Goal: Task Accomplishment & Management: Manage account settings

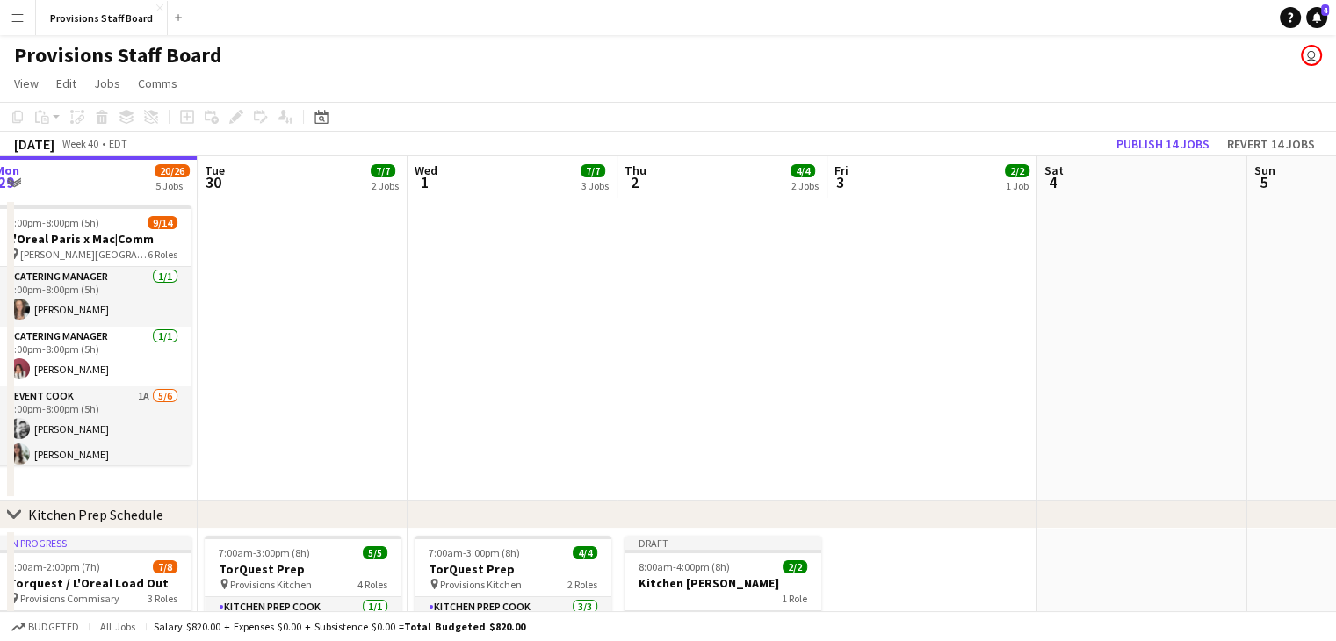
click at [636, 366] on app-date-cell at bounding box center [722, 349] width 210 height 302
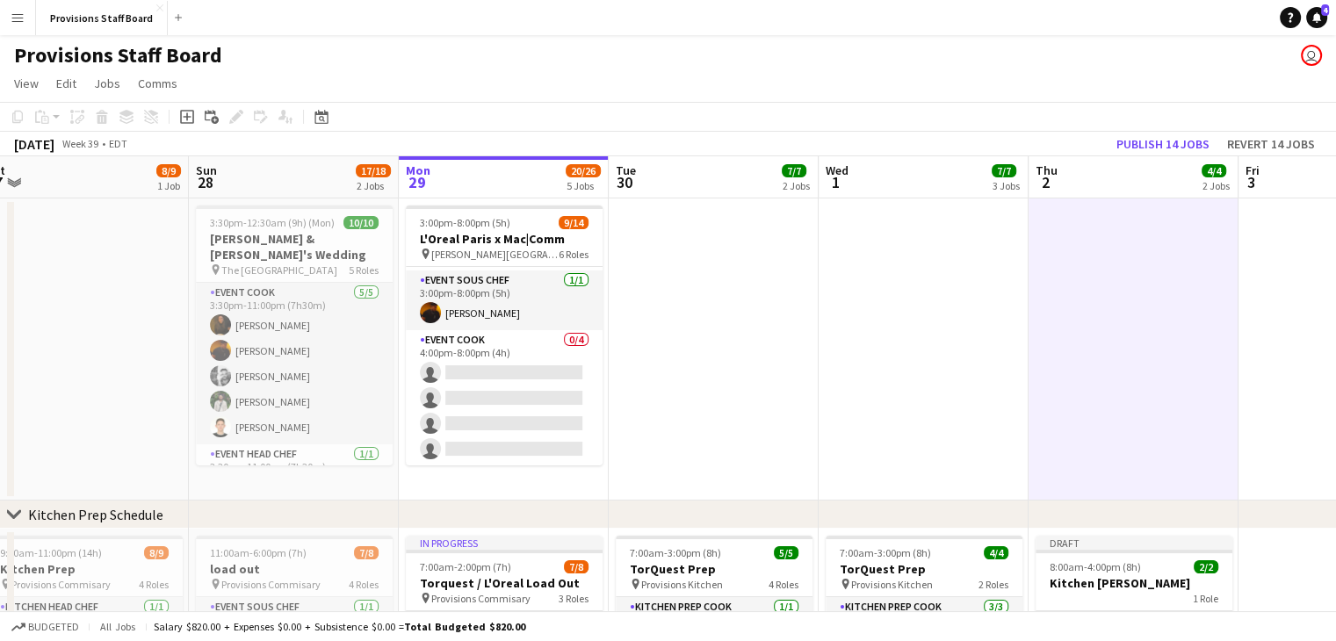
click at [688, 408] on app-date-cell at bounding box center [714, 349] width 210 height 302
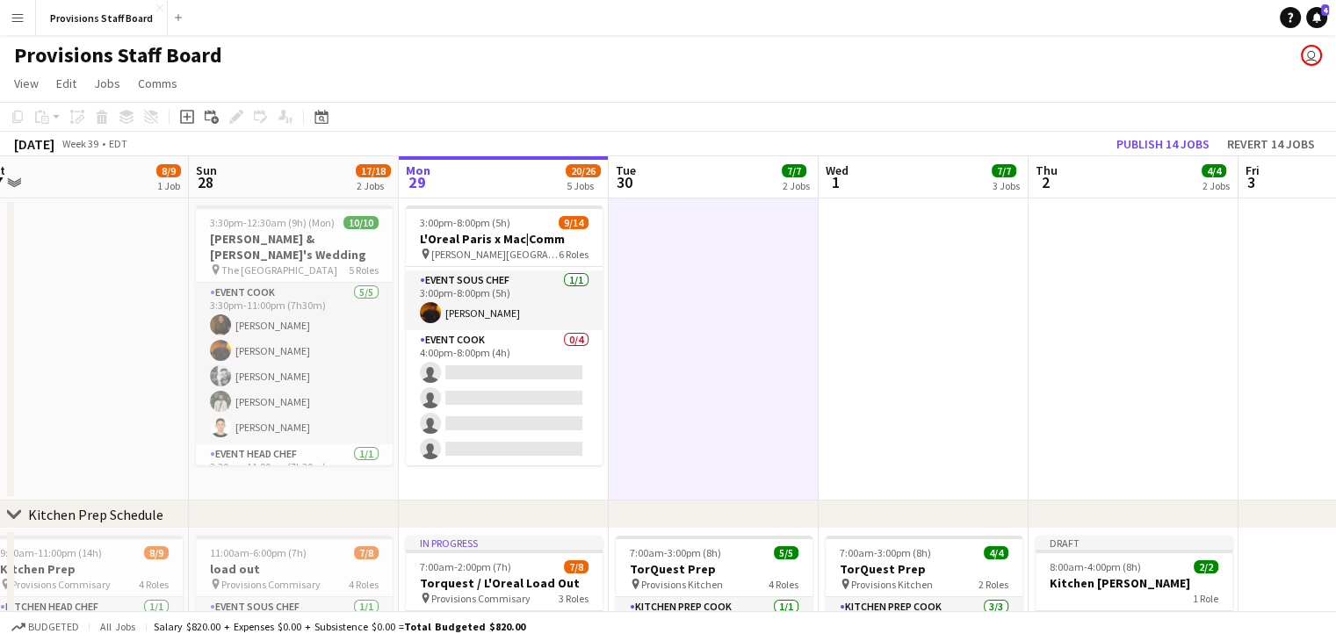
click at [688, 408] on app-date-cell at bounding box center [714, 349] width 210 height 302
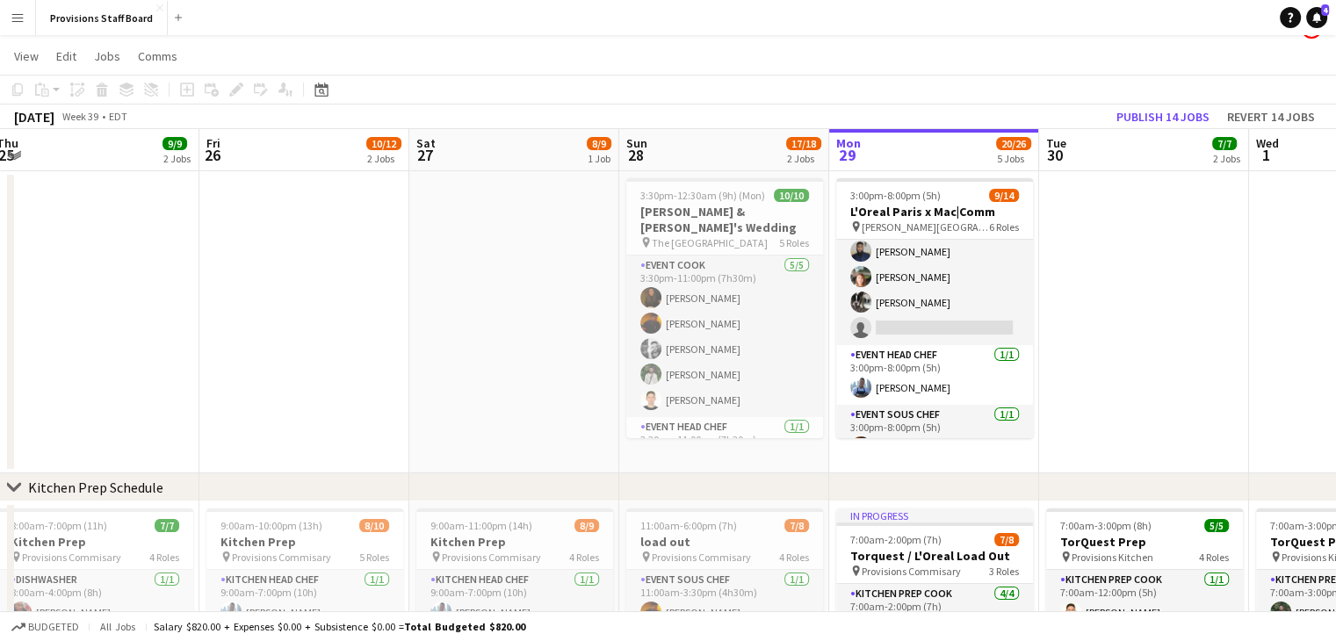
scroll to position [162, 0]
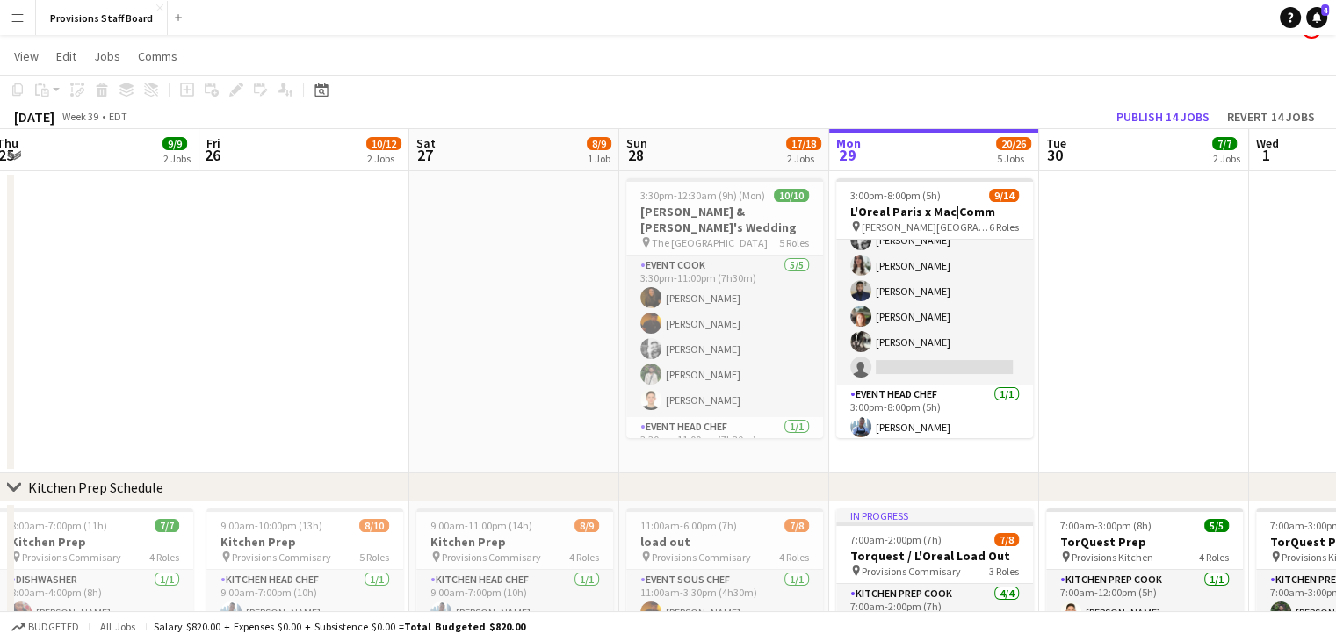
click at [928, 342] on app-card-role "Event Cook 1A 5/6 3:00pm-8:00pm (5h) Evan Sheldon Kate Levitt Kumbukani Phiri D…" at bounding box center [934, 291] width 197 height 187
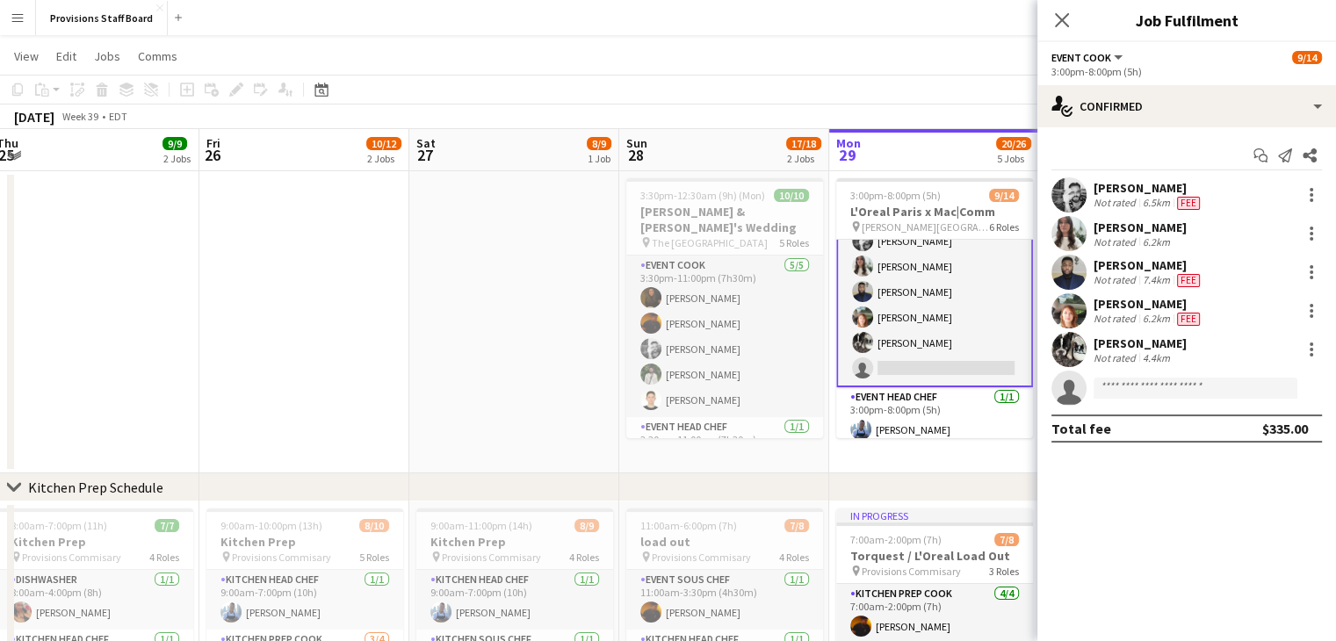
click at [460, 287] on app-date-cell at bounding box center [514, 322] width 210 height 302
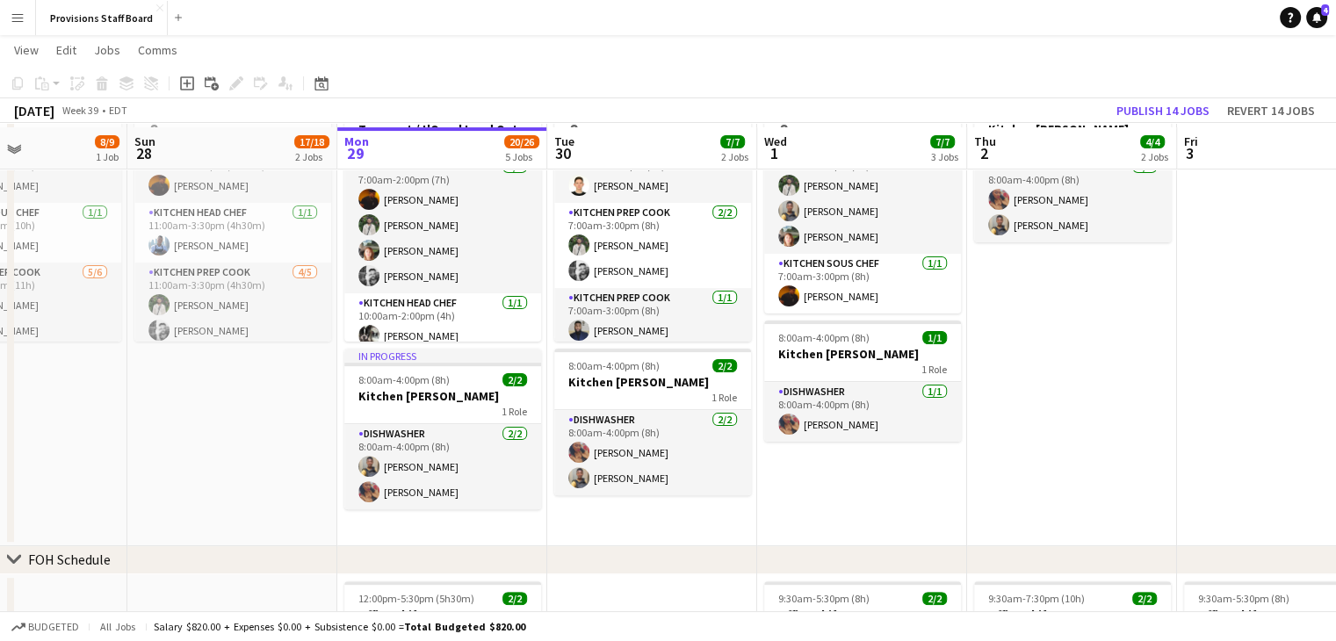
scroll to position [457, 0]
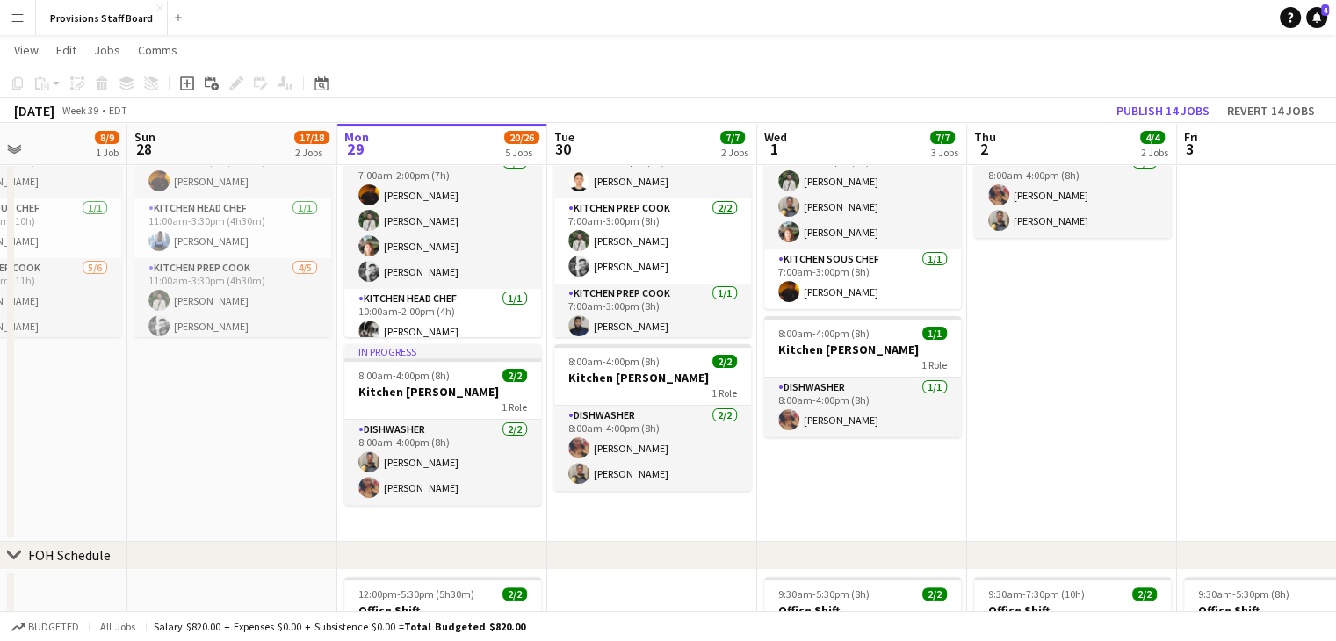
click at [1062, 299] on app-date-cell "Draft 8:00am-4:00pm (8h) 2/2 Kitchen Porter 1 Role Dishwasher 2/2 8:00am-4:00pm…" at bounding box center [1072, 306] width 210 height 472
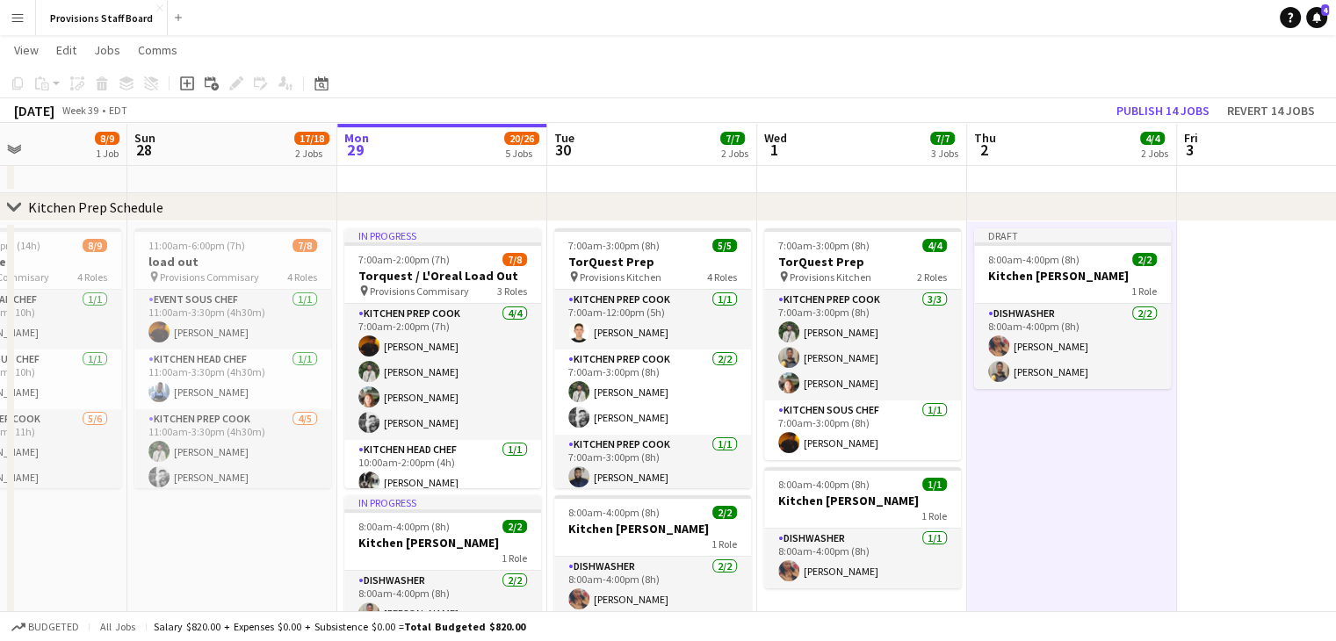
scroll to position [306, 0]
click at [1024, 437] on app-date-cell "Draft 8:00am-4:00pm (8h) 2/2 Kitchen Porter 1 Role Dishwasher 2/2 8:00am-4:00pm…" at bounding box center [1072, 457] width 210 height 472
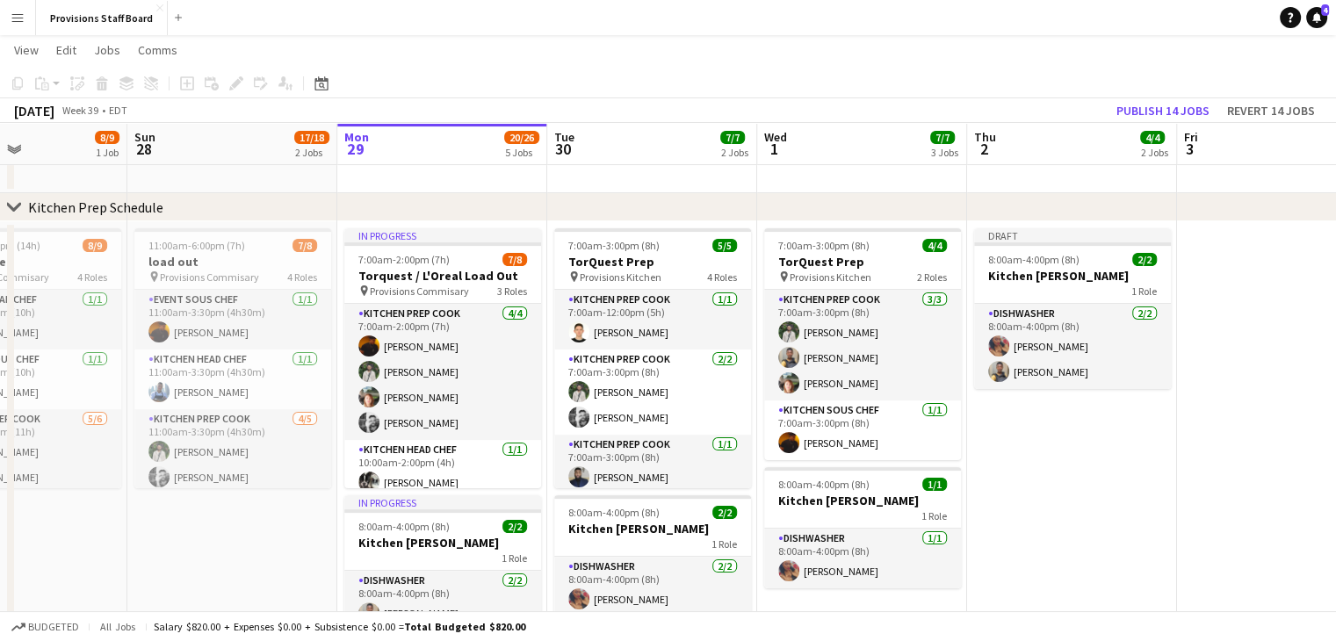
click at [1024, 437] on app-date-cell "Draft 8:00am-4:00pm (8h) 2/2 Kitchen Porter 1 Role Dishwasher 2/2 8:00am-4:00pm…" at bounding box center [1072, 457] width 210 height 472
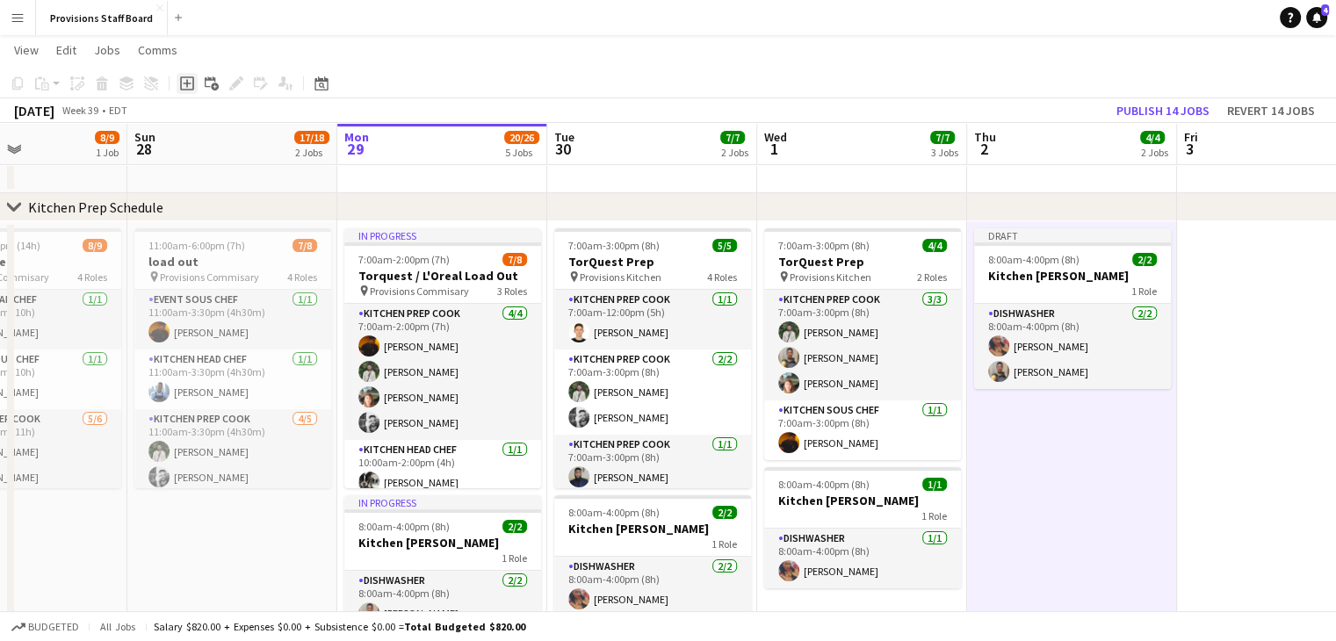
click at [183, 85] on icon "Add job" at bounding box center [187, 83] width 14 height 14
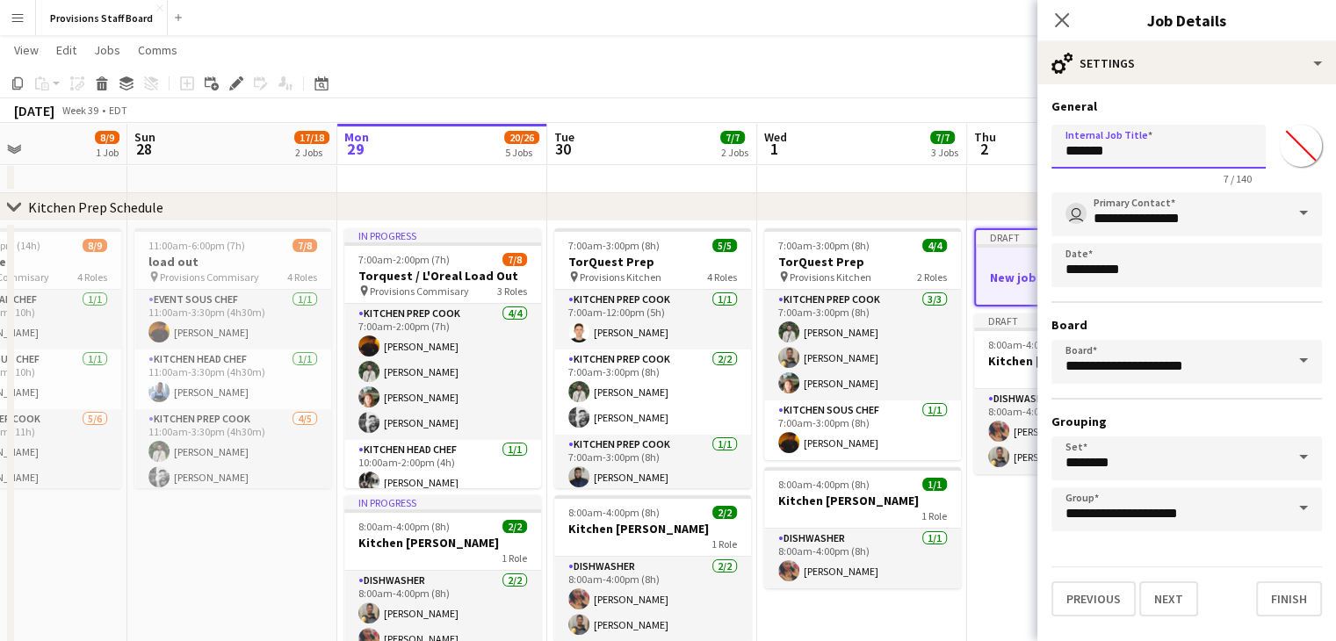
click at [1085, 156] on input "*******" at bounding box center [1158, 147] width 214 height 44
type input "**********"
click at [1171, 594] on button "Next" at bounding box center [1168, 598] width 59 height 35
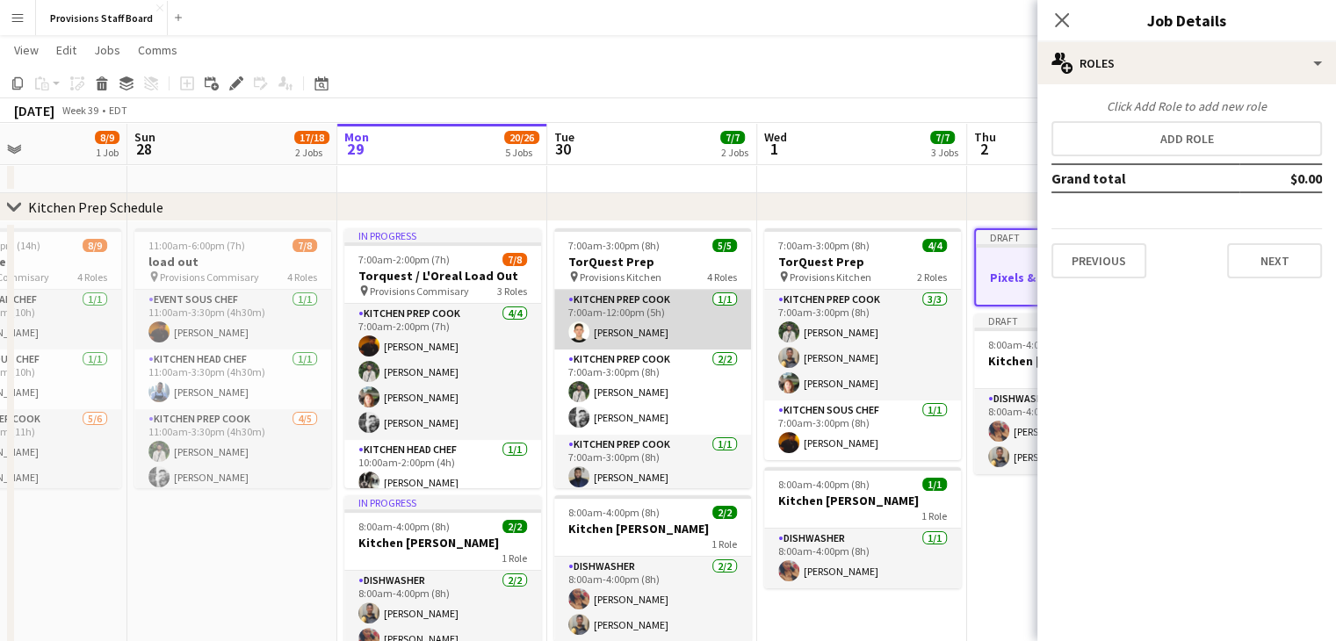
click at [664, 314] on app-card-role "Kitchen Prep Cook 1/1 7:00am-12:00pm (5h) Vitalii Kikot" at bounding box center [652, 320] width 197 height 60
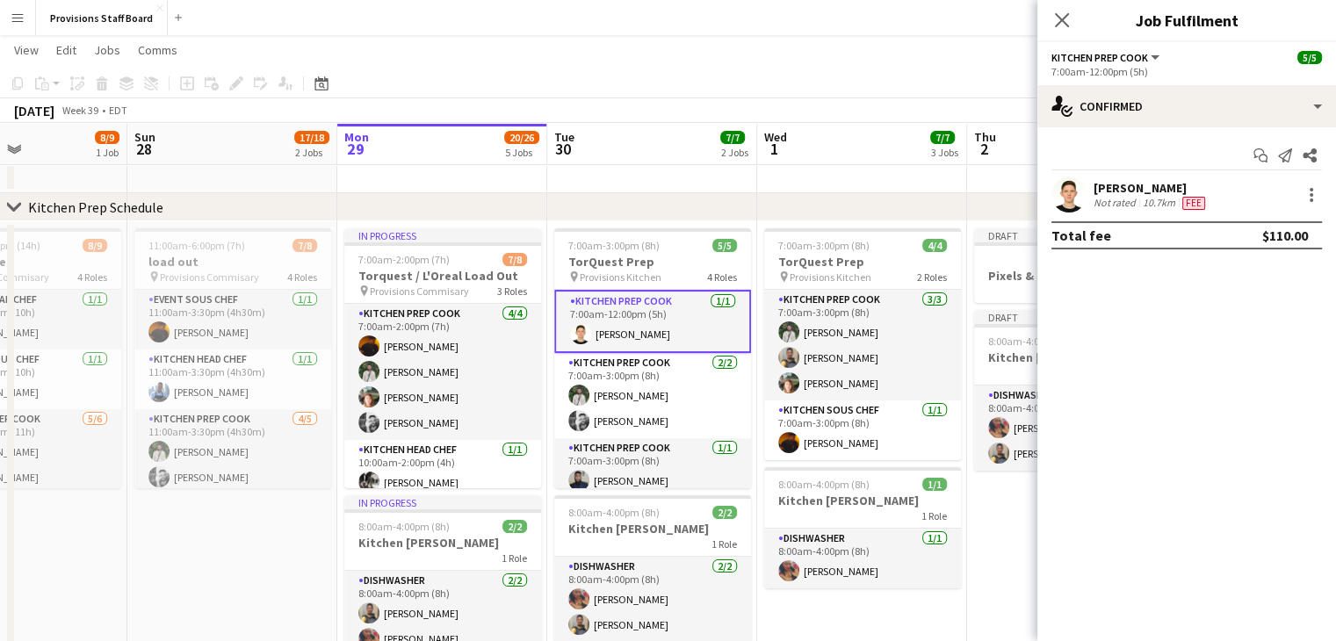
click at [651, 70] on app-toolbar "Copy Paste Paste Ctrl+V Paste with crew Ctrl+Shift+V Paste linked Job Delete Gr…" at bounding box center [668, 83] width 1336 height 30
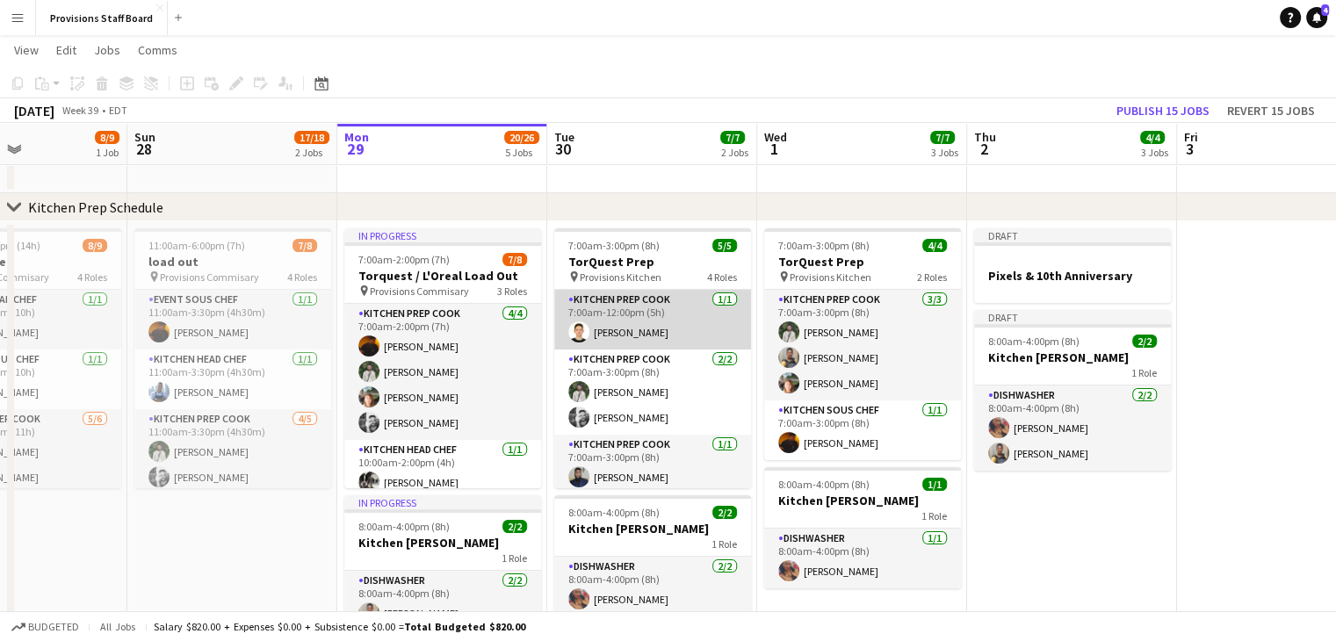
click at [610, 338] on app-card-role "Kitchen Prep Cook 1/1 7:00am-12:00pm (5h) Vitalii Kikot" at bounding box center [652, 320] width 197 height 60
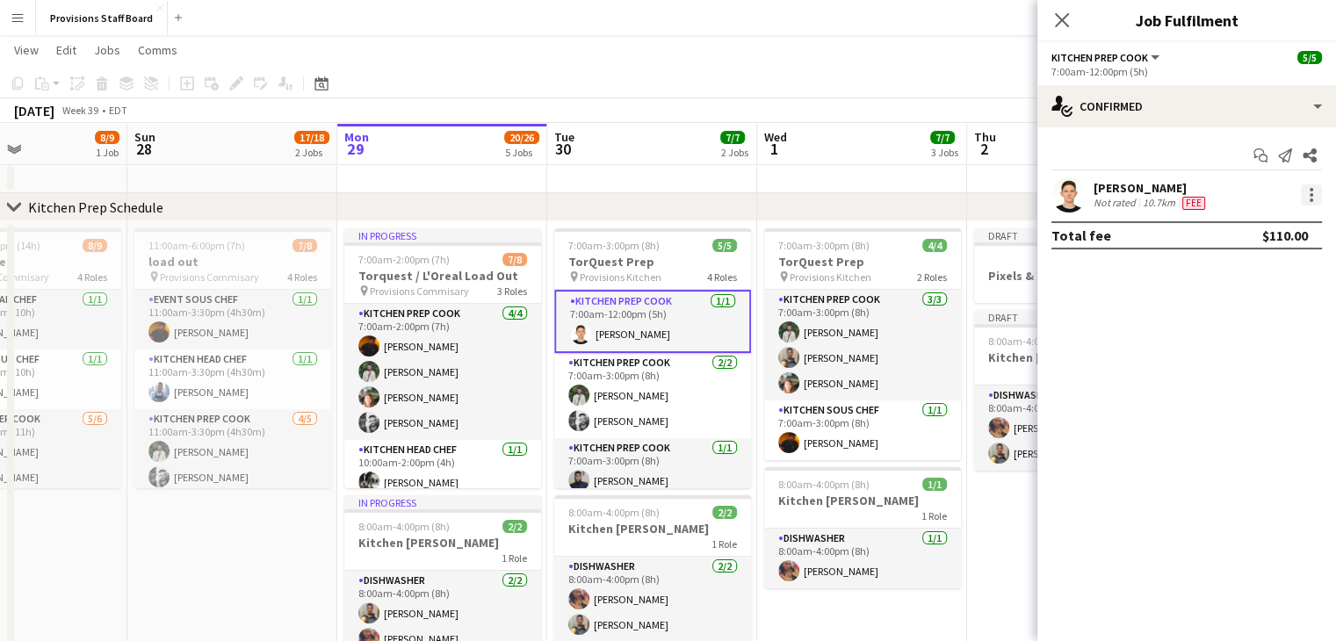
click at [1314, 194] on div at bounding box center [1311, 194] width 21 height 21
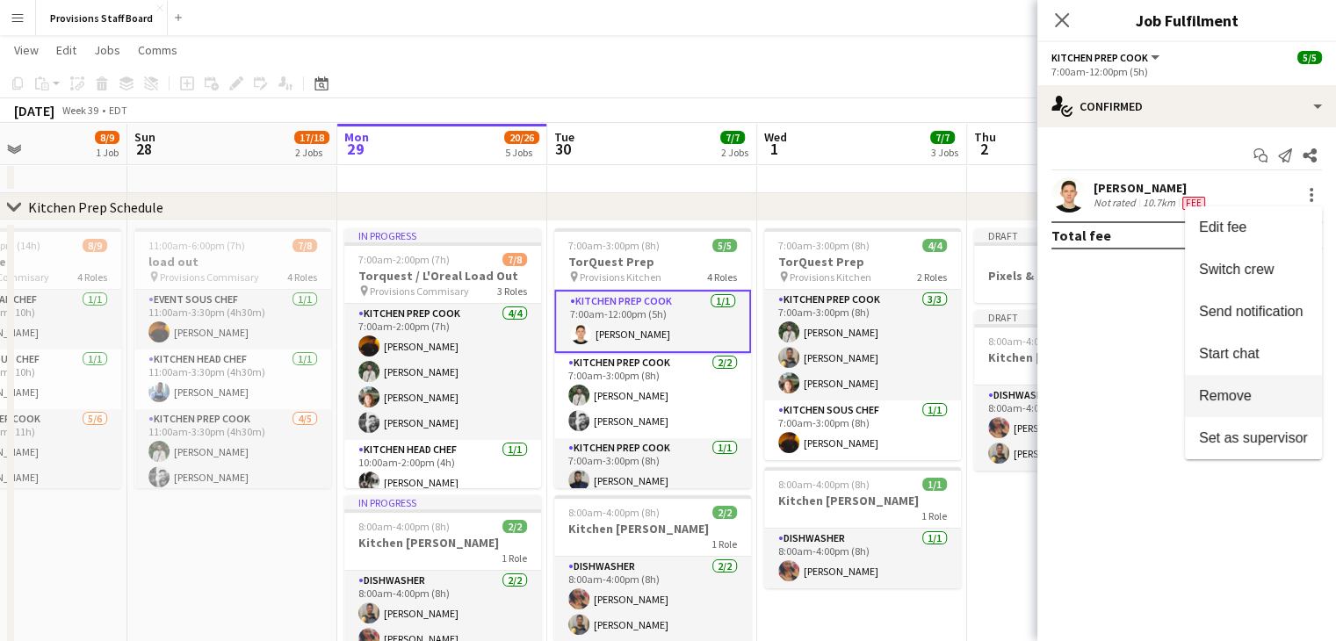
click at [1224, 387] on button "Remove" at bounding box center [1253, 396] width 137 height 42
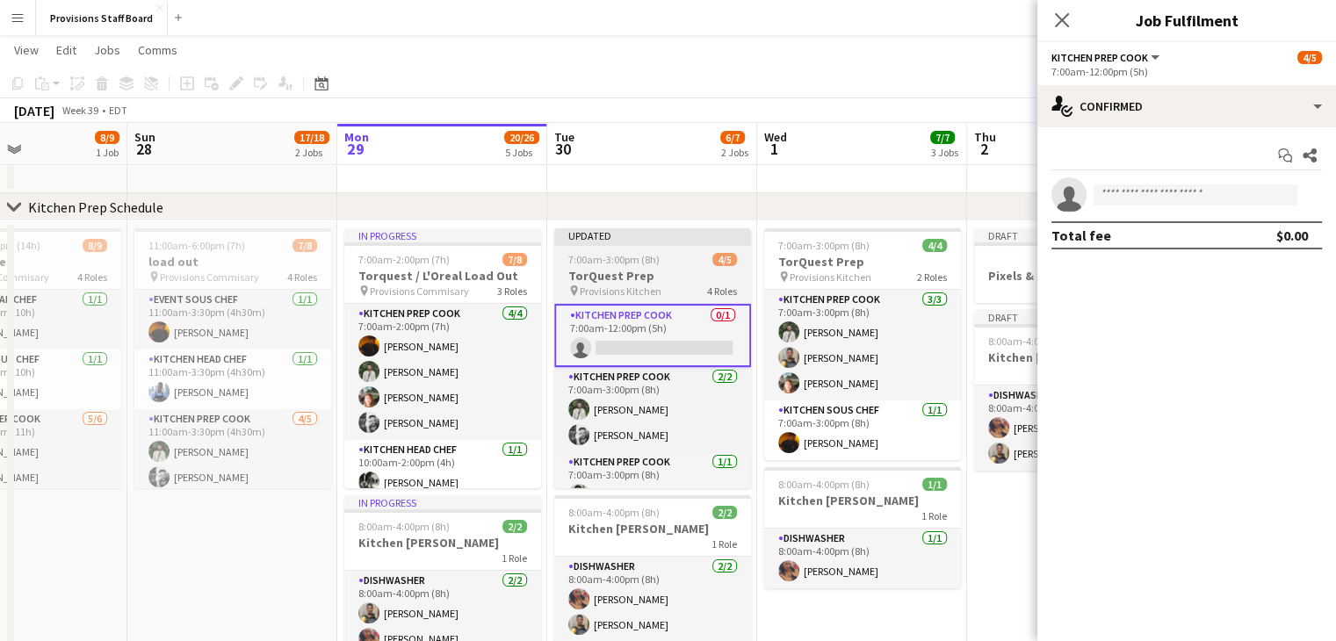
click at [658, 263] on div "7:00am-3:00pm (8h) 4/5" at bounding box center [652, 259] width 197 height 13
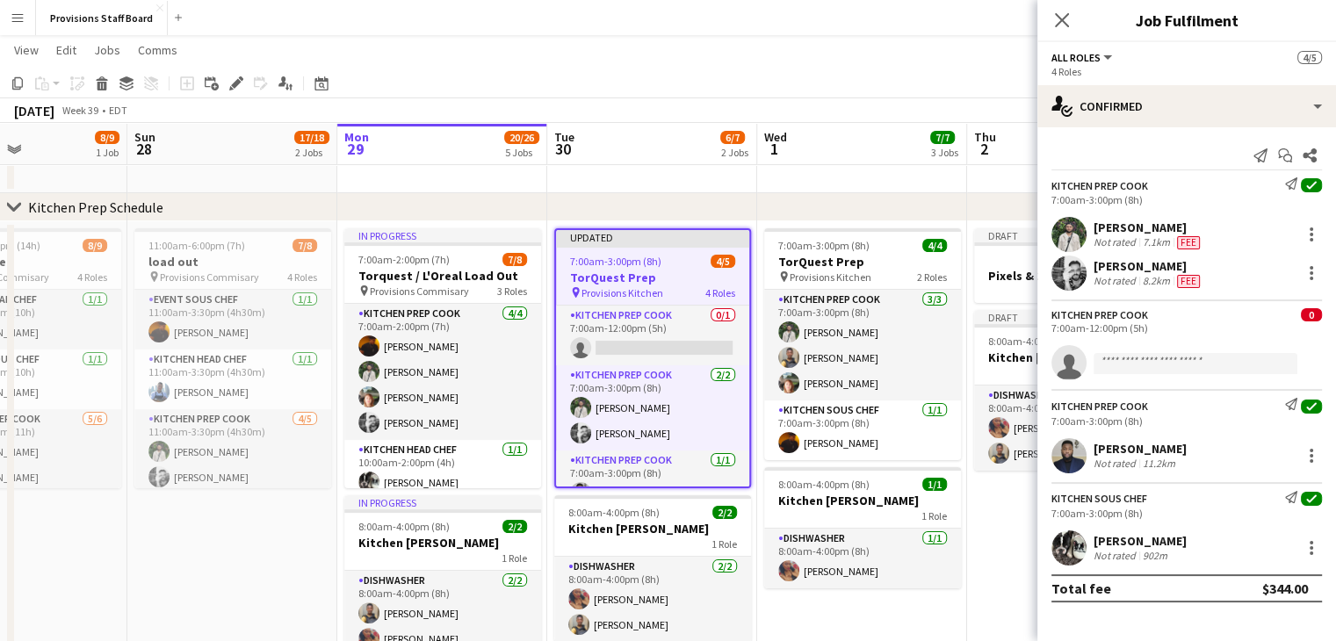
click at [717, 57] on app-page-menu "View Day view expanded Day view collapsed Month view Date picker Jump to today …" at bounding box center [668, 51] width 1336 height 33
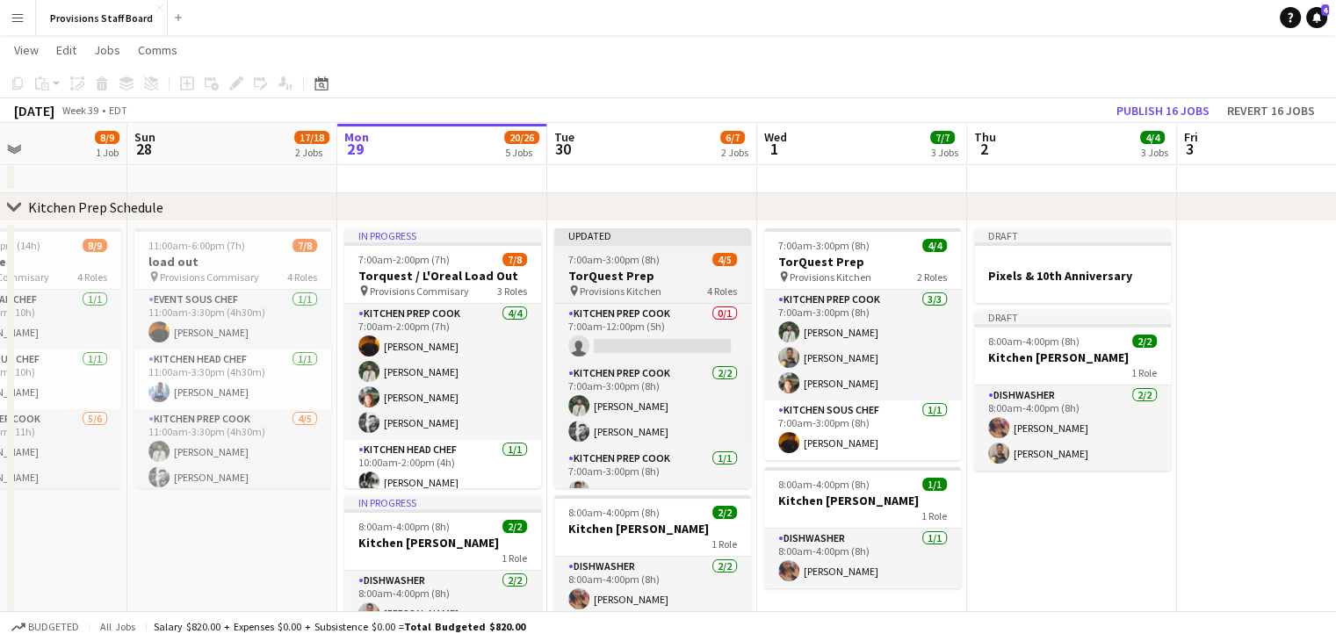
click at [638, 285] on span "Provisions Kitchen" at bounding box center [621, 291] width 82 height 13
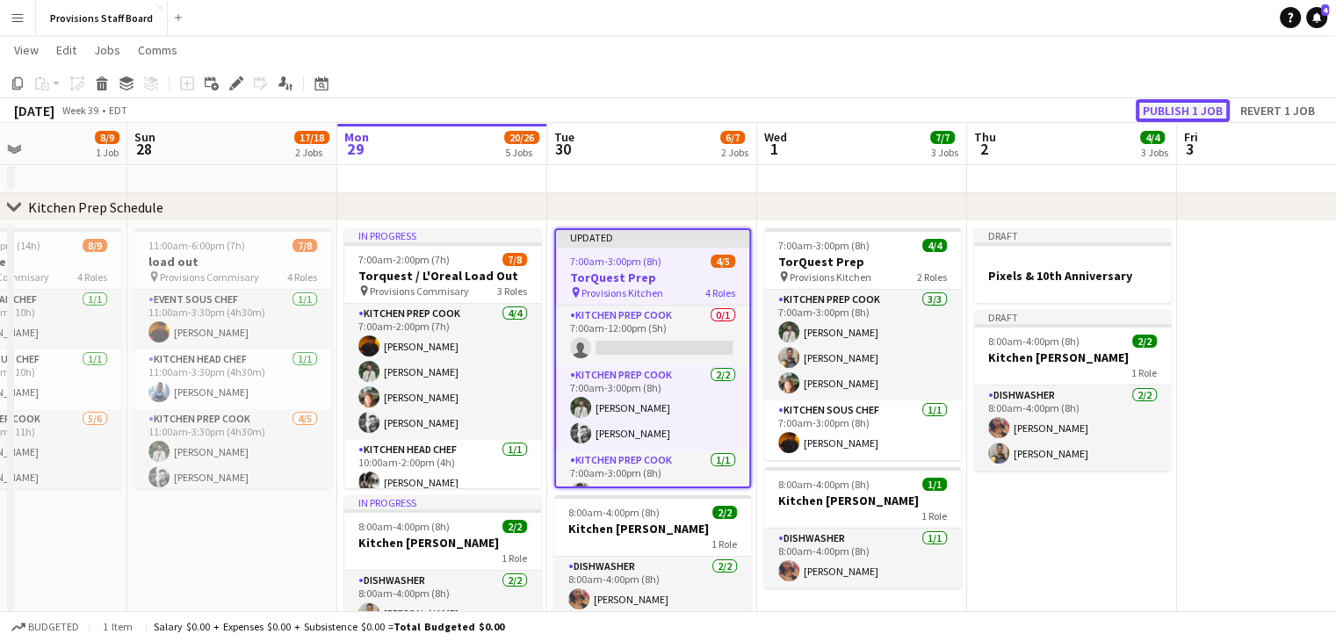
click at [1164, 114] on button "Publish 1 job" at bounding box center [1182, 110] width 94 height 23
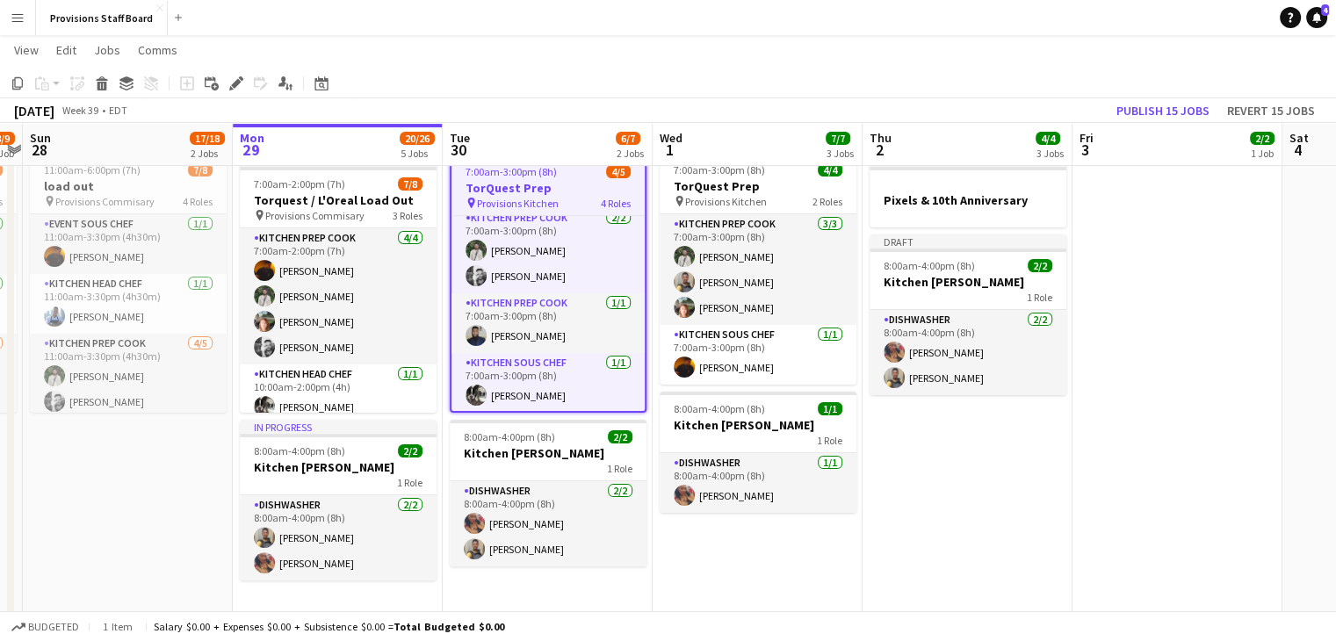
scroll to position [382, 0]
drag, startPoint x: 969, startPoint y: 205, endPoint x: 896, endPoint y: 198, distance: 74.2
click at [896, 198] on h3 "Pixels & 10th Anniversary" at bounding box center [967, 199] width 197 height 16
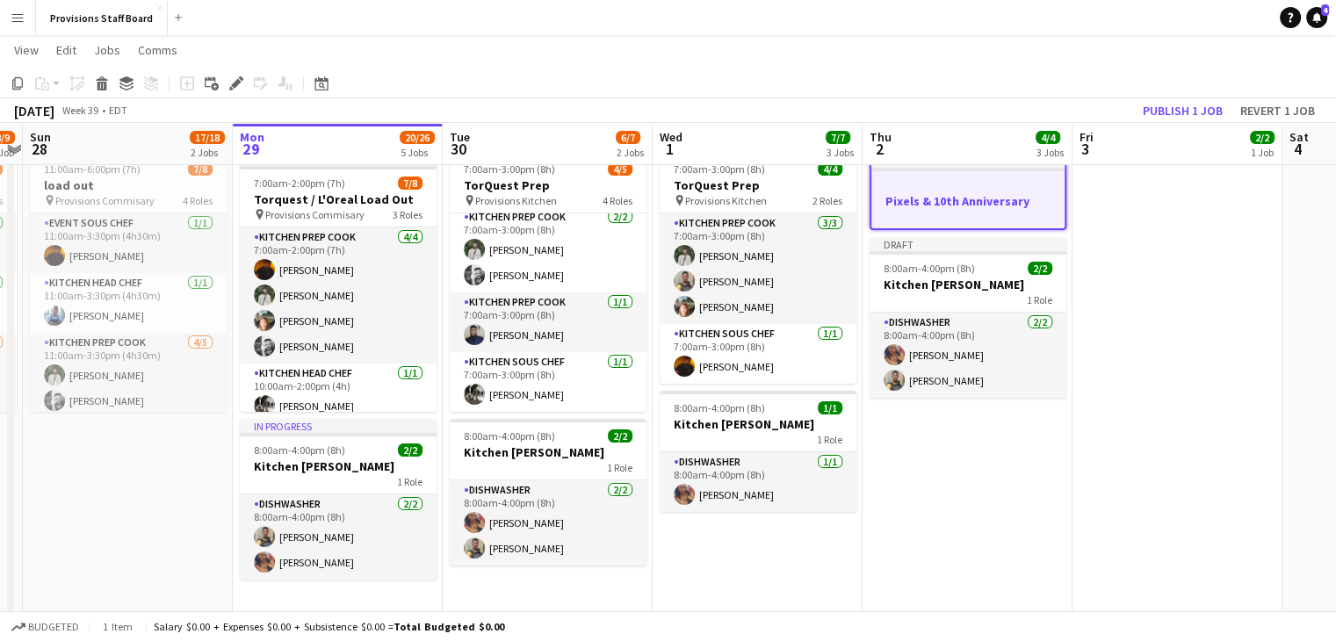
scroll to position [65, 0]
click at [240, 85] on icon "Edit" at bounding box center [236, 83] width 14 height 14
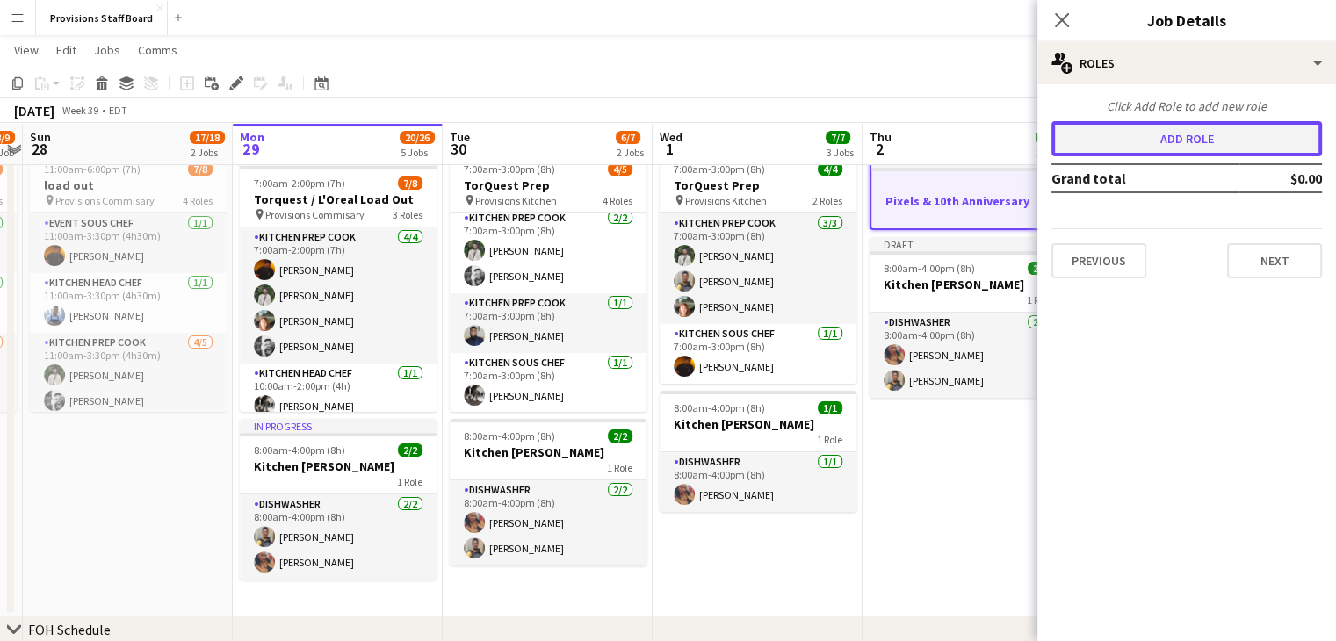
click at [1191, 141] on button "Add role" at bounding box center [1186, 138] width 270 height 35
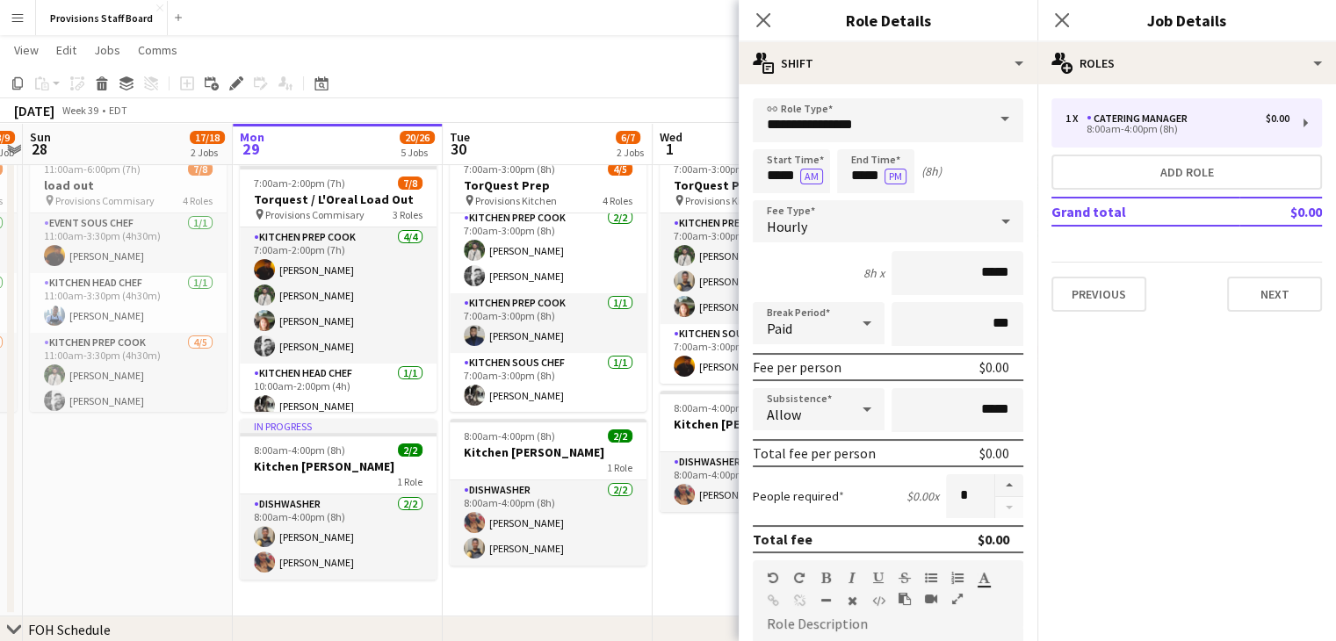
click at [991, 119] on span at bounding box center [1004, 119] width 37 height 42
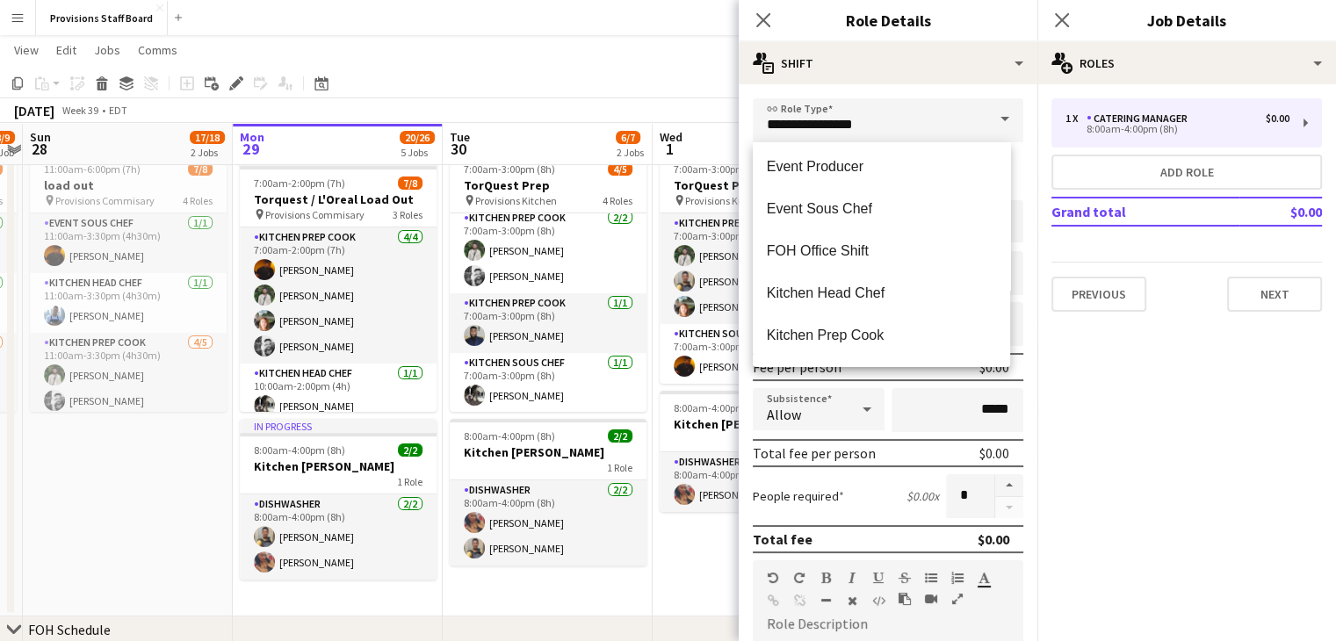
scroll to position [299, 0]
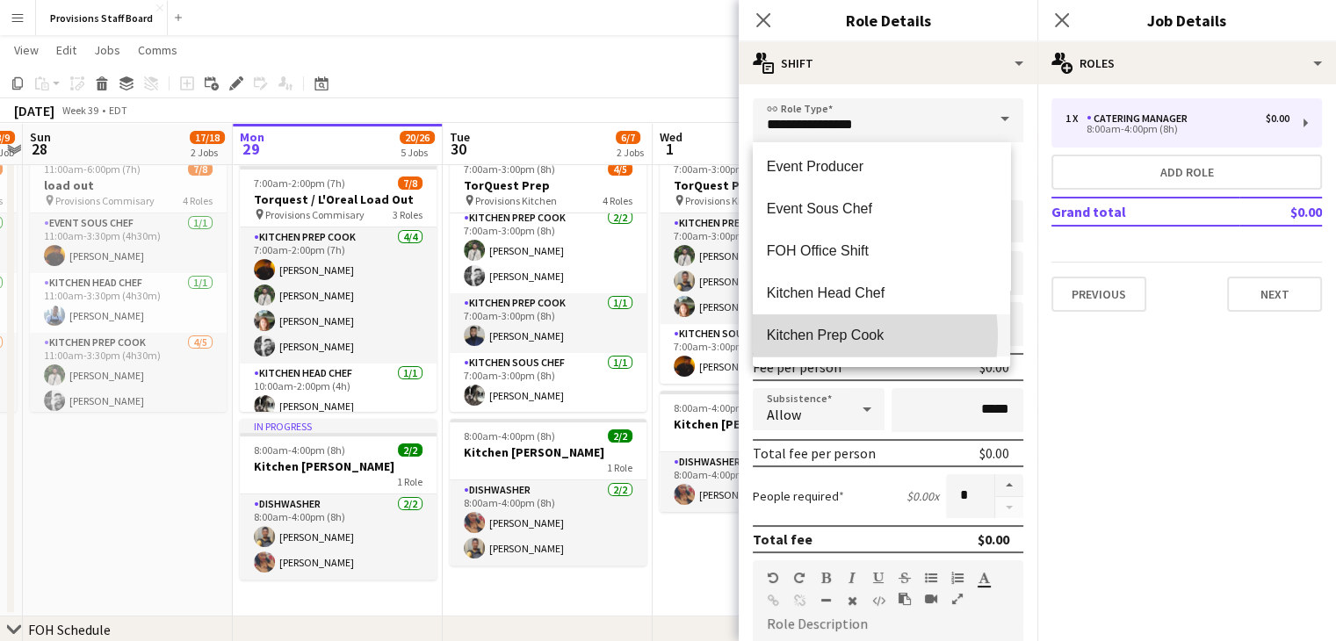
click at [822, 335] on span "Kitchen Prep Cook" at bounding box center [881, 335] width 229 height 17
type input "**********"
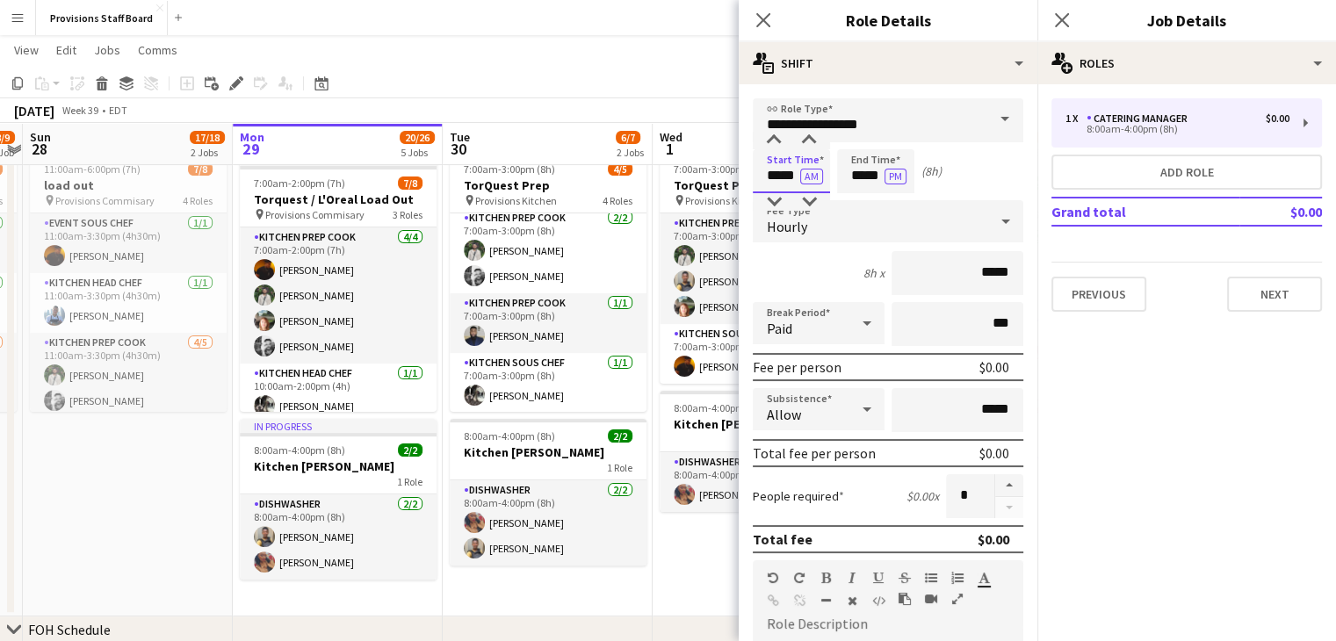
click at [777, 177] on input "*****" at bounding box center [791, 171] width 77 height 44
type input "*****"
click at [1121, 458] on mat-expansion-panel "pencil3 General details 1 x Catering Manager $0.00 8:00am-4:00pm (8h) Add role …" at bounding box center [1186, 362] width 299 height 557
click at [995, 486] on button "button" at bounding box center [1009, 485] width 28 height 23
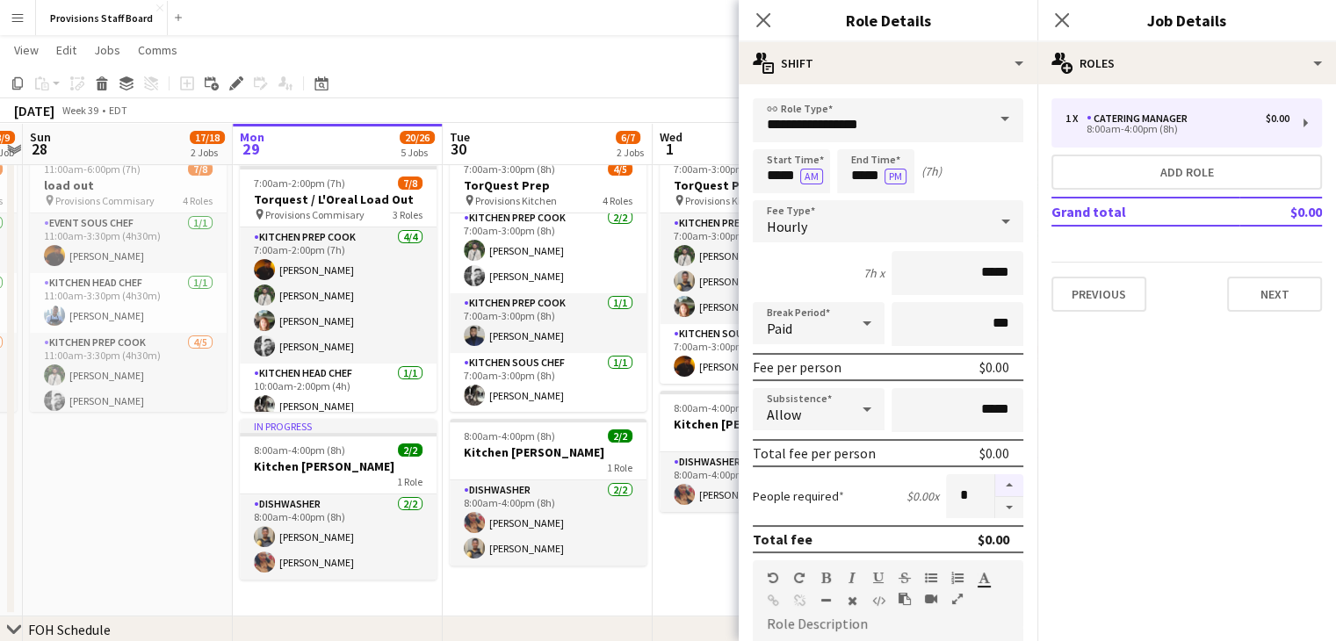
type input "*"
click at [1139, 409] on mat-expansion-panel "pencil3 General details 1 x Catering Manager $0.00 8:00am-4:00pm (8h) Add role …" at bounding box center [1186, 362] width 299 height 557
click at [697, 560] on app-date-cell "7:00am-3:00pm (8h) 4/4 TorQuest Prep pin Provisions Kitchen 2 Roles Kitchen Pre…" at bounding box center [757, 381] width 210 height 472
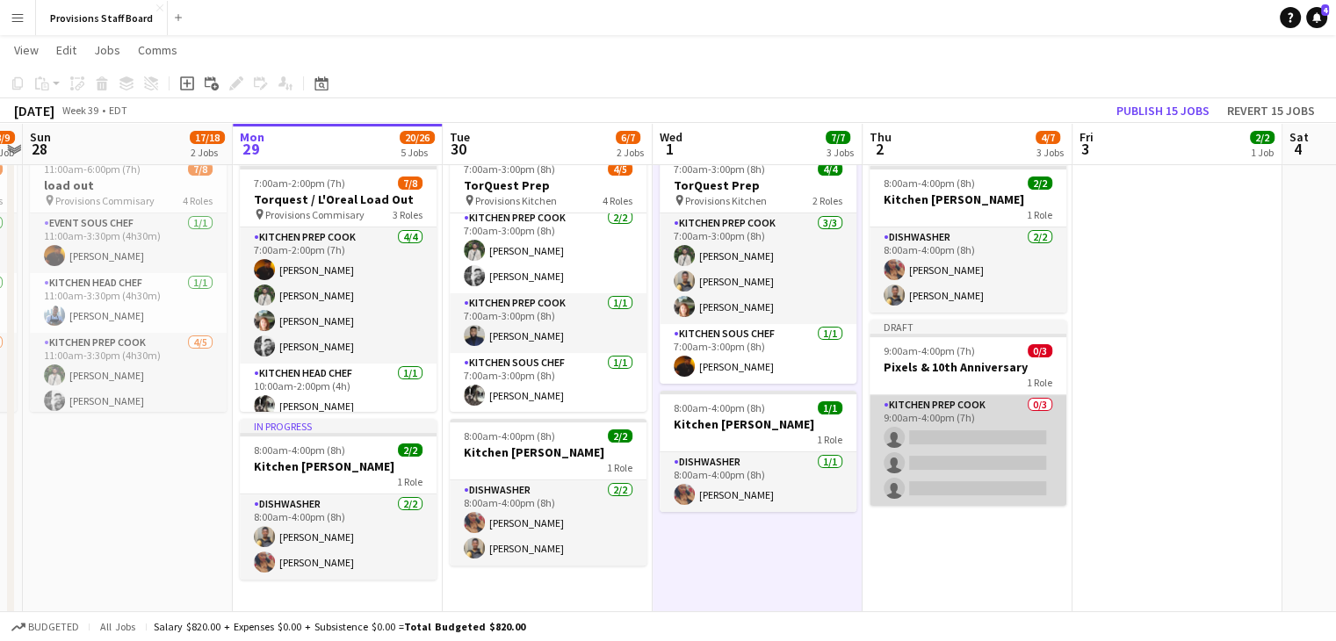
click at [942, 405] on app-card-role "Kitchen Prep Cook 0/3 9:00am-4:00pm (7h) single-neutral-actions single-neutral-…" at bounding box center [967, 450] width 197 height 111
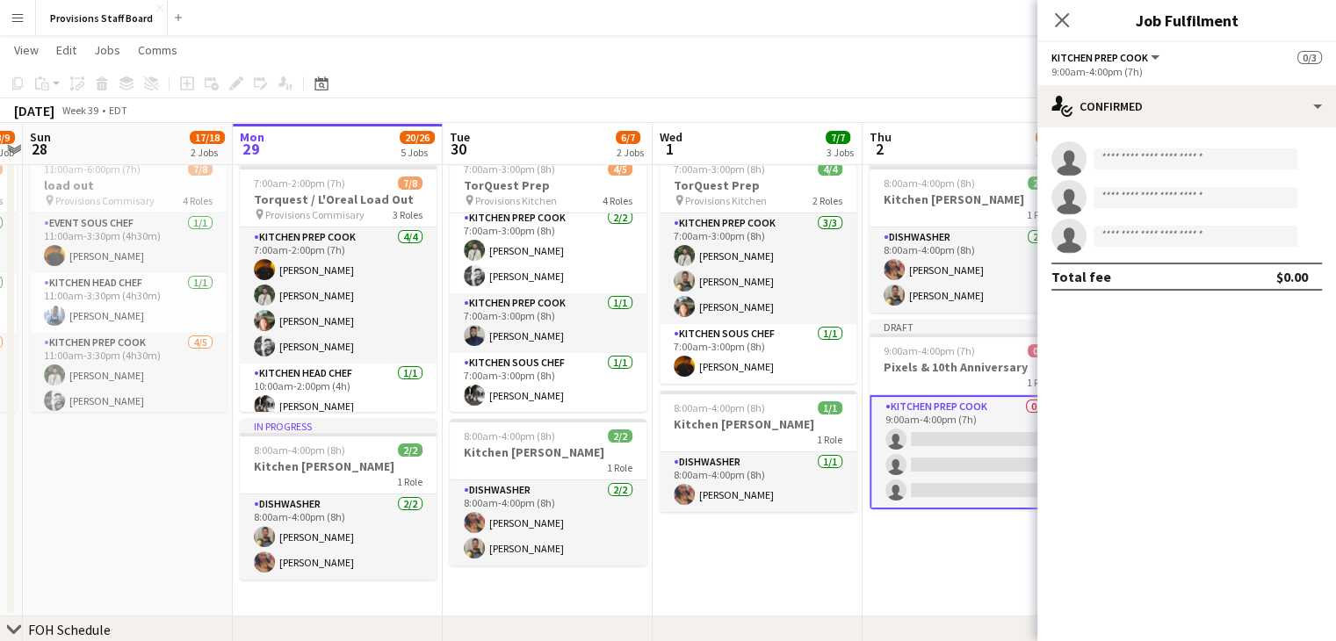
drag, startPoint x: 954, startPoint y: 408, endPoint x: 903, endPoint y: 353, distance: 75.2
click at [903, 353] on span "9:00am-4:00pm (7h)" at bounding box center [928, 350] width 91 height 13
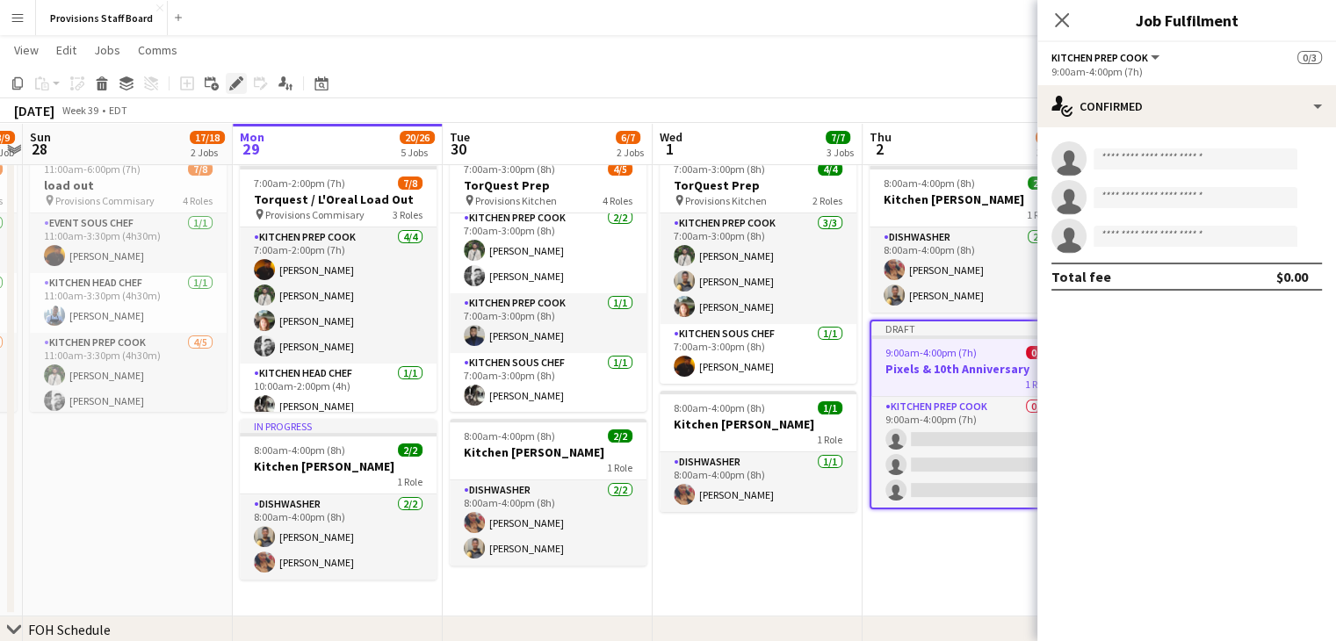
click at [234, 85] on icon at bounding box center [236, 84] width 10 height 10
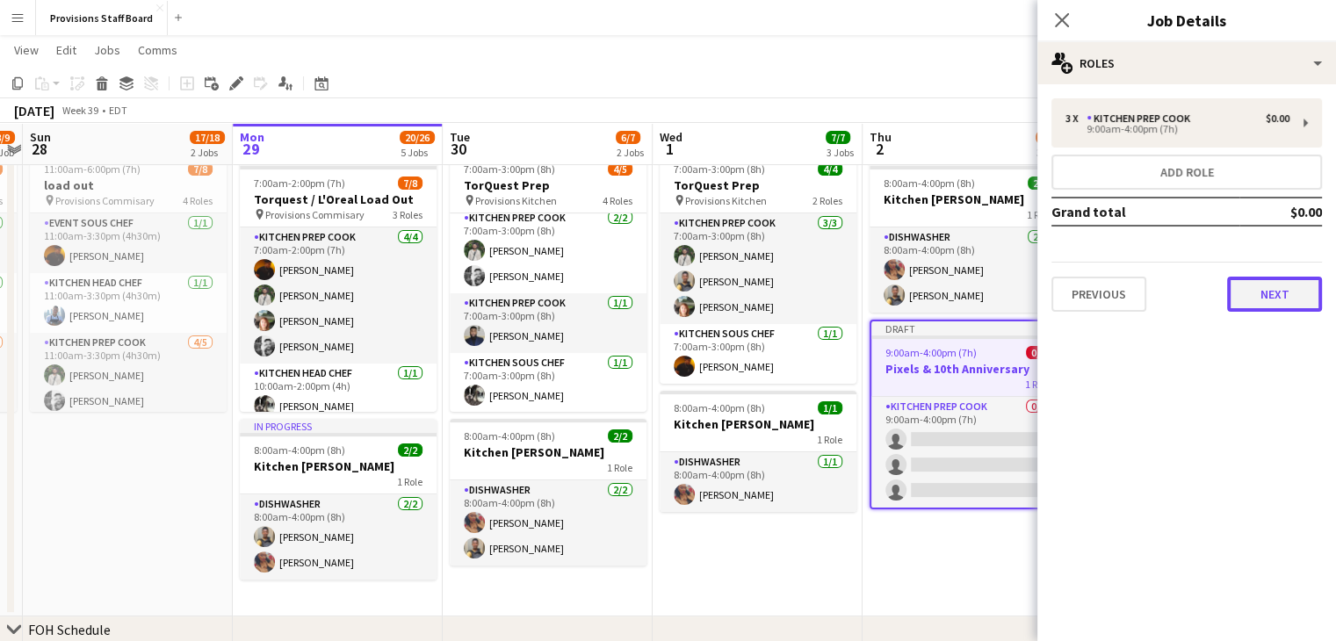
click at [1298, 292] on button "Next" at bounding box center [1274, 294] width 95 height 35
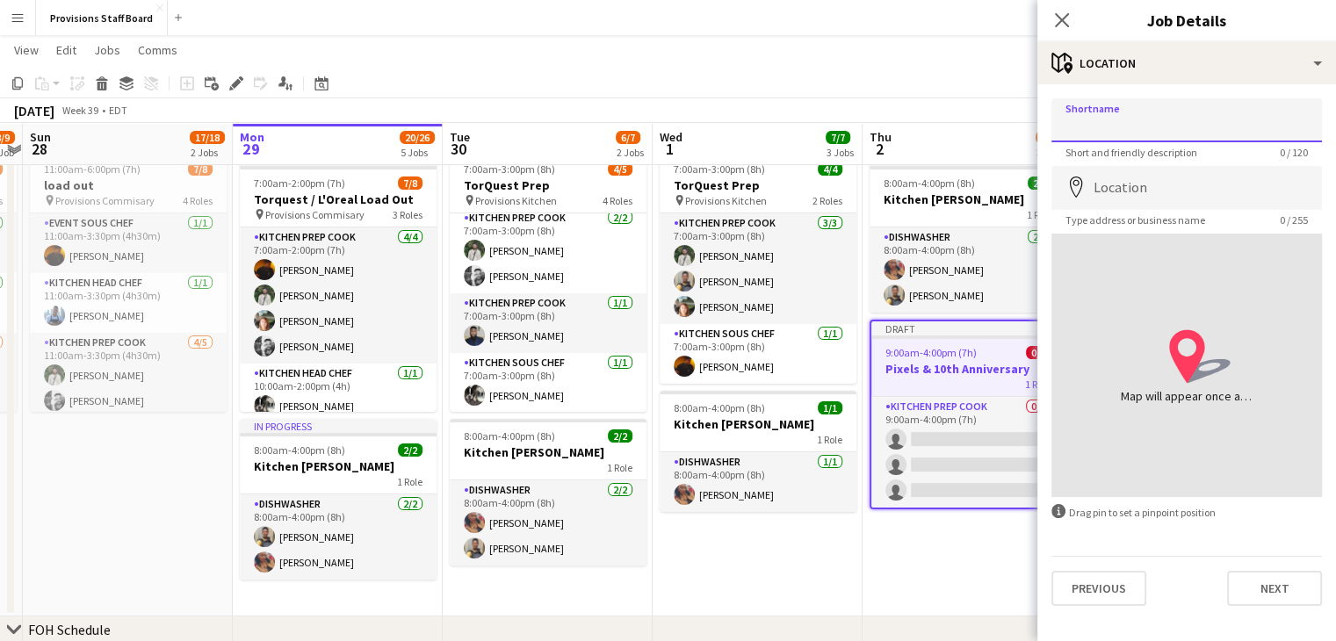
click at [1112, 131] on input "Shortname" at bounding box center [1186, 120] width 270 height 44
type input "**********"
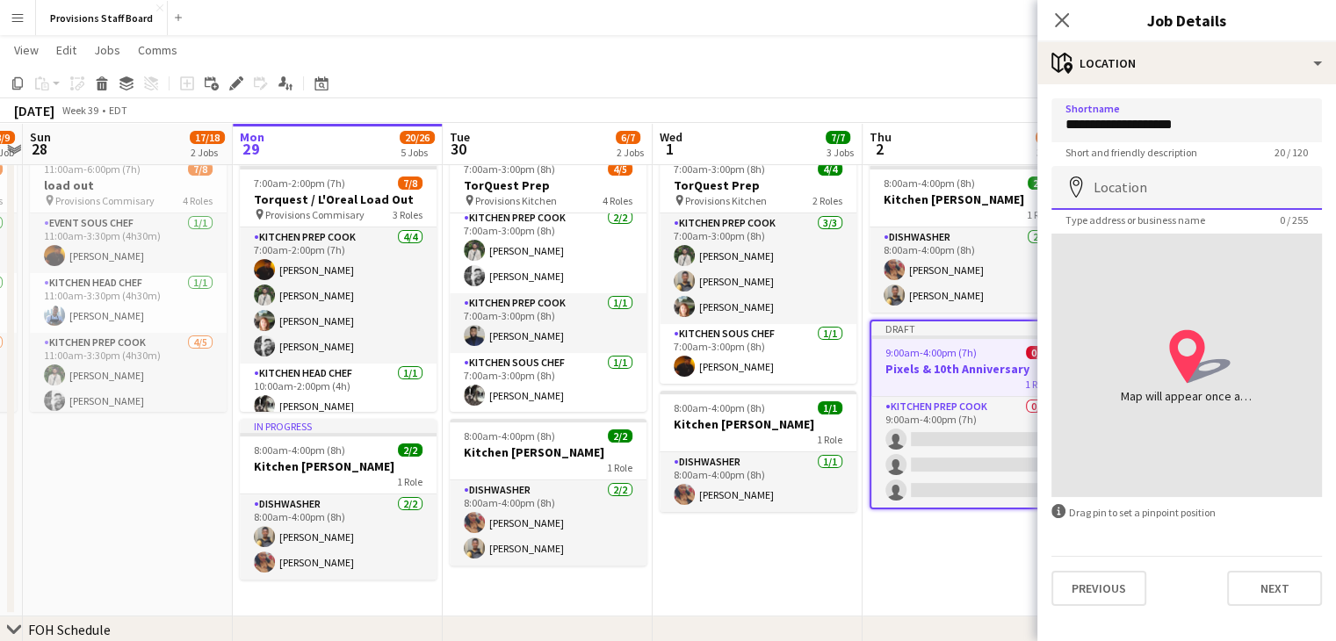
click at [1154, 191] on input "Location" at bounding box center [1186, 188] width 270 height 44
click at [1230, 192] on input "**********" at bounding box center [1186, 188] width 270 height 44
click at [1067, 187] on icon "map-marker" at bounding box center [1075, 187] width 21 height 21
click at [1071, 183] on icon "map-marker" at bounding box center [1075, 187] width 21 height 21
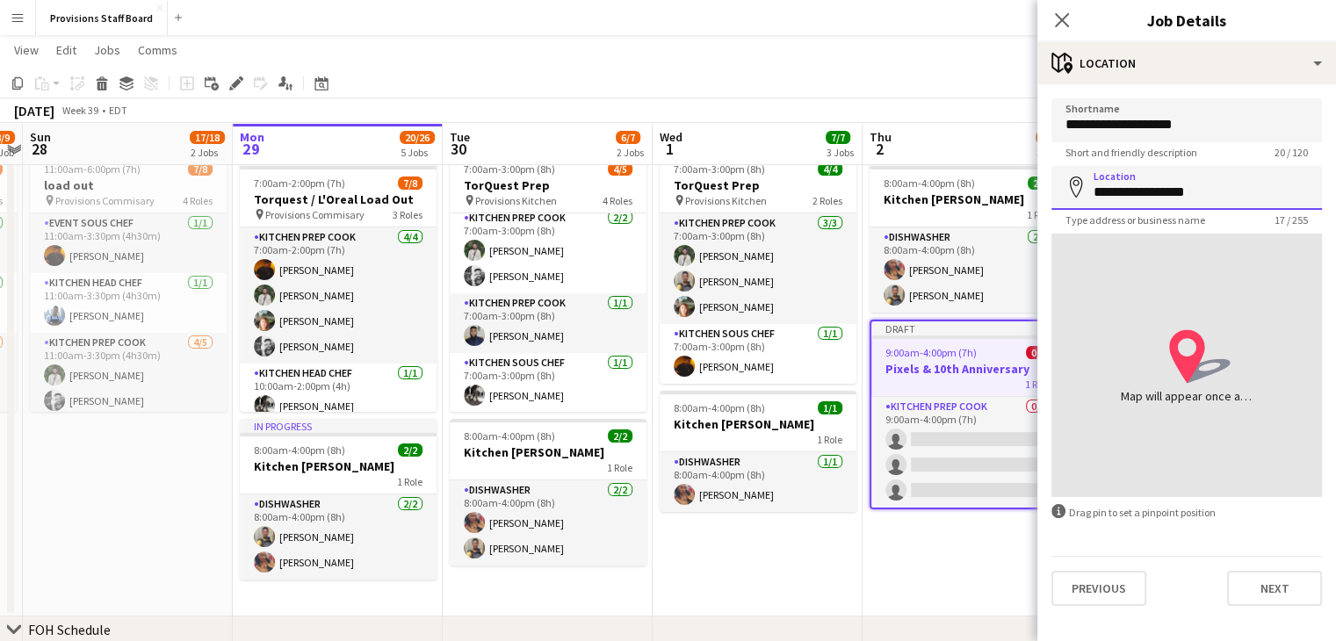
click at [1197, 200] on input "**********" at bounding box center [1186, 188] width 270 height 44
click button "Next" at bounding box center [1274, 588] width 95 height 35
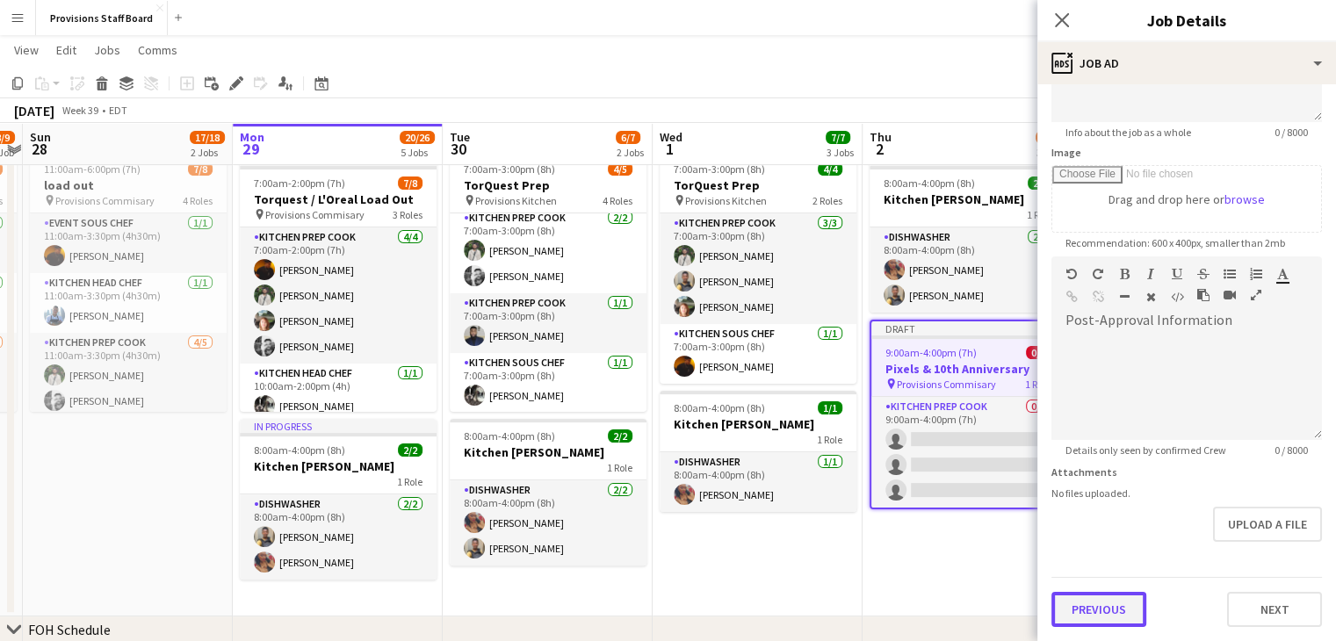
scroll to position [226, 0]
click at [1099, 539] on form "**********" at bounding box center [1186, 251] width 299 height 756
click at [1094, 612] on button "Previous" at bounding box center [1098, 611] width 95 height 35
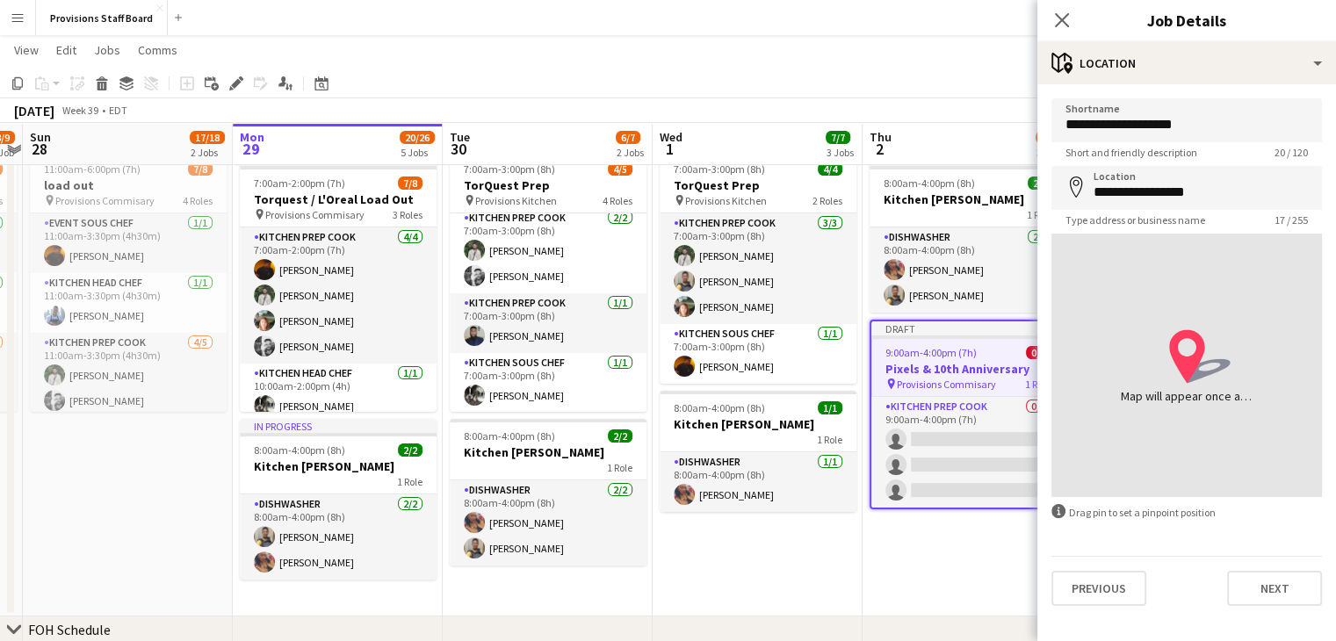
scroll to position [0, 0]
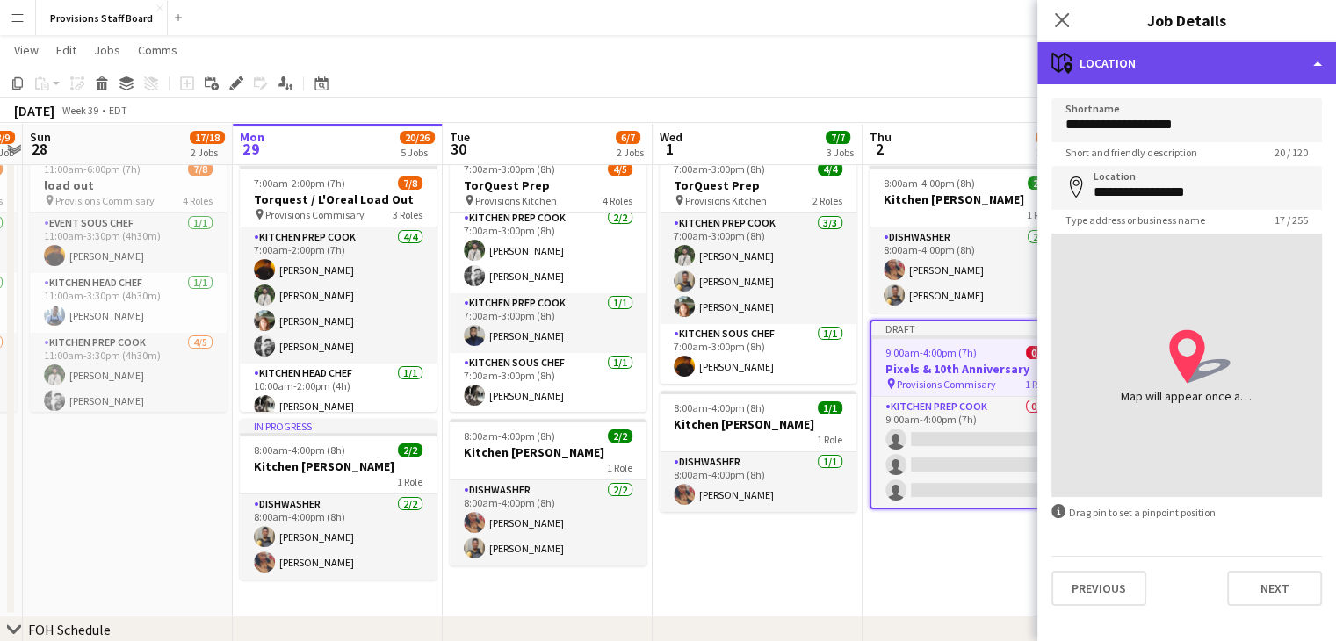
drag, startPoint x: 1072, startPoint y: 54, endPoint x: 1103, endPoint y: 61, distance: 31.5
click at [1103, 61] on div "maps-pin-1 Location" at bounding box center [1186, 63] width 299 height 42
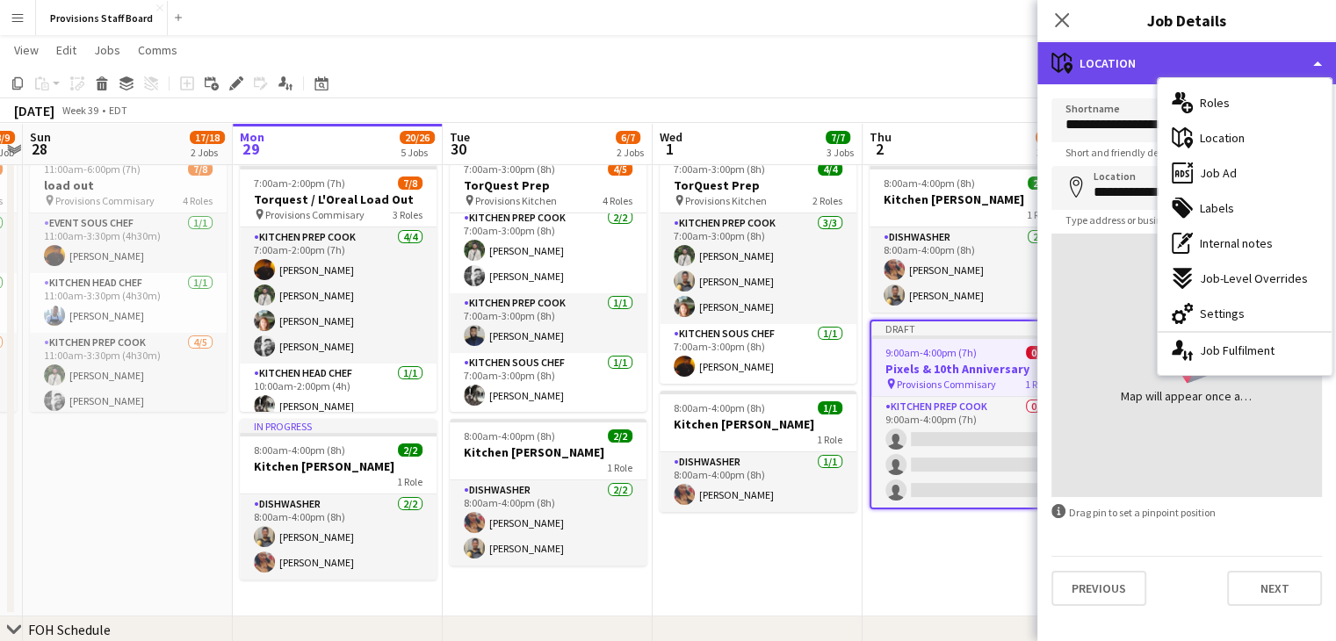
click at [1103, 61] on div "maps-pin-1 Location" at bounding box center [1186, 63] width 299 height 42
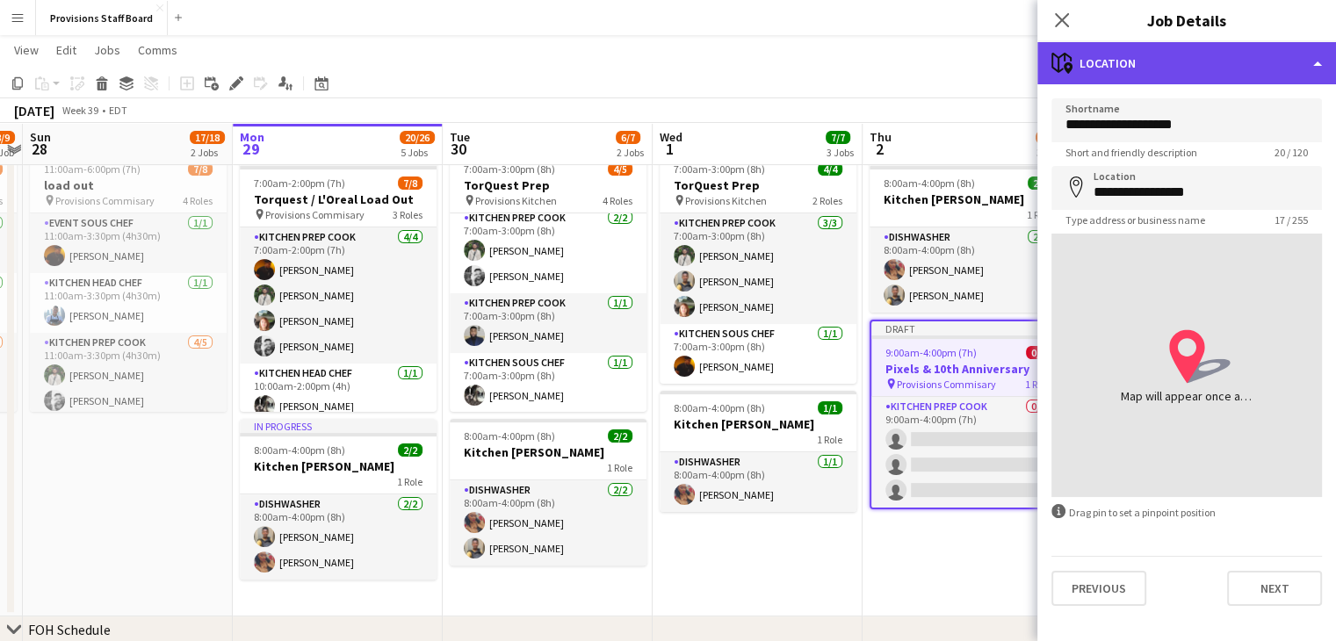
click at [1103, 61] on div "maps-pin-1 Location" at bounding box center [1186, 63] width 299 height 42
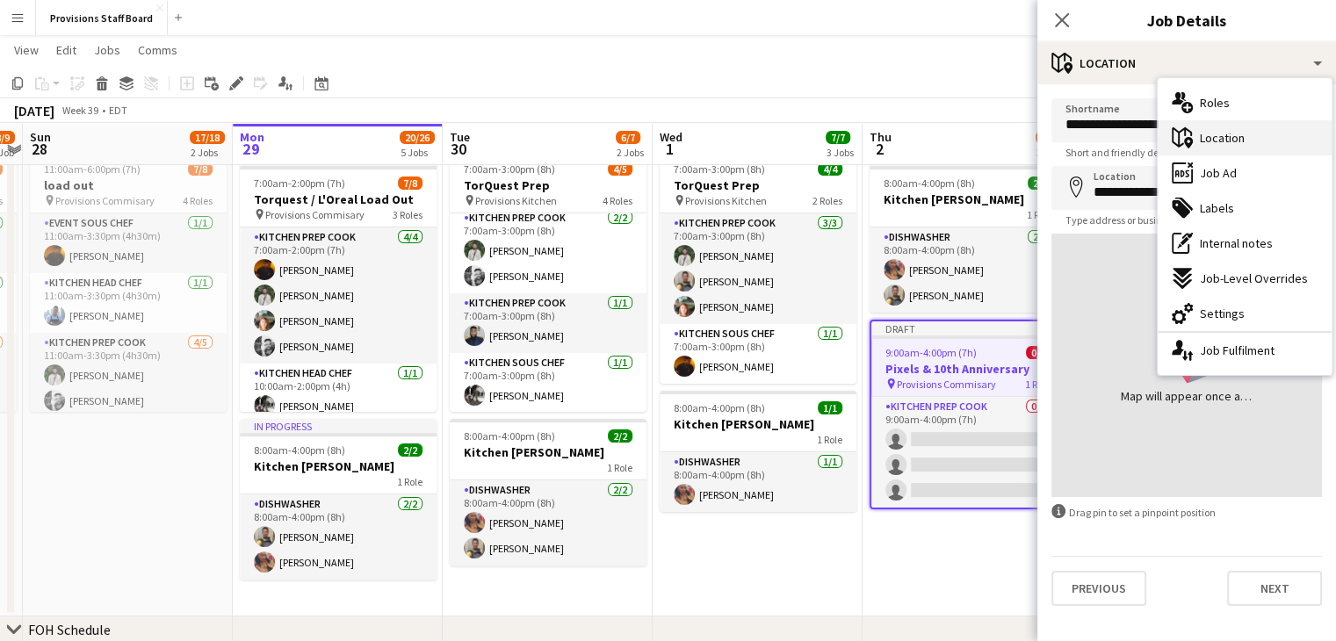
click at [1219, 136] on span "Location" at bounding box center [1222, 138] width 45 height 16
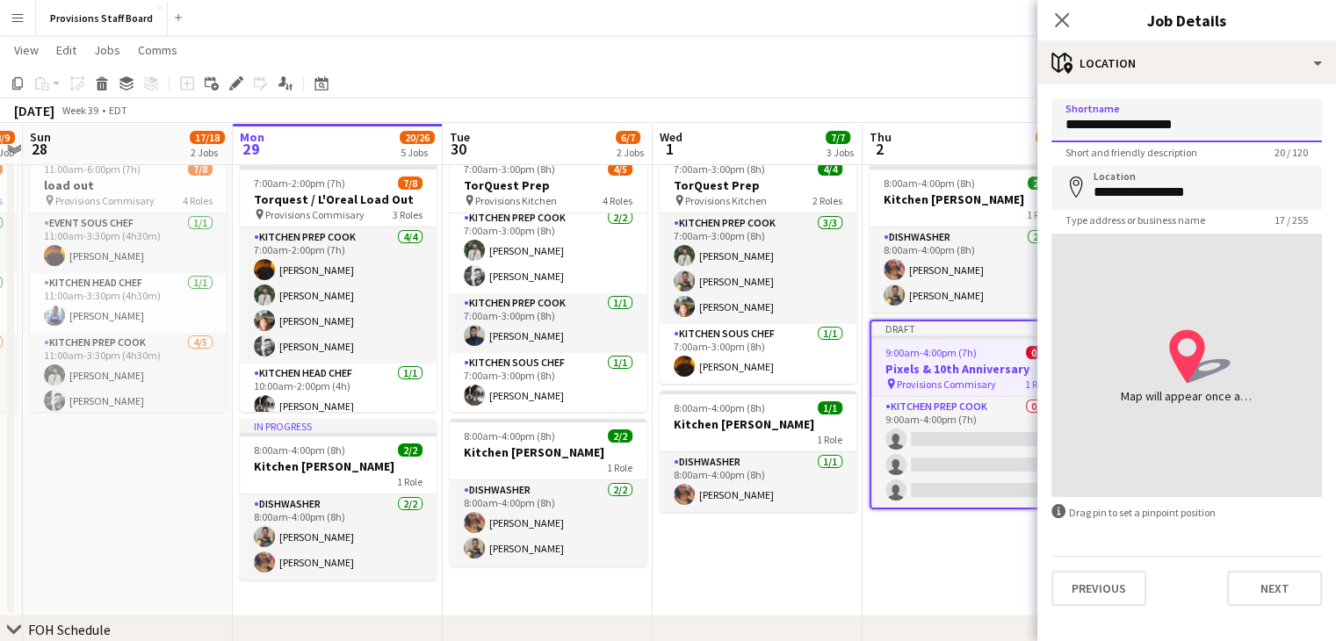
click at [1219, 136] on input "**********" at bounding box center [1186, 120] width 270 height 44
click at [1204, 190] on input "**********" at bounding box center [1186, 188] width 270 height 44
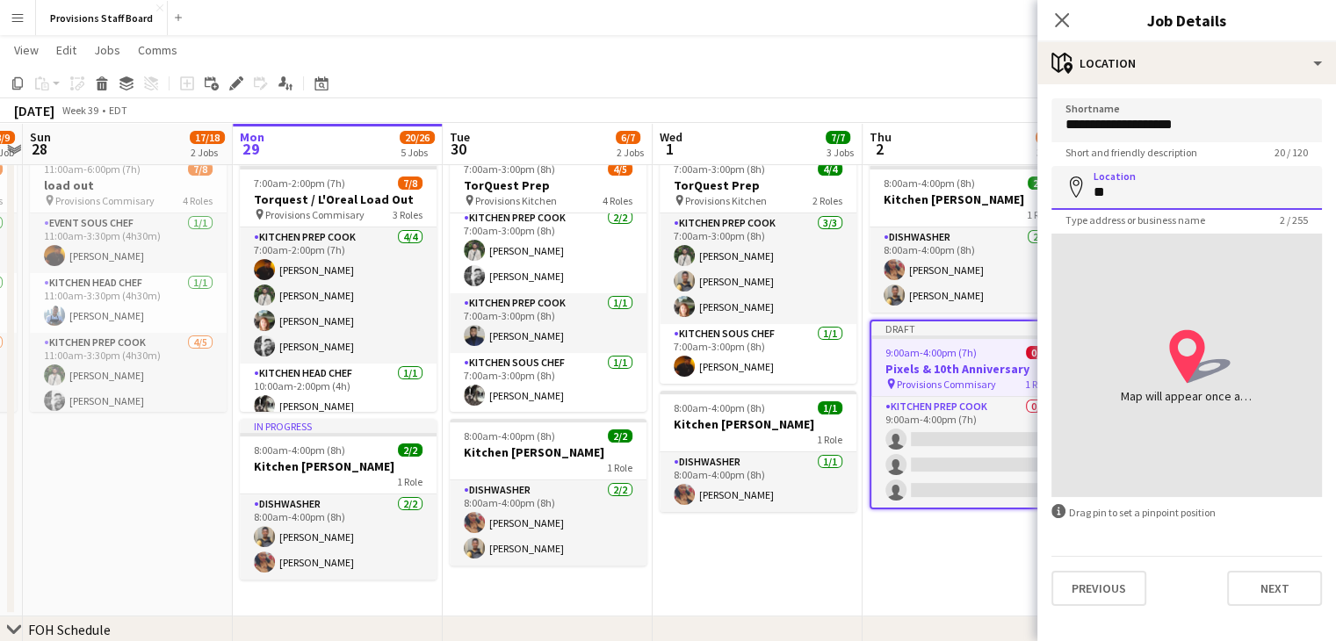
type input "*"
type input "**********"
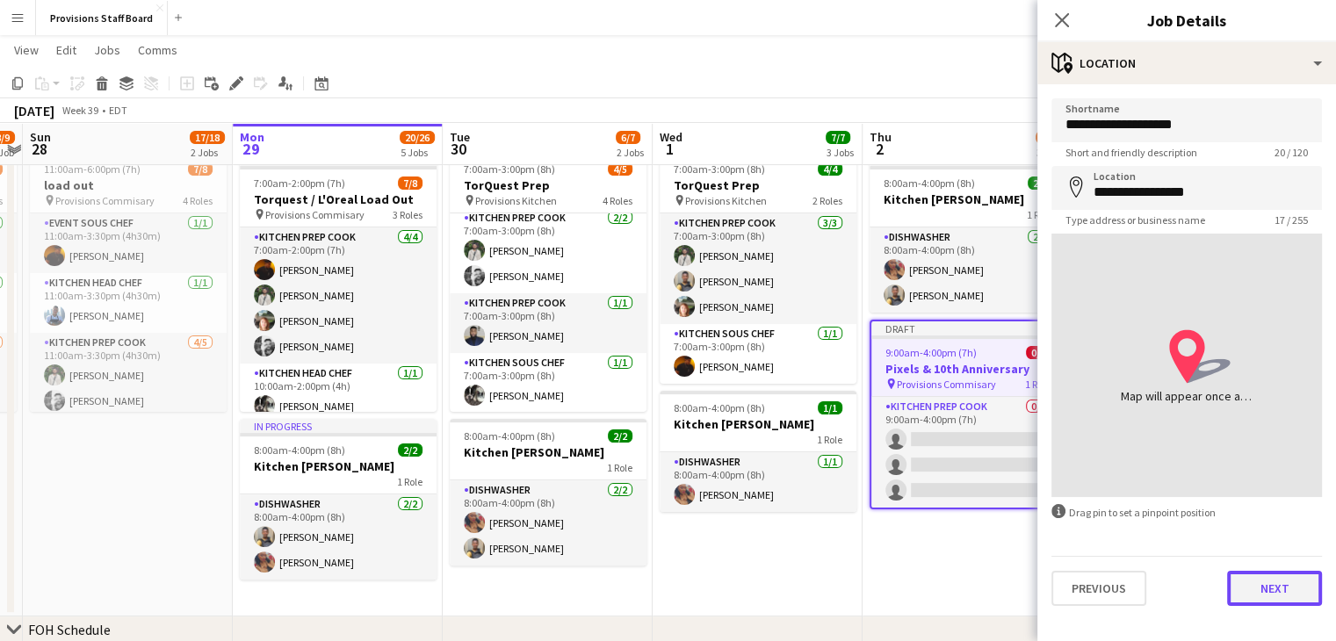
click at [1265, 591] on button "Next" at bounding box center [1274, 588] width 95 height 35
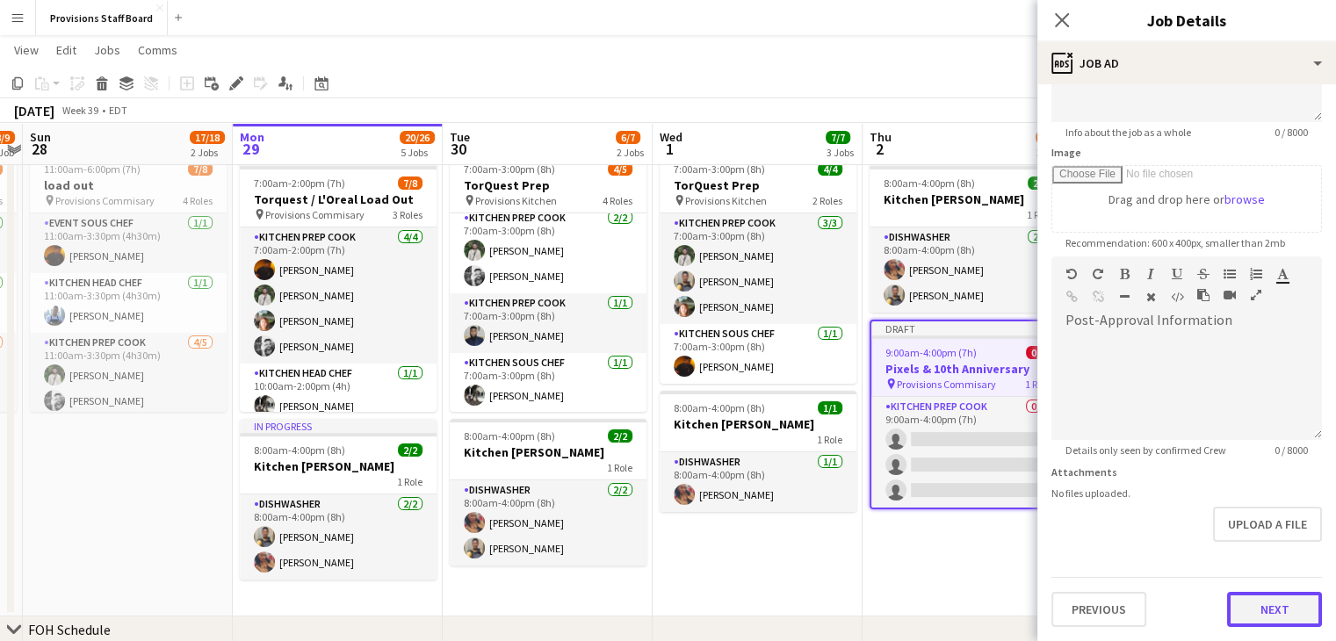
scroll to position [226, 0]
click at [1274, 546] on form "**********" at bounding box center [1186, 251] width 299 height 756
click at [1243, 596] on button "Next" at bounding box center [1274, 611] width 95 height 35
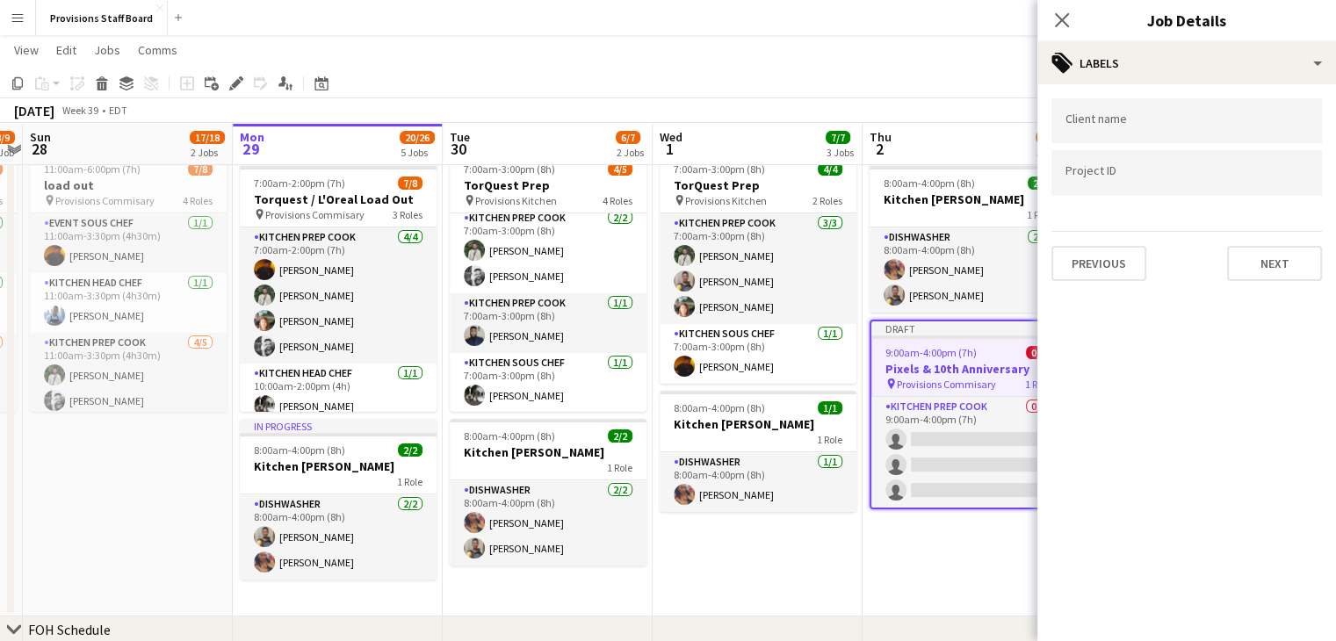
scroll to position [0, 0]
drag, startPoint x: 1286, startPoint y: 278, endPoint x: 1284, endPoint y: 264, distance: 14.2
click at [1284, 264] on button "Next" at bounding box center [1274, 263] width 95 height 35
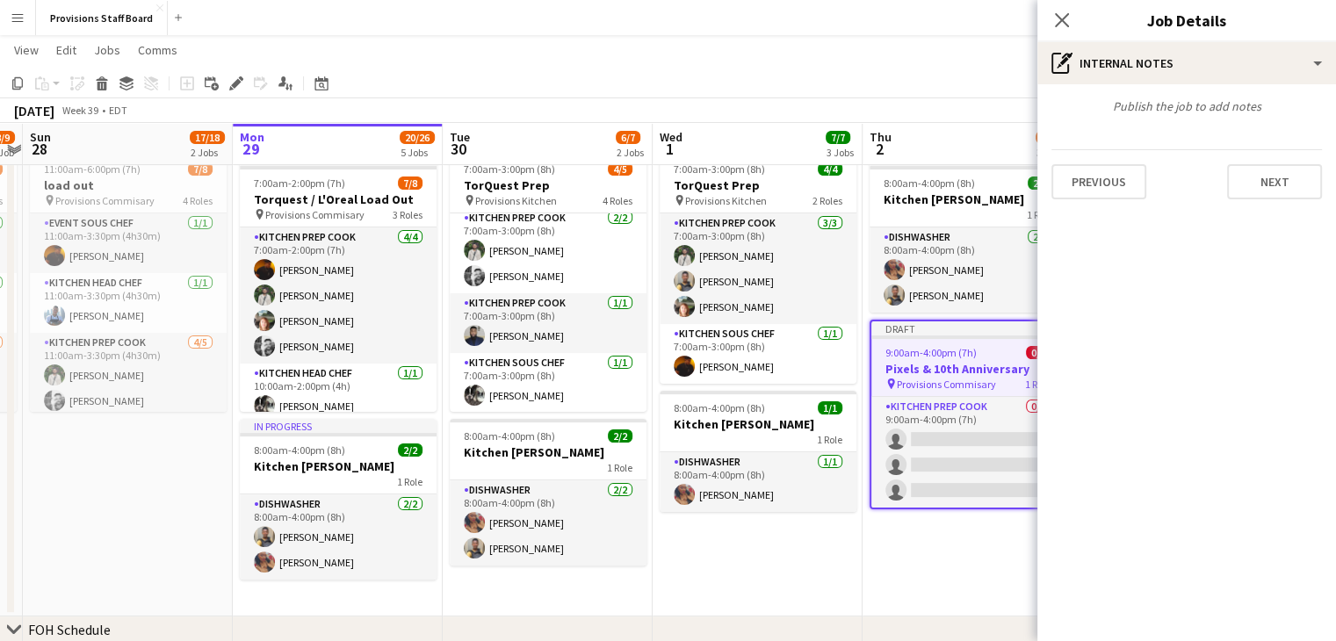
click at [1284, 264] on mat-expansion-panel "pen-write Internal notes Publish the job to add notes Previous Next" at bounding box center [1186, 362] width 299 height 557
click at [1274, 178] on button "Next" at bounding box center [1274, 181] width 95 height 35
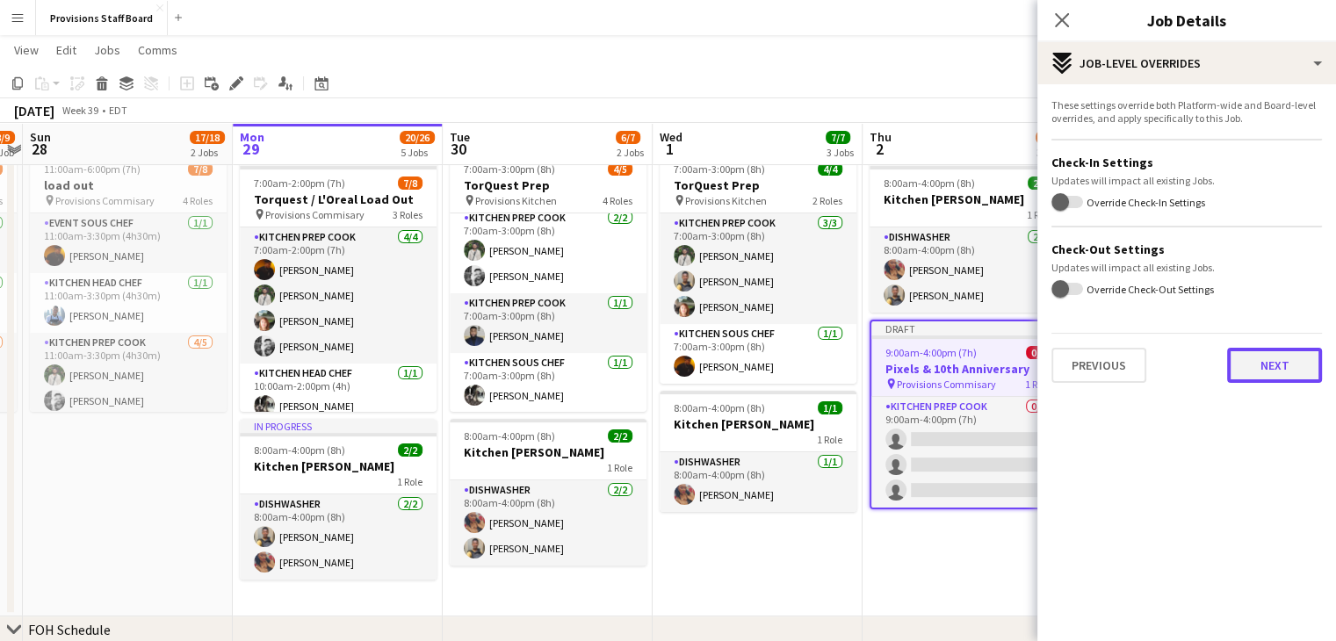
click at [1287, 359] on button "Next" at bounding box center [1274, 365] width 95 height 35
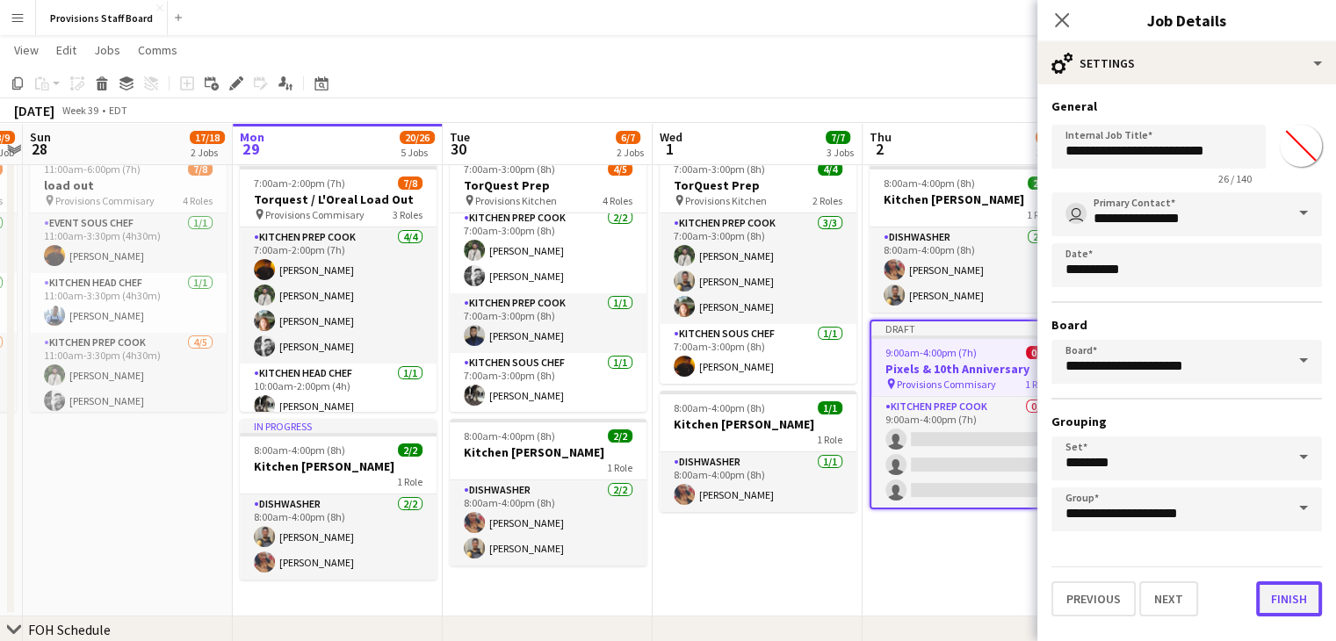
click at [1286, 584] on button "Finish" at bounding box center [1289, 598] width 66 height 35
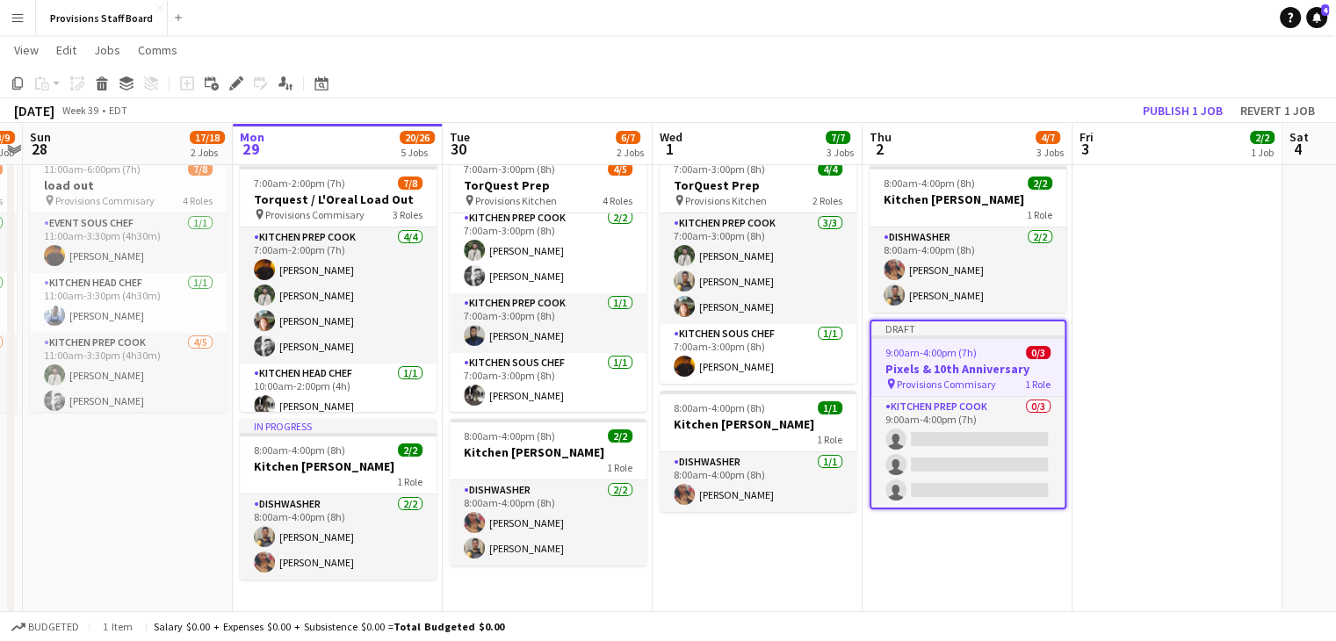
click at [977, 547] on app-date-cell "Draft 8:00am-4:00pm (8h) 2/2 Kitchen Porter 1 Role Dishwasher 2/2 8:00am-4:00pm…" at bounding box center [967, 381] width 210 height 472
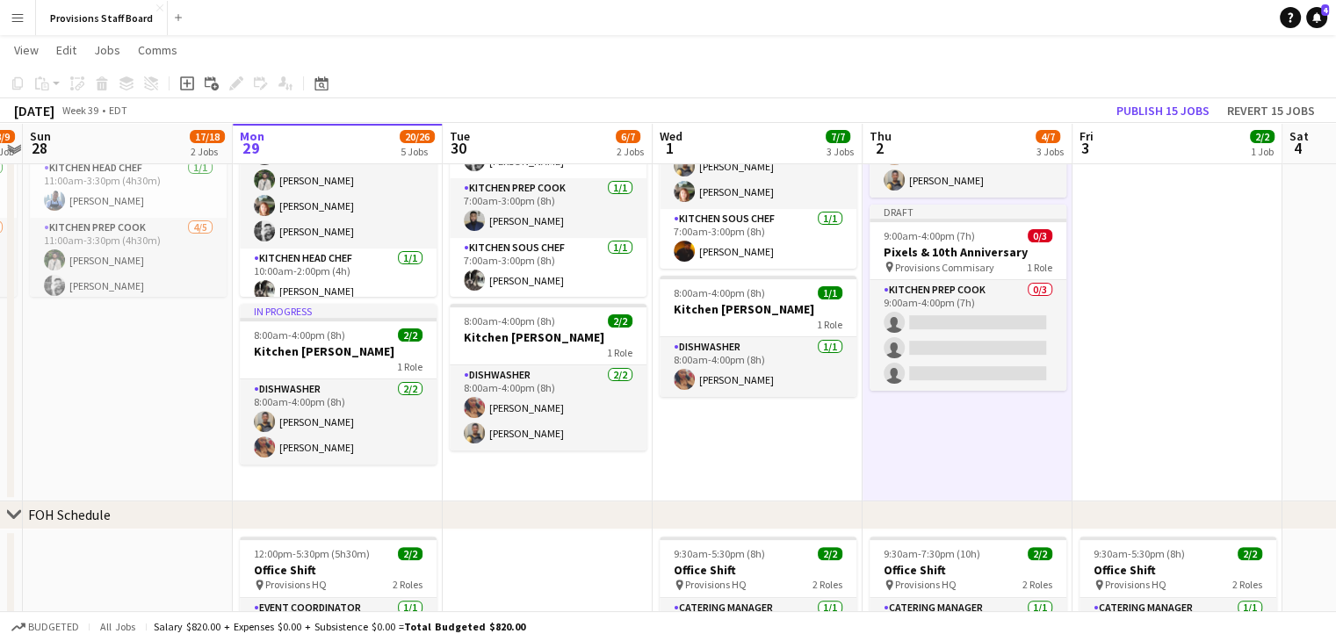
scroll to position [498, 0]
click at [951, 418] on app-date-cell "Draft 8:00am-4:00pm (8h) 2/2 Kitchen Porter 1 Role Dishwasher 2/2 8:00am-4:00pm…" at bounding box center [967, 265] width 210 height 472
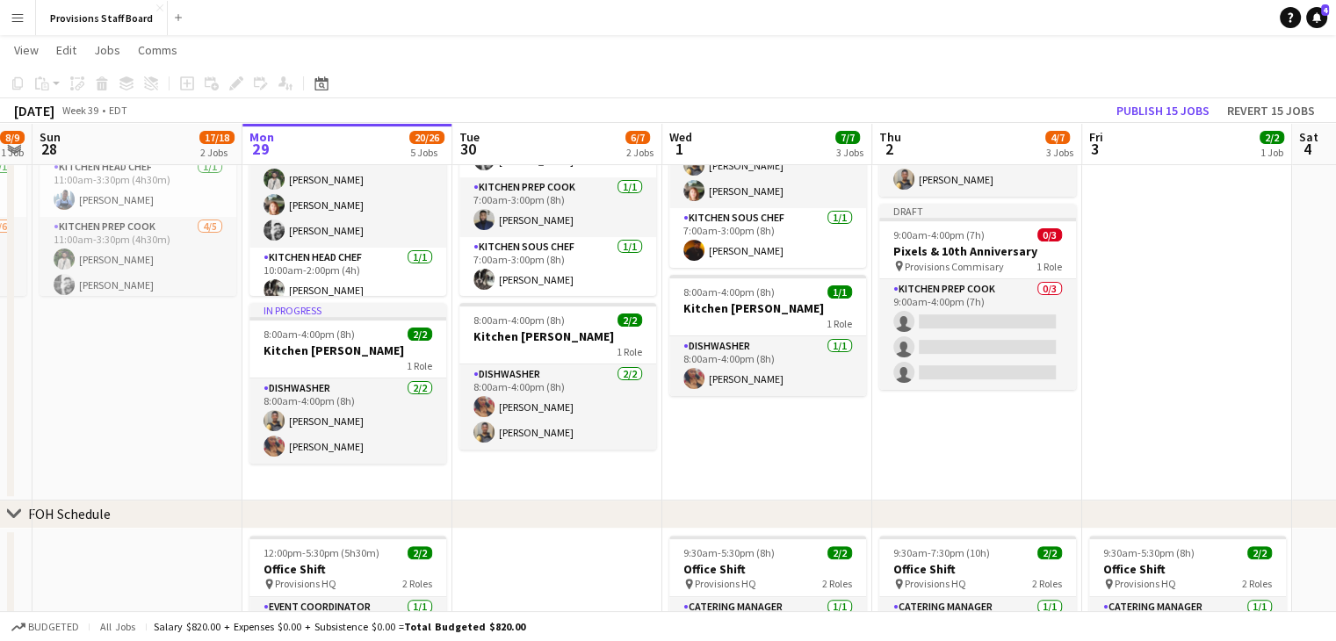
scroll to position [0, 581]
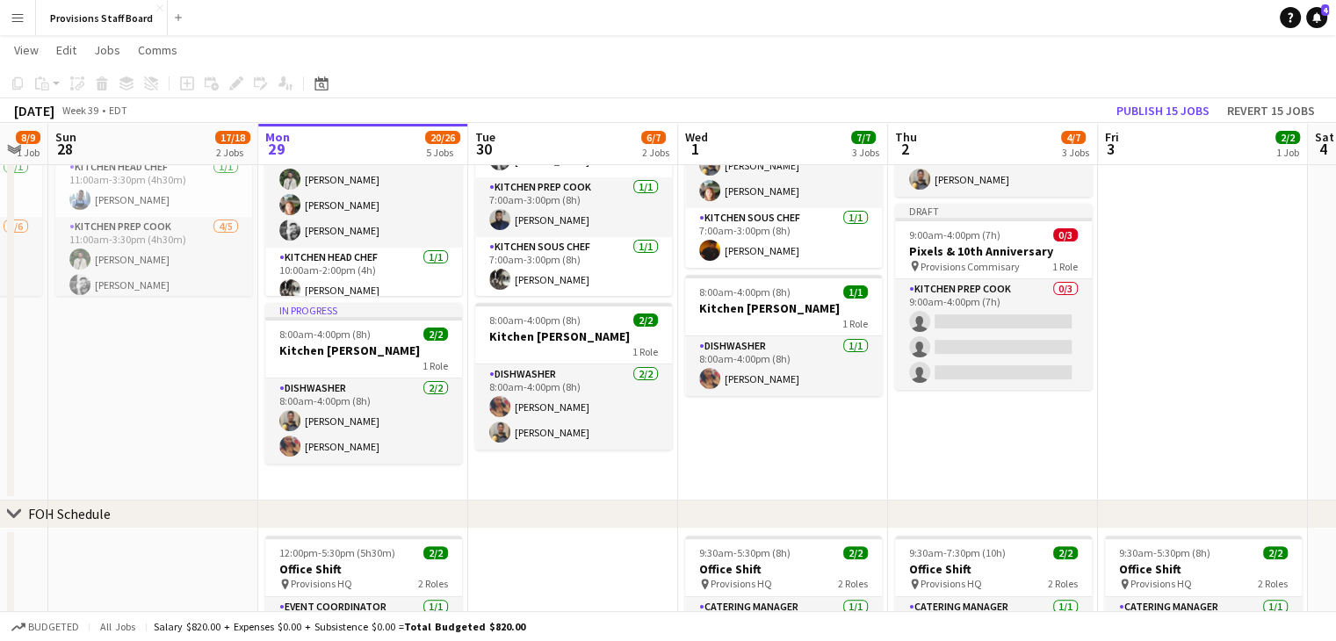
drag, startPoint x: 951, startPoint y: 418, endPoint x: 977, endPoint y: 421, distance: 25.6
click at [977, 421] on app-calendar-viewport "Thu 25 9/9 2 Jobs Fri 26 10/12 2 Jobs Sat 27 8/9 1 Job Sun 28 17/18 2 Jobs Mon …" at bounding box center [668, 270] width 1336 height 1398
drag, startPoint x: 977, startPoint y: 421, endPoint x: 917, endPoint y: 414, distance: 60.1
click at [917, 414] on app-date-cell "Draft 8:00am-4:00pm (8h) 2/2 Kitchen Porter 1 Role Dishwasher 2/2 8:00am-4:00pm…" at bounding box center [993, 265] width 210 height 472
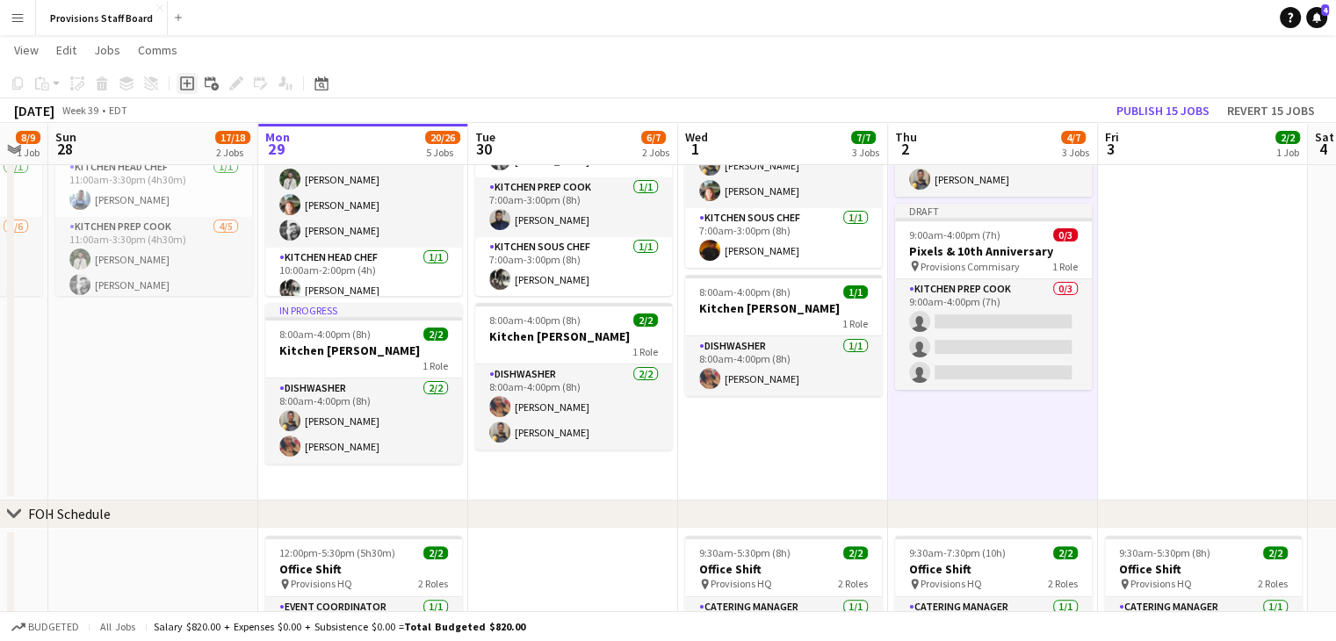
click at [193, 80] on icon at bounding box center [187, 83] width 14 height 14
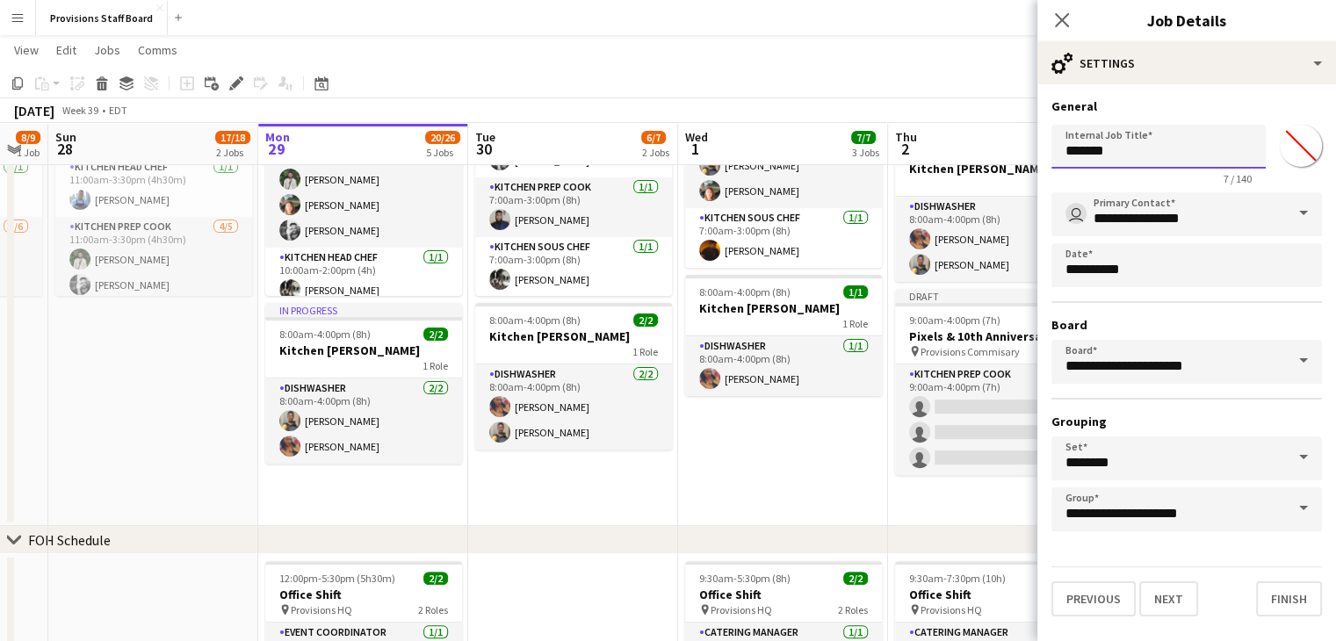
click at [1107, 155] on input "*******" at bounding box center [1158, 147] width 214 height 44
type input "**********"
click at [1184, 598] on button "Next" at bounding box center [1168, 598] width 59 height 35
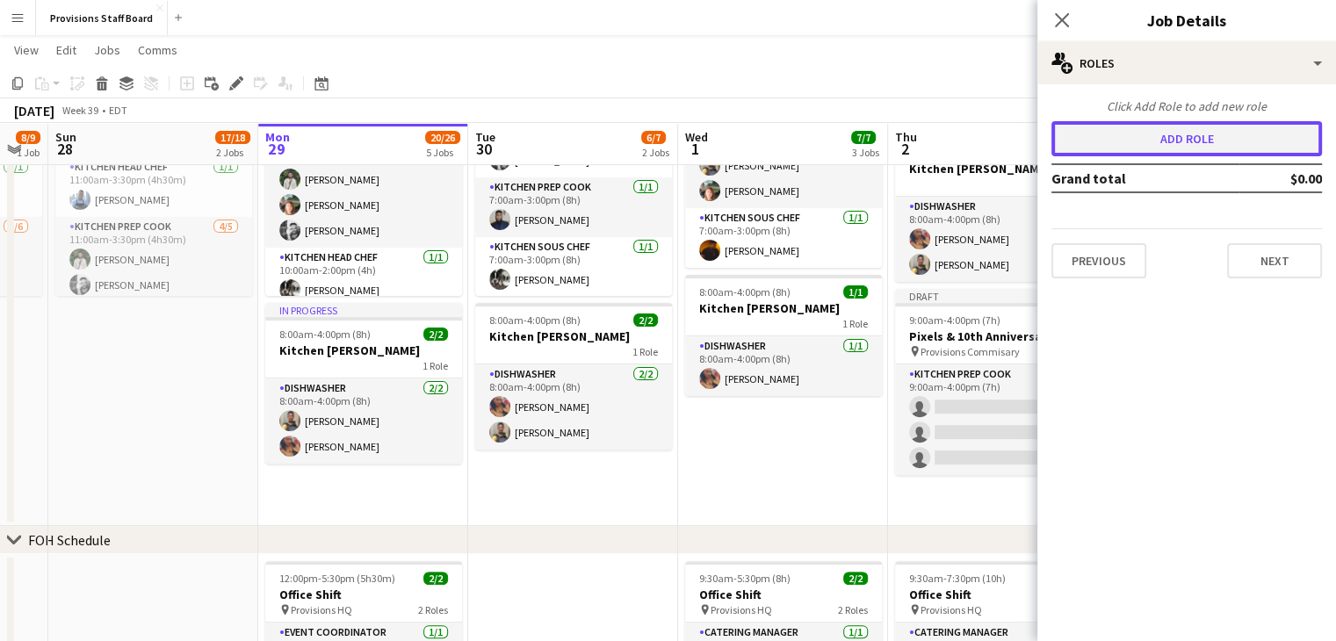
click at [1152, 131] on button "Add role" at bounding box center [1186, 138] width 270 height 35
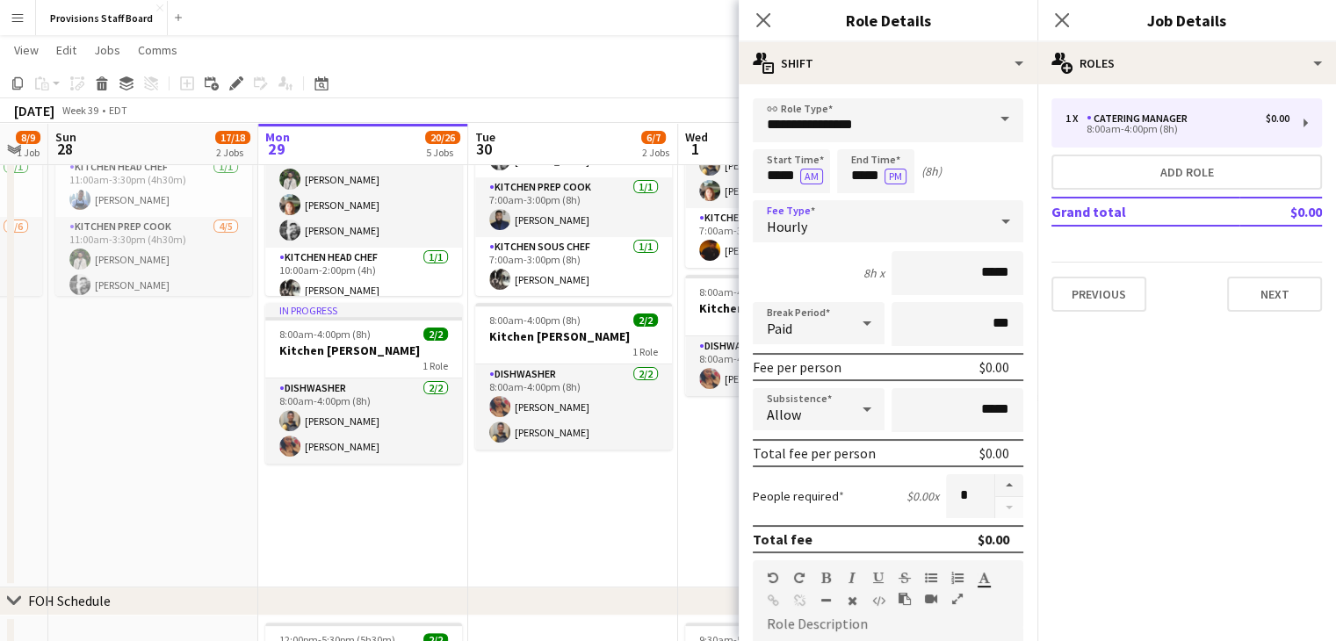
click at [995, 227] on icon at bounding box center [1005, 221] width 21 height 35
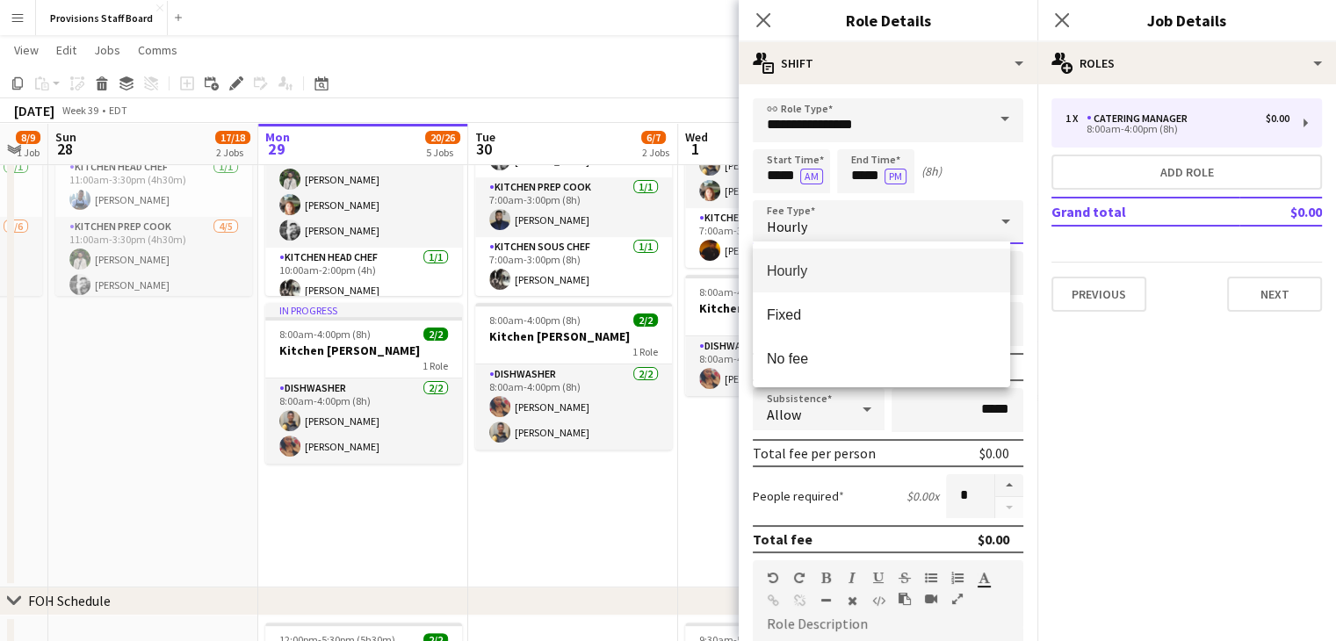
click at [994, 227] on div at bounding box center [668, 320] width 1336 height 641
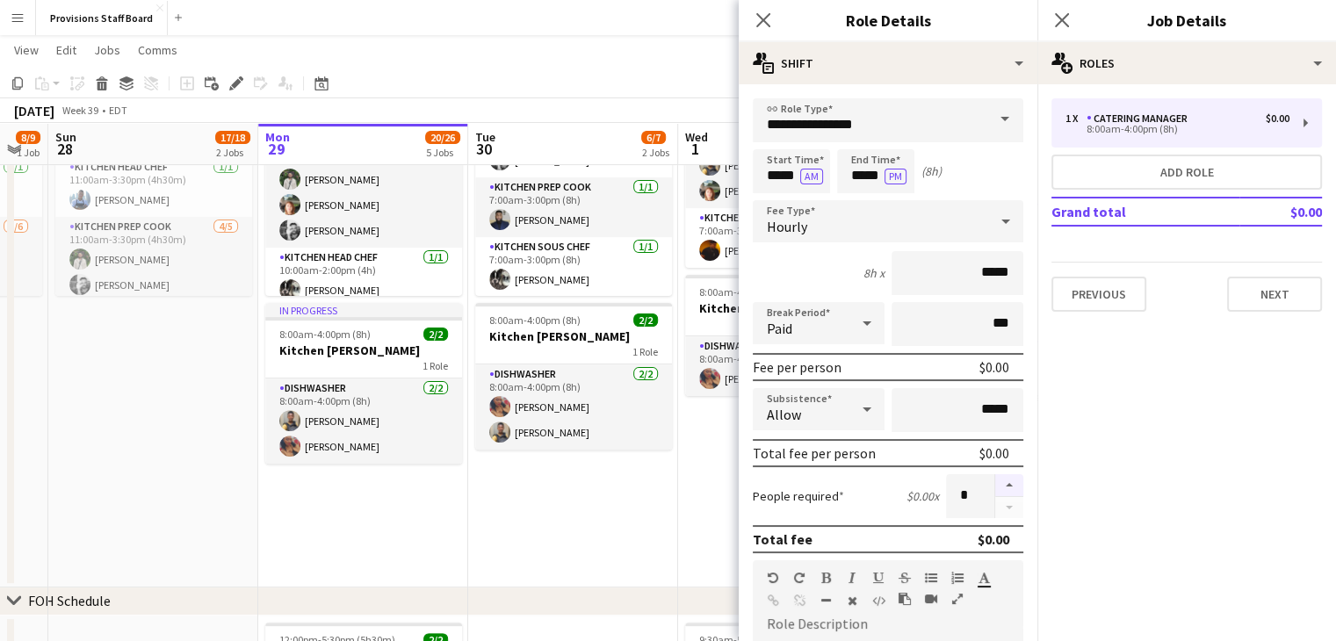
click at [995, 484] on button "button" at bounding box center [1009, 485] width 28 height 23
type input "*"
click at [1175, 475] on mat-expansion-panel "pencil3 General details 1 x Catering Manager $0.00 8:00am-4:00pm (8h) Add role …" at bounding box center [1186, 362] width 299 height 557
click at [1265, 289] on button "Next" at bounding box center [1274, 294] width 95 height 35
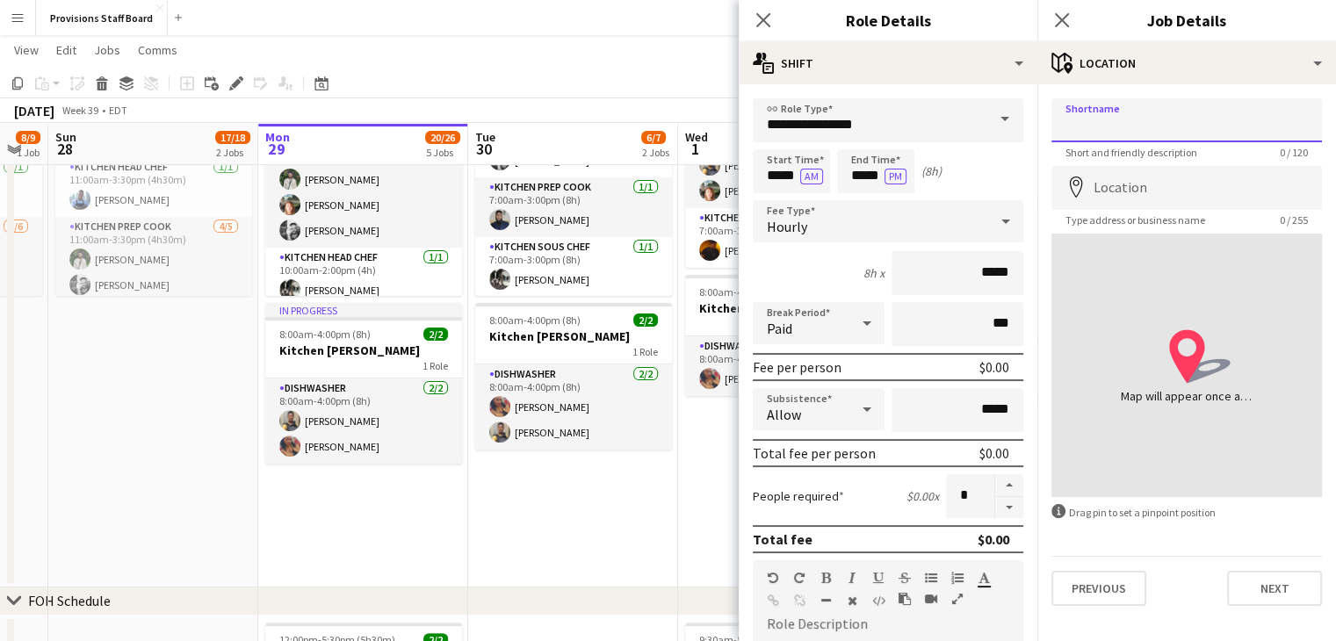
click at [1137, 118] on input "Shortname" at bounding box center [1186, 120] width 270 height 44
type input "**********"
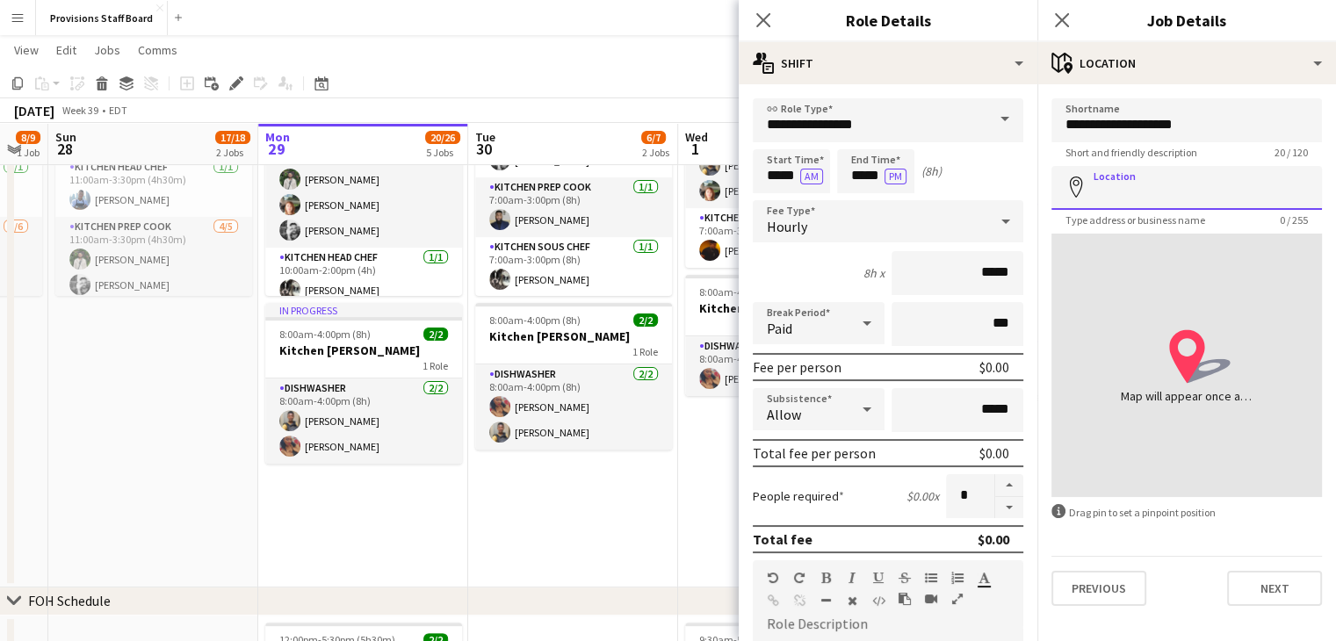
click at [1142, 179] on input "Location" at bounding box center [1186, 188] width 270 height 44
type input "**********"
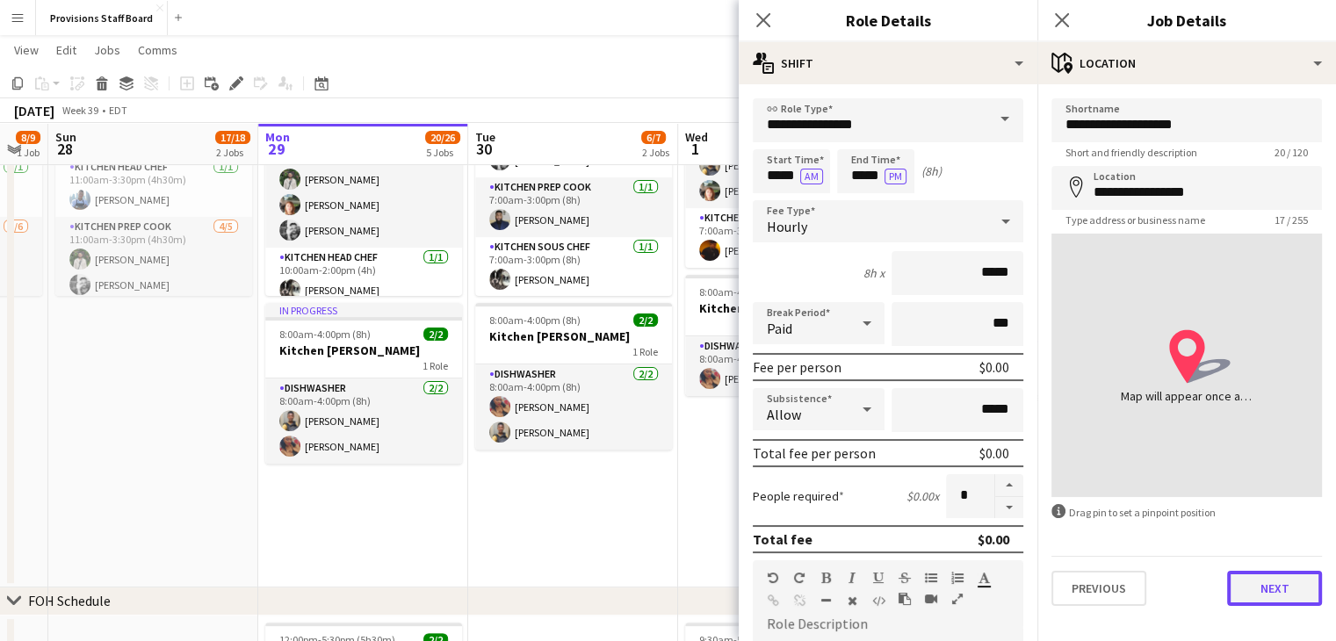
click at [1287, 587] on button "Next" at bounding box center [1274, 588] width 95 height 35
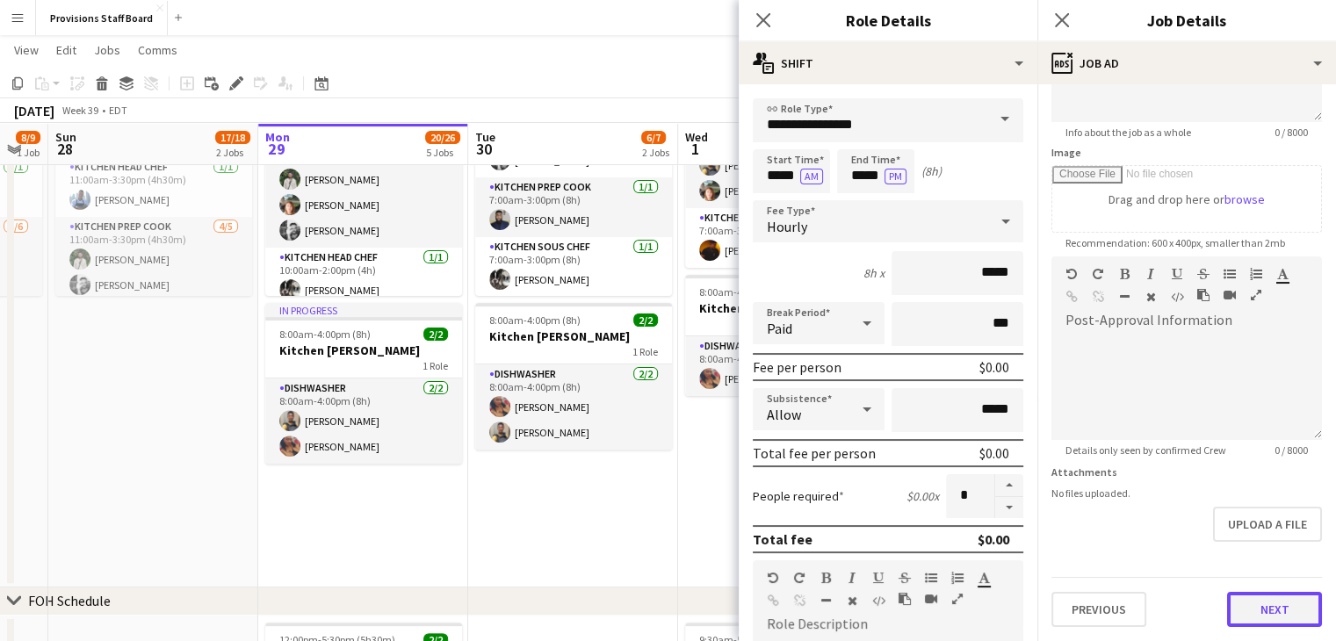
scroll to position [226, 0]
click at [1281, 542] on form "**********" at bounding box center [1186, 251] width 299 height 756
click at [1258, 602] on button "Next" at bounding box center [1274, 611] width 95 height 35
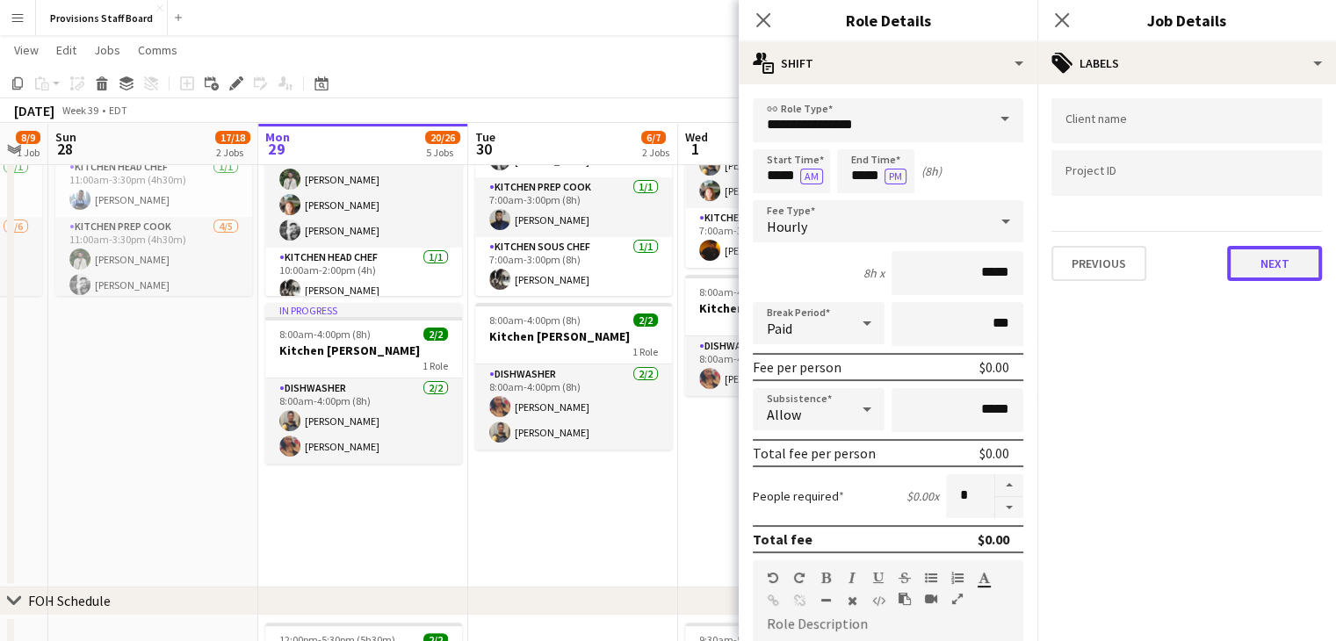
click at [1263, 261] on button "Next" at bounding box center [1274, 263] width 95 height 35
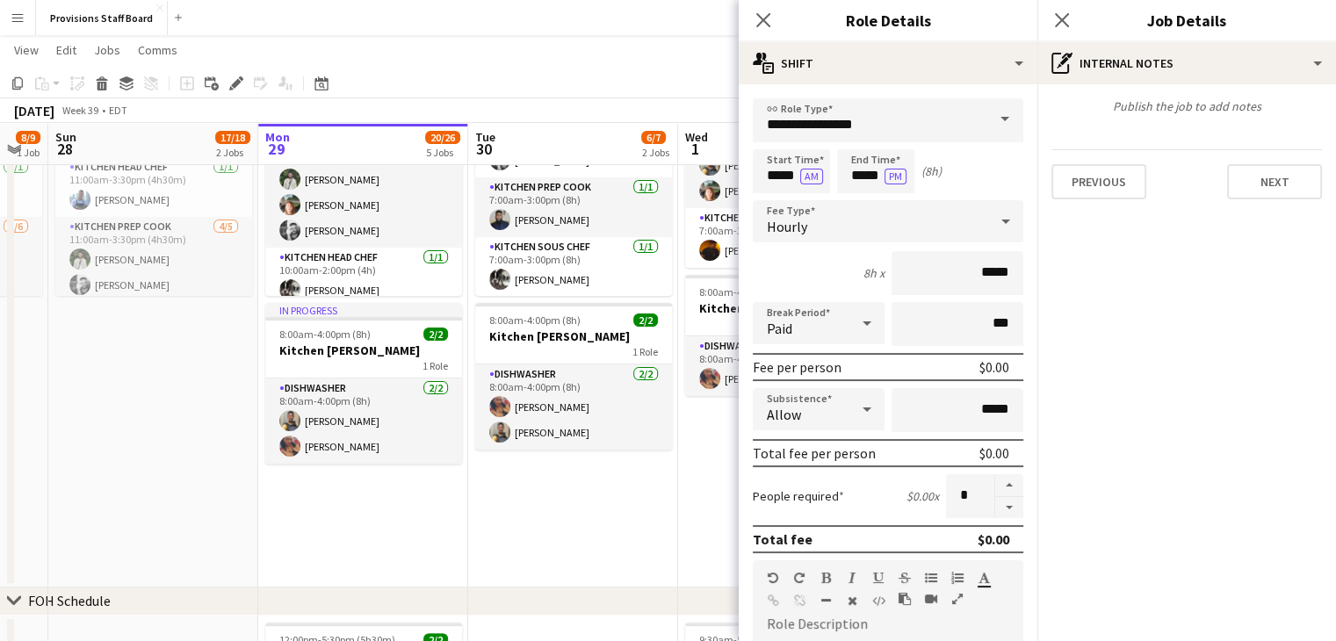
click at [625, 497] on app-date-cell "7:00am-3:00pm (8h) 4/5 TorQuest Prep pin Provisions Kitchen 4 Roles Kitchen Pre…" at bounding box center [573, 308] width 210 height 559
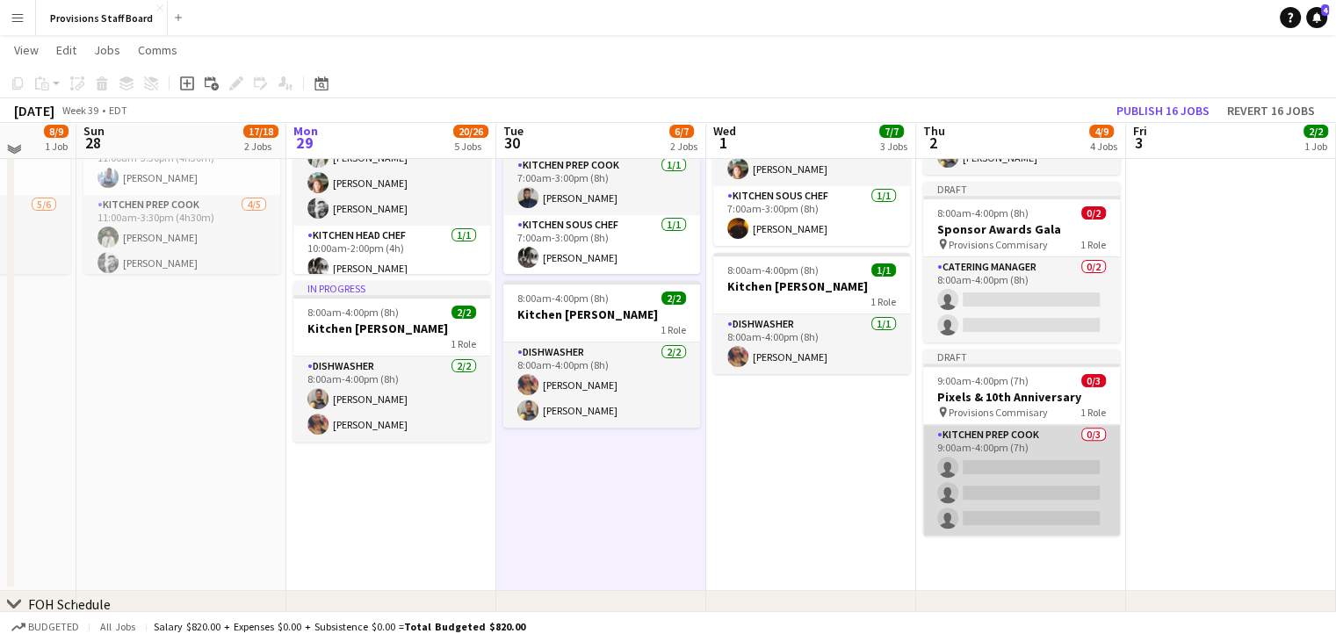
scroll to position [508, 0]
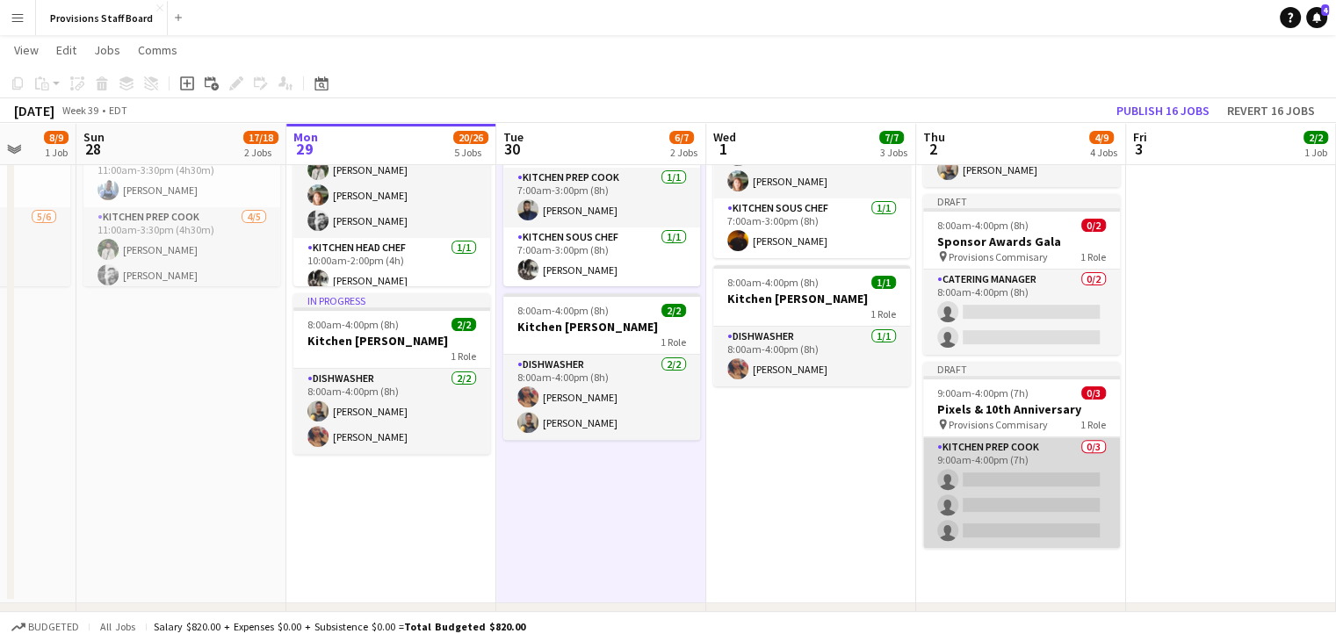
click at [1016, 475] on app-card-role "Kitchen Prep Cook 0/3 9:00am-4:00pm (7h) single-neutral-actions single-neutral-…" at bounding box center [1021, 492] width 197 height 111
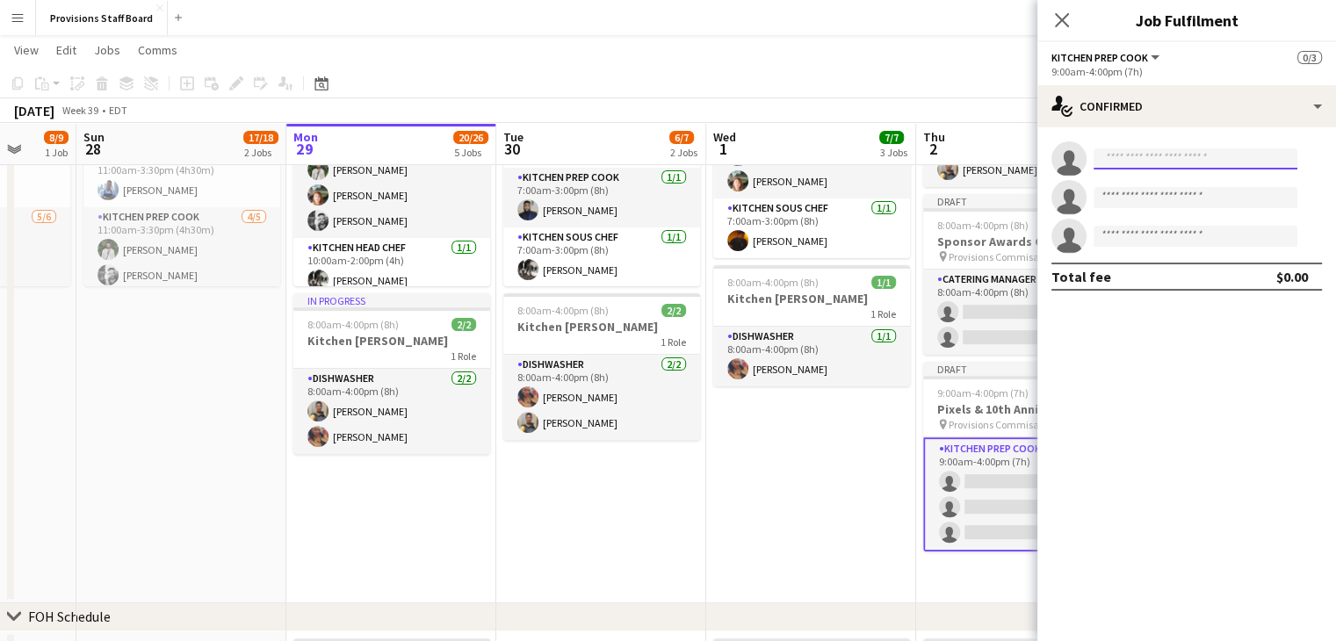
click at [1135, 157] on input at bounding box center [1195, 158] width 204 height 21
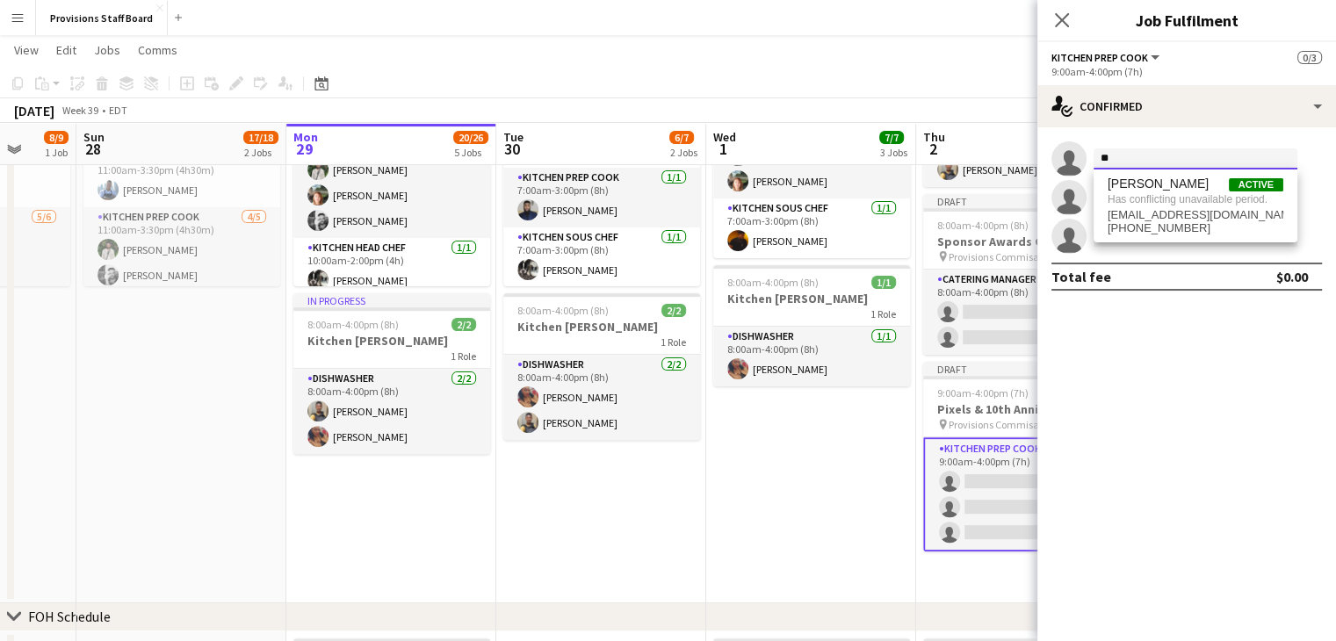
type input "*"
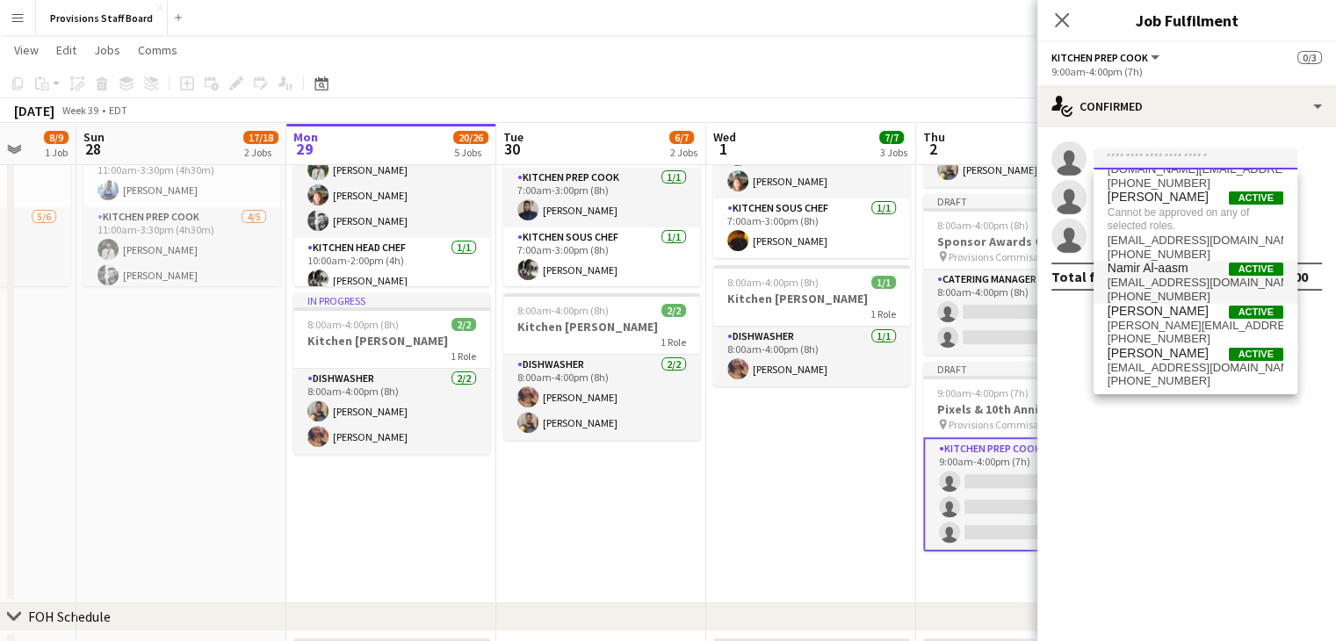
scroll to position [0, 0]
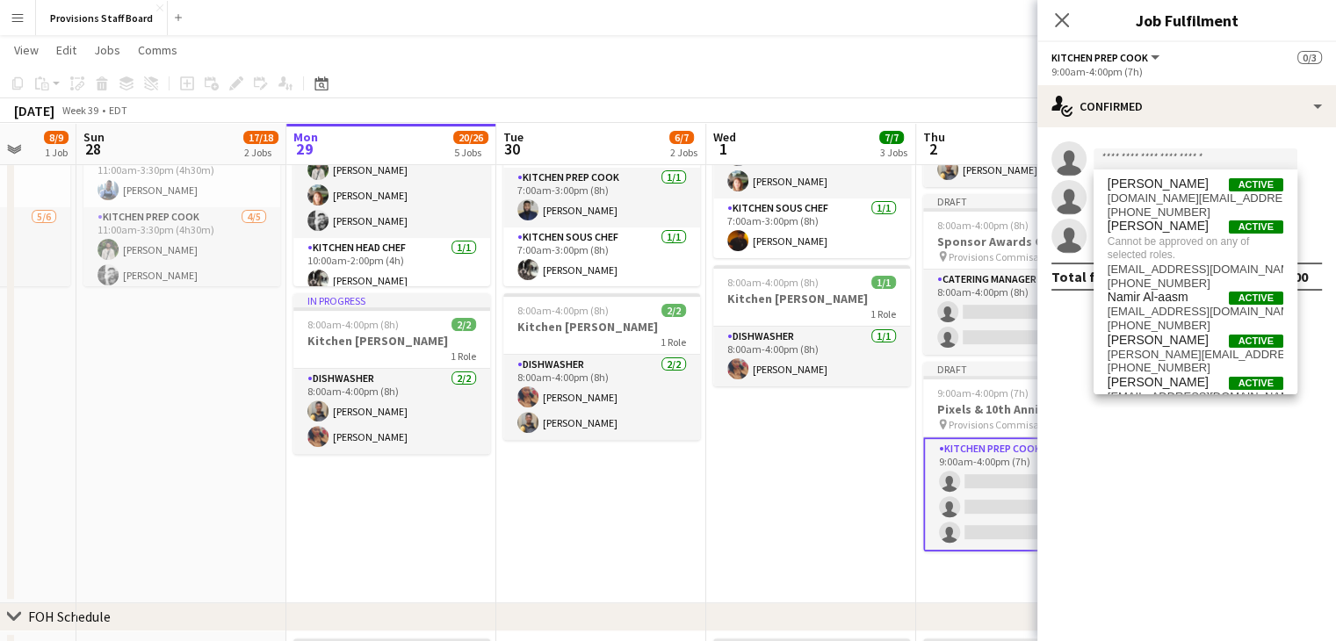
click at [1120, 483] on mat-expansion-panel "check Confirmed single-neutral-actions single-neutral-actions single-neutral-ac…" at bounding box center [1186, 384] width 299 height 514
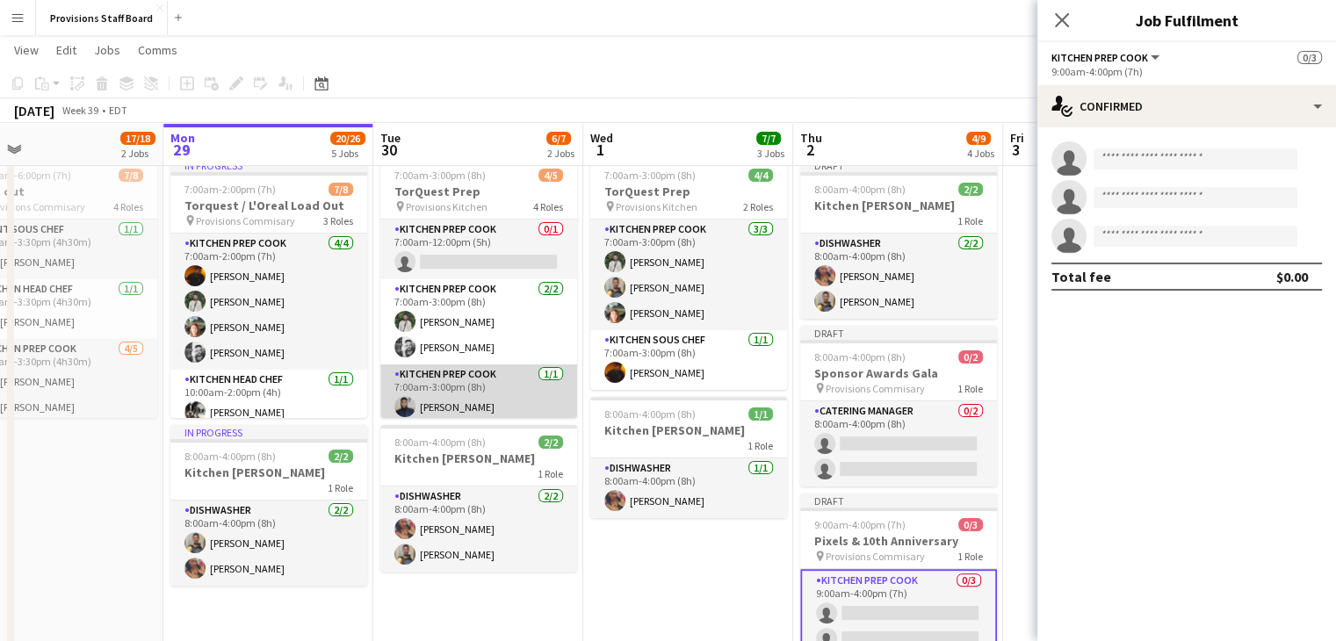
scroll to position [65, 0]
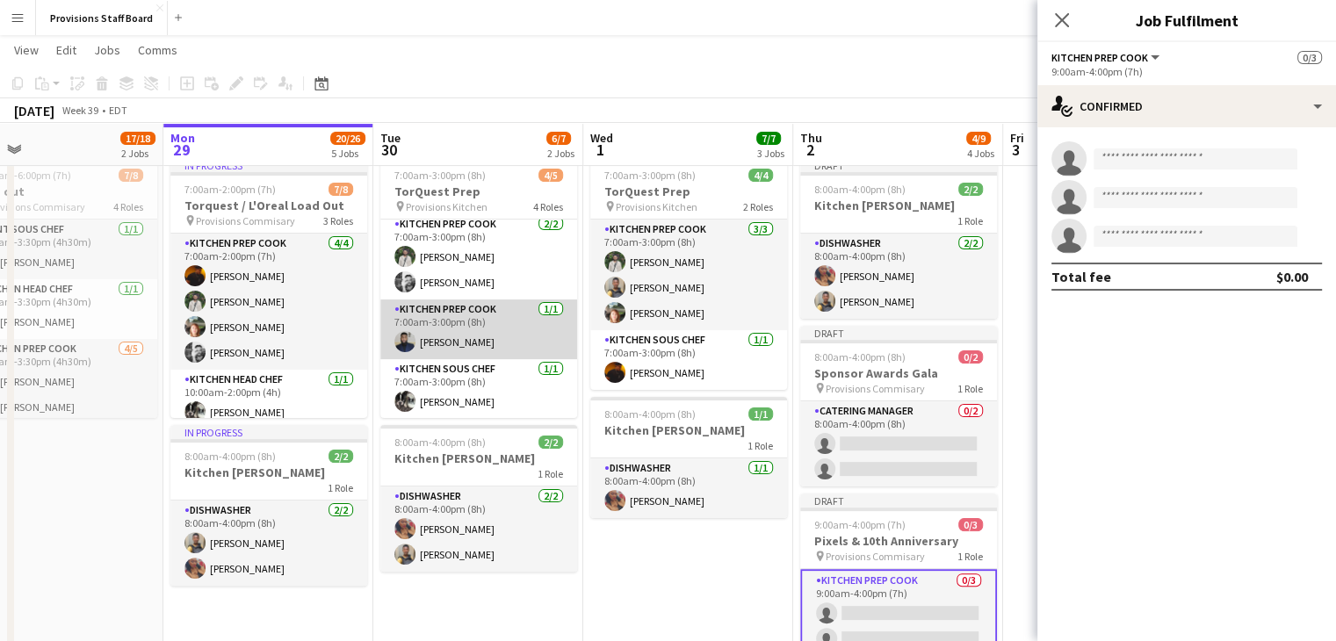
drag, startPoint x: 408, startPoint y: 334, endPoint x: 397, endPoint y: 347, distance: 17.4
click at [397, 347] on app-user-avatar at bounding box center [404, 341] width 21 height 21
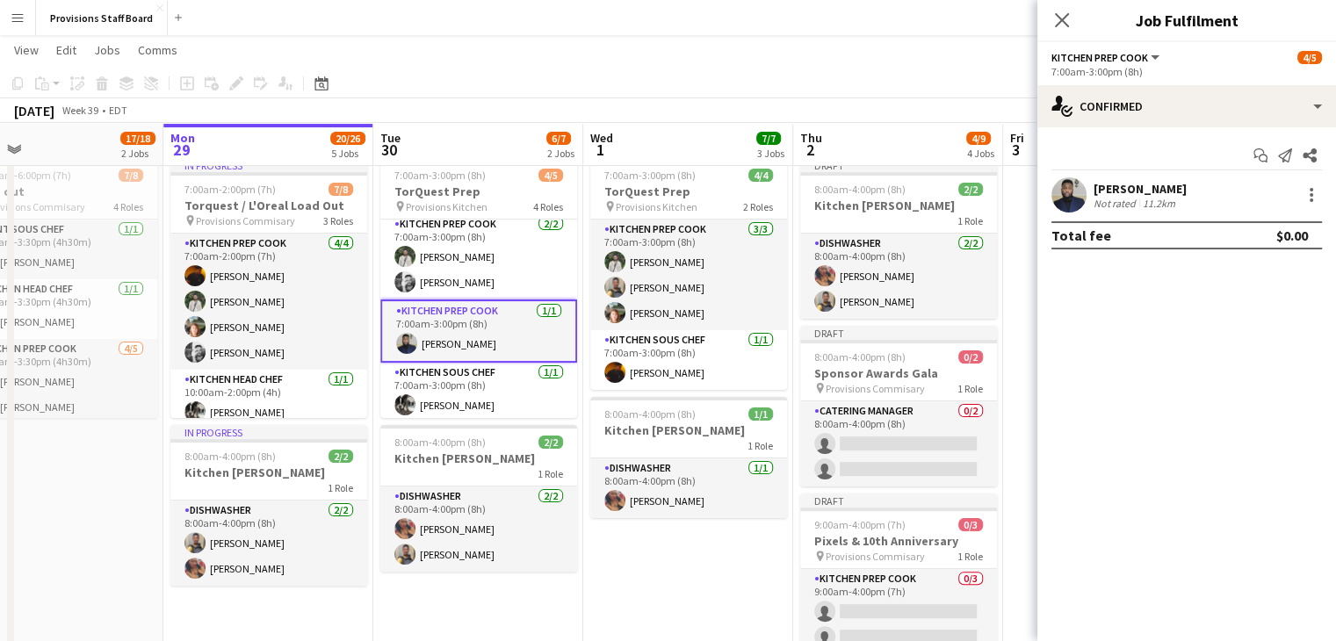
click at [1064, 194] on app-user-avatar at bounding box center [1068, 194] width 35 height 35
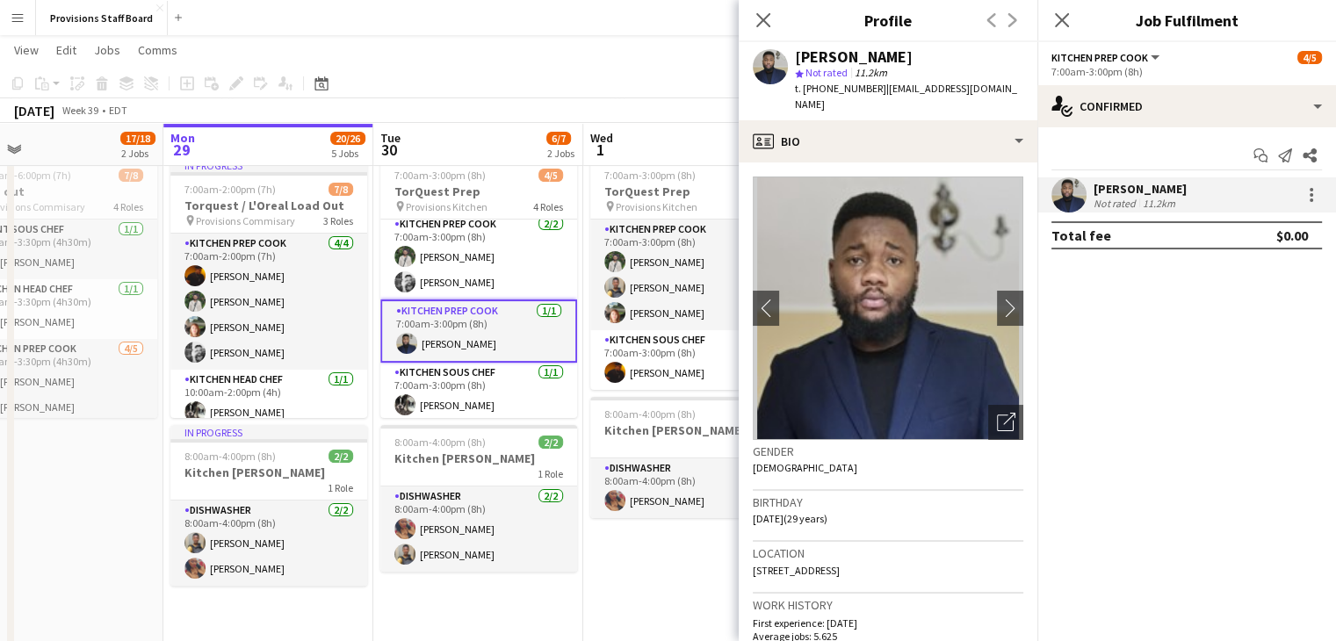
click at [530, 334] on app-card-role "Kitchen Prep Cook 1/1 7:00am-3:00pm (8h) Kumbukani Phiri" at bounding box center [478, 330] width 197 height 63
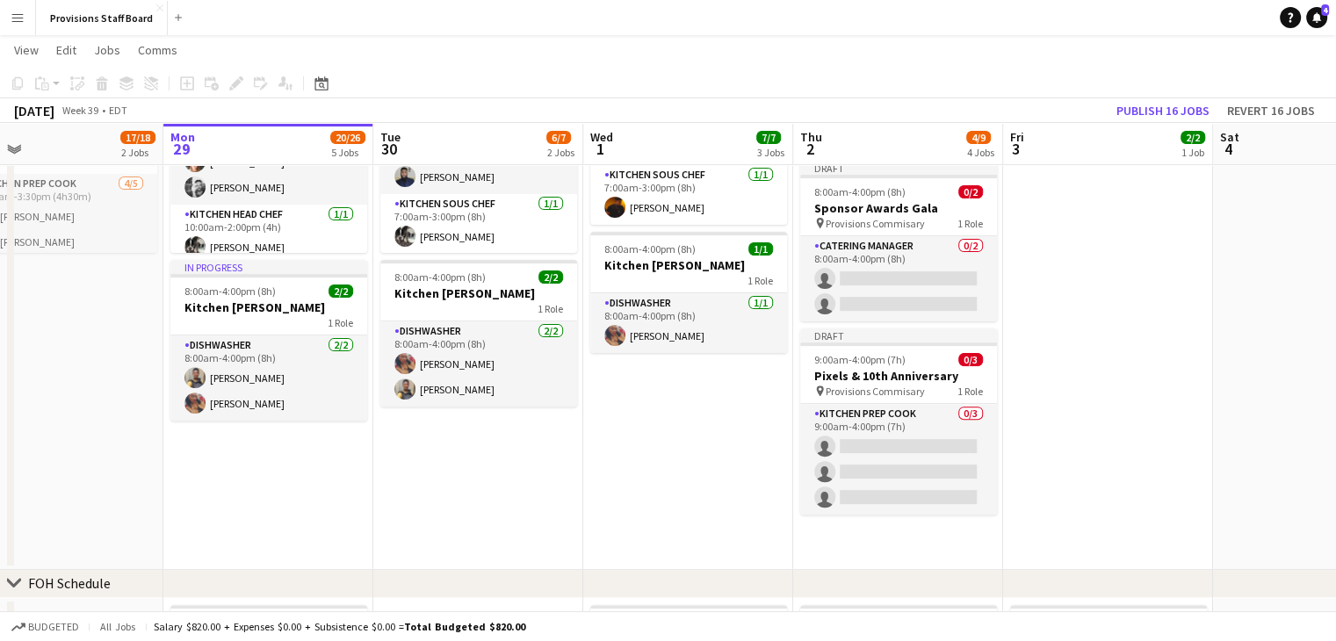
scroll to position [544, 0]
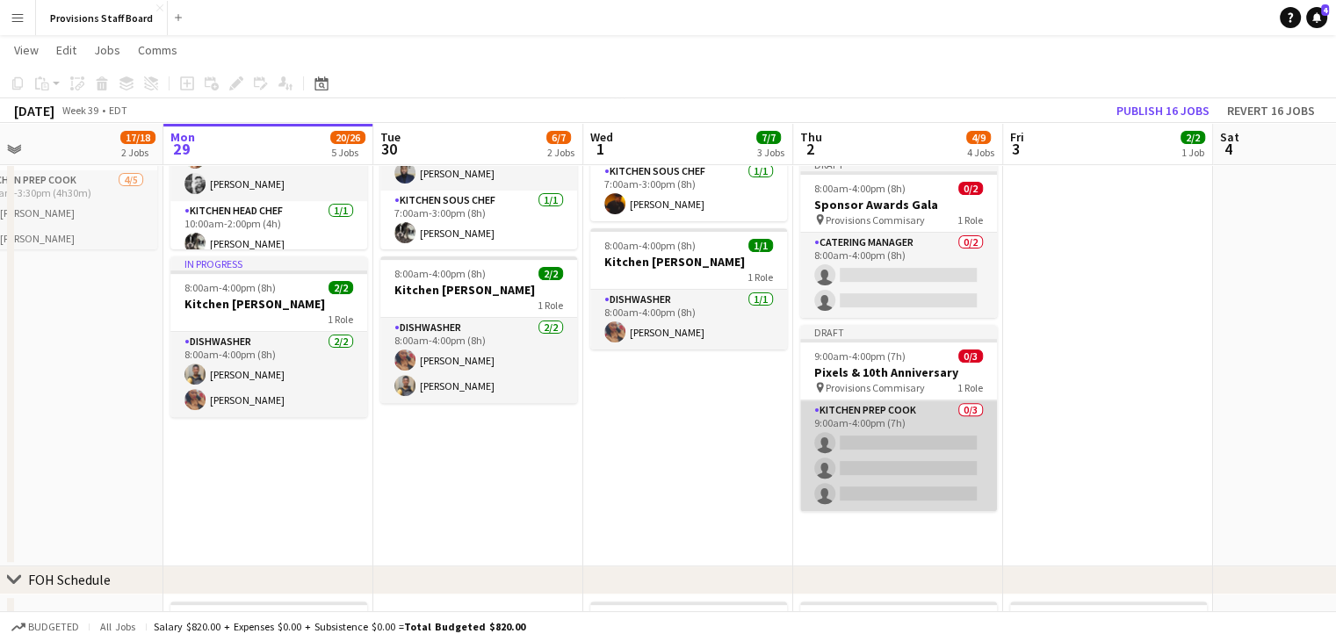
click at [878, 447] on app-card-role "Kitchen Prep Cook 0/3 9:00am-4:00pm (7h) single-neutral-actions single-neutral-…" at bounding box center [898, 455] width 197 height 111
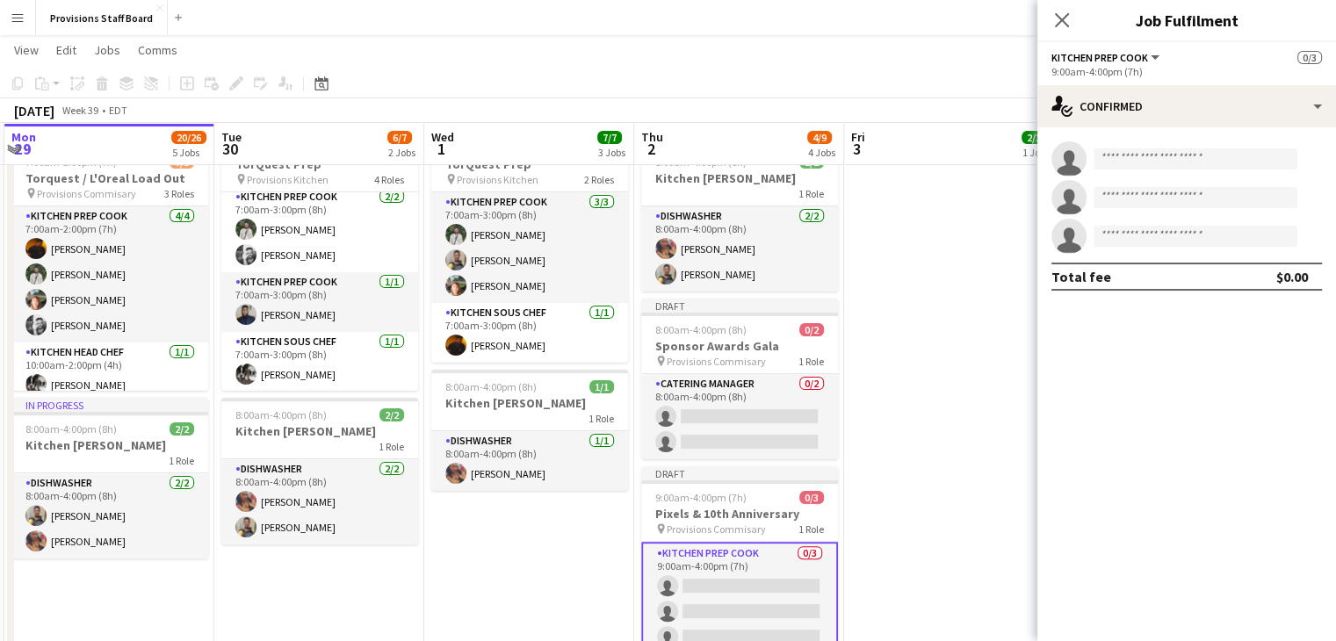
scroll to position [499, 0]
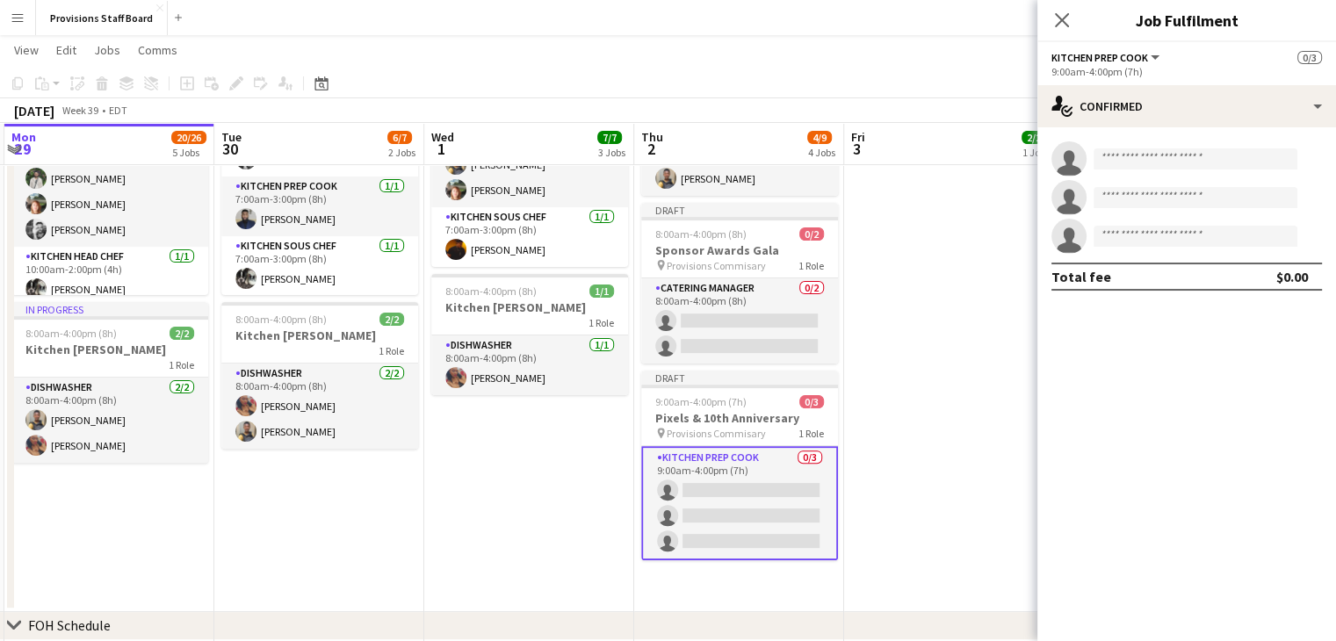
click at [720, 486] on app-card-role "Kitchen Prep Cook 0/3 9:00am-4:00pm (7h) single-neutral-actions single-neutral-…" at bounding box center [739, 503] width 197 height 114
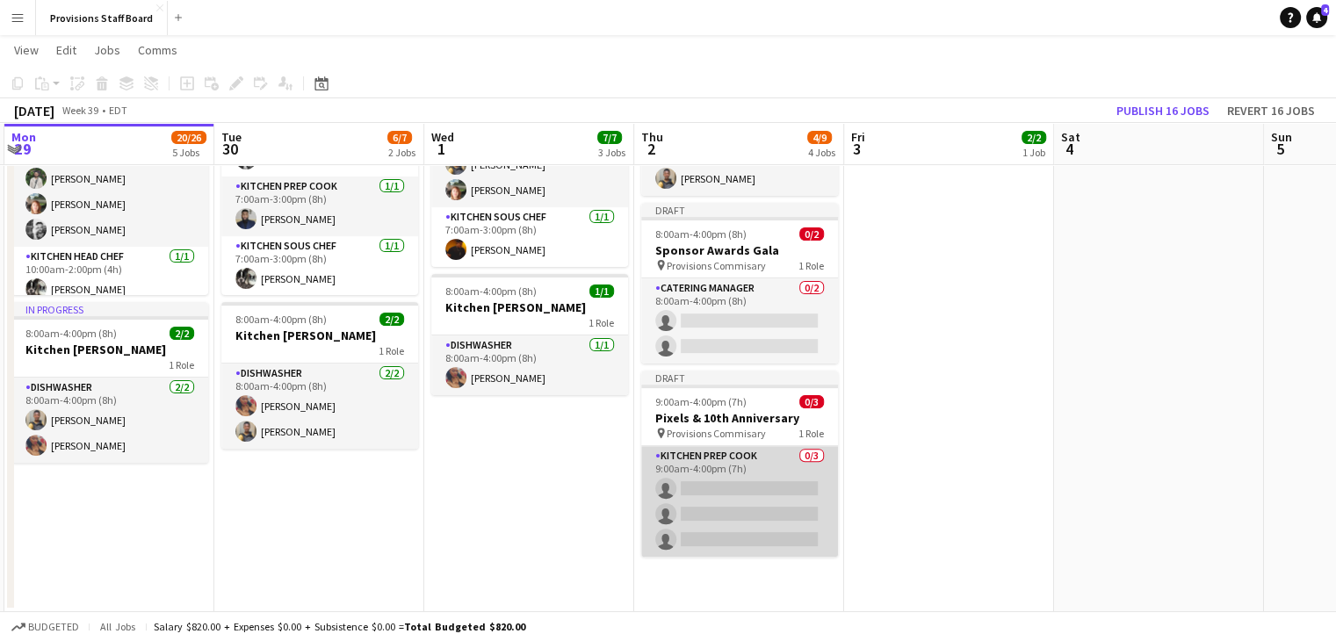
click at [720, 486] on app-card-role "Kitchen Prep Cook 0/3 9:00am-4:00pm (7h) single-neutral-actions single-neutral-…" at bounding box center [739, 501] width 197 height 111
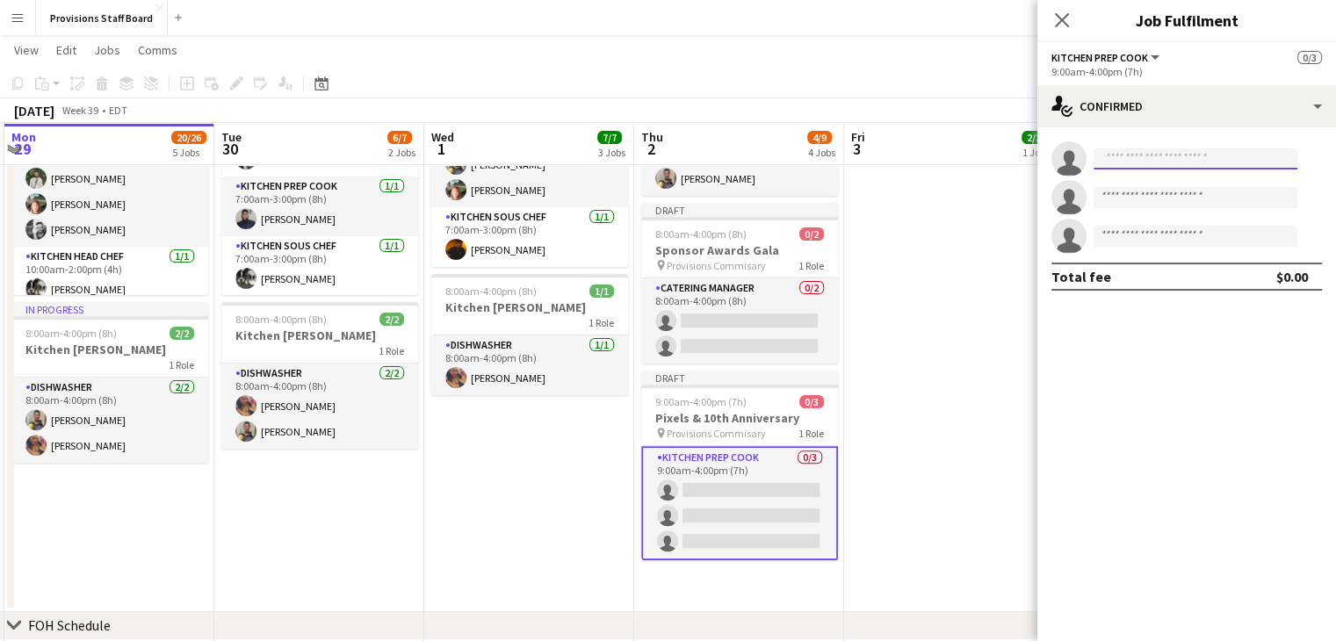
click at [1167, 157] on input at bounding box center [1195, 158] width 204 height 21
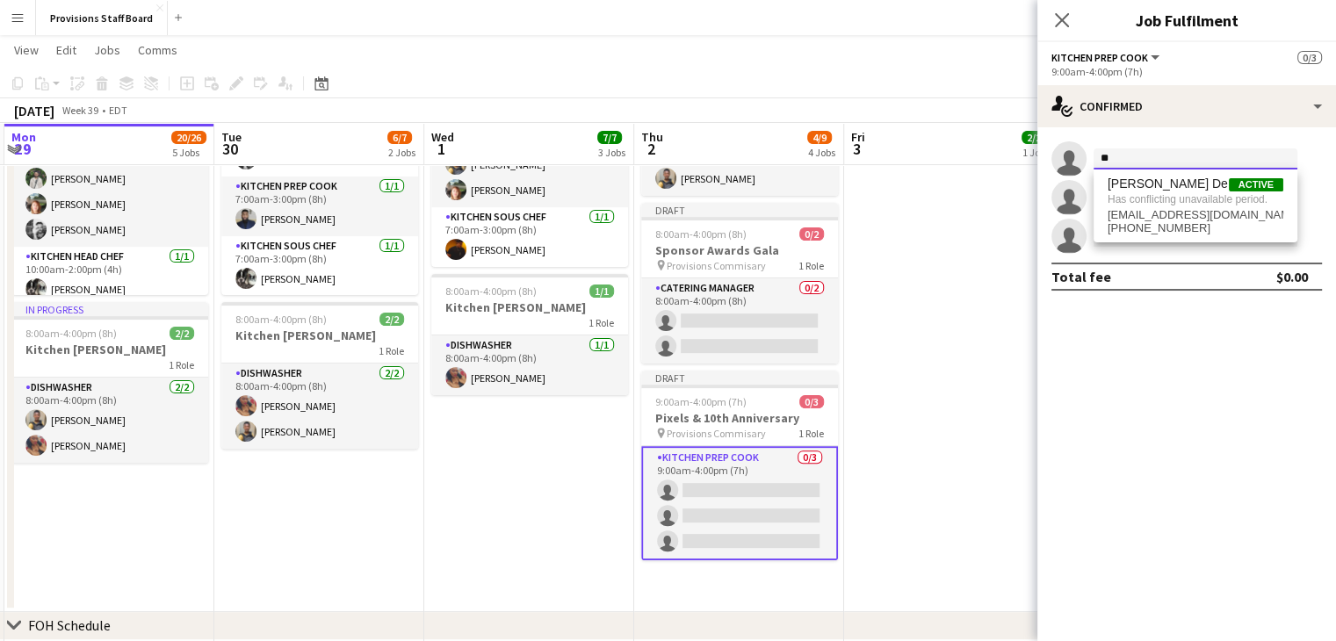
type input "*"
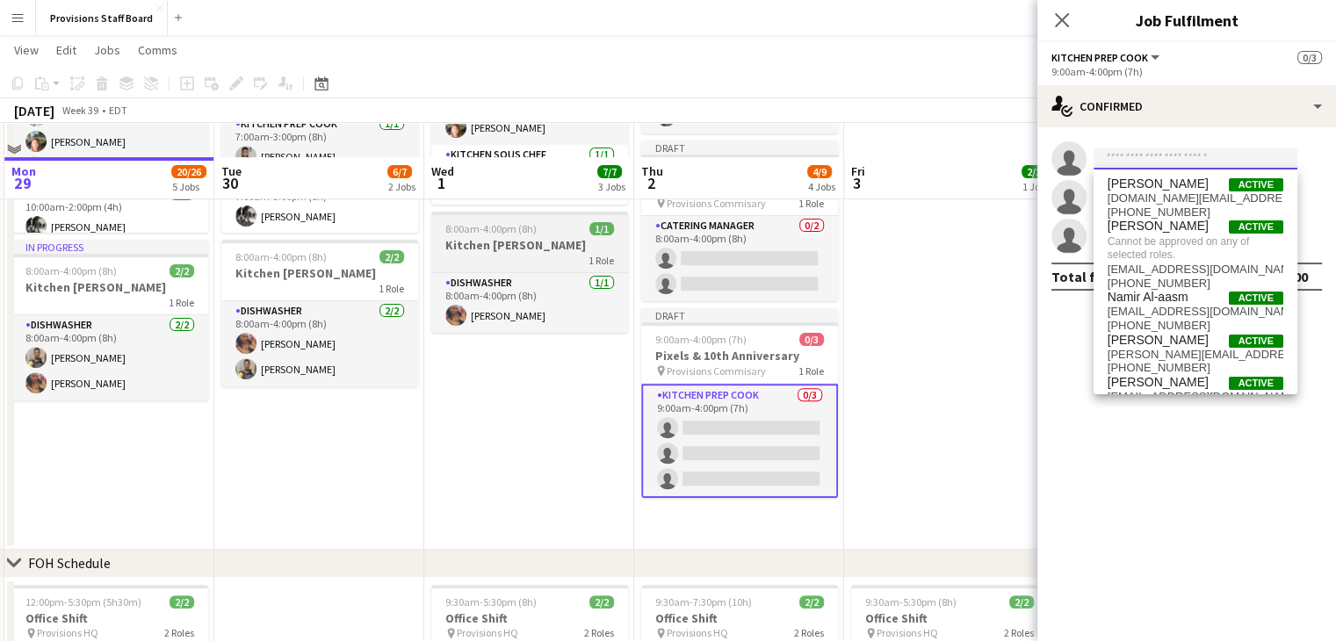
scroll to position [601, 0]
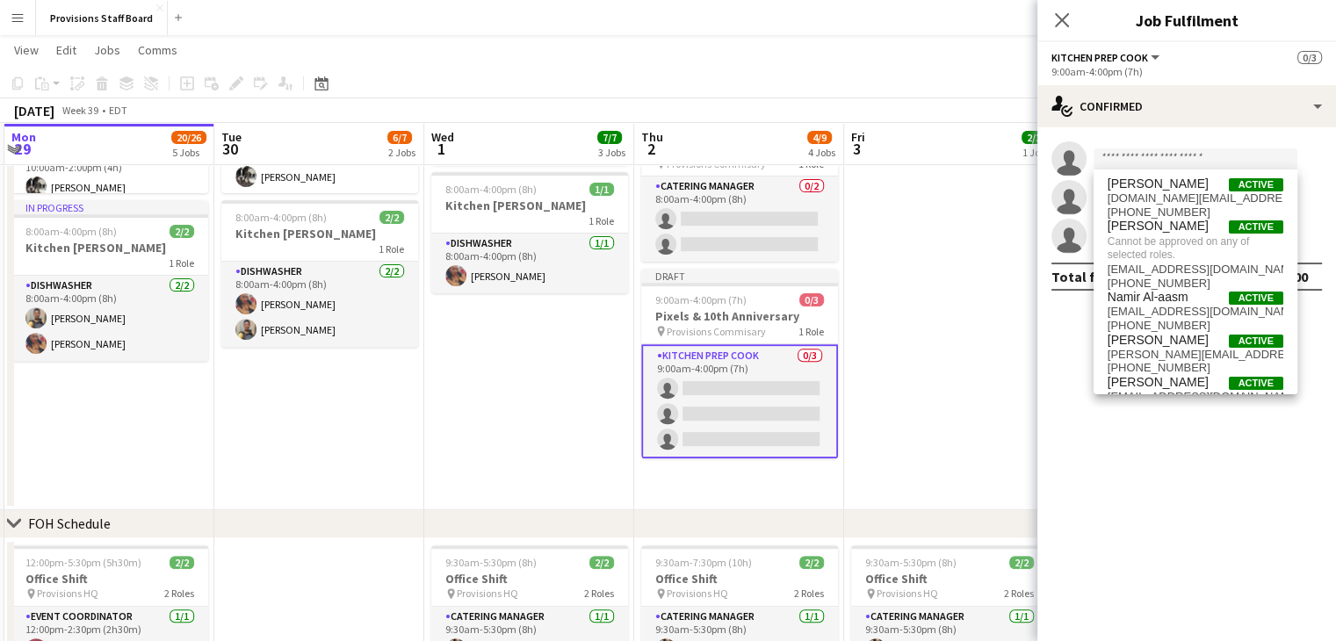
click at [706, 391] on app-card-role "Kitchen Prep Cook 0/3 9:00am-4:00pm (7h) single-neutral-actions single-neutral-…" at bounding box center [739, 401] width 197 height 114
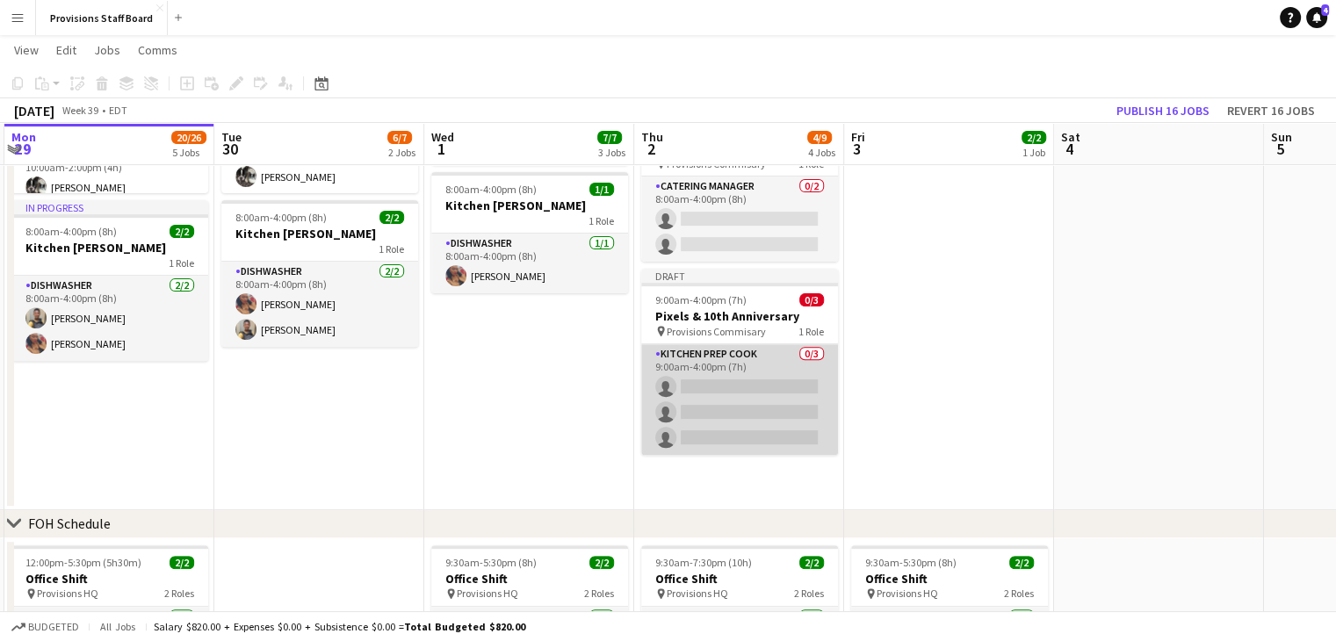
click at [706, 391] on app-card-role "Kitchen Prep Cook 0/3 9:00am-4:00pm (7h) single-neutral-actions single-neutral-…" at bounding box center [739, 399] width 197 height 111
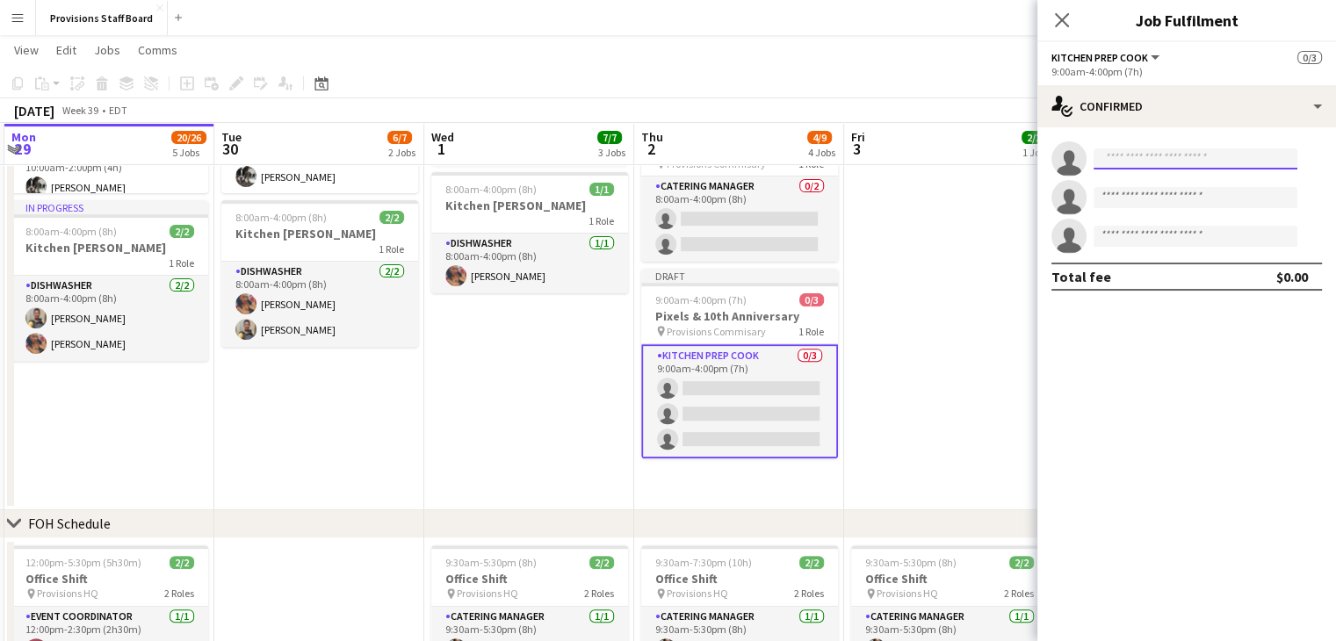
click at [1188, 155] on input at bounding box center [1195, 158] width 204 height 21
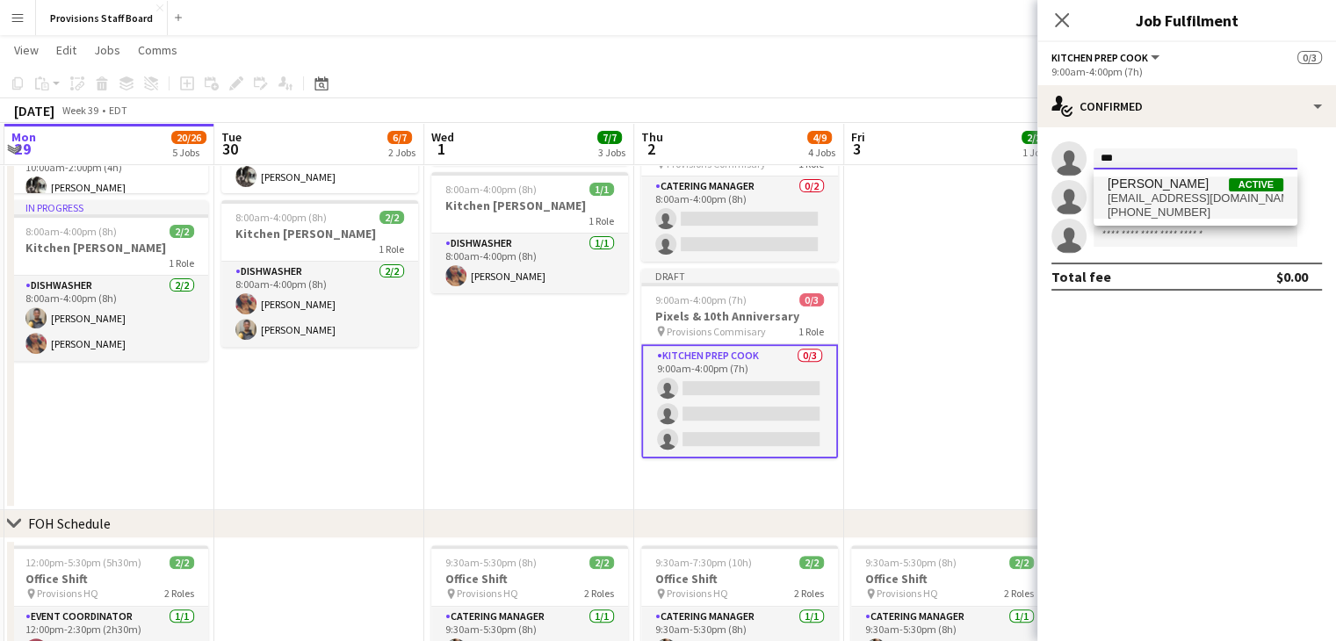
type input "***"
click at [1152, 194] on span "kumbukani.wezi.phiri@gmail.com" at bounding box center [1195, 198] width 176 height 14
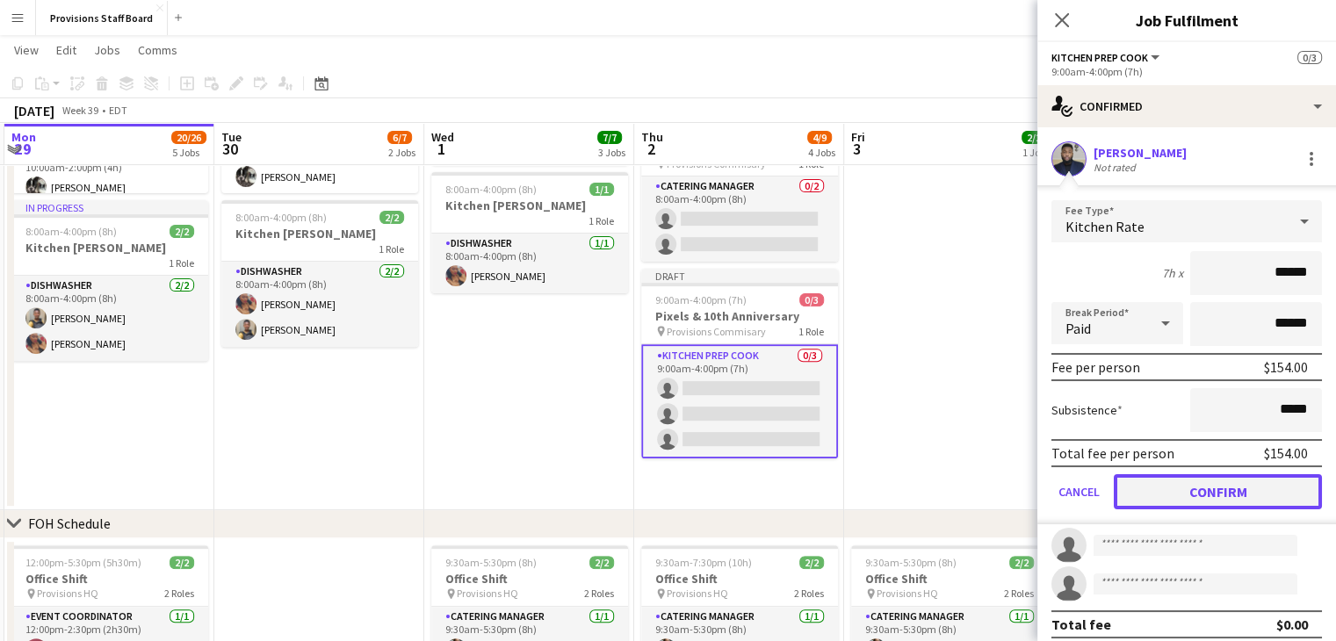
click at [1181, 481] on button "Confirm" at bounding box center [1218, 491] width 208 height 35
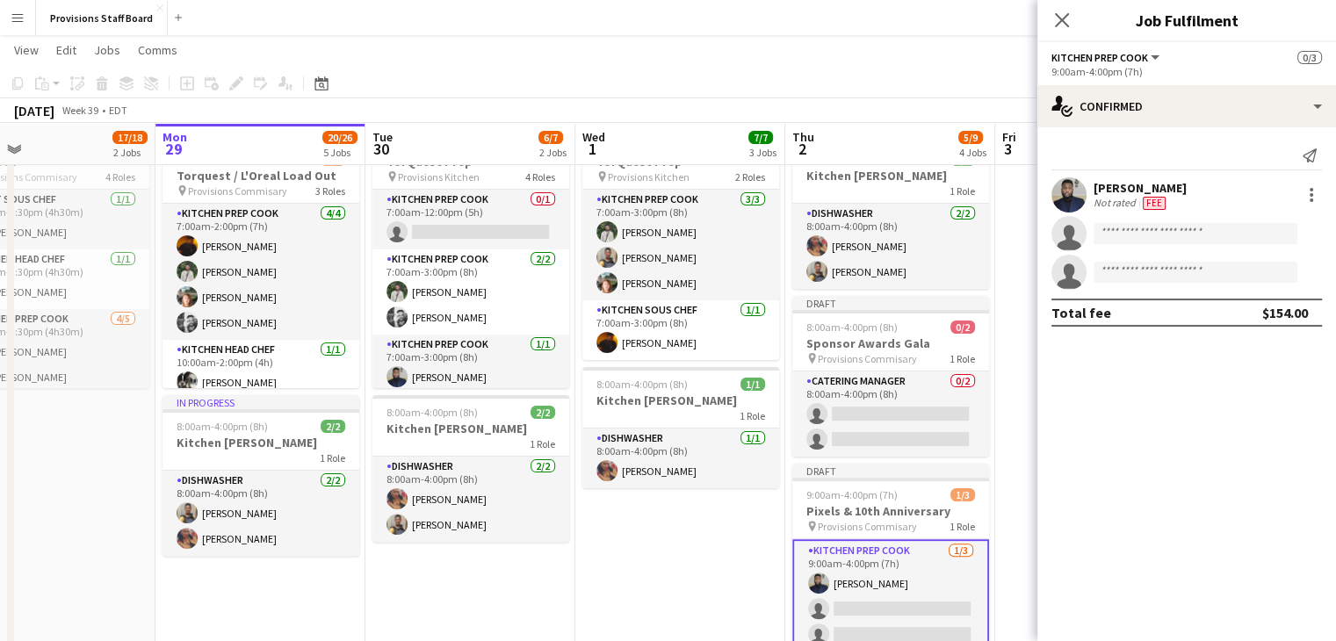
scroll to position [0, 471]
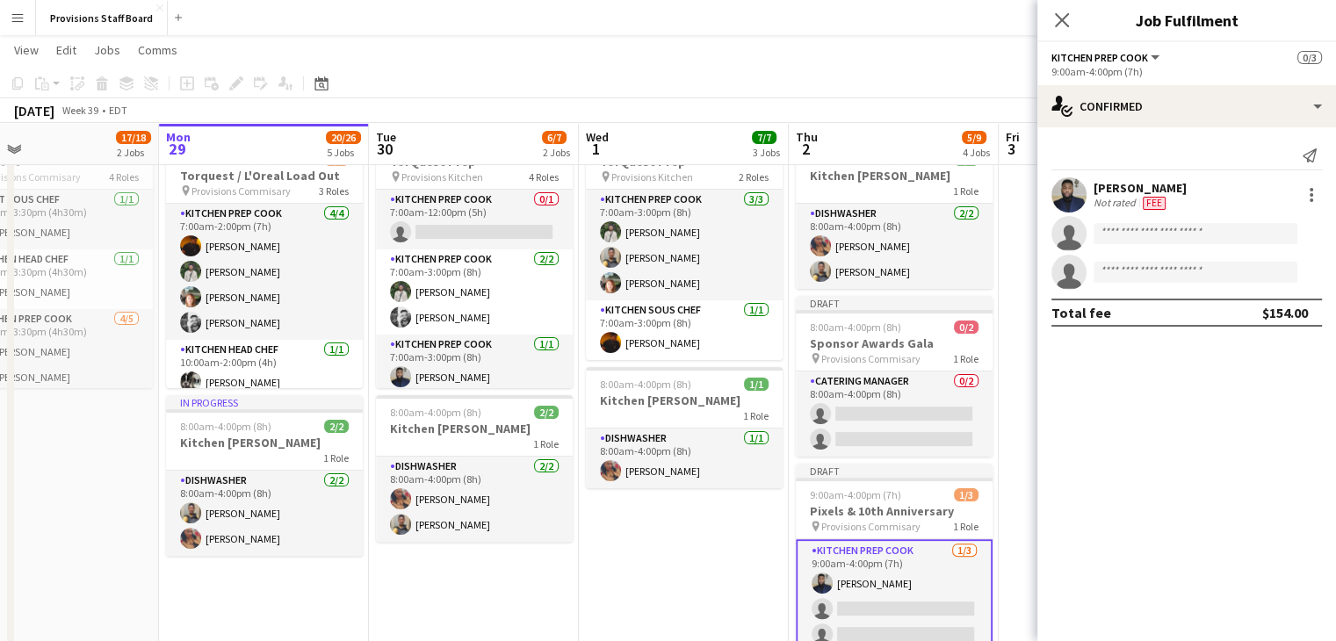
drag, startPoint x: 721, startPoint y: 389, endPoint x: 931, endPoint y: 401, distance: 210.2
click at [931, 401] on app-calendar-viewport "Fri 26 10/12 2 Jobs Sat 27 8/9 1 Job Sun 28 17/18 2 Jobs Mon 29 20/26 5 Jobs Tu…" at bounding box center [668, 418] width 1336 height 1510
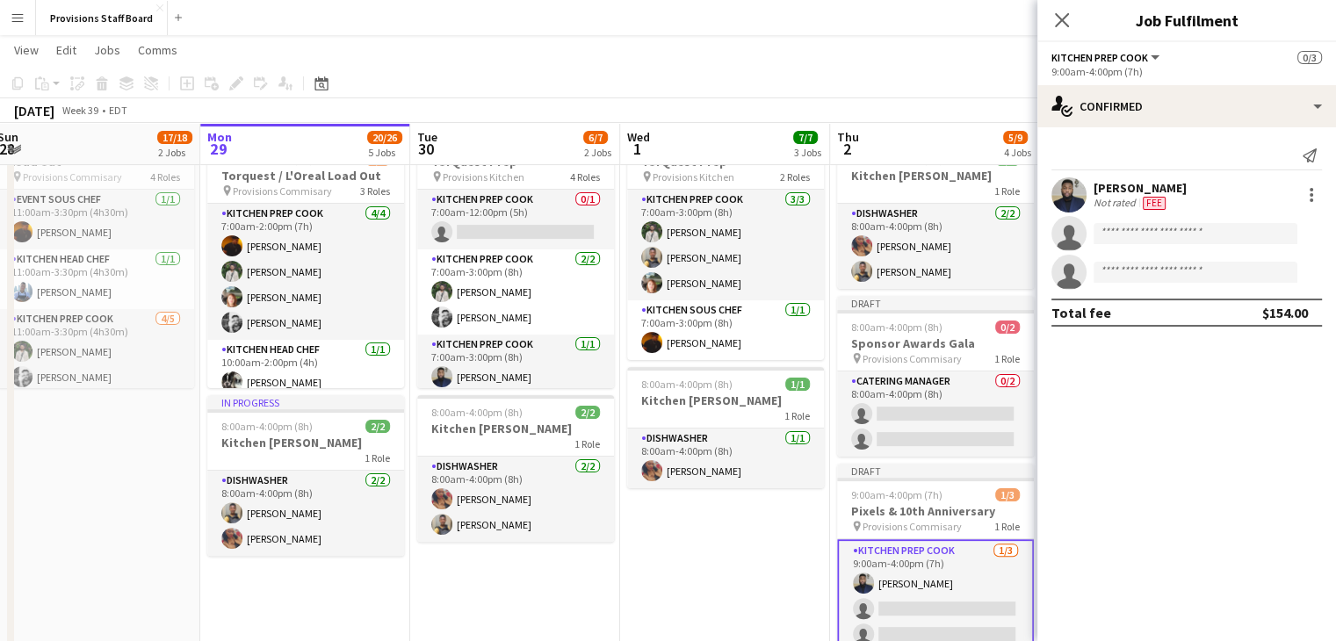
scroll to position [0, 659]
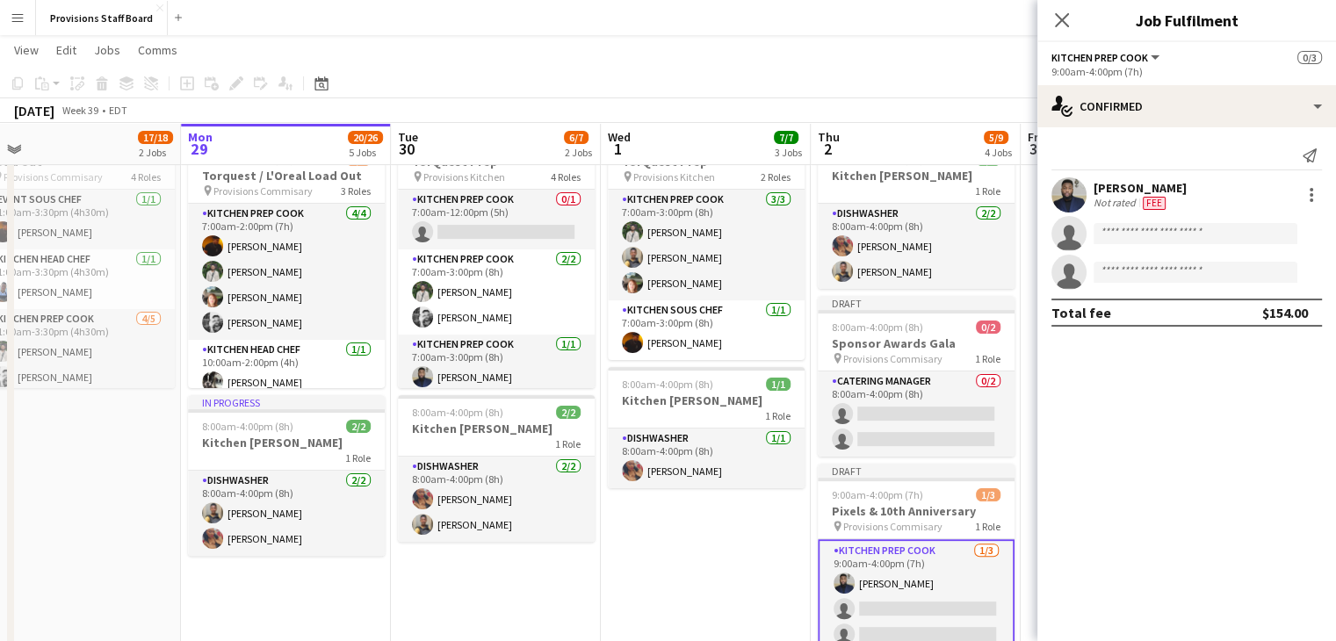
drag, startPoint x: 718, startPoint y: 566, endPoint x: 740, endPoint y: 537, distance: 37.1
click at [740, 537] on app-calendar-viewport "Thu 25 9/9 2 Jobs Fri 26 10/12 2 Jobs Sat 27 8/9 1 Job Sun 28 17/18 2 Jobs Mon …" at bounding box center [668, 418] width 1336 height 1510
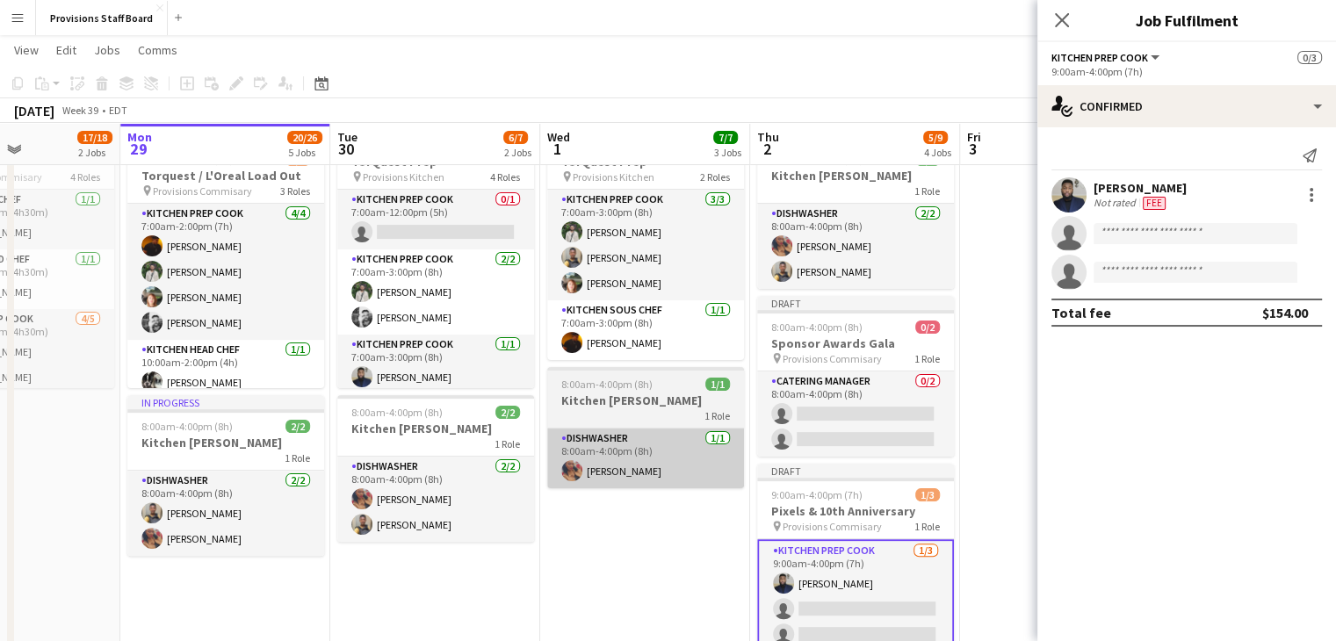
scroll to position [0, 721]
drag, startPoint x: 681, startPoint y: 531, endPoint x: 618, endPoint y: 479, distance: 81.6
click at [618, 479] on app-calendar-viewport "Thu 25 9/9 2 Jobs Fri 26 10/12 2 Jobs Sat 27 8/9 1 Job Sun 28 17/18 2 Jobs Mon …" at bounding box center [668, 418] width 1336 height 1510
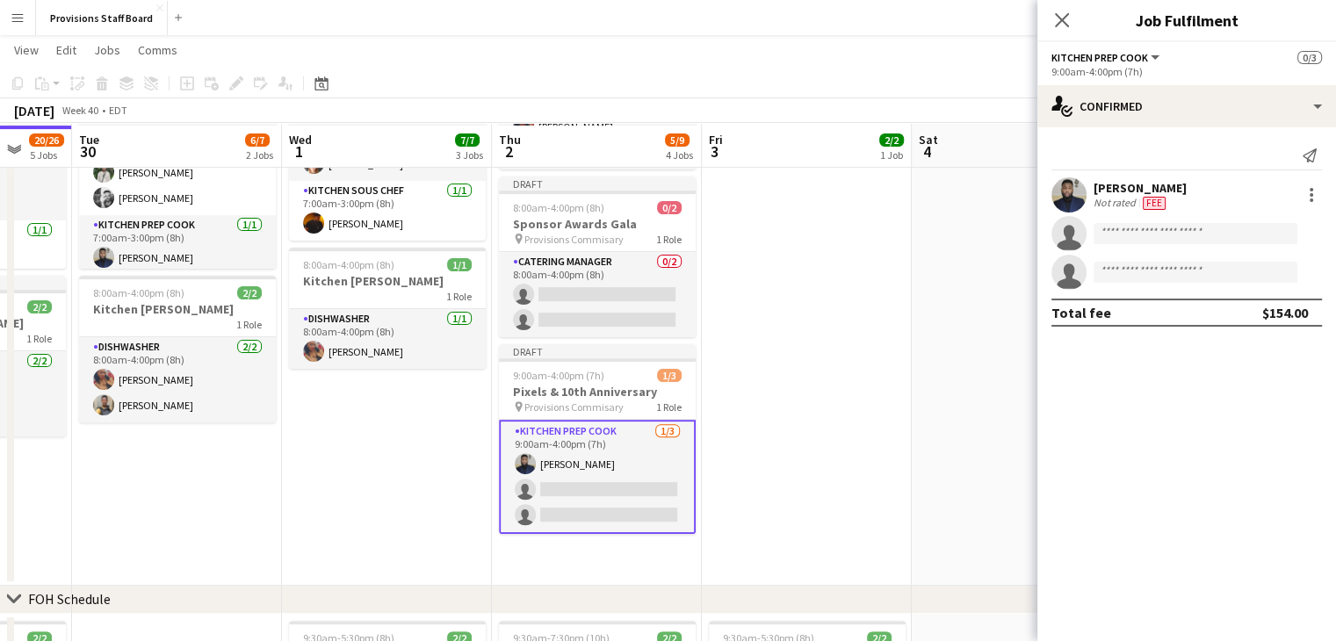
scroll to position [529, 0]
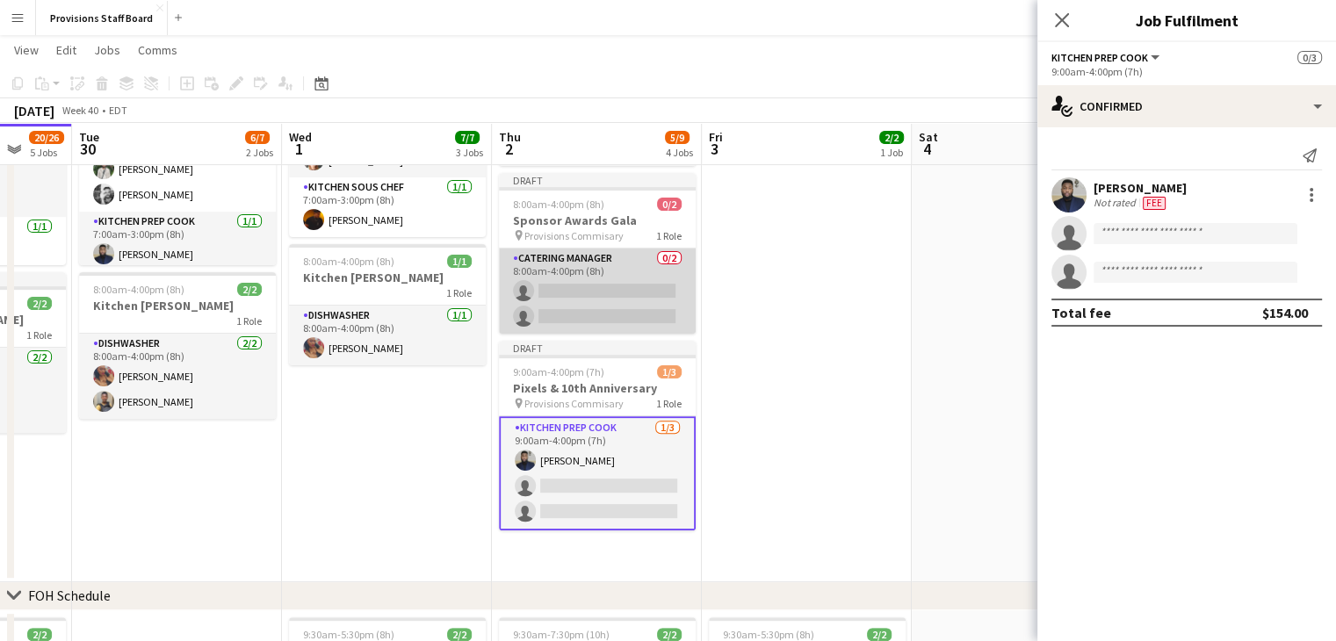
click at [563, 289] on app-card-role "Catering Manager 0/2 8:00am-4:00pm (8h) single-neutral-actions single-neutral-a…" at bounding box center [597, 291] width 197 height 85
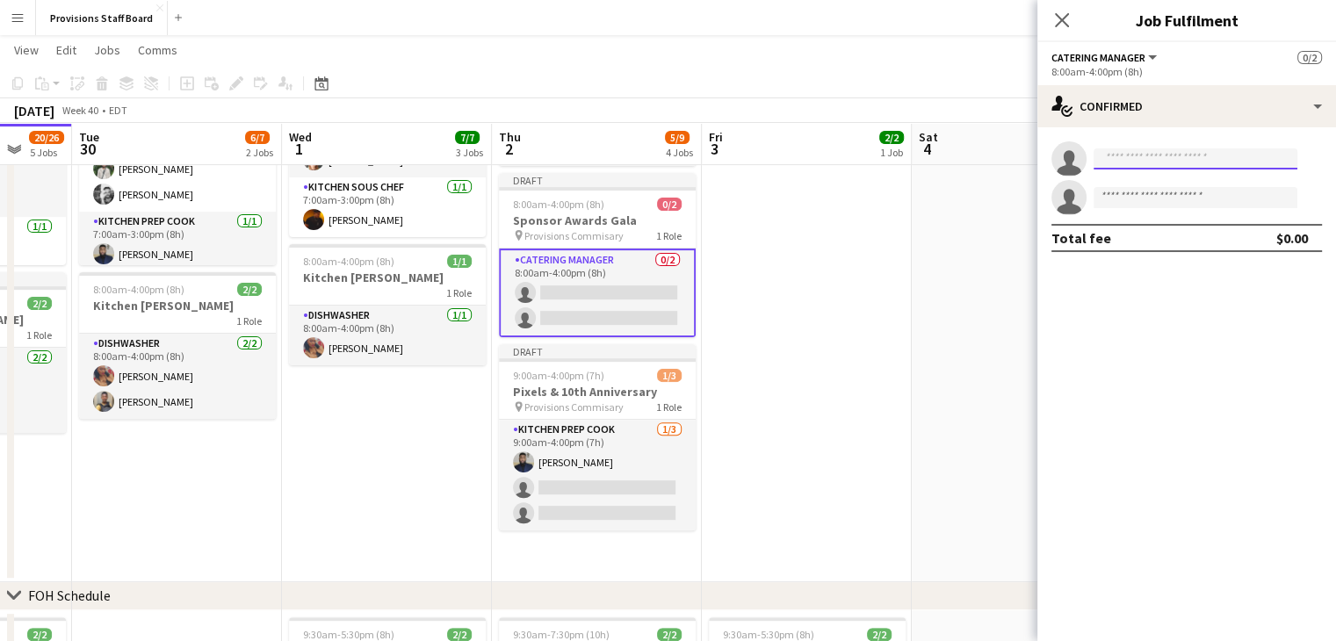
click at [1162, 158] on input at bounding box center [1195, 158] width 204 height 21
click at [573, 263] on app-card-role "Catering Manager 0/2 8:00am-4:00pm (8h) single-neutral-actions single-neutral-a…" at bounding box center [597, 293] width 197 height 89
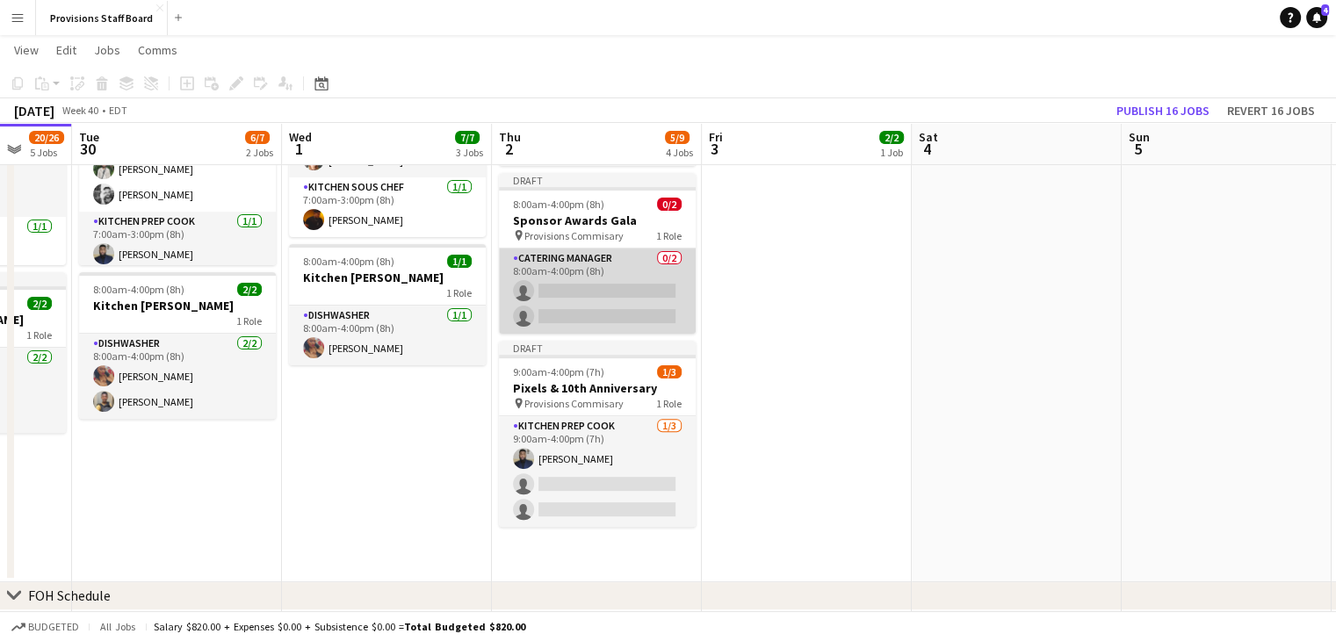
click at [567, 266] on app-card-role "Catering Manager 0/2 8:00am-4:00pm (8h) single-neutral-actions single-neutral-a…" at bounding box center [597, 291] width 197 height 85
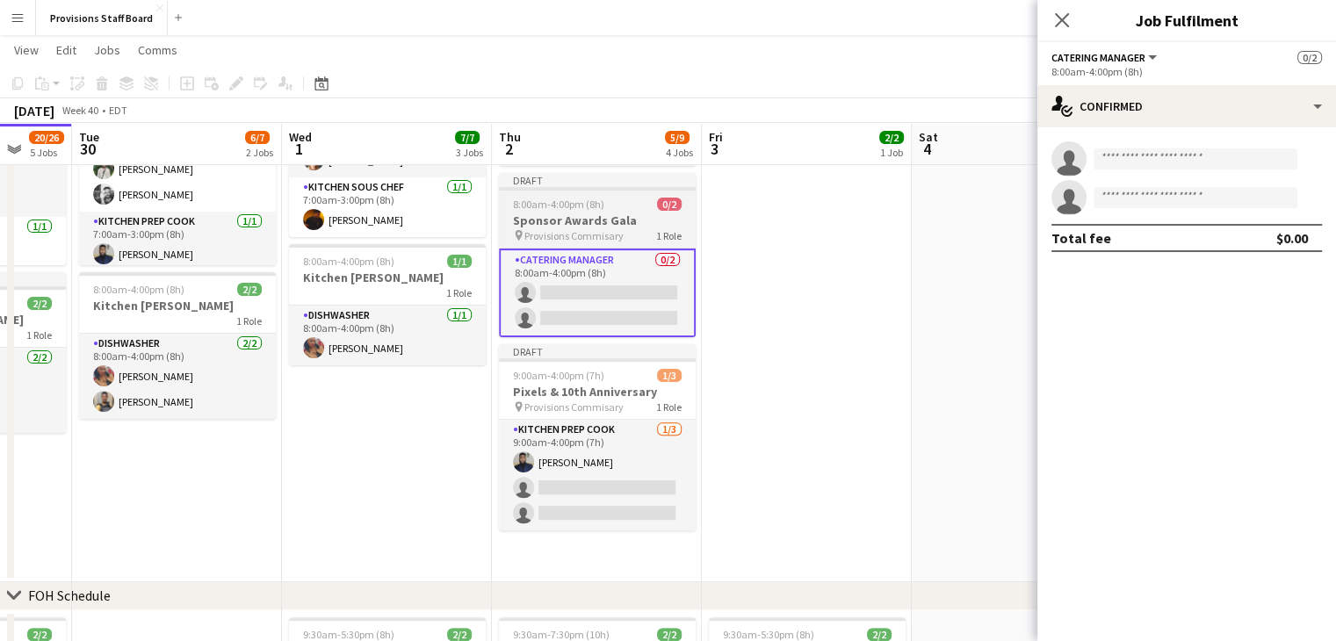
click at [571, 206] on span "8:00am-4:00pm (8h)" at bounding box center [558, 204] width 91 height 13
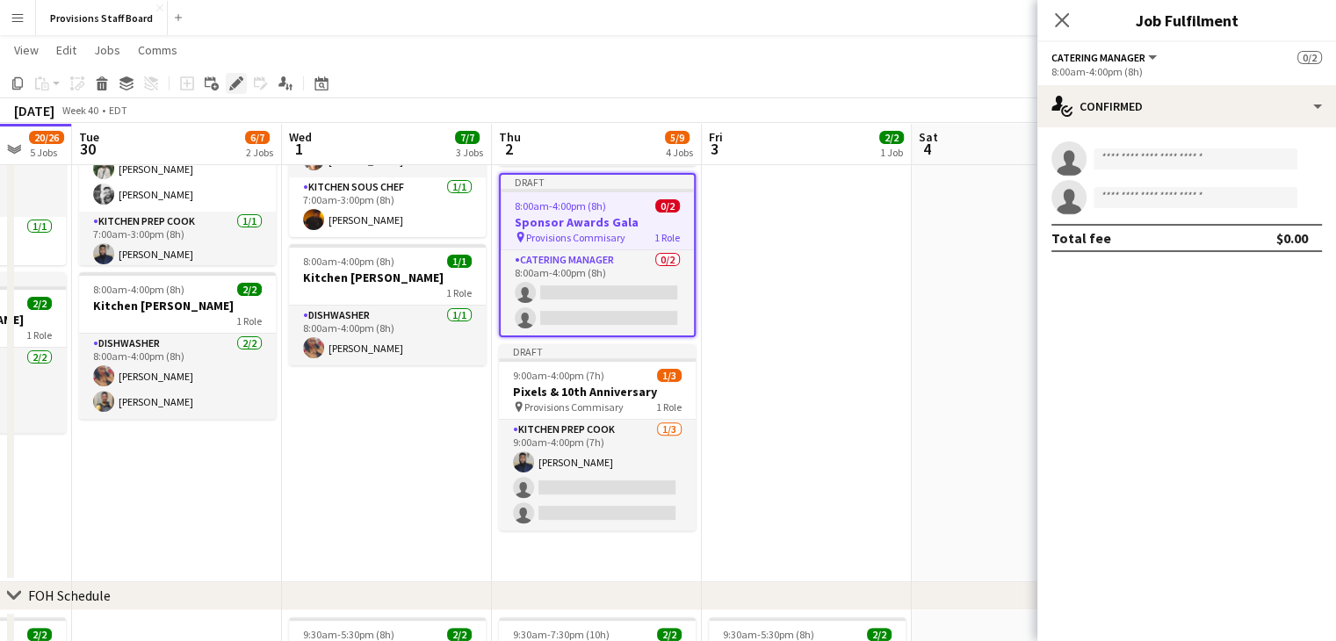
click at [235, 88] on icon "Edit" at bounding box center [236, 83] width 14 height 14
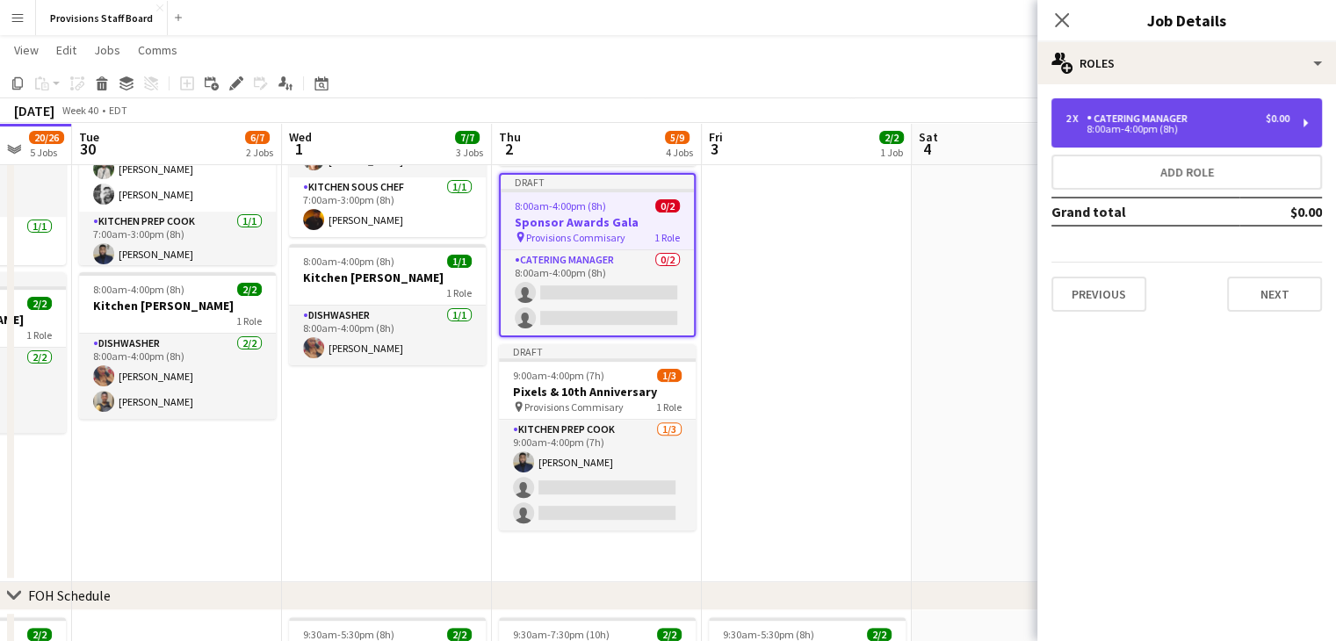
click at [1166, 112] on div "Catering Manager" at bounding box center [1140, 118] width 108 height 12
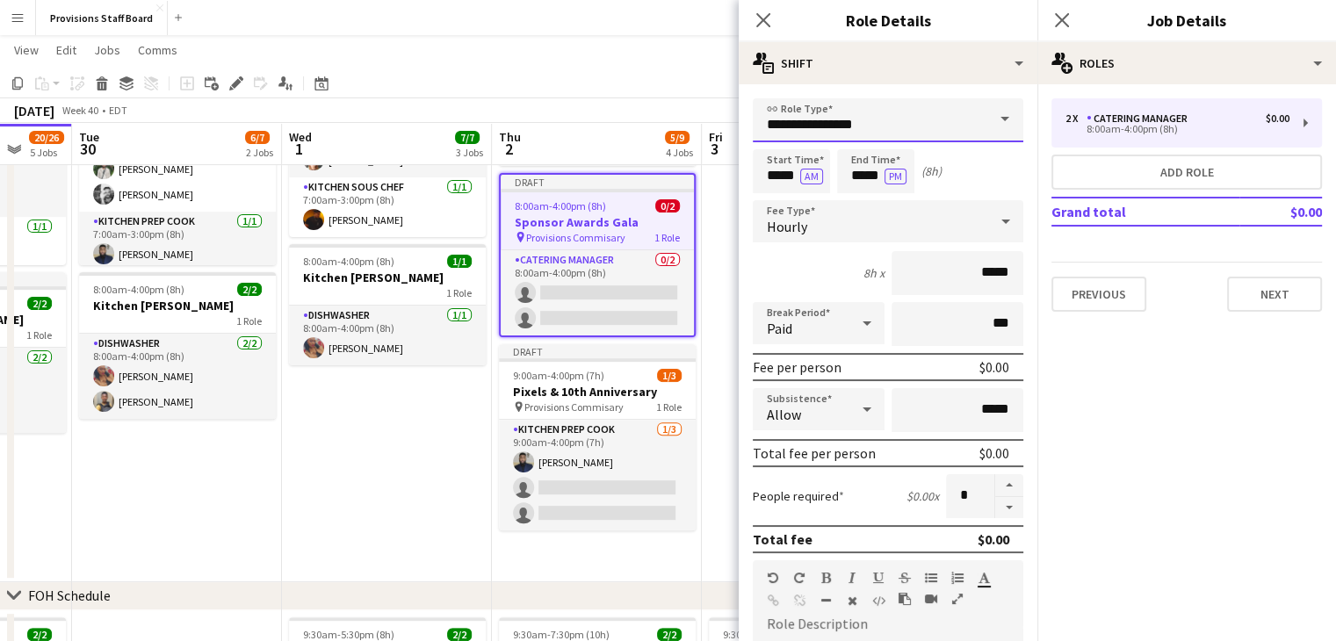
click at [892, 121] on input "**********" at bounding box center [888, 120] width 270 height 44
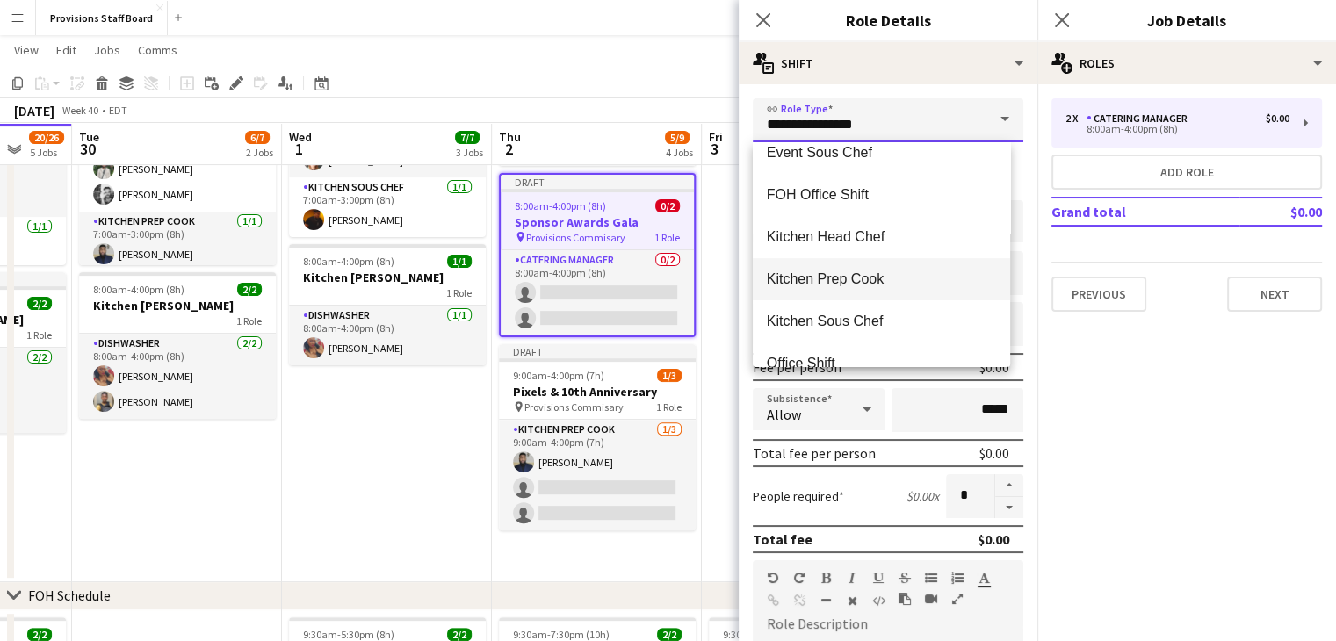
scroll to position [422, 0]
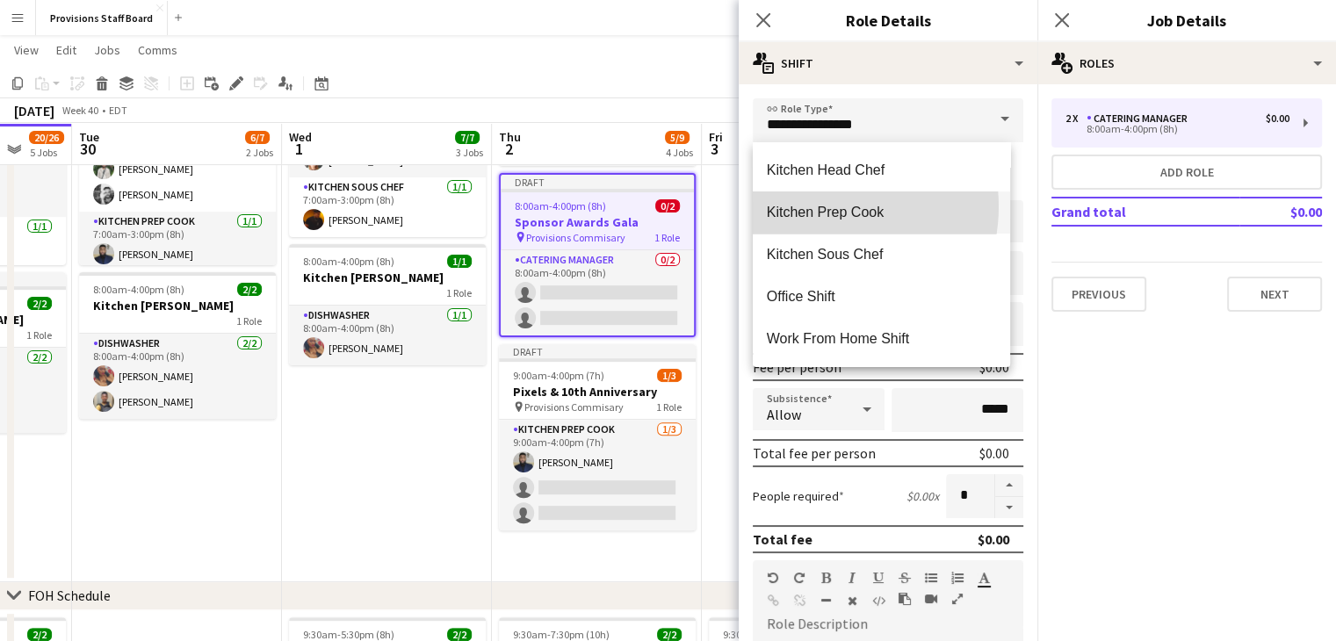
click at [821, 206] on span "Kitchen Prep Cook" at bounding box center [881, 212] width 229 height 17
type input "**********"
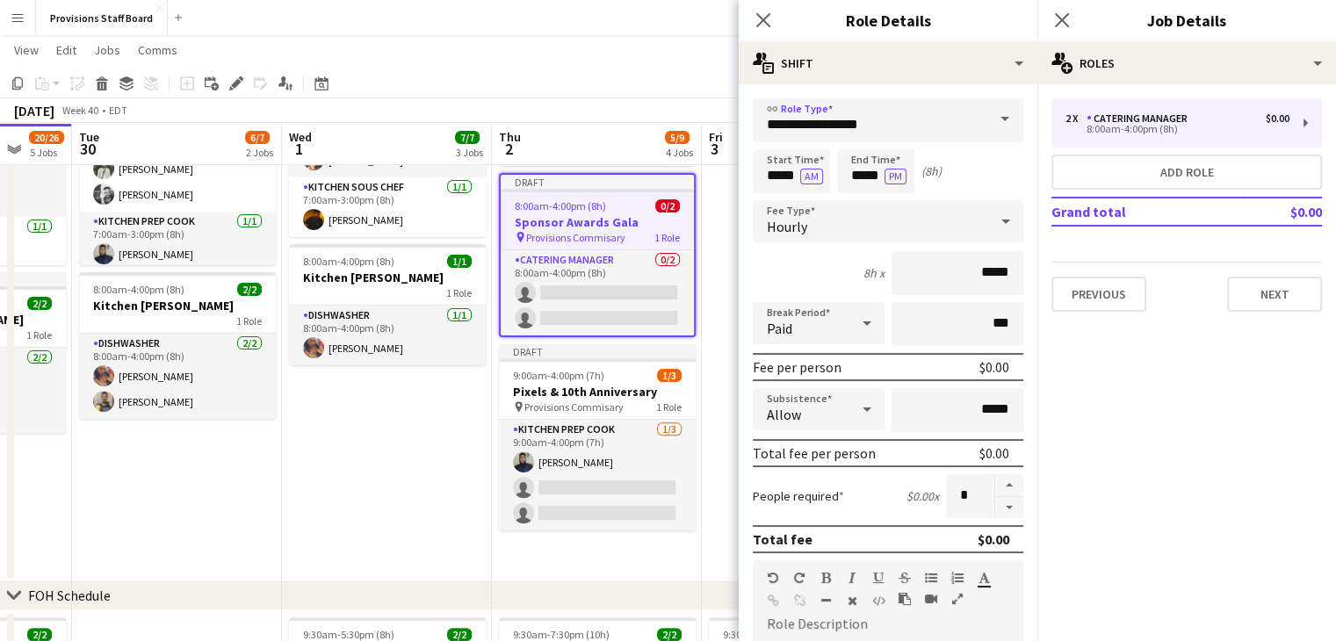
click at [386, 505] on app-date-cell "7:00am-3:00pm (8h) 4/4 TorQuest Prep pin Provisions Kitchen 2 Roles Kitchen Pre…" at bounding box center [387, 290] width 210 height 584
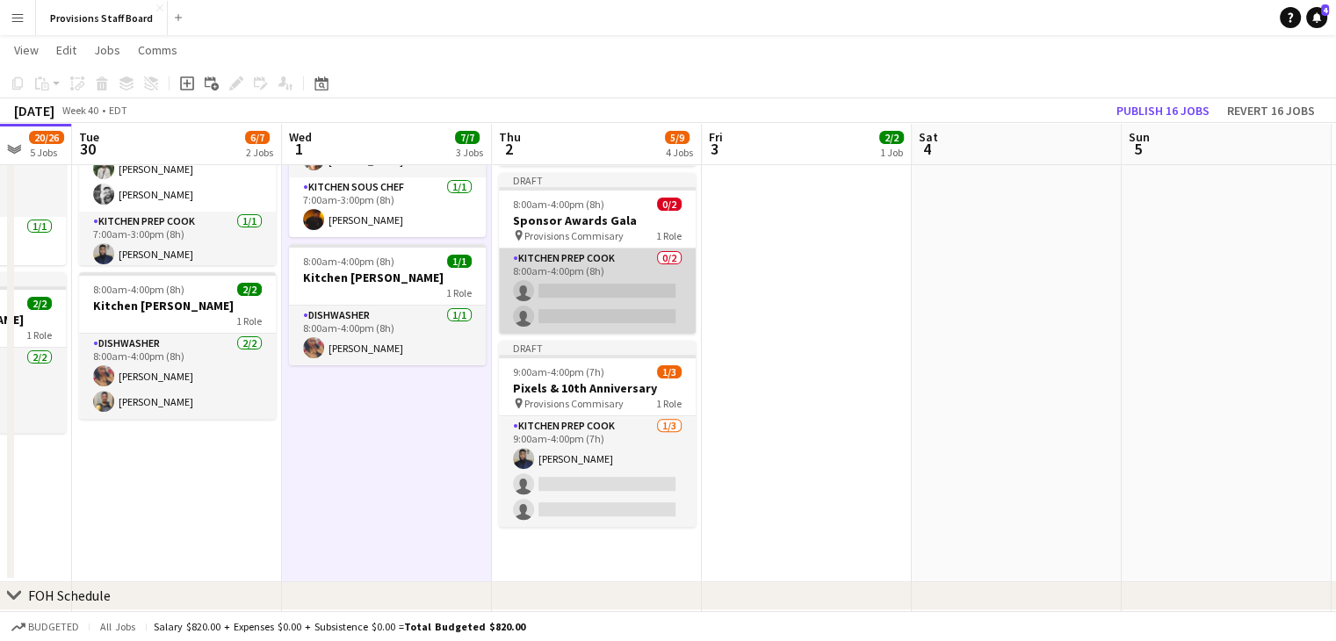
click at [564, 285] on app-card-role "Kitchen Prep Cook 0/2 8:00am-4:00pm (8h) single-neutral-actions single-neutral-…" at bounding box center [597, 291] width 197 height 85
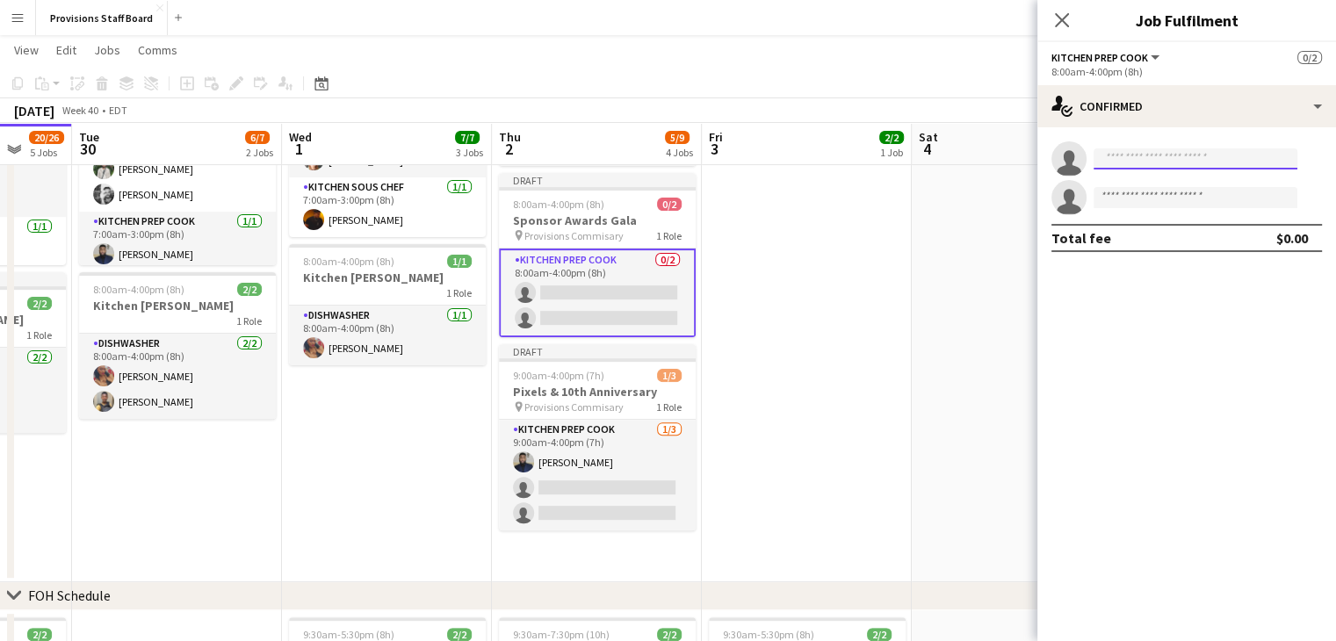
click at [1128, 159] on input at bounding box center [1195, 158] width 204 height 21
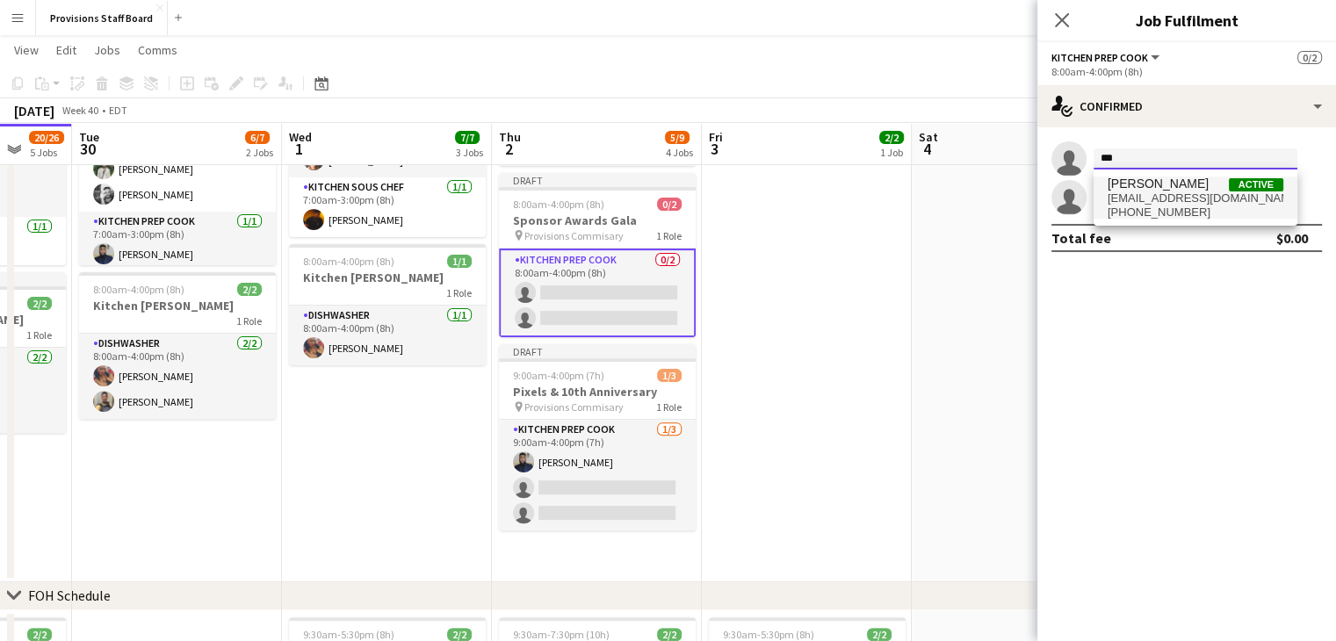
type input "***"
click at [1137, 192] on span "416dustin@gmail.com" at bounding box center [1195, 198] width 176 height 14
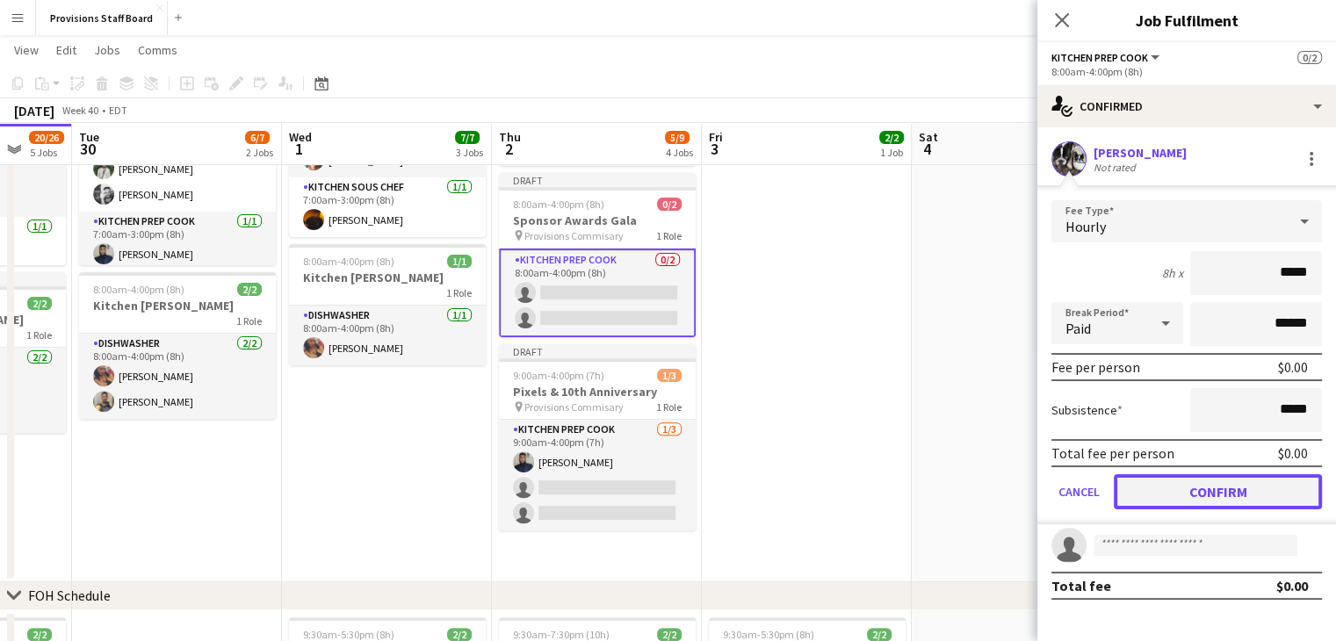
click at [1183, 481] on button "Confirm" at bounding box center [1218, 491] width 208 height 35
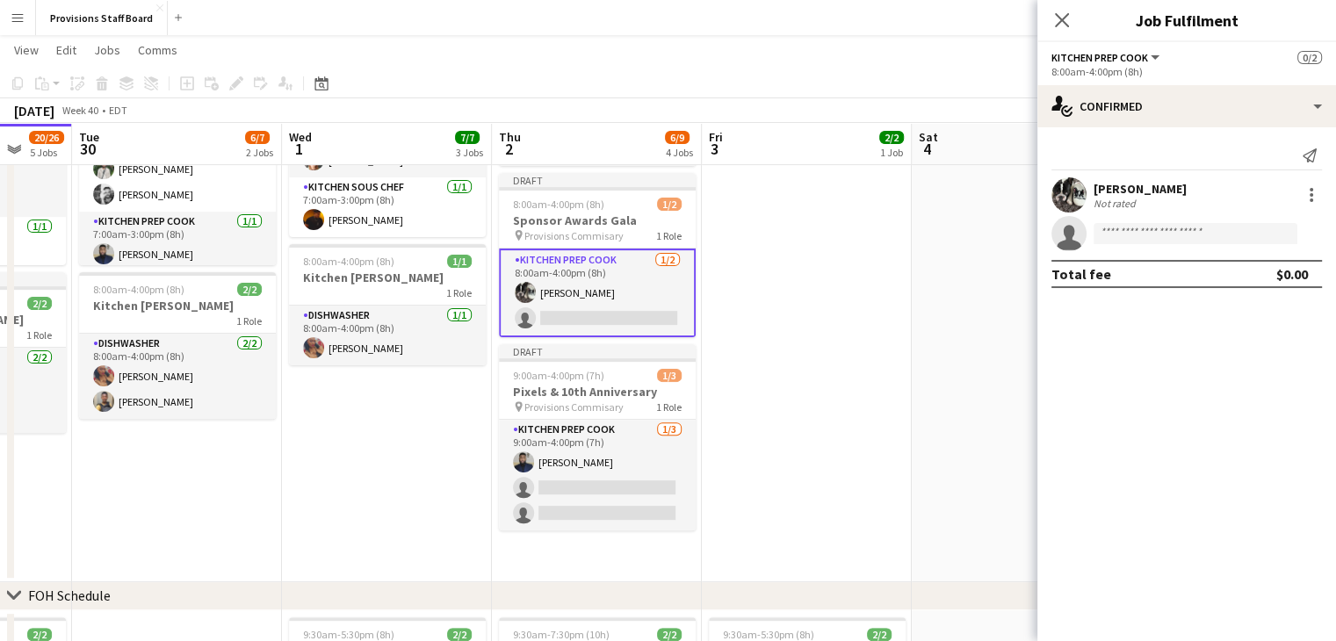
click at [567, 291] on app-card-role "Kitchen Prep Cook 1/2 8:00am-4:00pm (8h) Dustin Gallagher single-neutral-actions" at bounding box center [597, 293] width 197 height 89
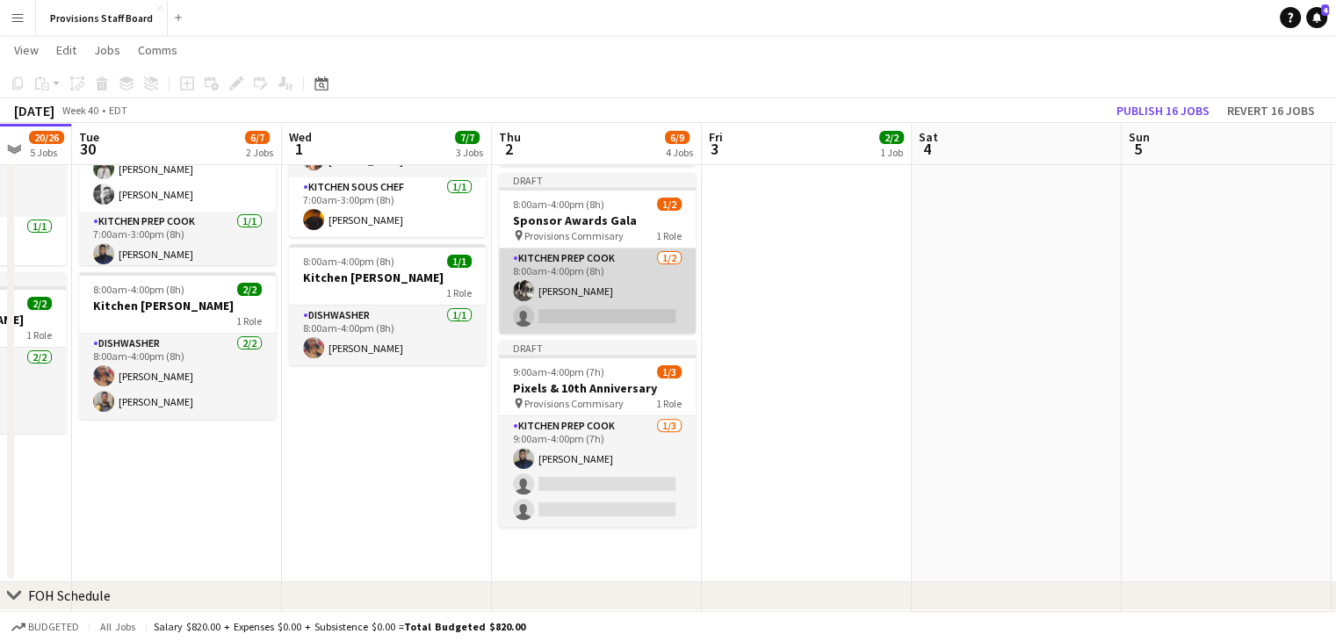
click at [567, 259] on app-card-role "Kitchen Prep Cook 1/2 8:00am-4:00pm (8h) Dustin Gallagher single-neutral-actions" at bounding box center [597, 291] width 197 height 85
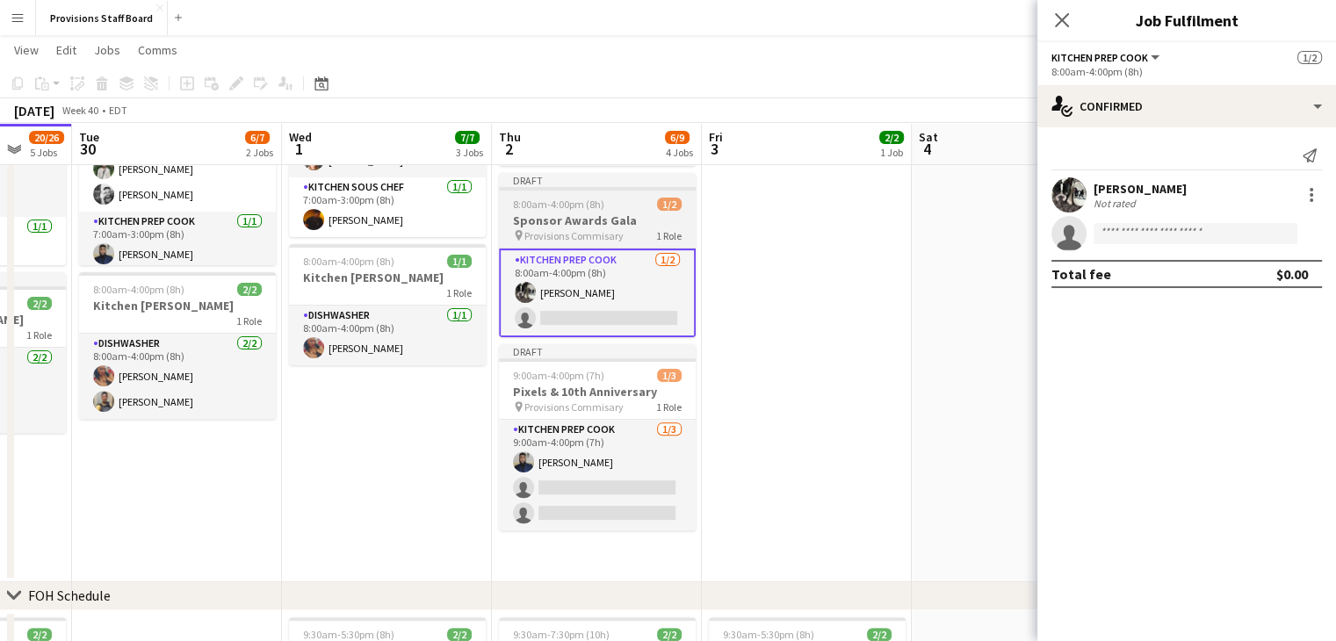
click at [559, 208] on span "8:00am-4:00pm (8h)" at bounding box center [558, 204] width 91 height 13
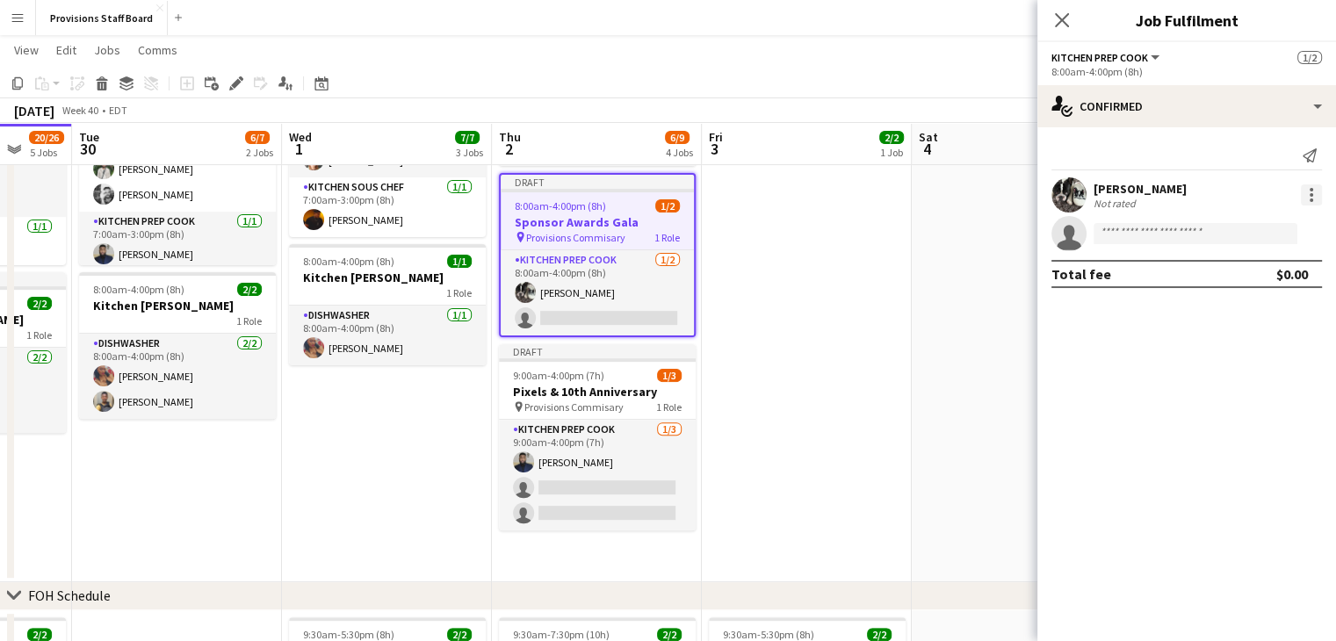
click at [1308, 191] on div at bounding box center [1311, 194] width 21 height 21
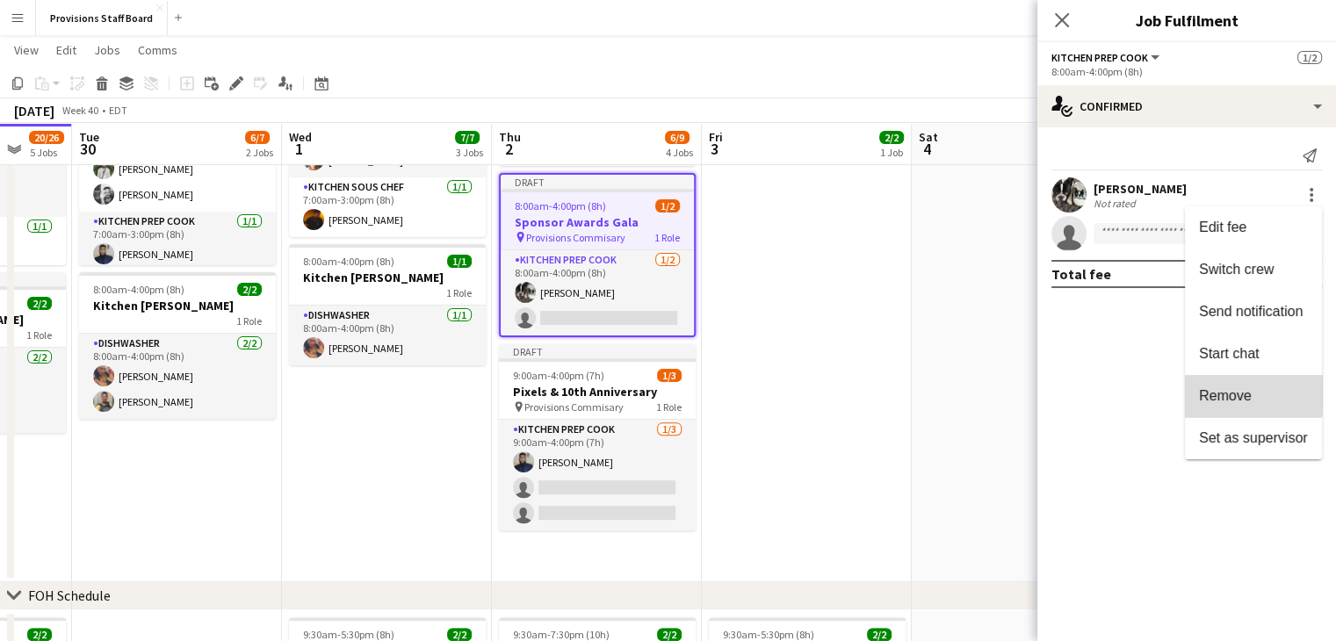
click at [1225, 394] on span "Remove" at bounding box center [1225, 395] width 53 height 15
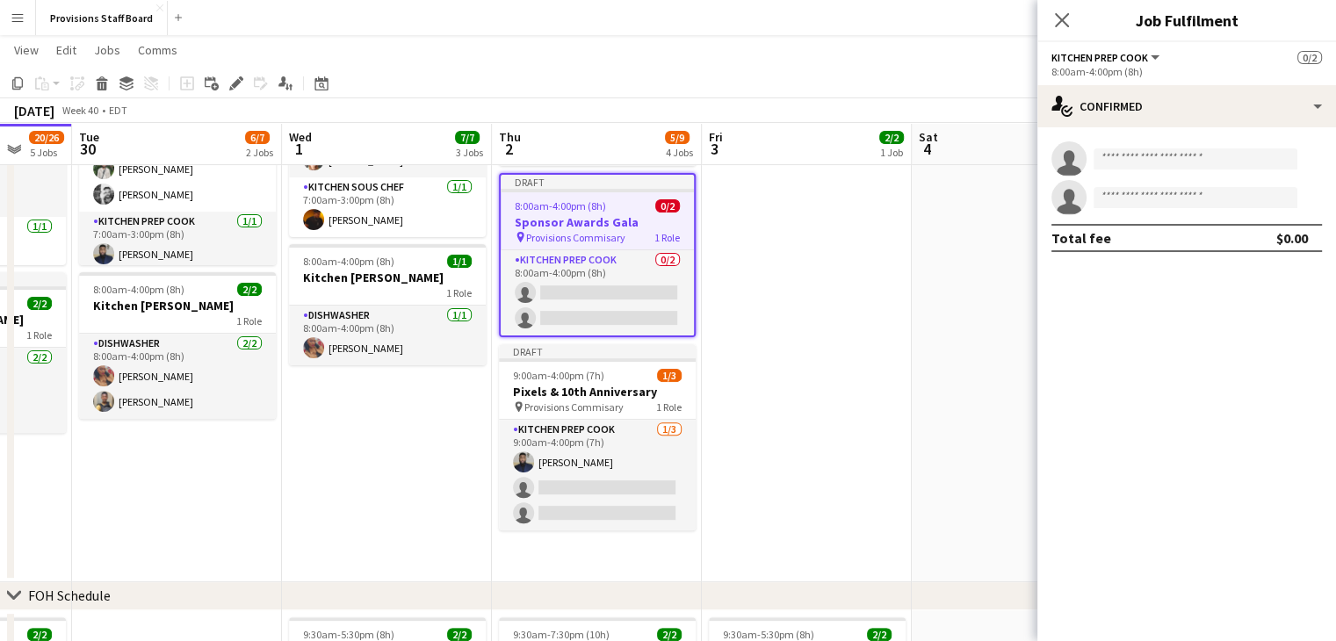
click at [820, 316] on app-date-cell at bounding box center [807, 290] width 210 height 584
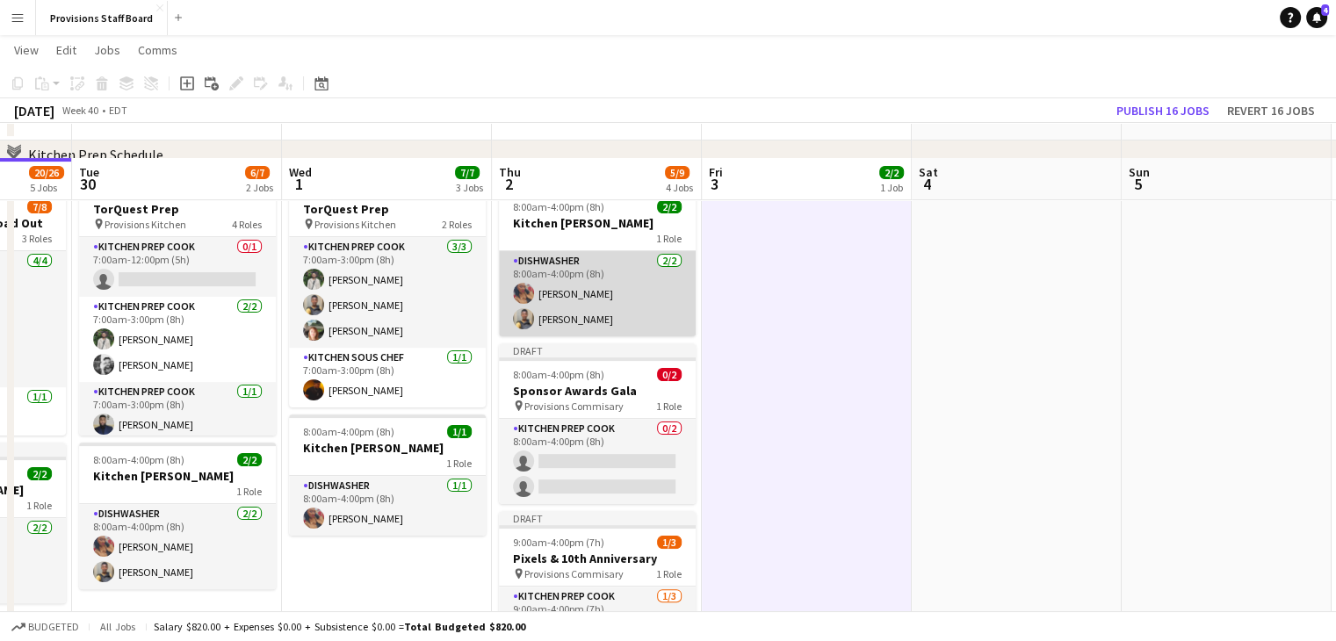
scroll to position [393, 0]
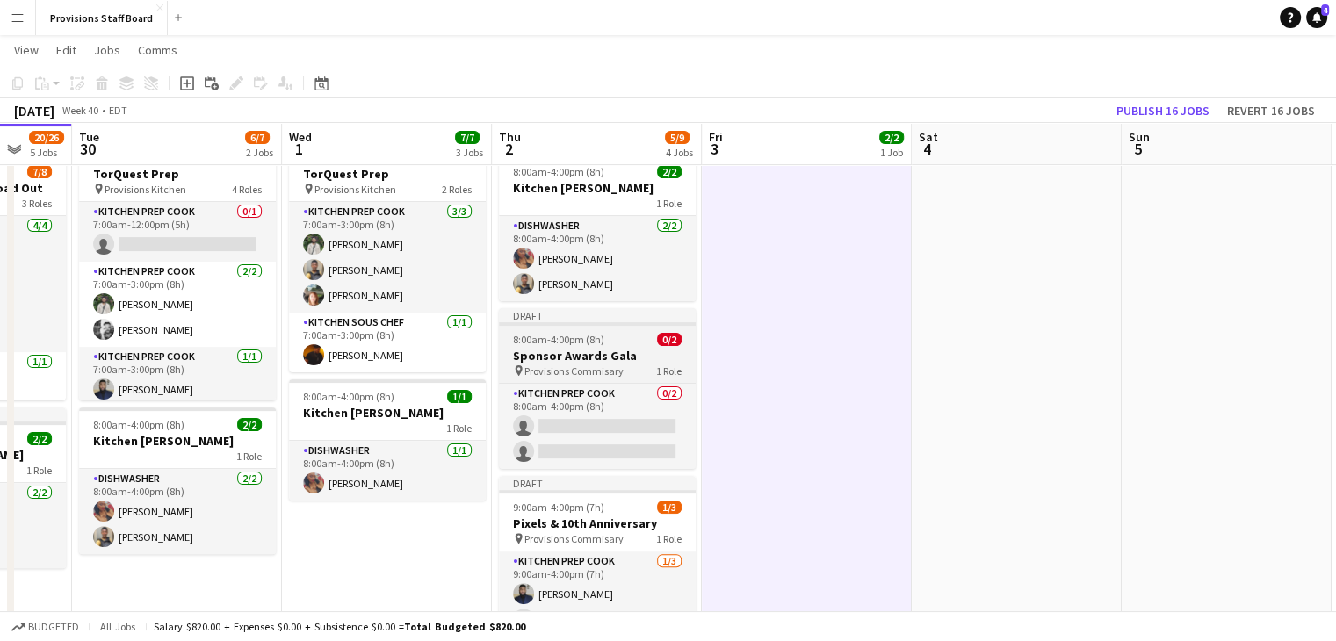
click at [571, 367] on span "Provisions Commisary" at bounding box center [573, 370] width 99 height 13
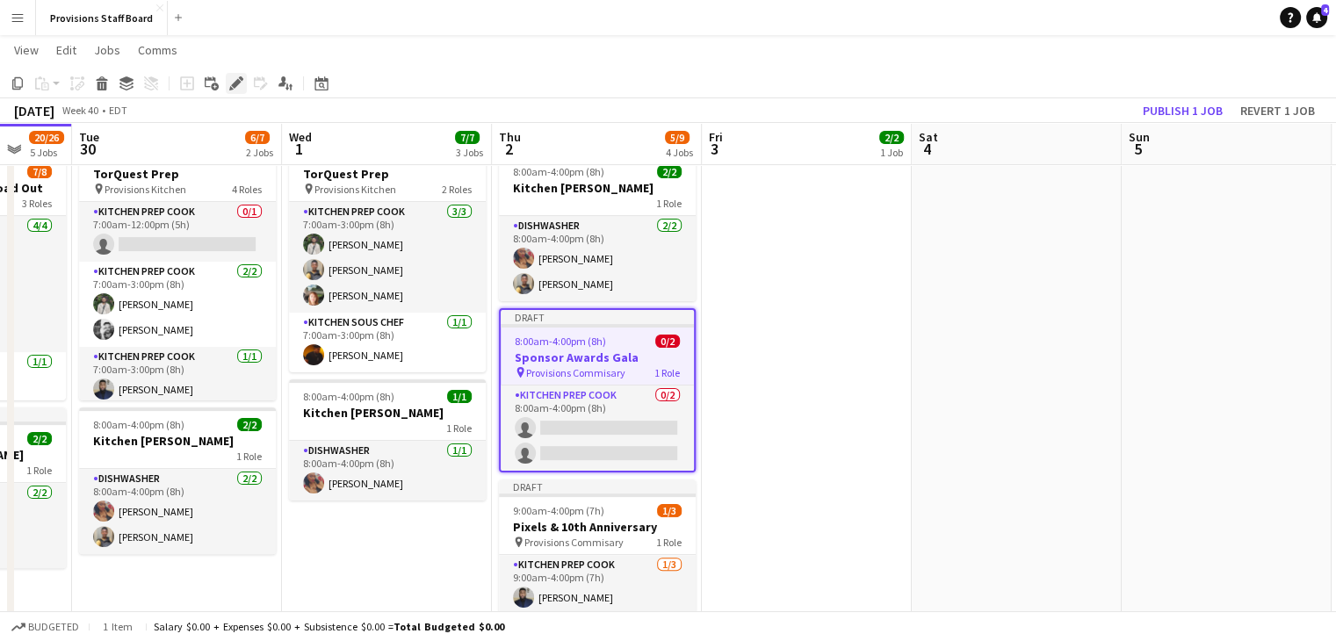
click at [233, 87] on icon at bounding box center [236, 84] width 10 height 10
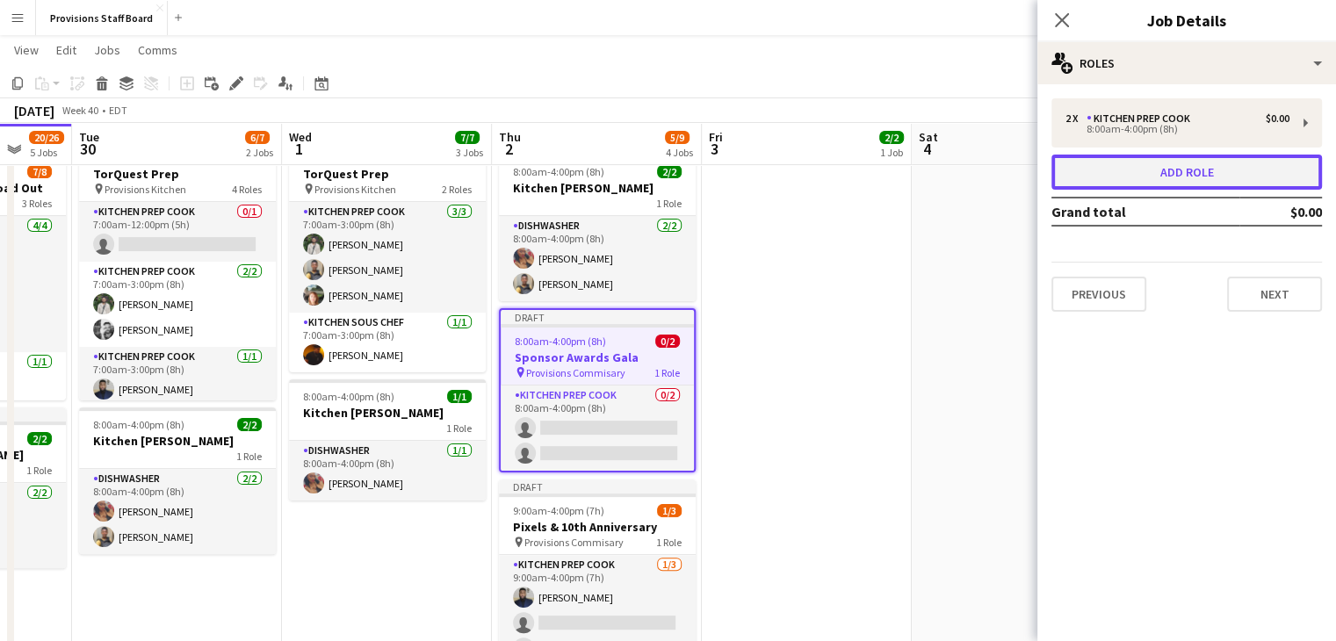
click at [1142, 177] on button "Add role" at bounding box center [1186, 172] width 270 height 35
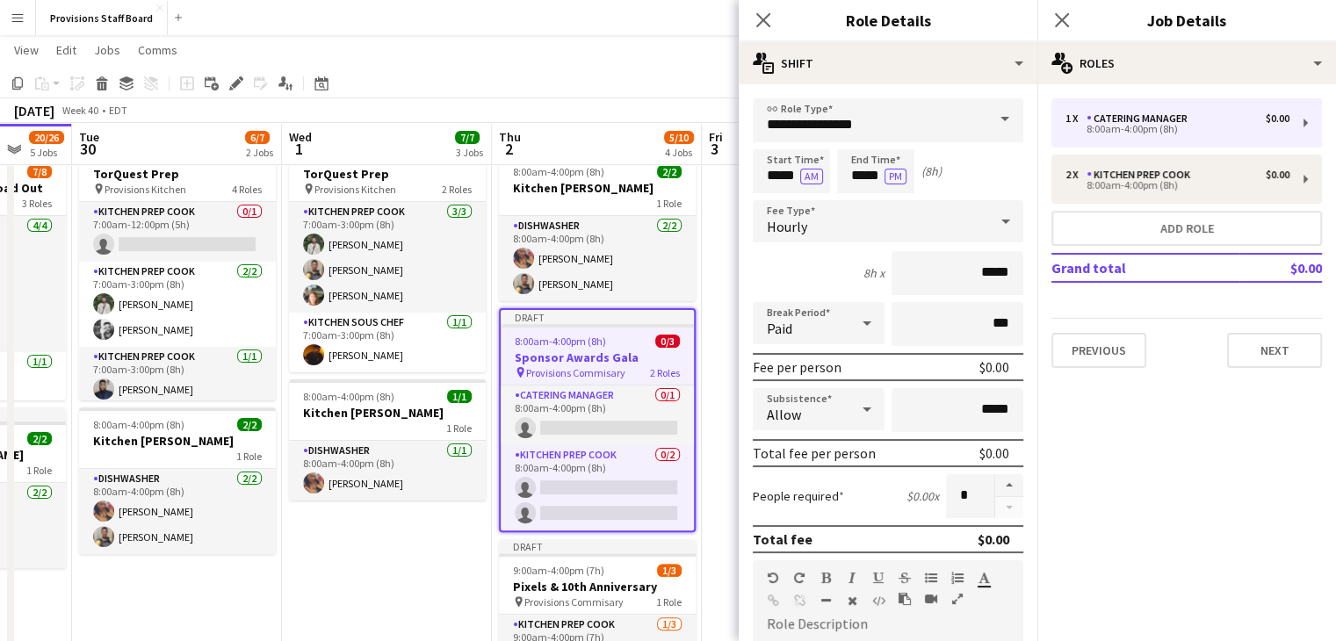
click at [986, 120] on span at bounding box center [1004, 119] width 37 height 42
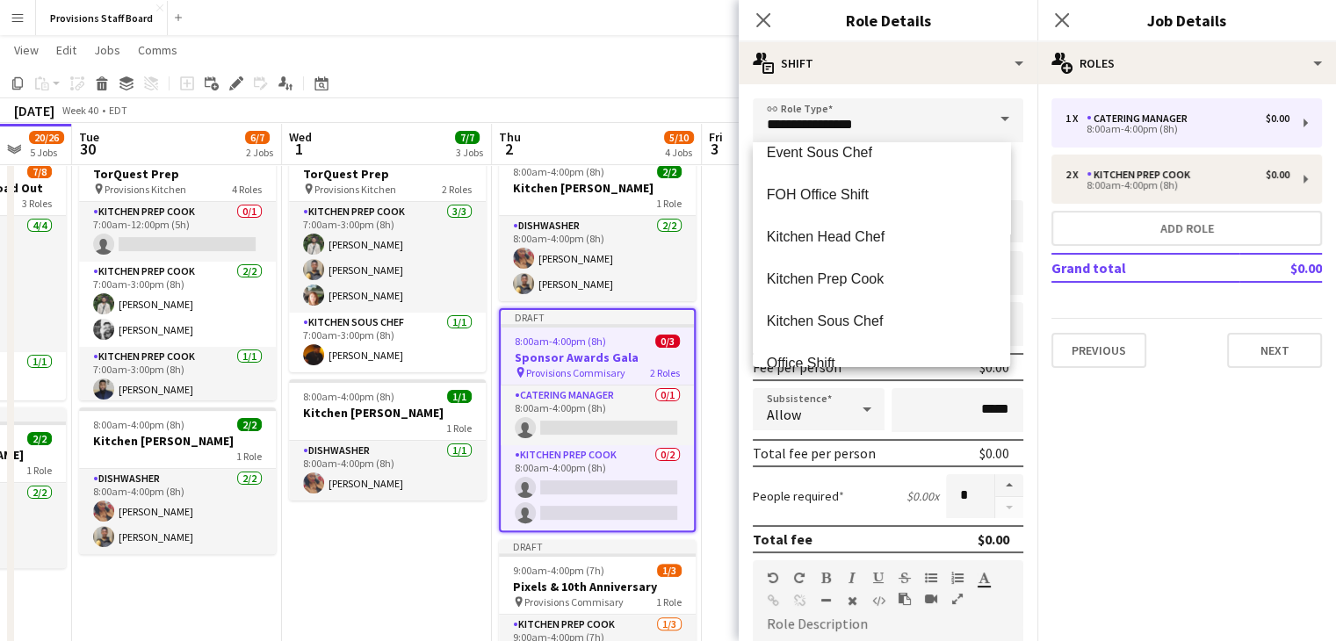
scroll to position [422, 0]
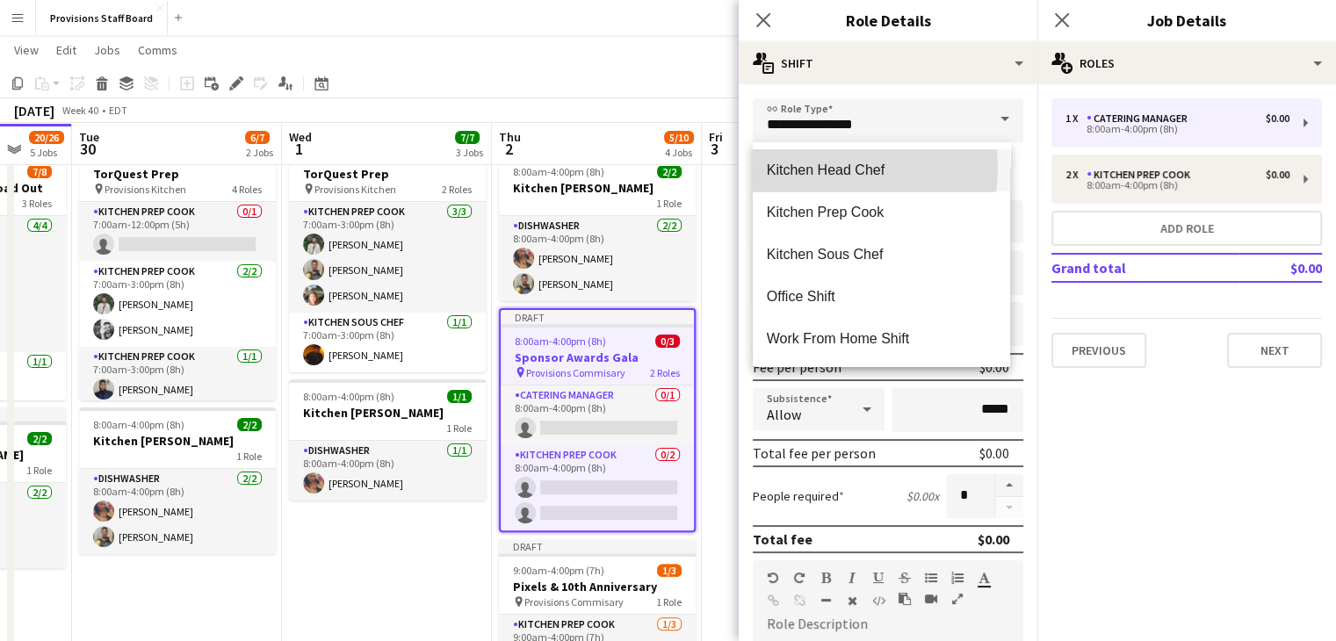
click at [832, 168] on span "Kitchen Head Chef" at bounding box center [881, 170] width 229 height 17
type input "**********"
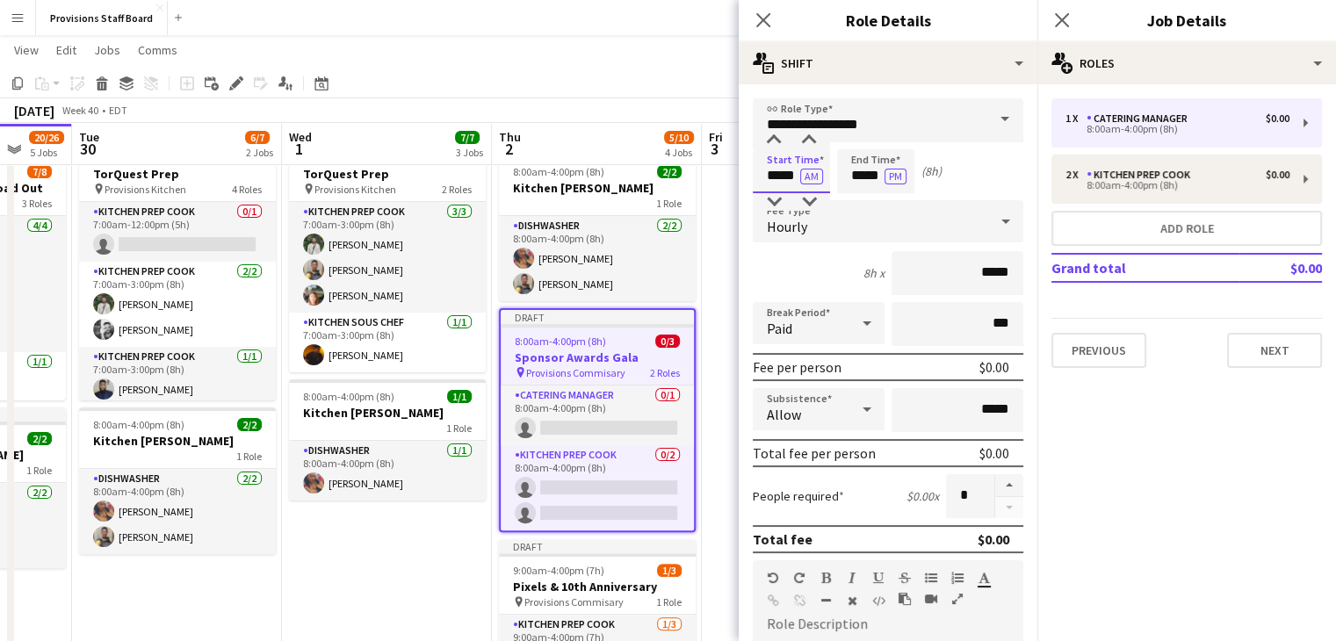
click at [778, 177] on input "*****" at bounding box center [791, 171] width 77 height 44
type input "*****"
click at [602, 54] on app-page-menu "View Day view expanded Day view collapsed Month view Date picker Jump to today …" at bounding box center [668, 51] width 1336 height 33
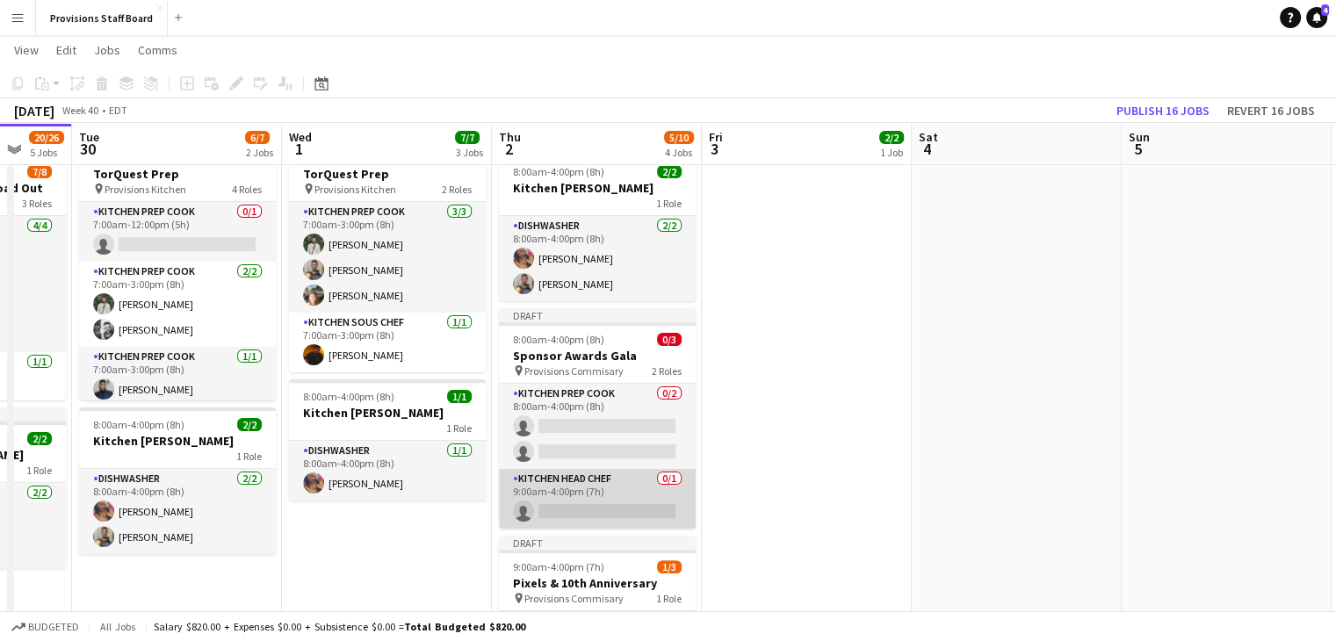
click at [573, 512] on app-card-role "Kitchen Head Chef 0/1 9:00am-4:00pm (7h) single-neutral-actions" at bounding box center [597, 499] width 197 height 60
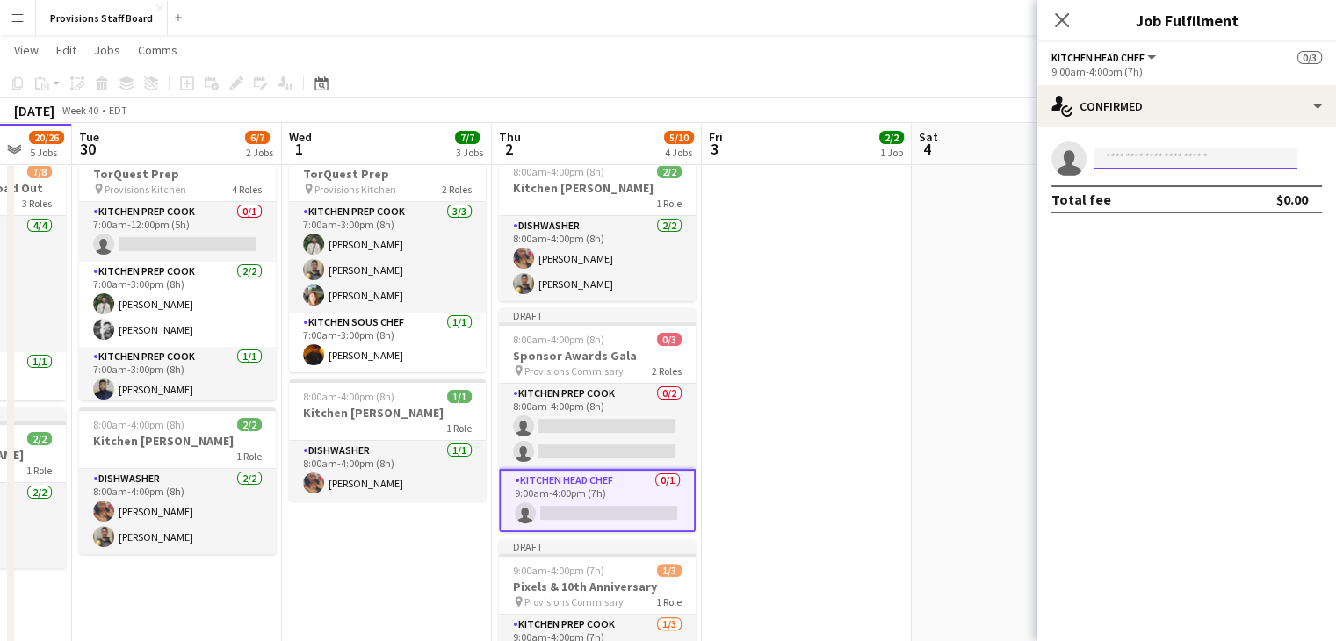
click at [1120, 166] on input at bounding box center [1195, 158] width 204 height 21
type input "***"
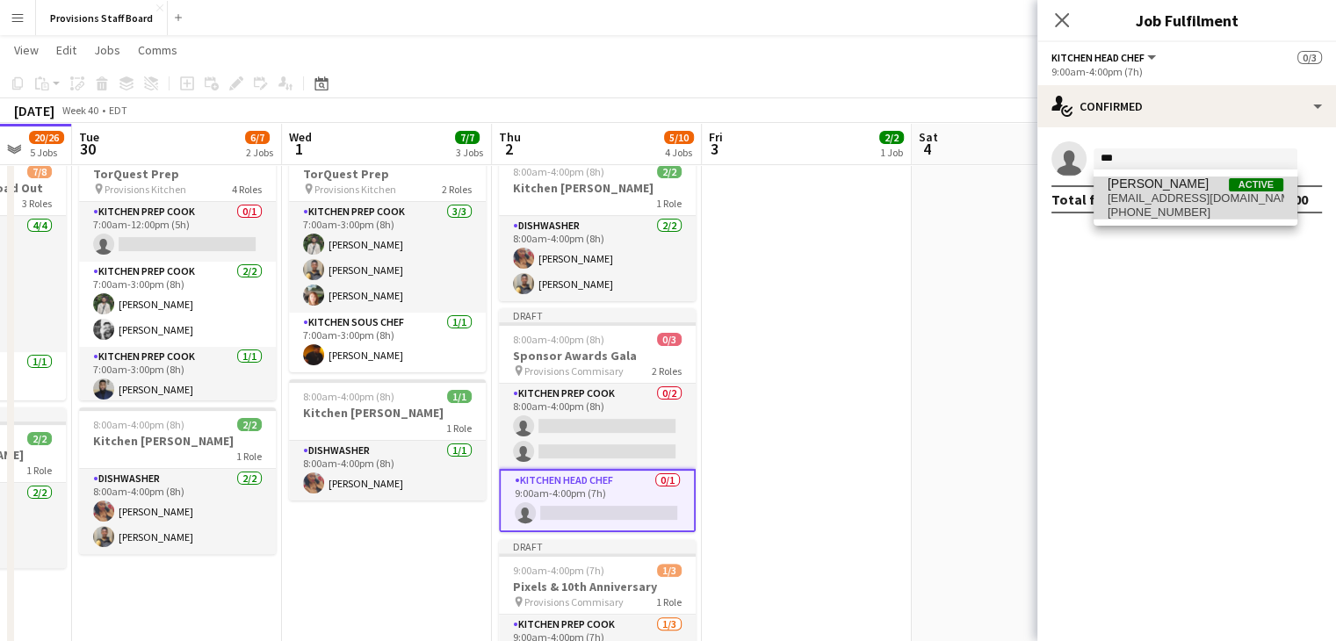
click at [1128, 191] on span "416dustin@gmail.com" at bounding box center [1195, 198] width 176 height 14
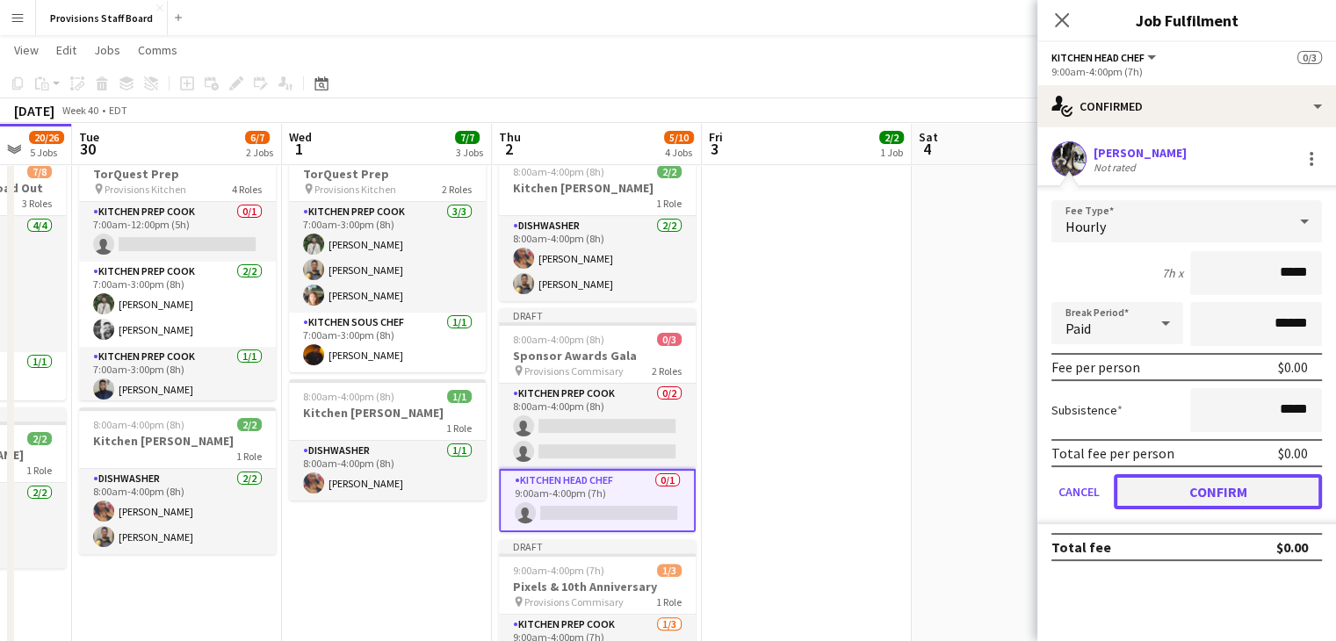
click at [1211, 482] on button "Confirm" at bounding box center [1218, 491] width 208 height 35
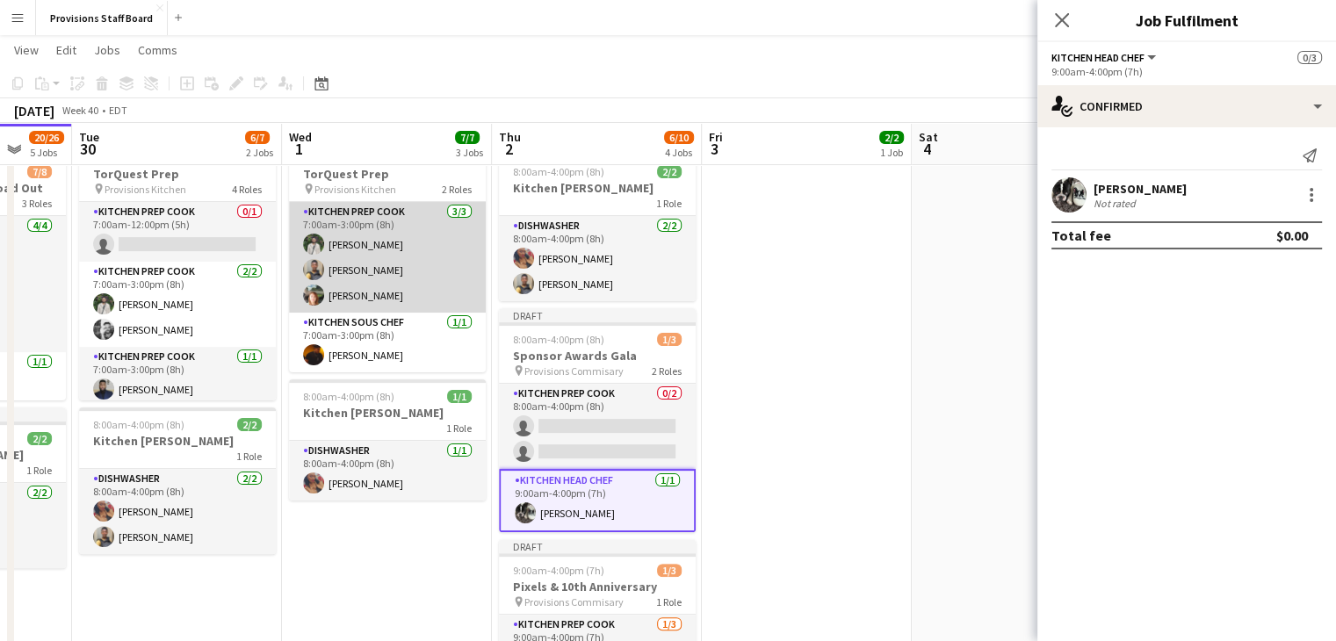
click at [412, 271] on app-card-role "Kitchen Prep Cook 3/3 7:00am-3:00pm (8h) Ruslan Kravchuk Daniel Akindun Dijana …" at bounding box center [387, 257] width 197 height 111
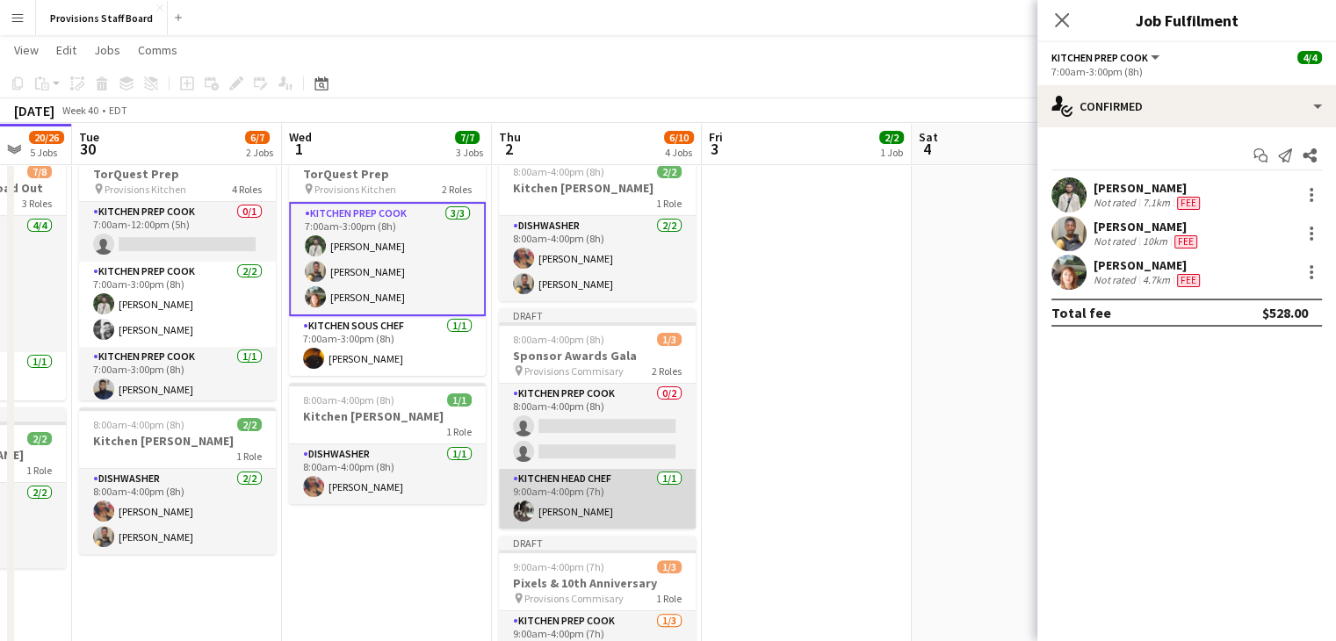
click at [592, 503] on app-card-role "Kitchen Head Chef 1/1 9:00am-4:00pm (7h) Dustin Gallagher" at bounding box center [597, 499] width 197 height 60
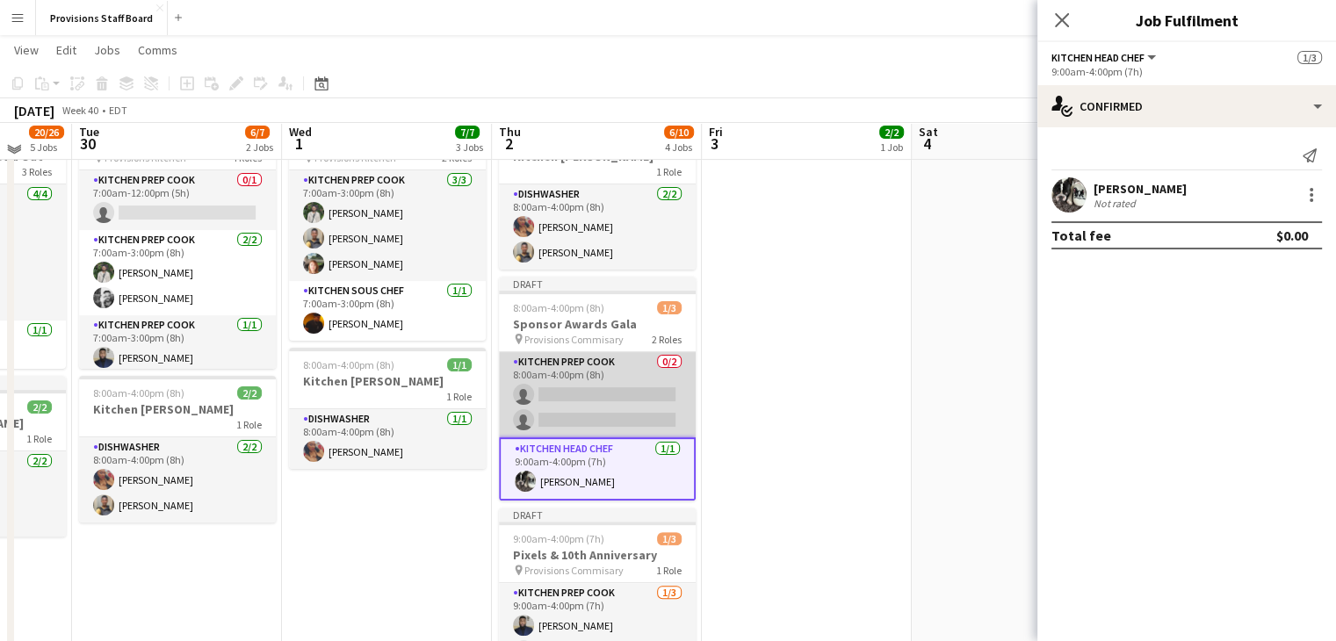
scroll to position [418, 0]
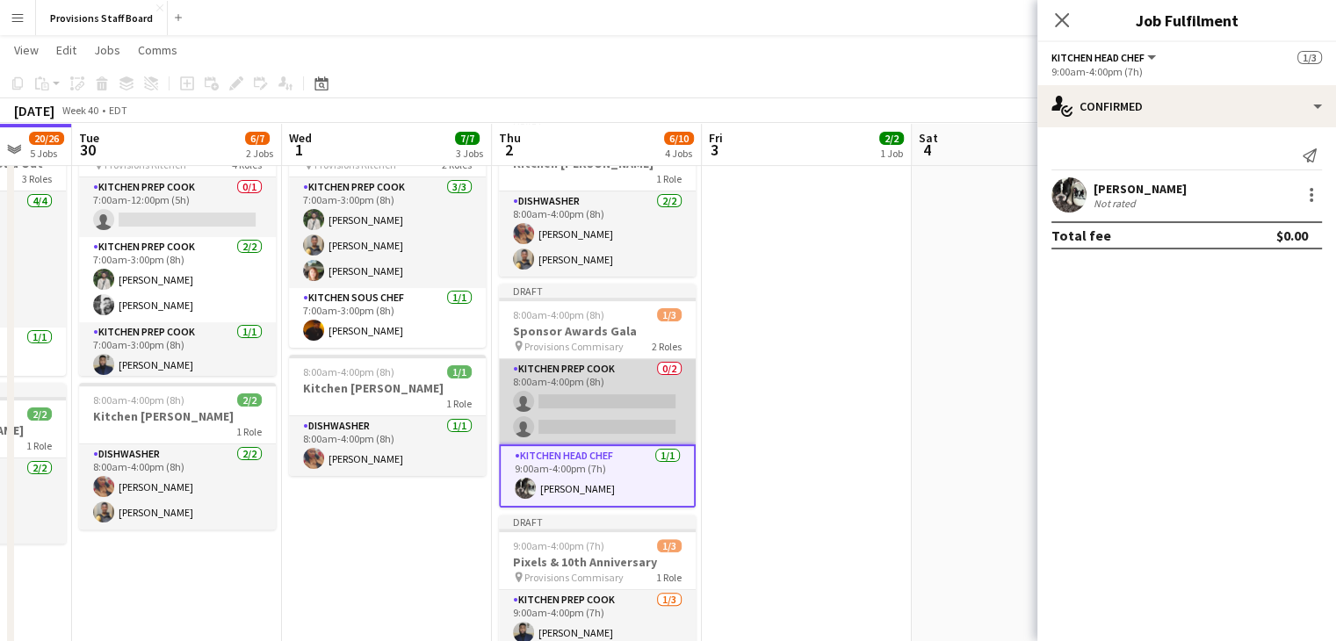
click at [542, 373] on app-card-role "Kitchen Prep Cook 0/2 8:00am-4:00pm (8h) single-neutral-actions single-neutral-…" at bounding box center [597, 401] width 197 height 85
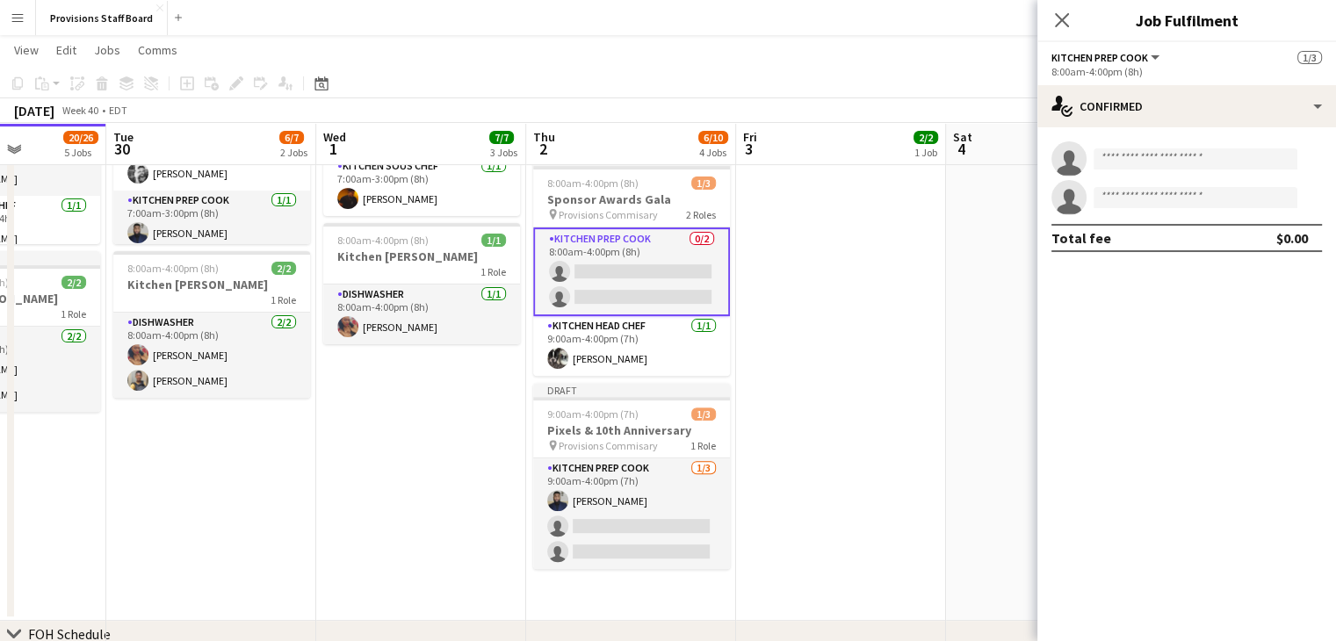
scroll to position [551, 0]
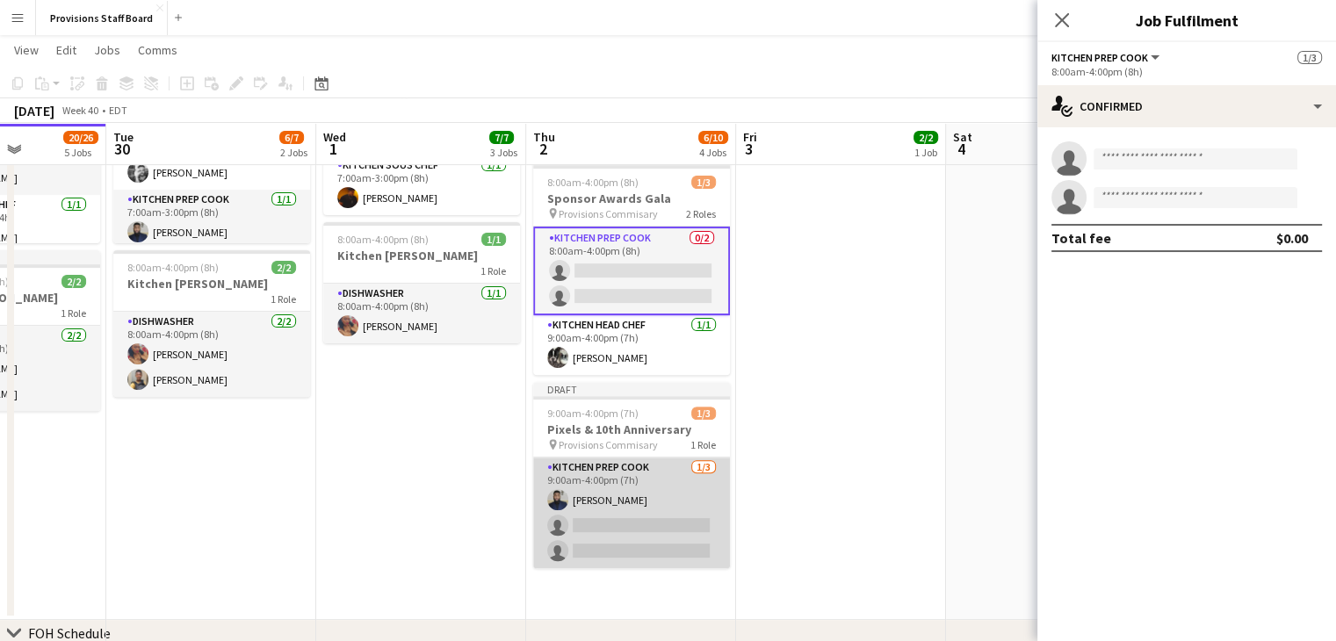
click at [609, 522] on app-card-role "Kitchen Prep Cook 1/3 9:00am-4:00pm (7h) Kumbukani Phiri single-neutral-actions…" at bounding box center [631, 513] width 197 height 111
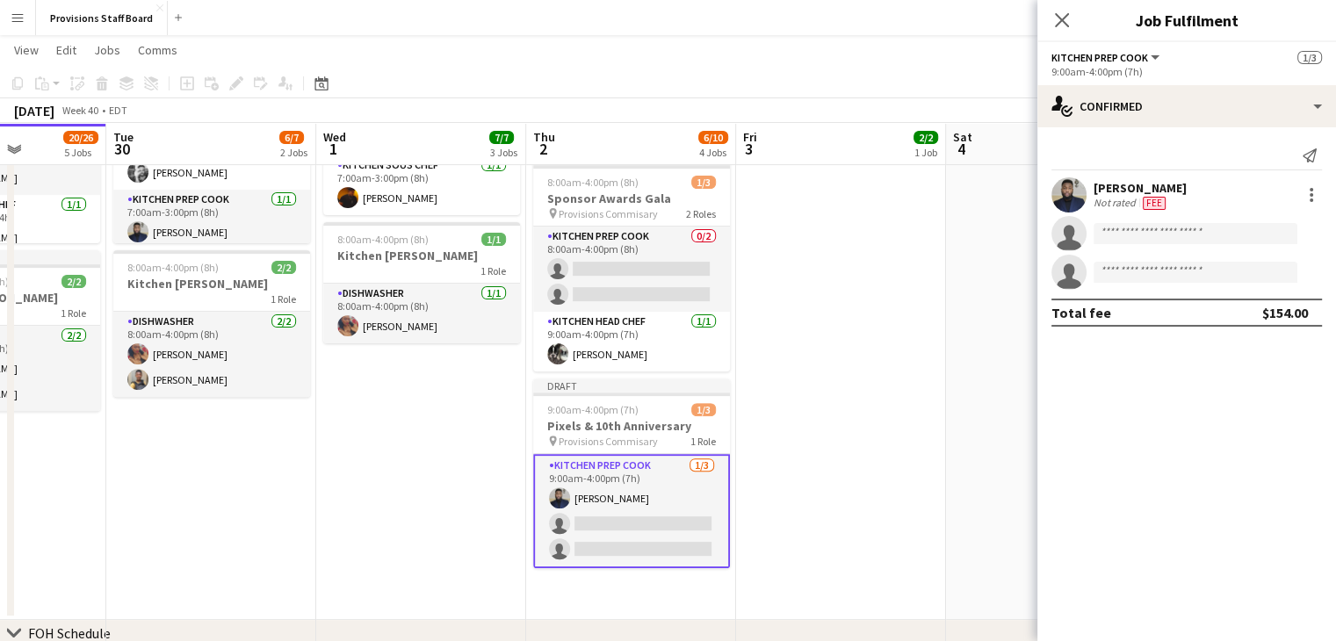
click at [25, 21] on button "Menu" at bounding box center [17, 17] width 35 height 35
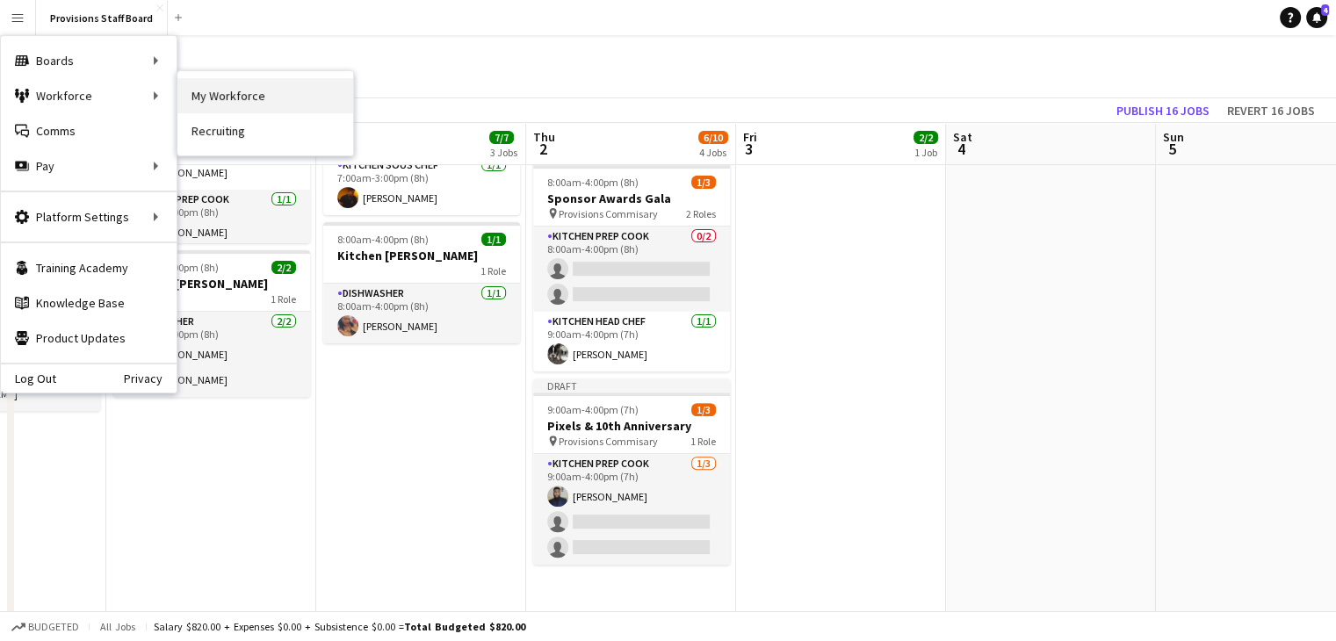
click at [218, 106] on link "My Workforce" at bounding box center [265, 95] width 176 height 35
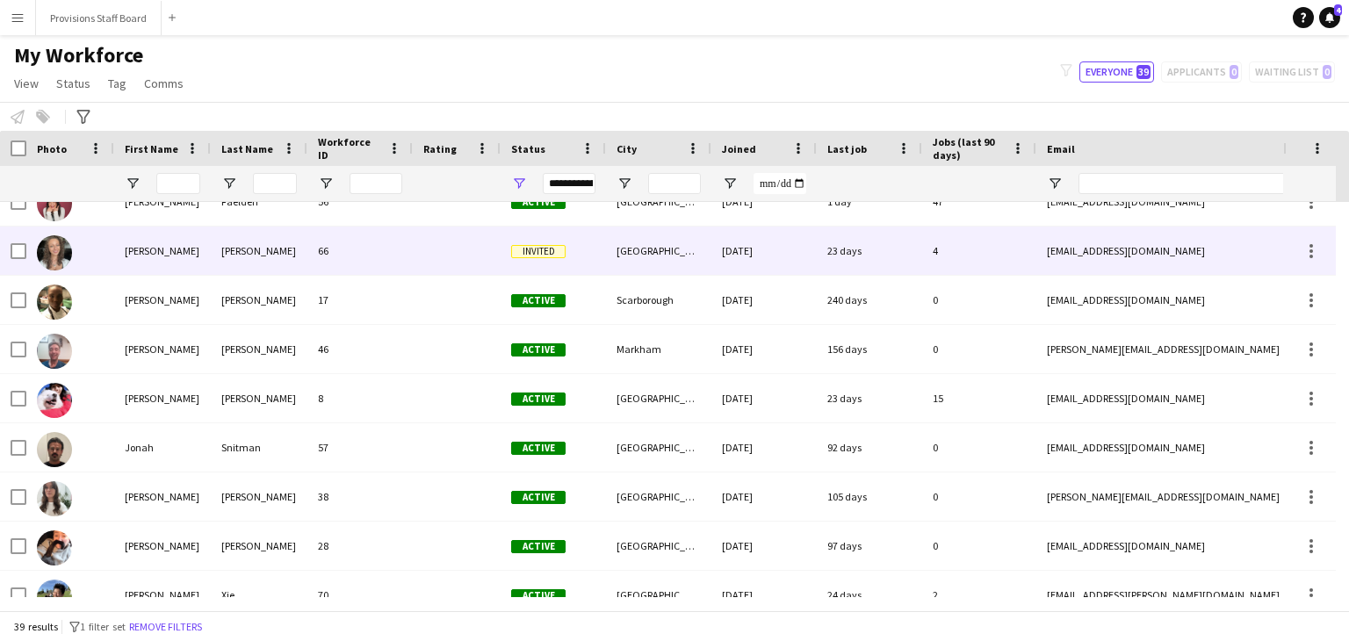
click at [47, 250] on img at bounding box center [54, 252] width 35 height 35
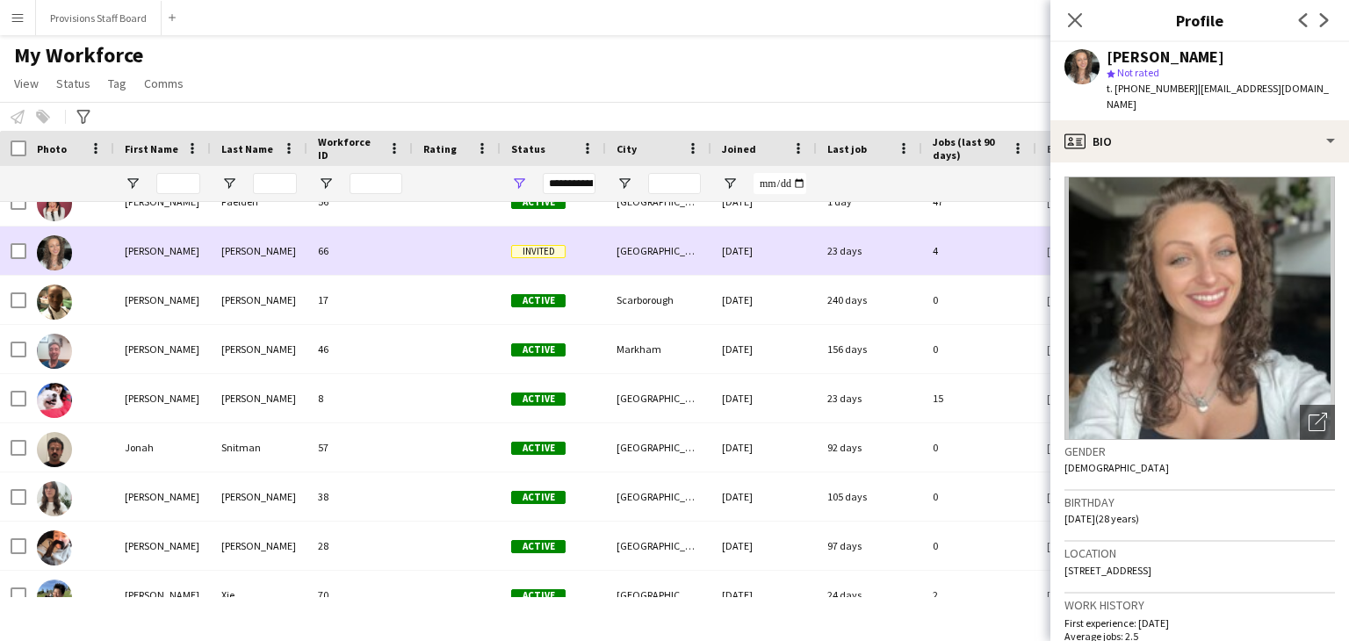
click at [47, 250] on img at bounding box center [54, 252] width 35 height 35
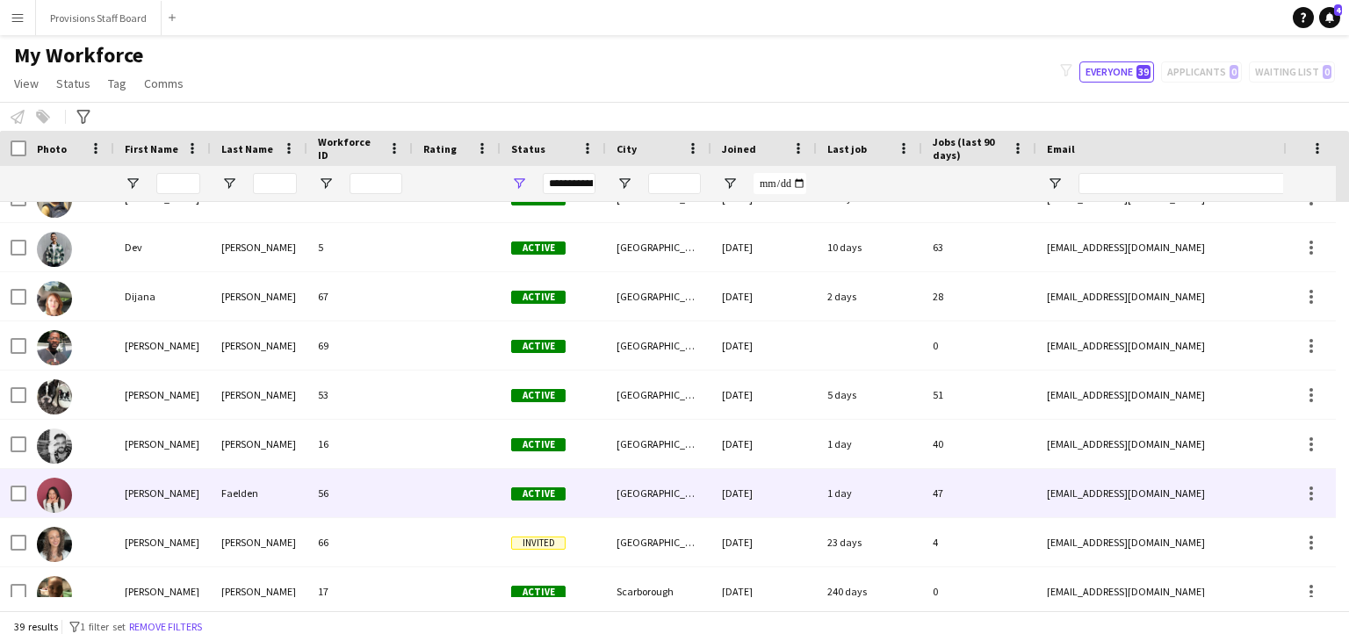
scroll to position [471, 0]
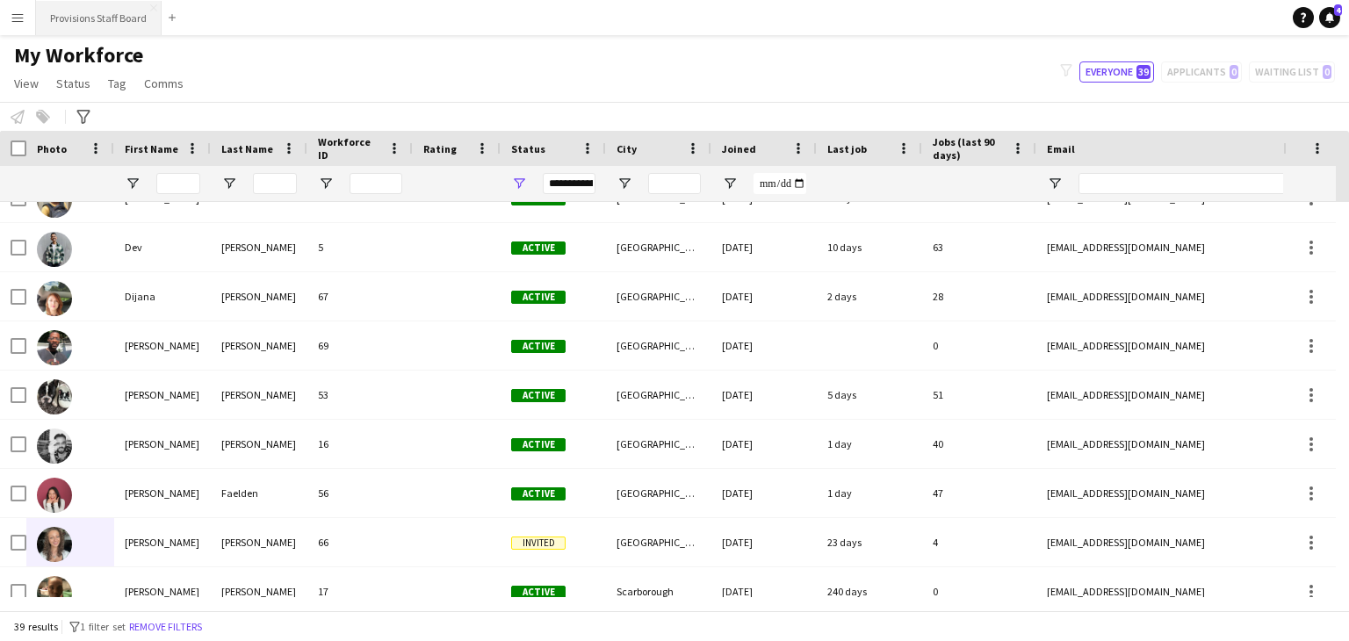
click at [109, 22] on button "Provisions Staff Board Close" at bounding box center [99, 18] width 126 height 34
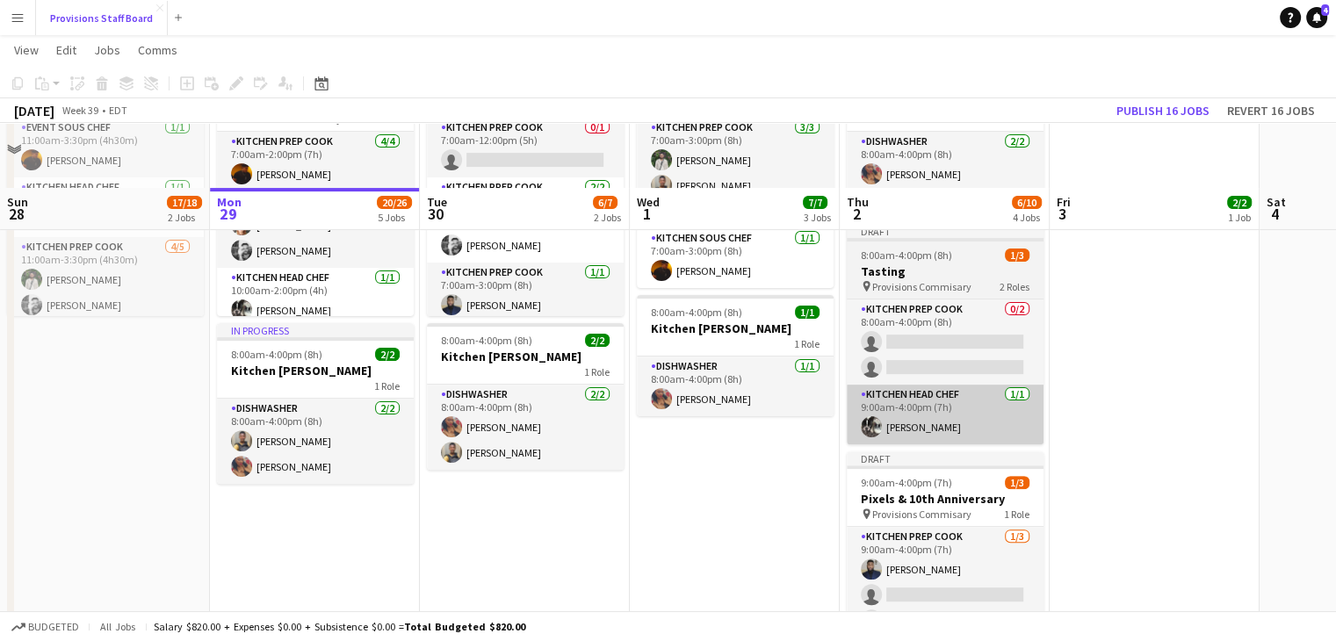
scroll to position [573, 0]
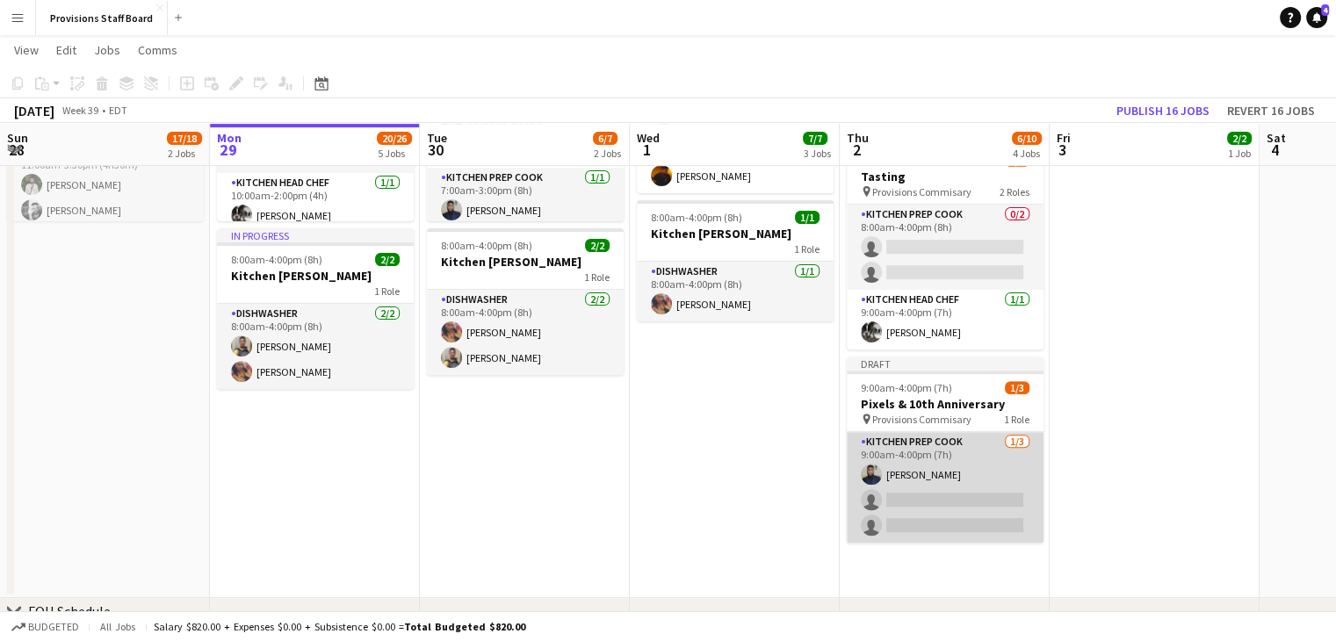
click at [941, 500] on app-card-role "Kitchen Prep Cook 1/3 9:00am-4:00pm (7h) Kumbukani Phiri single-neutral-actions…" at bounding box center [945, 487] width 197 height 111
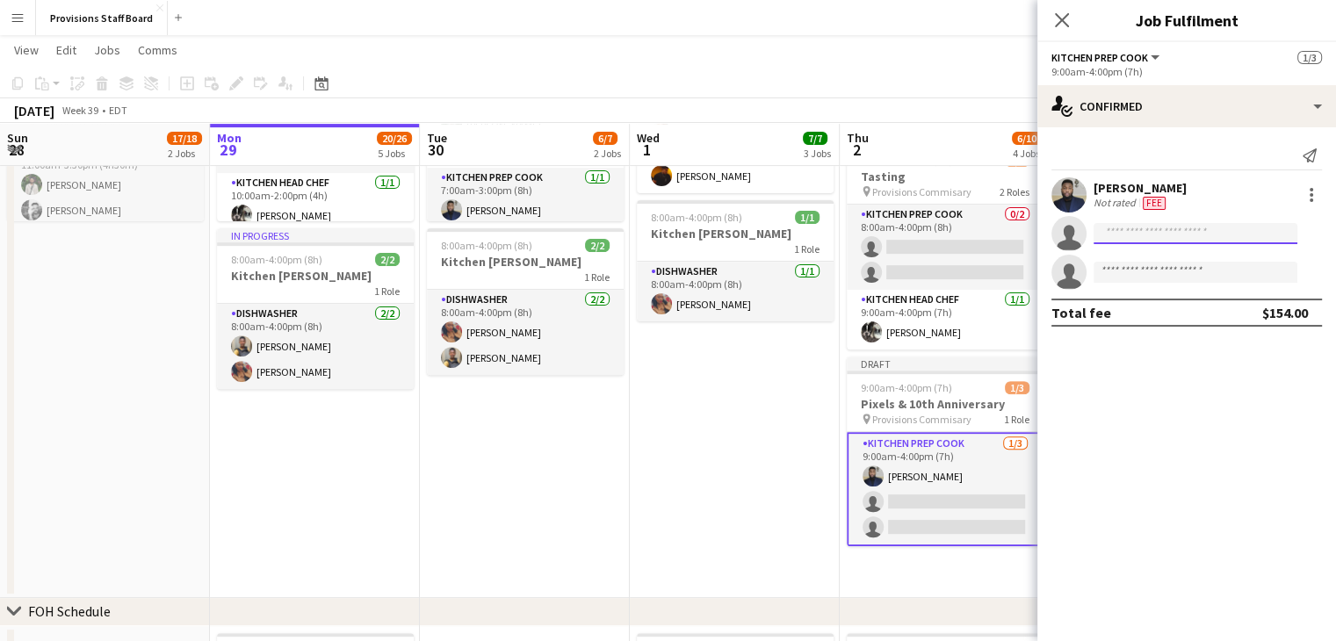
click at [1161, 242] on input at bounding box center [1195, 233] width 204 height 21
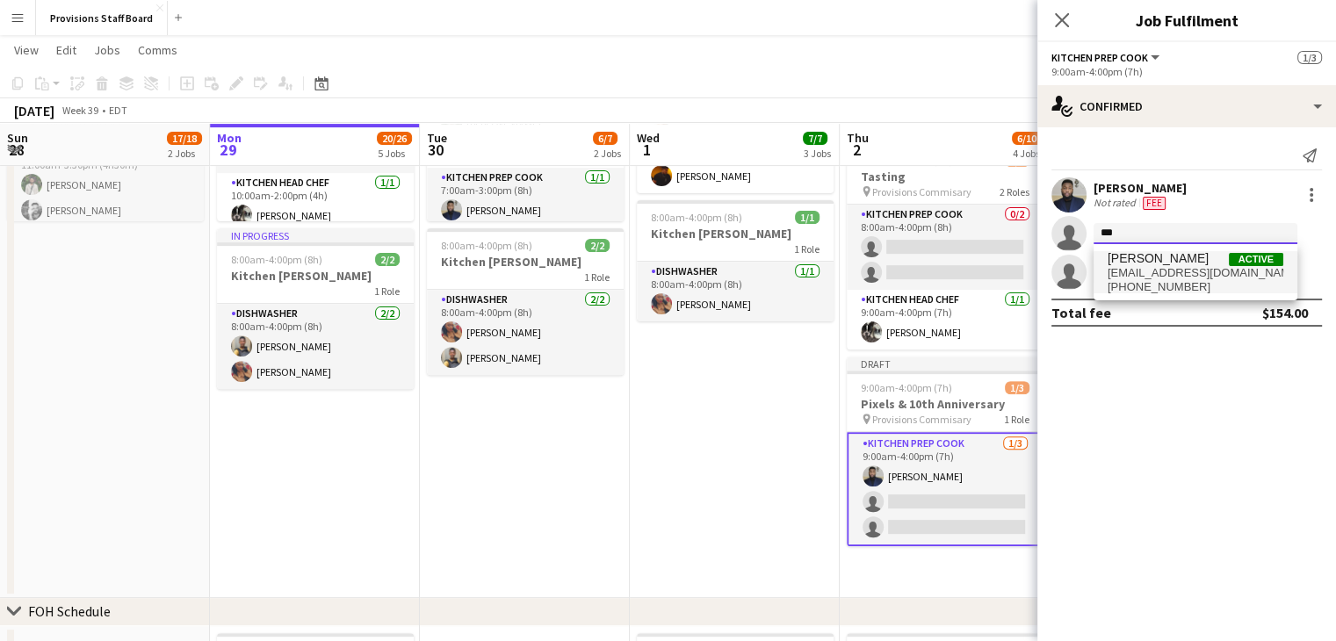
type input "***"
click at [1144, 263] on span "Yevhenii Yatsenko" at bounding box center [1157, 258] width 101 height 15
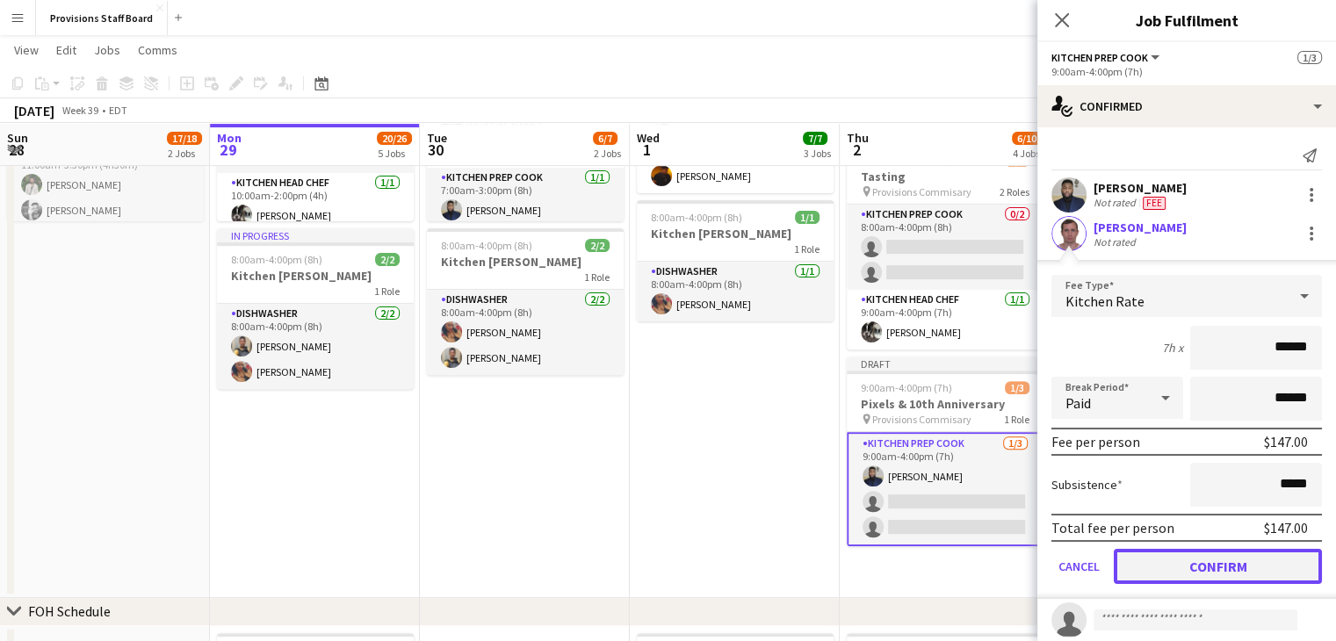
click at [1210, 566] on button "Confirm" at bounding box center [1218, 566] width 208 height 35
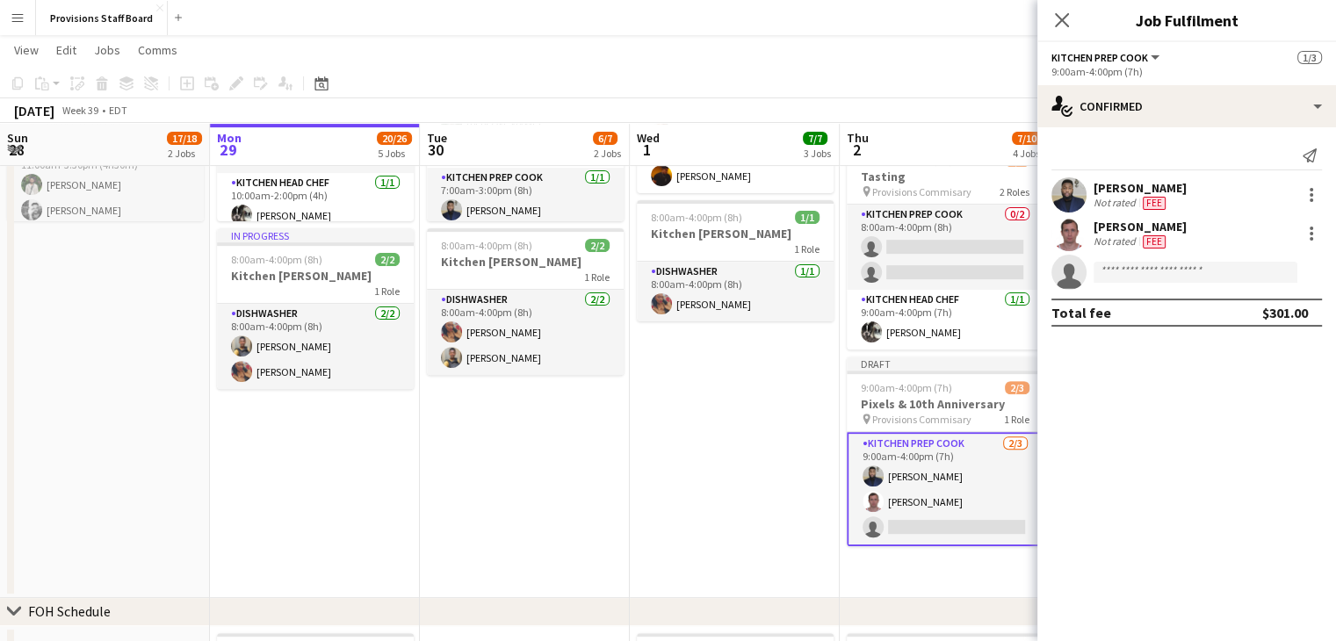
click at [658, 438] on app-date-cell "7:00am-3:00pm (8h) 4/4 TorQuest Prep pin Provisions Kitchen 2 Roles Kitchen Pre…" at bounding box center [735, 276] width 210 height 644
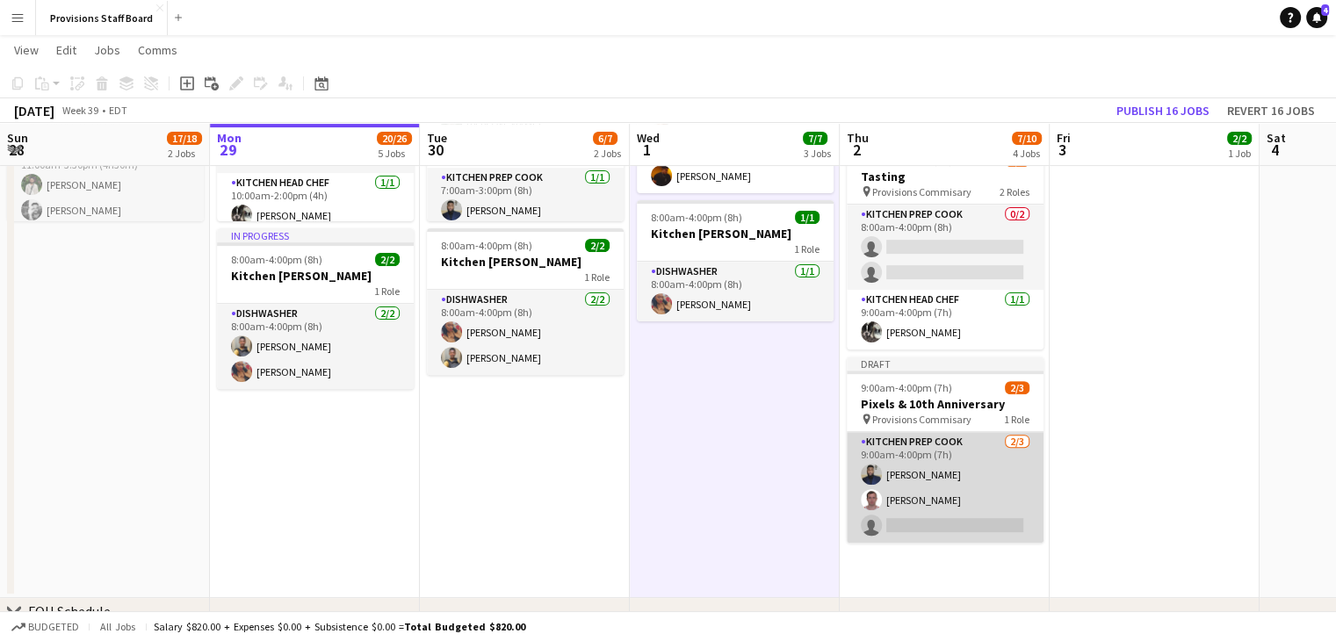
click at [919, 517] on app-card-role "Kitchen Prep Cook 2/3 9:00am-4:00pm (7h) Kumbukani Phiri Yevhenii Yatsenko sing…" at bounding box center [945, 487] width 197 height 111
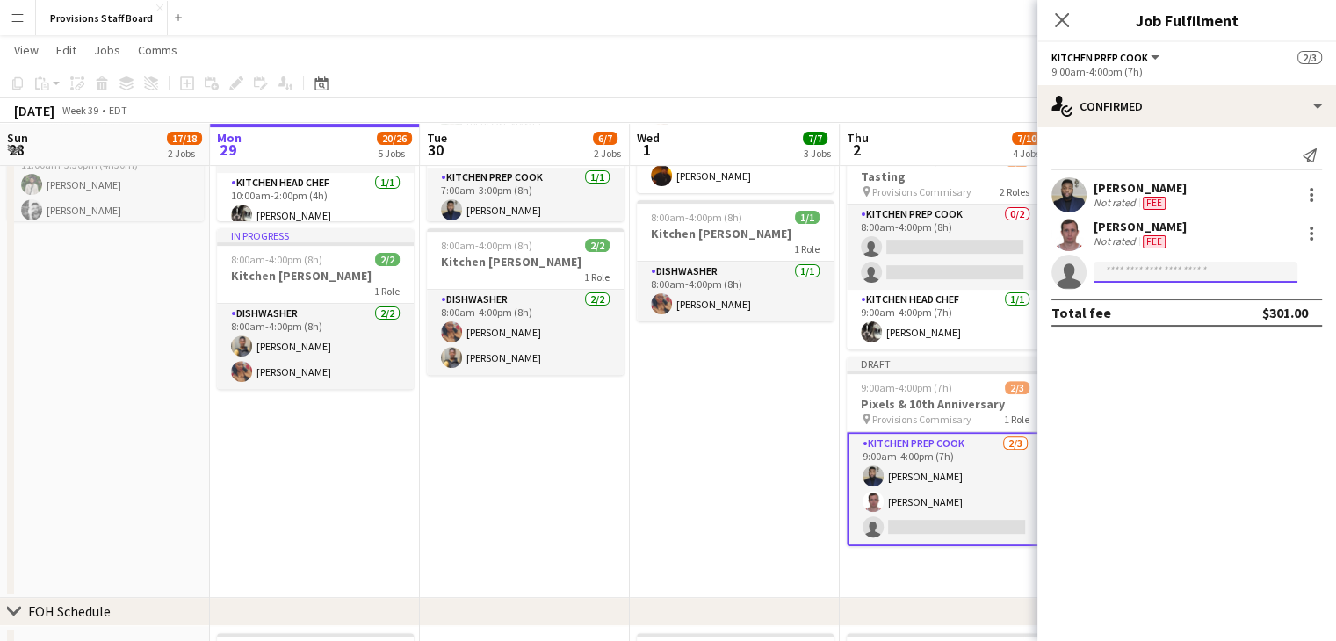
click at [1136, 271] on input at bounding box center [1195, 272] width 204 height 21
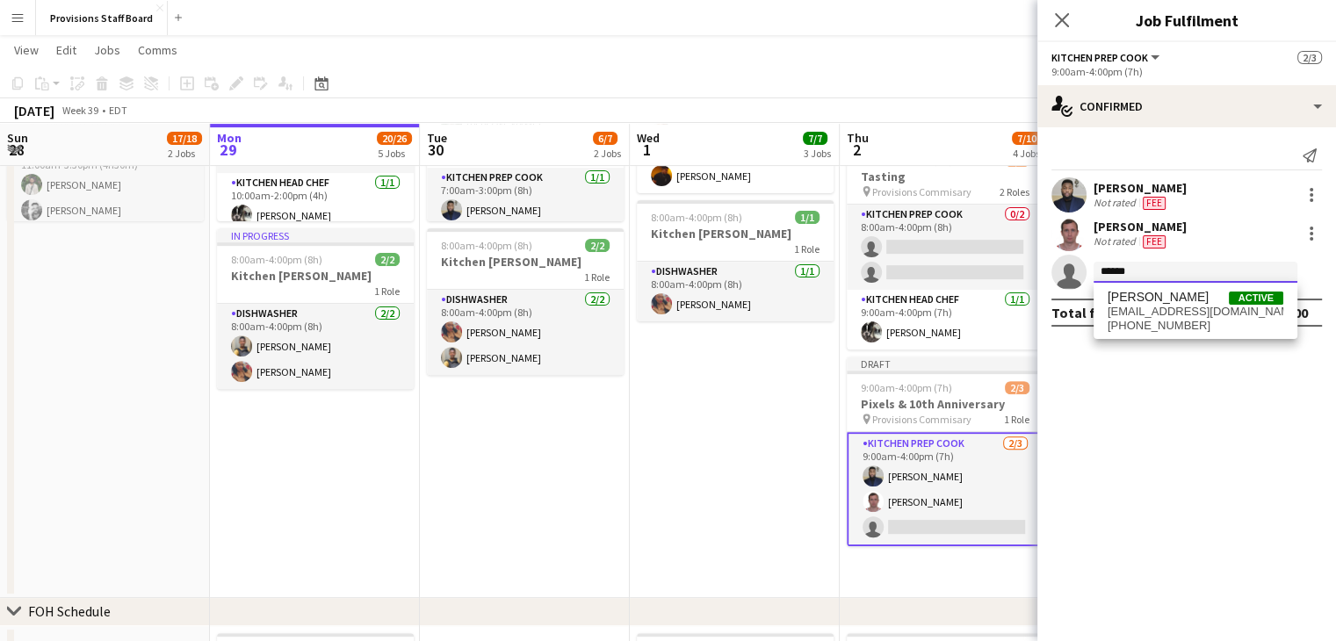
type input "******"
click at [1138, 289] on div "Ruslan Kravchuk Active ruslankravchuk1223@gmail.com +19057834630" at bounding box center [1195, 311] width 204 height 56
click at [1138, 310] on span "ruslankravchuk1223@gmail.com" at bounding box center [1195, 312] width 176 height 14
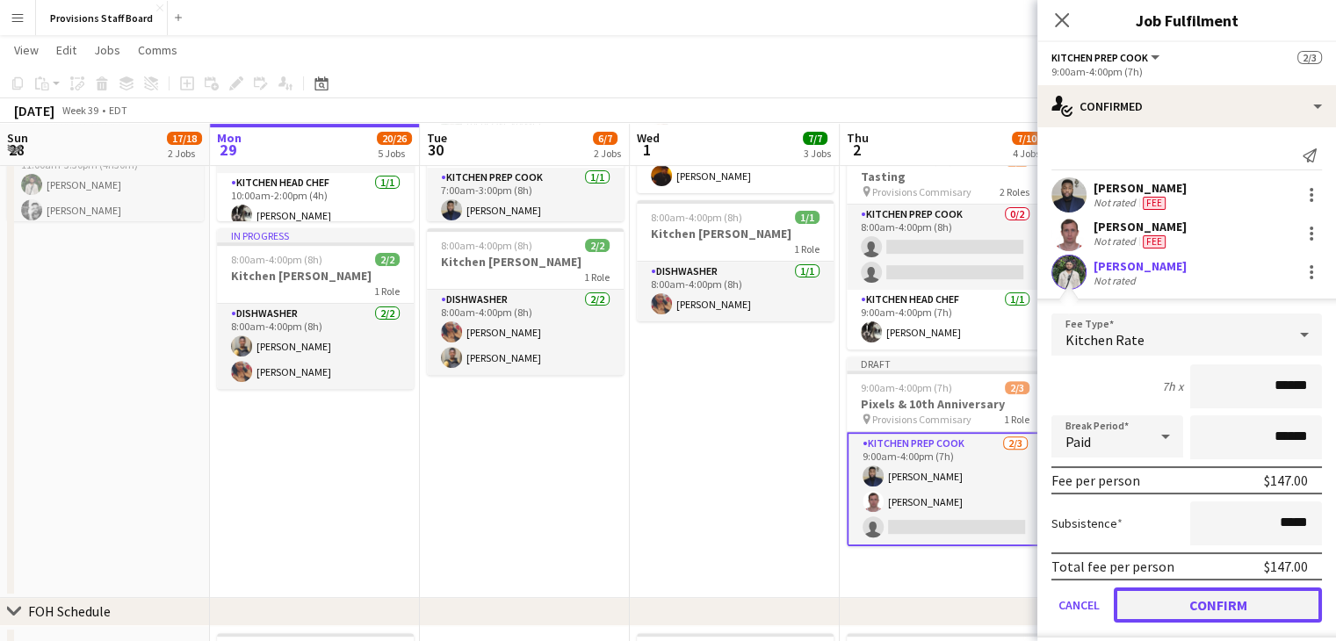
click at [1131, 592] on button "Confirm" at bounding box center [1218, 604] width 208 height 35
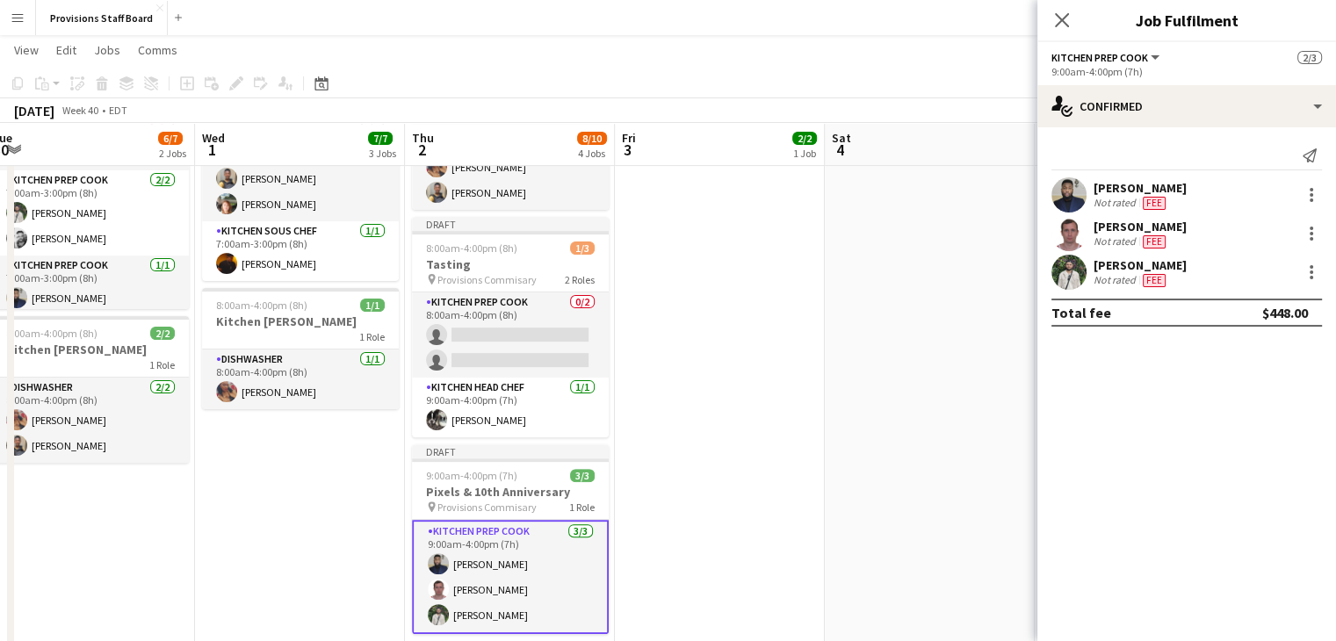
scroll to position [0, 434]
drag, startPoint x: 599, startPoint y: 364, endPoint x: 847, endPoint y: 538, distance: 303.3
click at [847, 538] on app-date-cell at bounding box center [930, 364] width 210 height 644
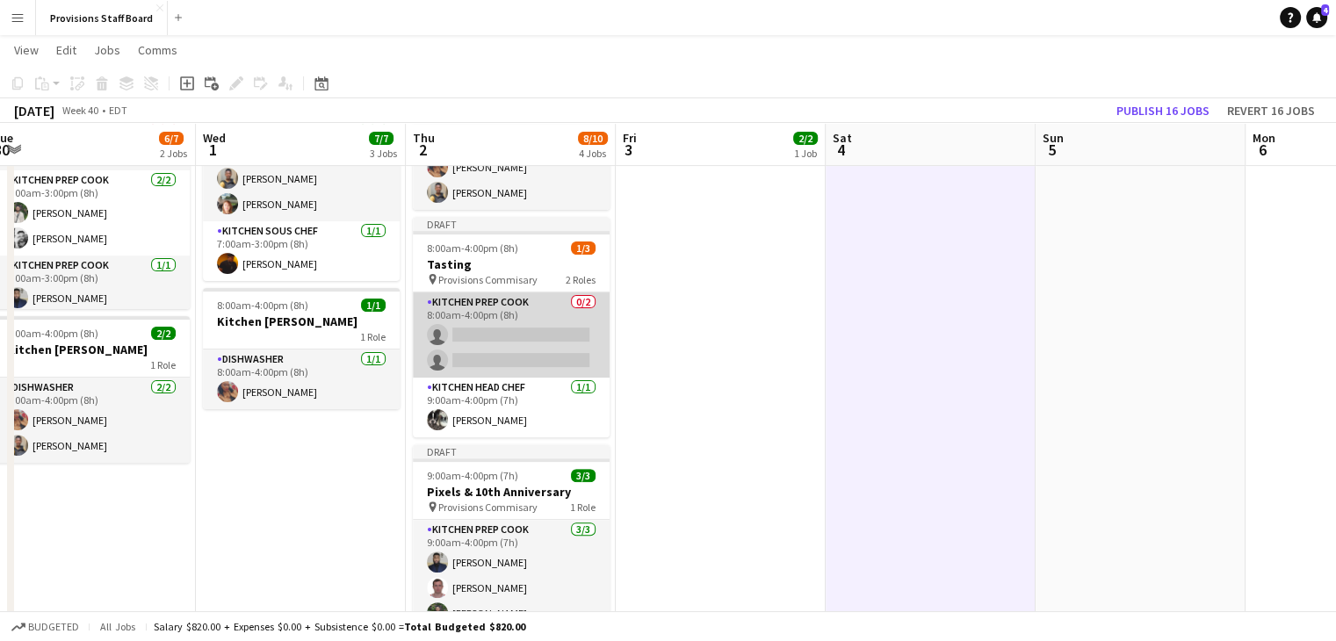
click at [497, 335] on app-card-role "Kitchen Prep Cook 0/2 8:00am-4:00pm (8h) single-neutral-actions single-neutral-…" at bounding box center [511, 334] width 197 height 85
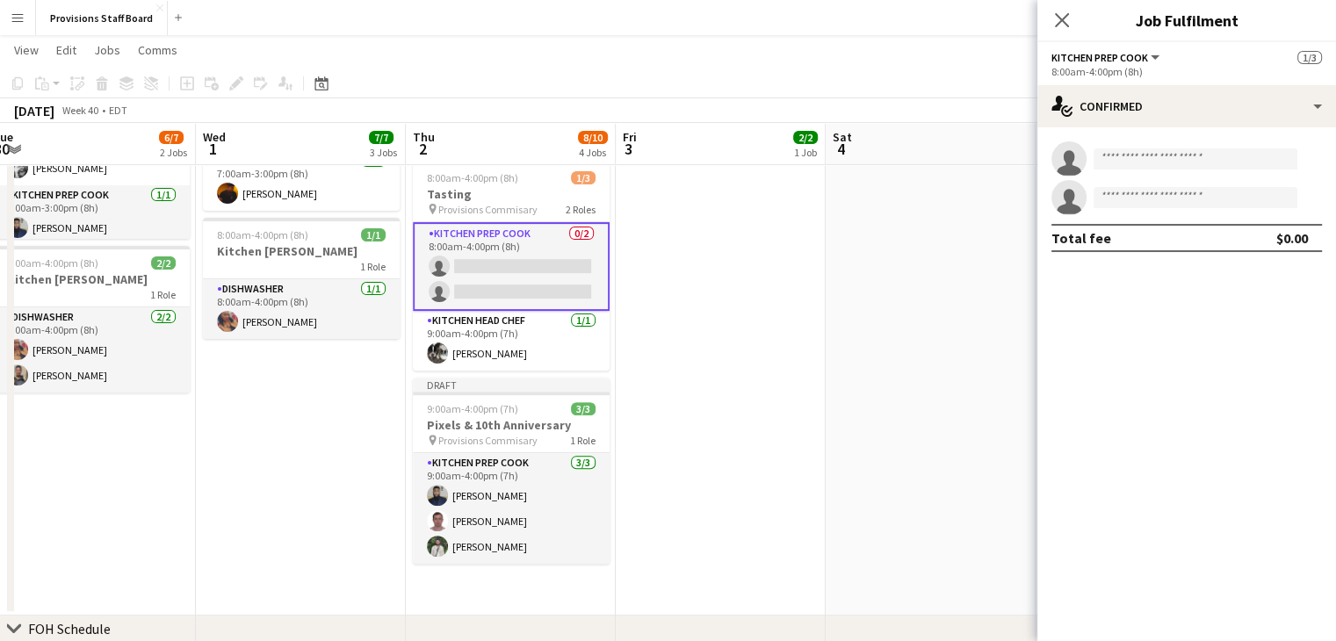
scroll to position [414, 0]
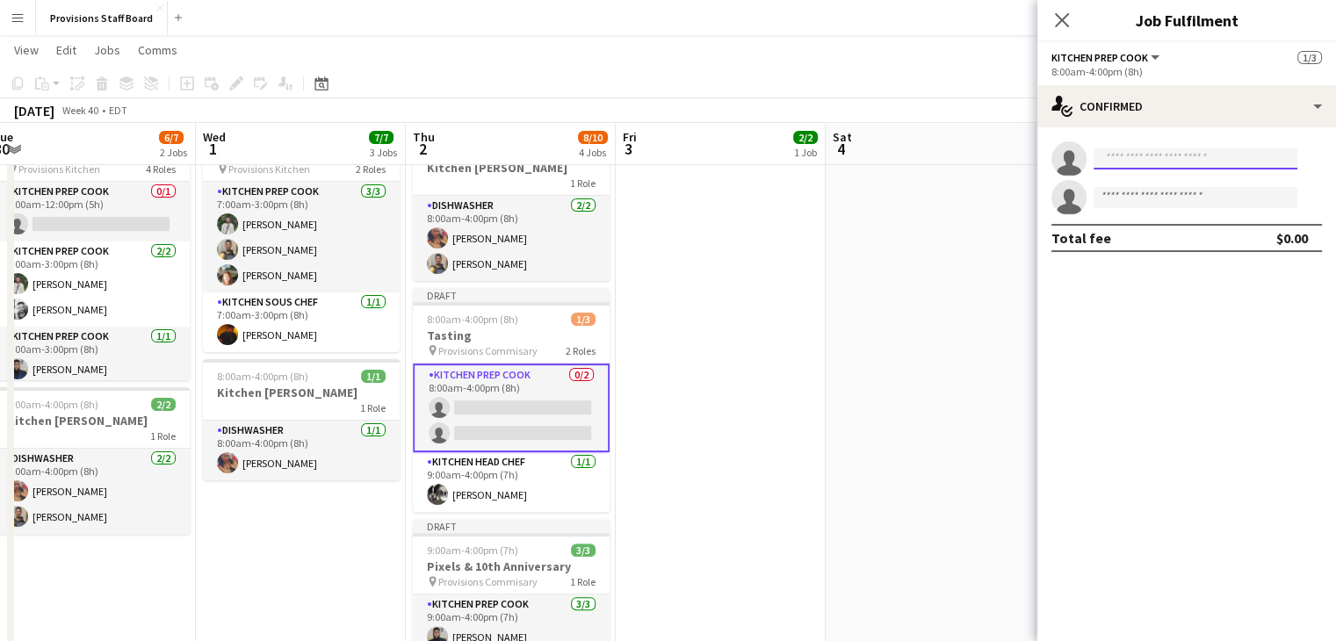
click at [1167, 161] on input at bounding box center [1195, 158] width 204 height 21
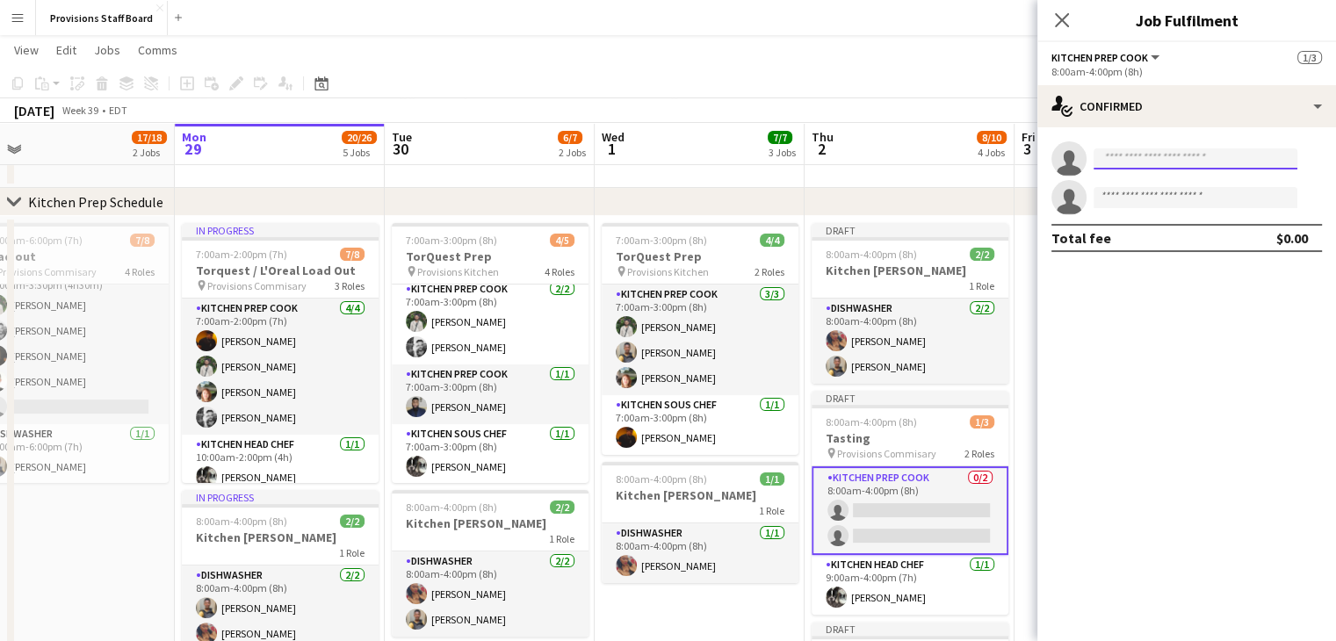
scroll to position [313, 0]
click at [822, 52] on app-page-menu "View Day view expanded Day view collapsed Month view Date picker Jump to today …" at bounding box center [668, 51] width 1336 height 33
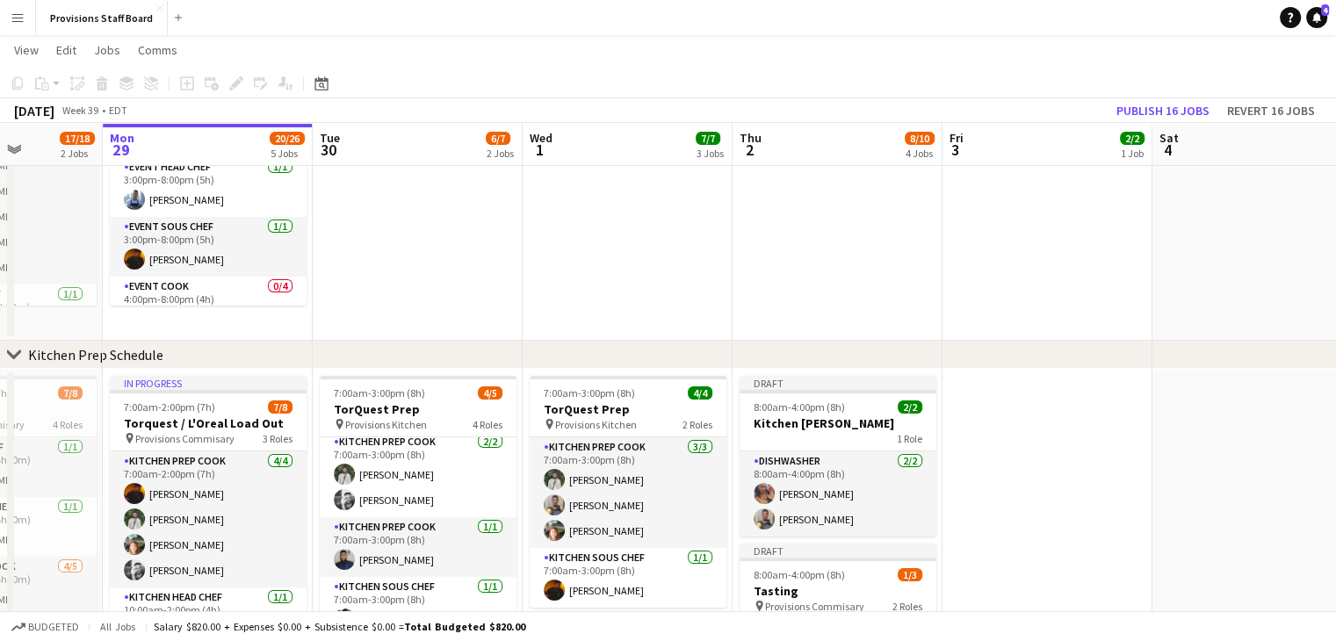
scroll to position [0, 525]
click at [901, 396] on app-job-card "Draft 8:00am-4:00pm (8h) 2/2 Kitchen Porter 1 Role Dishwasher 2/2 8:00am-4:00pm…" at bounding box center [839, 456] width 197 height 161
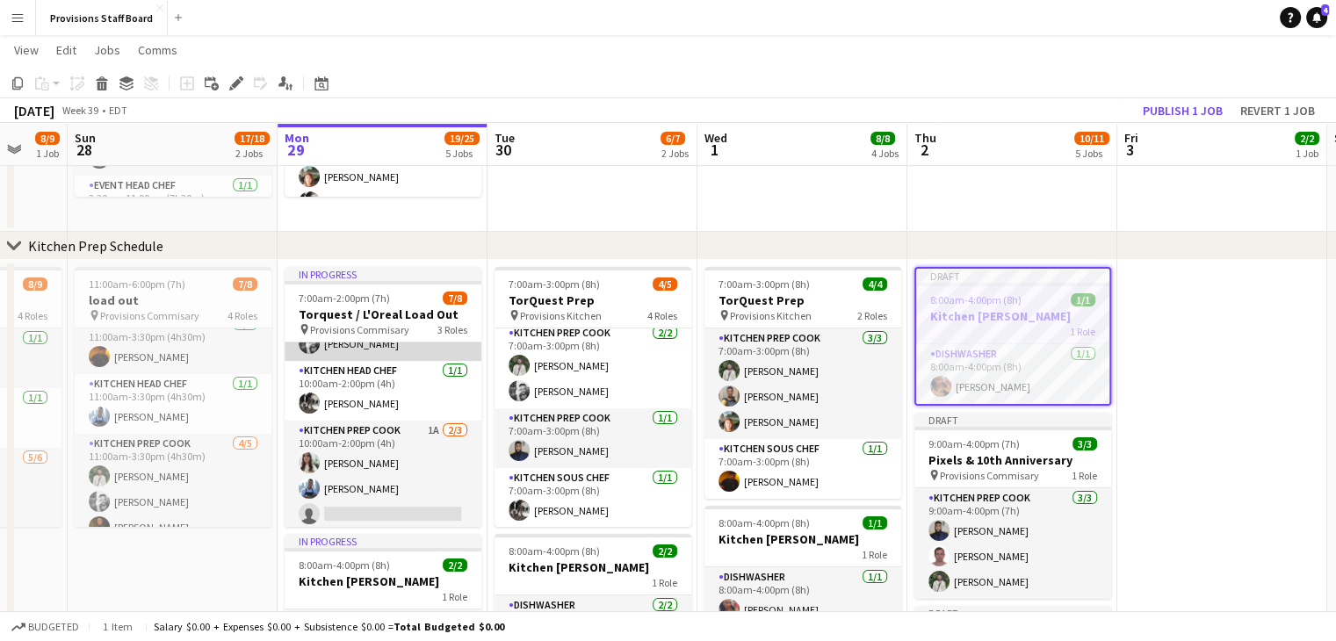
scroll to position [121, 0]
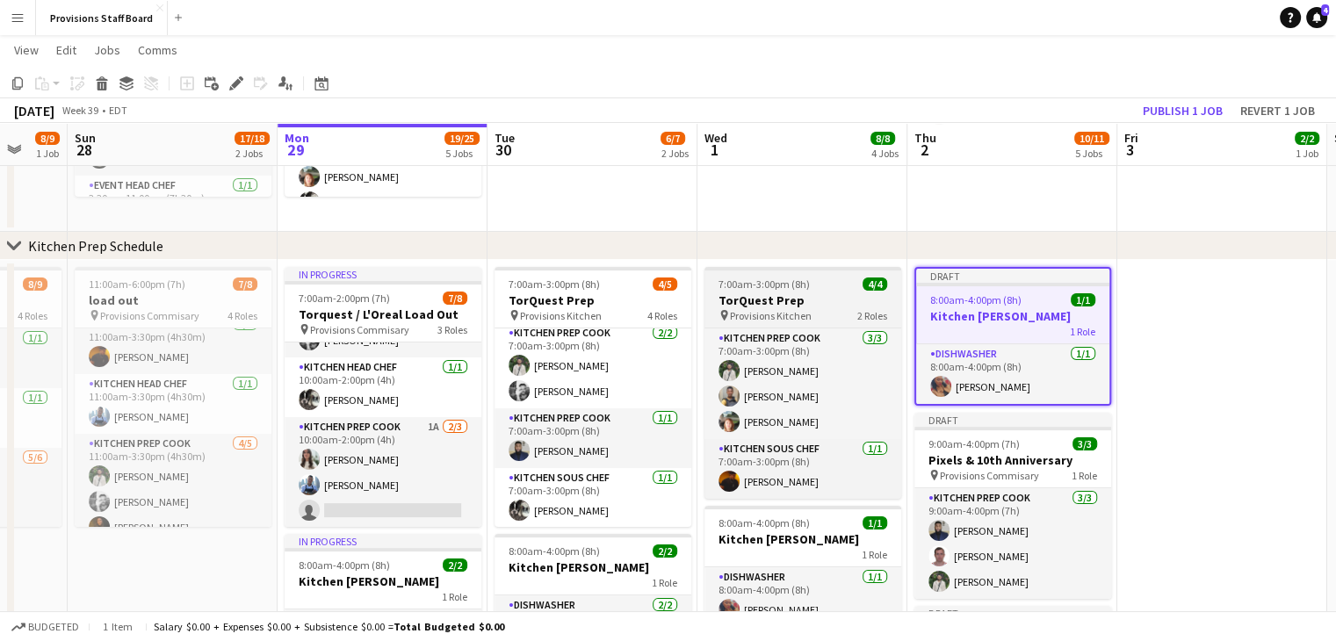
click at [784, 299] on h3 "TorQuest Prep" at bounding box center [802, 300] width 197 height 16
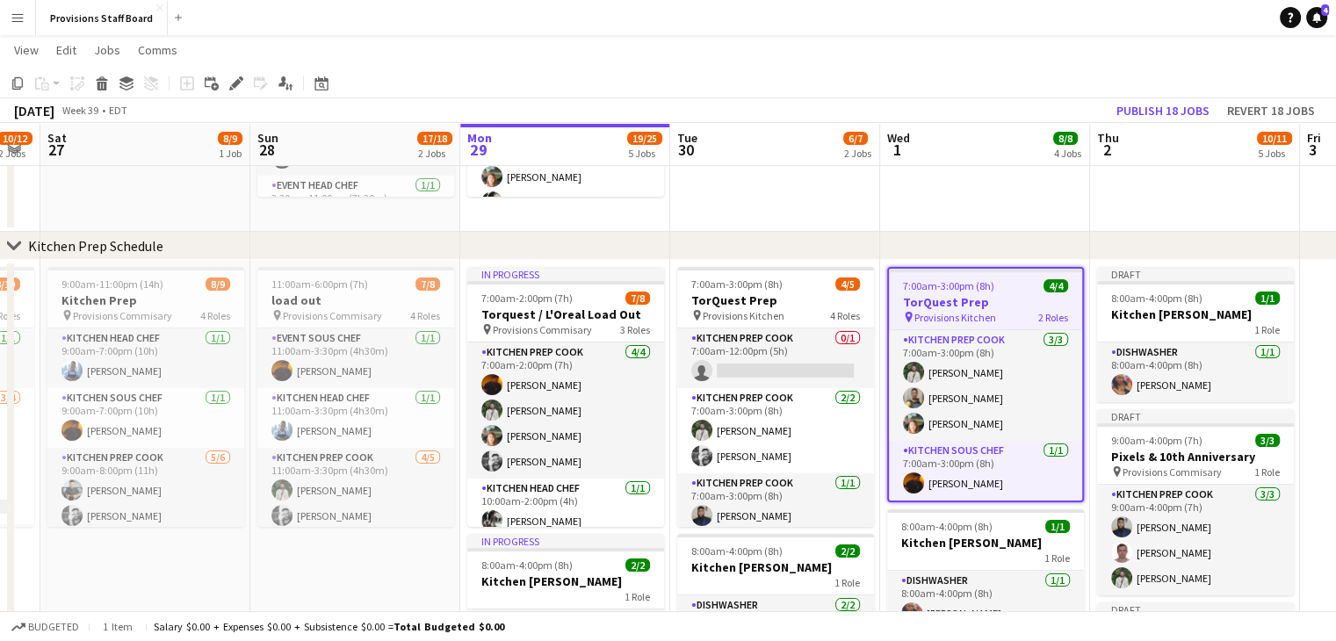
scroll to position [0, 378]
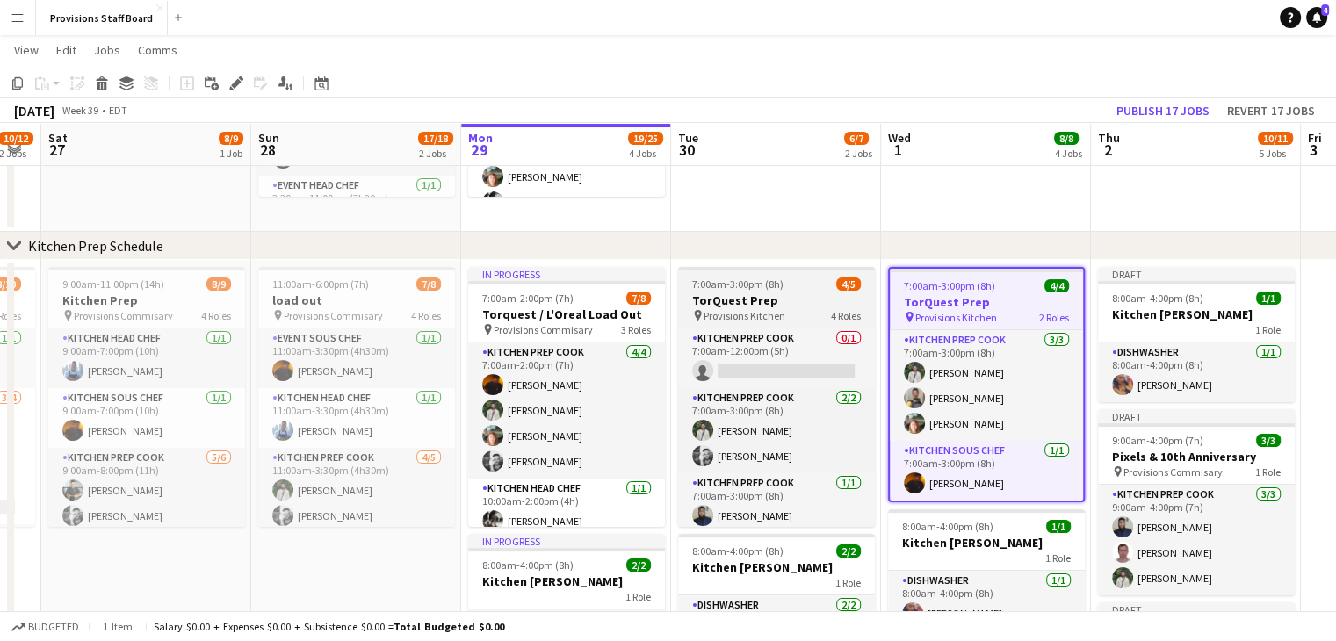
click at [749, 318] on span "Provisions Kitchen" at bounding box center [744, 315] width 82 height 13
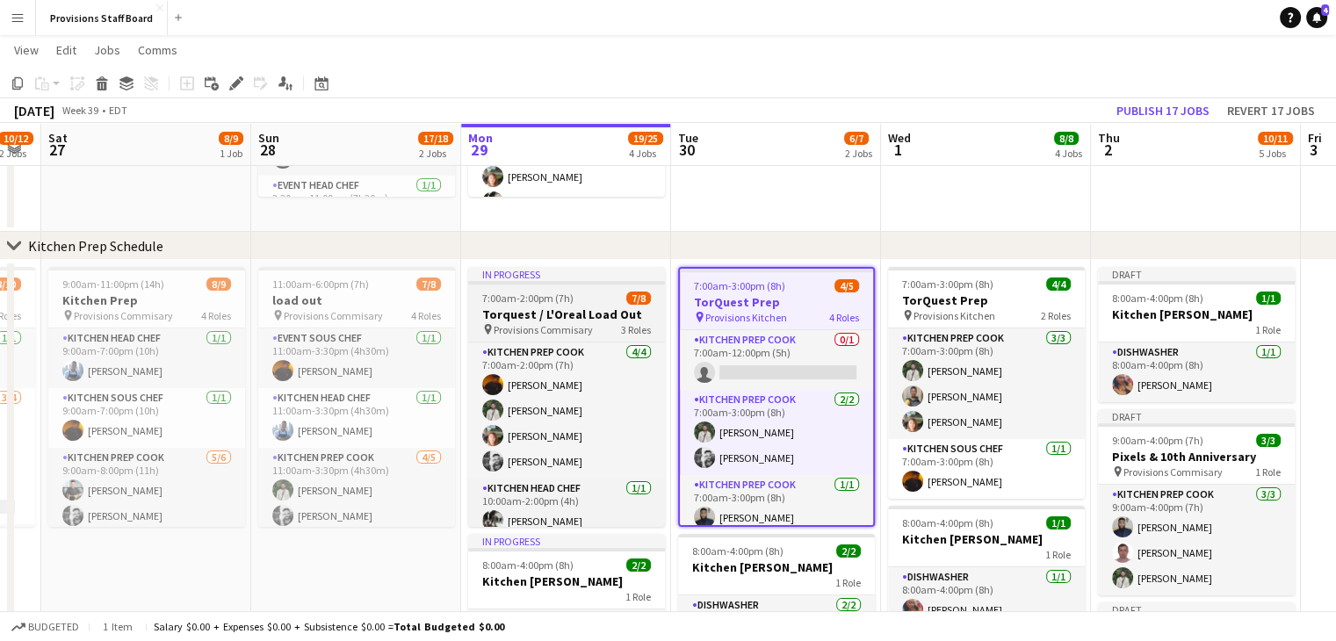
click at [569, 324] on span "Provisions Commisary" at bounding box center [543, 329] width 99 height 13
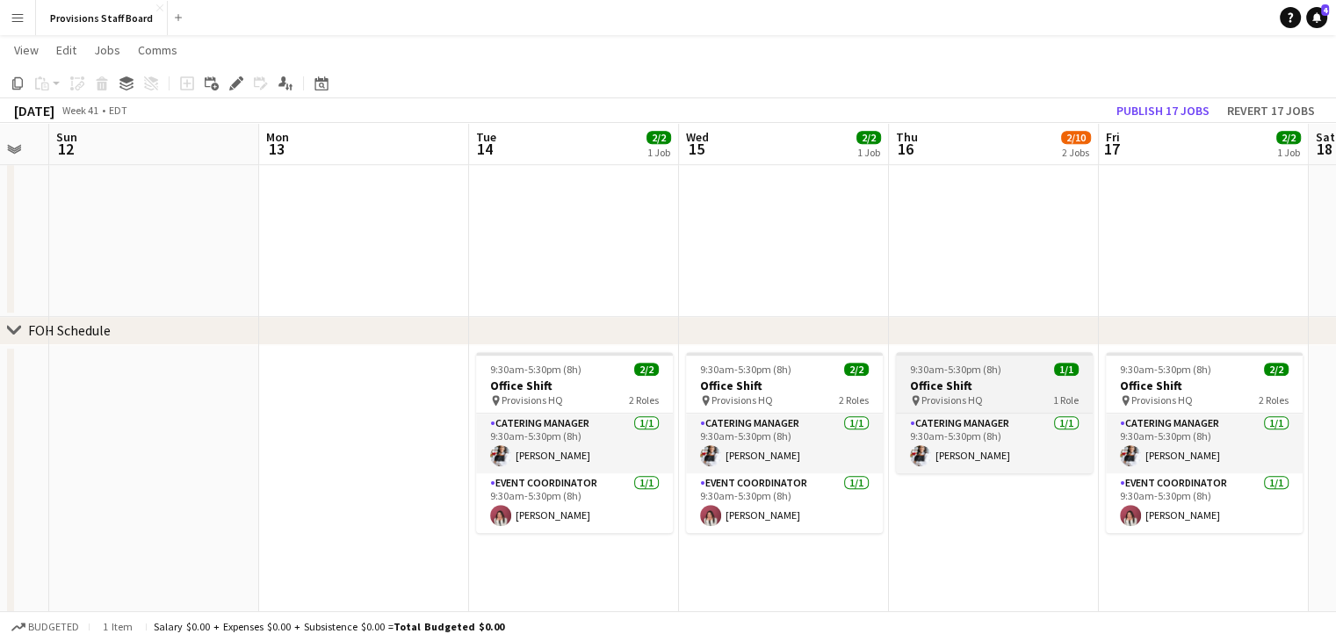
scroll to position [0, 370]
drag, startPoint x: 1011, startPoint y: 400, endPoint x: 951, endPoint y: 393, distance: 60.2
click at [951, 393] on app-job-card "9:30am-5:30pm (8h) 1/1 Office Shift pin Provisions HQ 1 Role Catering Manager 1…" at bounding box center [995, 412] width 197 height 121
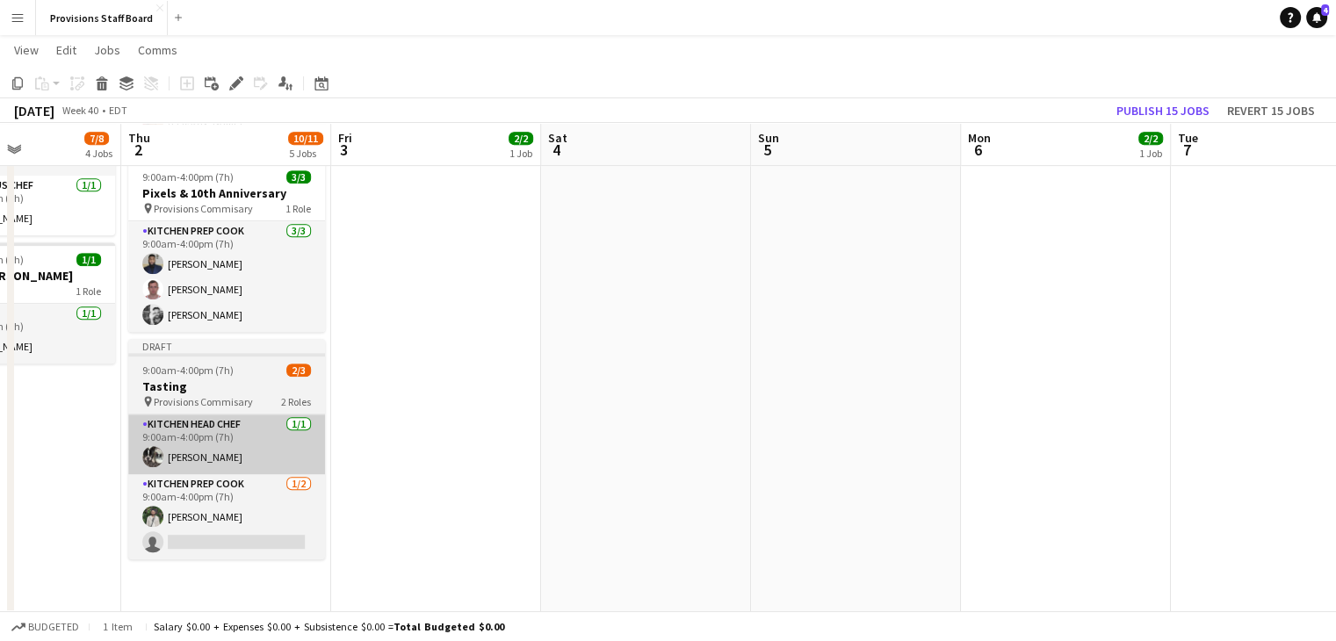
scroll to position [0, 717]
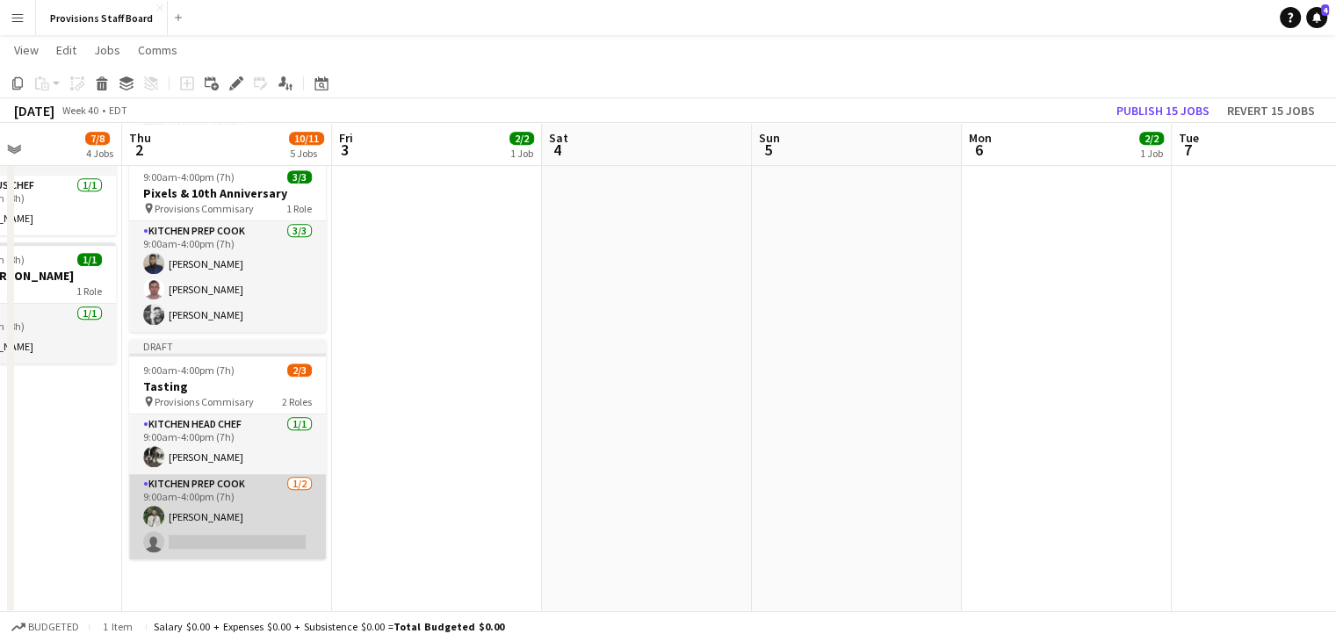
click at [205, 538] on app-card-role "Kitchen Prep Cook 1/2 9:00am-4:00pm (7h) Ruslan Kravchuk single-neutral-actions" at bounding box center [227, 516] width 197 height 85
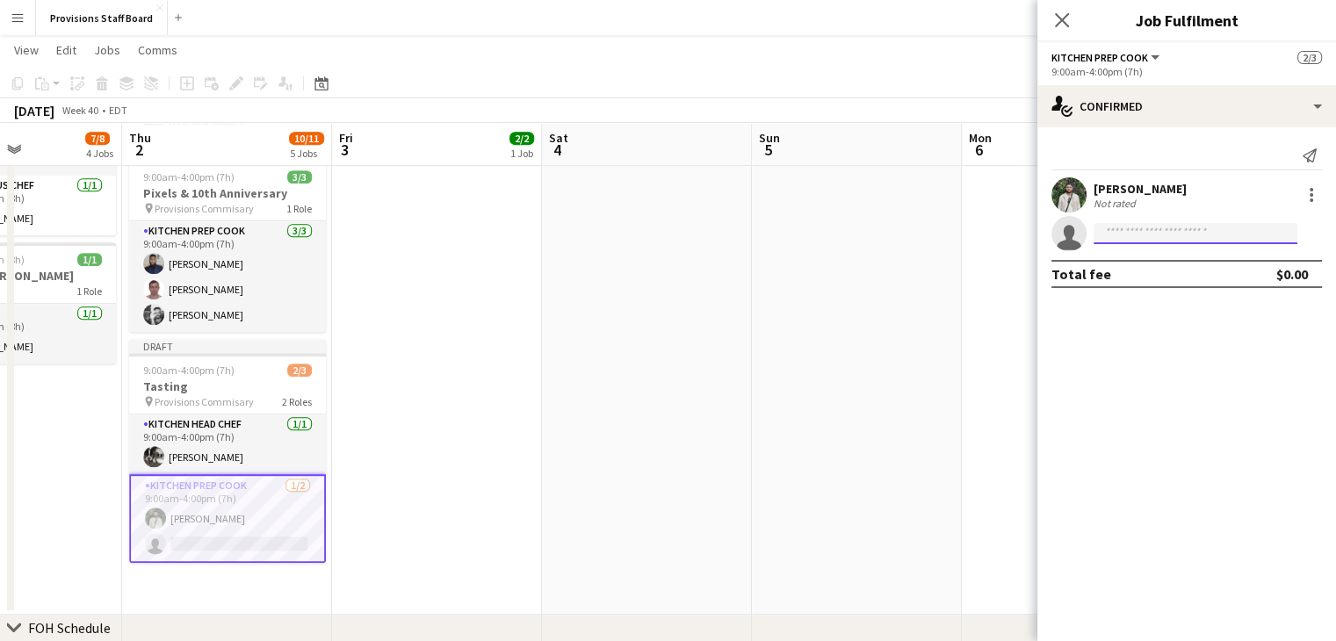
click at [1153, 235] on input at bounding box center [1195, 233] width 204 height 21
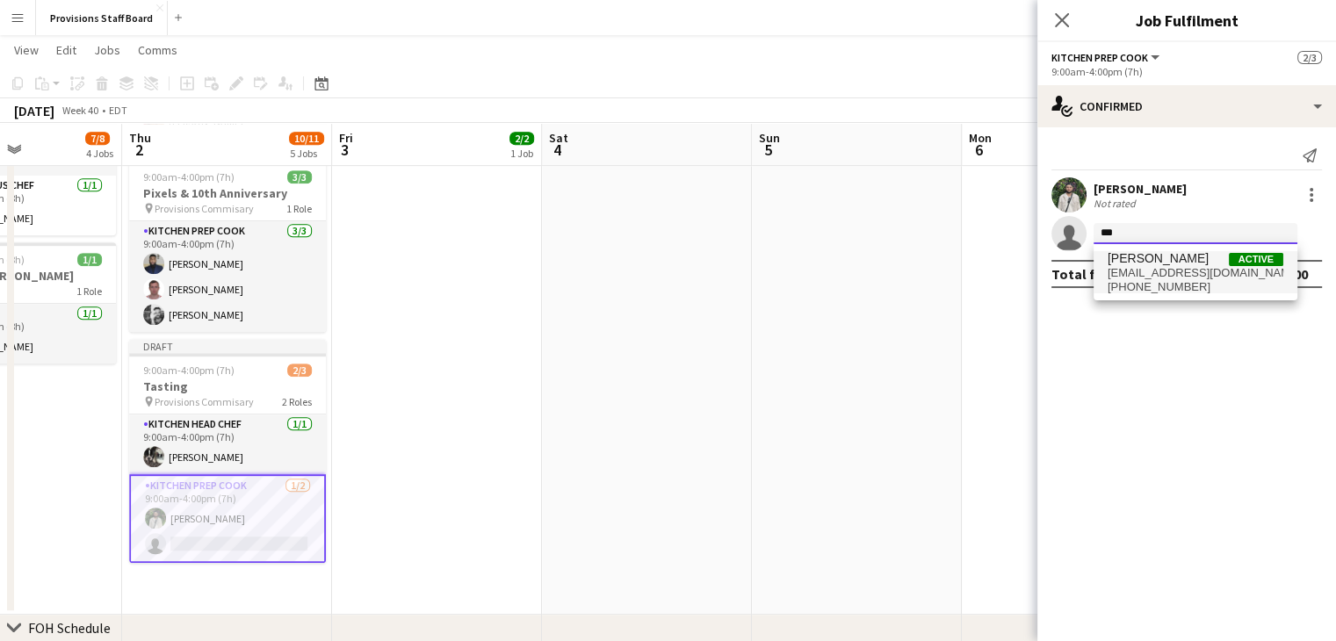
type input "***"
click at [1139, 256] on span "[PERSON_NAME]" at bounding box center [1157, 258] width 101 height 15
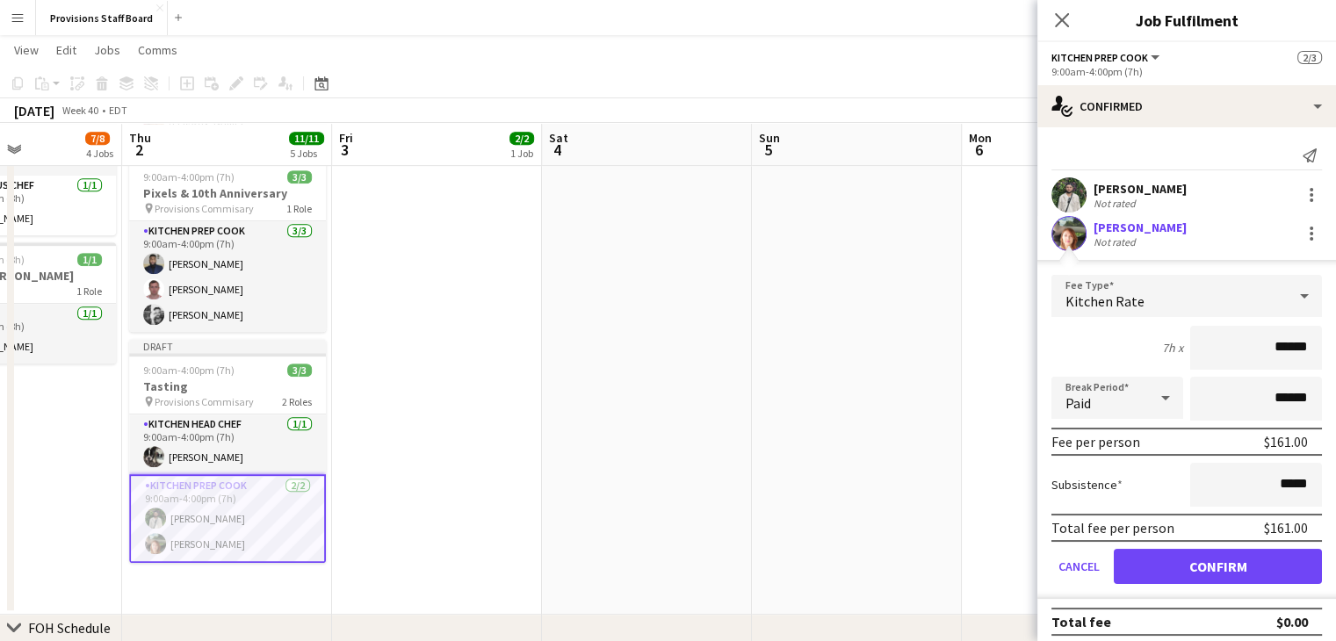
click at [671, 478] on app-date-cell at bounding box center [647, 305] width 210 height 618
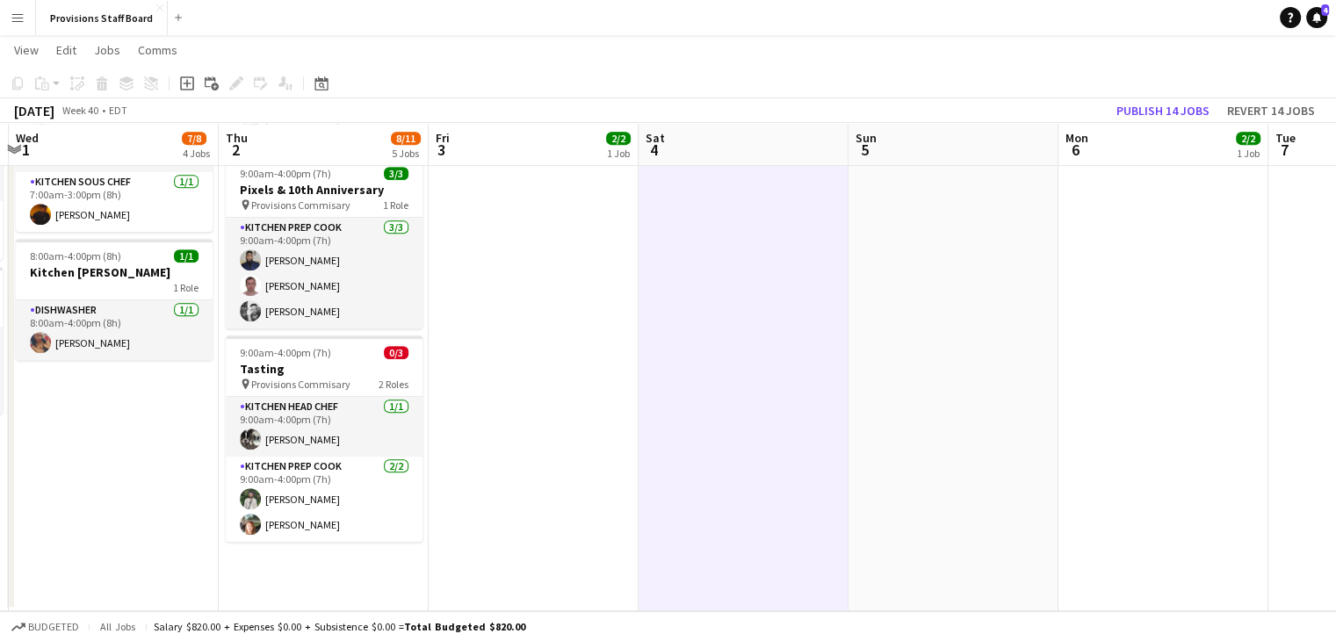
scroll to position [0, 621]
click at [483, 398] on app-date-cell at bounding box center [534, 302] width 210 height 618
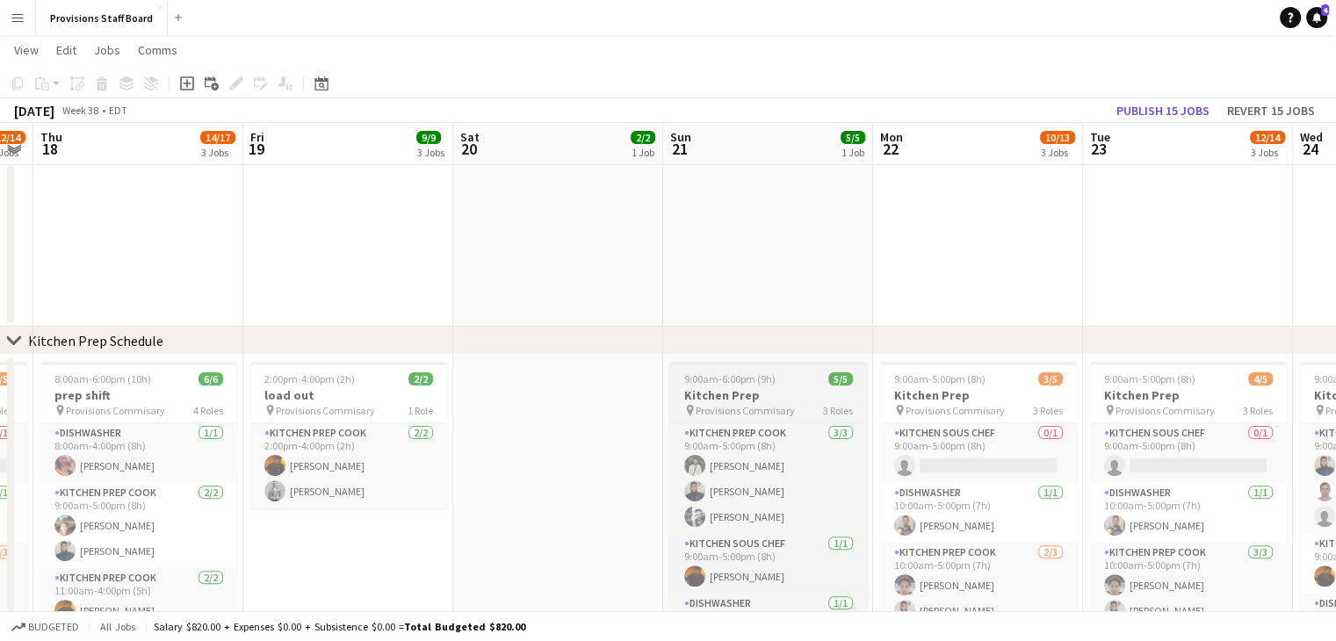
scroll to position [0, 385]
drag, startPoint x: 718, startPoint y: 398, endPoint x: 698, endPoint y: 392, distance: 21.1
click at [698, 392] on h3 "Kitchen Prep" at bounding box center [770, 395] width 197 height 16
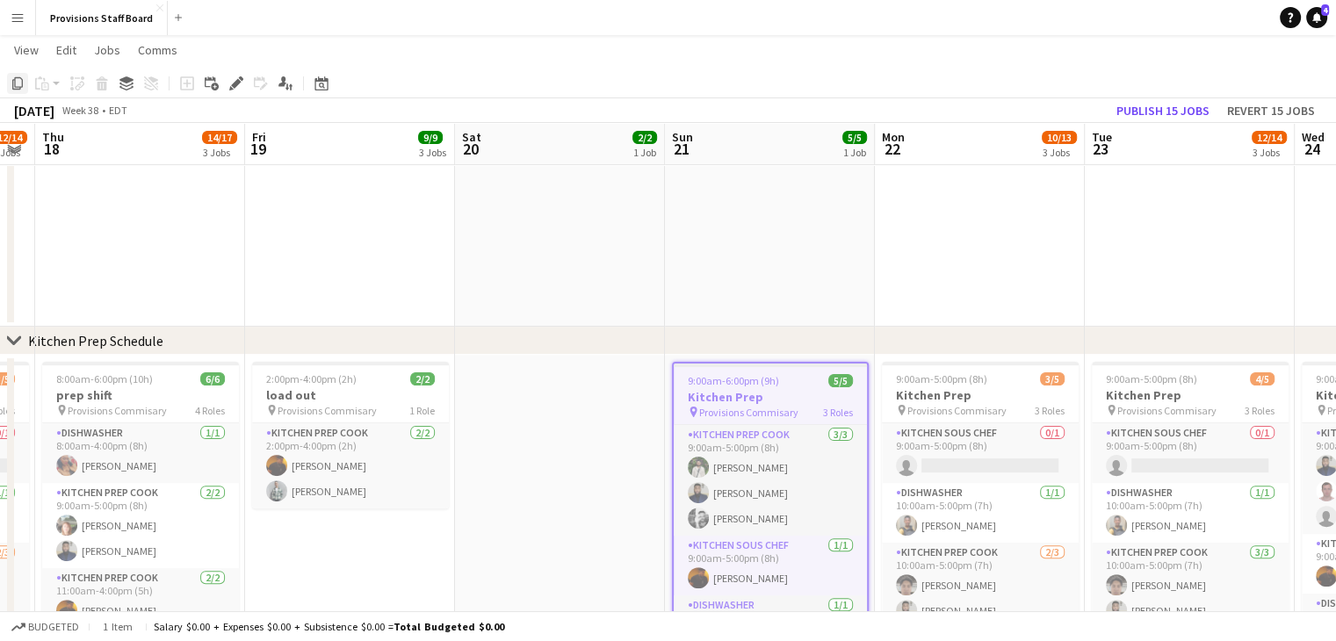
click at [18, 76] on icon "Copy" at bounding box center [18, 83] width 14 height 14
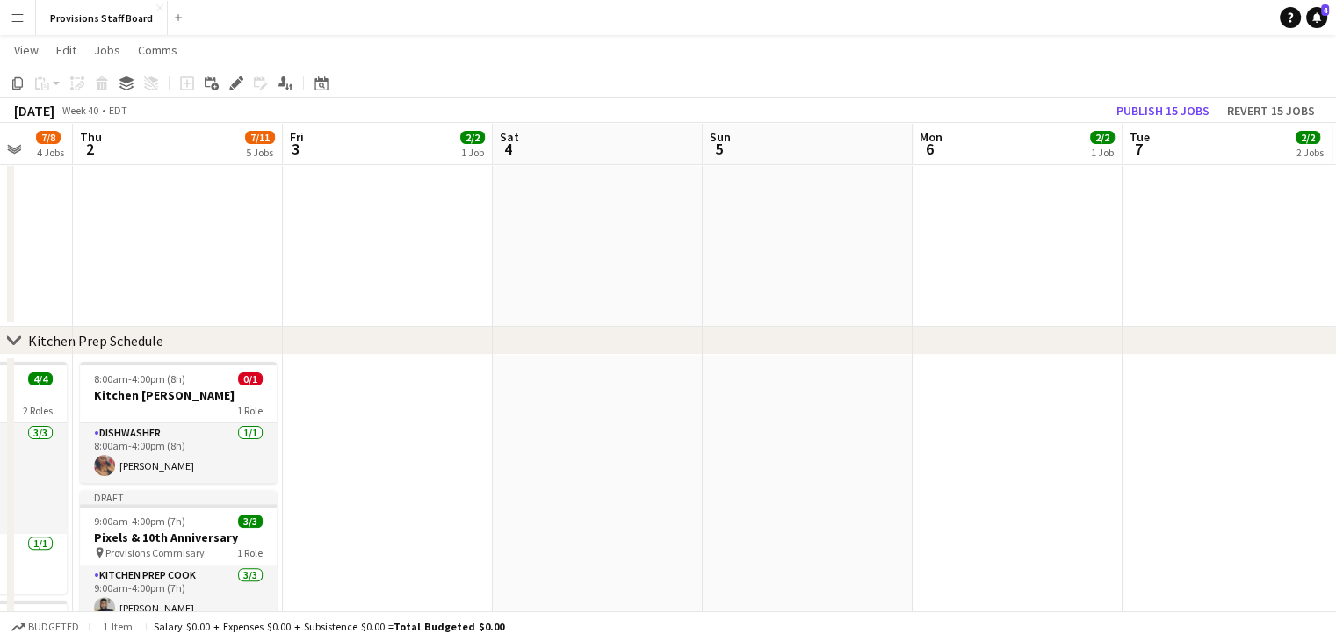
scroll to position [0, 563]
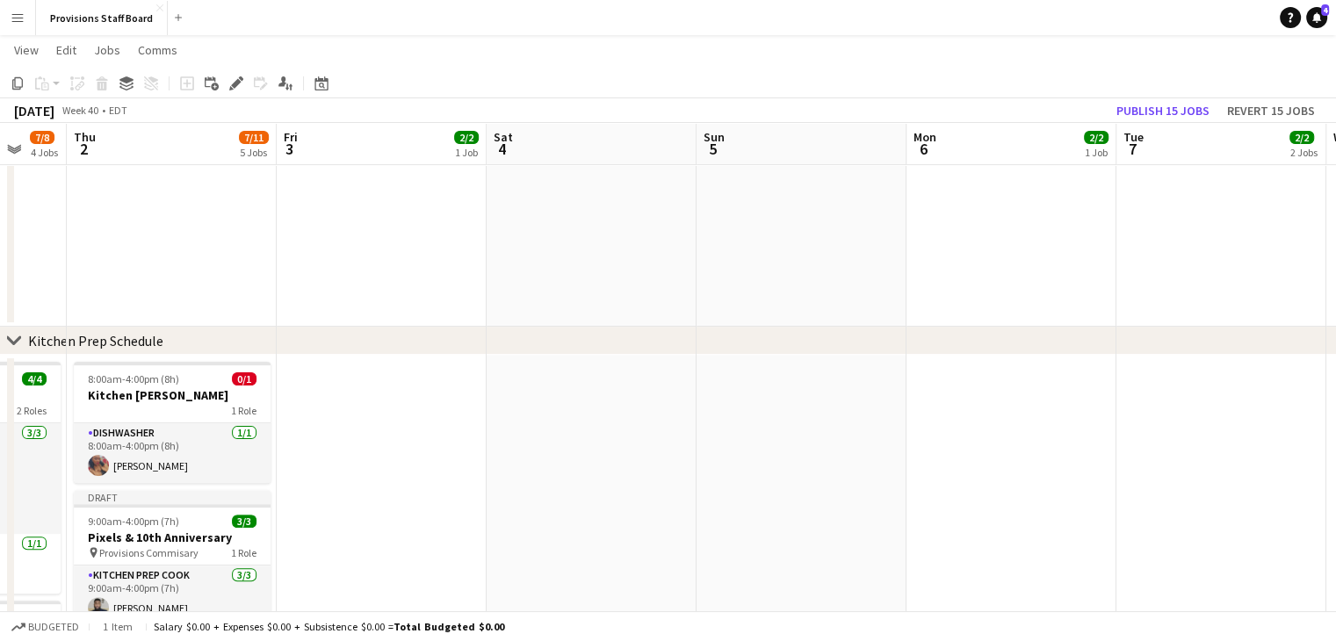
click at [769, 410] on app-date-cell at bounding box center [801, 650] width 210 height 590
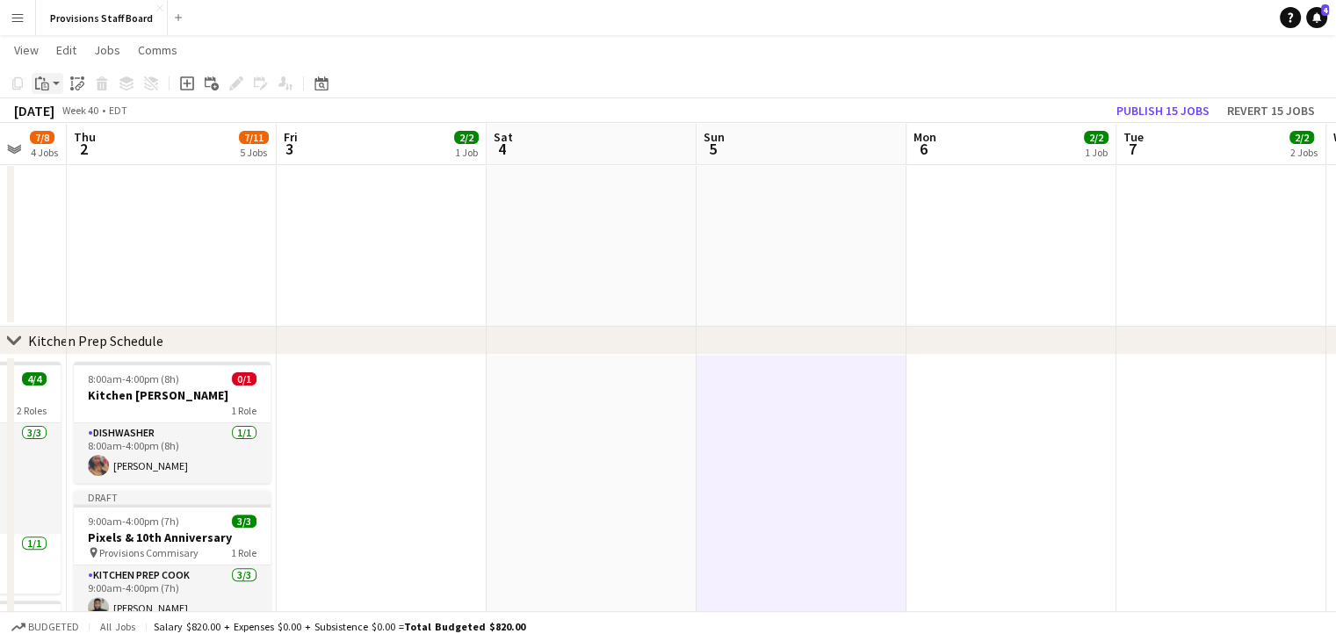
click at [53, 86] on app-action-btn "Paste" at bounding box center [48, 83] width 32 height 21
click at [68, 152] on link "Paste with crew Ctrl+Shift+V" at bounding box center [129, 147] width 165 height 16
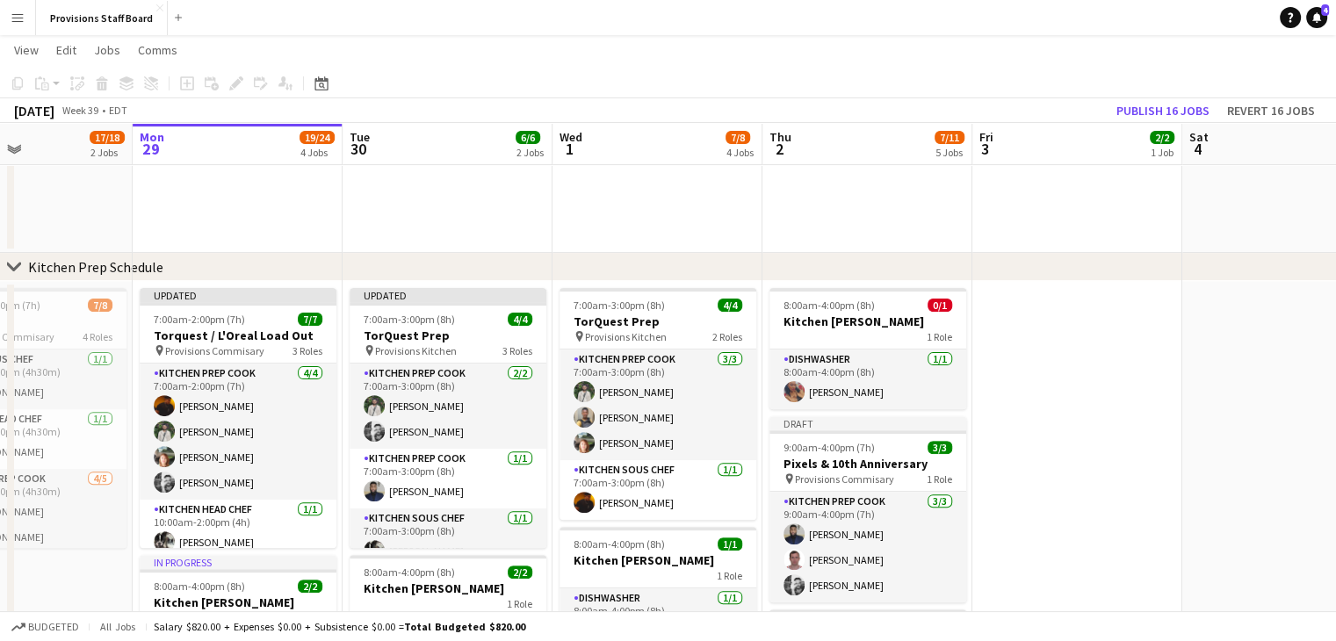
scroll to position [0, 717]
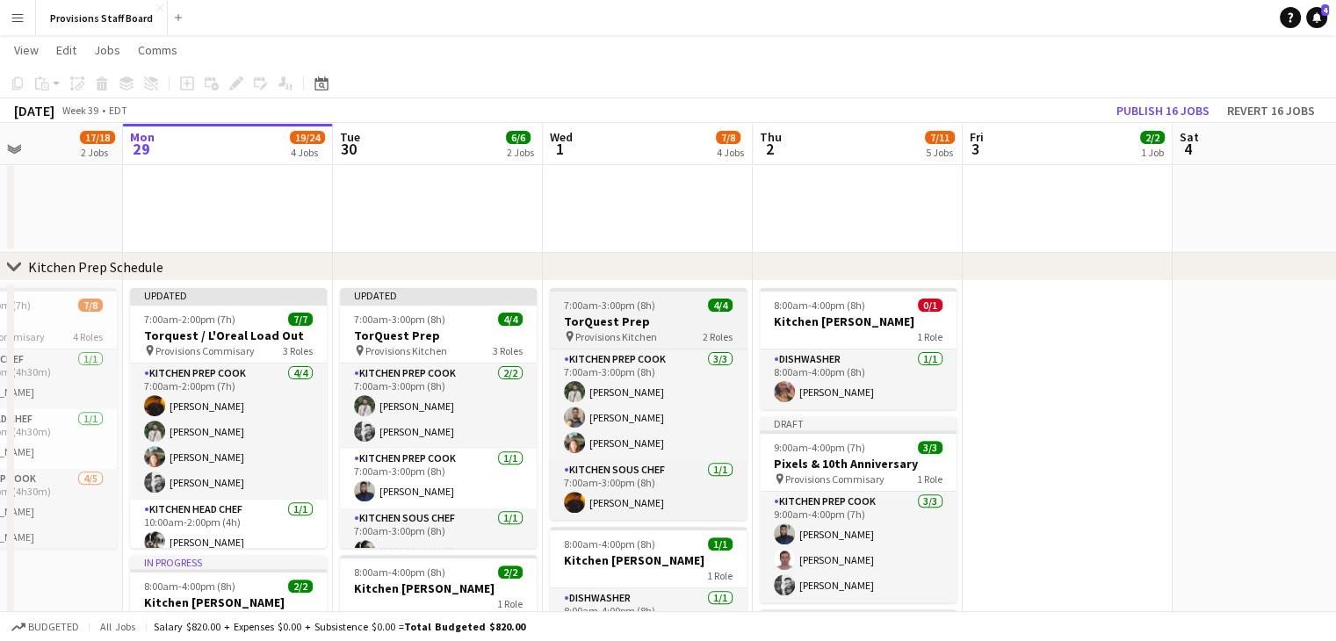
click at [611, 309] on span "7:00am-3:00pm (8h)" at bounding box center [609, 305] width 91 height 13
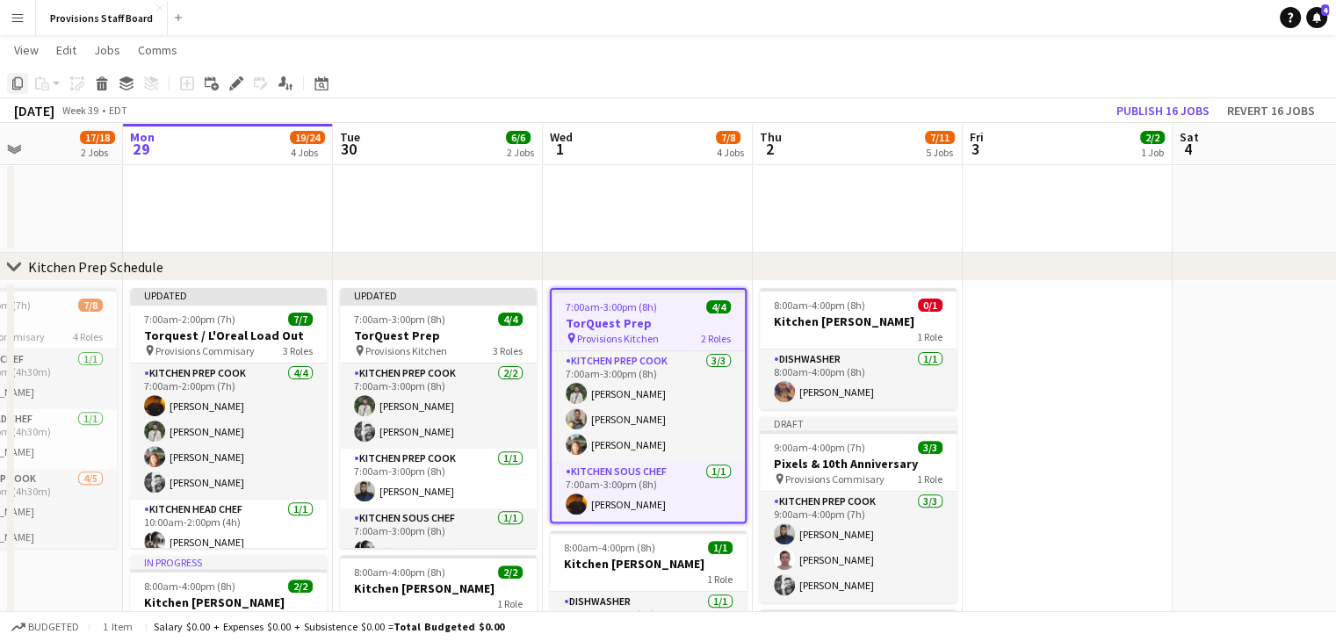
click at [25, 84] on div "Copy" at bounding box center [17, 83] width 21 height 21
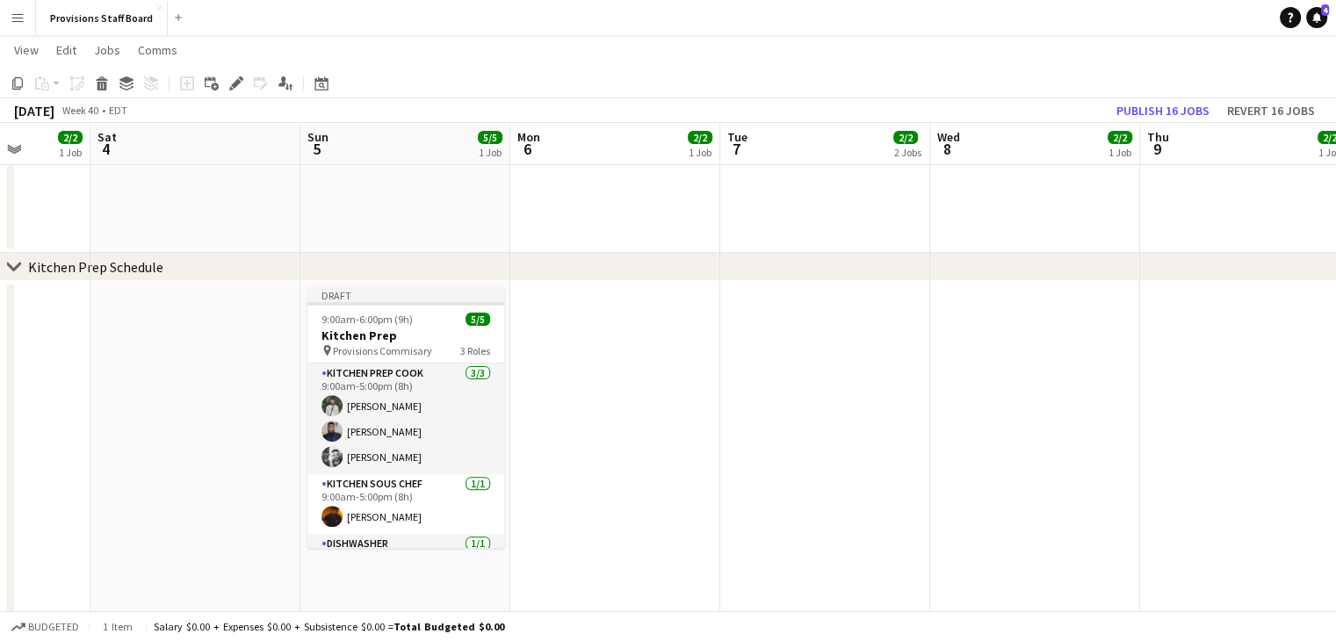
scroll to position [0, 560]
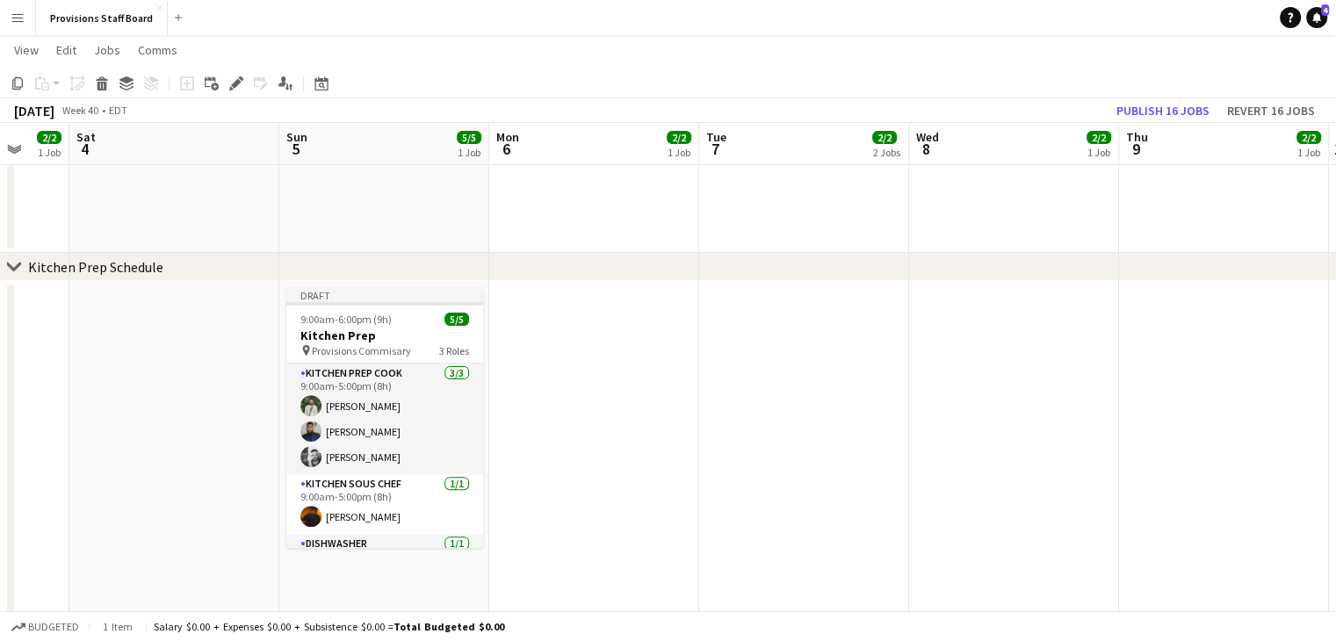
click at [587, 380] on app-date-cell at bounding box center [594, 576] width 210 height 590
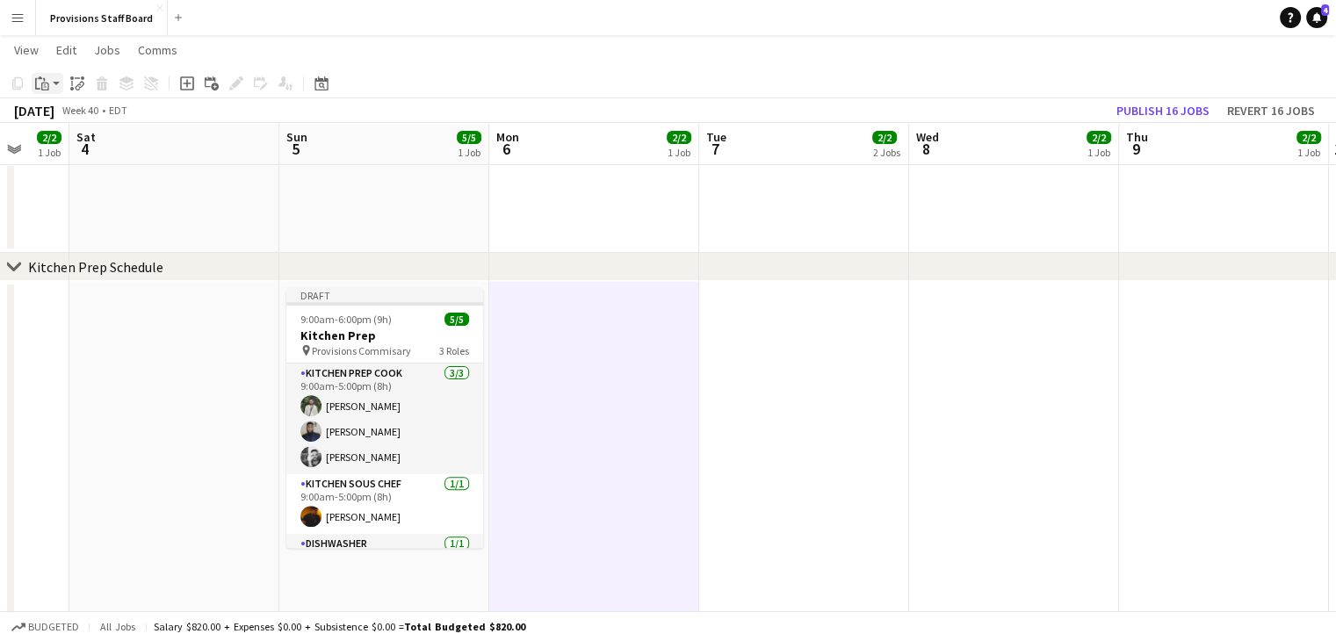
click at [54, 87] on app-action-btn "Paste" at bounding box center [48, 83] width 32 height 21
click at [83, 113] on link "Paste Ctrl+V" at bounding box center [129, 117] width 165 height 16
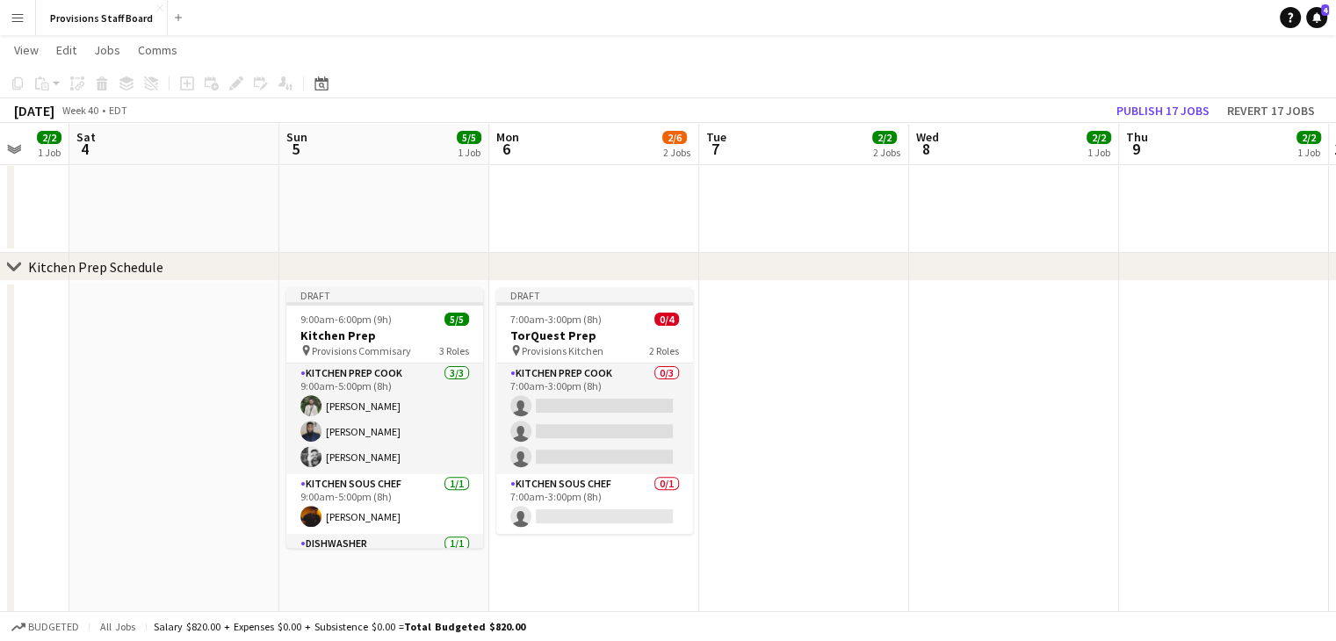
click at [772, 335] on app-date-cell at bounding box center [804, 576] width 210 height 590
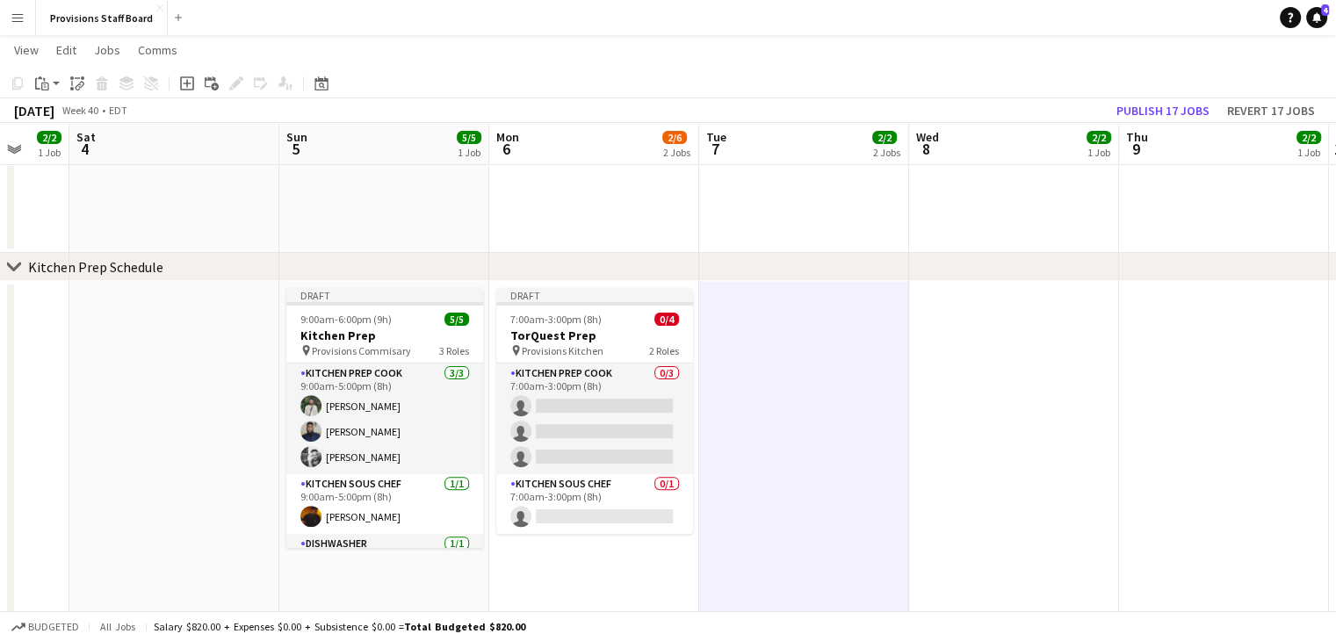
click at [1009, 314] on app-date-cell at bounding box center [1014, 576] width 210 height 590
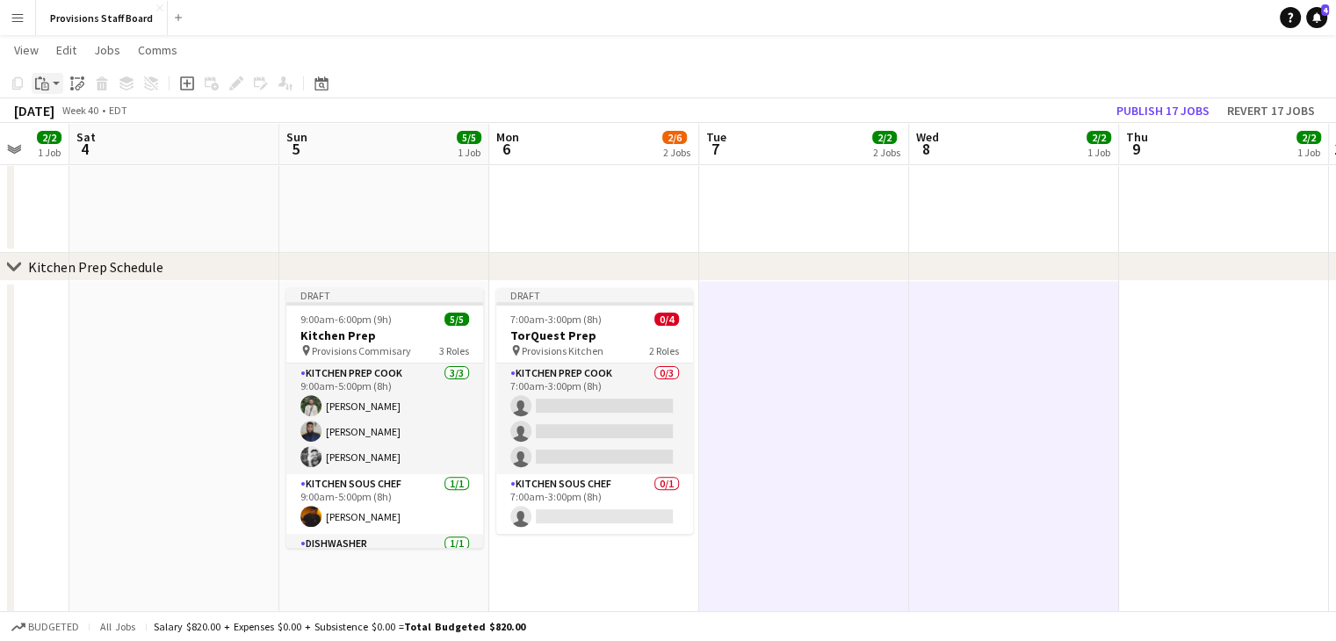
click at [39, 78] on icon at bounding box center [40, 77] width 4 height 3
click at [71, 113] on link "Paste Ctrl+V" at bounding box center [129, 117] width 165 height 16
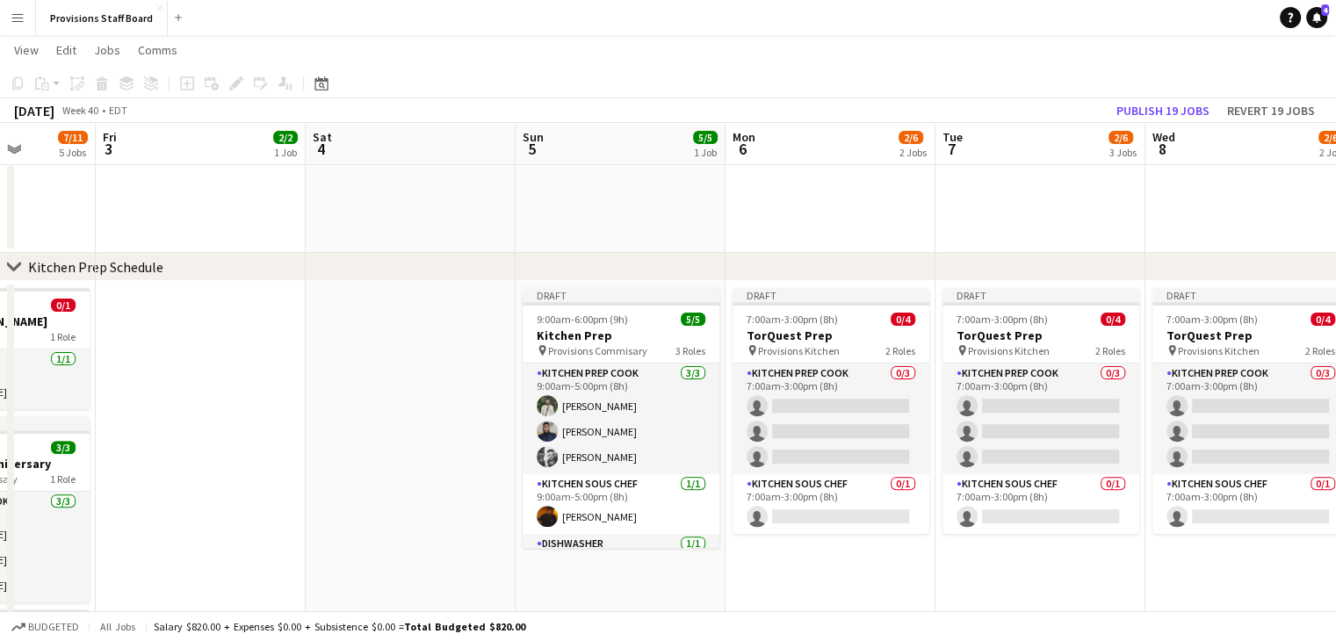
scroll to position [0, 532]
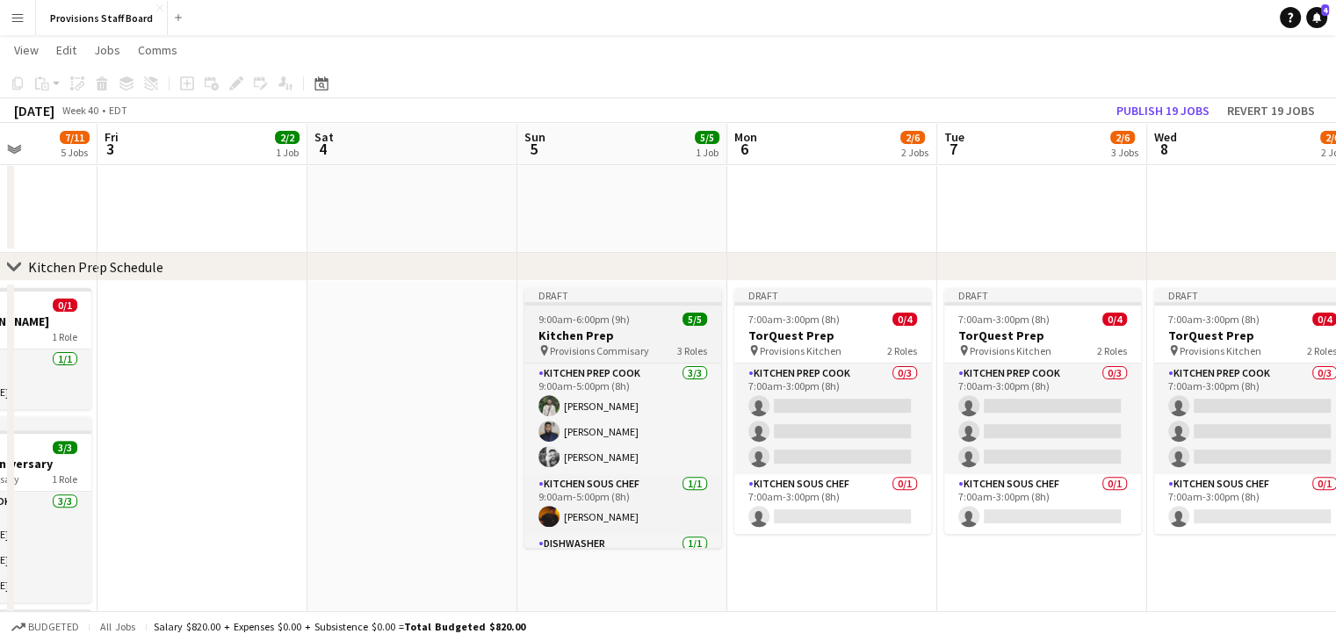
click at [568, 354] on span "Provisions Commisary" at bounding box center [599, 350] width 99 height 13
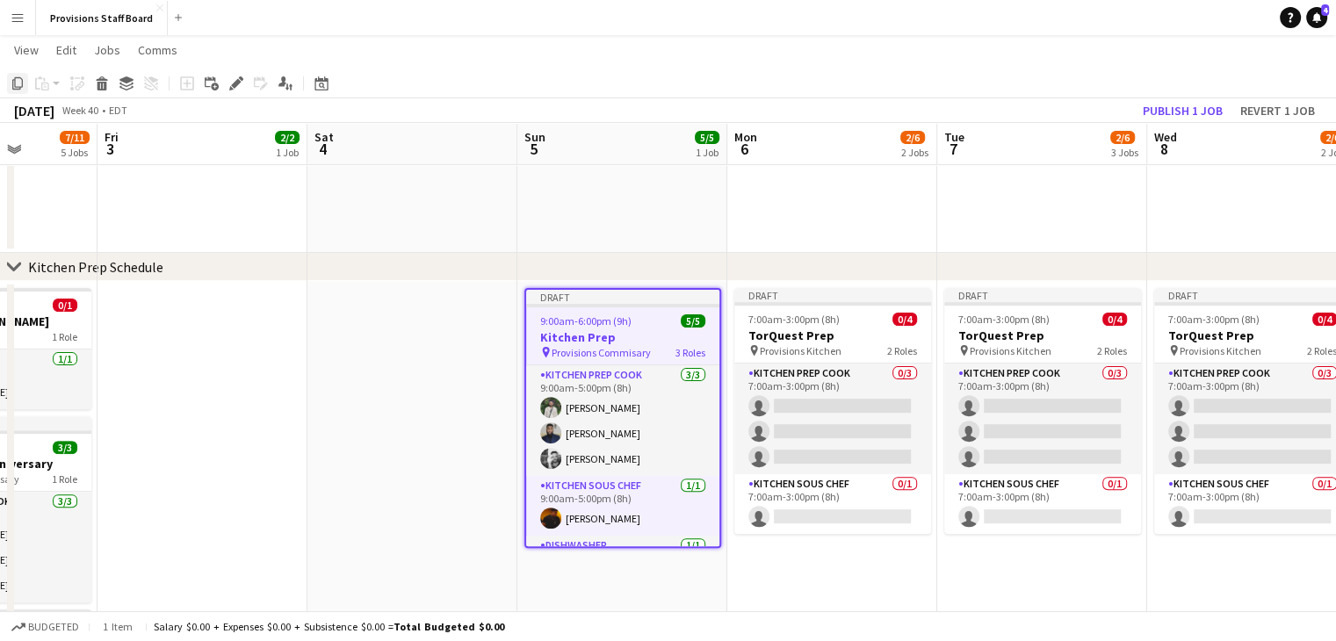
click at [15, 82] on icon at bounding box center [17, 83] width 11 height 12
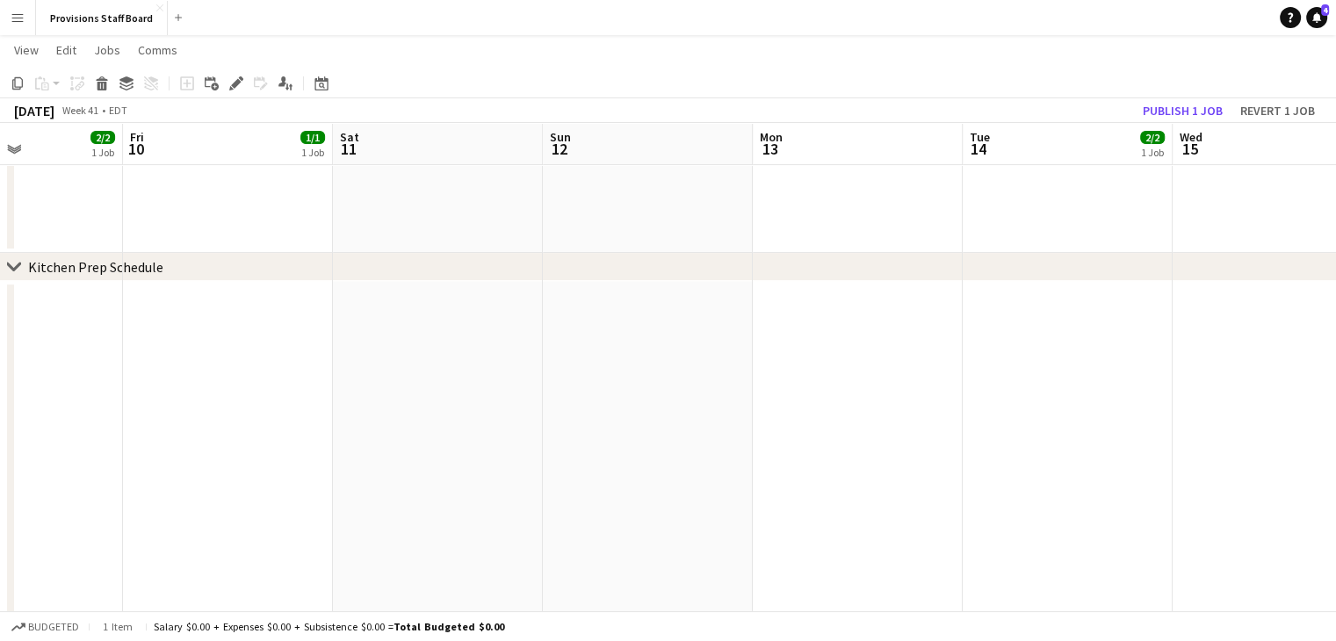
scroll to position [0, 507]
click at [629, 357] on app-date-cell at bounding box center [648, 576] width 210 height 590
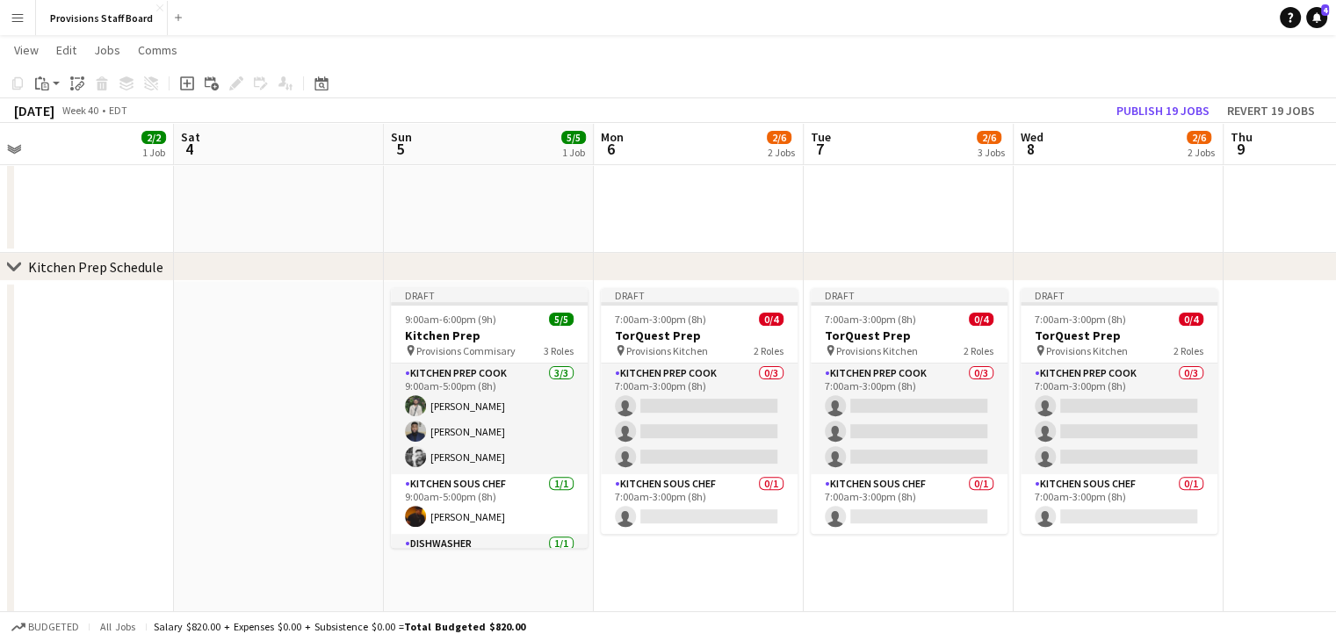
scroll to position [0, 673]
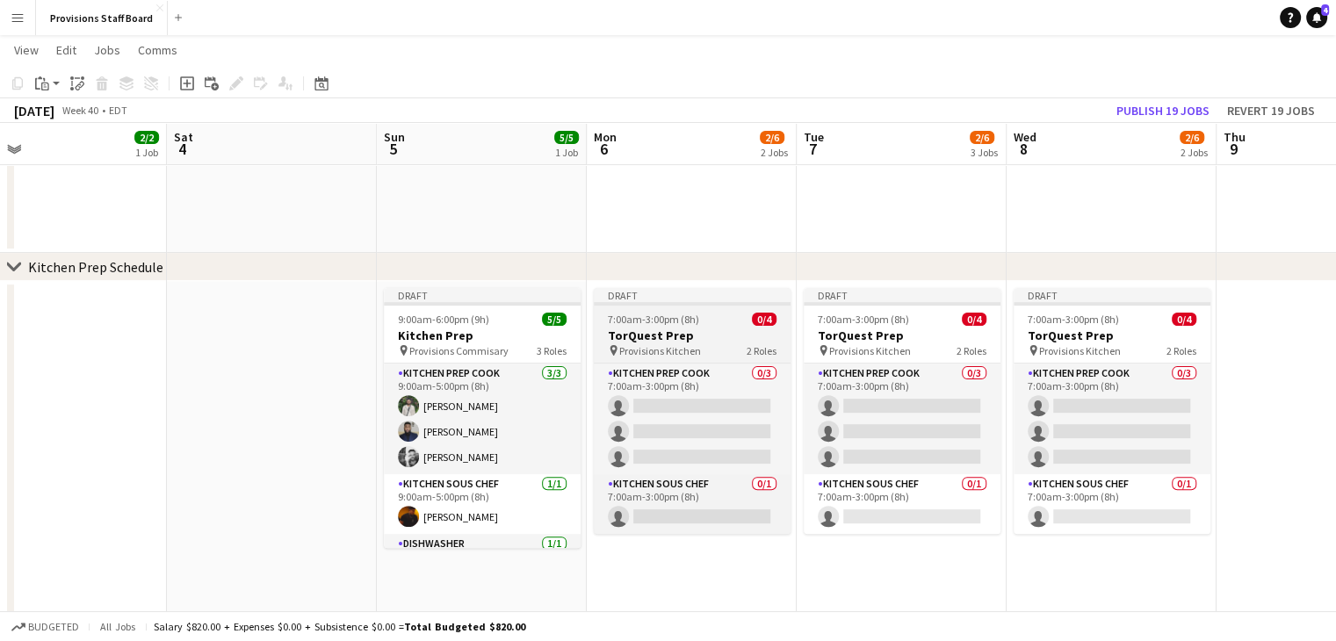
click at [618, 342] on h3 "TorQuest Prep" at bounding box center [692, 336] width 197 height 16
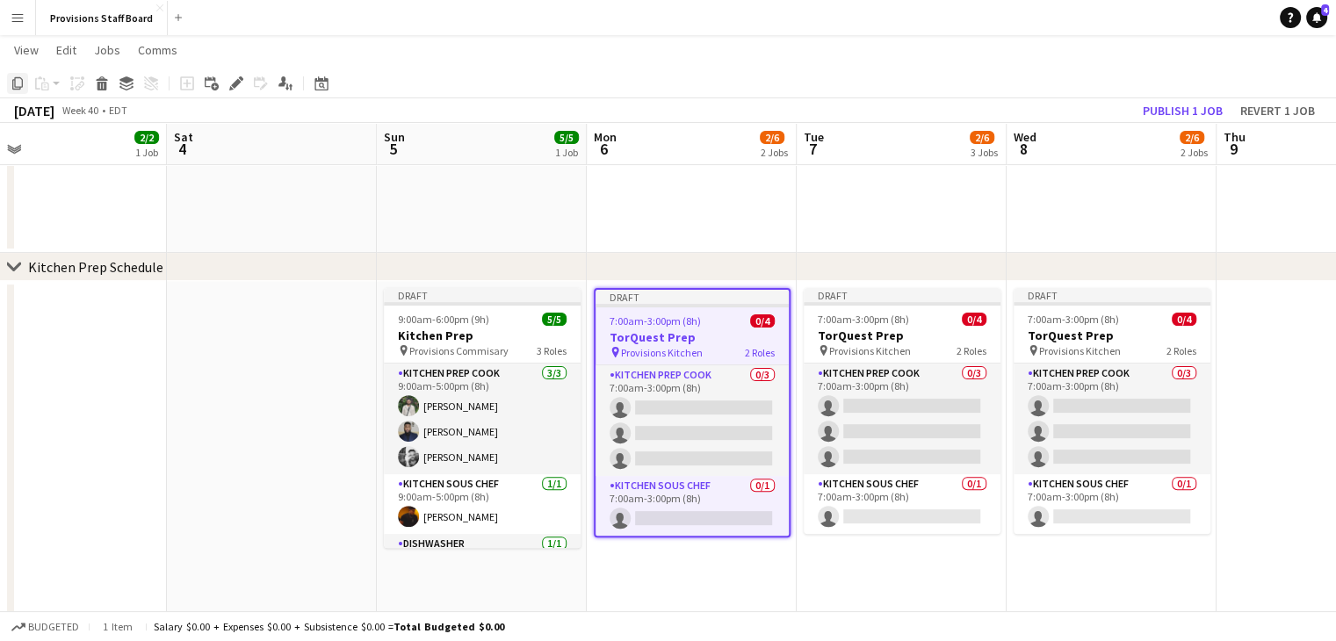
click at [18, 81] on icon "Copy" at bounding box center [18, 83] width 14 height 14
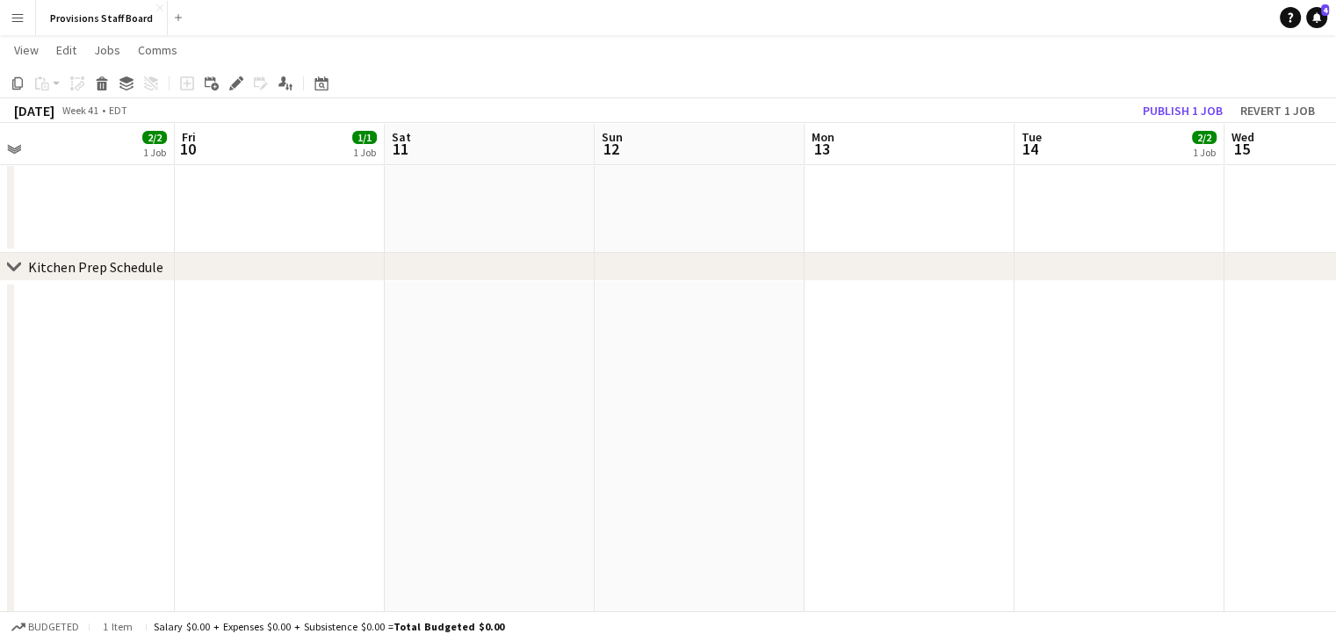
scroll to position [0, 697]
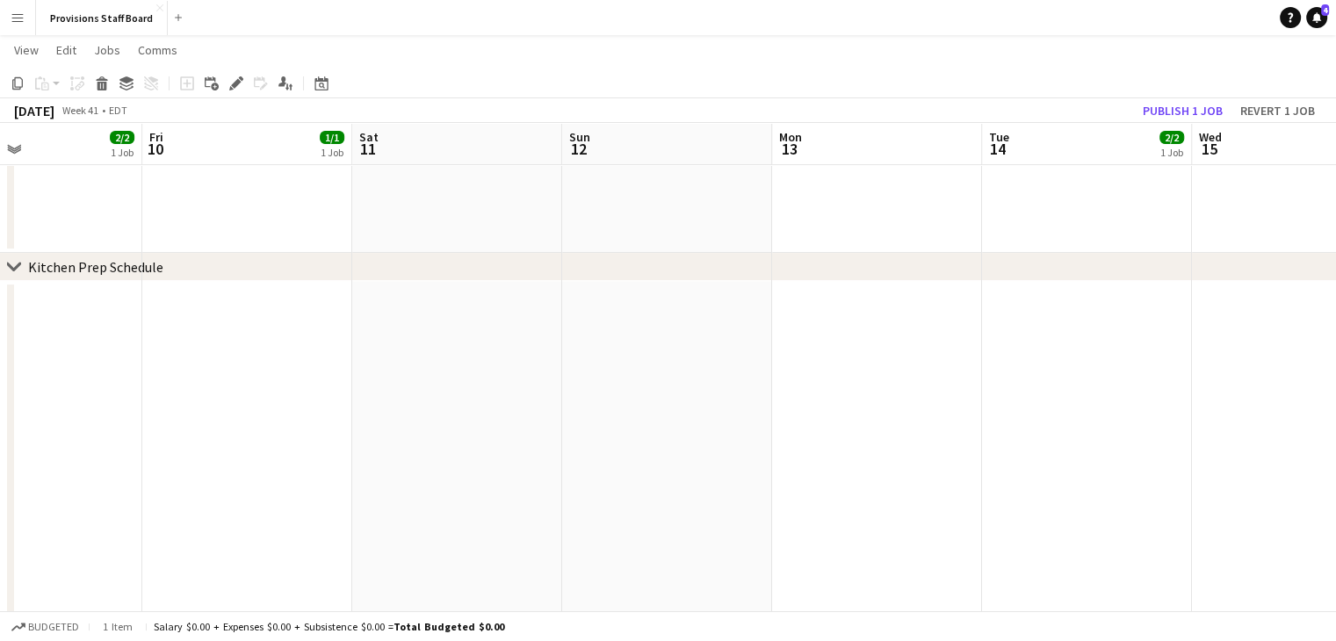
click at [643, 438] on app-date-cell at bounding box center [667, 576] width 210 height 590
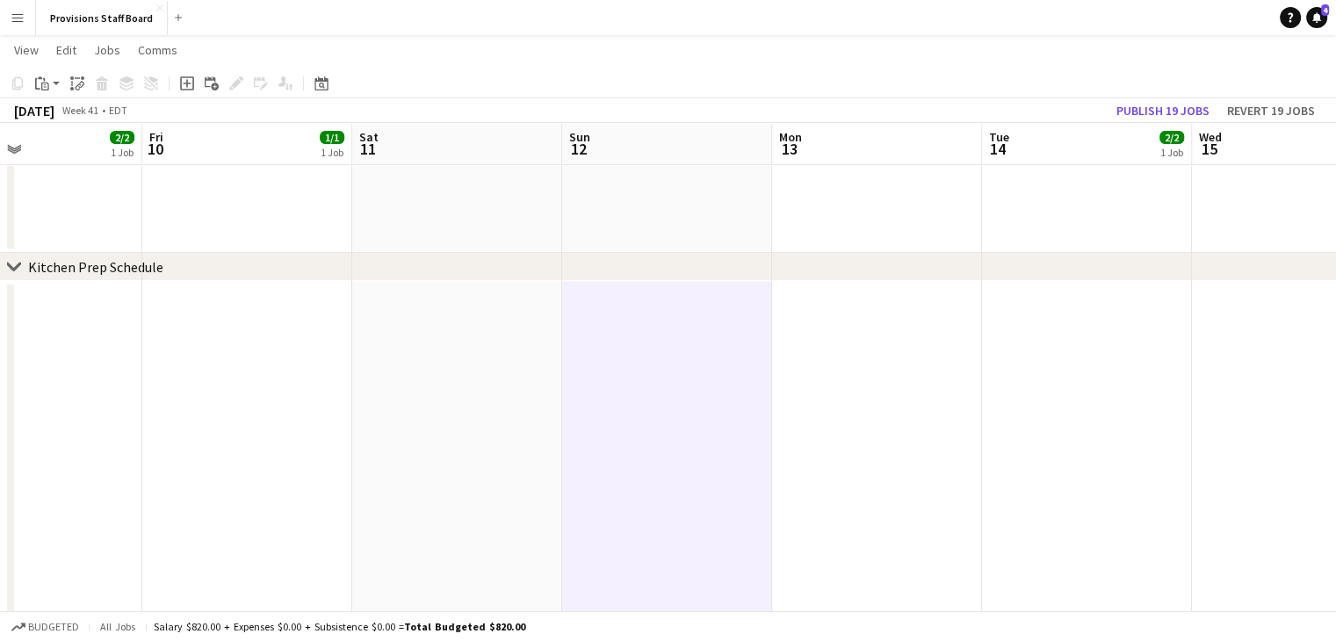
click at [857, 396] on app-date-cell at bounding box center [877, 576] width 210 height 590
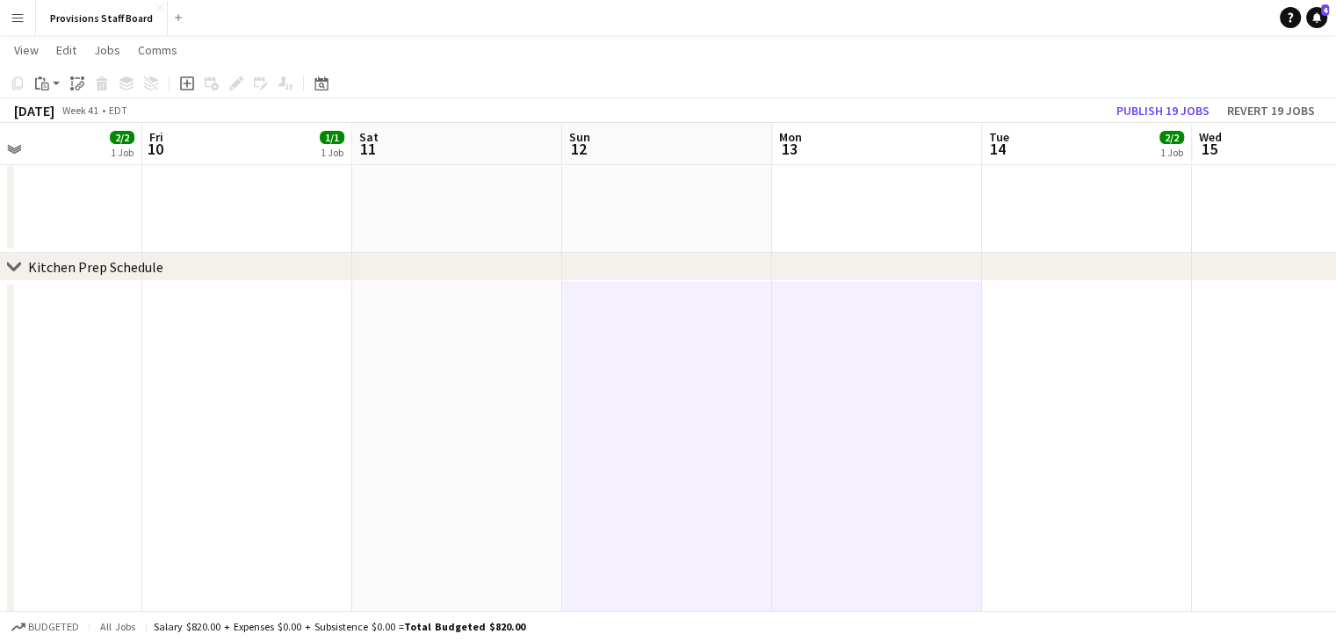
click at [1062, 370] on app-date-cell at bounding box center [1087, 576] width 210 height 590
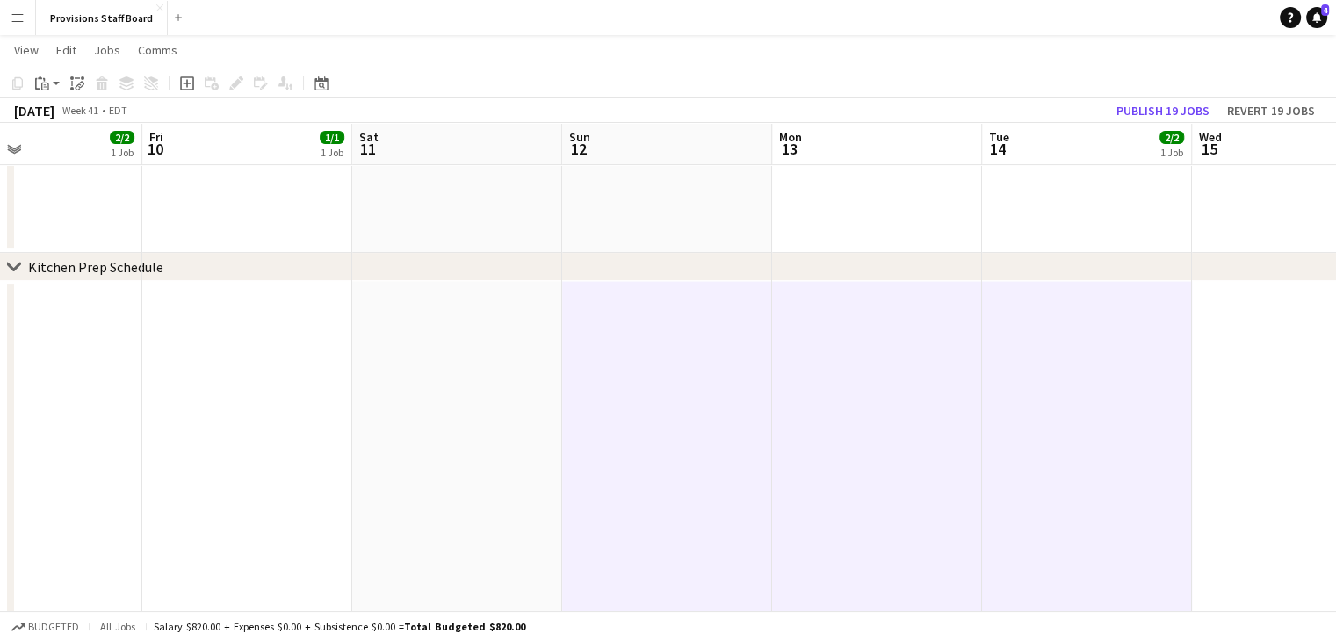
click at [1278, 378] on app-date-cell at bounding box center [1297, 576] width 210 height 590
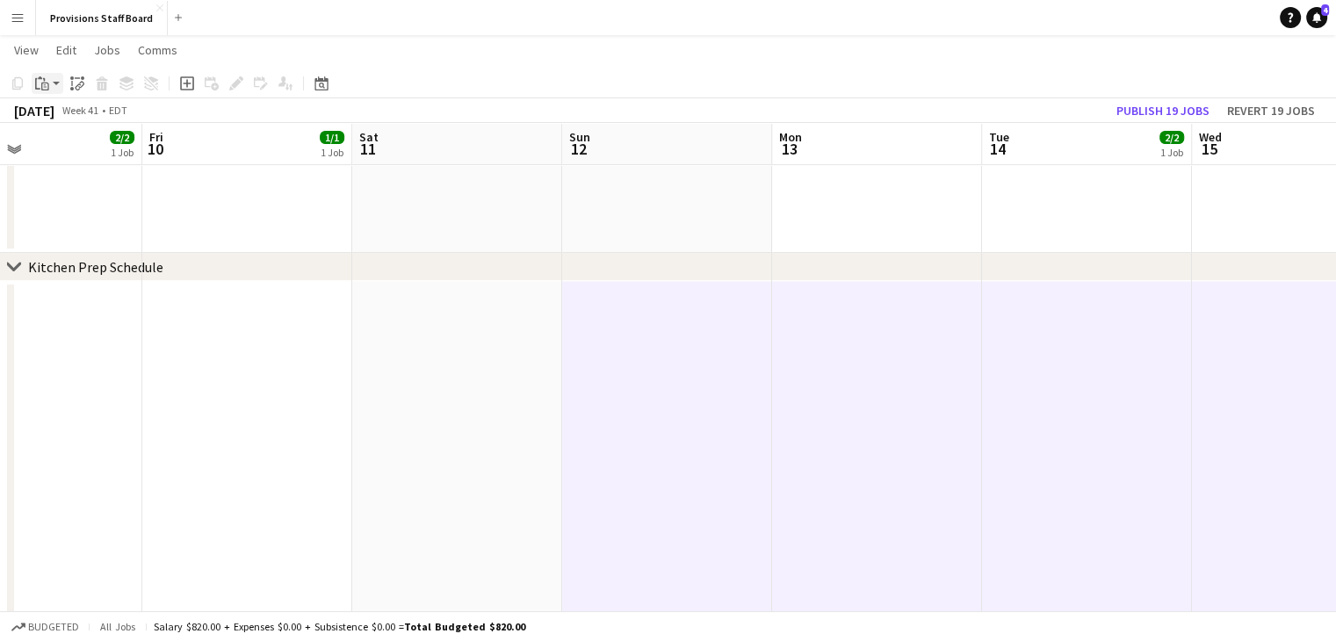
click at [46, 87] on icon at bounding box center [46, 87] width 4 height 1
click at [71, 117] on link "Paste Ctrl+V" at bounding box center [129, 117] width 165 height 16
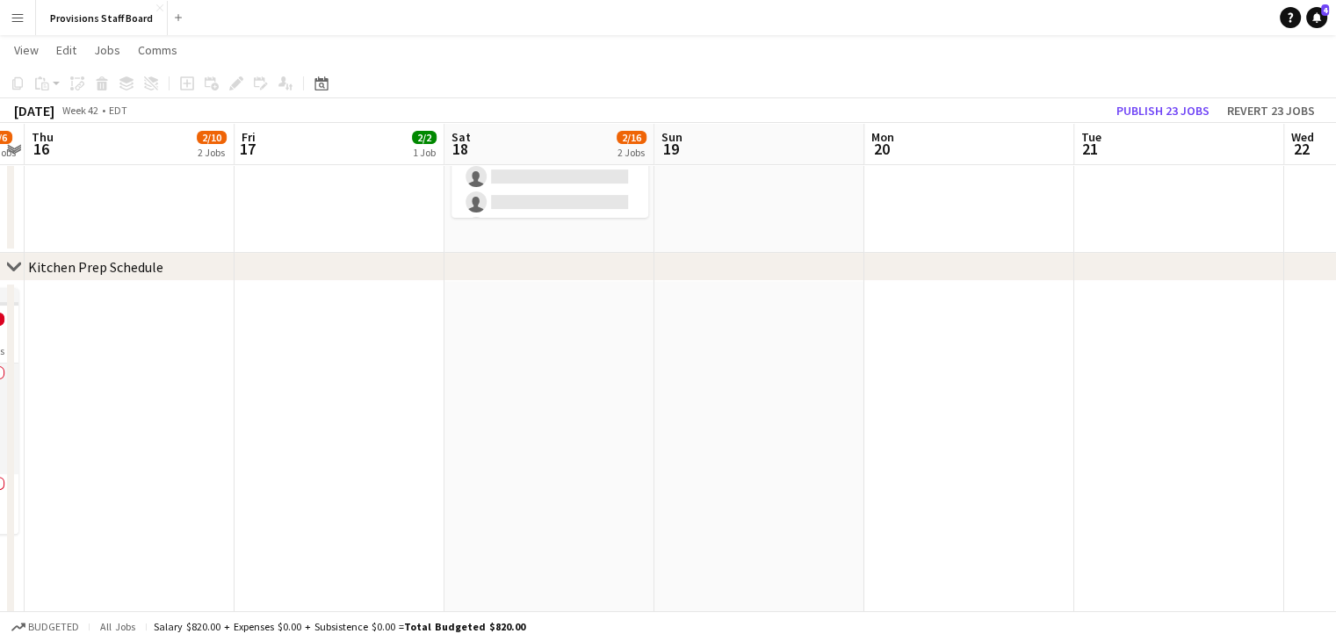
scroll to position [0, 818]
click at [763, 364] on app-date-cell at bounding box center [756, 576] width 210 height 590
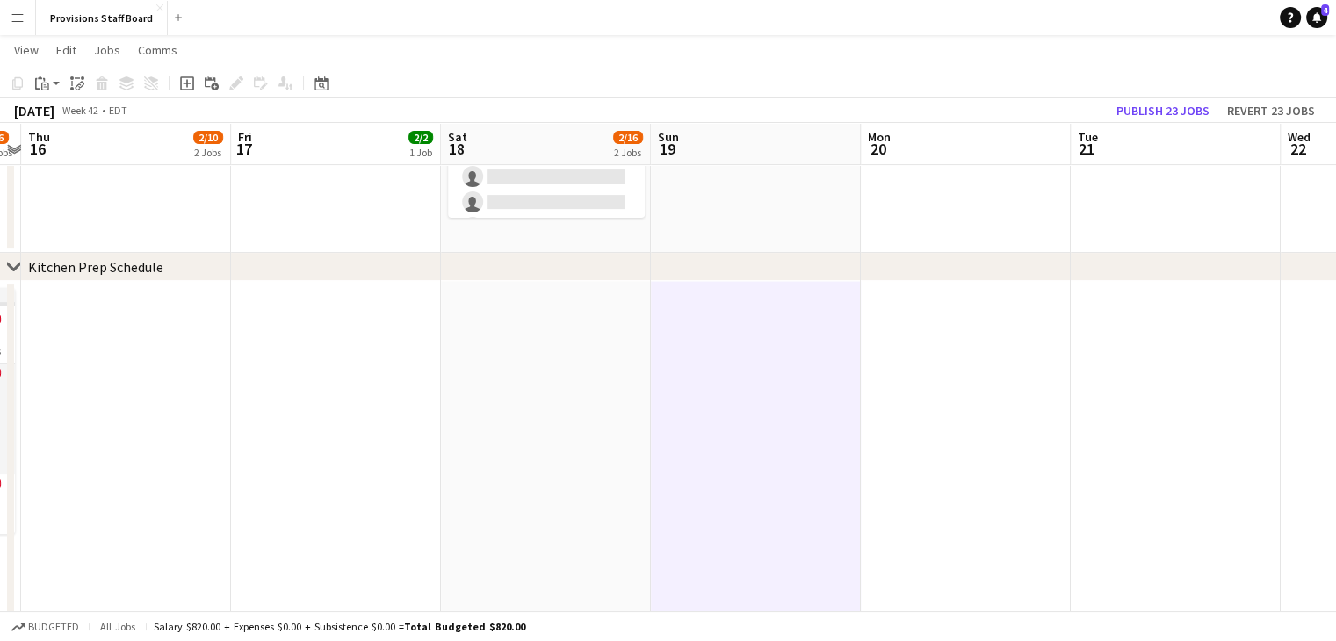
click at [968, 389] on app-date-cell at bounding box center [966, 576] width 210 height 590
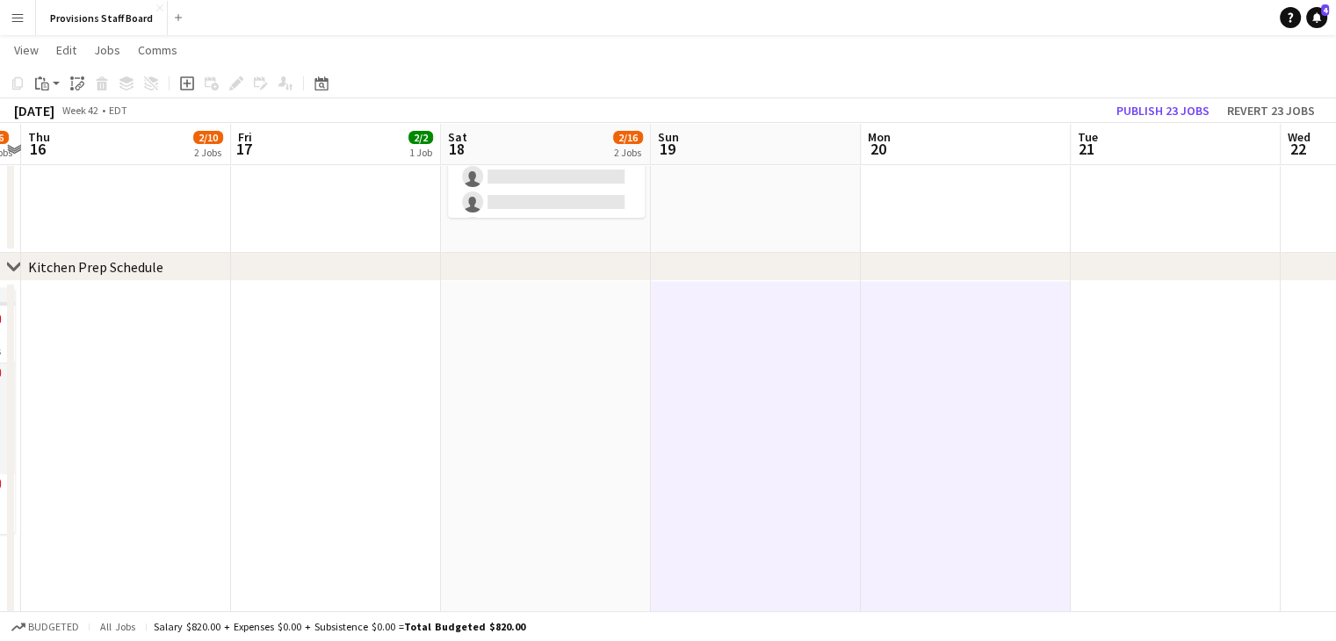
click at [1103, 406] on app-date-cell at bounding box center [1175, 576] width 210 height 590
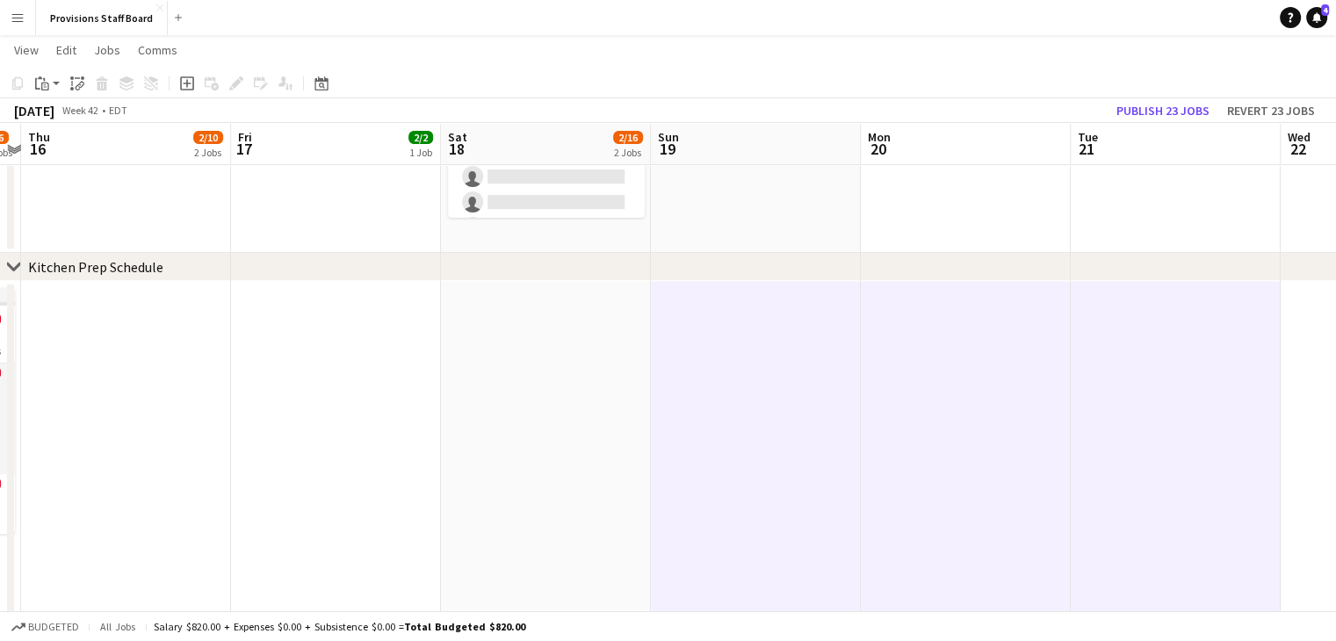
scroll to position [0, 797]
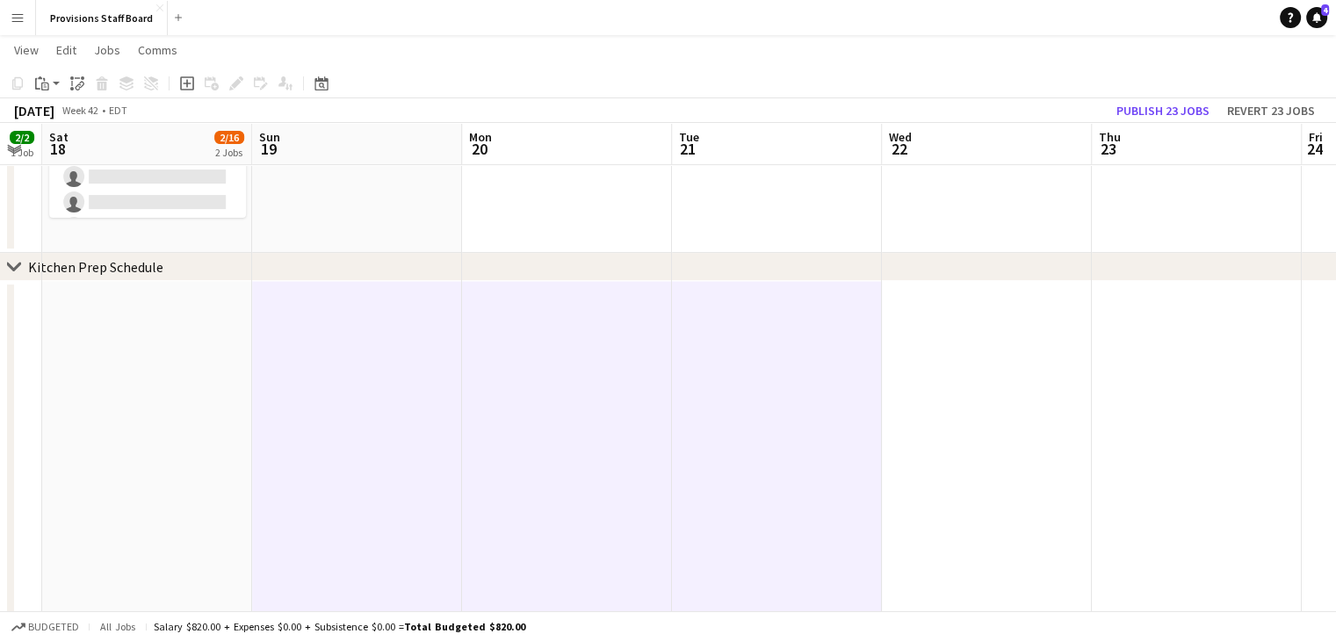
click at [989, 410] on app-date-cell at bounding box center [987, 576] width 210 height 590
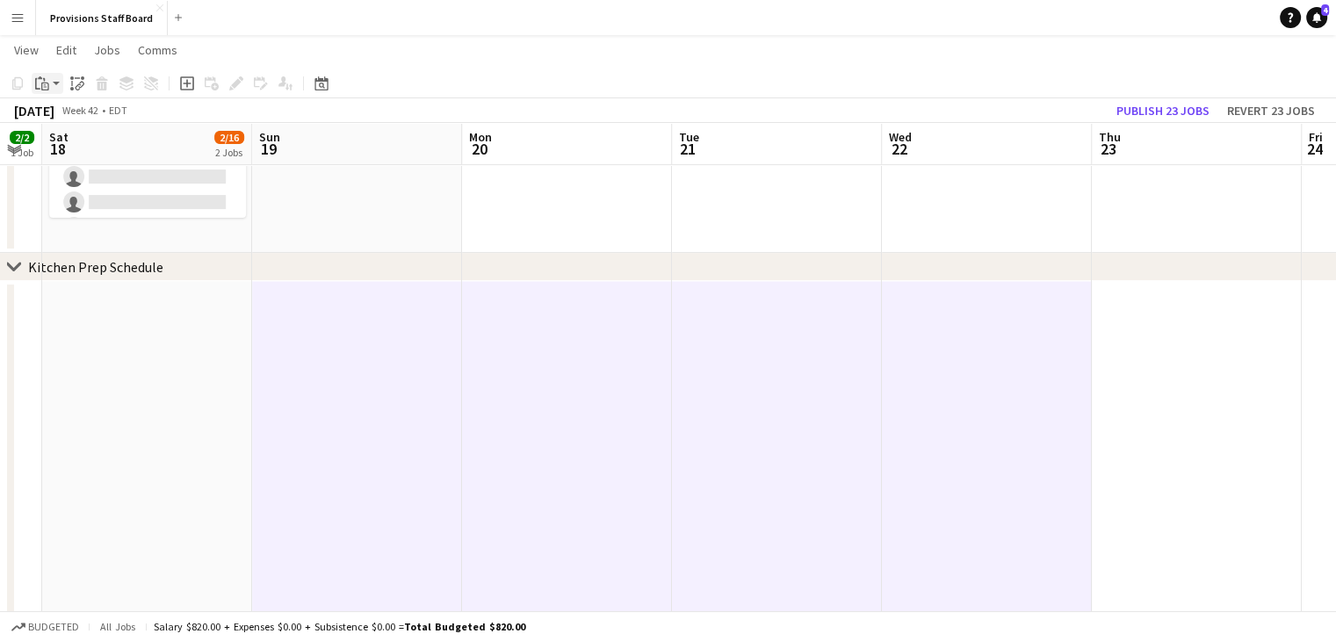
click at [41, 87] on icon at bounding box center [45, 87] width 8 height 8
click at [56, 118] on link "Paste Ctrl+V" at bounding box center [129, 117] width 165 height 16
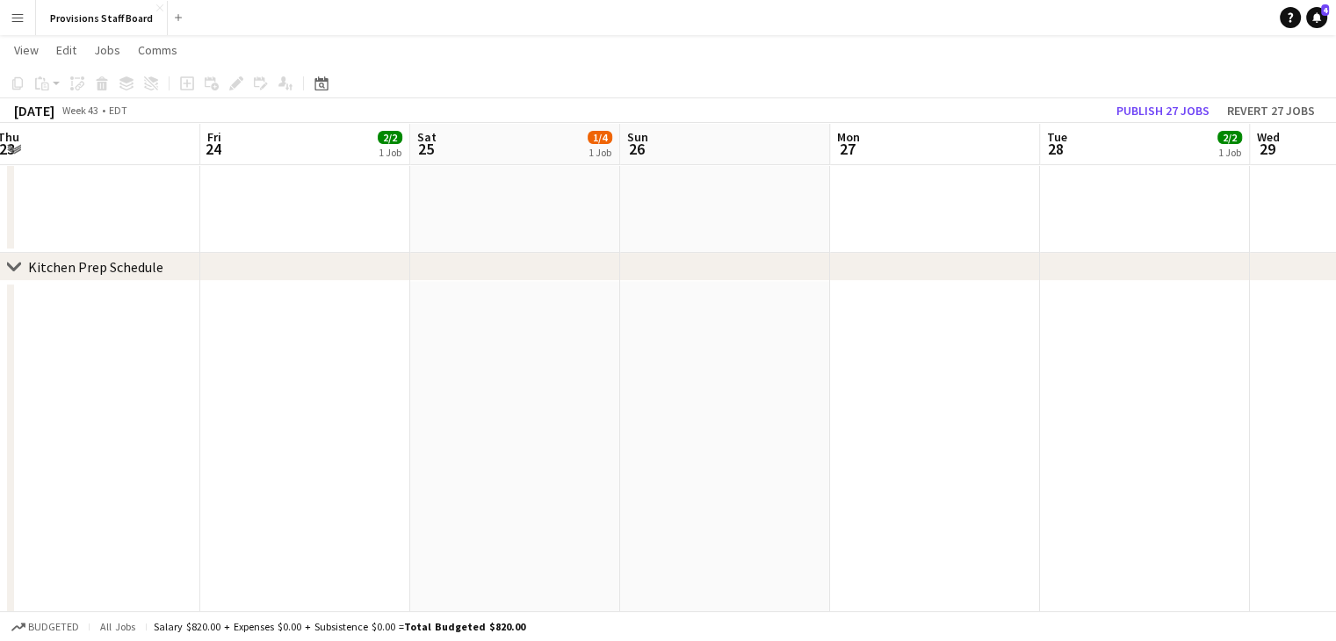
scroll to position [0, 648]
click at [714, 407] on app-date-cell at bounding box center [716, 576] width 210 height 590
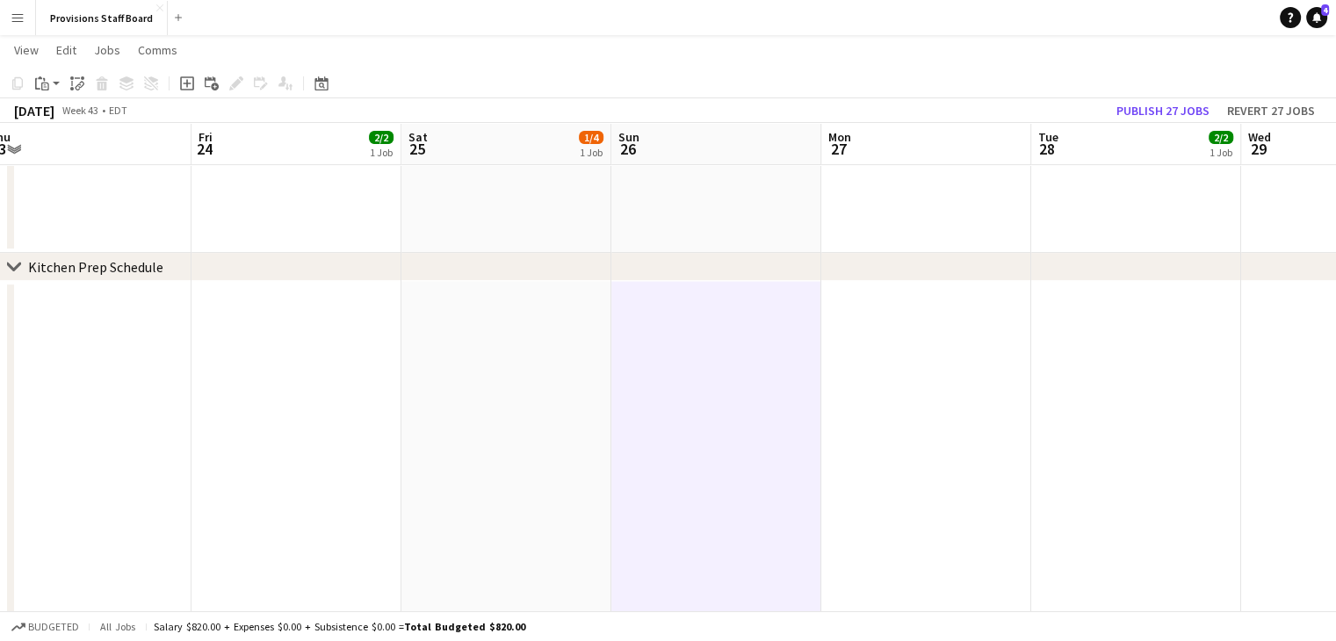
click at [938, 391] on app-date-cell at bounding box center [926, 576] width 210 height 590
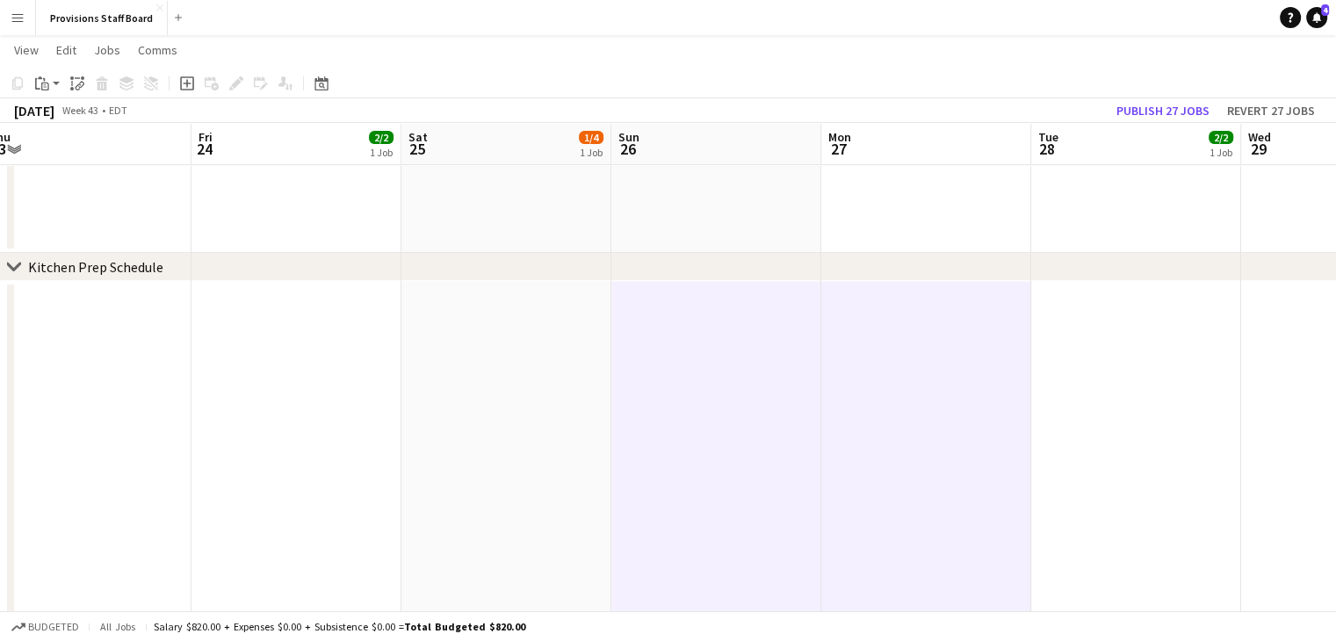
click at [1146, 413] on app-date-cell at bounding box center [1136, 576] width 210 height 590
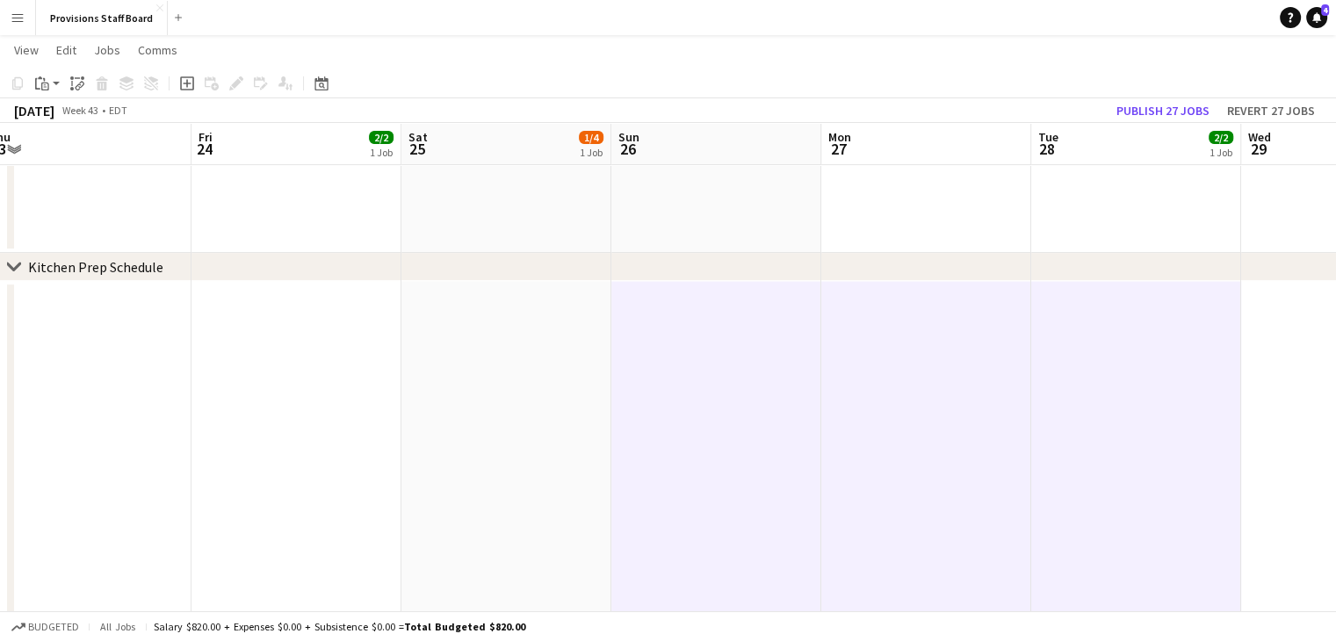
click at [1298, 435] on app-date-cell at bounding box center [1346, 576] width 210 height 590
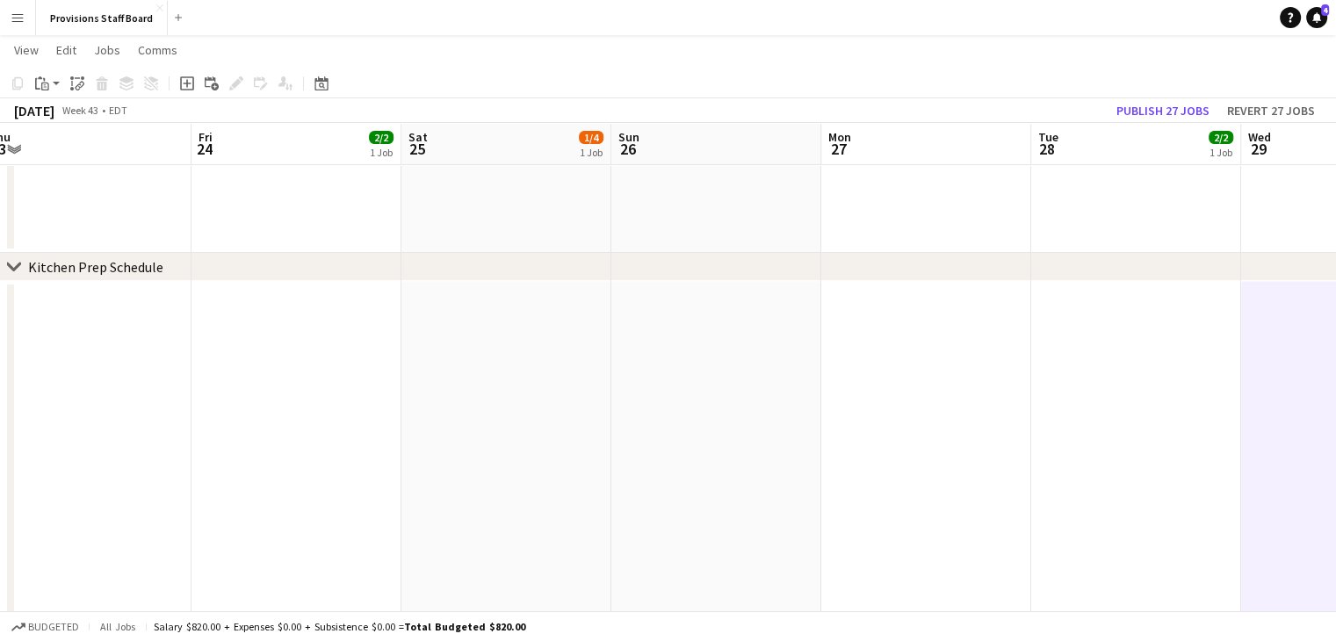
click at [736, 422] on app-date-cell at bounding box center [716, 576] width 210 height 590
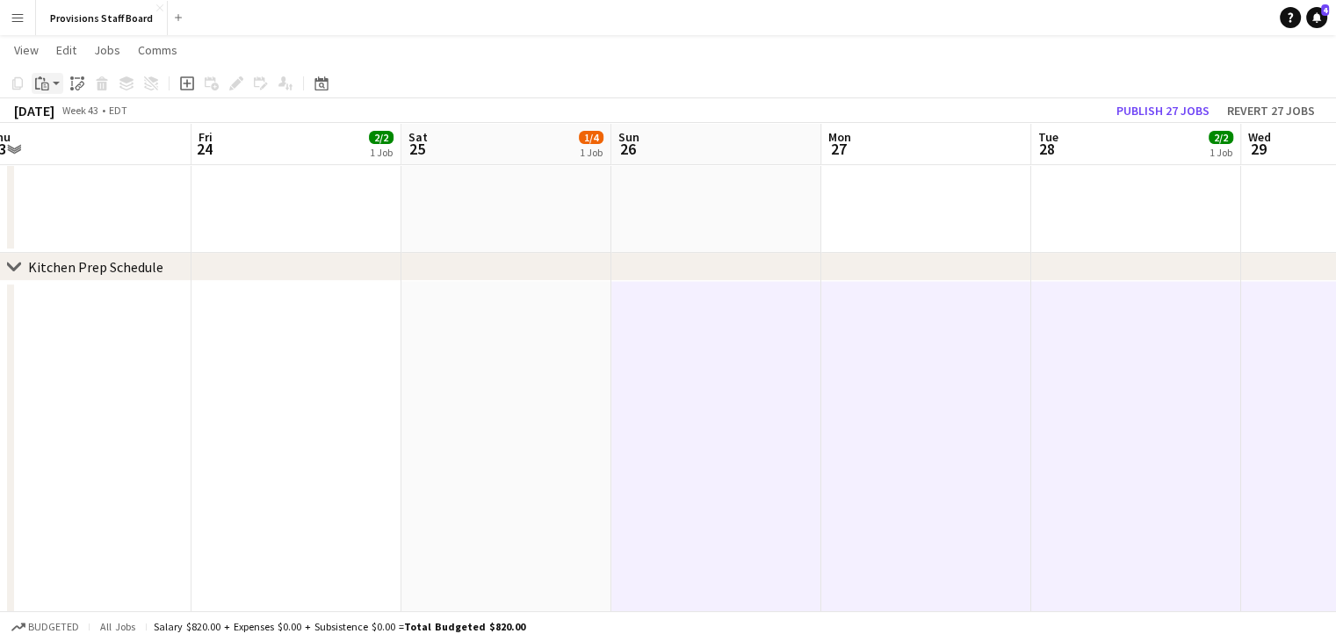
click at [35, 80] on icon at bounding box center [37, 83] width 5 height 11
click at [71, 117] on link "Paste Ctrl+V" at bounding box center [129, 117] width 165 height 16
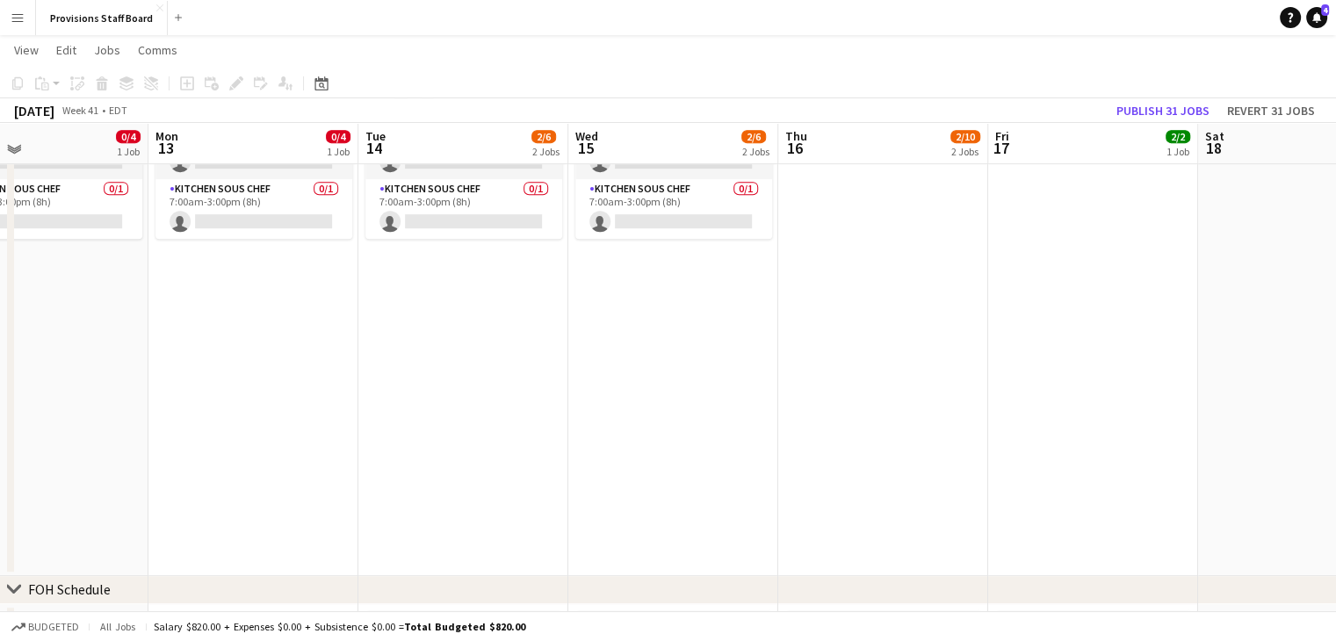
scroll to position [807, 0]
click at [265, 385] on app-date-cell "Draft 7:00am-3:00pm (8h) 0/4 TorQuest Prep pin Provisions Kitchen 2 Roles Kitch…" at bounding box center [253, 282] width 210 height 590
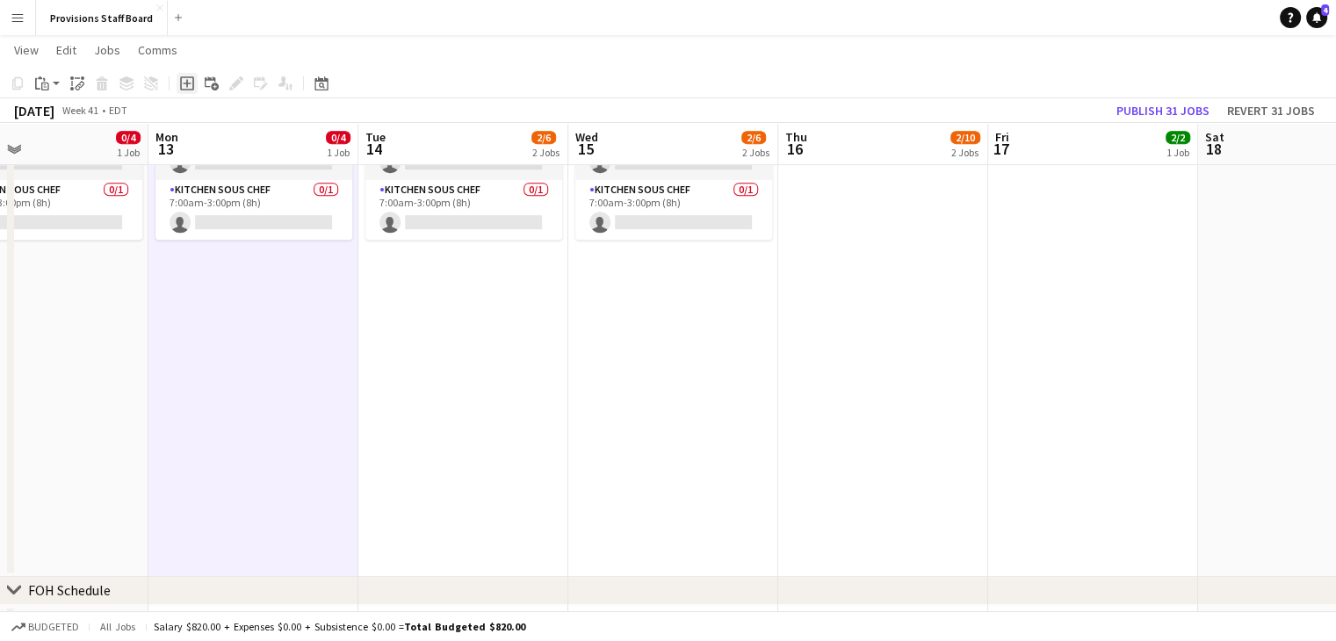
click at [186, 76] on icon "Add job" at bounding box center [187, 83] width 14 height 14
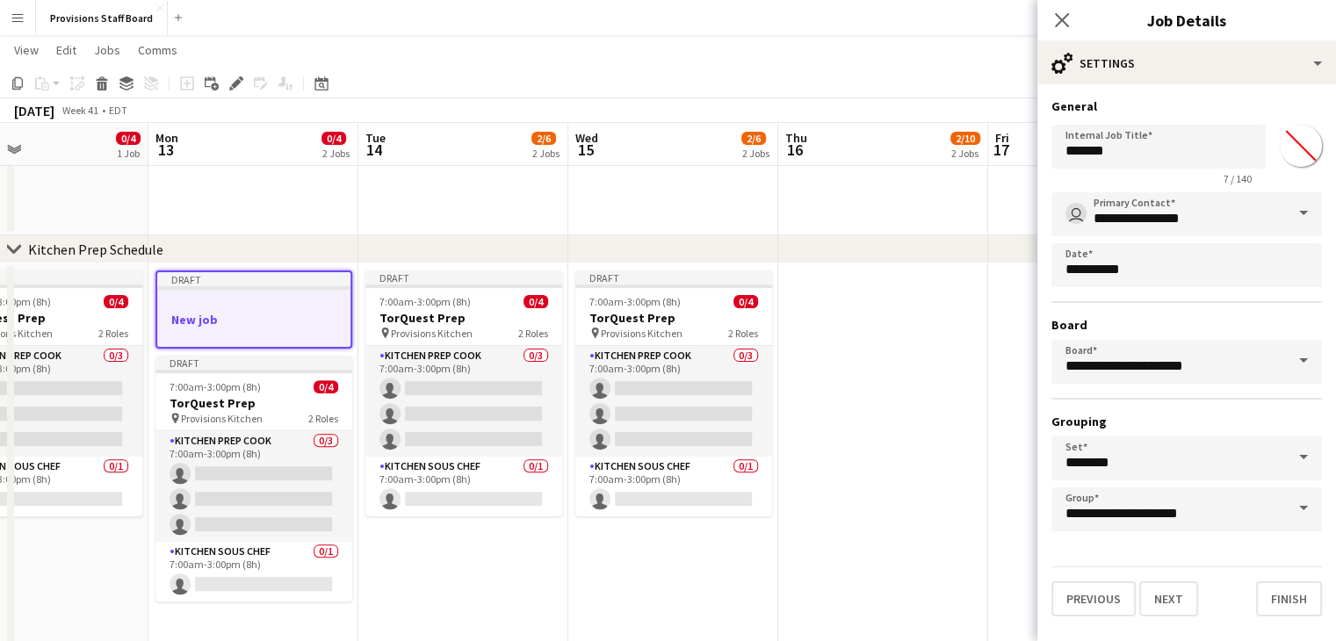
scroll to position [530, 0]
click at [1114, 166] on input "*******" at bounding box center [1158, 147] width 214 height 44
type input "*"
type input "*******"
click at [1177, 604] on button "Next" at bounding box center [1168, 598] width 59 height 35
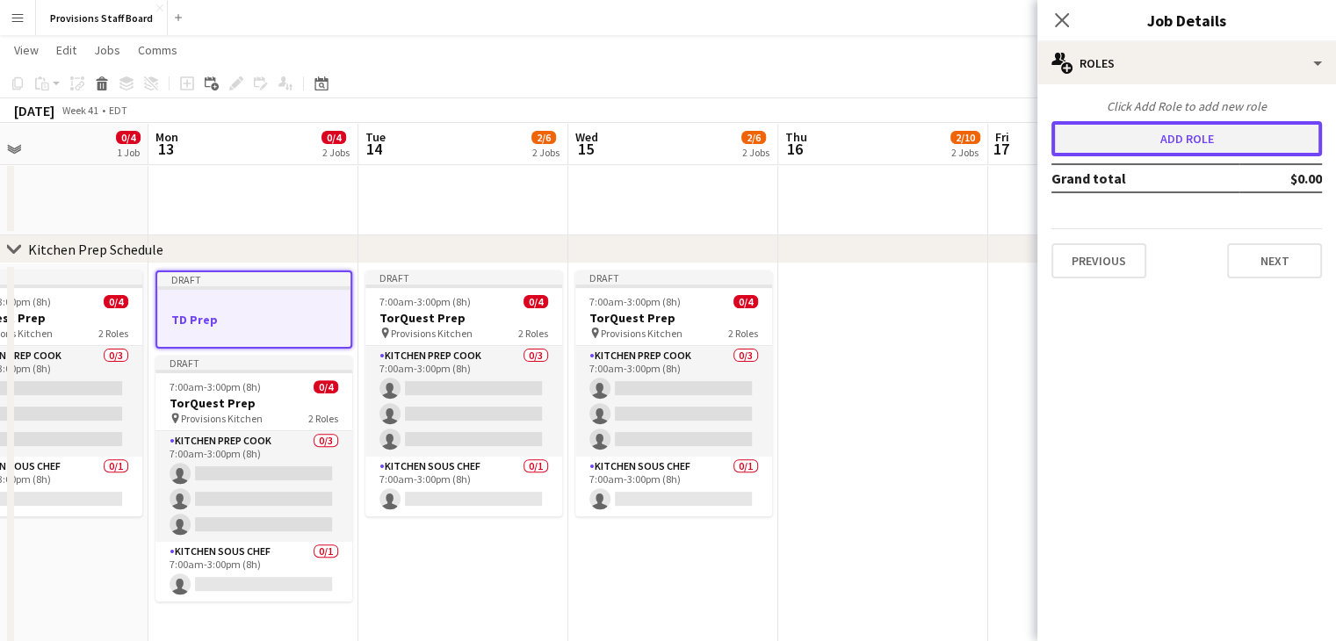
click at [1225, 133] on button "Add role" at bounding box center [1186, 138] width 270 height 35
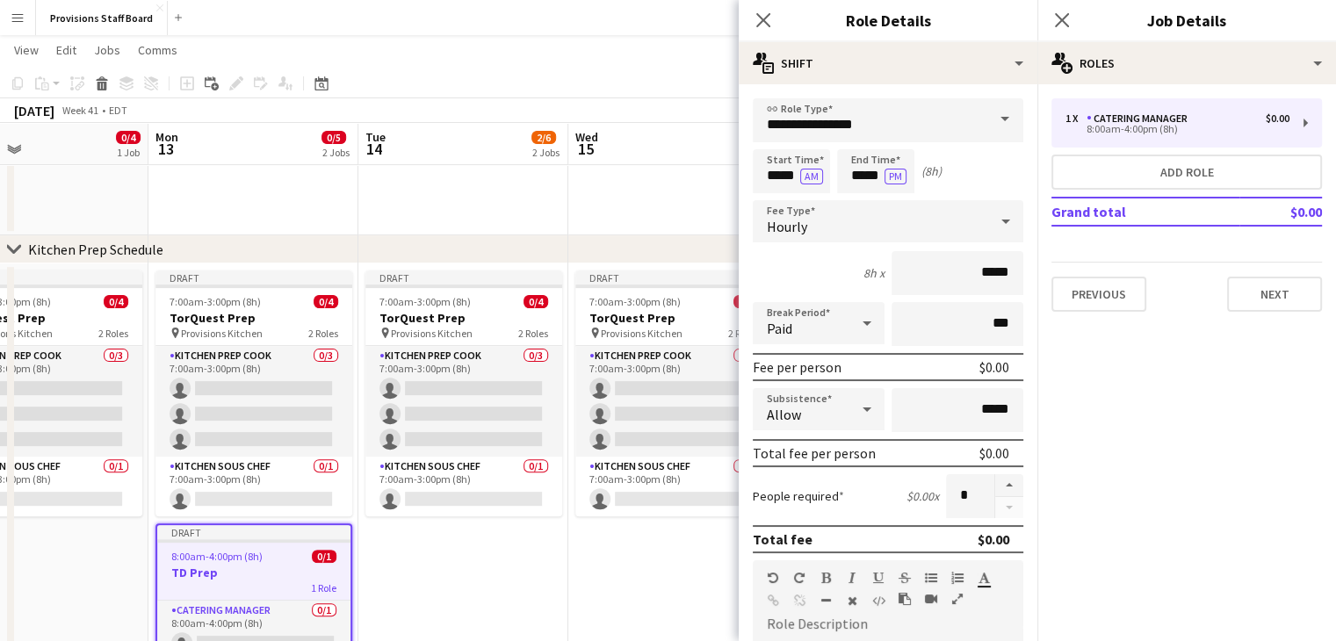
click at [991, 122] on span at bounding box center [1004, 119] width 37 height 42
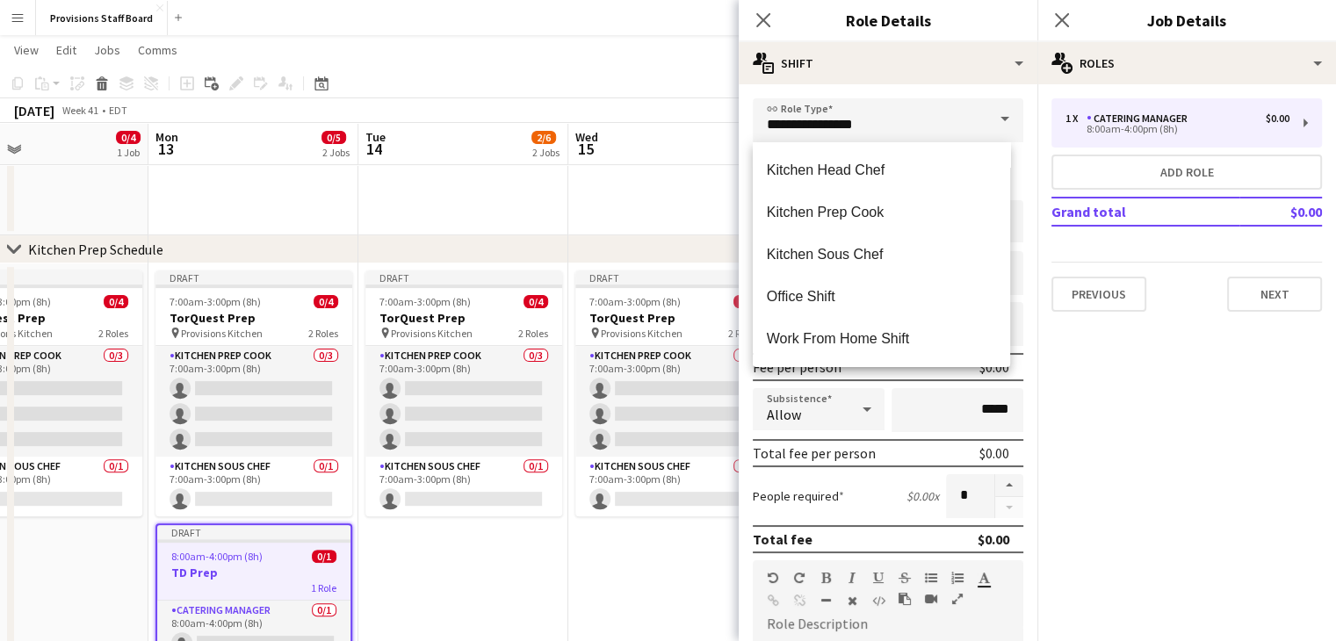
scroll to position [422, 0]
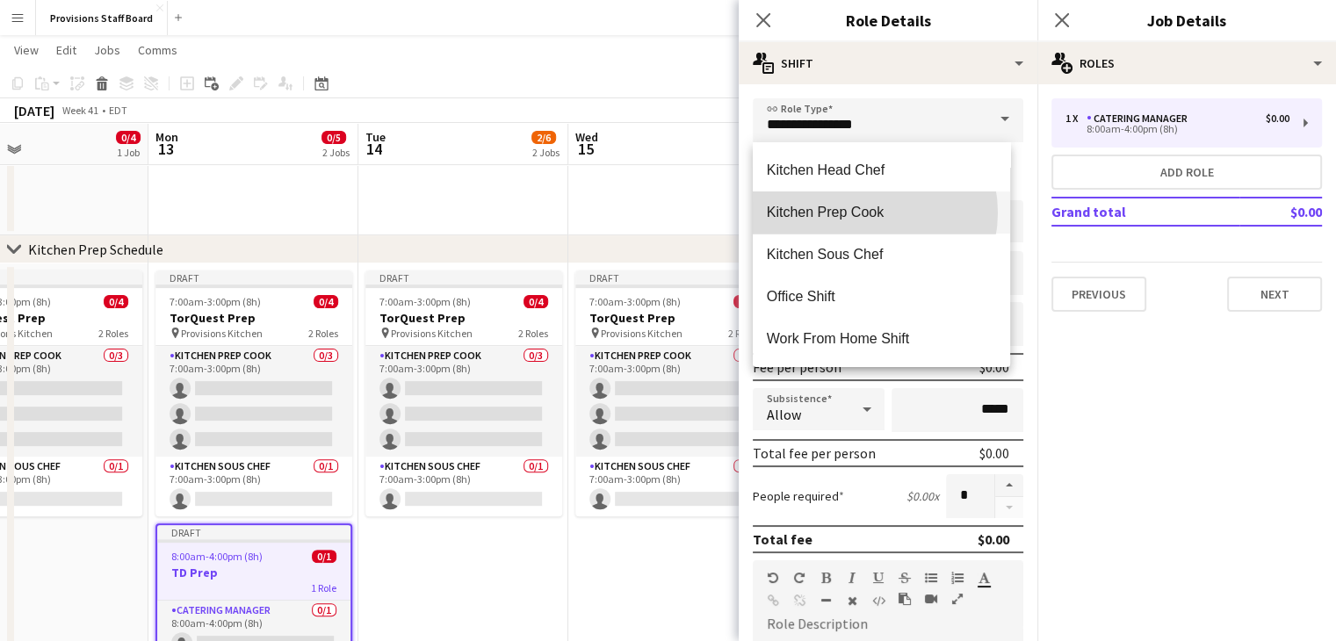
click at [861, 213] on span "Kitchen Prep Cook" at bounding box center [881, 212] width 229 height 17
type input "**********"
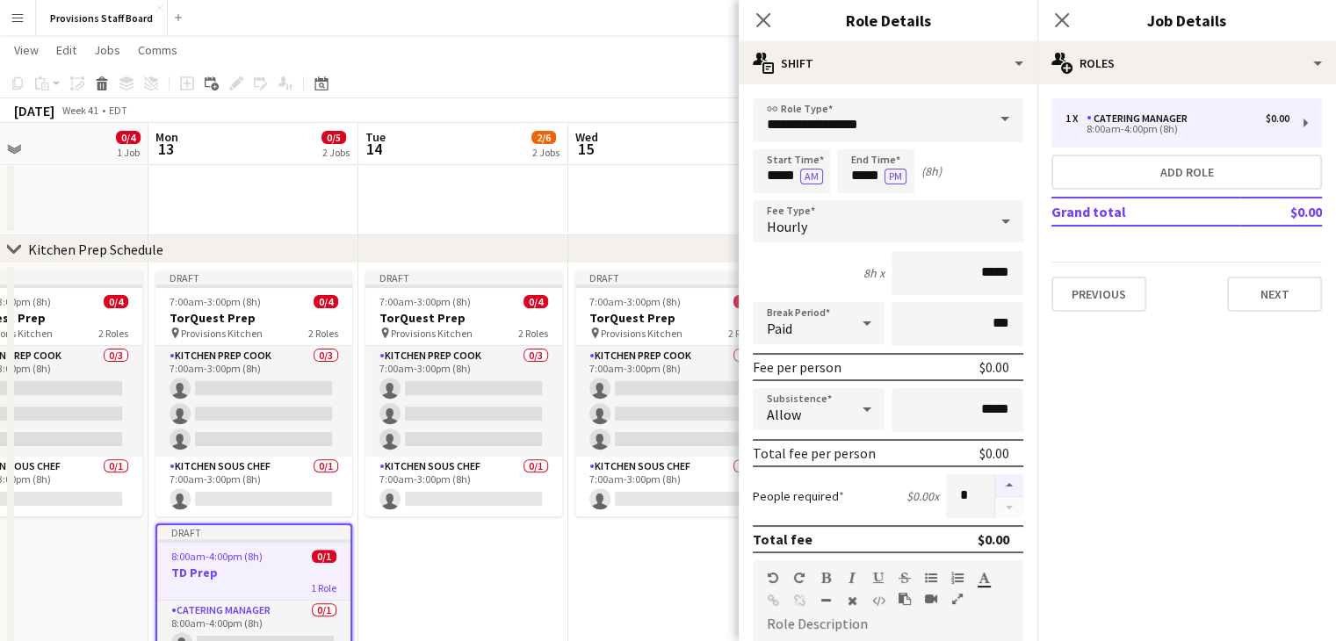
click at [995, 488] on button "button" at bounding box center [1009, 485] width 28 height 23
type input "*"
click at [1252, 289] on button "Next" at bounding box center [1274, 294] width 95 height 35
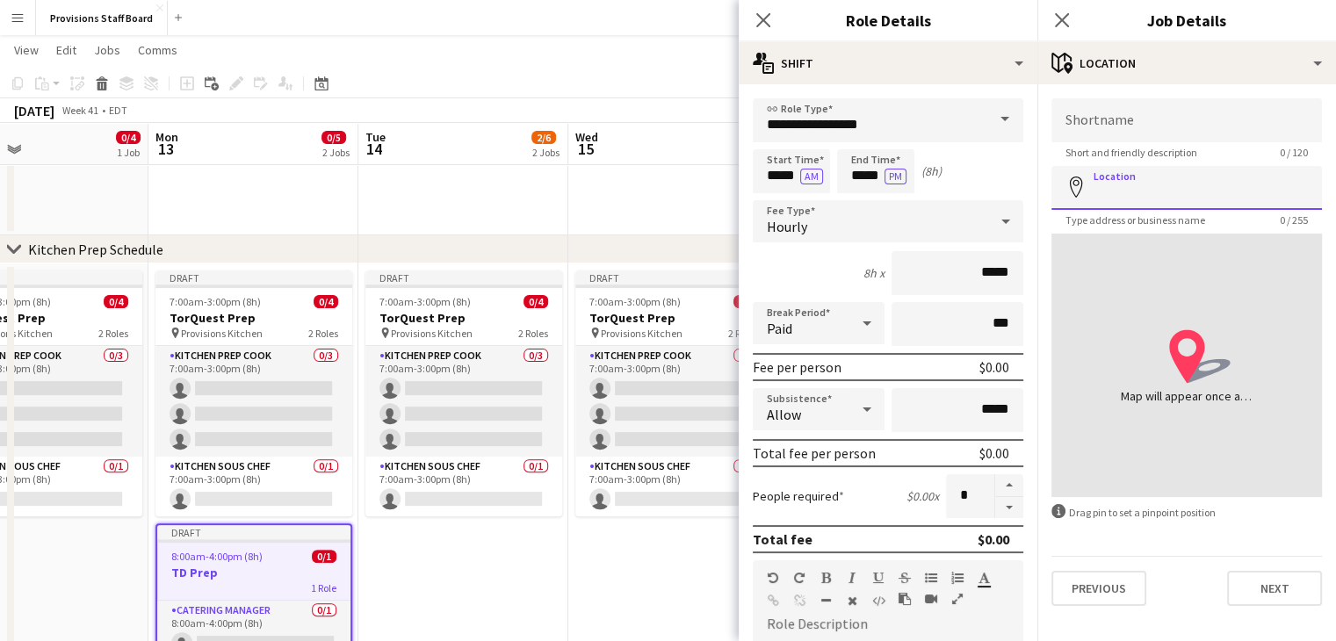
click at [1142, 177] on input "Location" at bounding box center [1186, 188] width 270 height 44
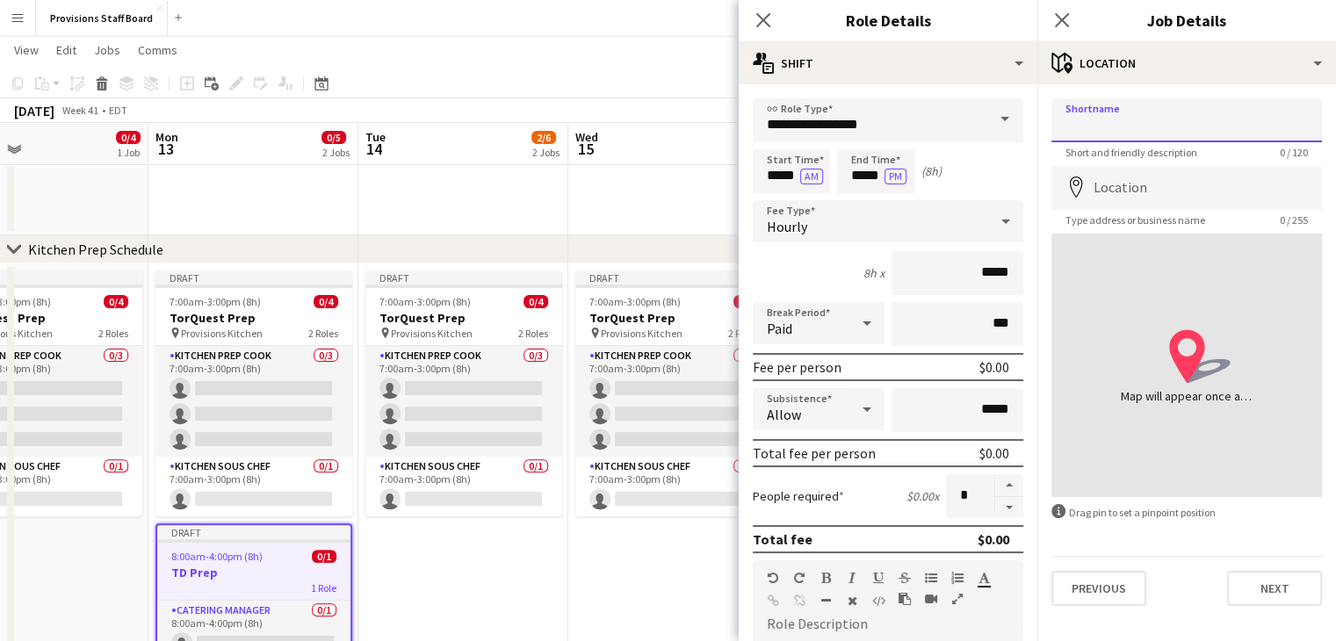
click at [1135, 127] on input "Shortname" at bounding box center [1186, 120] width 270 height 44
type input "**********"
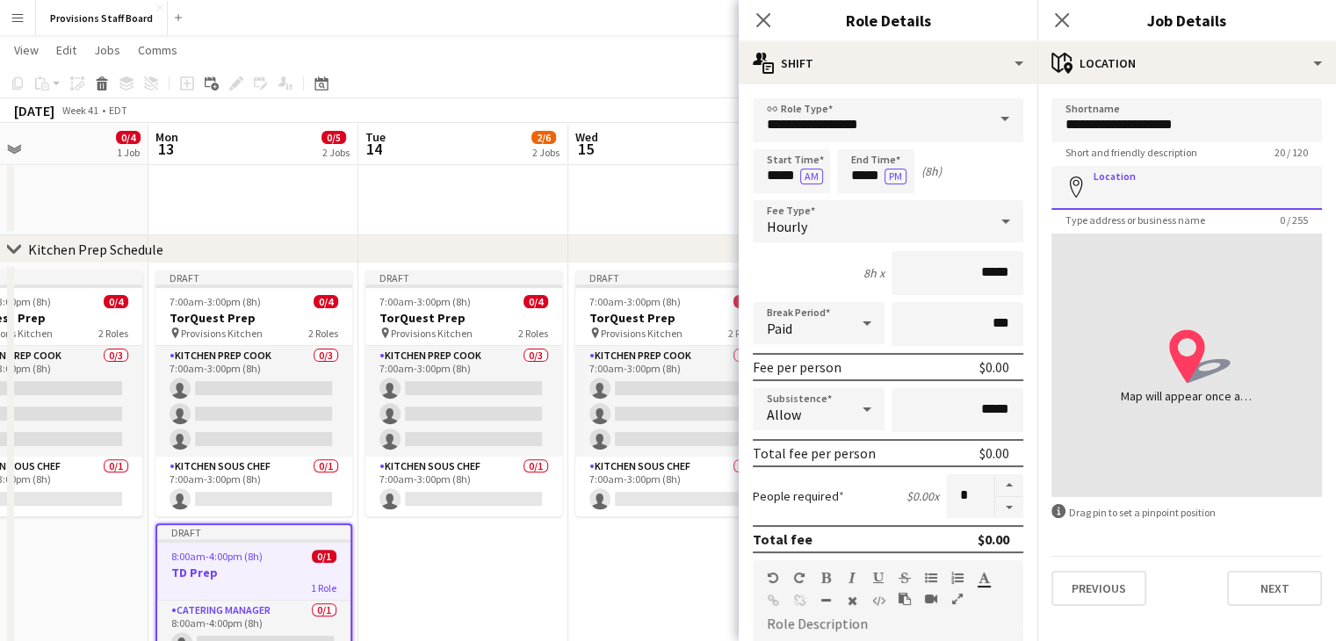
click at [1153, 184] on input "Location" at bounding box center [1186, 188] width 270 height 44
type input "**********"
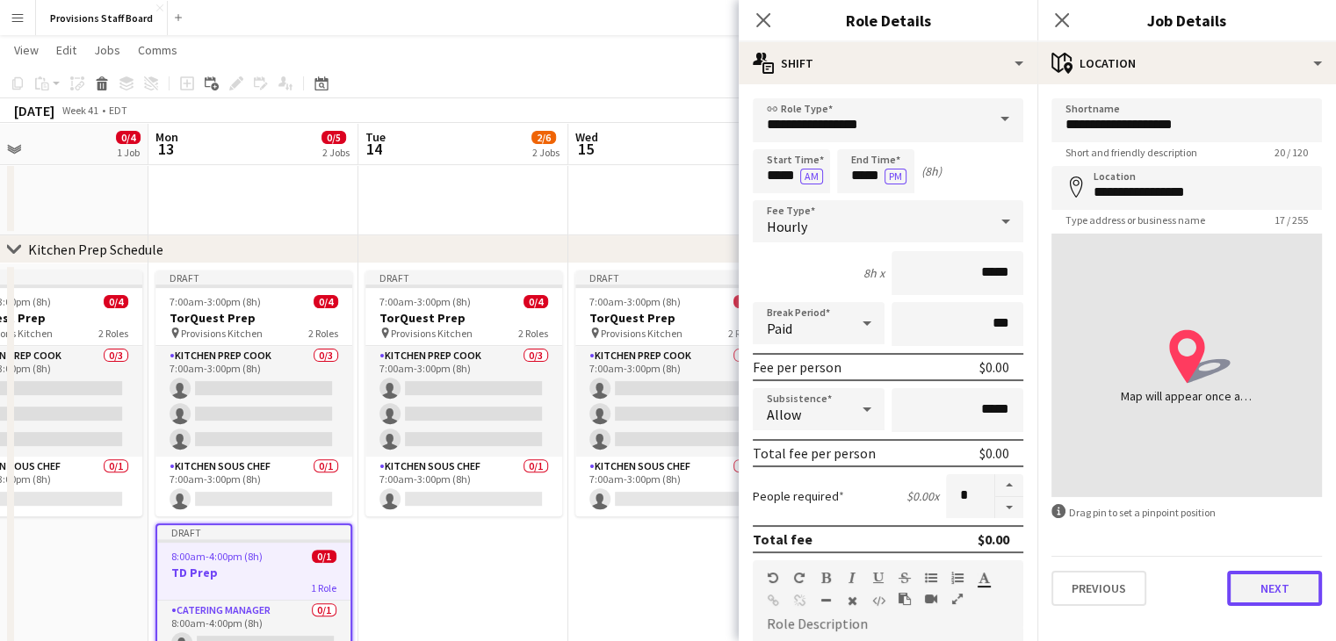
click at [1268, 595] on button "Next" at bounding box center [1274, 588] width 95 height 35
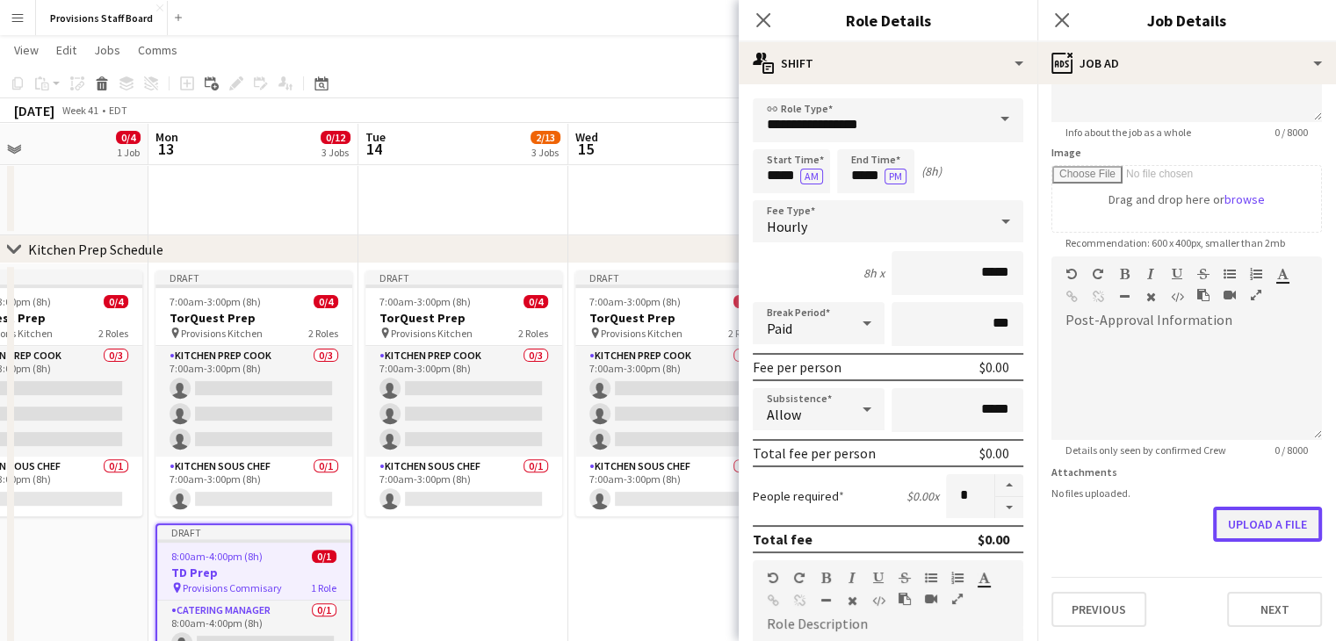
scroll to position [226, 0]
click at [1233, 459] on form "Headline ******* 7 / 140 Job Description default Heading 1 Heading 2 Heading 3 …" at bounding box center [1186, 251] width 299 height 756
click at [1250, 528] on button "Upload a file" at bounding box center [1267, 525] width 109 height 35
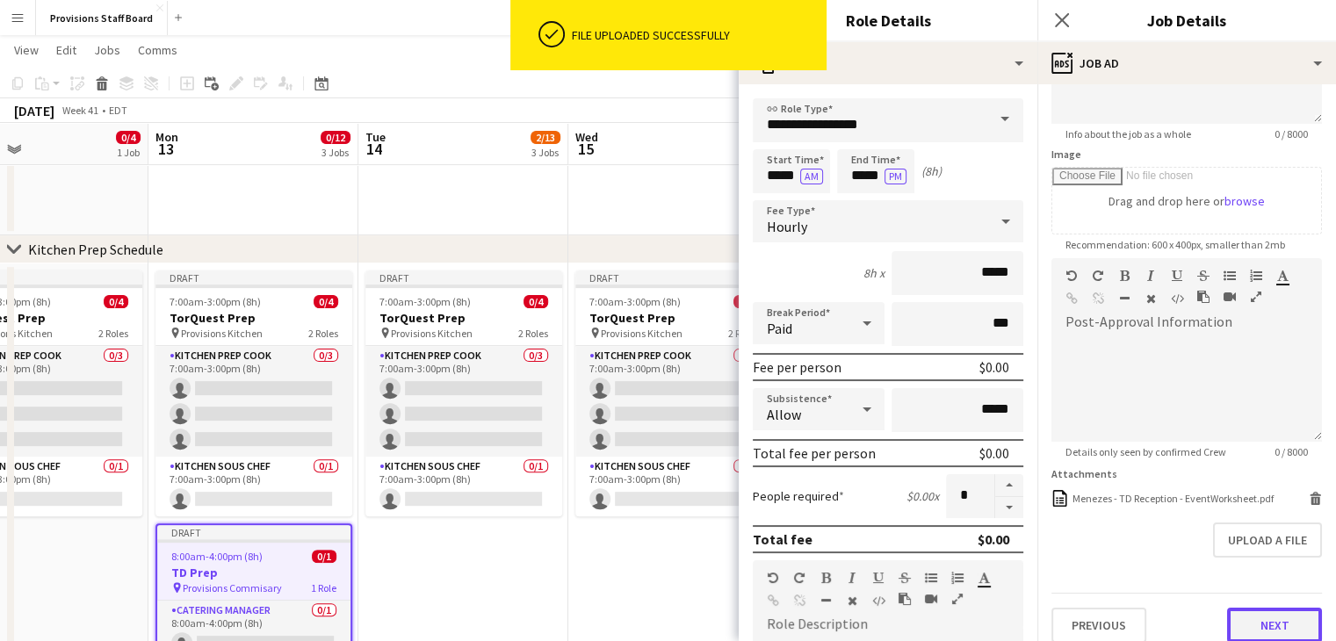
click at [1274, 623] on button "Next" at bounding box center [1274, 625] width 95 height 35
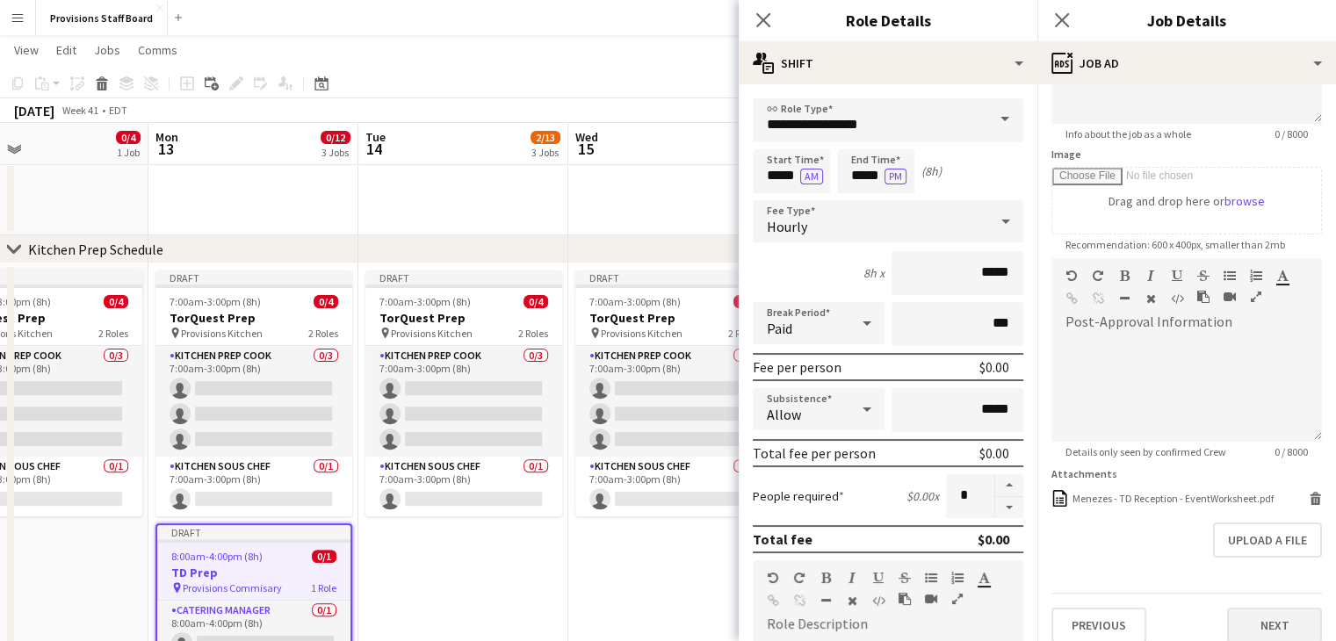
scroll to position [0, 0]
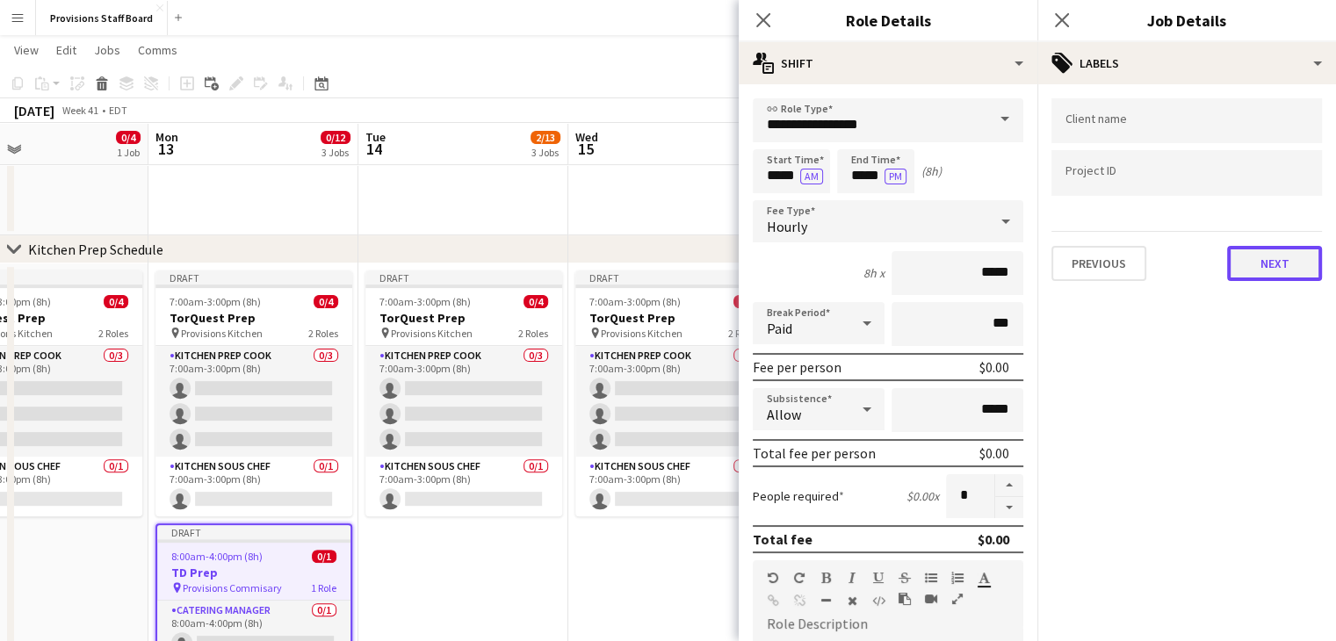
click at [1271, 265] on button "Next" at bounding box center [1274, 263] width 95 height 35
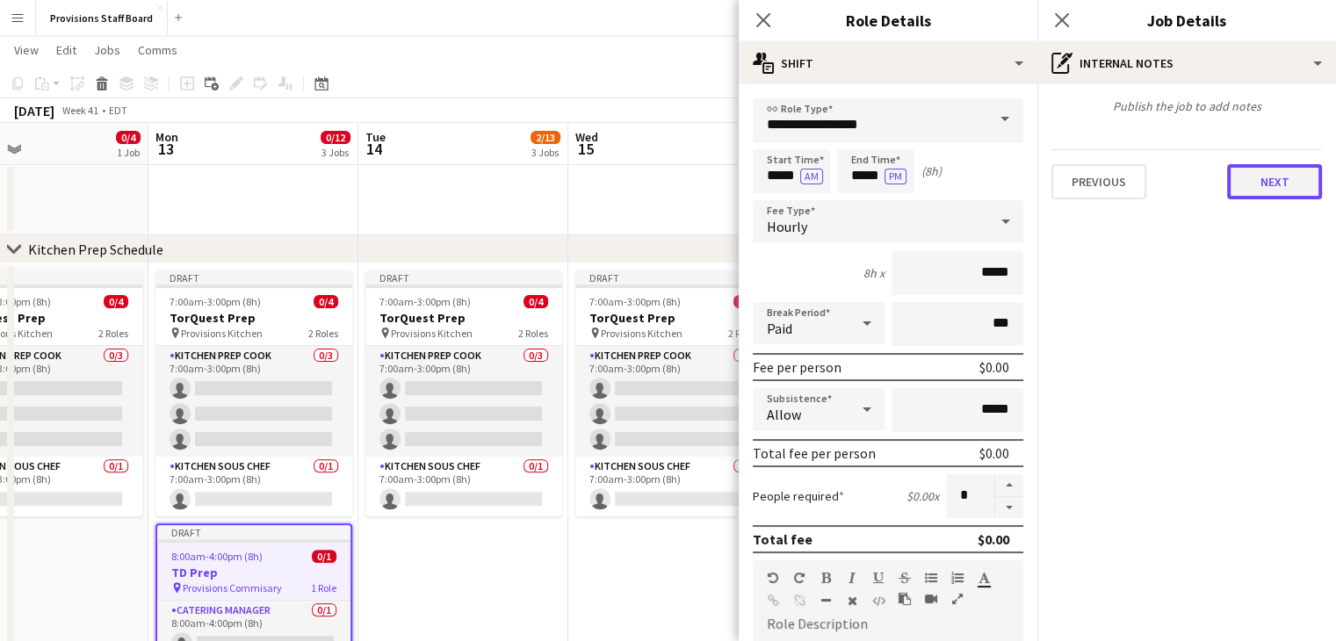
click at [1263, 183] on button "Next" at bounding box center [1274, 181] width 95 height 35
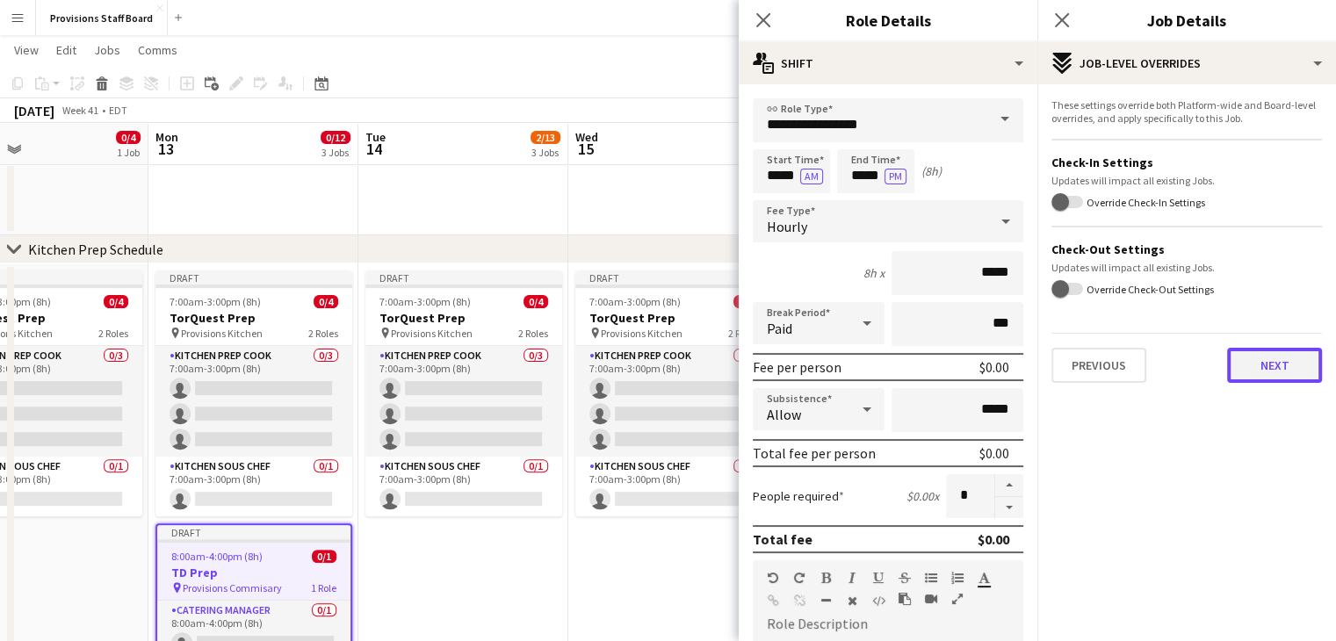
click at [1265, 354] on button "Next" at bounding box center [1274, 365] width 95 height 35
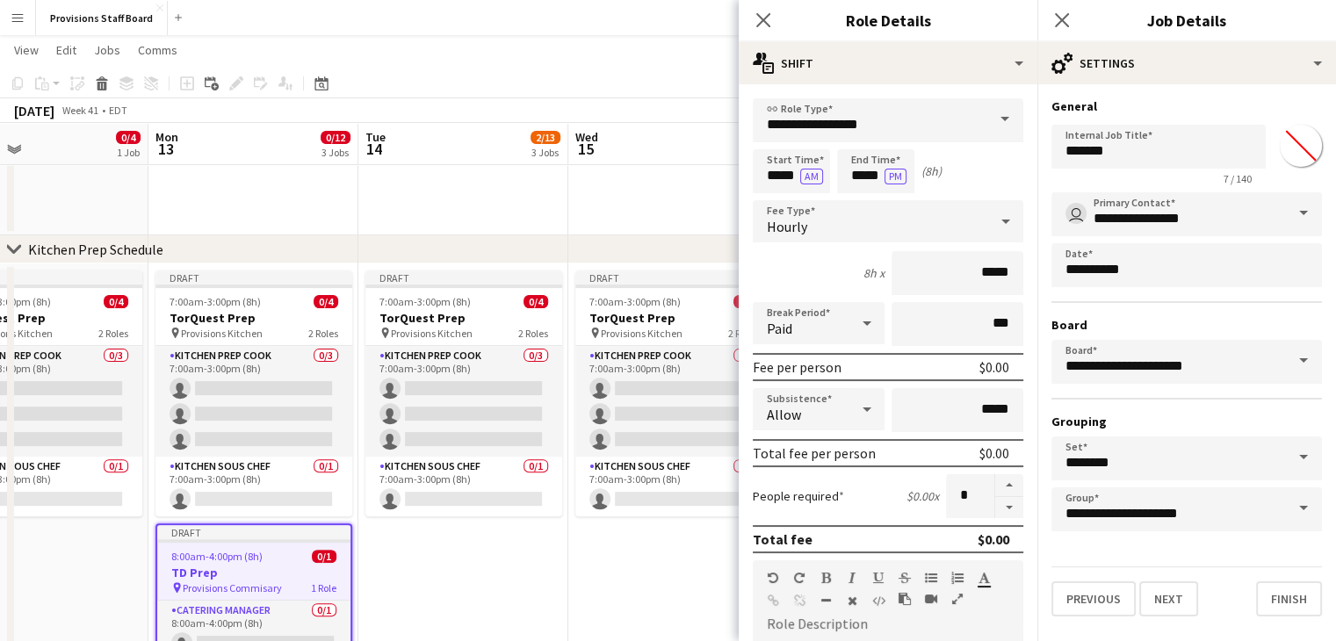
click at [492, 566] on app-date-cell "Draft 7:00am-3:00pm (8h) 0/4 TorQuest Prep pin Provisions Kitchen 2 Roles Kitch…" at bounding box center [463, 558] width 210 height 590
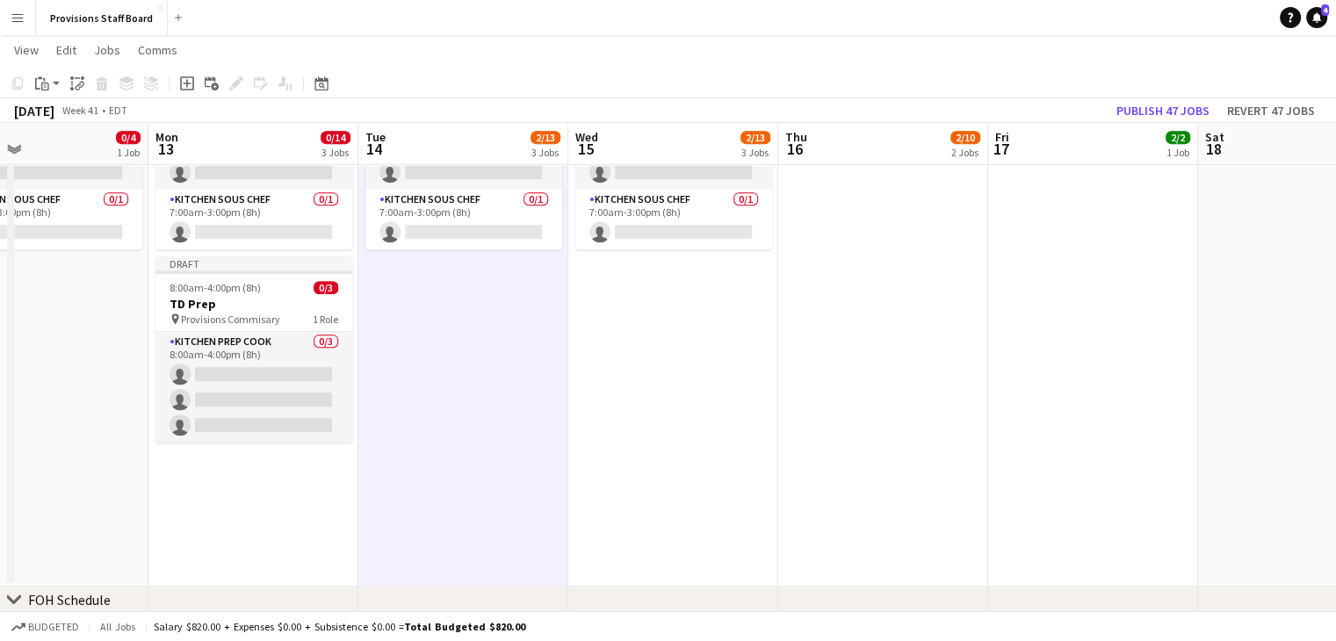
scroll to position [797, 0]
click at [223, 296] on h3 "TD Prep" at bounding box center [253, 304] width 197 height 16
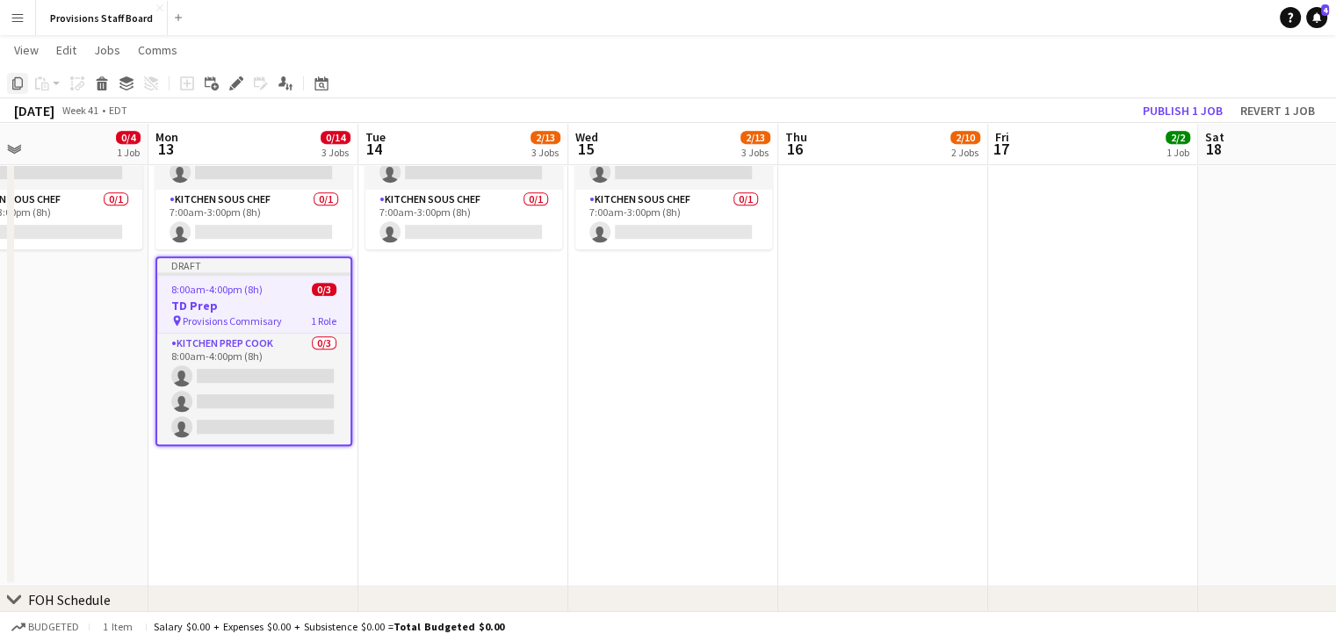
click at [19, 77] on icon at bounding box center [17, 83] width 11 height 12
click at [473, 330] on app-date-cell "Draft 7:00am-3:00pm (8h) 0/4 TorQuest Prep pin Provisions Kitchen 2 Roles Kitch…" at bounding box center [463, 291] width 210 height 590
click at [453, 345] on app-date-cell "Draft 7:00am-3:00pm (8h) 0/4 TorQuest Prep pin Provisions Kitchen 2 Roles Kitch…" at bounding box center [463, 291] width 210 height 590
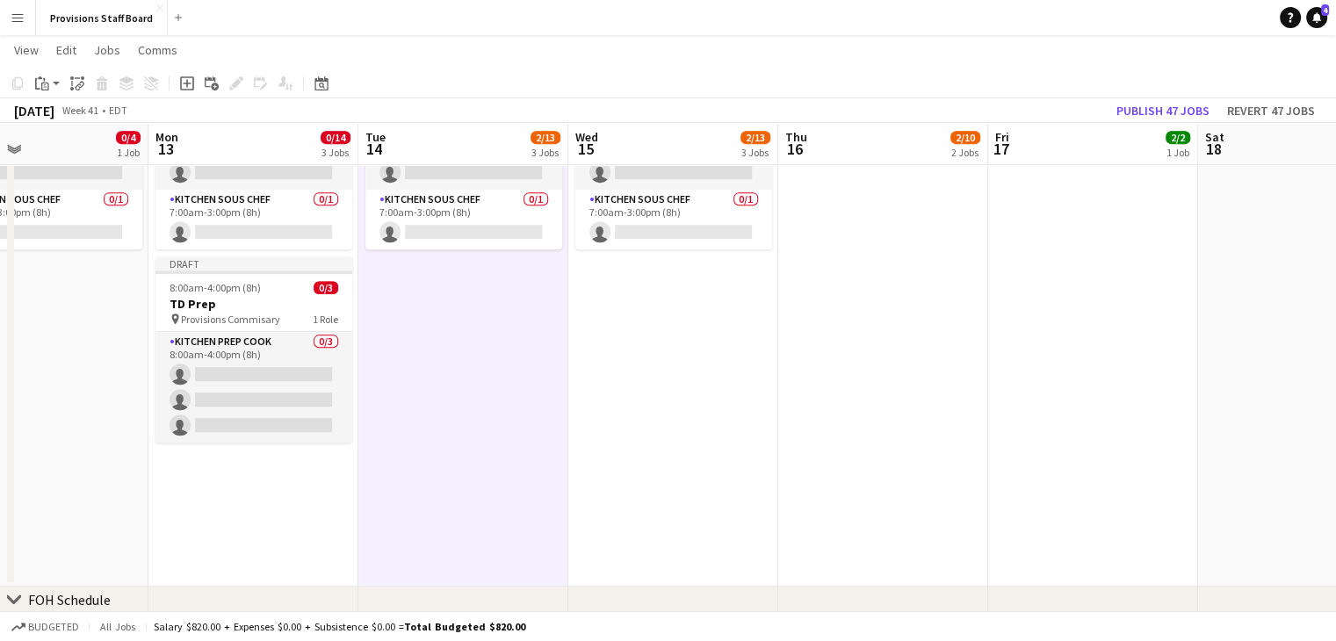
click at [453, 345] on app-date-cell "Draft 7:00am-3:00pm (8h) 0/4 TorQuest Prep pin Provisions Kitchen 2 Roles Kitch…" at bounding box center [463, 291] width 210 height 590
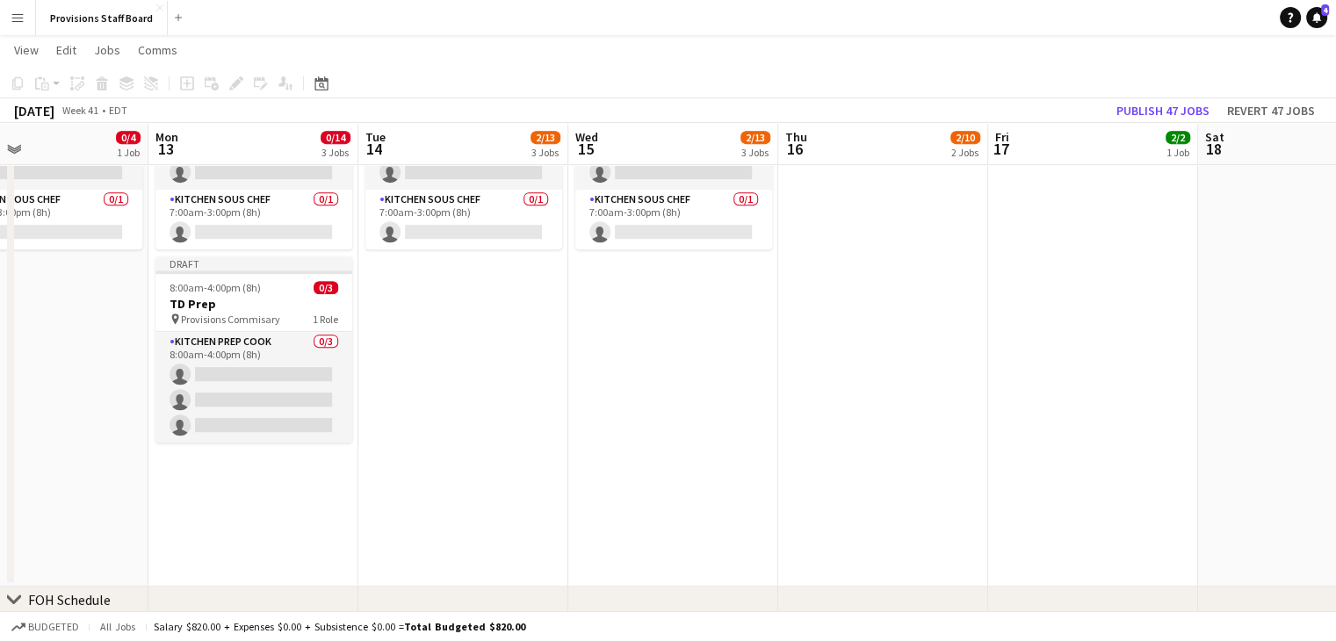
click at [453, 345] on app-date-cell "Draft 7:00am-3:00pm (8h) 0/4 TorQuest Prep pin Provisions Kitchen 2 Roles Kitch…" at bounding box center [463, 291] width 210 height 590
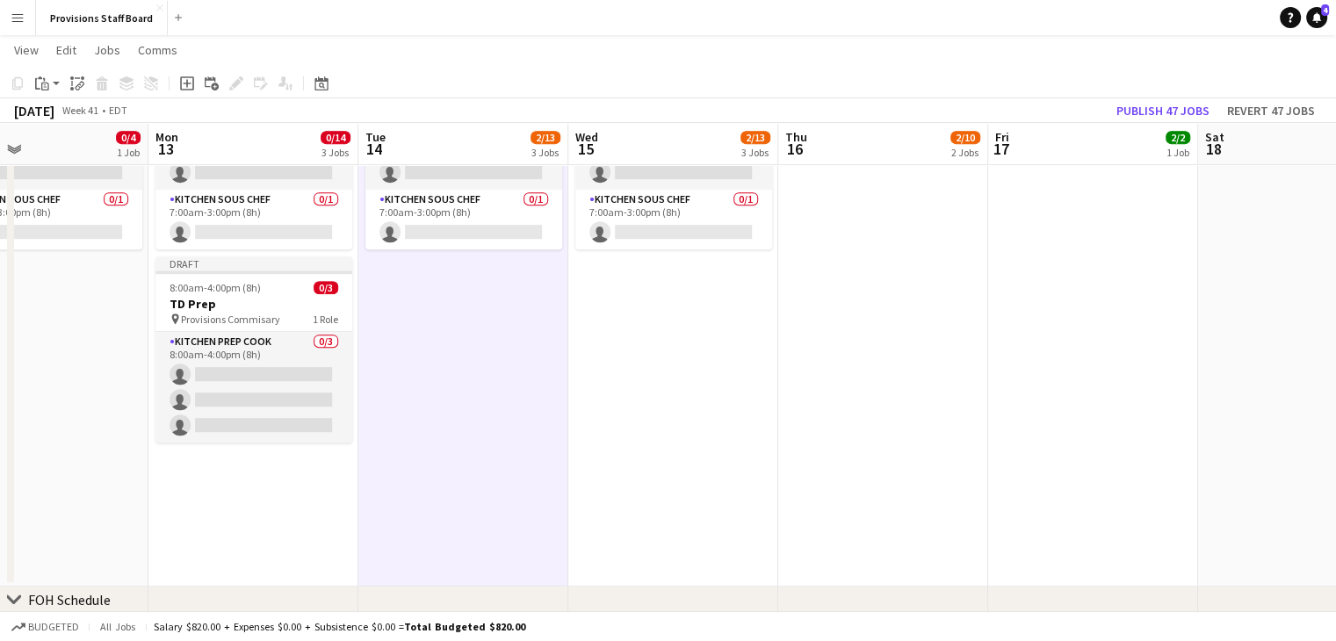
click at [643, 321] on app-date-cell "Draft 7:00am-3:00pm (8h) 0/4 TorQuest Prep pin Provisions Kitchen 2 Roles Kitch…" at bounding box center [673, 291] width 210 height 590
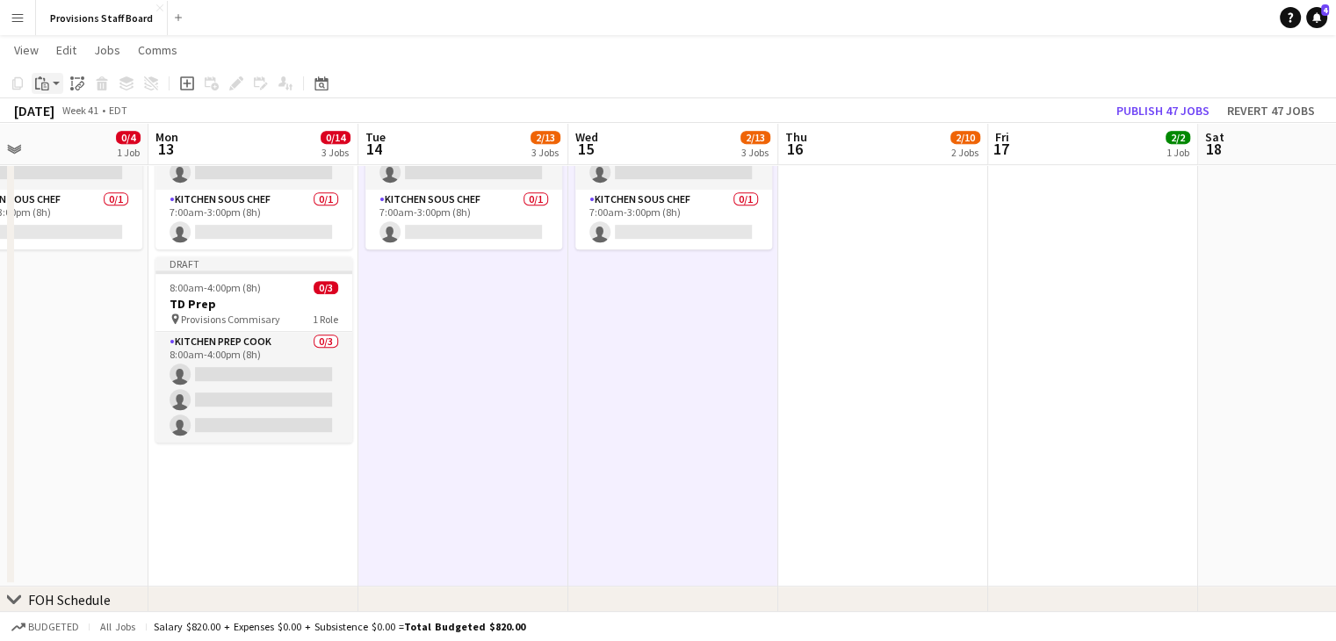
click at [46, 79] on icon "Paste" at bounding box center [42, 83] width 14 height 14
click at [77, 119] on link "Paste Ctrl+V" at bounding box center [129, 117] width 165 height 16
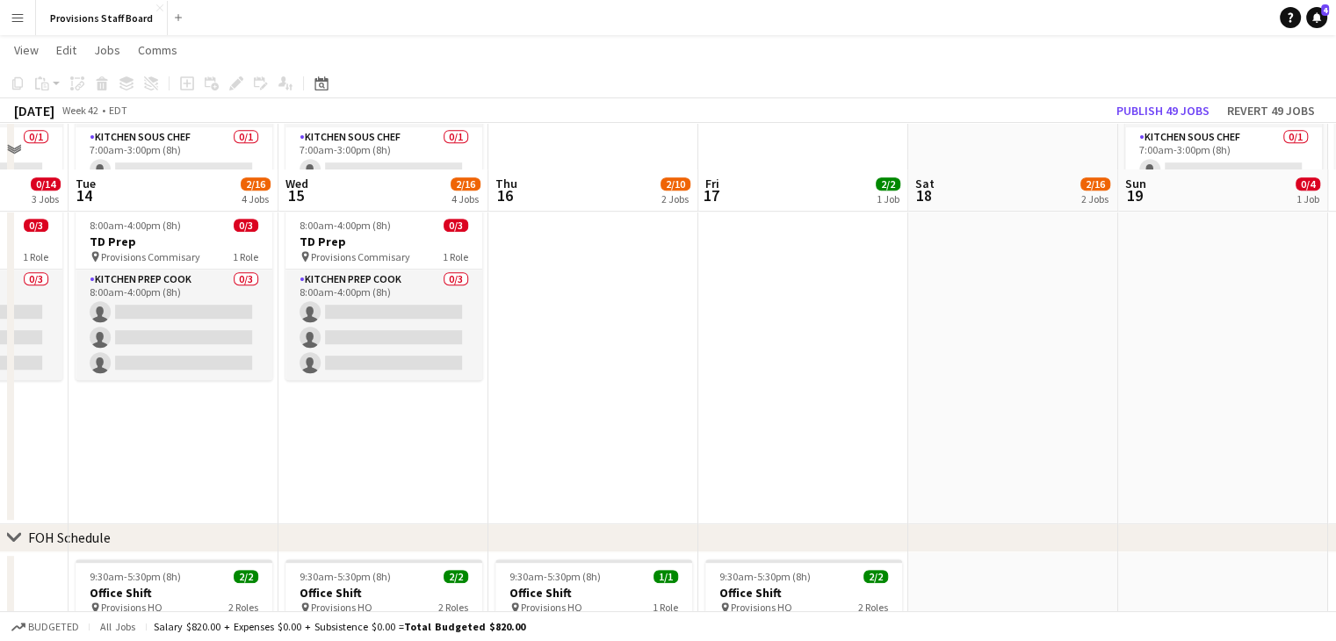
scroll to position [908, 0]
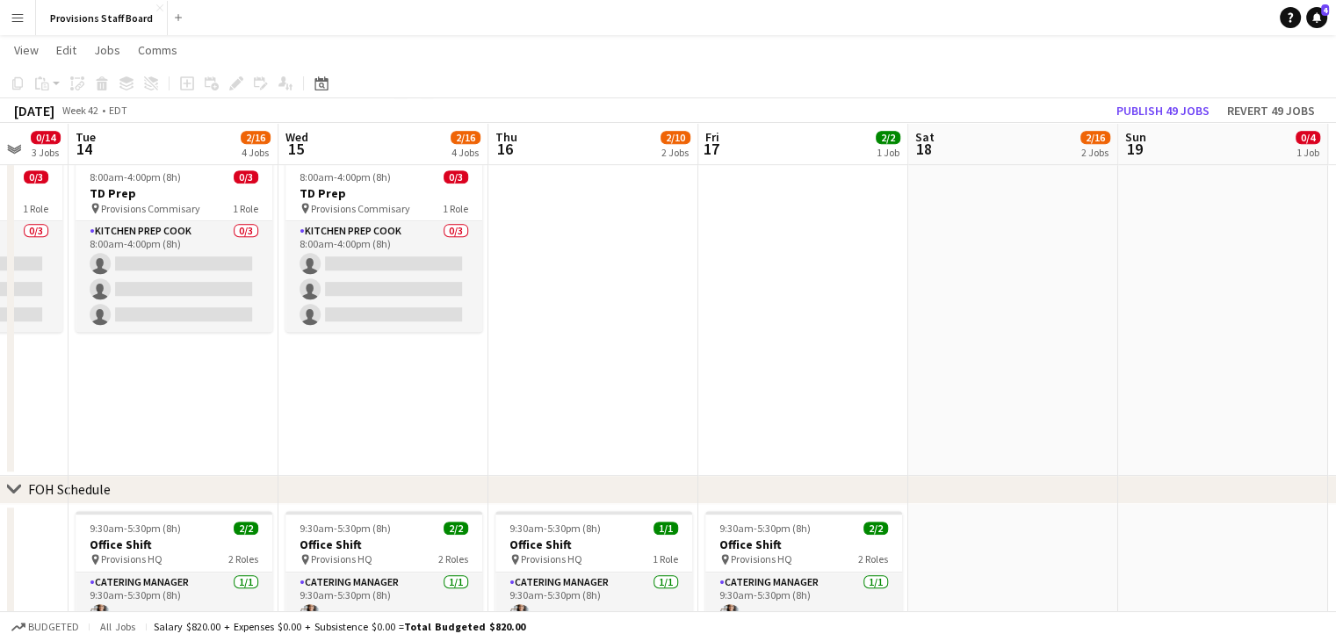
click at [355, 389] on app-date-cell "Draft 7:00am-3:00pm (8h) 0/4 TorQuest Prep pin Provisions Kitchen 2 Roles Kitch…" at bounding box center [383, 181] width 210 height 590
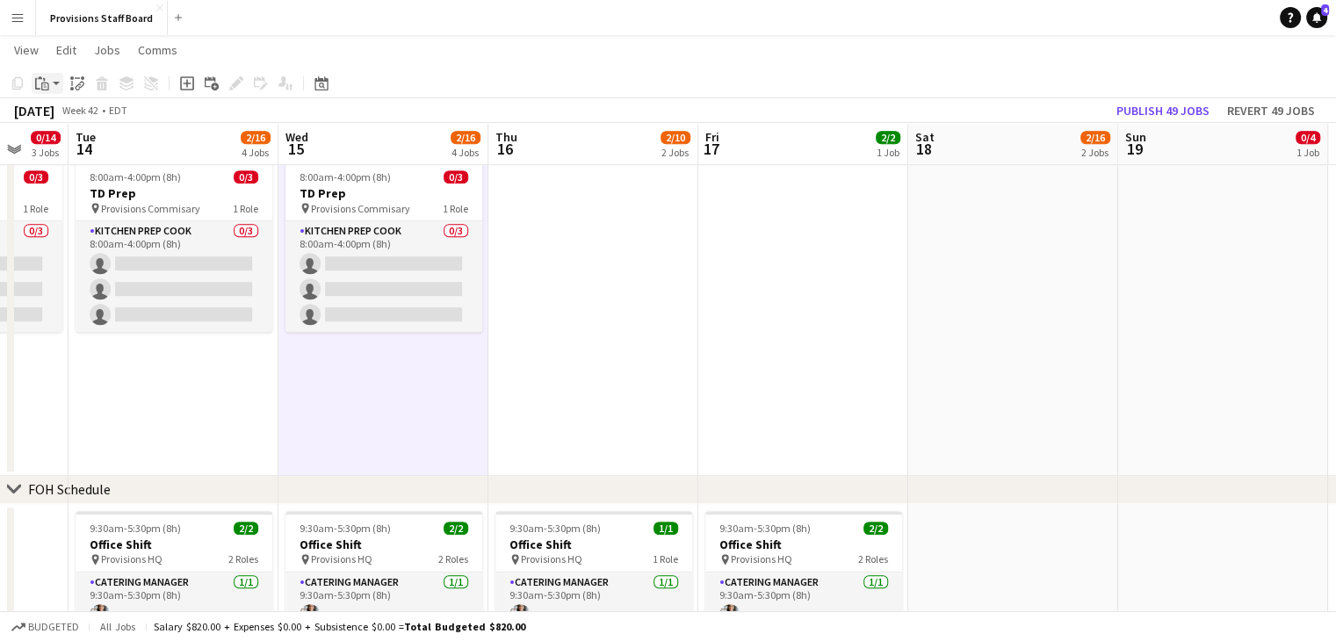
click at [46, 90] on icon at bounding box center [45, 87] width 8 height 8
click at [359, 399] on app-date-cell "Draft 7:00am-3:00pm (8h) 0/4 TorQuest Prep pin Provisions Kitchen 2 Roles Kitch…" at bounding box center [383, 181] width 210 height 590
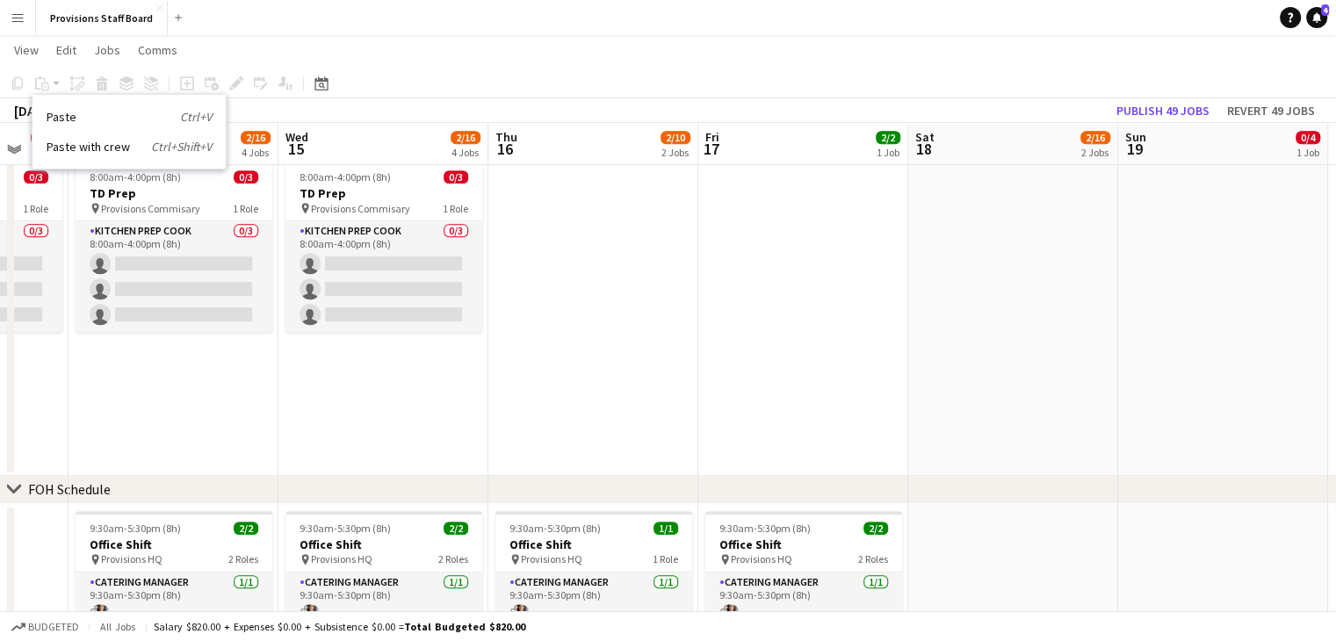
click at [359, 399] on app-date-cell "Draft 7:00am-3:00pm (8h) 0/4 TorQuest Prep pin Provisions Kitchen 2 Roles Kitch…" at bounding box center [383, 181] width 210 height 590
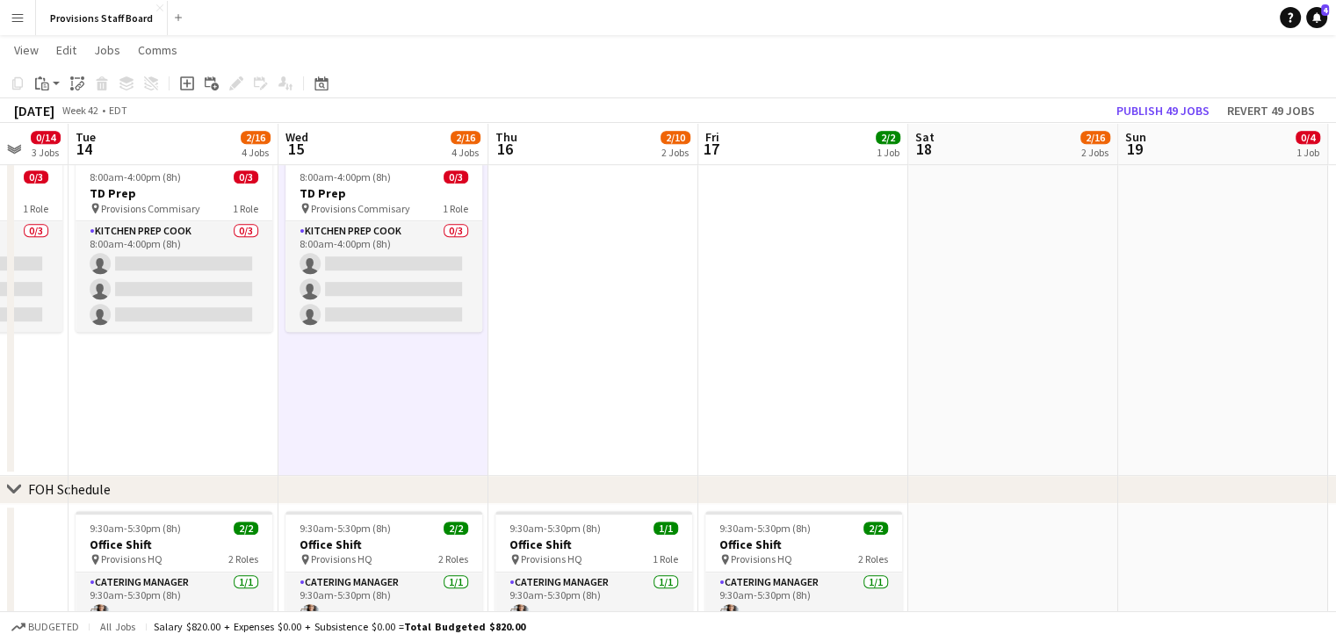
click at [363, 412] on app-date-cell "Draft 7:00am-3:00pm (8h) 0/4 TorQuest Prep pin Provisions Kitchen 2 Roles Kitch…" at bounding box center [383, 181] width 210 height 590
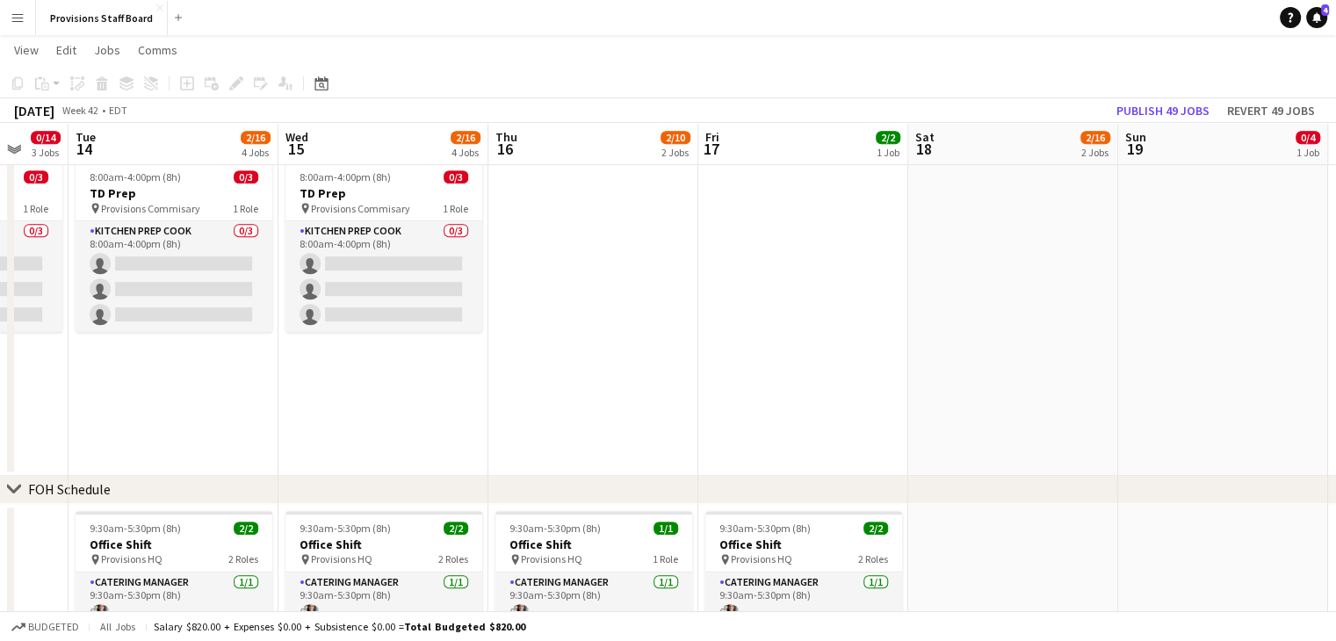
click at [363, 412] on app-date-cell "Draft 7:00am-3:00pm (8h) 0/4 TorQuest Prep pin Provisions Kitchen 2 Roles Kitch…" at bounding box center [383, 181] width 210 height 590
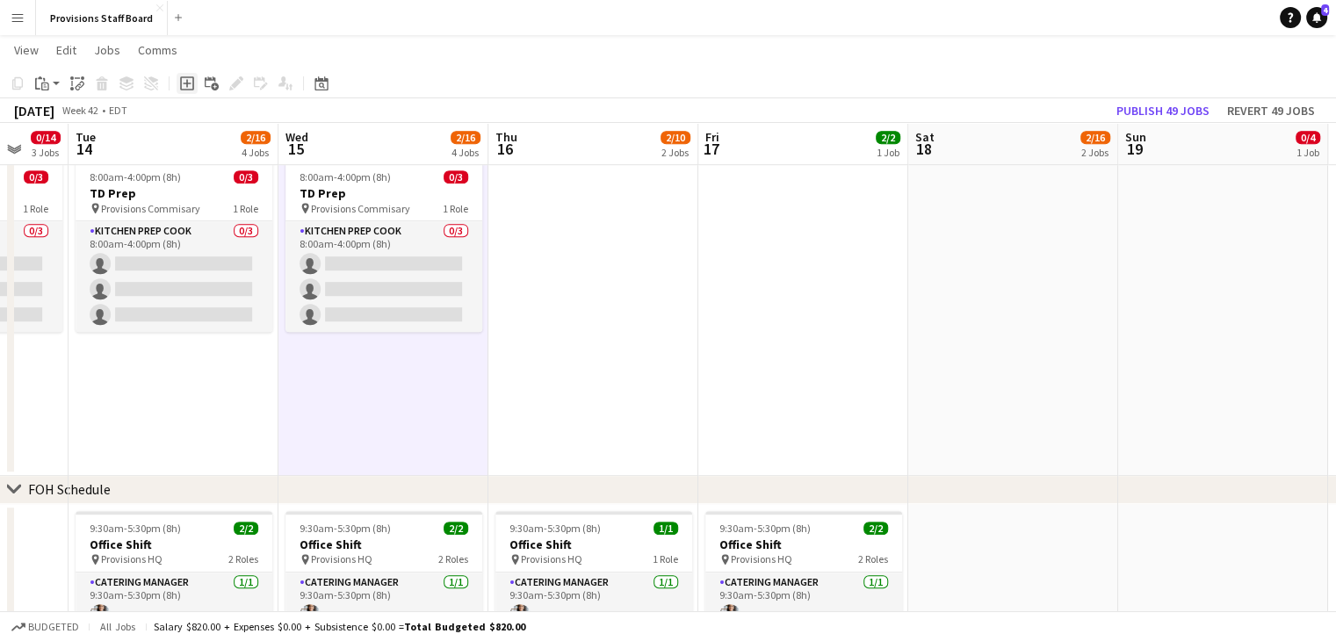
click at [186, 85] on icon at bounding box center [187, 83] width 8 height 8
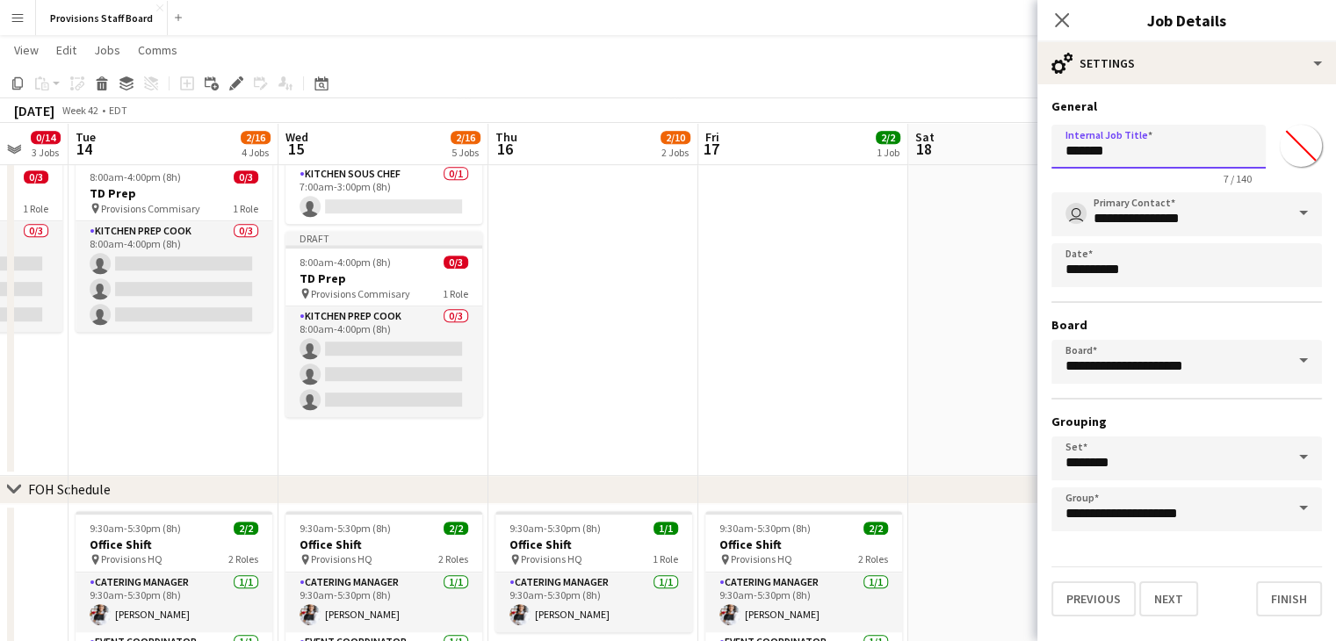
click at [1160, 155] on input "*******" at bounding box center [1158, 147] width 214 height 44
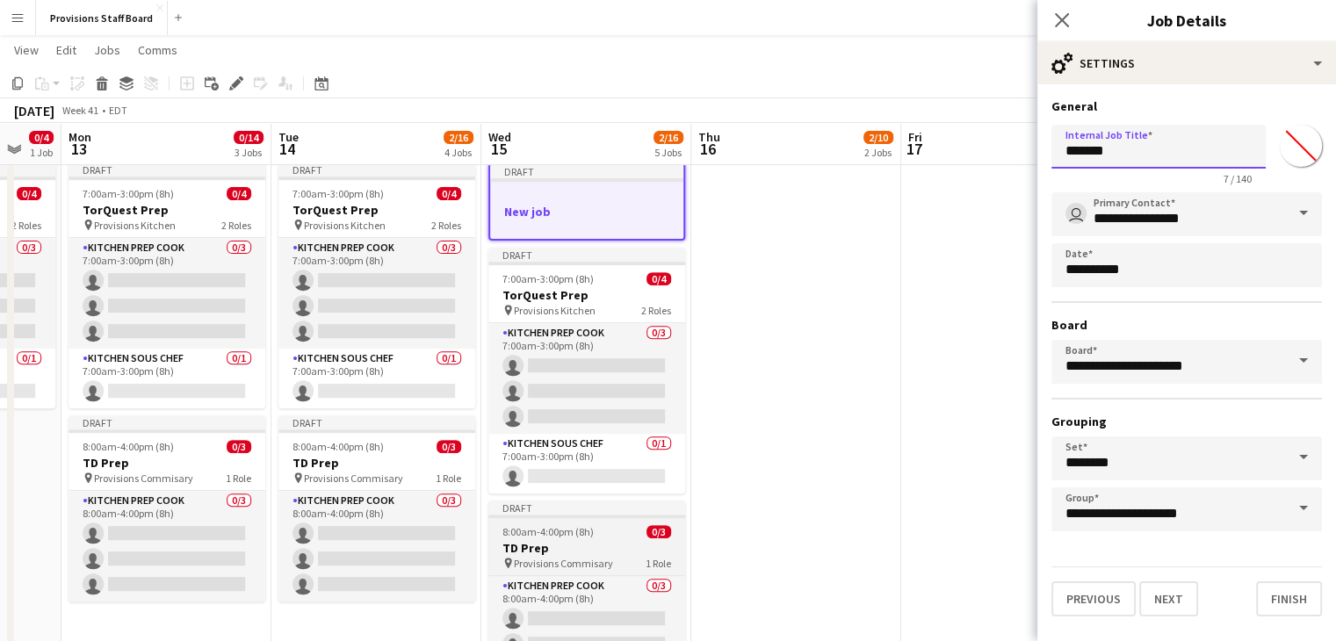
scroll to position [643, 0]
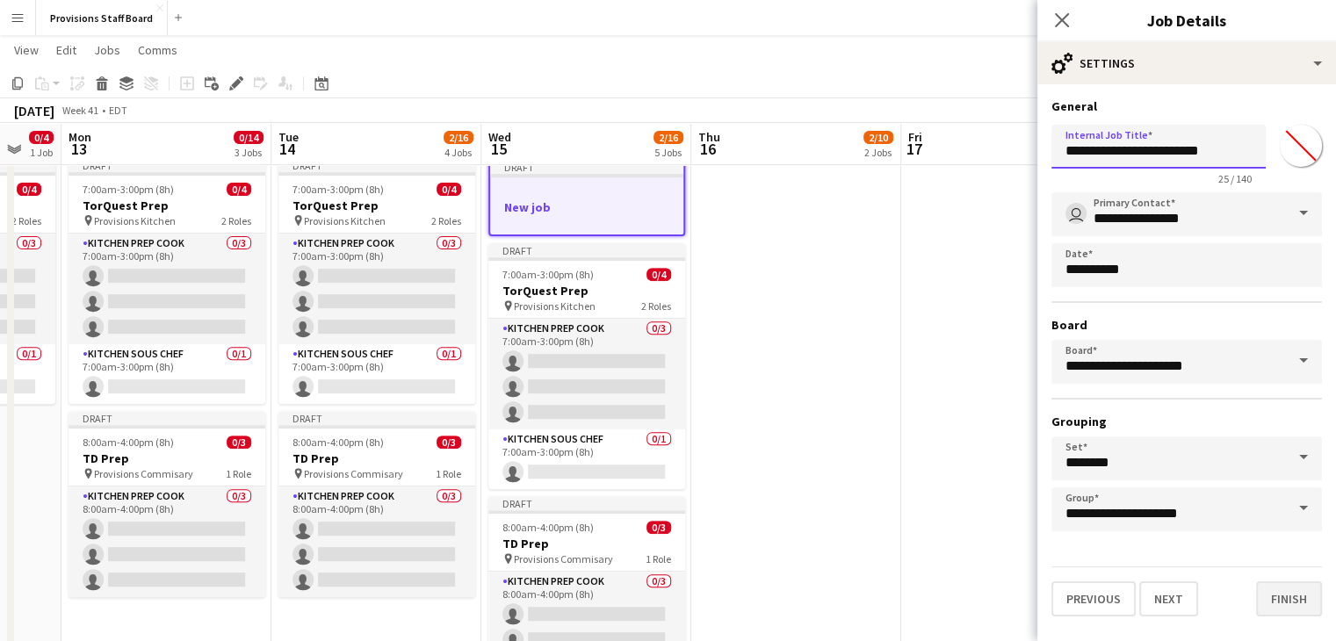
type input "**********"
click at [1294, 595] on button "Finish" at bounding box center [1289, 598] width 66 height 35
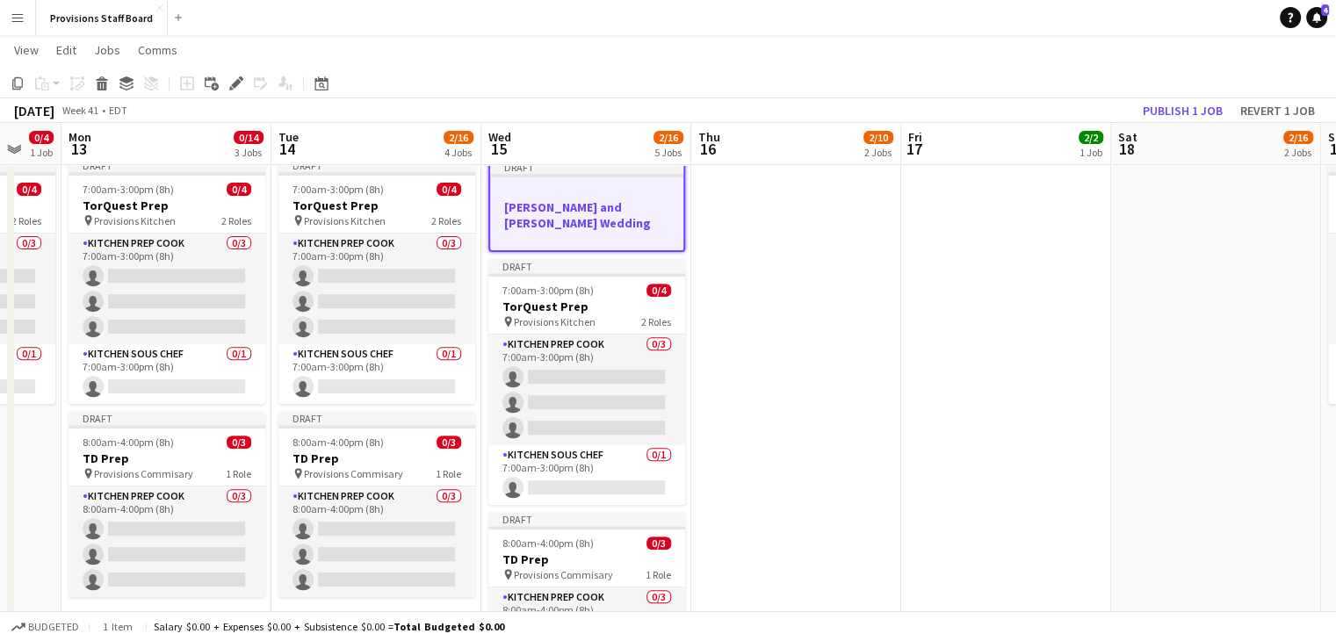
click at [583, 213] on h3 "[PERSON_NAME] and [PERSON_NAME] Wedding" at bounding box center [586, 215] width 193 height 32
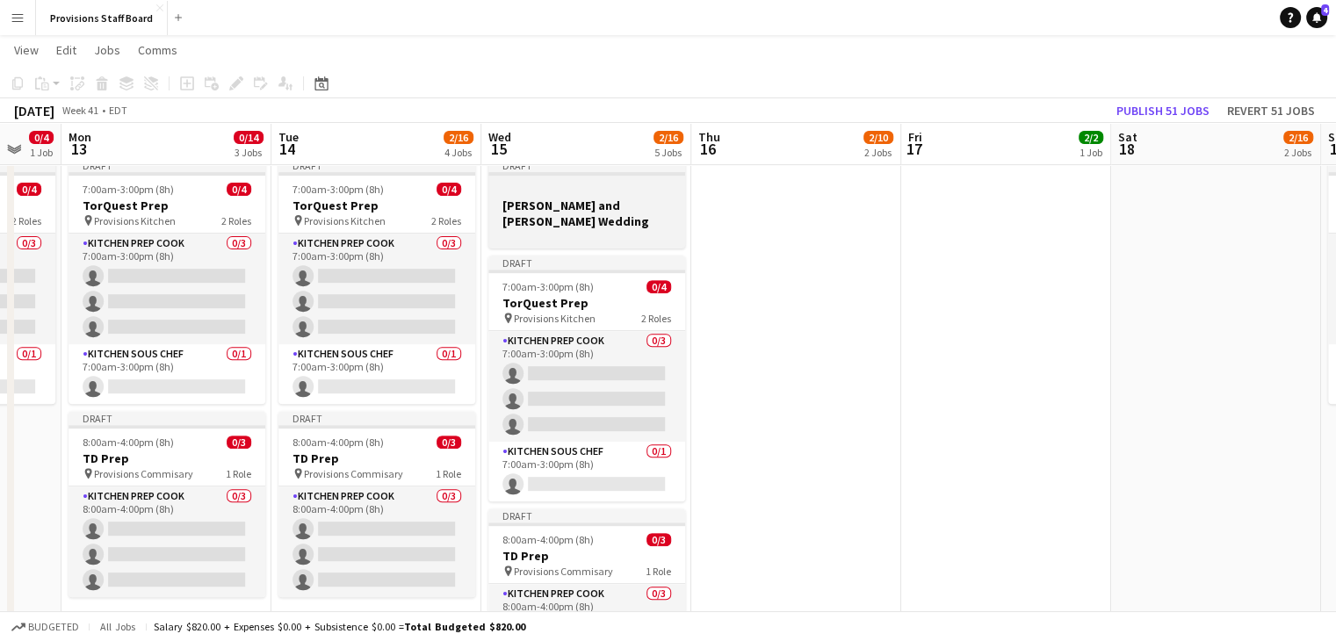
click at [583, 213] on h3 "[PERSON_NAME] and [PERSON_NAME] Wedding" at bounding box center [586, 214] width 197 height 32
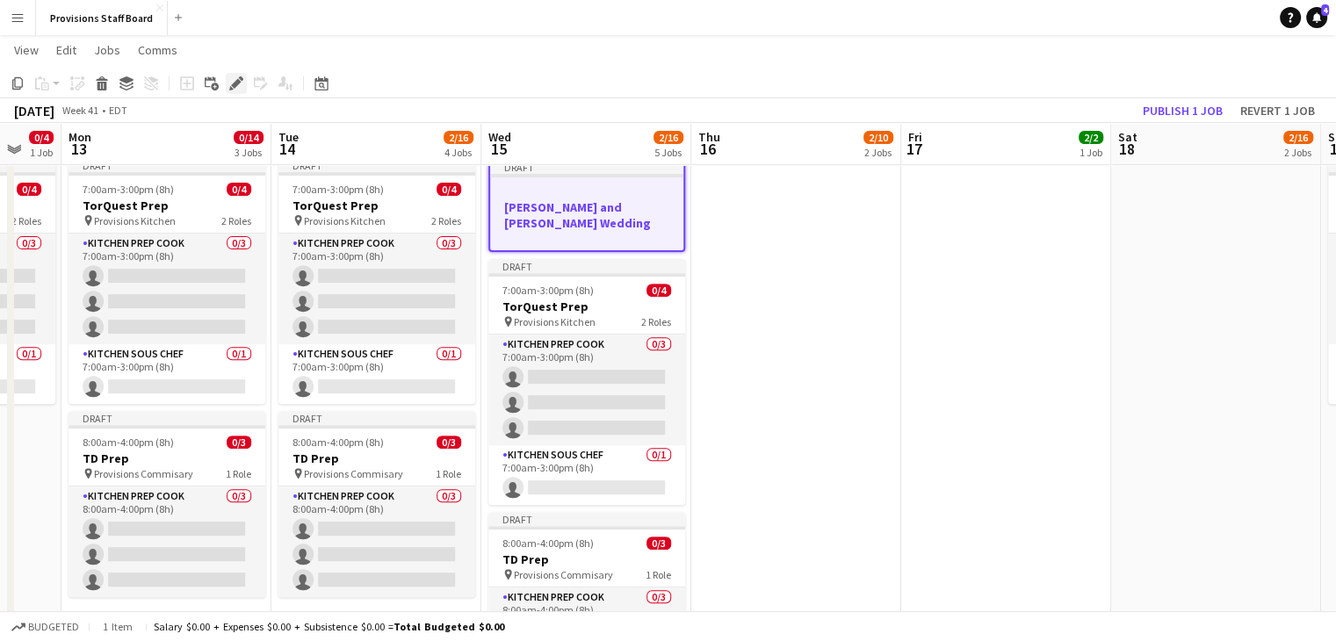
click at [232, 78] on icon "Edit" at bounding box center [236, 83] width 14 height 14
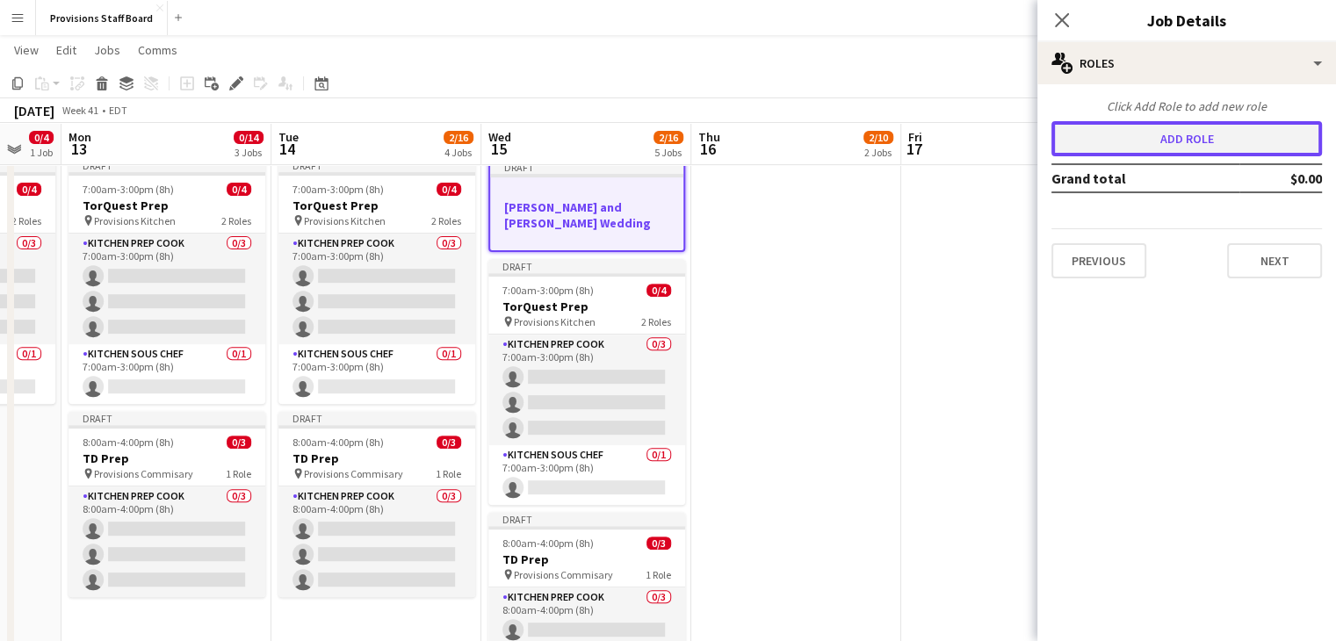
click at [1208, 148] on button "Add role" at bounding box center [1186, 138] width 270 height 35
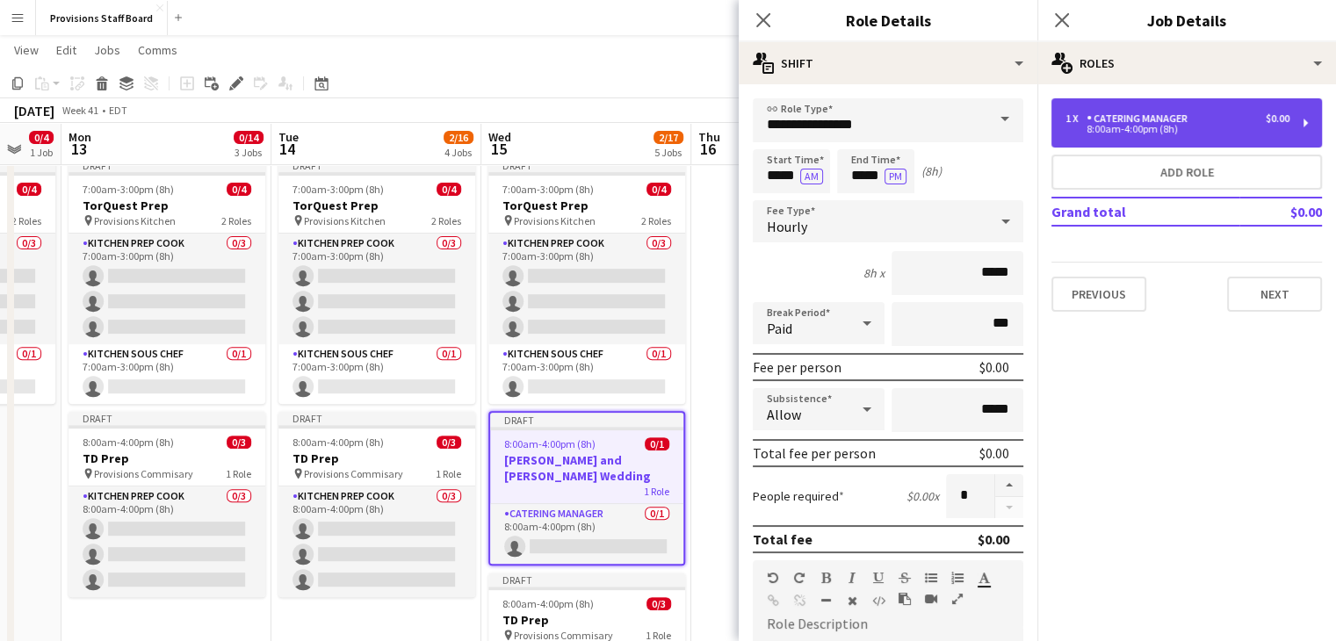
click at [1114, 127] on div "8:00am-4:00pm (8h)" at bounding box center [1177, 129] width 224 height 9
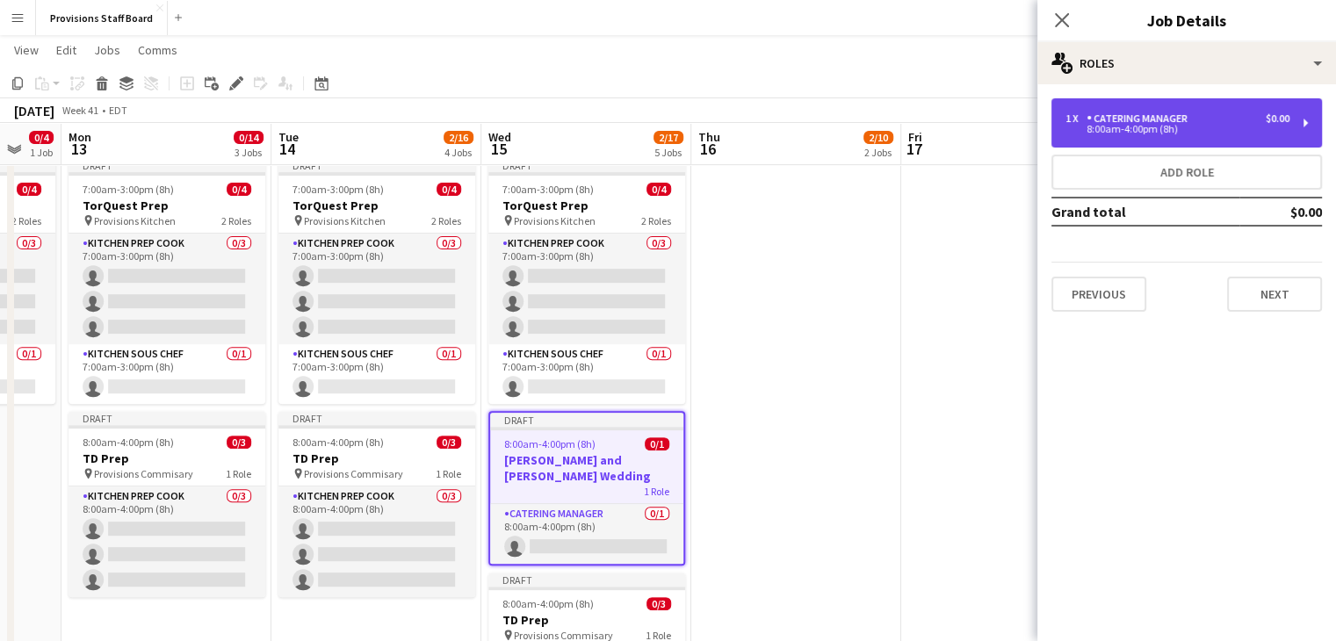
click at [1114, 127] on div "8:00am-4:00pm (8h)" at bounding box center [1177, 129] width 224 height 9
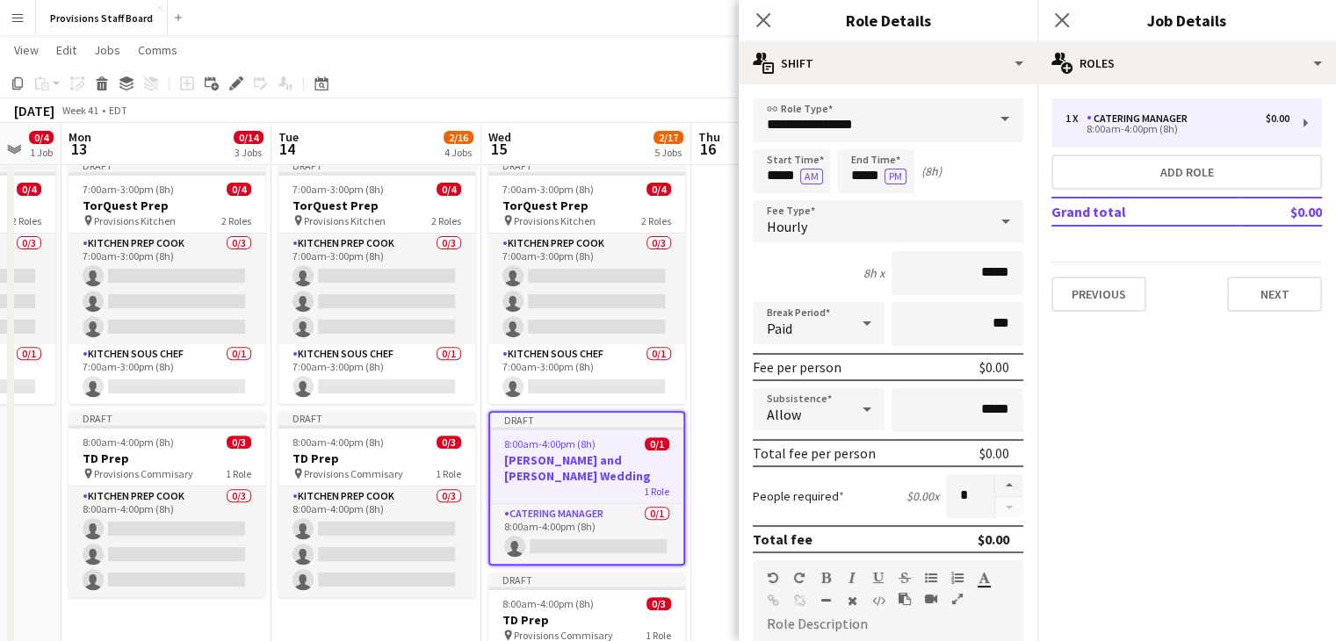
click at [987, 120] on span at bounding box center [1004, 119] width 37 height 42
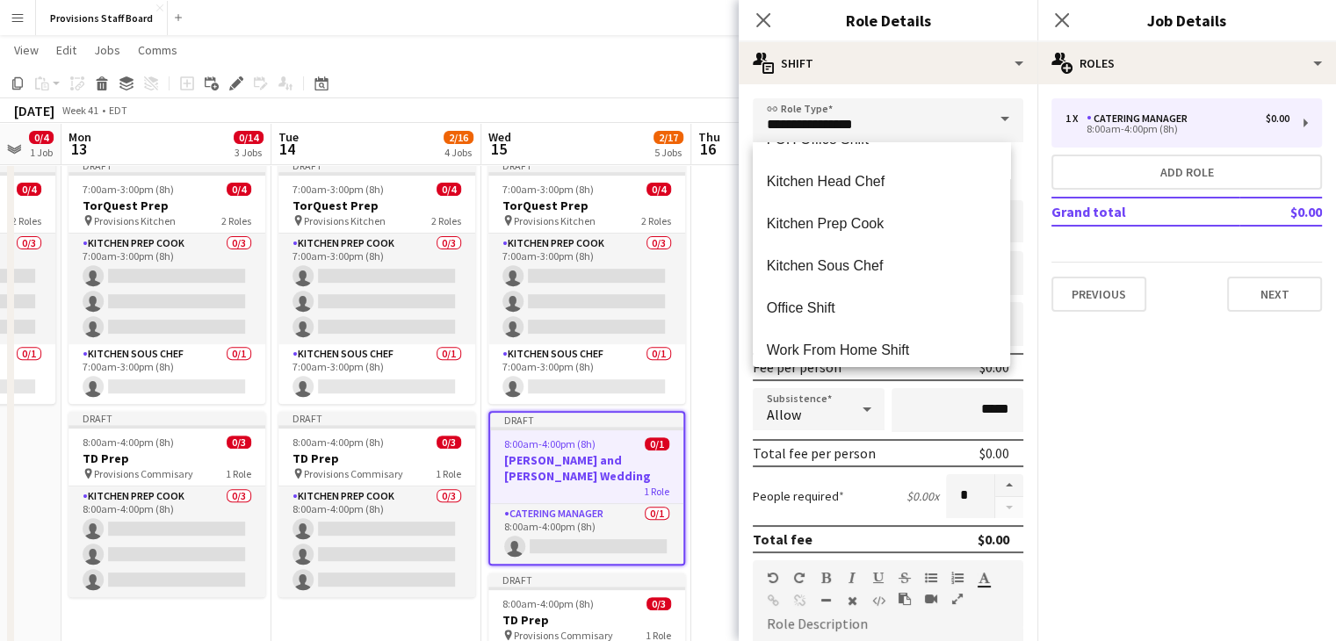
scroll to position [422, 0]
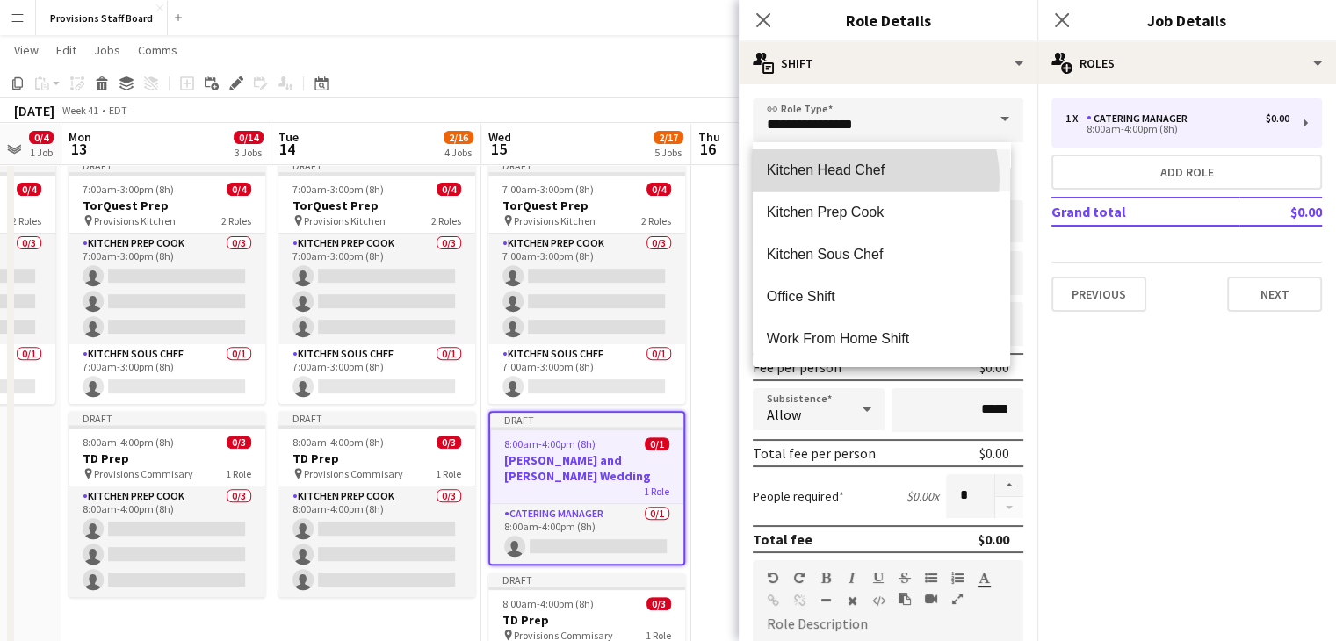
click at [862, 179] on mat-option "Kitchen Head Chef" at bounding box center [881, 170] width 257 height 42
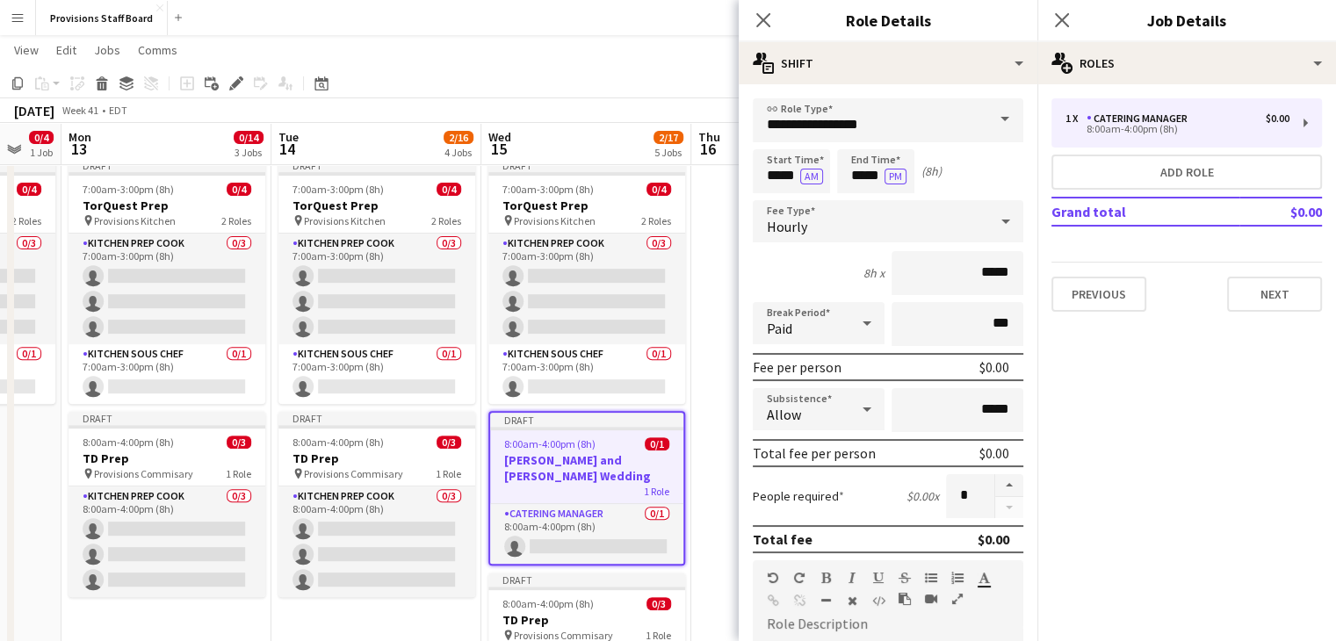
click at [991, 116] on span at bounding box center [1004, 119] width 37 height 42
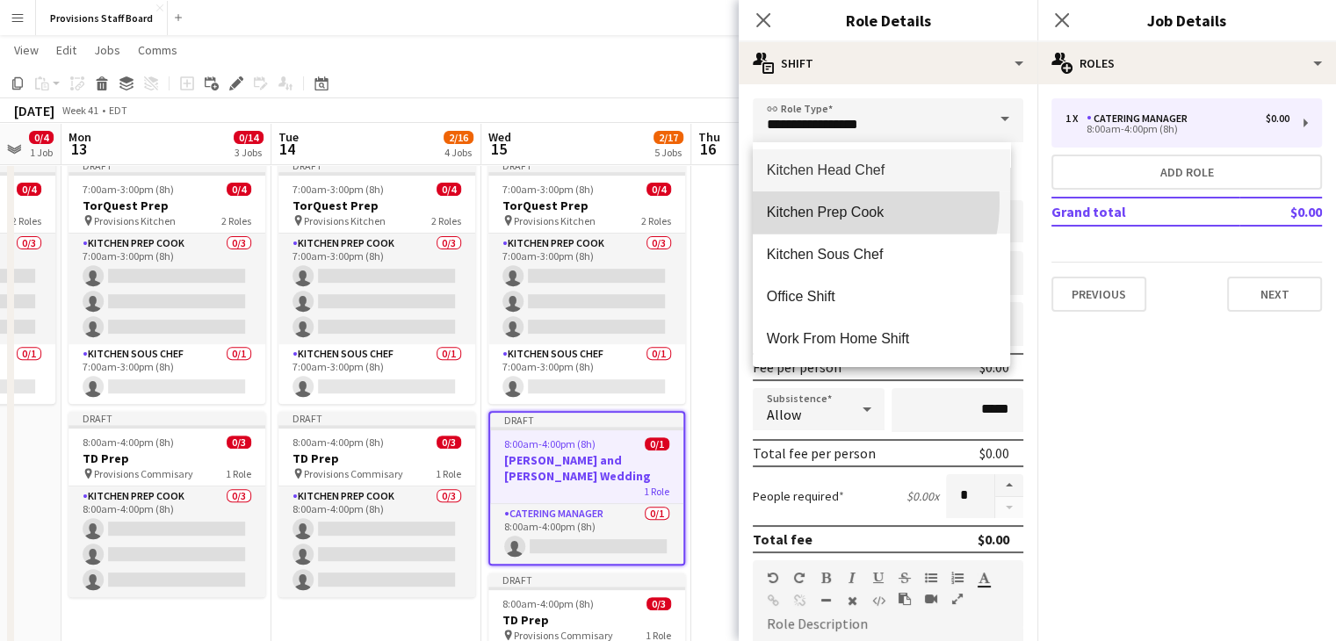
click at [815, 201] on mat-option "Kitchen Prep Cook" at bounding box center [881, 212] width 257 height 42
type input "**********"
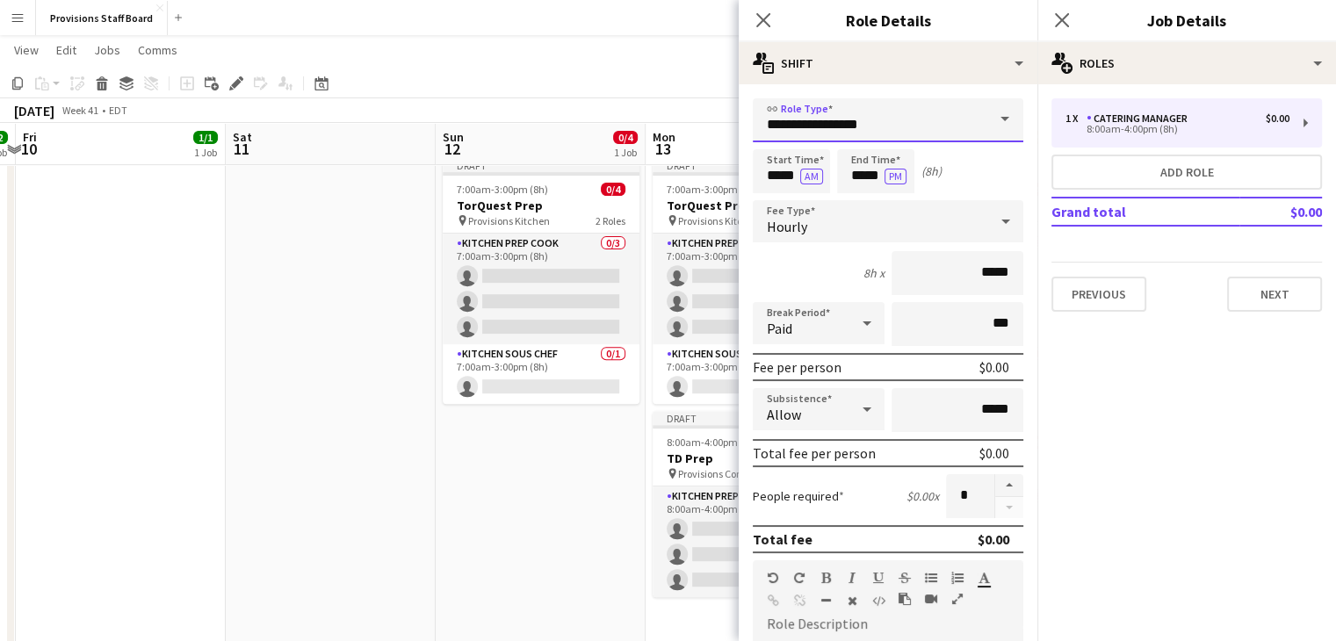
scroll to position [0, 657]
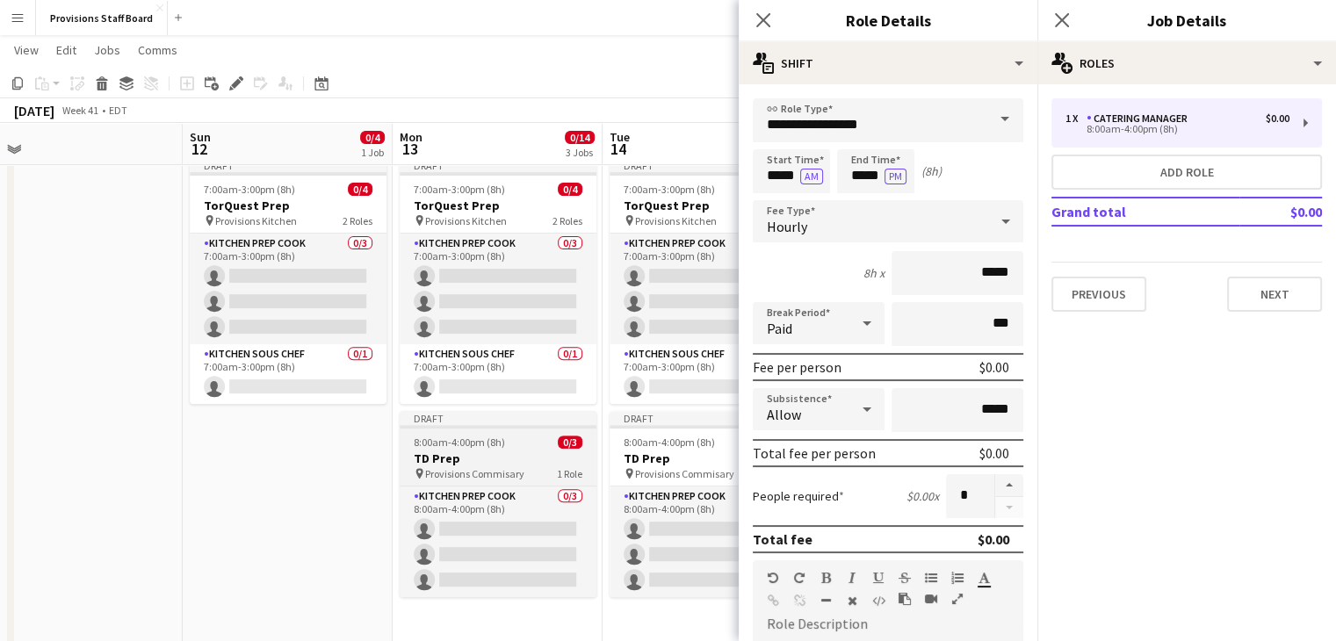
click at [484, 457] on h3 "TD Prep" at bounding box center [498, 458] width 197 height 16
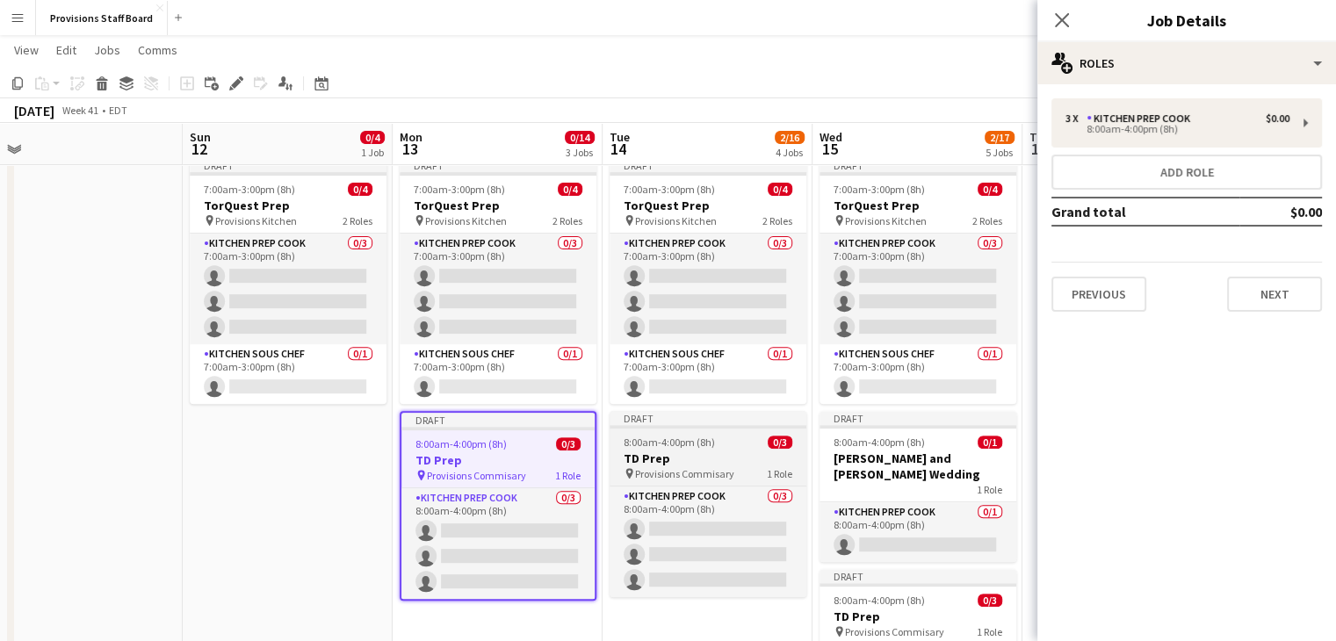
click at [694, 466] on div "pin Provisions Commisary 1 Role" at bounding box center [707, 473] width 197 height 14
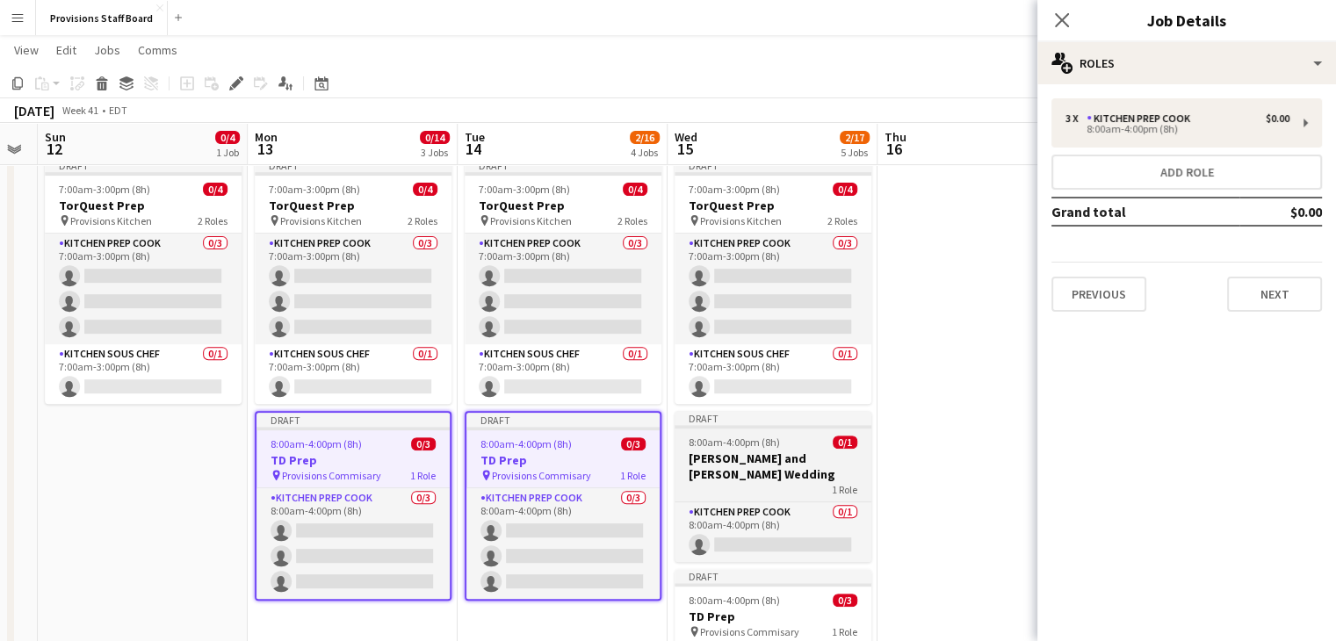
scroll to position [0, 808]
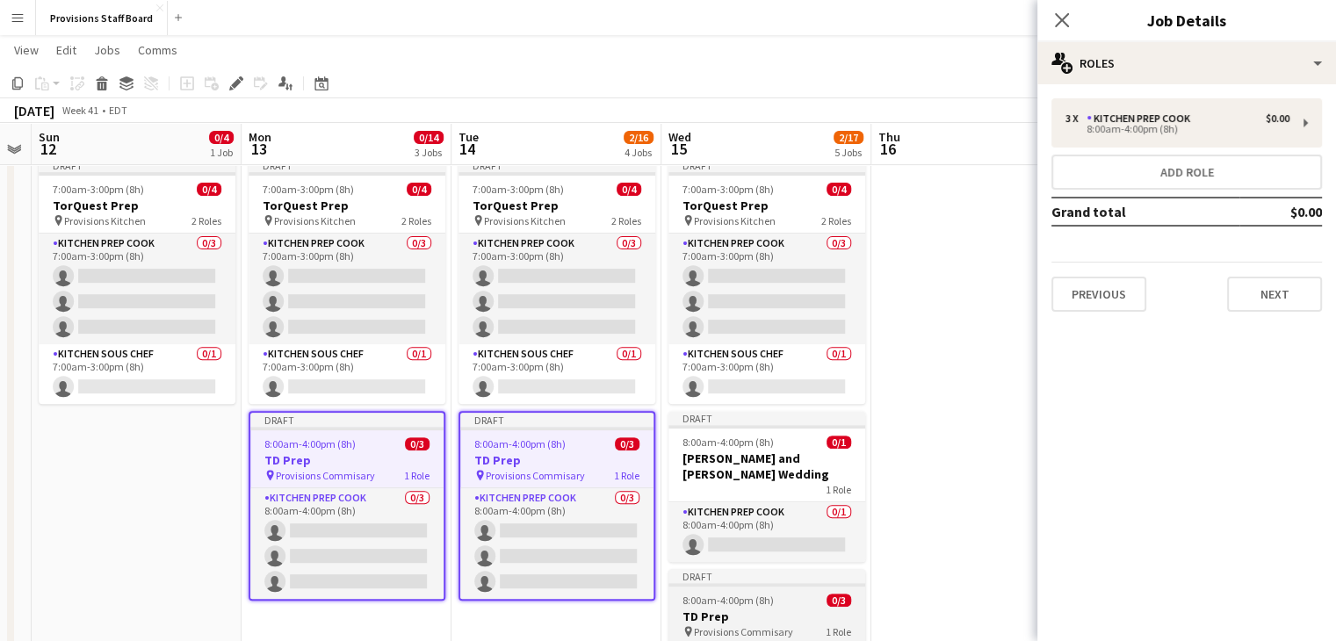
click at [768, 594] on span "8:00am-4:00pm (8h)" at bounding box center [727, 600] width 91 height 13
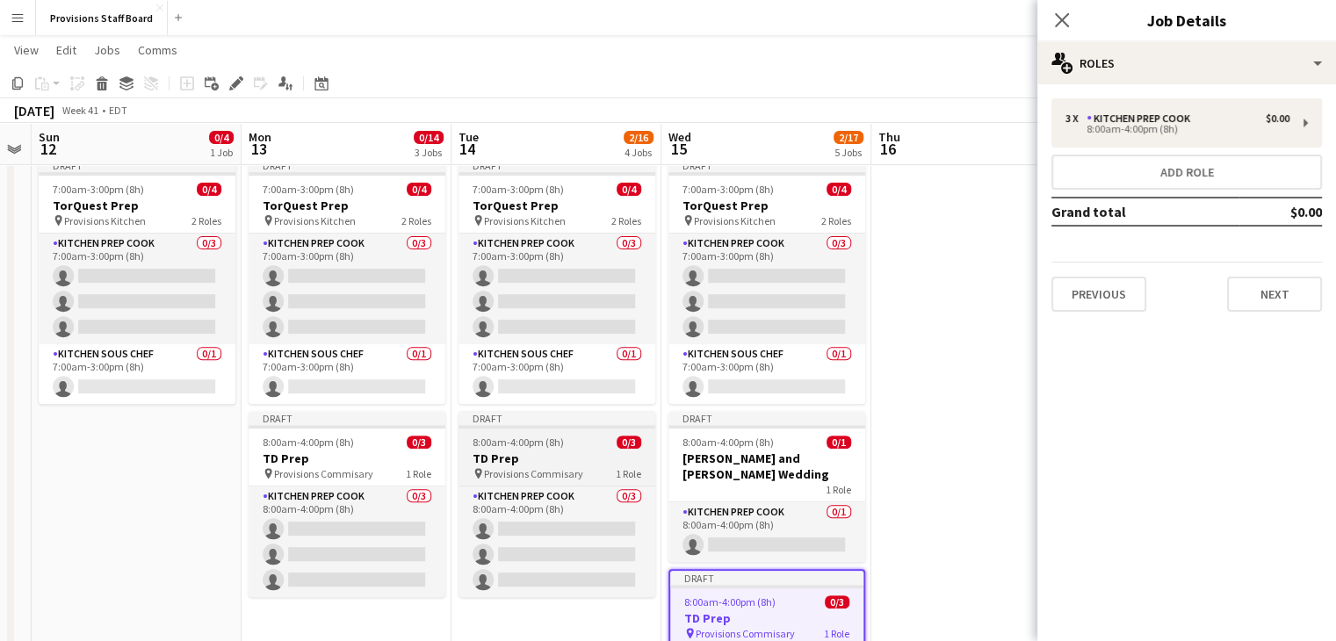
click at [544, 458] on h3 "TD Prep" at bounding box center [556, 458] width 197 height 16
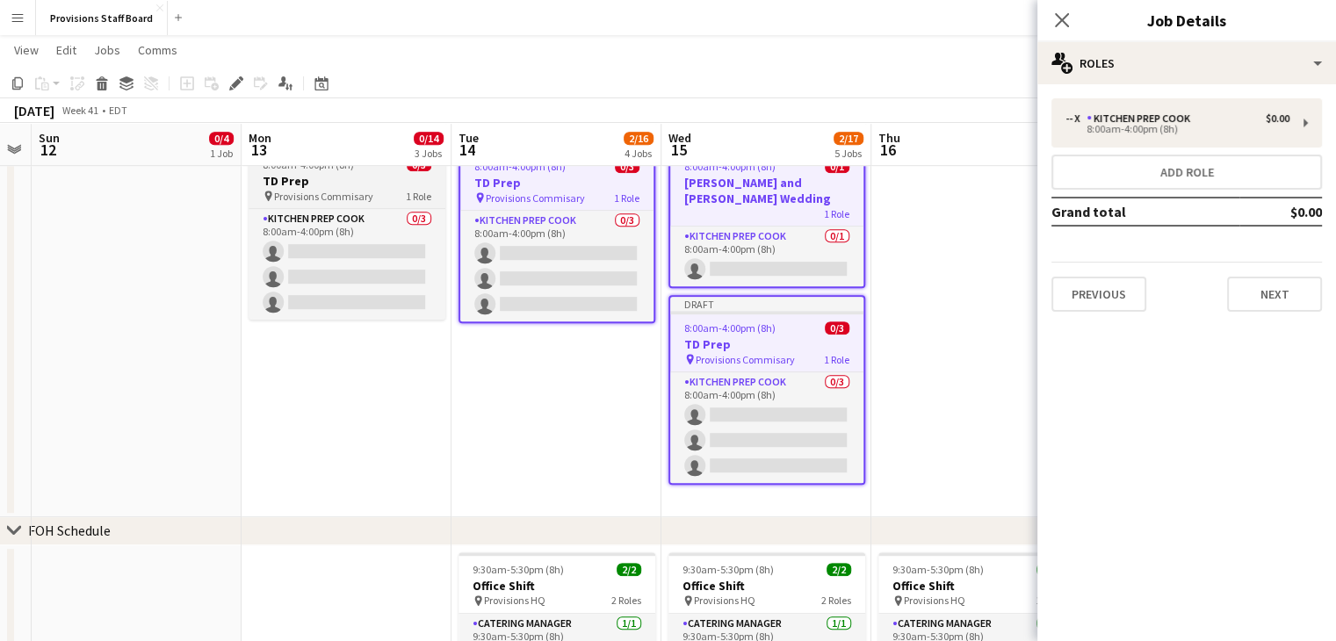
scroll to position [920, 0]
click at [322, 420] on app-date-cell "Draft 7:00am-3:00pm (8h) 0/4 TorQuest Prep pin Provisions Kitchen 2 Roles Kitch…" at bounding box center [346, 196] width 210 height 644
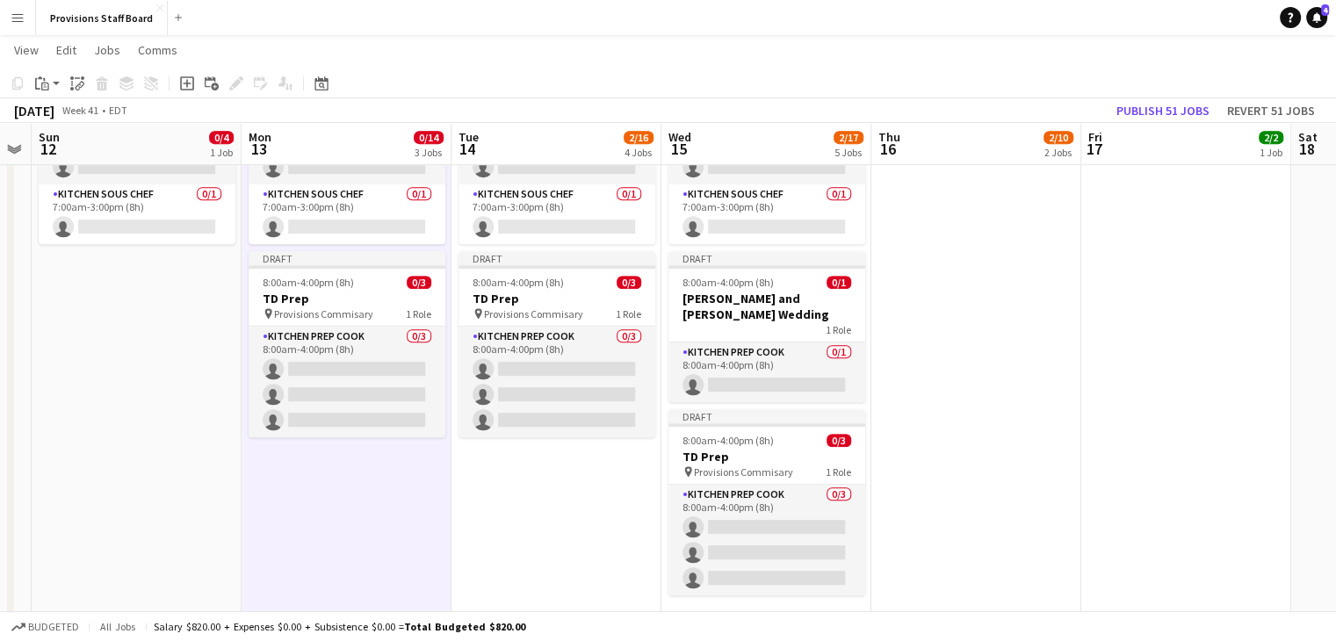
scroll to position [804, 0]
click at [357, 298] on h3 "TD Prep" at bounding box center [347, 298] width 197 height 16
click at [571, 302] on h3 "TD Prep" at bounding box center [556, 298] width 197 height 16
click at [342, 310] on span "Provisions Commisary" at bounding box center [323, 312] width 99 height 13
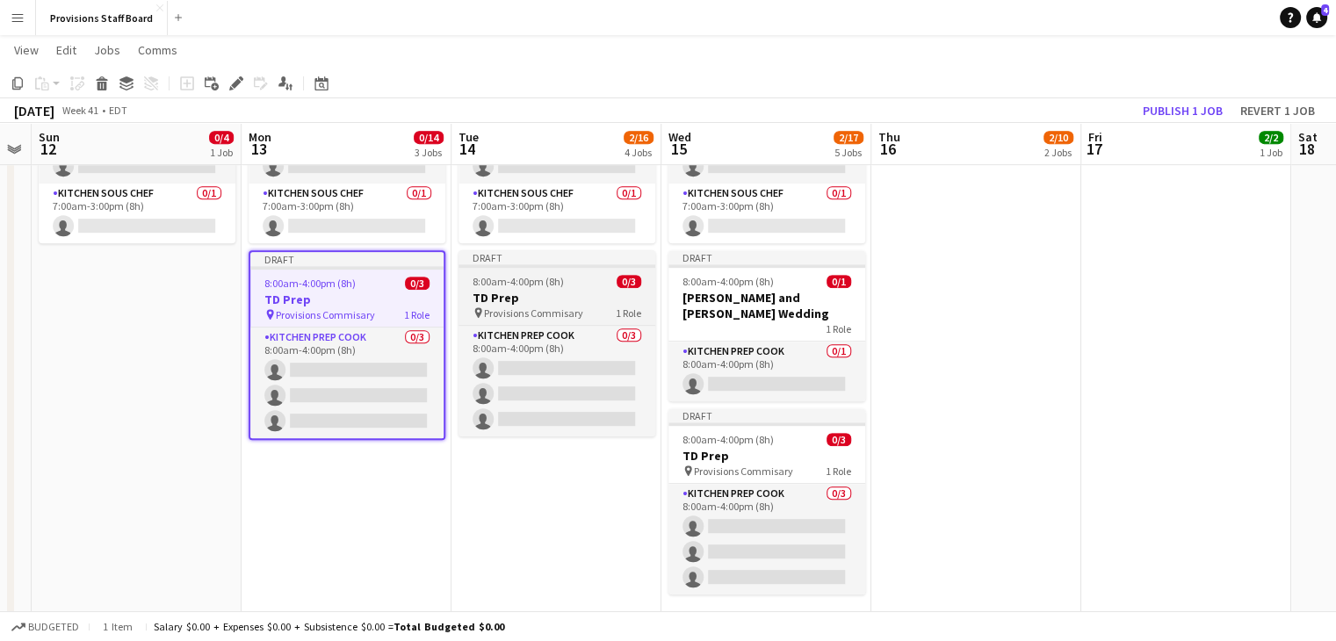
click at [491, 302] on h3 "TD Prep" at bounding box center [556, 298] width 197 height 16
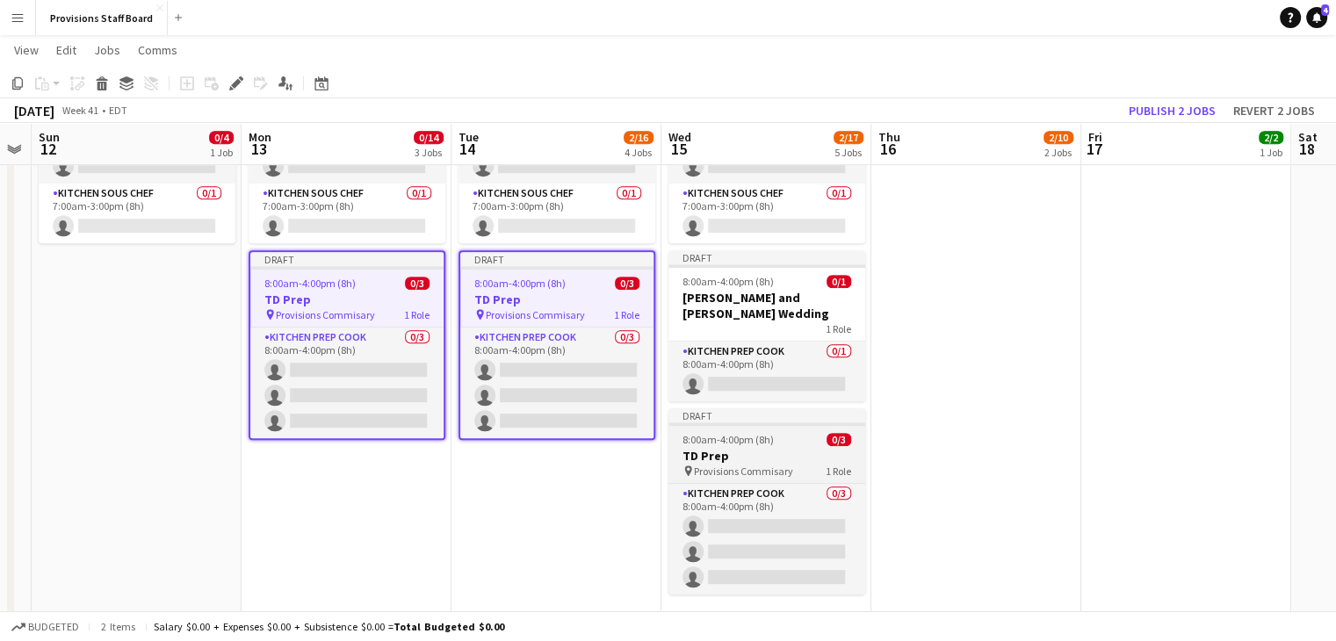
click at [772, 448] on h3 "TD Prep" at bounding box center [766, 456] width 197 height 16
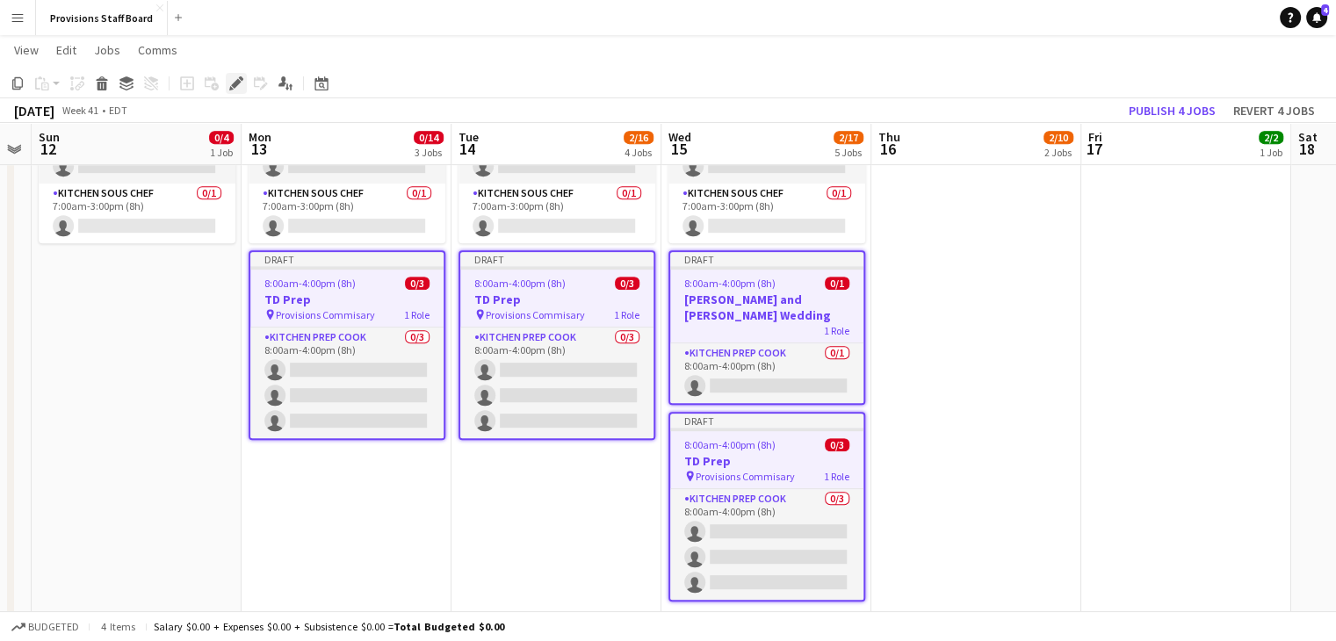
click at [235, 89] on icon "Edit" at bounding box center [236, 83] width 14 height 14
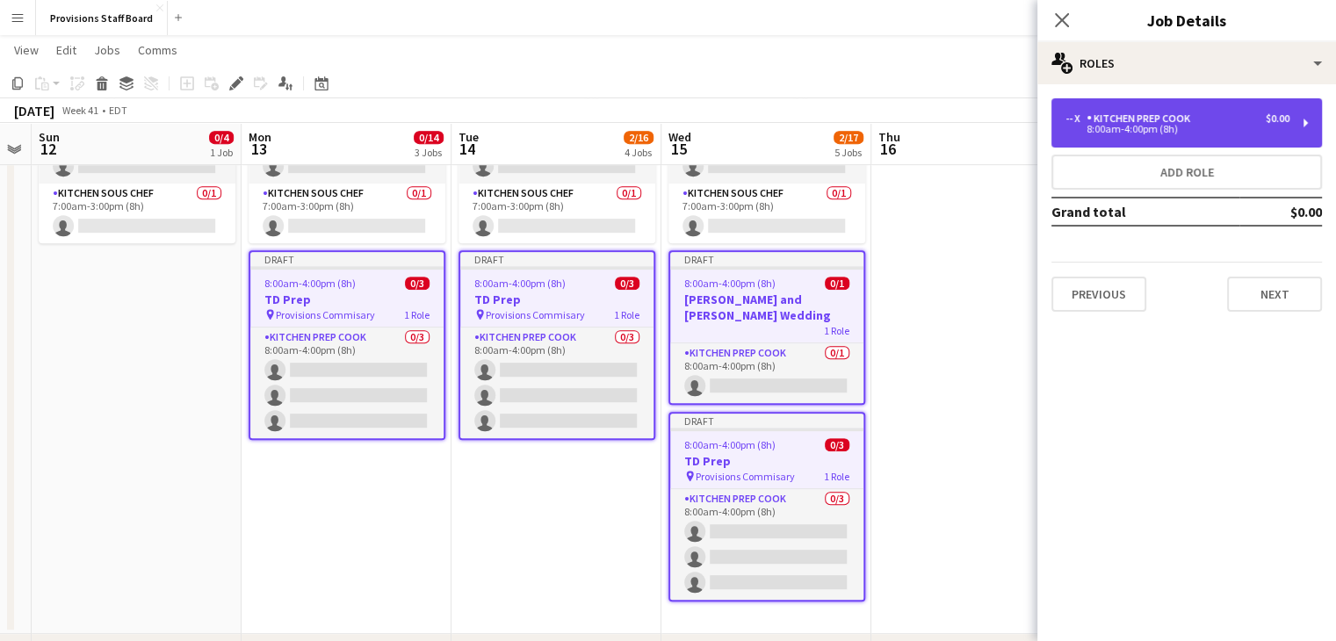
click at [1173, 129] on div "8:00am-4:00pm (8h)" at bounding box center [1177, 129] width 224 height 9
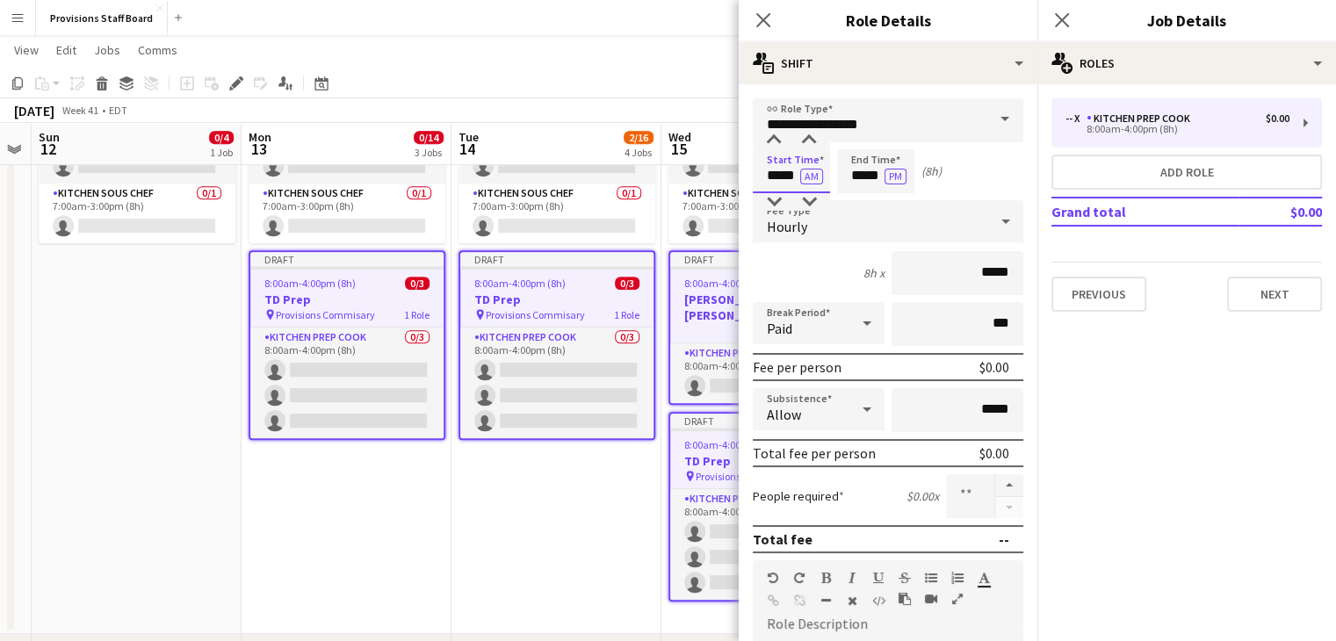
click at [775, 174] on input "*****" at bounding box center [791, 171] width 77 height 44
type input "*****"
click at [773, 139] on div at bounding box center [773, 141] width 35 height 18
click at [857, 175] on input "*****" at bounding box center [875, 171] width 77 height 44
type input "*****"
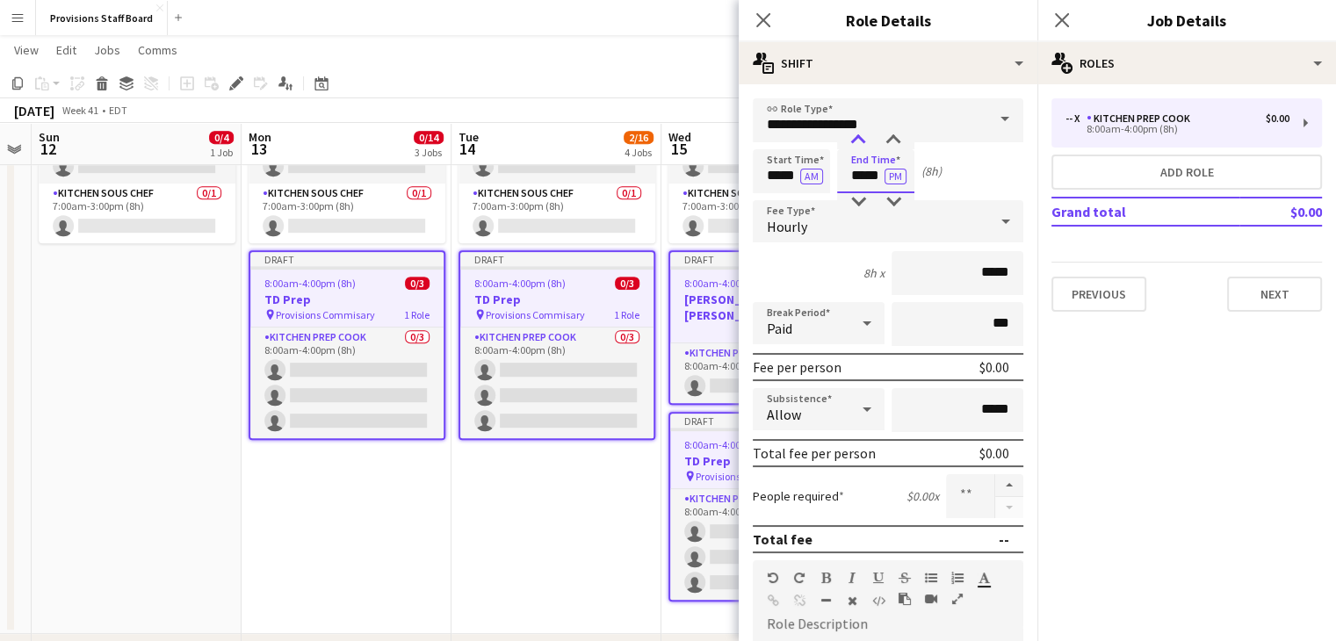
click at [854, 142] on div at bounding box center [857, 141] width 35 height 18
click at [570, 508] on app-date-cell "Draft 7:00am-3:00pm (8h) 0/4 TorQuest Prep pin Provisions Kitchen 2 Roles Kitch…" at bounding box center [556, 312] width 210 height 644
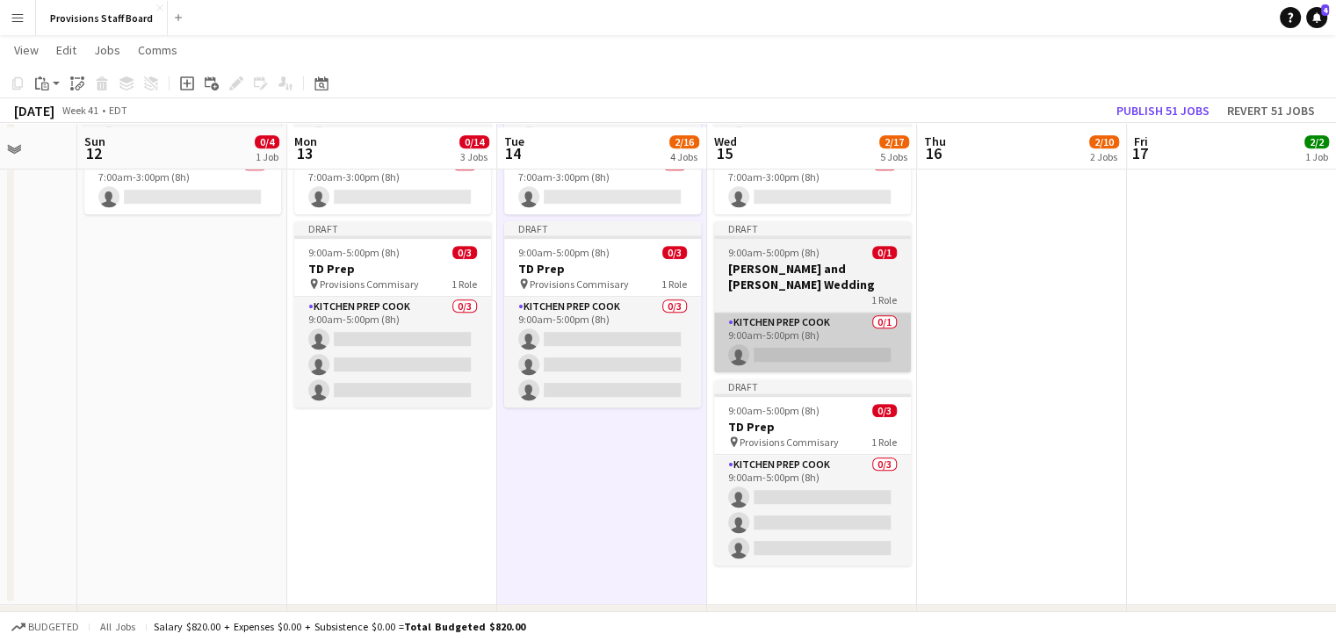
scroll to position [839, 0]
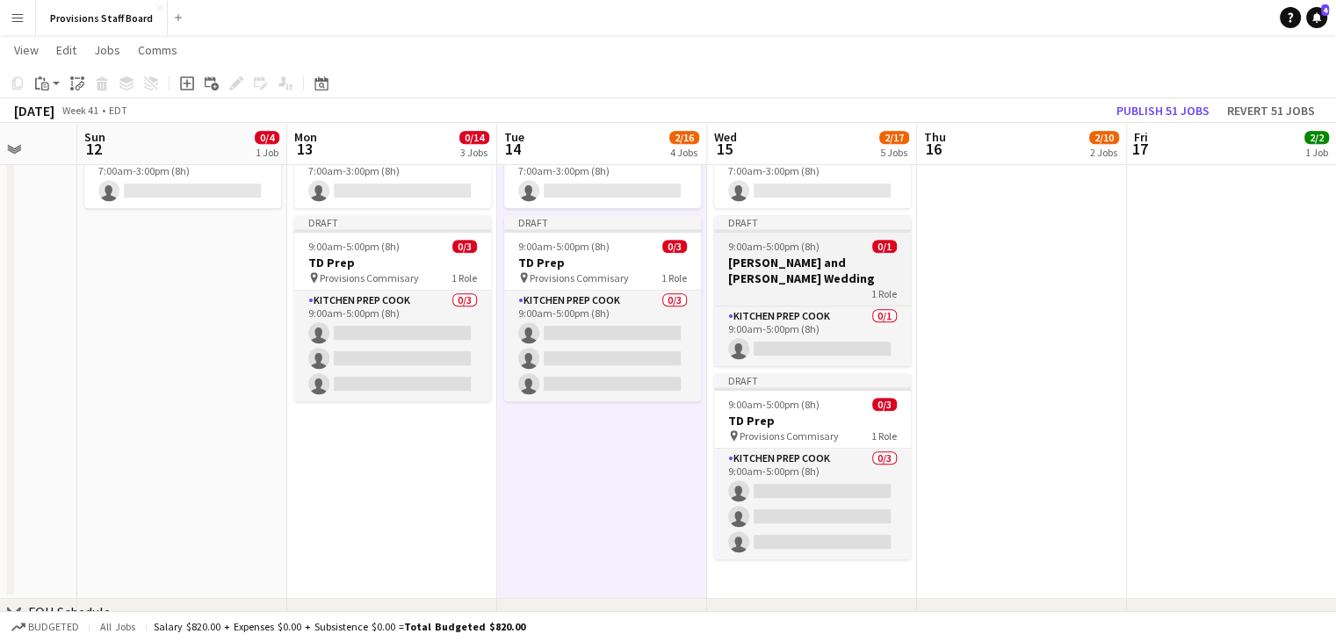
click at [756, 257] on h3 "[PERSON_NAME] and [PERSON_NAME] Wedding" at bounding box center [812, 271] width 197 height 32
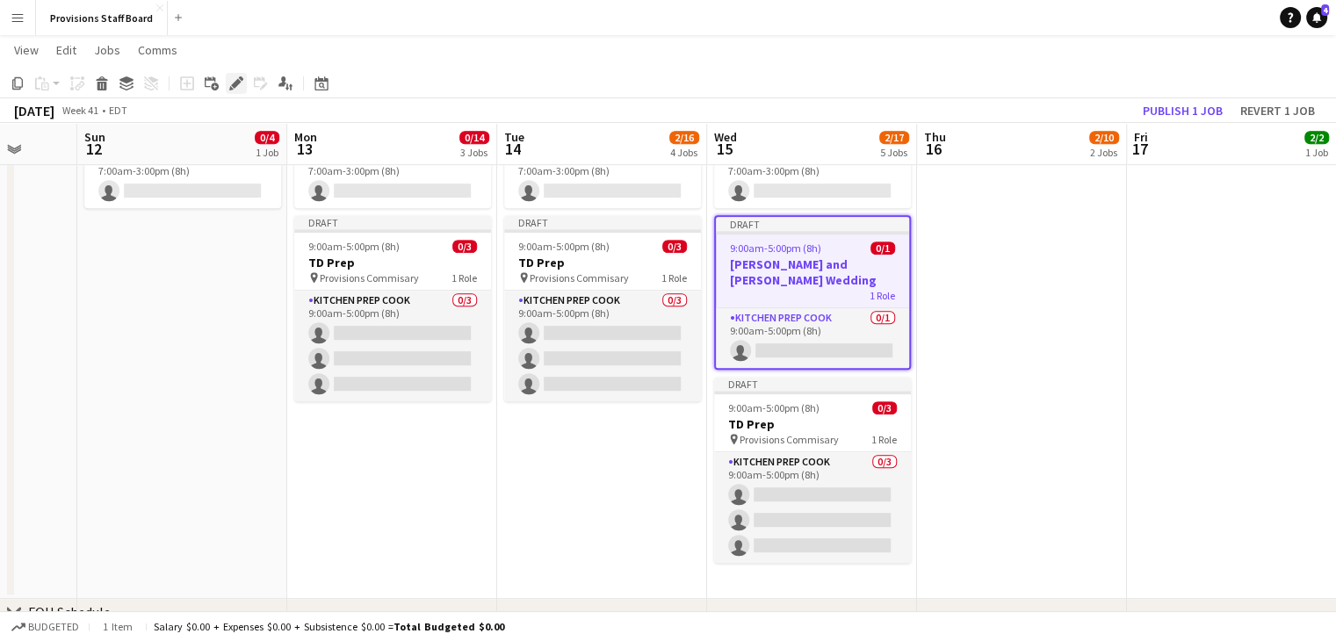
click at [232, 85] on icon at bounding box center [236, 84] width 10 height 10
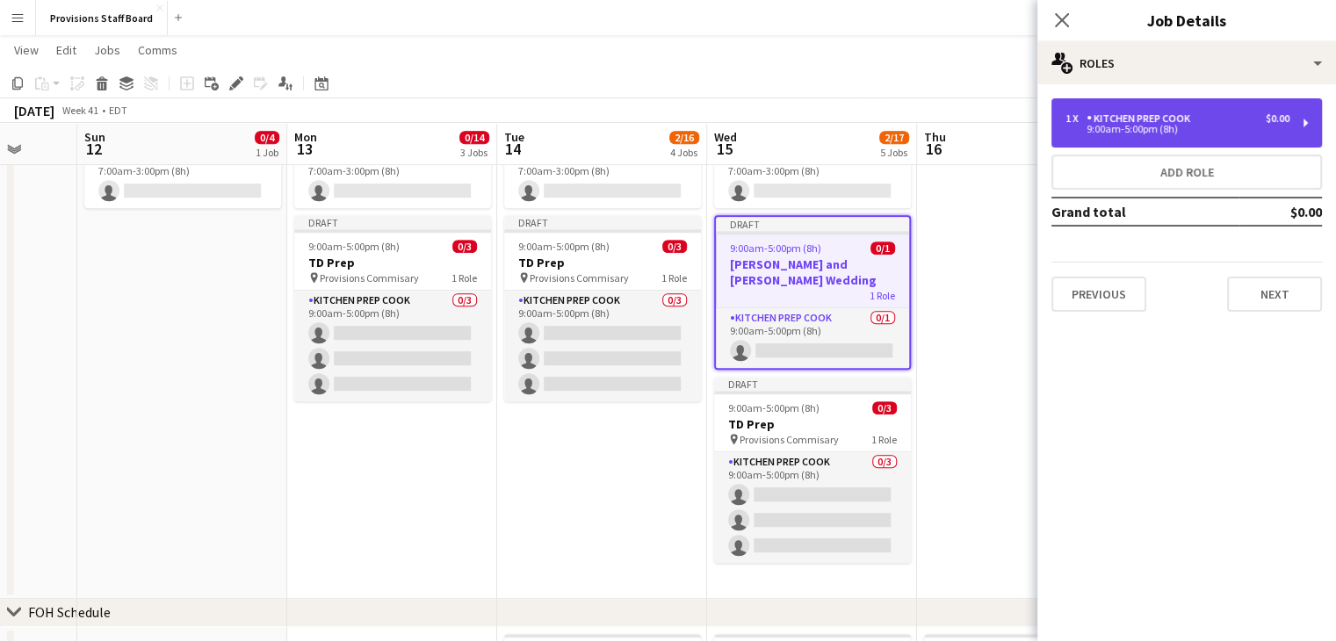
click at [1106, 119] on div "Kitchen Prep Cook" at bounding box center [1141, 118] width 111 height 12
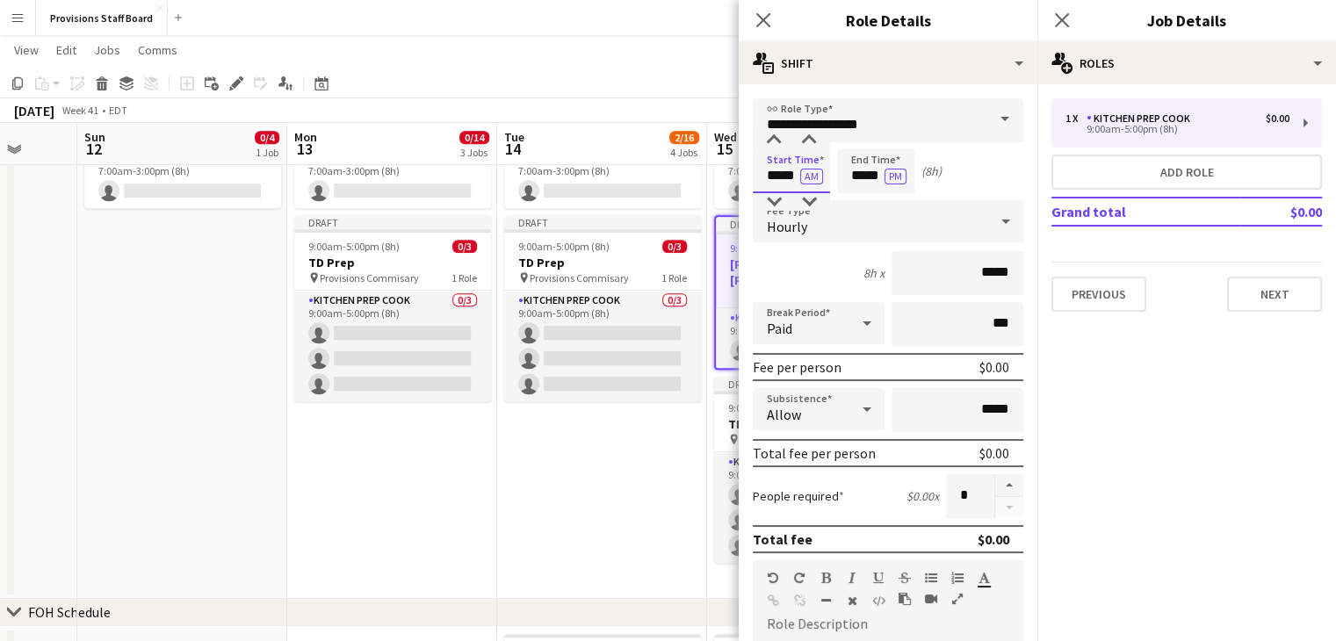
click at [781, 180] on input "*****" at bounding box center [791, 171] width 77 height 44
click at [816, 177] on button "AM" at bounding box center [811, 177] width 23 height 16
click at [863, 178] on input "*****" at bounding box center [875, 171] width 77 height 44
click at [779, 175] on input "*****" at bounding box center [791, 171] width 77 height 44
type input "*****"
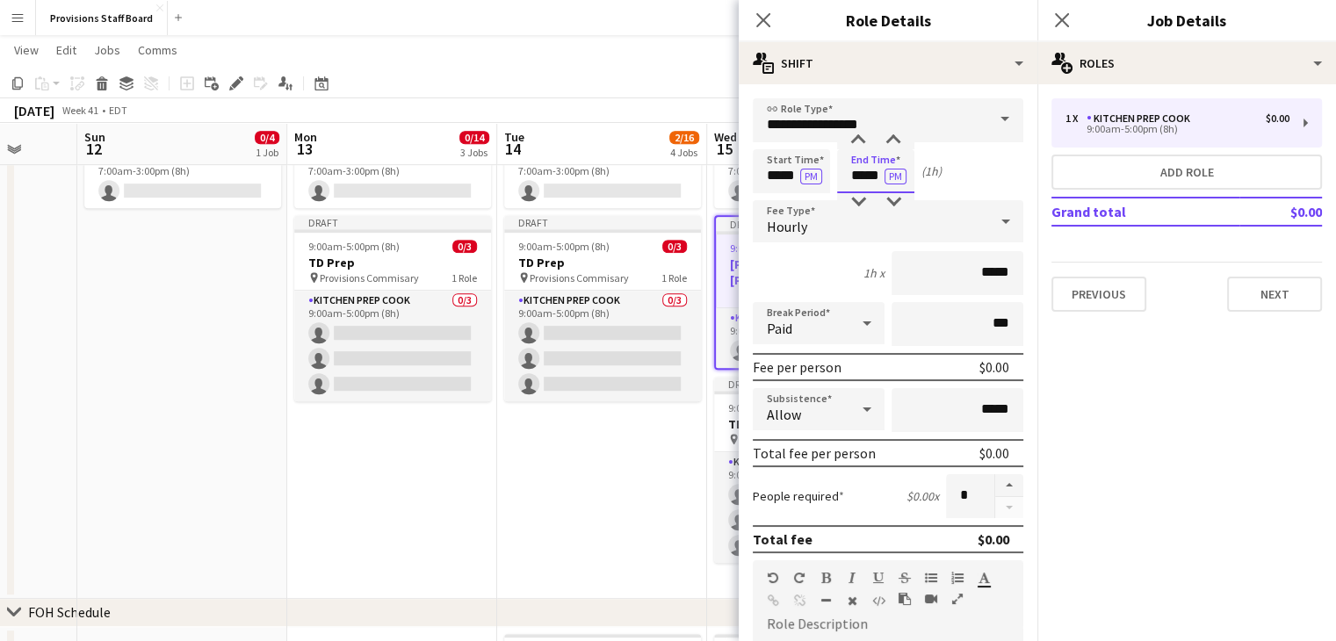
click at [867, 177] on input "*****" at bounding box center [875, 171] width 77 height 44
type input "*****"
click at [622, 532] on app-date-cell "Draft 7:00am-3:00pm (8h) 0/4 TorQuest Prep pin Provisions Kitchen 2 Roles Kitch…" at bounding box center [602, 277] width 210 height 644
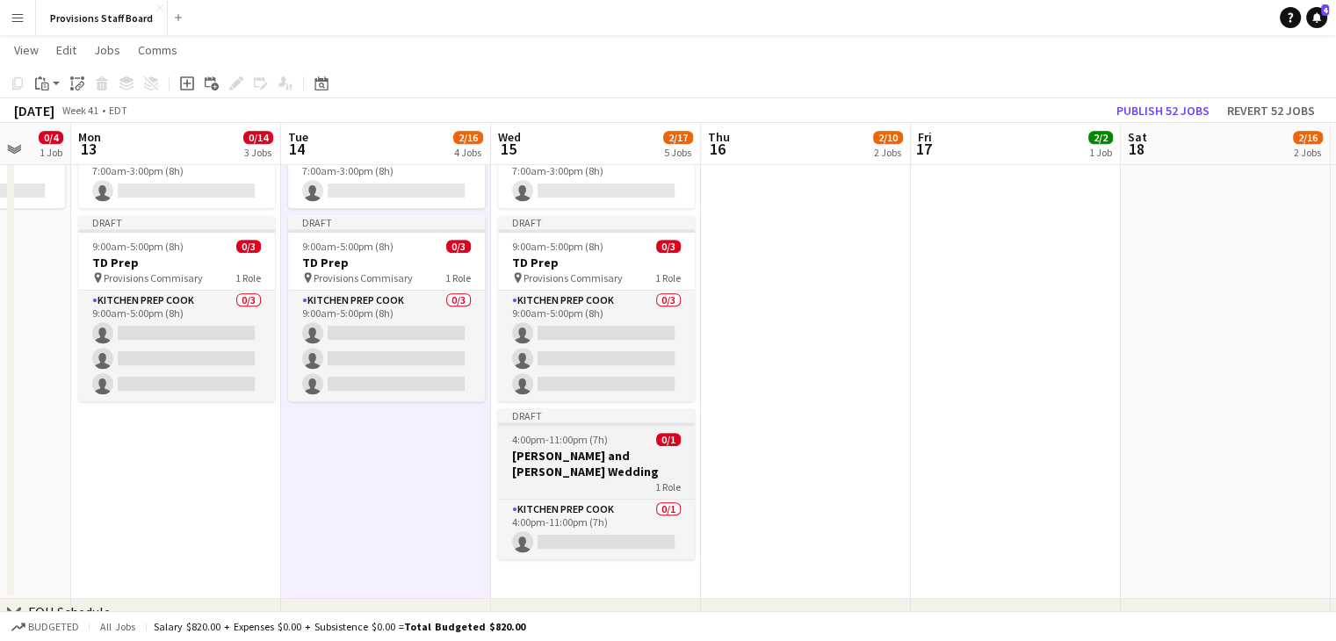
scroll to position [0, 561]
click at [581, 455] on h3 "[PERSON_NAME] and [PERSON_NAME] Wedding" at bounding box center [593, 464] width 197 height 32
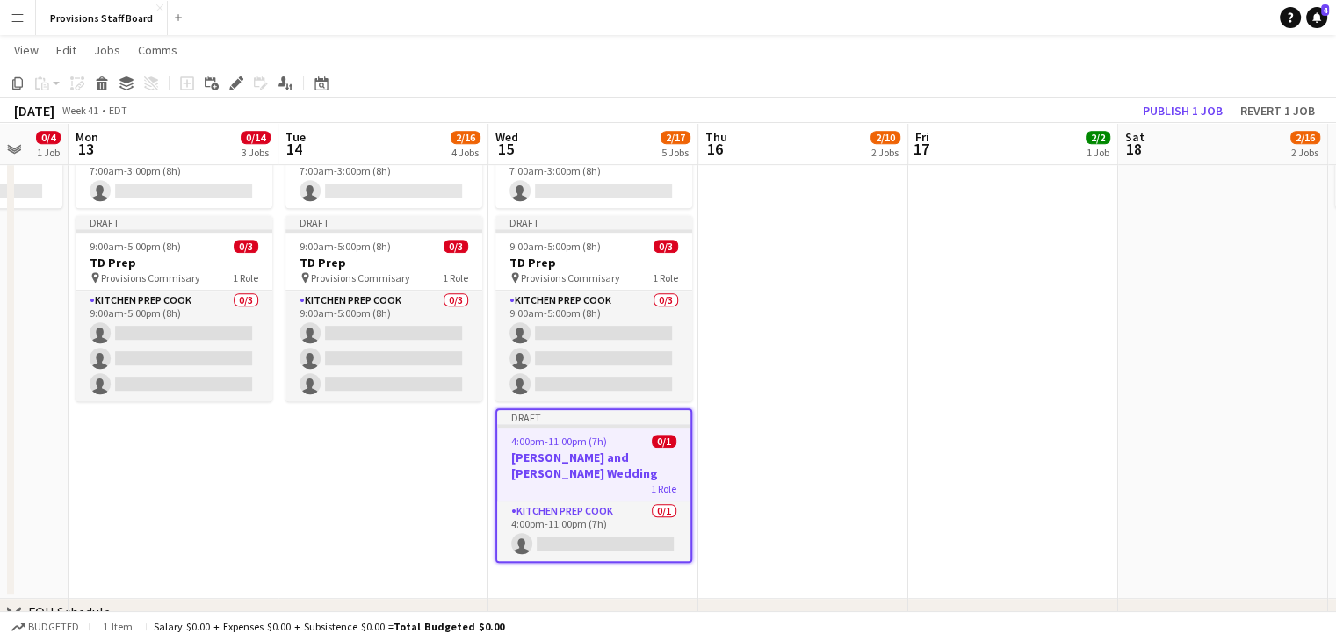
click at [795, 447] on app-date-cell at bounding box center [803, 277] width 210 height 644
drag, startPoint x: 795, startPoint y: 447, endPoint x: 580, endPoint y: 454, distance: 215.3
click at [580, 454] on h3 "[PERSON_NAME] and [PERSON_NAME] Wedding" at bounding box center [593, 466] width 193 height 32
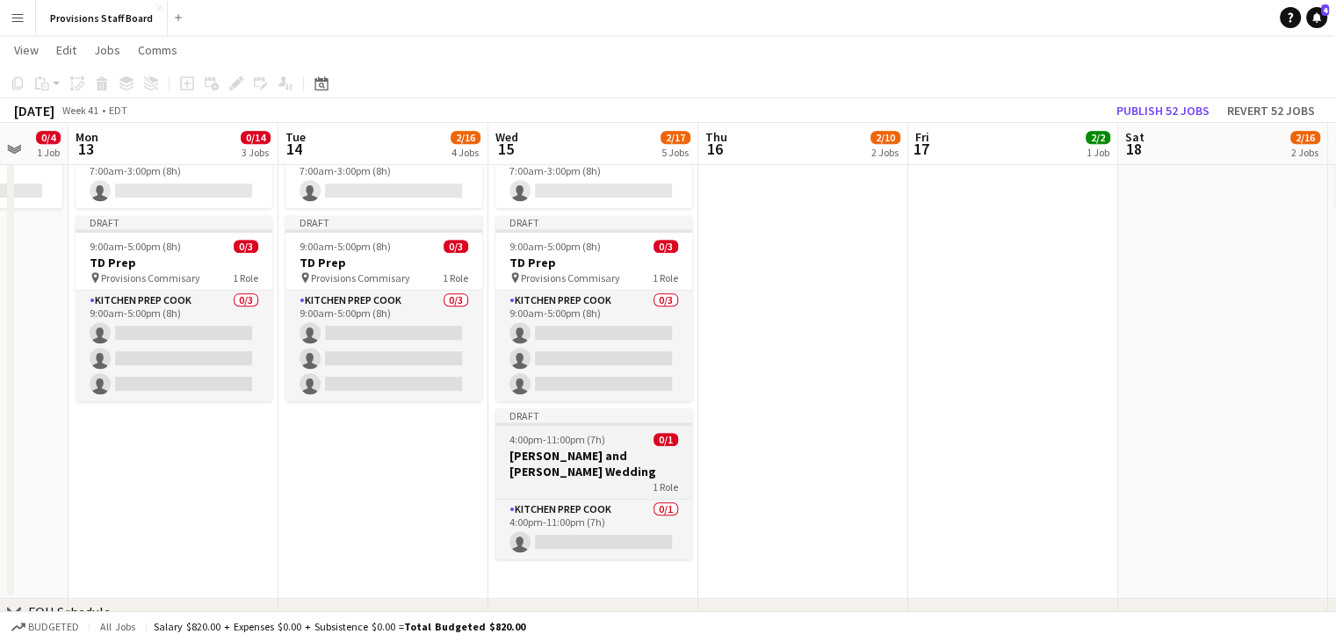
click at [580, 454] on h3 "[PERSON_NAME] and [PERSON_NAME] Wedding" at bounding box center [593, 464] width 197 height 32
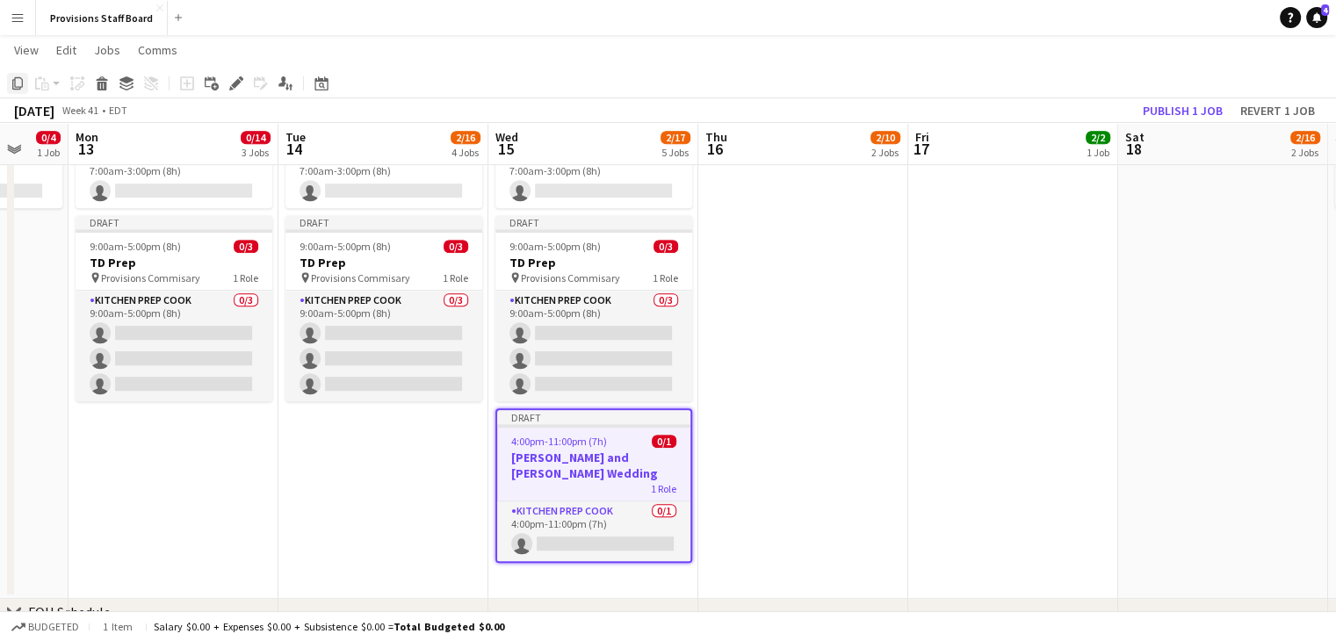
click at [24, 83] on icon "Copy" at bounding box center [18, 83] width 14 height 14
click at [794, 449] on app-date-cell at bounding box center [803, 277] width 210 height 644
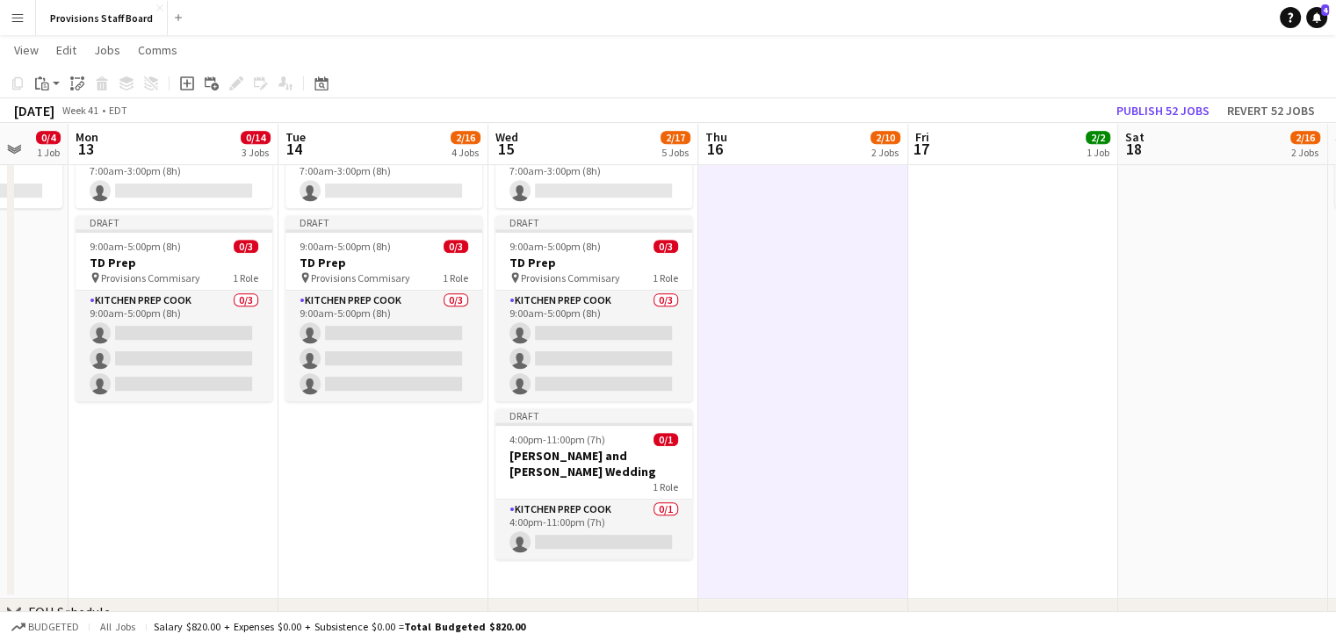
click at [1043, 436] on app-date-cell at bounding box center [1013, 277] width 210 height 644
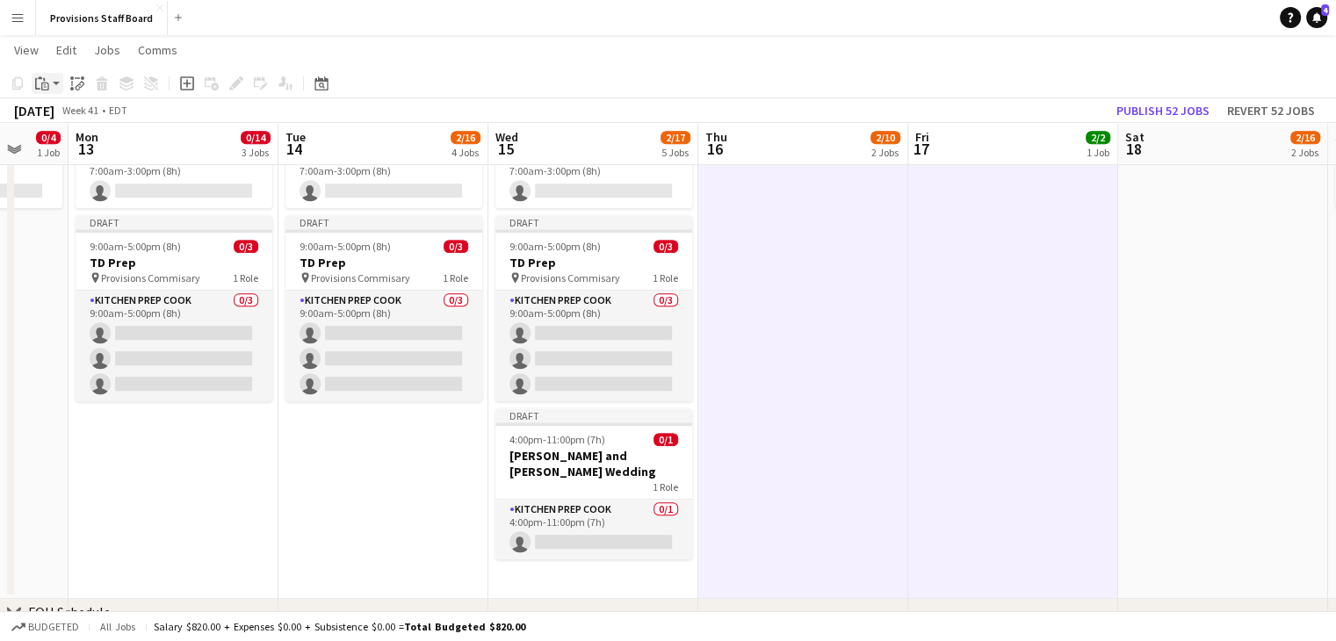
click at [53, 89] on app-action-btn "Paste" at bounding box center [48, 83] width 32 height 21
click at [67, 118] on link "Paste Ctrl+V" at bounding box center [129, 117] width 165 height 16
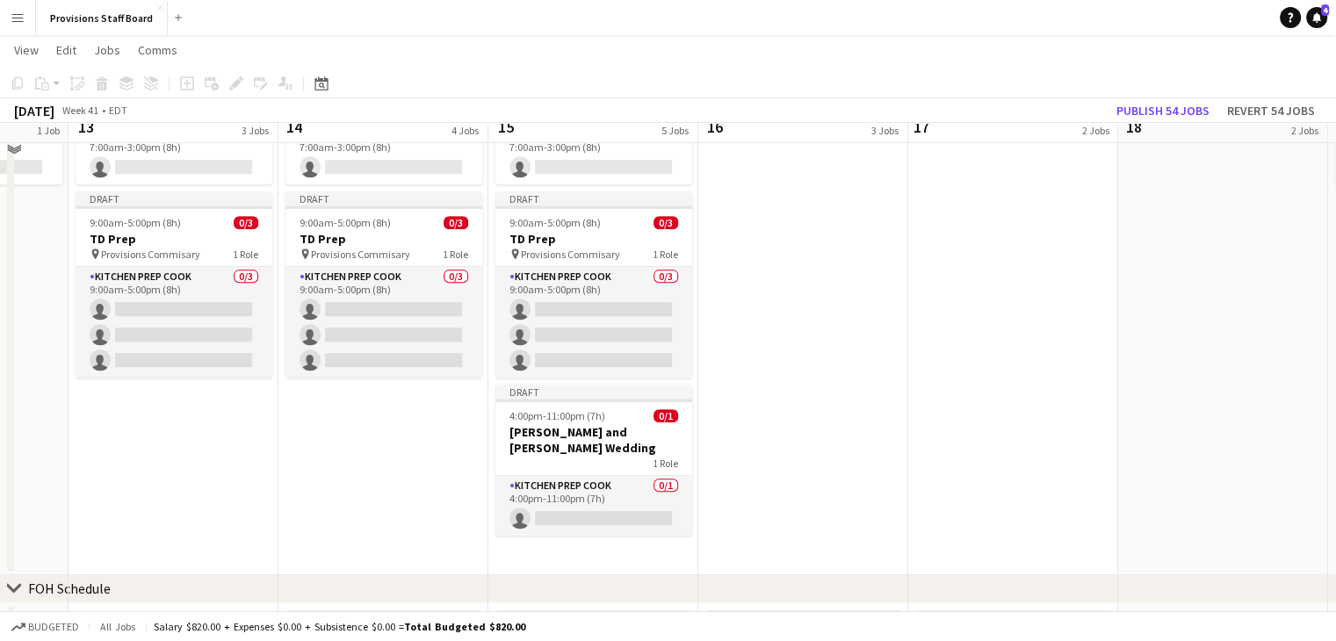
scroll to position [866, 0]
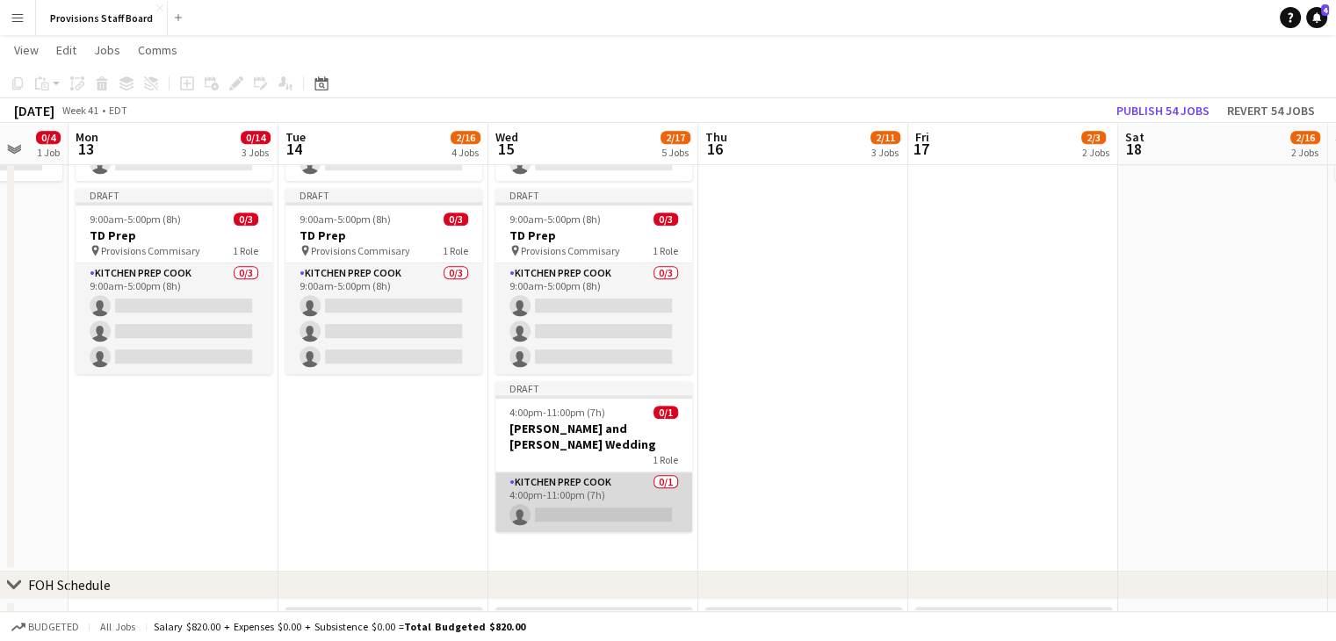
click at [594, 472] on app-card-role "Kitchen Prep Cook 0/1 4:00pm-11:00pm (7h) single-neutral-actions" at bounding box center [593, 502] width 197 height 60
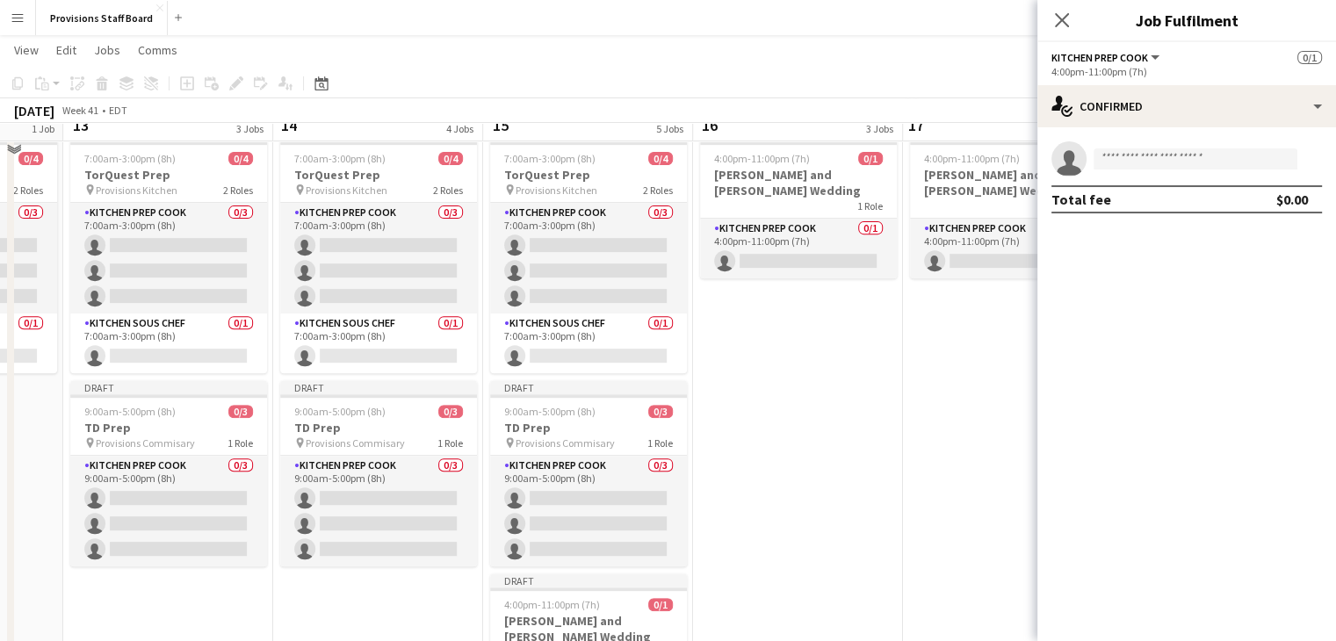
scroll to position [648, 0]
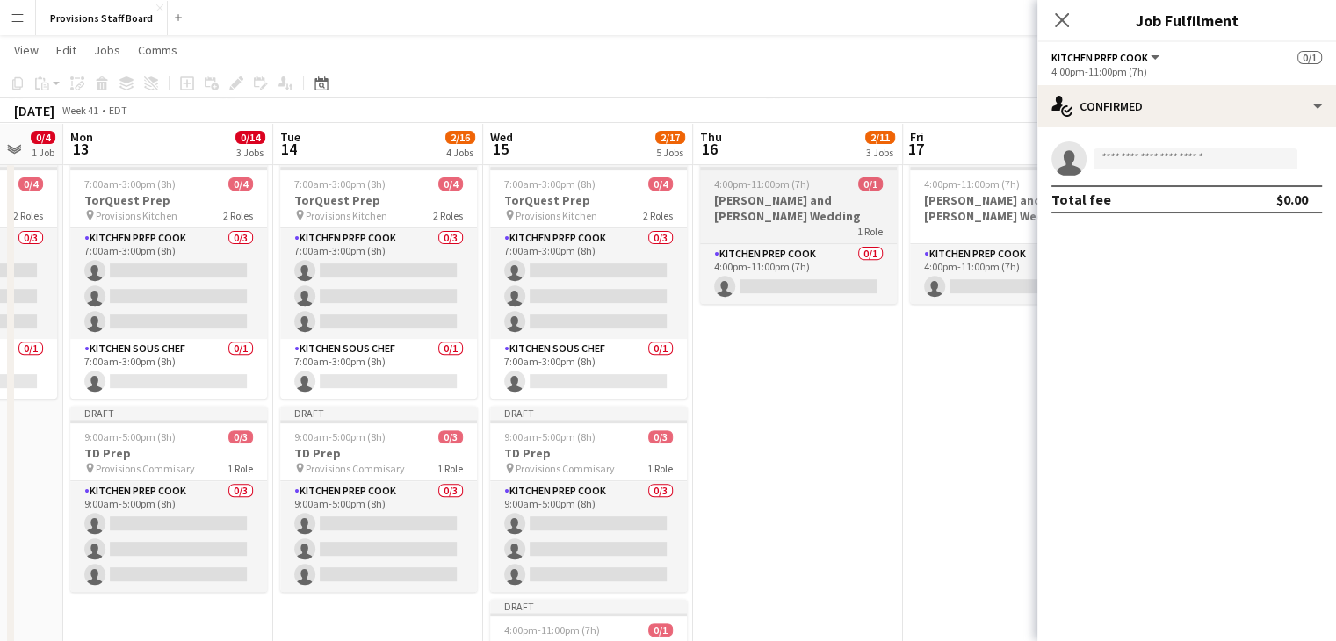
click at [778, 197] on h3 "[PERSON_NAME] and [PERSON_NAME] Wedding" at bounding box center [798, 208] width 197 height 32
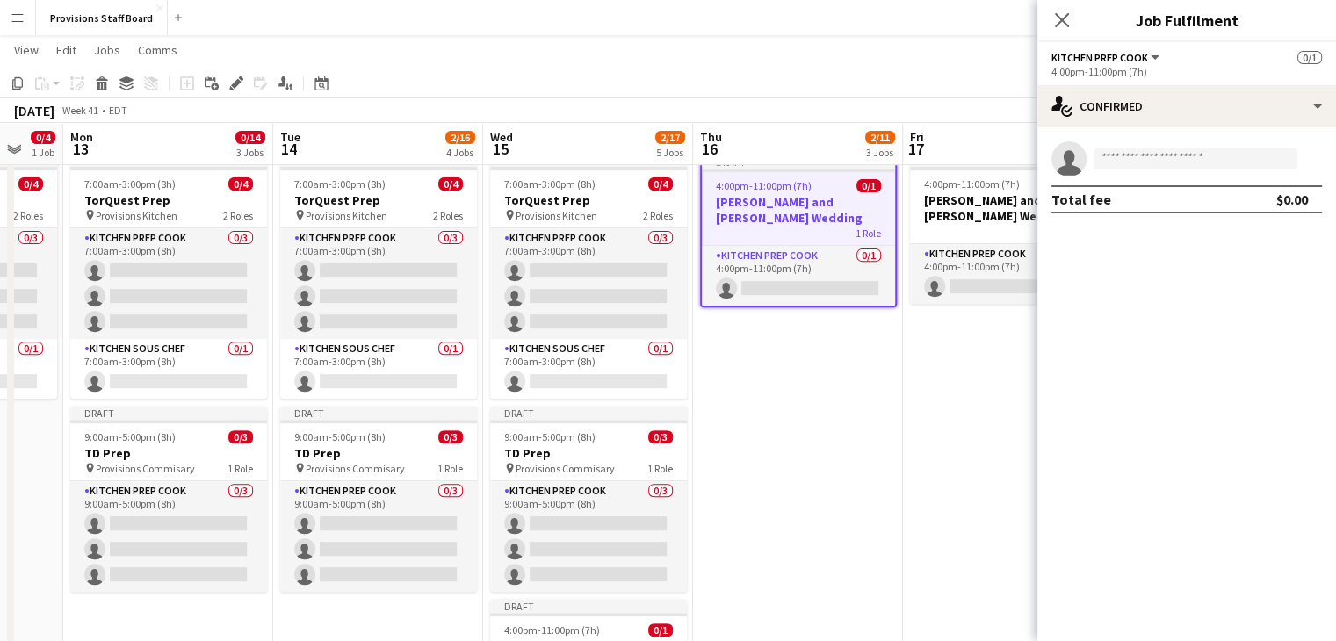
drag, startPoint x: 946, startPoint y: 183, endPoint x: 776, endPoint y: 366, distance: 249.8
click at [776, 366] on app-date-cell "Draft 4:00pm-11:00pm (7h) 0/1 Michelle and Alex Wedding 1 Role Kitchen Prep Coo…" at bounding box center [798, 468] width 210 height 644
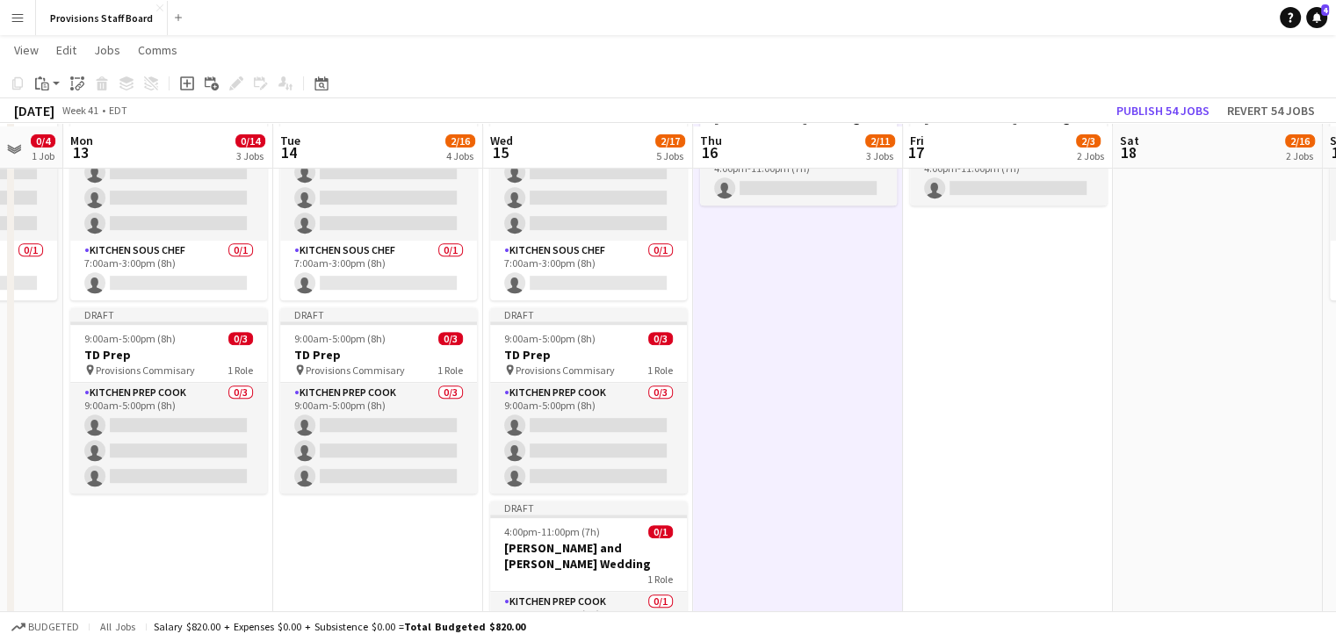
scroll to position [750, 0]
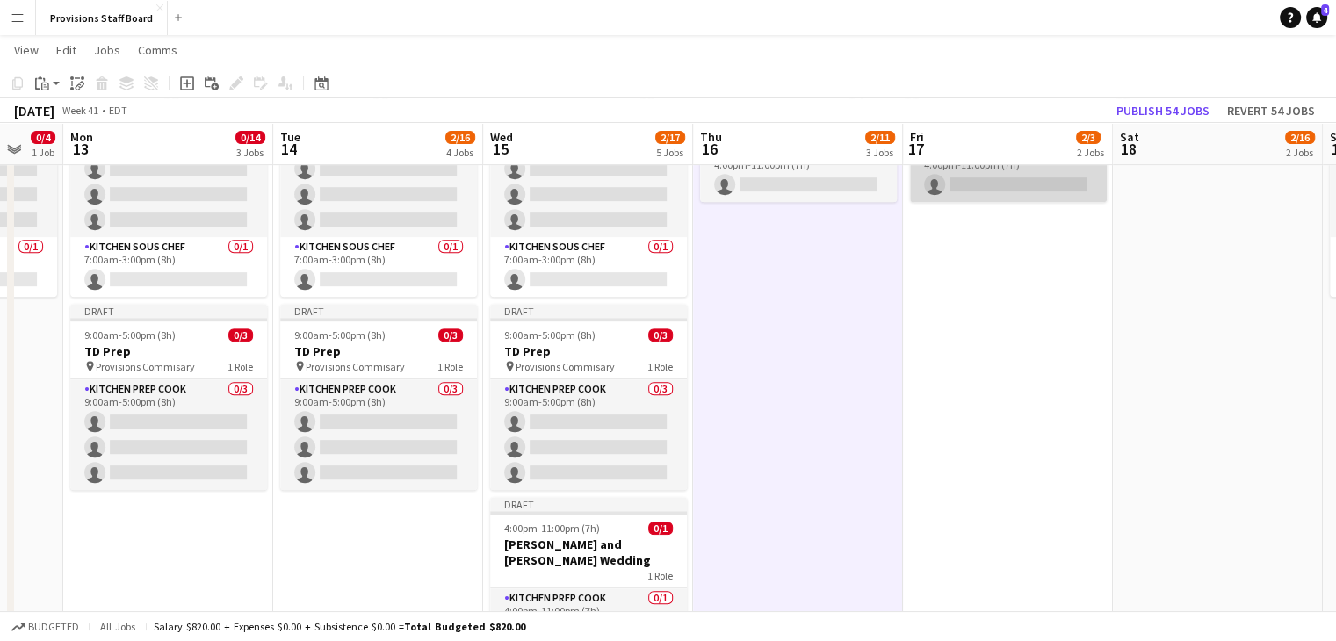
click at [1033, 173] on app-card-role "Kitchen Prep Cook 0/1 4:00pm-11:00pm (7h) single-neutral-actions" at bounding box center [1008, 172] width 197 height 60
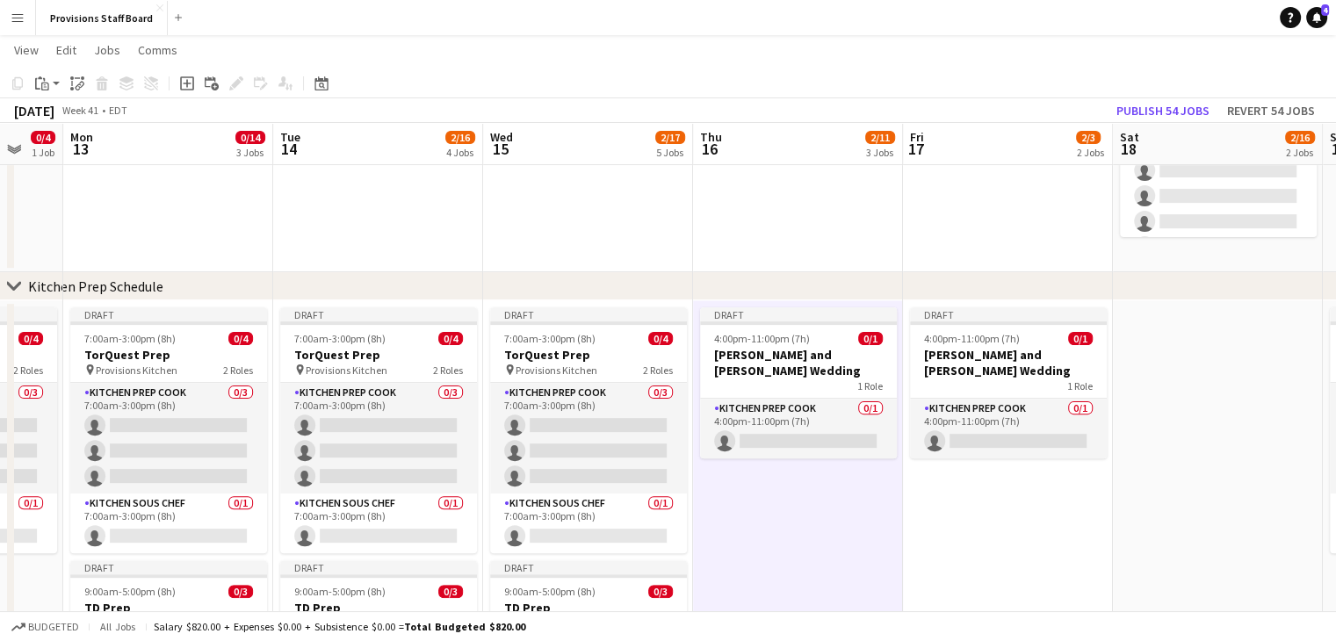
scroll to position [494, 0]
click at [973, 348] on h3 "[PERSON_NAME] and [PERSON_NAME] Wedding" at bounding box center [1008, 362] width 197 height 32
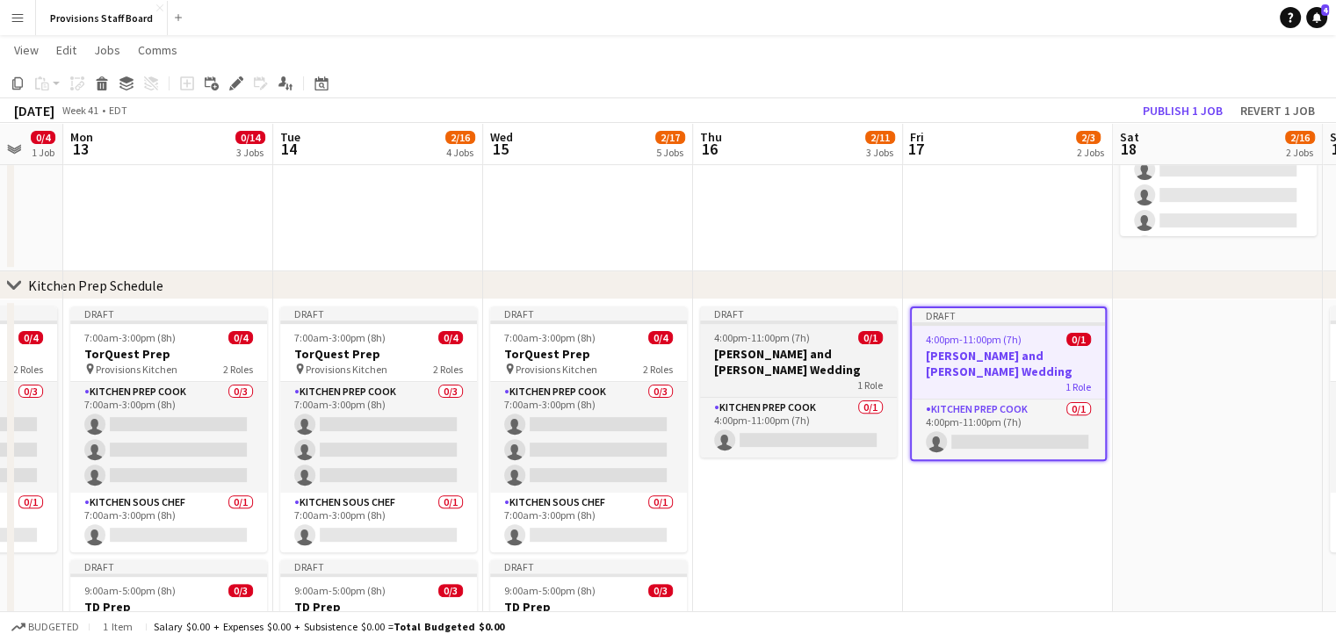
click at [769, 335] on span "4:00pm-11:00pm (7h)" at bounding box center [762, 337] width 96 height 13
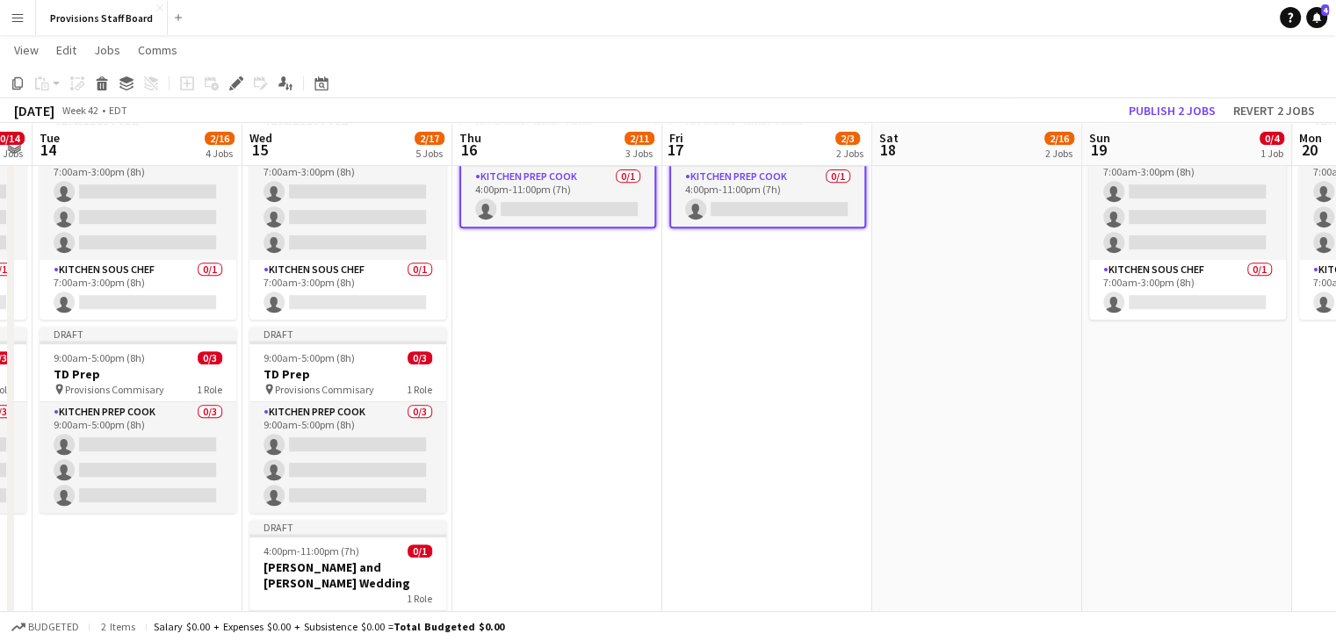
scroll to position [0, 806]
drag, startPoint x: 348, startPoint y: 563, endPoint x: 781, endPoint y: 551, distance: 433.1
click at [781, 551] on app-date-cell "Draft 4:00pm-11:00pm (7h) 0/1 Michelle and Alex Wedding 1 Role Kitchen Prep Coo…" at bounding box center [768, 389] width 210 height 644
click at [366, 559] on h3 "[PERSON_NAME] and [PERSON_NAME] Wedding" at bounding box center [348, 575] width 197 height 32
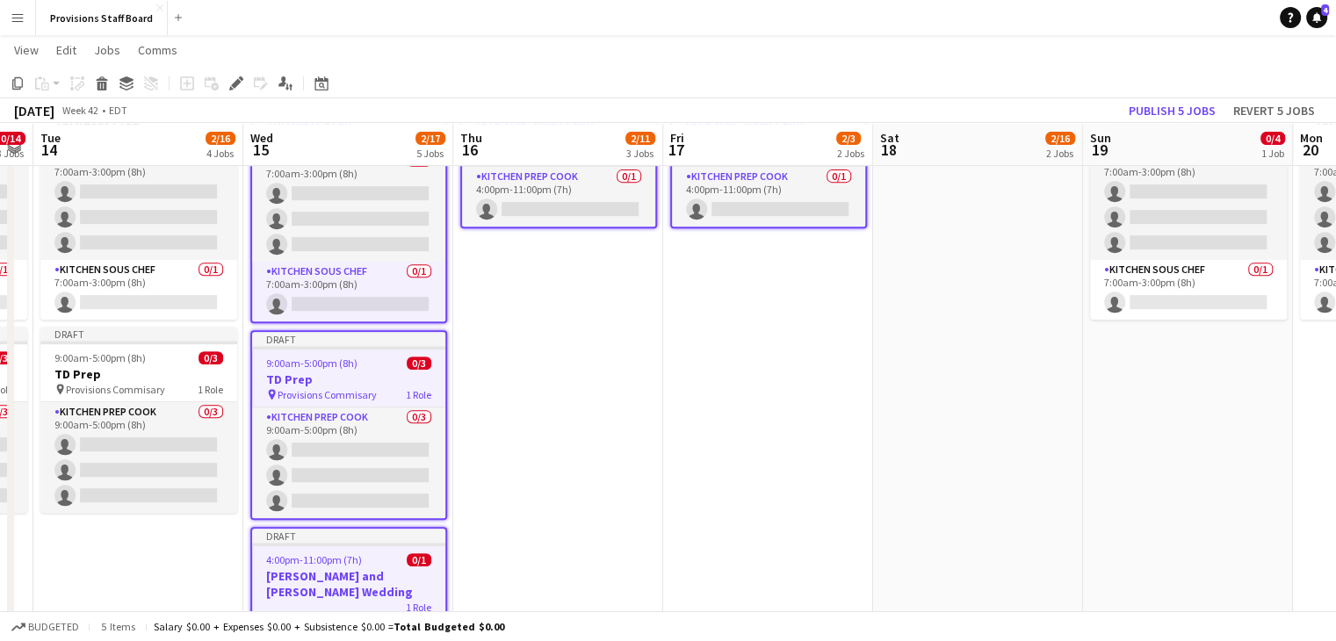
click at [547, 461] on app-date-cell "Draft 4:00pm-11:00pm (7h) 0/1 Michelle and Alex Wedding 1 Role Kitchen Prep Coo…" at bounding box center [558, 389] width 210 height 644
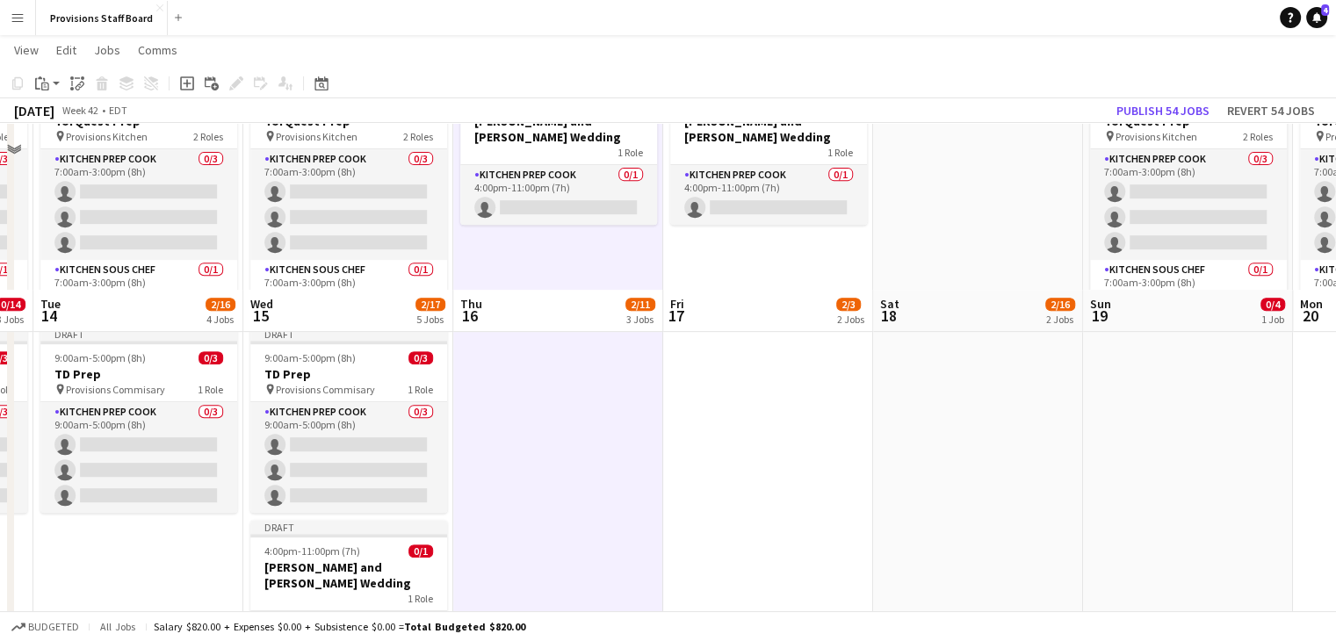
scroll to position [969, 0]
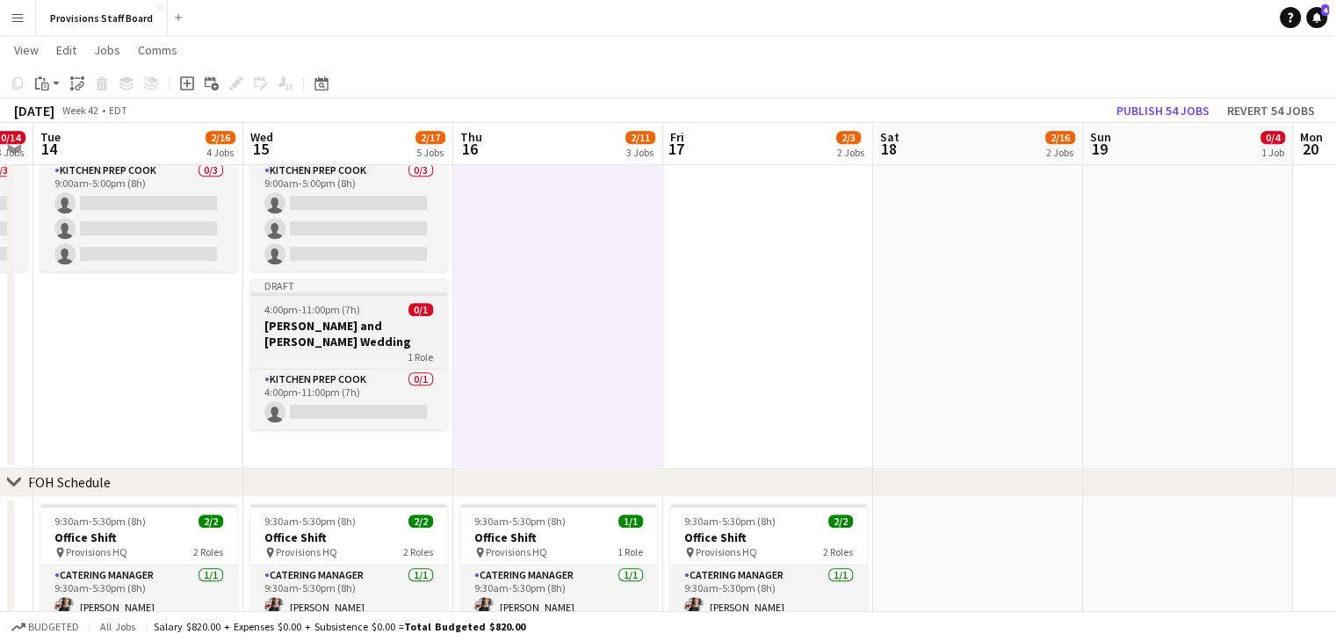
click at [358, 328] on h3 "[PERSON_NAME] and [PERSON_NAME] Wedding" at bounding box center [348, 334] width 197 height 32
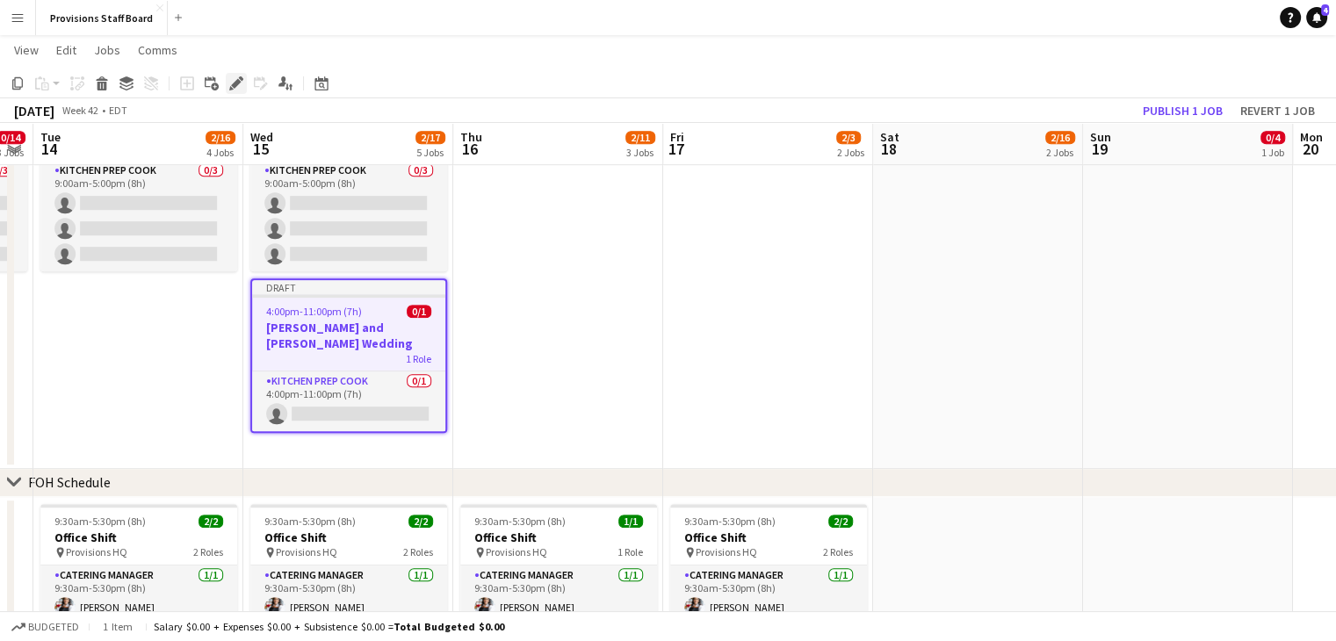
click at [237, 83] on icon at bounding box center [236, 84] width 10 height 10
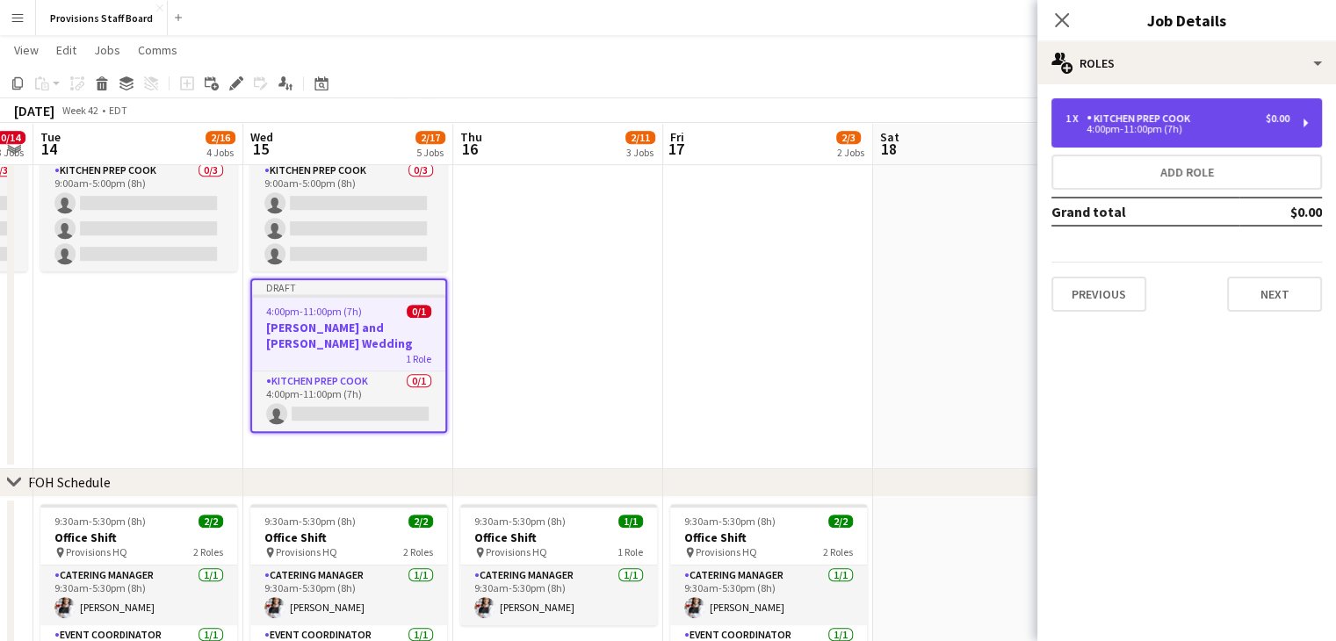
click at [1203, 130] on div "4:00pm-11:00pm (7h)" at bounding box center [1177, 129] width 224 height 9
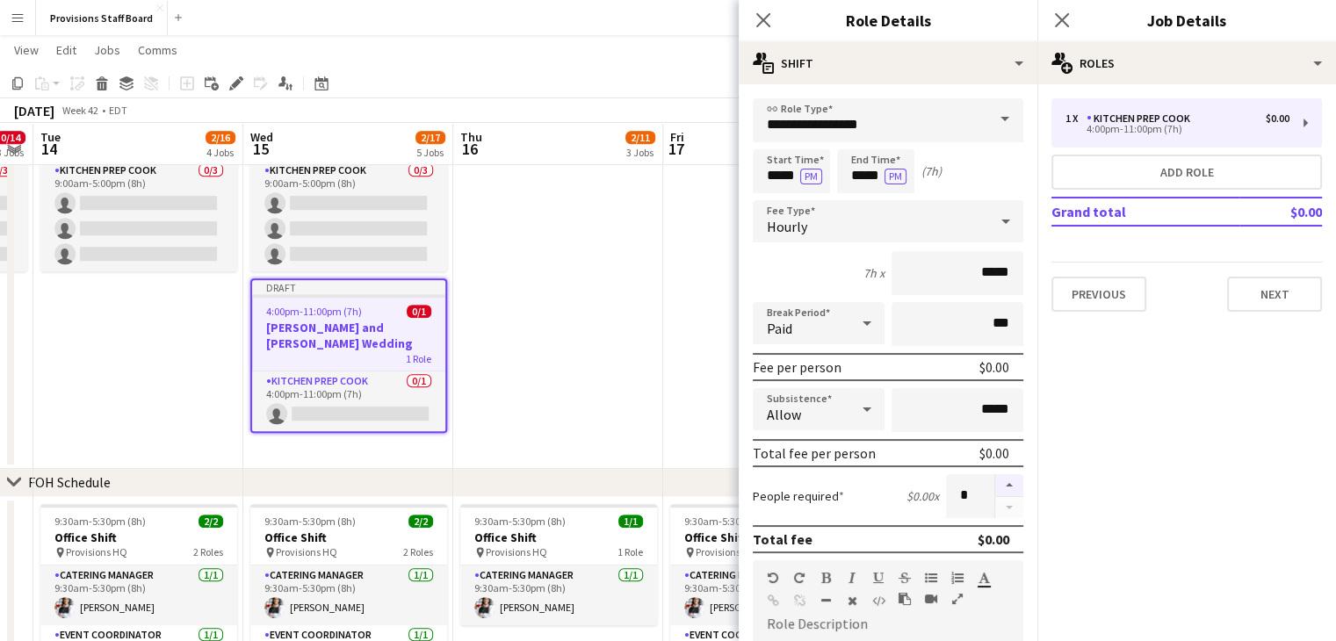
click at [998, 478] on button "button" at bounding box center [1009, 485] width 28 height 23
type input "*"
click at [552, 350] on app-date-cell "Draft 4:00pm-11:00pm (7h) 0/1 Michelle and Alex Wedding 1 Role Kitchen Prep Coo…" at bounding box center [558, 147] width 210 height 644
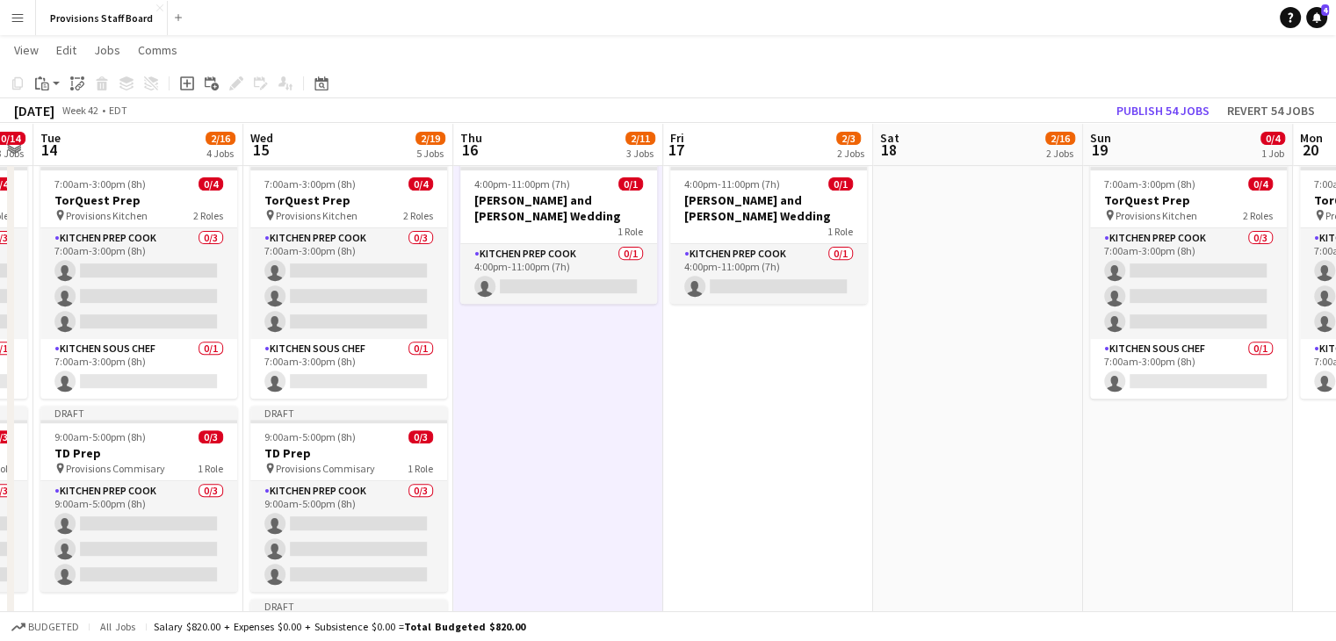
scroll to position [649, 0]
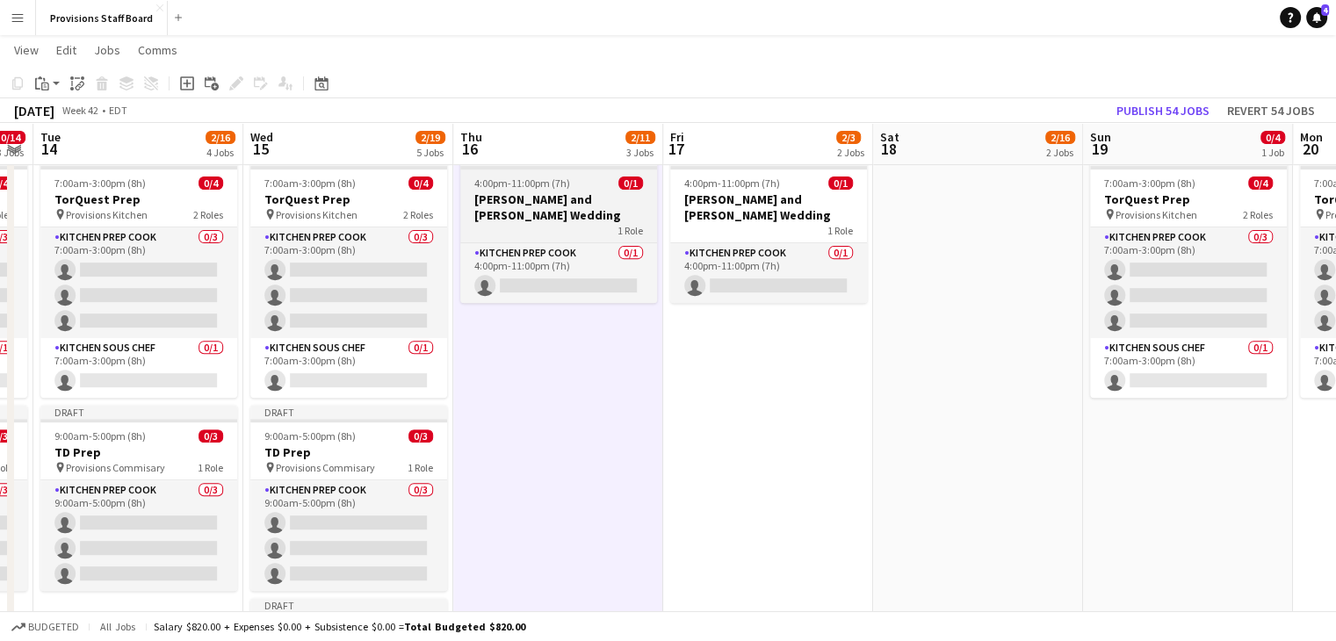
click at [564, 186] on span "4:00pm-11:00pm (7h)" at bounding box center [522, 183] width 96 height 13
drag, startPoint x: 564, startPoint y: 186, endPoint x: 543, endPoint y: 444, distance: 259.0
click at [543, 444] on app-date-cell "Draft 4:00pm-11:00pm (7h) 0/1 Michelle and Alex Wedding 1 Role Kitchen Prep Coo…" at bounding box center [559, 492] width 210 height 695
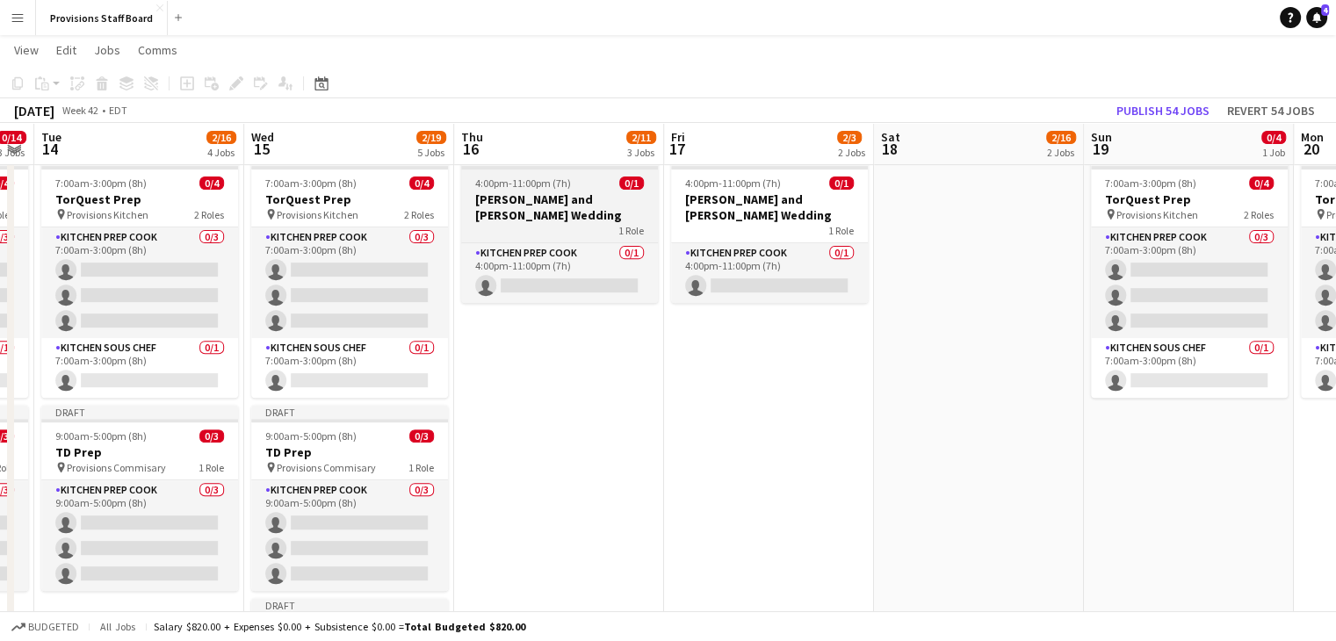
click at [543, 223] on div "1 Role" at bounding box center [559, 230] width 197 height 14
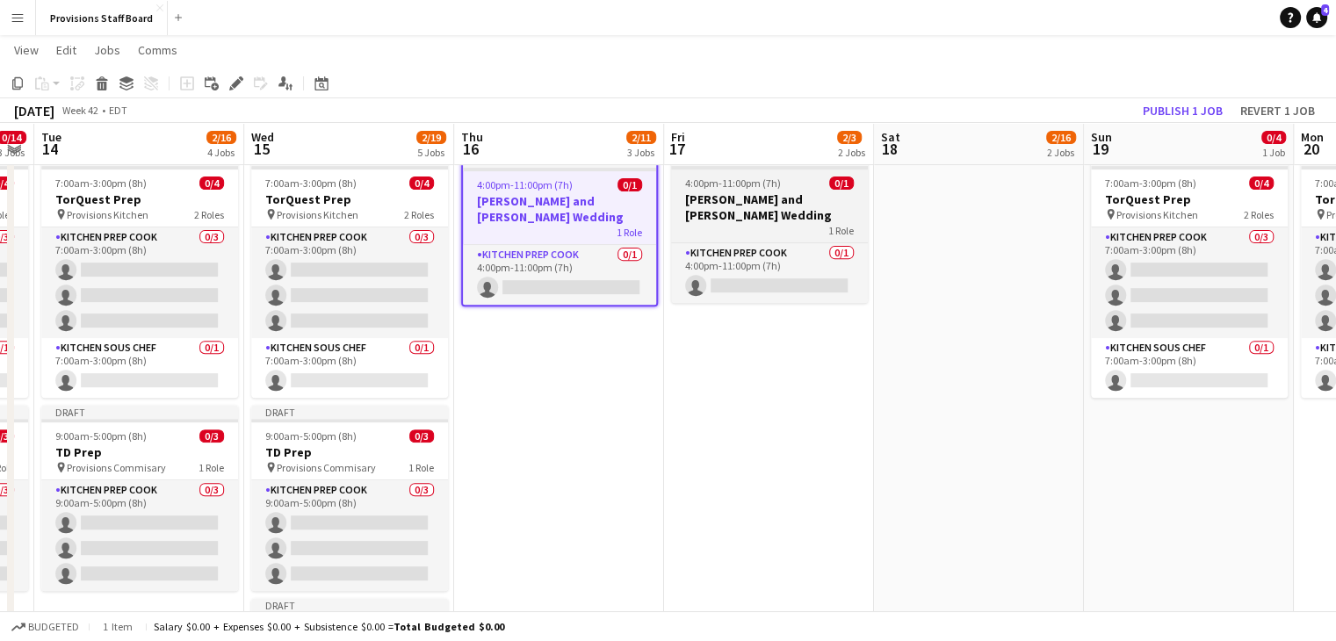
click at [763, 223] on div "1 Role" at bounding box center [769, 230] width 197 height 14
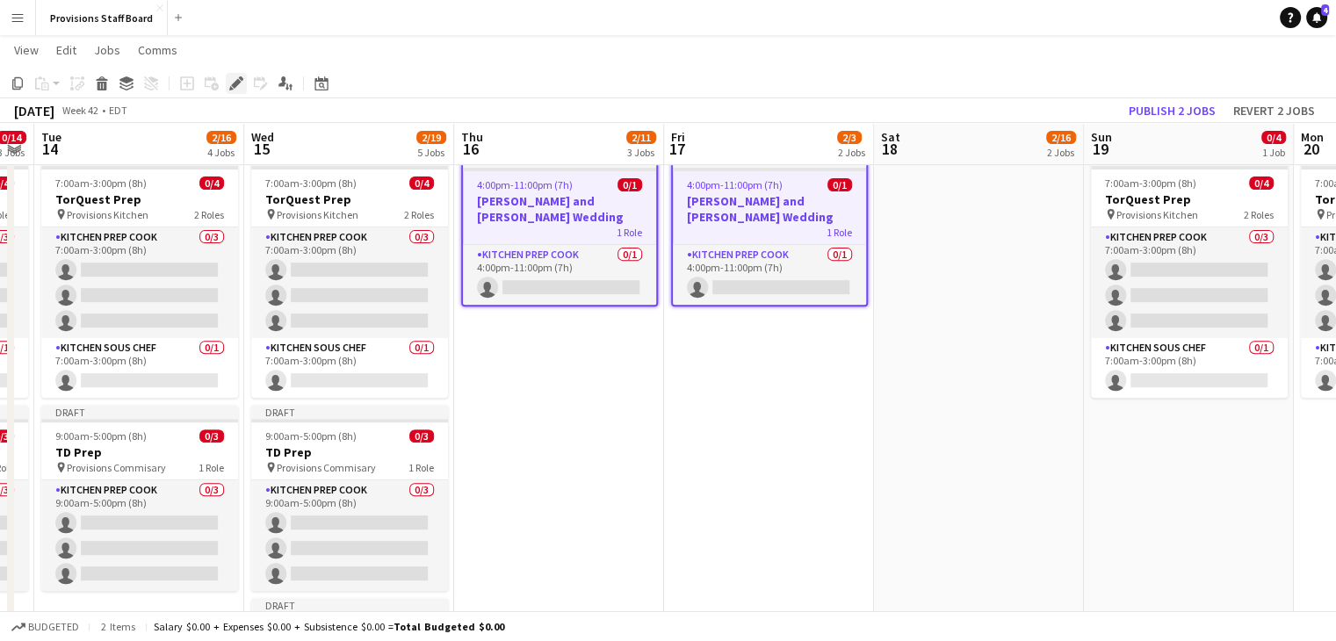
click at [234, 86] on icon at bounding box center [236, 84] width 10 height 10
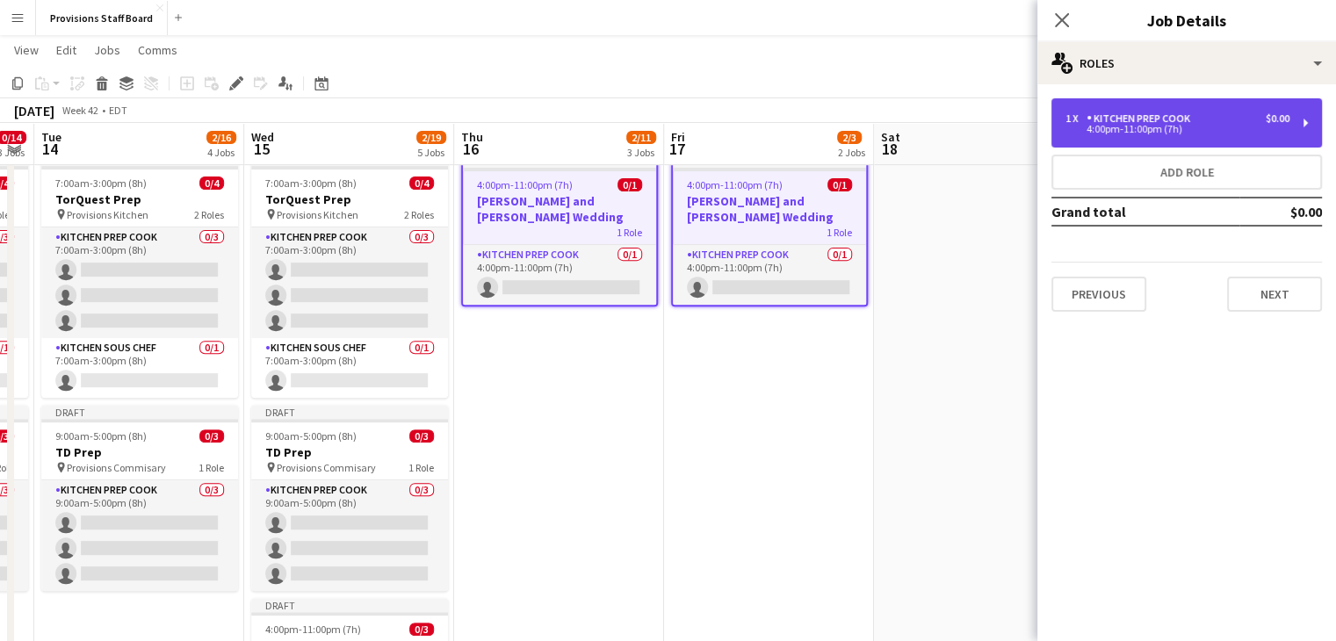
click at [1191, 121] on div "Kitchen Prep Cook" at bounding box center [1141, 118] width 111 height 12
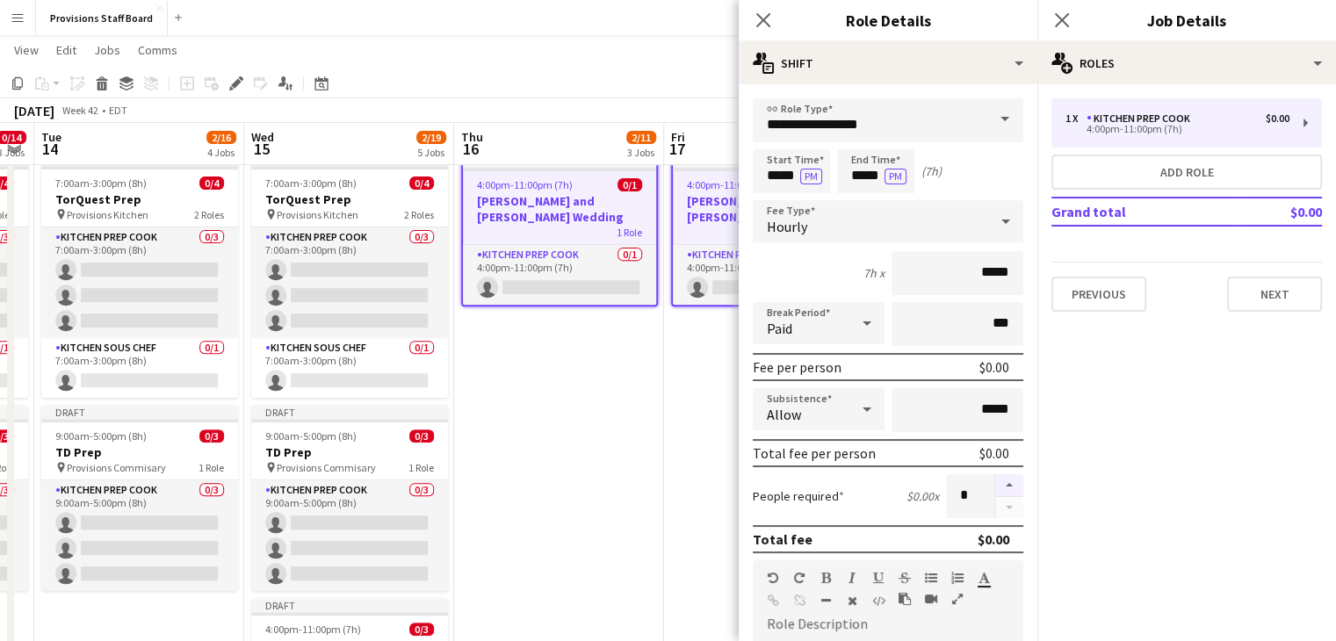
click at [995, 485] on button "button" at bounding box center [1009, 485] width 28 height 23
type input "*"
click at [555, 474] on app-date-cell "Draft 4:00pm-11:00pm (7h) 0/1 Michelle and Alex Wedding 1 Role Kitchen Prep Coo…" at bounding box center [559, 492] width 210 height 695
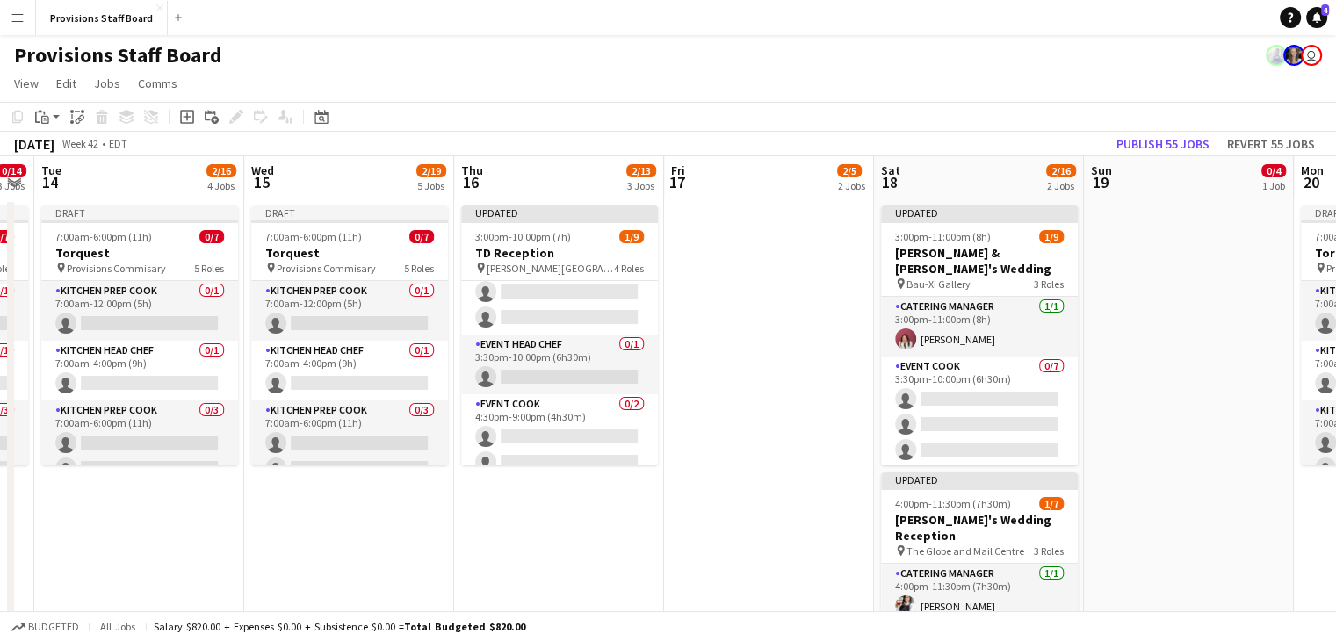
scroll to position [181, 0]
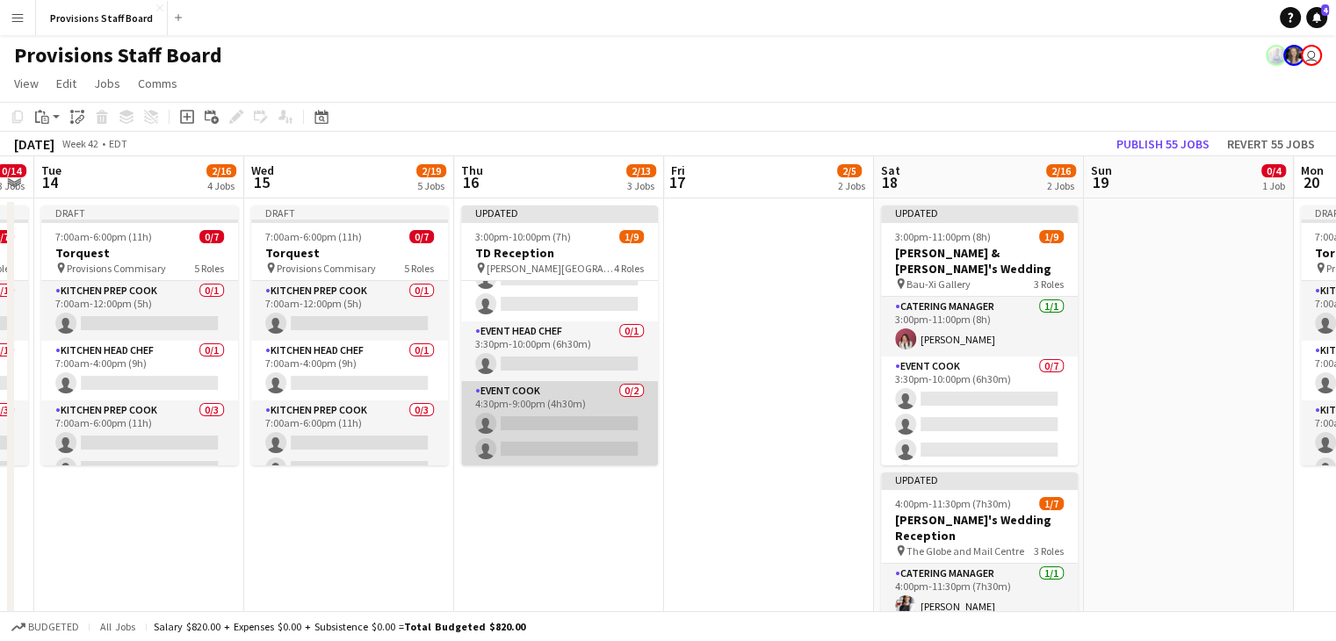
click at [534, 464] on app-card-role "Event Cook 0/2 4:30pm-9:00pm (4h30m) single-neutral-actions single-neutral-acti…" at bounding box center [559, 423] width 197 height 85
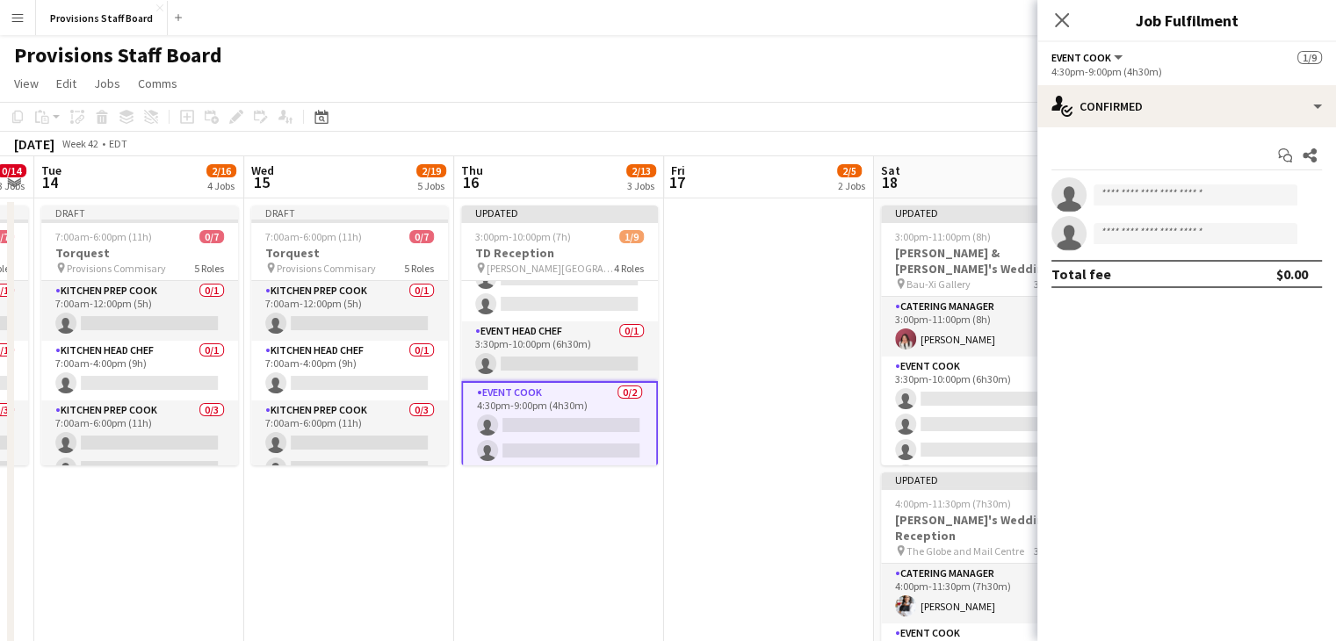
click at [542, 497] on app-date-cell "Updated 3:00pm-10:00pm (7h) 1/9 TD Reception pin Massey Hall 4 Roles Catering M…" at bounding box center [559, 482] width 210 height 569
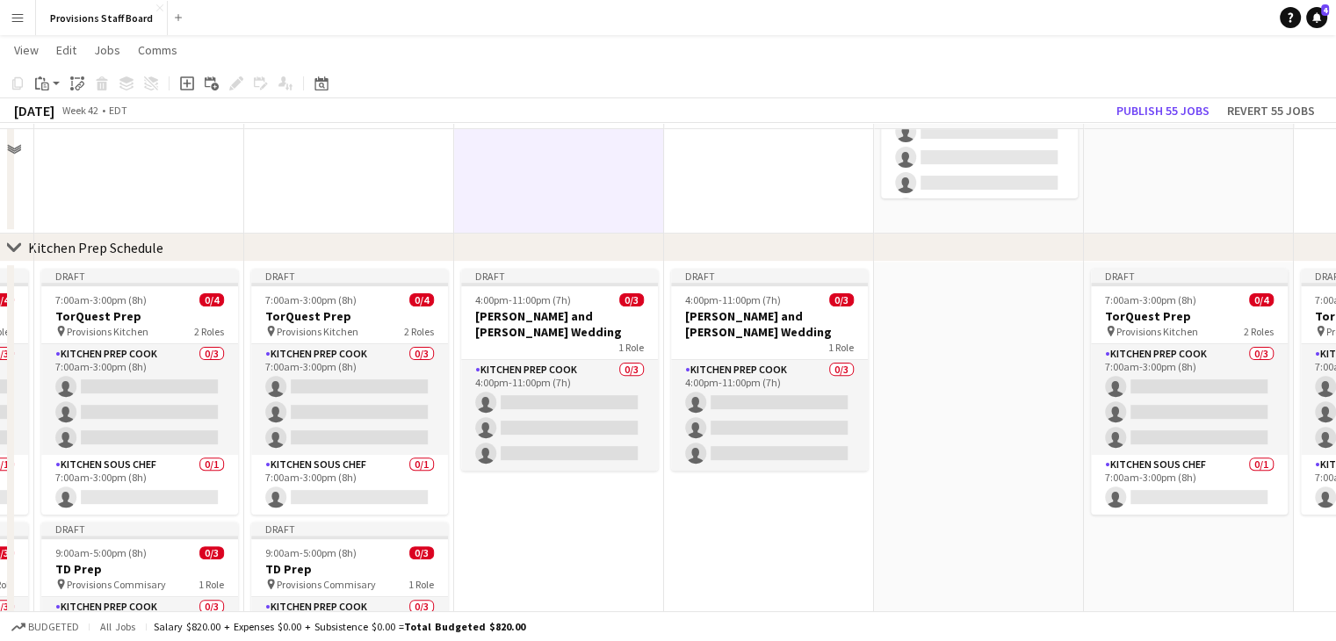
scroll to position [534, 0]
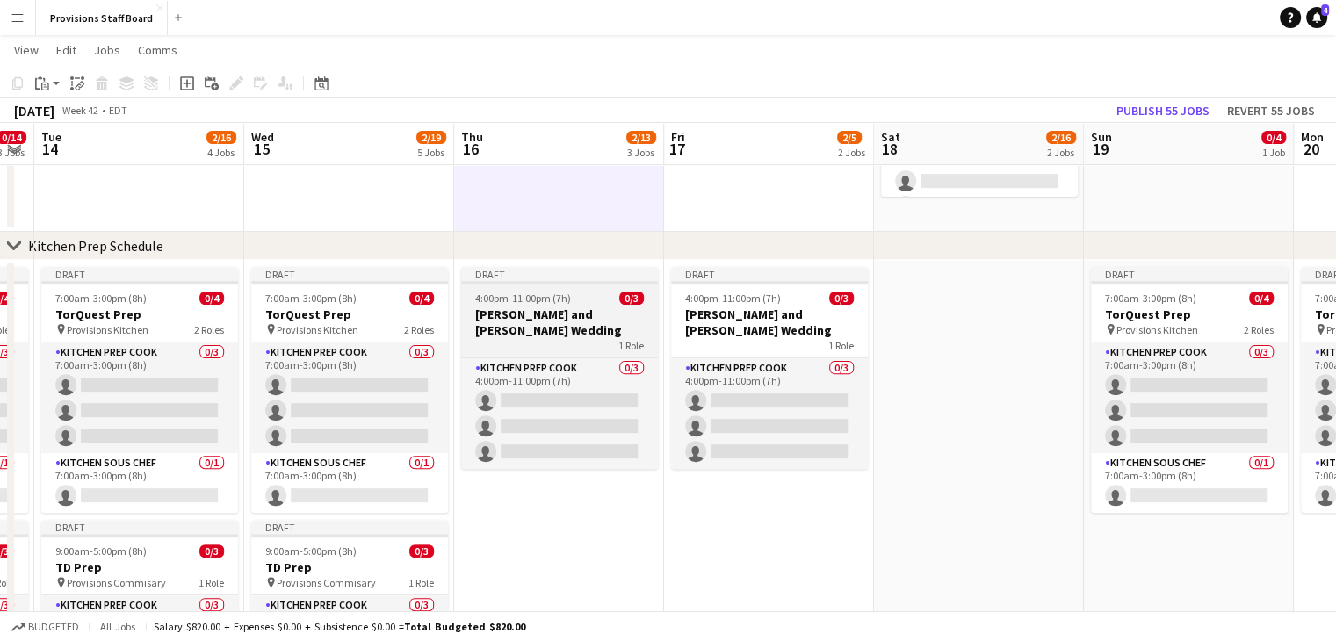
click at [524, 299] on span "4:00pm-11:00pm (7h)" at bounding box center [523, 298] width 96 height 13
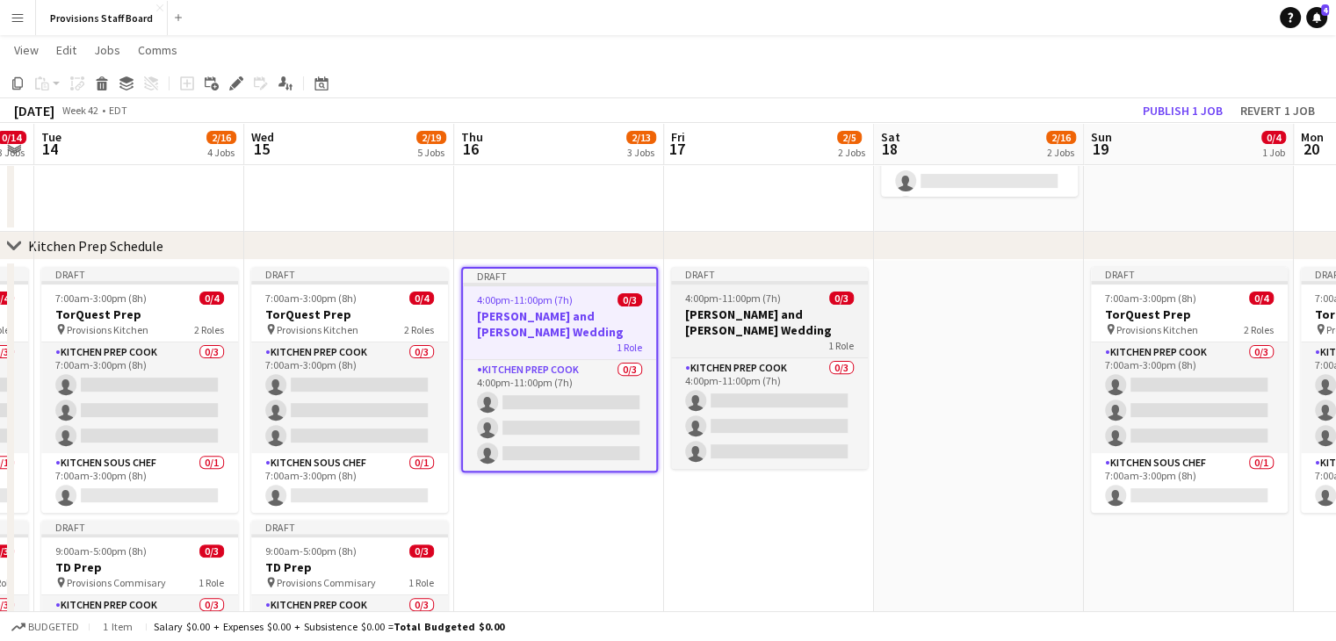
click at [721, 310] on h3 "[PERSON_NAME] and [PERSON_NAME] Wedding" at bounding box center [769, 322] width 197 height 32
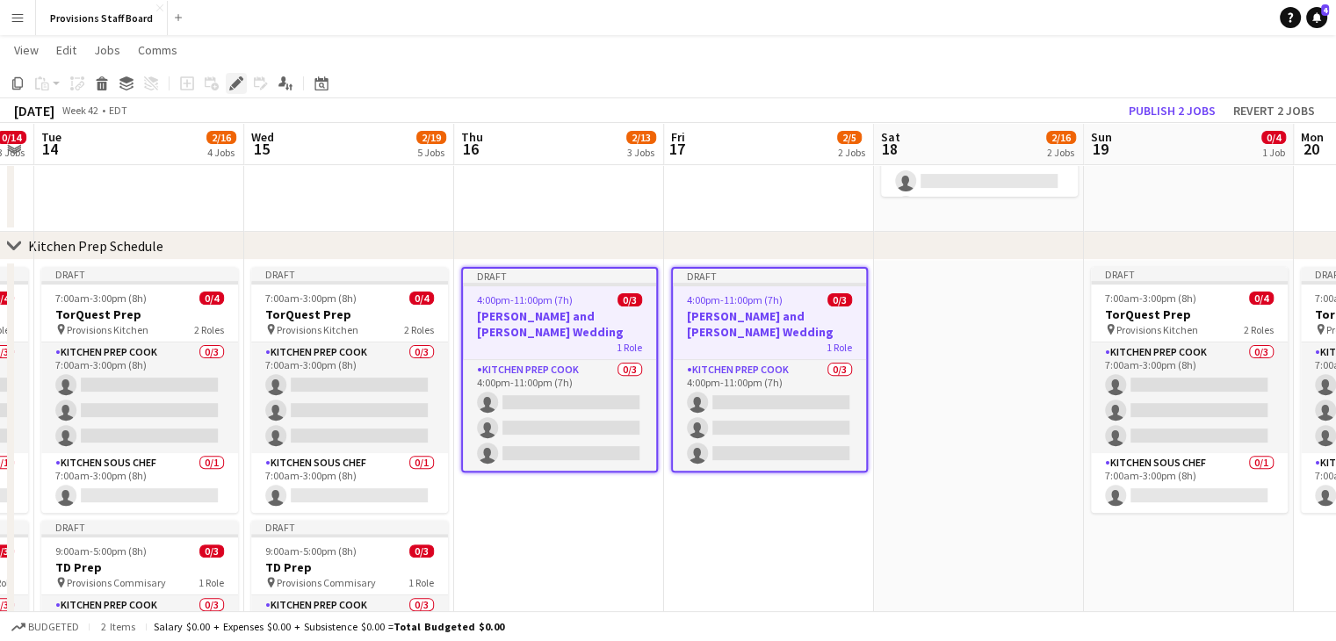
click at [238, 79] on icon at bounding box center [236, 84] width 10 height 10
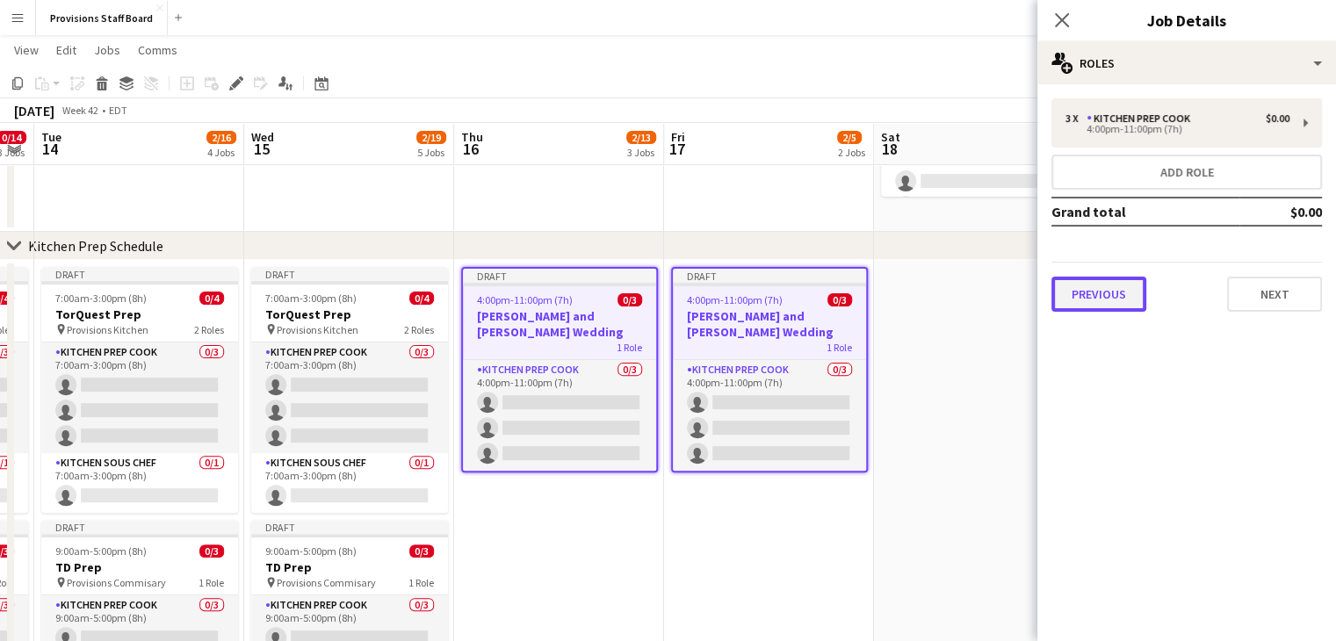
click at [1106, 294] on button "Previous" at bounding box center [1098, 294] width 95 height 35
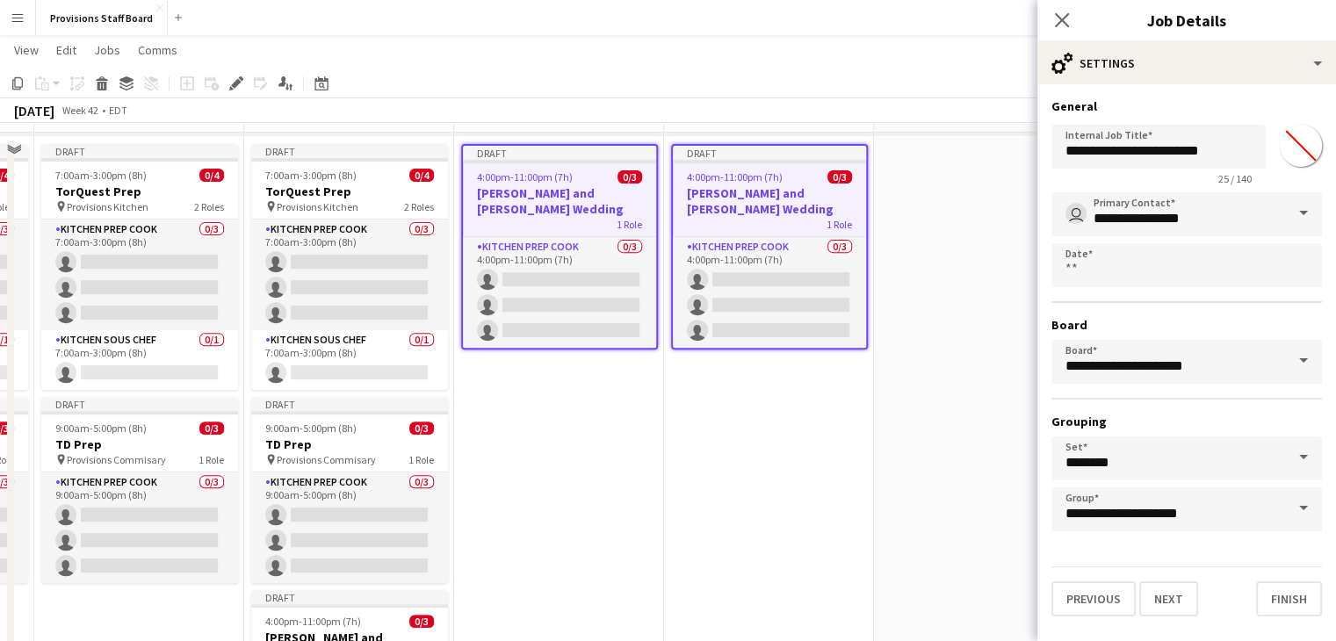
scroll to position [659, 0]
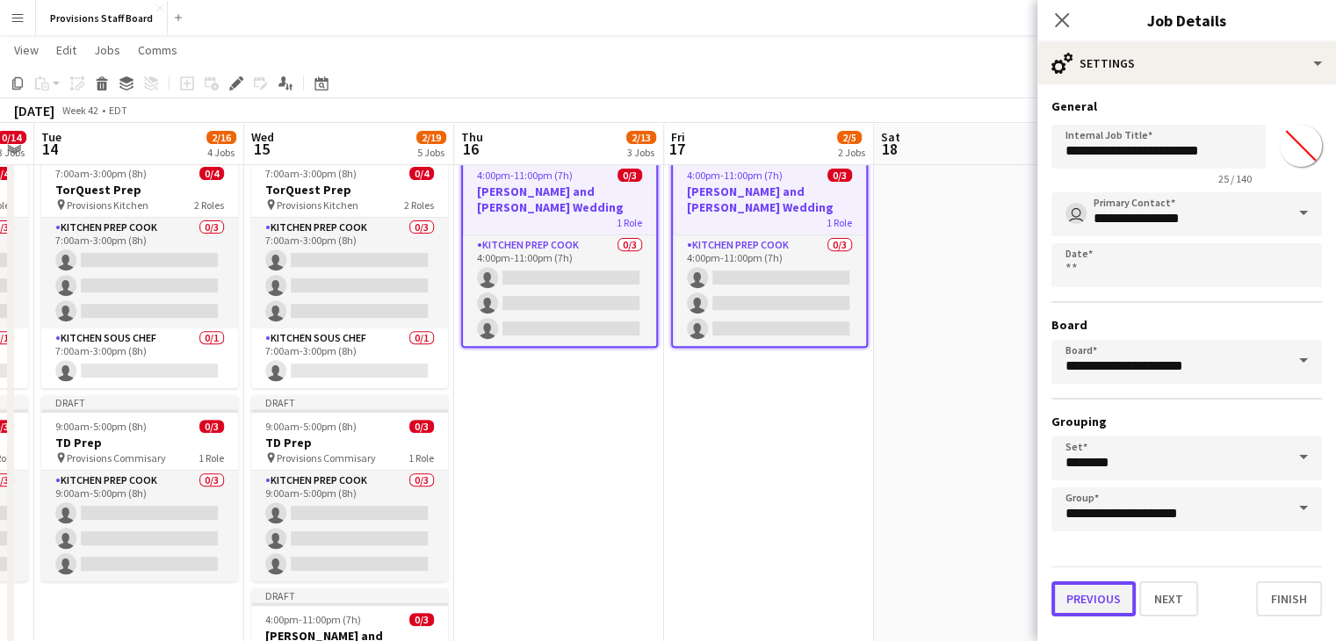
click at [1105, 606] on button "Previous" at bounding box center [1093, 598] width 84 height 35
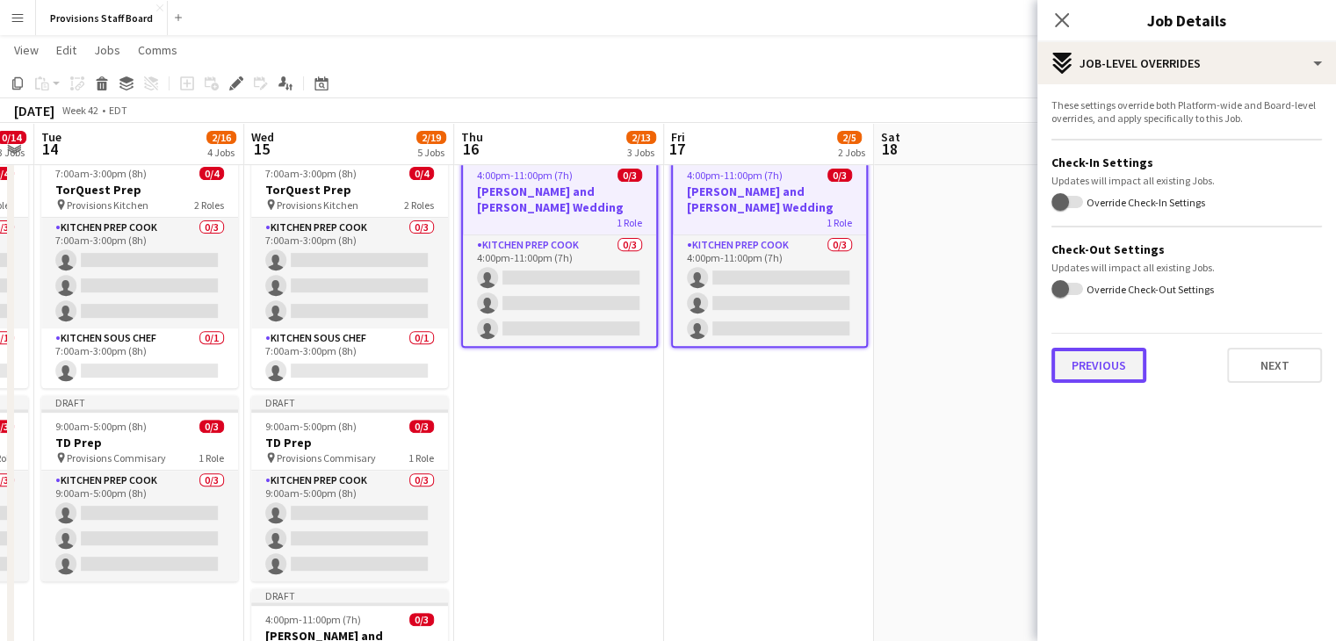
click at [1085, 366] on button "Previous" at bounding box center [1098, 365] width 95 height 35
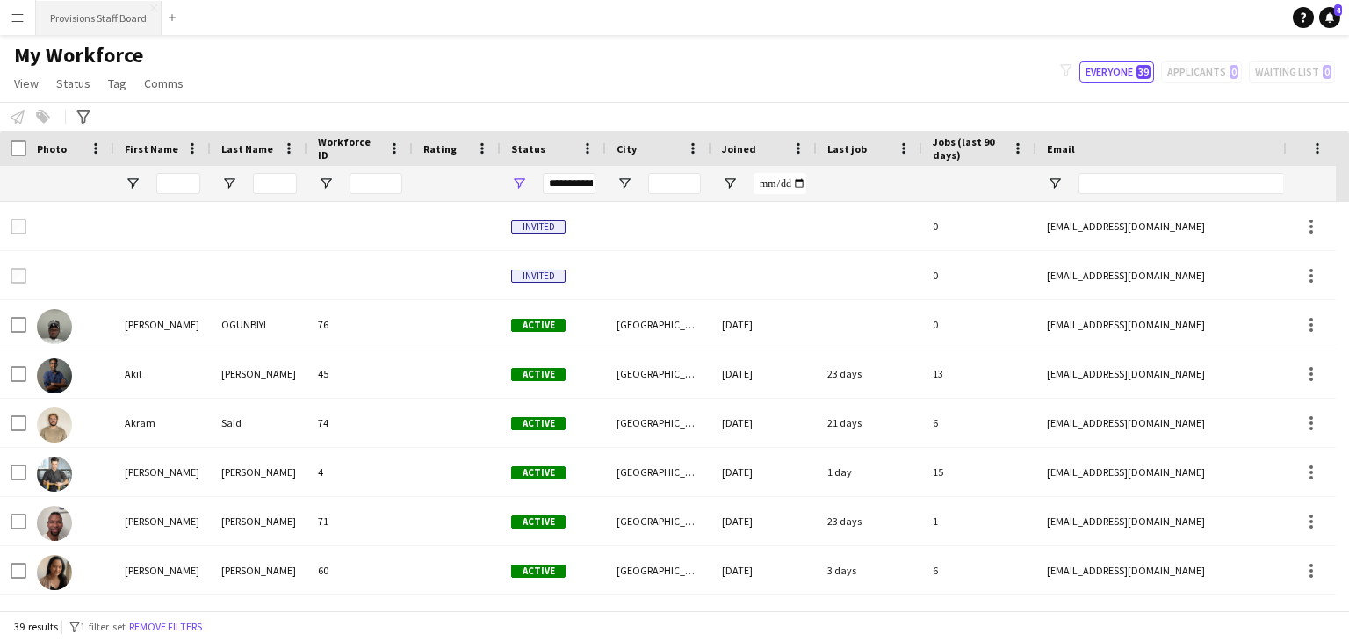
click at [112, 23] on button "Provisions Staff Board Close" at bounding box center [99, 18] width 126 height 34
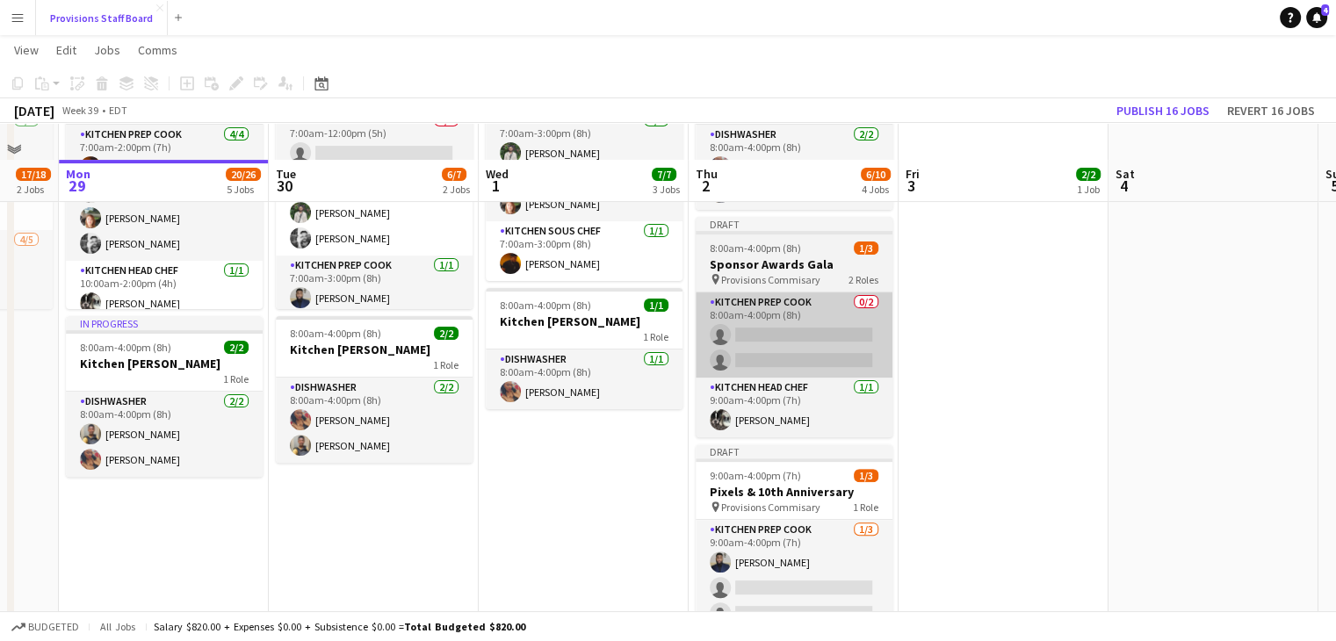
scroll to position [523, 0]
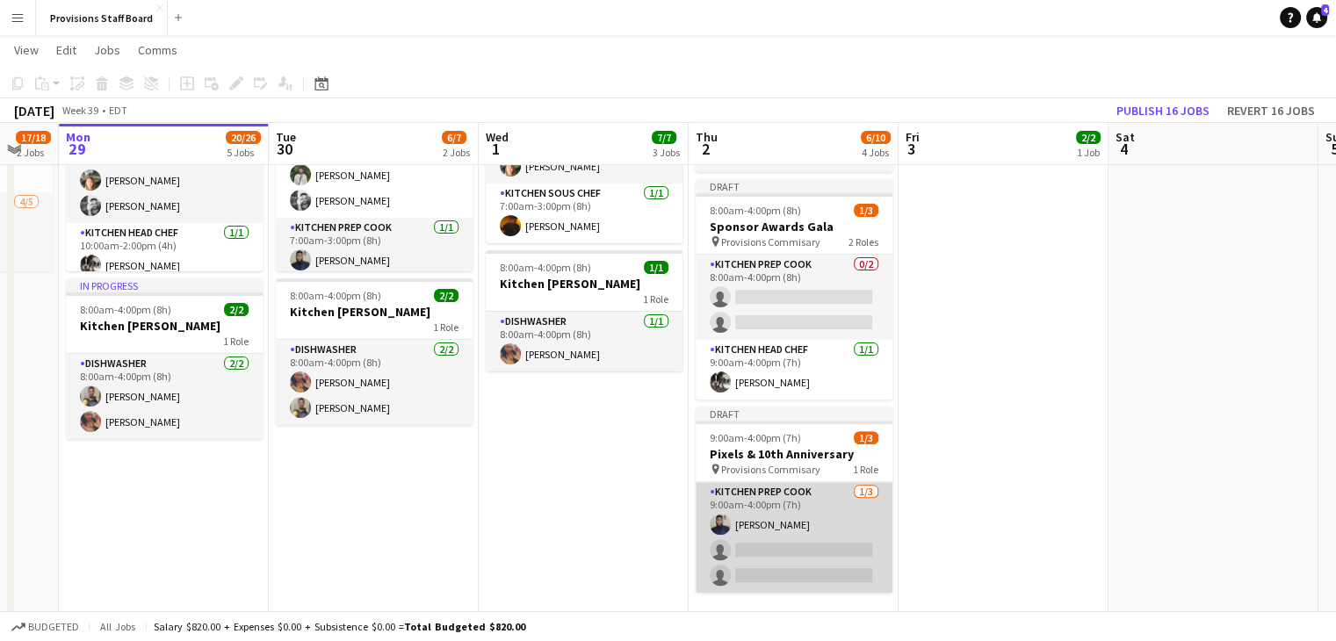
click at [761, 548] on app-card-role "Kitchen Prep Cook 1/3 9:00am-4:00pm (7h) Kumbukani Phiri single-neutral-actions…" at bounding box center [794, 537] width 197 height 111
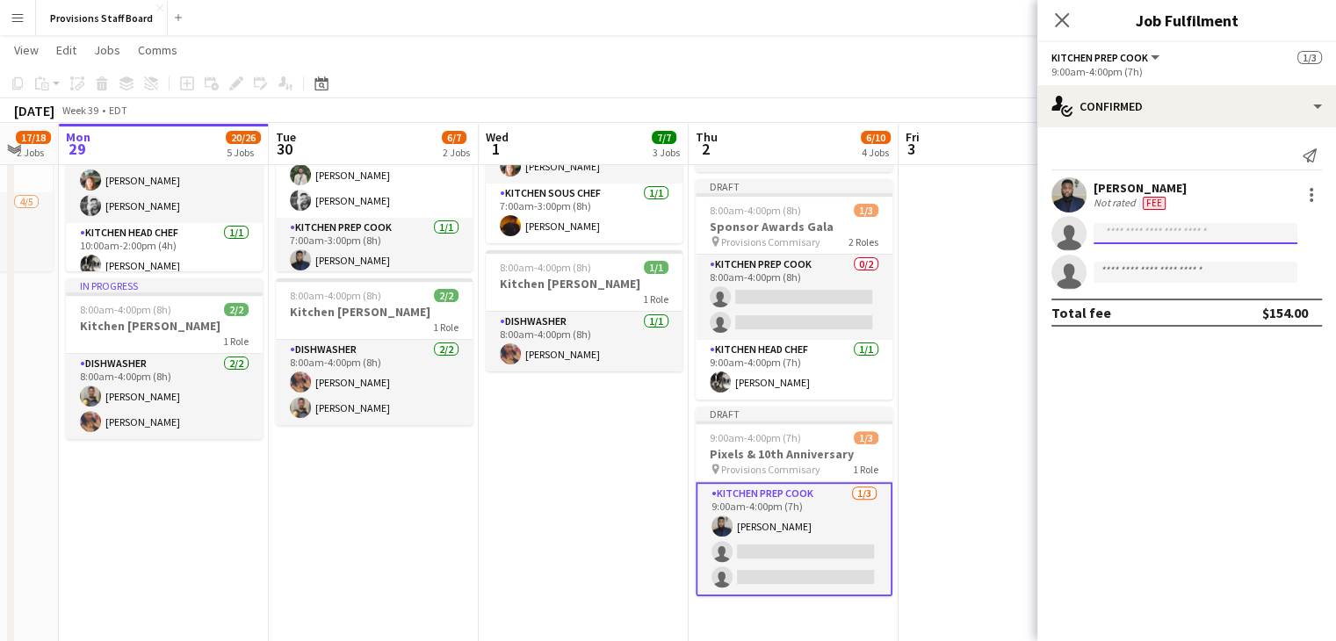
click at [1128, 229] on input at bounding box center [1195, 233] width 204 height 21
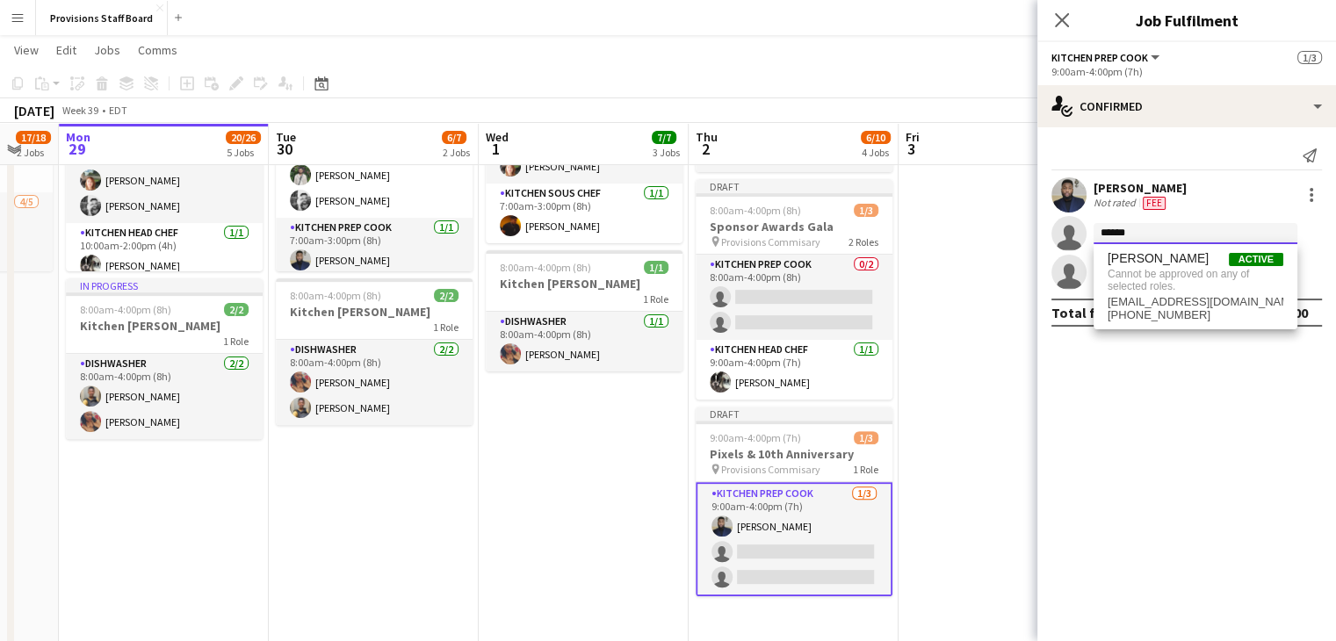
type input "******"
click at [946, 414] on app-date-cell at bounding box center [1003, 326] width 210 height 644
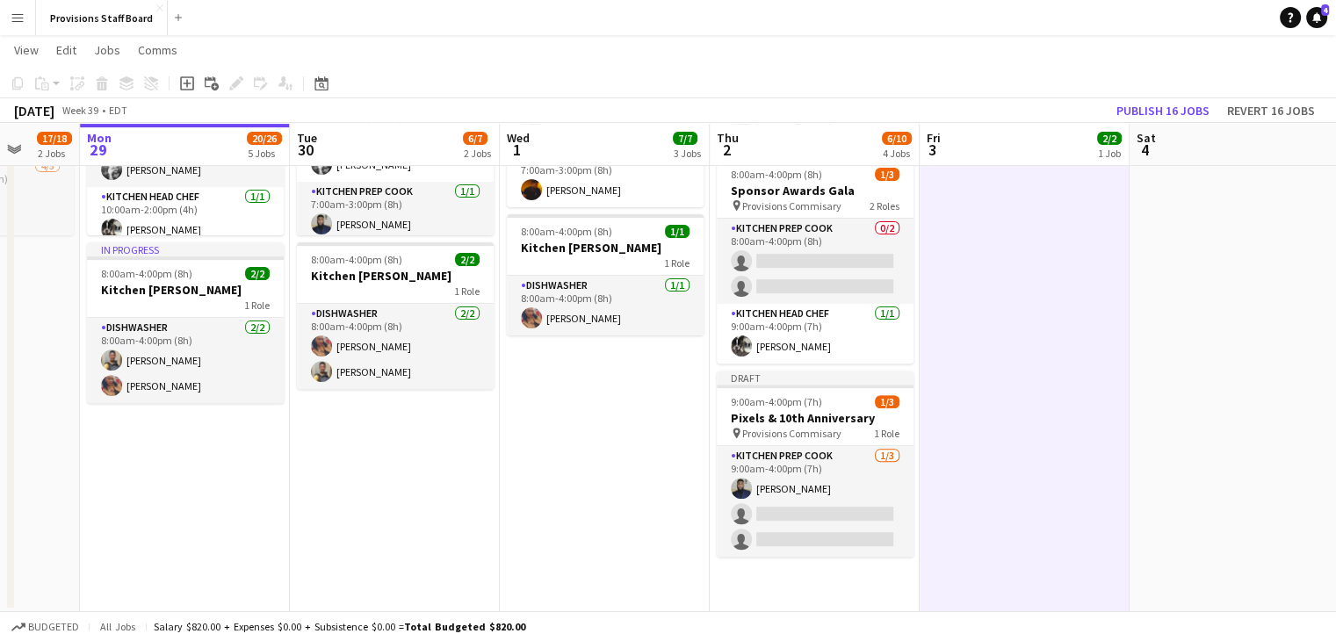
scroll to position [560, 0]
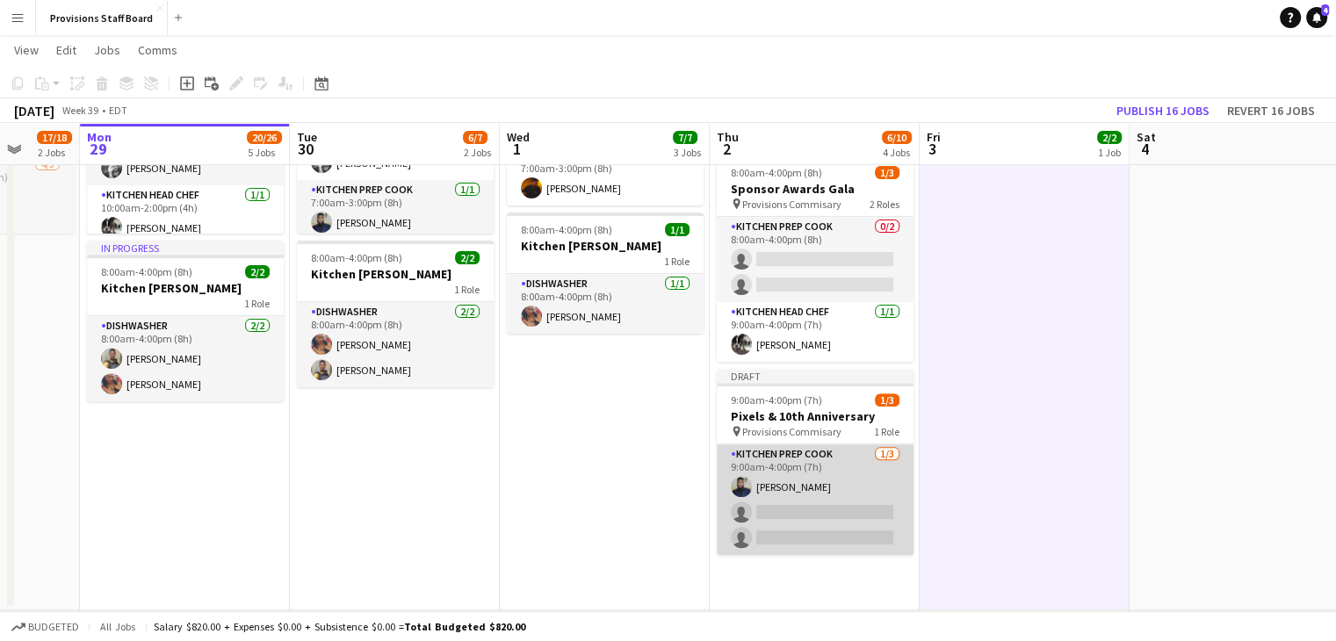
click at [787, 510] on app-card-role "Kitchen Prep Cook 1/3 9:00am-4:00pm (7h) Kumbukani Phiri single-neutral-actions…" at bounding box center [815, 499] width 197 height 111
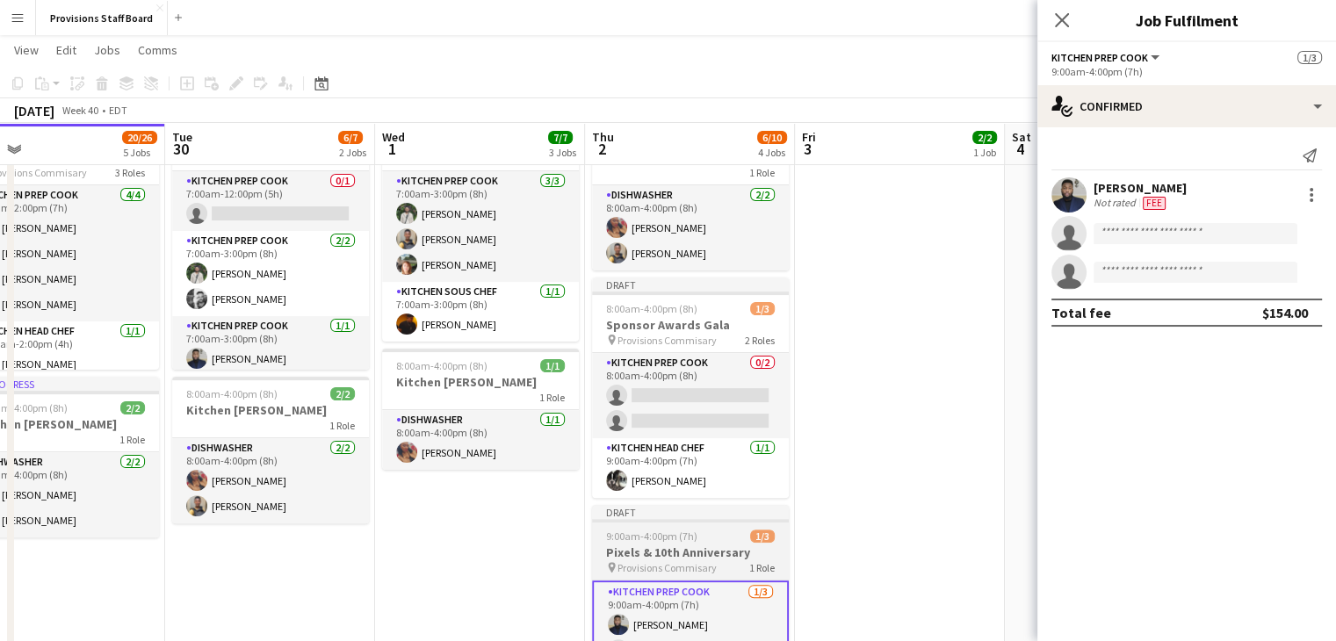
scroll to position [423, 0]
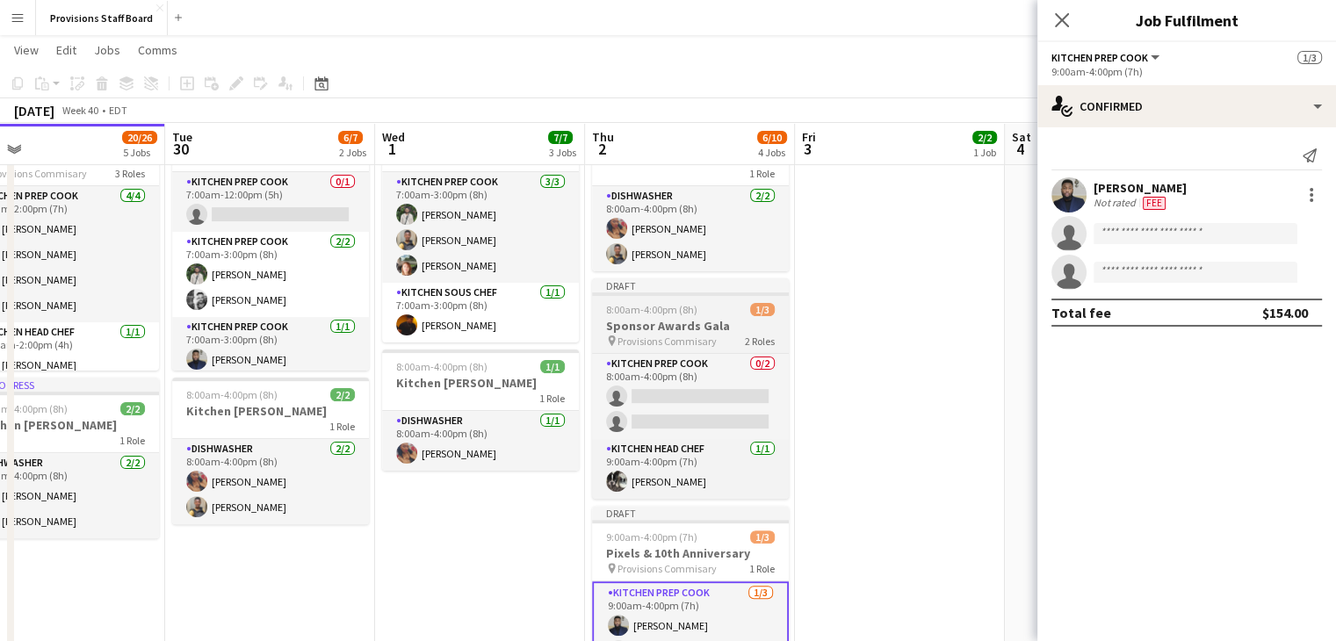
click at [680, 328] on h3 "Sponsor Awards Gala" at bounding box center [690, 326] width 197 height 16
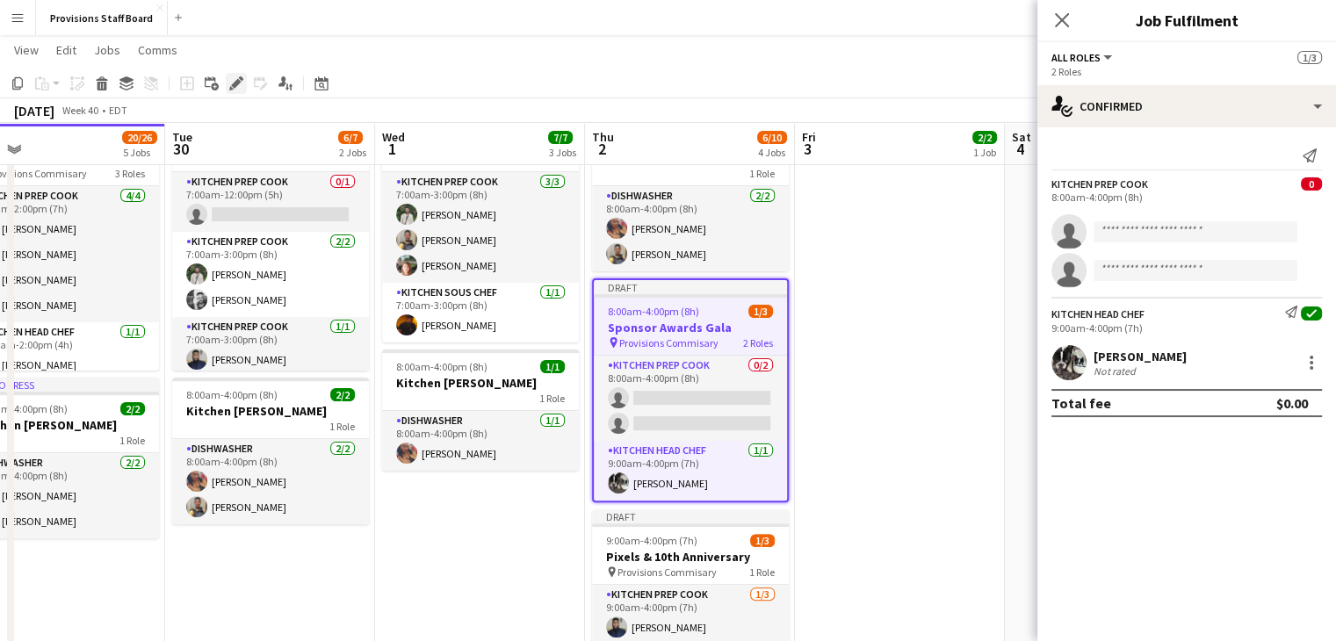
click at [235, 82] on icon at bounding box center [236, 84] width 10 height 10
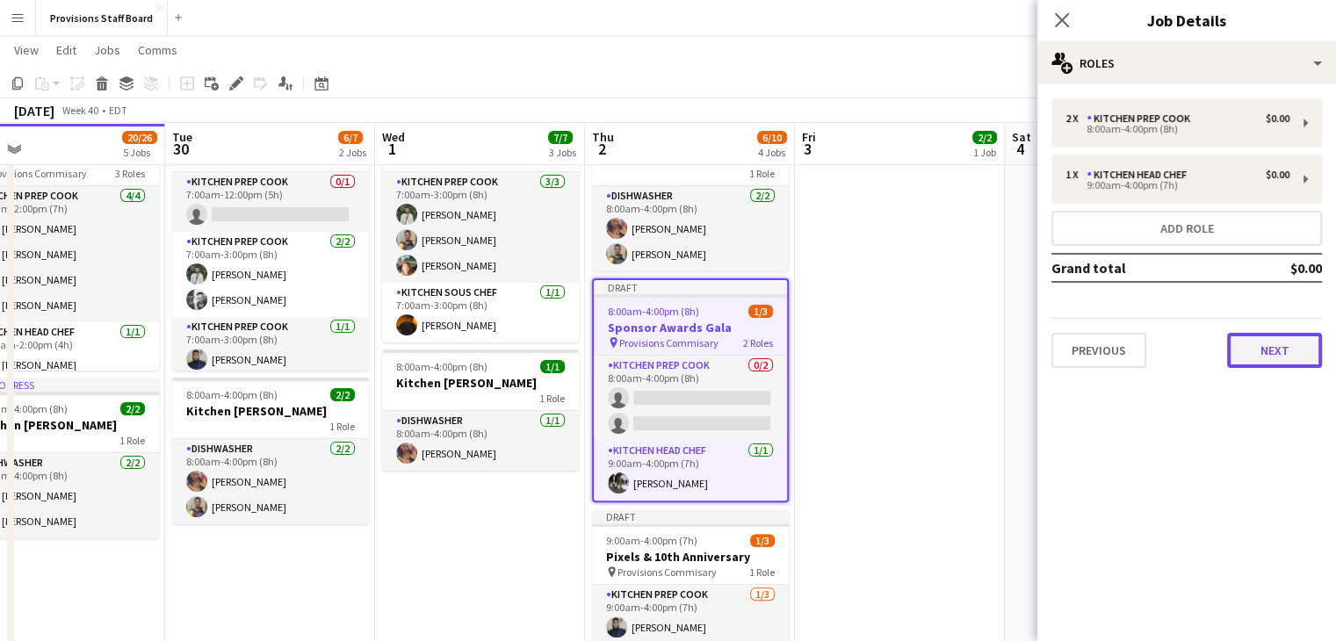
click at [1287, 345] on button "Next" at bounding box center [1274, 350] width 95 height 35
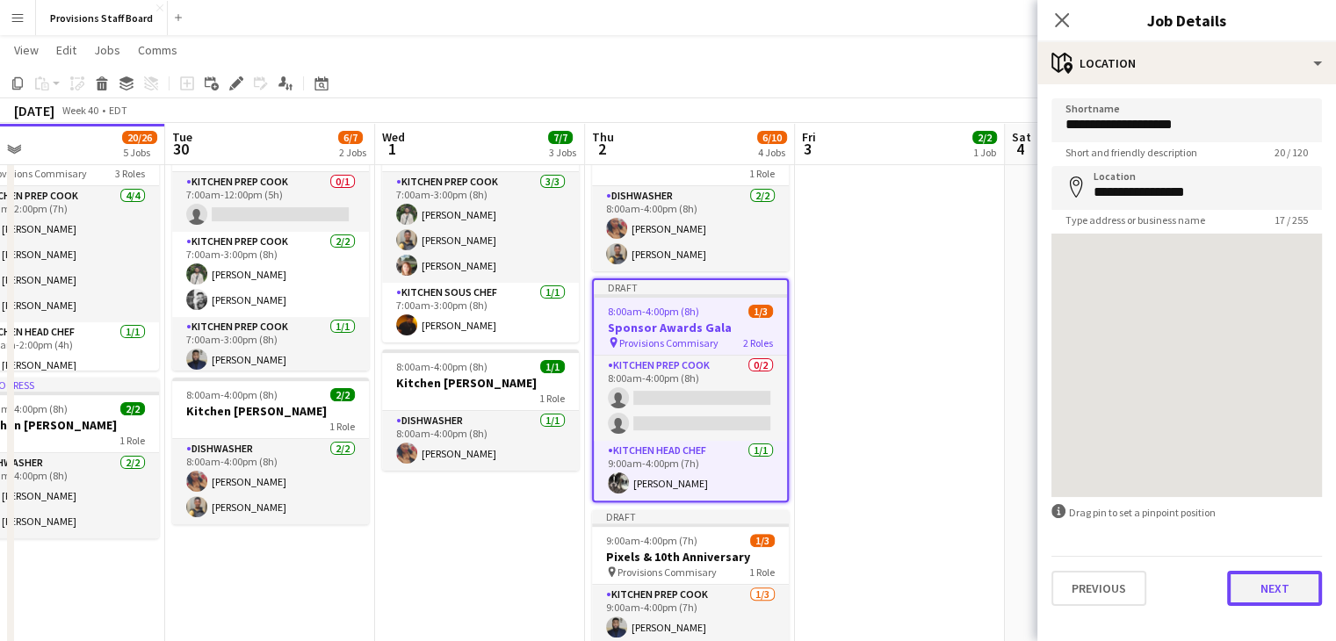
click at [1286, 579] on button "Next" at bounding box center [1274, 588] width 95 height 35
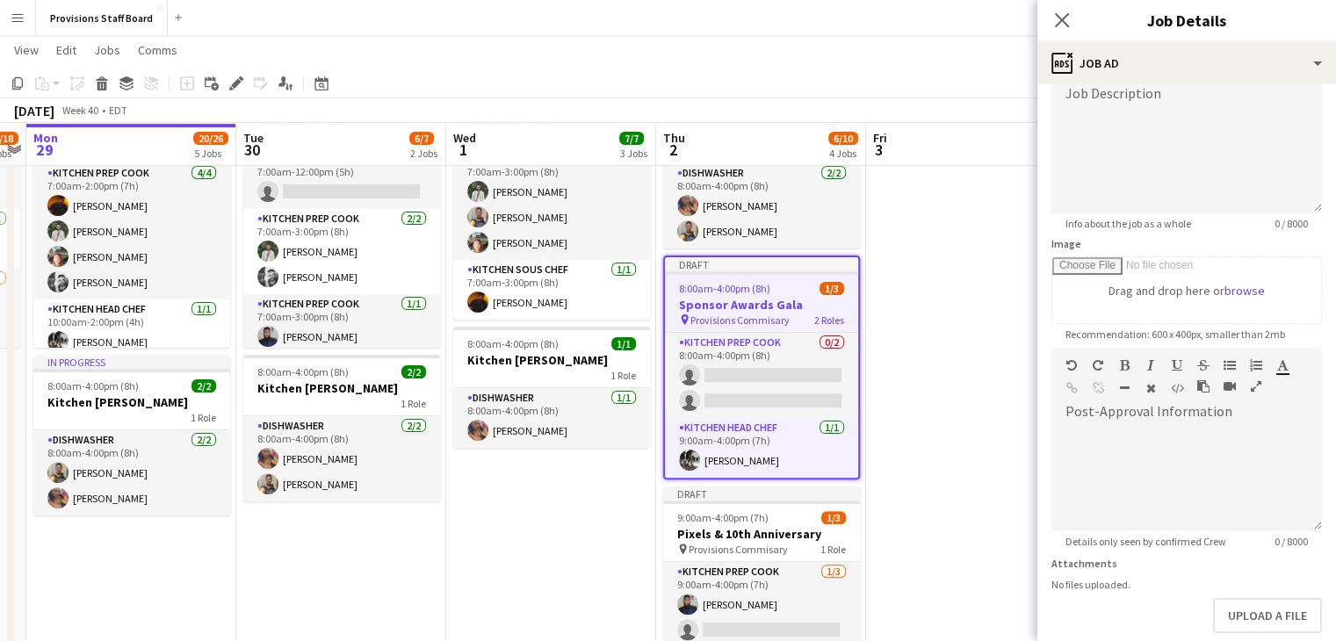
scroll to position [0, 392]
click at [782, 300] on h3 "Sponsor Awards Gala" at bounding box center [763, 305] width 193 height 16
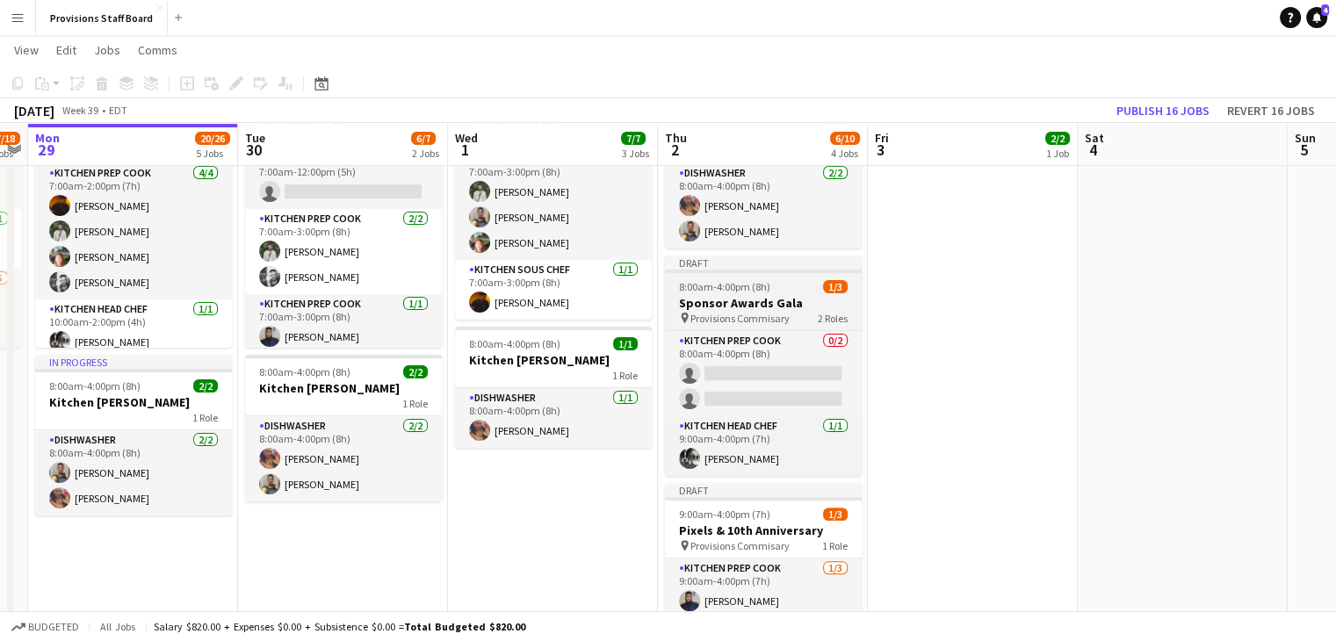
click at [782, 300] on h3 "Sponsor Awards Gala" at bounding box center [763, 303] width 197 height 16
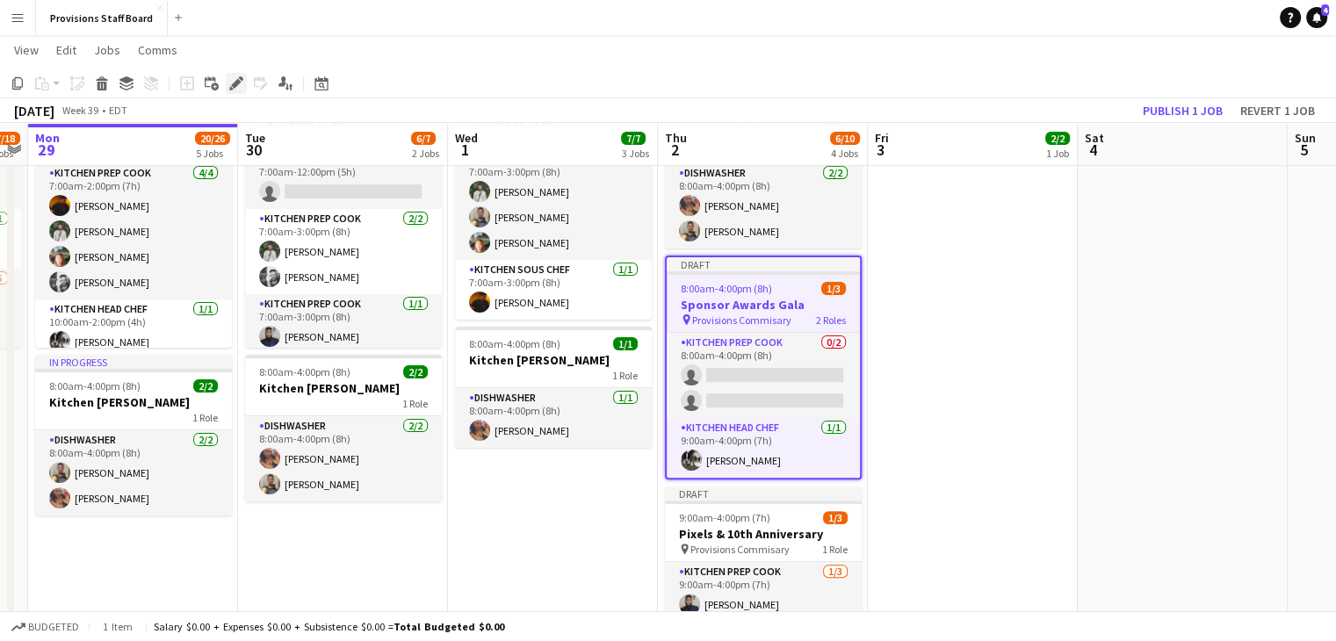
click at [242, 89] on icon "Edit" at bounding box center [236, 83] width 14 height 14
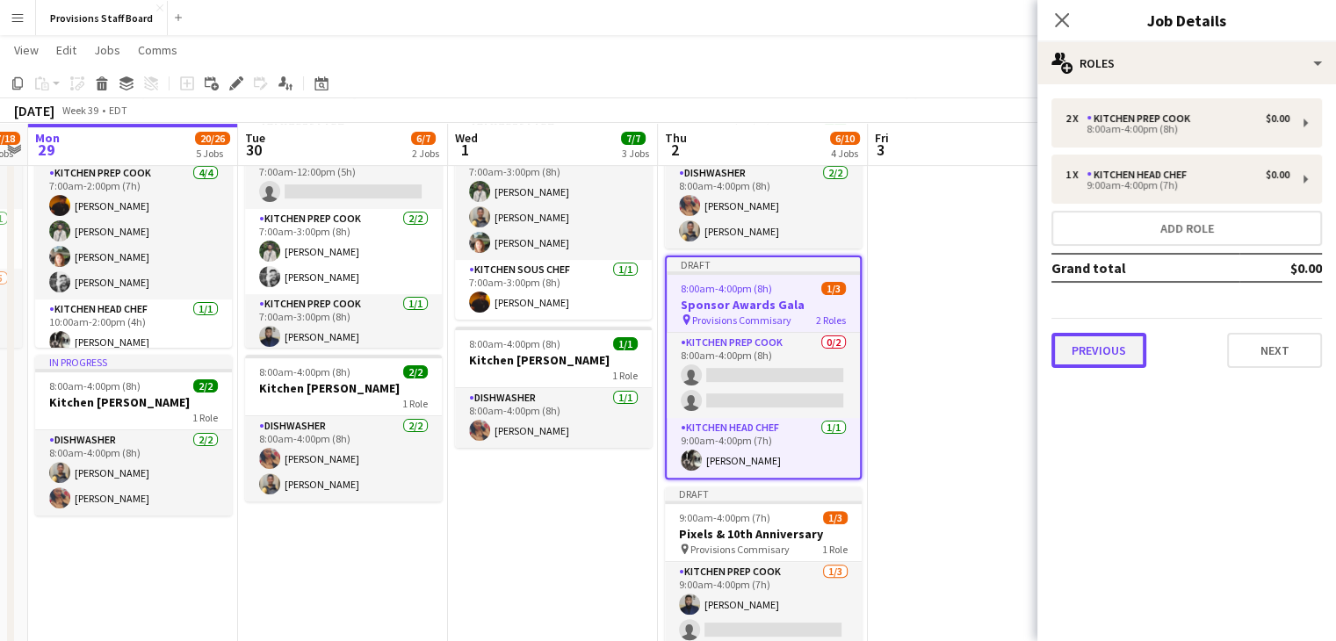
click at [1114, 335] on button "Previous" at bounding box center [1098, 350] width 95 height 35
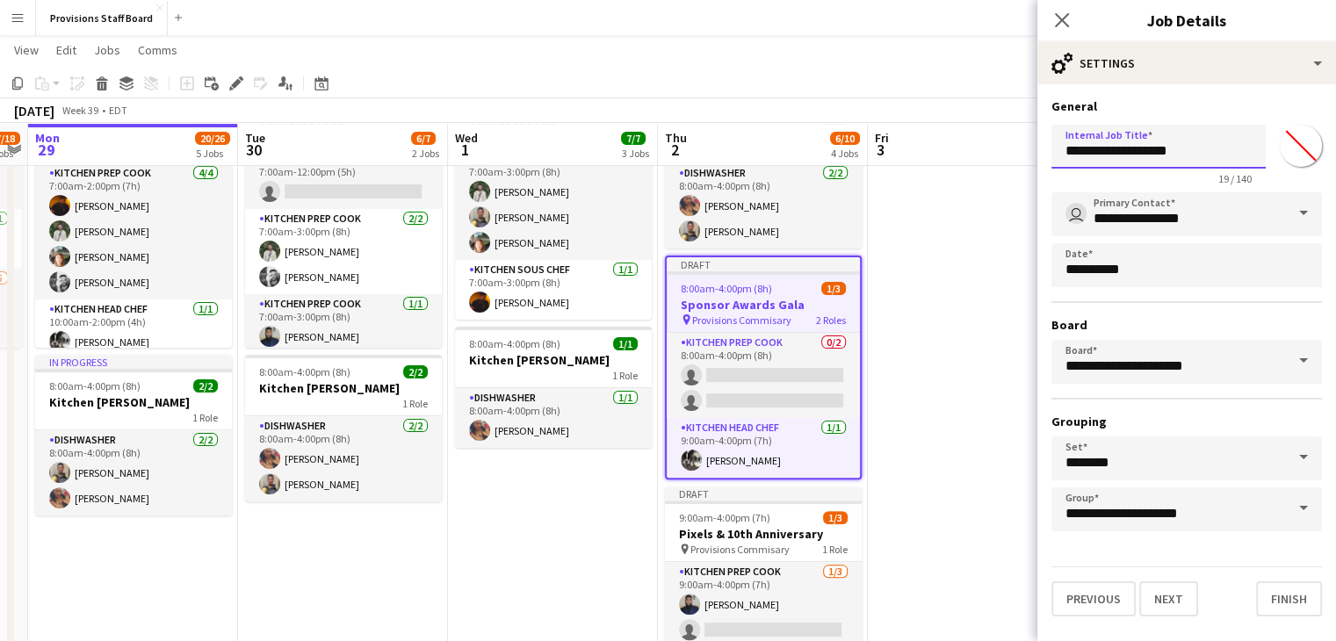
click at [1214, 145] on input "**********" at bounding box center [1158, 147] width 214 height 44
type input "*"
type input "*******"
click at [1159, 592] on button "Next" at bounding box center [1168, 598] width 59 height 35
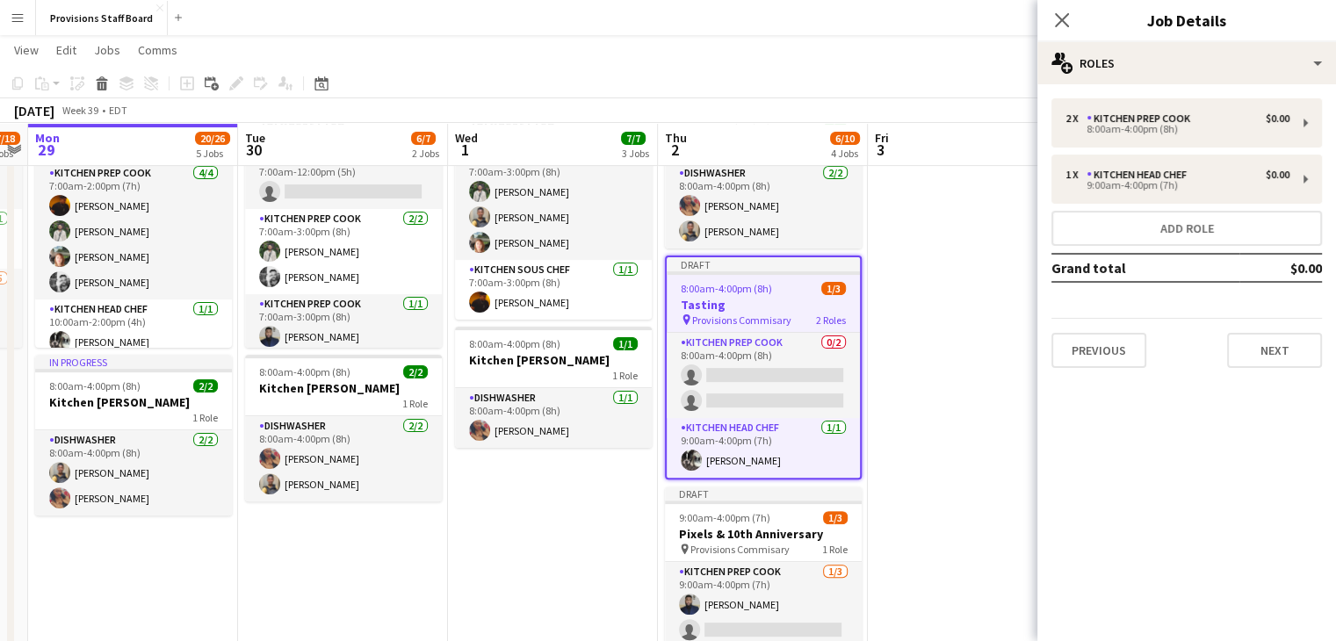
click at [962, 374] on app-date-cell at bounding box center [973, 403] width 210 height 644
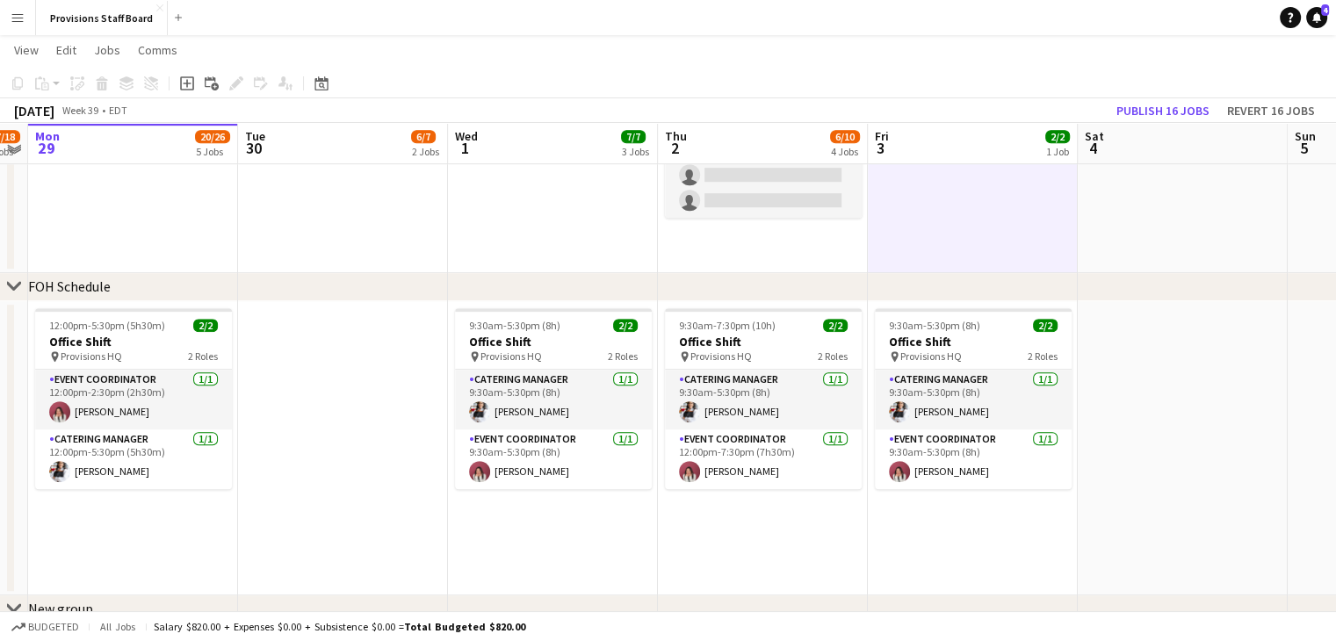
scroll to position [657, 0]
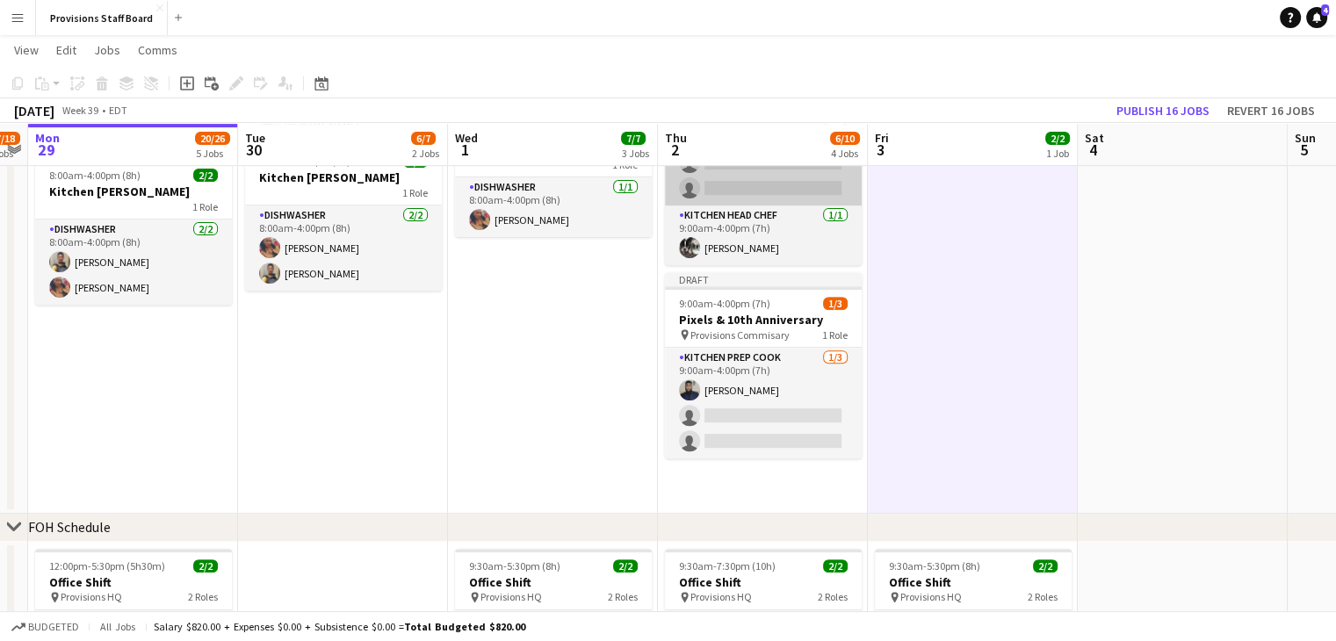
click at [752, 343] on app-job-card "Draft 9:00am-4:00pm (7h) 1/3 Pixels & 10th Anniversary pin Provisions Commisary…" at bounding box center [763, 365] width 197 height 186
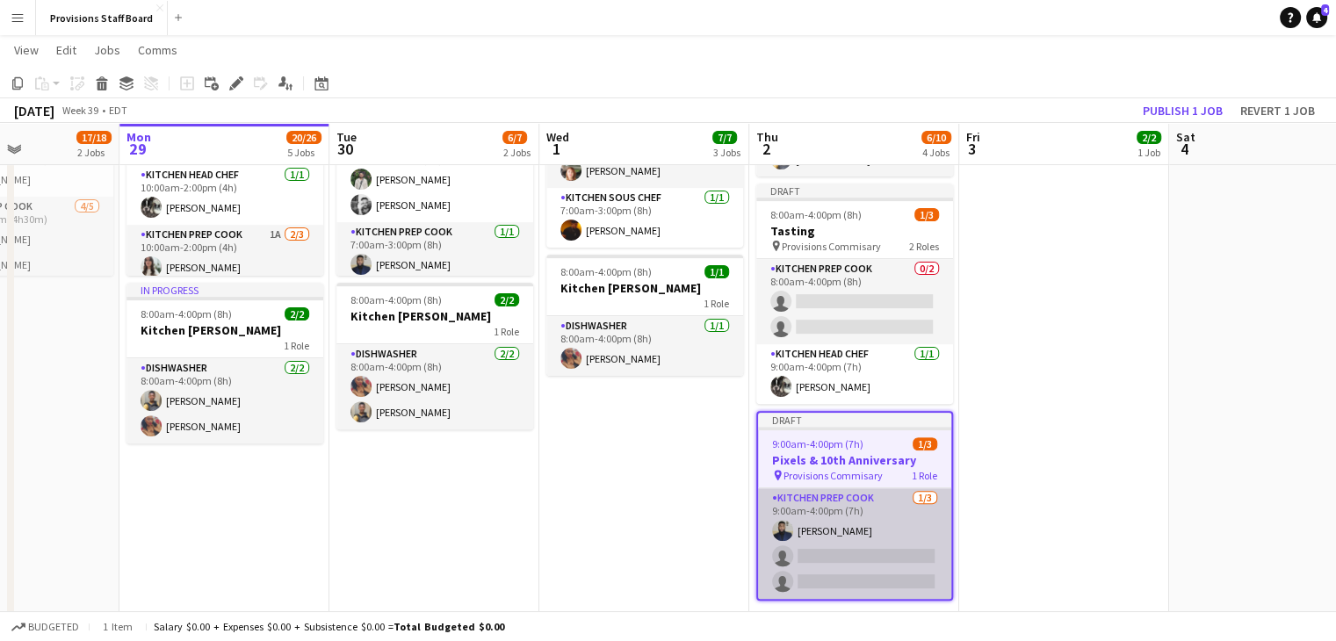
scroll to position [596, 0]
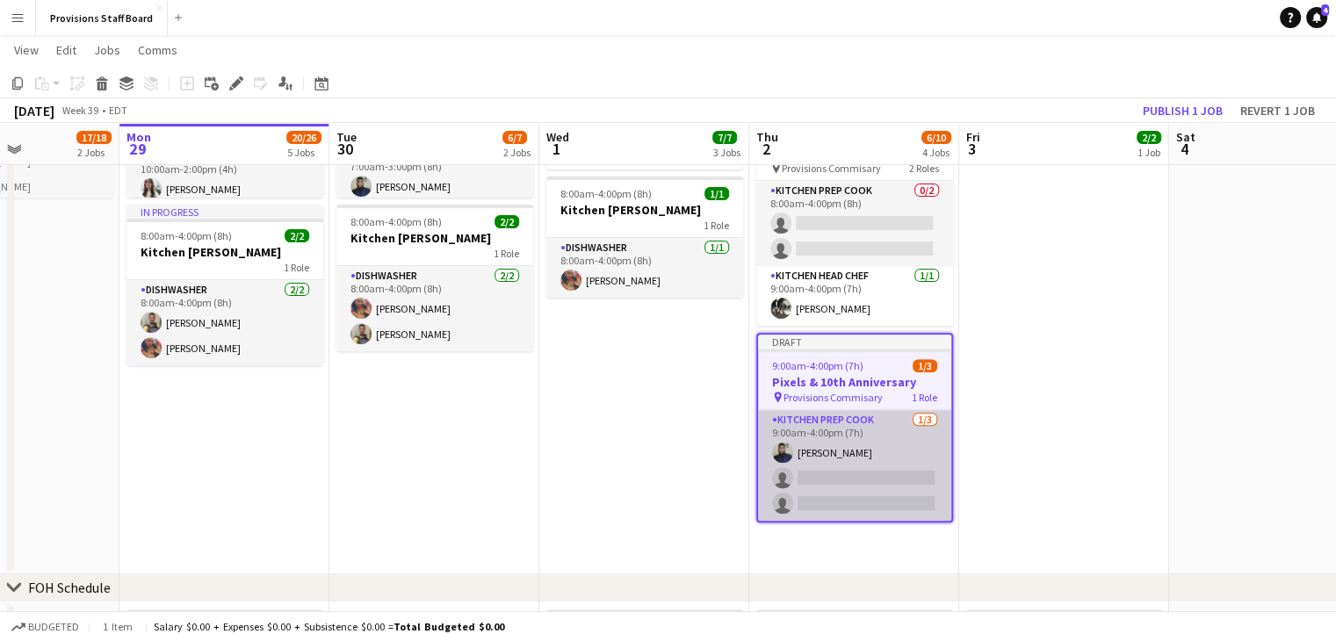
click at [854, 476] on app-card-role "Kitchen Prep Cook 1/3 9:00am-4:00pm (7h) Kumbukani Phiri single-neutral-actions…" at bounding box center [854, 465] width 193 height 111
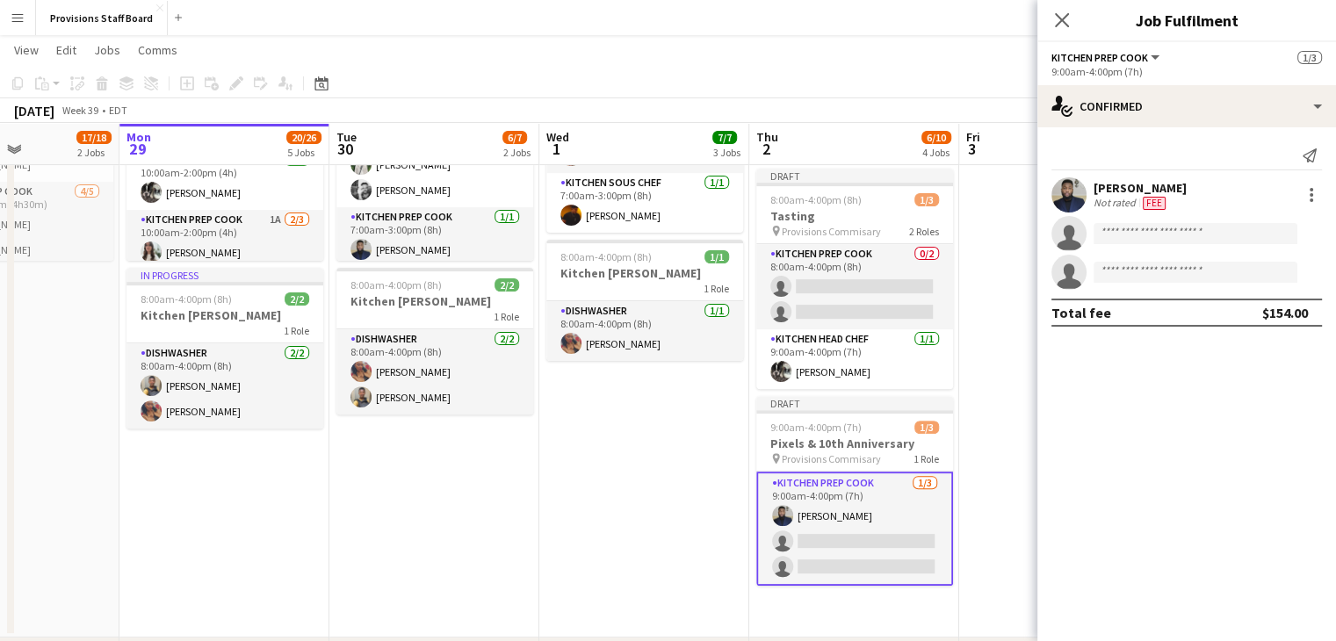
scroll to position [0, 653]
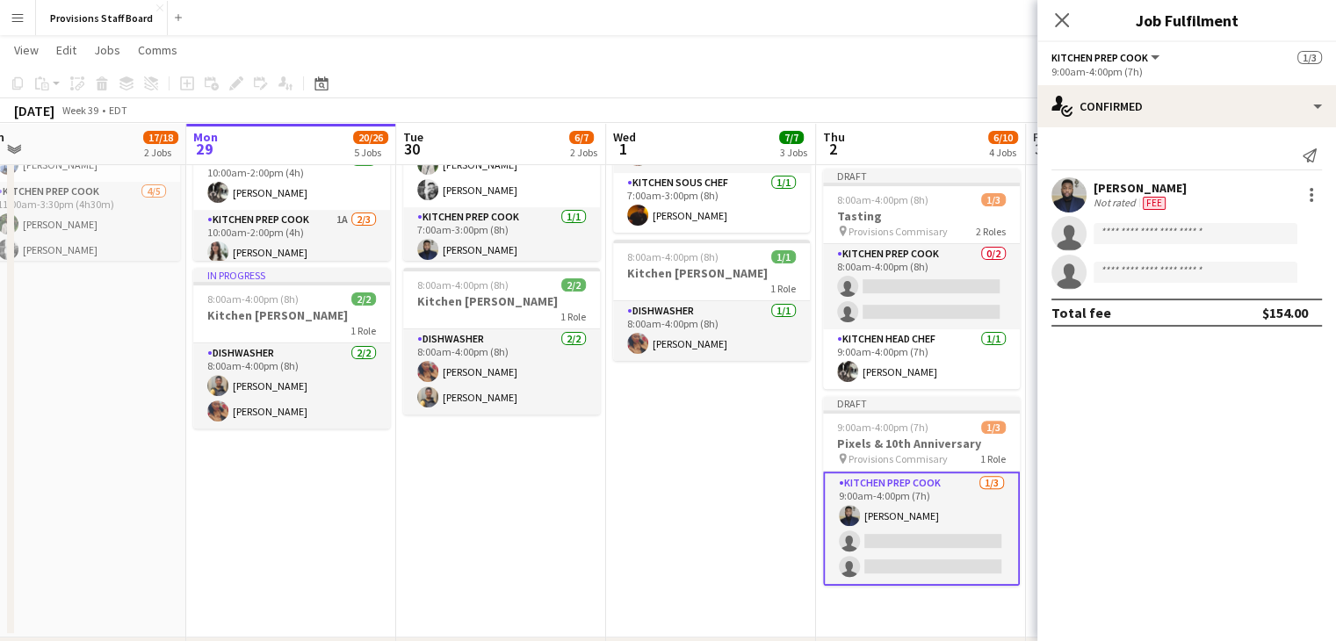
click at [953, 538] on app-card-role "Kitchen Prep Cook 1/3 9:00am-4:00pm (7h) Kumbukani Phiri single-neutral-actions…" at bounding box center [921, 529] width 197 height 114
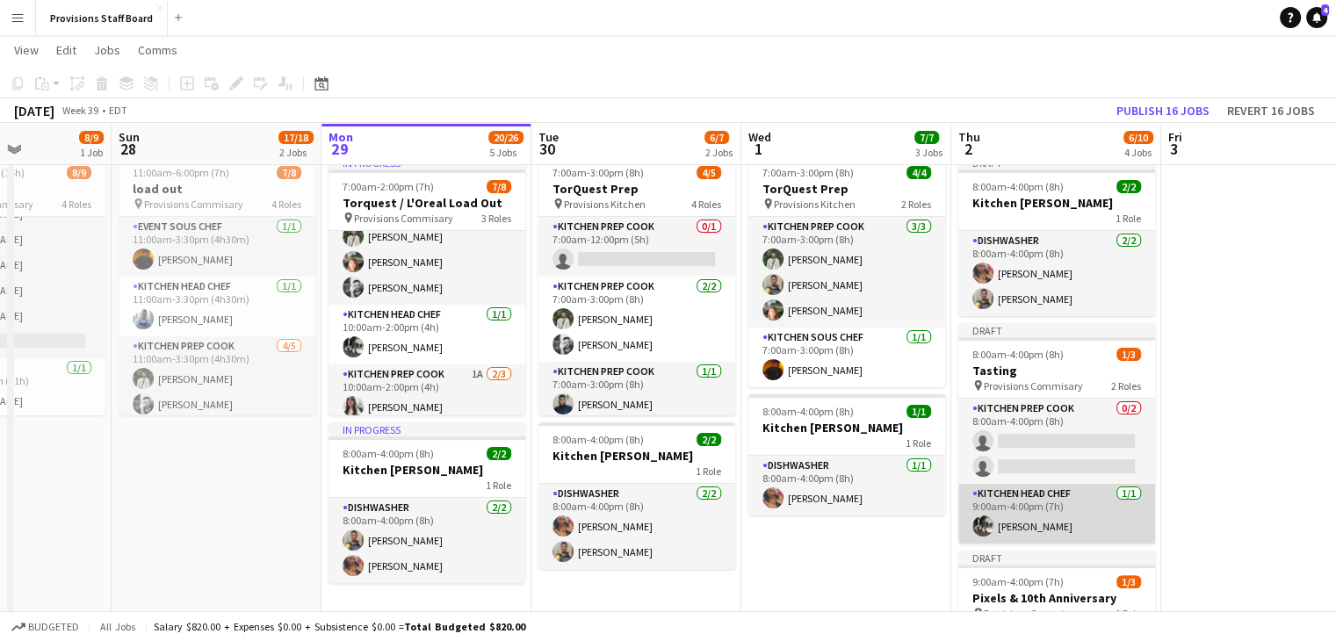
scroll to position [511, 0]
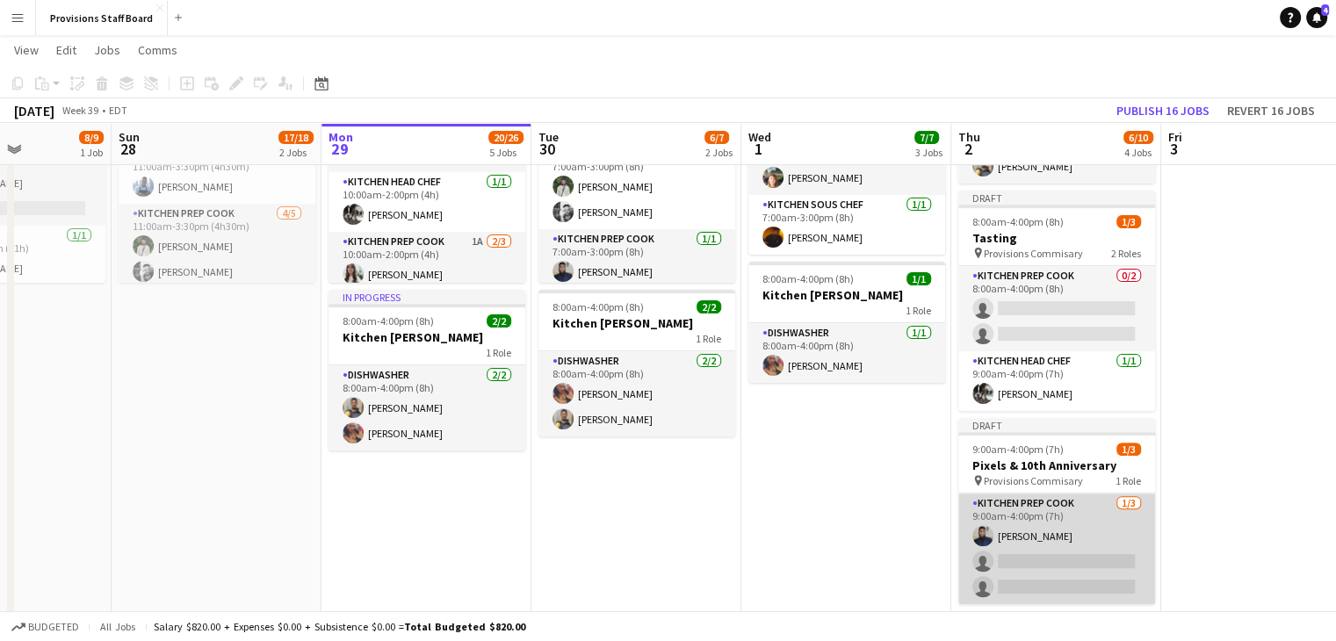
click at [1033, 557] on app-card-role "Kitchen Prep Cook 1/3 9:00am-4:00pm (7h) Kumbukani Phiri single-neutral-actions…" at bounding box center [1056, 549] width 197 height 111
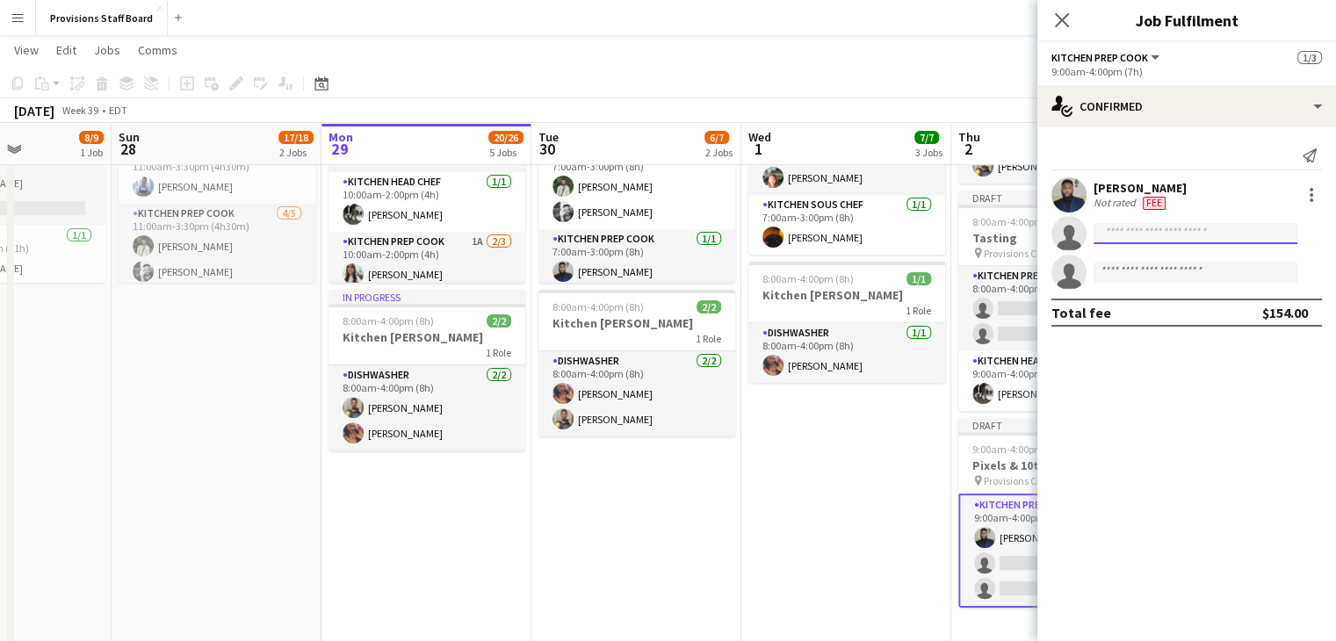
click at [1128, 239] on input at bounding box center [1195, 233] width 204 height 21
type input "*"
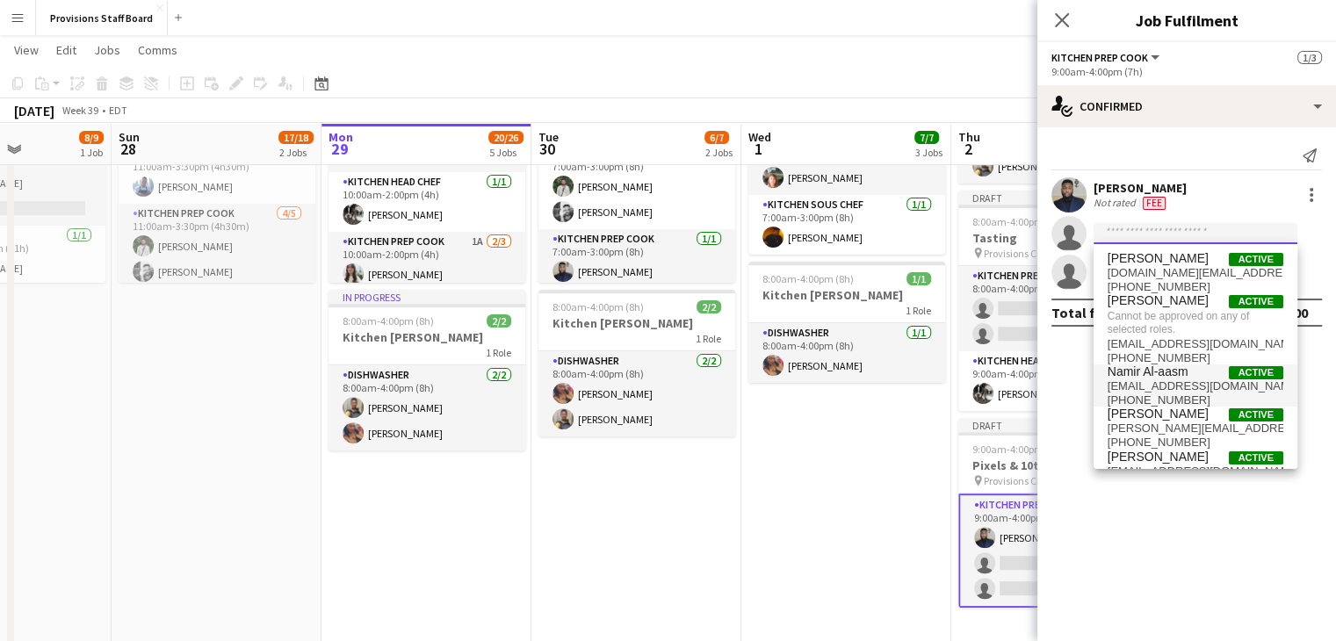
scroll to position [29, 0]
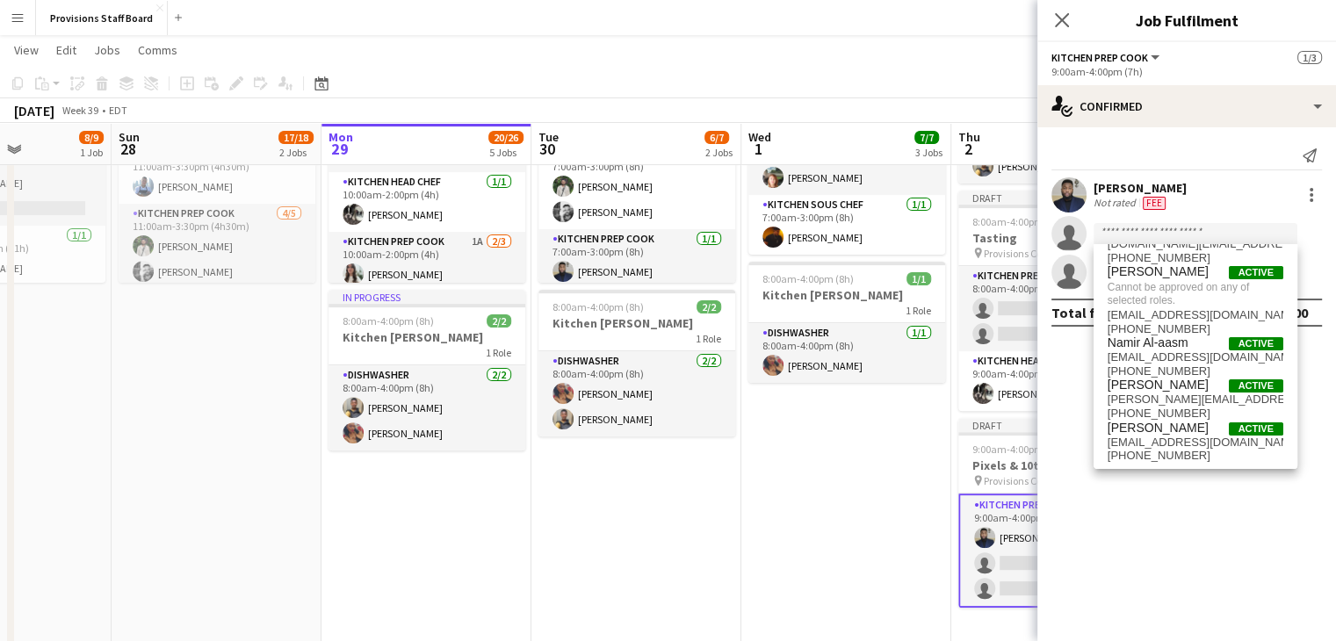
click at [919, 64] on app-page-menu "View Day view expanded Day view collapsed Month view Date picker Jump to today …" at bounding box center [668, 51] width 1336 height 33
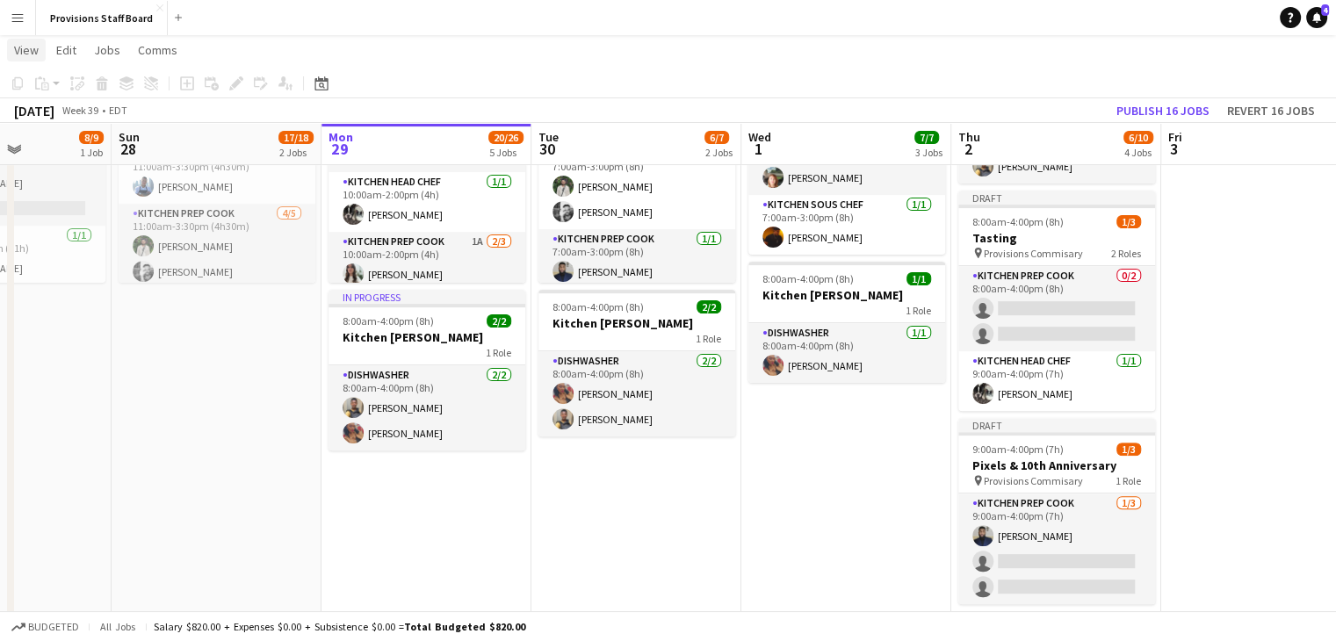
click at [22, 49] on span "View" at bounding box center [26, 50] width 25 height 16
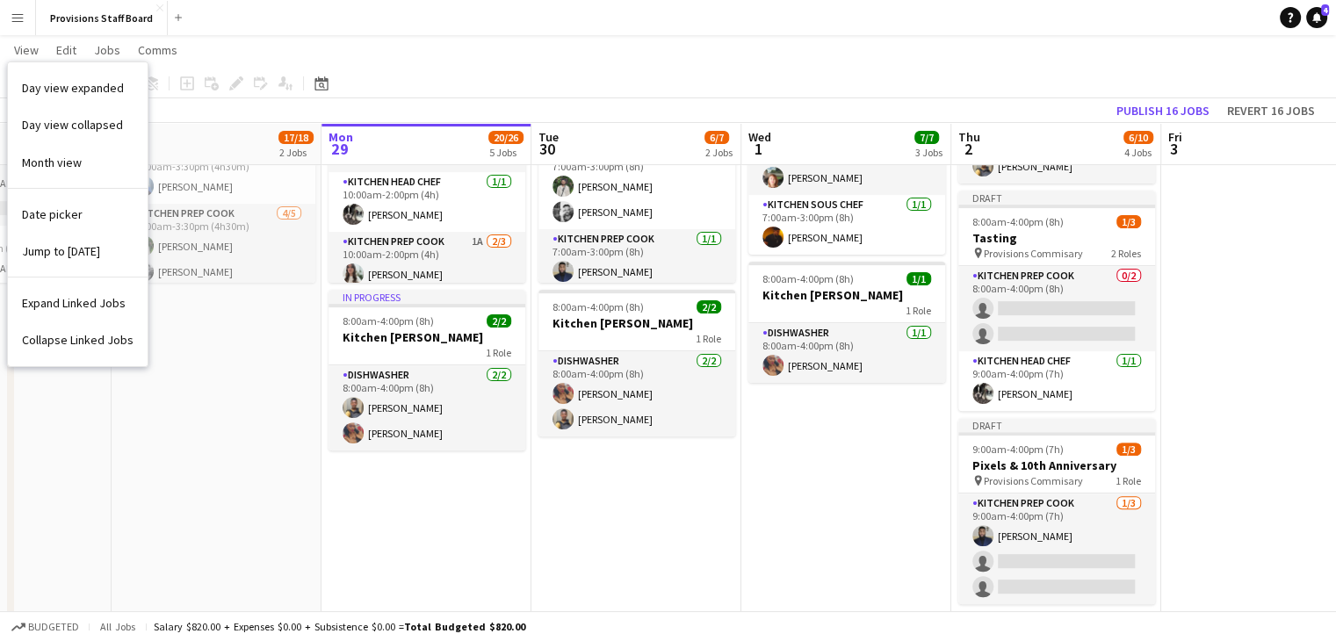
click at [344, 35] on app-page-menu "View Day view expanded Day view collapsed Month view Date picker Jump to today …" at bounding box center [668, 51] width 1336 height 33
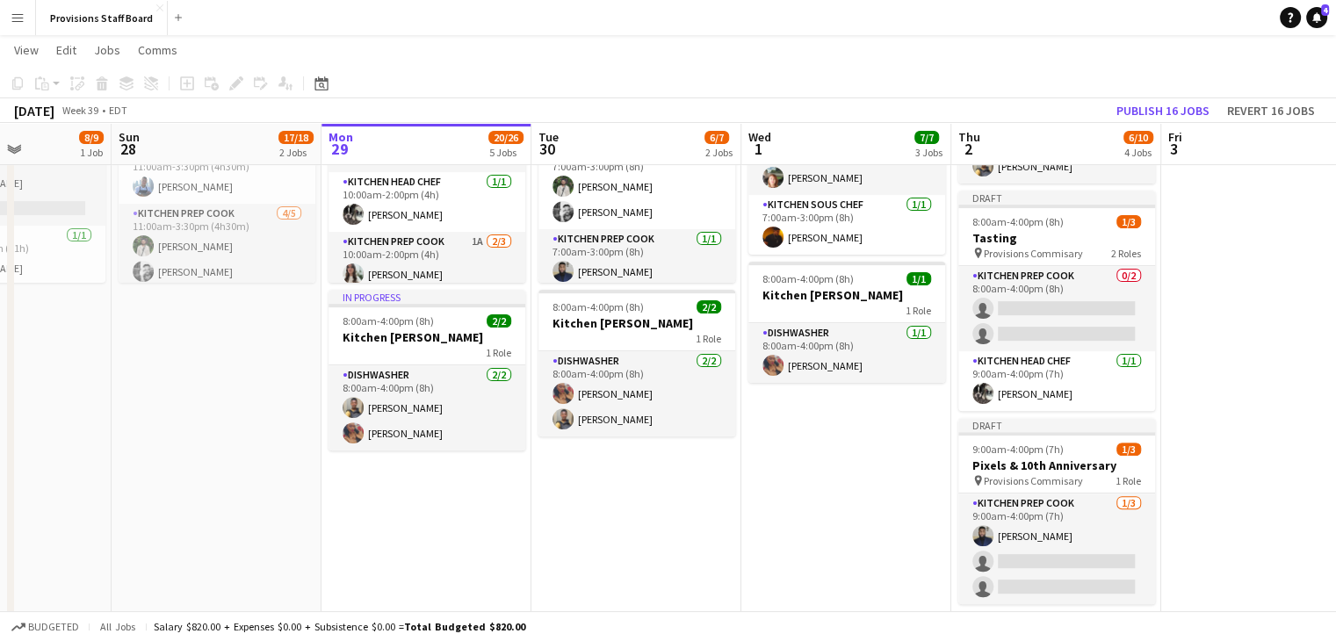
click at [14, 13] on app-icon "Menu" at bounding box center [18, 18] width 14 height 14
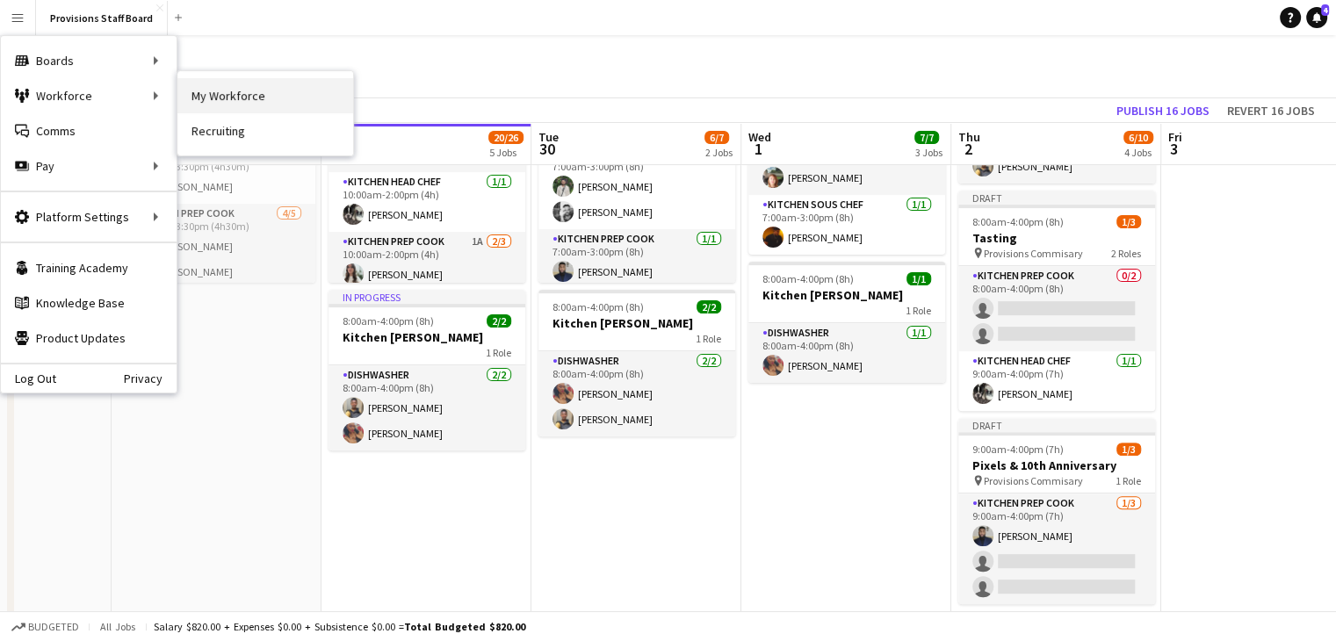
click at [189, 97] on link "My Workforce" at bounding box center [265, 95] width 176 height 35
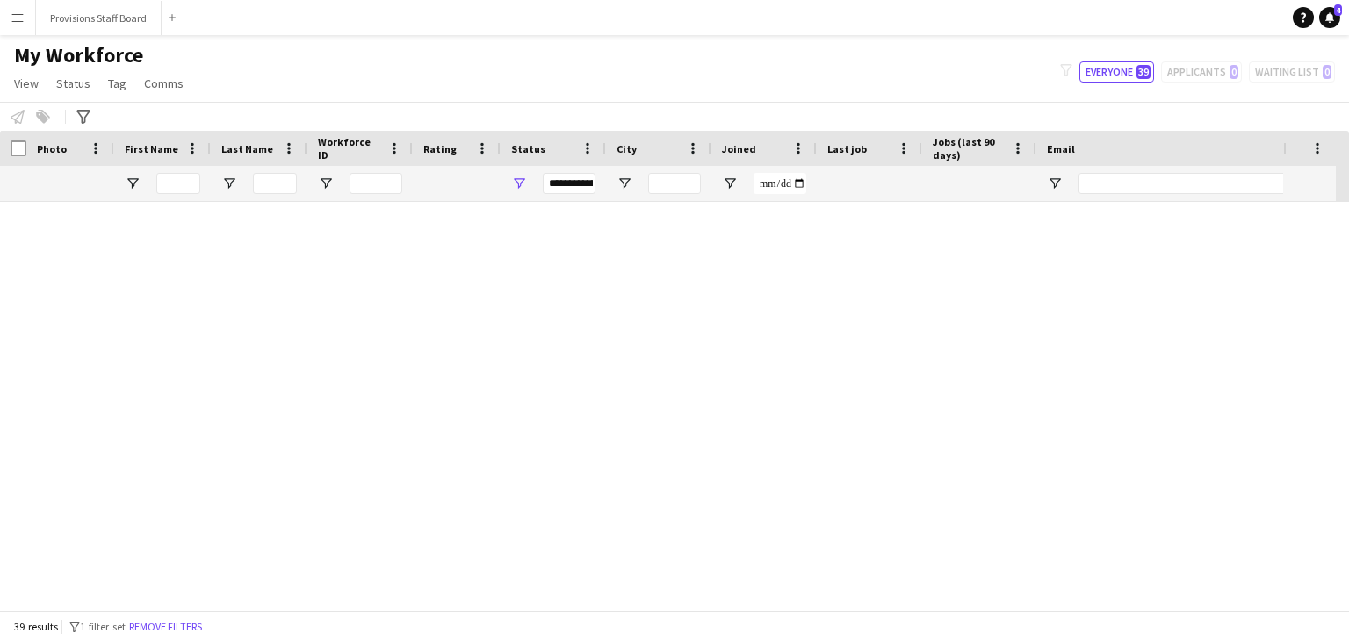
scroll to position [1523, 0]
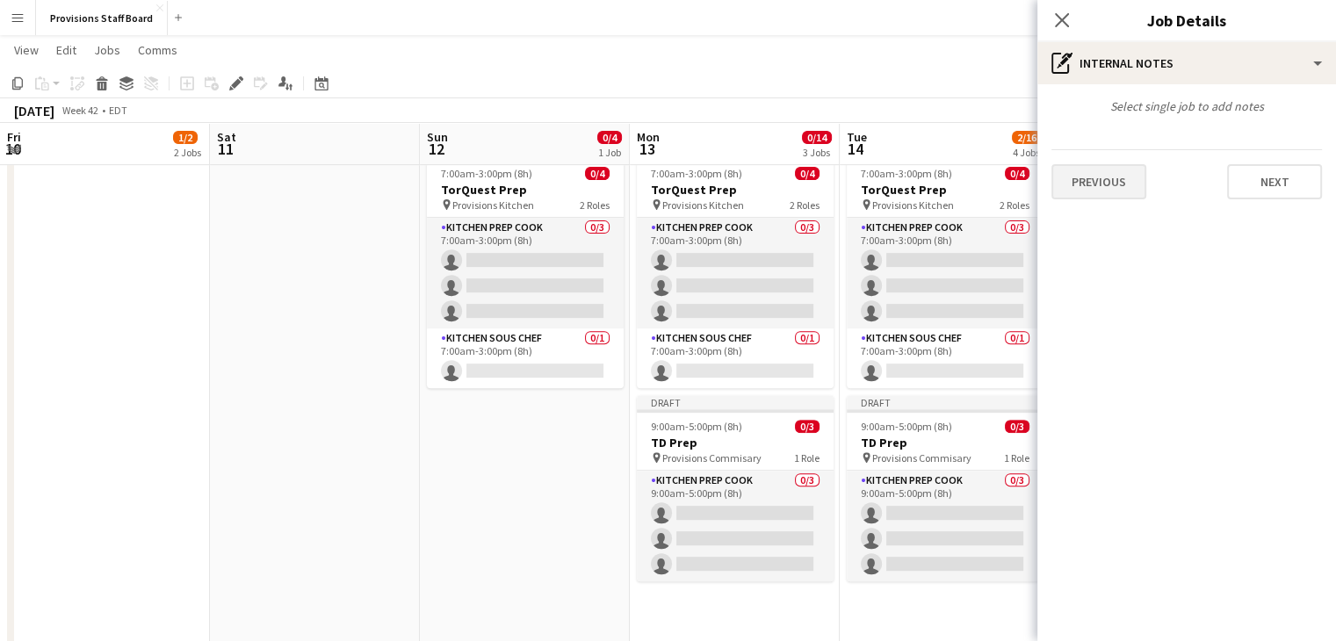
scroll to position [181, 0]
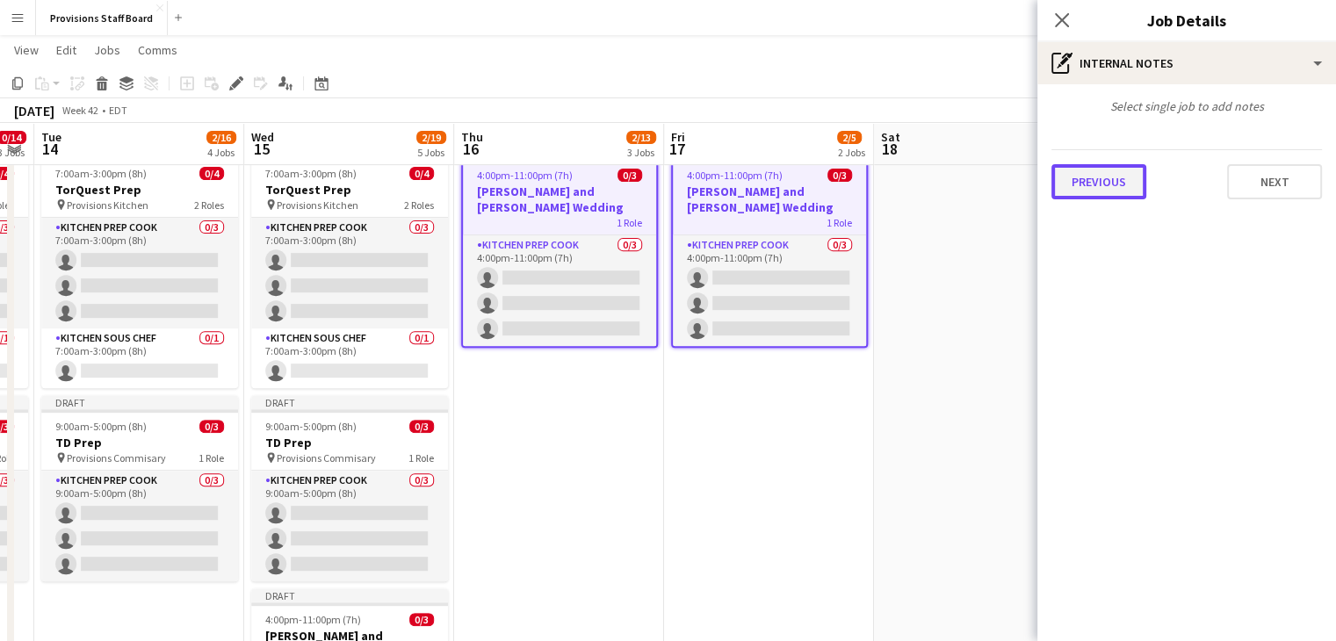
click at [1078, 187] on button "Previous" at bounding box center [1098, 181] width 95 height 35
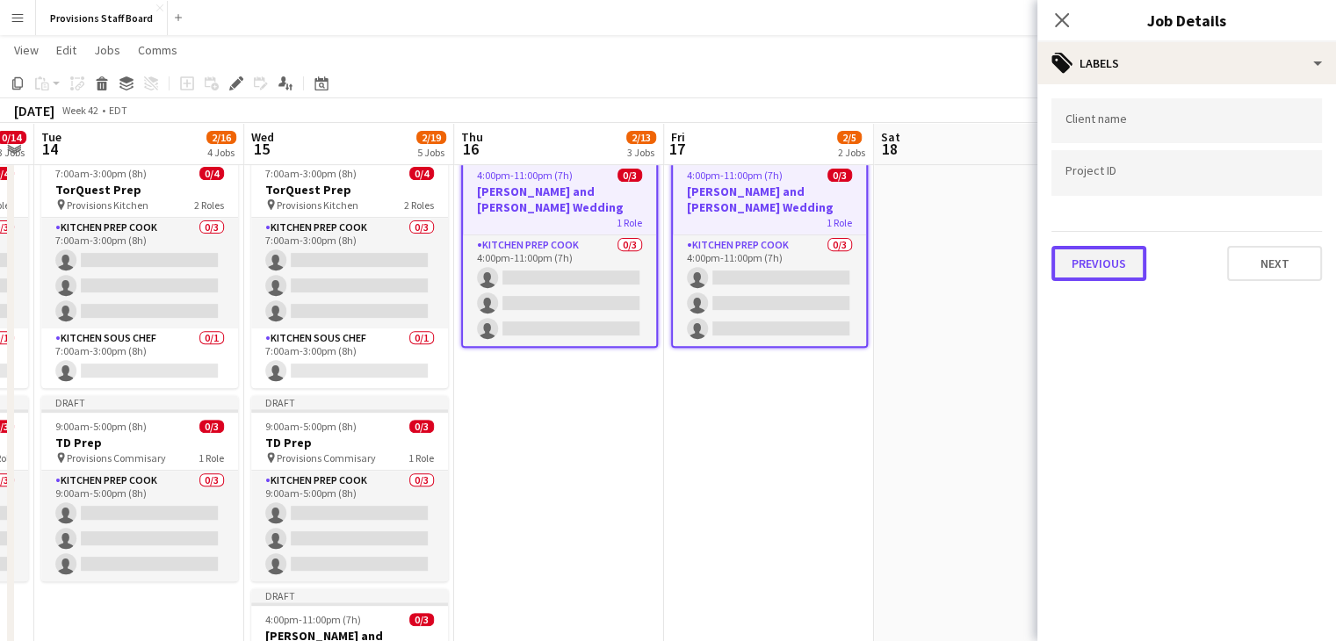
click at [1092, 260] on button "Previous" at bounding box center [1098, 263] width 95 height 35
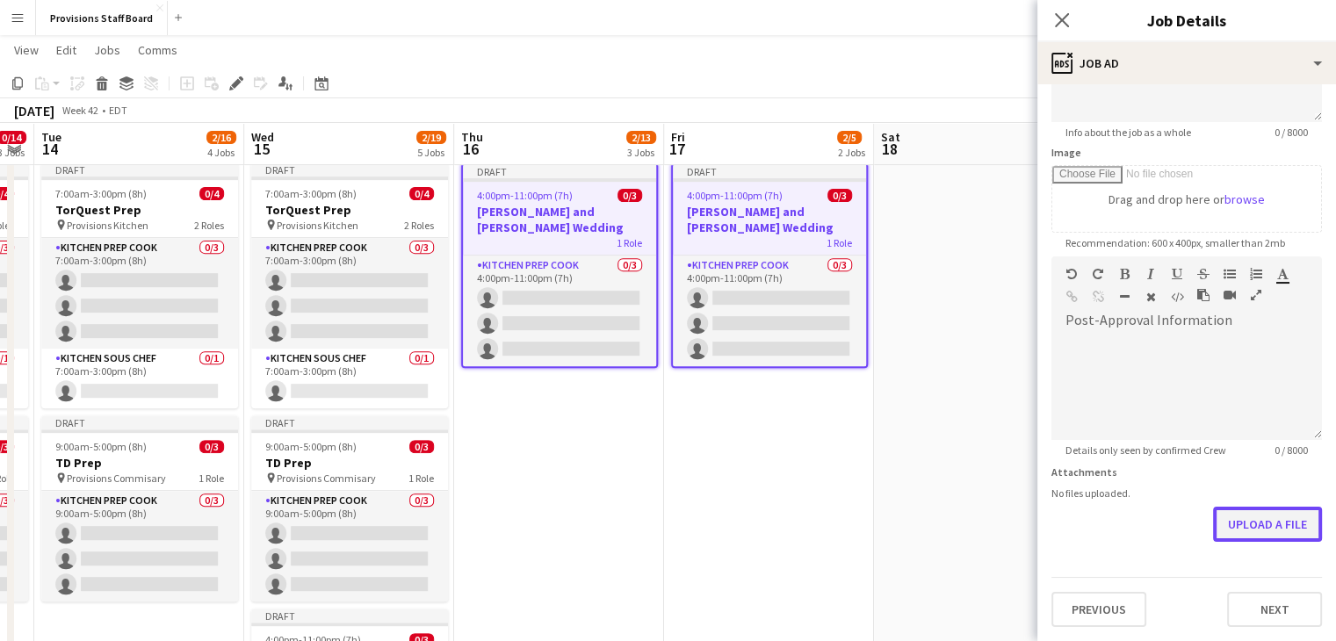
scroll to position [226, 0]
click at [1229, 463] on form "**********" at bounding box center [1186, 251] width 299 height 756
click at [1264, 523] on button "Upload a file" at bounding box center [1267, 525] width 109 height 35
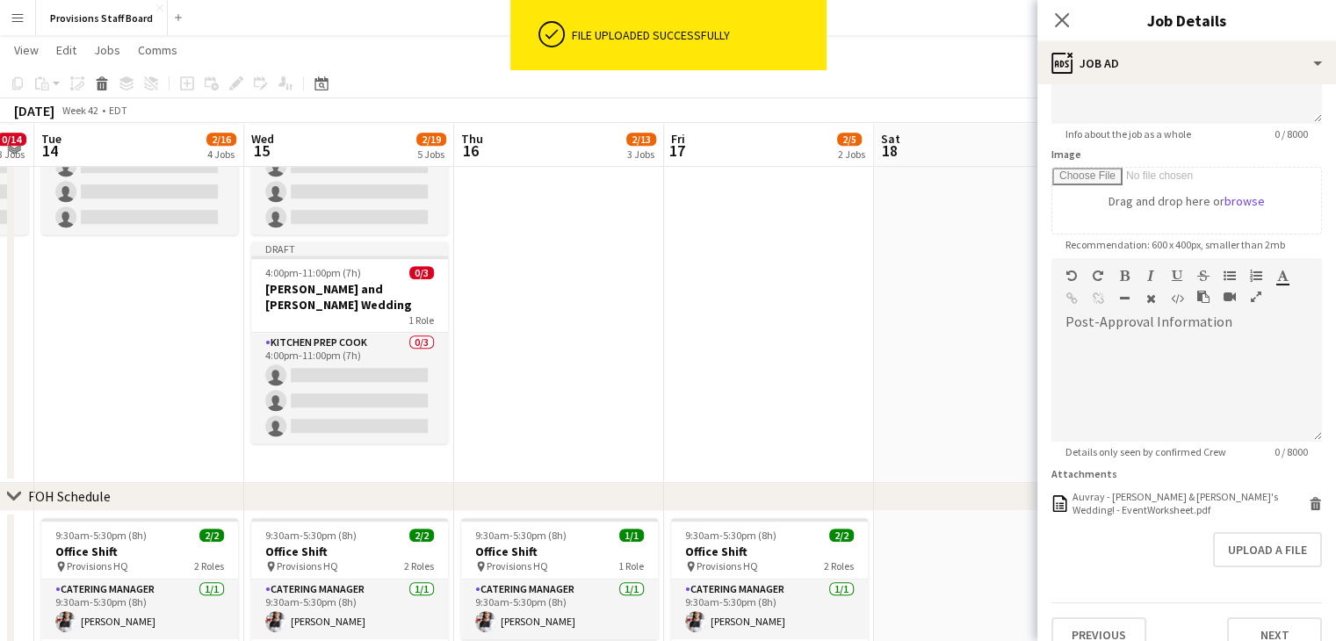
scroll to position [1027, 0]
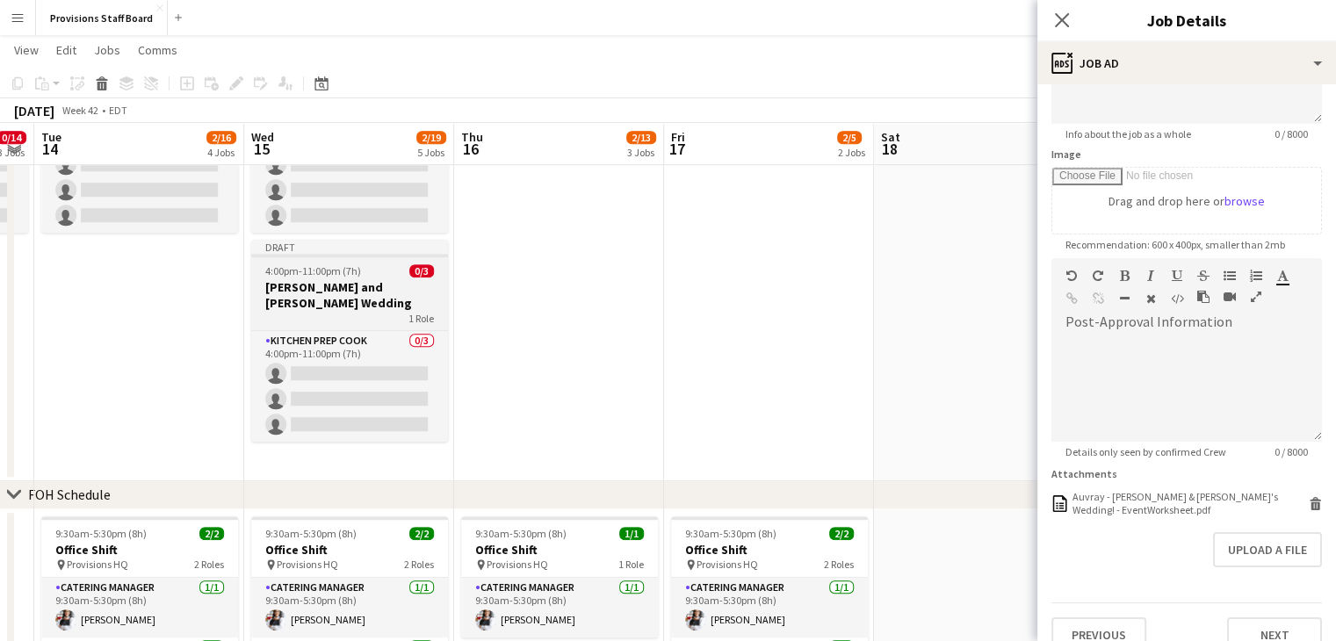
click at [300, 288] on h3 "Michelle and Alex Wedding" at bounding box center [349, 295] width 197 height 32
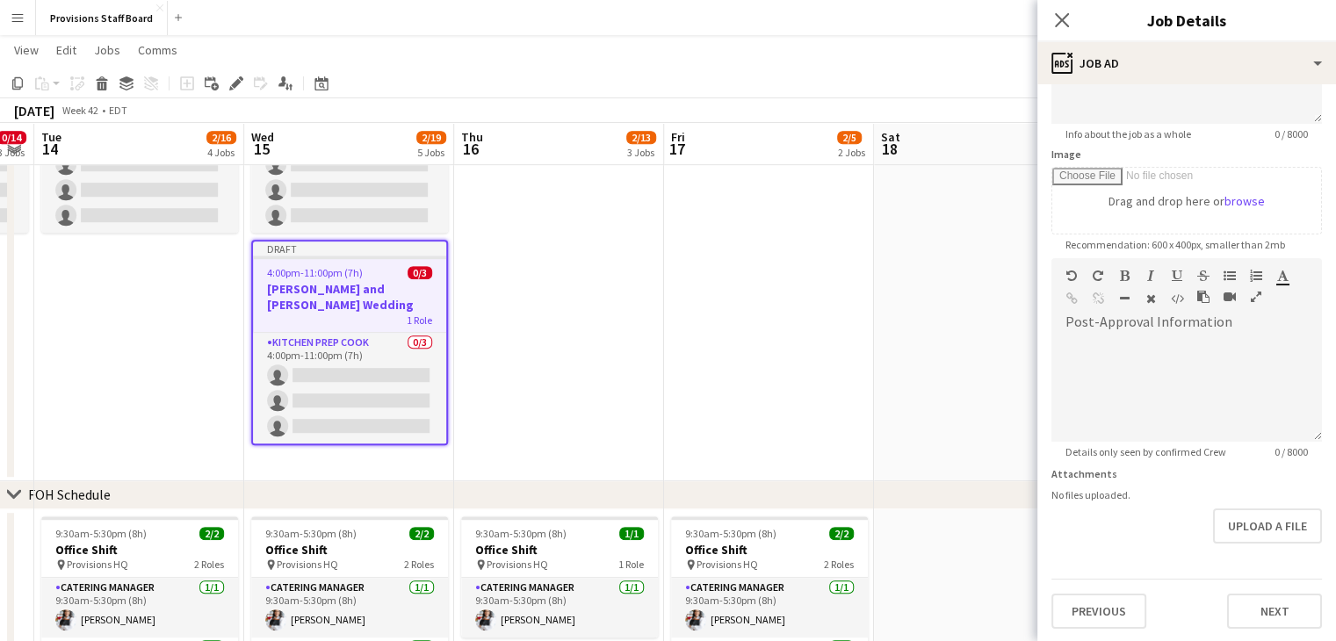
scroll to position [225, 0]
click at [1243, 537] on button "Upload a file" at bounding box center [1267, 525] width 109 height 35
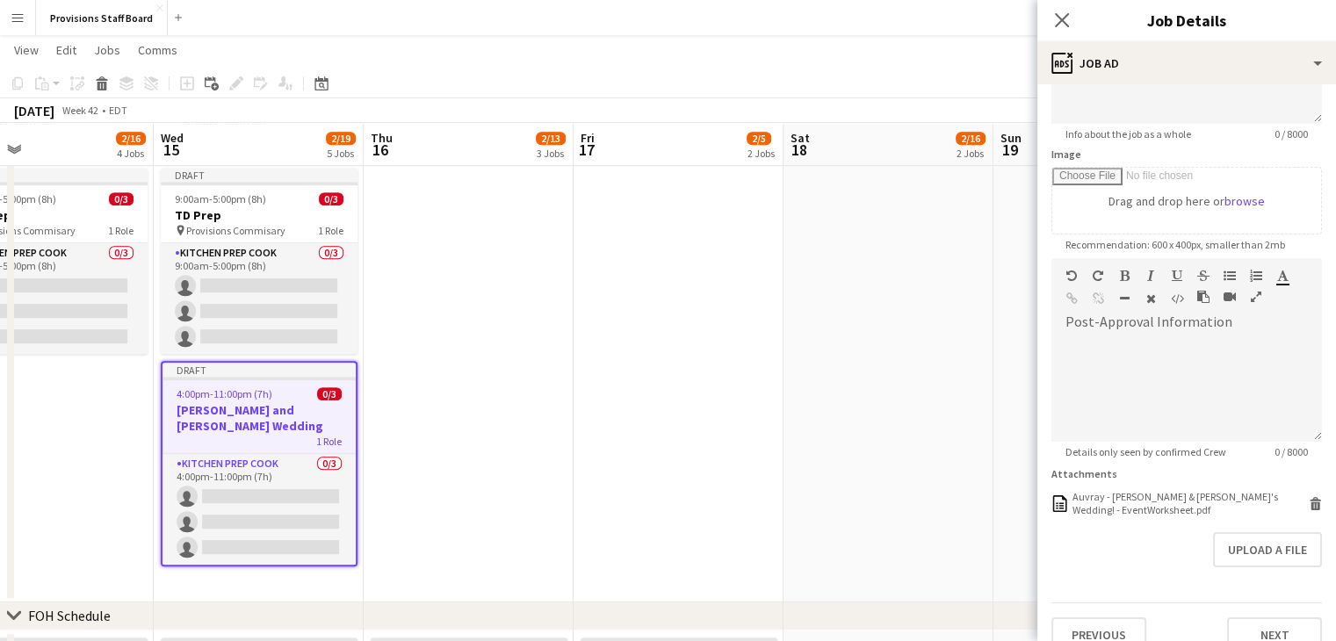
scroll to position [908, 0]
click at [508, 412] on app-date-cell "Draft 4:00pm-11:00pm (7h) 0/3 Michelle and Alex Wedding 1 Role Kitchen Prep Coo…" at bounding box center [469, 253] width 210 height 695
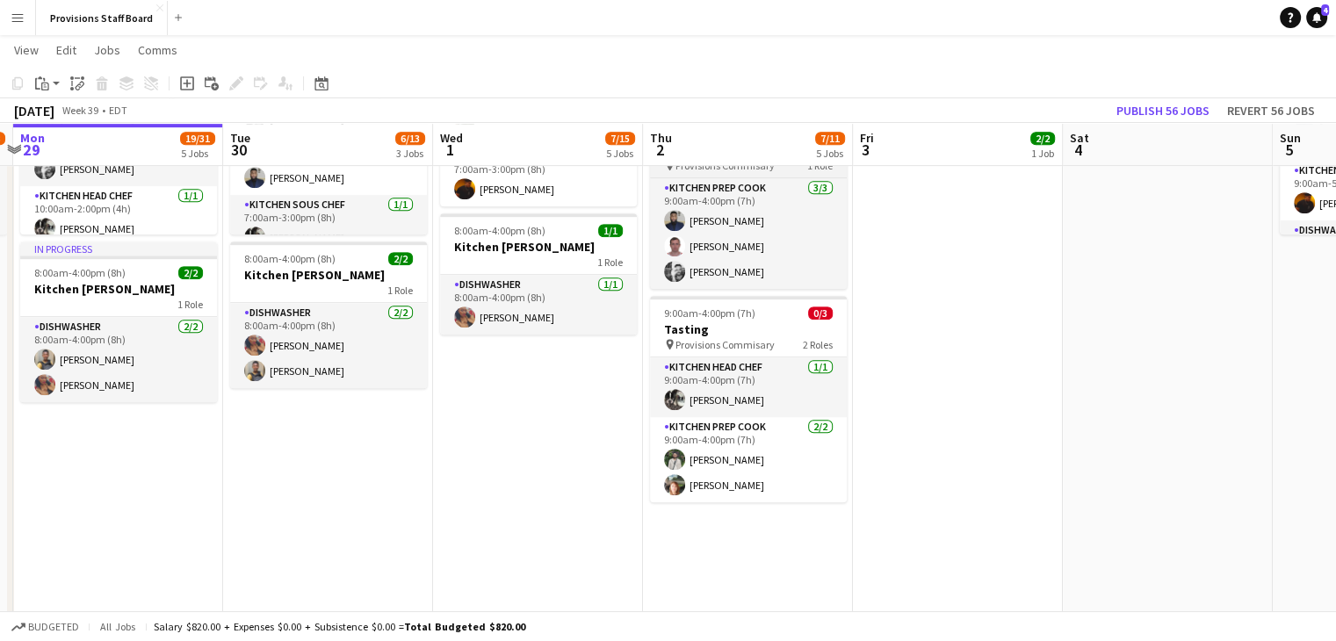
scroll to position [848, 0]
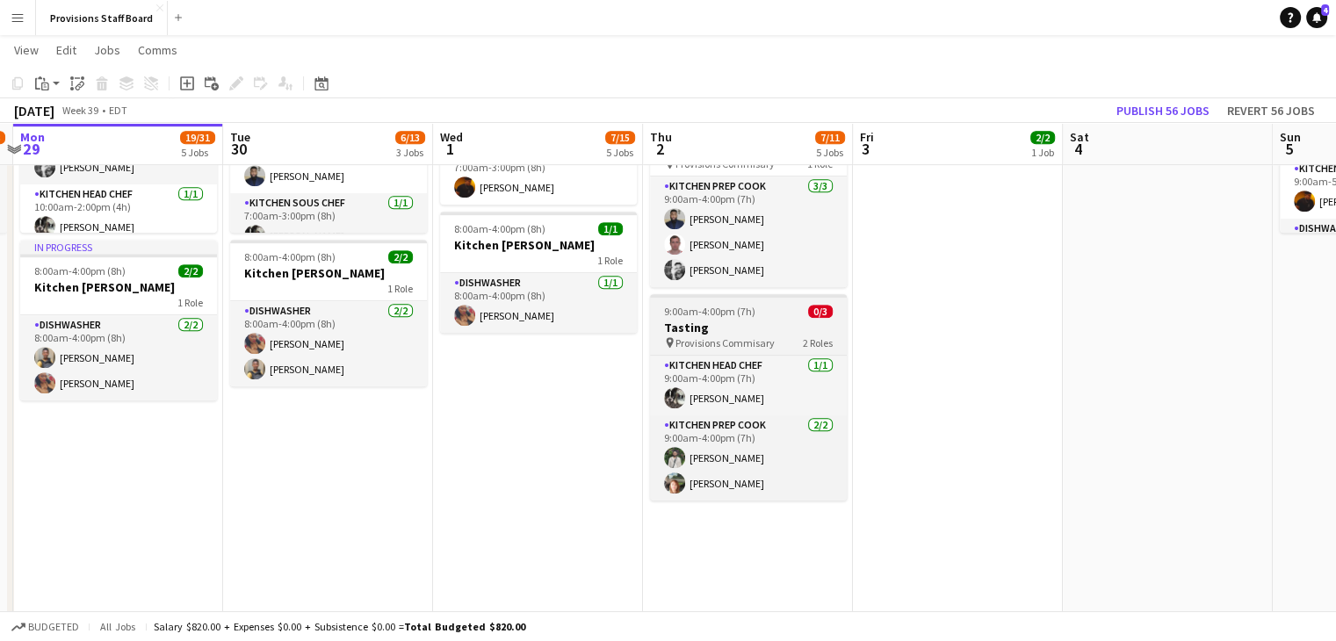
click at [710, 334] on h3 "Tasting" at bounding box center [748, 328] width 197 height 16
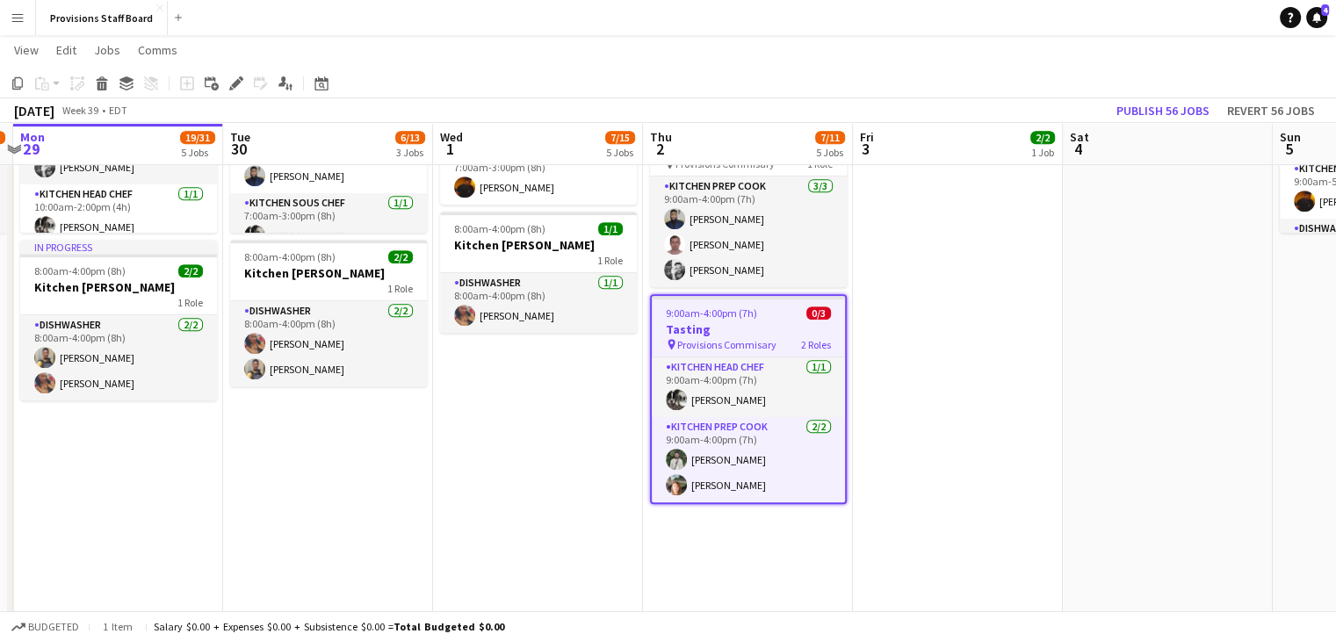
click at [710, 334] on h3 "Tasting" at bounding box center [748, 329] width 193 height 16
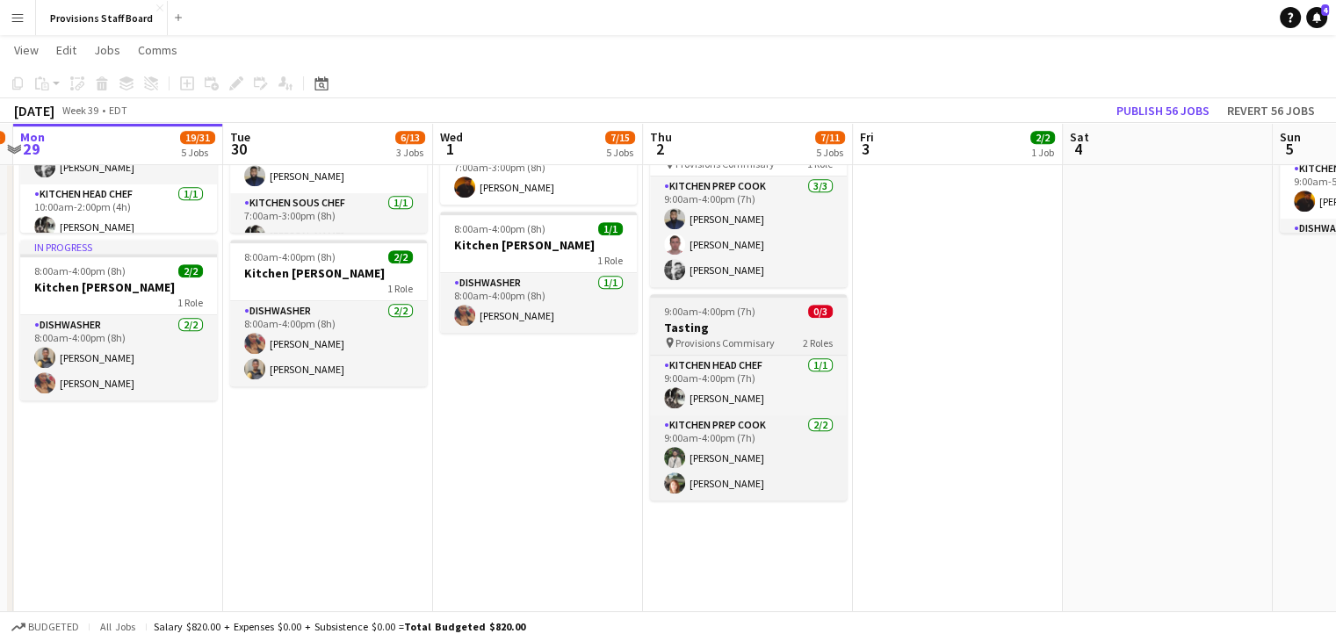
click at [710, 334] on h3 "Tasting" at bounding box center [748, 328] width 197 height 16
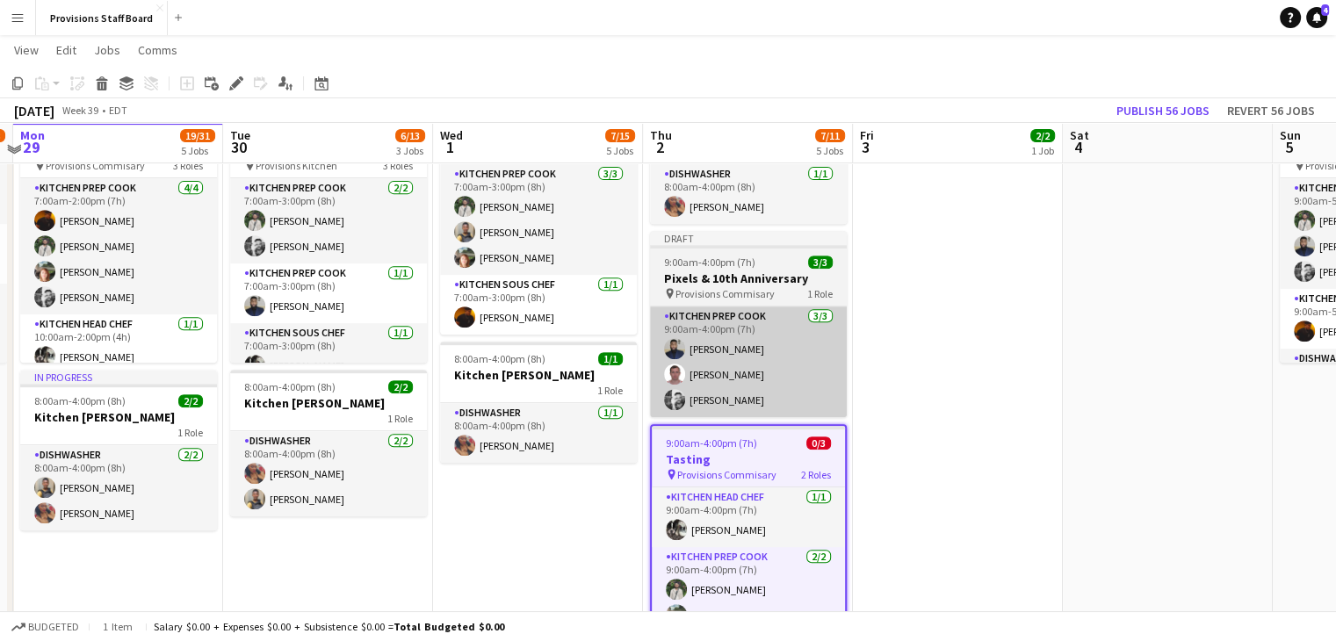
scroll to position [711, 0]
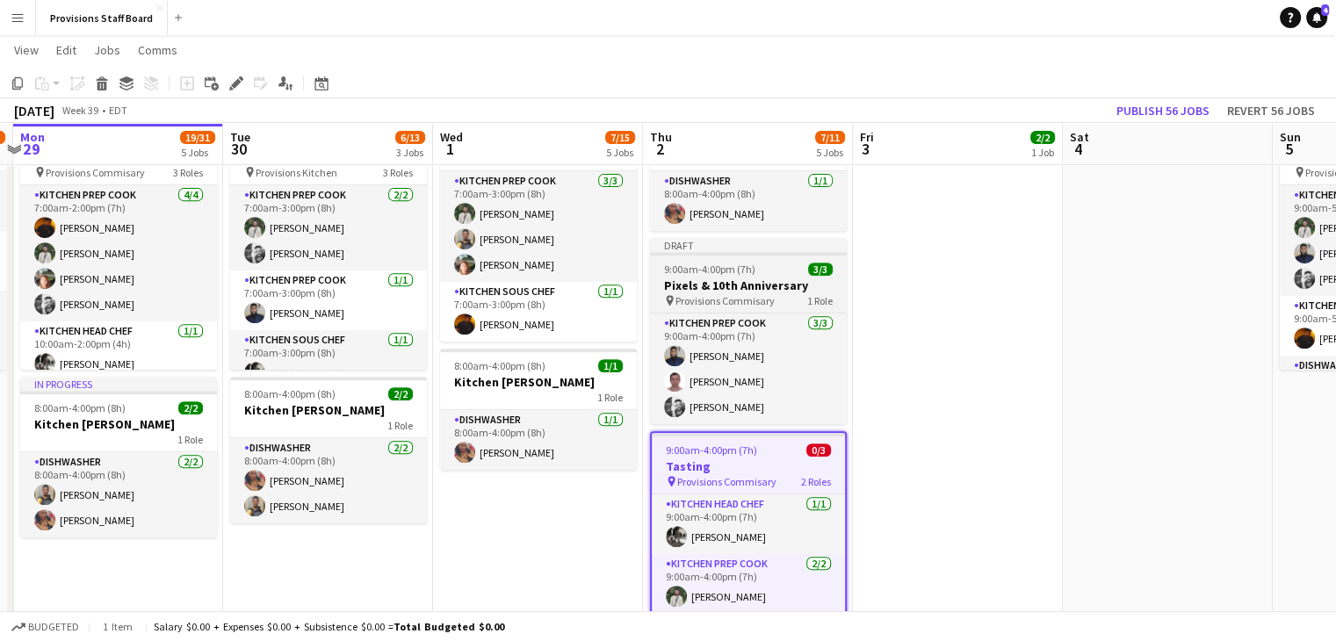
click at [709, 292] on h3 "Pixels & 10th Anniversary" at bounding box center [748, 285] width 197 height 16
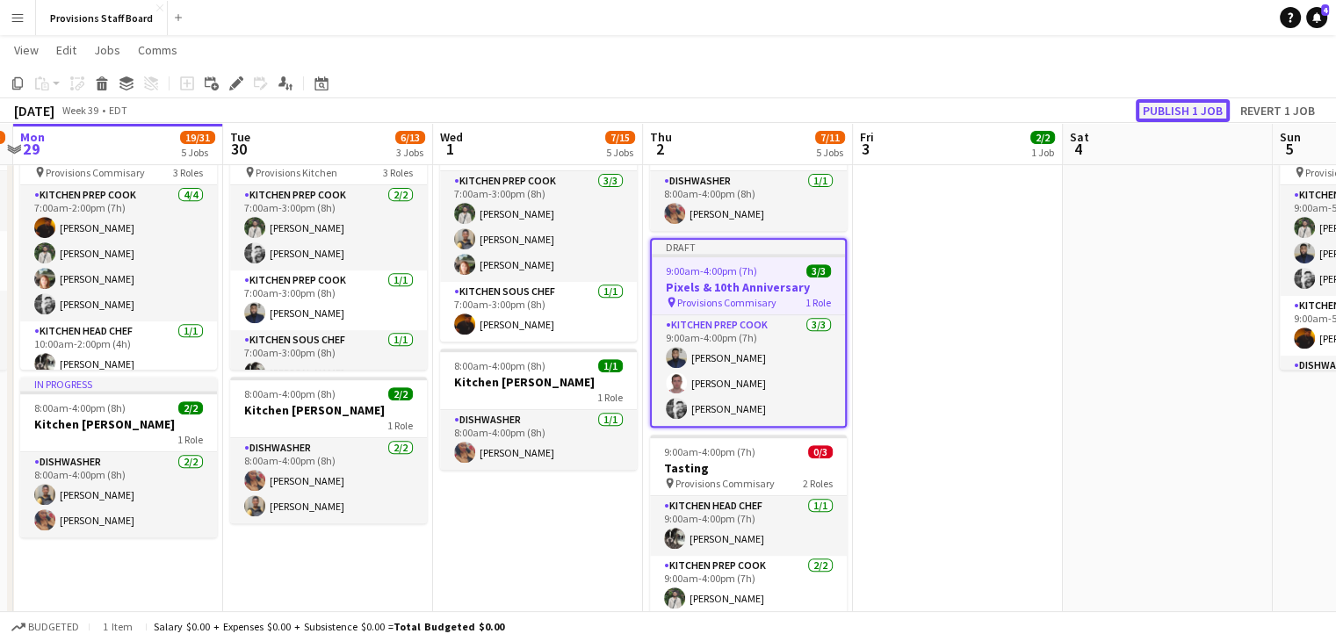
click at [1173, 108] on button "Publish 1 job" at bounding box center [1182, 110] width 94 height 23
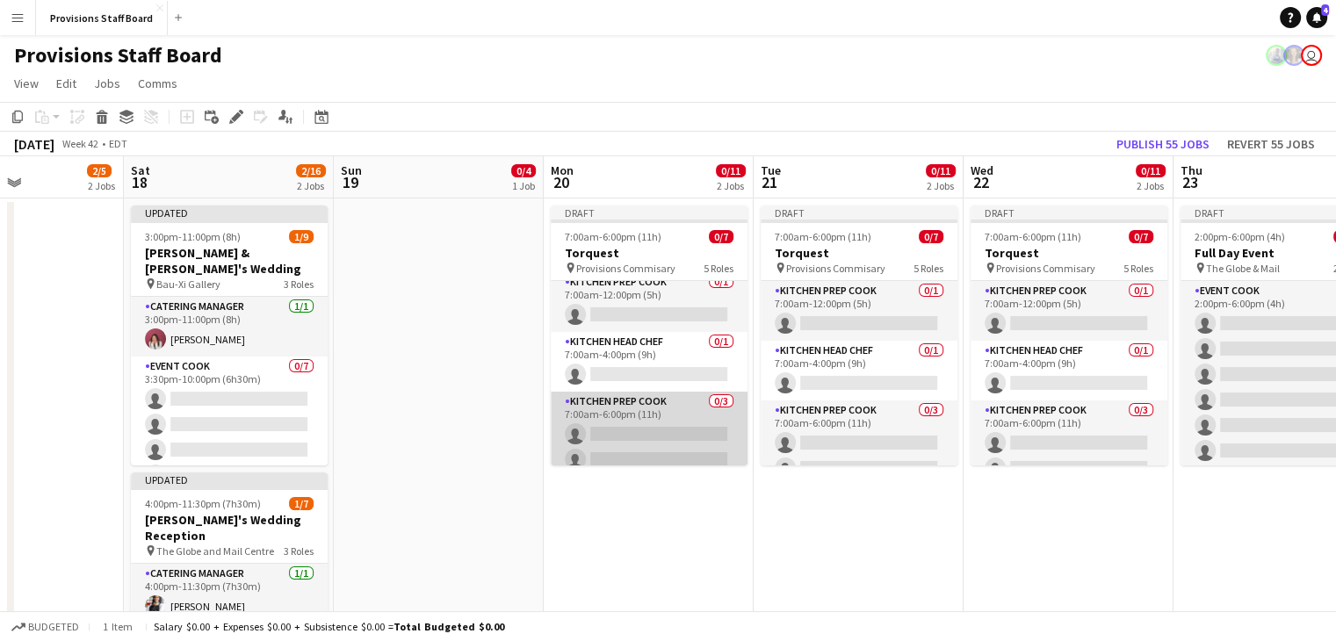
scroll to position [0, 0]
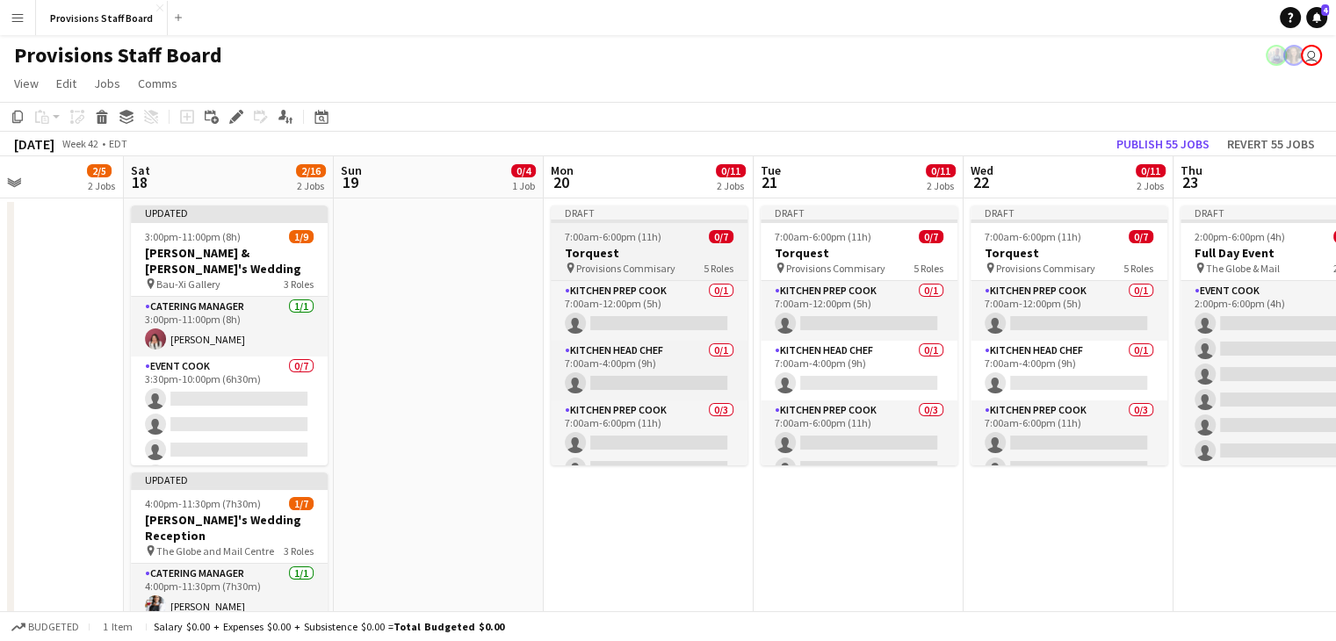
click at [609, 241] on span "7:00am-6:00pm (11h)" at bounding box center [613, 236] width 97 height 13
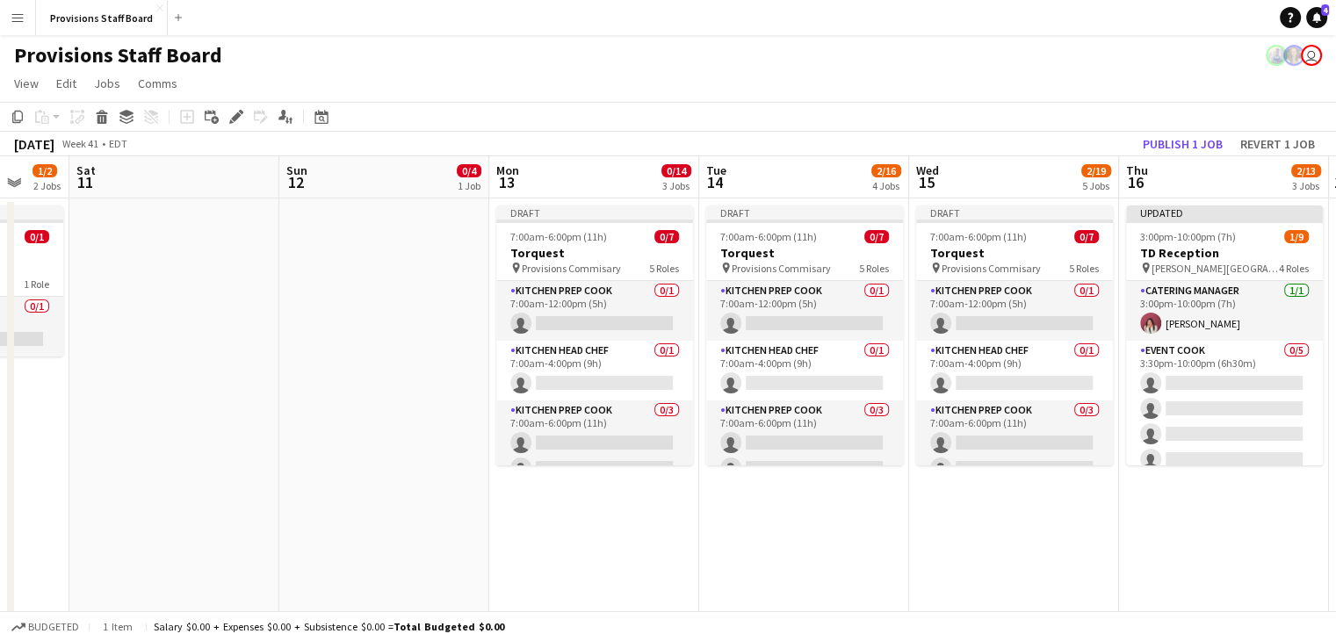
scroll to position [0, 562]
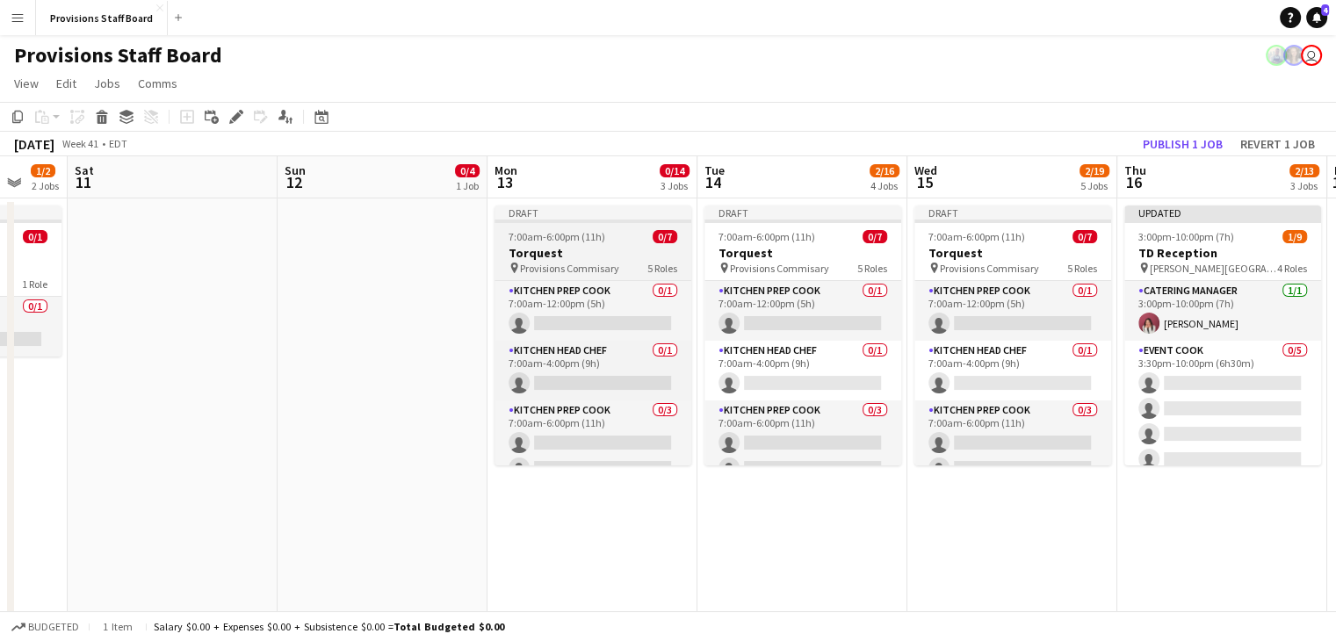
click at [583, 252] on h3 "Torquest" at bounding box center [592, 253] width 197 height 16
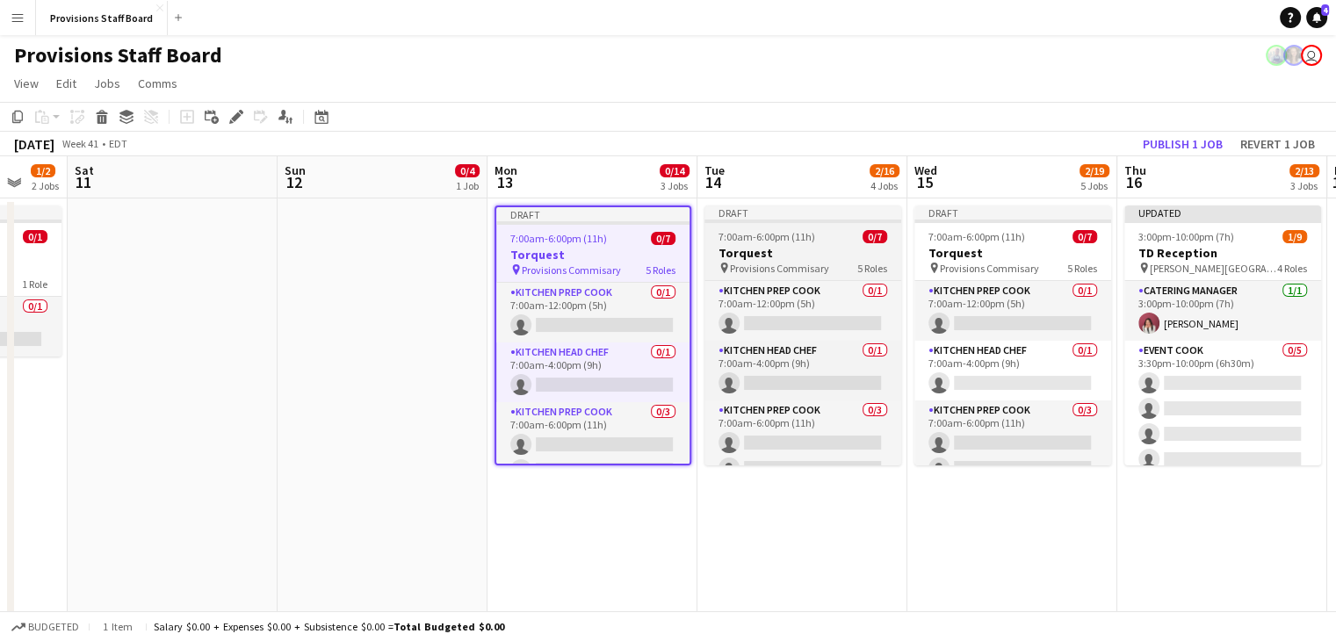
click at [723, 254] on h3 "Torquest" at bounding box center [802, 253] width 197 height 16
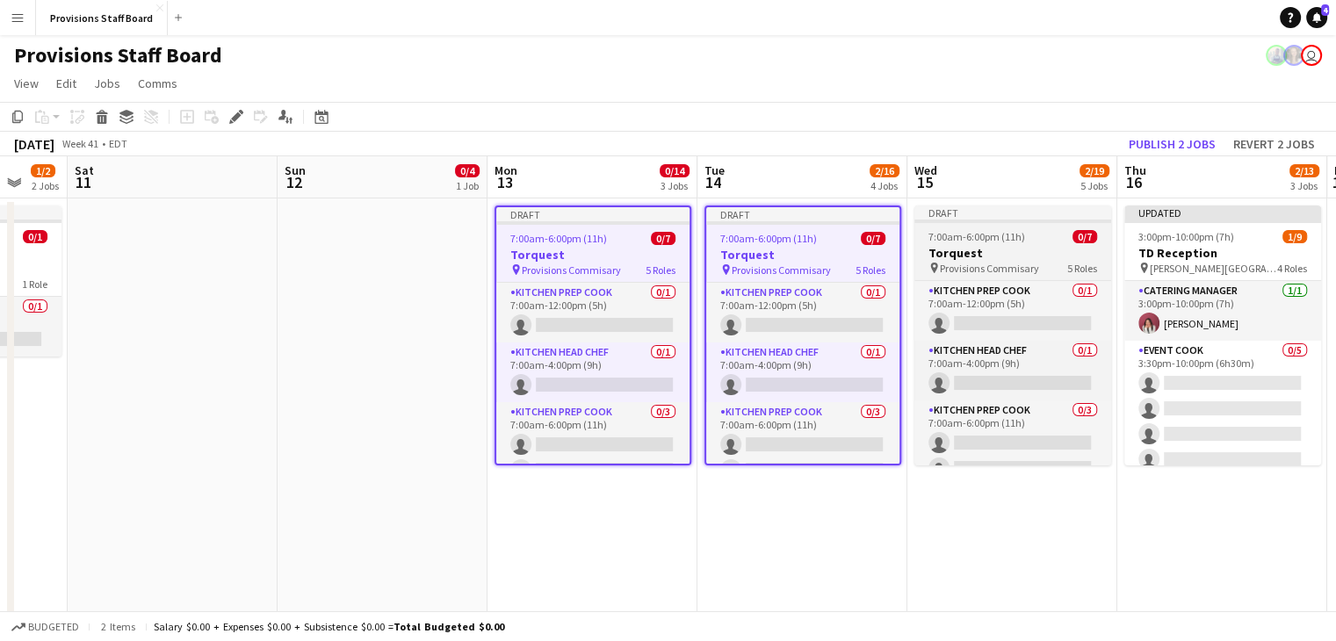
click at [1049, 241] on div "7:00am-6:00pm (11h) 0/7" at bounding box center [1012, 236] width 197 height 13
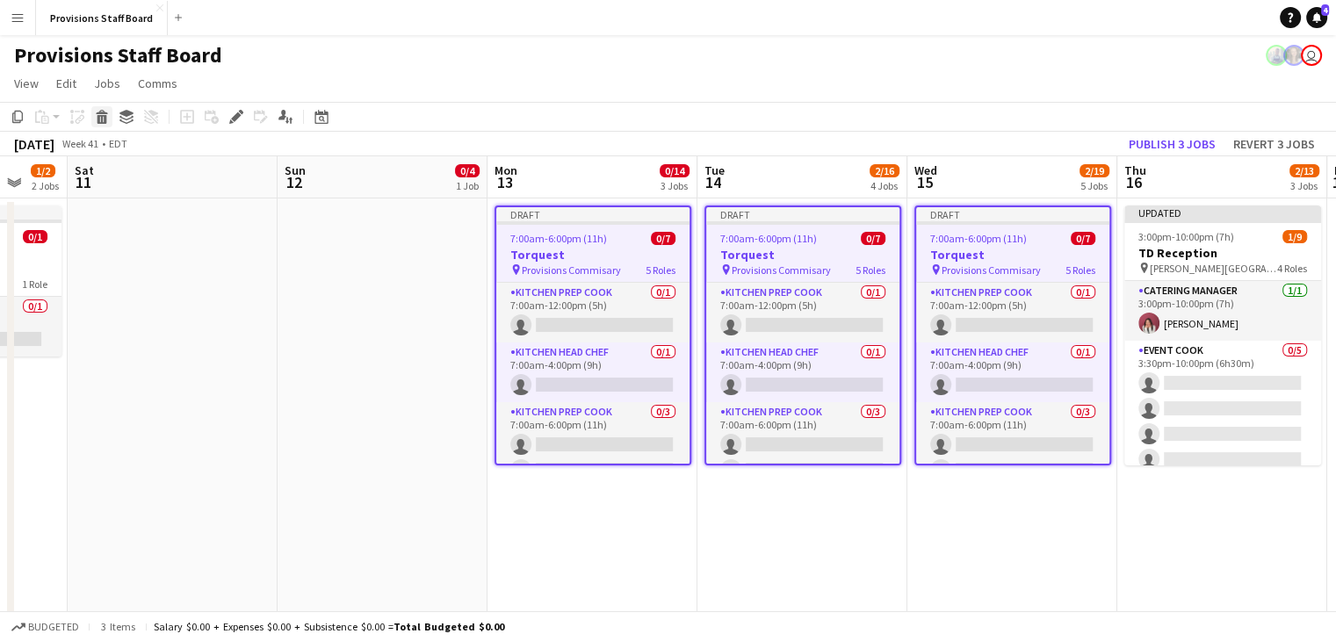
click at [100, 119] on icon "Delete" at bounding box center [102, 117] width 14 height 14
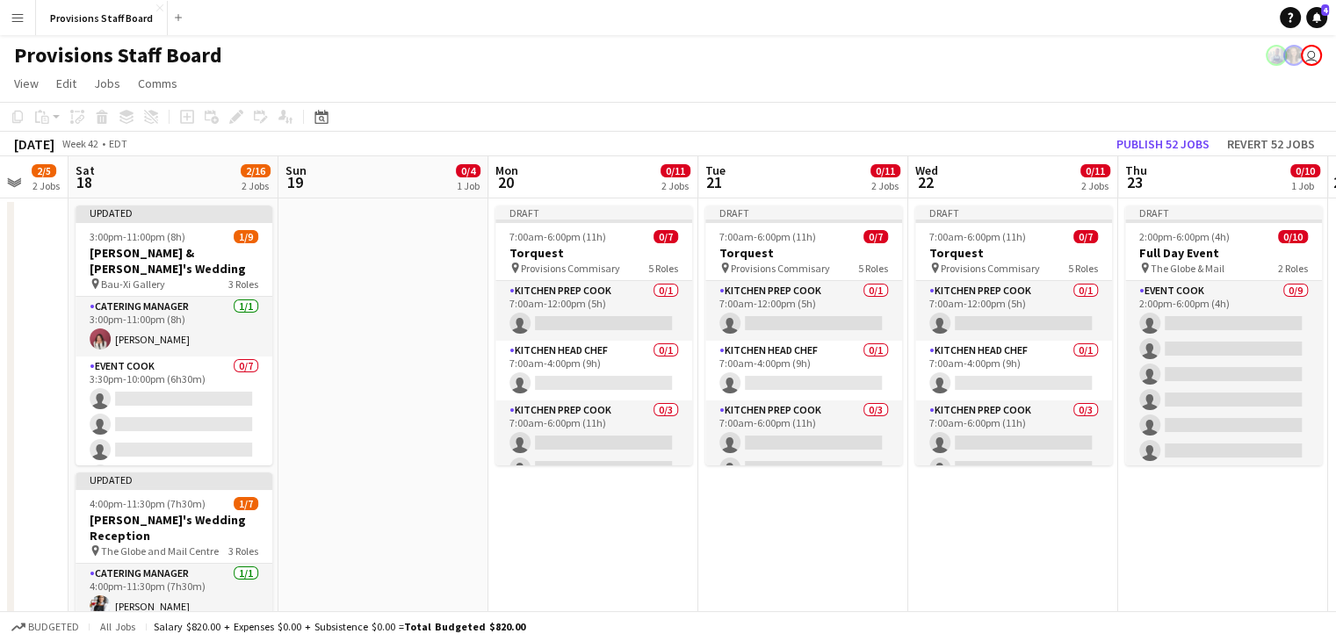
scroll to position [0, 782]
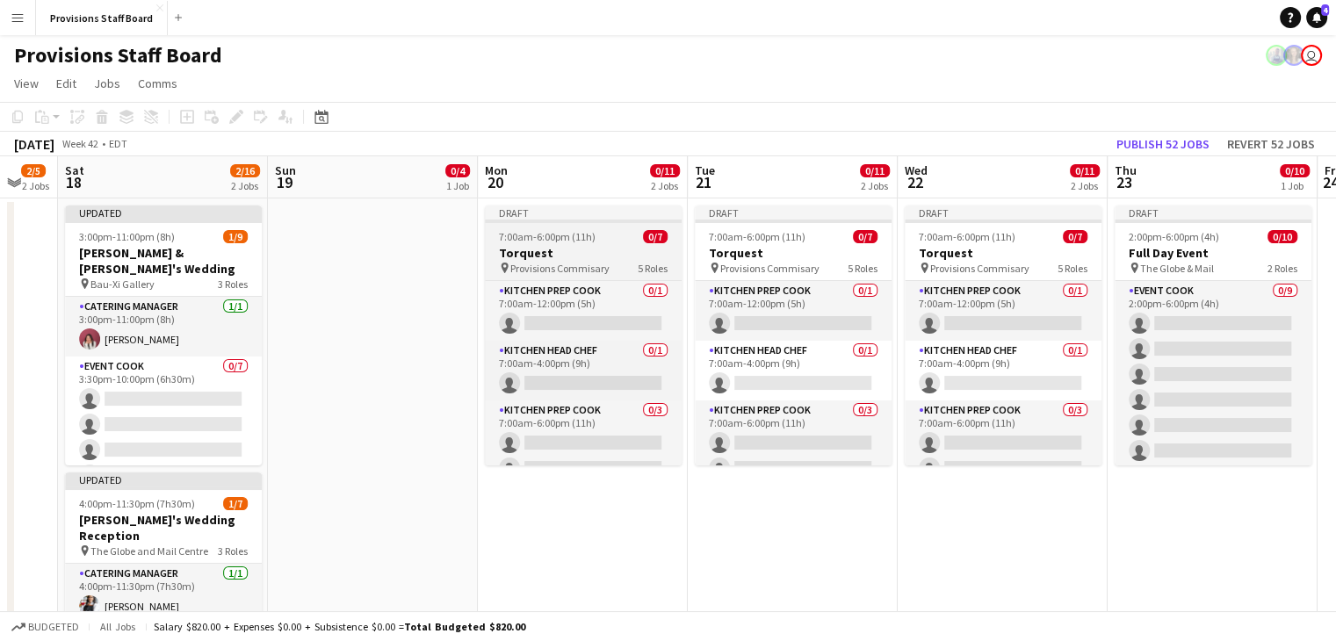
click at [564, 256] on h3 "Torquest" at bounding box center [583, 253] width 197 height 16
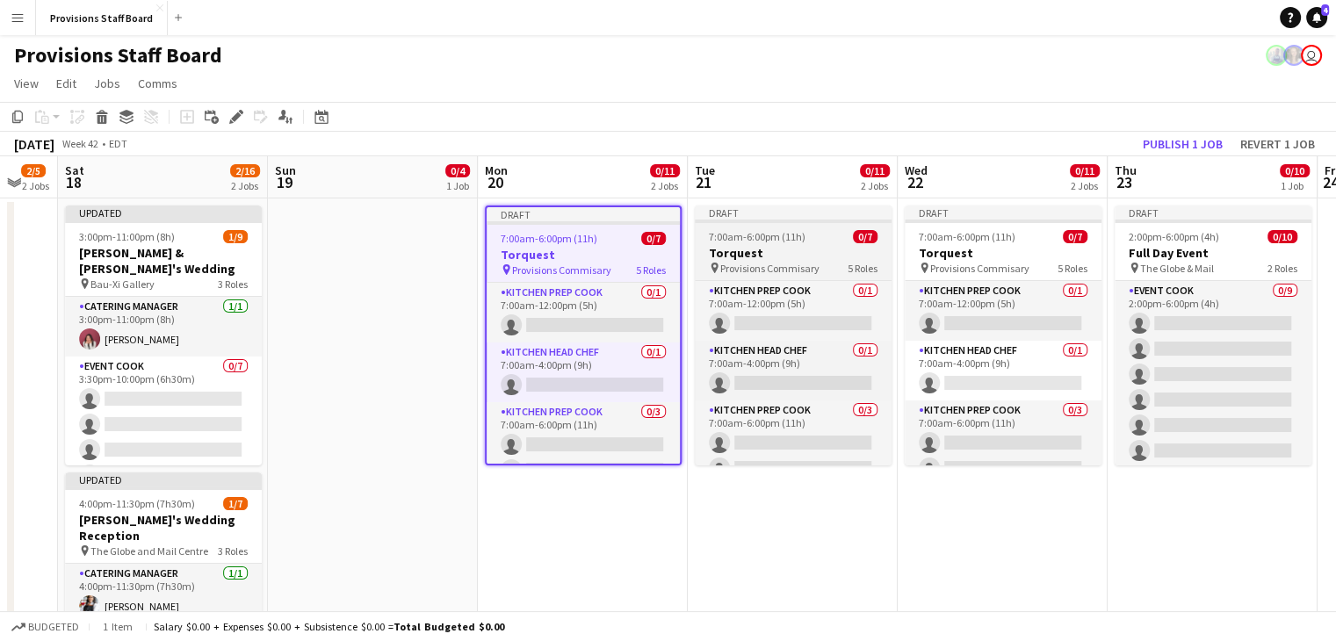
click at [788, 255] on h3 "Torquest" at bounding box center [793, 253] width 197 height 16
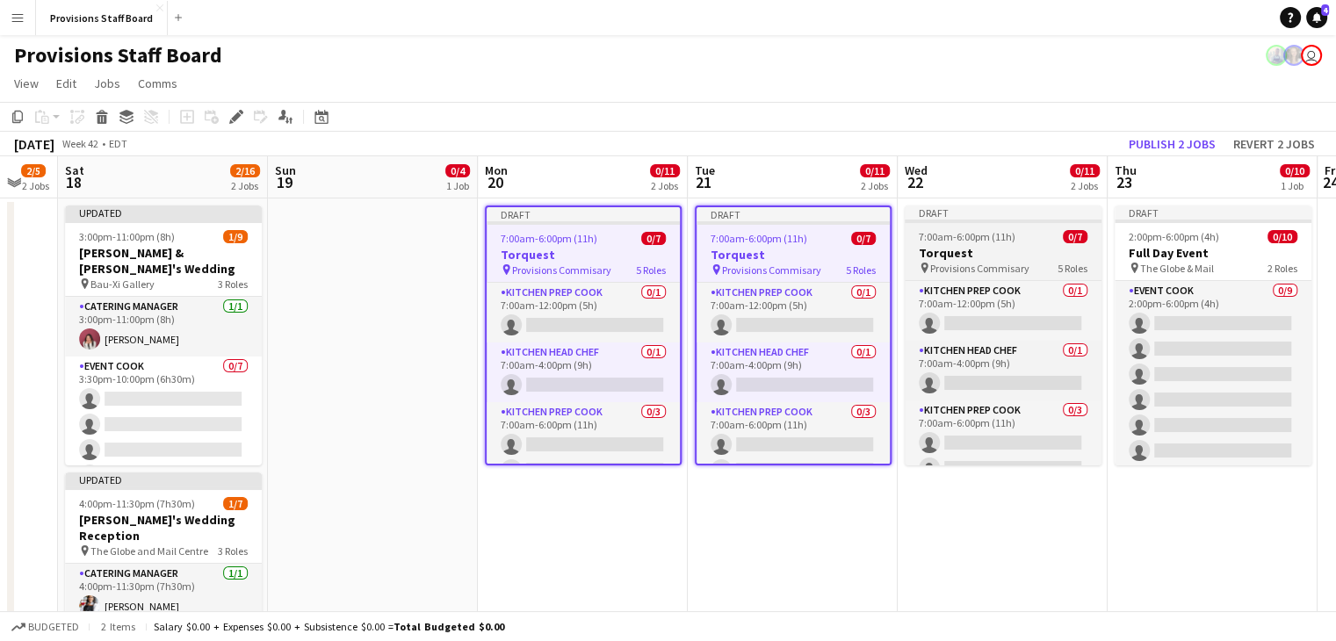
click at [960, 256] on h3 "Torquest" at bounding box center [1003, 253] width 197 height 16
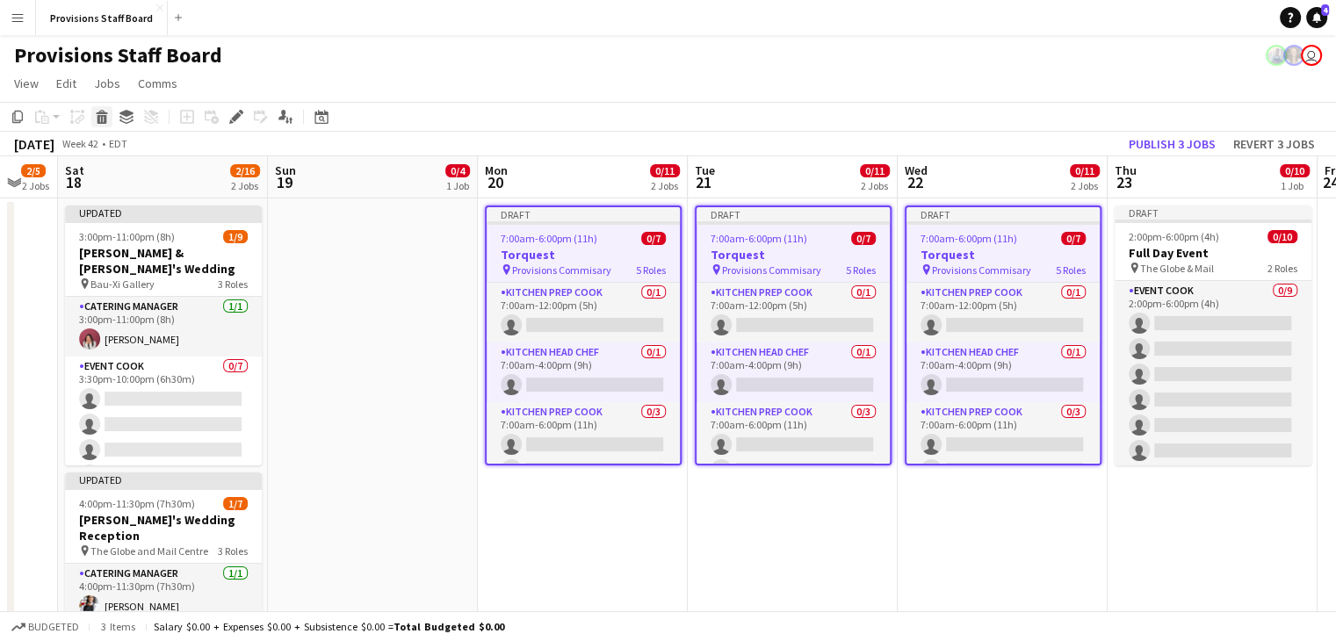
click at [97, 120] on icon at bounding box center [102, 119] width 10 height 9
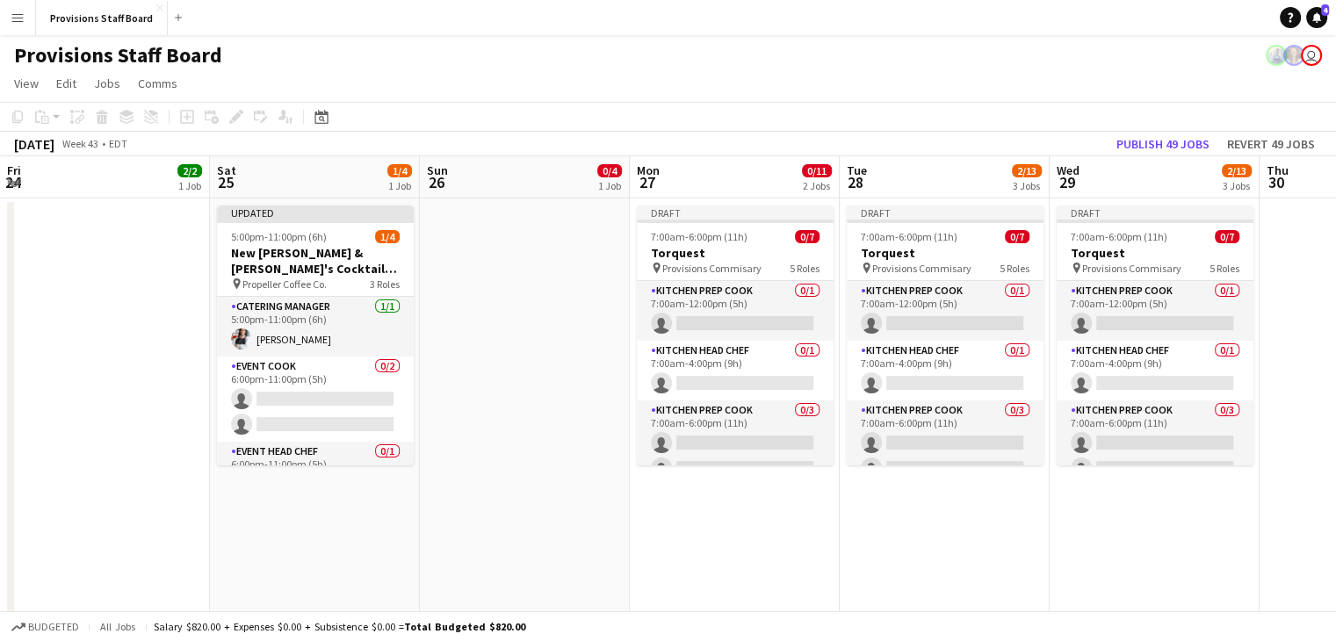
scroll to position [0, 540]
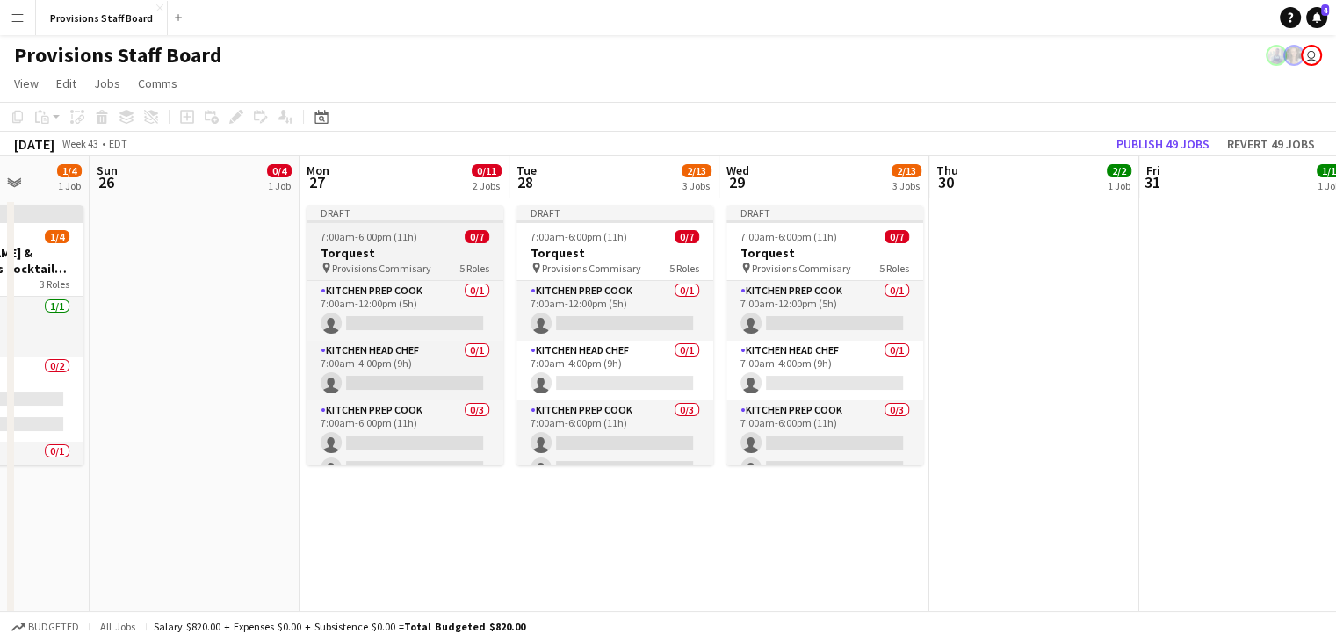
click at [415, 233] on div "7:00am-6:00pm (11h) 0/7" at bounding box center [404, 236] width 197 height 13
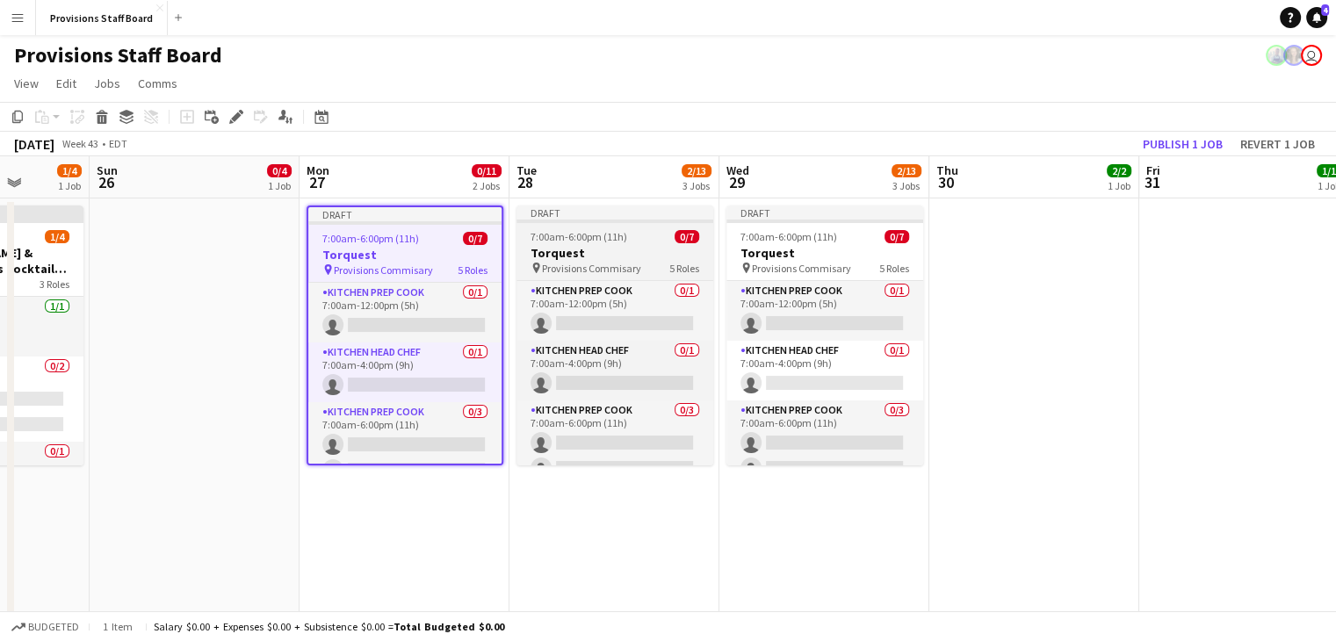
click at [610, 227] on app-job-card "Draft 7:00am-6:00pm (11h) 0/7 Torquest pin Provisions Commisary 5 Roles Kitchen…" at bounding box center [614, 335] width 197 height 260
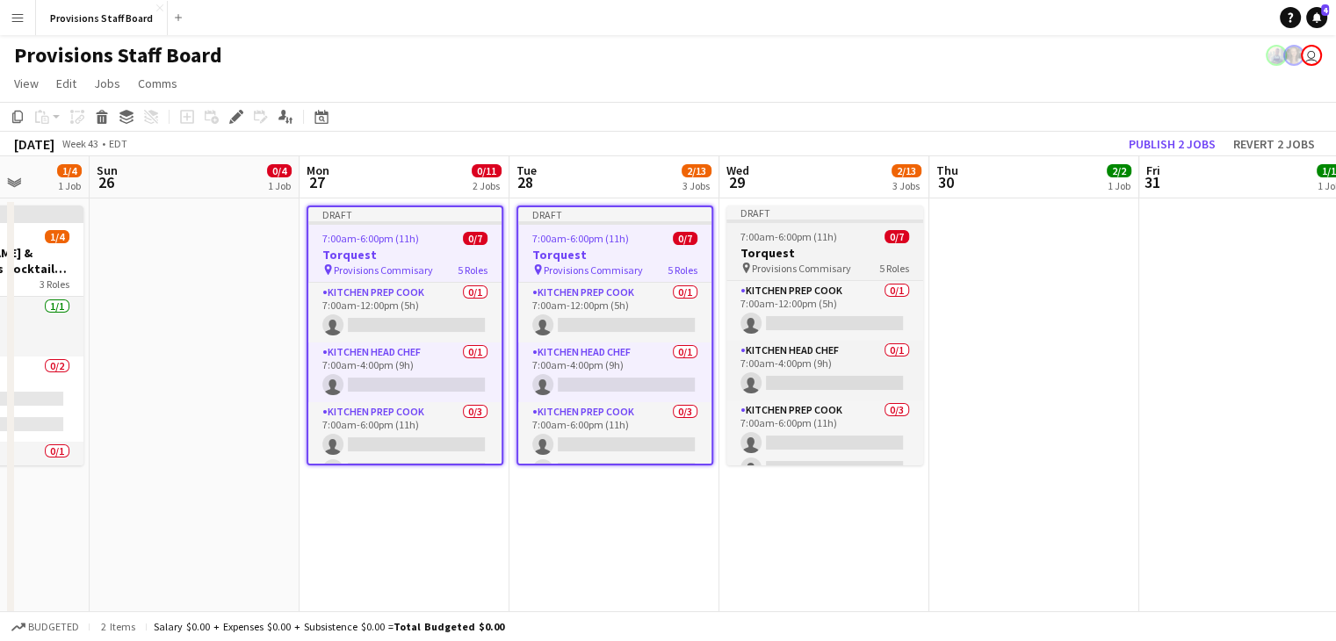
click at [822, 262] on span "Provisions Commisary" at bounding box center [801, 268] width 99 height 13
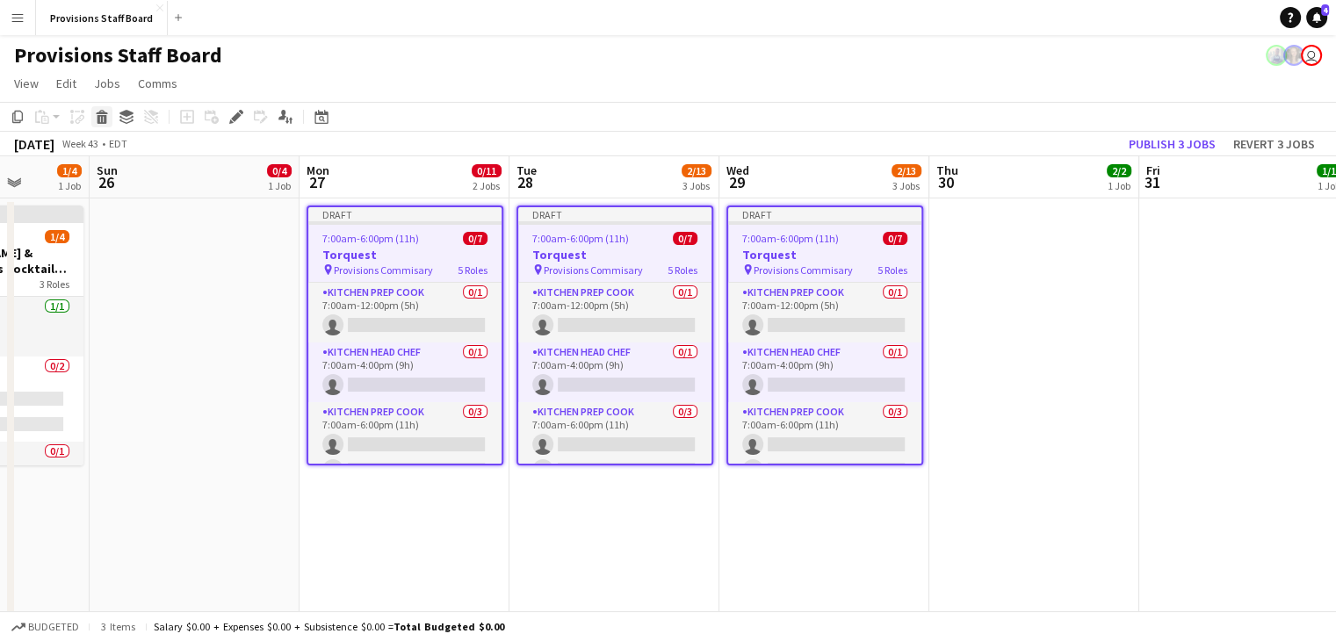
click at [97, 120] on icon "Delete" at bounding box center [102, 117] width 14 height 14
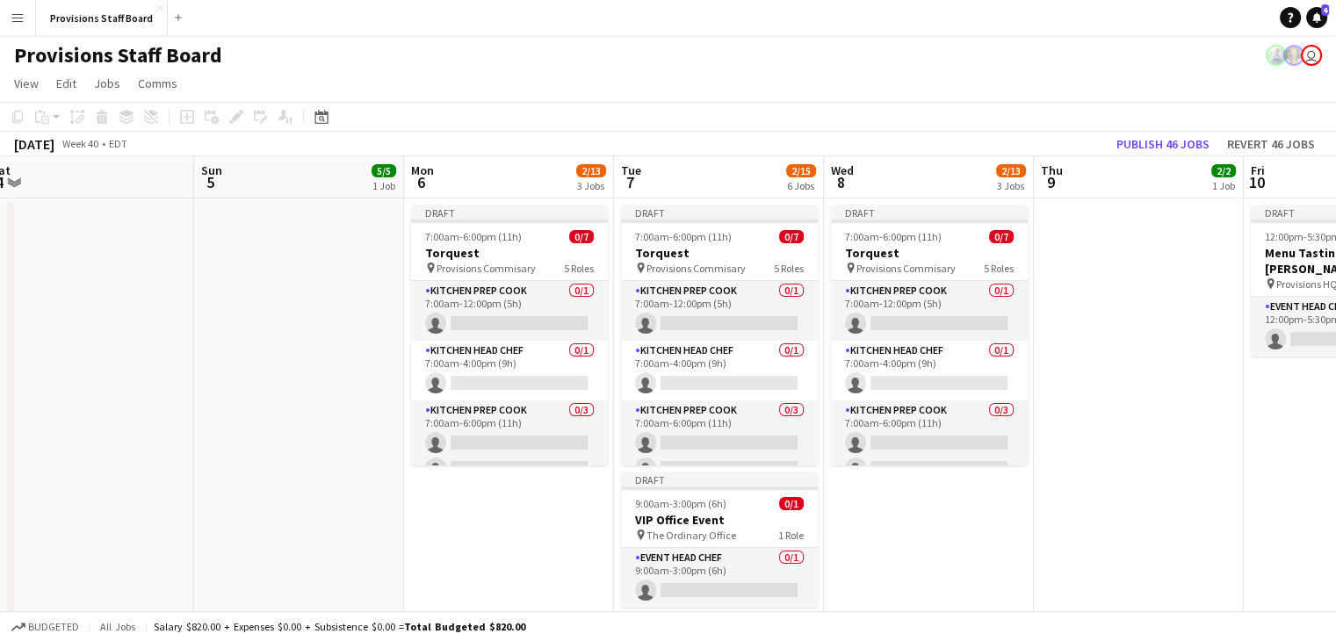
scroll to position [0, 429]
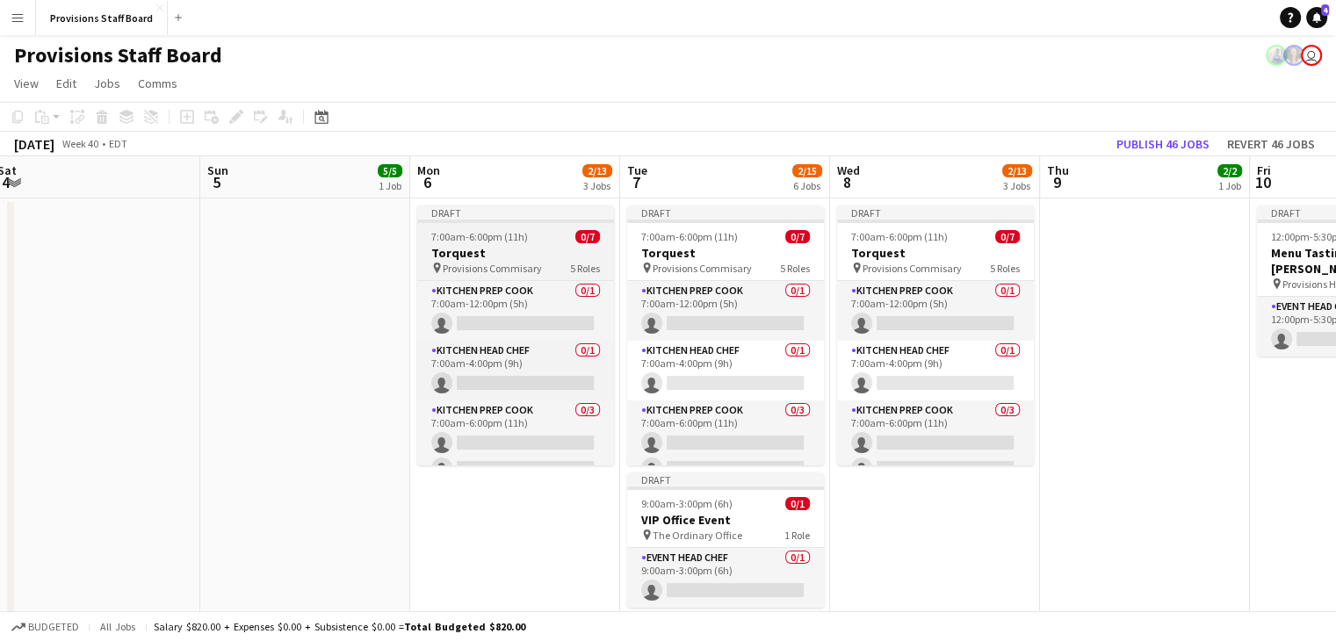
click at [491, 228] on app-job-card "Draft 7:00am-6:00pm (11h) 0/7 Torquest pin Provisions Commisary 5 Roles Kitchen…" at bounding box center [515, 335] width 197 height 260
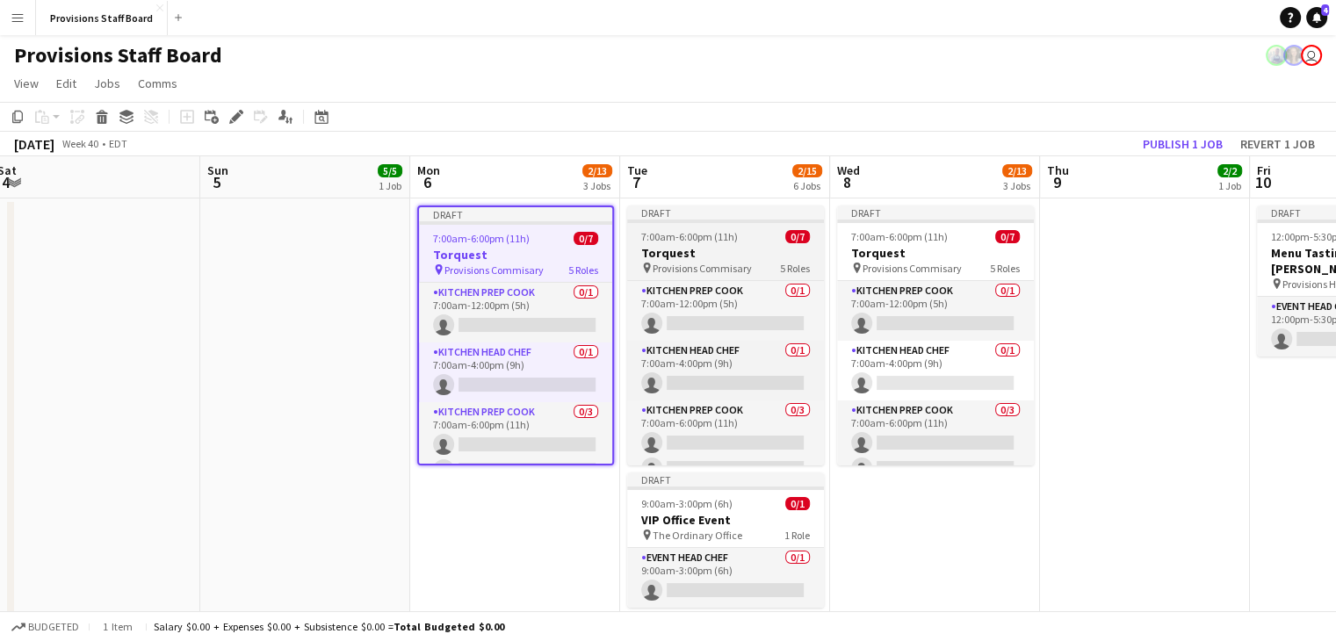
click at [688, 254] on h3 "Torquest" at bounding box center [725, 253] width 197 height 16
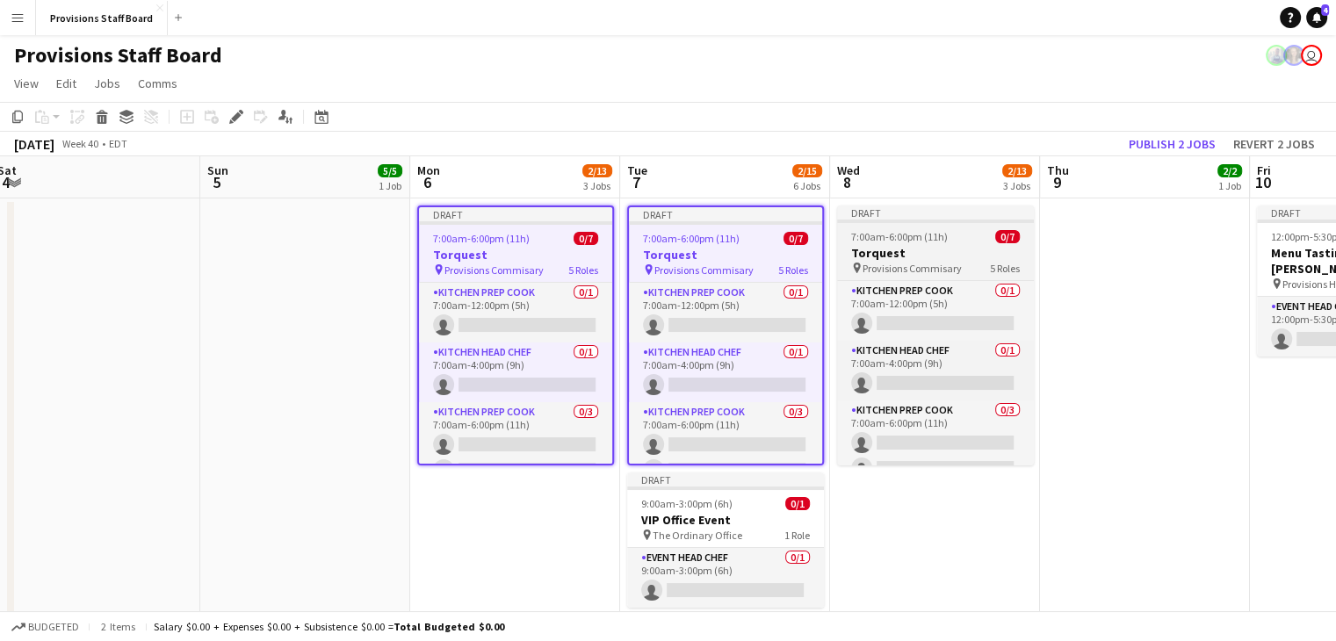
click at [906, 254] on h3 "Torquest" at bounding box center [935, 253] width 197 height 16
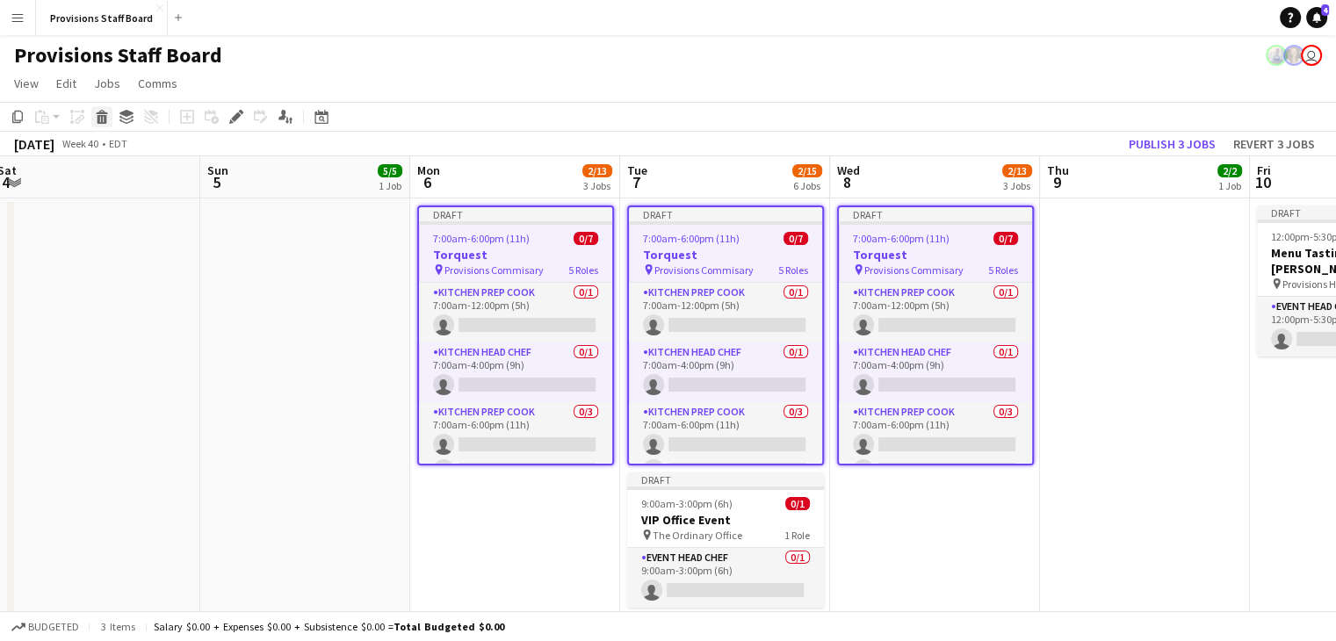
click at [104, 120] on icon at bounding box center [102, 119] width 10 height 9
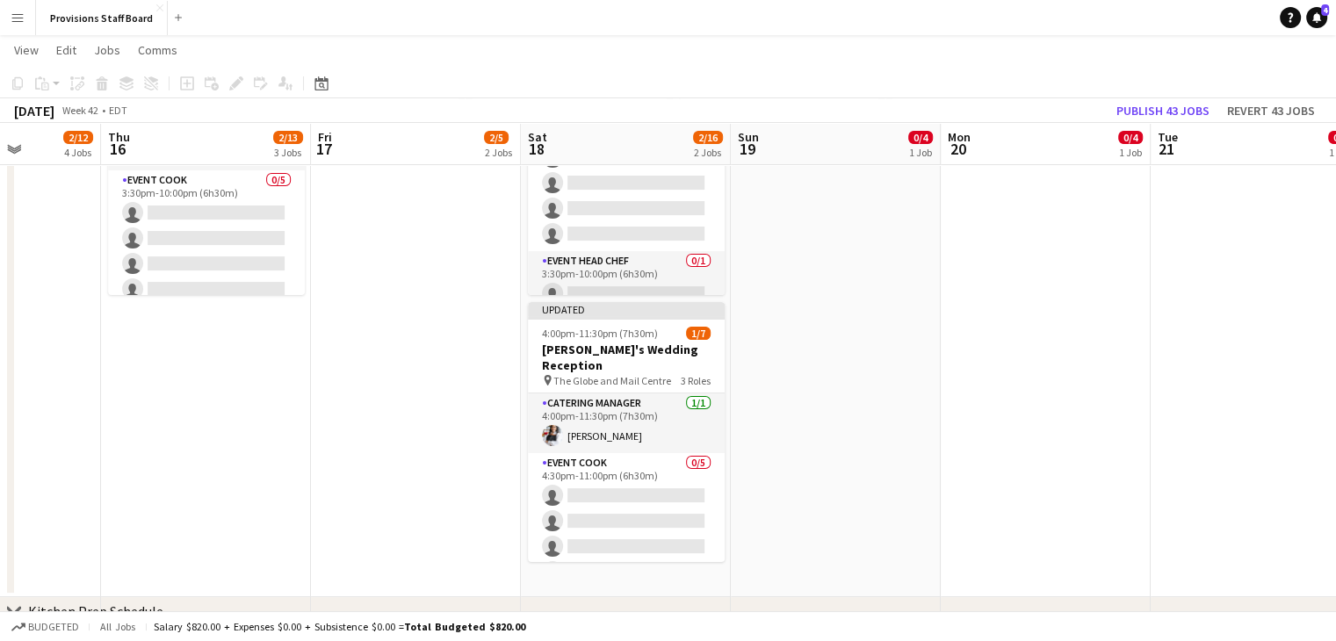
scroll to position [96, 0]
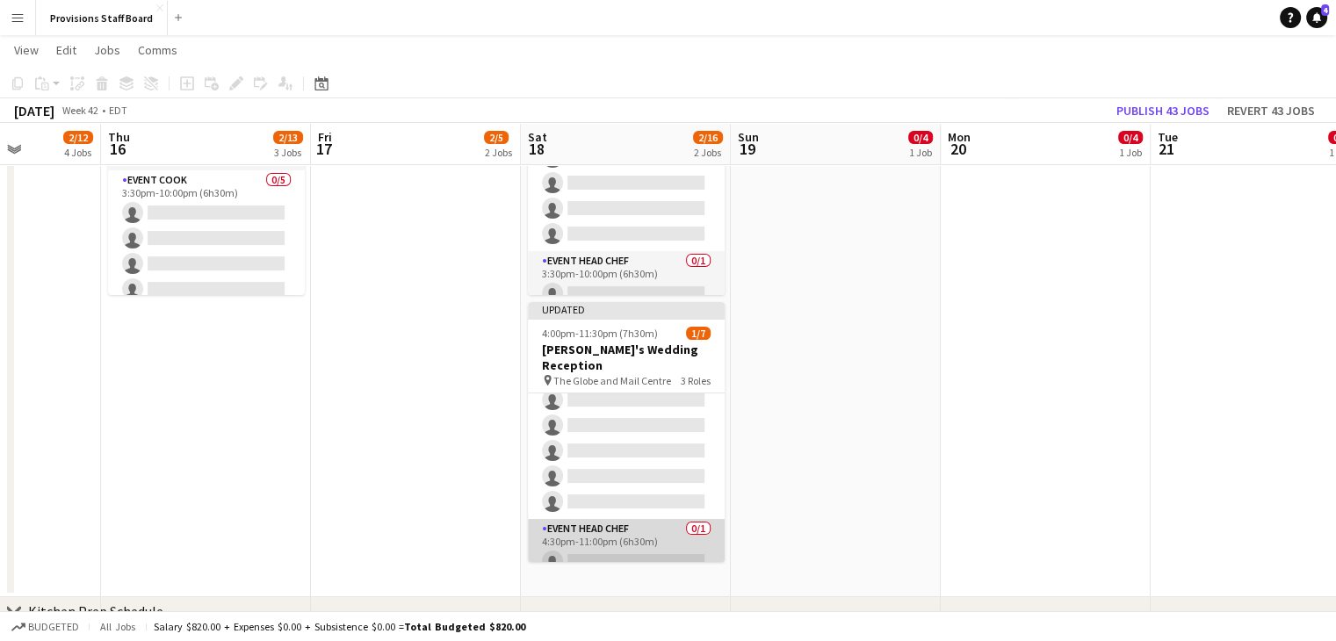
click at [617, 538] on app-card-role "Event Head Chef 0/1 4:30pm-11:00pm (6h30m) single-neutral-actions" at bounding box center [626, 549] width 197 height 60
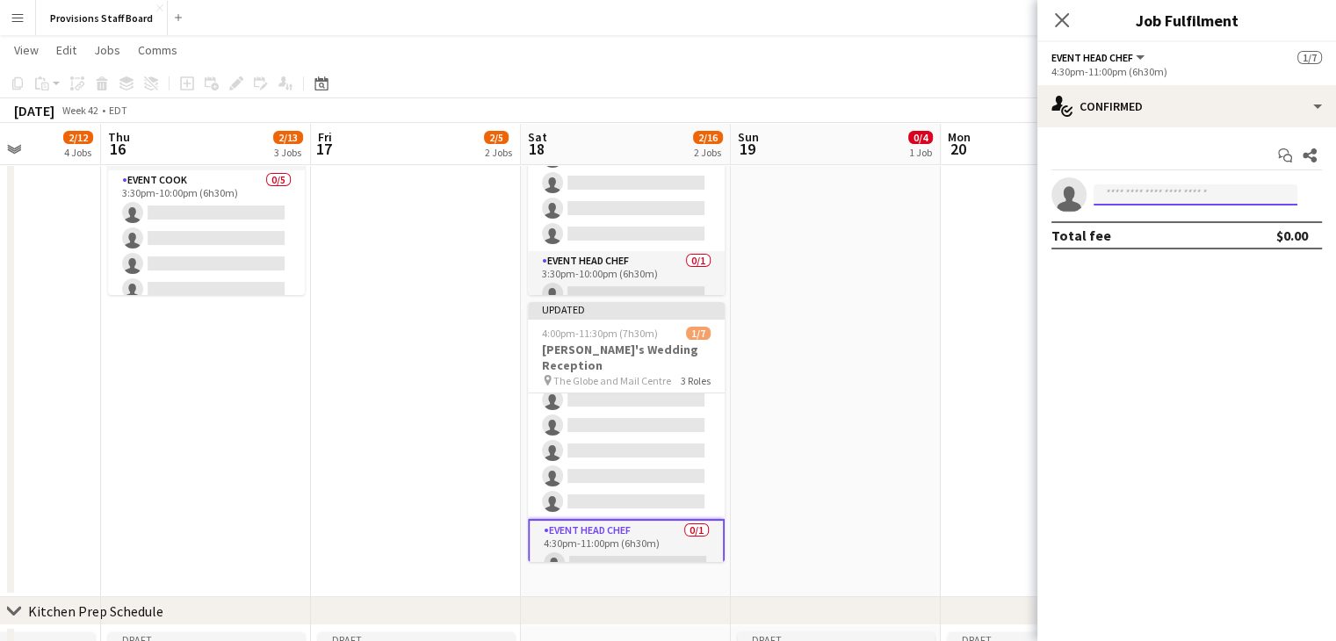
click at [1160, 190] on input at bounding box center [1195, 194] width 204 height 21
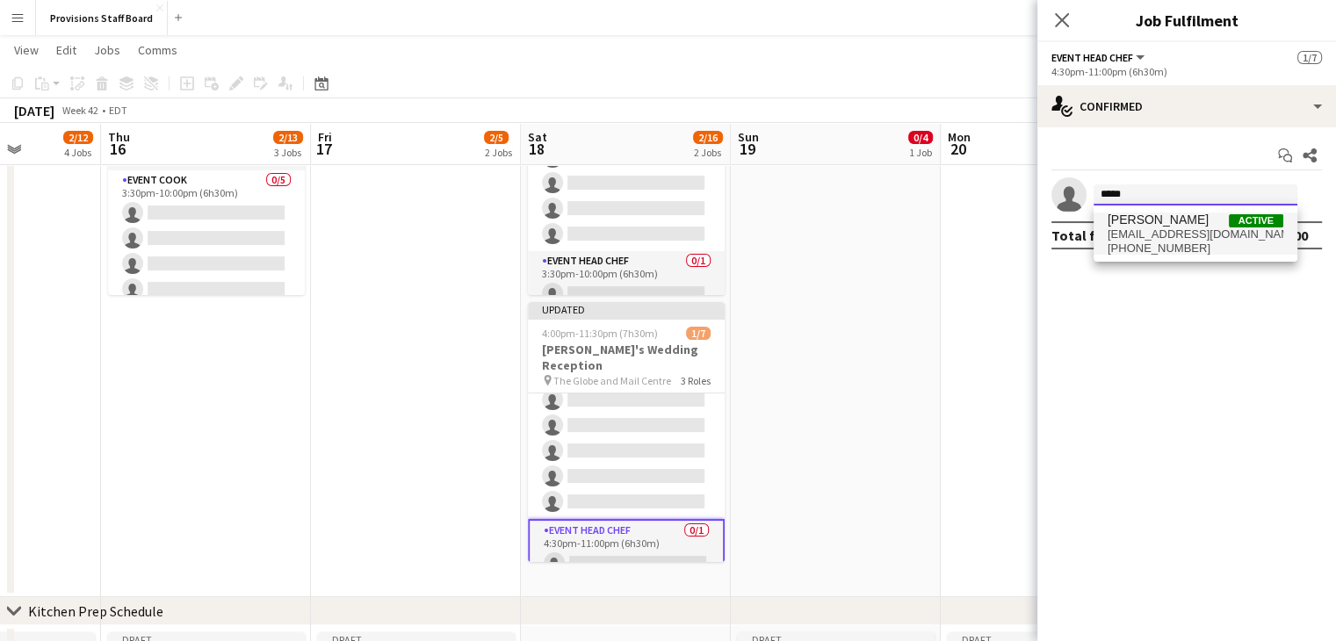
type input "*****"
click at [1149, 238] on span "kevinjcastonguay@gmail.com" at bounding box center [1195, 234] width 176 height 14
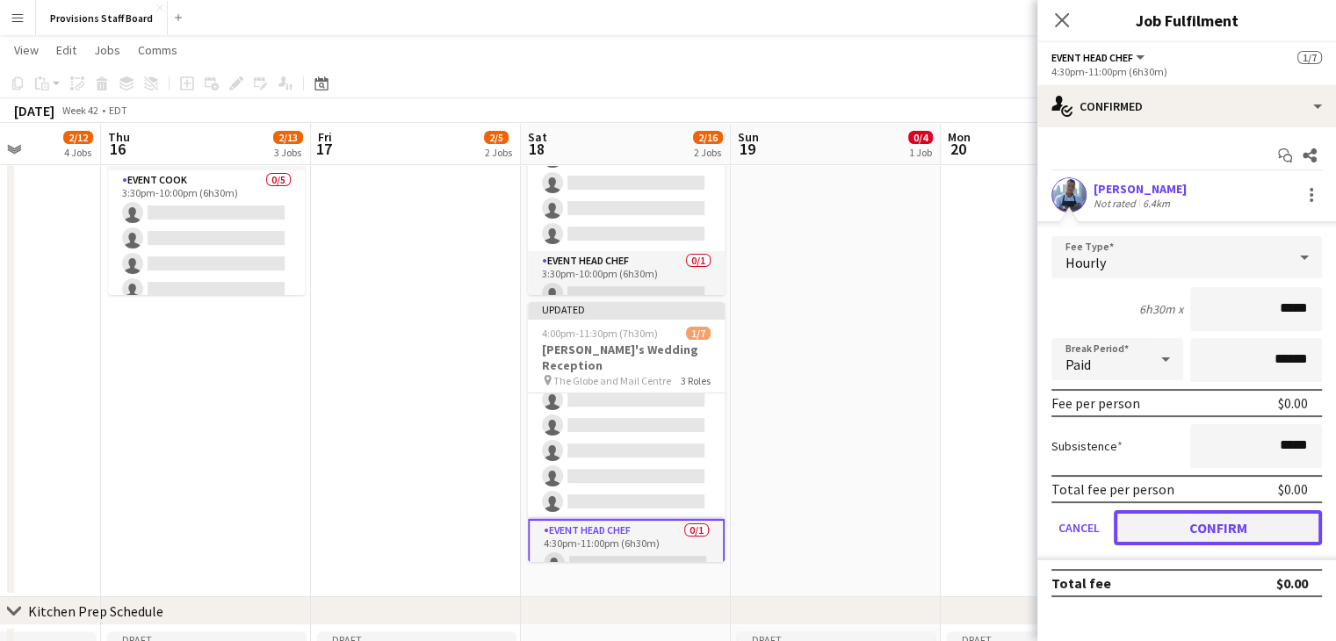
click at [1215, 520] on button "Confirm" at bounding box center [1218, 527] width 208 height 35
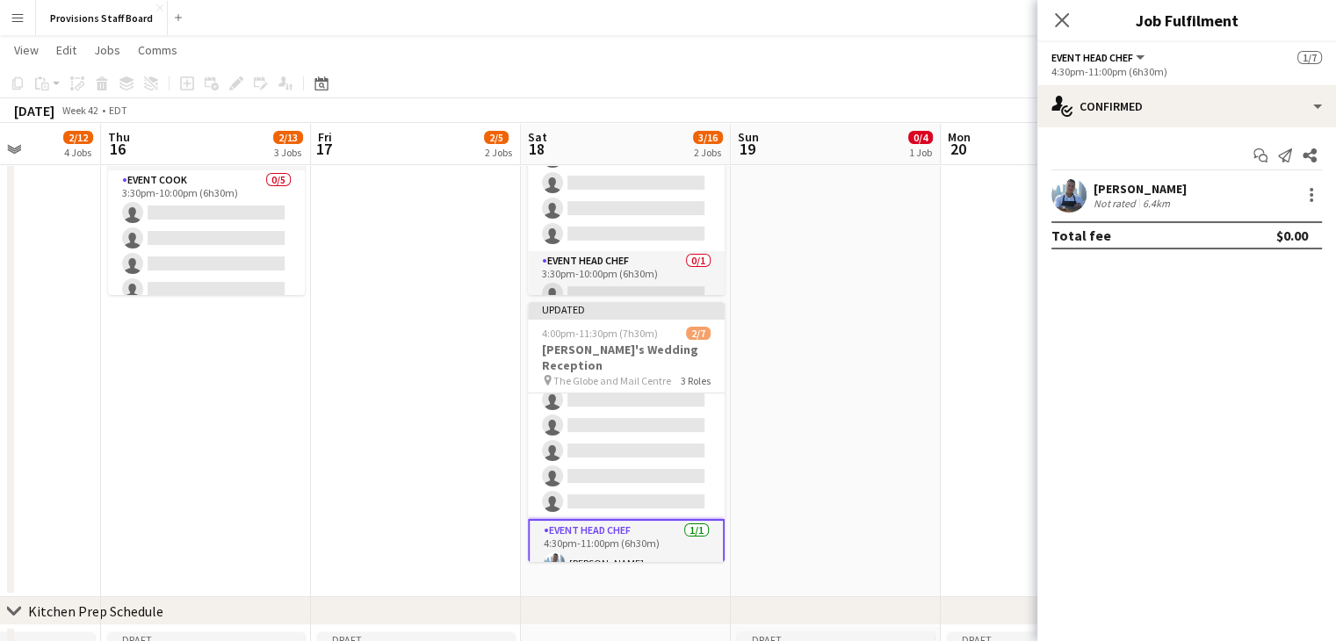
click at [912, 383] on app-date-cell at bounding box center [836, 312] width 210 height 569
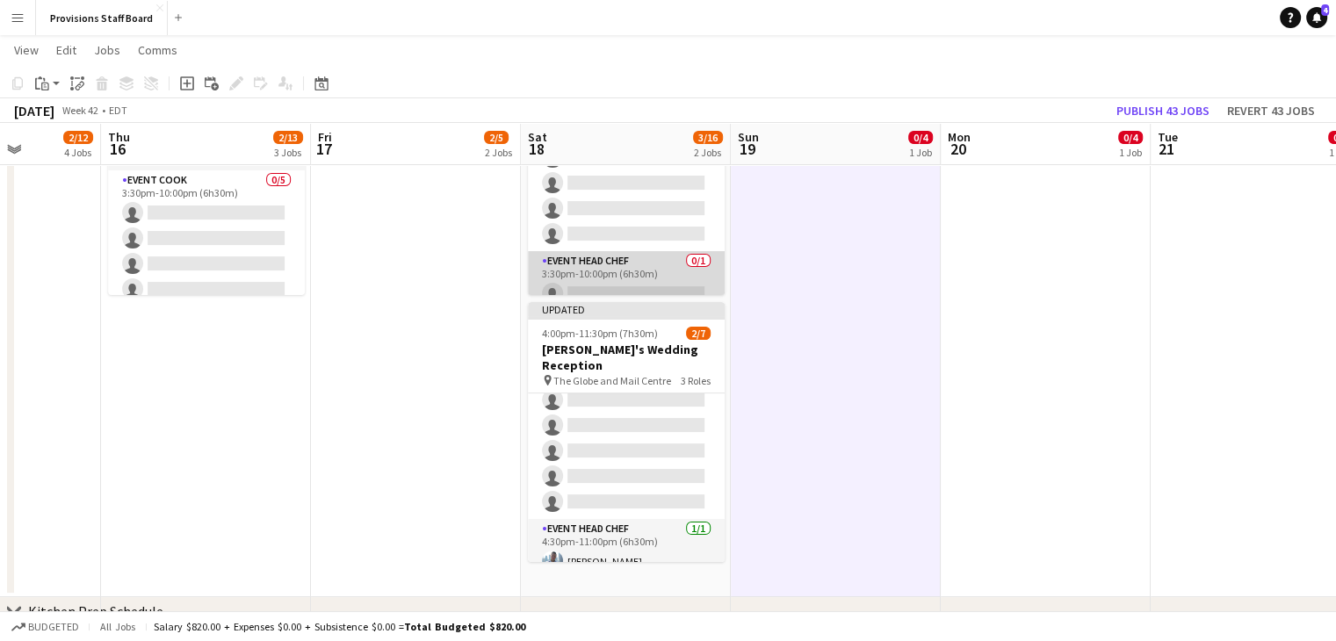
click at [601, 270] on app-card-role "Event Head Chef 0/1 3:30pm-10:00pm (6h30m) single-neutral-actions" at bounding box center [626, 281] width 197 height 60
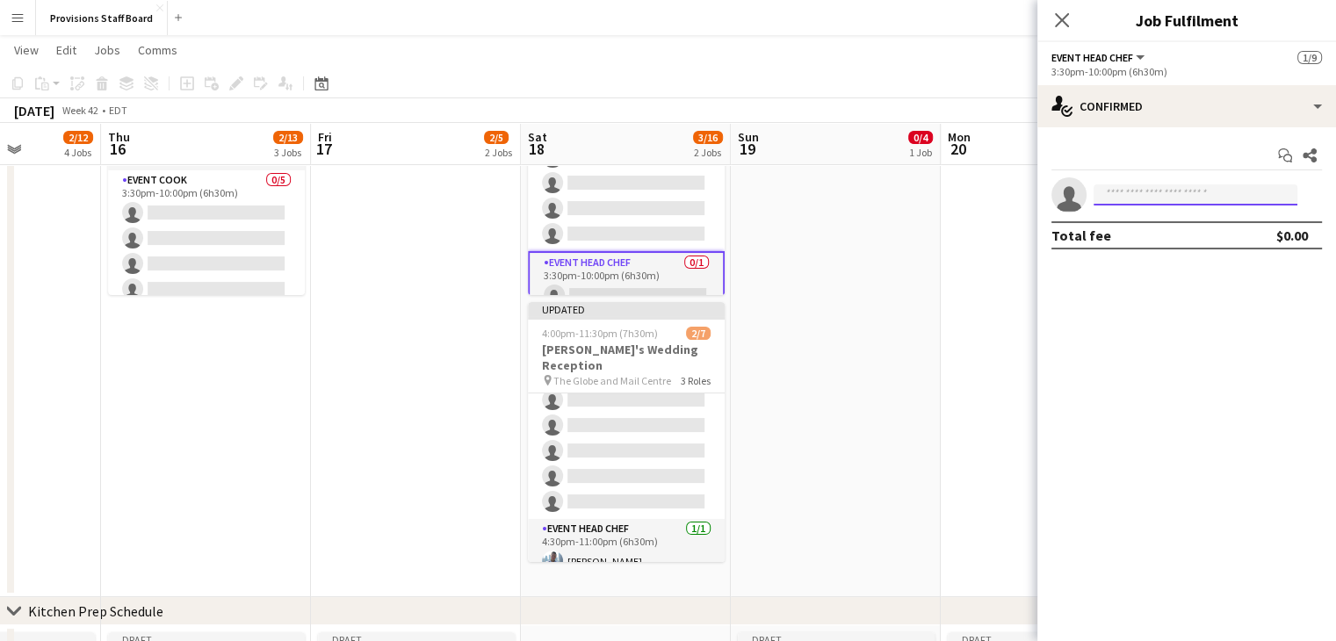
click at [1152, 198] on input at bounding box center [1195, 194] width 204 height 21
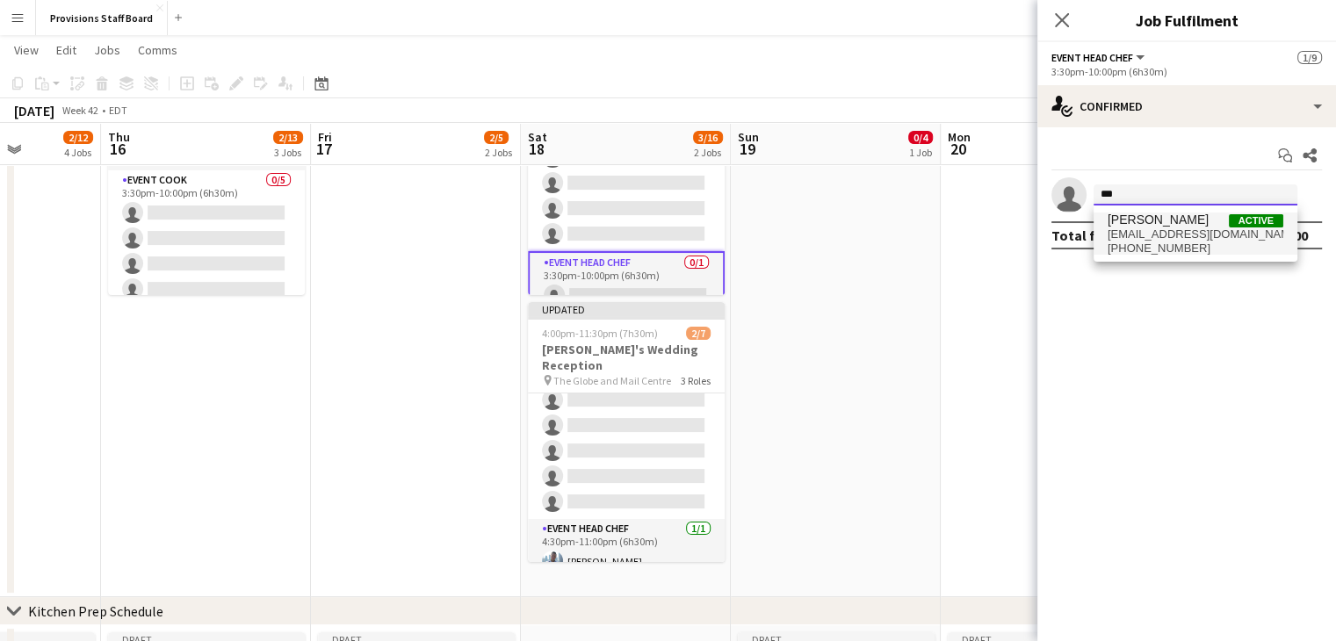
type input "***"
click at [1150, 214] on span "[PERSON_NAME]" at bounding box center [1157, 220] width 101 height 15
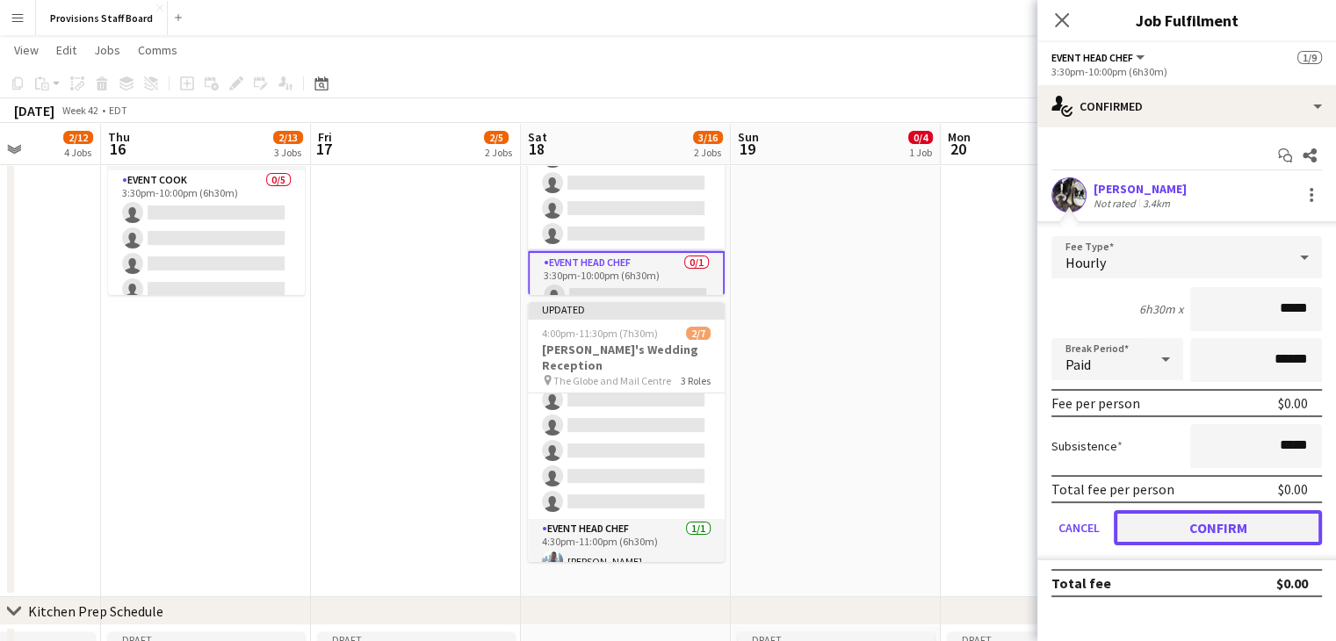
click at [1205, 528] on button "Confirm" at bounding box center [1218, 527] width 208 height 35
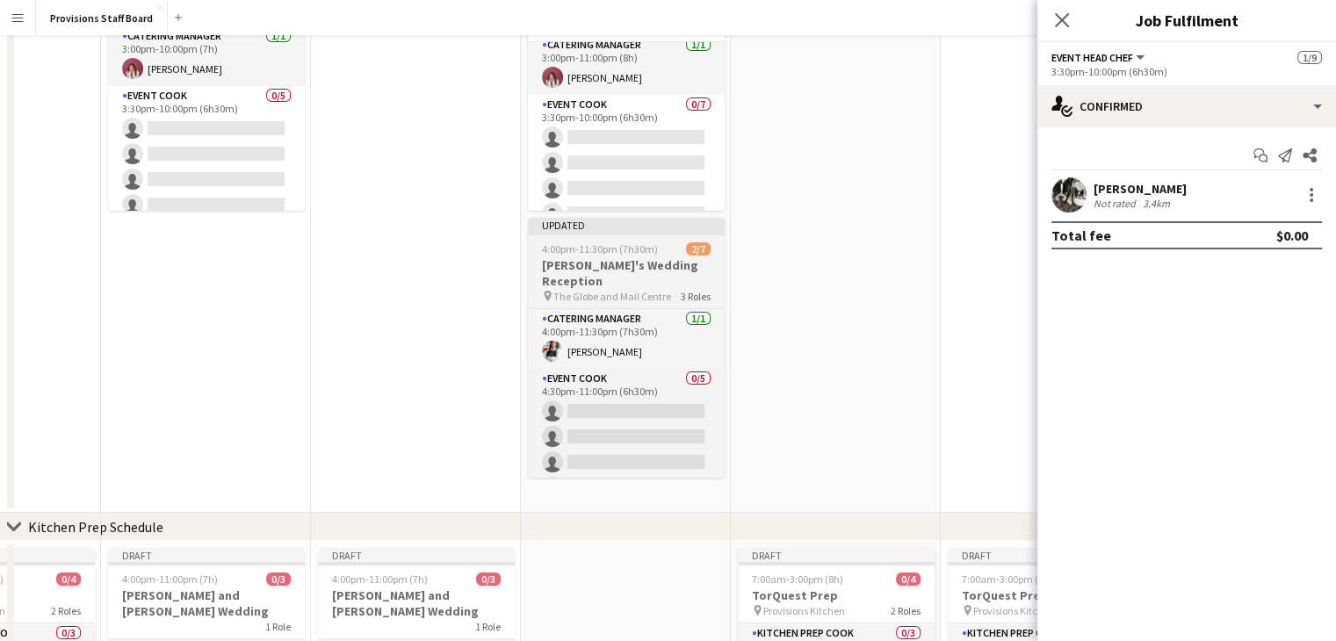
scroll to position [0, 0]
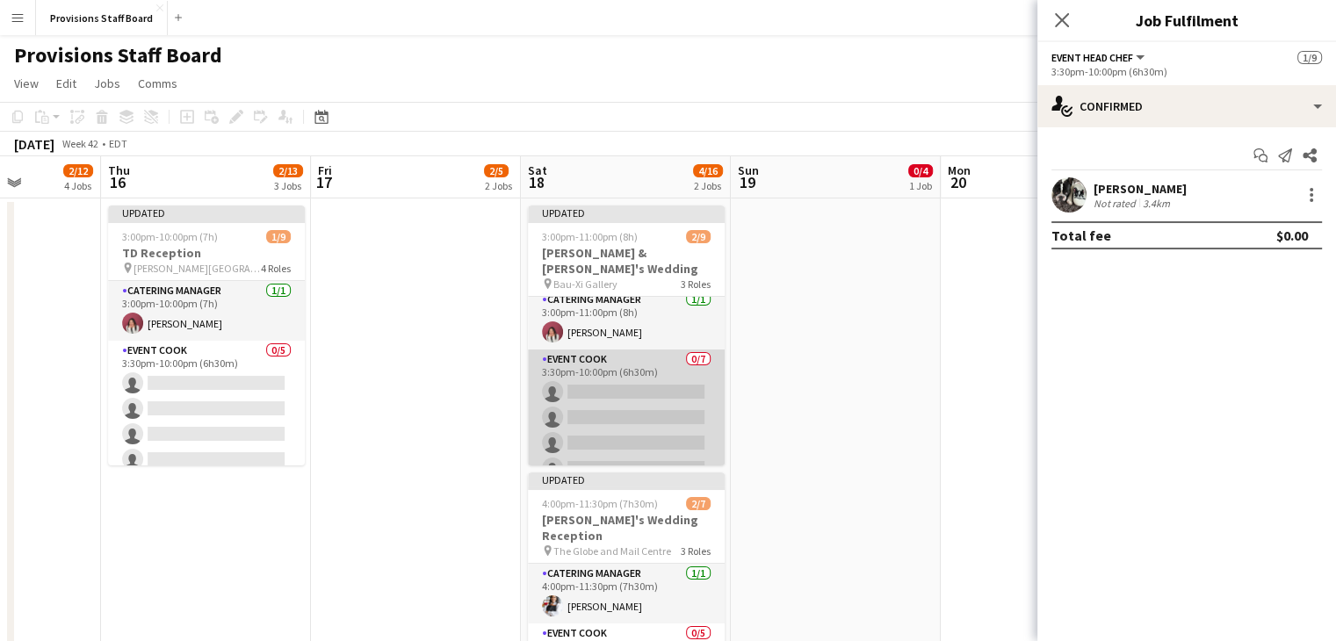
click at [605, 380] on app-card-role "Event Cook 0/7 3:30pm-10:00pm (6h30m) single-neutral-actions single-neutral-act…" at bounding box center [626, 456] width 197 height 213
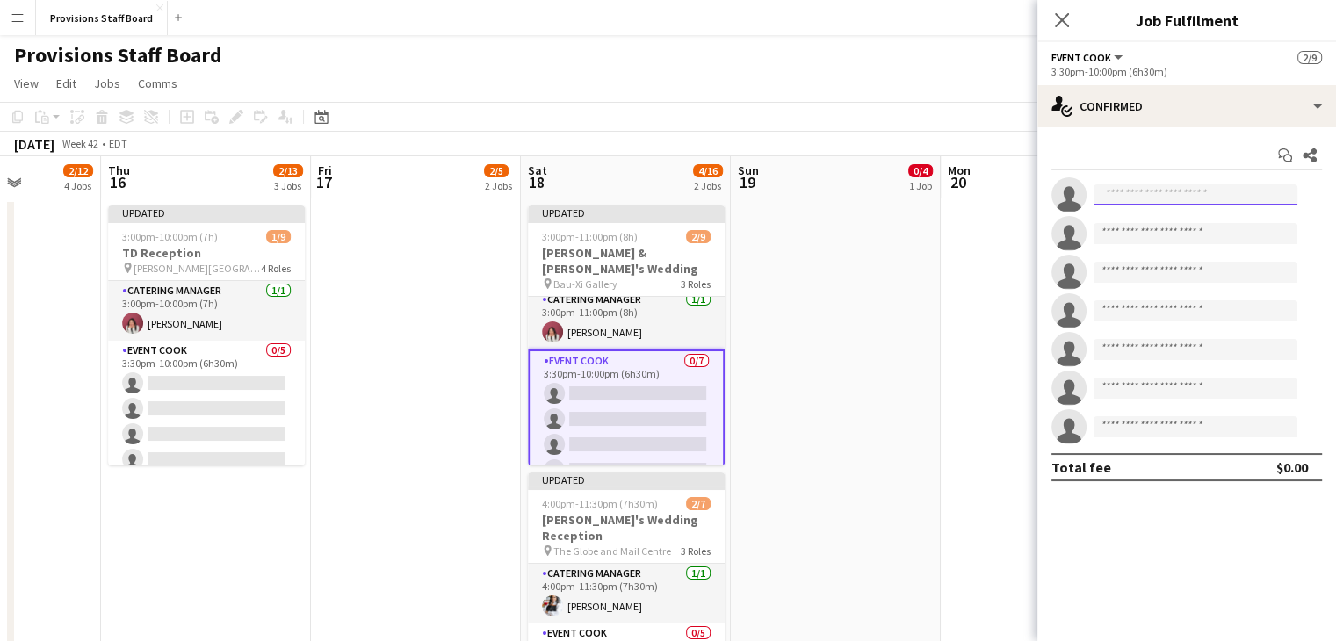
click at [1148, 194] on input at bounding box center [1195, 194] width 204 height 21
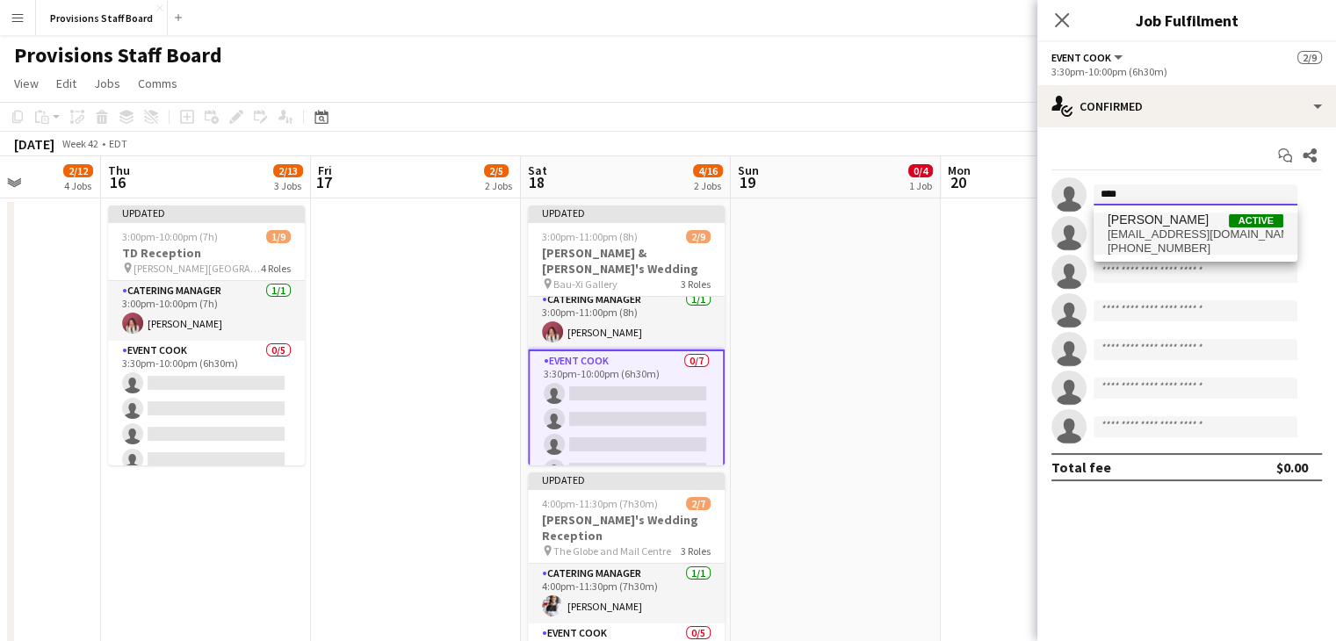
type input "****"
click at [1149, 236] on span "aleckerr@1-morebite.com" at bounding box center [1195, 234] width 176 height 14
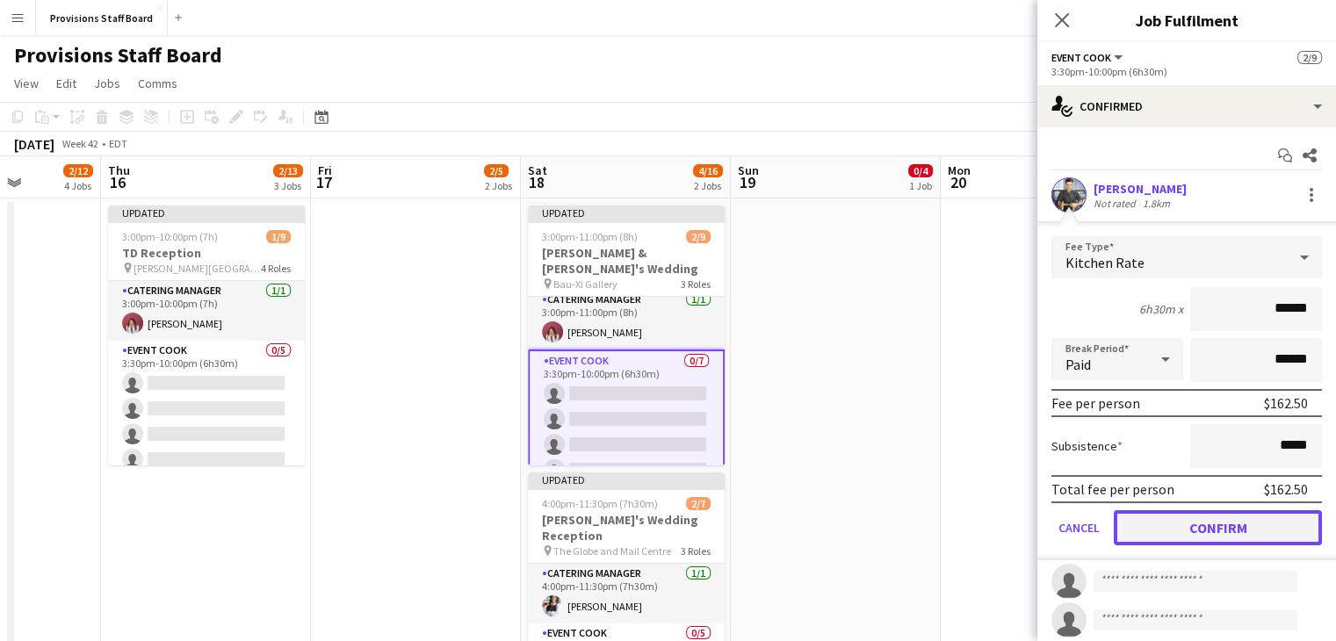
click at [1155, 525] on button "Confirm" at bounding box center [1218, 527] width 208 height 35
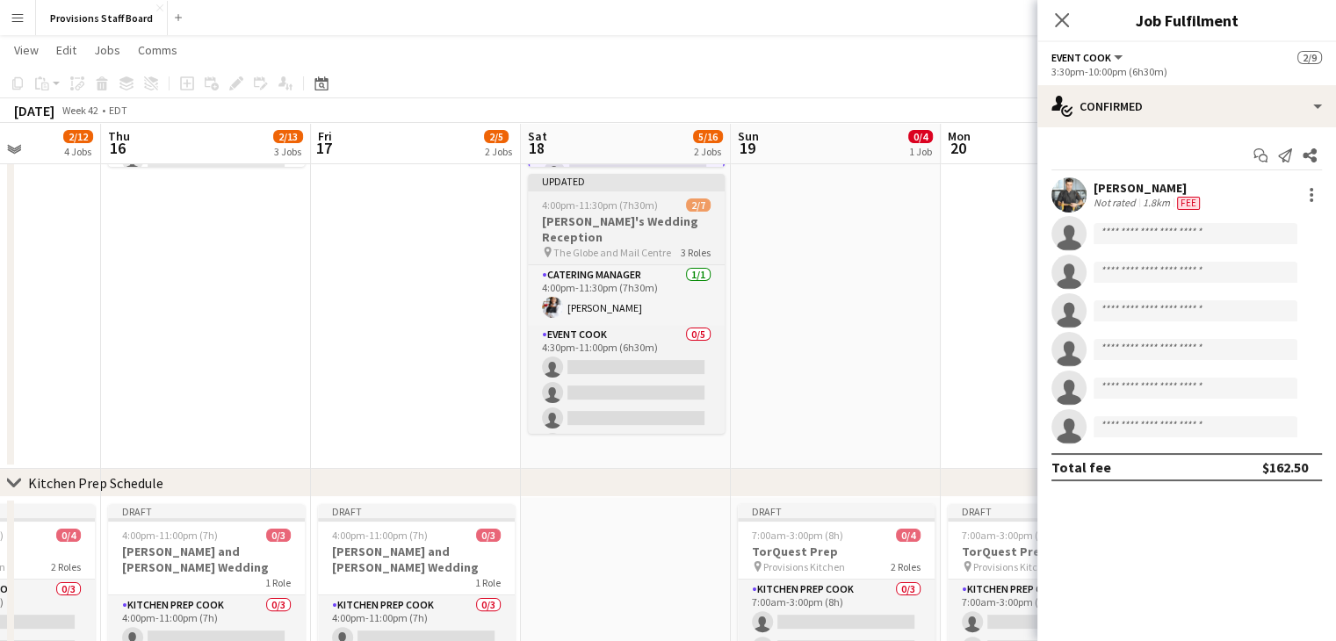
scroll to position [295, 0]
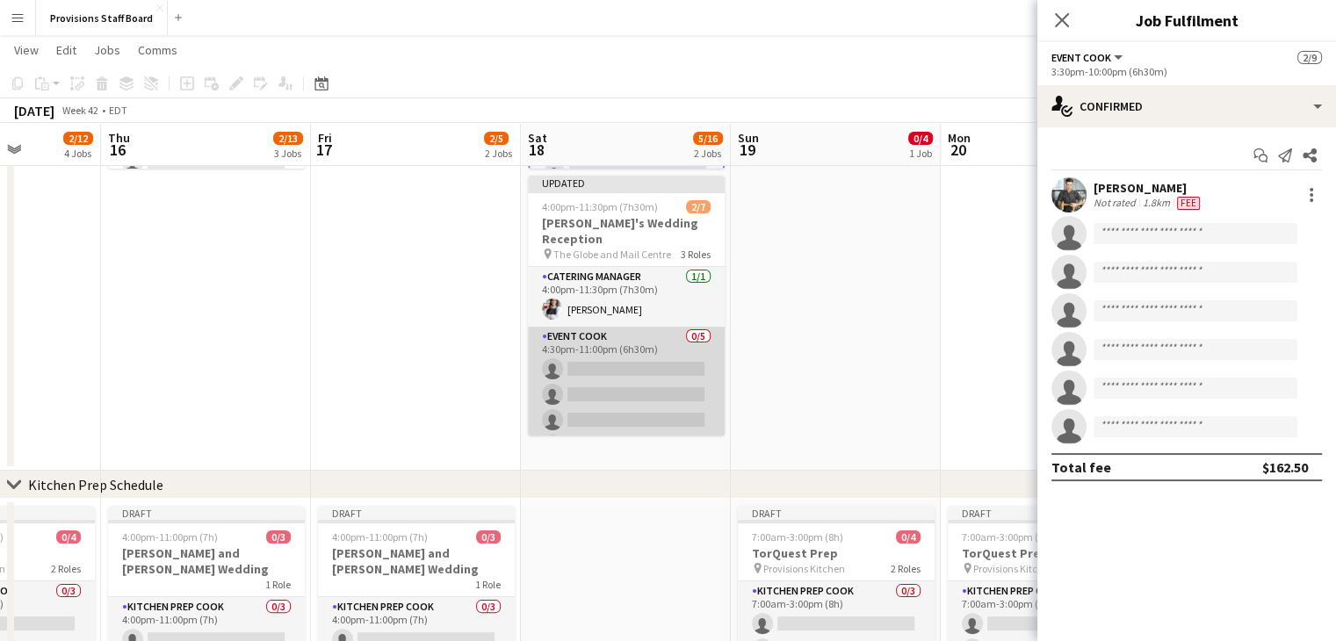
click at [604, 348] on app-card-role "Event Cook 0/5 4:30pm-11:00pm (6h30m) single-neutral-actions single-neutral-act…" at bounding box center [626, 408] width 197 height 162
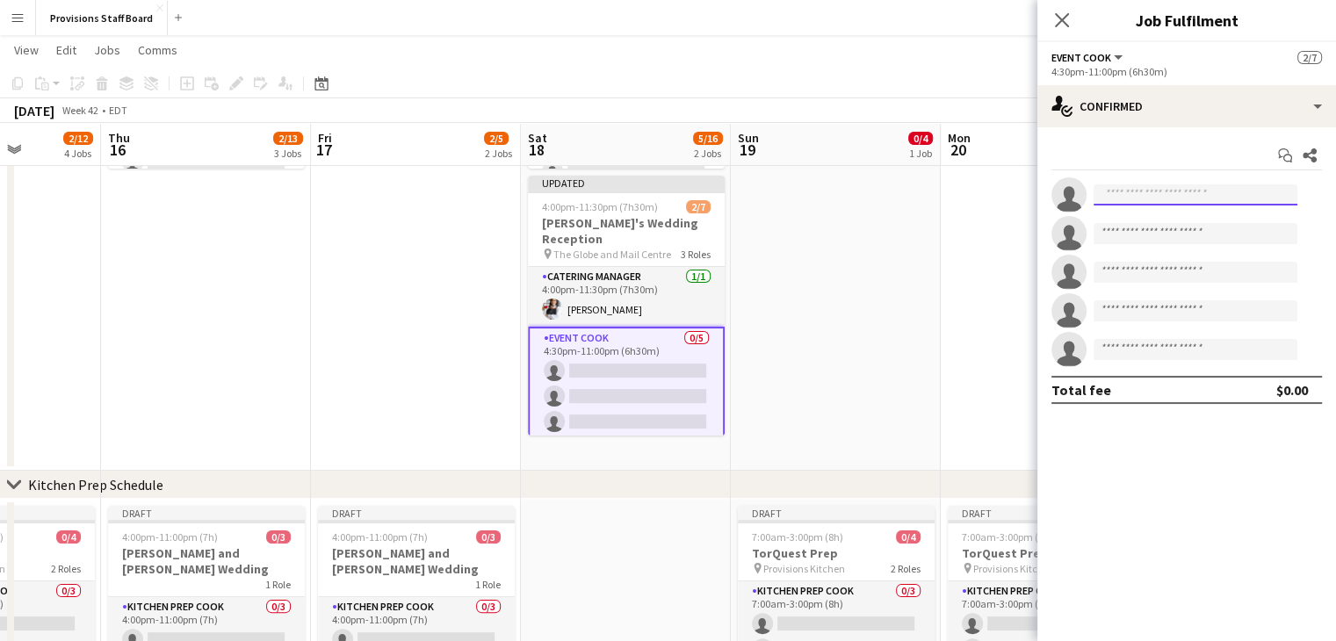
click at [1125, 198] on input at bounding box center [1195, 194] width 204 height 21
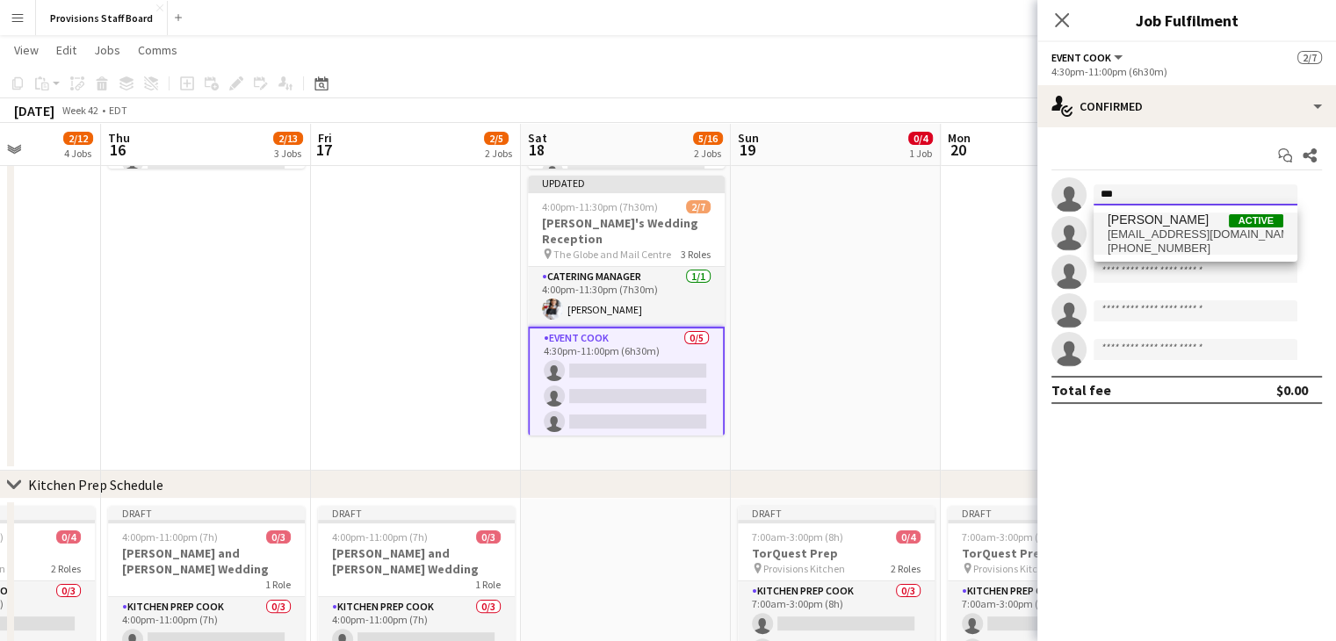
type input "***"
click at [1137, 225] on span "[PERSON_NAME]" at bounding box center [1157, 220] width 101 height 15
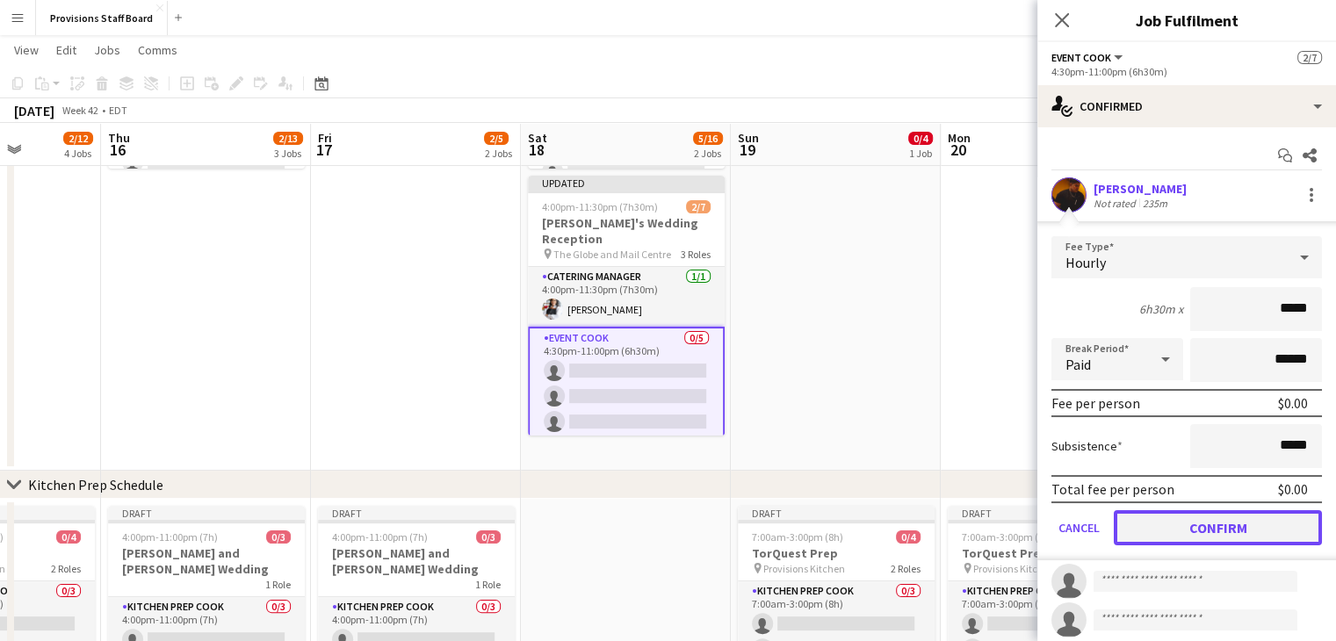
click at [1159, 536] on button "Confirm" at bounding box center [1218, 527] width 208 height 35
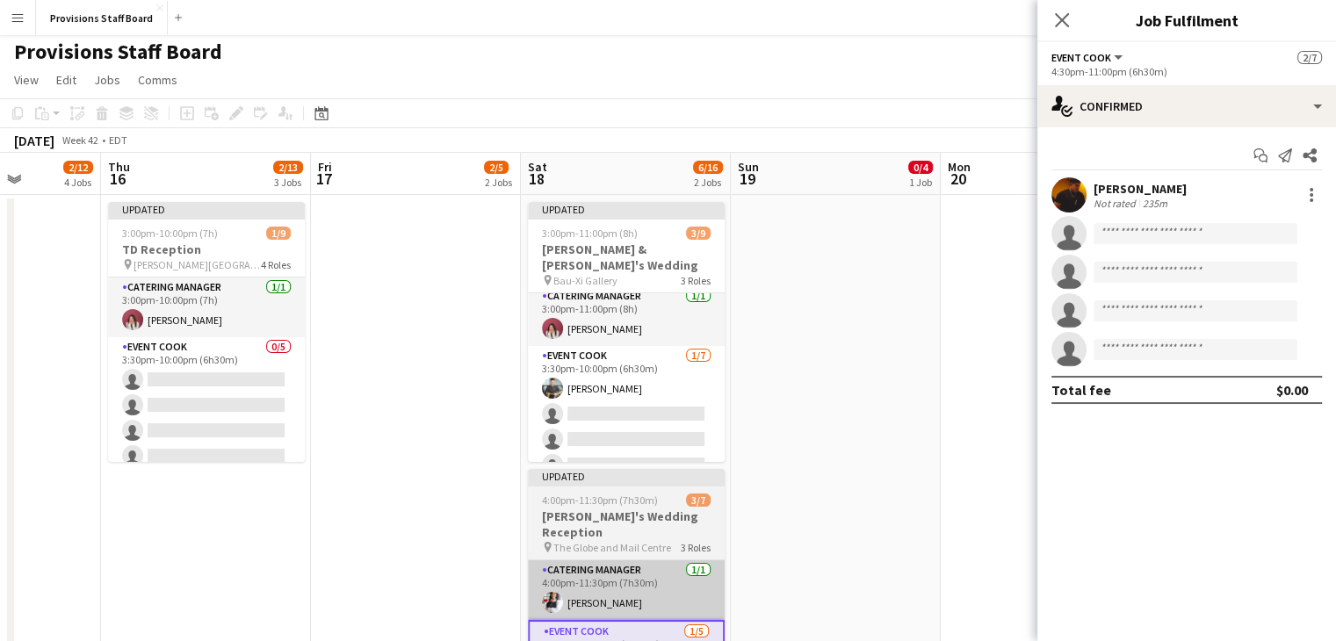
scroll to position [0, 0]
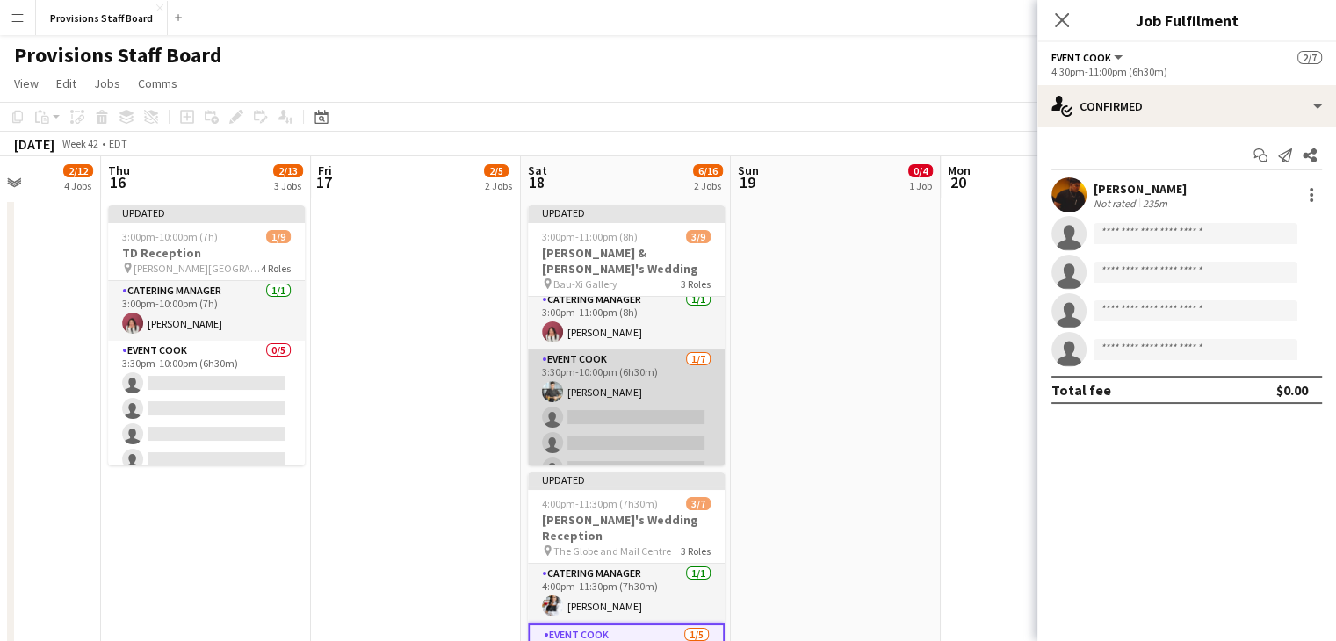
click at [594, 407] on app-card-role "Event Cook 1/7 3:30pm-10:00pm (6h30m) Alec Kerr single-neutral-actions single-n…" at bounding box center [626, 456] width 197 height 213
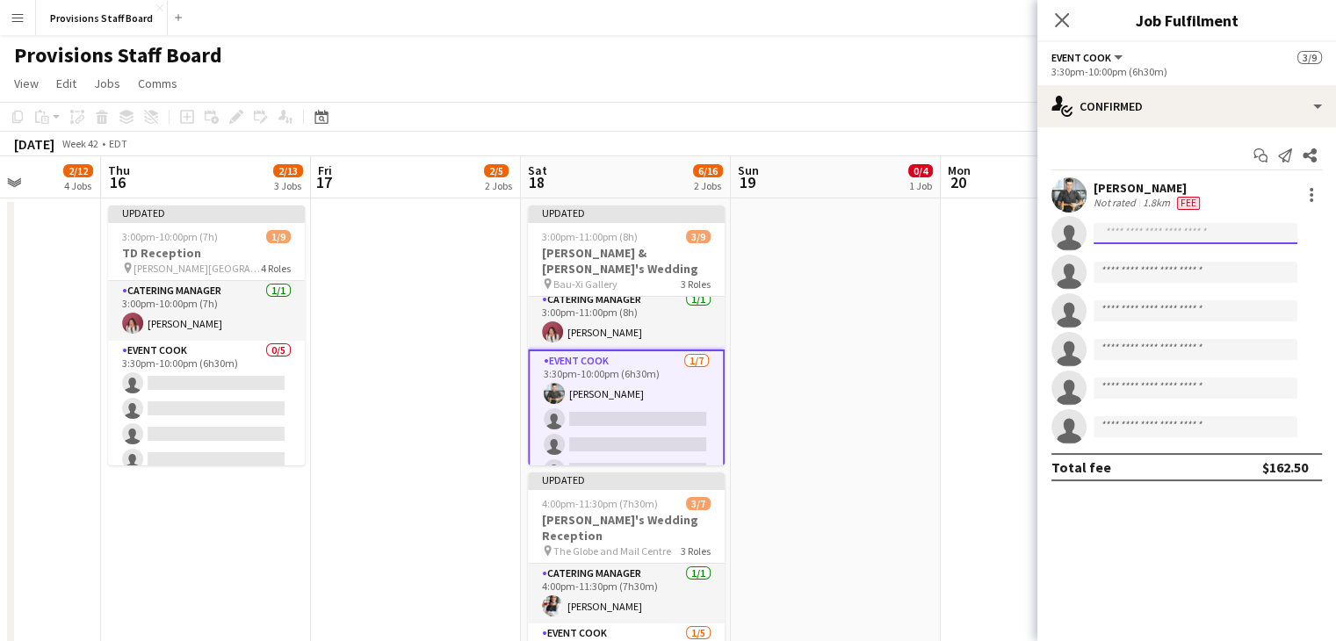
click at [1112, 235] on input at bounding box center [1195, 233] width 204 height 21
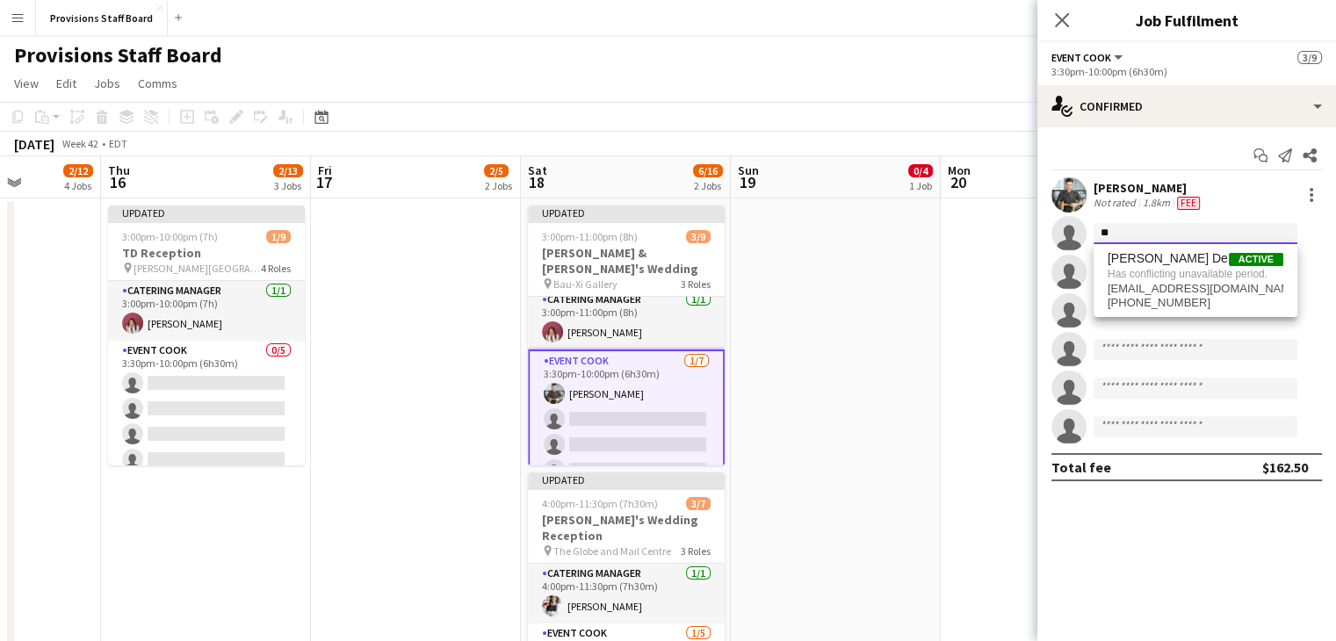
type input "*"
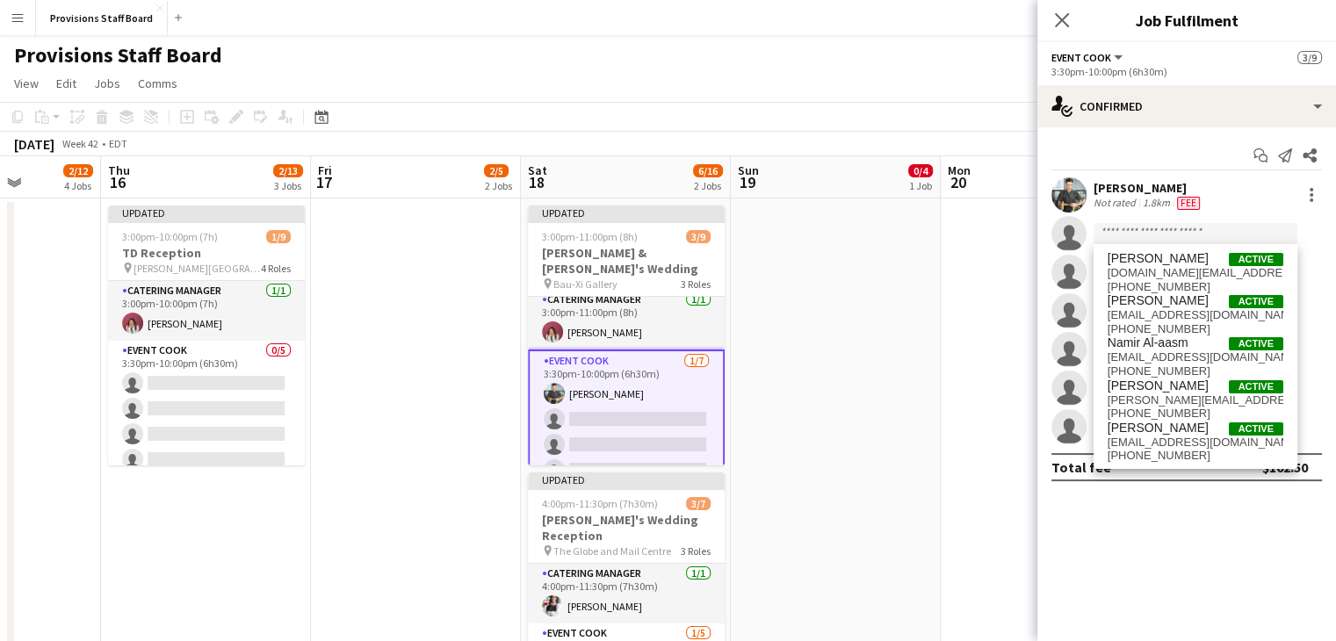
click at [912, 375] on app-date-cell at bounding box center [836, 482] width 210 height 569
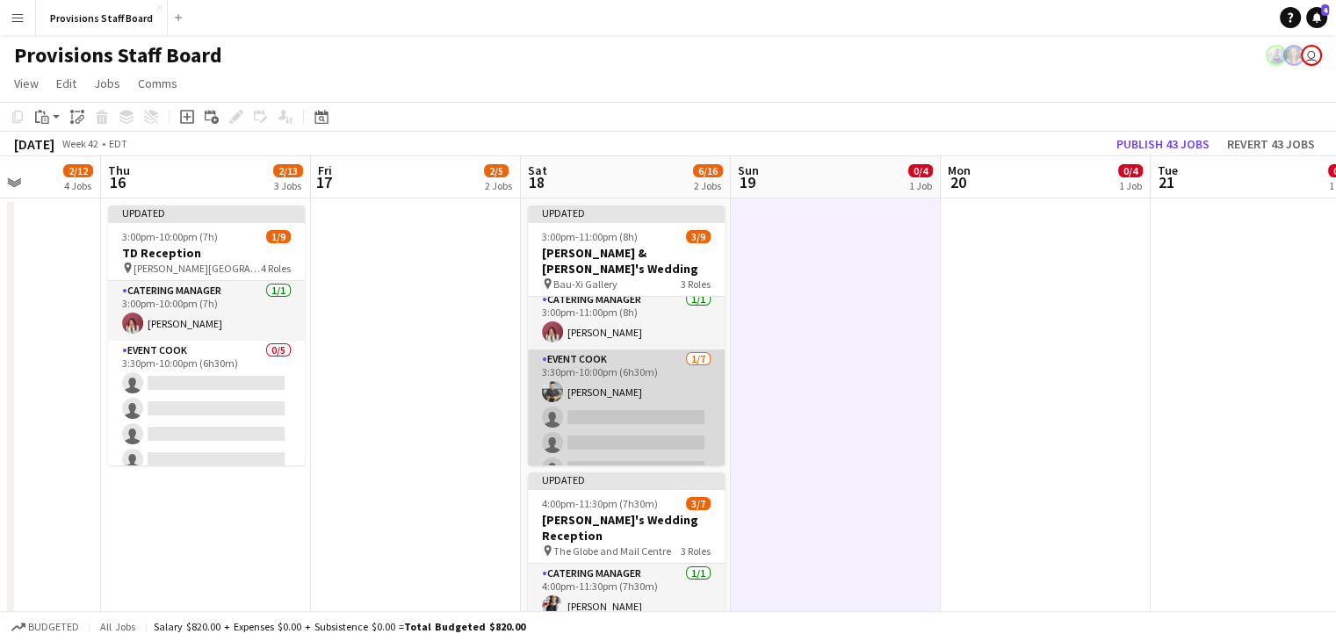
click at [631, 398] on app-card-role "Event Cook 1/7 3:30pm-10:00pm (6h30m) Alec Kerr single-neutral-actions single-n…" at bounding box center [626, 456] width 197 height 213
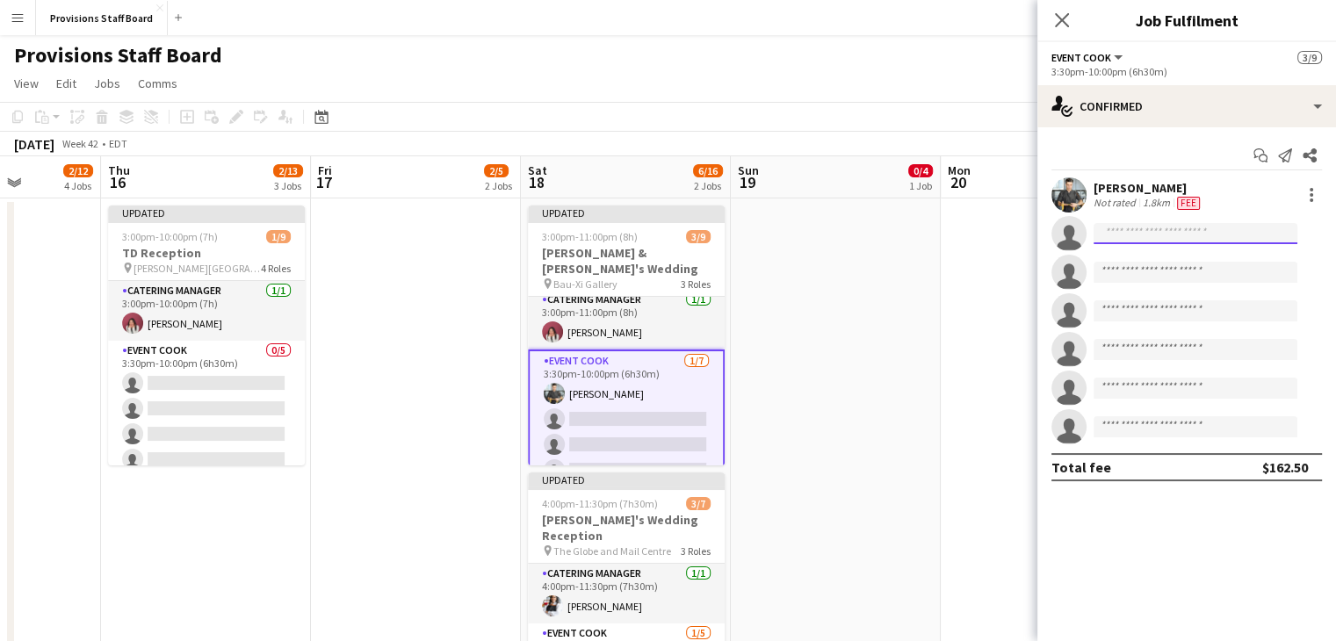
click at [1135, 231] on input at bounding box center [1195, 233] width 204 height 21
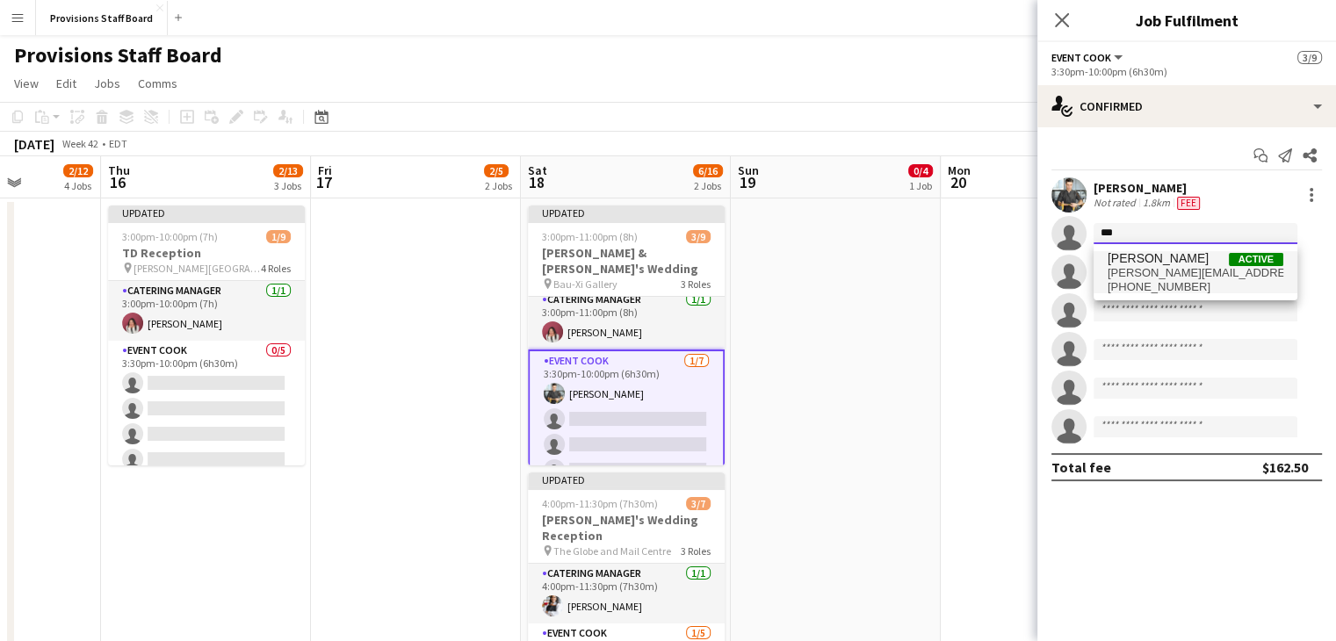
type input "***"
click at [1154, 266] on span "kate.levitt92@gmail.com" at bounding box center [1195, 273] width 176 height 14
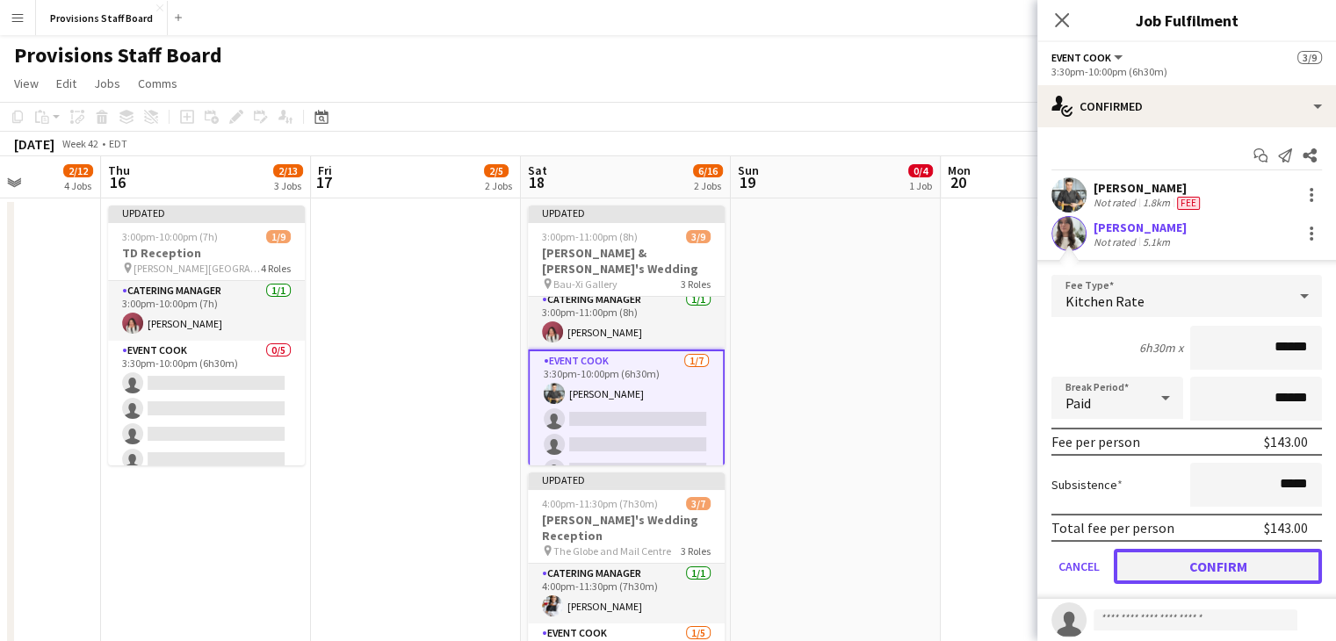
click at [1205, 568] on button "Confirm" at bounding box center [1218, 566] width 208 height 35
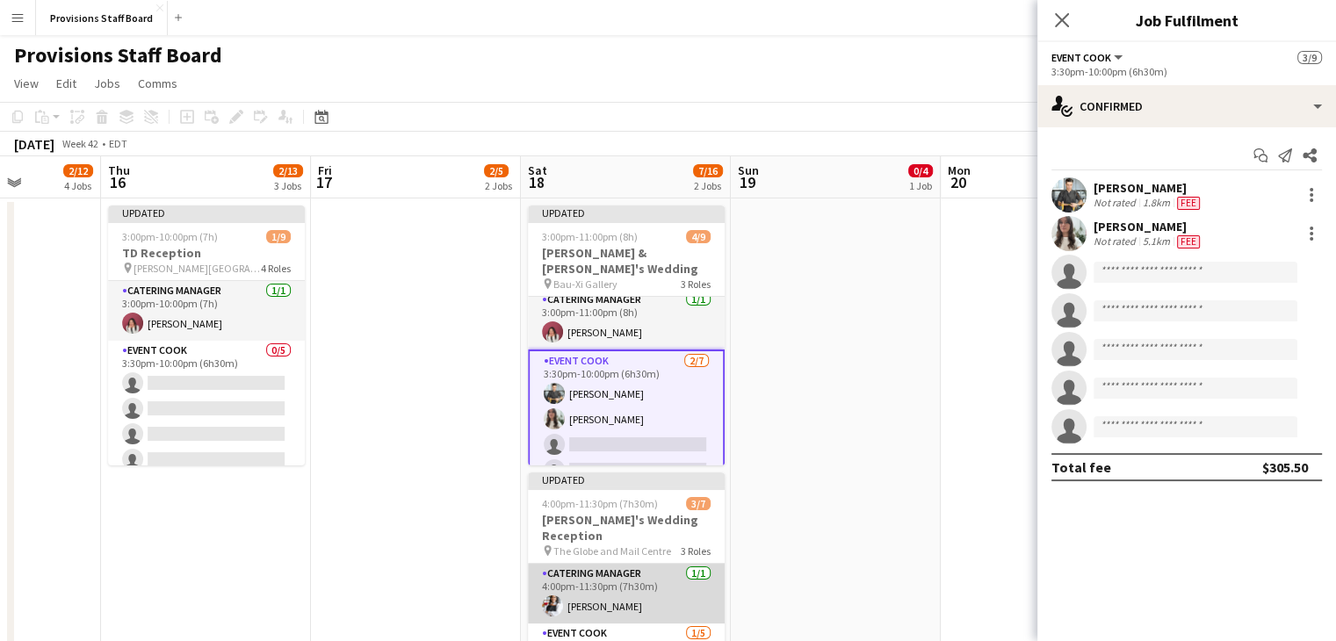
scroll to position [96, 0]
click at [587, 572] on app-card-role "Event Cook 1/5 4:30pm-11:00pm (6h30m) Timothy Lampitoc single-neutral-actions s…" at bounding box center [626, 609] width 197 height 162
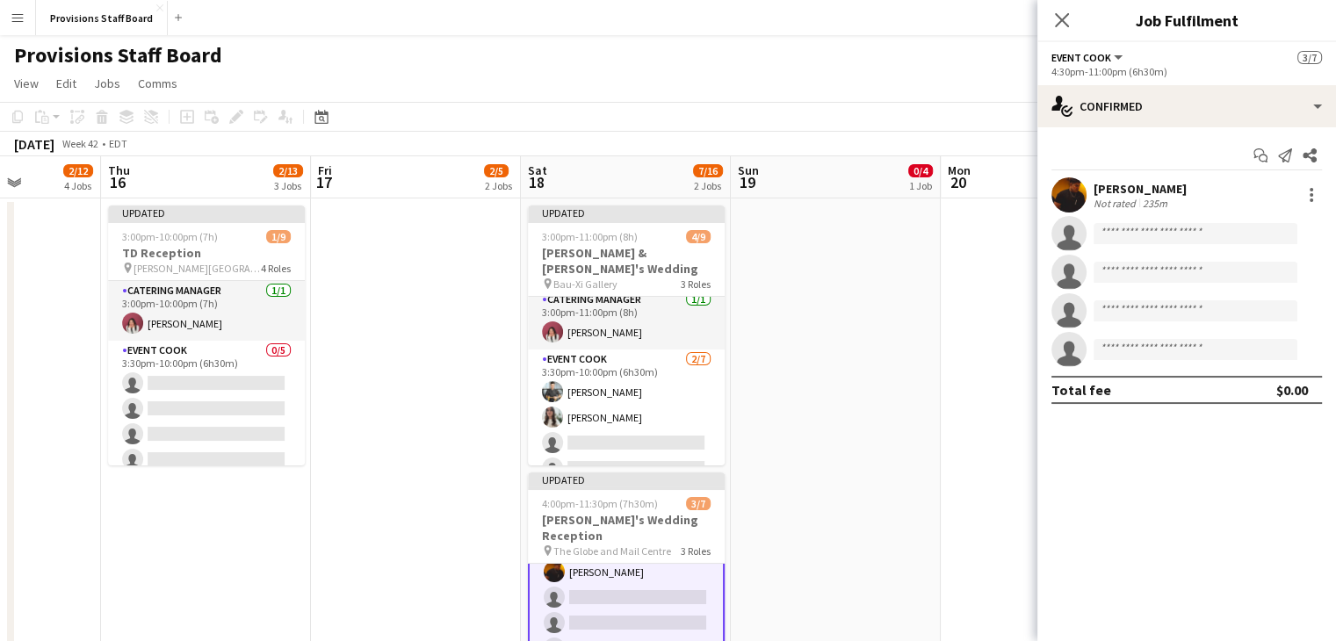
scroll to position [97, 0]
click at [1142, 236] on input at bounding box center [1195, 233] width 204 height 21
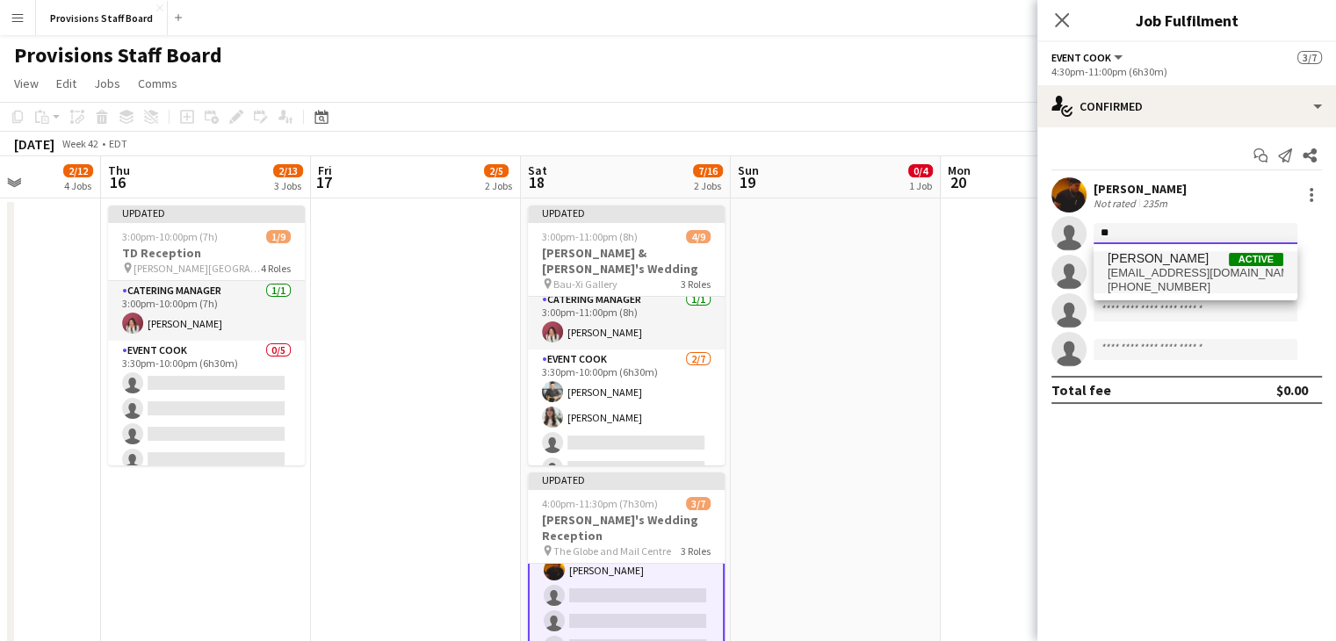
type input "*"
type input "****"
click at [1123, 264] on span "[PERSON_NAME]" at bounding box center [1157, 258] width 101 height 15
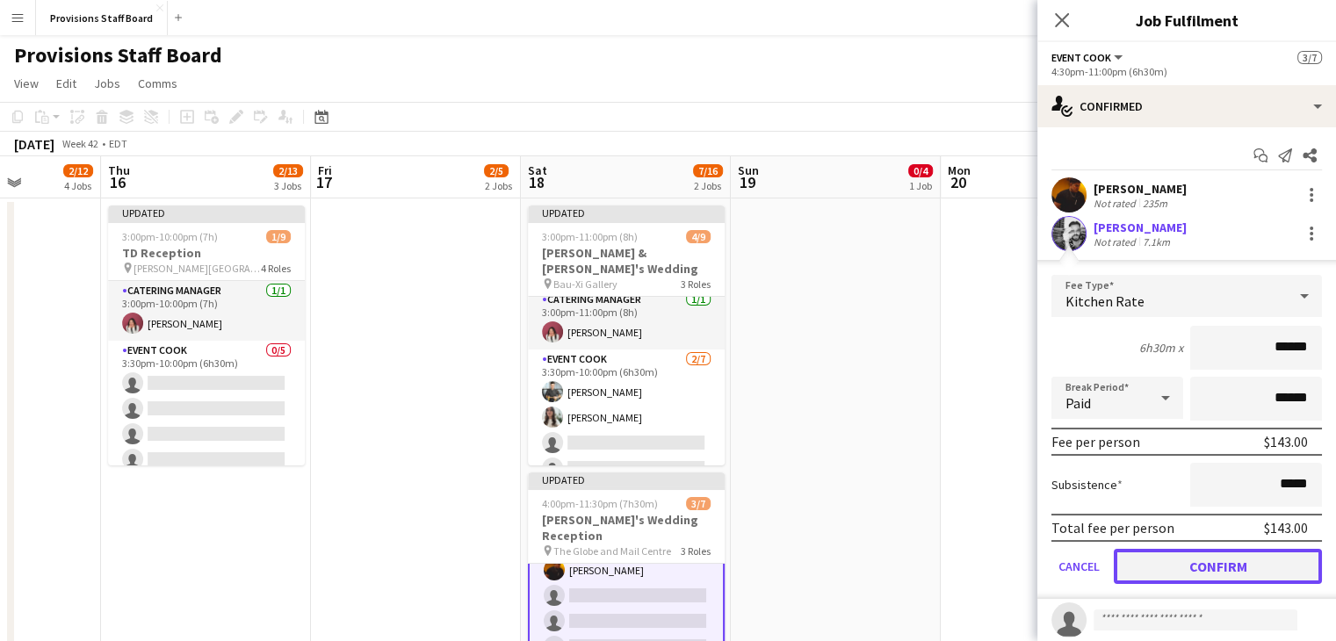
click at [1166, 568] on button "Confirm" at bounding box center [1218, 566] width 208 height 35
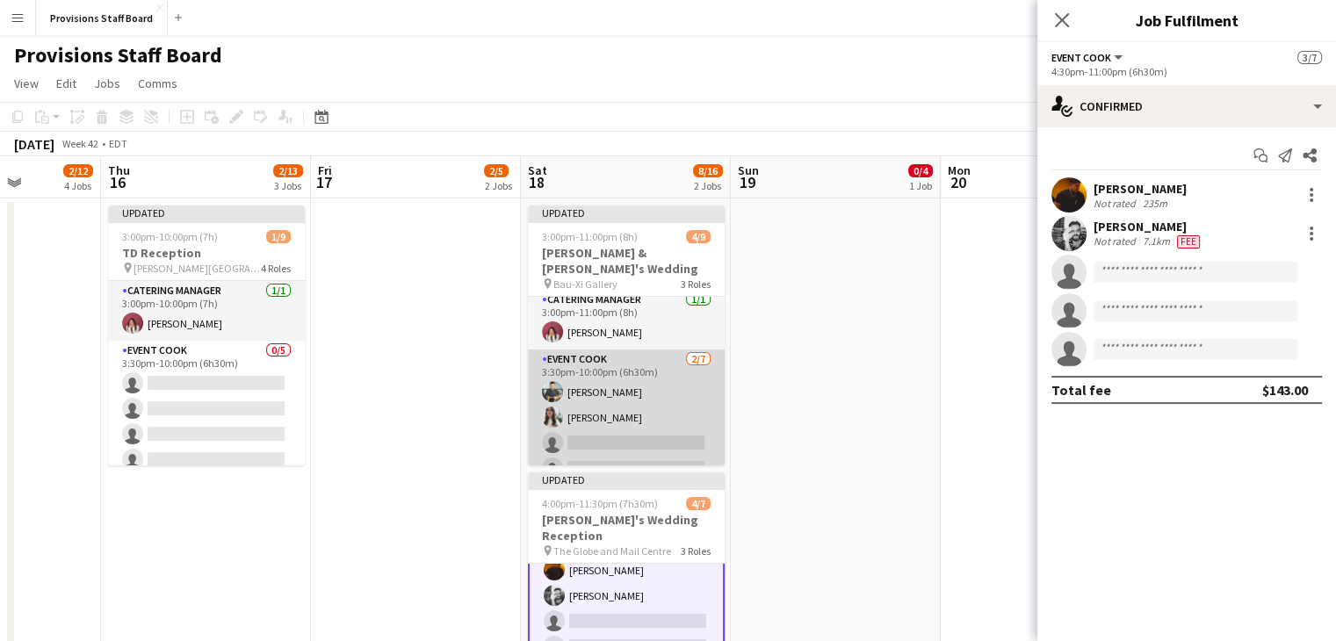
click at [594, 427] on app-card-role "Event Cook 2/7 3:30pm-10:00pm (6h30m) Alec Kerr Kate Levitt single-neutral-acti…" at bounding box center [626, 456] width 197 height 213
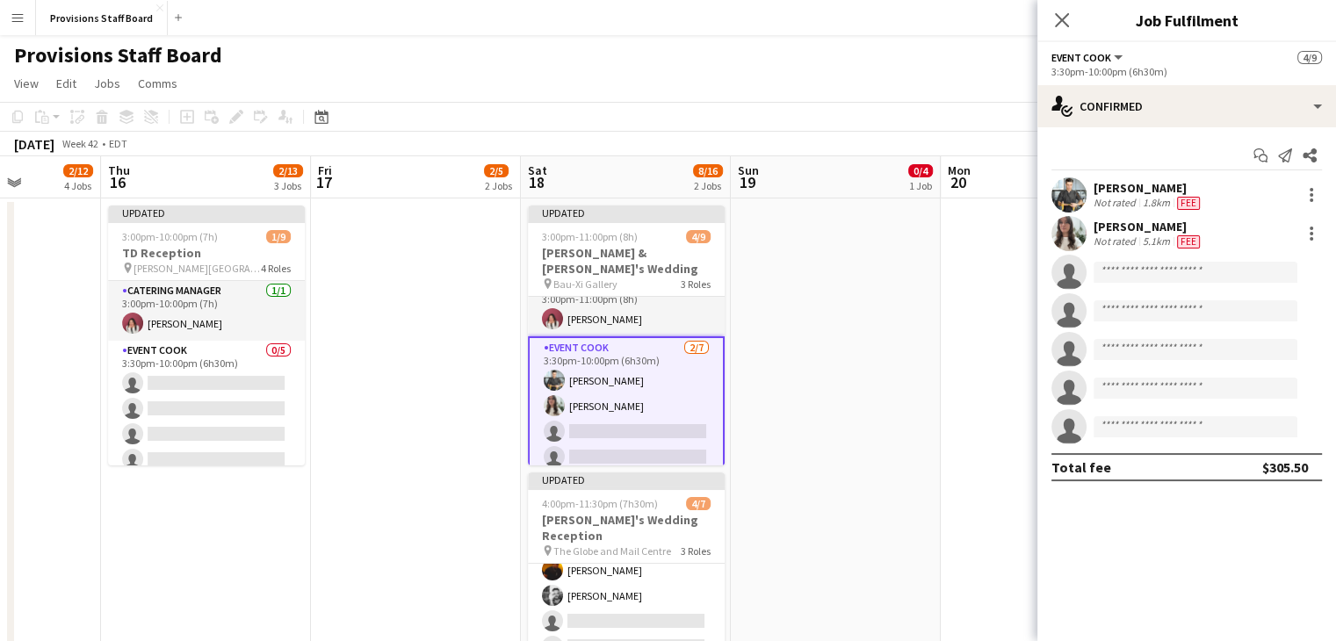
scroll to position [21, 0]
click at [1113, 270] on input at bounding box center [1195, 272] width 204 height 21
type input "*"
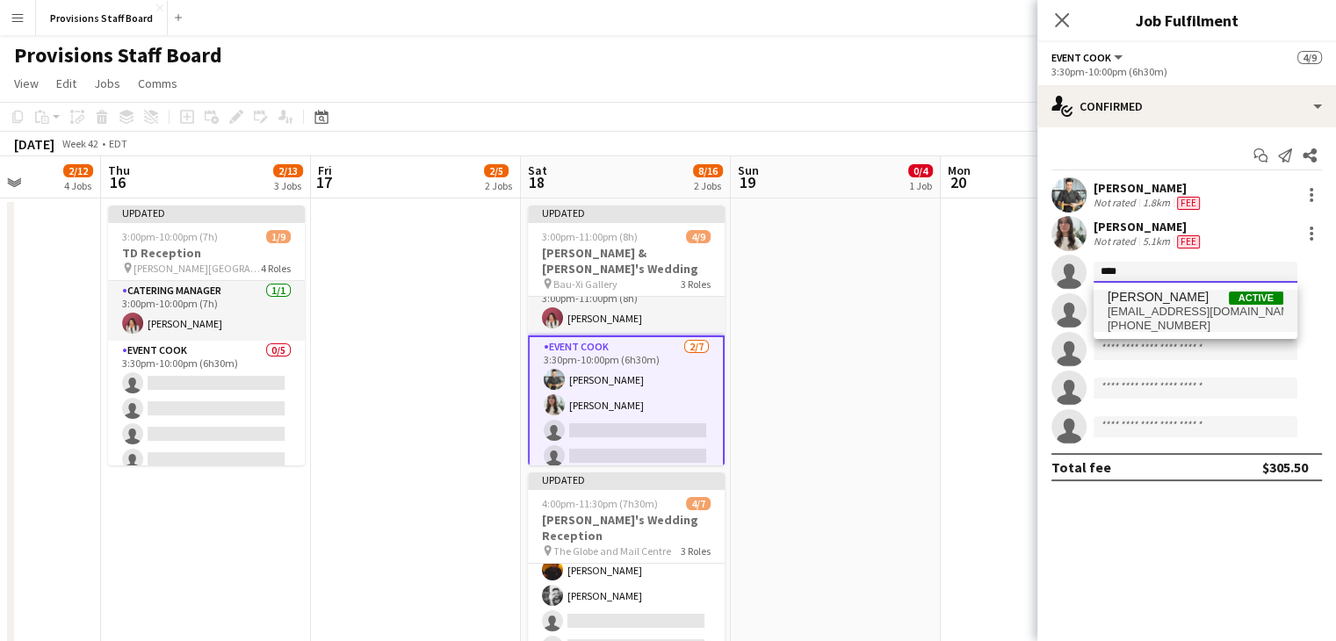
type input "****"
click at [1150, 303] on span "[PERSON_NAME]" at bounding box center [1157, 297] width 101 height 15
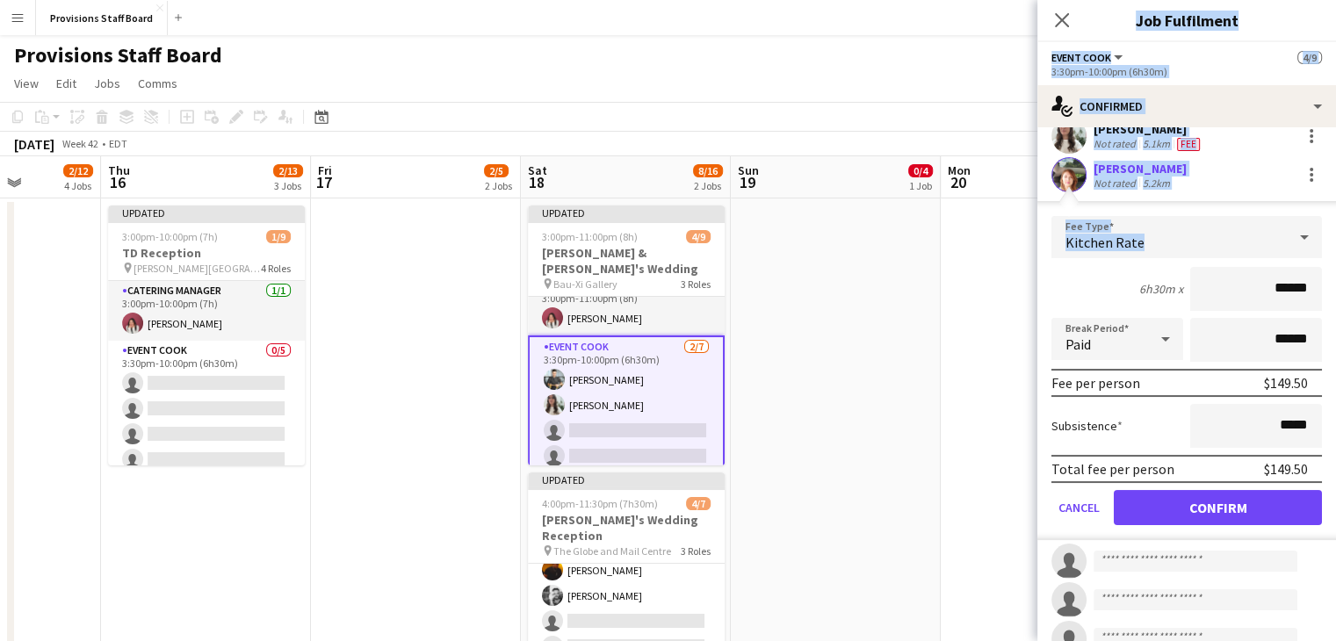
scroll to position [200, 0]
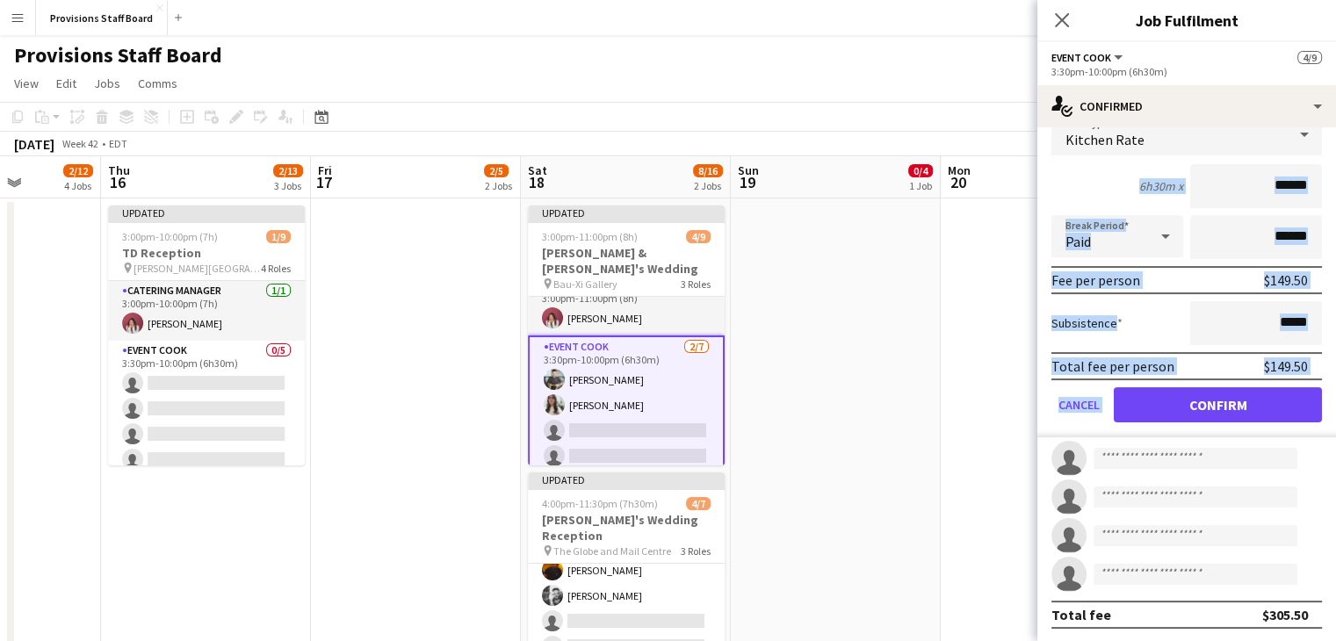
drag, startPoint x: 1150, startPoint y: 303, endPoint x: 1171, endPoint y: 389, distance: 88.4
click at [1171, 389] on app-edit-fee "Fee Type Kitchen Rate 6h30m x ****** Break Period Paid ****** Fee per person $1…" at bounding box center [1186, 267] width 299 height 339
click at [1171, 389] on button "Confirm" at bounding box center [1218, 404] width 208 height 35
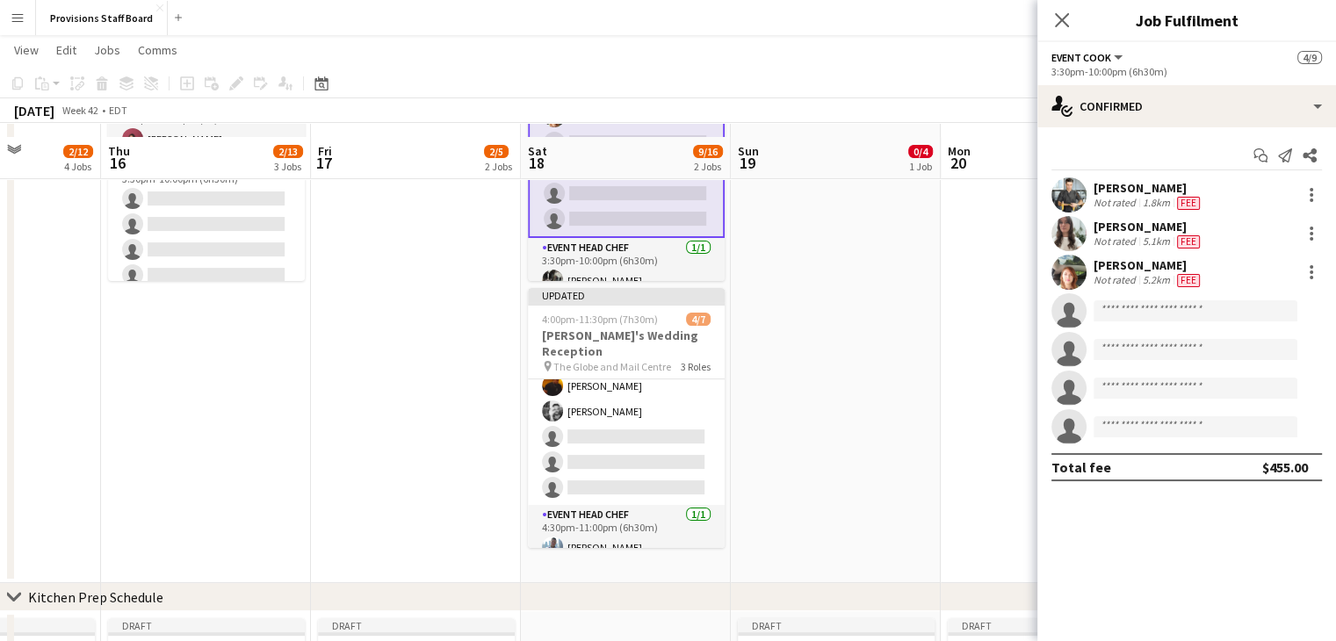
scroll to position [209, 0]
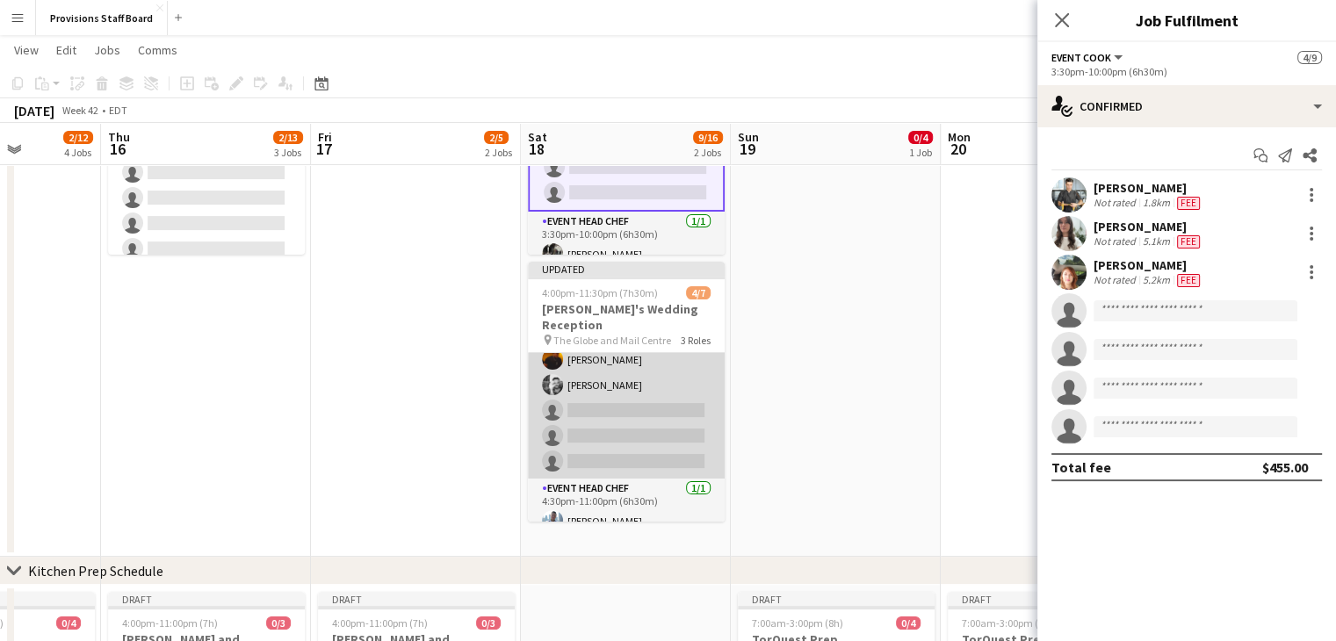
click at [618, 389] on app-card-role "Event Cook 2/5 4:30pm-11:00pm (6h30m) Timothy Lampitoc Evan Sheldon single-neut…" at bounding box center [626, 398] width 197 height 162
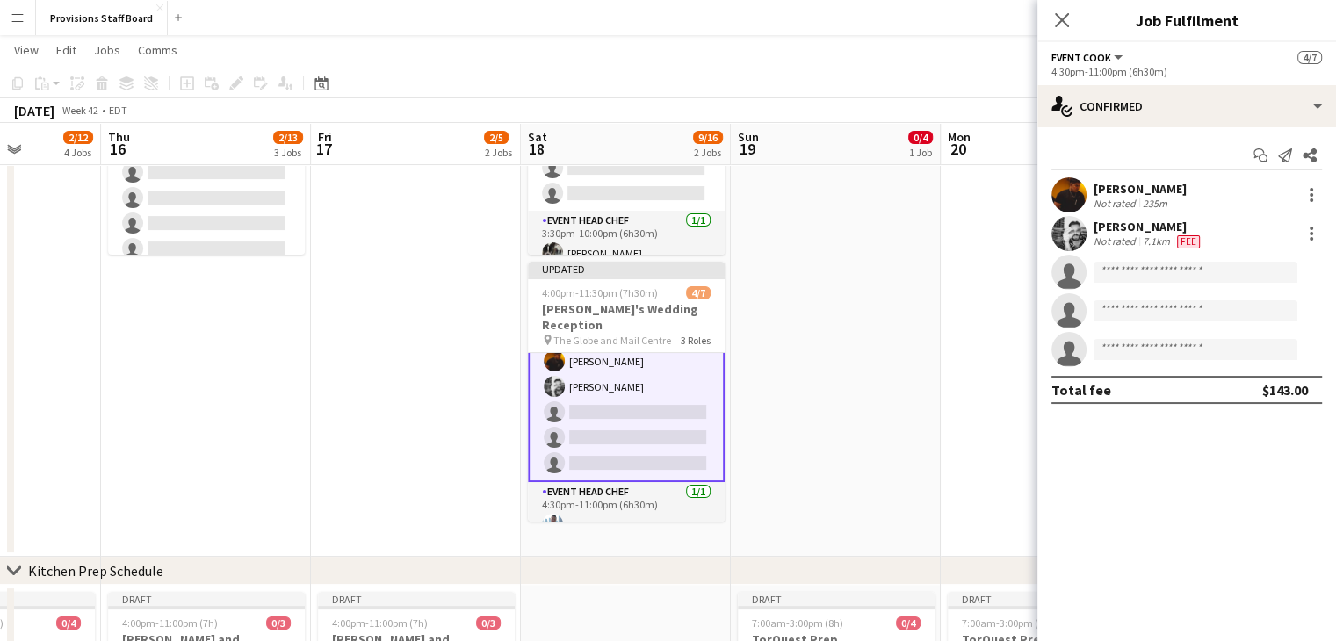
scroll to position [97, 0]
click at [1114, 277] on input at bounding box center [1195, 272] width 204 height 21
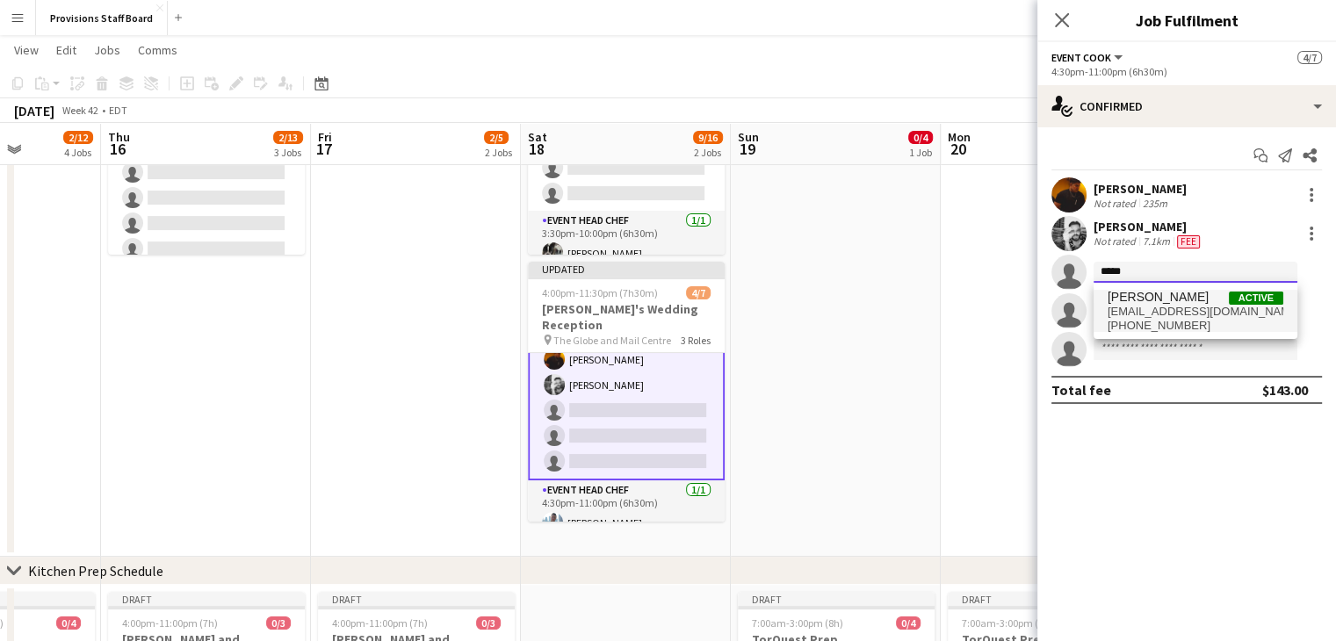
type input "*****"
click at [1125, 310] on span "ruslankravchuk1223@gmail.com" at bounding box center [1195, 312] width 176 height 14
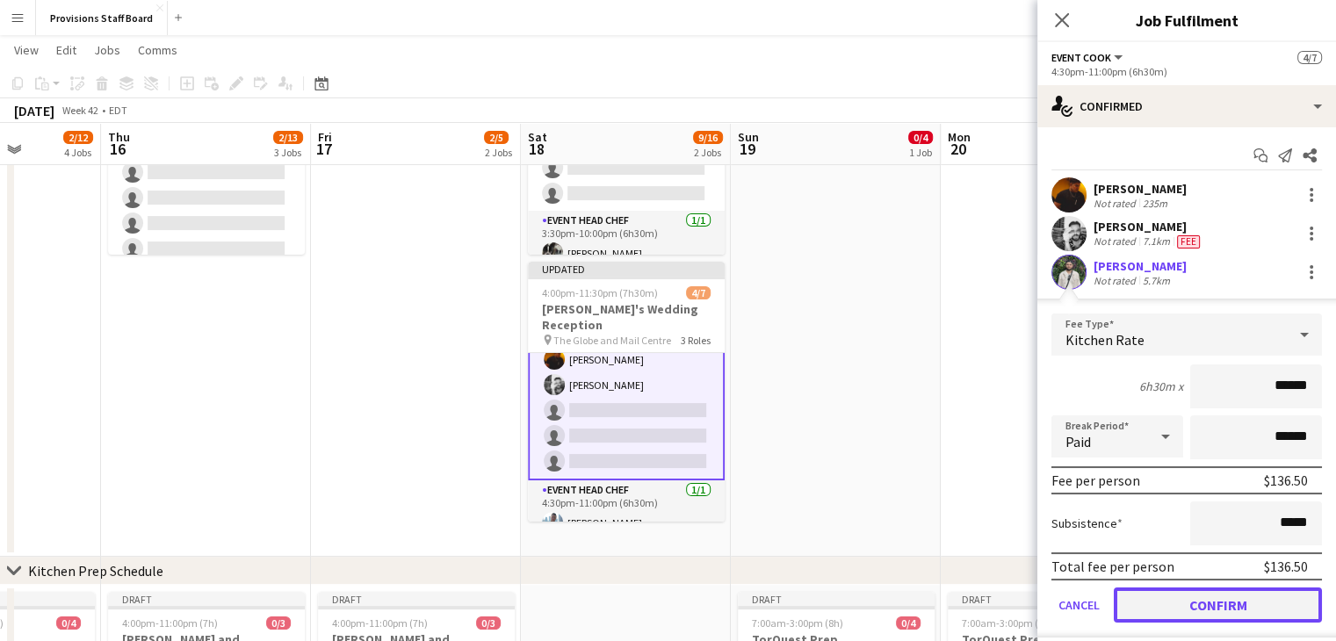
click at [1212, 590] on button "Confirm" at bounding box center [1218, 604] width 208 height 35
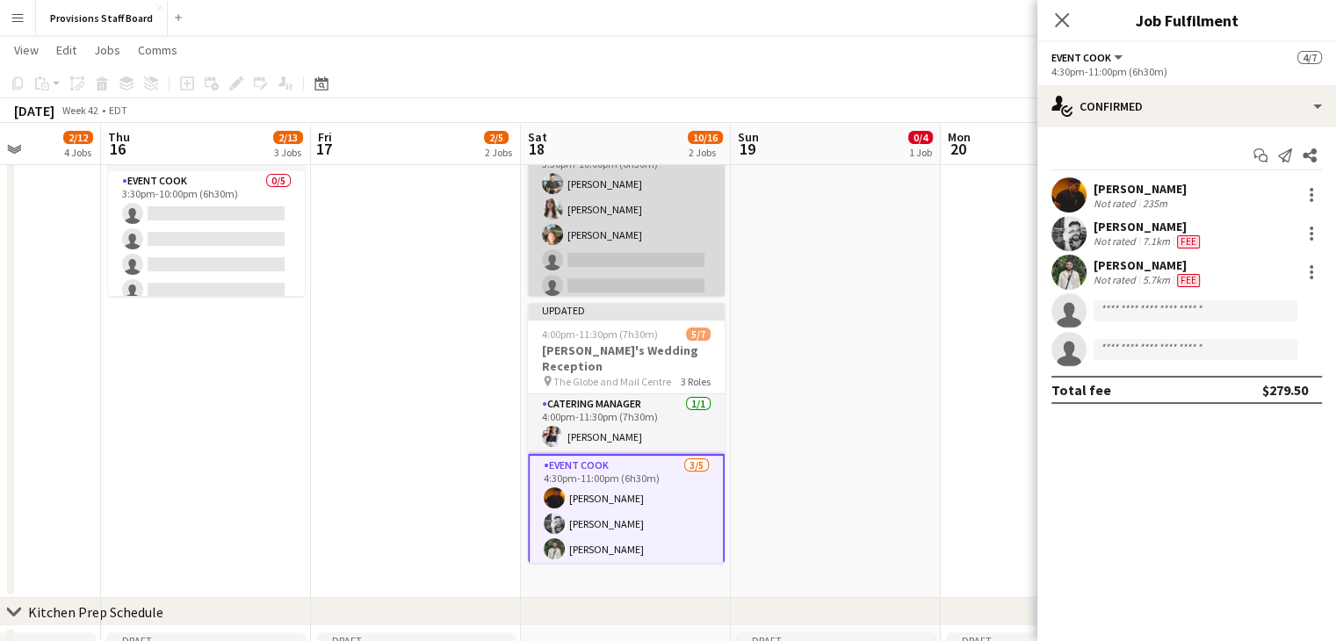
scroll to position [46, 0]
click at [622, 247] on app-card-role "Event Cook 3/7 3:30pm-10:00pm (6h30m) Alec Kerr Kate Levitt Dijana Posavec sing…" at bounding box center [626, 247] width 197 height 213
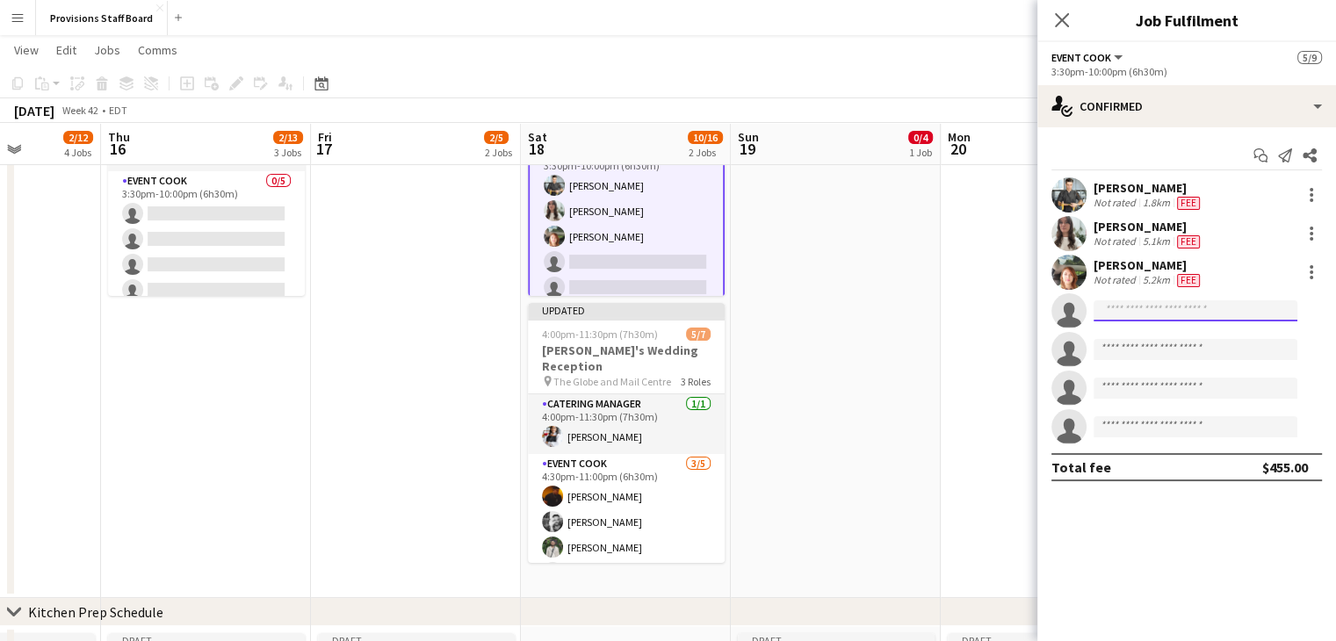
click at [1139, 310] on input at bounding box center [1195, 310] width 204 height 21
click at [18, 24] on app-icon "Menu" at bounding box center [18, 18] width 14 height 14
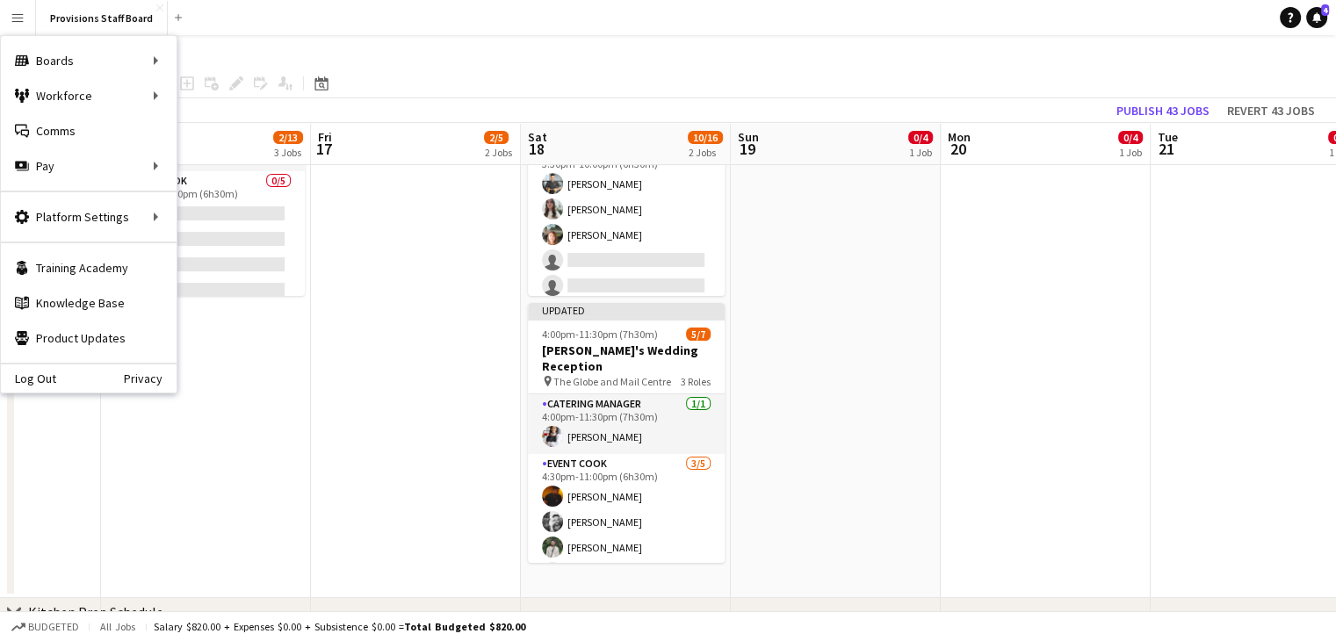
click at [628, 57] on app-page-menu "View Day view expanded Day view collapsed Month view Date picker Jump to today …" at bounding box center [668, 51] width 1336 height 33
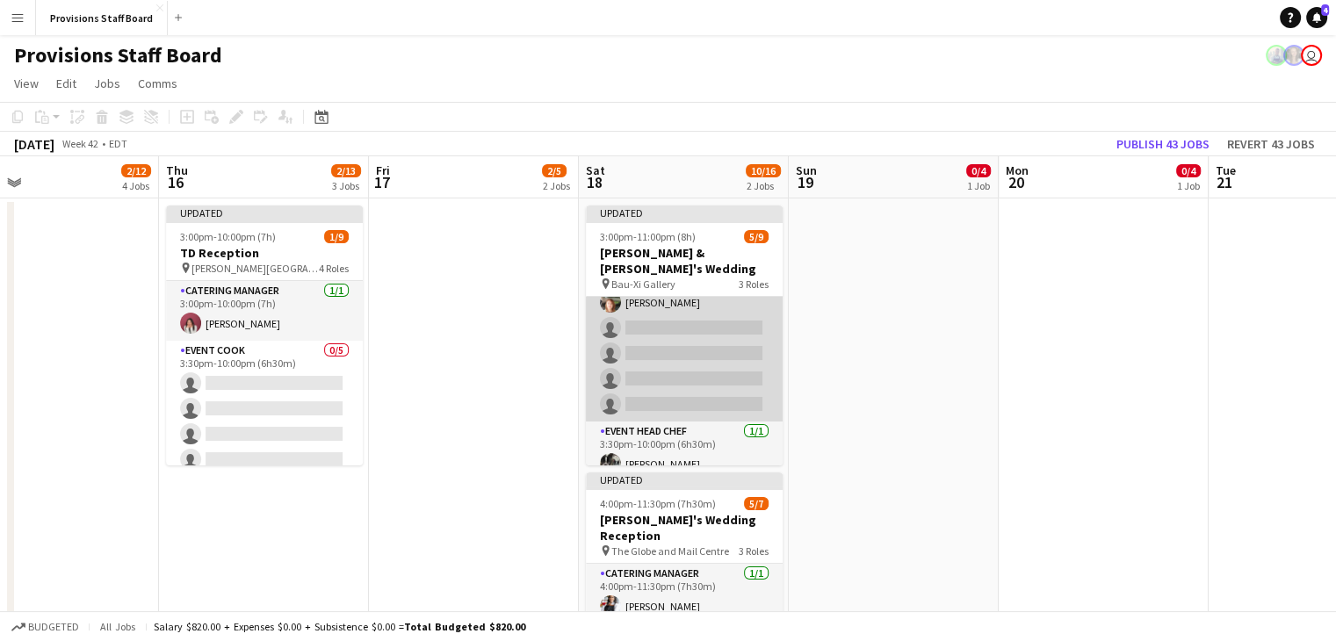
scroll to position [147, 0]
click at [652, 312] on app-card-role "Event Cook 3/7 3:30pm-10:00pm (6h30m) Alec Kerr Kate Levitt Dijana Posavec sing…" at bounding box center [684, 316] width 197 height 213
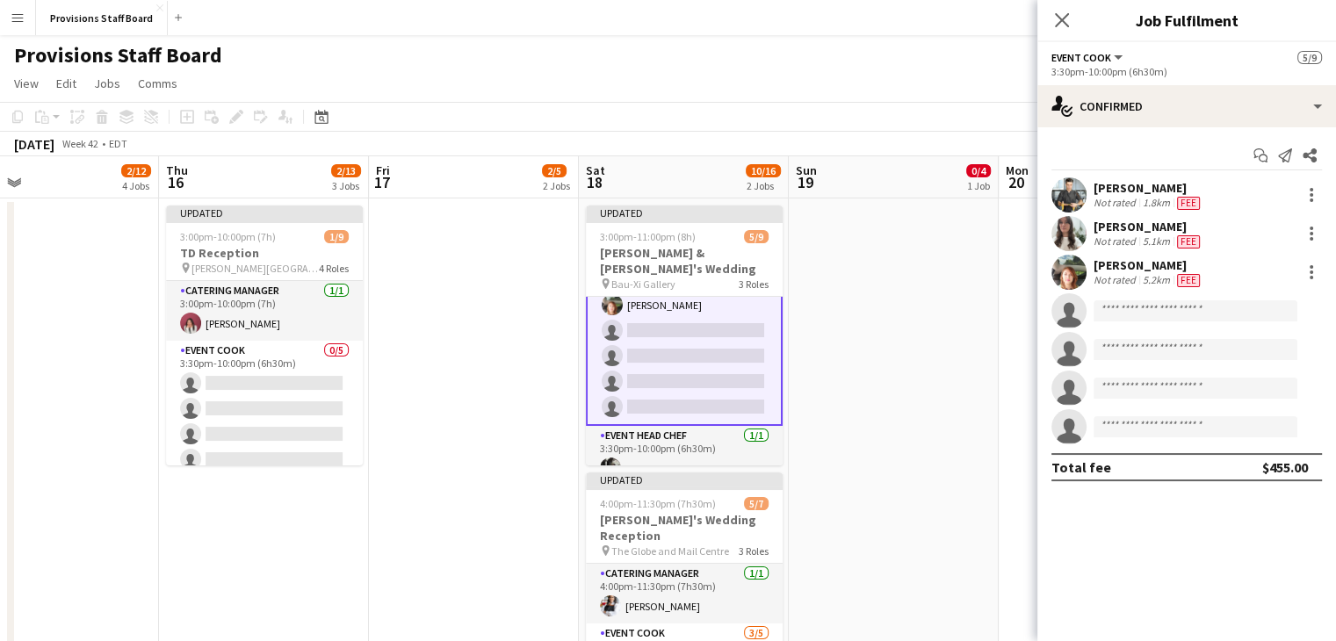
scroll to position [148, 0]
click at [1166, 314] on input at bounding box center [1195, 310] width 204 height 21
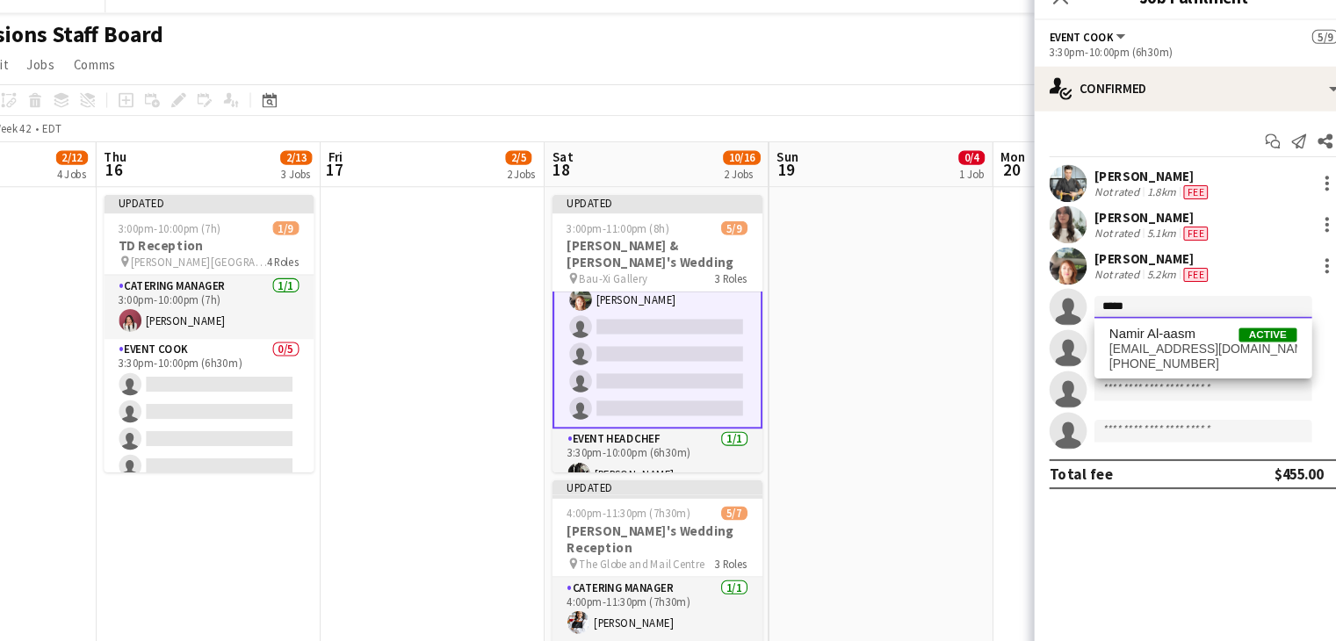
type input "*****"
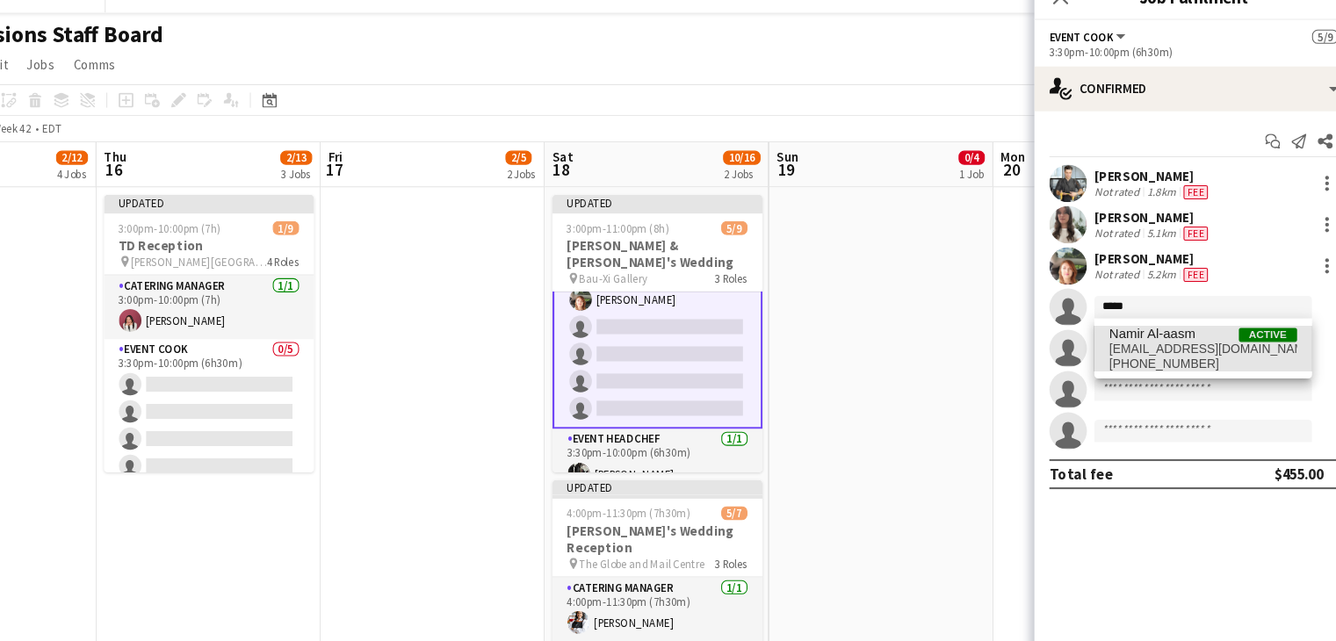
click at [1180, 366] on span "[PHONE_NUMBER]" at bounding box center [1195, 364] width 176 height 14
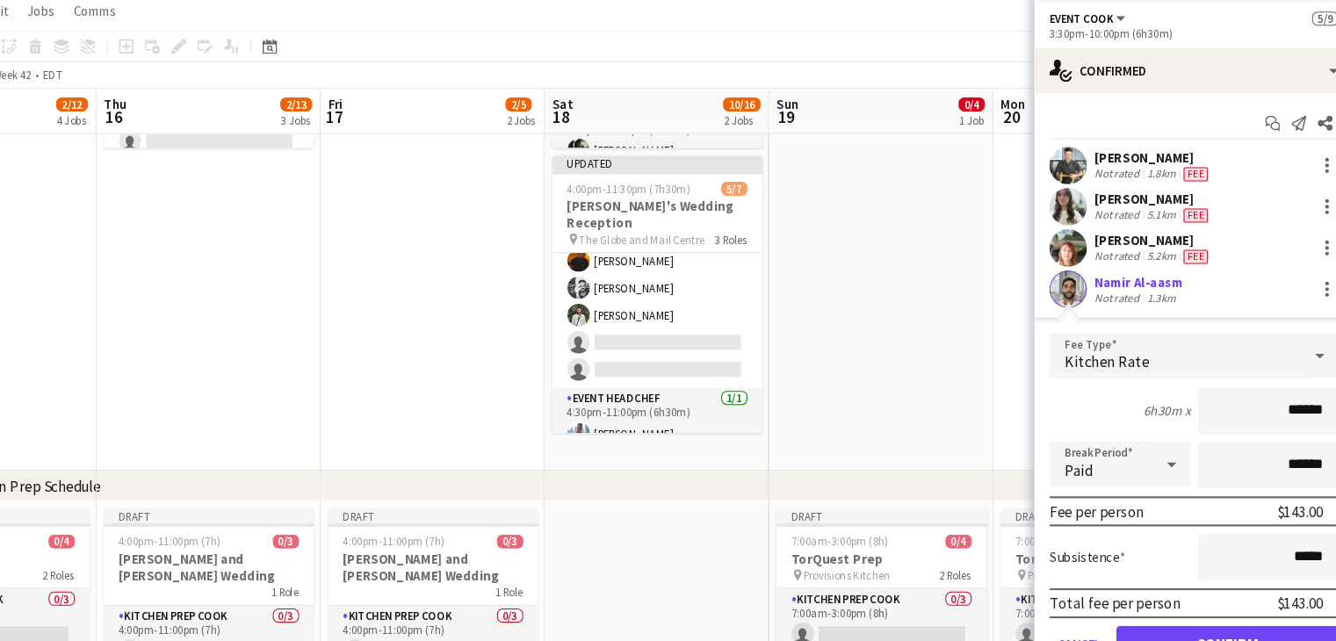
scroll to position [289, 0]
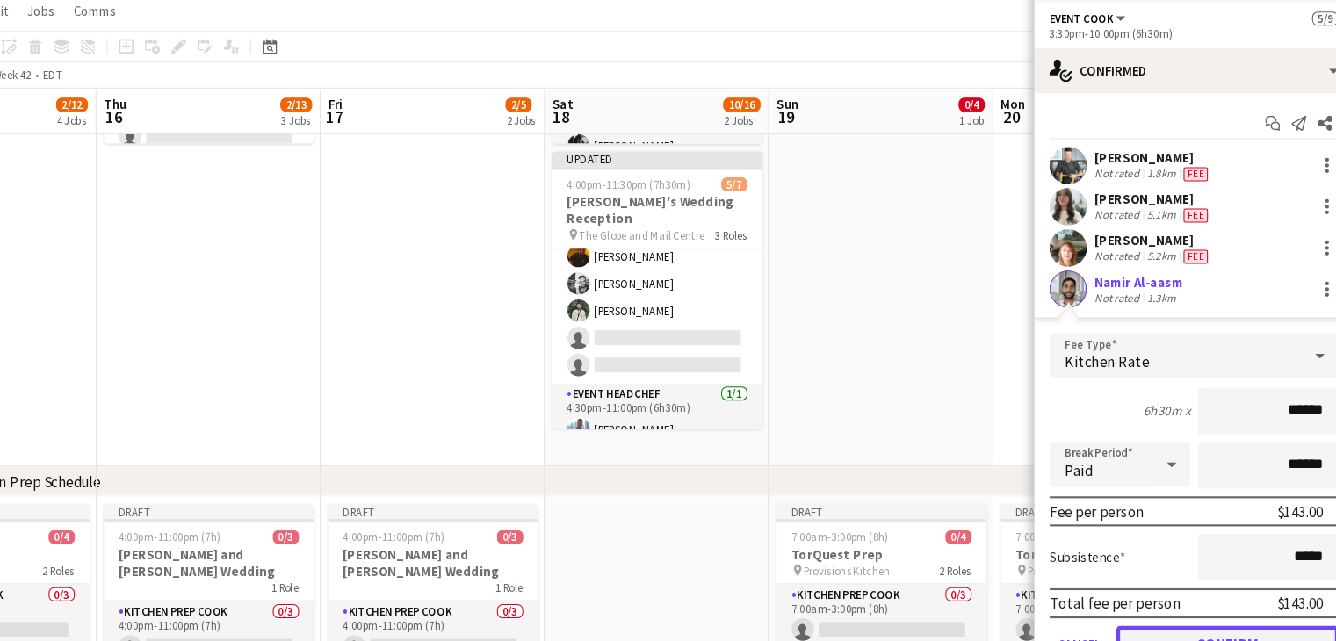
click at [1163, 626] on button "Confirm" at bounding box center [1218, 643] width 208 height 35
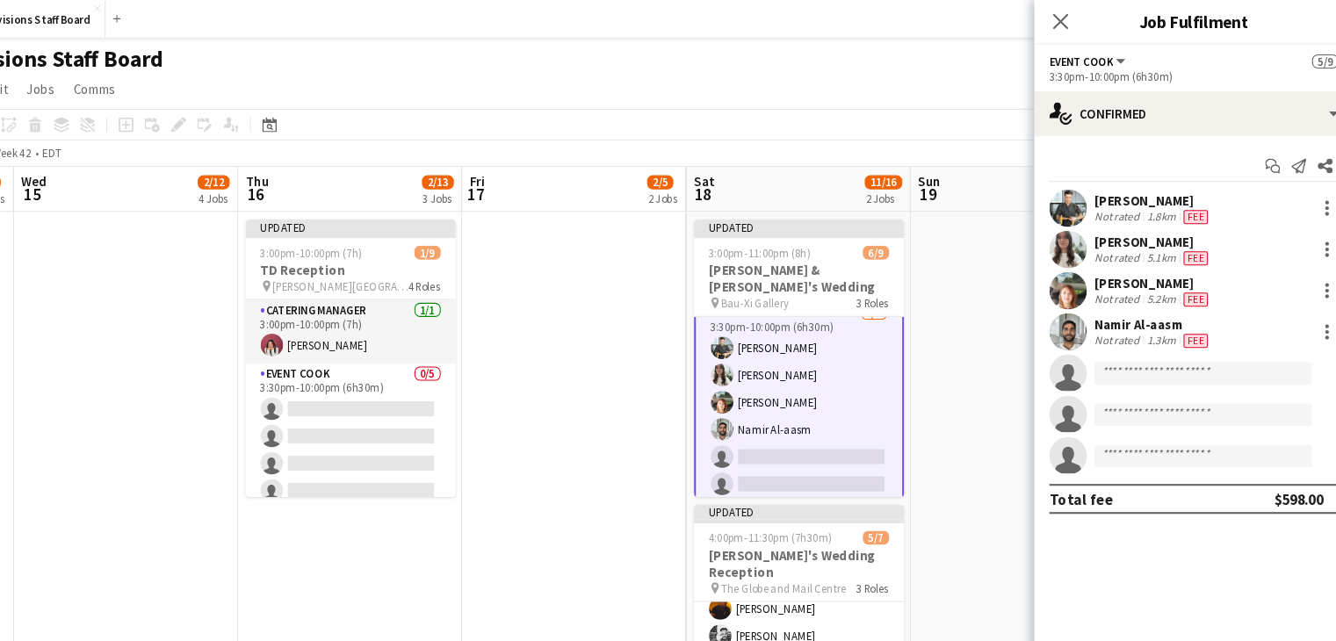
scroll to position [74, 0]
click at [1155, 357] on input at bounding box center [1195, 349] width 204 height 21
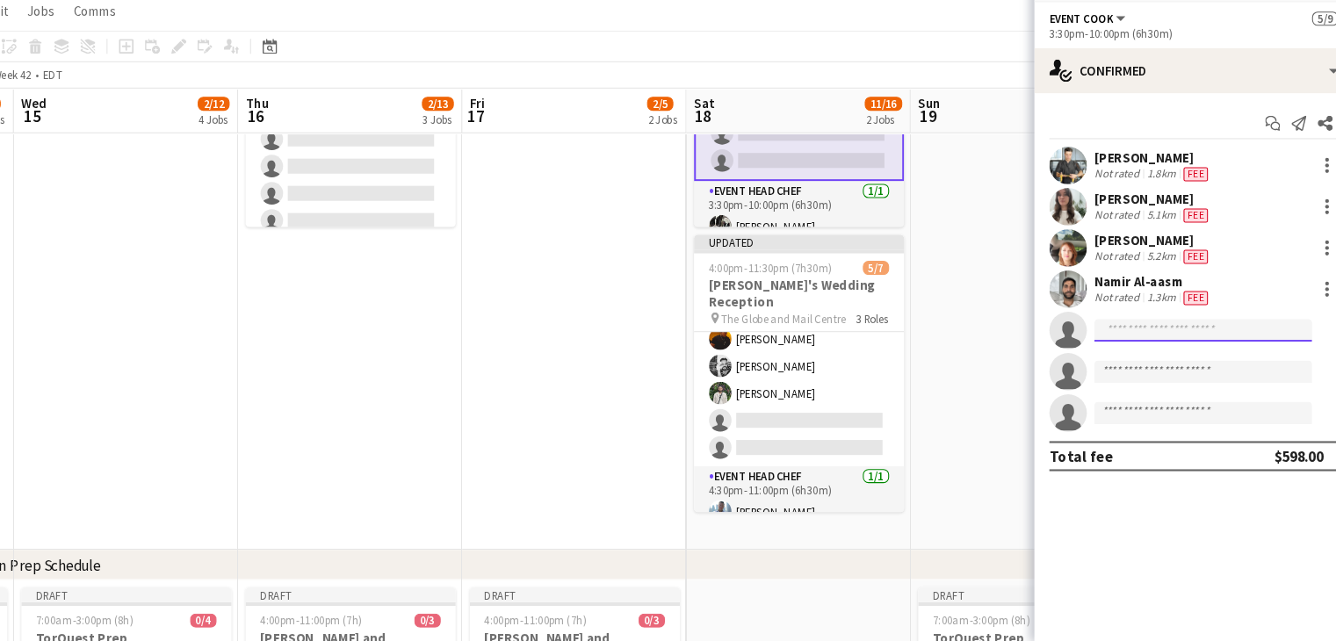
scroll to position [210, 0]
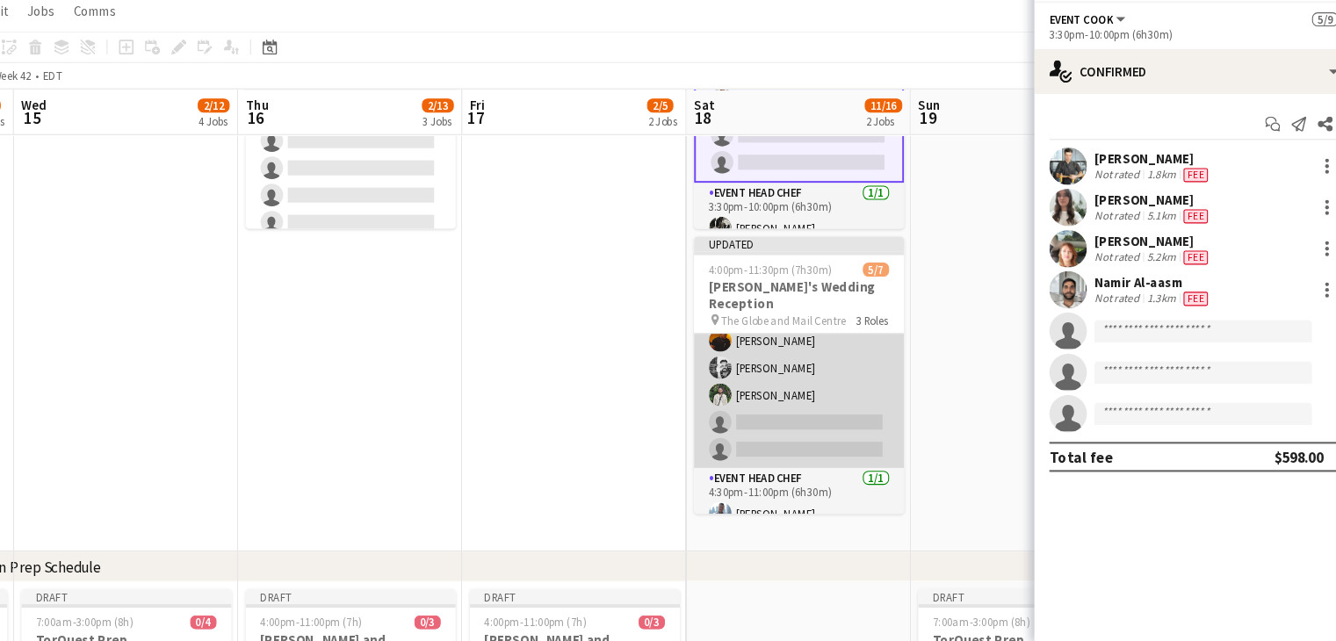
click at [788, 424] on app-card-role "Event Cook 3/5 4:30pm-11:00pm (6h30m) Timothy Lampitoc Evan Sheldon Ruslan Krav…" at bounding box center [816, 397] width 197 height 162
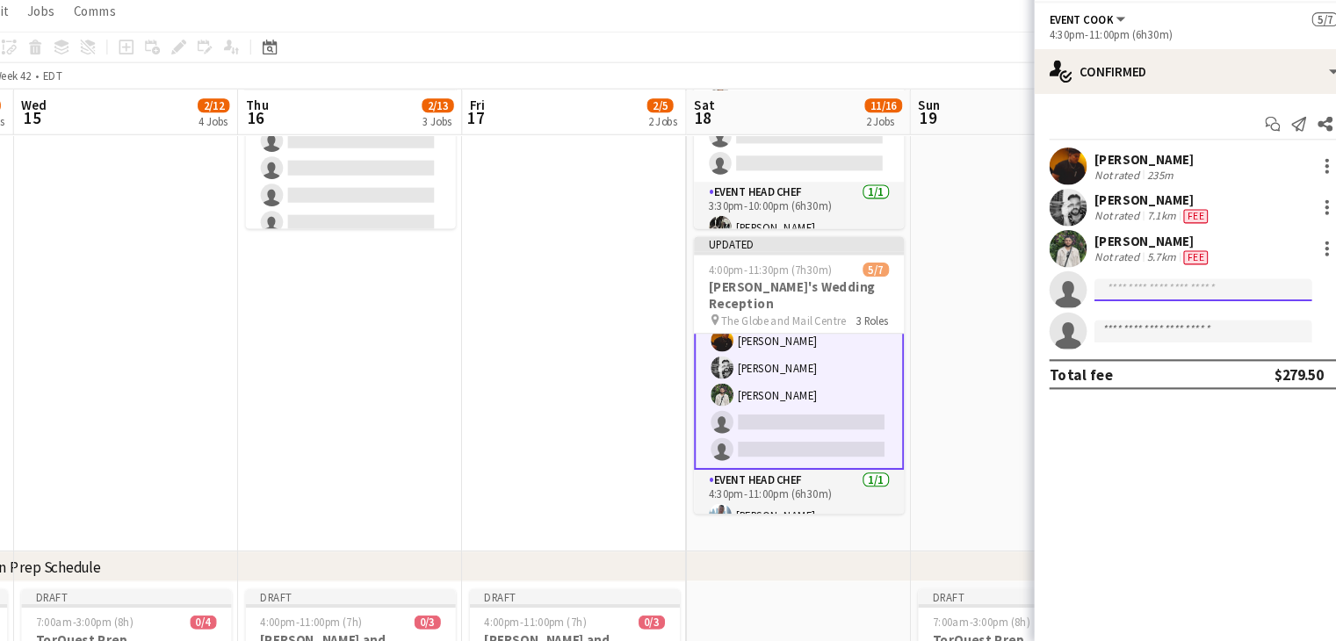
click at [1129, 309] on input at bounding box center [1195, 310] width 204 height 21
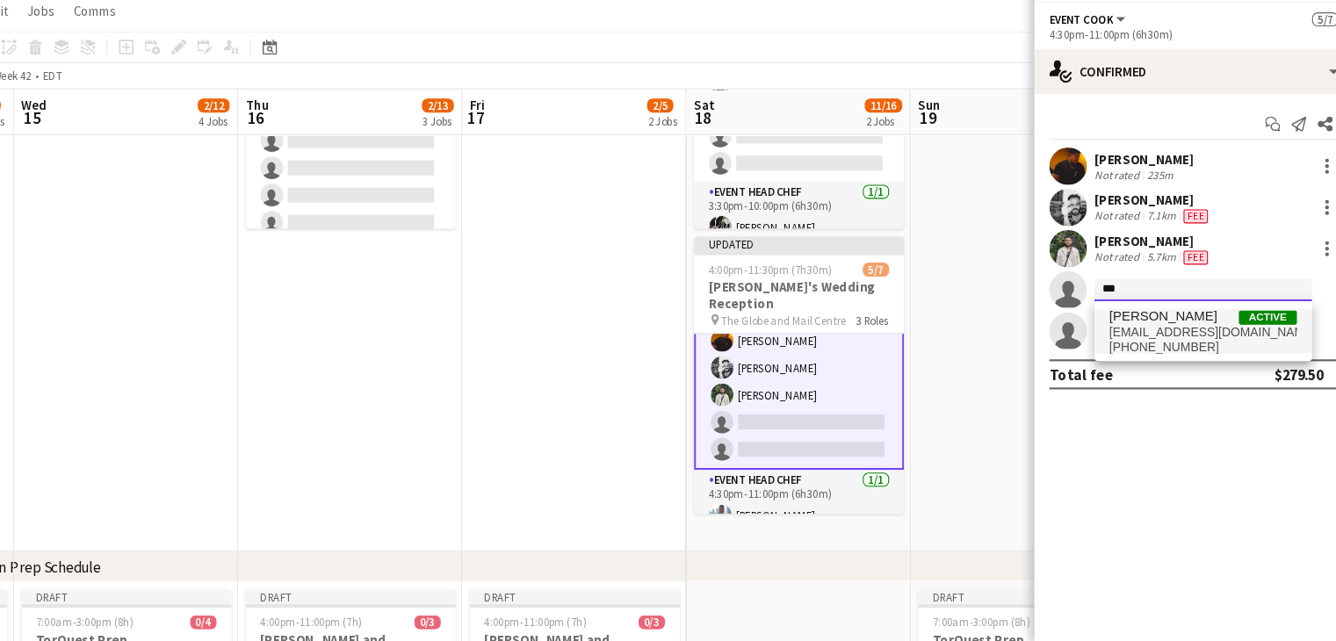
type input "***"
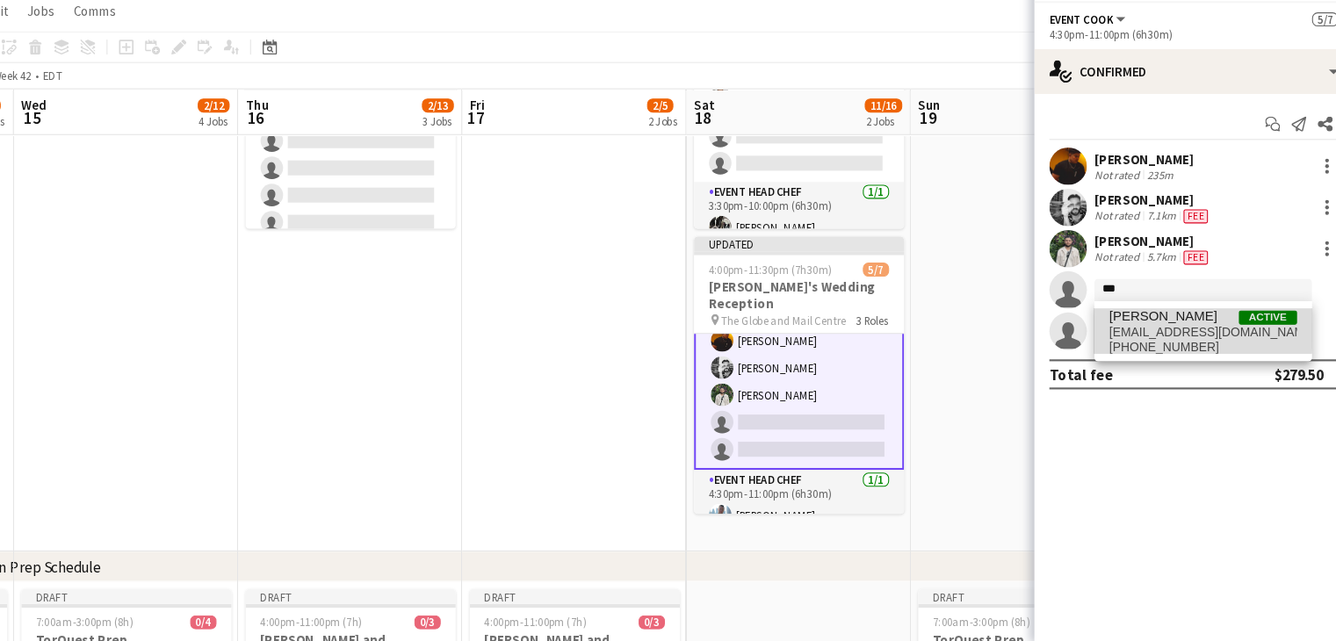
click at [1135, 346] on span "jaygsilva@gmail.com" at bounding box center [1195, 350] width 176 height 14
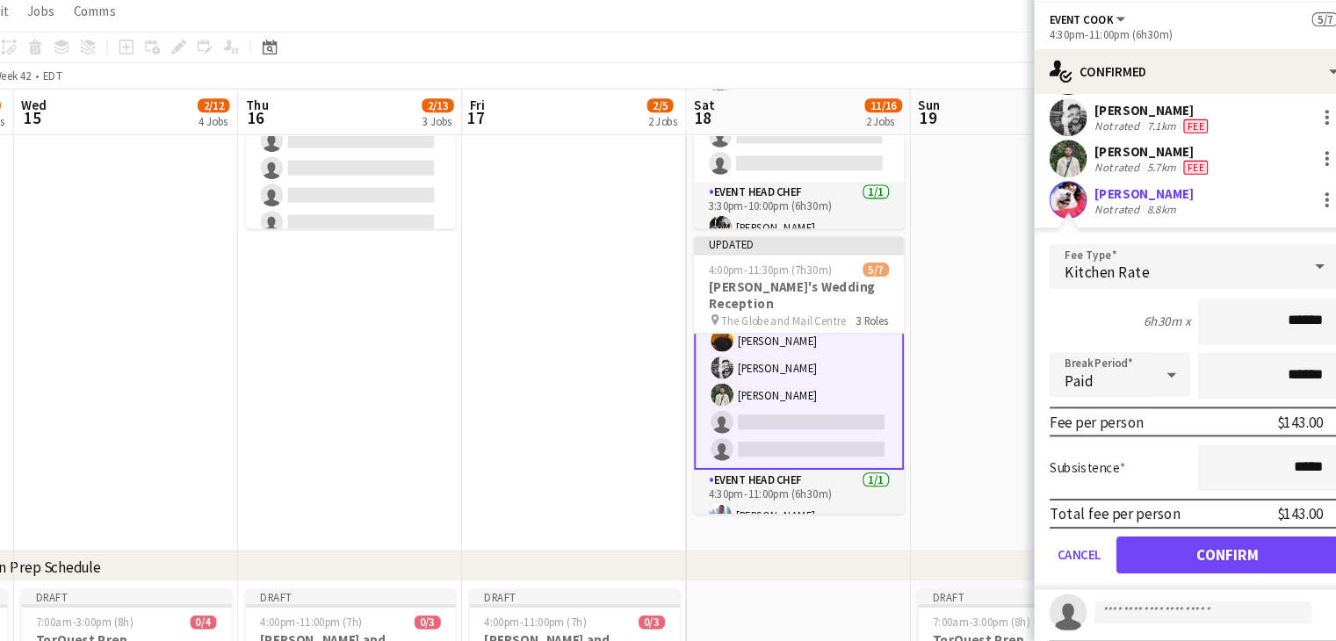
scroll to position [85, 0]
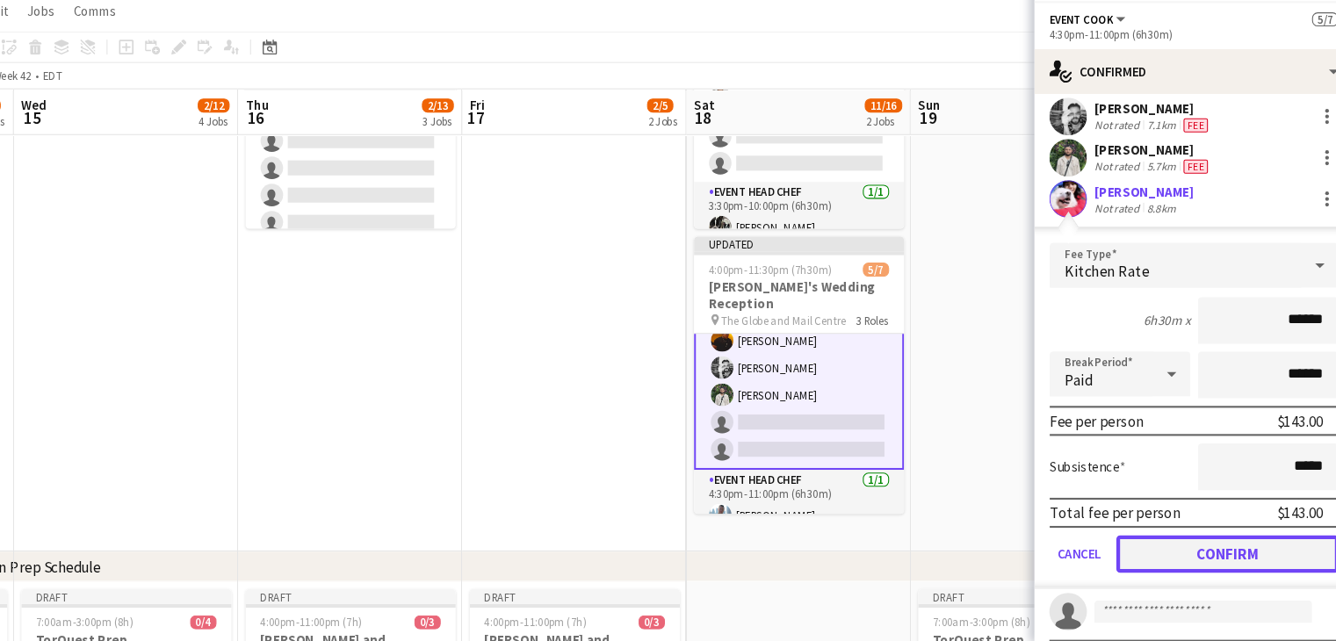
click at [1165, 556] on button "Confirm" at bounding box center [1218, 558] width 208 height 35
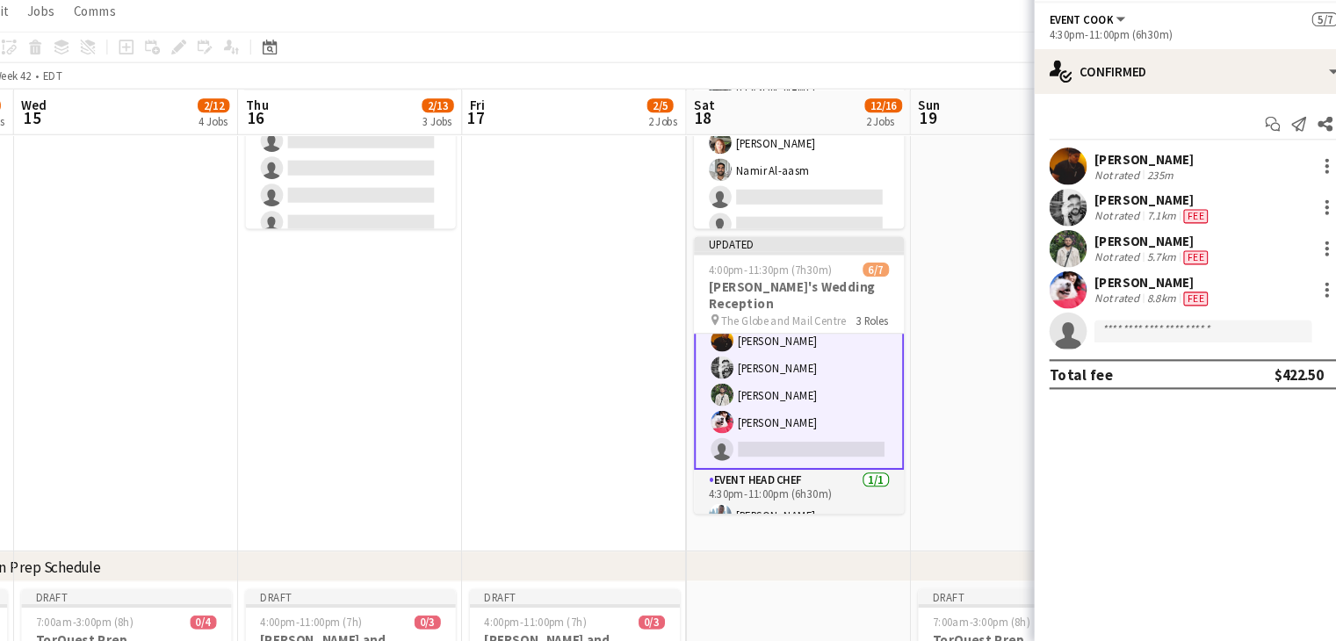
scroll to position [65, 0]
click at [1135, 351] on input at bounding box center [1195, 349] width 204 height 21
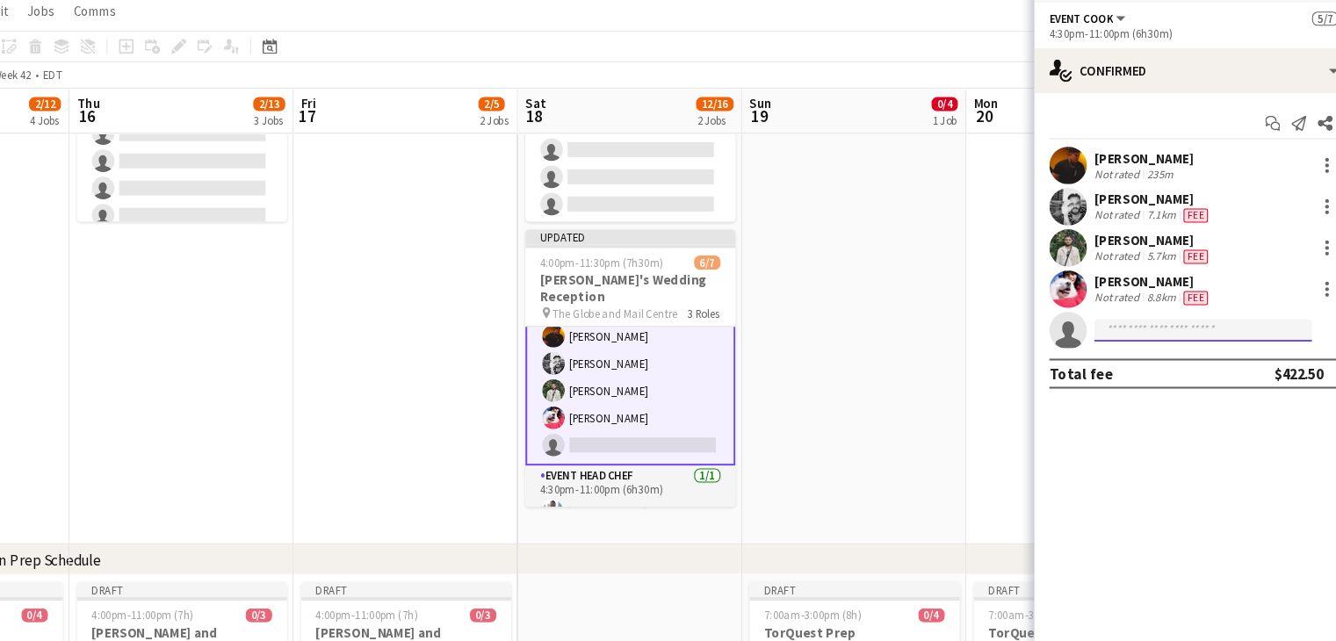
scroll to position [98, 0]
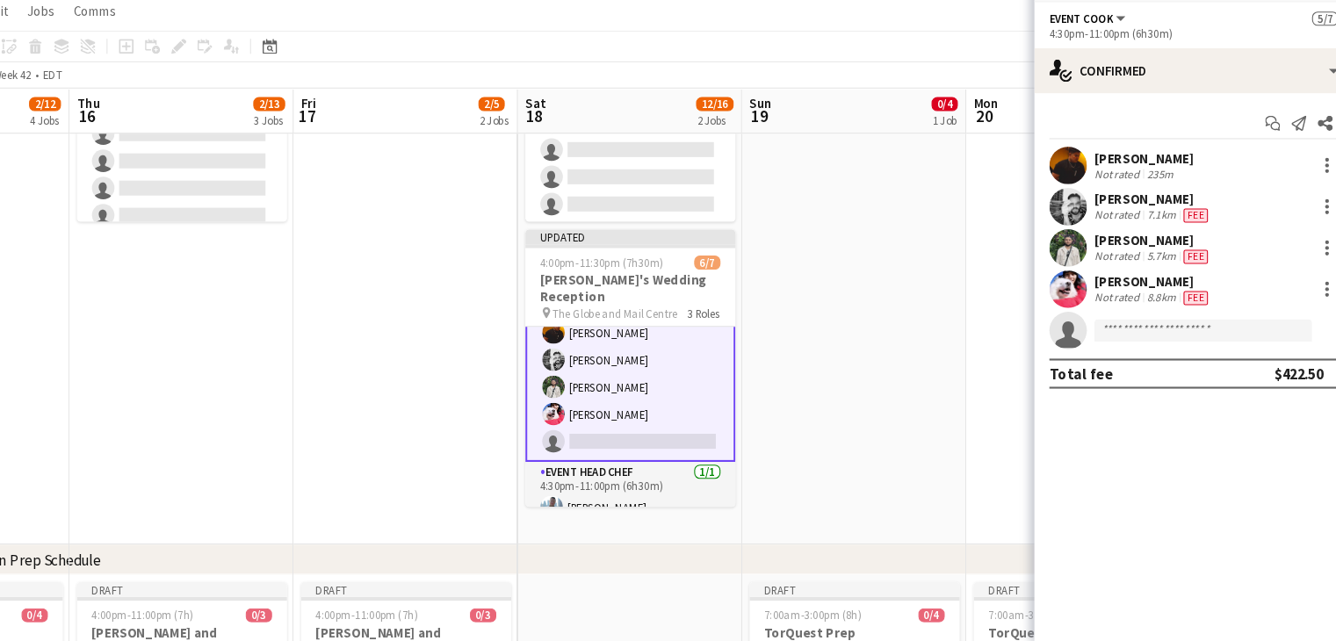
click at [661, 436] on app-card-role "Event Cook 4/5 4:30pm-11:00pm (6h30m) Timothy Lampitoc Evan Sheldon Ruslan Krav…" at bounding box center [659, 389] width 197 height 165
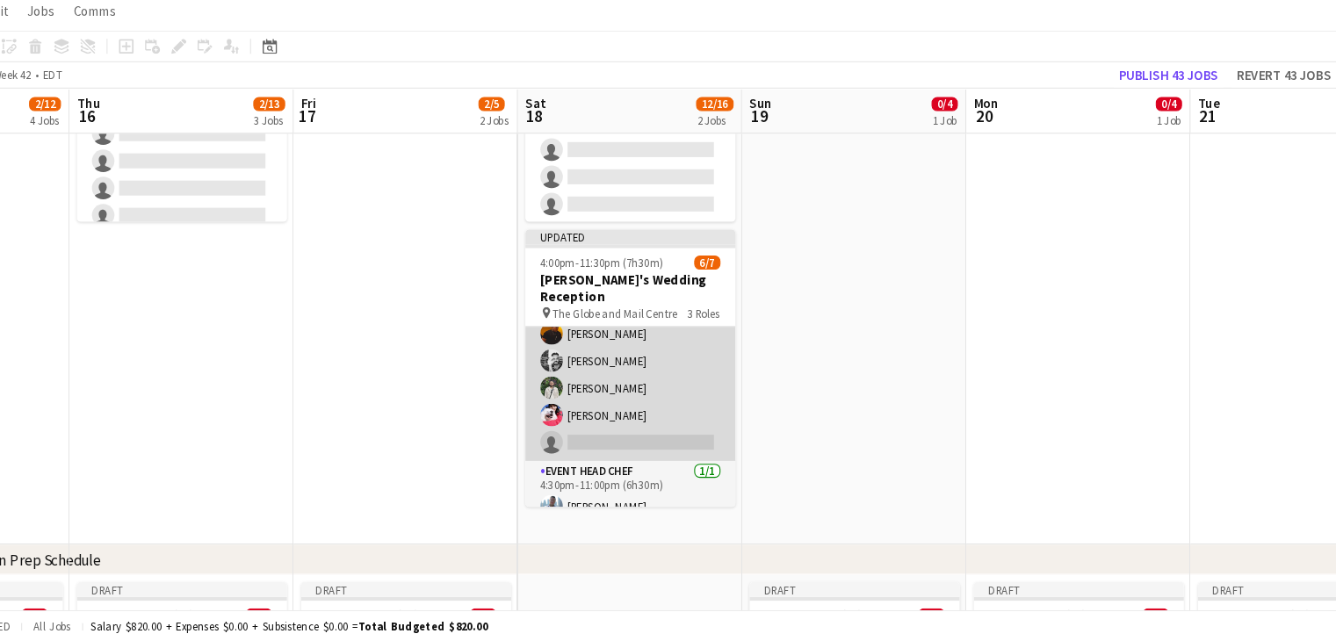
click at [661, 436] on app-card-role "Event Cook 4/5 4:30pm-11:00pm (6h30m) Timothy Lampitoc Evan Sheldon Ruslan Krav…" at bounding box center [659, 391] width 197 height 162
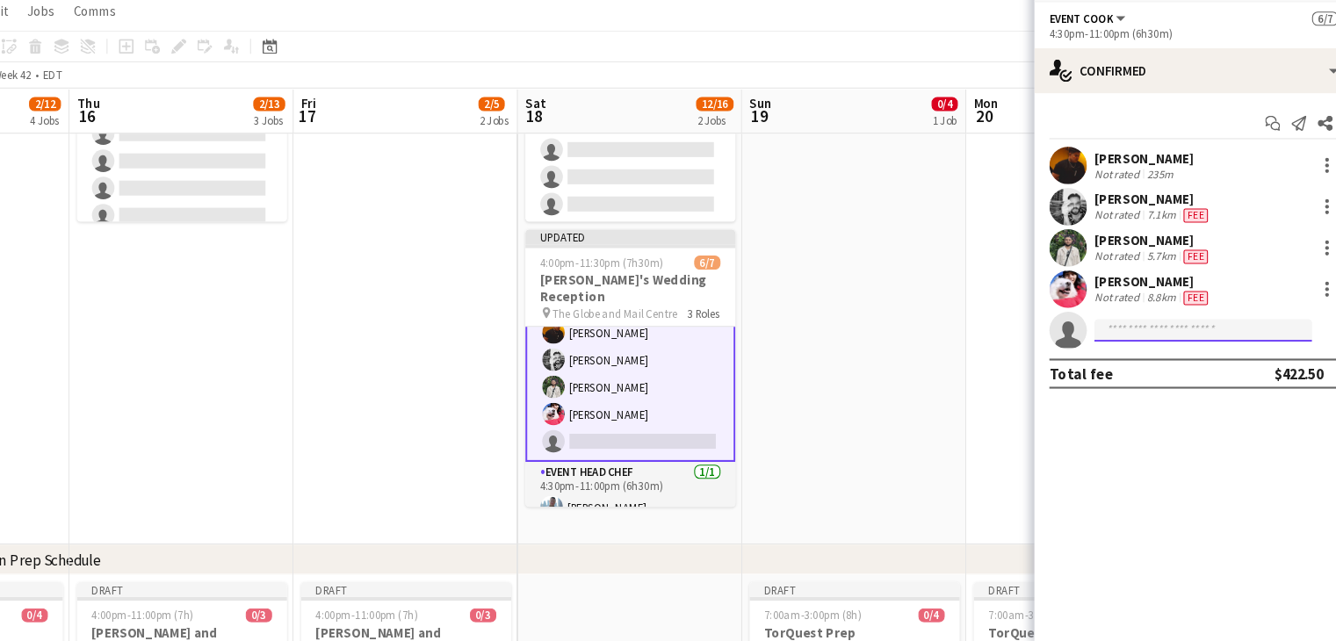
click at [1138, 344] on input at bounding box center [1195, 349] width 204 height 21
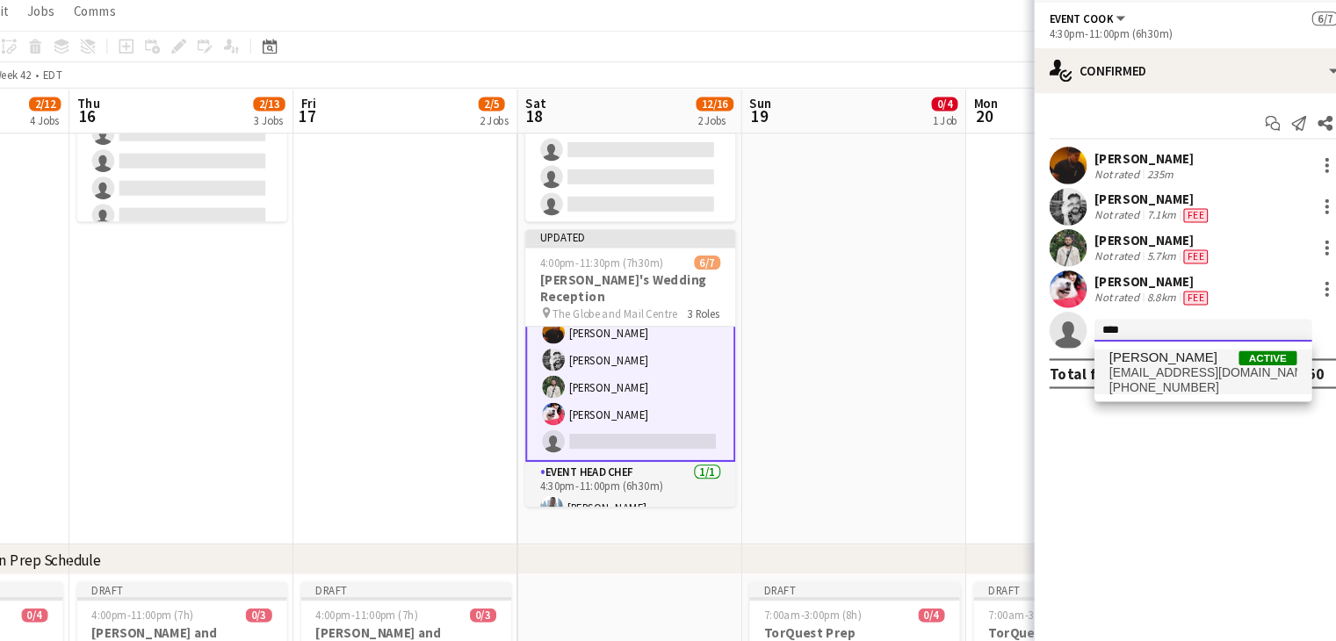
type input "****"
click at [1144, 392] on span "[EMAIL_ADDRESS][DOMAIN_NAME]" at bounding box center [1195, 389] width 176 height 14
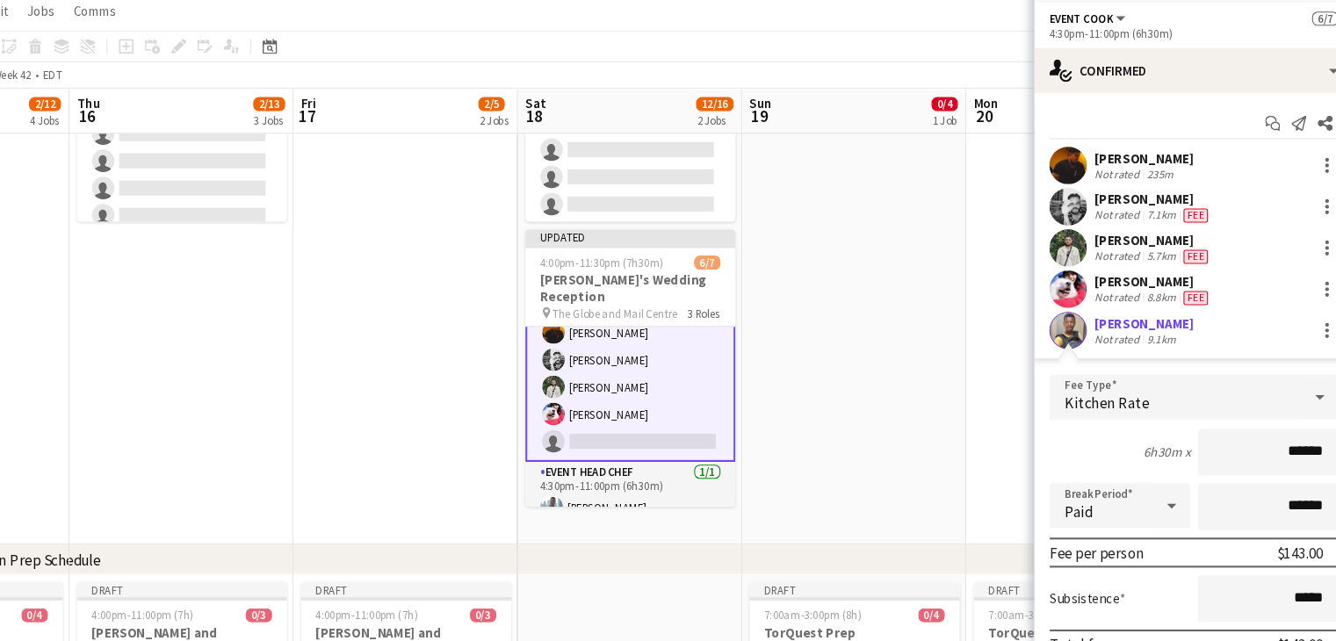
scroll to position [123, 0]
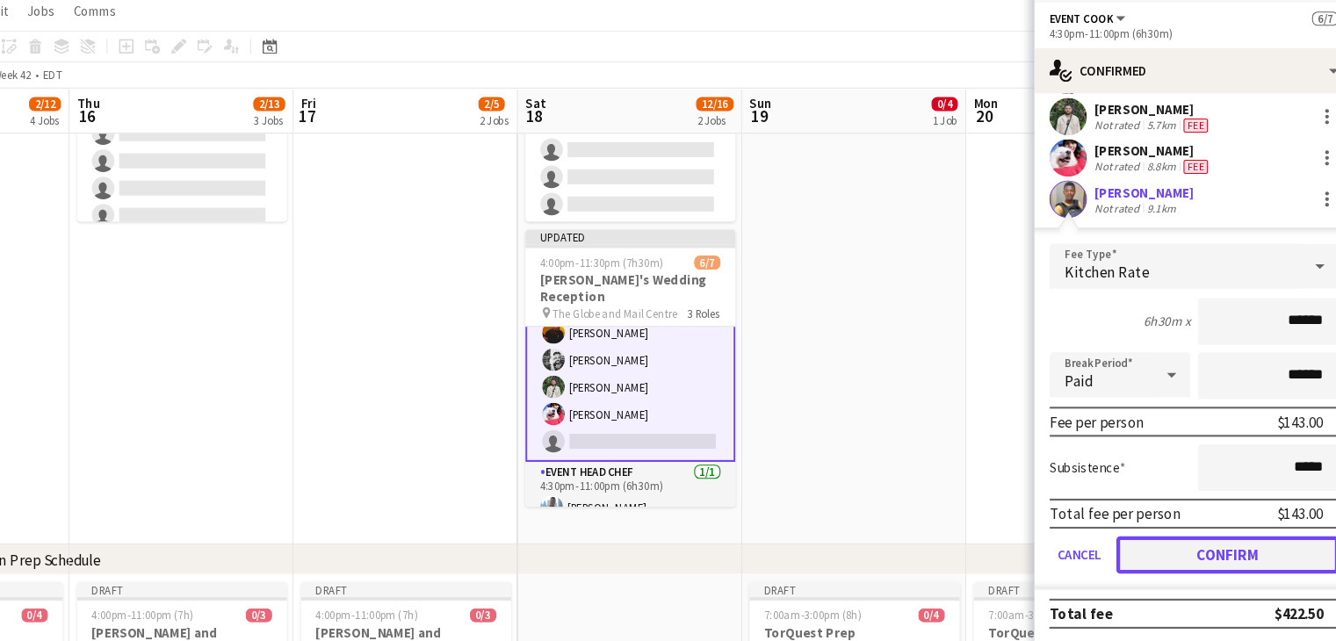
click at [1194, 564] on button "Confirm" at bounding box center [1218, 559] width 208 height 35
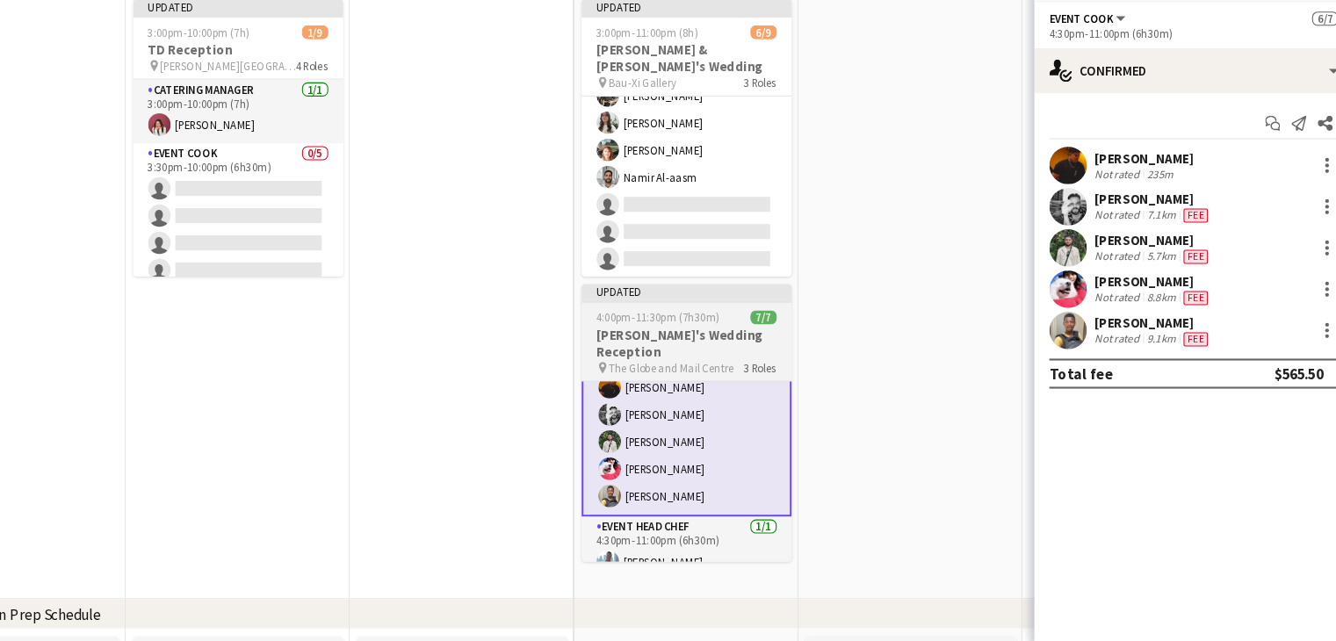
scroll to position [0, 0]
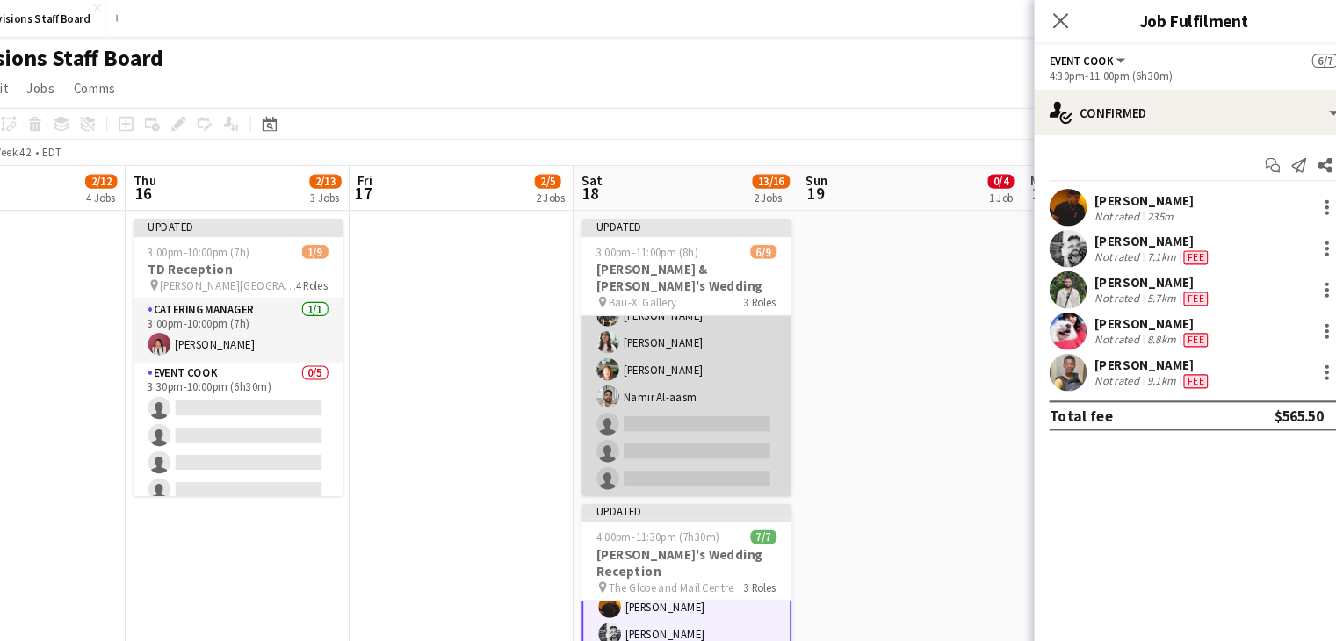
click at [688, 380] on app-card-role "Event Cook 4/7 3:30pm-10:00pm (6h30m) Alec Kerr Kate Levitt Dijana Posavec Nami…" at bounding box center [712, 360] width 197 height 213
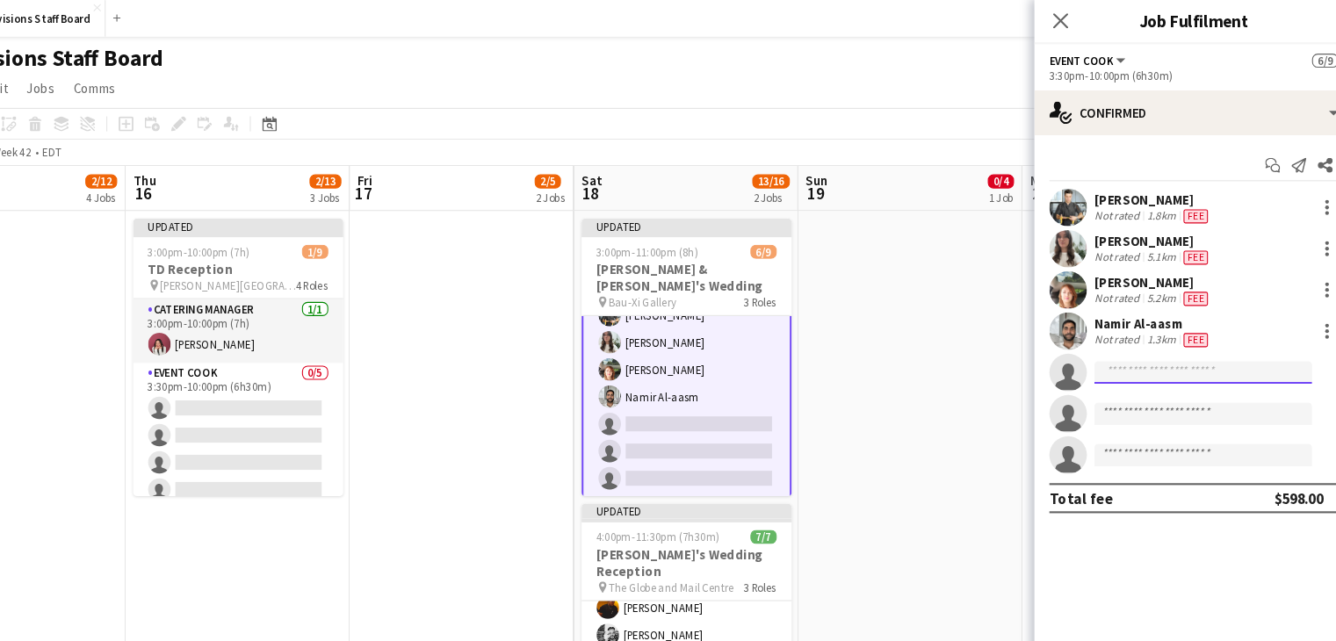
click at [1120, 347] on input at bounding box center [1195, 349] width 204 height 21
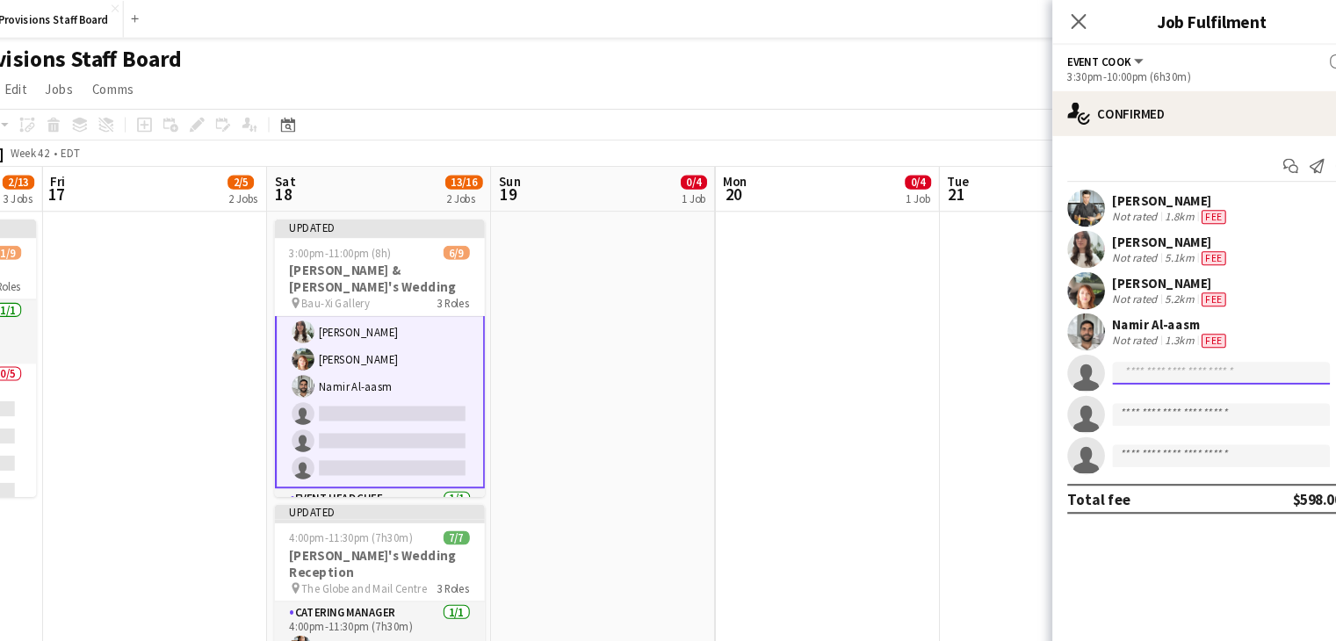
scroll to position [116, 0]
click at [399, 366] on app-card-role "Event Cook 4/7 3:30pm-10:00pm (6h30m) Alec Kerr Kate Levitt Dijana Posavec Nami…" at bounding box center [407, 349] width 197 height 216
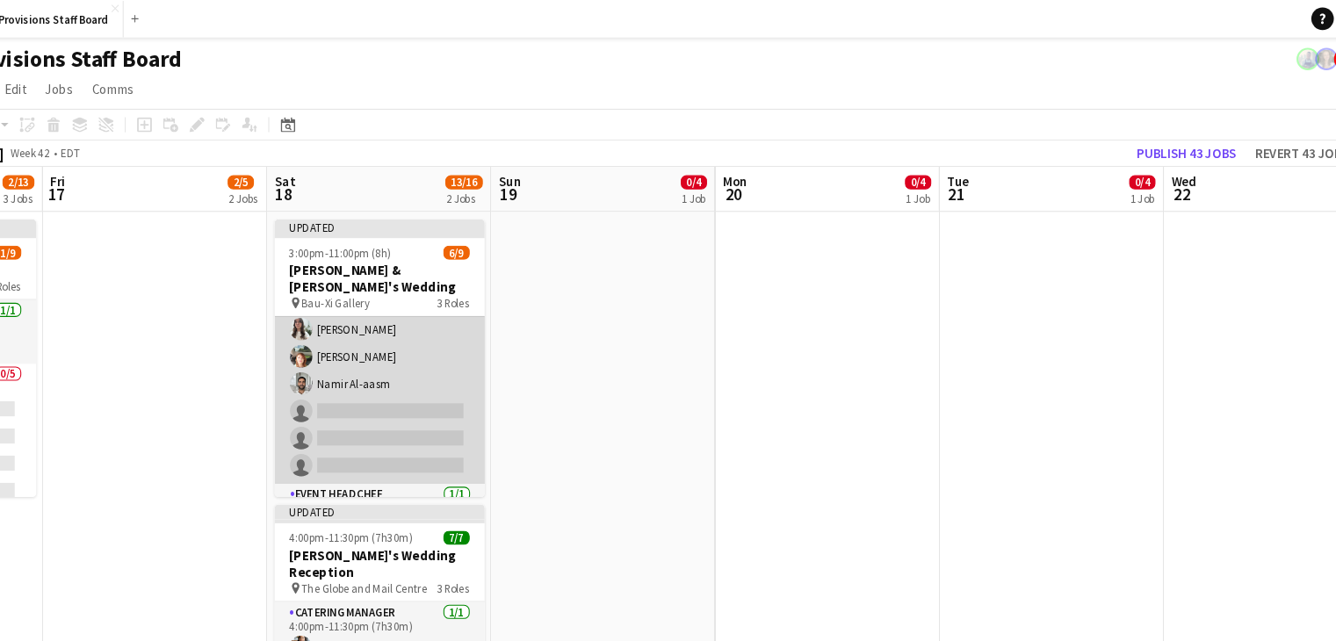
scroll to position [114, 0]
click at [413, 373] on app-card-role "Event Cook 4/7 3:30pm-10:00pm (6h30m) Alec Kerr Kate Levitt Dijana Posavec Nami…" at bounding box center [407, 348] width 197 height 213
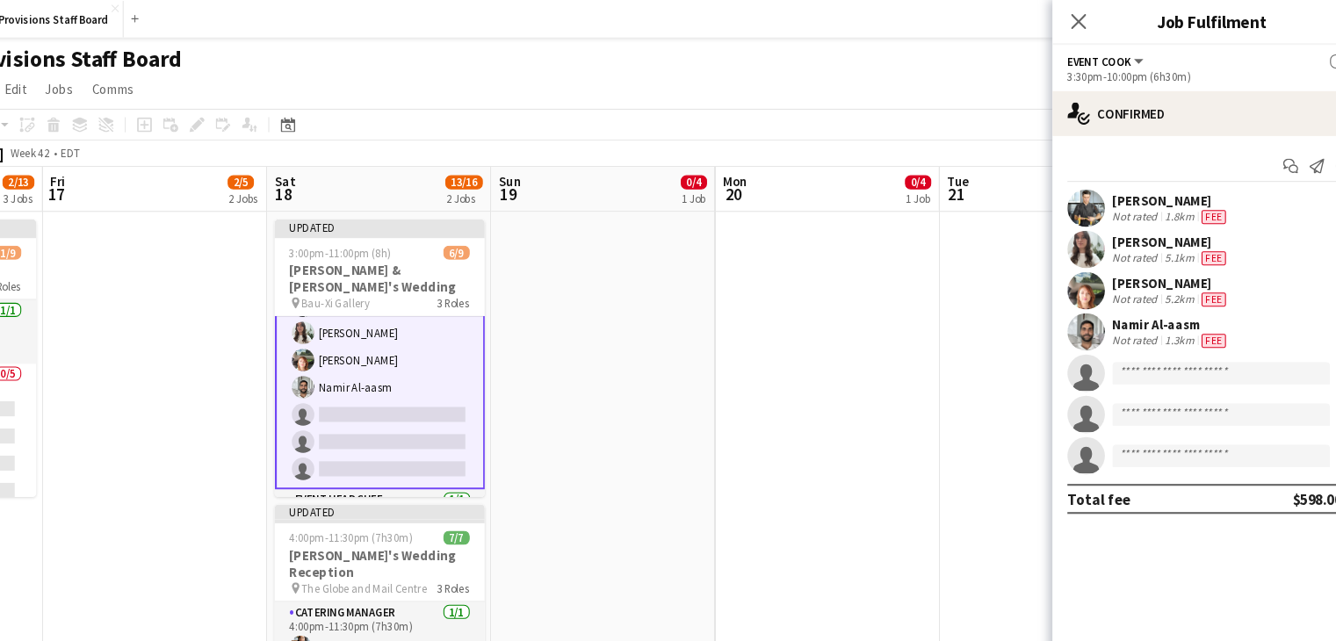
scroll to position [116, 0]
click at [1199, 350] on input at bounding box center [1195, 349] width 204 height 21
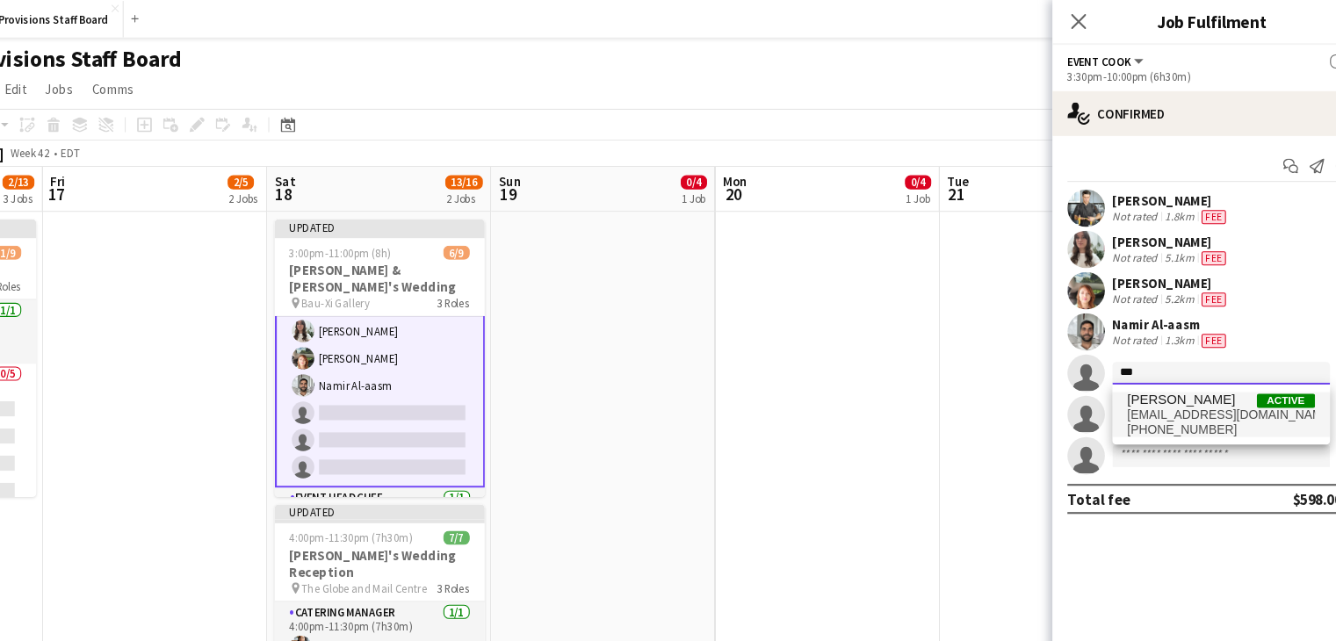
type input "***"
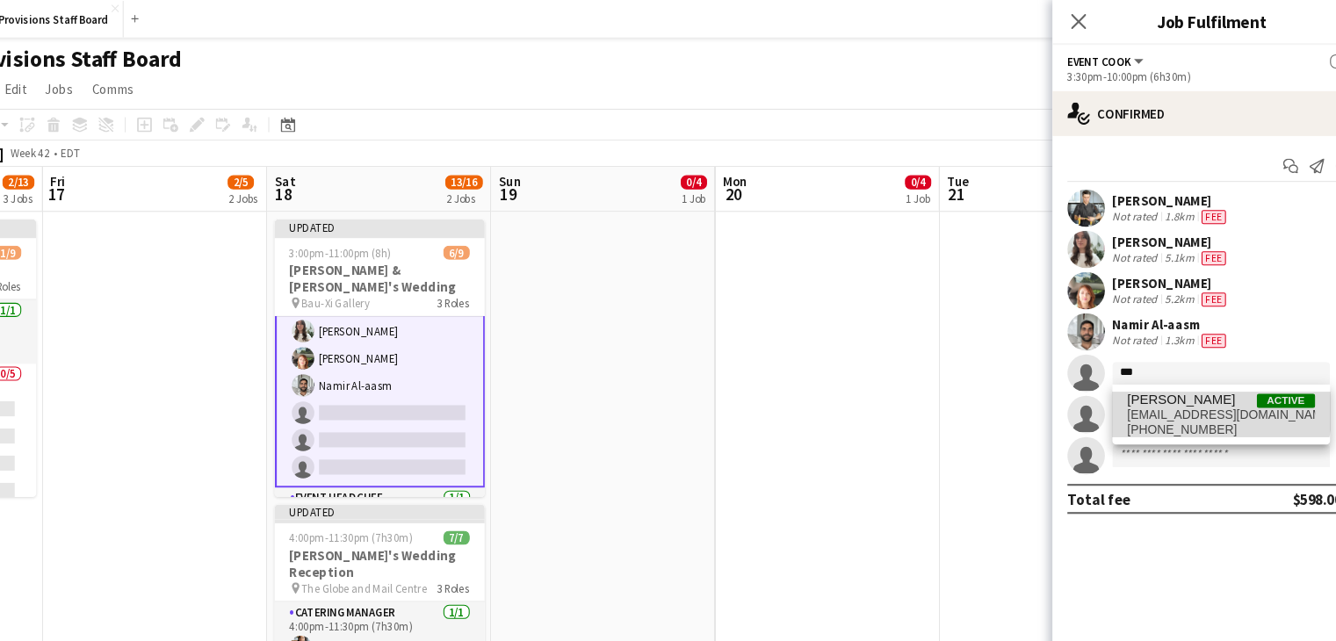
click at [1129, 377] on span "[PERSON_NAME]" at bounding box center [1157, 374] width 101 height 15
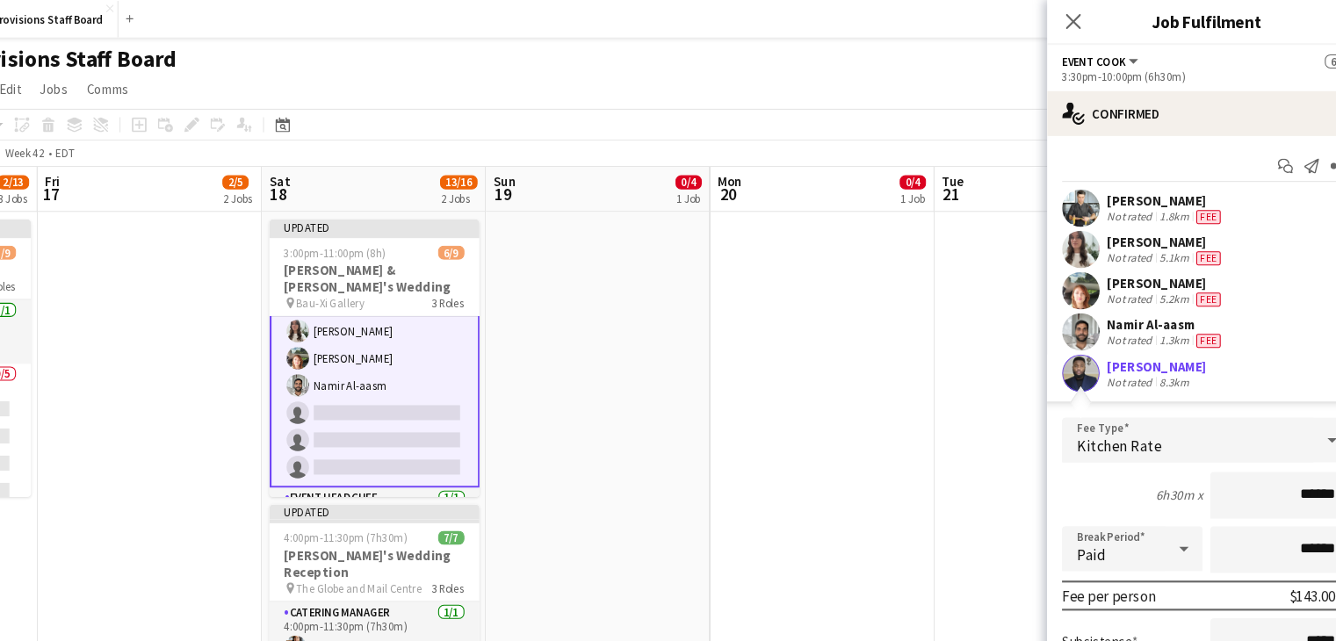
scroll to position [200, 0]
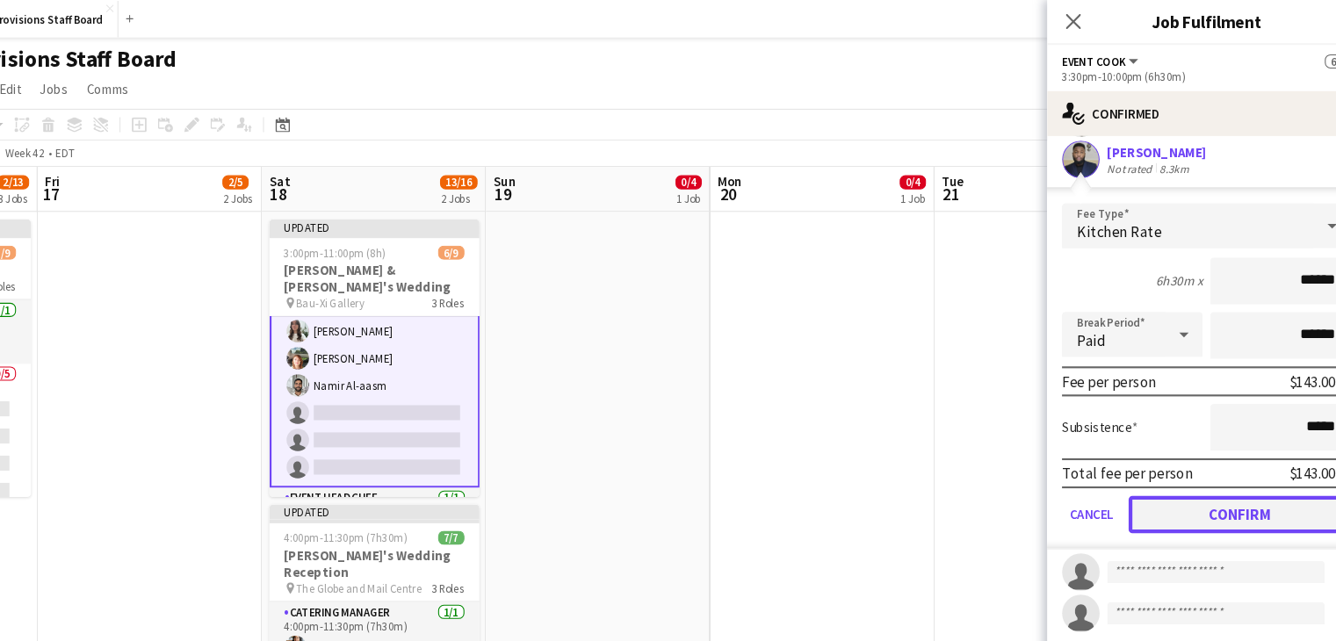
click at [1162, 477] on button "Confirm" at bounding box center [1218, 482] width 208 height 35
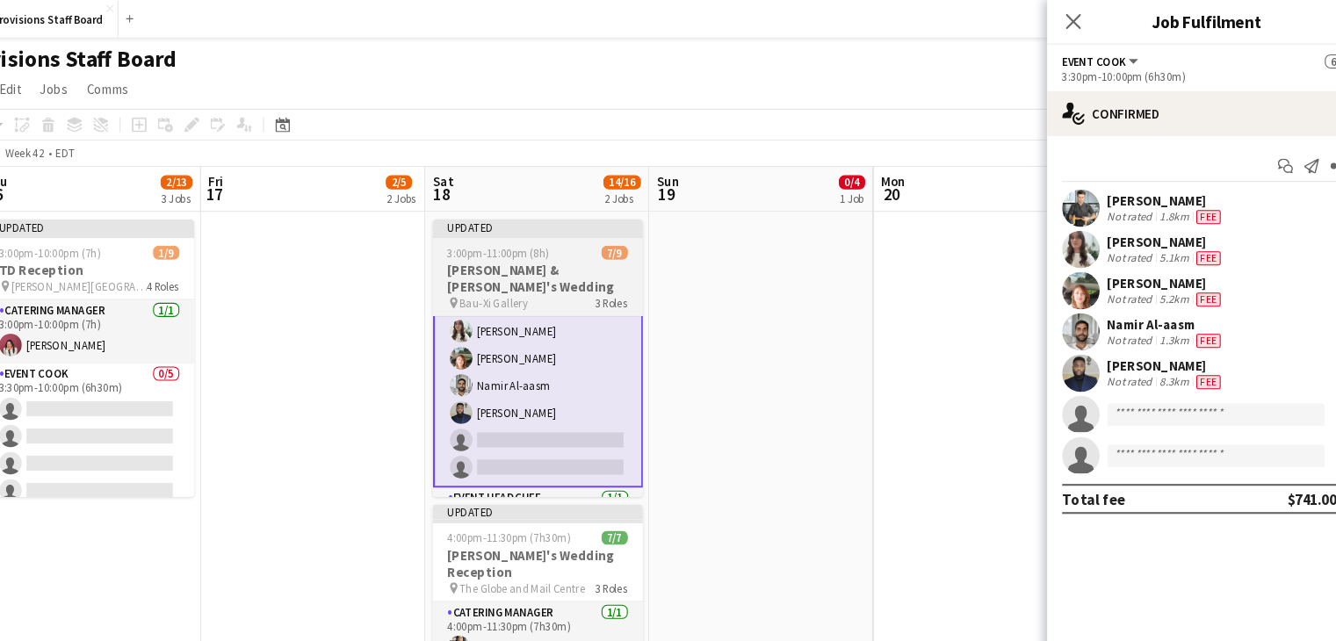
scroll to position [0, 386]
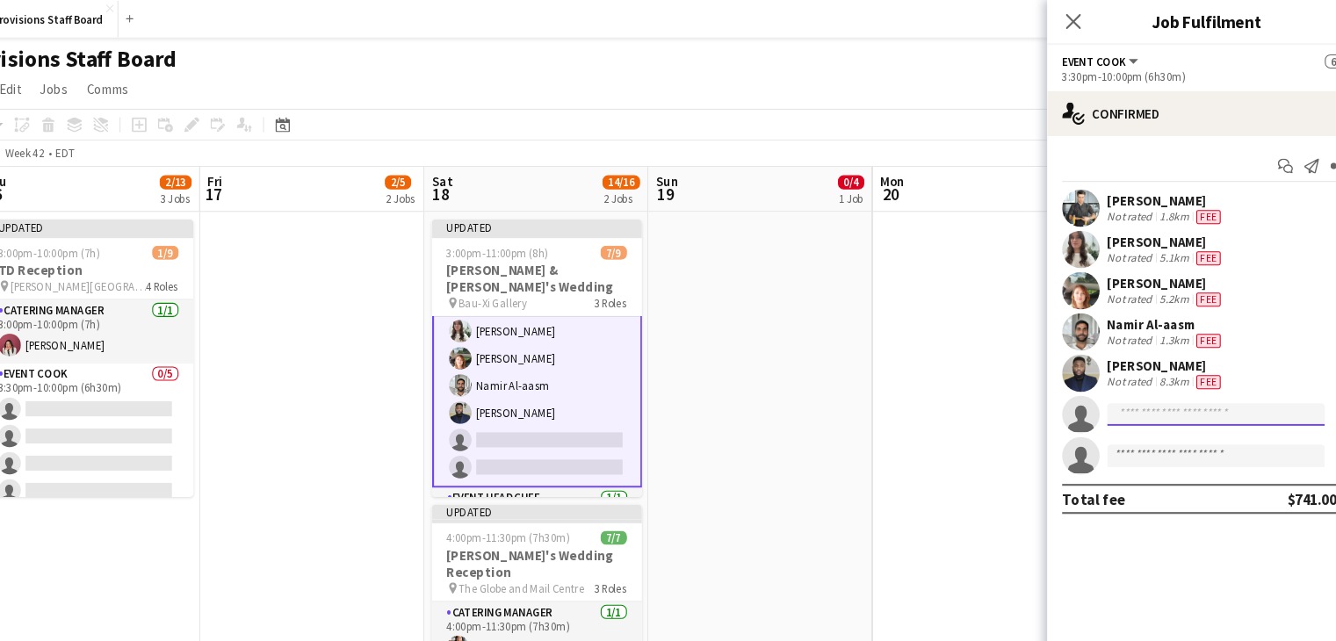
click at [1133, 386] on input at bounding box center [1195, 388] width 204 height 21
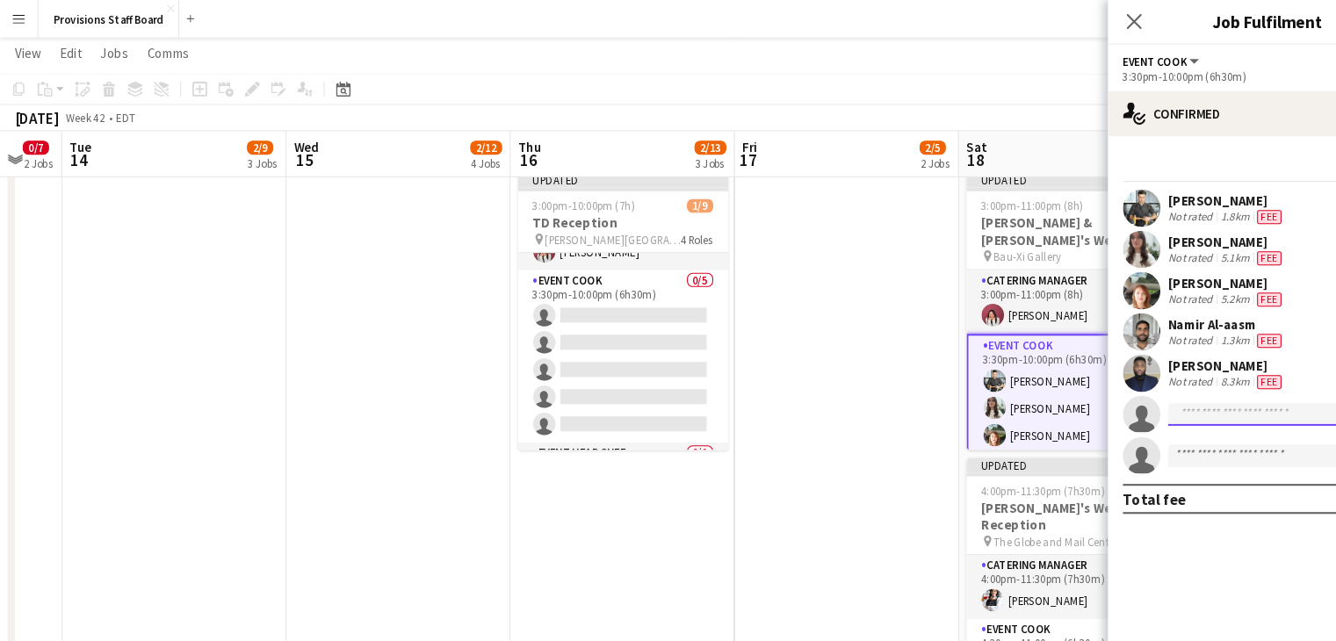
scroll to position [42, 0]
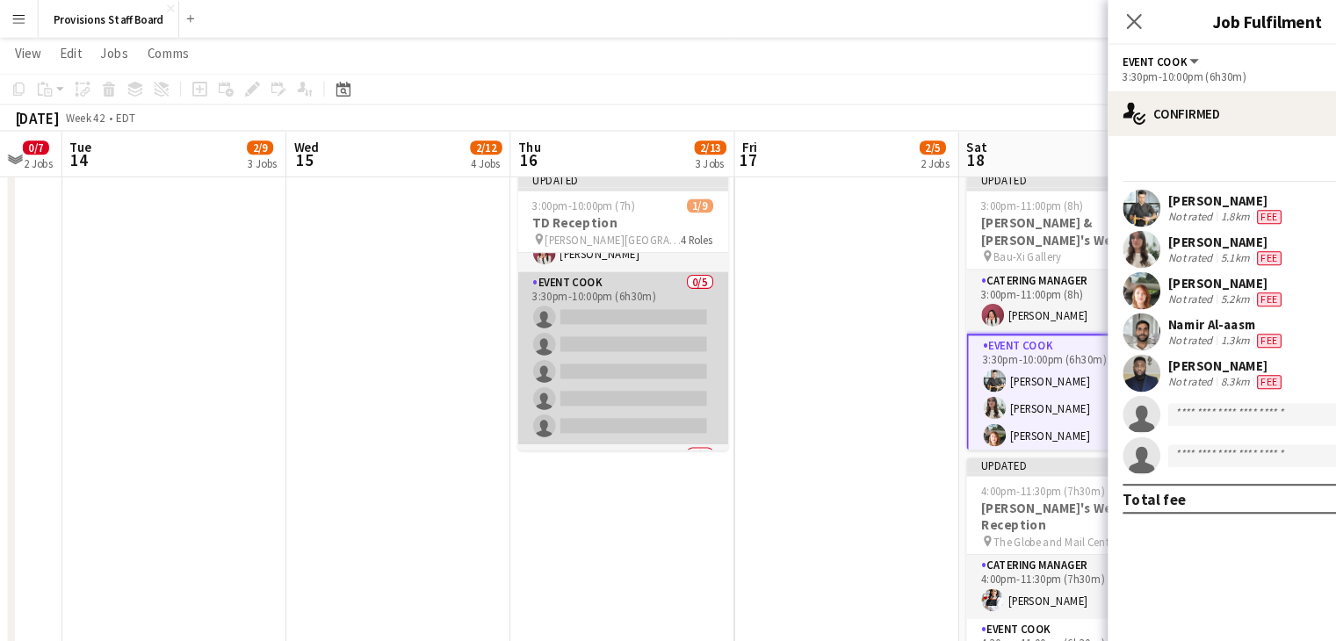
click at [566, 299] on app-card-role "Event Cook 0/5 3:30pm-10:00pm (6h30m) single-neutral-actions single-neutral-act…" at bounding box center [583, 336] width 197 height 162
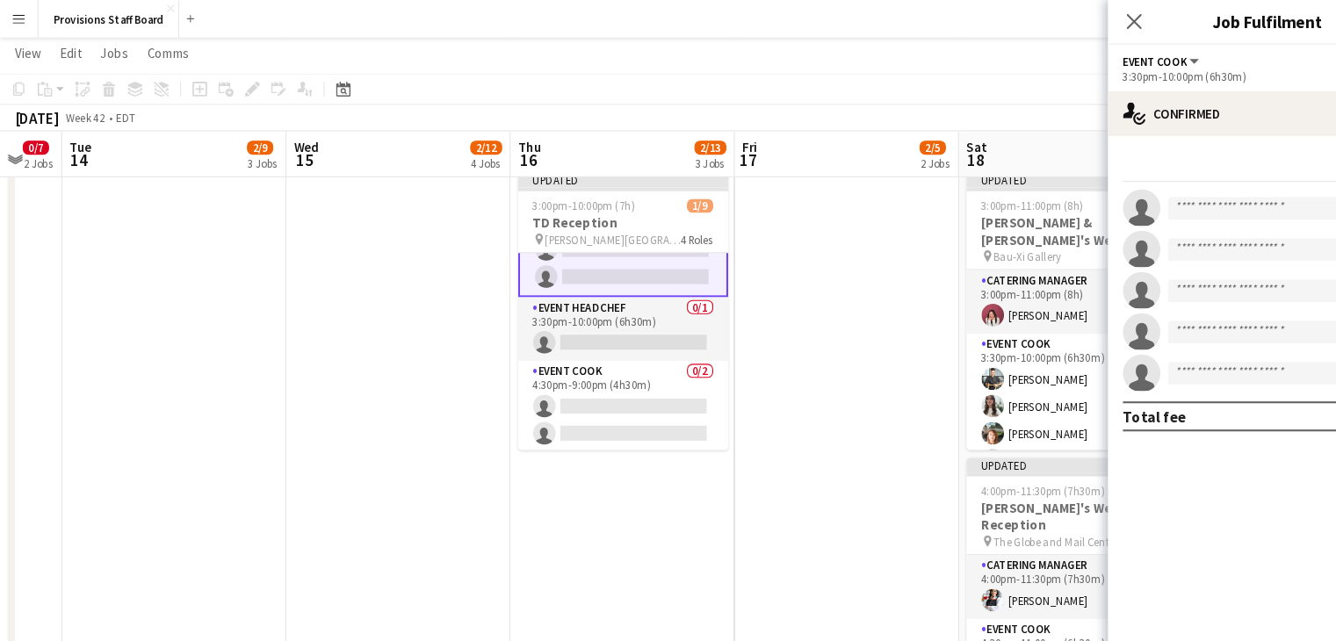
scroll to position [183, 0]
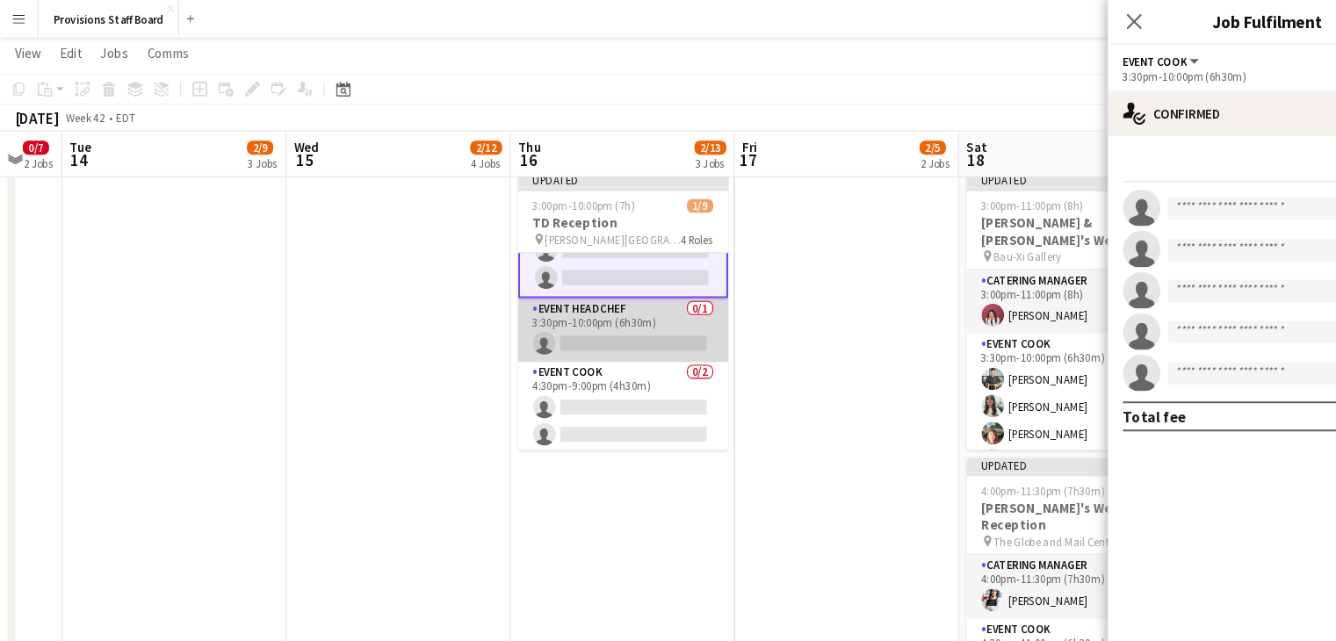
click at [578, 321] on app-card-role "Event Head Chef 0/1 3:30pm-10:00pm (6h30m) single-neutral-actions" at bounding box center [583, 309] width 197 height 60
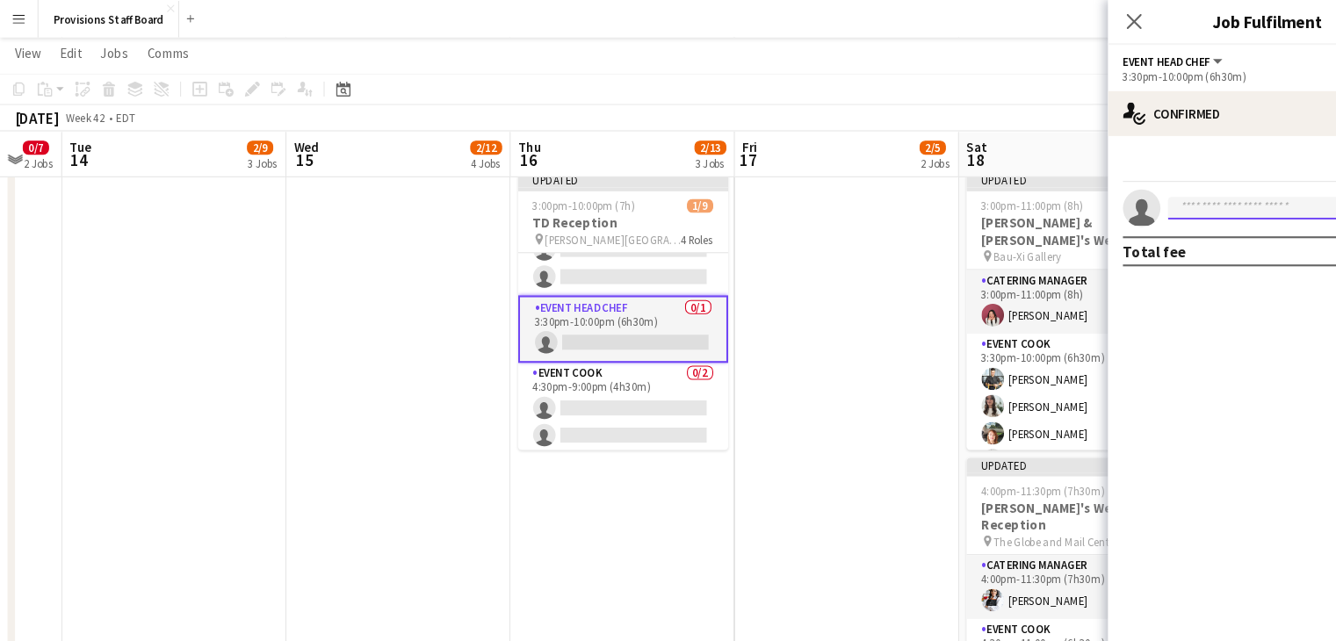
click at [1178, 197] on input at bounding box center [1195, 194] width 204 height 21
type input "****"
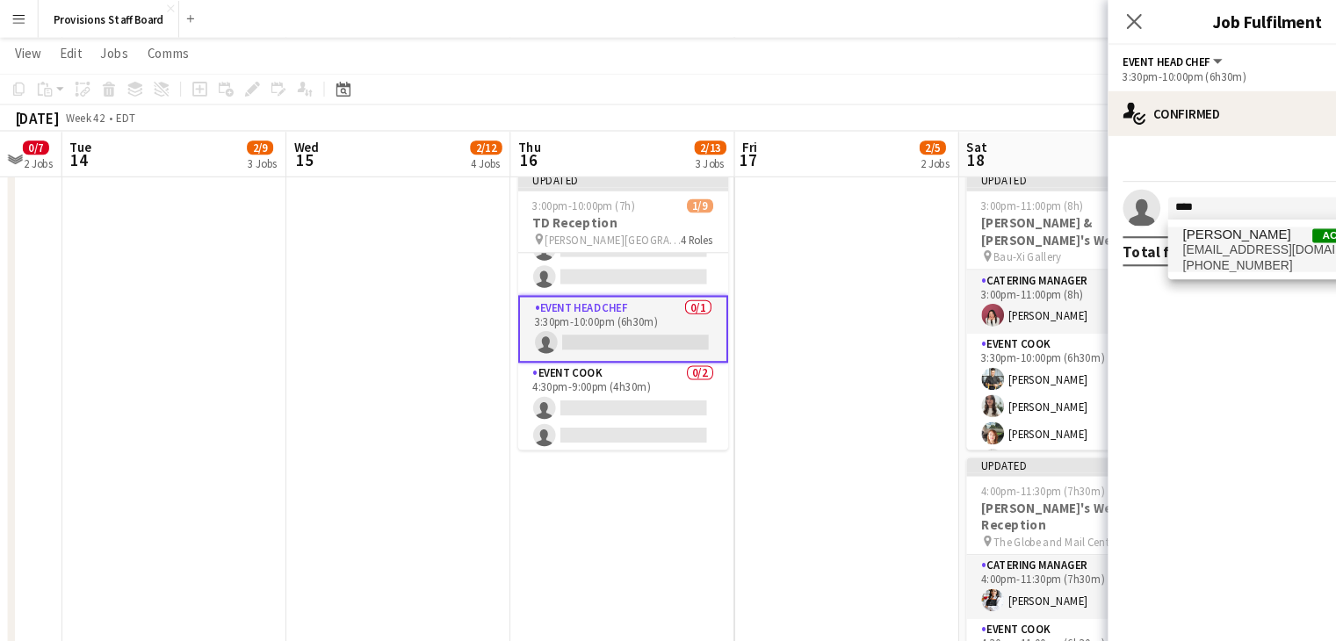
click at [1160, 230] on span "416dustin@gmail.com" at bounding box center [1195, 234] width 176 height 14
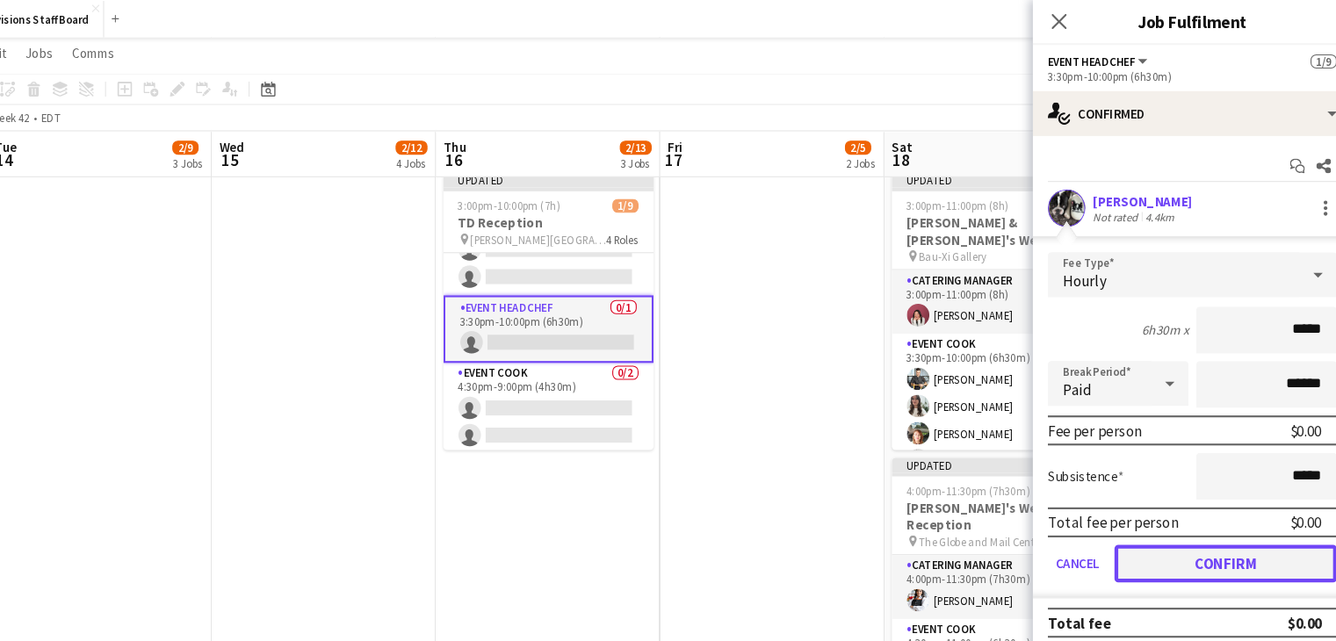
click at [1216, 527] on button "Confirm" at bounding box center [1218, 527] width 208 height 35
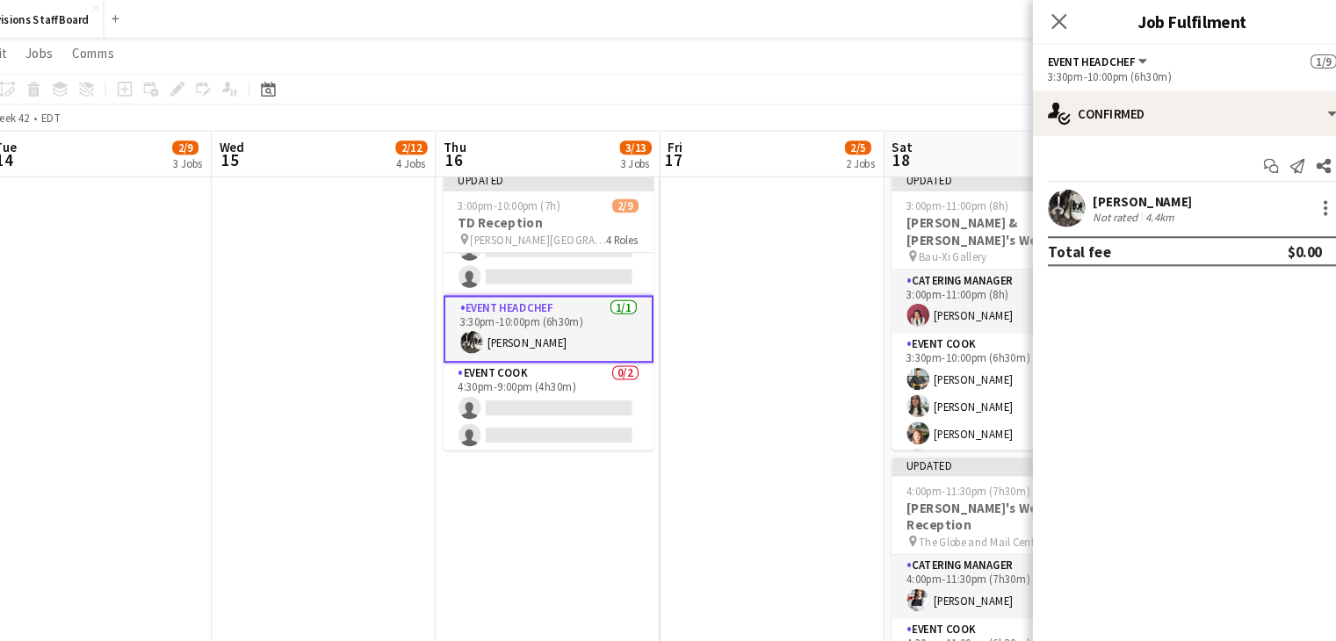
click at [819, 392] on app-date-cell at bounding box center [793, 439] width 210 height 569
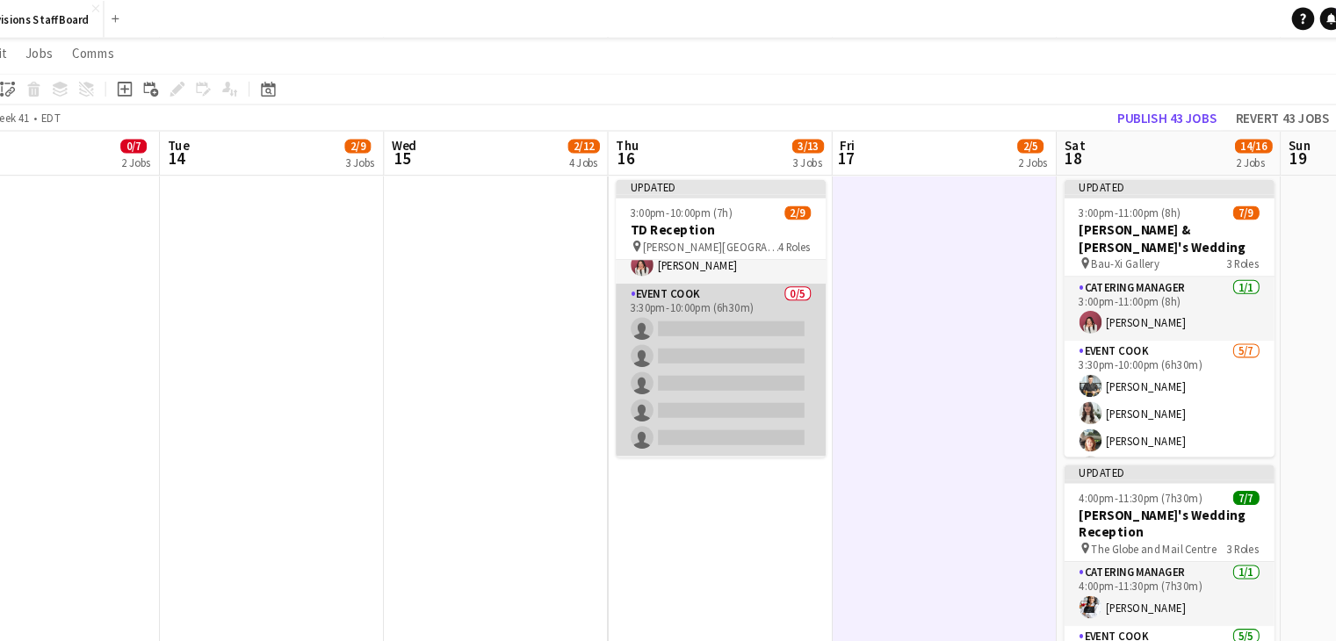
scroll to position [39, 0]
click at [715, 307] on app-card-role "Event Cook 0/5 3:30pm-10:00pm (6h30m) single-neutral-actions single-neutral-act…" at bounding box center [744, 346] width 197 height 162
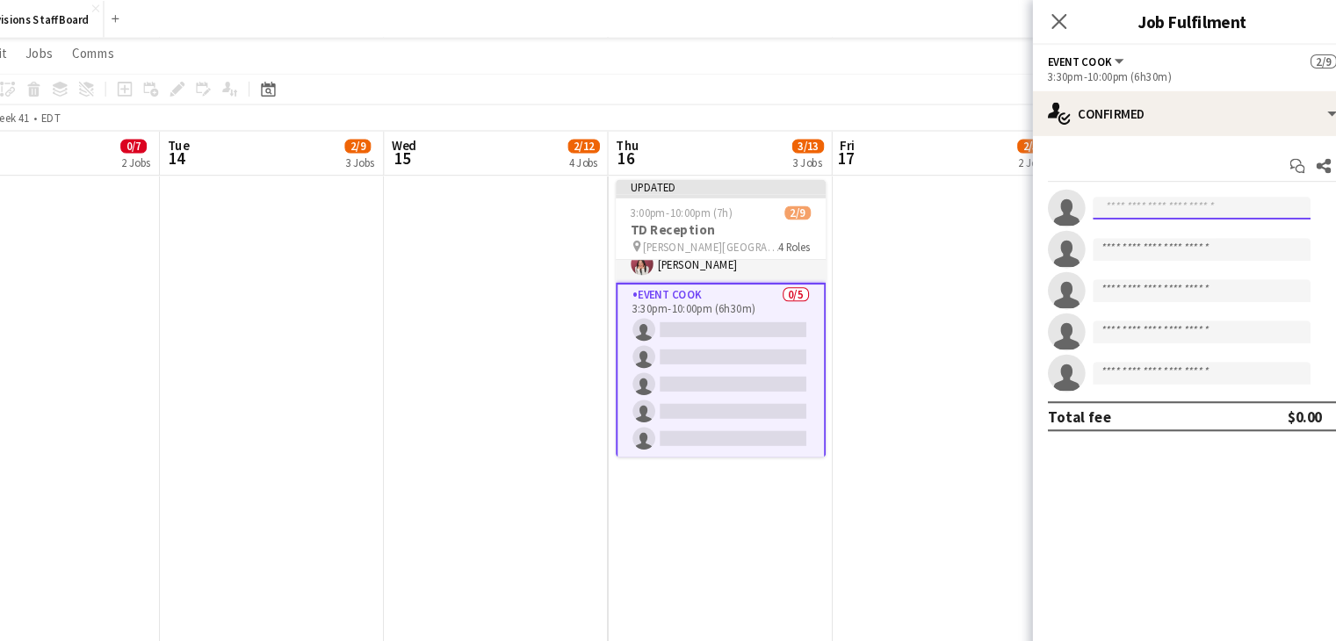
click at [1153, 190] on input at bounding box center [1195, 194] width 204 height 21
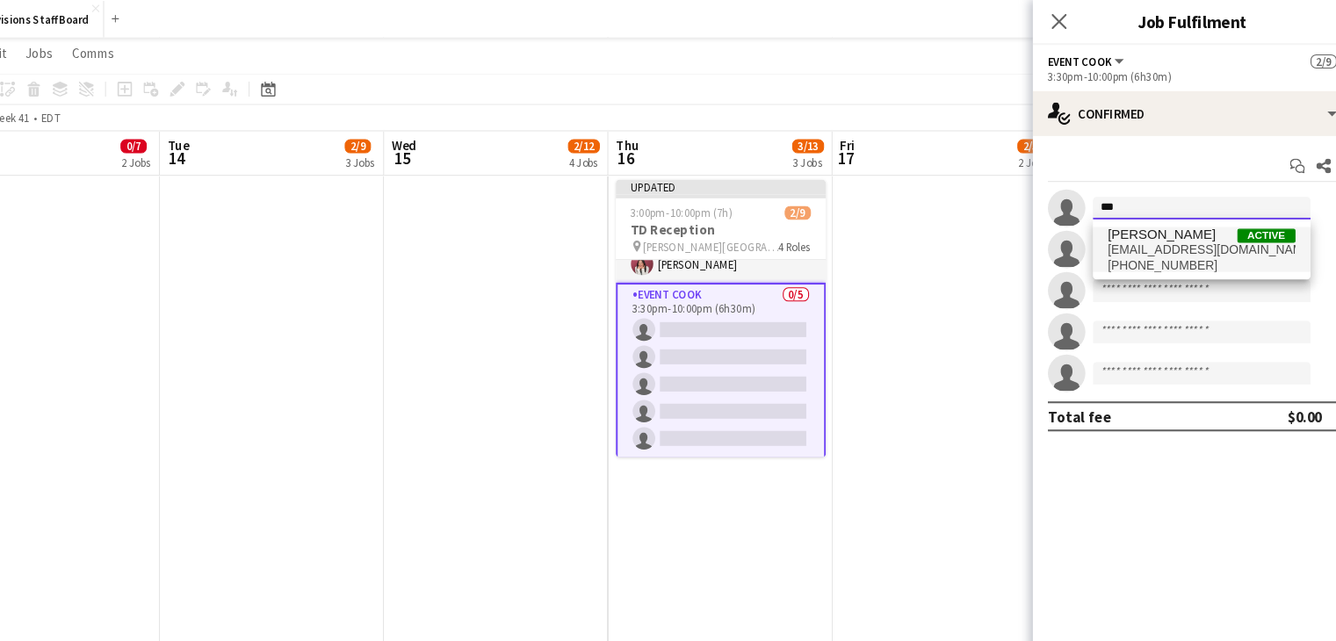
type input "***"
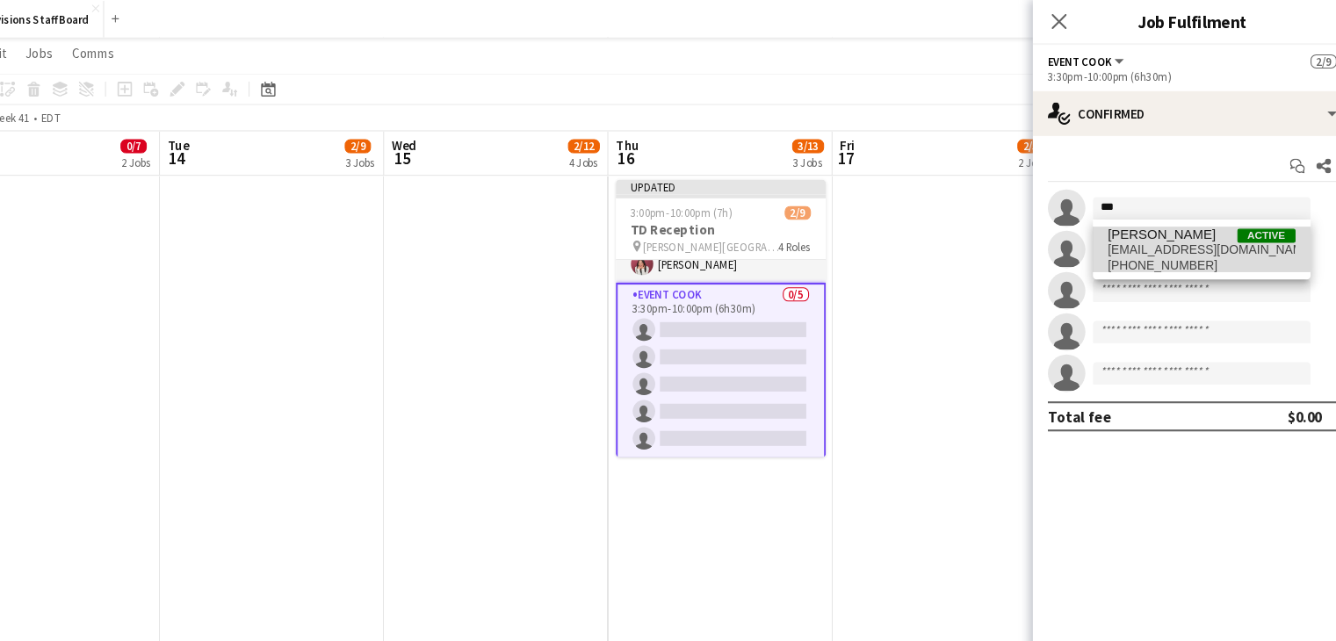
click at [1166, 225] on span "[PERSON_NAME]" at bounding box center [1157, 220] width 101 height 15
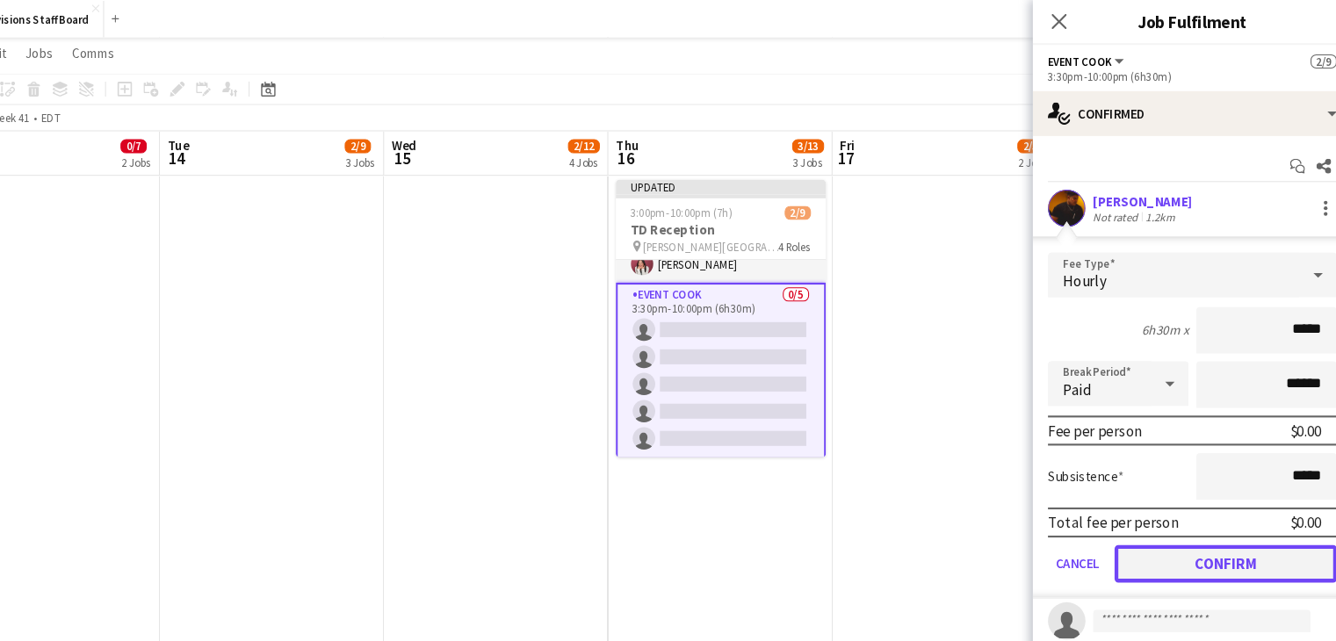
click at [1164, 531] on button "Confirm" at bounding box center [1218, 527] width 208 height 35
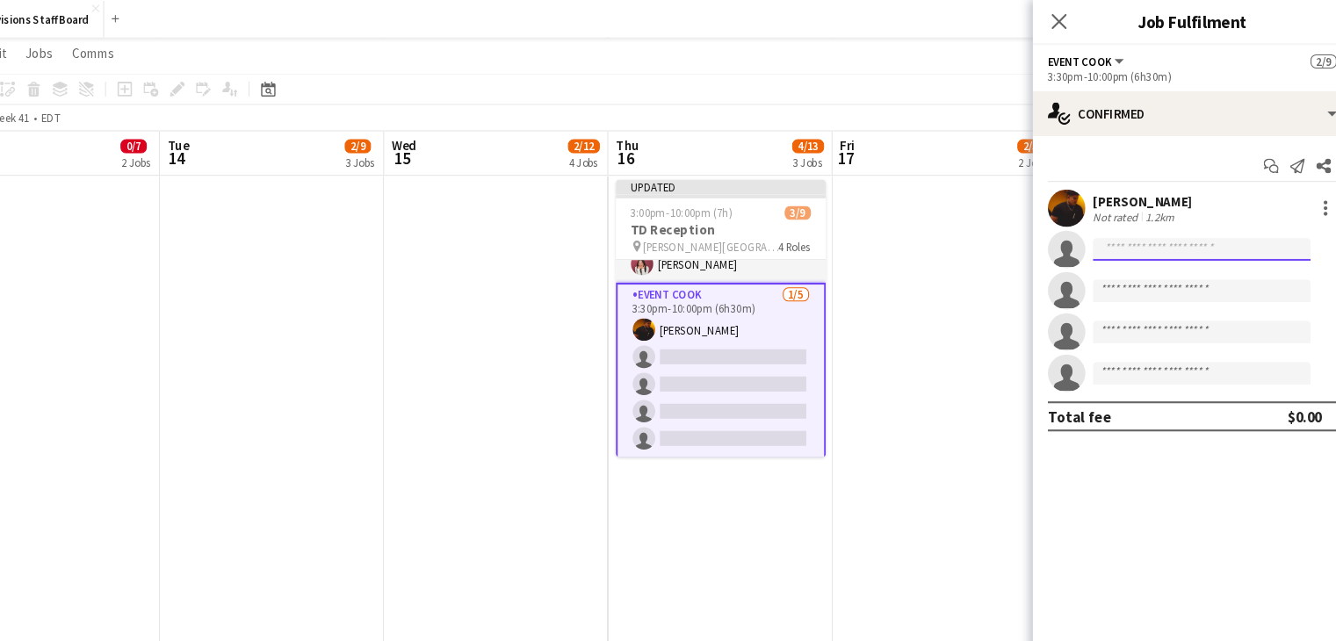
click at [1124, 240] on input at bounding box center [1195, 233] width 204 height 21
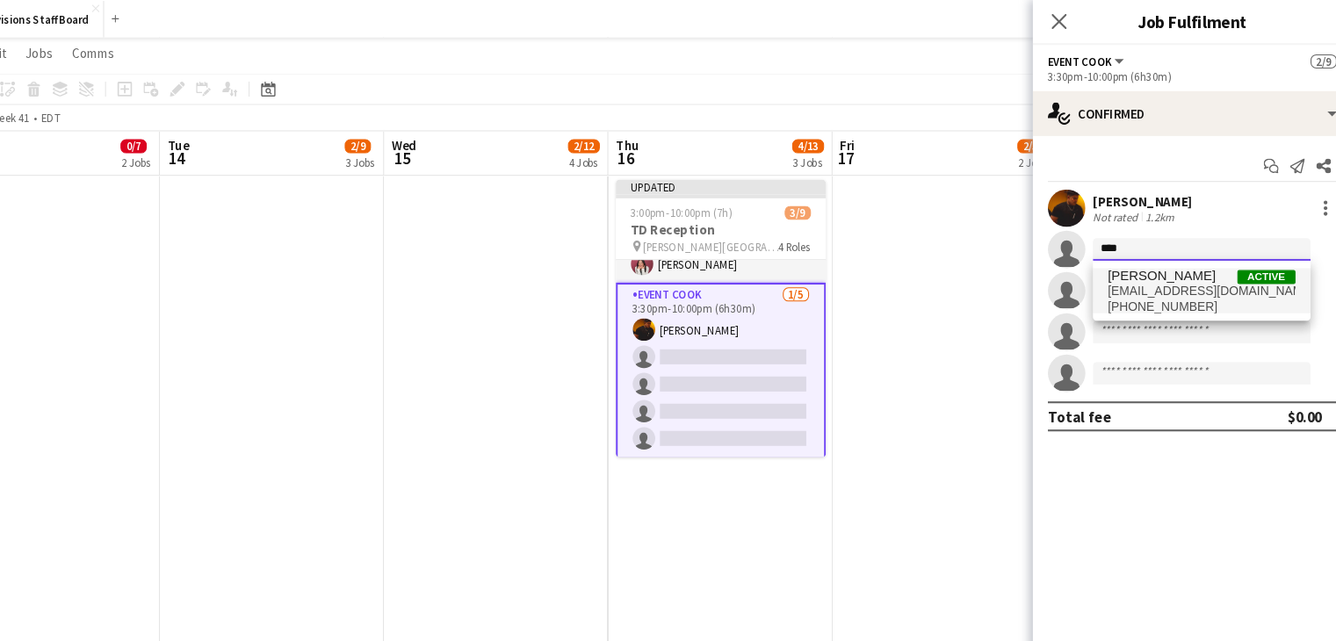
type input "****"
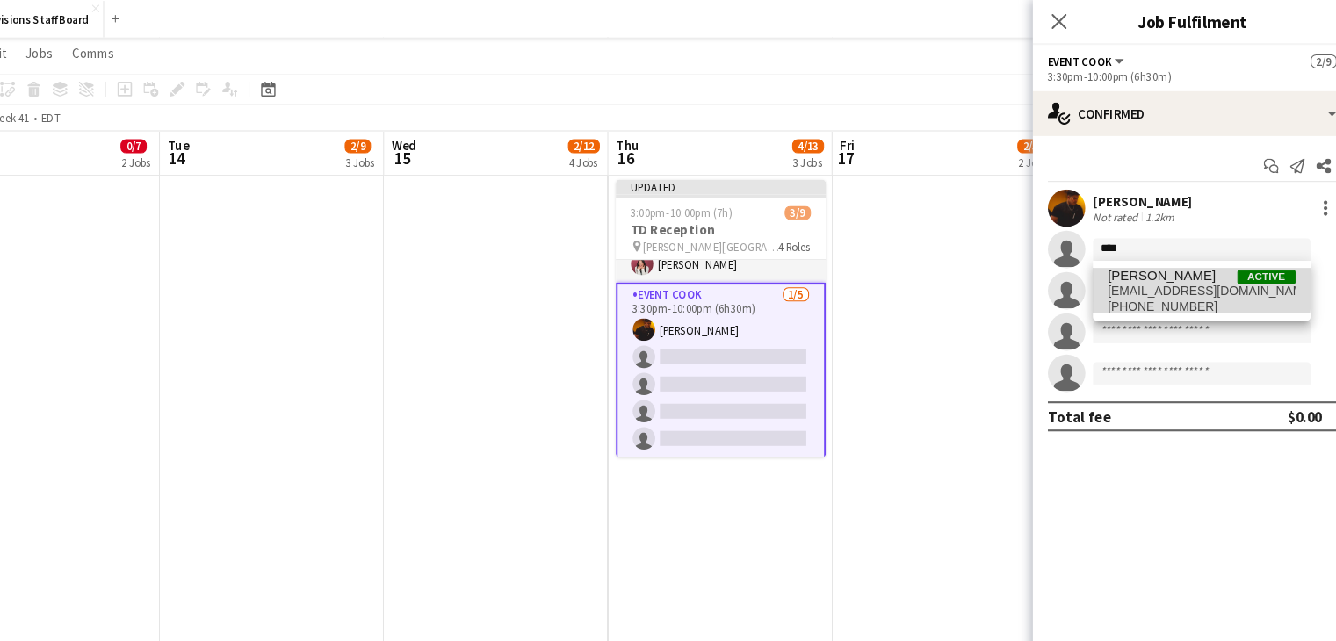
click at [1145, 263] on span "[PERSON_NAME]" at bounding box center [1157, 258] width 101 height 15
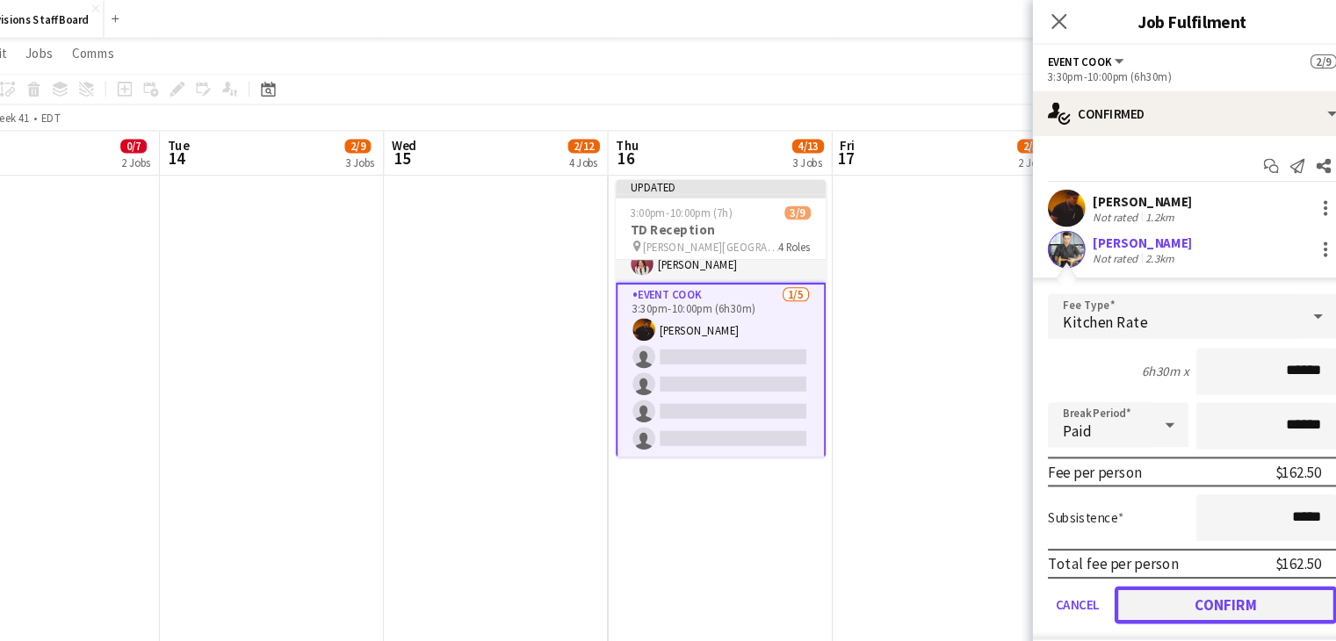
click at [1156, 564] on button "Confirm" at bounding box center [1218, 566] width 208 height 35
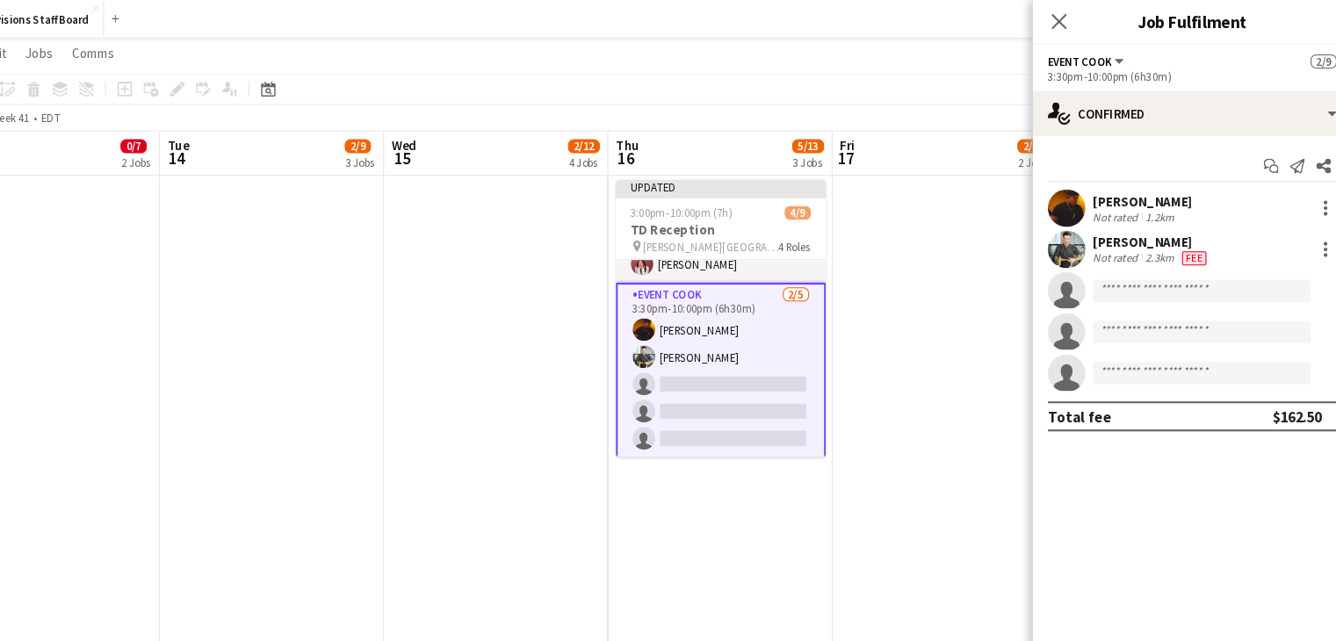
click at [746, 362] on app-card-role "Event Cook 2/5 3:30pm-10:00pm (6h30m) Timothy Lampitoc Alec Kerr single-neutral…" at bounding box center [744, 347] width 197 height 165
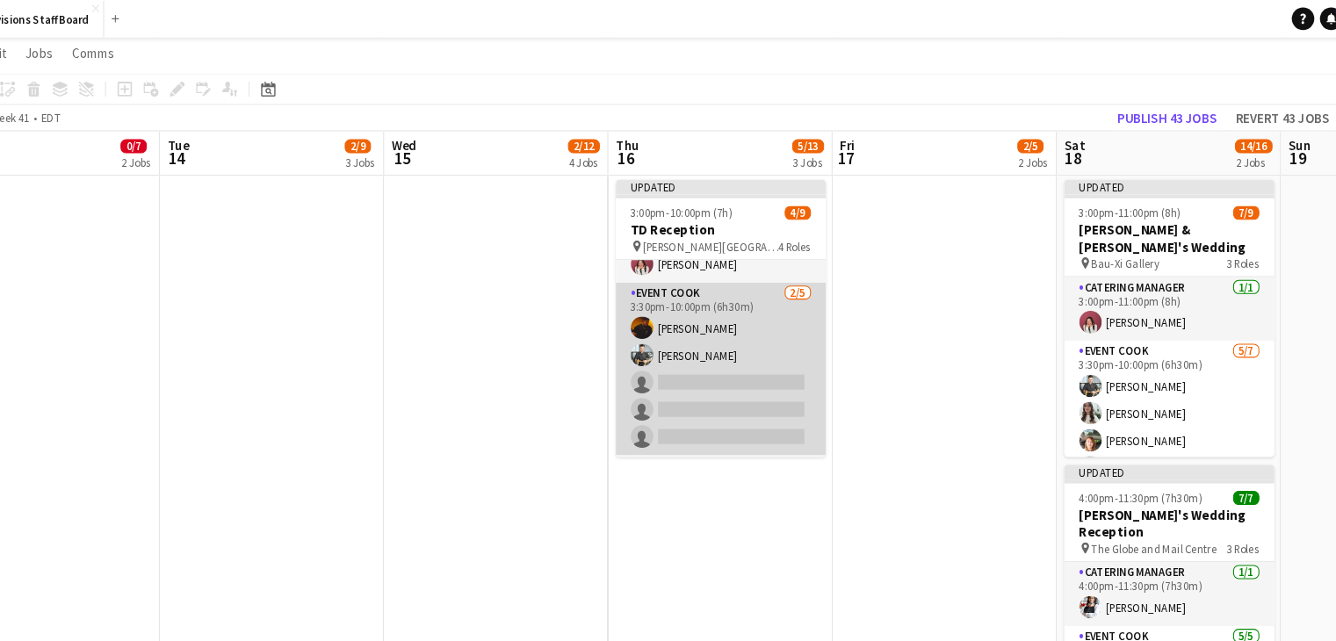
click at [746, 362] on app-card-role "Event Cook 2/5 3:30pm-10:00pm (6h30m) Timothy Lampitoc Alec Kerr single-neutral…" at bounding box center [744, 346] width 197 height 162
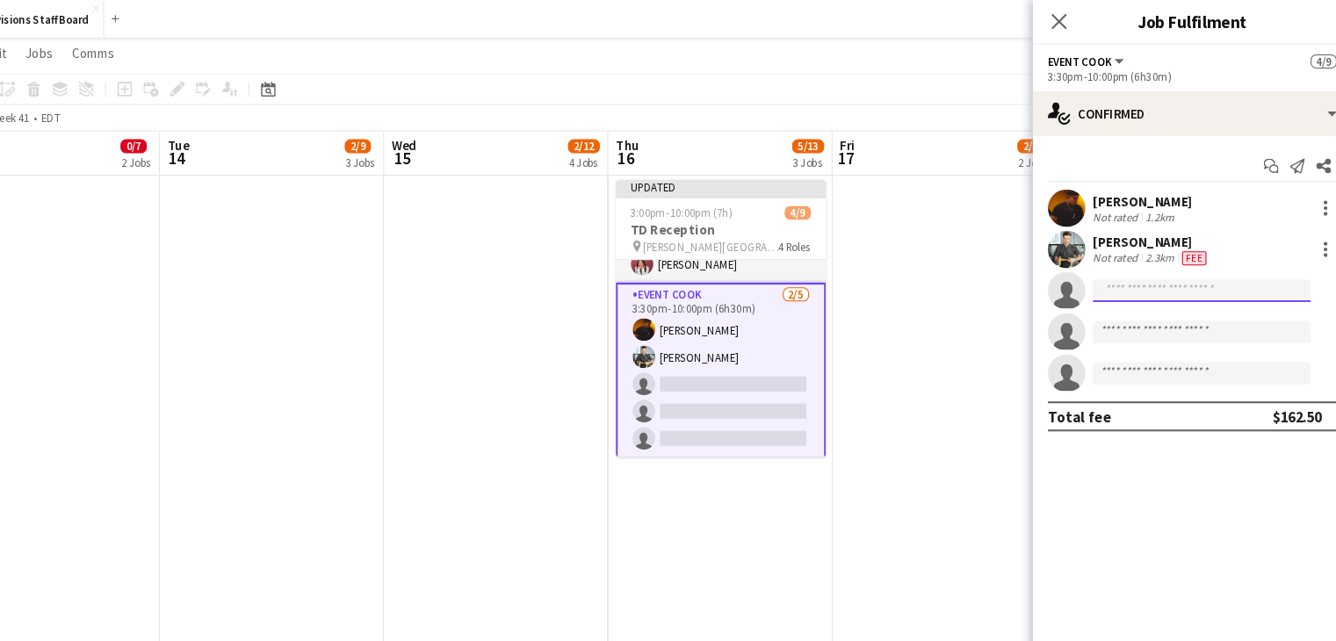
click at [1127, 275] on input at bounding box center [1195, 272] width 204 height 21
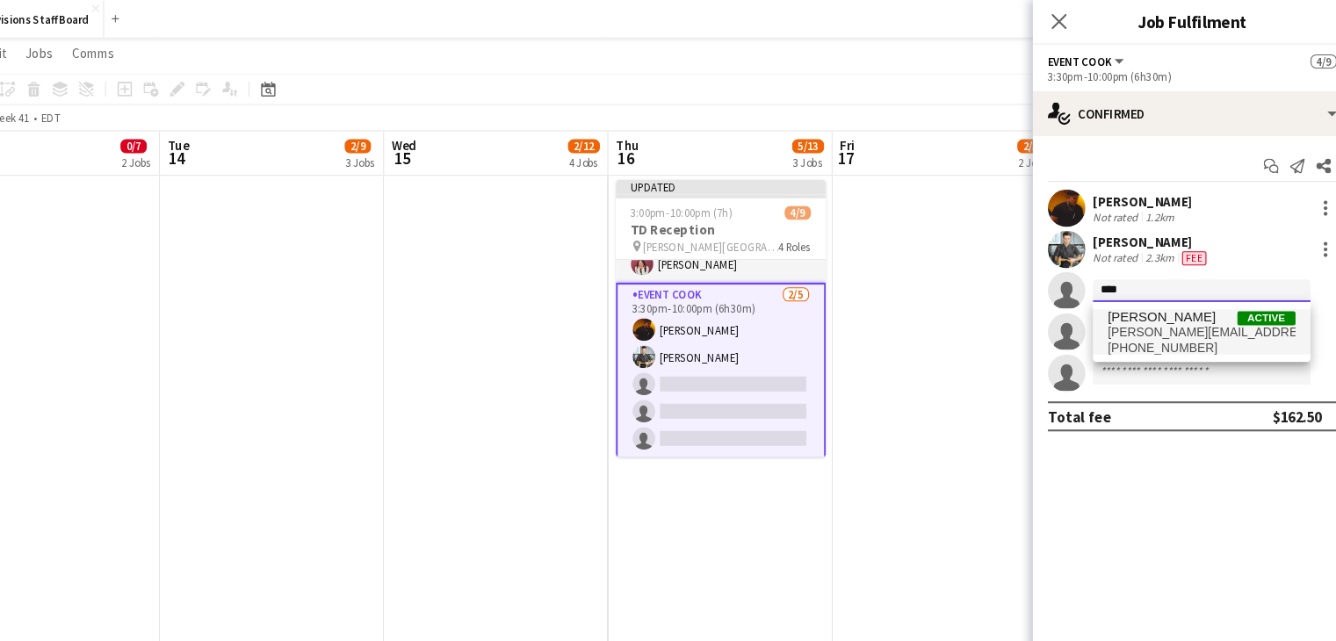
type input "****"
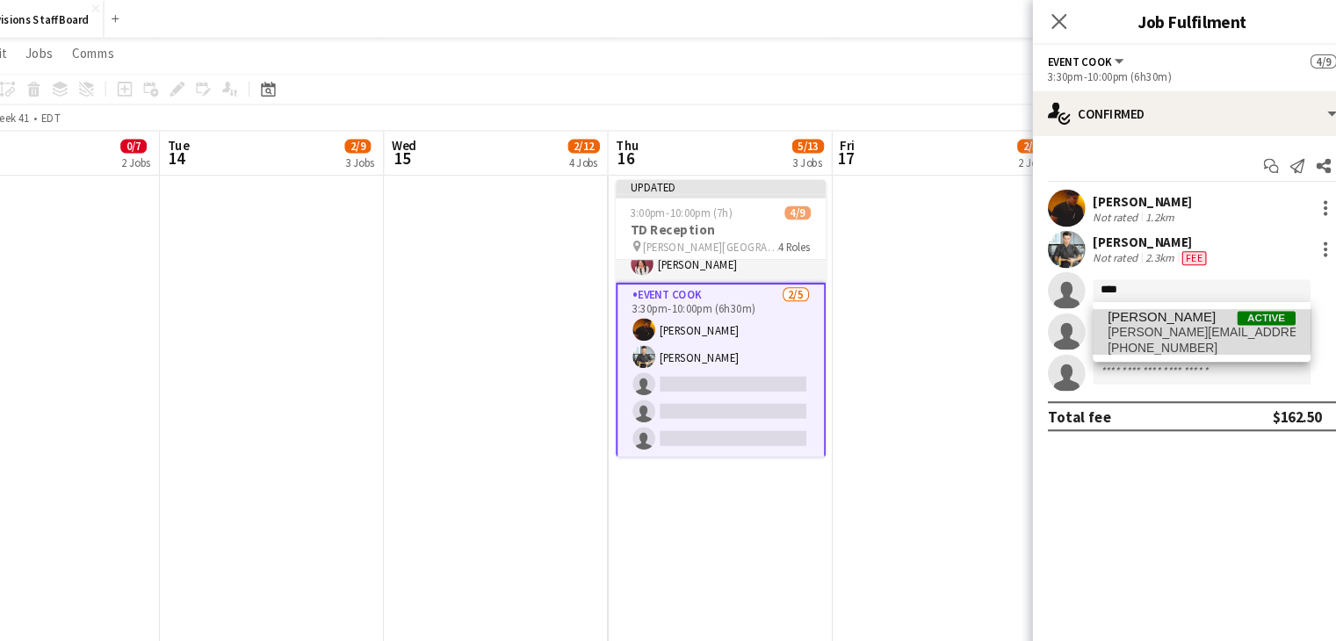
click at [1123, 308] on span "kate.levitt92@gmail.com" at bounding box center [1195, 312] width 176 height 14
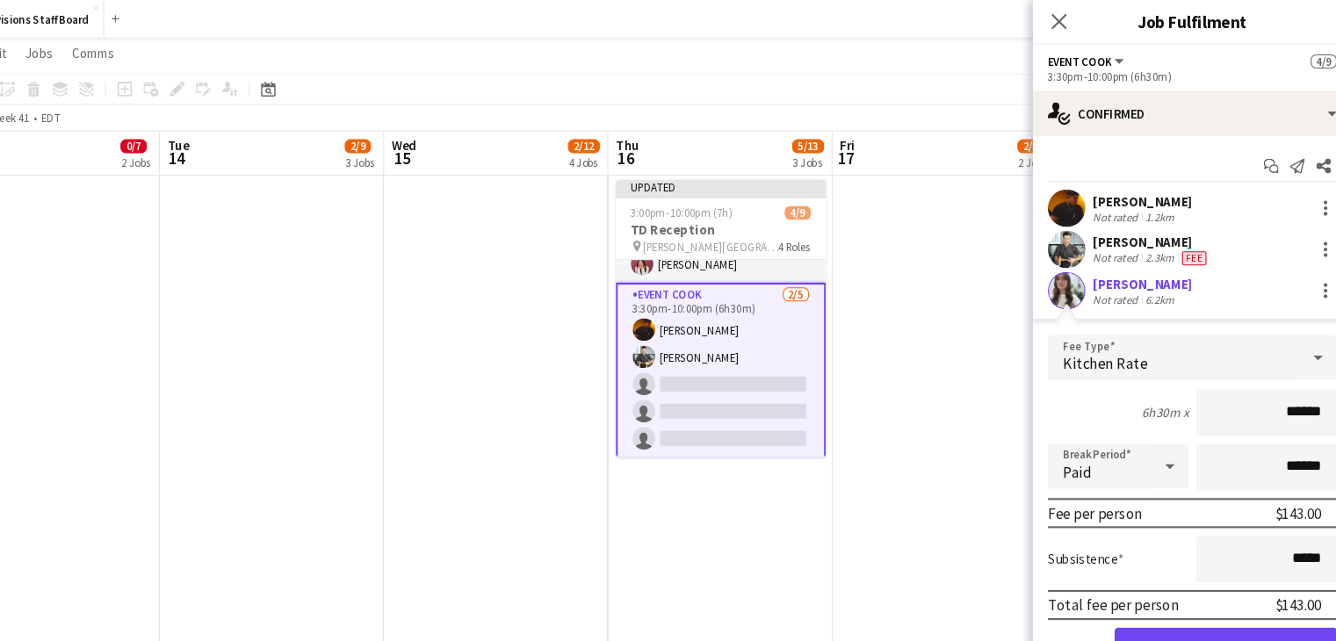
scroll to position [123, 0]
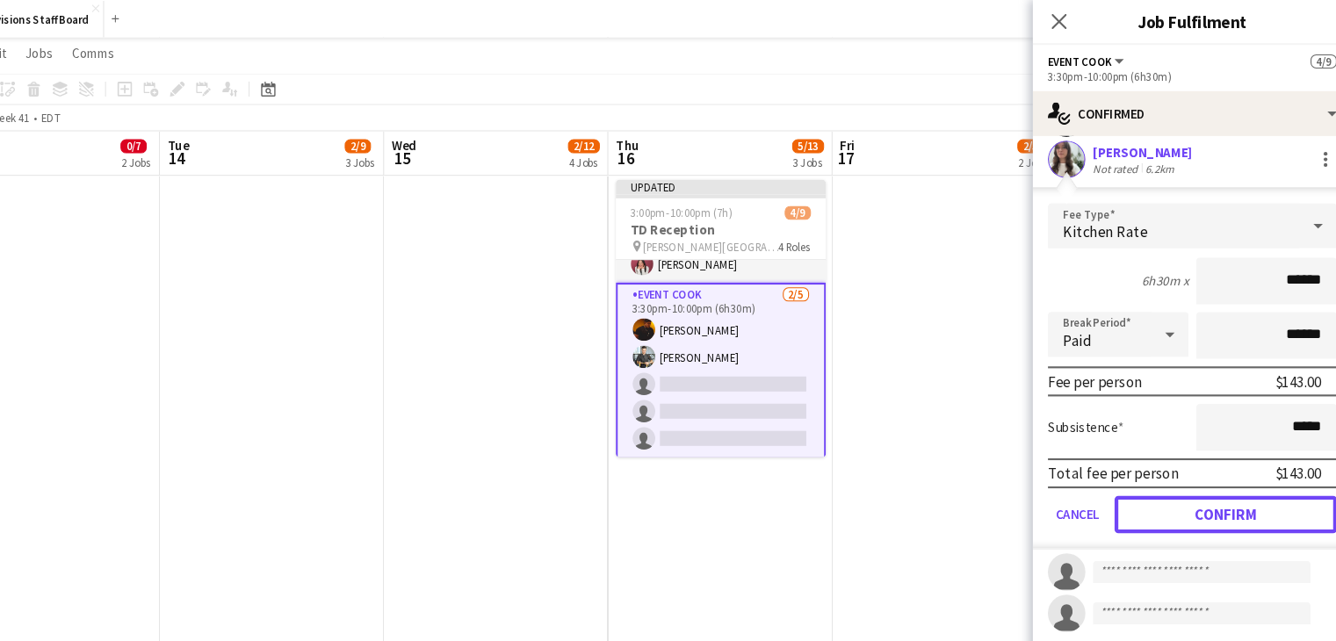
click at [1156, 476] on button "Confirm" at bounding box center [1218, 482] width 208 height 35
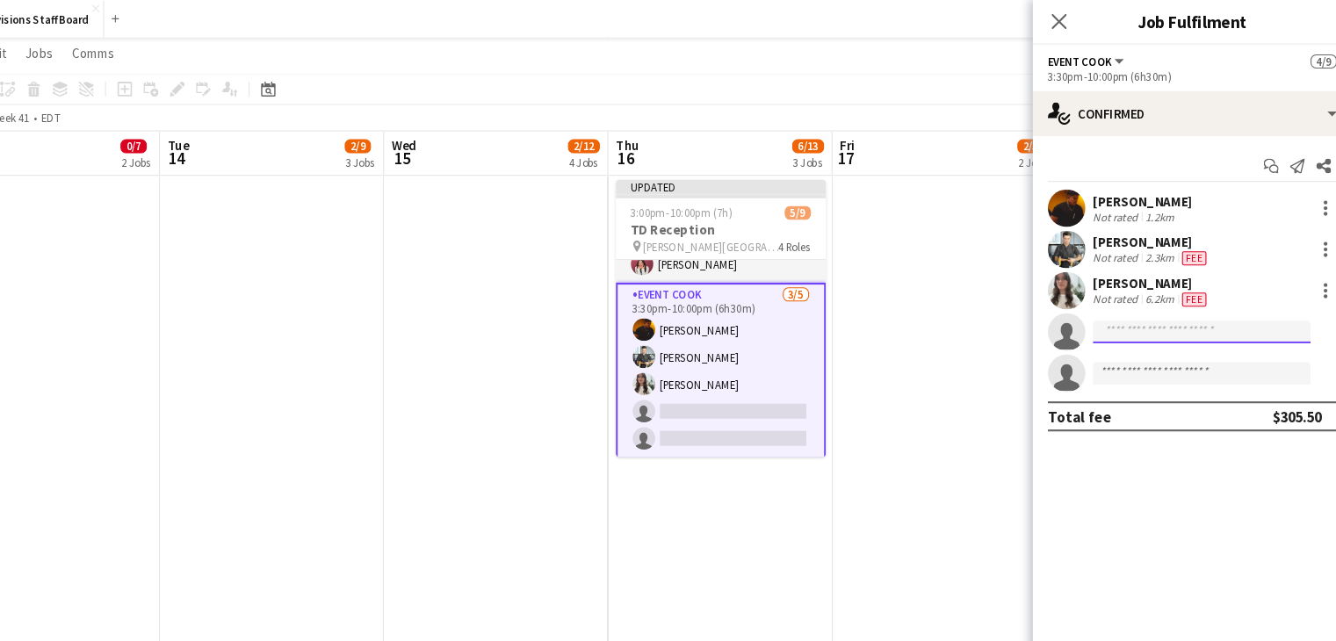
click at [1119, 309] on input at bounding box center [1195, 310] width 204 height 21
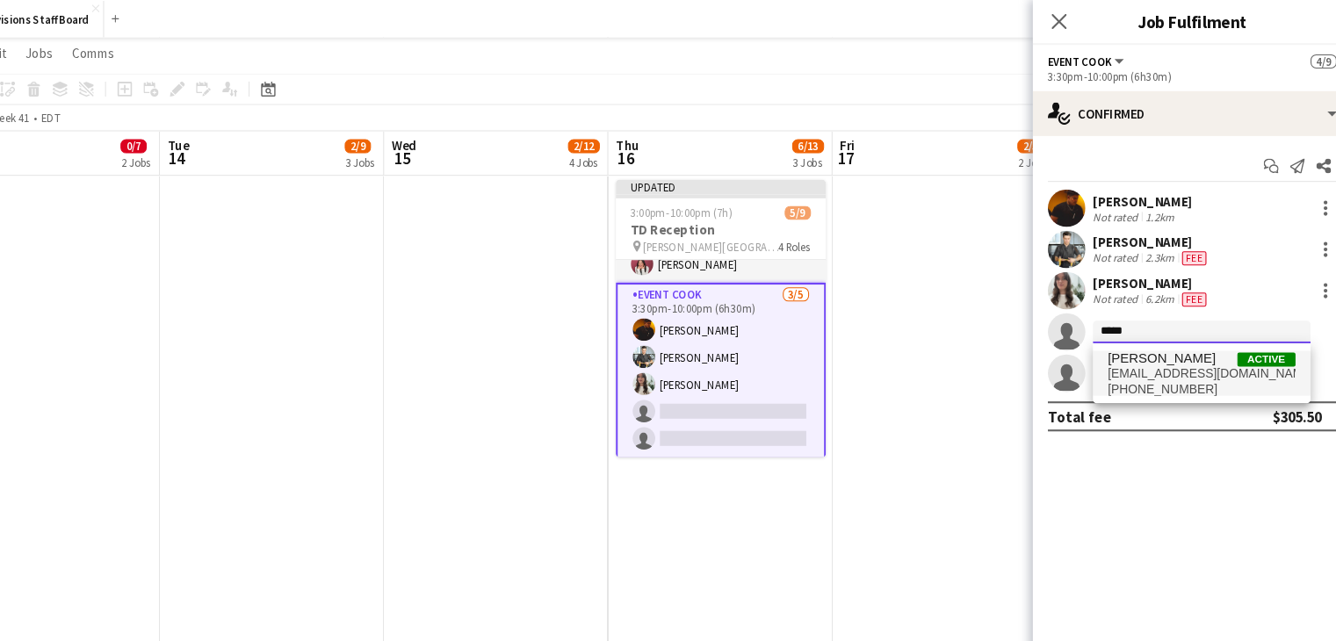
type input "*****"
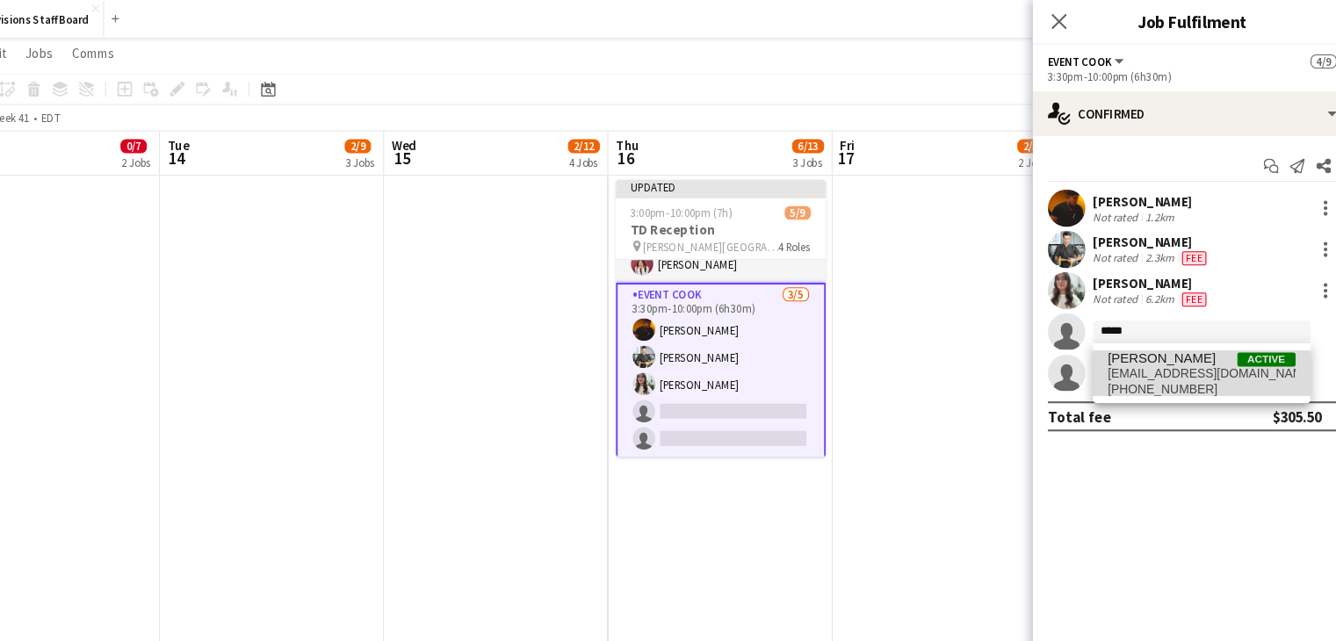
click at [1152, 350] on span "dijana.posavec89@gmail.com" at bounding box center [1195, 350] width 176 height 14
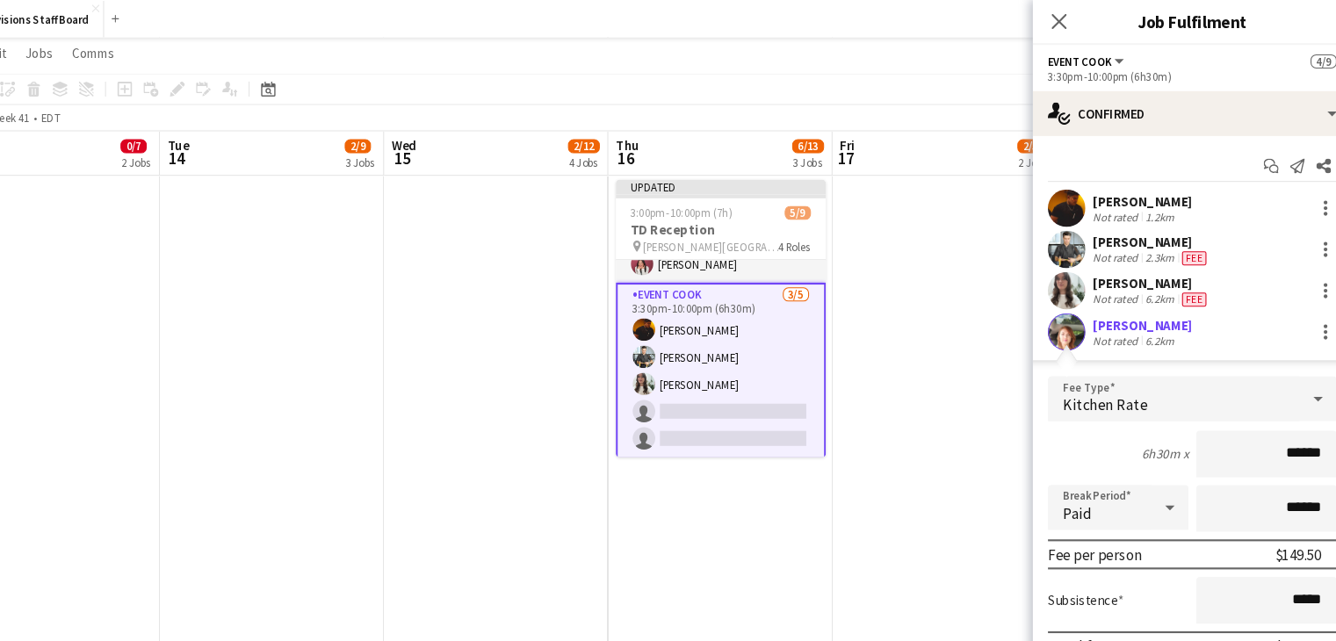
scroll to position [123, 0]
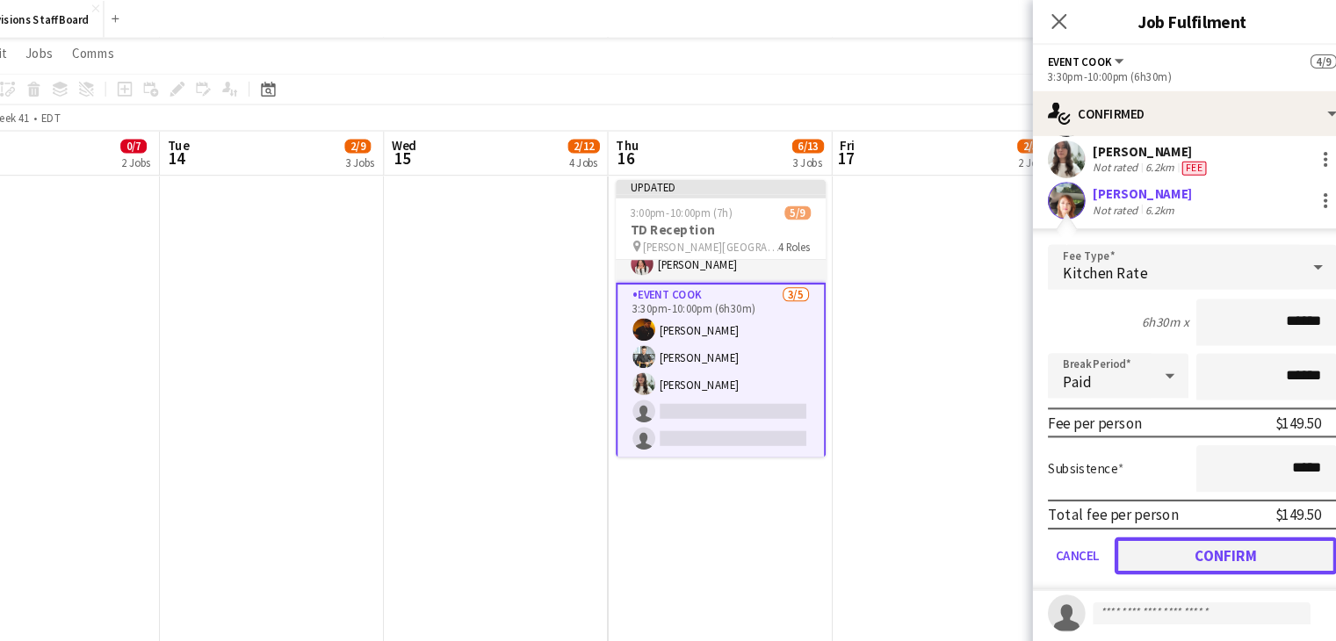
click at [1178, 527] on button "Confirm" at bounding box center [1218, 520] width 208 height 35
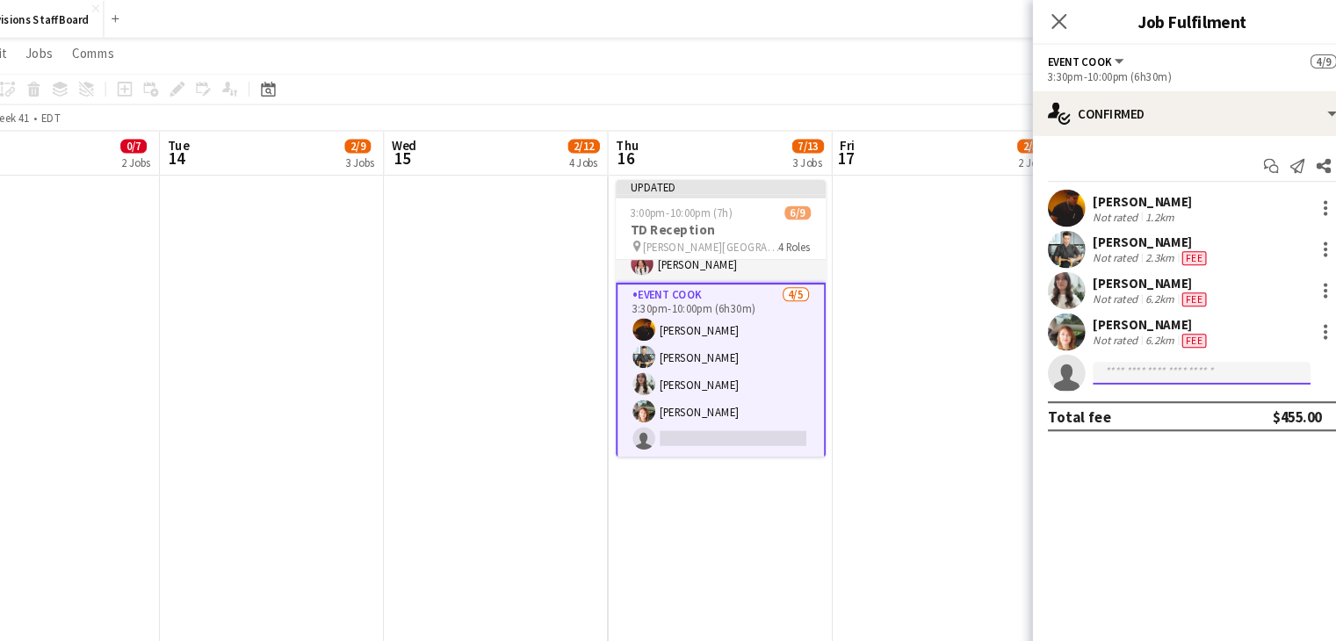
click at [1137, 353] on input at bounding box center [1195, 349] width 204 height 21
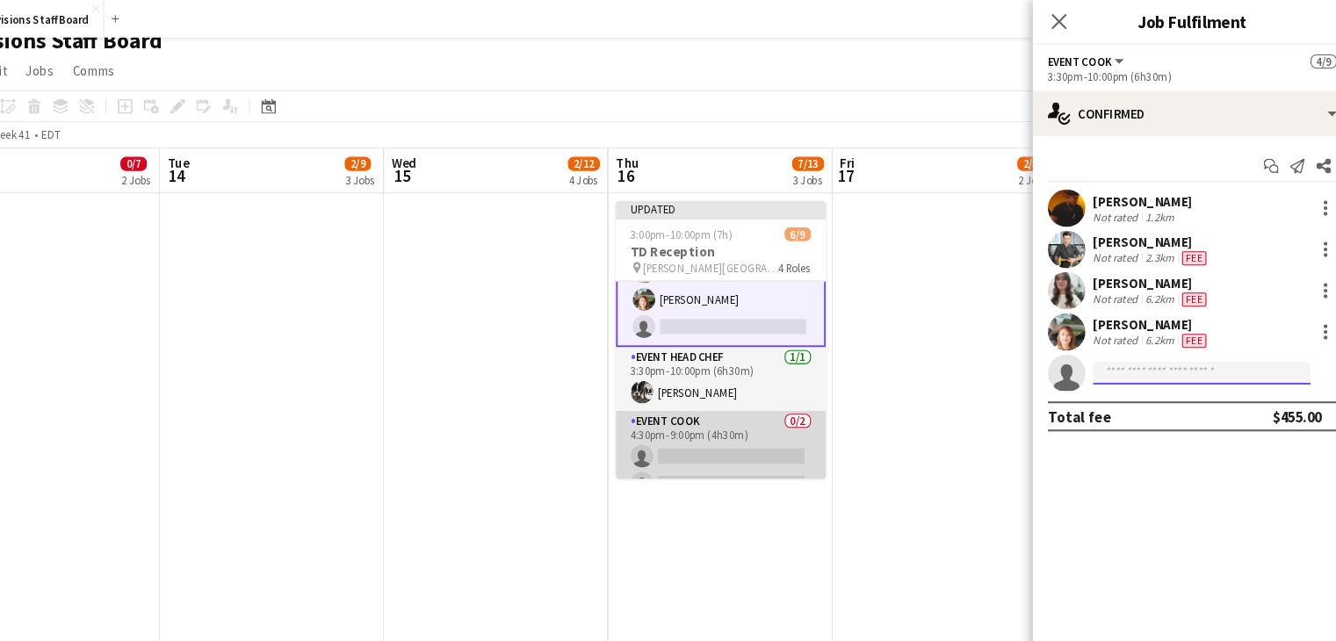
scroll to position [184, 0]
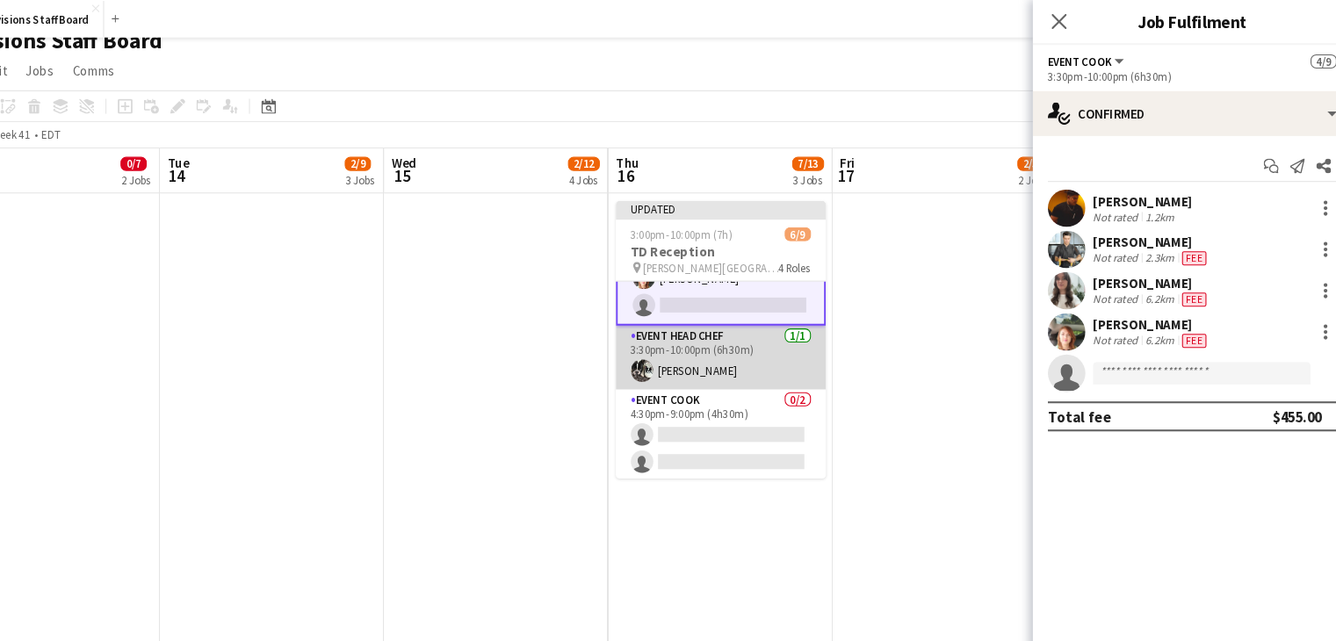
click at [730, 339] on app-card-role "Event Head Chef 1/1 3:30pm-10:00pm (6h30m) Dustin Gallagher" at bounding box center [744, 335] width 197 height 60
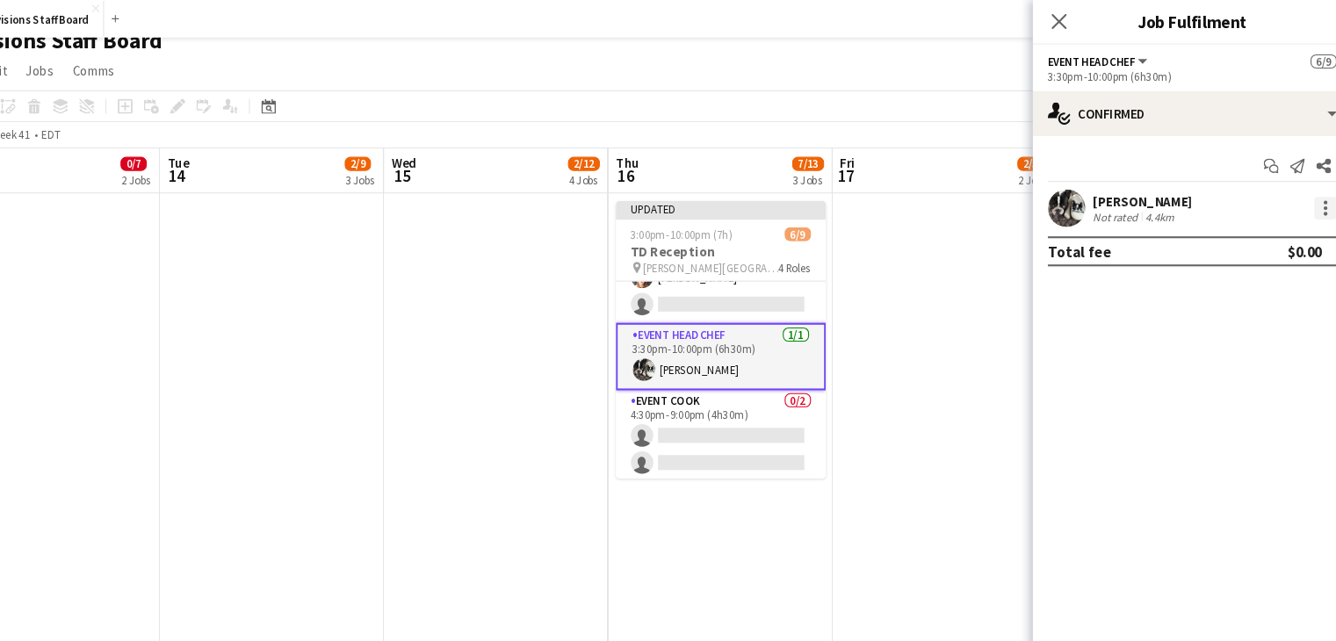
click at [1305, 195] on div at bounding box center [1311, 194] width 21 height 21
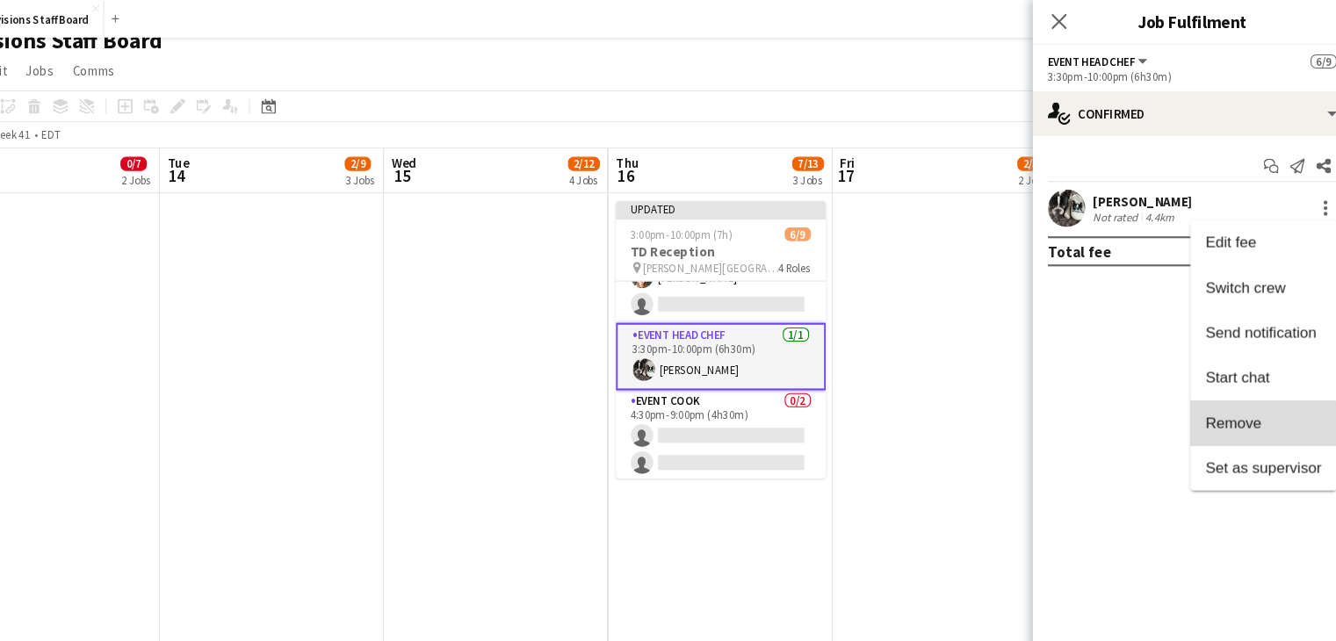
click at [1211, 401] on span "Remove" at bounding box center [1225, 395] width 53 height 15
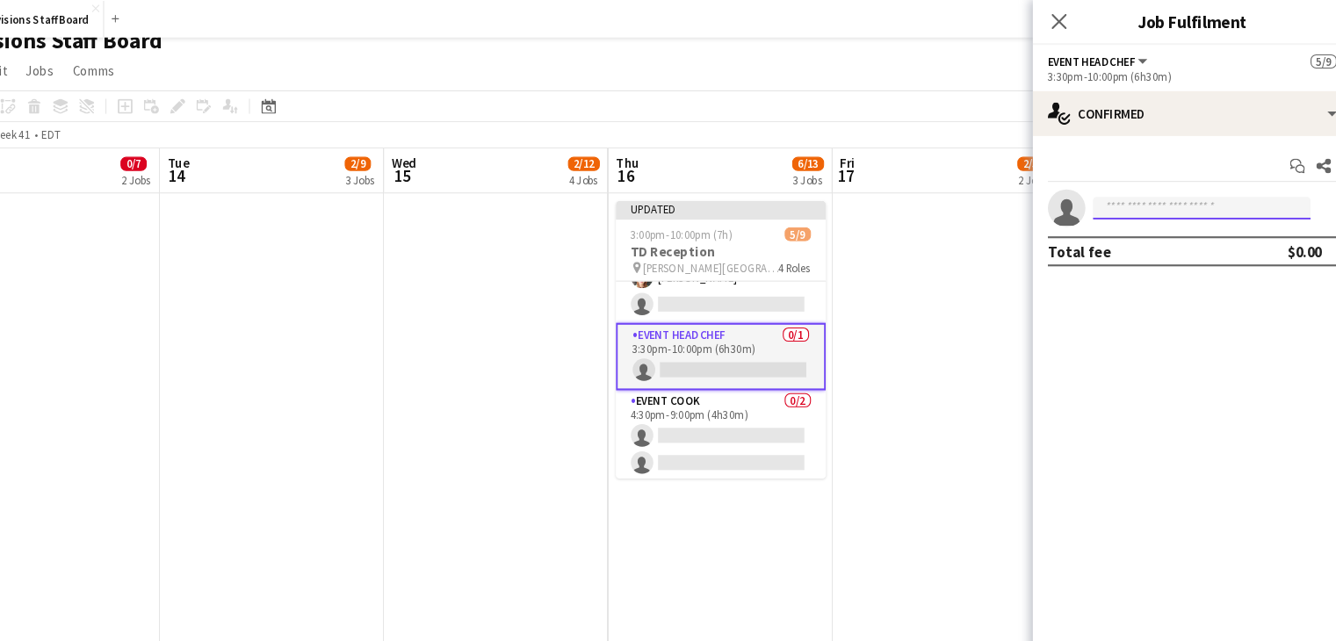
click at [1144, 197] on input at bounding box center [1195, 194] width 204 height 21
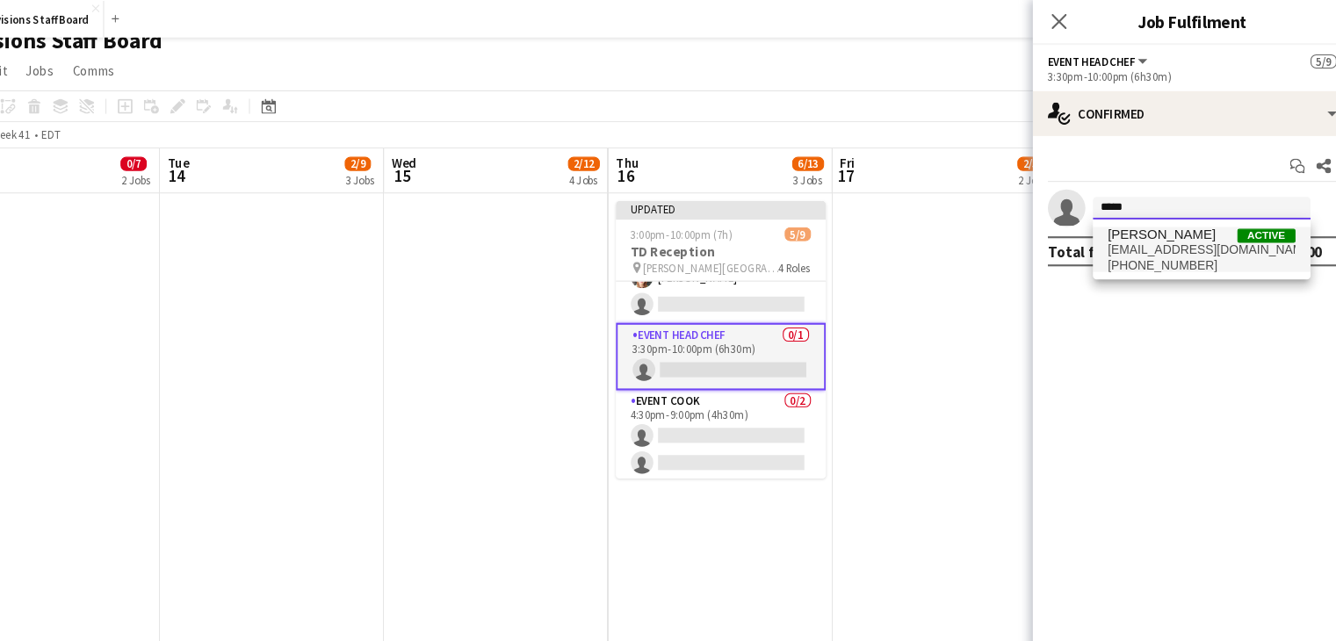
type input "*****"
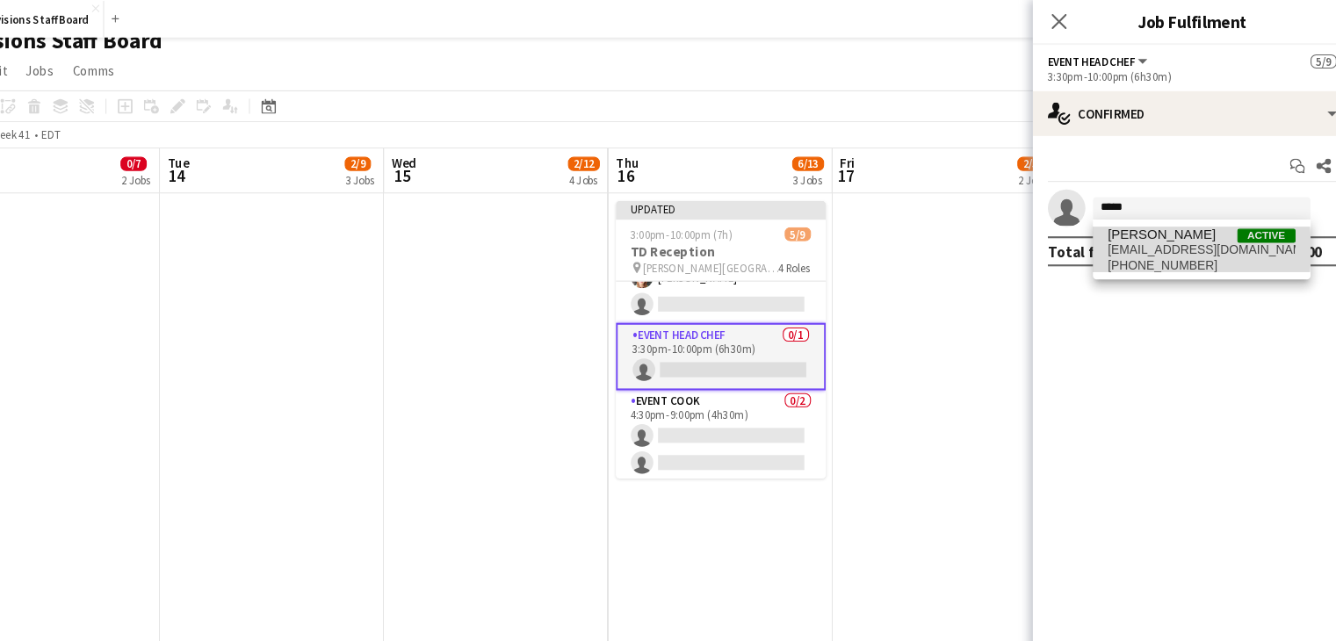
click at [1144, 234] on span "kevinjcastonguay@gmail.com" at bounding box center [1195, 234] width 176 height 14
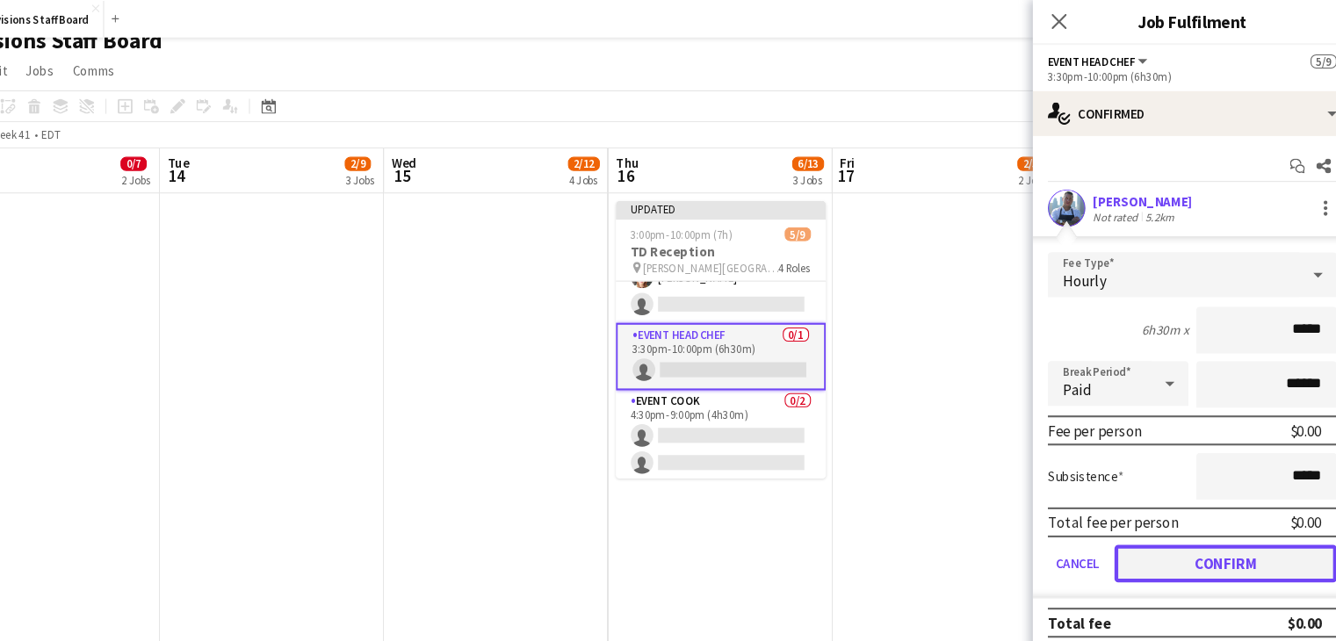
click at [1205, 532] on button "Confirm" at bounding box center [1218, 527] width 208 height 35
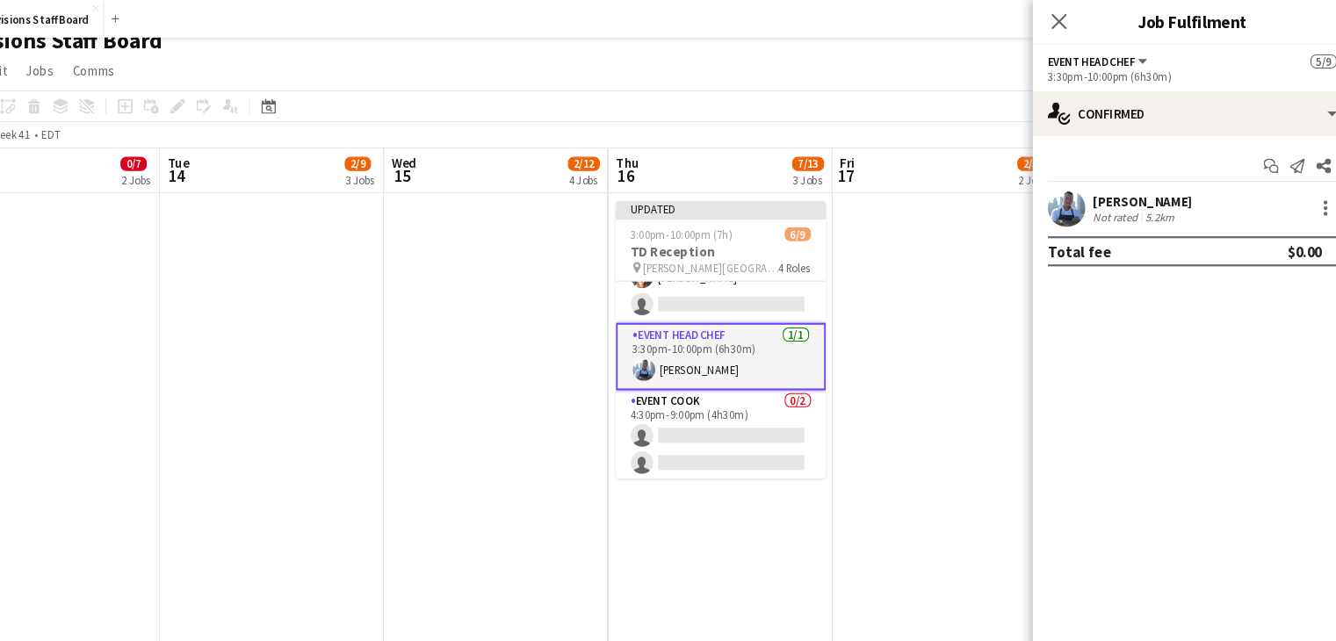
click at [1205, 532] on mat-expansion-panel "check Confirmed Start chat Send notification Share Kevin Castonguay Not rated 5…" at bounding box center [1186, 384] width 299 height 514
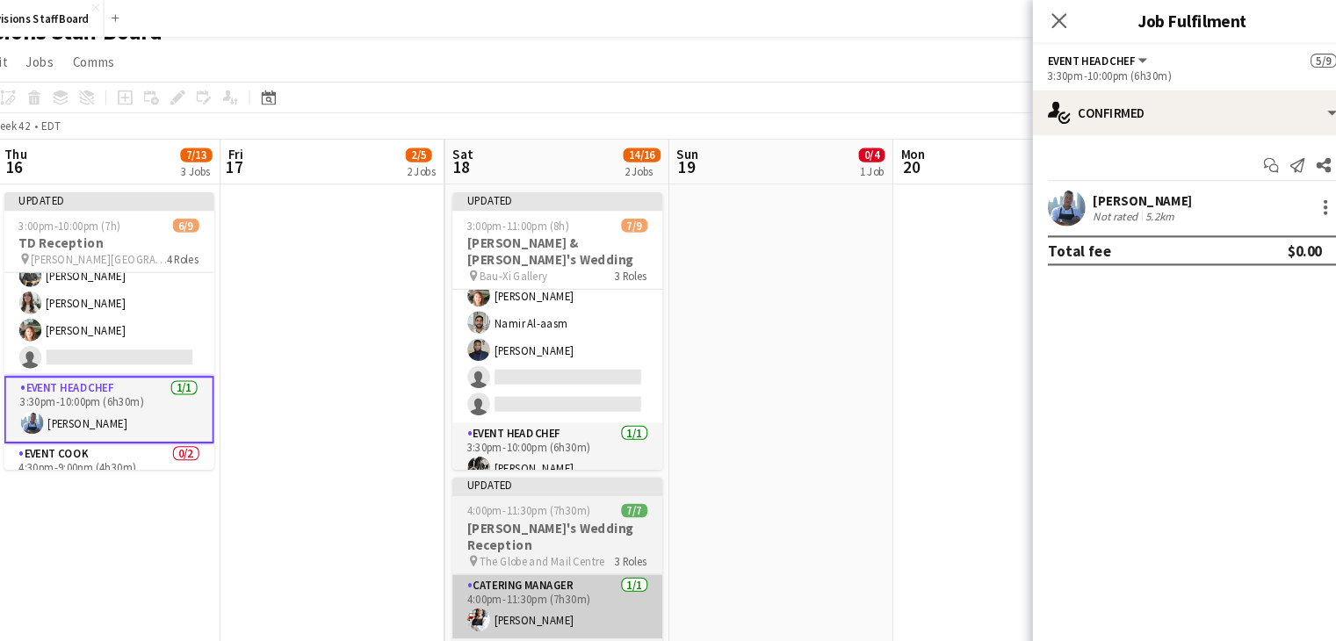
scroll to position [25, 0]
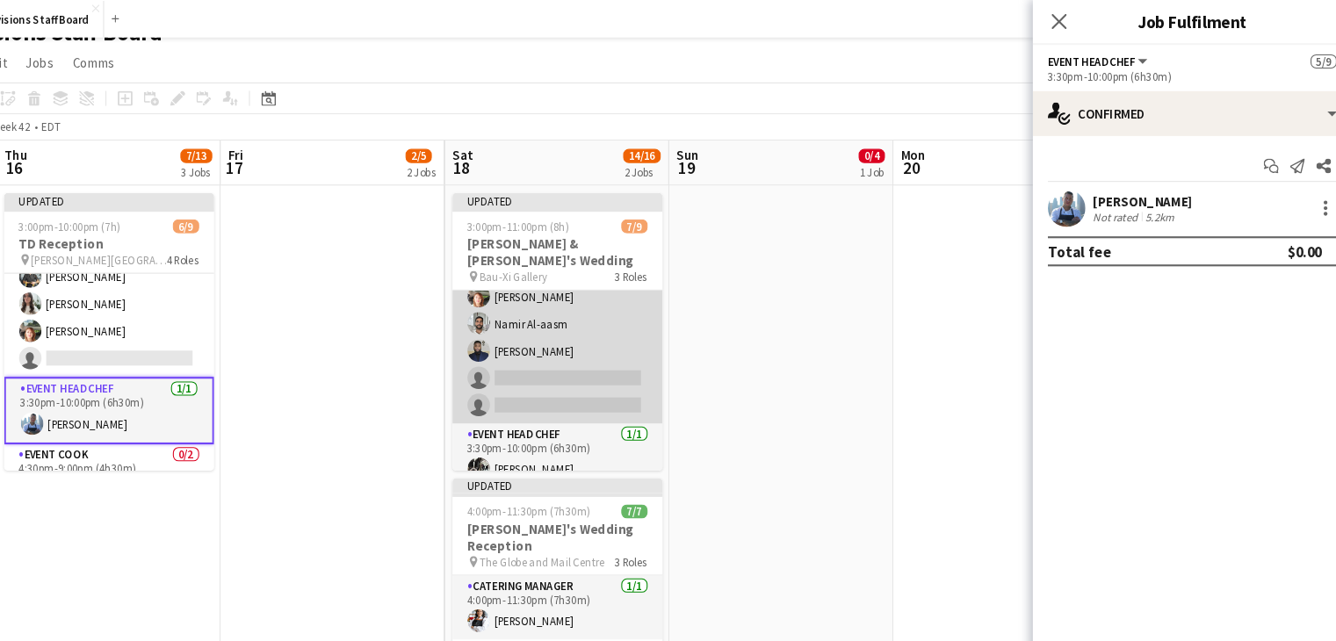
click at [568, 339] on app-card-role "Event Cook 5/7 3:30pm-10:00pm (6h30m) Alec Kerr Kate Levitt Dijana Posavec Nami…" at bounding box center [592, 290] width 197 height 213
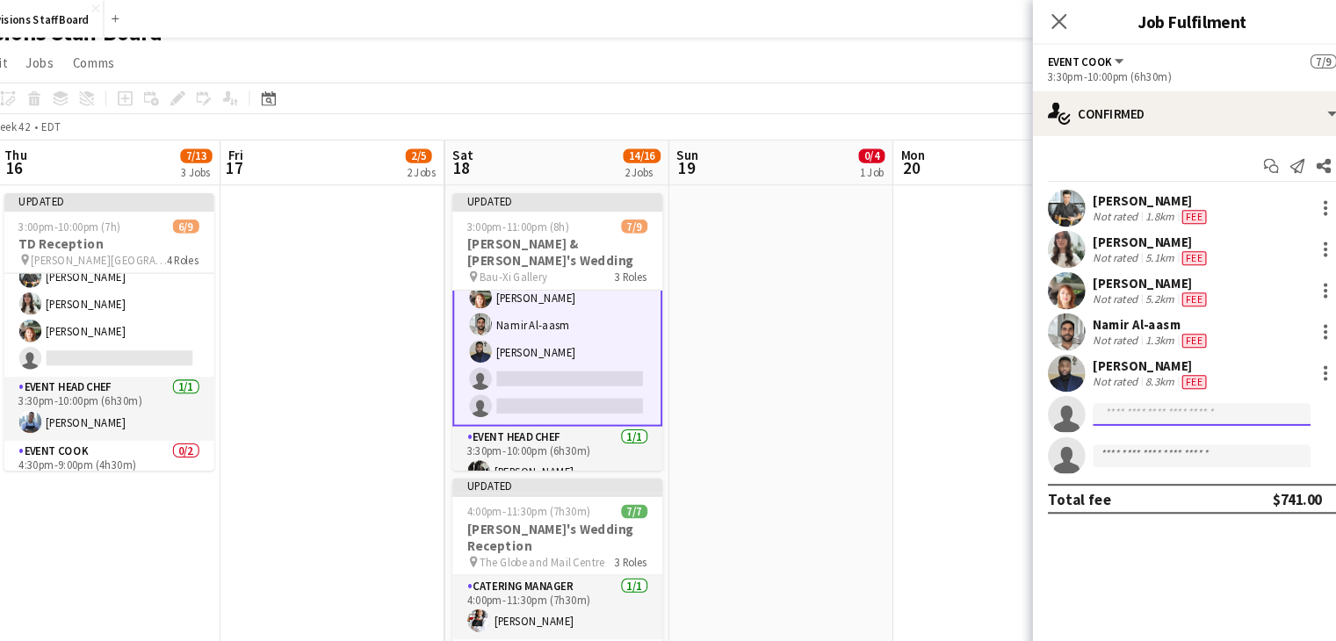
click at [1155, 389] on input at bounding box center [1195, 388] width 204 height 21
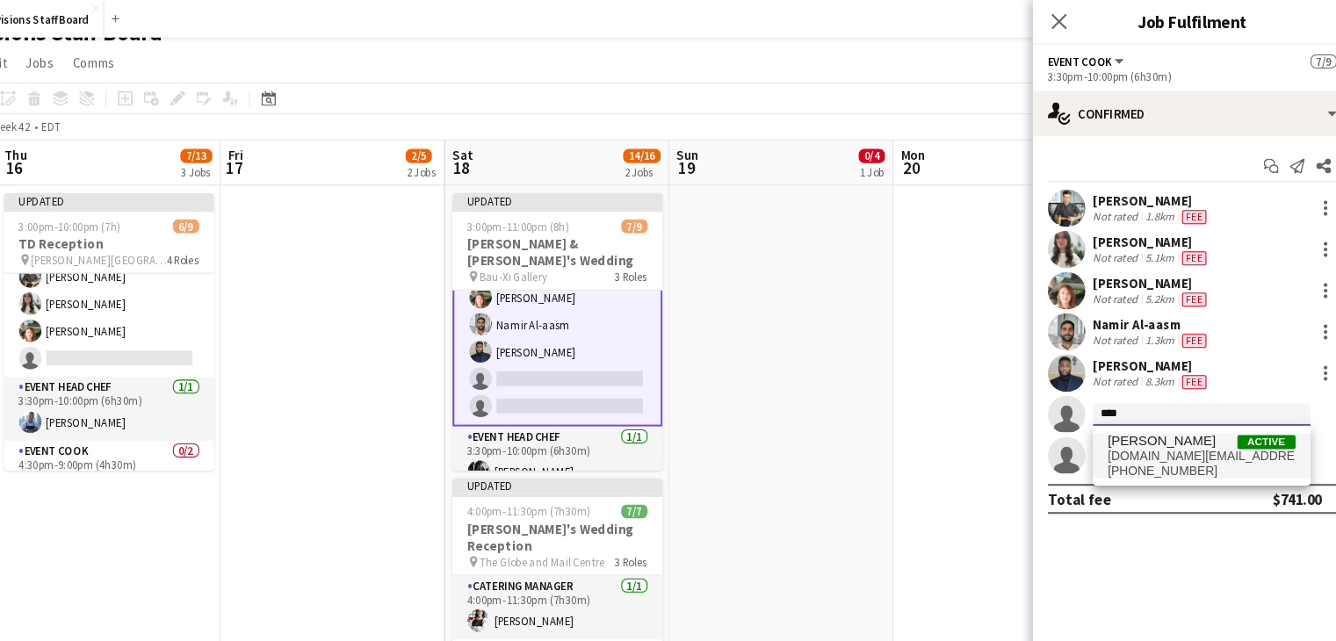
type input "****"
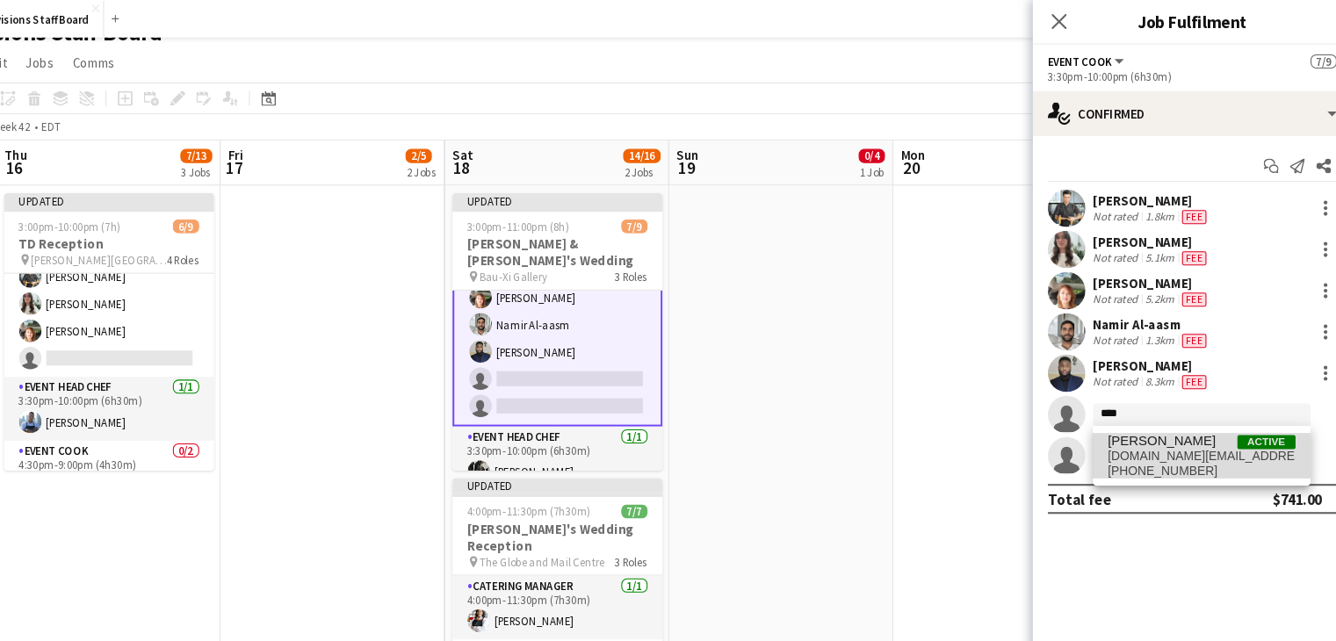
click at [1152, 412] on span "[PERSON_NAME]" at bounding box center [1157, 413] width 101 height 15
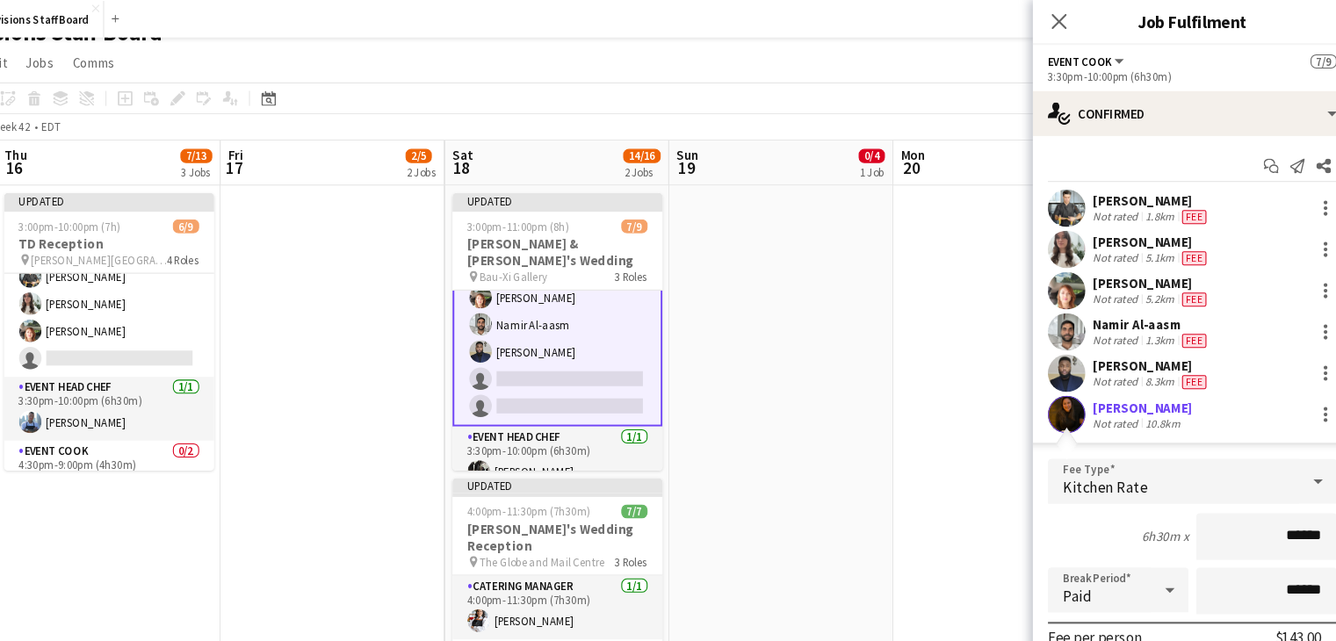
scroll to position [200, 0]
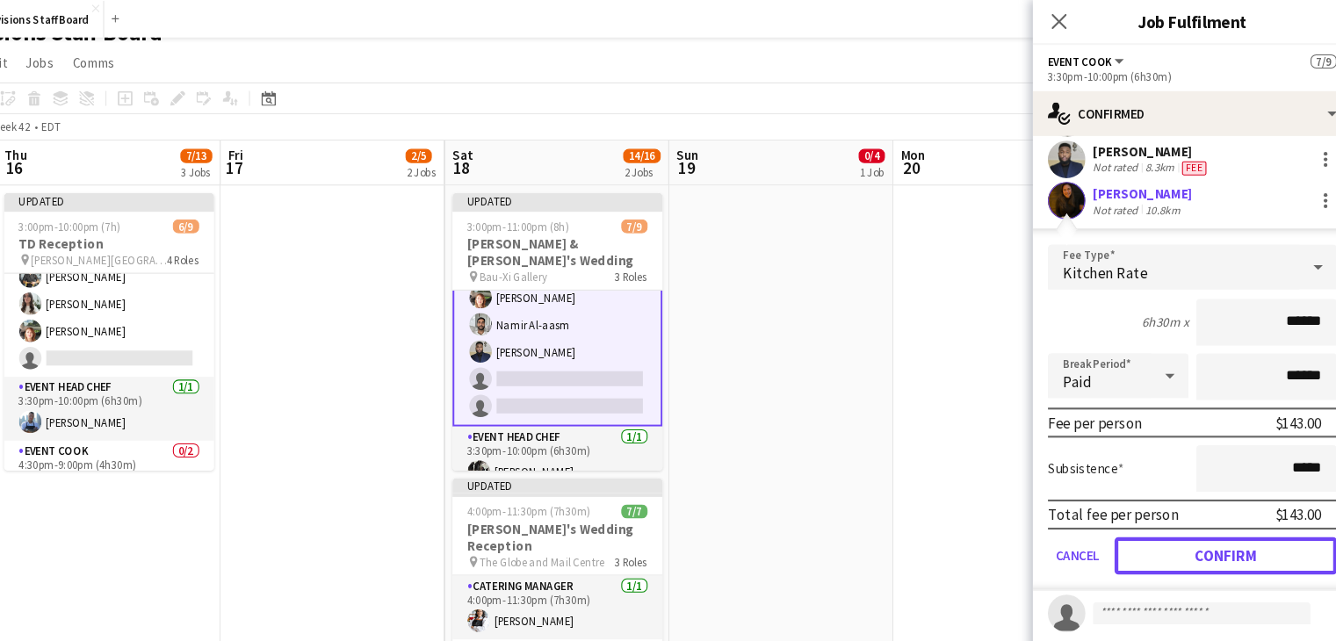
click at [1174, 520] on button "Confirm" at bounding box center [1218, 520] width 208 height 35
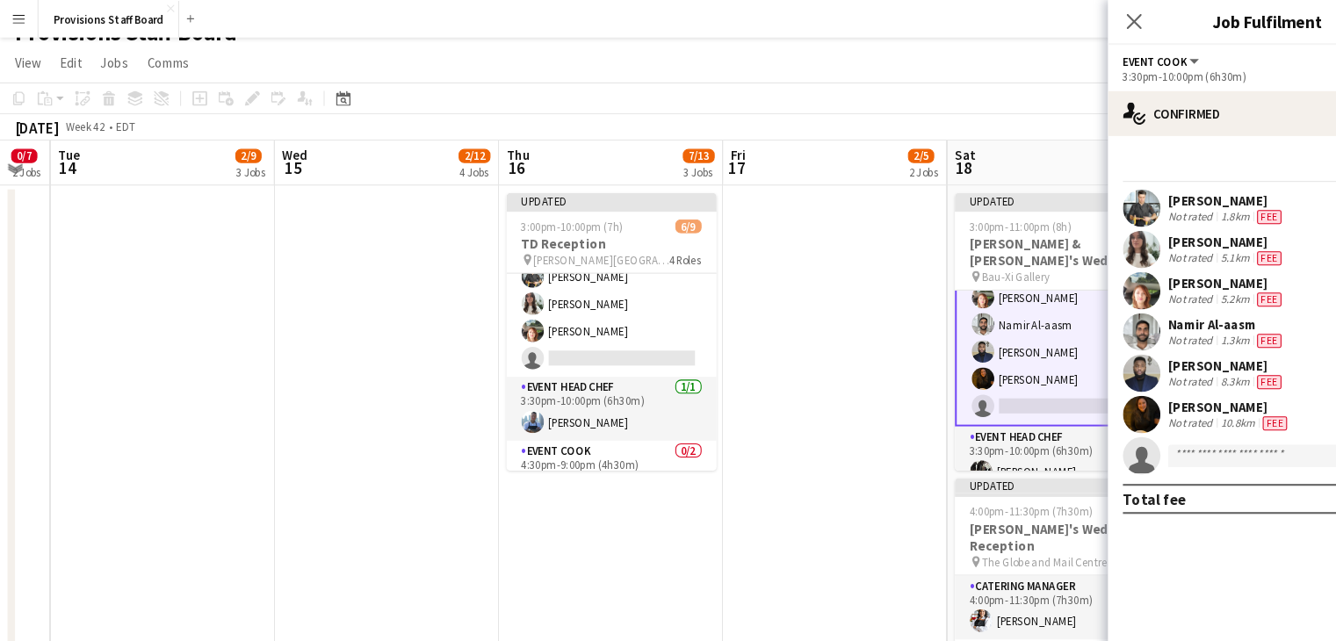
scroll to position [0, 0]
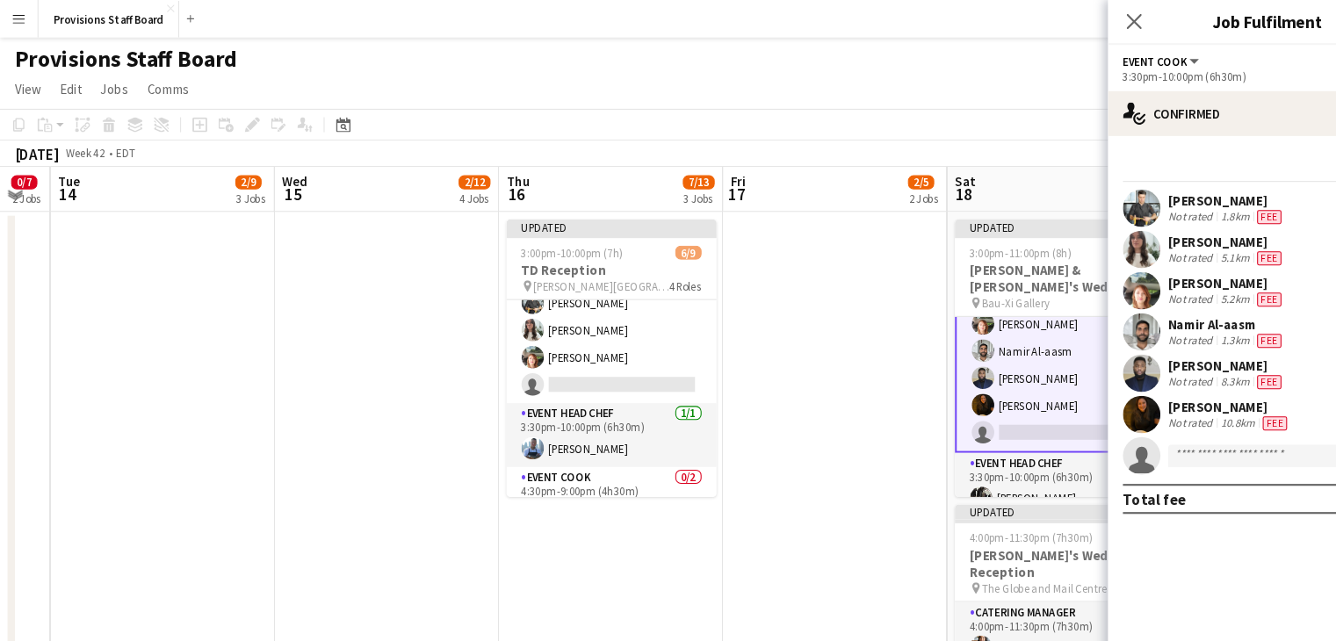
click at [18, 11] on app-icon "Menu" at bounding box center [18, 18] width 14 height 14
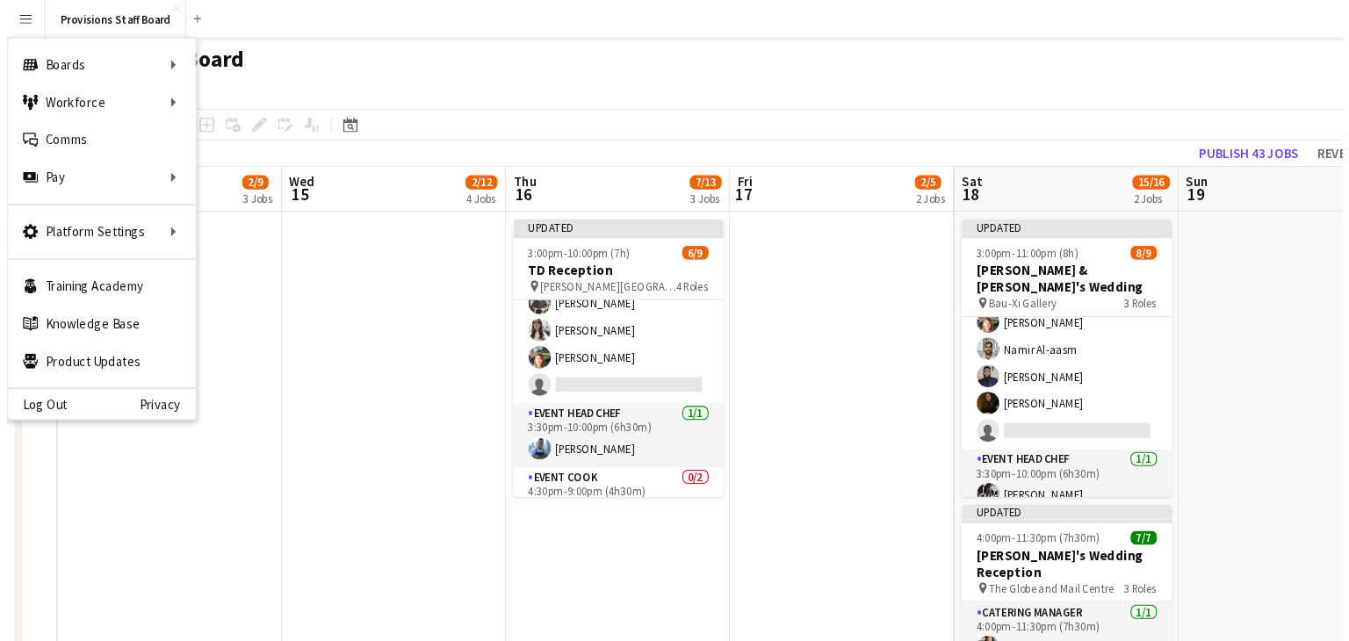
scroll to position [148, 0]
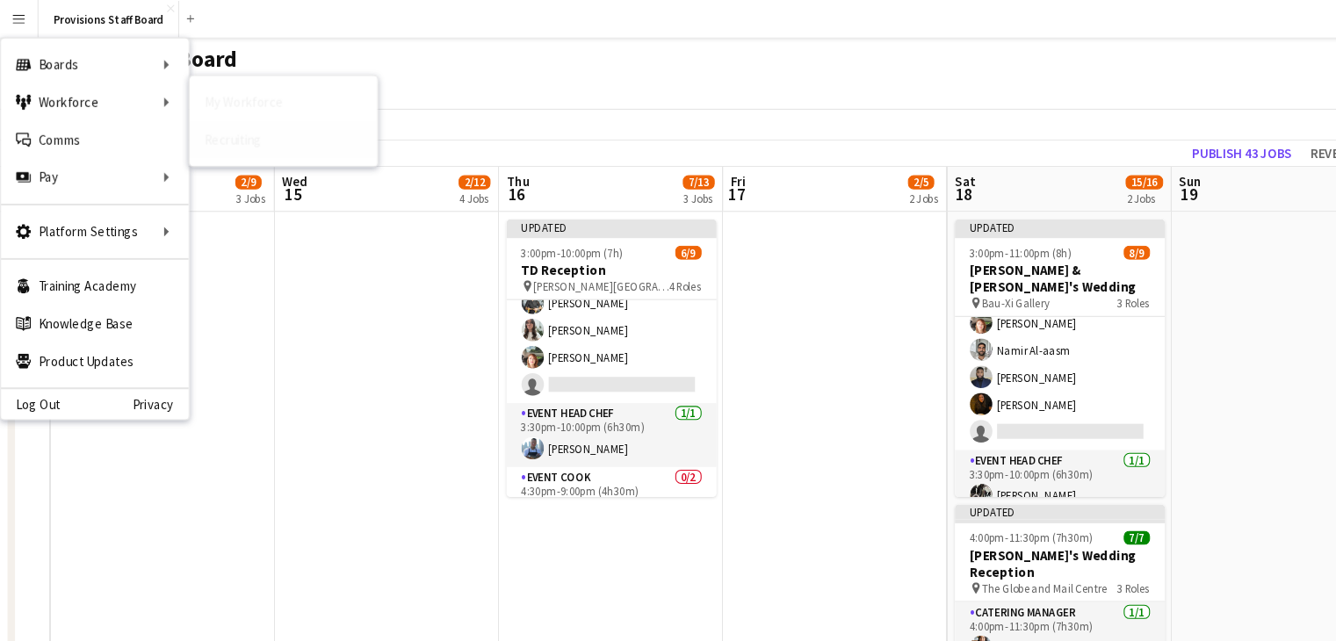
click at [238, 133] on link "Recruiting" at bounding box center [265, 130] width 176 height 35
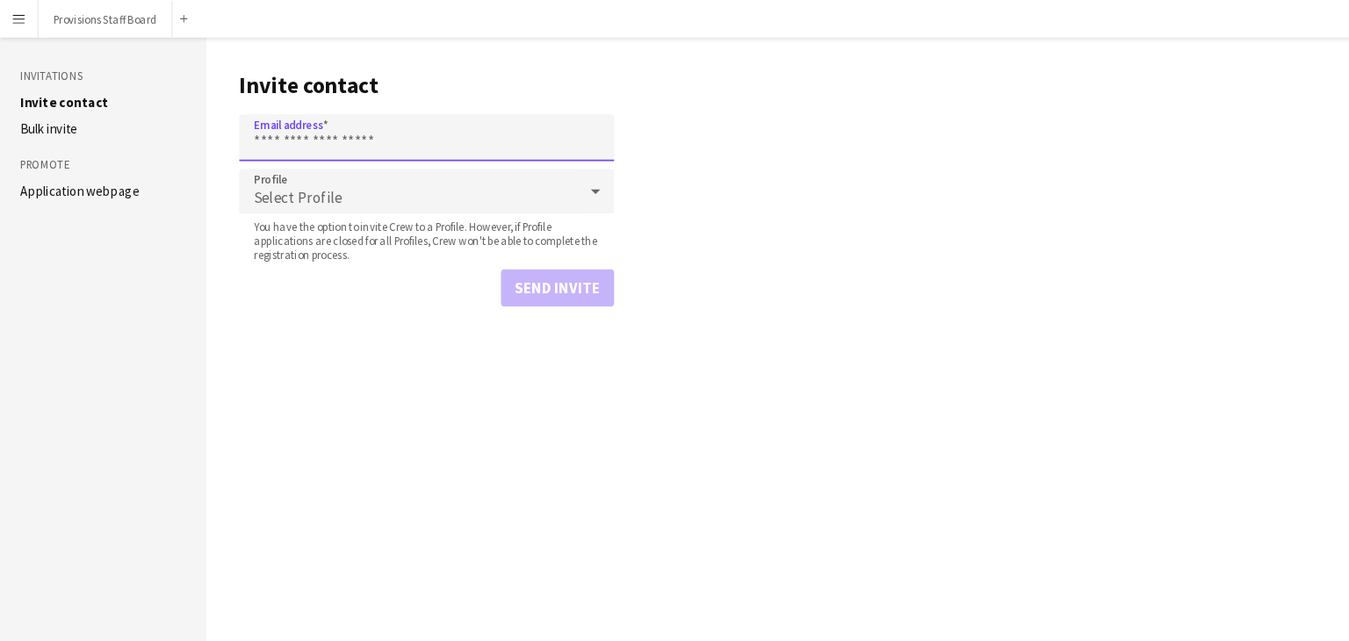
click at [288, 126] on input "Email address" at bounding box center [399, 129] width 351 height 44
type input "**********"
click at [537, 274] on button "Send invite" at bounding box center [522, 269] width 106 height 35
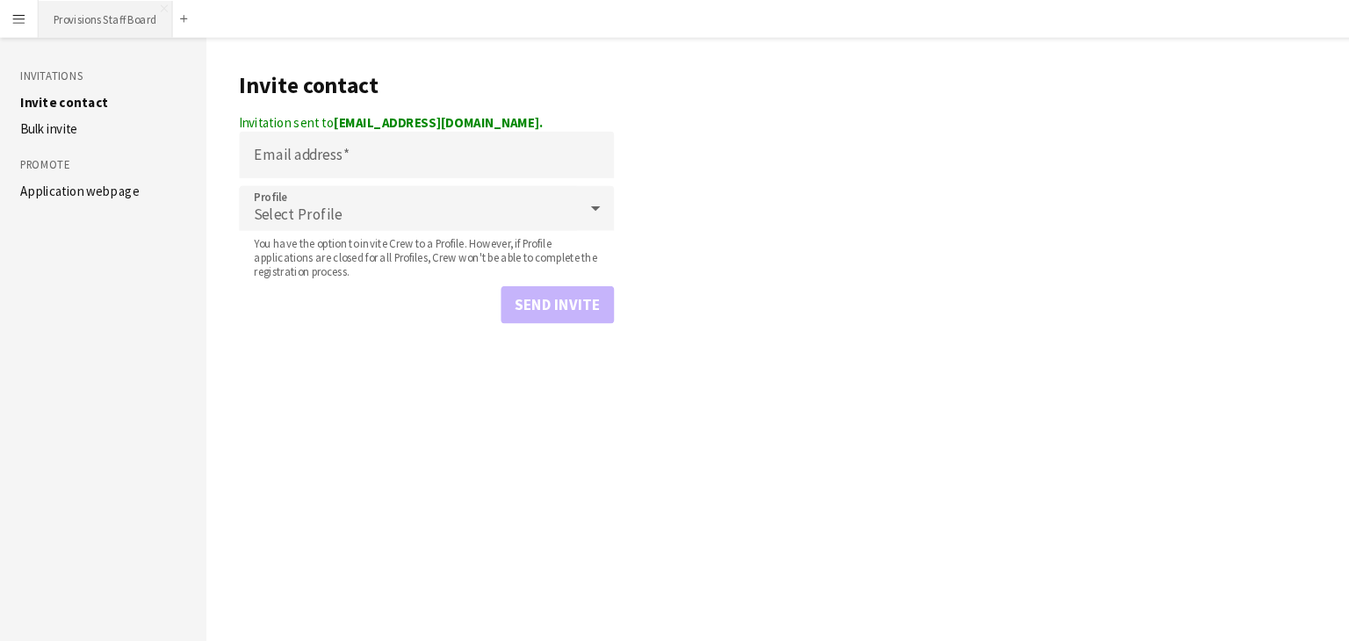
click at [99, 21] on button "Provisions Staff Board Close" at bounding box center [99, 18] width 126 height 34
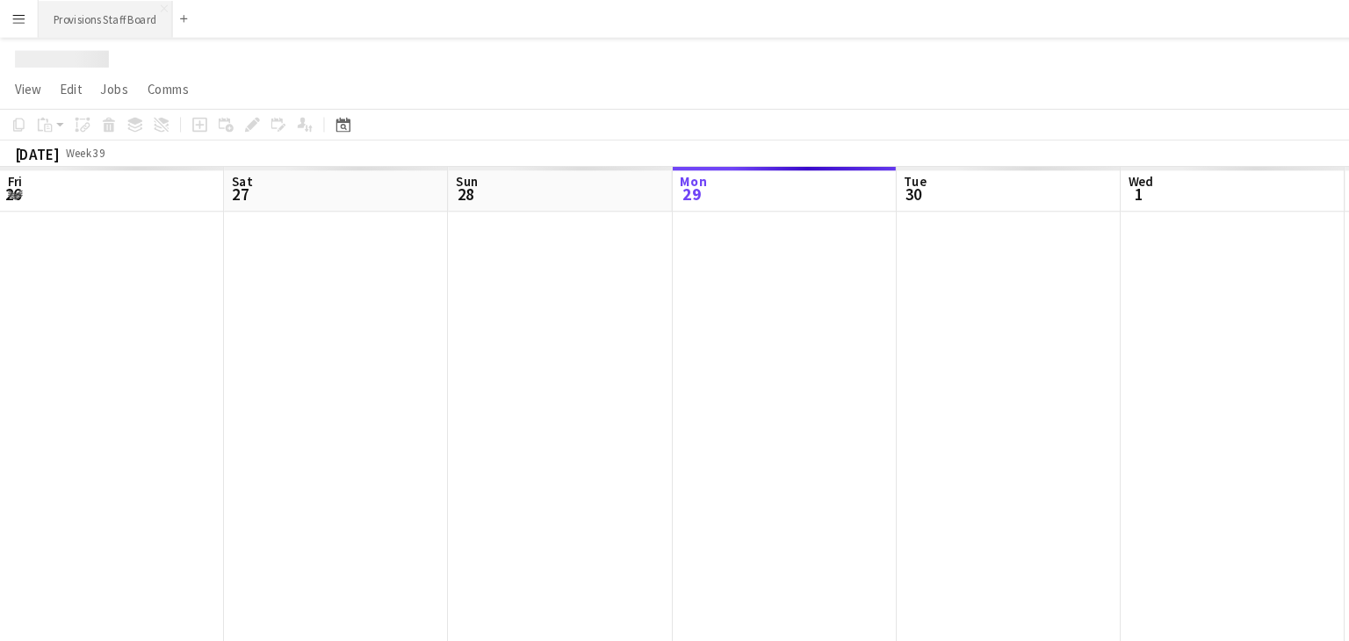
scroll to position [0, 420]
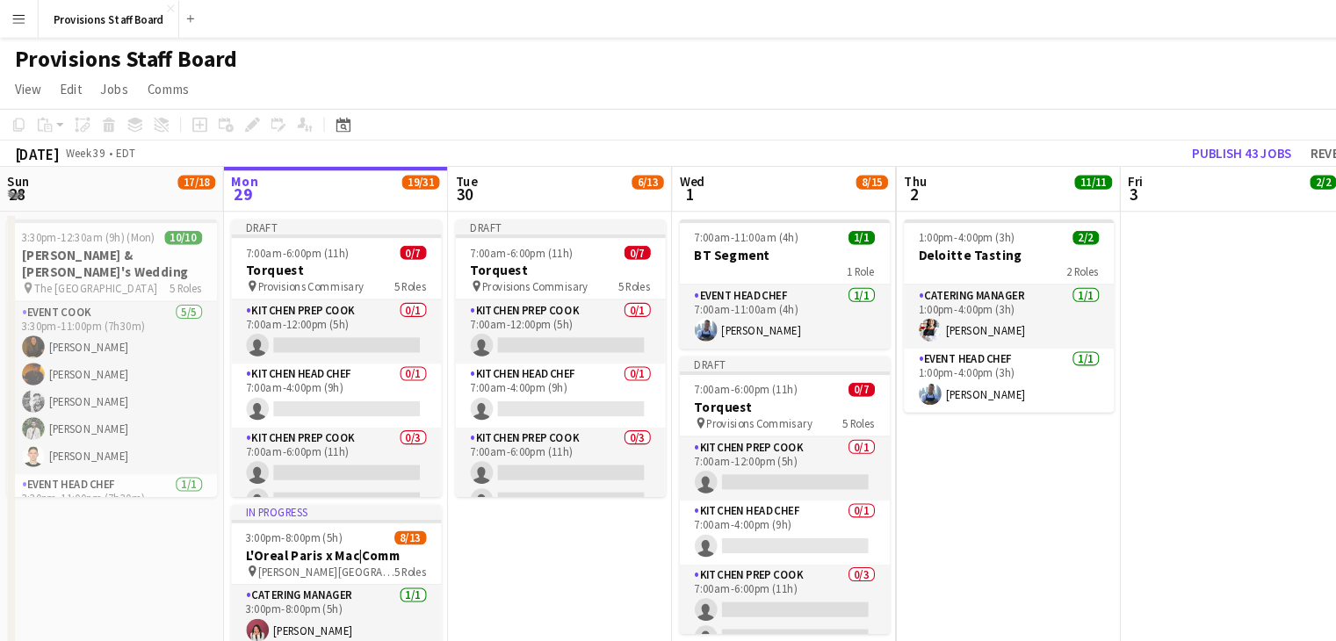
click at [22, 23] on app-icon "Menu" at bounding box center [18, 18] width 14 height 14
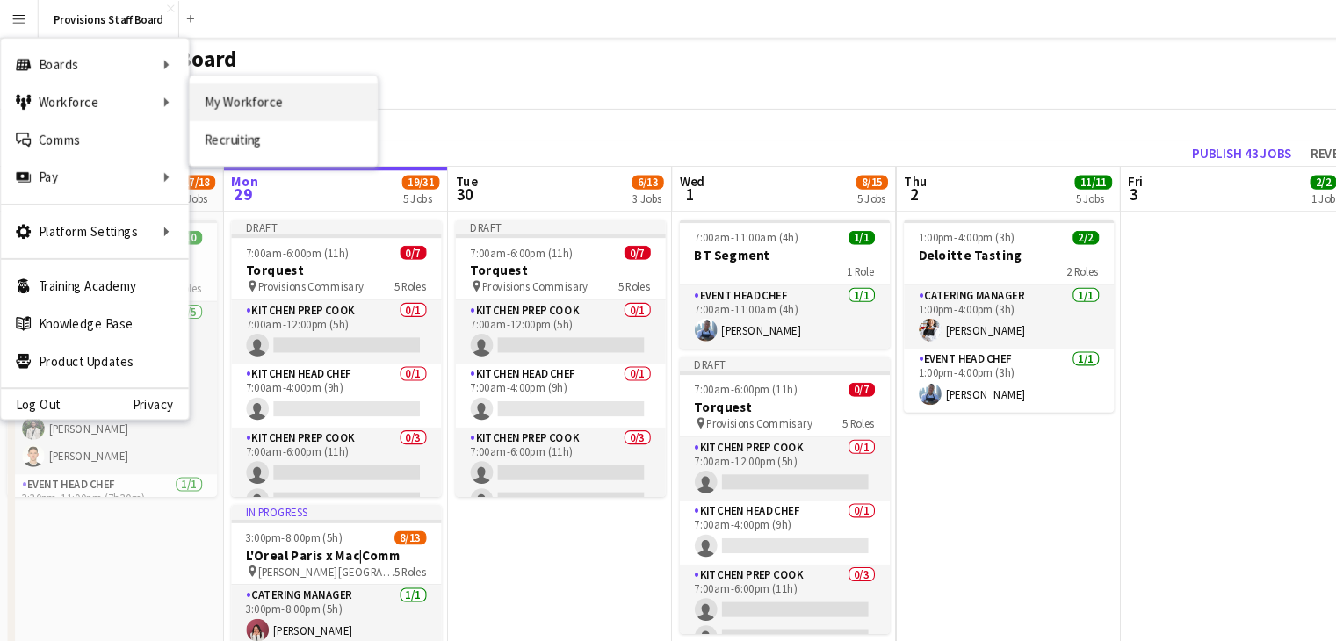
click at [249, 95] on link "My Workforce" at bounding box center [265, 95] width 176 height 35
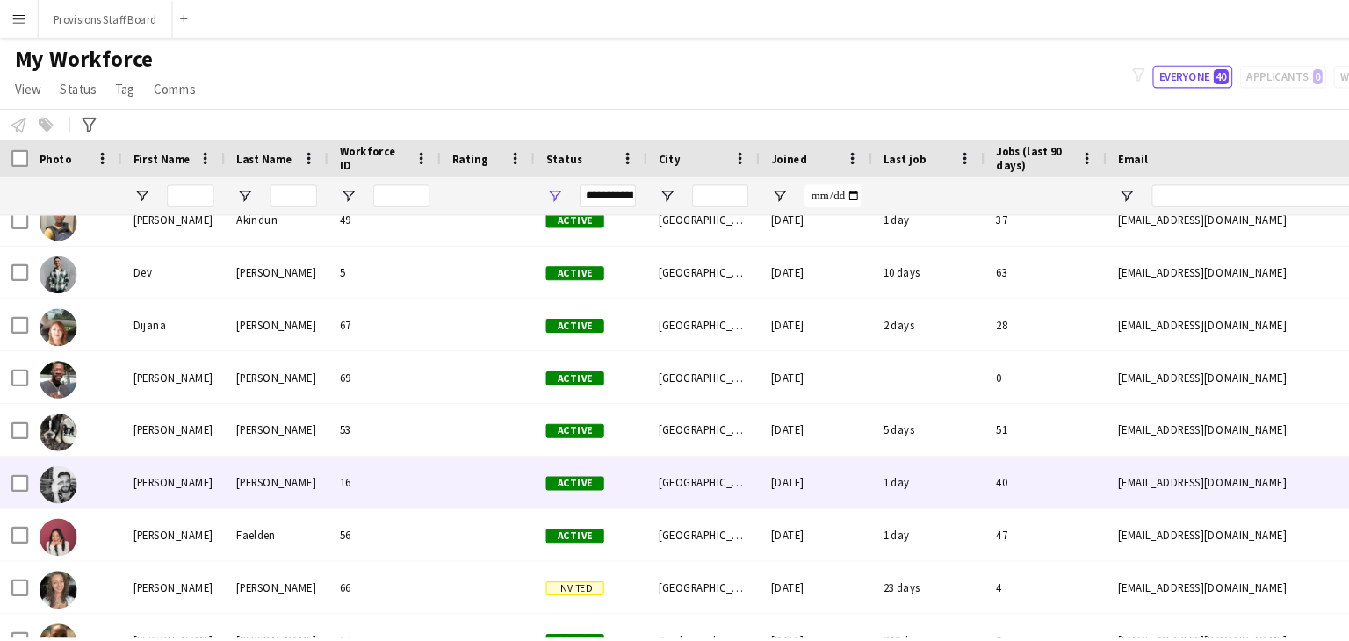
scroll to position [513, 0]
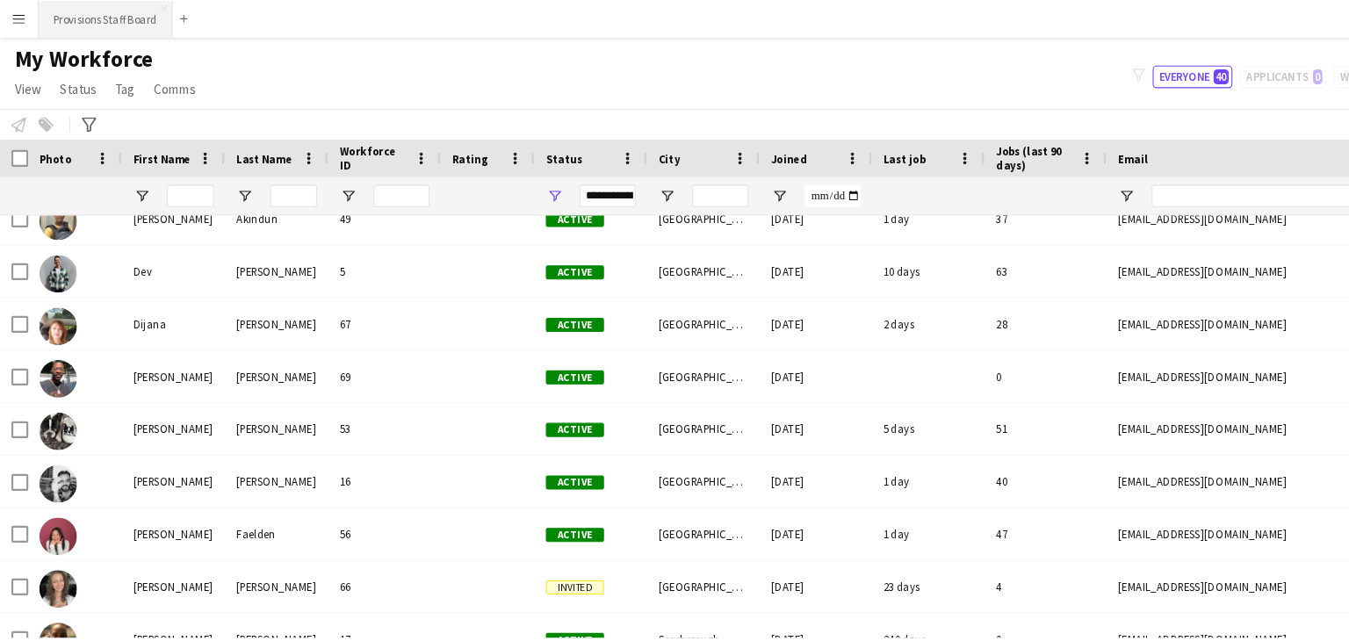
click at [60, 18] on button "Provisions Staff Board Close" at bounding box center [99, 18] width 126 height 34
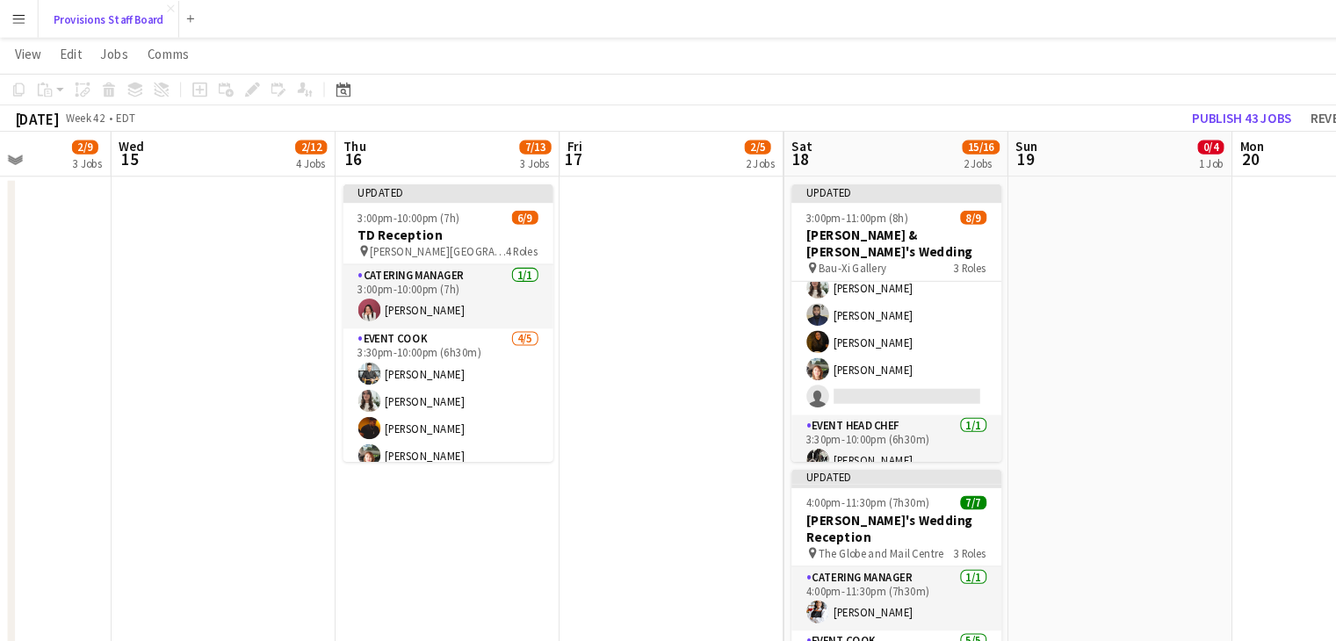
scroll to position [32, 0]
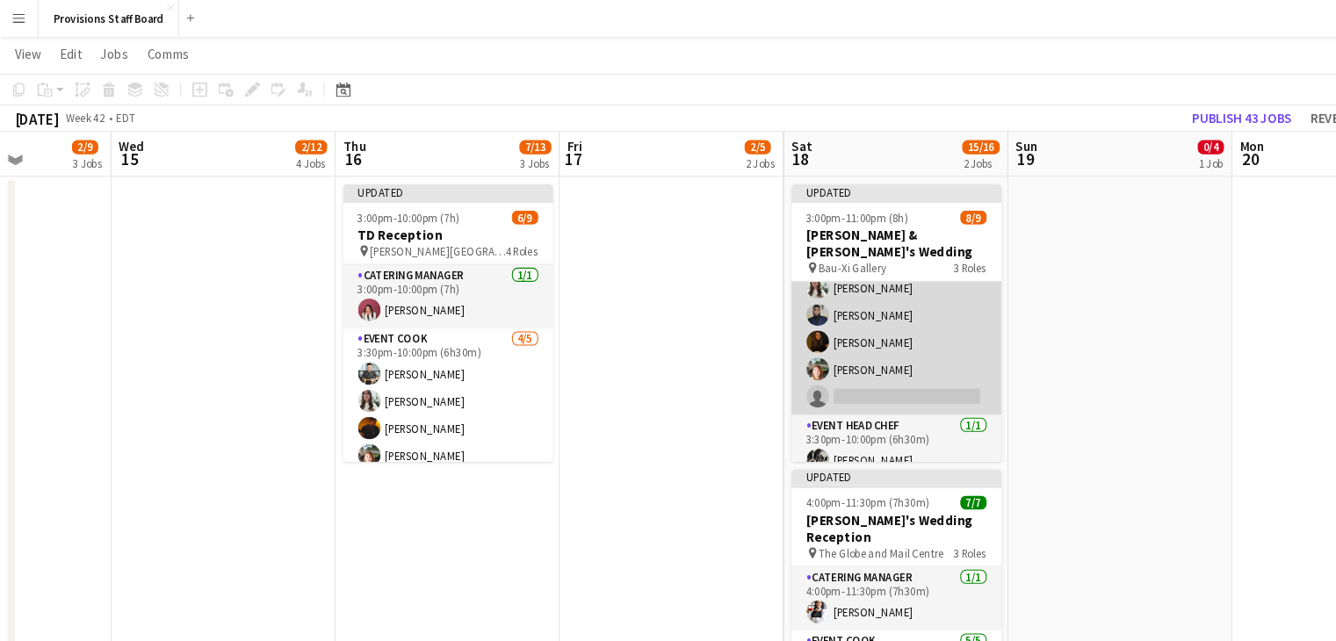
click at [786, 352] on app-card-role "Event Cook 6/7 3:30pm-10:00pm (6h30m) Namir Al-aasm Alec Kerr Kate Levitt Kumbu…" at bounding box center [839, 283] width 197 height 213
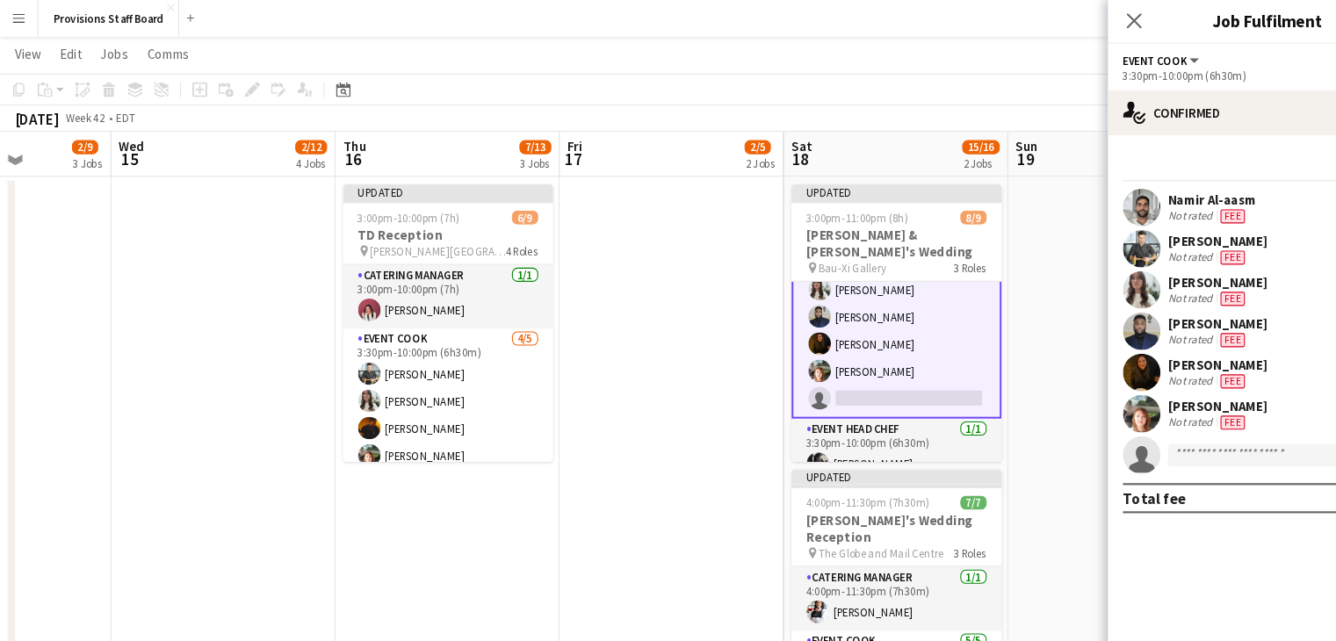
scroll to position [148, 0]
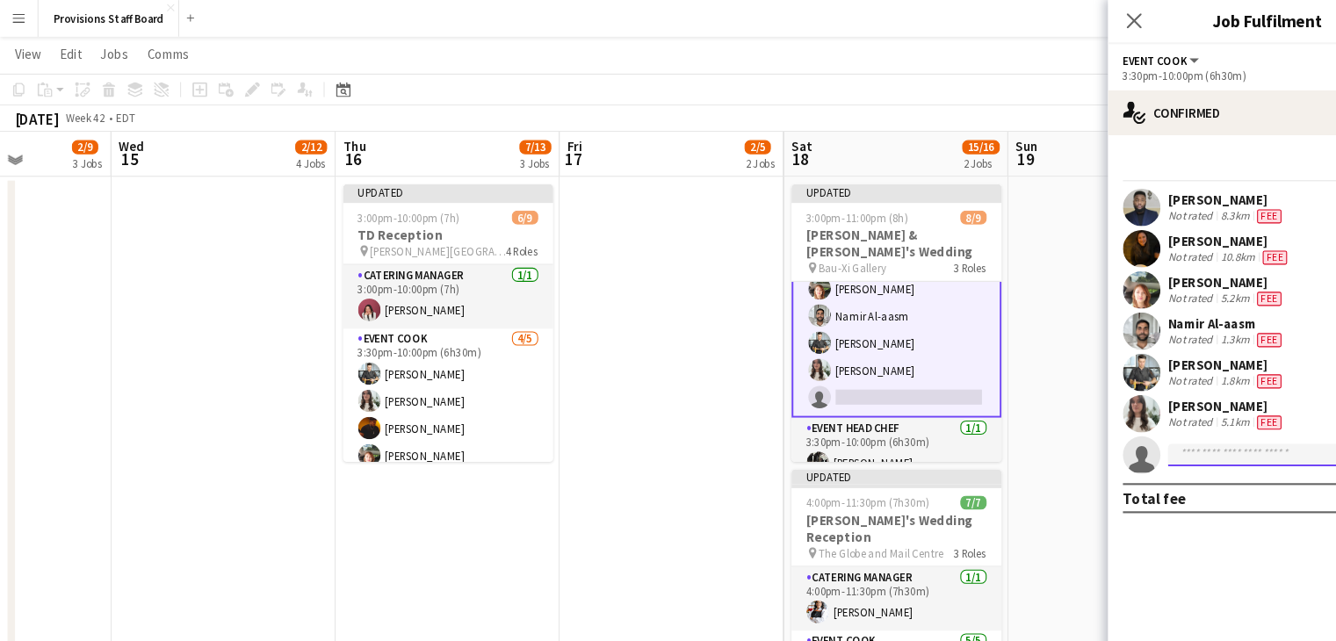
click at [1142, 436] on input at bounding box center [1195, 426] width 204 height 21
type input "*"
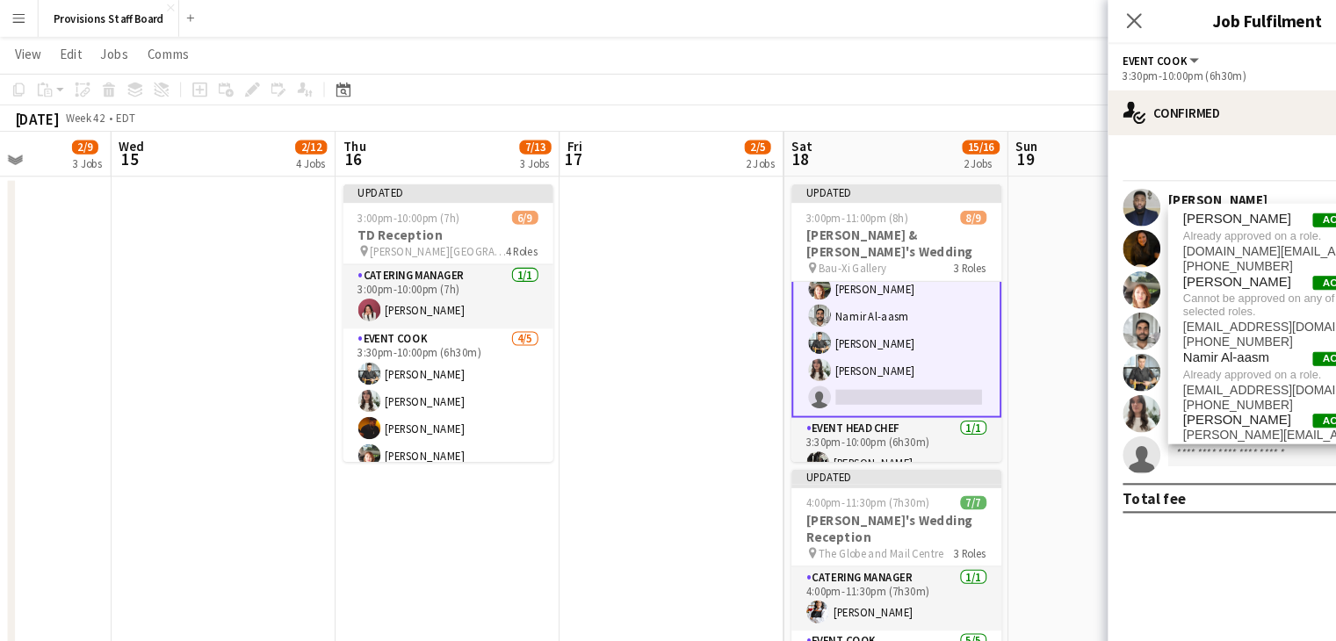
click at [610, 407] on app-date-cell at bounding box center [629, 450] width 210 height 569
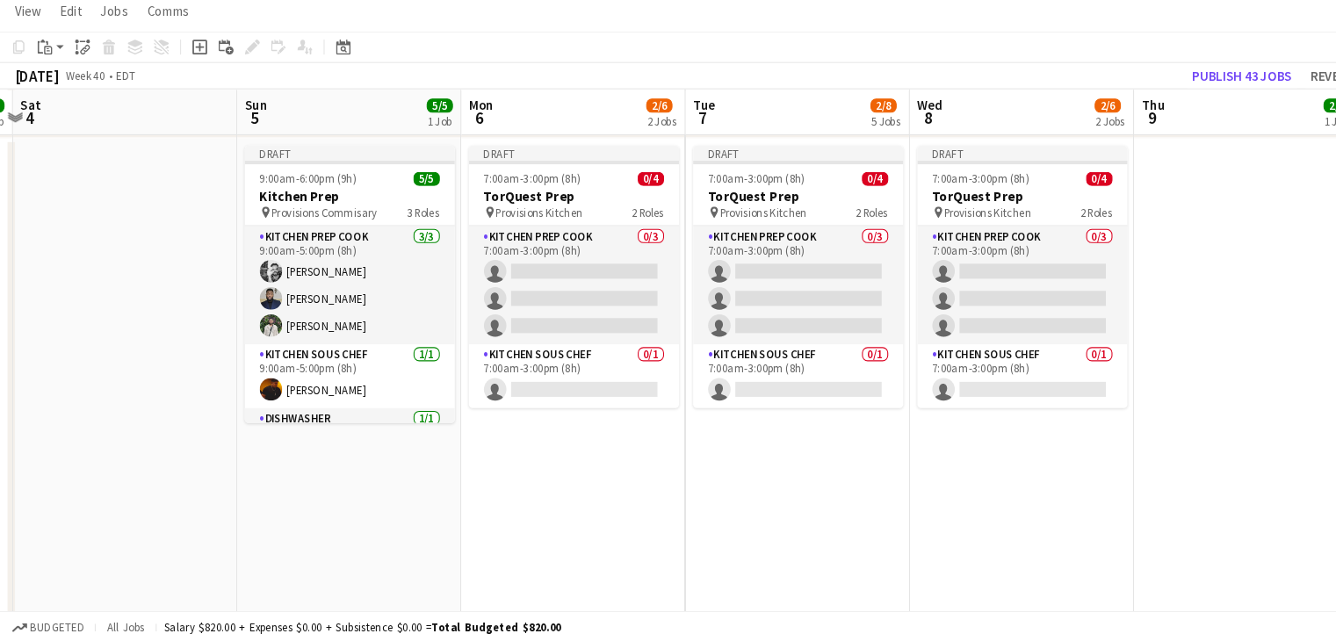
scroll to position [0, 617]
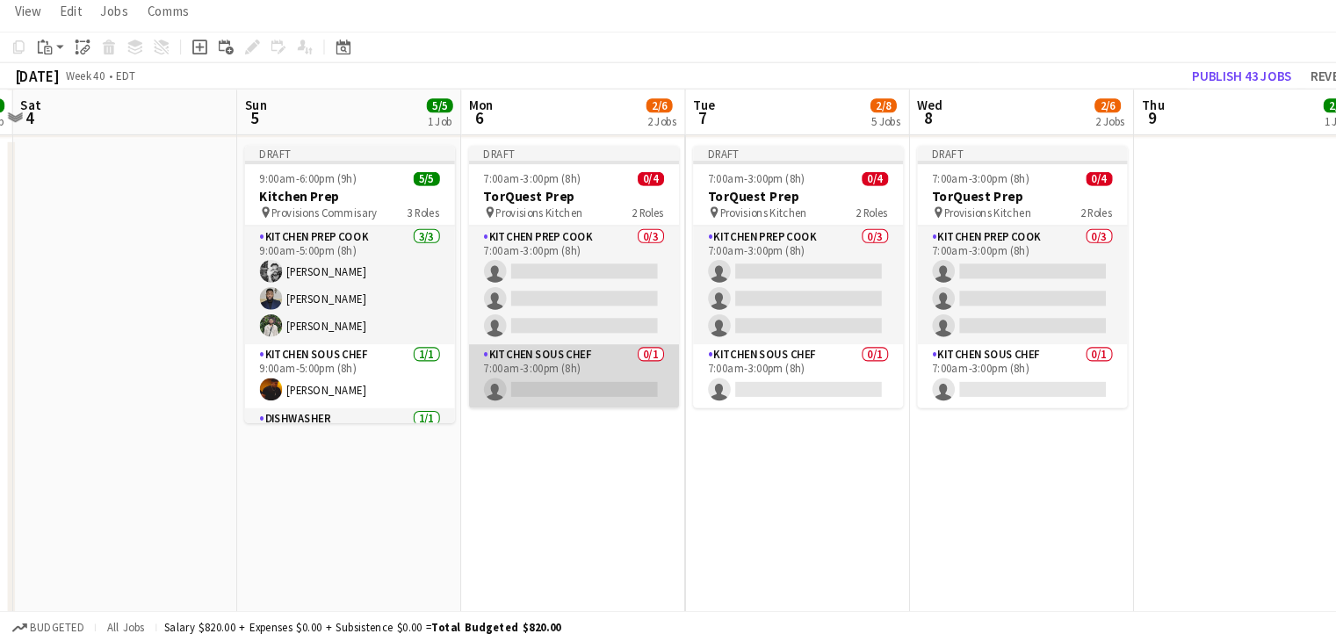
click at [498, 407] on app-card-role "Kitchen Sous Chef 0/1 7:00am-3:00pm (8h) single-neutral-actions" at bounding box center [537, 392] width 197 height 60
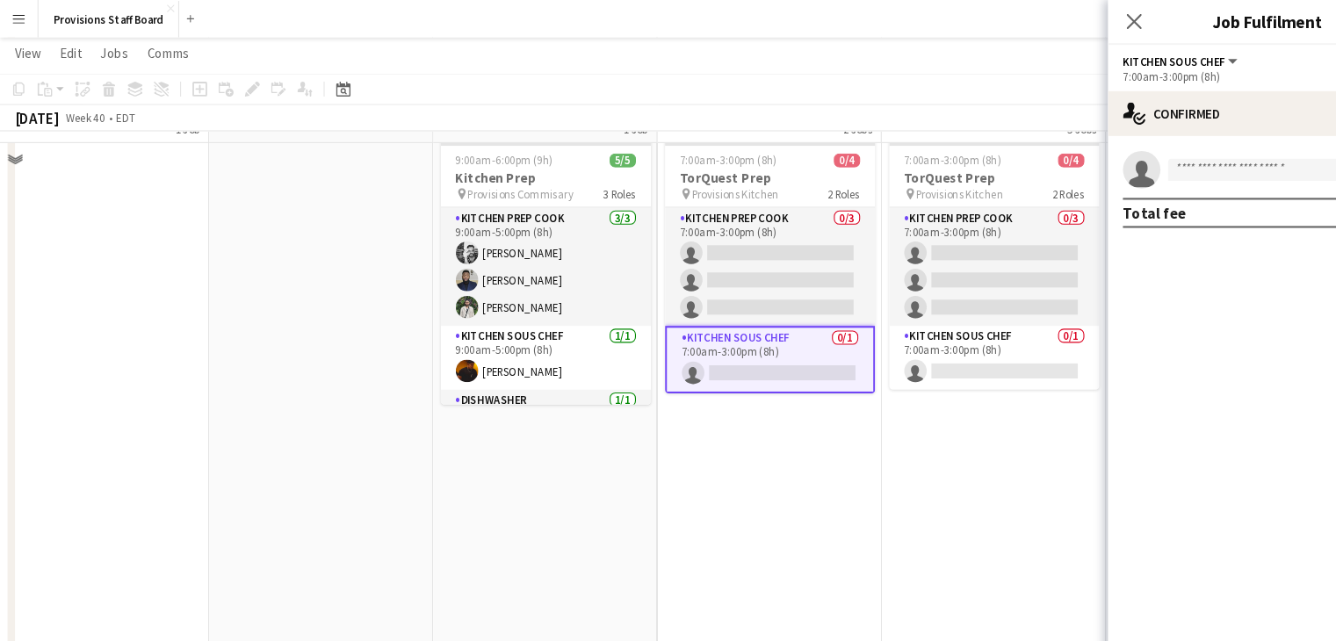
scroll to position [644, 0]
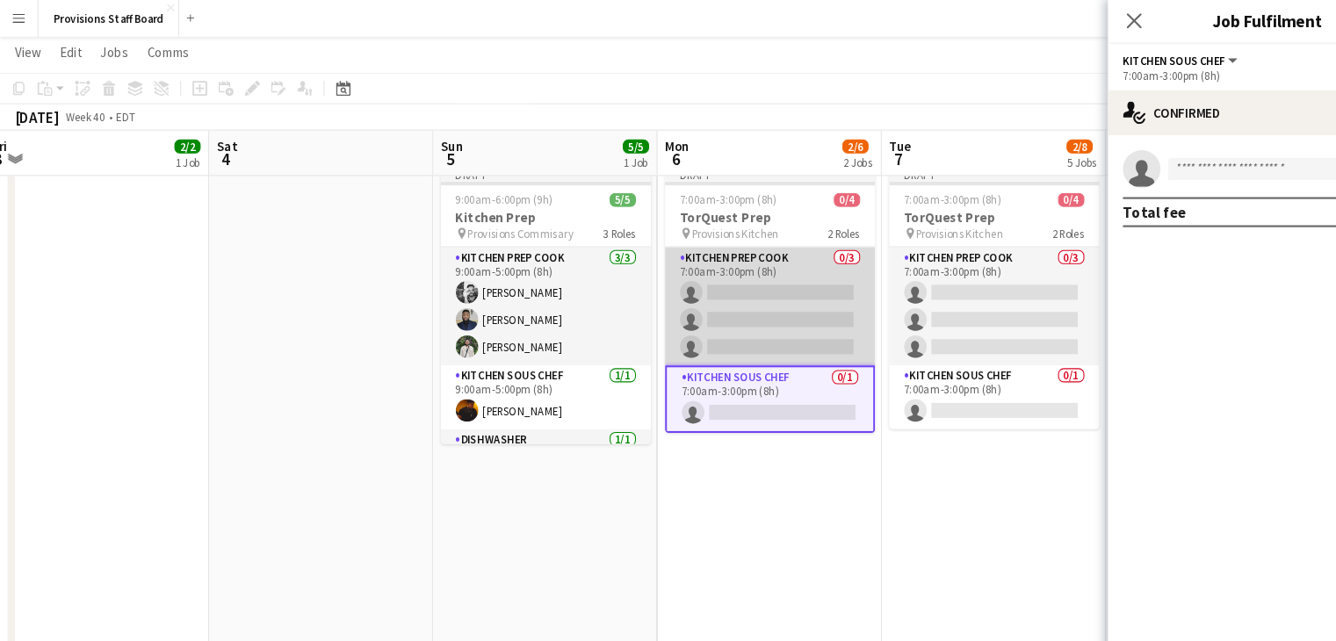
click at [696, 269] on app-card-role "Kitchen Prep Cook 0/3 7:00am-3:00pm (8h) single-neutral-actions single-neutral-…" at bounding box center [721, 288] width 197 height 111
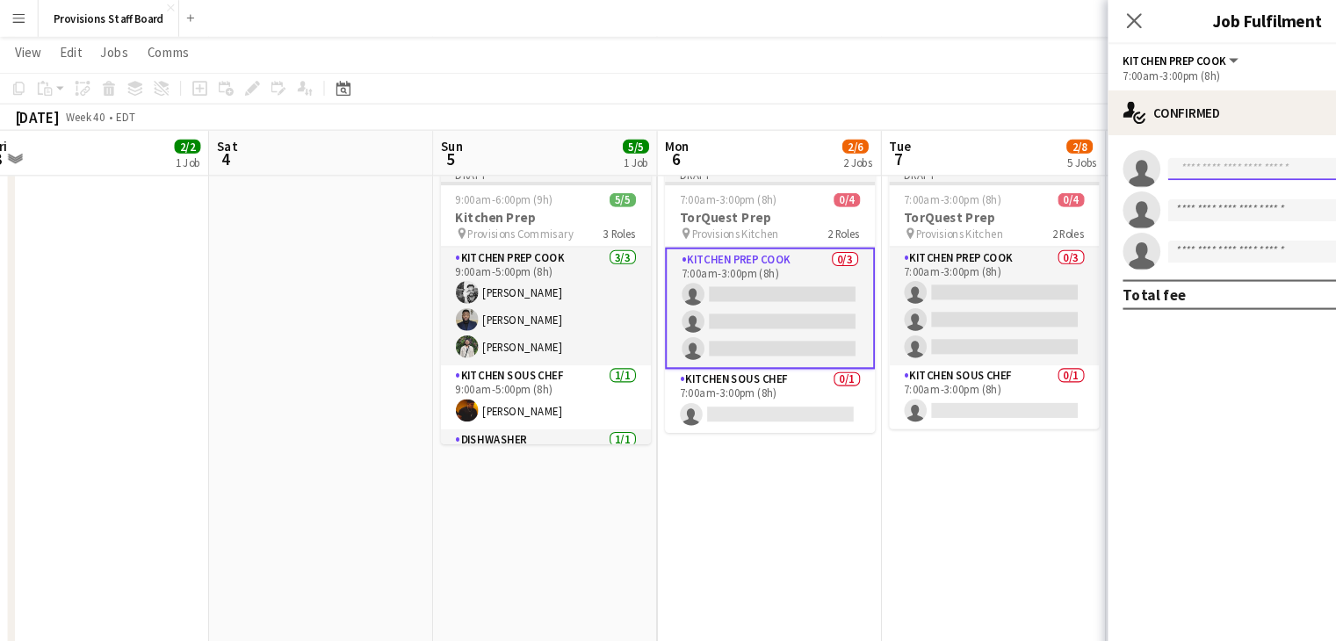
click at [1138, 157] on input at bounding box center [1195, 158] width 204 height 21
type input "****"
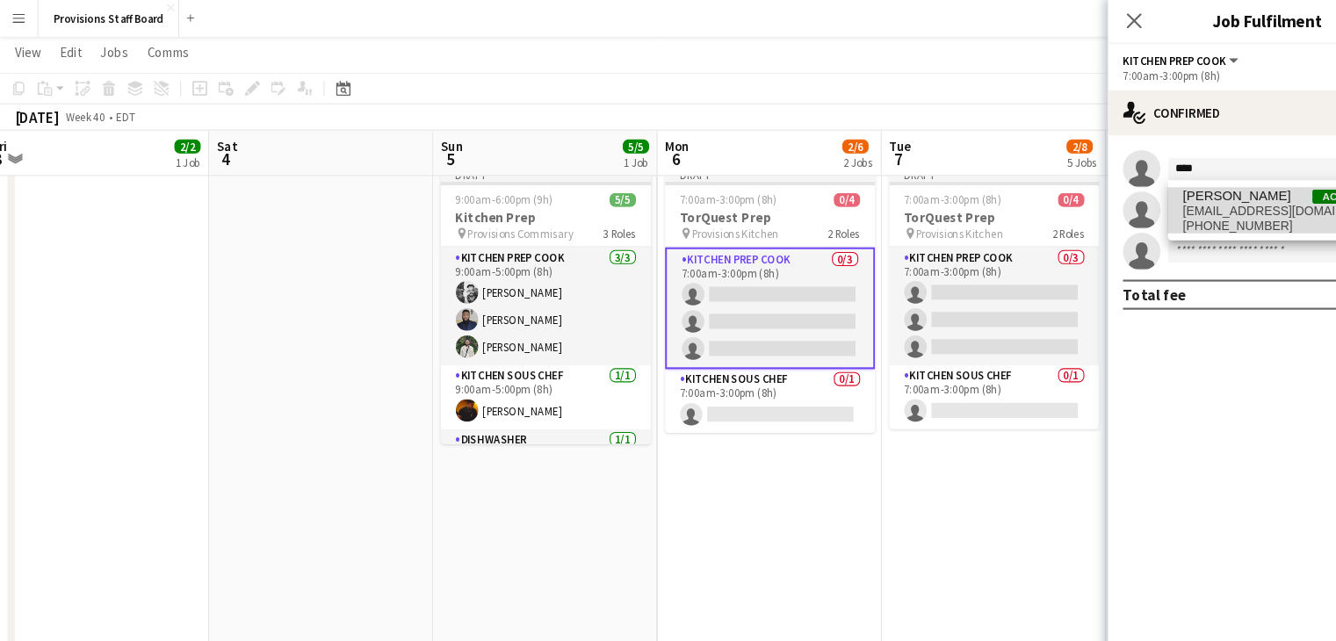
drag, startPoint x: 1135, startPoint y: 172, endPoint x: 1128, endPoint y: 193, distance: 22.5
click at [1128, 193] on span "ehartsheldon@gmail.com" at bounding box center [1195, 198] width 176 height 14
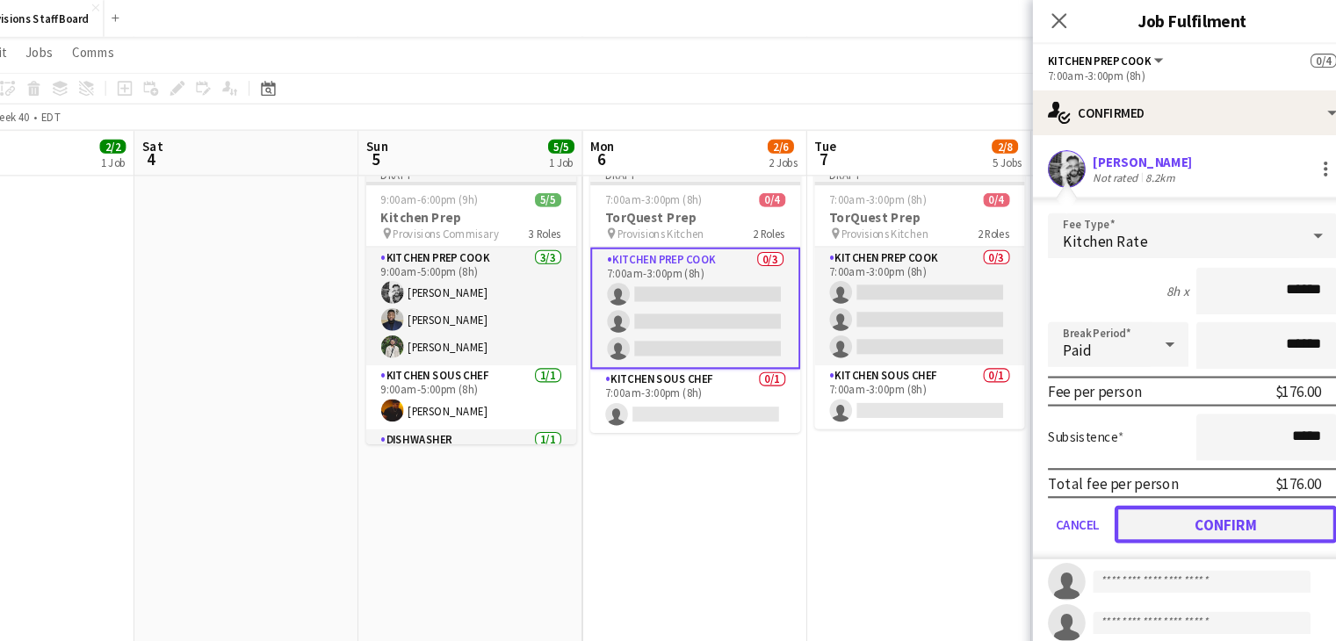
click at [1176, 479] on button "Confirm" at bounding box center [1218, 491] width 208 height 35
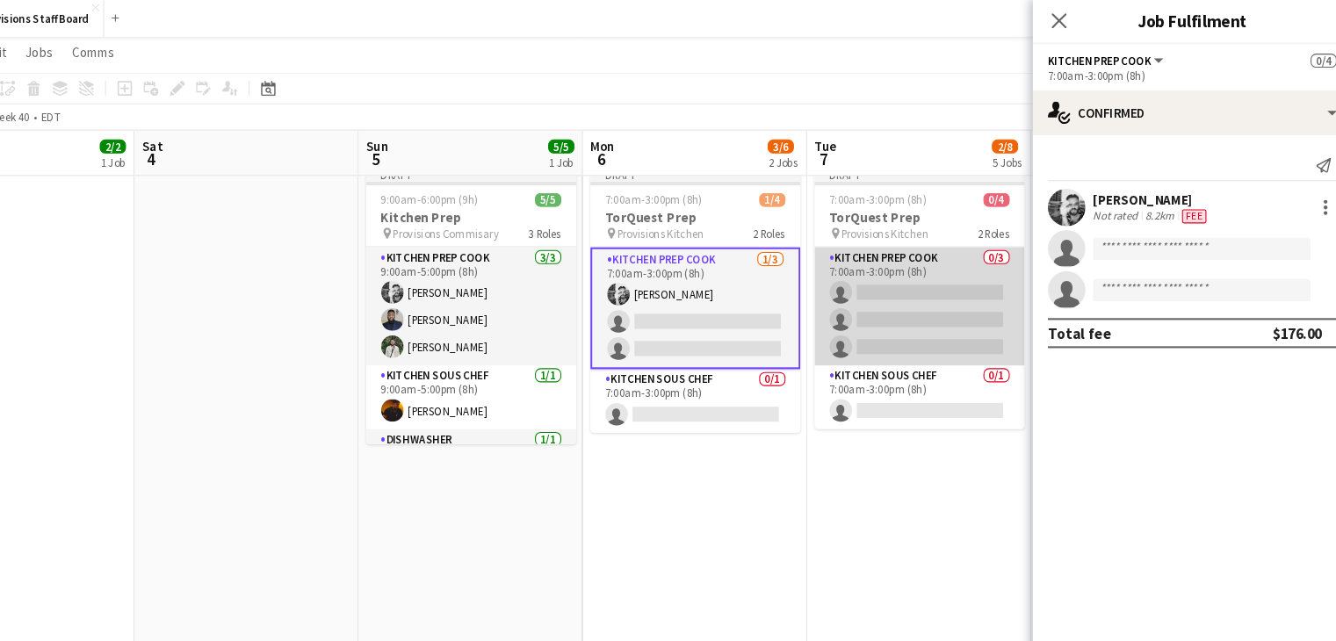
click at [876, 274] on app-card-role "Kitchen Prep Cook 0/3 7:00am-3:00pm (8h) single-neutral-actions single-neutral-…" at bounding box center [930, 288] width 197 height 111
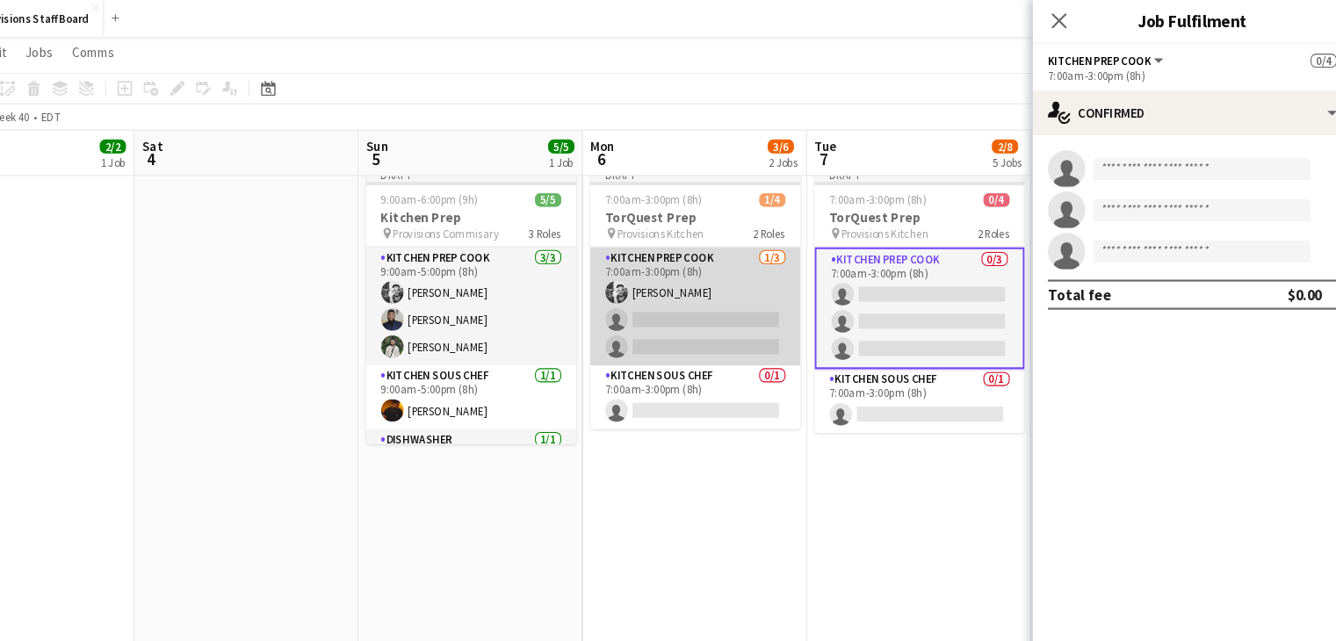
click at [752, 249] on app-card-role "Kitchen Prep Cook 1/3 7:00am-3:00pm (8h) Evan Sheldon single-neutral-actions si…" at bounding box center [721, 288] width 197 height 111
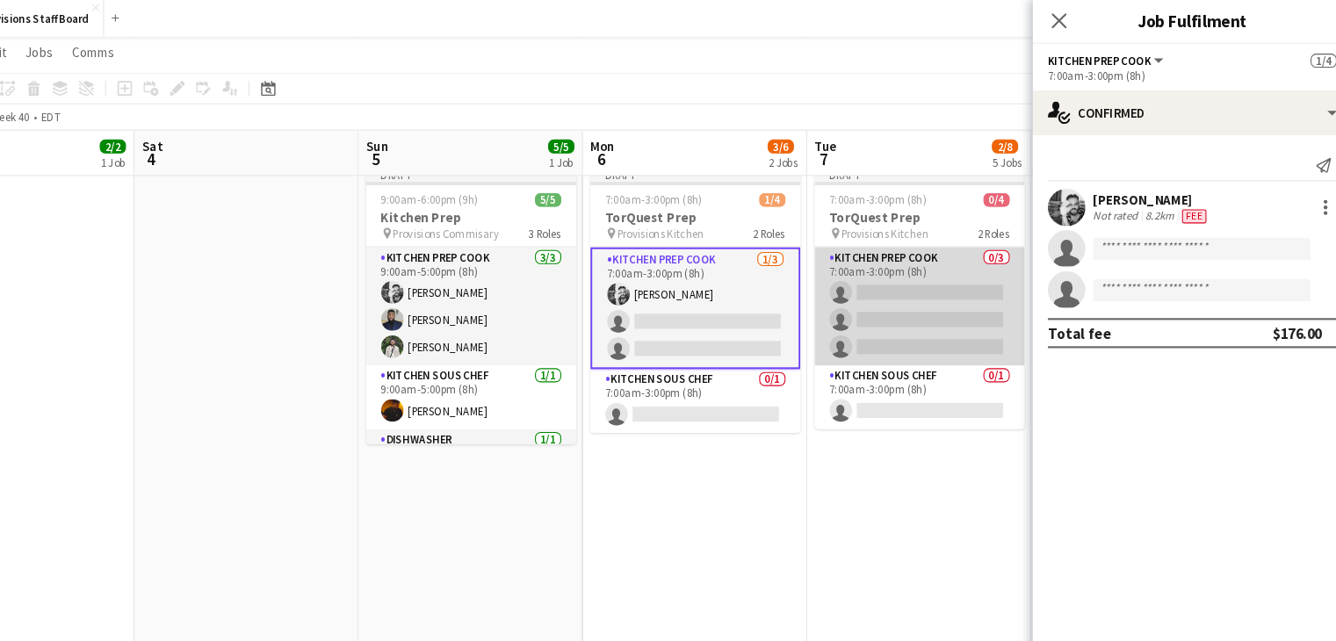
click at [858, 261] on app-card-role "Kitchen Prep Cook 0/3 7:00am-3:00pm (8h) single-neutral-actions single-neutral-…" at bounding box center [930, 288] width 197 height 111
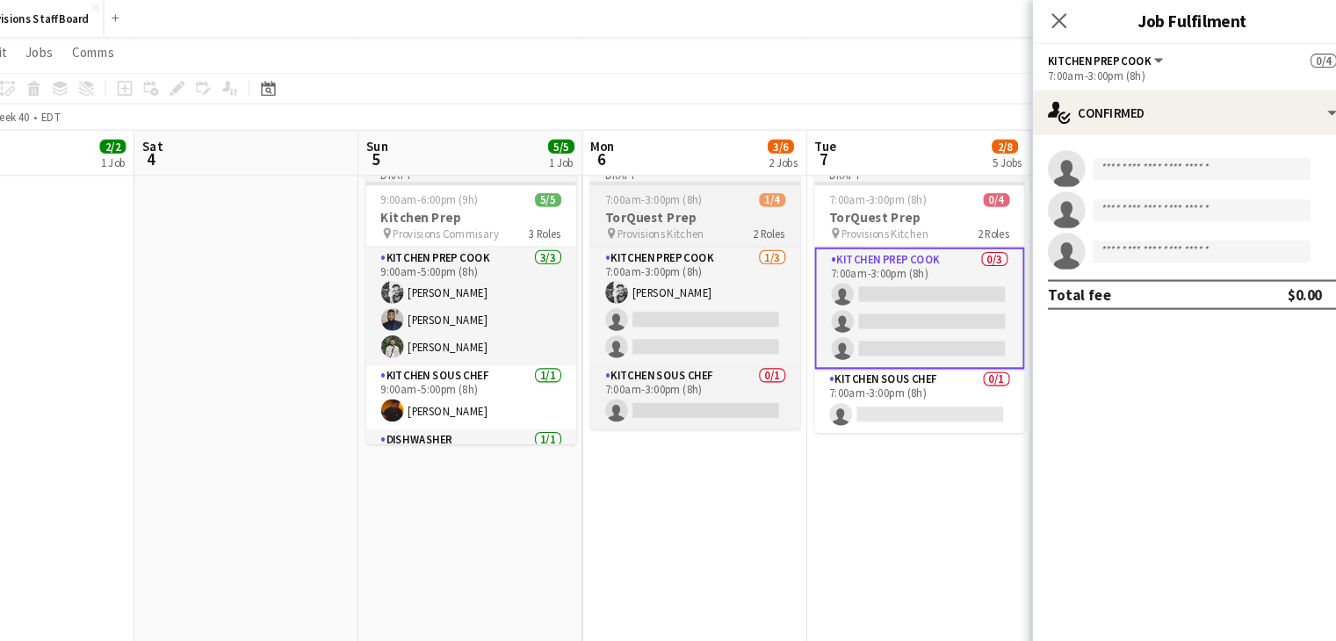
click at [718, 197] on h3 "TorQuest Prep" at bounding box center [721, 205] width 197 height 16
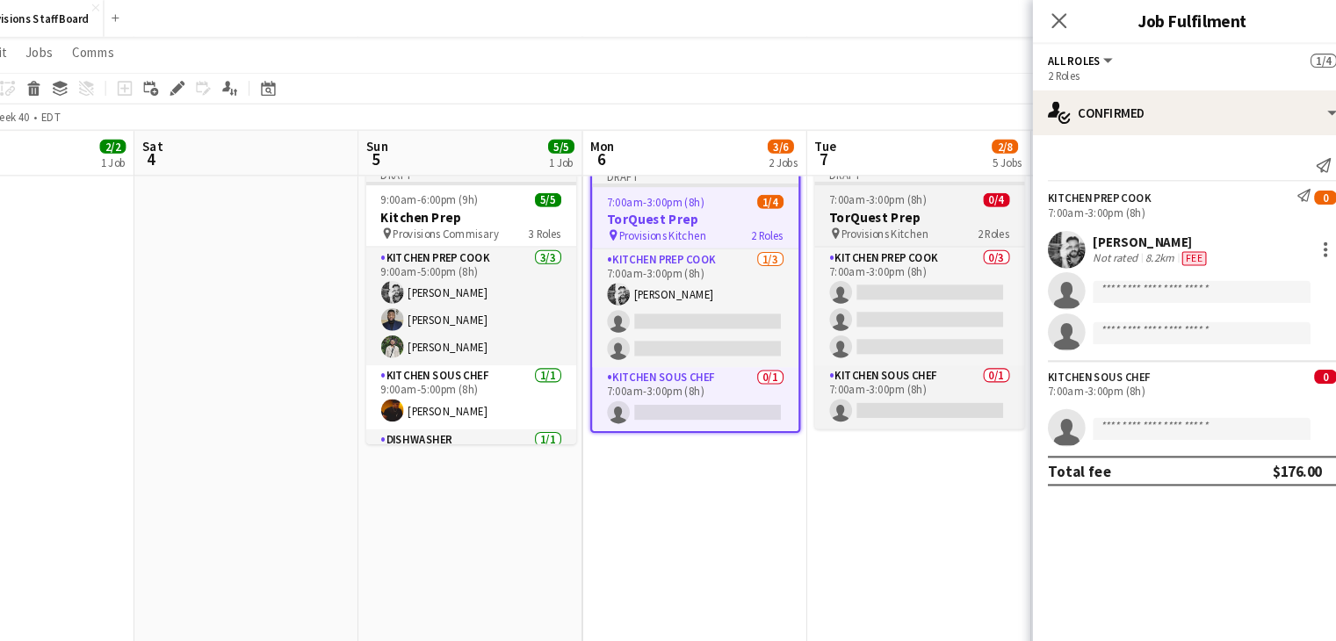
click at [875, 201] on h3 "TorQuest Prep" at bounding box center [930, 205] width 197 height 16
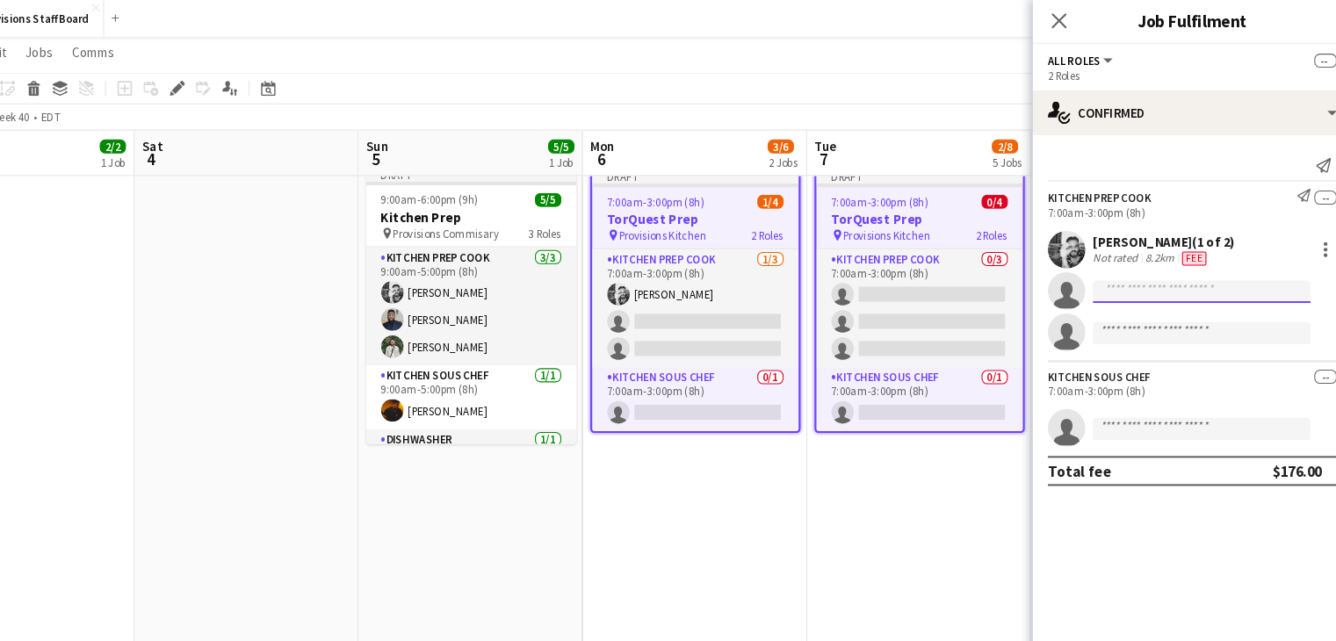
click at [1132, 276] on input at bounding box center [1195, 273] width 204 height 21
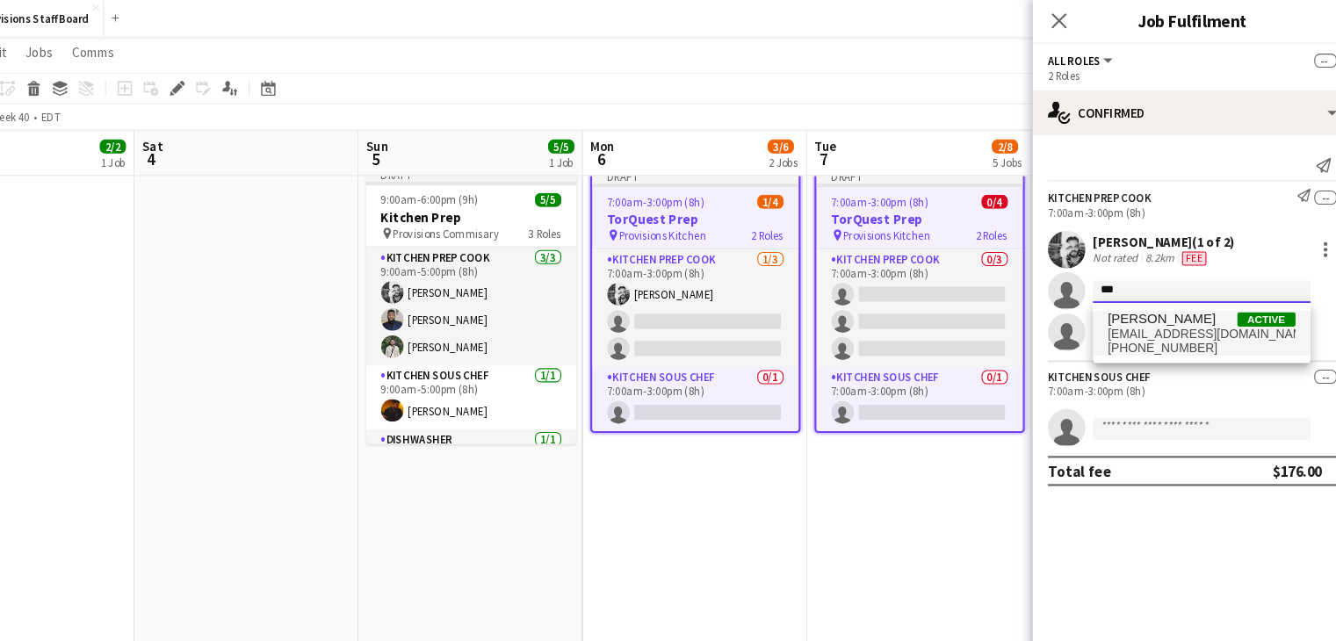
type input "***"
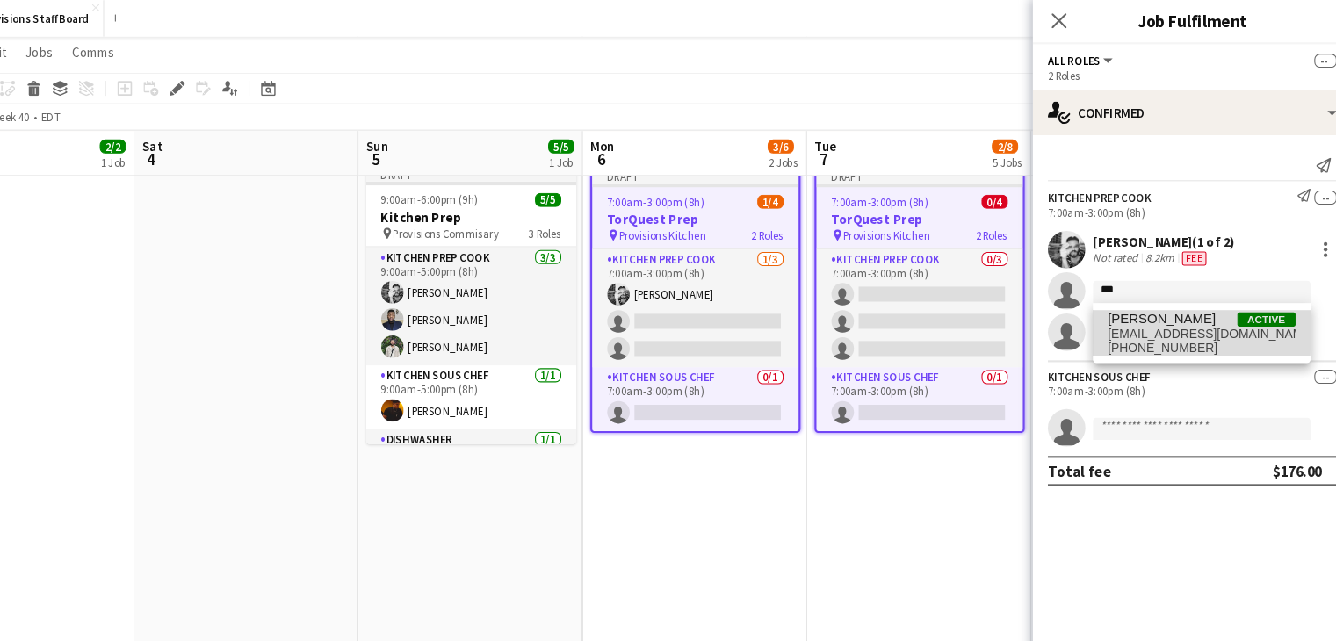
click at [1148, 305] on span "[PERSON_NAME]" at bounding box center [1157, 299] width 101 height 15
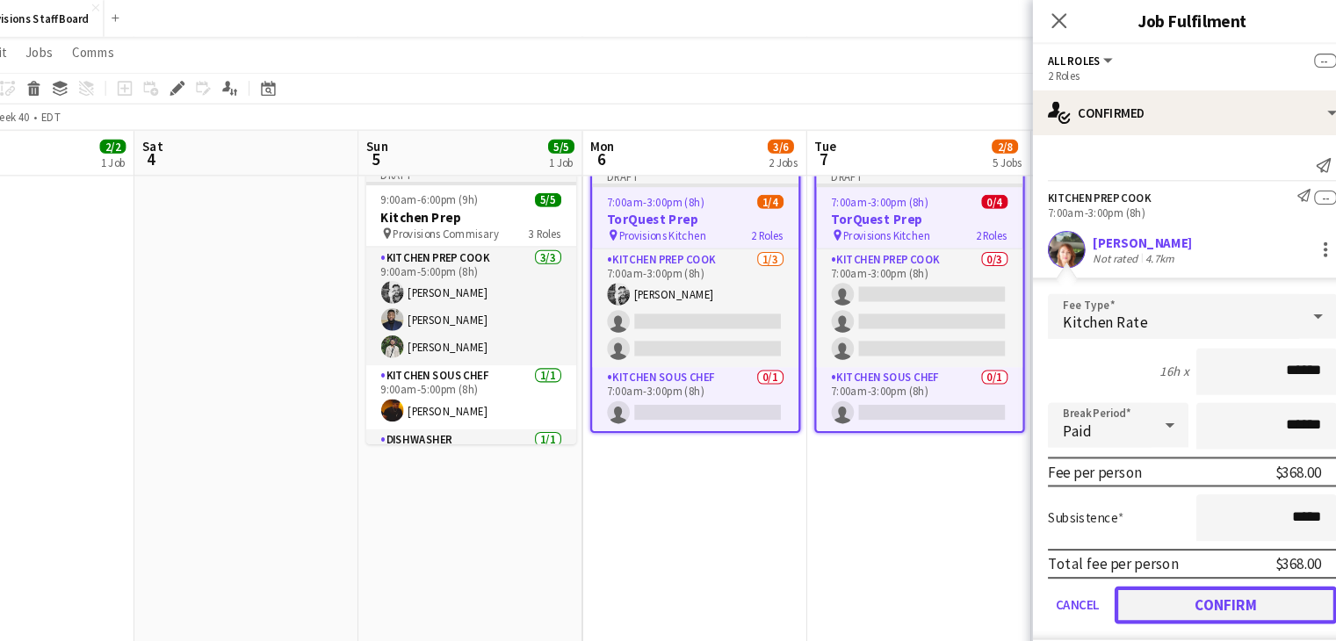
click at [1169, 563] on button "Confirm" at bounding box center [1218, 567] width 208 height 35
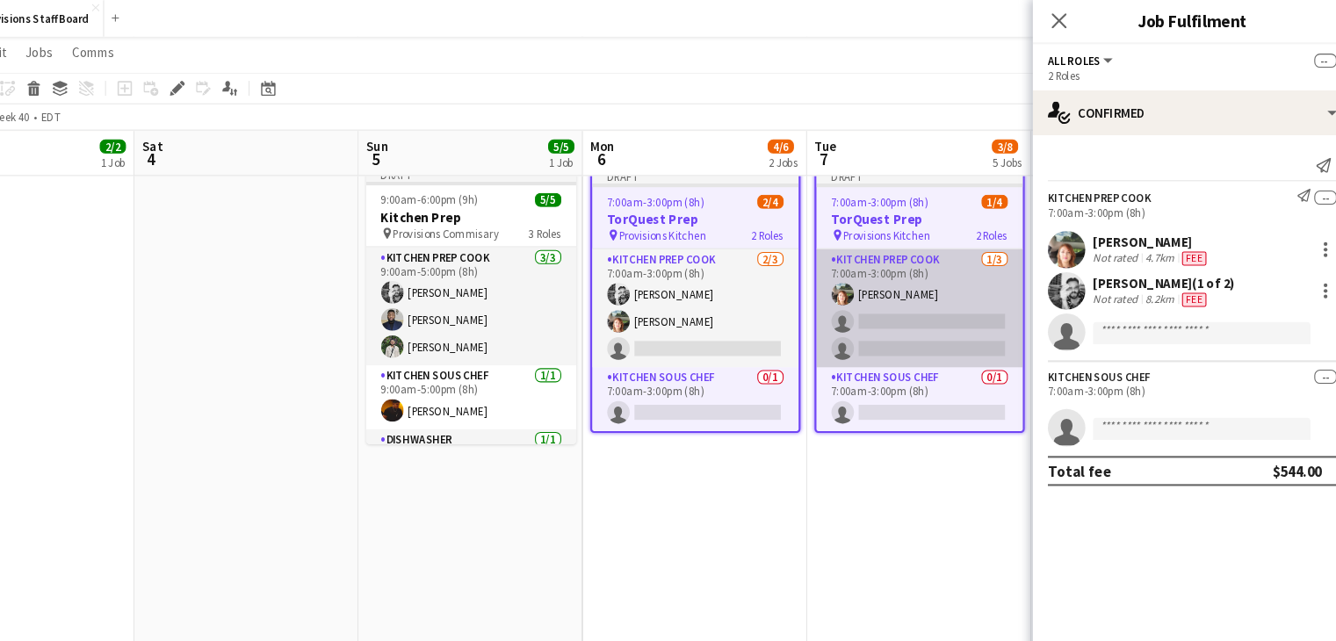
click at [896, 295] on app-card-role "Kitchen Prep Cook 1/3 7:00am-3:00pm (8h) Dijana Posavec single-neutral-actions …" at bounding box center [930, 289] width 193 height 111
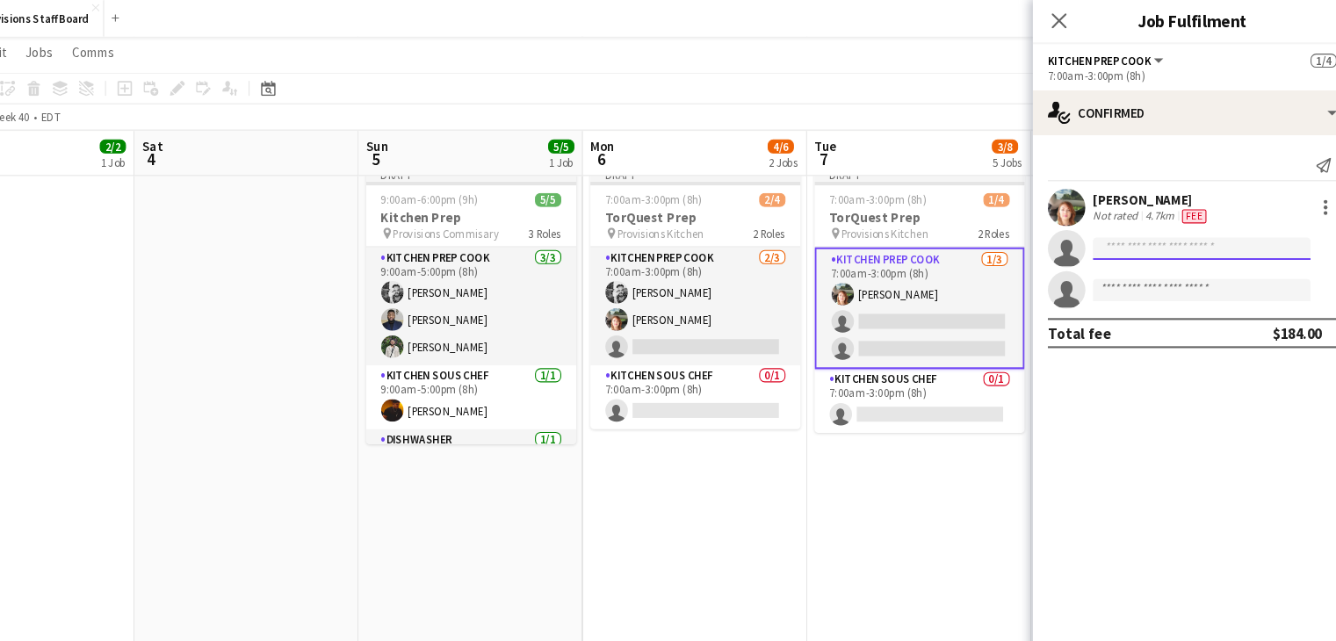
click at [1169, 231] on input at bounding box center [1195, 233] width 204 height 21
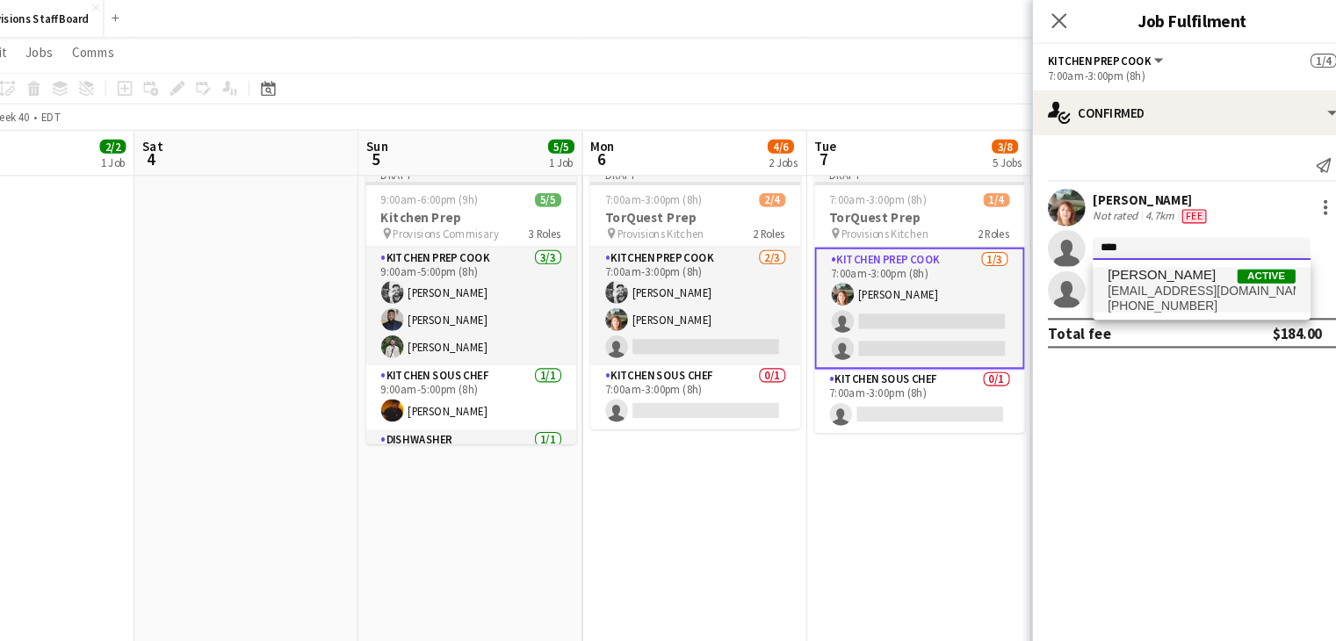
type input "****"
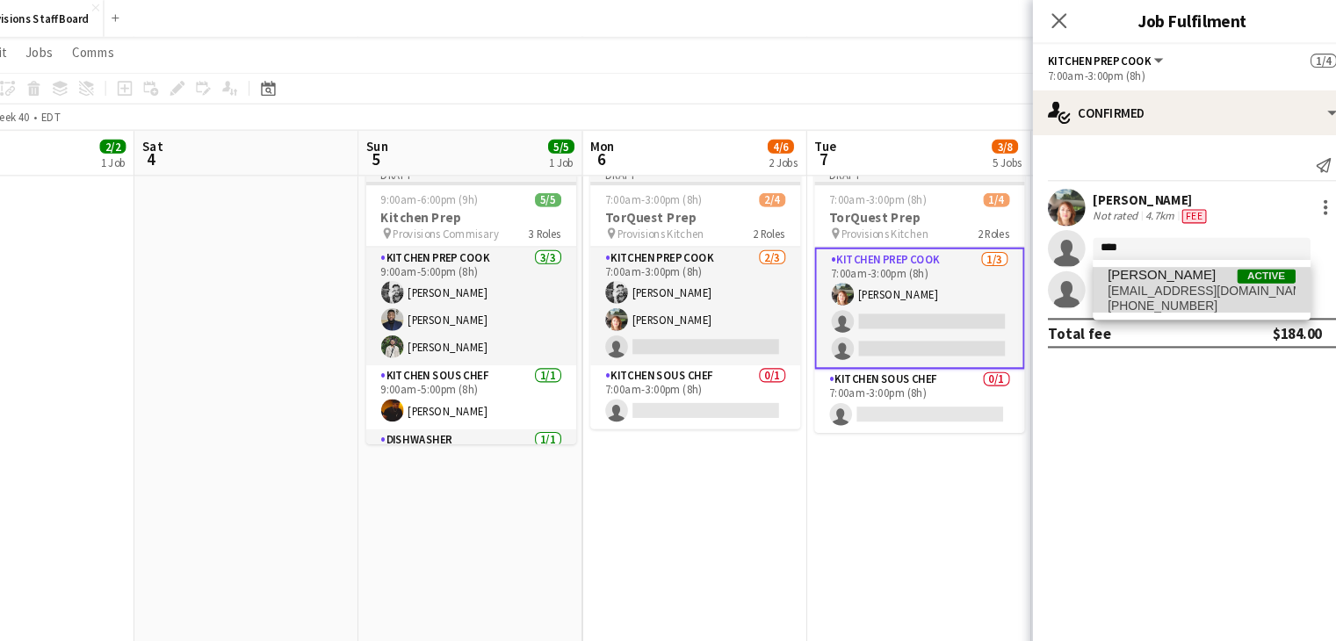
click at [1150, 273] on span "ehartsheldon@gmail.com" at bounding box center [1195, 273] width 176 height 14
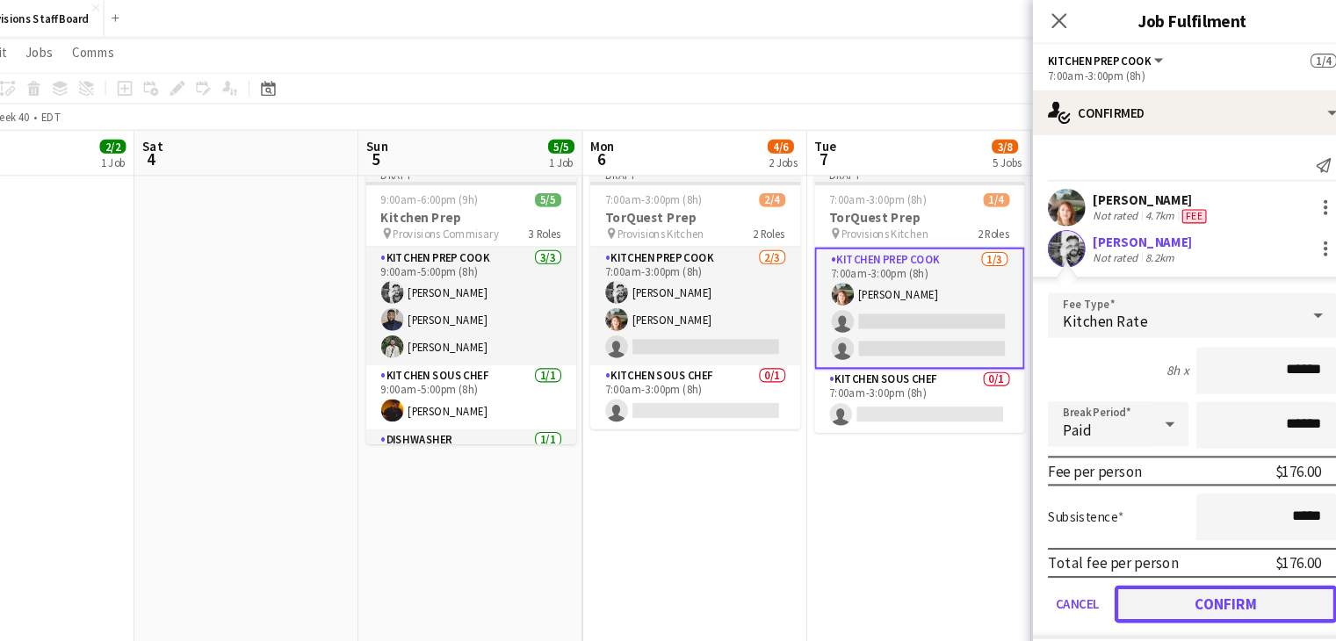
click at [1166, 562] on button "Confirm" at bounding box center [1218, 566] width 208 height 35
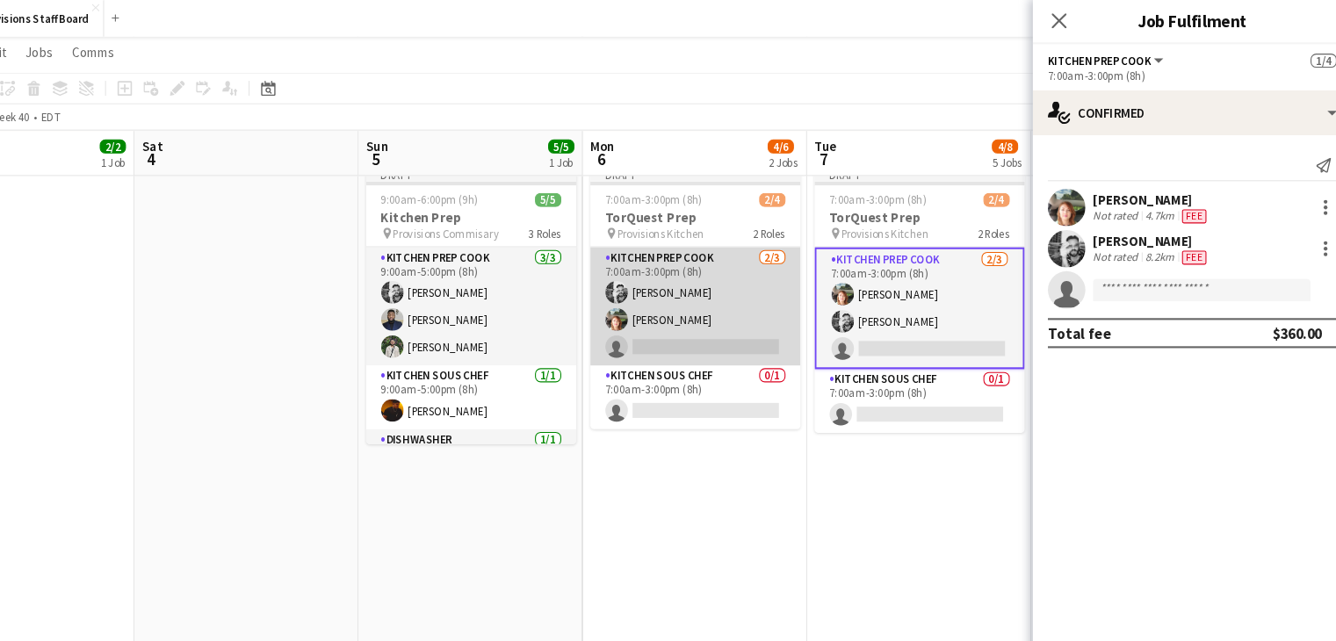
click at [710, 321] on app-card-role "Kitchen Prep Cook 2/3 7:00am-3:00pm (8h) Evan Sheldon Dijana Posavec single-neu…" at bounding box center [721, 288] width 197 height 111
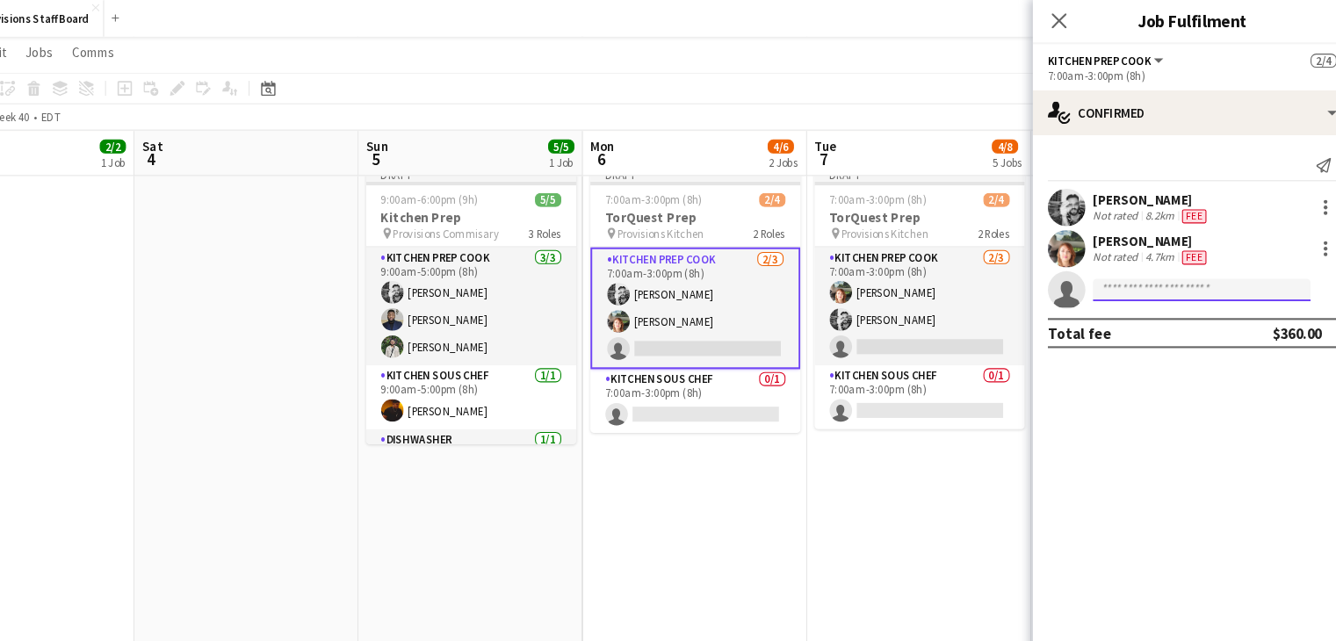
click at [1142, 273] on input at bounding box center [1195, 272] width 204 height 21
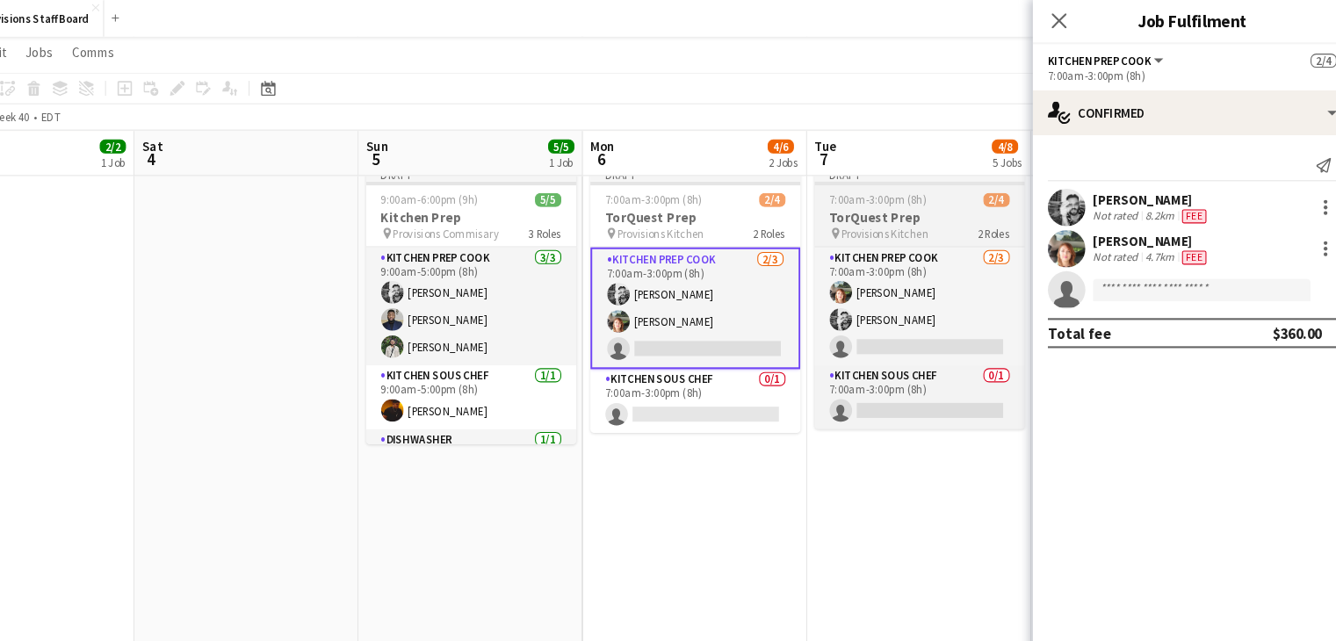
click at [916, 212] on h3 "TorQuest Prep" at bounding box center [930, 205] width 197 height 16
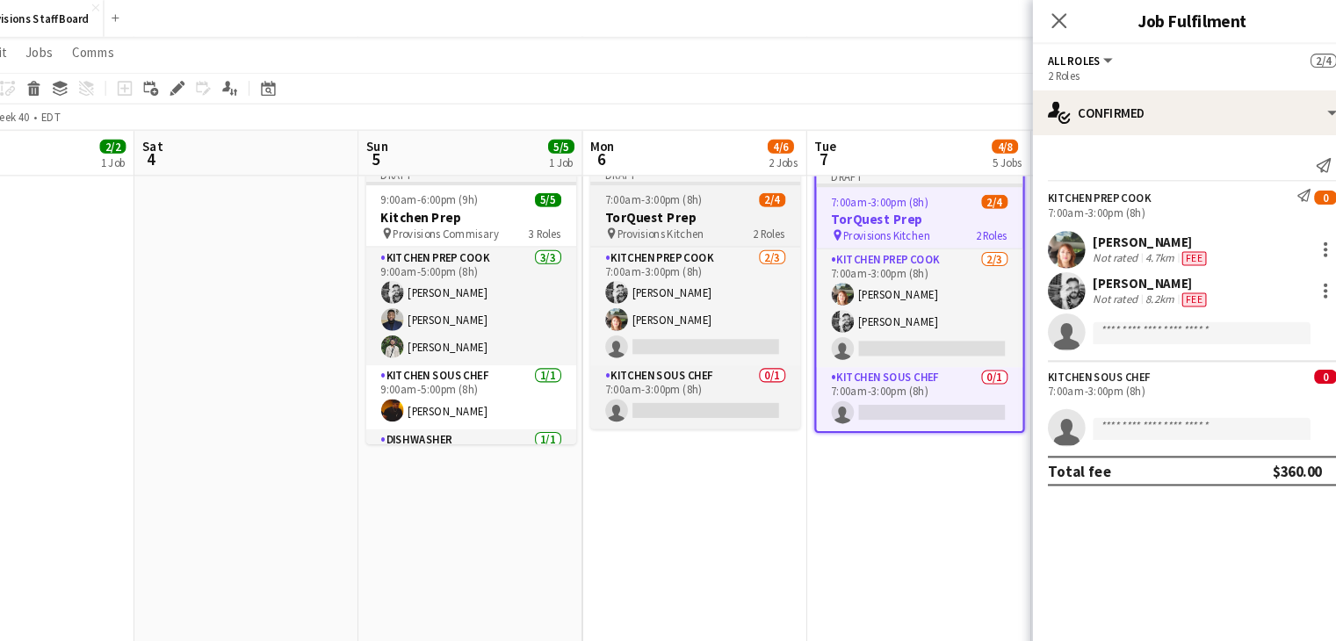
click at [736, 205] on h3 "TorQuest Prep" at bounding box center [721, 205] width 197 height 16
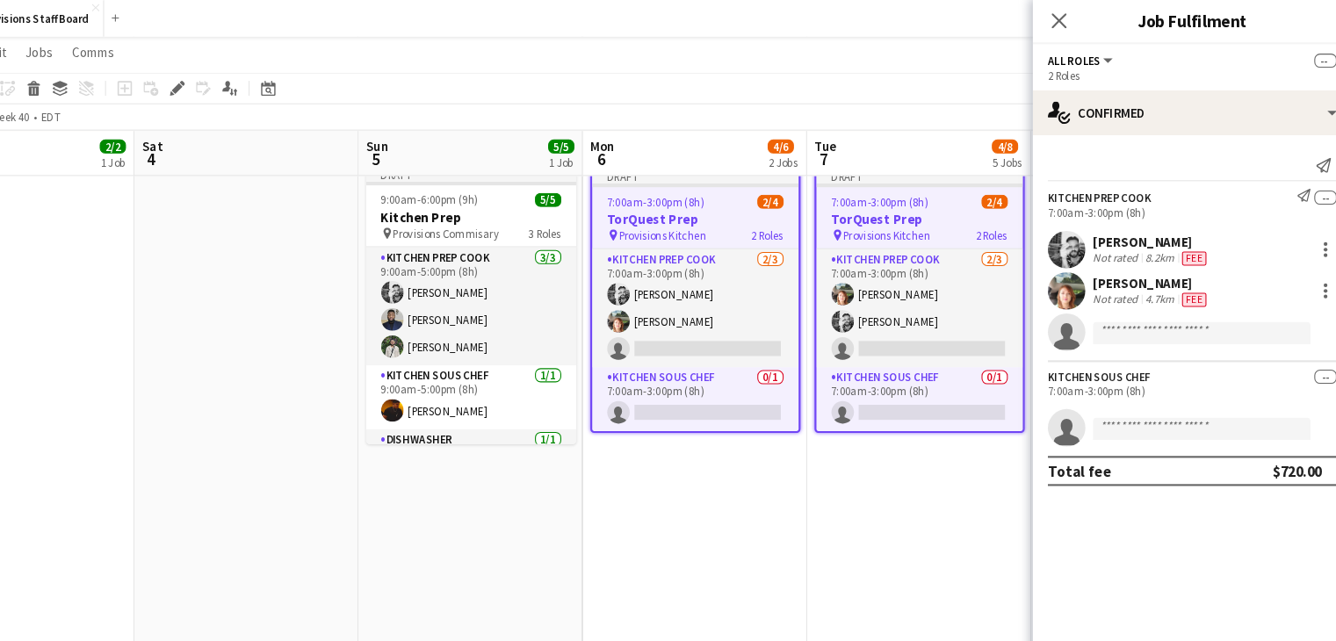
click at [1129, 300] on app-invite-slot "single-neutral-actions" at bounding box center [1186, 311] width 299 height 35
click at [1127, 315] on input at bounding box center [1195, 312] width 204 height 21
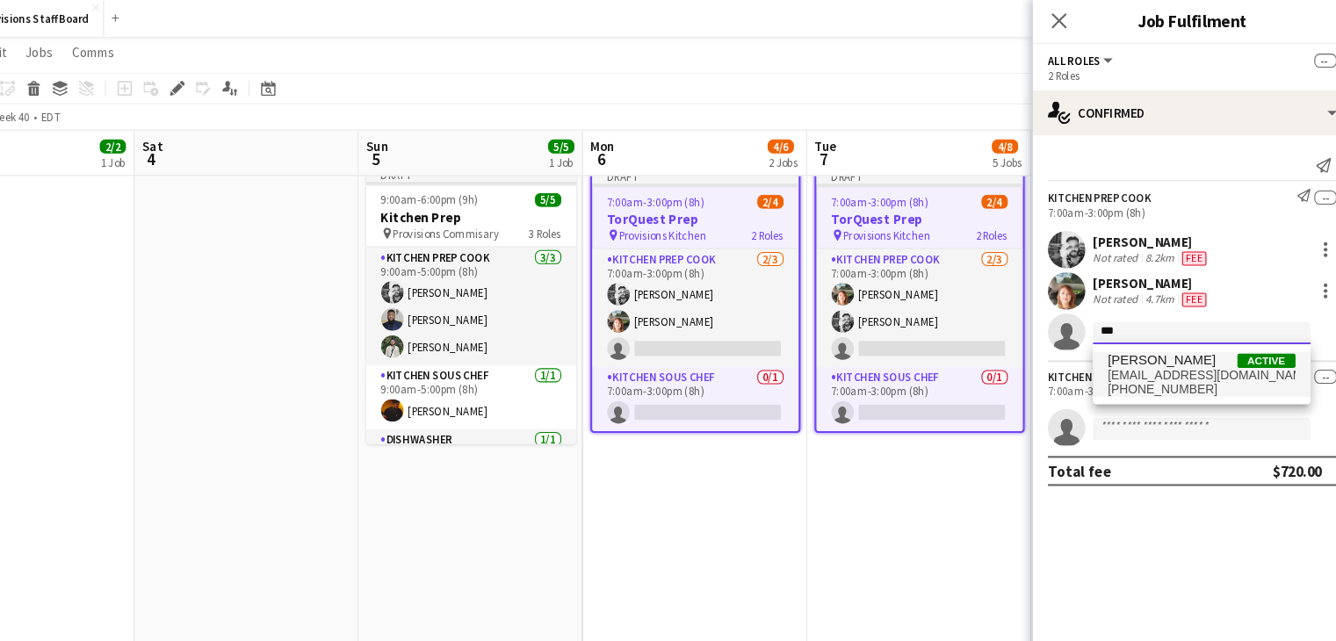
type input "***"
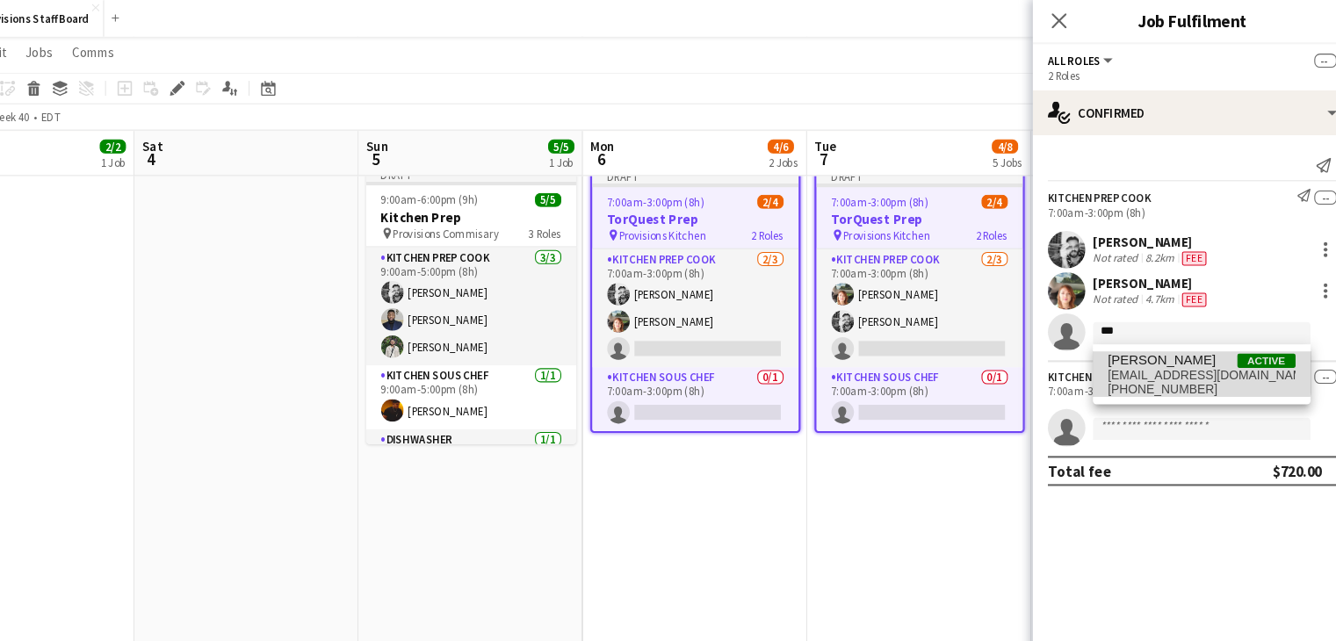
click at [1142, 343] on span "[PERSON_NAME]" at bounding box center [1157, 337] width 101 height 15
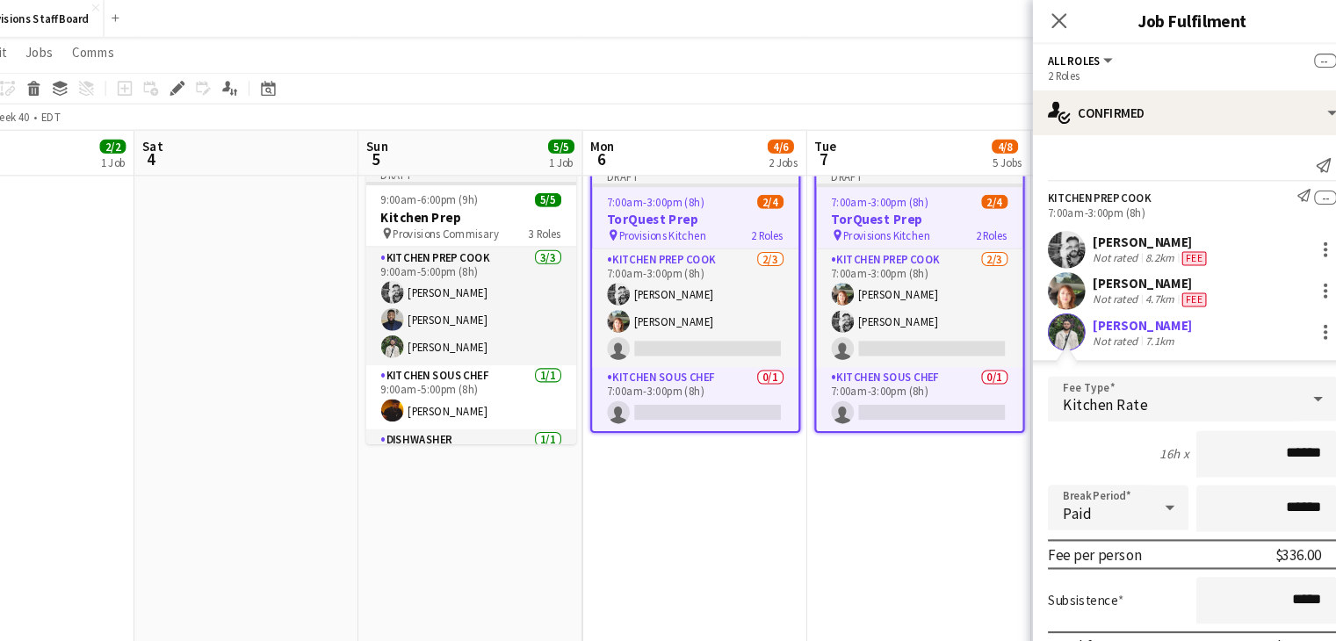
scroll to position [105, 0]
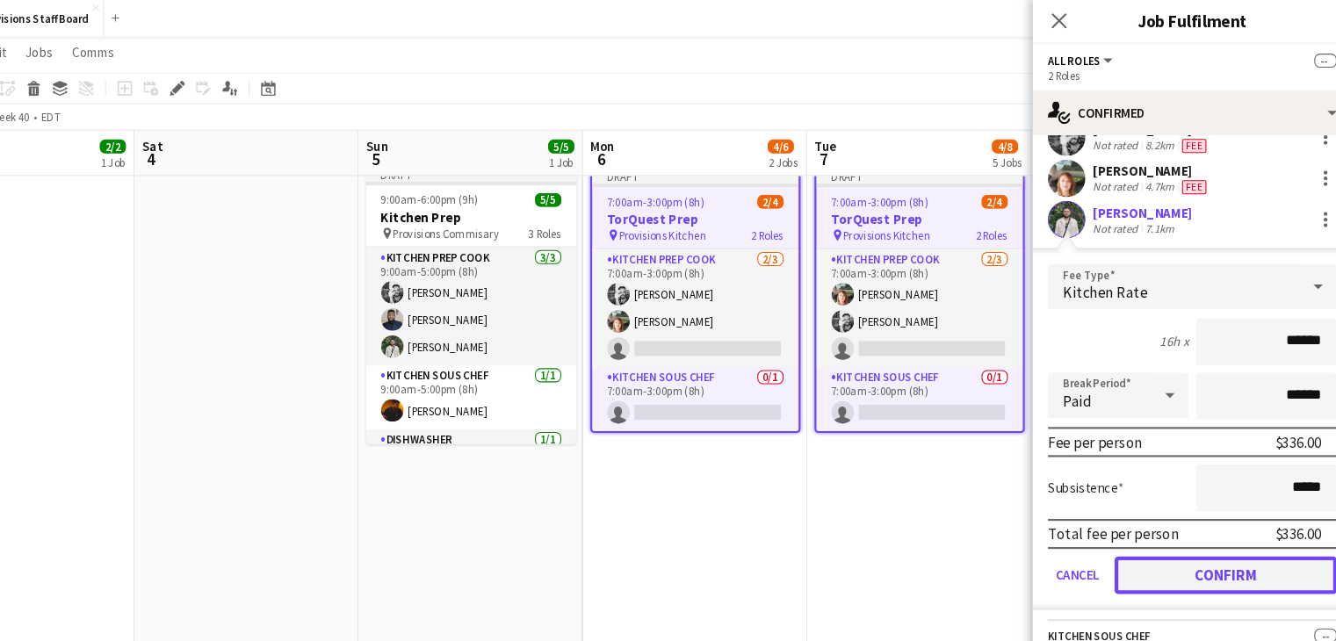
click at [1182, 533] on button "Confirm" at bounding box center [1218, 539] width 208 height 35
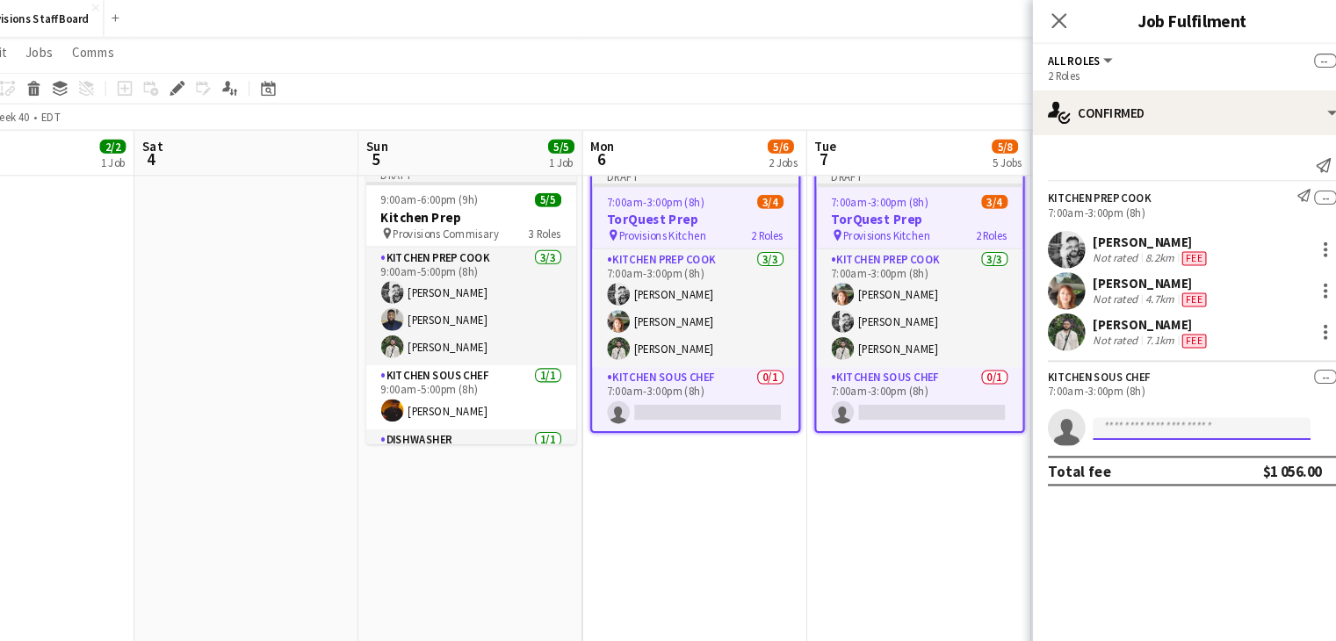
click at [1156, 400] on input at bounding box center [1195, 402] width 204 height 21
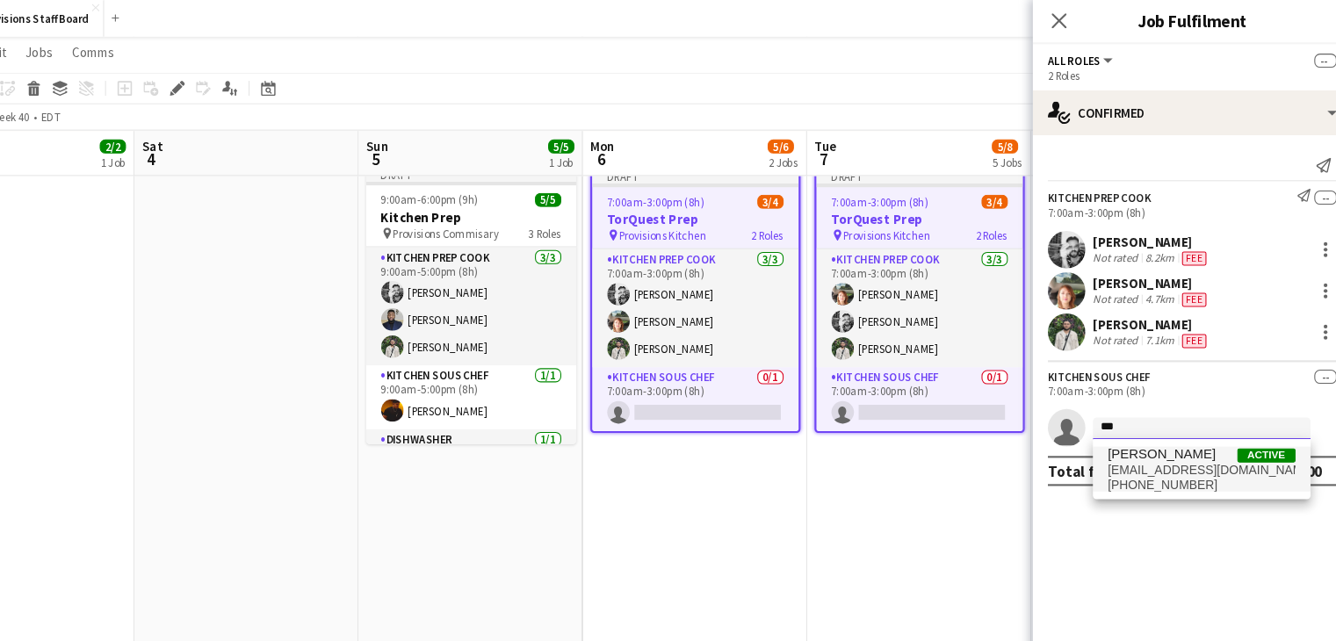
type input "***"
click at [1185, 421] on span "[PERSON_NAME]" at bounding box center [1157, 426] width 101 height 15
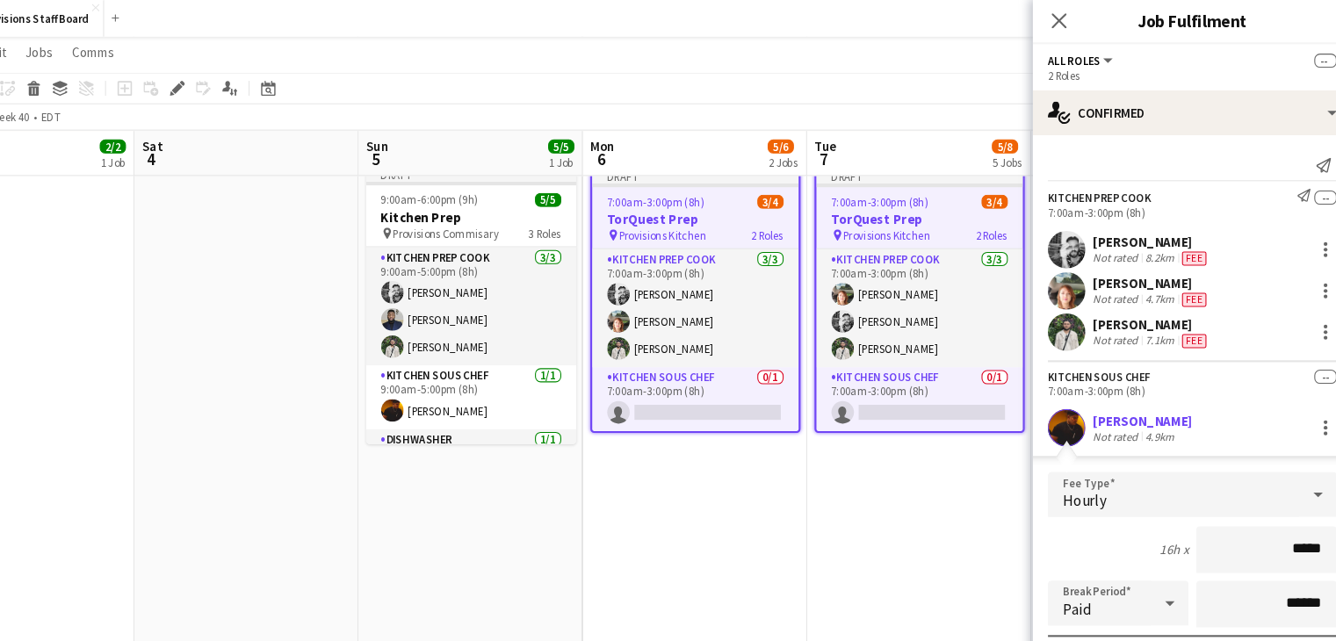
click at [677, 471] on app-date-cell "Draft 7:00am-3:00pm (8h) 3/4 TorQuest Prep pin Provisions Kitchen 2 Roles Kitch…" at bounding box center [721, 497] width 210 height 695
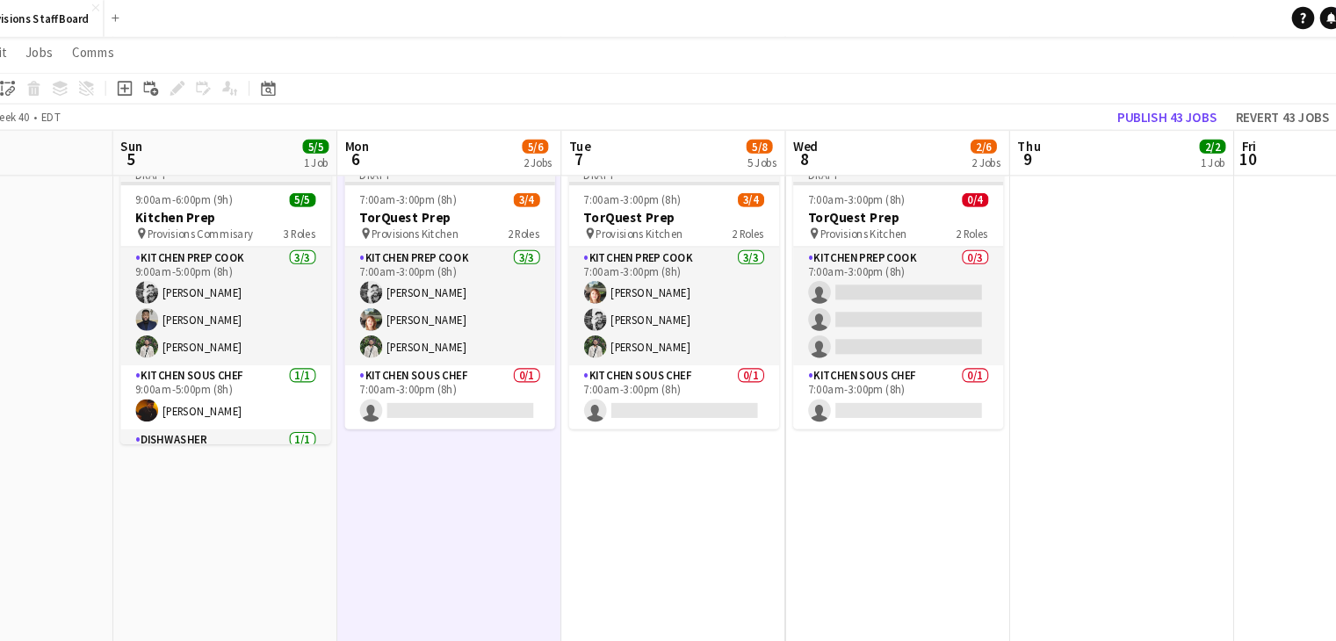
scroll to position [0, 455]
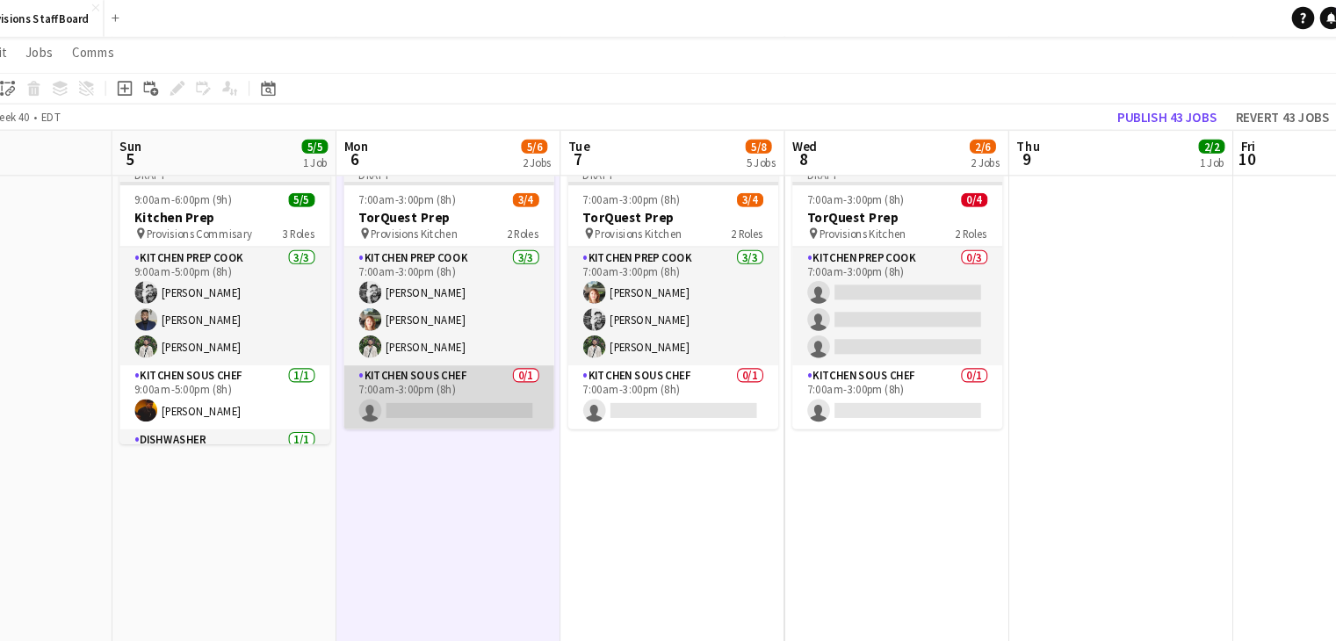
click at [527, 380] on app-card-role "Kitchen Sous Chef 0/1 7:00am-3:00pm (8h) single-neutral-actions" at bounding box center [490, 373] width 197 height 60
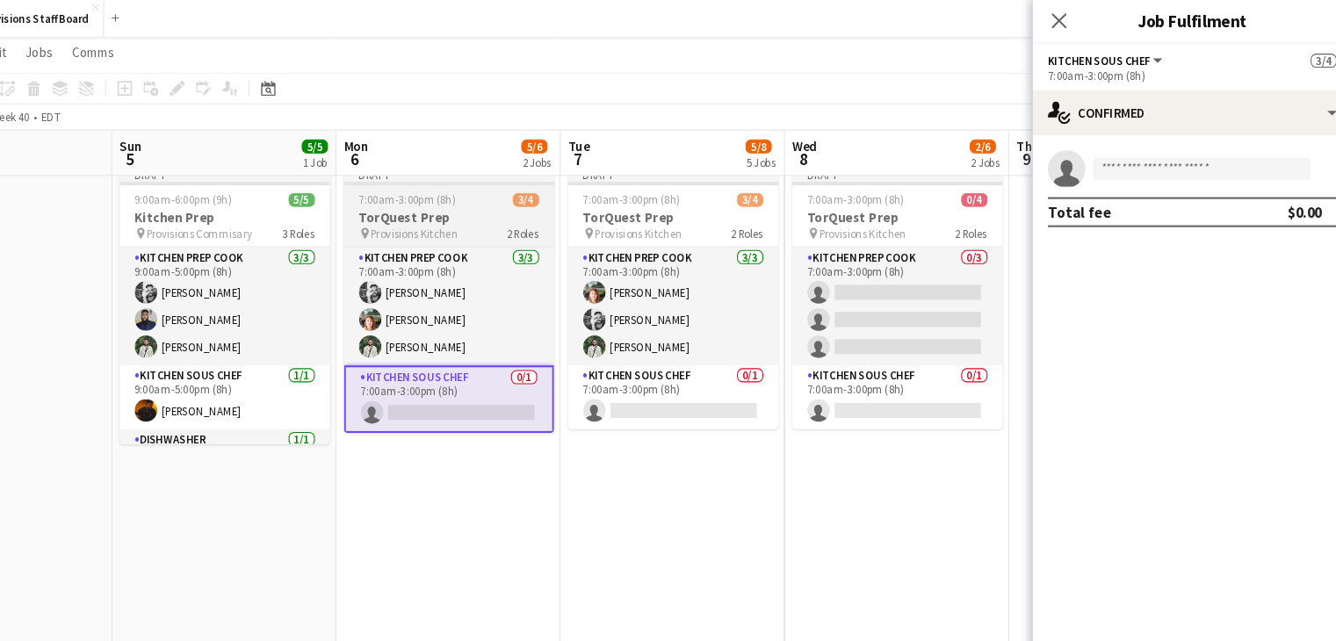
click at [469, 207] on h3 "TorQuest Prep" at bounding box center [490, 205] width 197 height 16
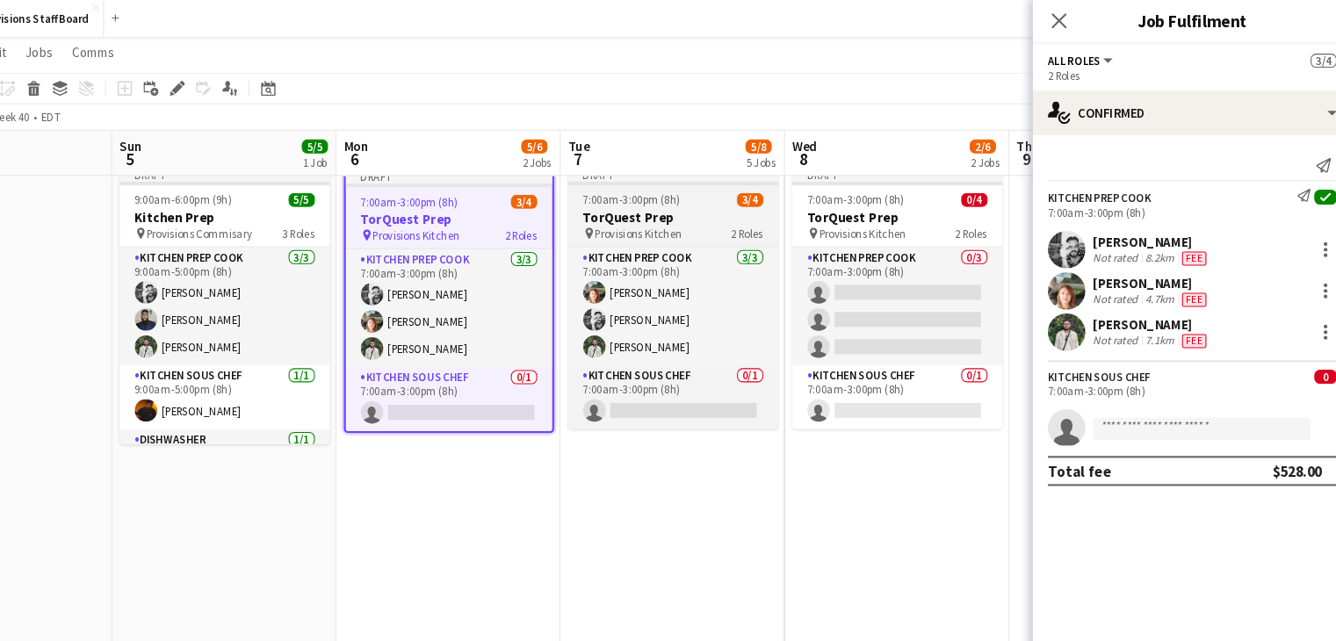
click at [652, 182] on span "7:00am-3:00pm (8h)" at bounding box center [661, 188] width 91 height 13
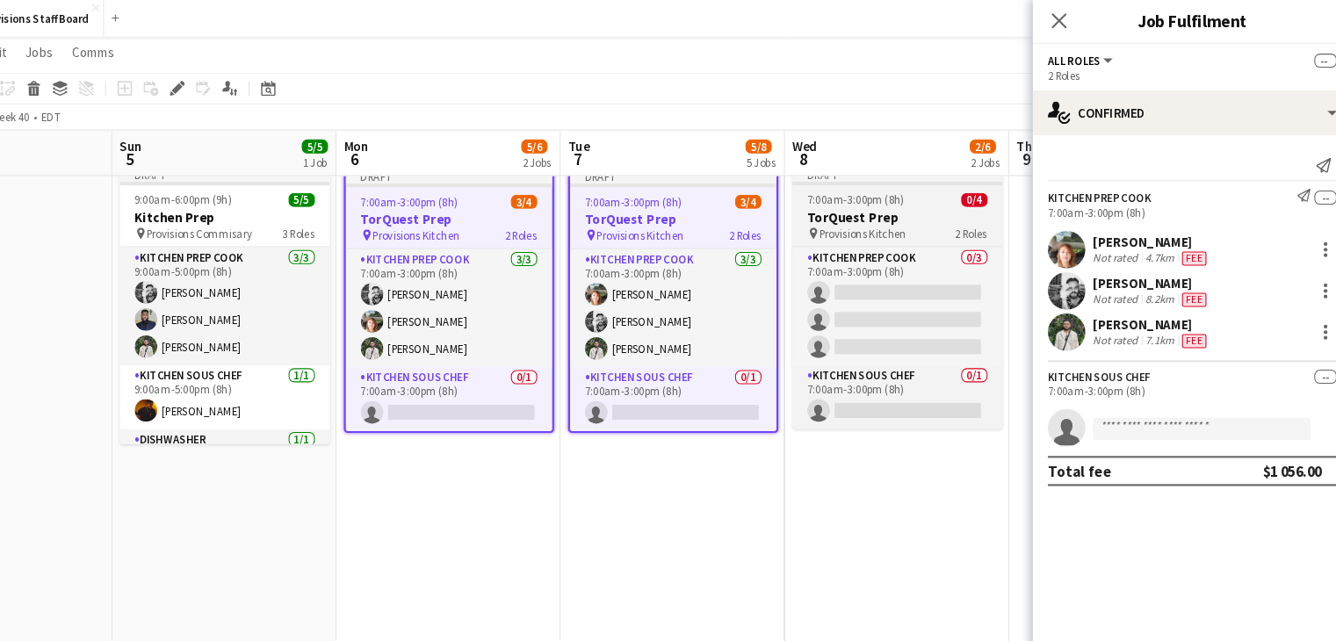
click at [905, 199] on h3 "TorQuest Prep" at bounding box center [909, 205] width 197 height 16
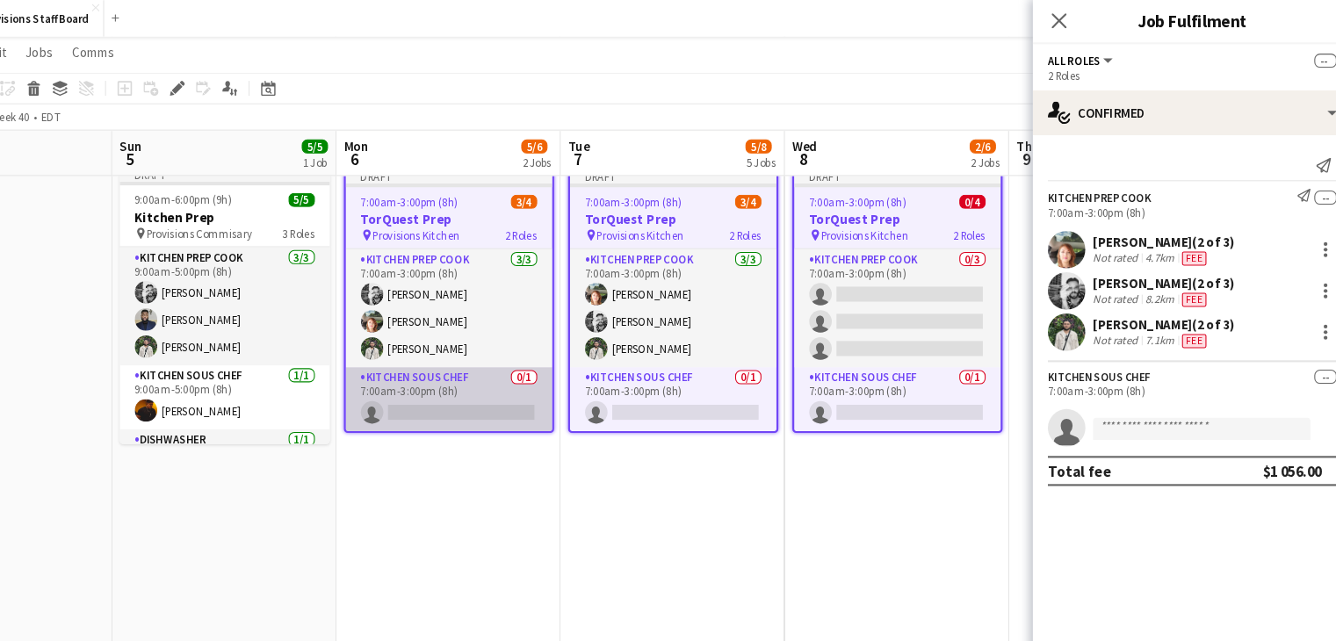
click at [518, 384] on app-card-role "Kitchen Sous Chef 0/1 7:00am-3:00pm (8h) single-neutral-actions" at bounding box center [489, 375] width 193 height 60
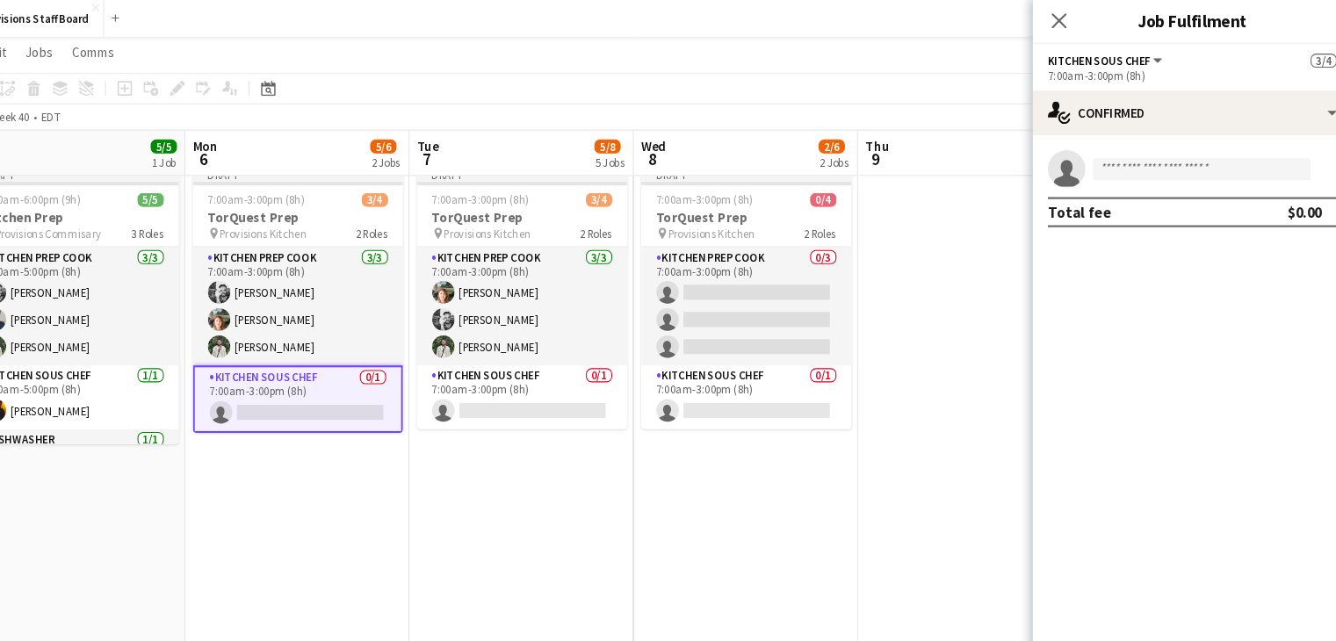
scroll to position [0, 622]
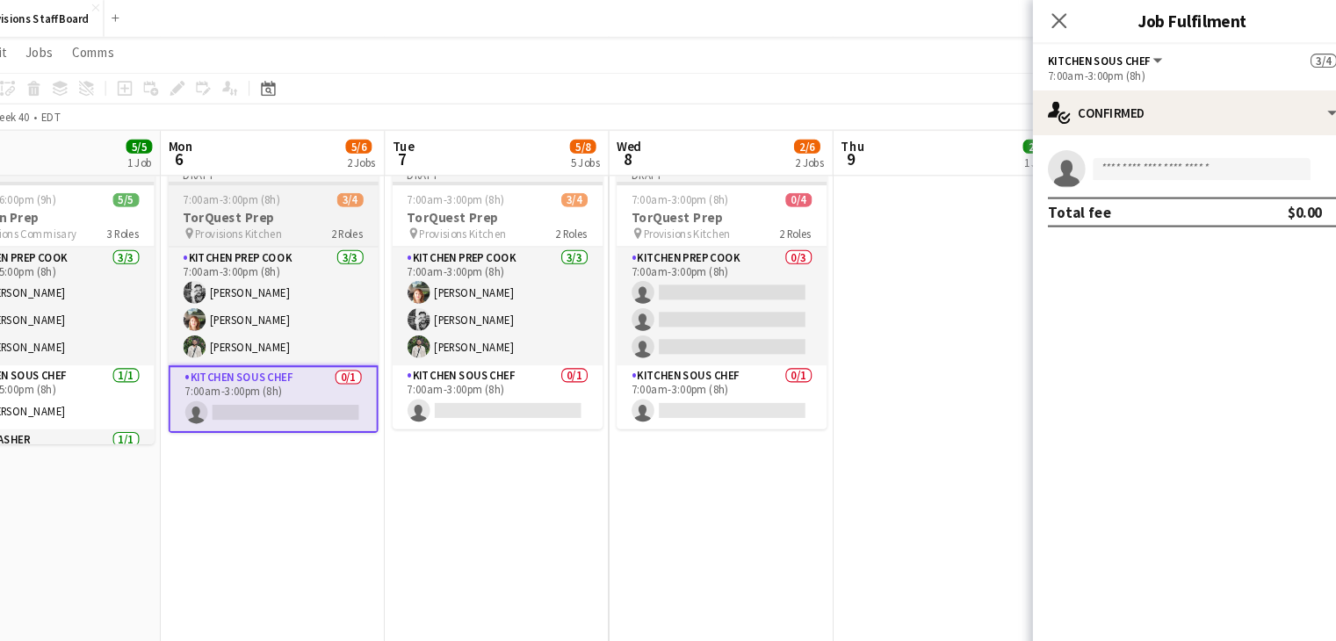
drag, startPoint x: 518, startPoint y: 384, endPoint x: 351, endPoint y: 210, distance: 241.0
click at [351, 210] on app-calendar-viewport "Thu 2 11/11 5 Jobs Fri 3 2/2 1 Job Sat 4 Sun 5 5/5 1 Job Mon 6 5/6 2 Jobs Tue 7…" at bounding box center [668, 336] width 1336 height 1823
click at [351, 210] on h3 "TorQuest Prep" at bounding box center [323, 205] width 197 height 16
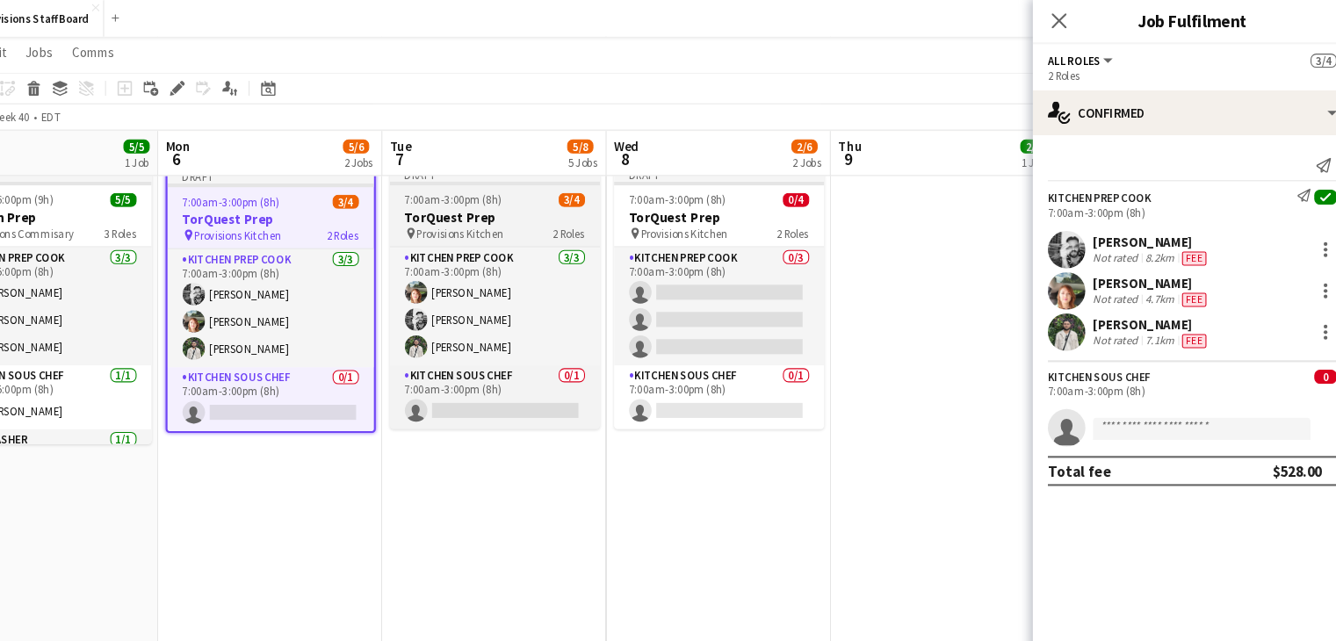
click at [544, 194] on app-job-card "Draft 7:00am-3:00pm (8h) 3/4 TorQuest Prep pin Provisions Kitchen 2 Roles Kitch…" at bounding box center [533, 280] width 197 height 246
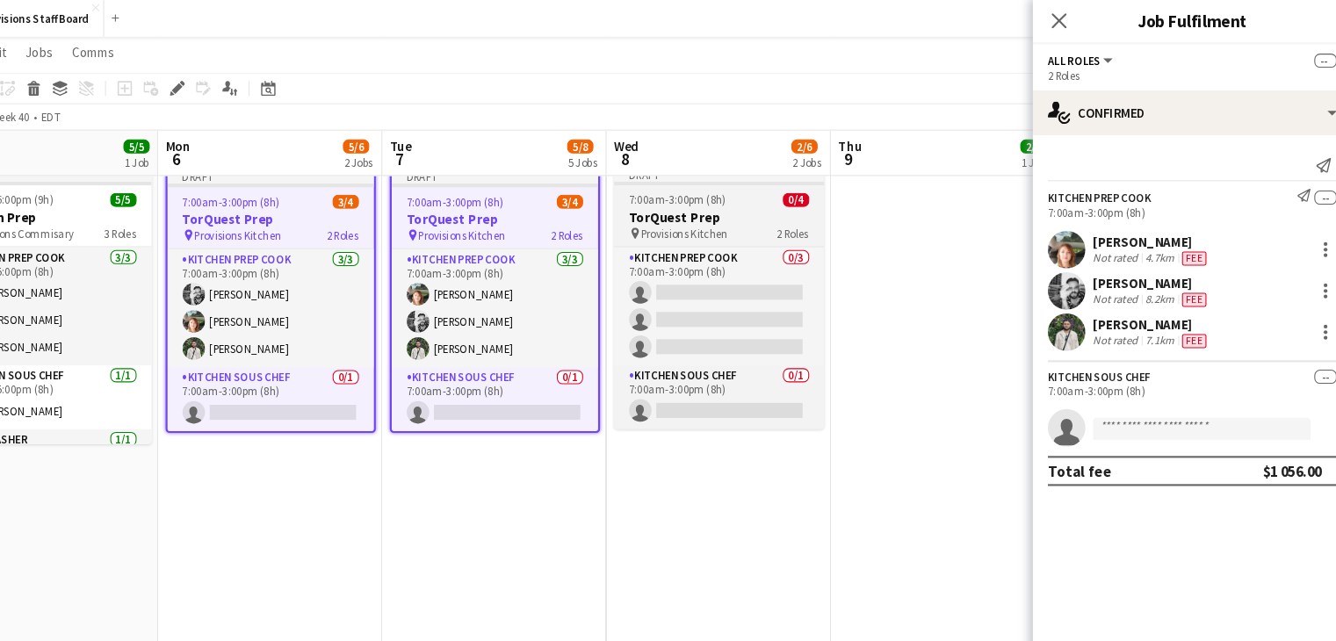
click at [752, 217] on div "pin Provisions Kitchen 2 Roles" at bounding box center [743, 220] width 197 height 14
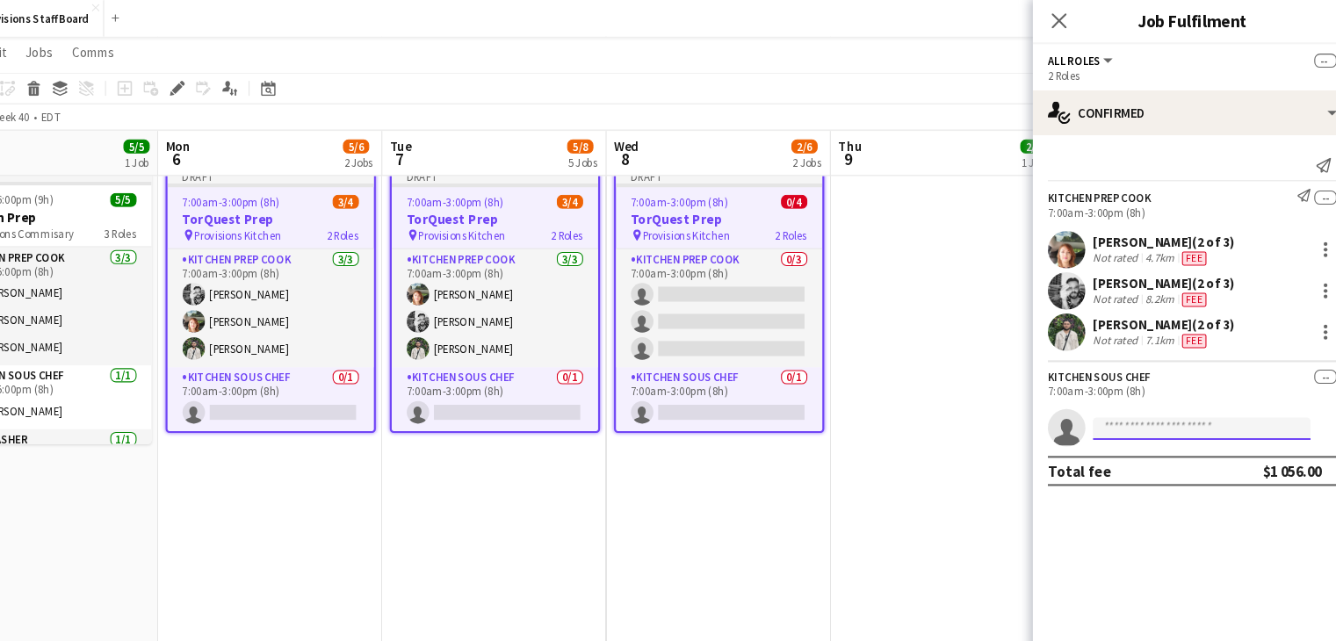
click at [1135, 399] on input at bounding box center [1195, 402] width 204 height 21
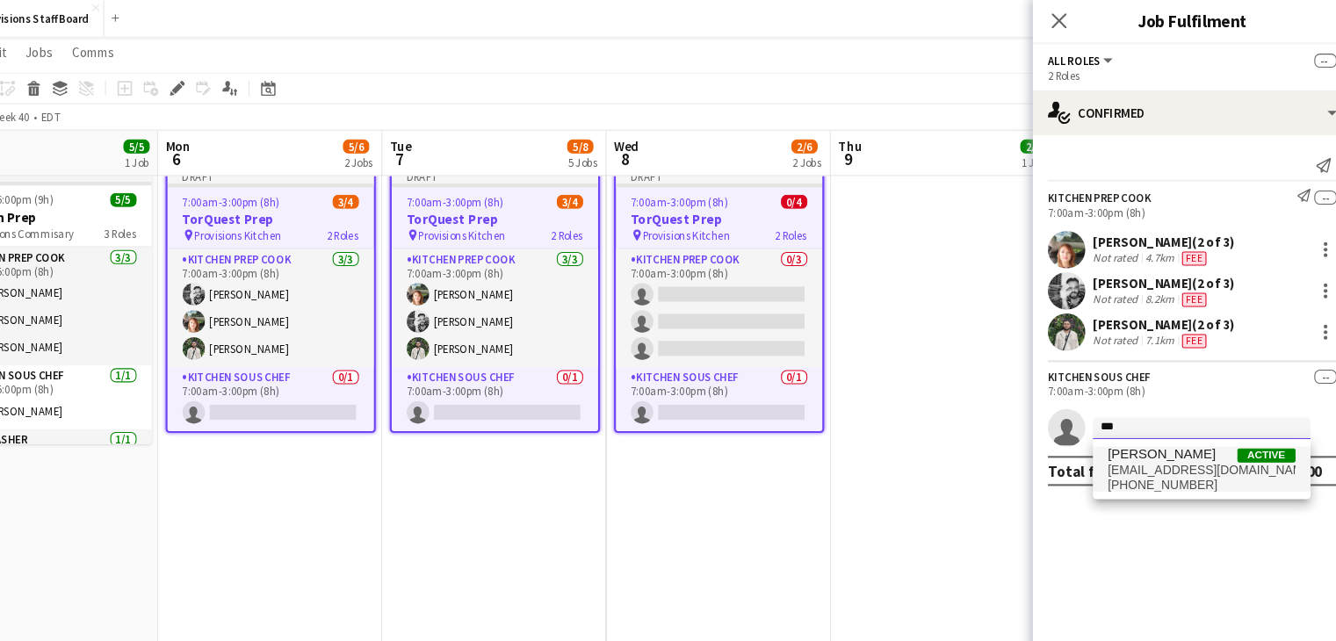
type input "***"
click at [1165, 425] on span "[PERSON_NAME]" at bounding box center [1157, 426] width 101 height 15
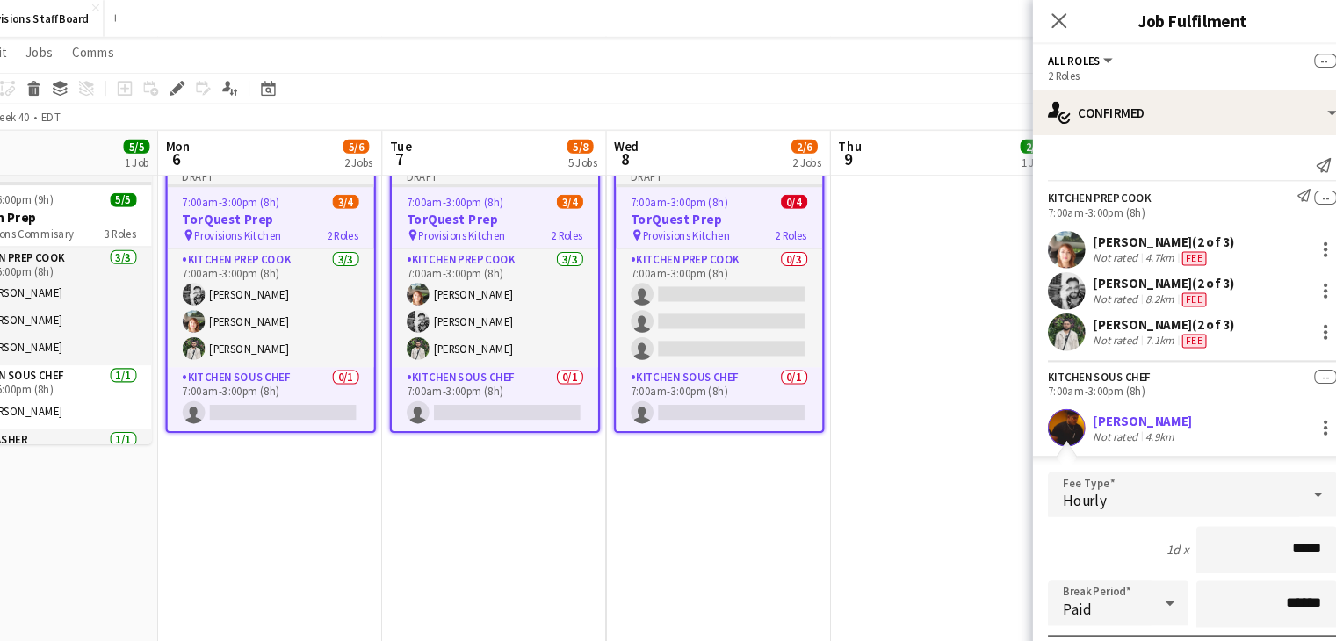
scroll to position [175, 0]
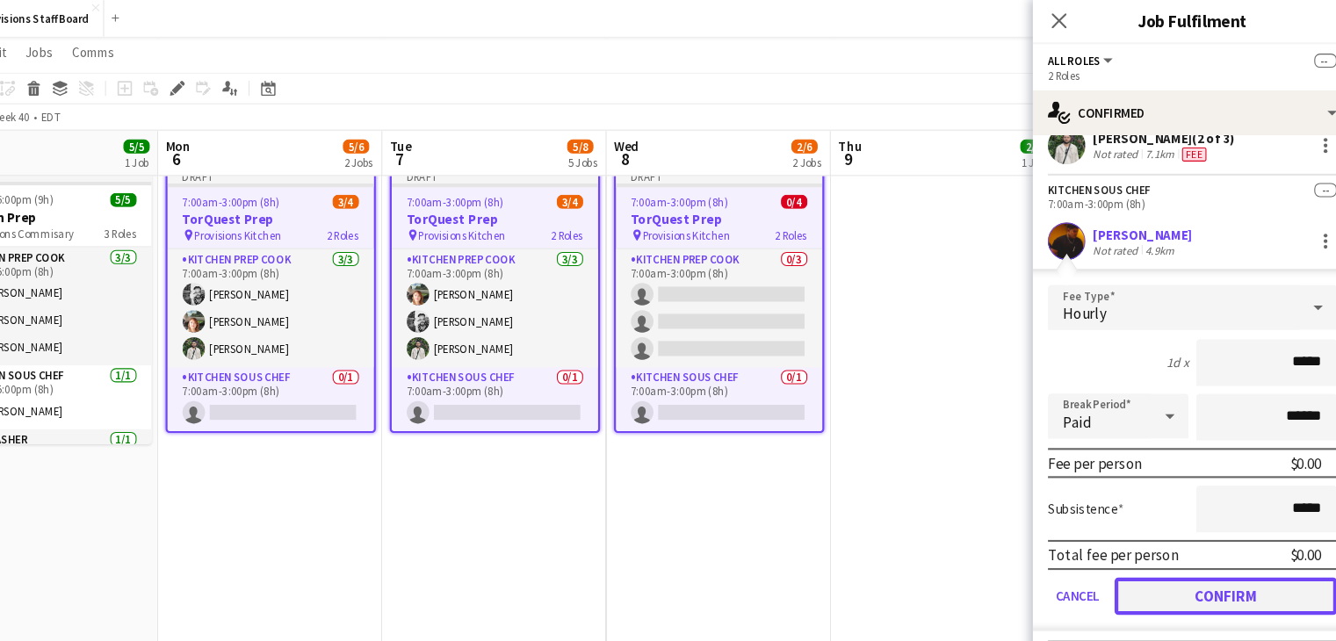
click at [1171, 567] on button "Confirm" at bounding box center [1218, 559] width 208 height 35
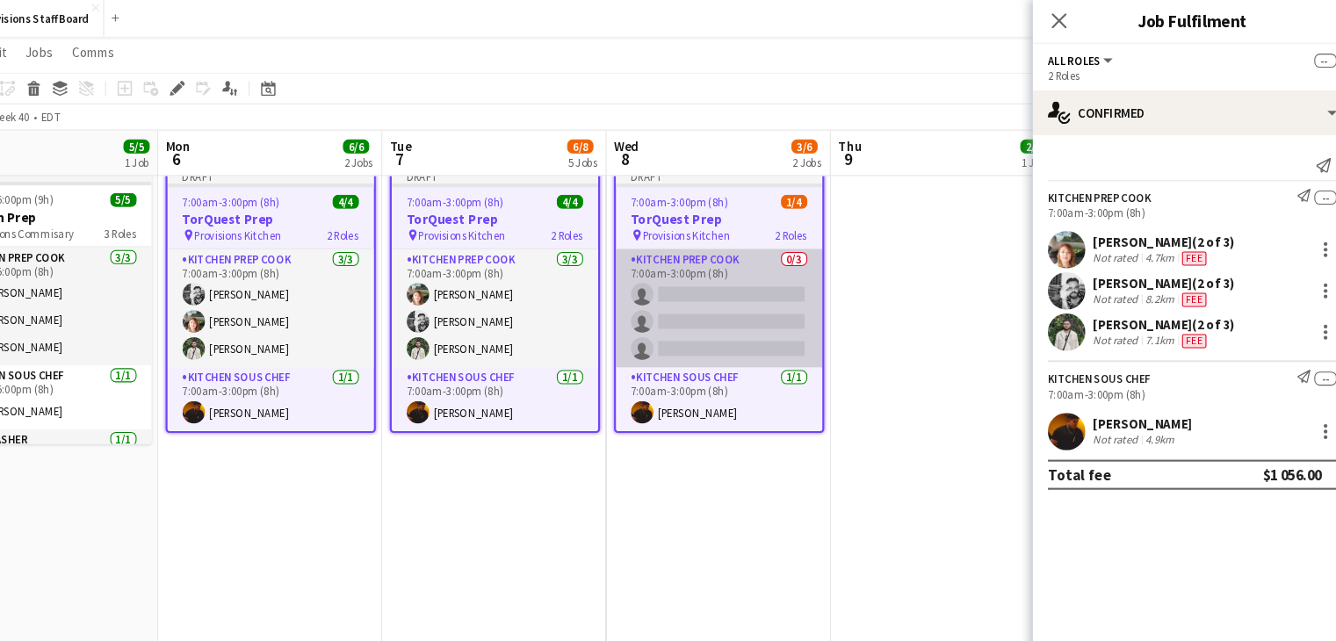
click at [732, 276] on app-card-role "Kitchen Prep Cook 0/3 7:00am-3:00pm (8h) single-neutral-actions single-neutral-…" at bounding box center [742, 289] width 193 height 111
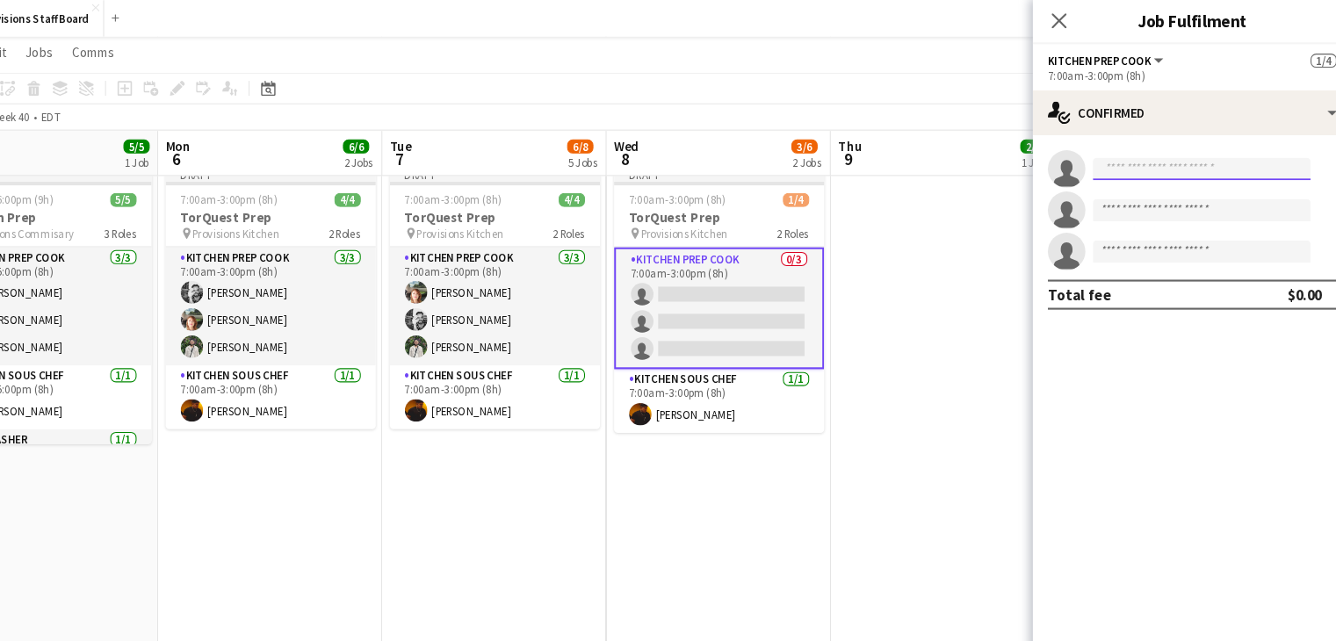
click at [1171, 165] on input at bounding box center [1195, 158] width 204 height 21
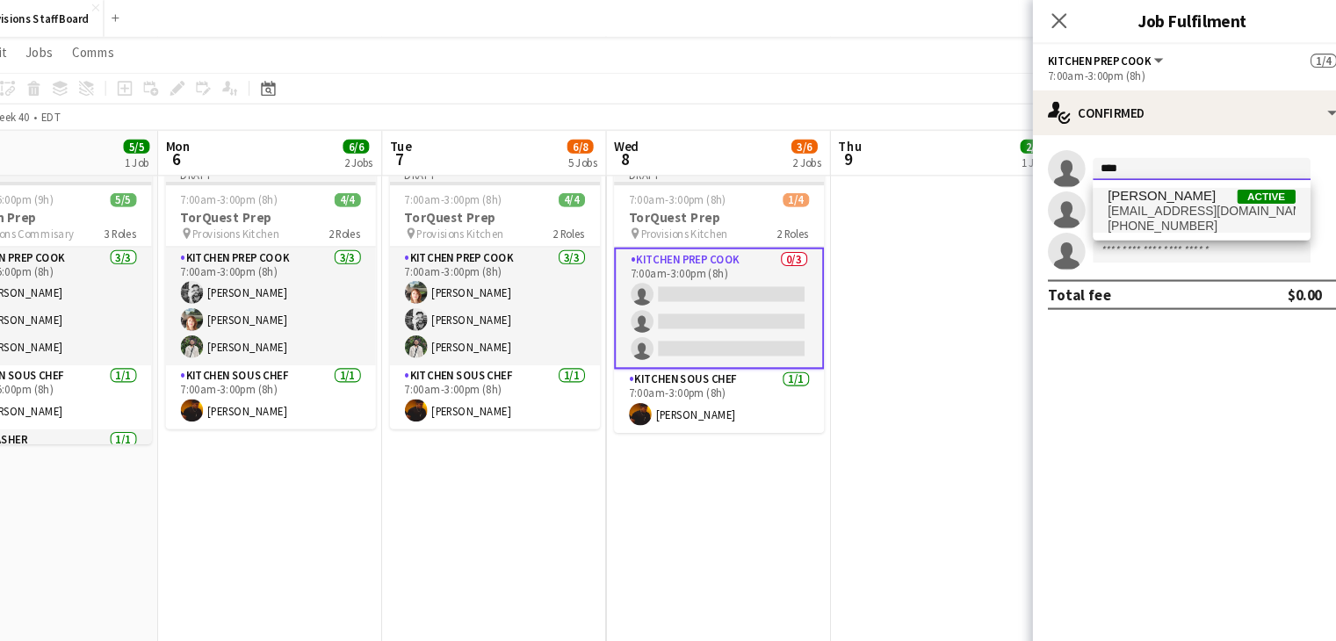
type input "****"
click at [1156, 201] on span "dijana.posavec89@gmail.com" at bounding box center [1195, 198] width 176 height 14
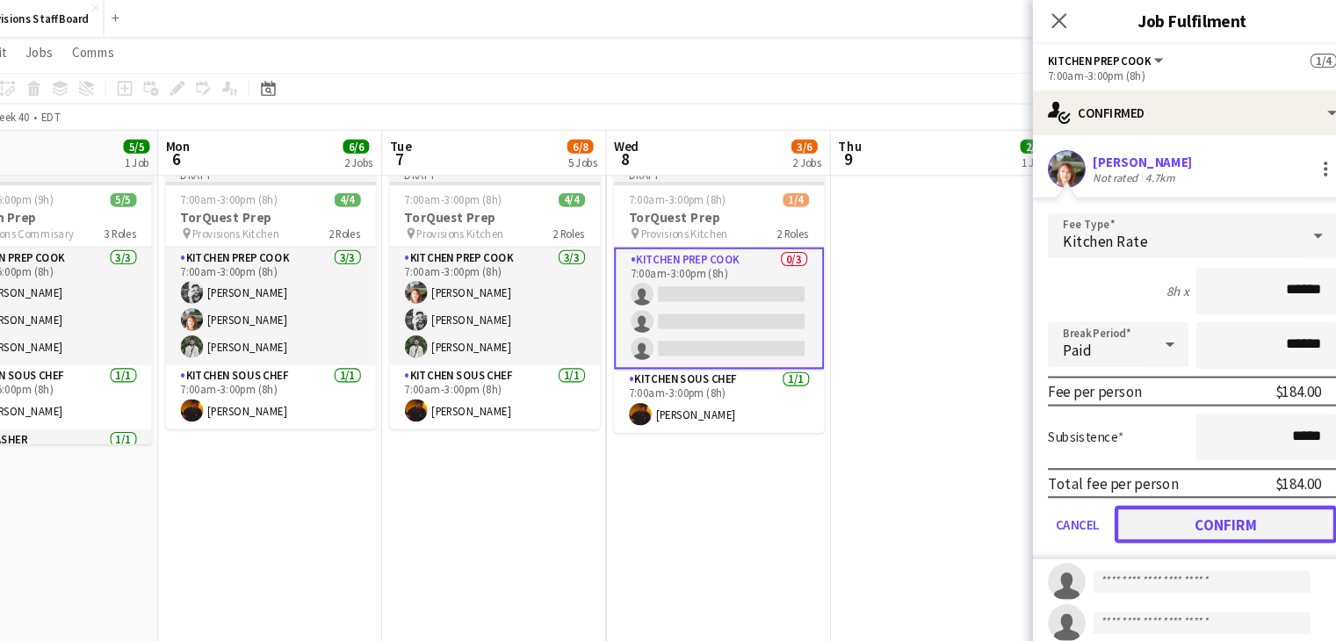
click at [1163, 486] on button "Confirm" at bounding box center [1218, 491] width 208 height 35
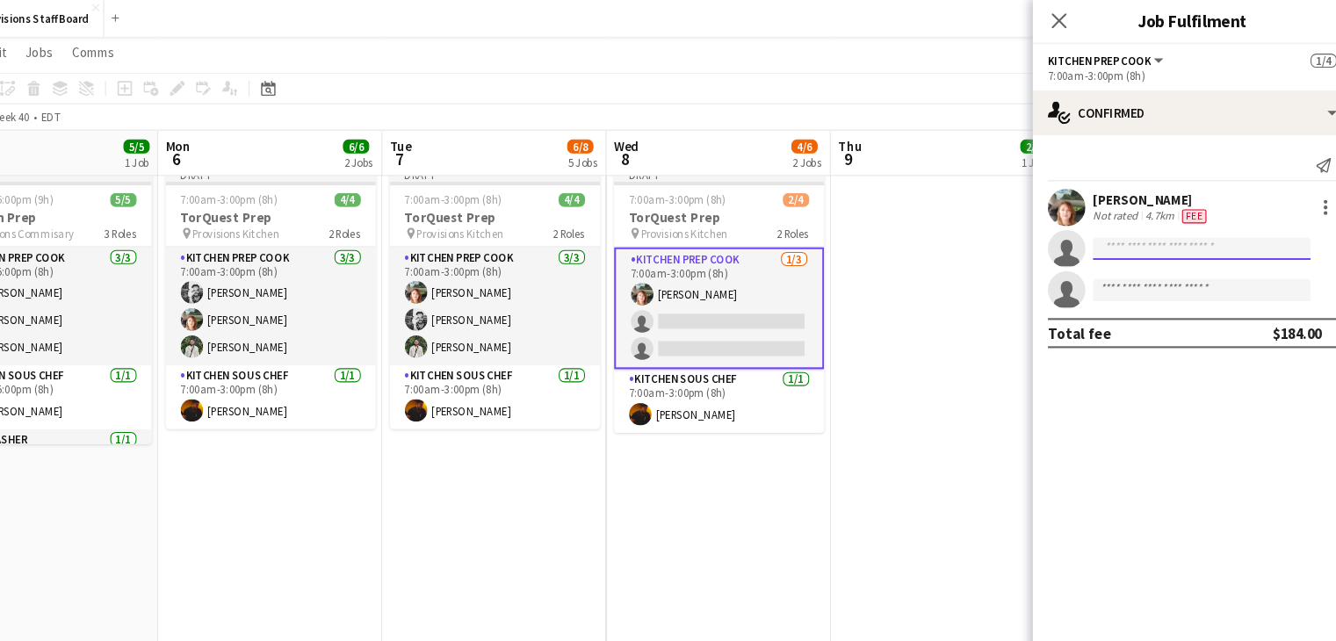
click at [1180, 236] on input at bounding box center [1195, 233] width 204 height 21
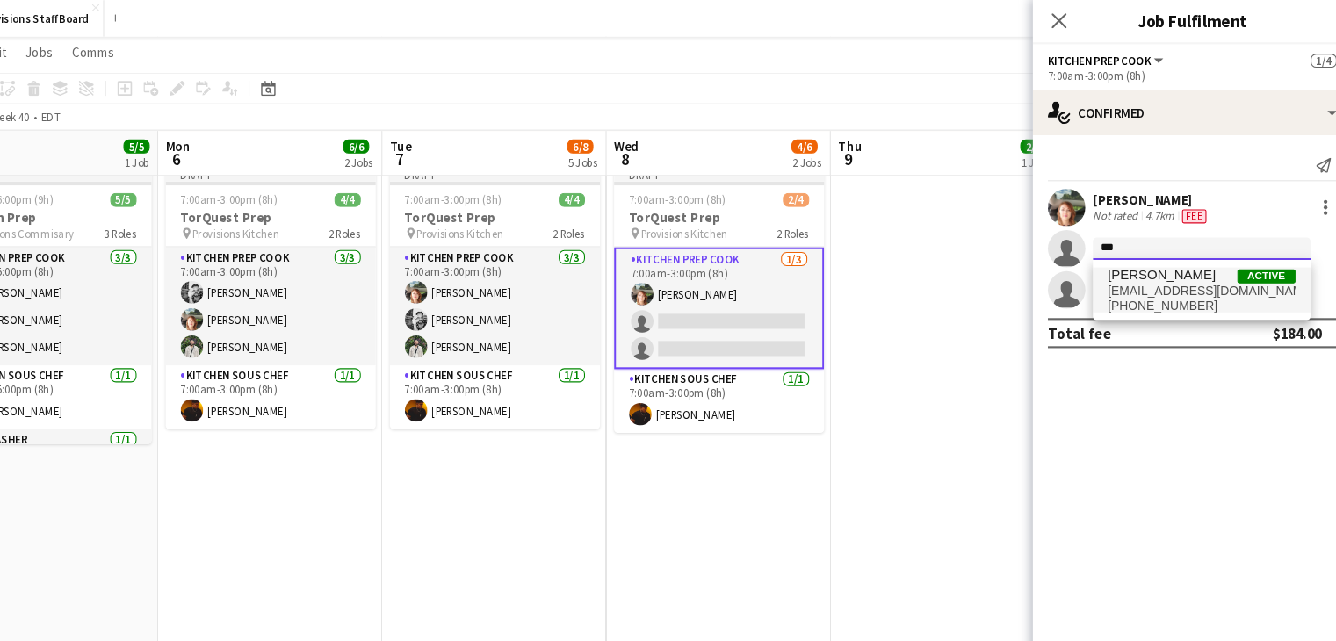
type input "***"
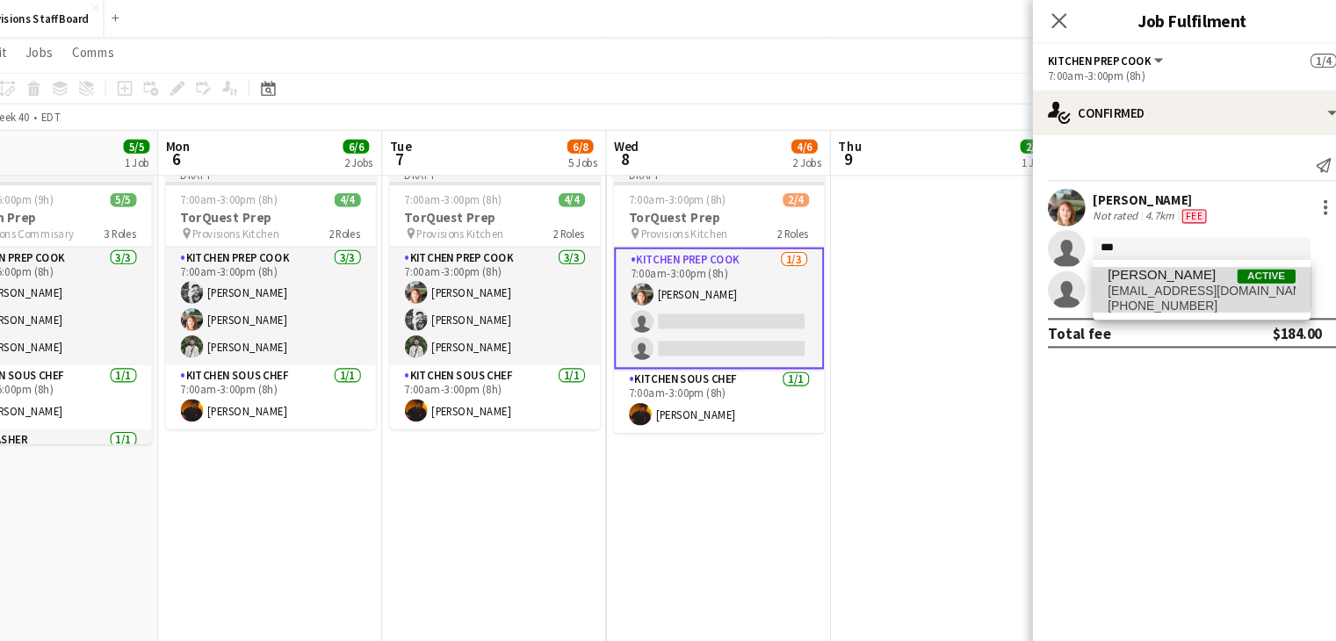
click at [1173, 266] on span "ehartsheldon@gmail.com" at bounding box center [1195, 273] width 176 height 14
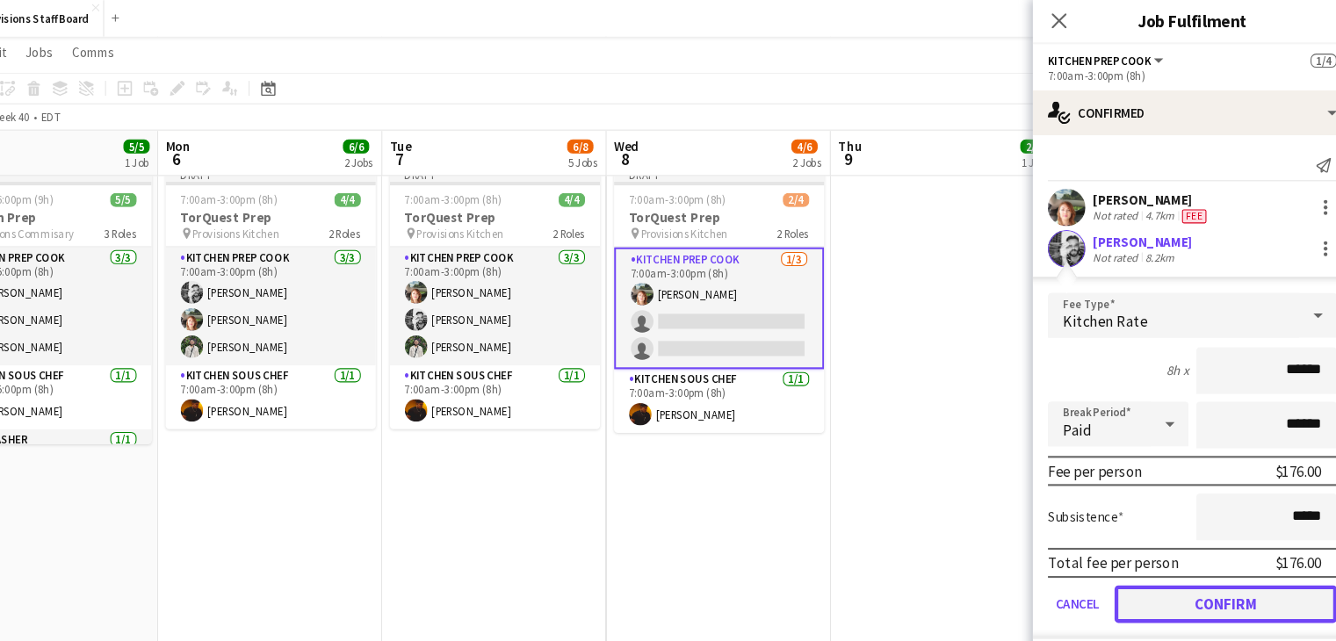
click at [1187, 559] on button "Confirm" at bounding box center [1218, 566] width 208 height 35
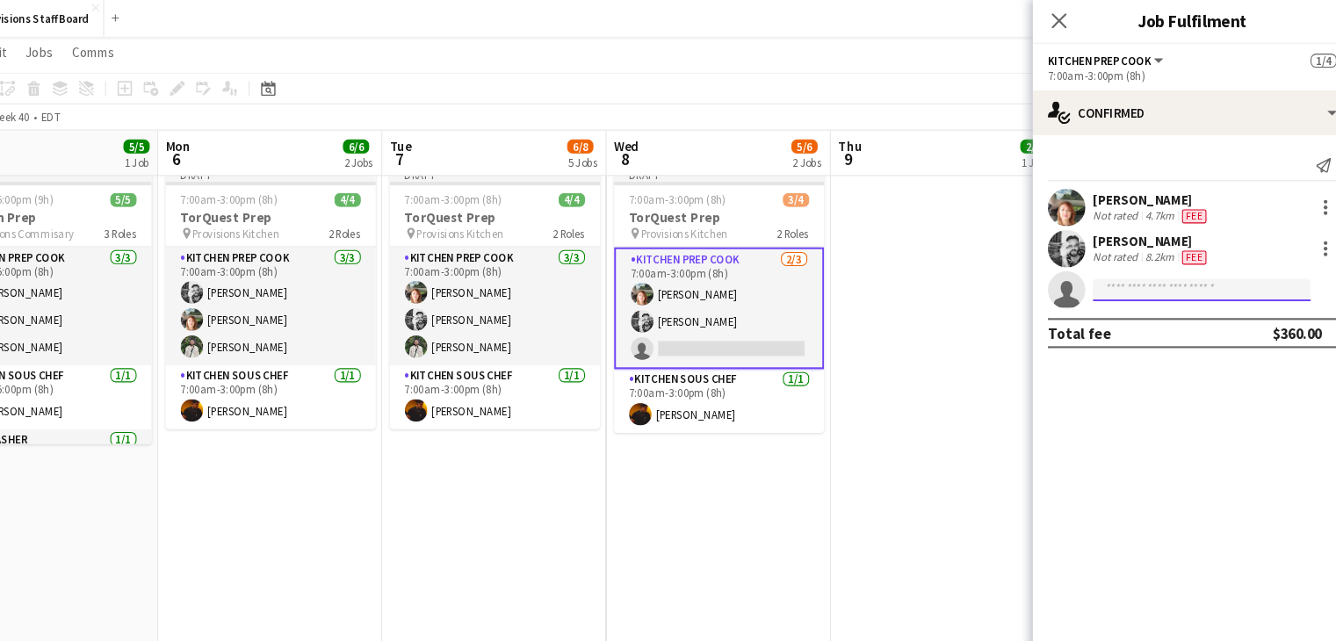
click at [1124, 265] on input at bounding box center [1195, 272] width 204 height 21
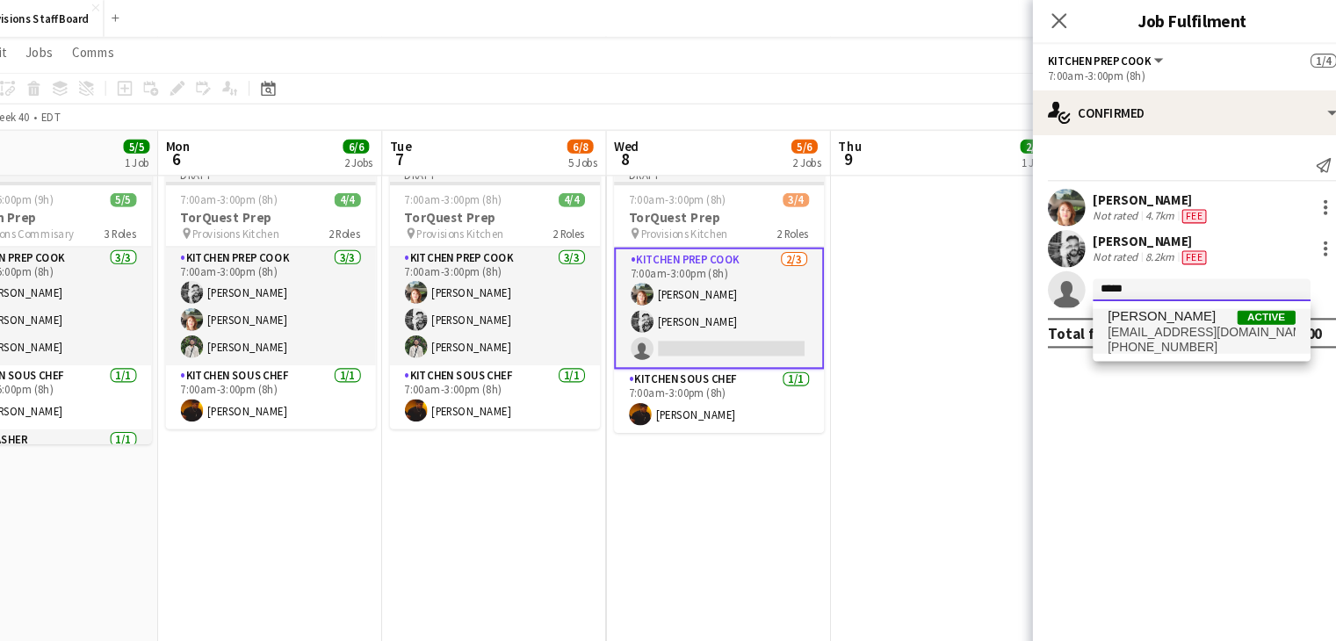
type input "*****"
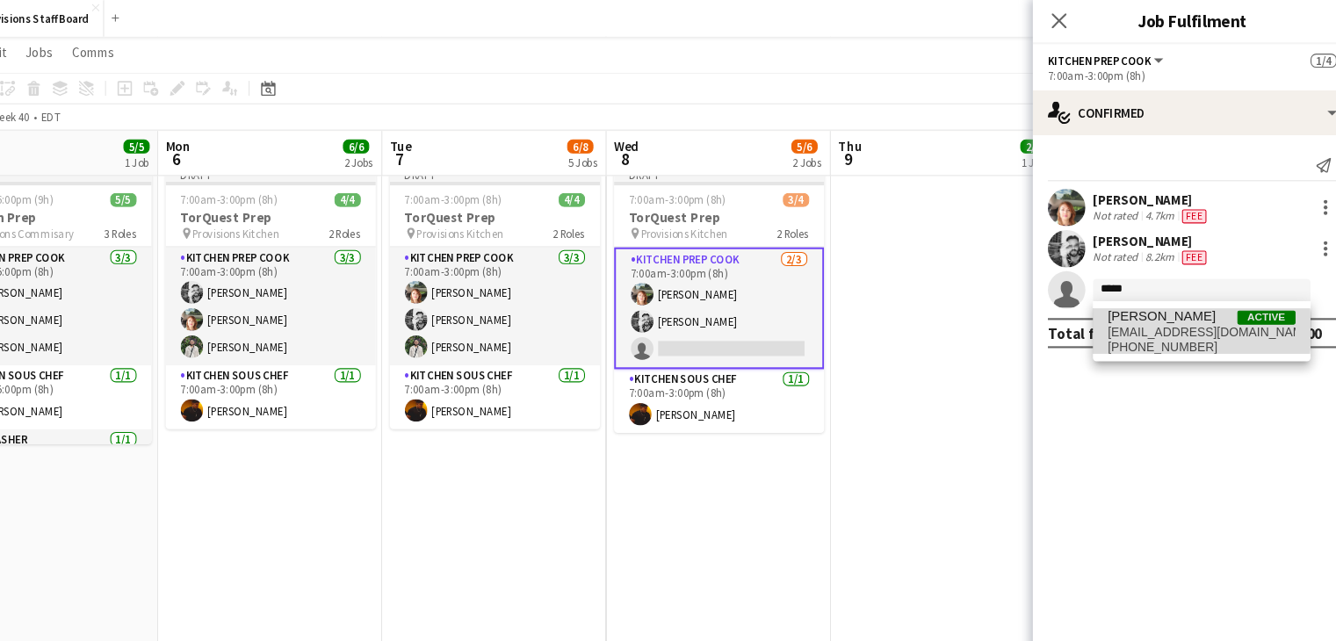
click at [1127, 310] on span "ruslankravchuk1223@gmail.com" at bounding box center [1195, 312] width 176 height 14
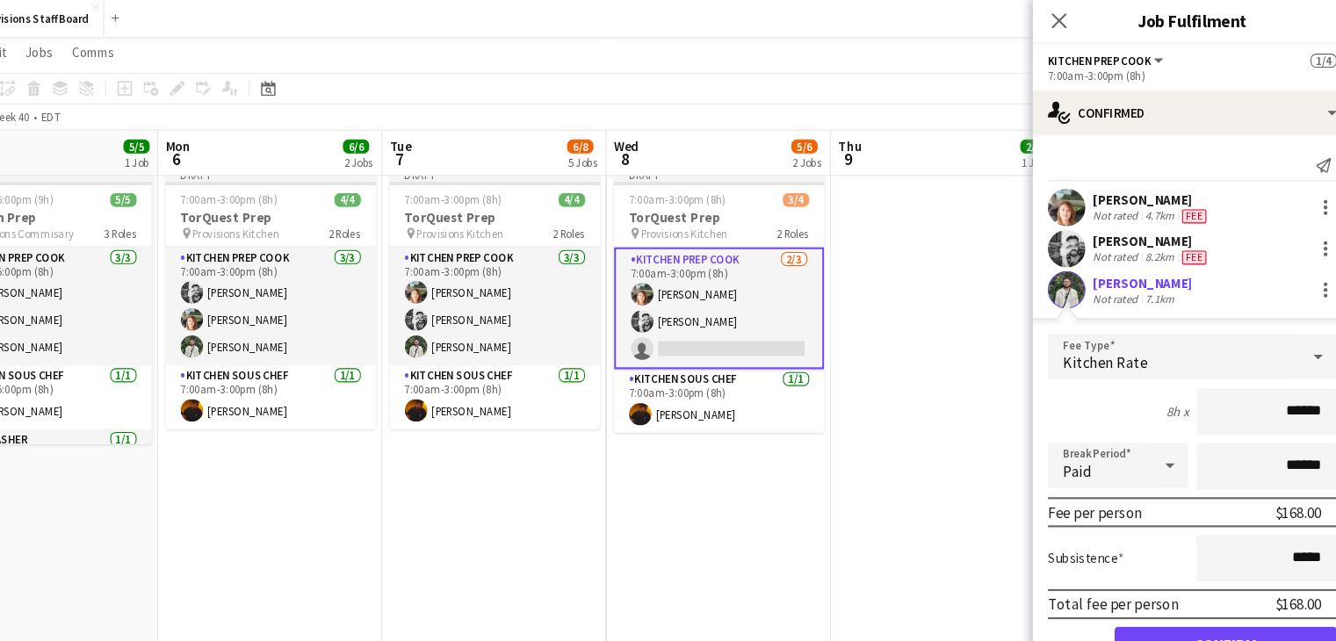
scroll to position [46, 0]
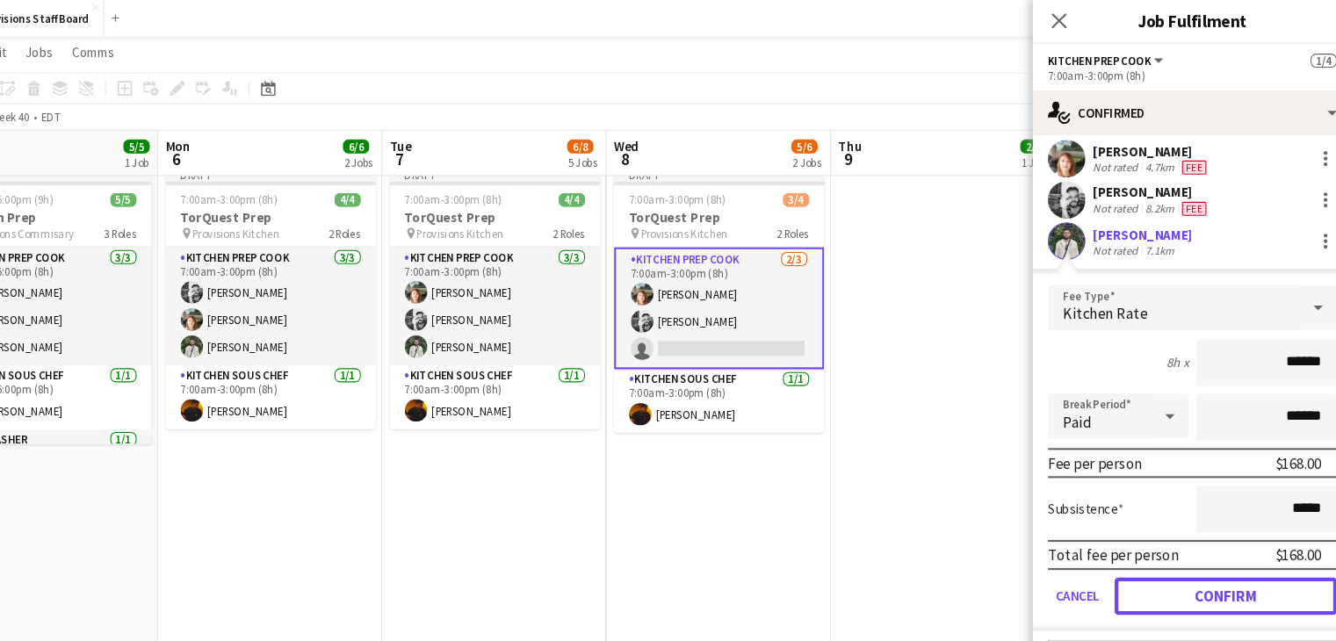
click at [1166, 542] on button "Confirm" at bounding box center [1218, 559] width 208 height 35
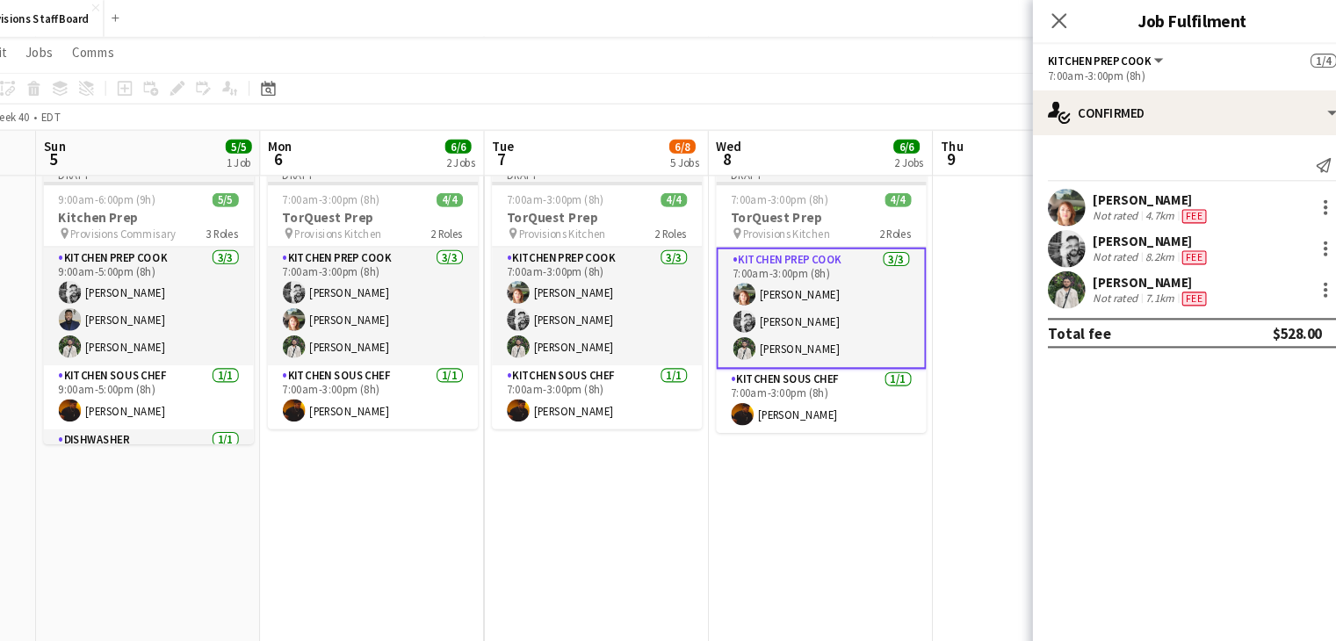
scroll to position [0, 726]
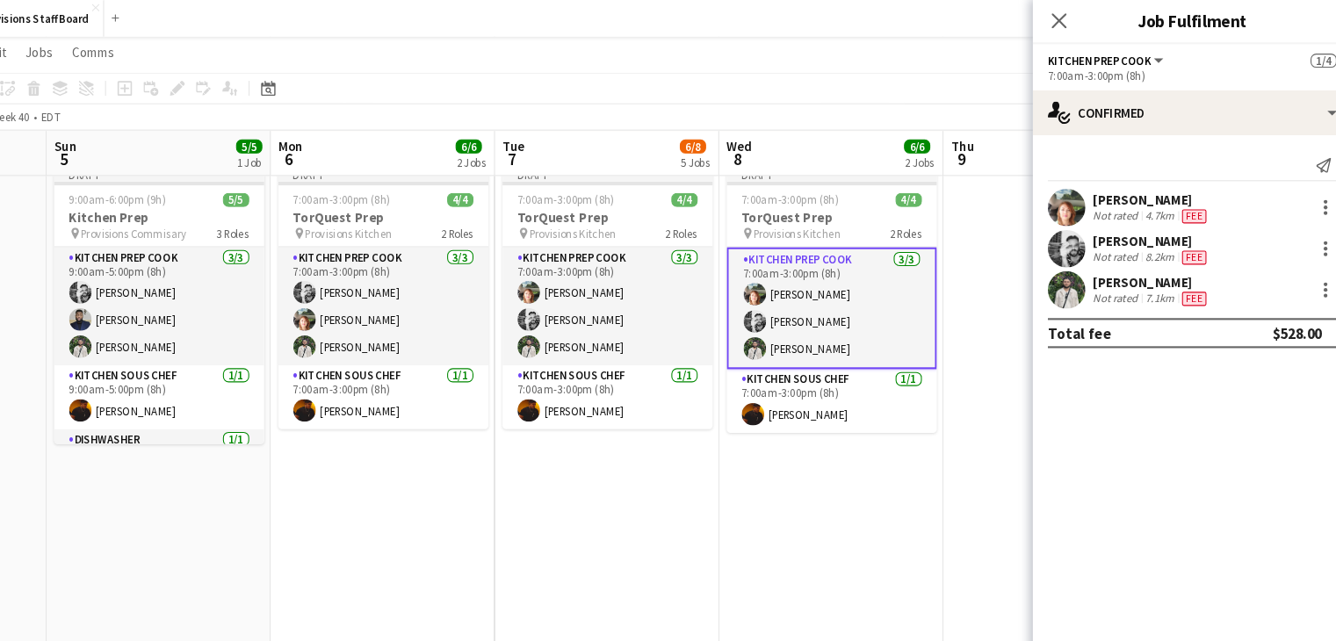
click at [612, 561] on app-date-cell "Draft 7:00am-3:00pm (8h) 4/4 TorQuest Prep pin Provisions Kitchen 2 Roles Kitch…" at bounding box center [638, 497] width 210 height 695
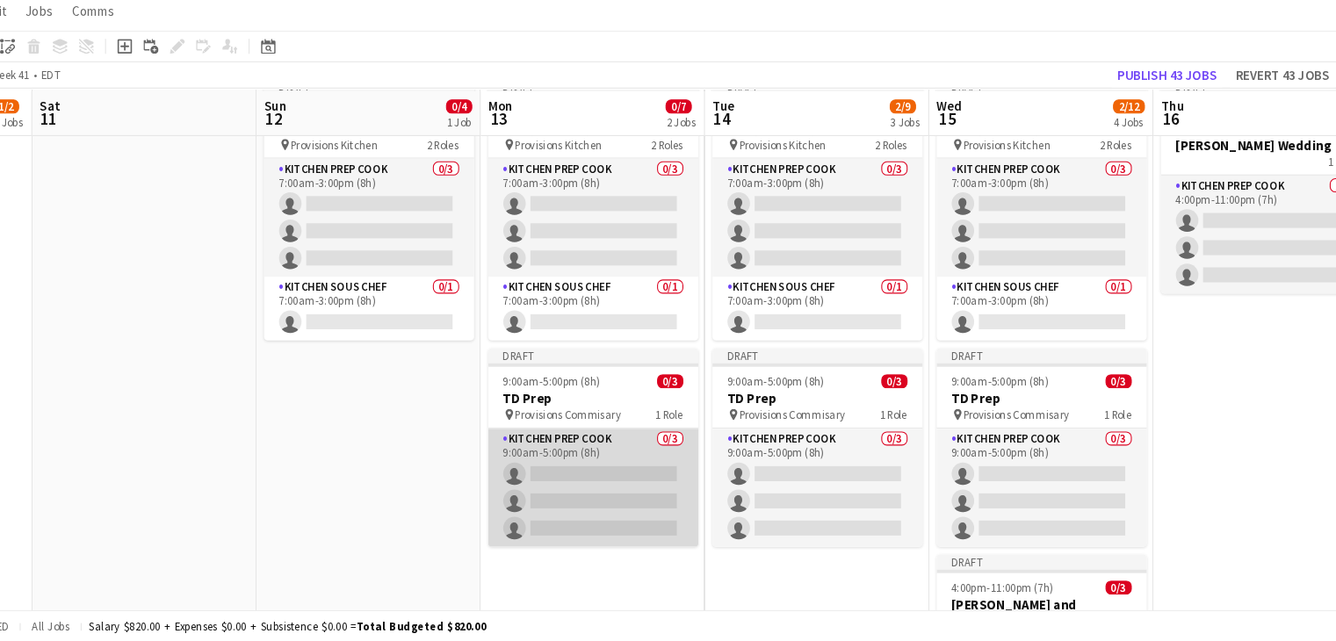
scroll to position [692, 0]
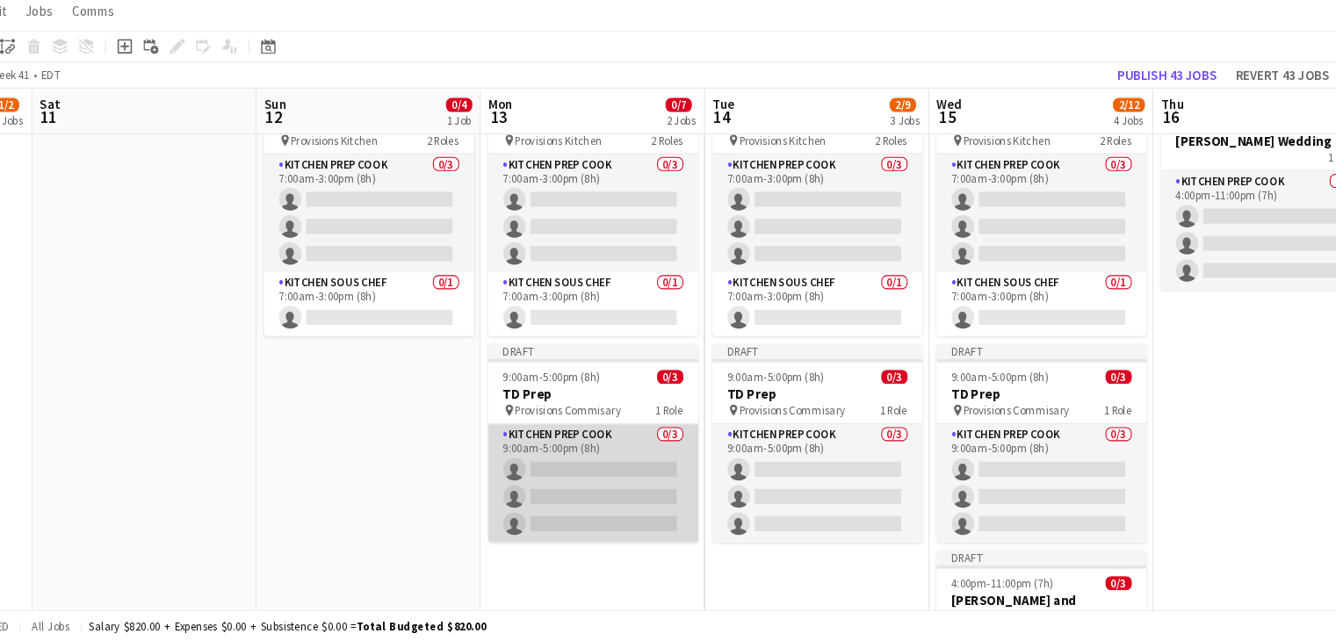
click at [614, 474] on app-card-role "Kitchen Prep Cook 0/3 9:00am-5:00pm (8h) single-neutral-actions single-neutral-…" at bounding box center [625, 492] width 197 height 111
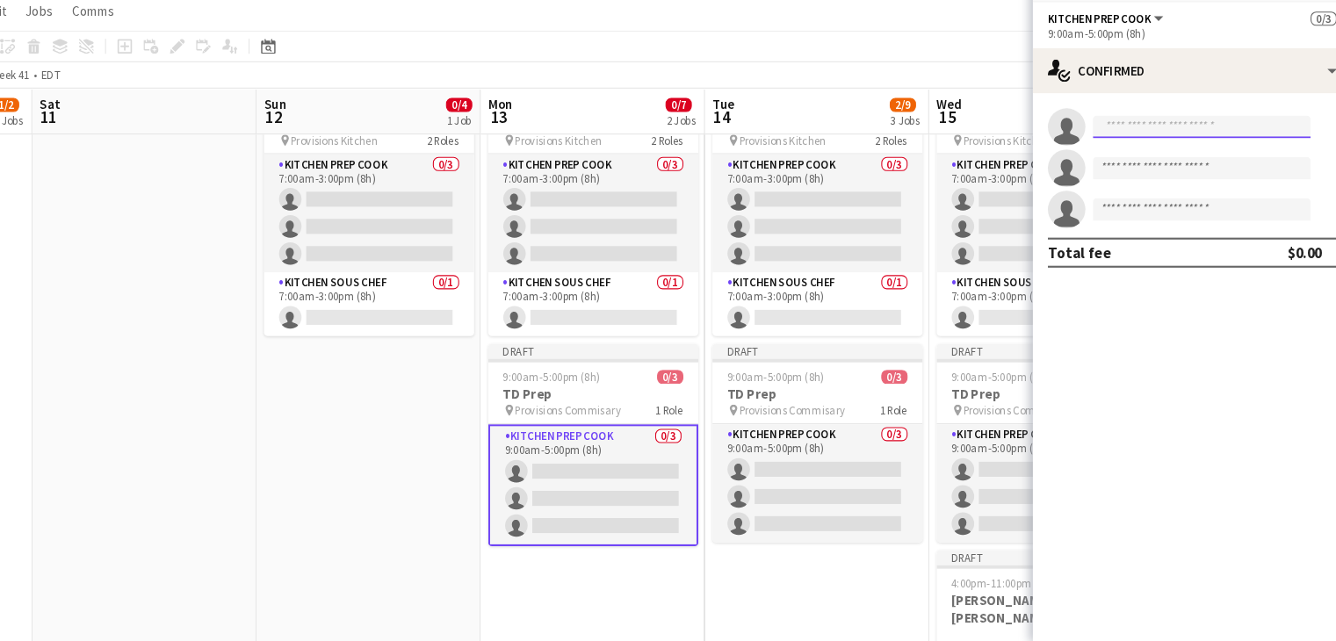
click at [1133, 158] on input at bounding box center [1195, 158] width 204 height 21
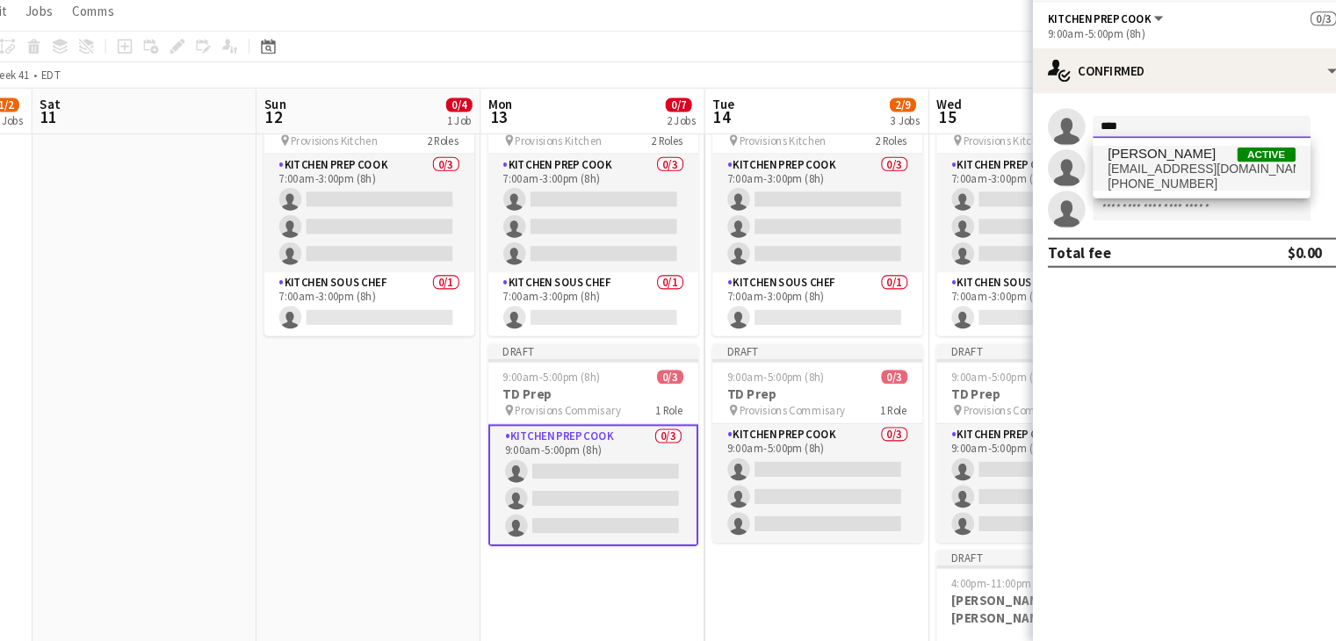
type input "****"
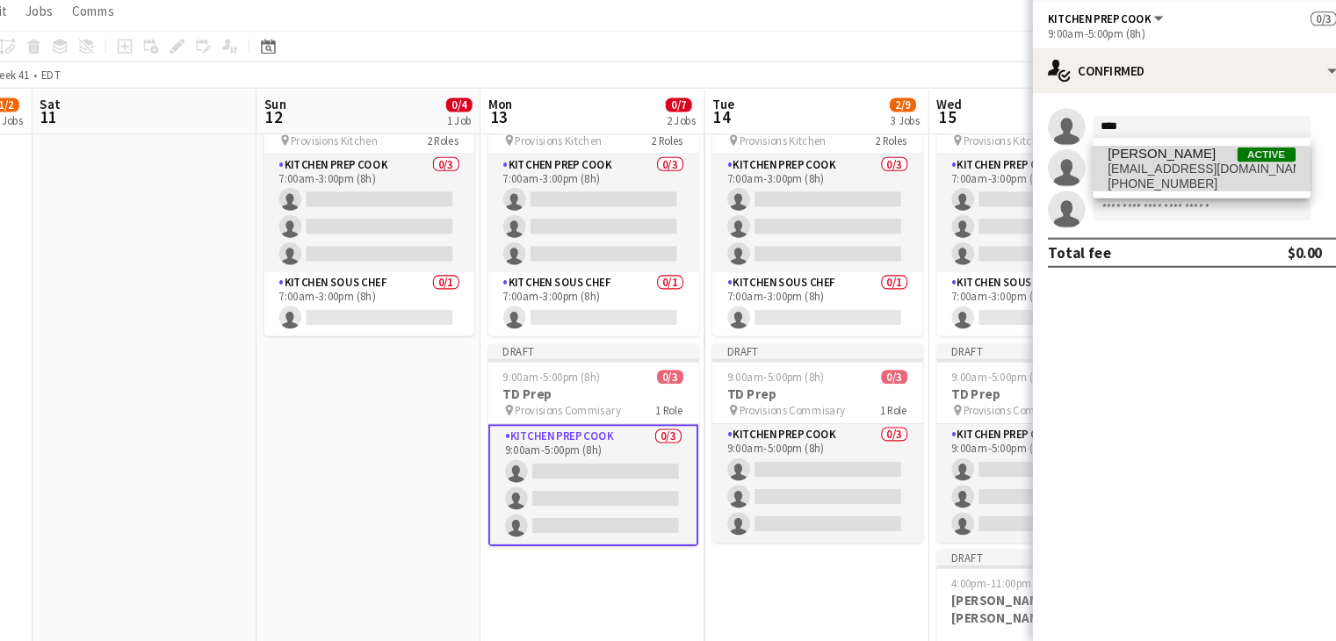
click at [1116, 202] on span "aleckerr@1-morebite.com" at bounding box center [1195, 198] width 176 height 14
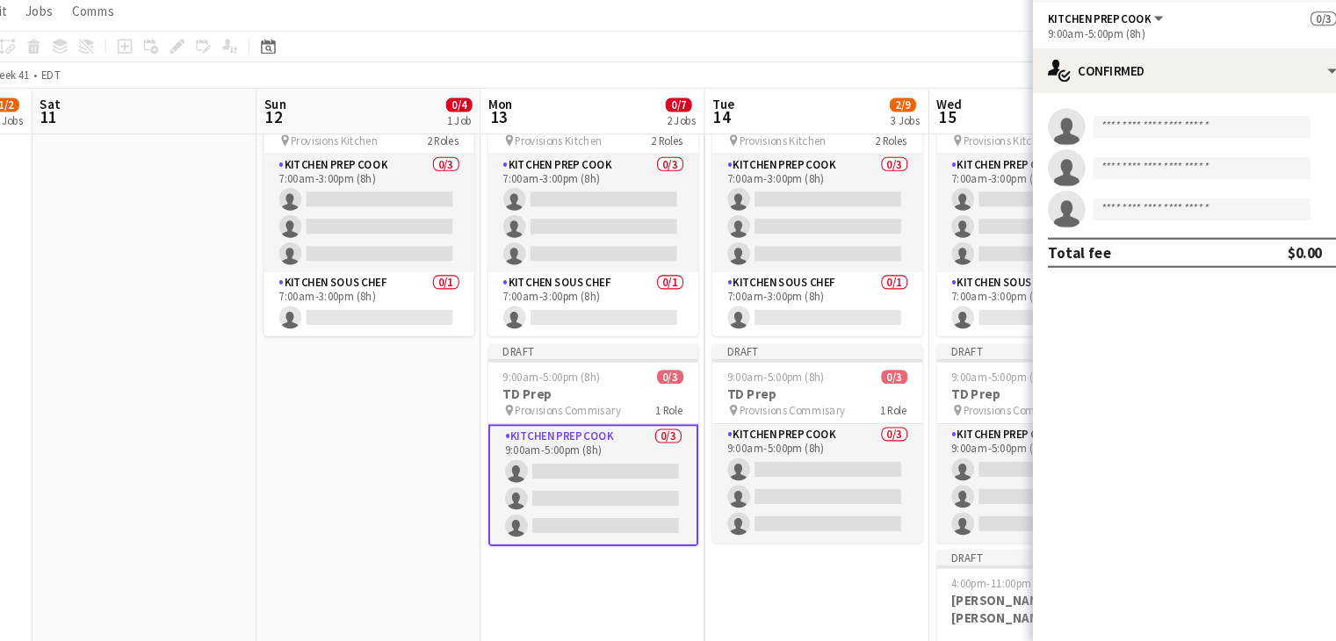
click at [1116, 202] on div "single-neutral-actions single-neutral-actions single-neutral-actions" at bounding box center [1186, 197] width 299 height 112
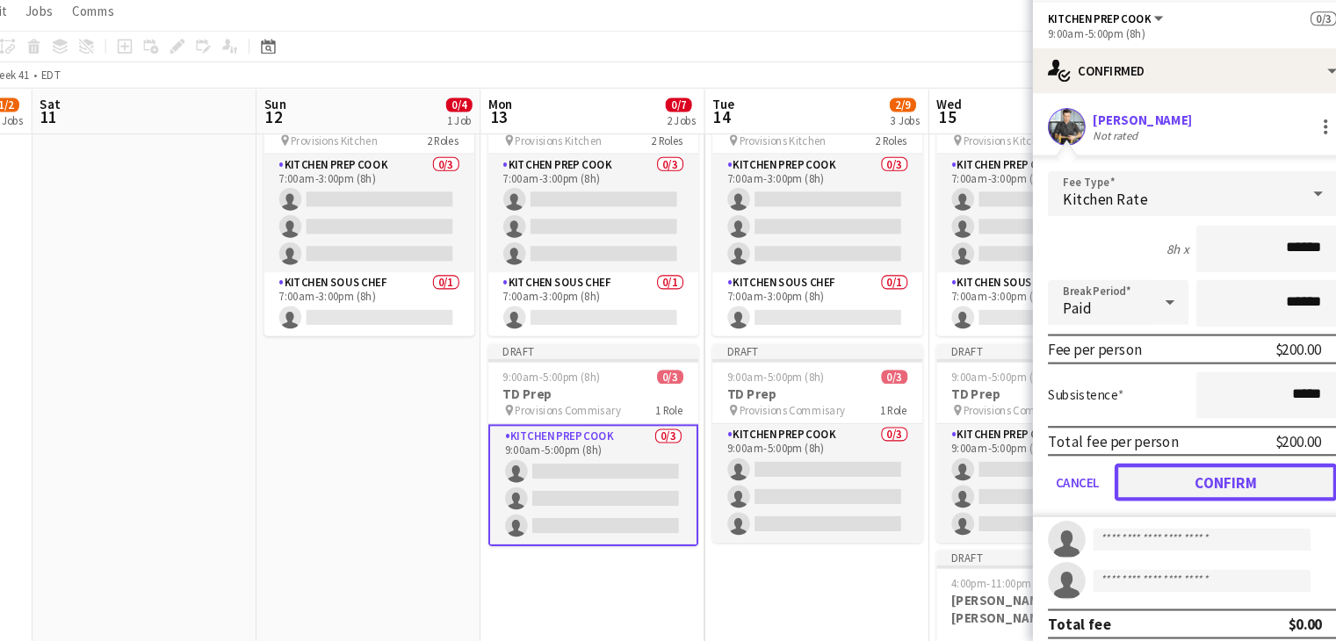
click at [1142, 494] on button "Confirm" at bounding box center [1218, 491] width 208 height 35
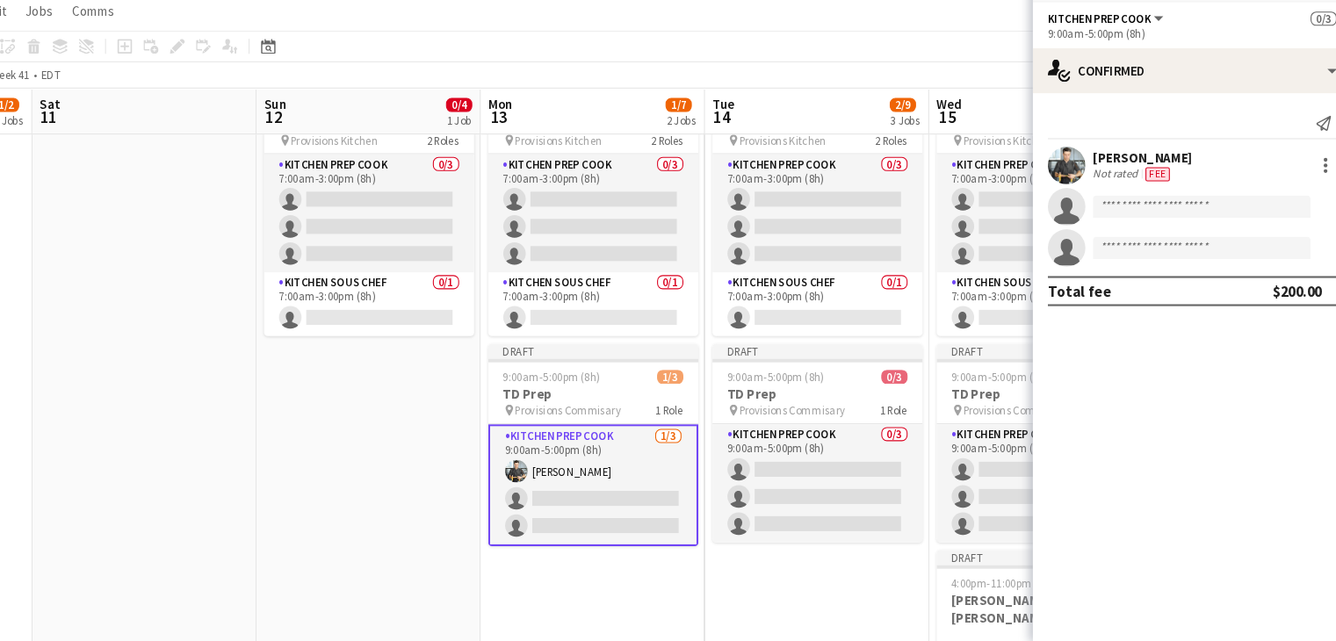
click at [613, 486] on app-card-role "Kitchen Prep Cook 1/3 9:00am-5:00pm (8h) Alec Kerr single-neutral-actions singl…" at bounding box center [625, 494] width 197 height 114
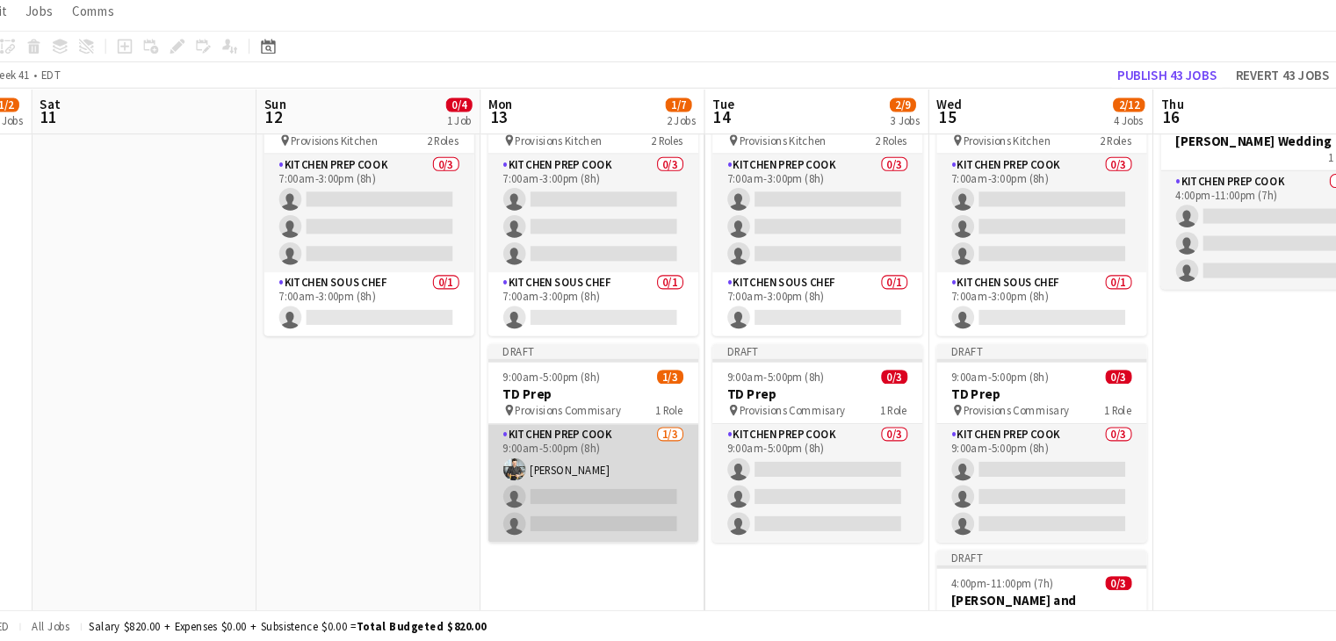
click at [605, 475] on app-card-role "Kitchen Prep Cook 1/3 9:00am-5:00pm (8h) Alec Kerr single-neutral-actions singl…" at bounding box center [625, 492] width 197 height 111
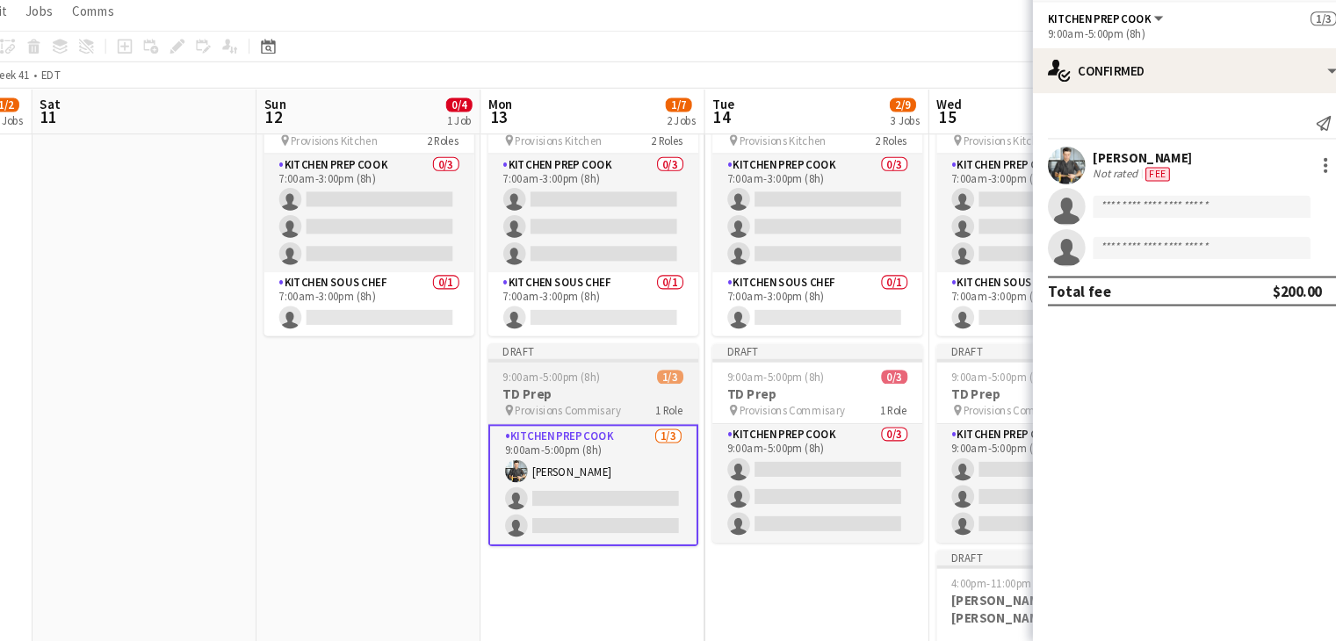
click at [601, 410] on h3 "TD Prep" at bounding box center [625, 409] width 197 height 16
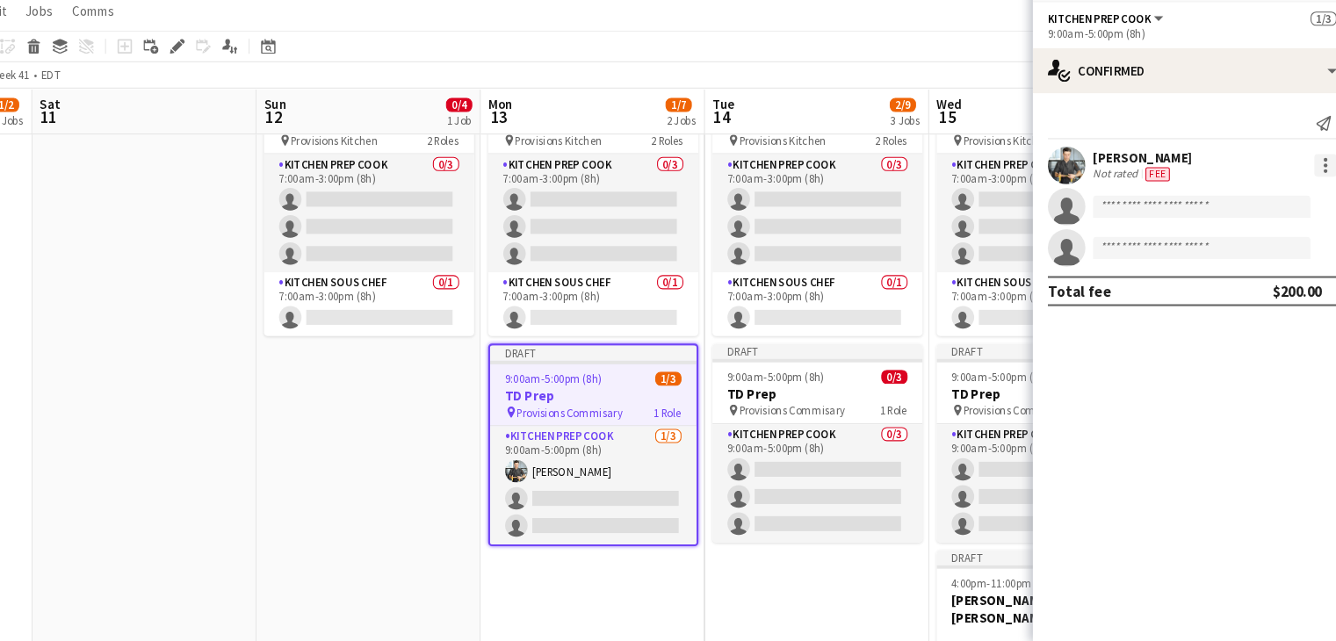
click at [1307, 189] on div at bounding box center [1311, 194] width 21 height 21
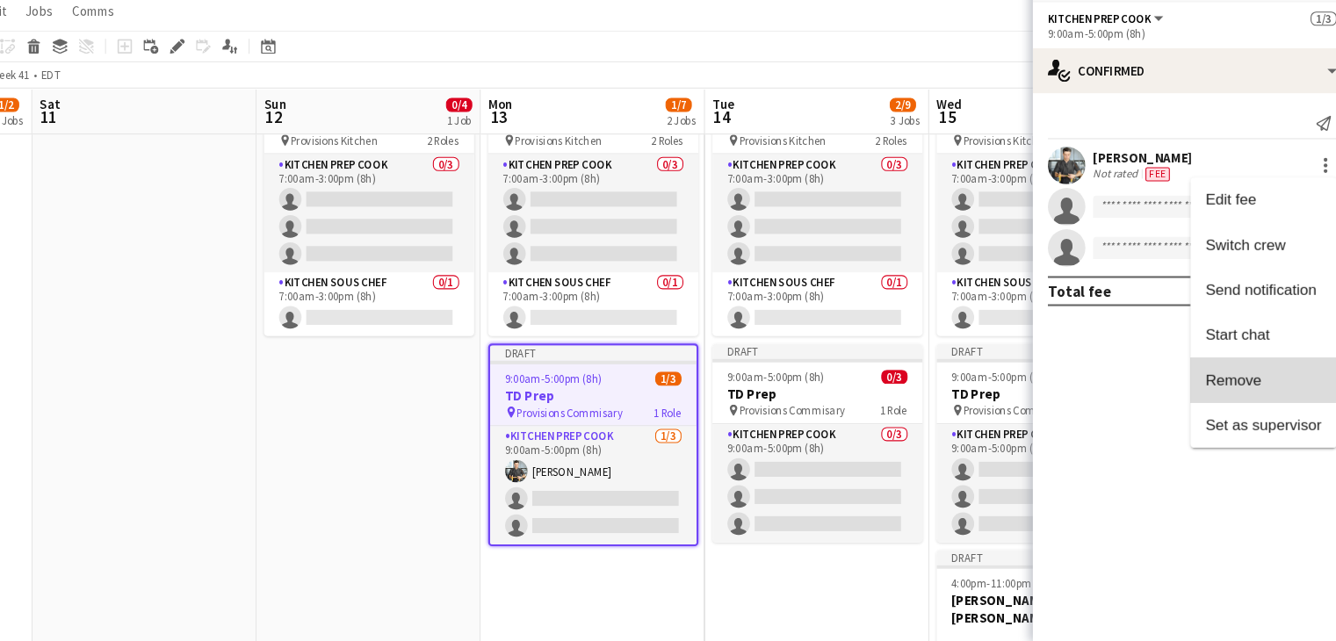
click at [1211, 392] on span "Remove" at bounding box center [1225, 395] width 53 height 15
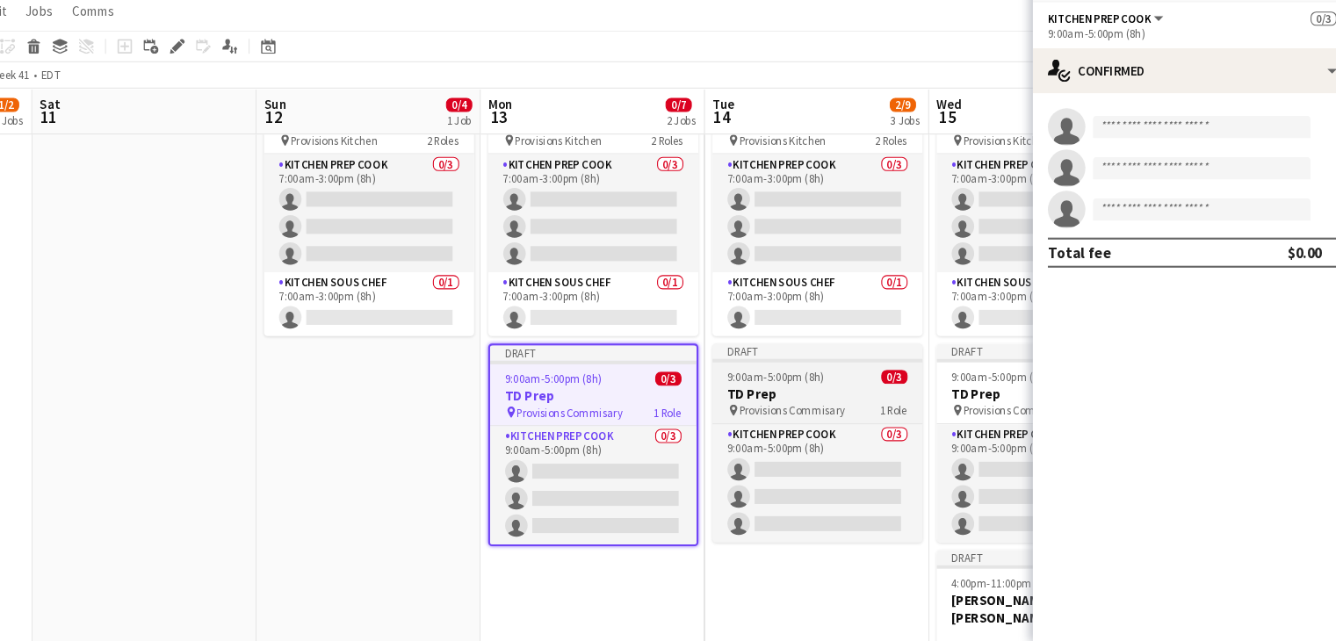
click at [790, 391] on span "9:00am-5:00pm (8h)" at bounding box center [796, 392] width 91 height 13
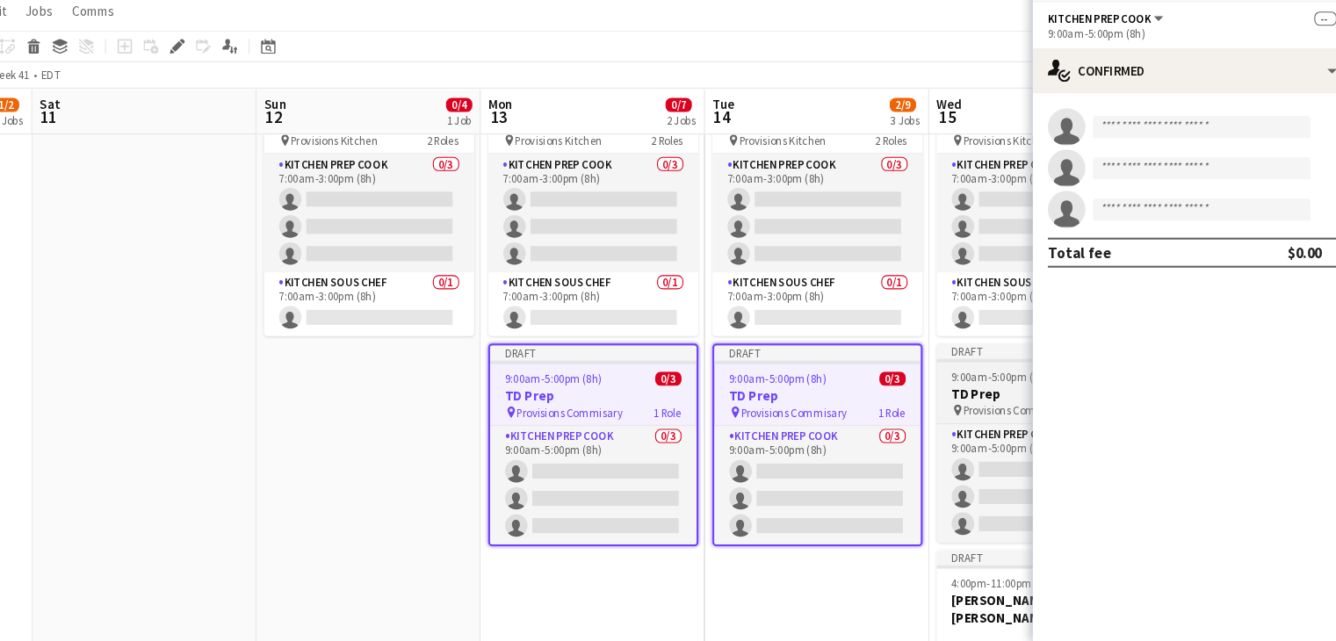
click at [980, 395] on span "9:00am-5:00pm (8h)" at bounding box center [1006, 392] width 91 height 13
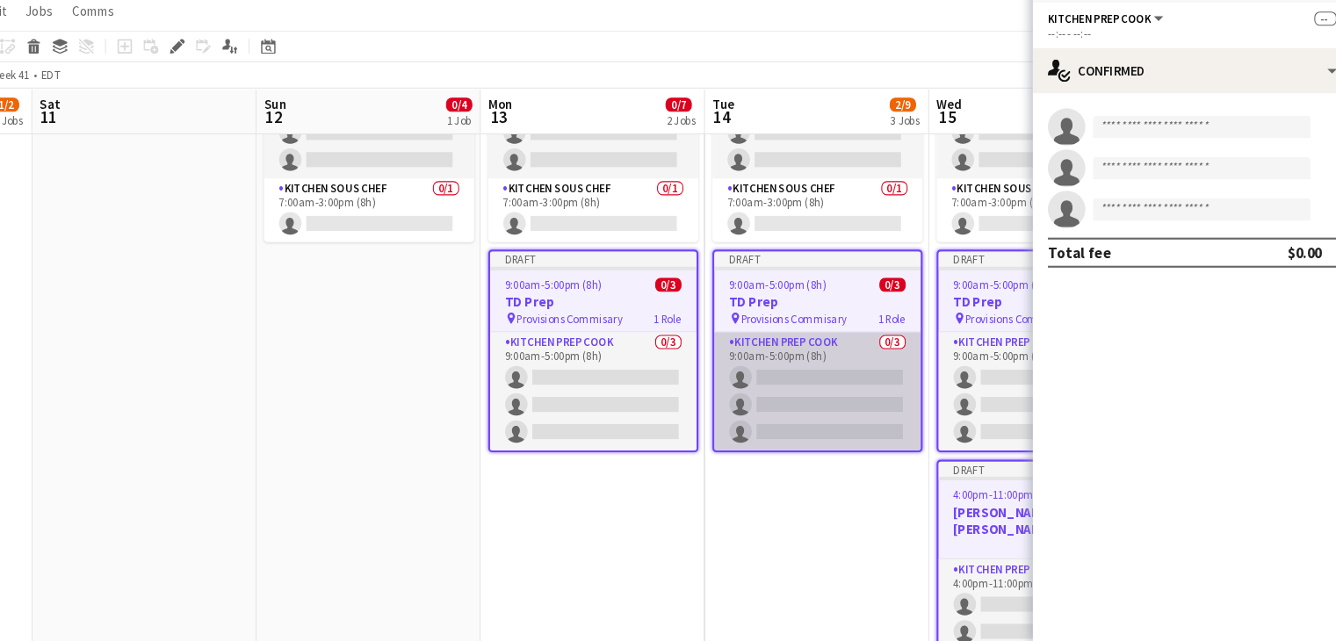
scroll to position [781, 0]
click at [759, 476] on app-date-cell "Draft 7:00am-3:00pm (8h) 0/4 TorQuest Prep pin Provisions Kitchen 2 Roles Kitch…" at bounding box center [835, 360] width 210 height 695
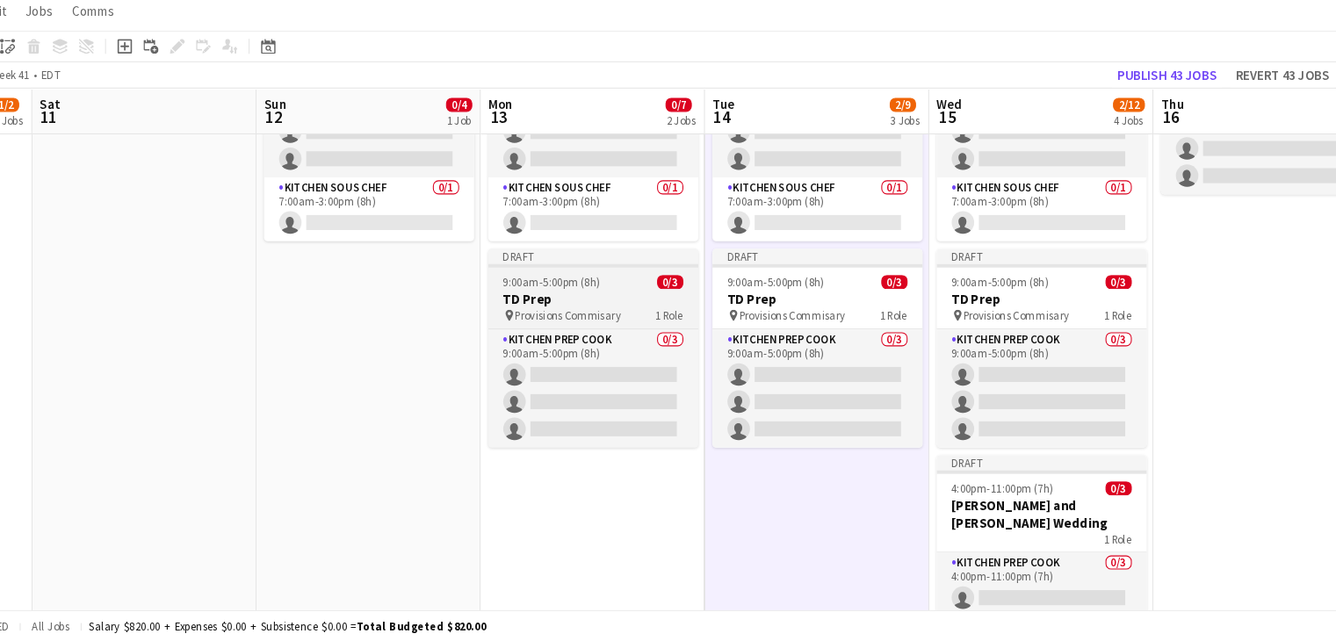
click at [691, 329] on span "1 Role" at bounding box center [696, 335] width 25 height 13
click at [629, 294] on app-job-card "Draft 9:00am-5:00pm (8h) 0/3 TD Prep pin Provisions Commisary 1 Role Kitchen Pr…" at bounding box center [625, 366] width 197 height 186
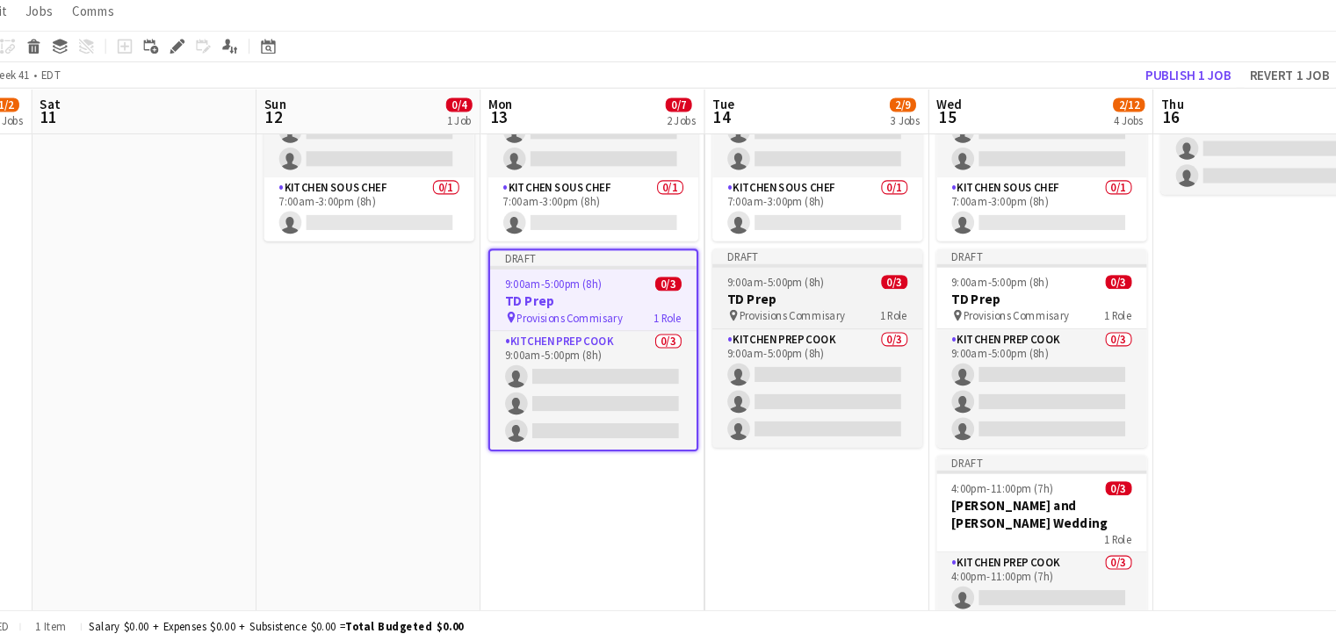
click at [775, 294] on app-job-card "Draft 9:00am-5:00pm (8h) 0/3 TD Prep pin Provisions Commisary 1 Role Kitchen Pr…" at bounding box center [835, 366] width 197 height 186
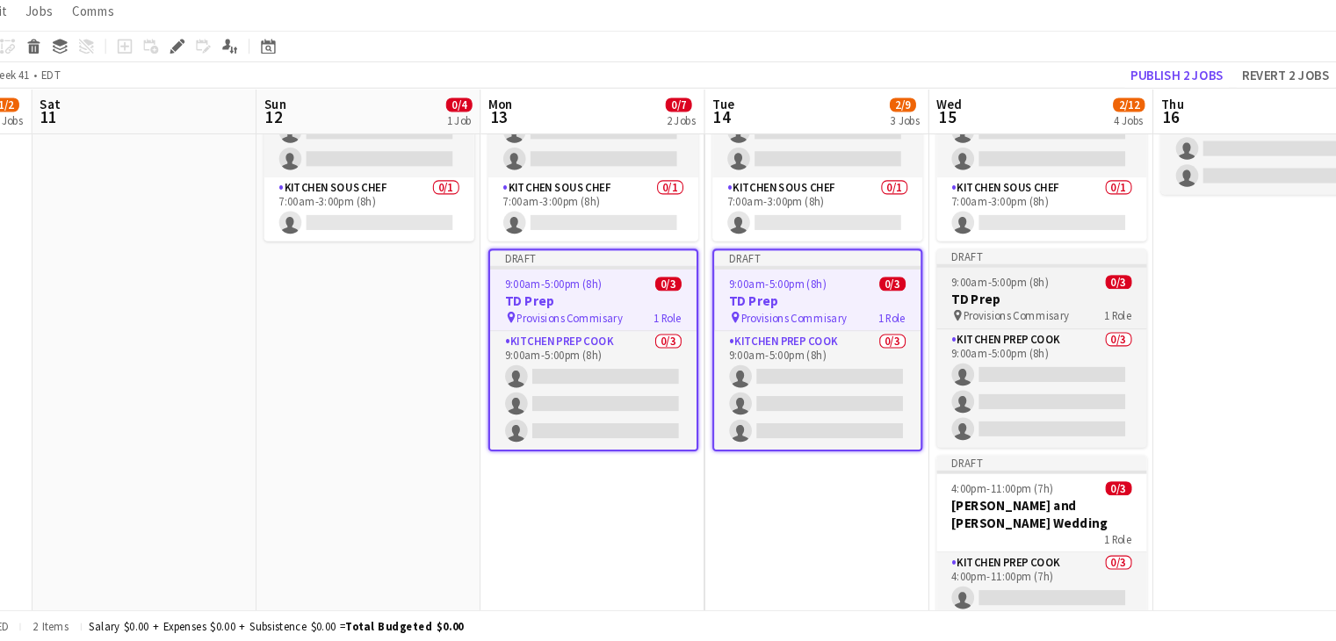
click at [991, 301] on span "9:00am-5:00pm (8h)" at bounding box center [1006, 304] width 91 height 13
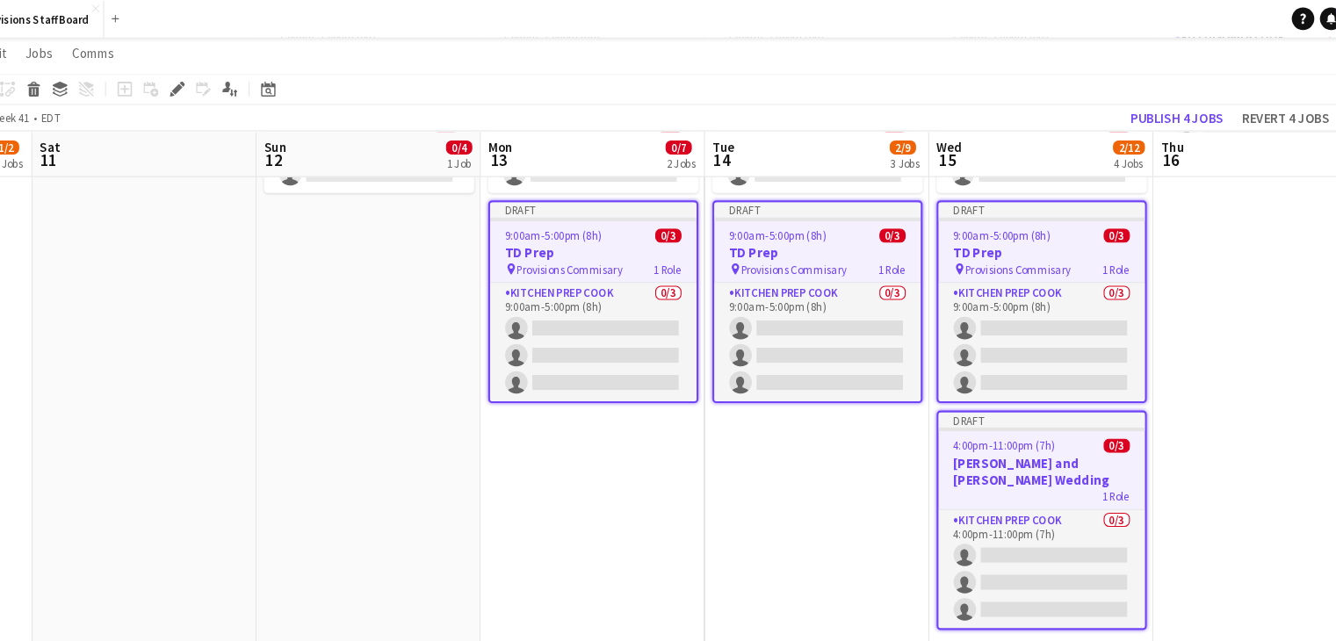
scroll to position [857, 0]
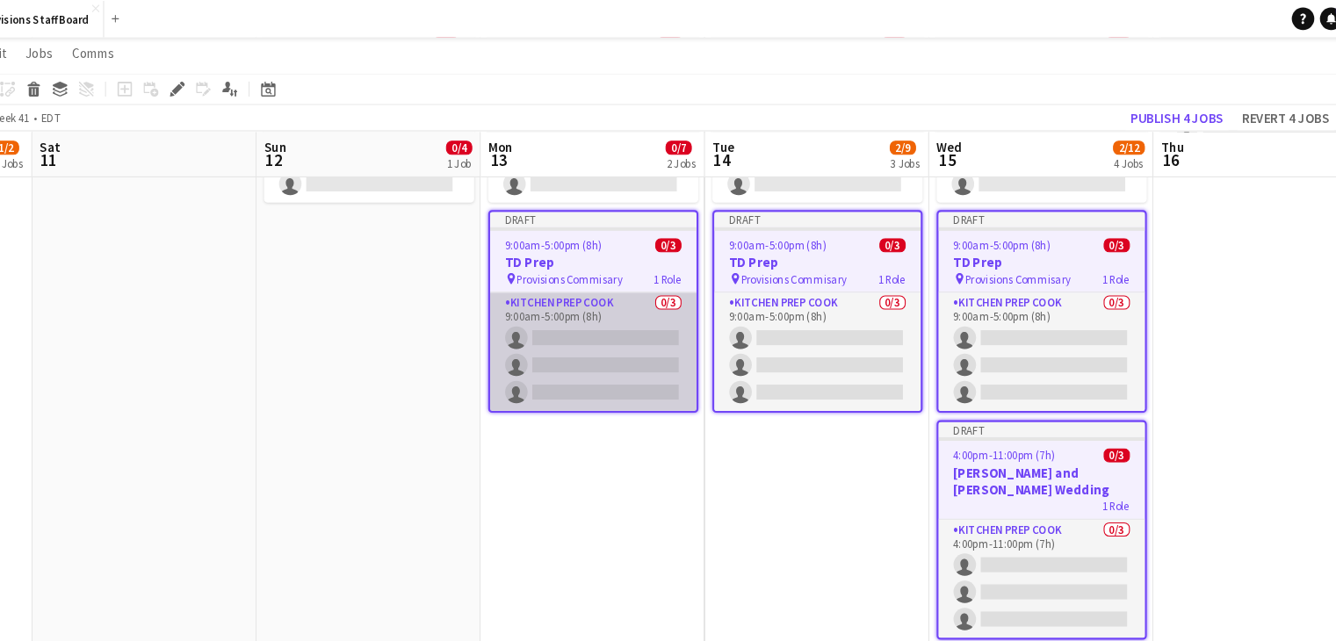
click at [644, 312] on app-card-role "Kitchen Prep Cook 0/3 9:00am-5:00pm (8h) single-neutral-actions single-neutral-…" at bounding box center [625, 329] width 193 height 111
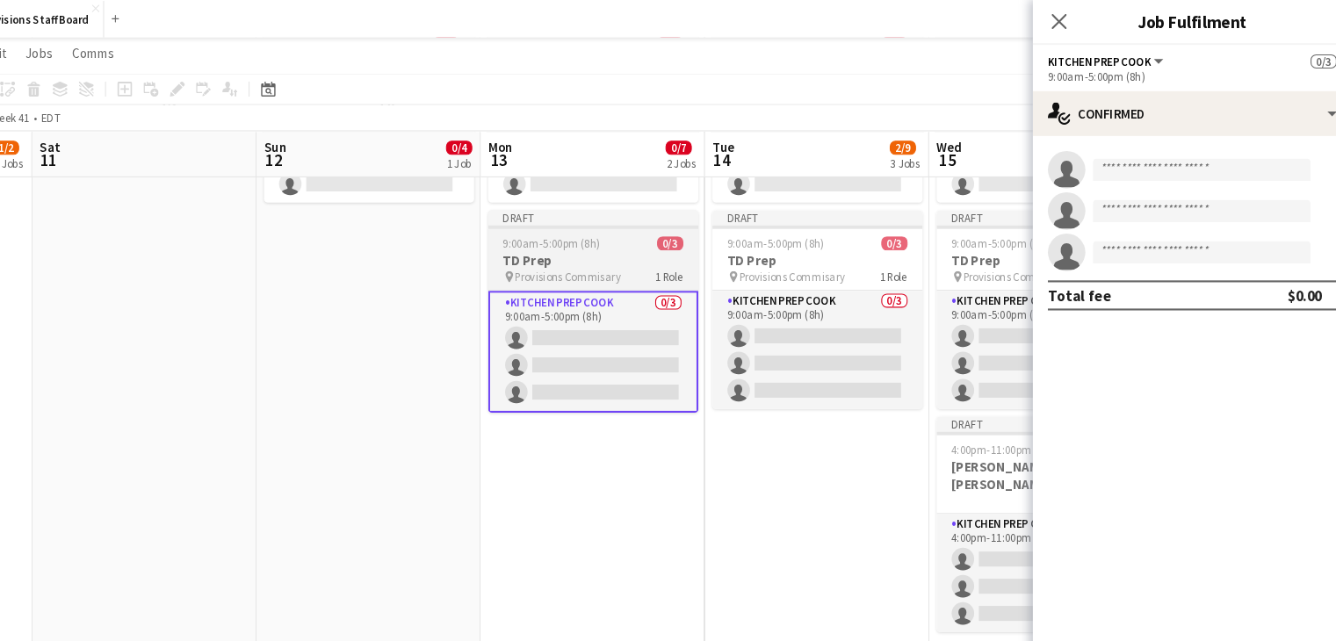
click at [638, 241] on h3 "TD Prep" at bounding box center [625, 244] width 197 height 16
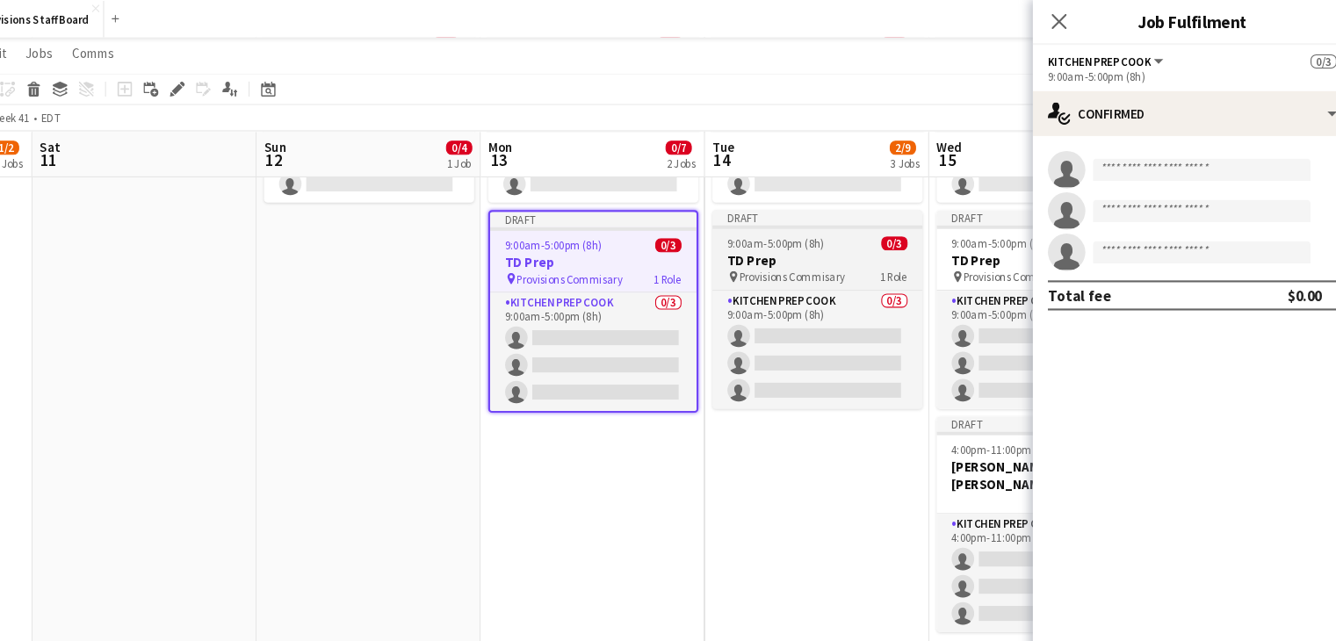
click at [782, 238] on h3 "TD Prep" at bounding box center [835, 244] width 197 height 16
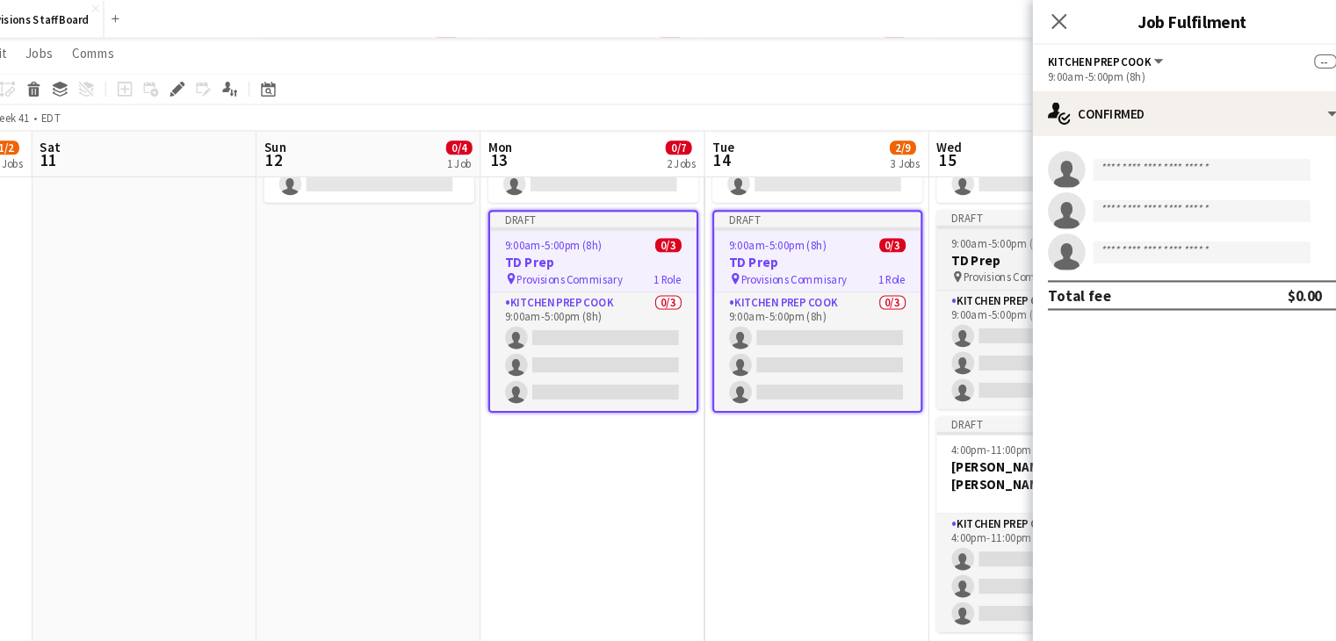
click at [969, 243] on h3 "TD Prep" at bounding box center [1045, 244] width 197 height 16
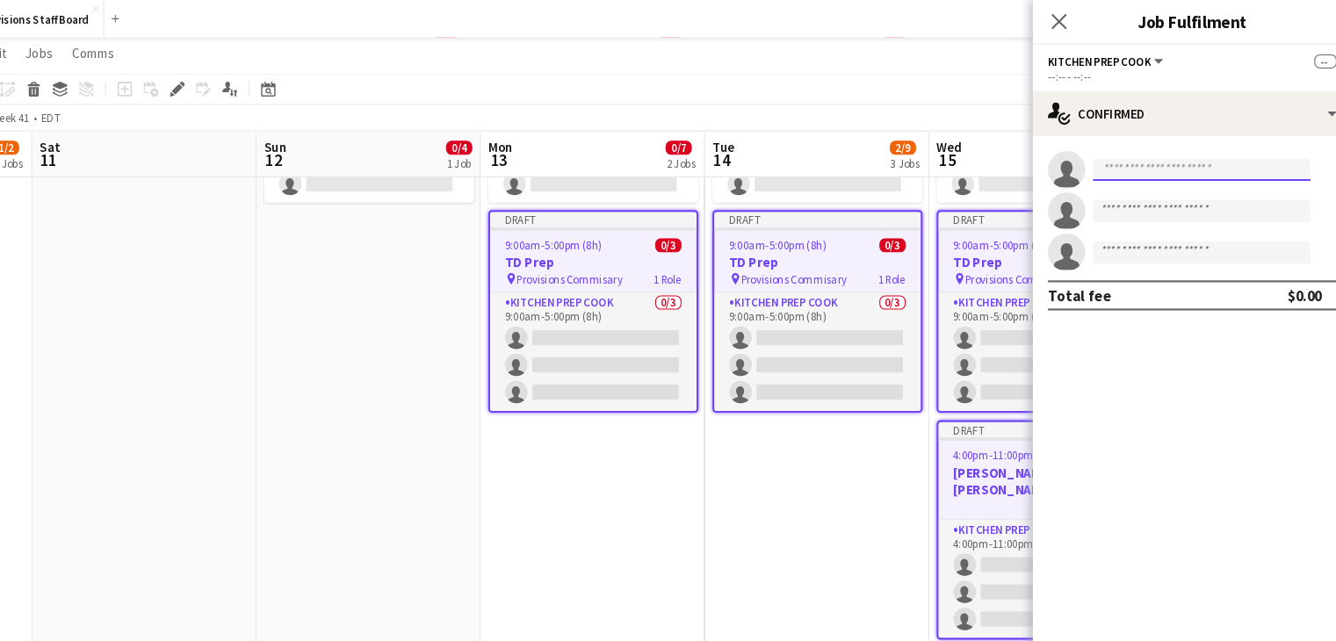
click at [1124, 149] on input at bounding box center [1195, 158] width 204 height 21
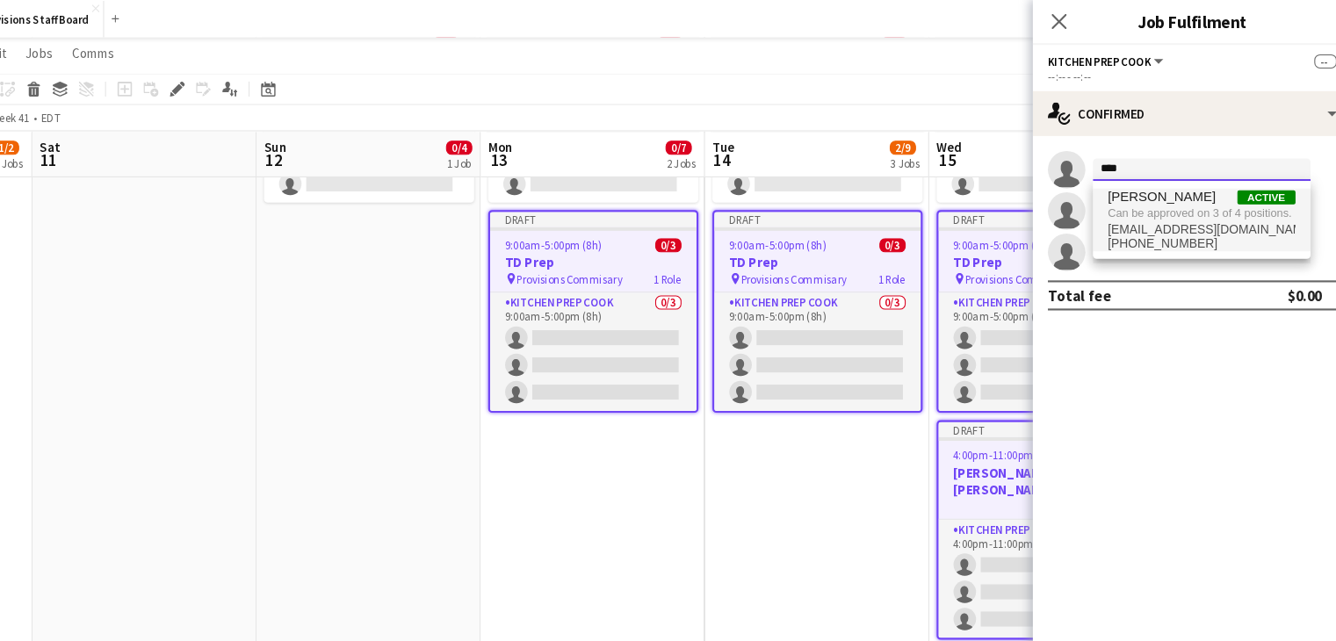
type input "****"
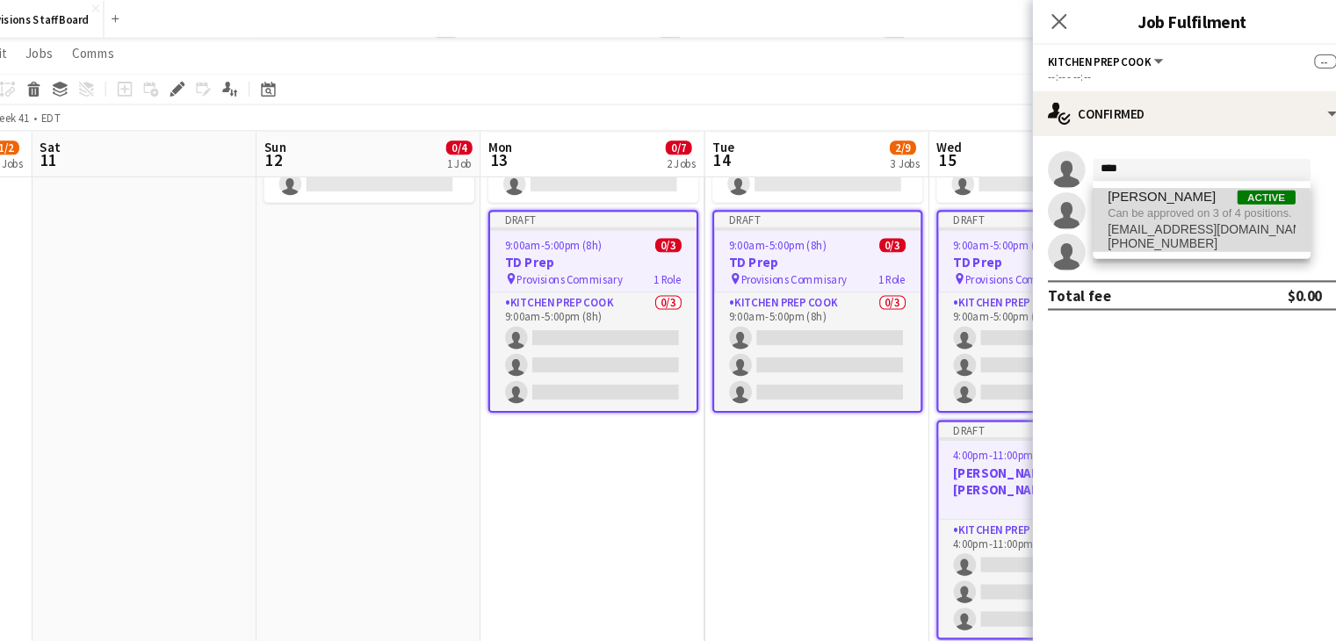
click at [1151, 211] on span "aleckerr@1-morebite.com" at bounding box center [1195, 215] width 176 height 14
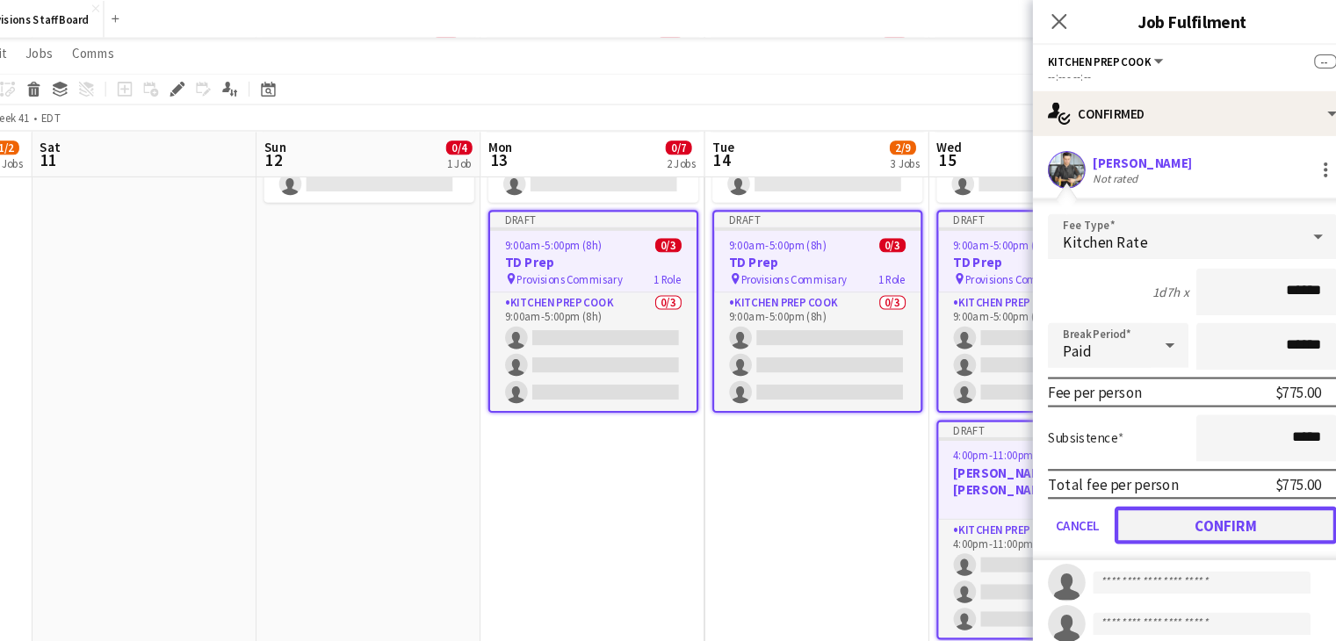
click at [1145, 475] on button "Confirm" at bounding box center [1218, 491] width 208 height 35
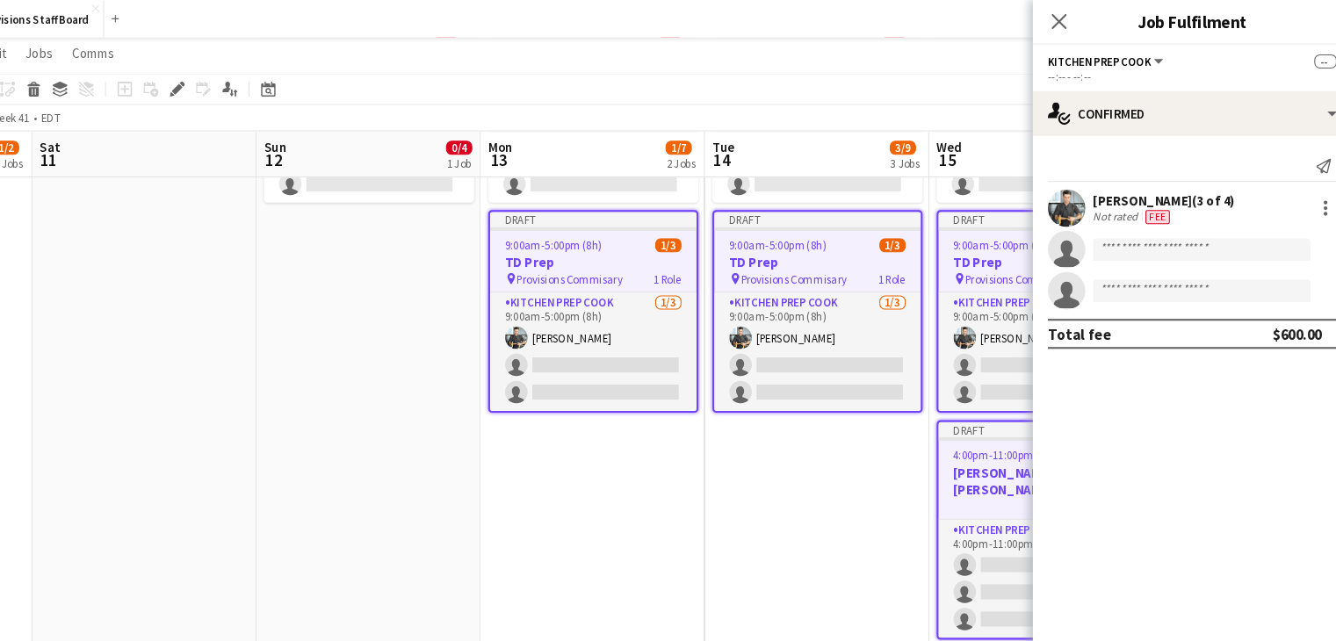
click at [832, 496] on app-date-cell "Draft 7:00am-3:00pm (8h) 0/4 TorQuest Prep pin Provisions Kitchen 2 Roles Kitch…" at bounding box center [835, 284] width 210 height 695
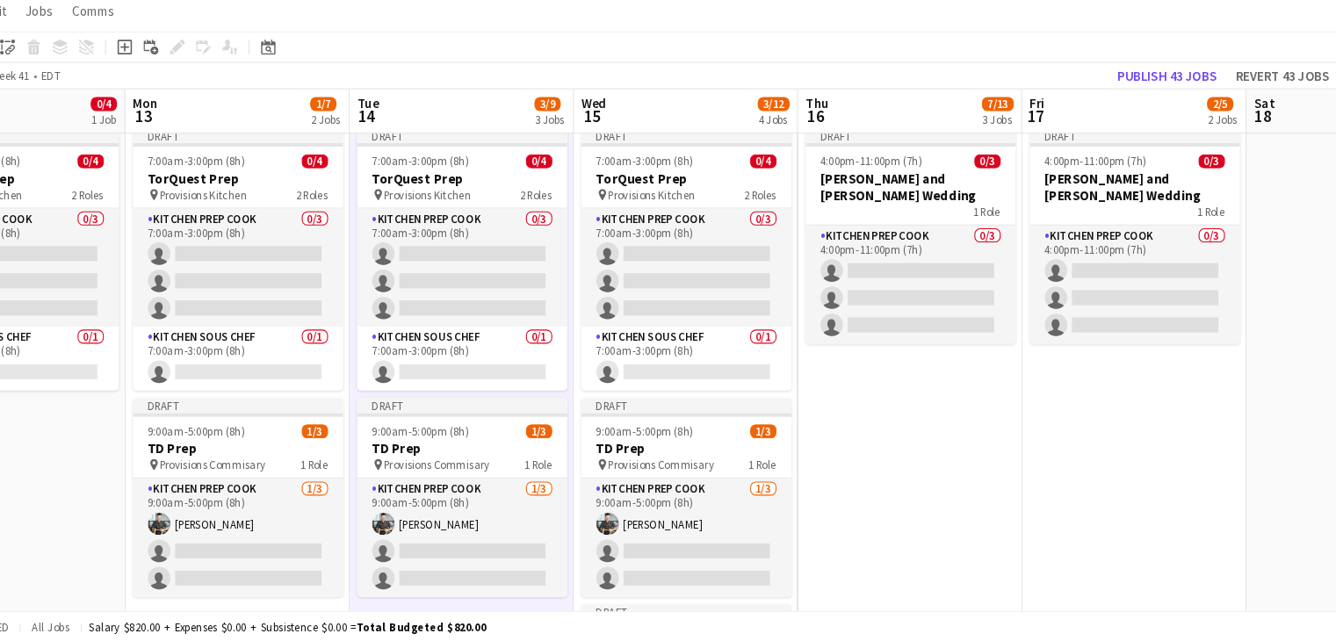
scroll to position [0, 442]
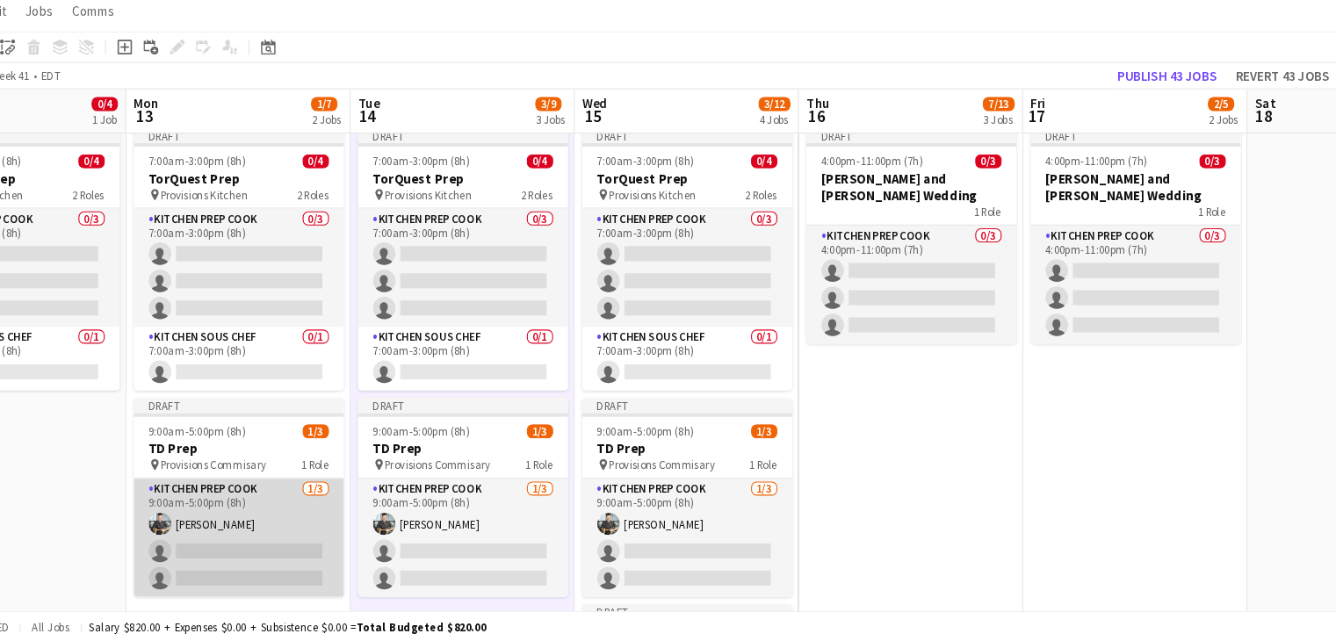
click at [311, 501] on app-card-role "Kitchen Prep Cook 1/3 9:00am-5:00pm (8h) Alec Kerr single-neutral-actions singl…" at bounding box center [293, 543] width 197 height 111
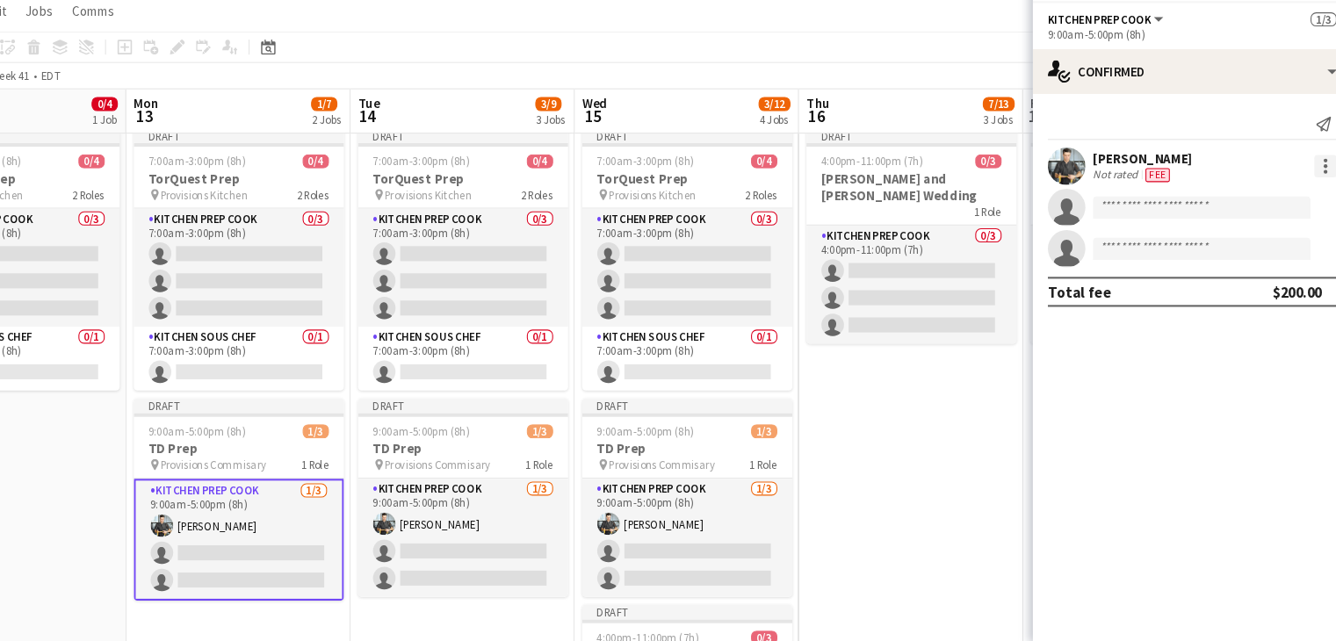
click at [1308, 197] on div at bounding box center [1311, 194] width 21 height 21
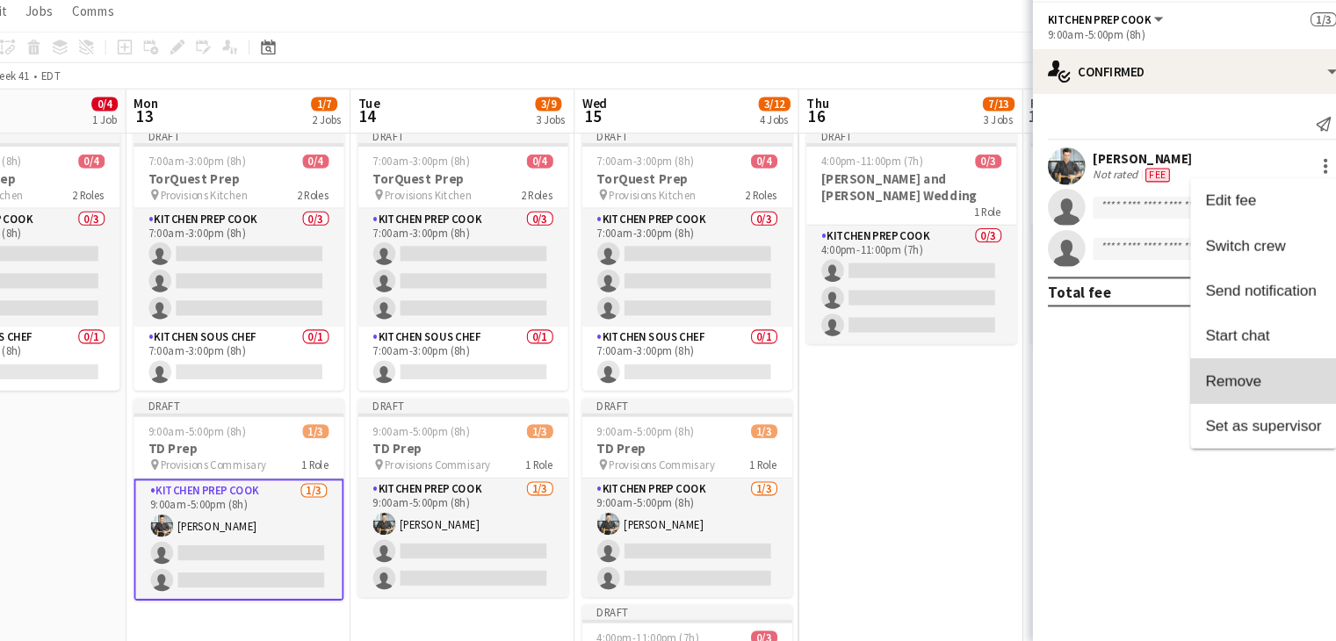
click at [1229, 386] on button "Remove" at bounding box center [1253, 396] width 137 height 42
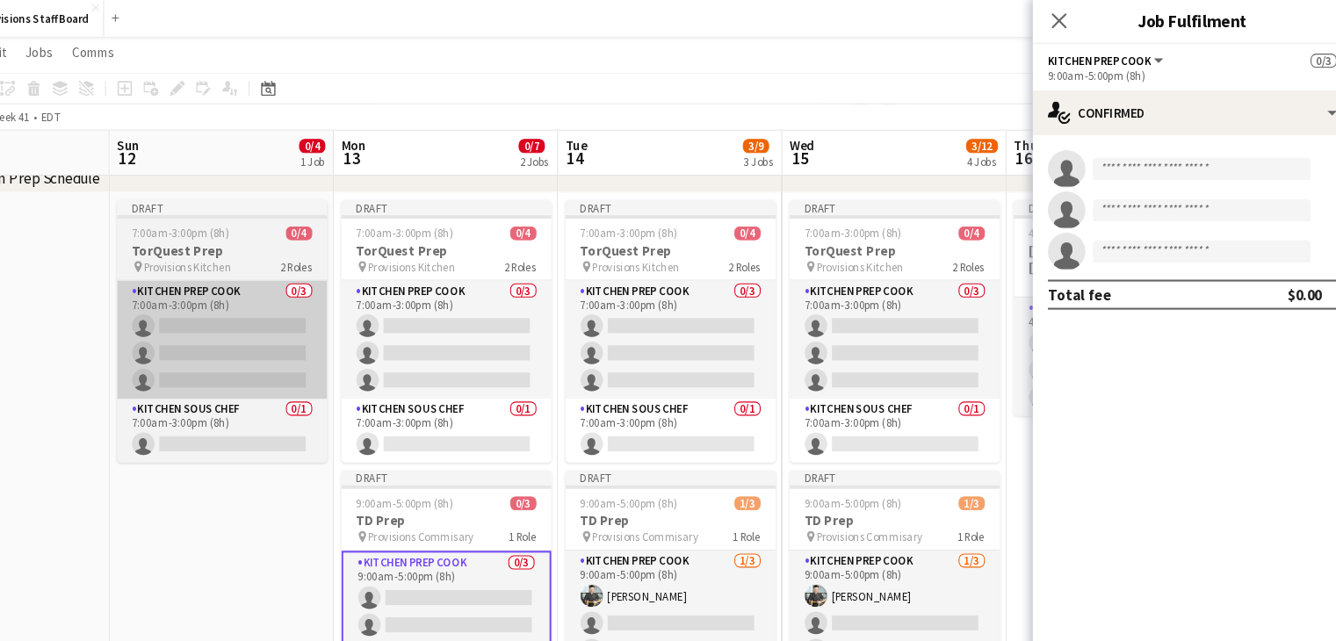
scroll to position [613, 0]
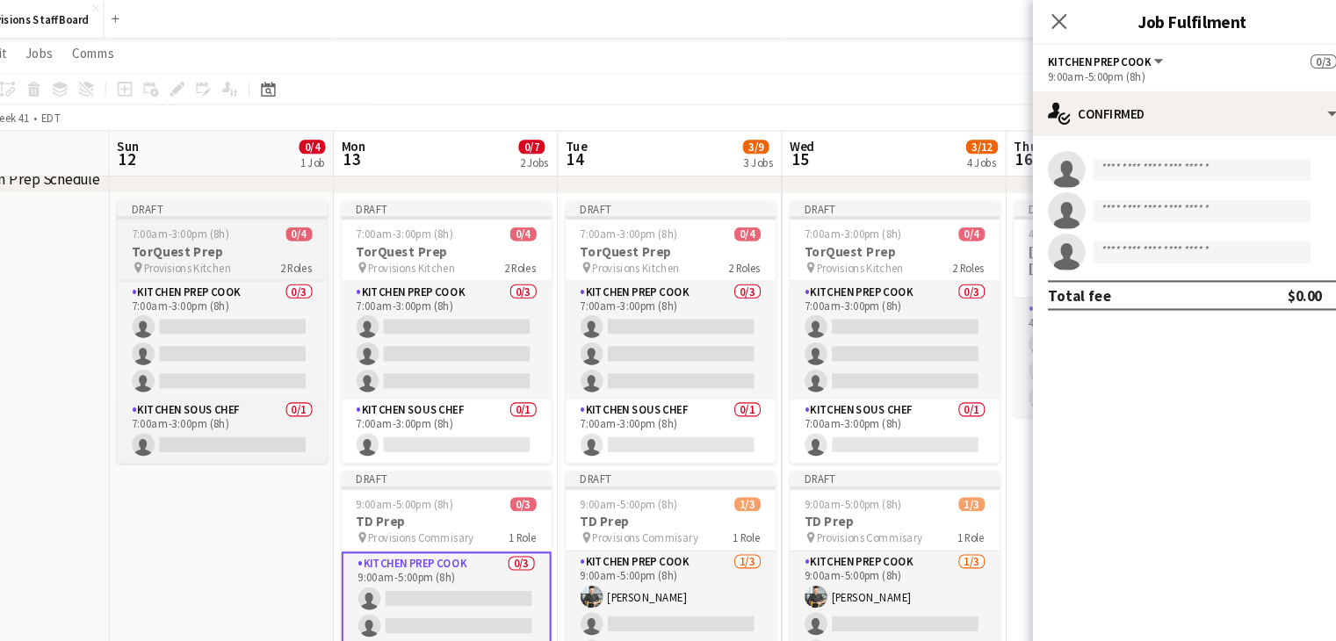
click at [293, 230] on h3 "TorQuest Prep" at bounding box center [277, 235] width 197 height 16
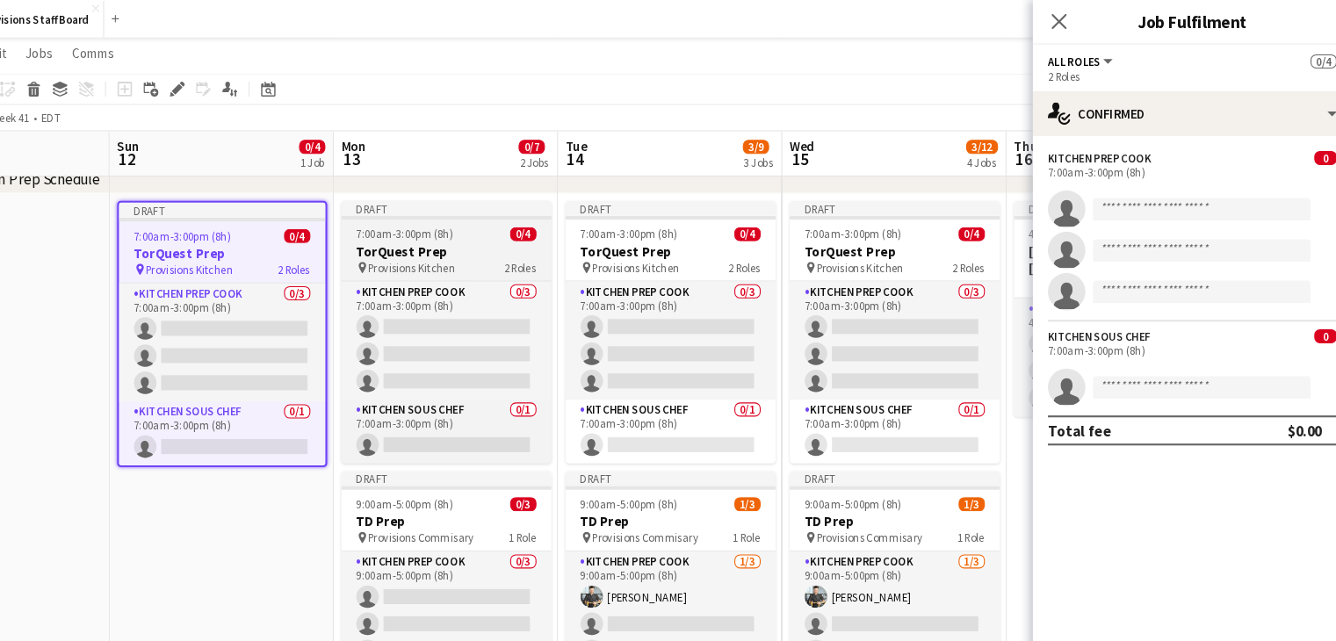
click at [491, 219] on div "7:00am-3:00pm (8h) 0/4" at bounding box center [487, 219] width 197 height 13
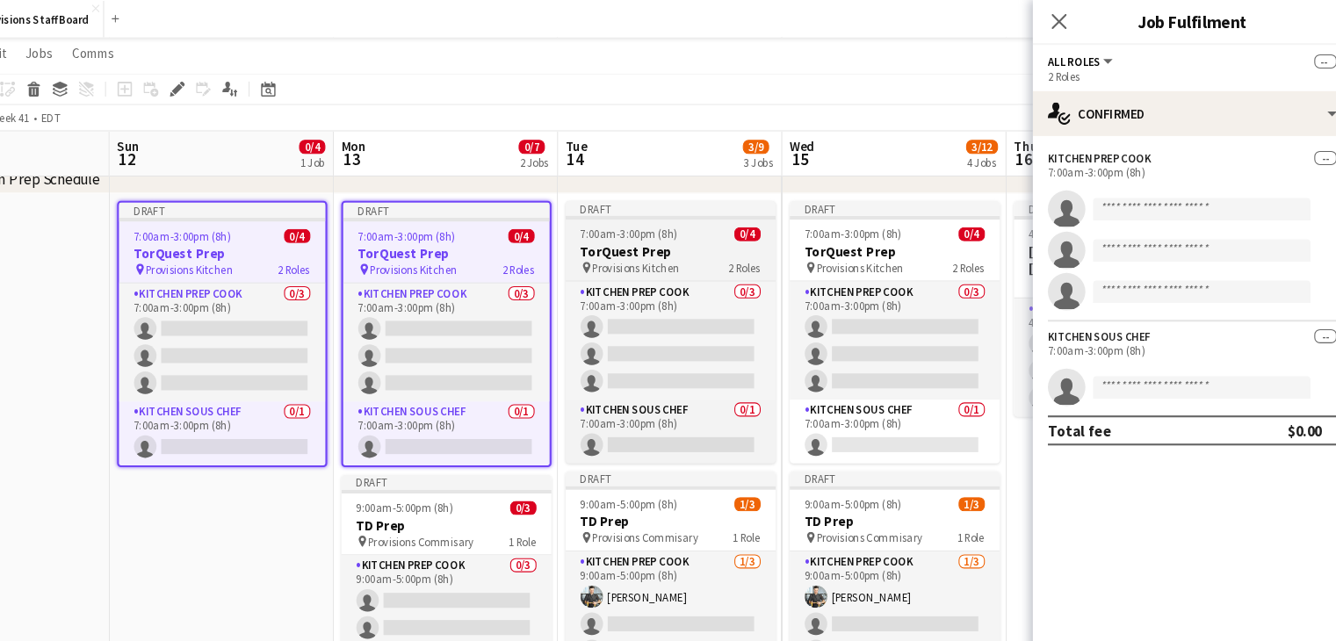
click at [710, 227] on h3 "TorQuest Prep" at bounding box center [697, 235] width 197 height 16
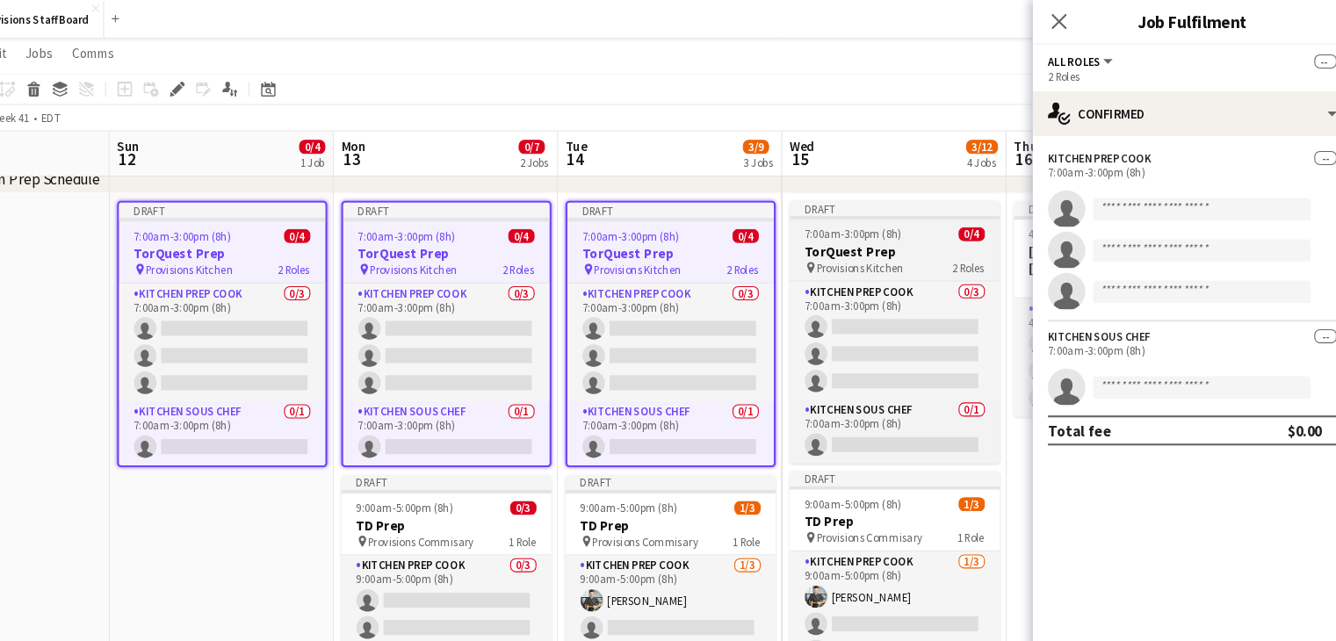
click at [875, 220] on span "7:00am-3:00pm (8h)" at bounding box center [868, 219] width 91 height 13
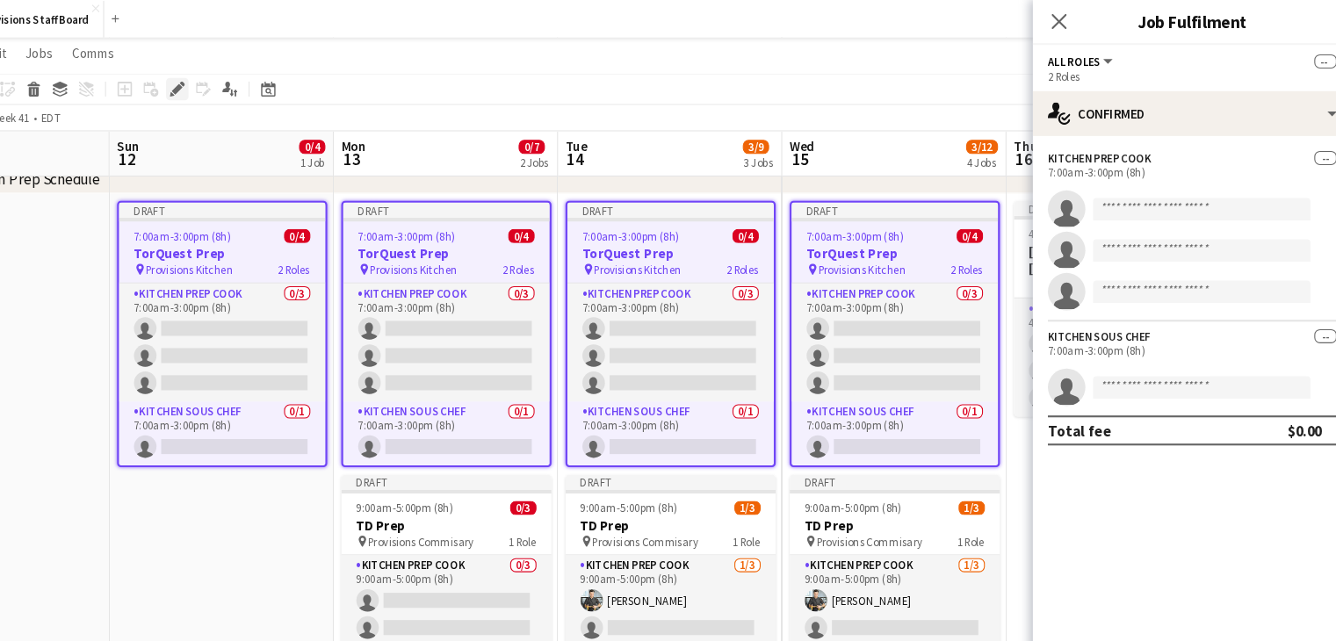
click at [231, 82] on icon "Edit" at bounding box center [236, 83] width 14 height 14
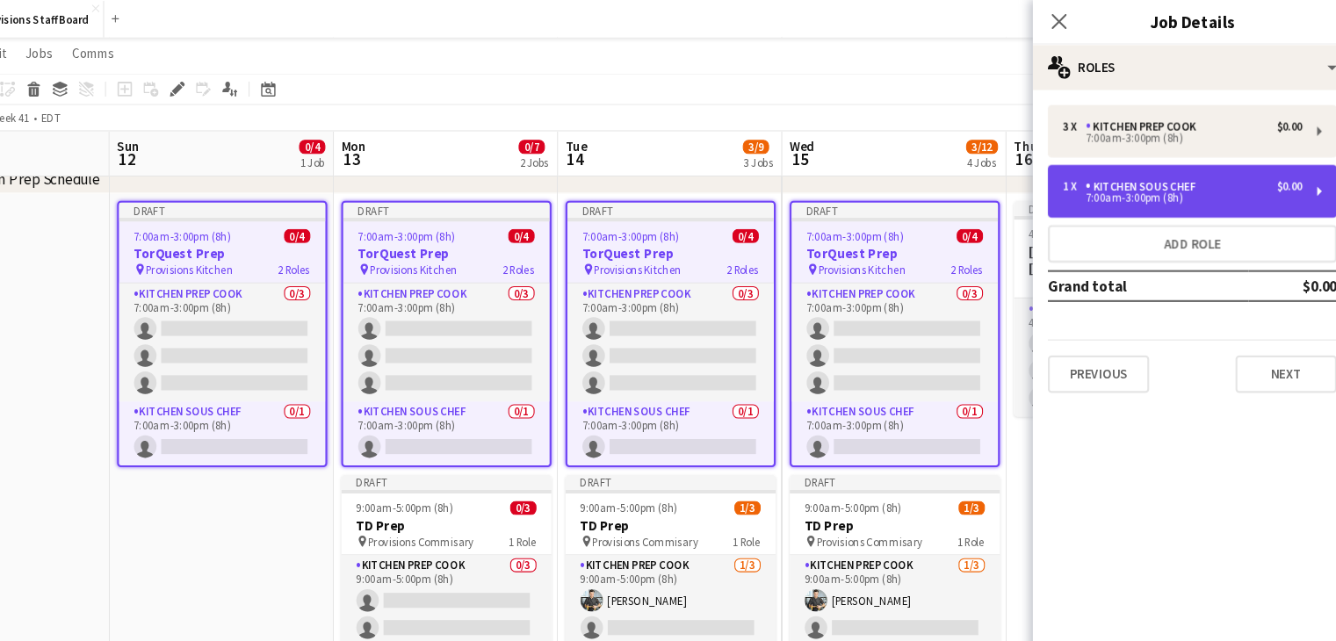
click at [1200, 179] on div "1 x Kitchen Sous Chef $0.00" at bounding box center [1177, 175] width 224 height 12
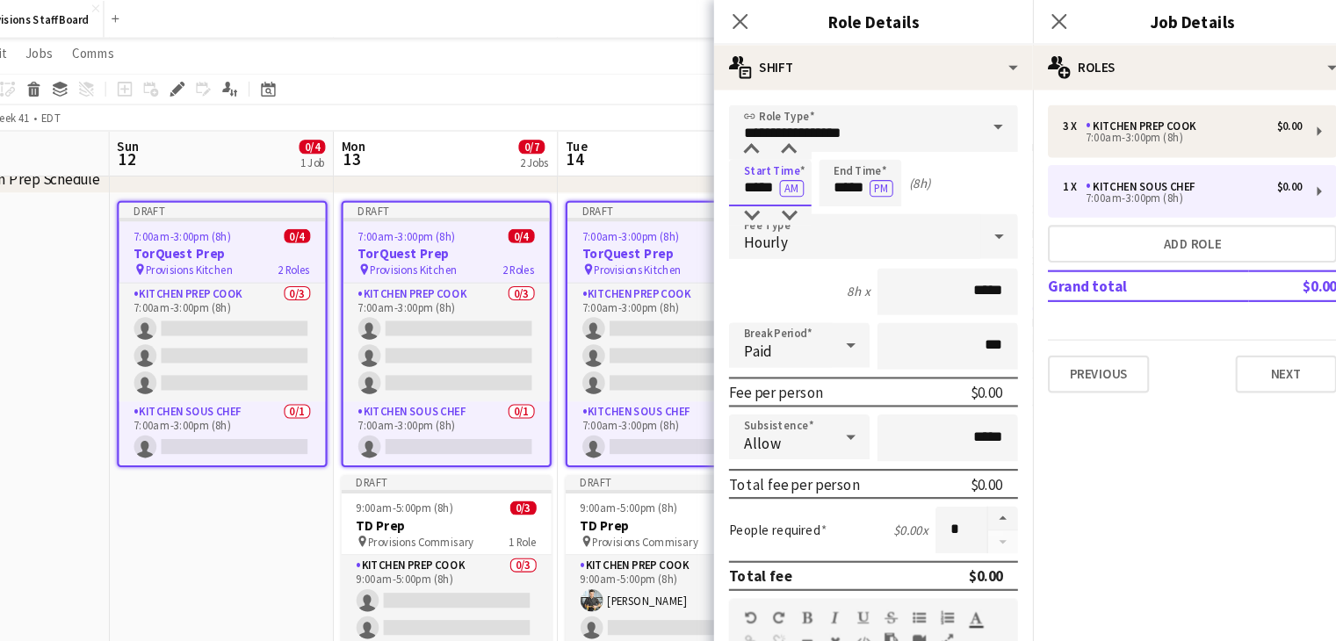
click at [777, 182] on input "*****" at bounding box center [791, 171] width 77 height 44
click at [773, 136] on div at bounding box center [773, 141] width 35 height 18
type input "*****"
click at [773, 136] on div at bounding box center [773, 141] width 35 height 18
click at [862, 155] on input "*****" at bounding box center [875, 171] width 77 height 44
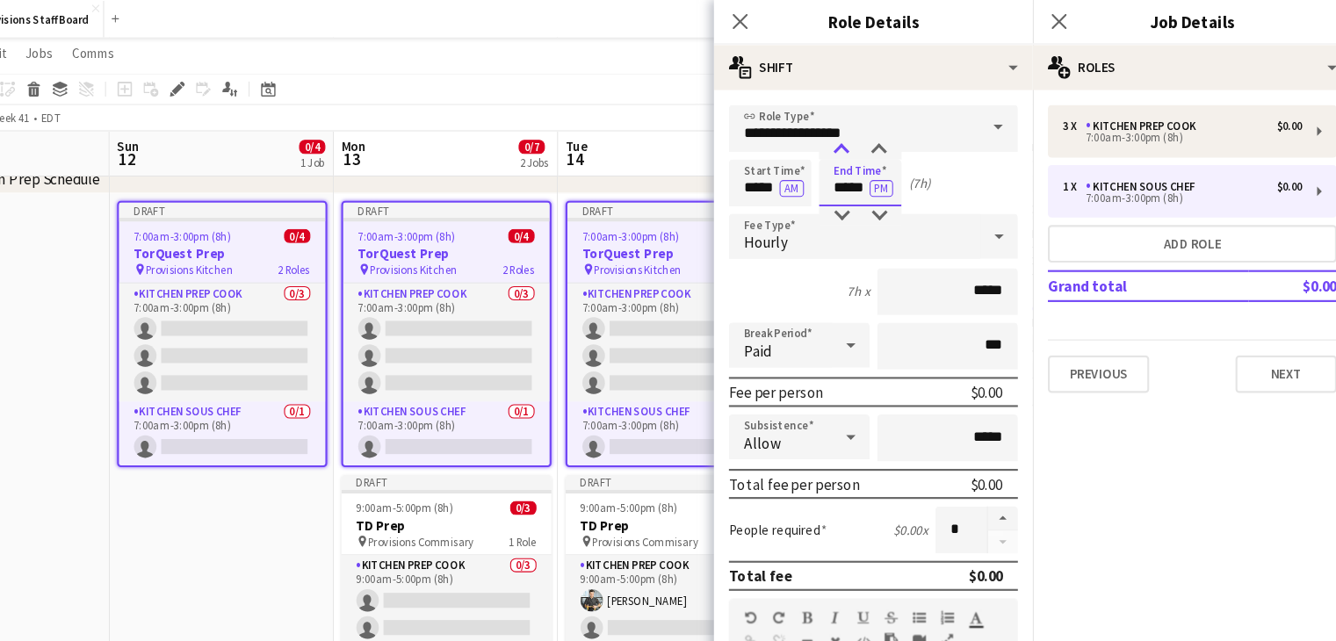
click at [858, 138] on div at bounding box center [857, 141] width 35 height 18
type input "*****"
click at [858, 138] on div at bounding box center [857, 141] width 35 height 18
click at [673, 84] on app-toolbar "Copy Paste Paste Ctrl+V Paste with crew Ctrl+Shift+V Paste linked Job Delete Gr…" at bounding box center [668, 83] width 1336 height 30
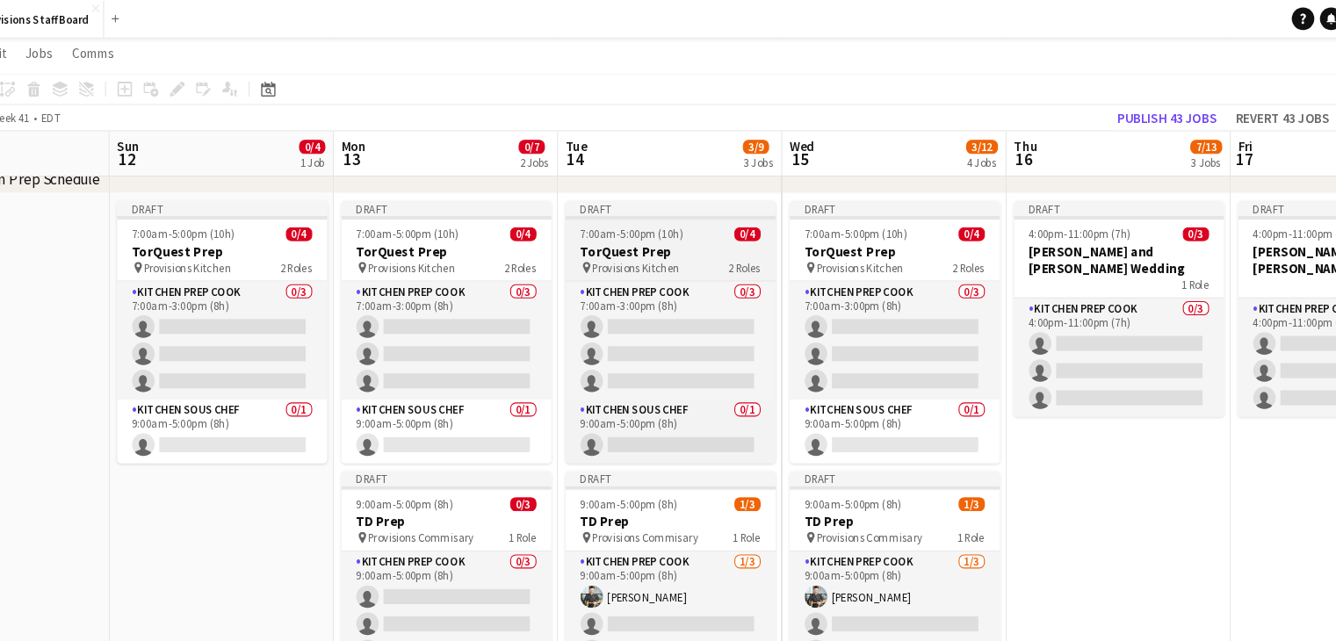
click at [663, 234] on h3 "TorQuest Prep" at bounding box center [697, 235] width 197 height 16
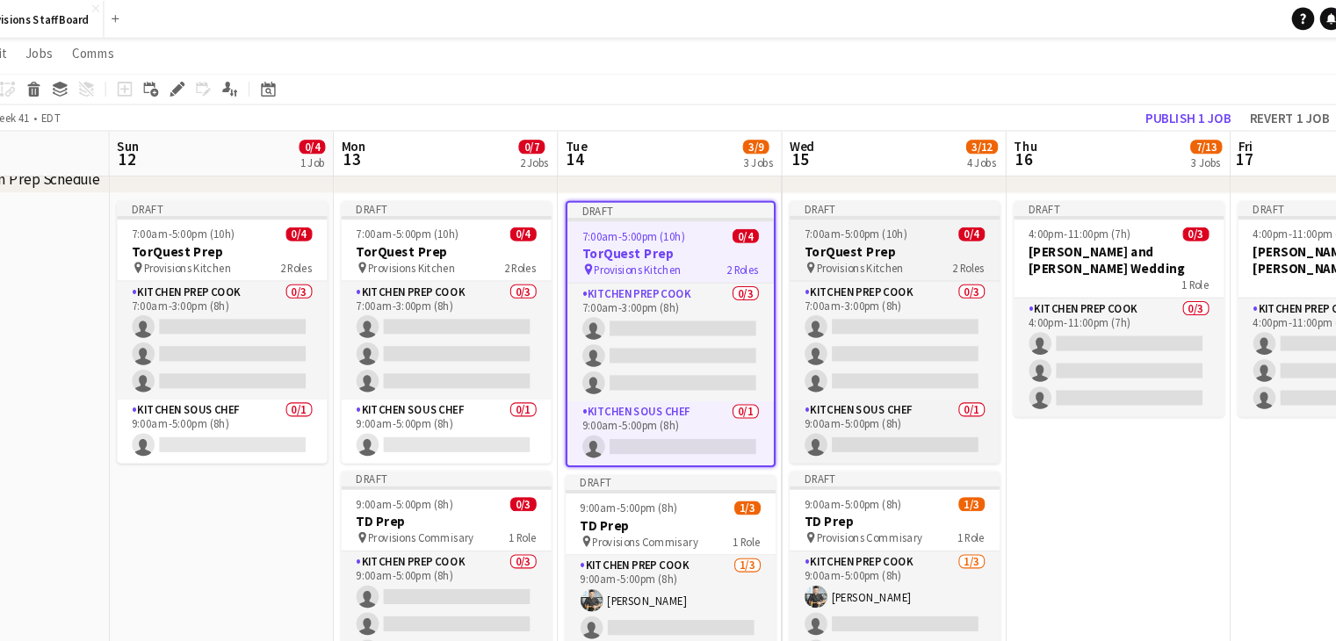
click at [885, 214] on span "7:00am-5:00pm (10h)" at bounding box center [871, 219] width 97 height 13
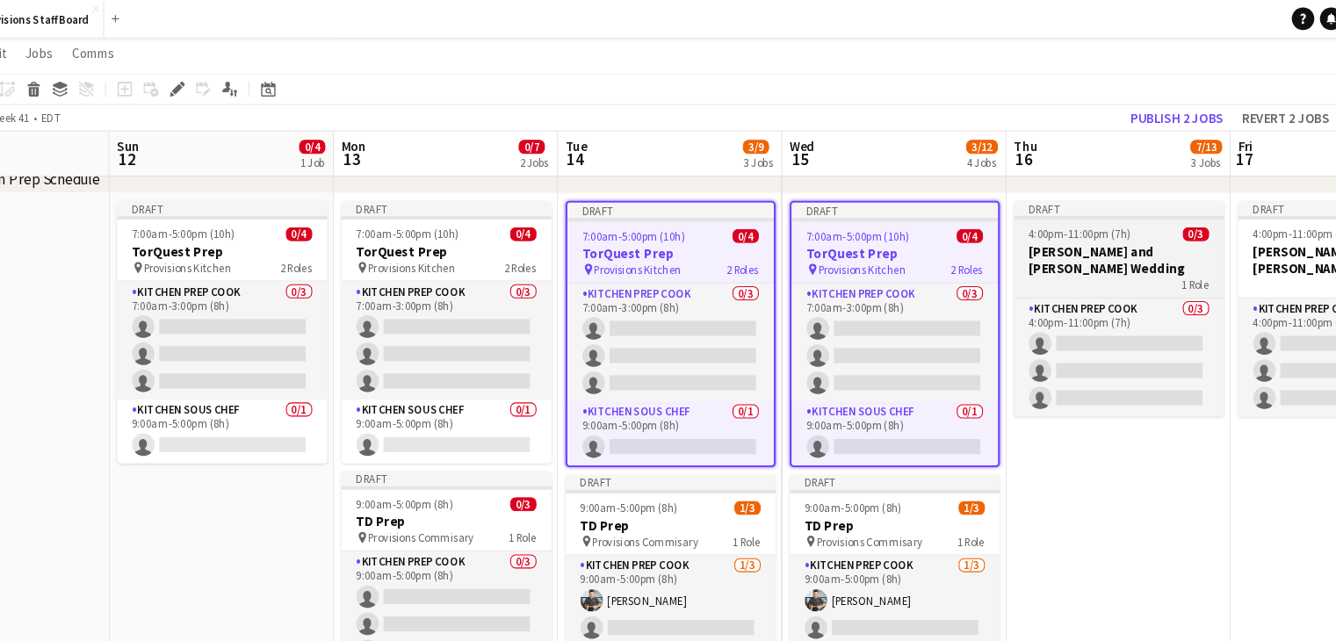
click at [1047, 236] on h3 "[PERSON_NAME] and [PERSON_NAME] Wedding" at bounding box center [1117, 243] width 197 height 32
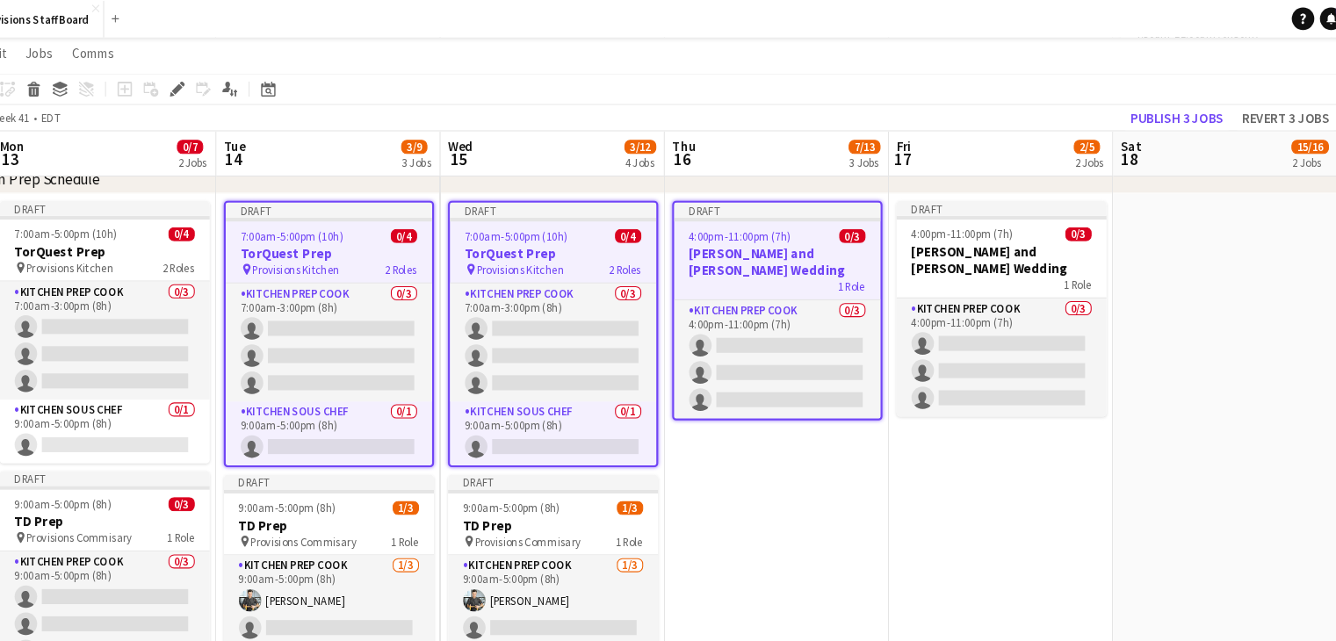
scroll to position [0, 776]
click at [1003, 235] on h3 "[PERSON_NAME] and [PERSON_NAME] Wedding" at bounding box center [1008, 243] width 197 height 32
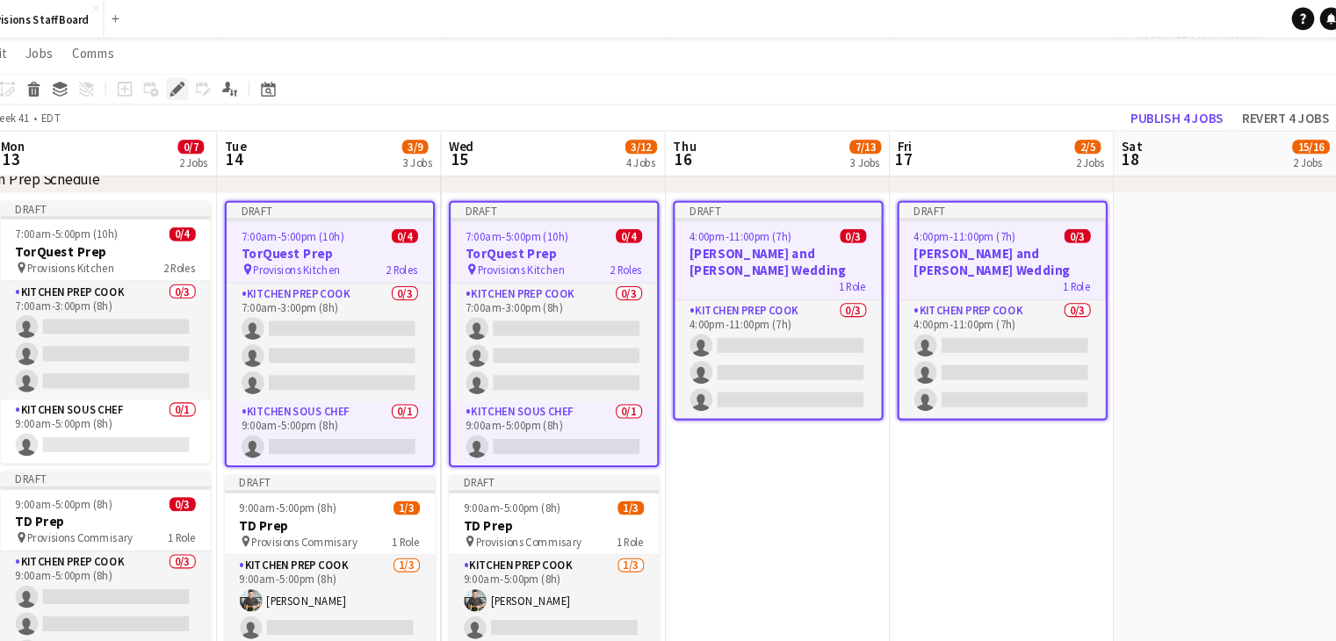
click at [231, 87] on icon "Edit" at bounding box center [236, 83] width 14 height 14
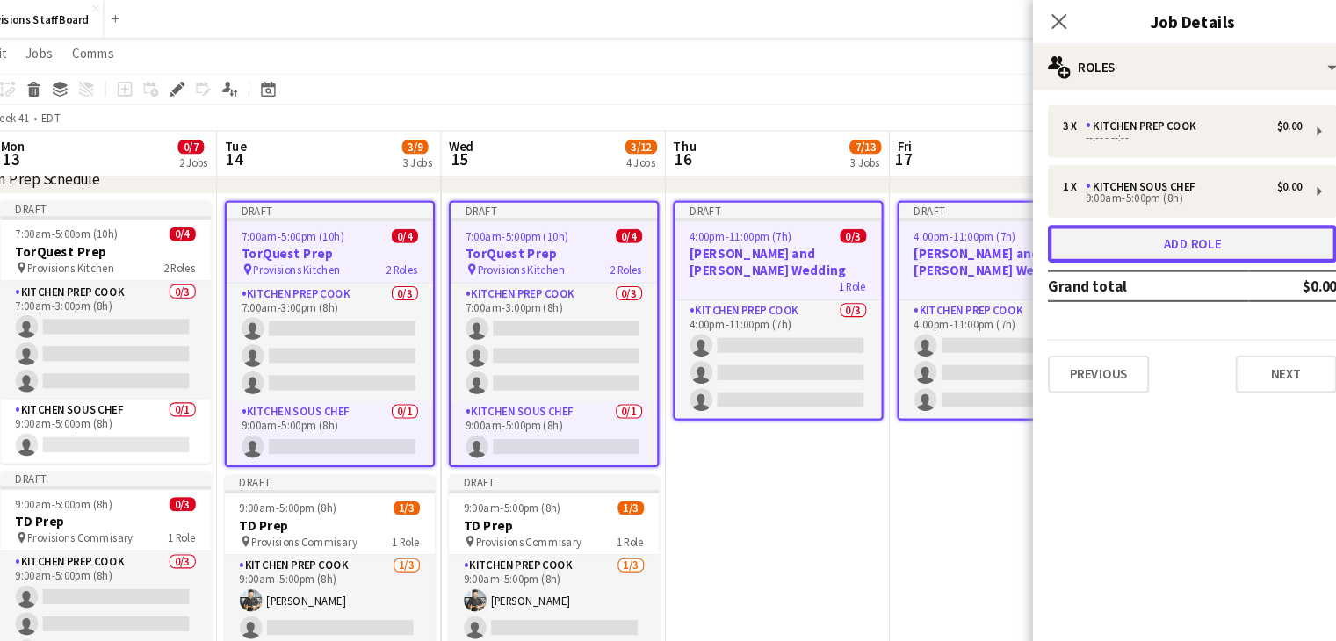
click at [1132, 220] on button "Add role" at bounding box center [1186, 228] width 270 height 35
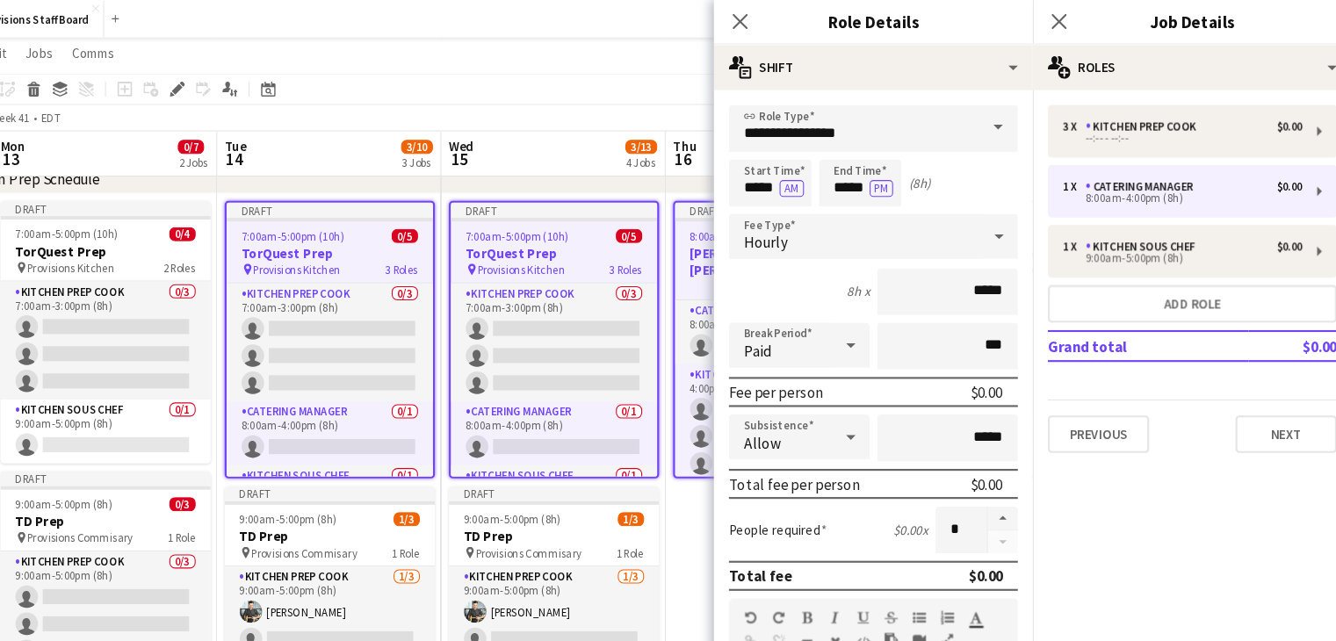
click at [986, 122] on span at bounding box center [1004, 119] width 37 height 42
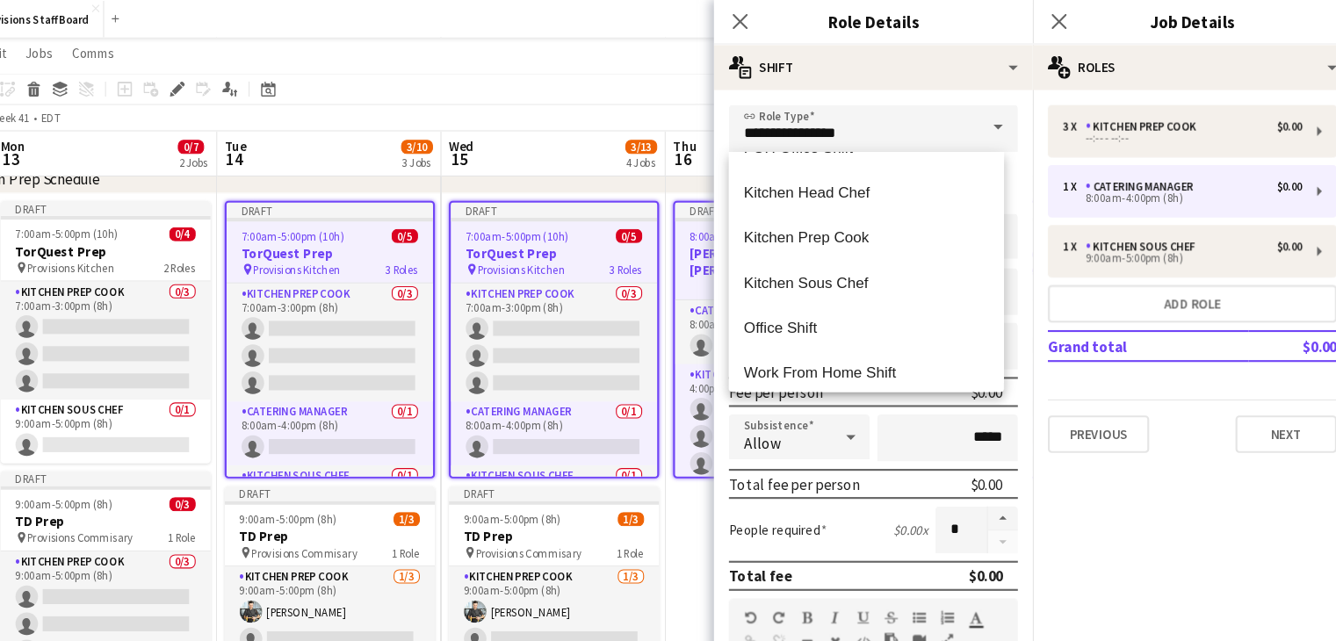
scroll to position [422, 0]
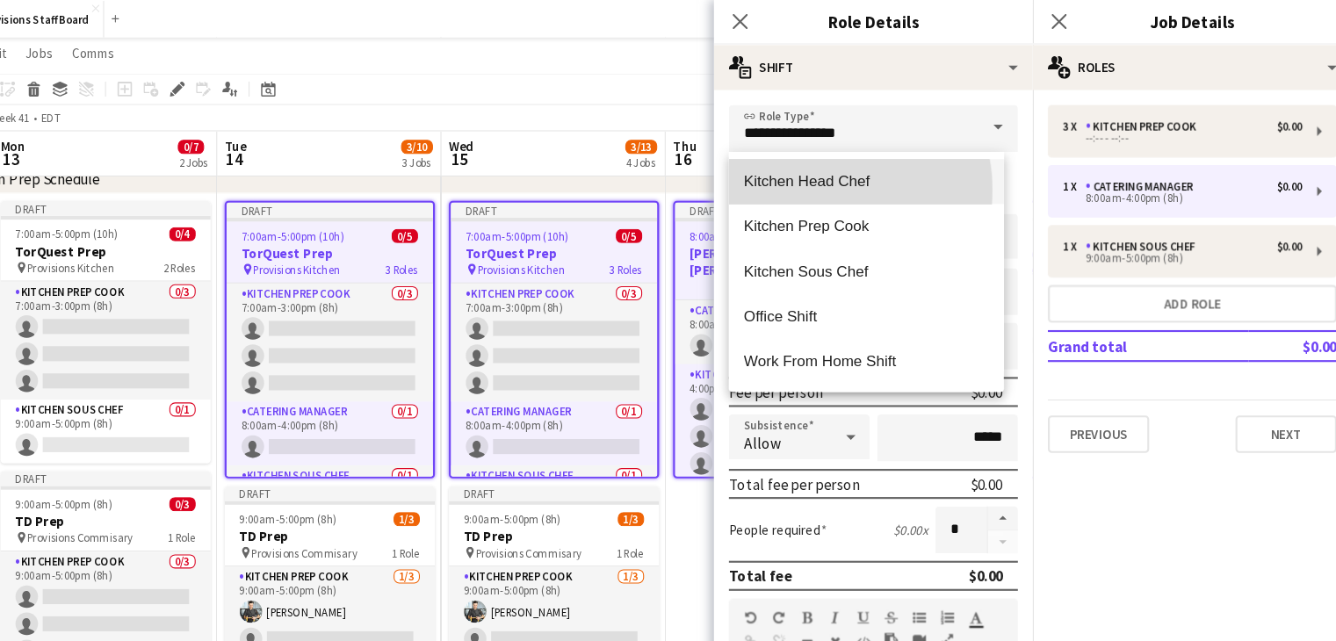
click at [846, 178] on mat-option "Kitchen Head Chef" at bounding box center [881, 170] width 257 height 42
type input "**********"
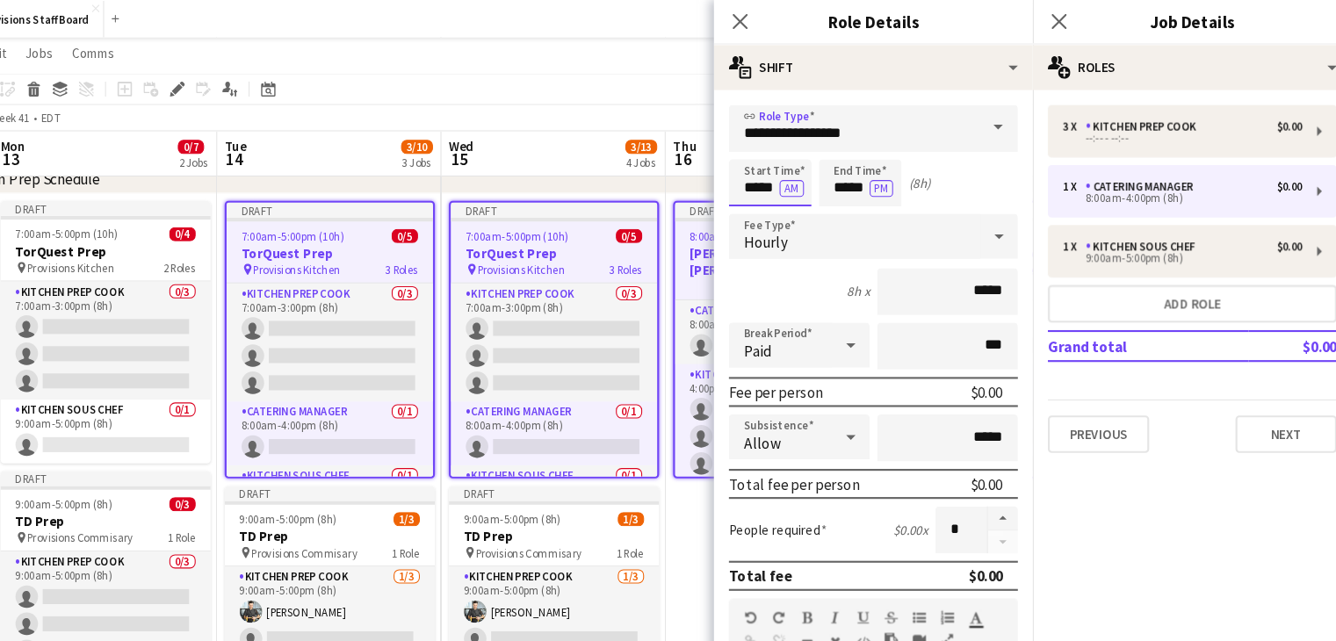
click at [781, 160] on input "*****" at bounding box center [791, 171] width 77 height 44
type input "*****"
click at [777, 140] on div at bounding box center [773, 141] width 35 height 18
click at [861, 160] on input "*****" at bounding box center [875, 171] width 77 height 44
type input "*****"
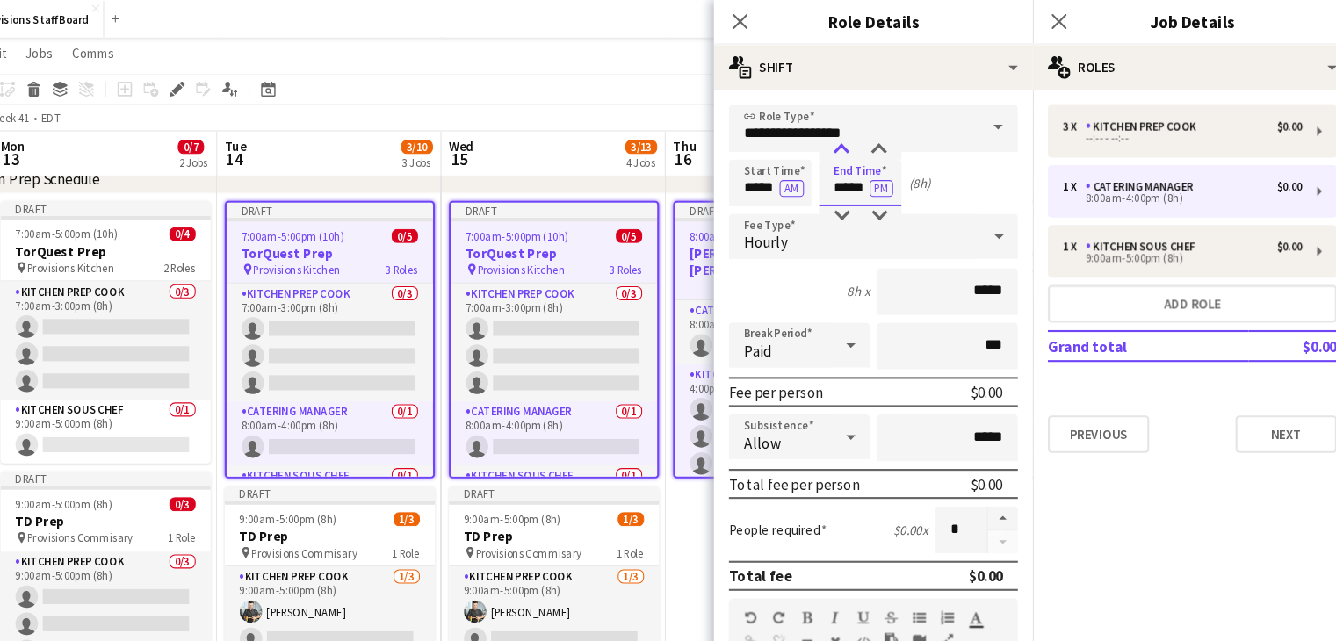
click at [856, 138] on div at bounding box center [857, 141] width 35 height 18
click at [542, 52] on app-page-menu "View Day view expanded Day view collapsed Month view Date picker Jump to today …" at bounding box center [668, 51] width 1336 height 33
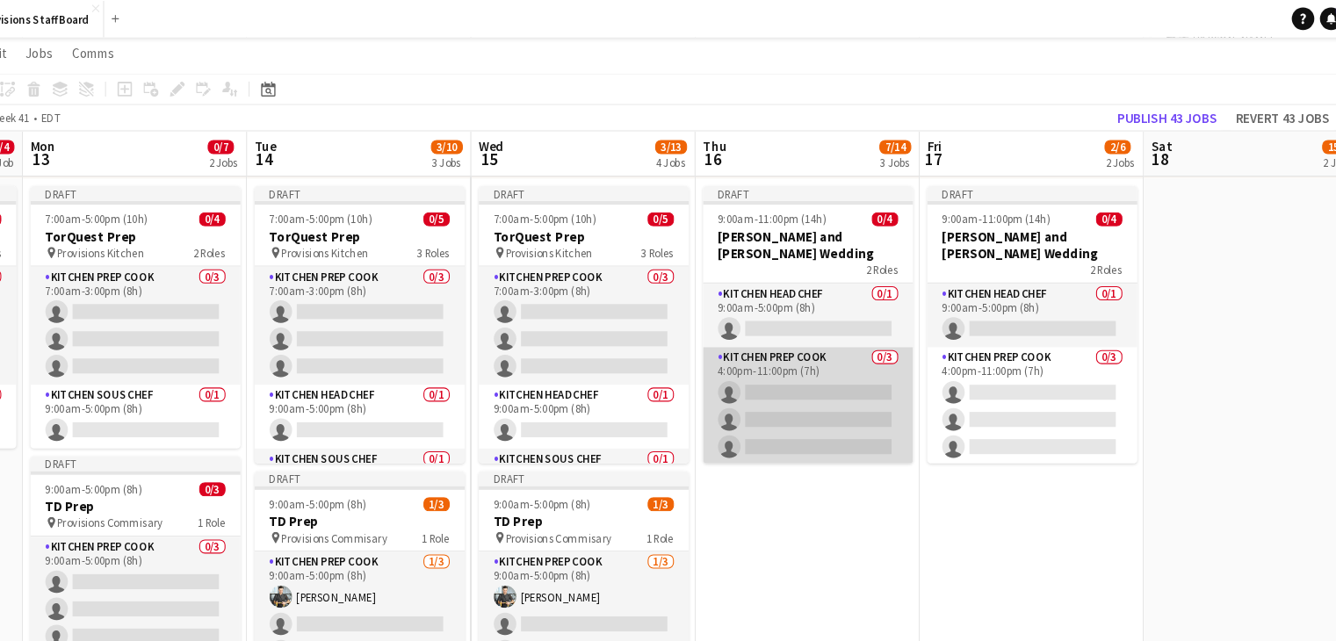
scroll to position [626, 0]
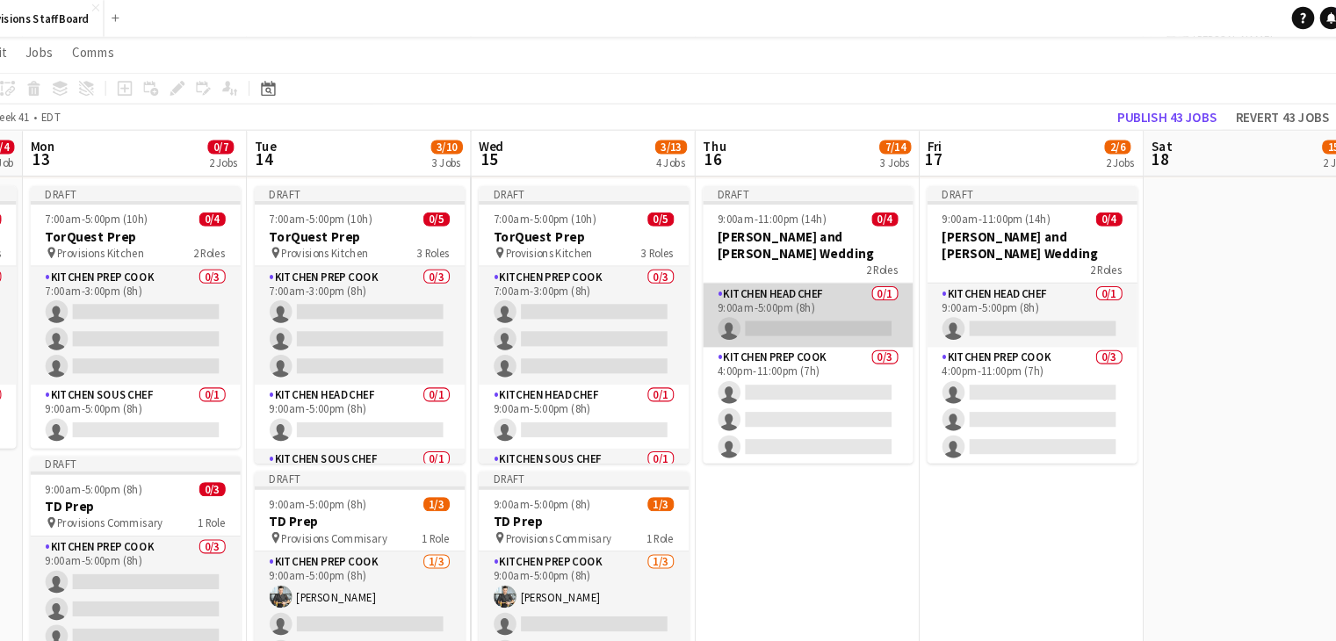
click at [823, 266] on app-card-role "Kitchen Head Chef 0/1 9:00am-5:00pm (8h) single-neutral-actions" at bounding box center [826, 296] width 197 height 60
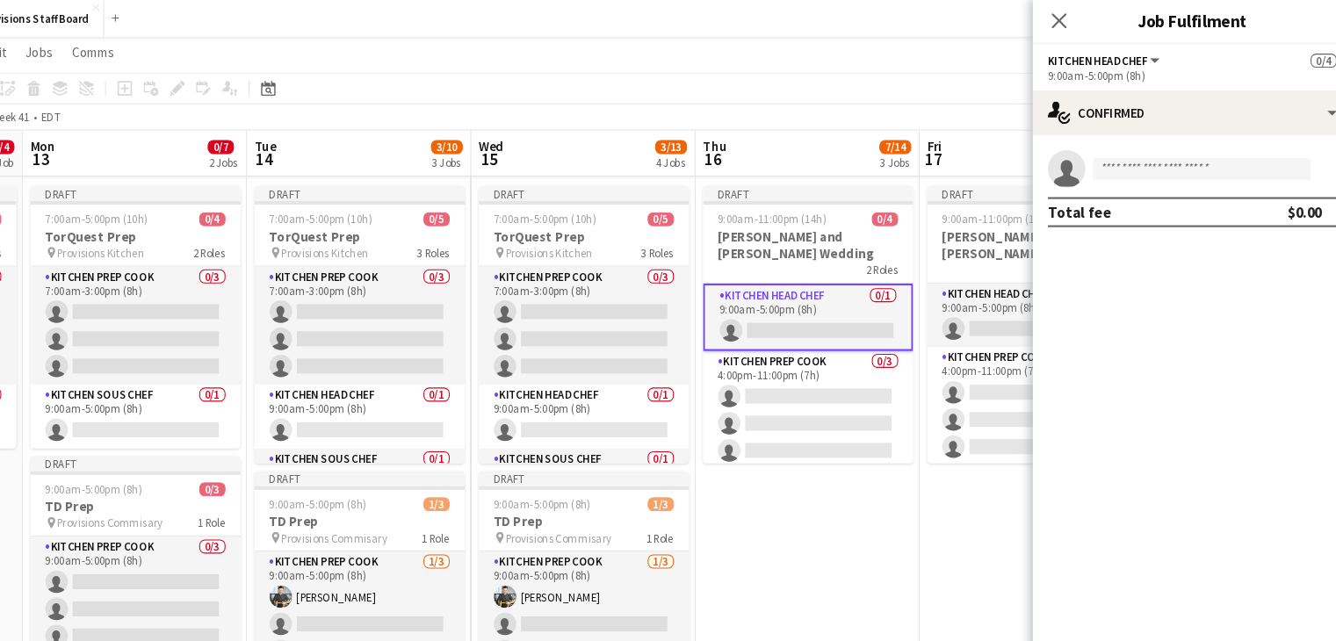
click at [832, 486] on app-date-cell "Draft 9:00am-11:00pm (14h) 0/4 Michelle and Alex Wedding 2 Roles Kitchen Head C…" at bounding box center [826, 521] width 210 height 707
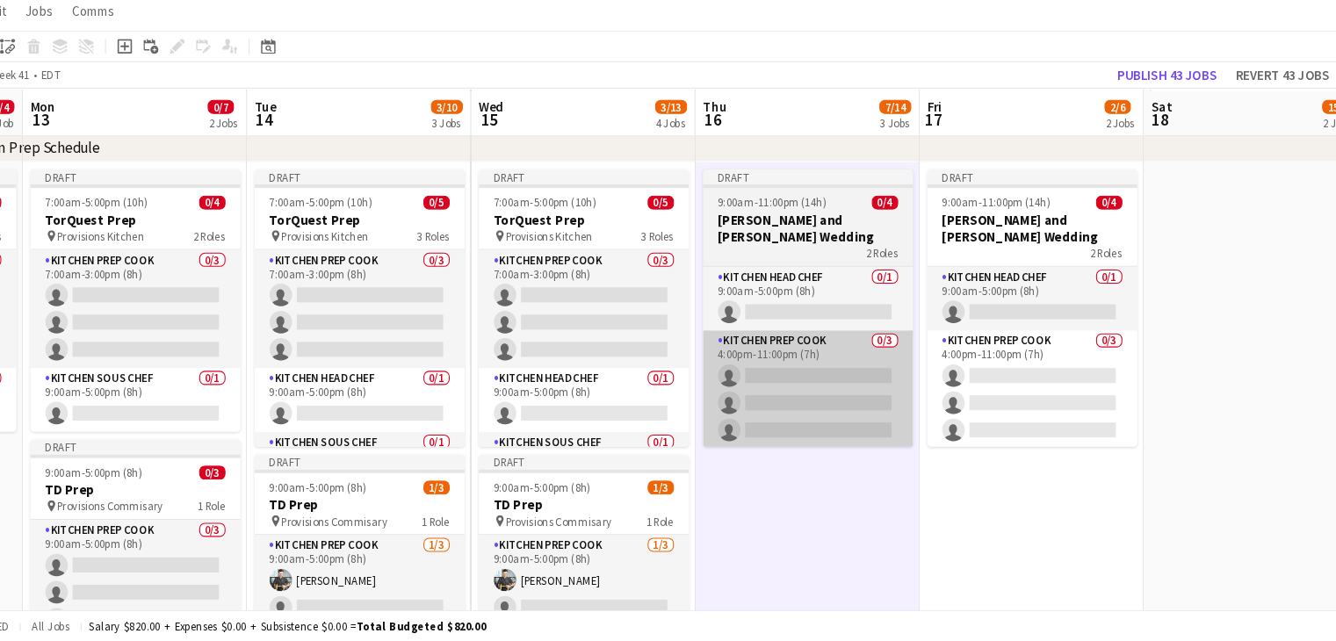
scroll to position [604, 0]
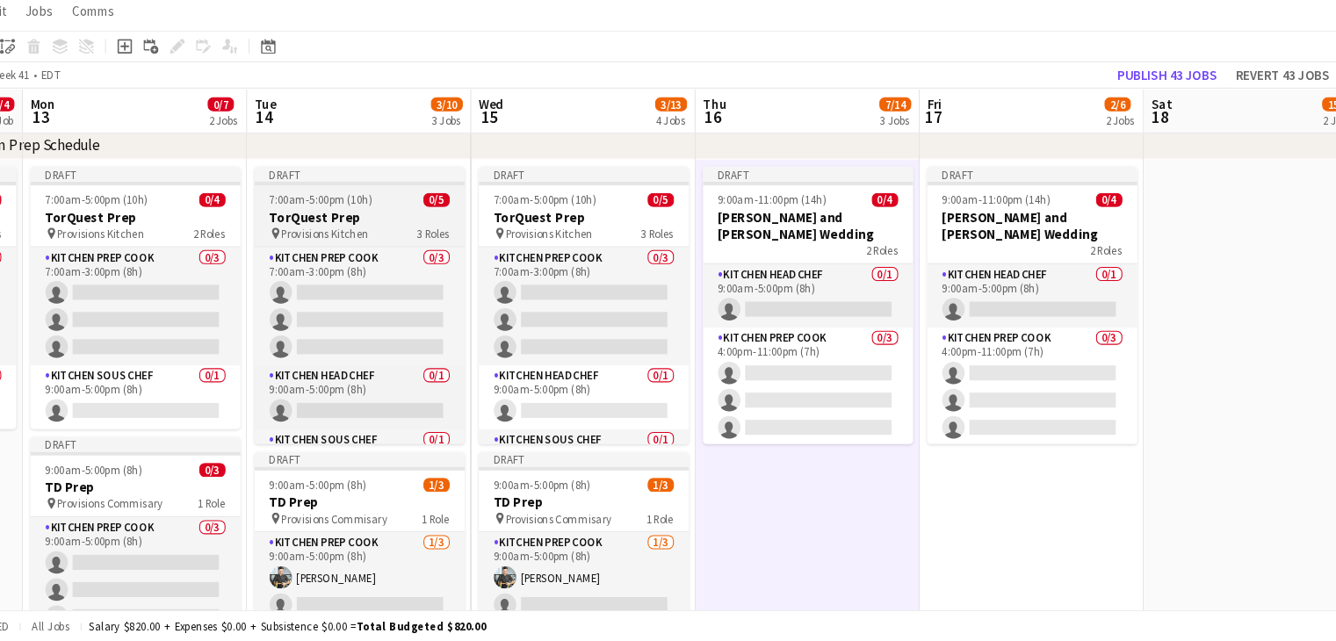
click at [443, 226] on div "7:00am-5:00pm (10h) 0/5" at bounding box center [406, 227] width 197 height 13
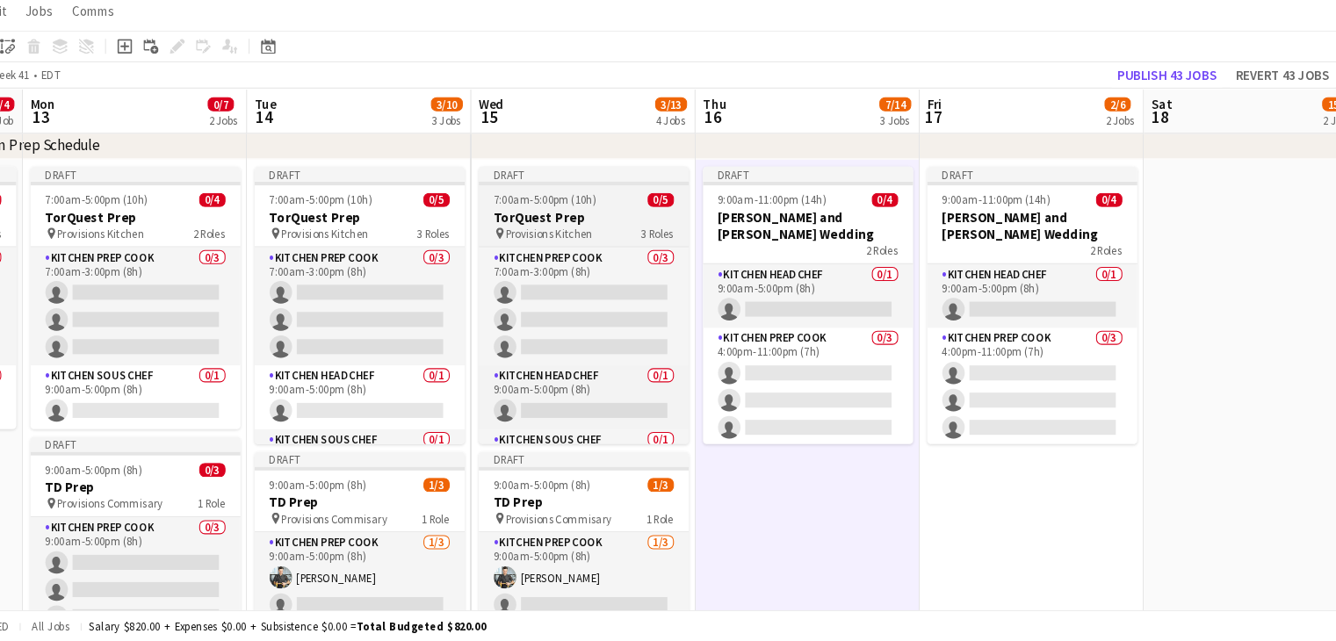
click at [616, 256] on span "Provisions Kitchen" at bounding box center [585, 259] width 82 height 13
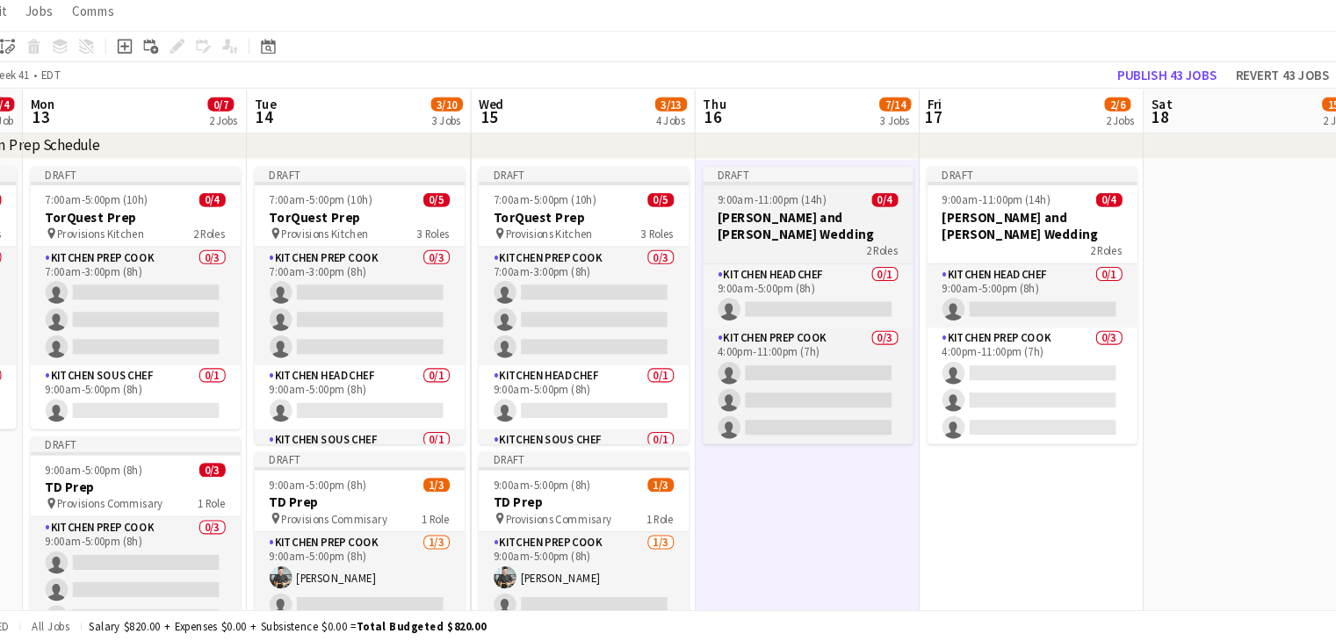
click at [794, 244] on h3 "[PERSON_NAME] and [PERSON_NAME] Wedding" at bounding box center [826, 252] width 197 height 32
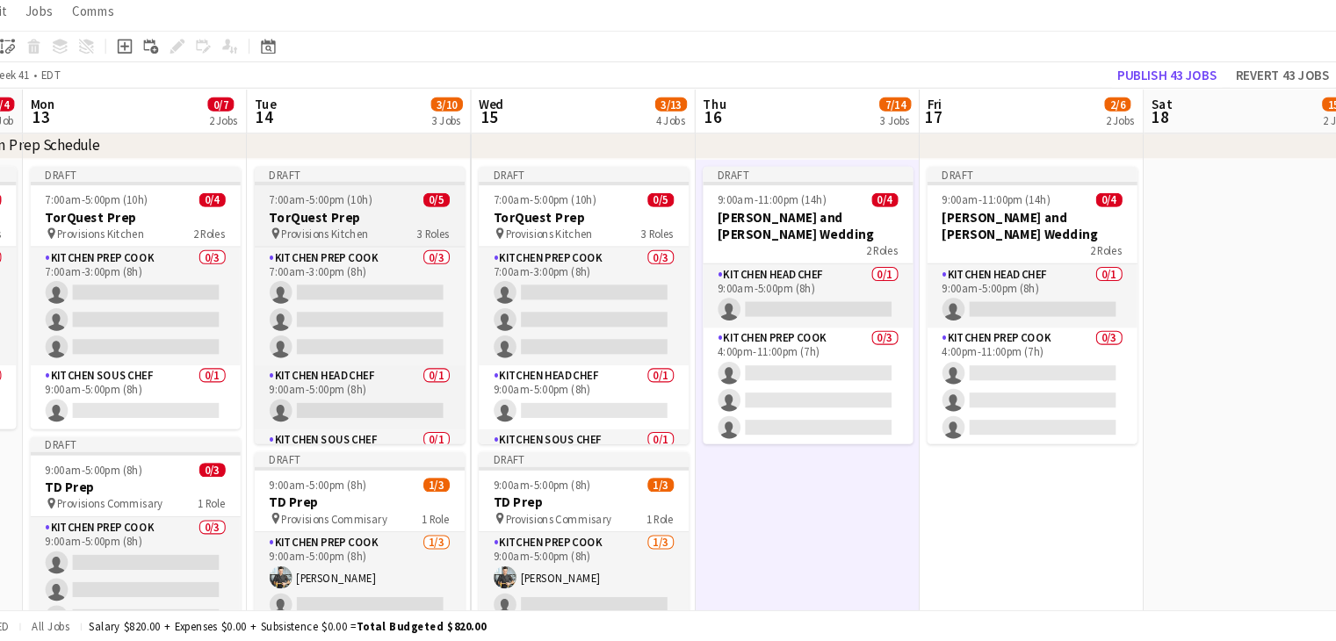
click at [418, 241] on h3 "TorQuest Prep" at bounding box center [406, 244] width 197 height 16
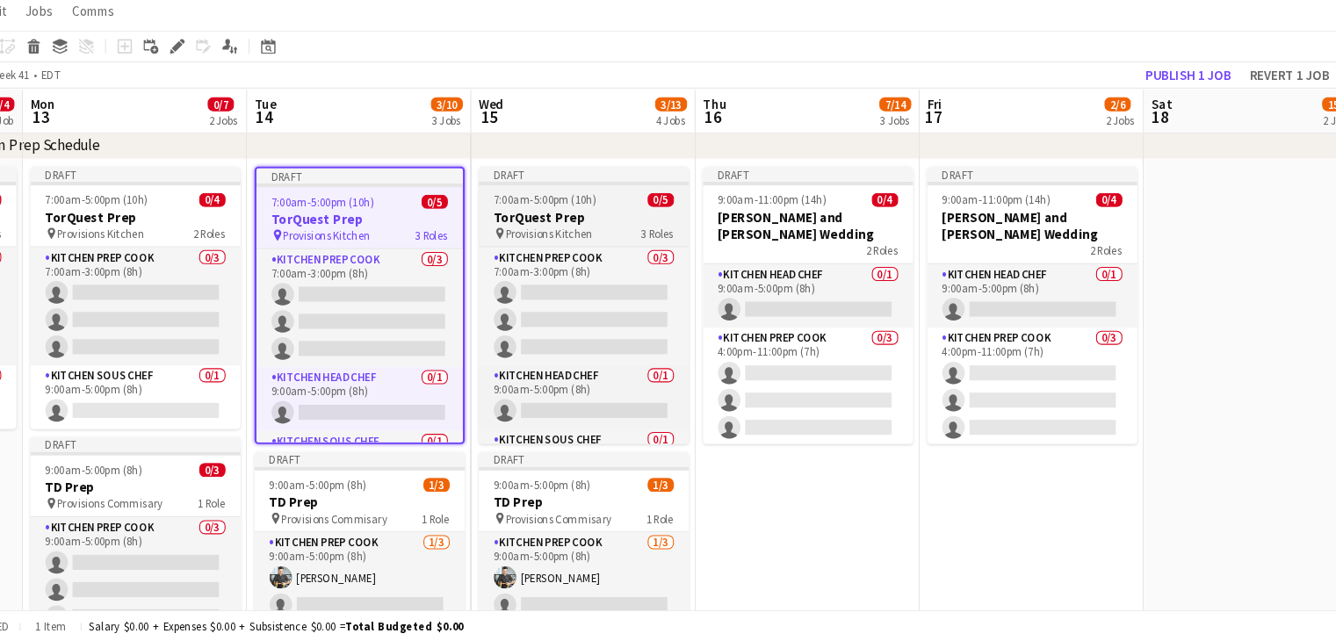
click at [568, 250] on h3 "TorQuest Prep" at bounding box center [616, 244] width 197 height 16
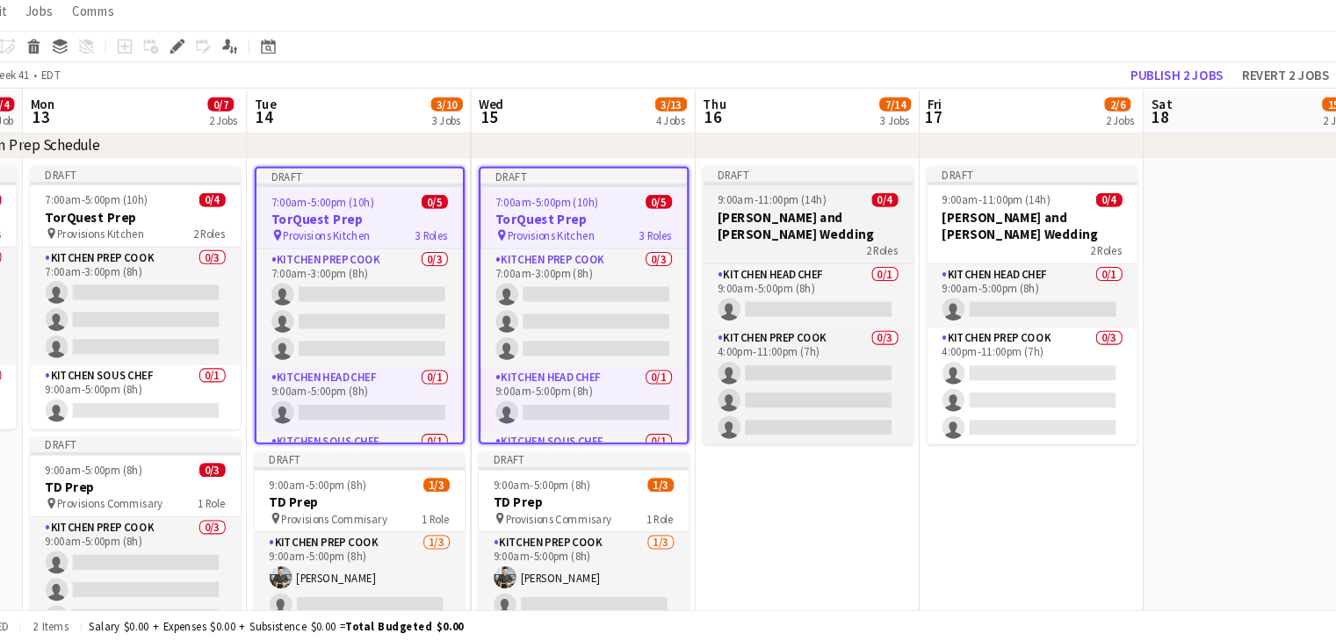
click at [796, 229] on span "9:00am-11:00pm (14h)" at bounding box center [793, 227] width 102 height 13
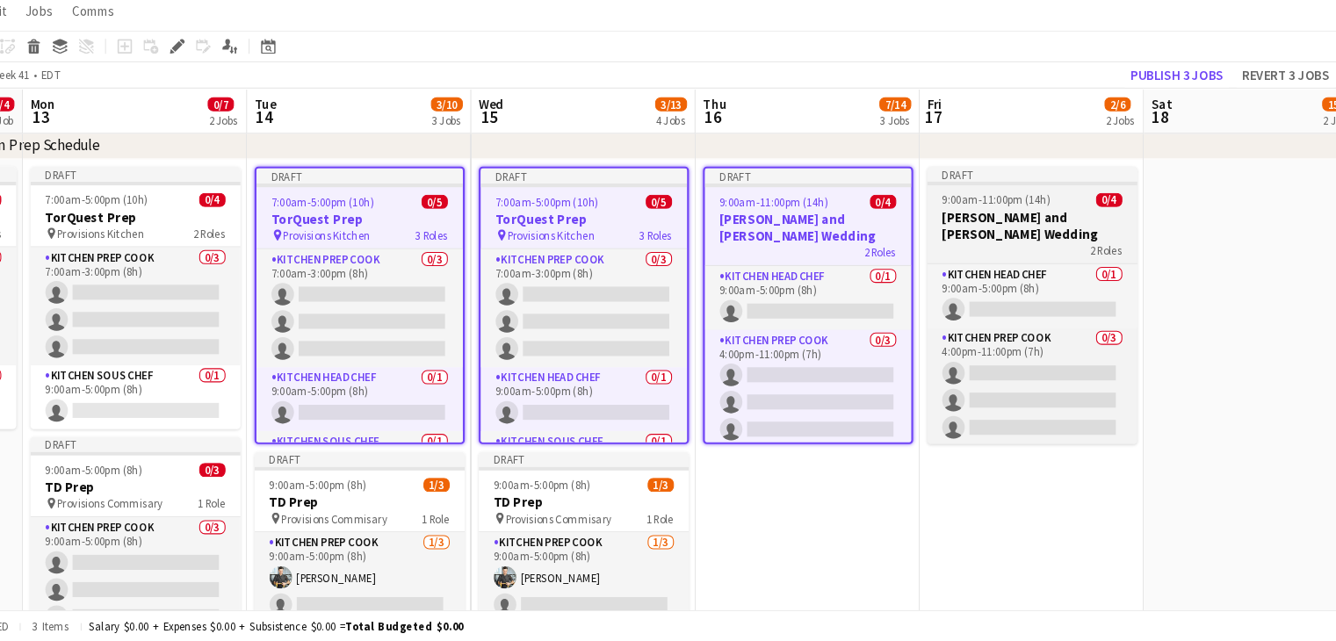
click at [1005, 247] on h3 "[PERSON_NAME] and [PERSON_NAME] Wedding" at bounding box center [1036, 252] width 197 height 32
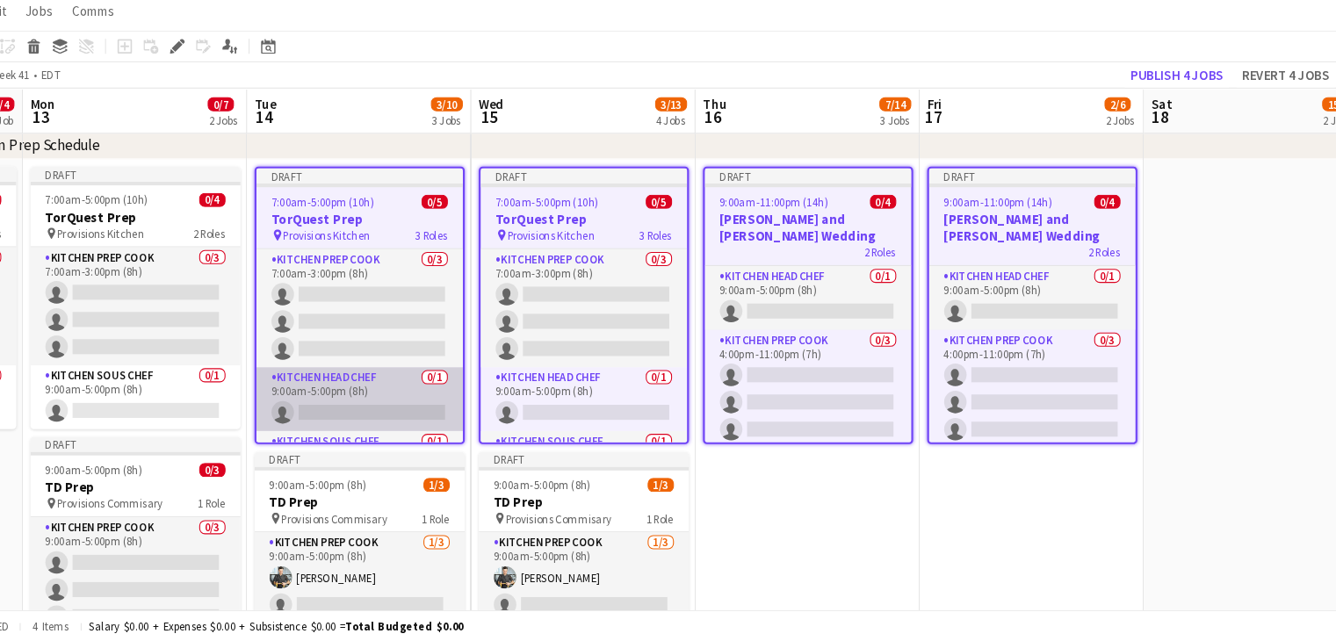
click at [381, 419] on app-card-role "Kitchen Head Chef 0/1 9:00am-5:00pm (8h) single-neutral-actions" at bounding box center [406, 415] width 193 height 60
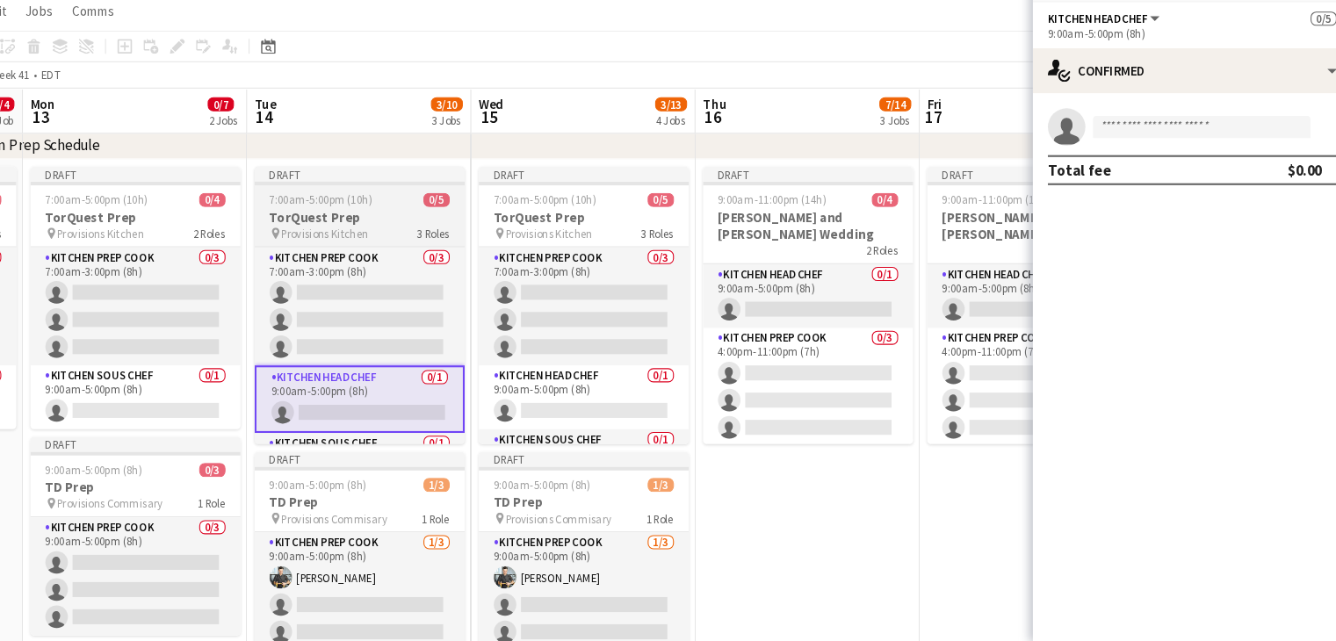
click at [421, 239] on h3 "TorQuest Prep" at bounding box center [406, 244] width 197 height 16
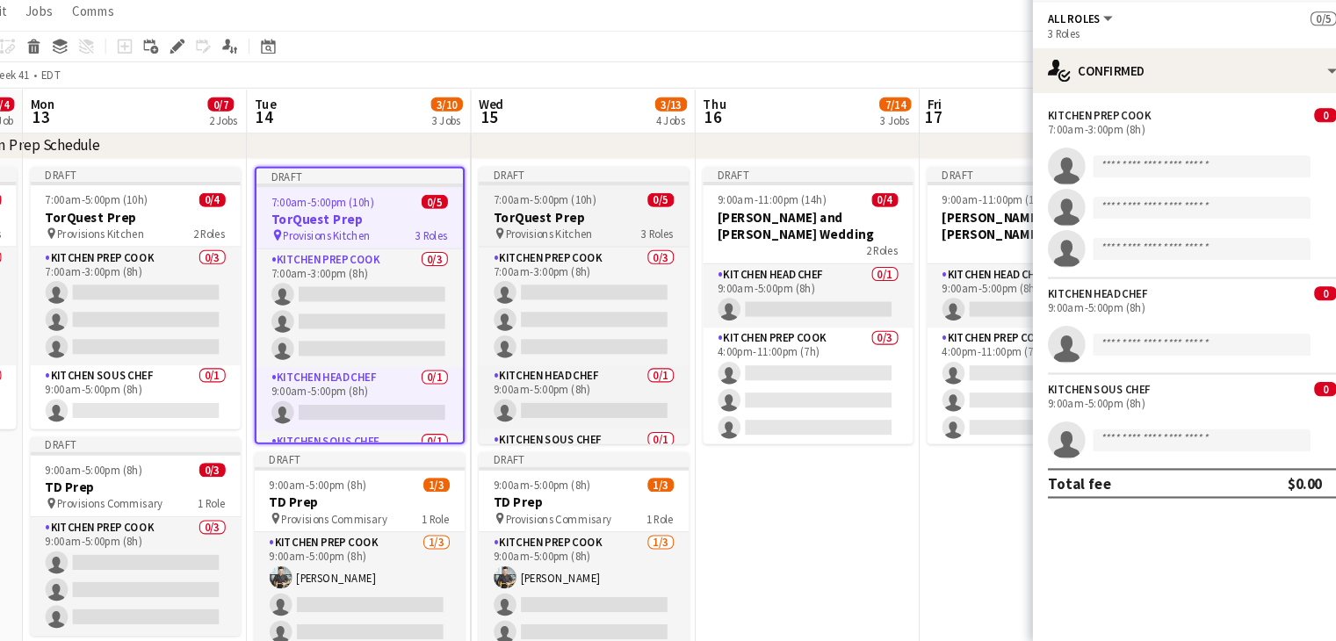
click at [558, 236] on h3 "TorQuest Prep" at bounding box center [616, 244] width 197 height 16
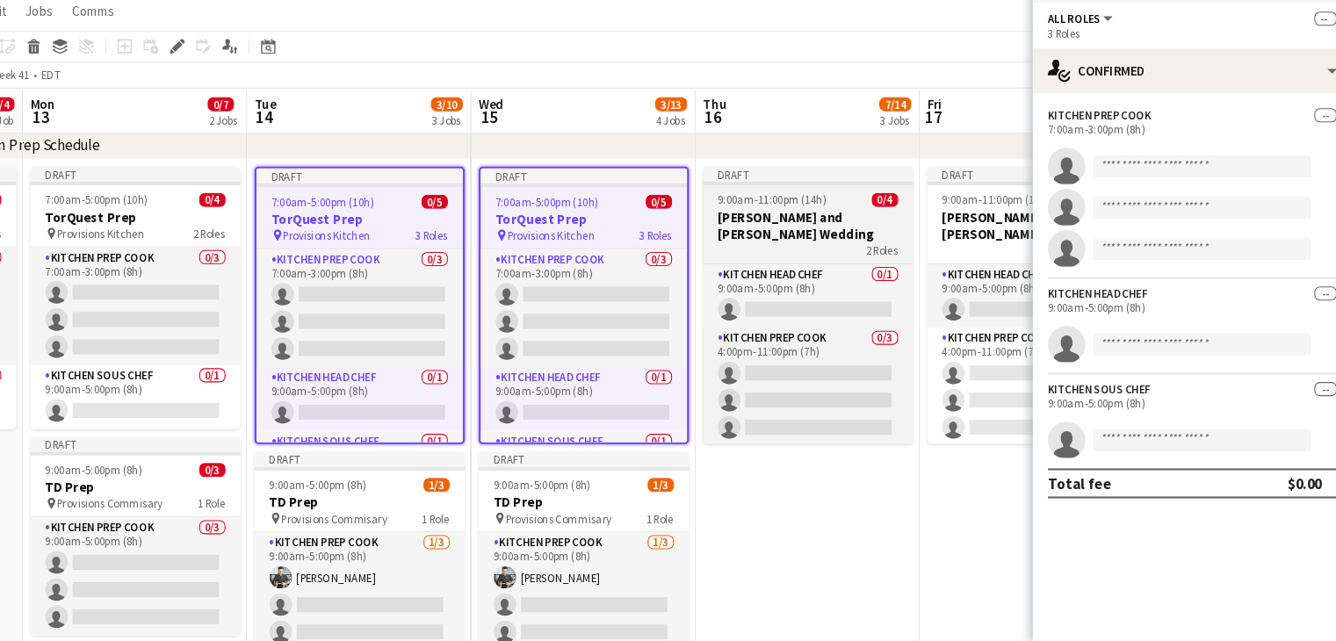
click at [818, 246] on h3 "[PERSON_NAME] and [PERSON_NAME] Wedding" at bounding box center [826, 252] width 197 height 32
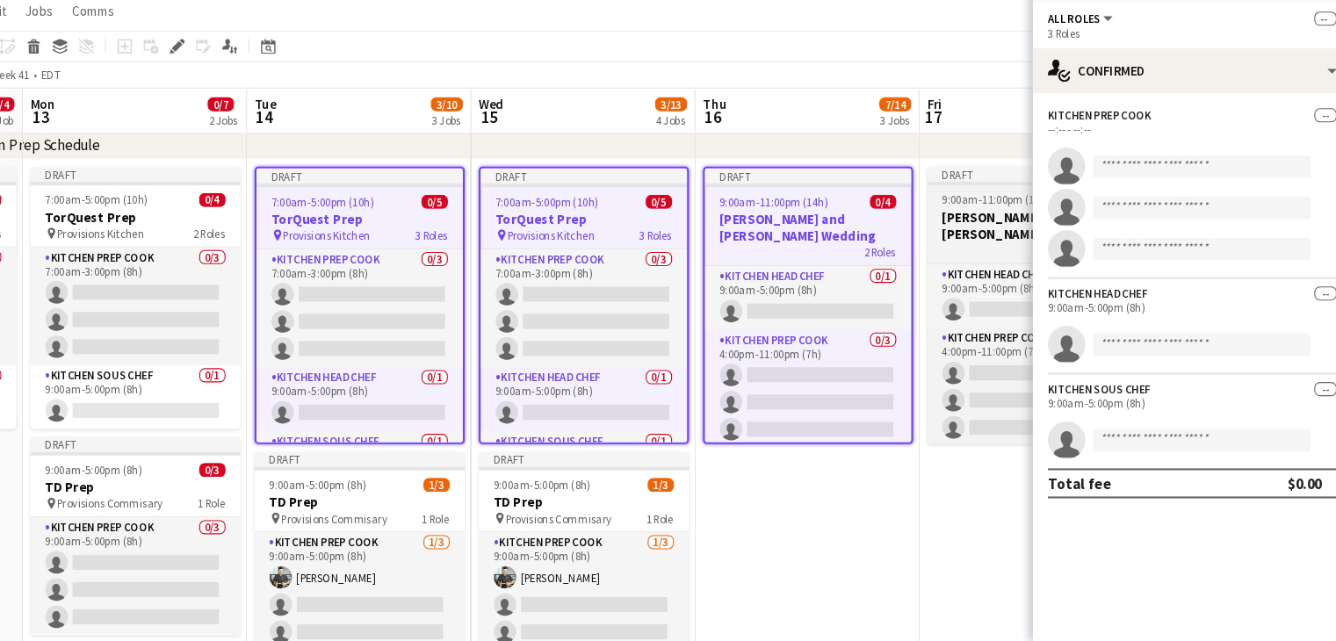
click at [967, 236] on h3 "[PERSON_NAME] and [PERSON_NAME] Wedding" at bounding box center [1036, 252] width 197 height 32
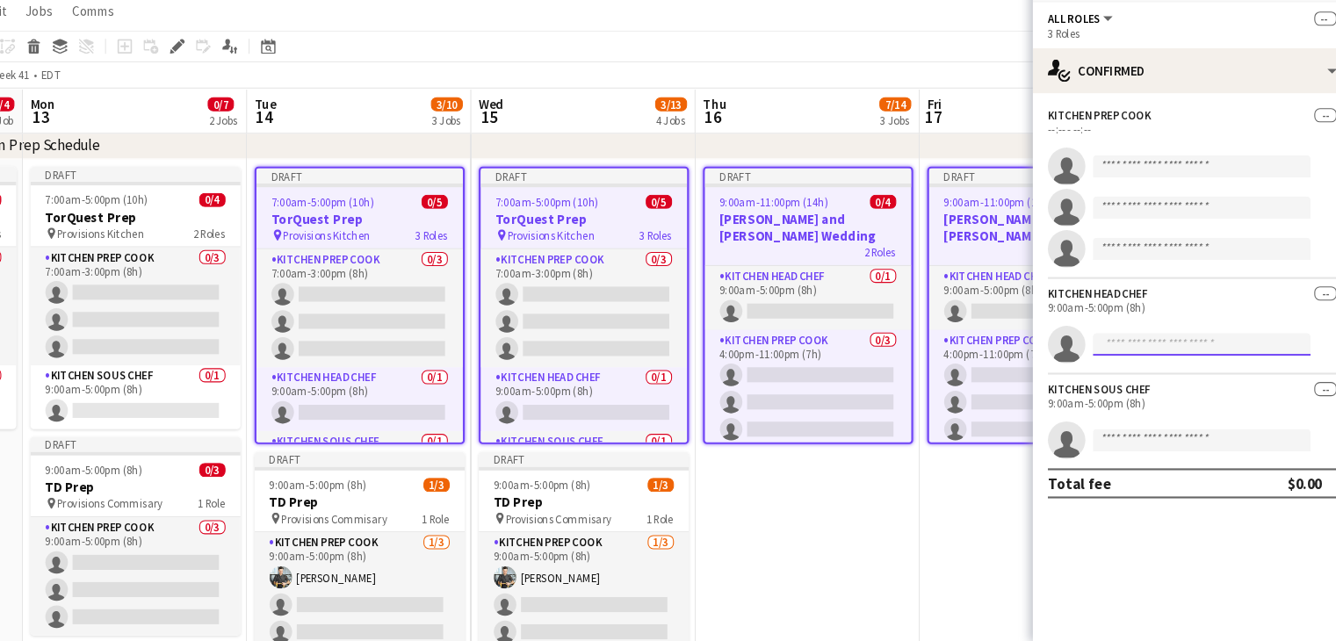
click at [1156, 364] on input at bounding box center [1195, 362] width 204 height 21
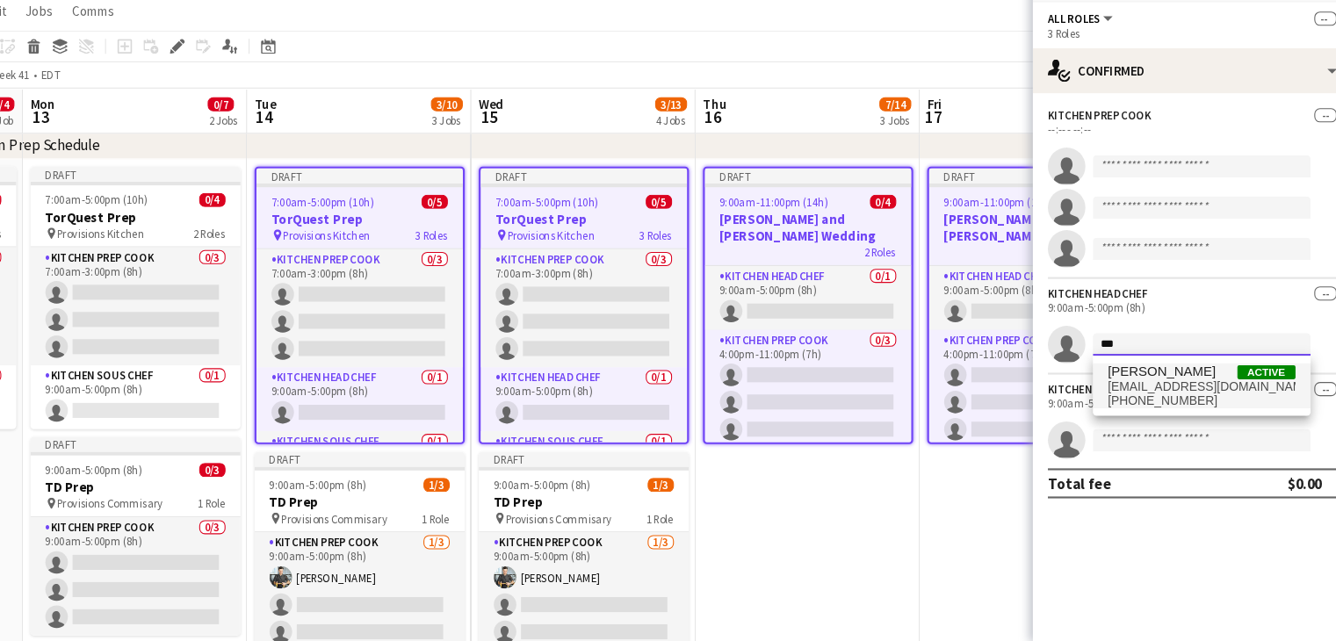
type input "***"
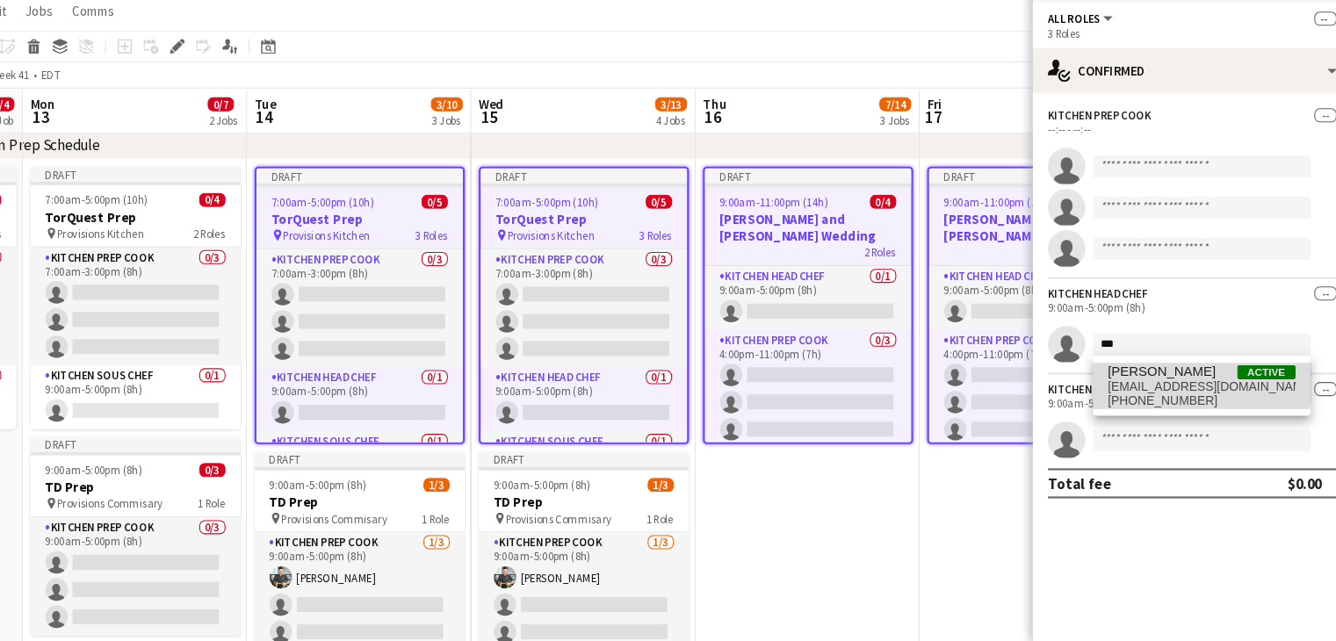
click at [1149, 392] on span "[PERSON_NAME]" at bounding box center [1157, 387] width 101 height 15
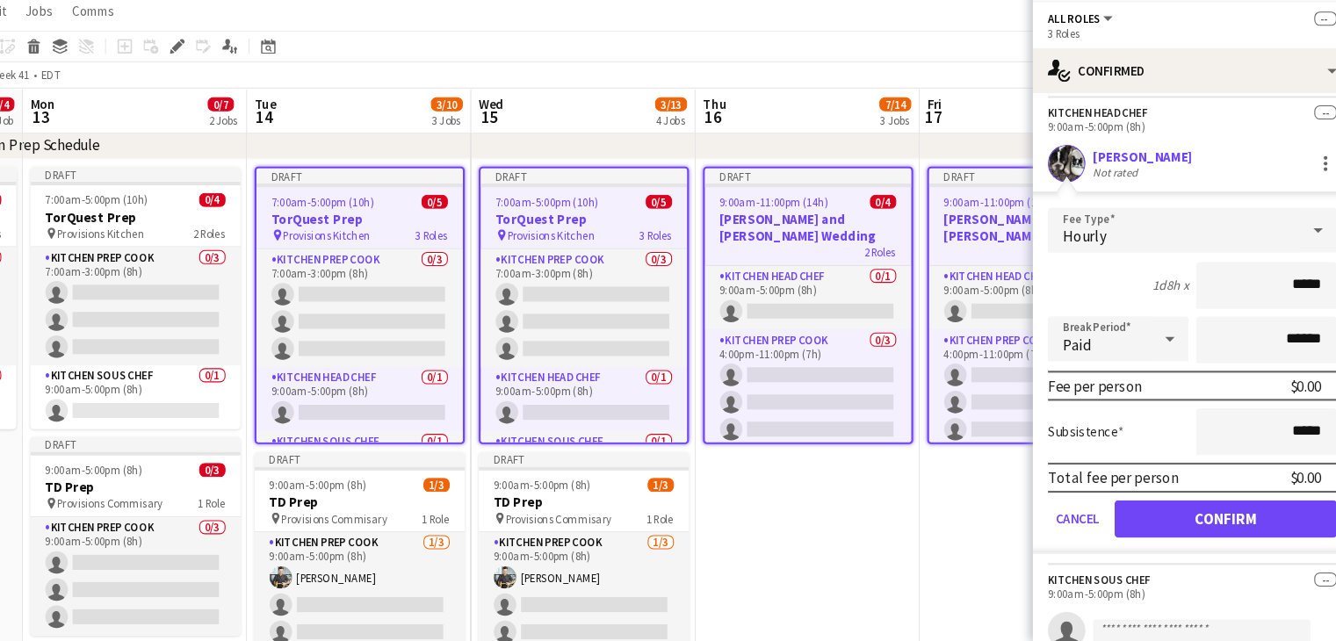
scroll to position [172, 0]
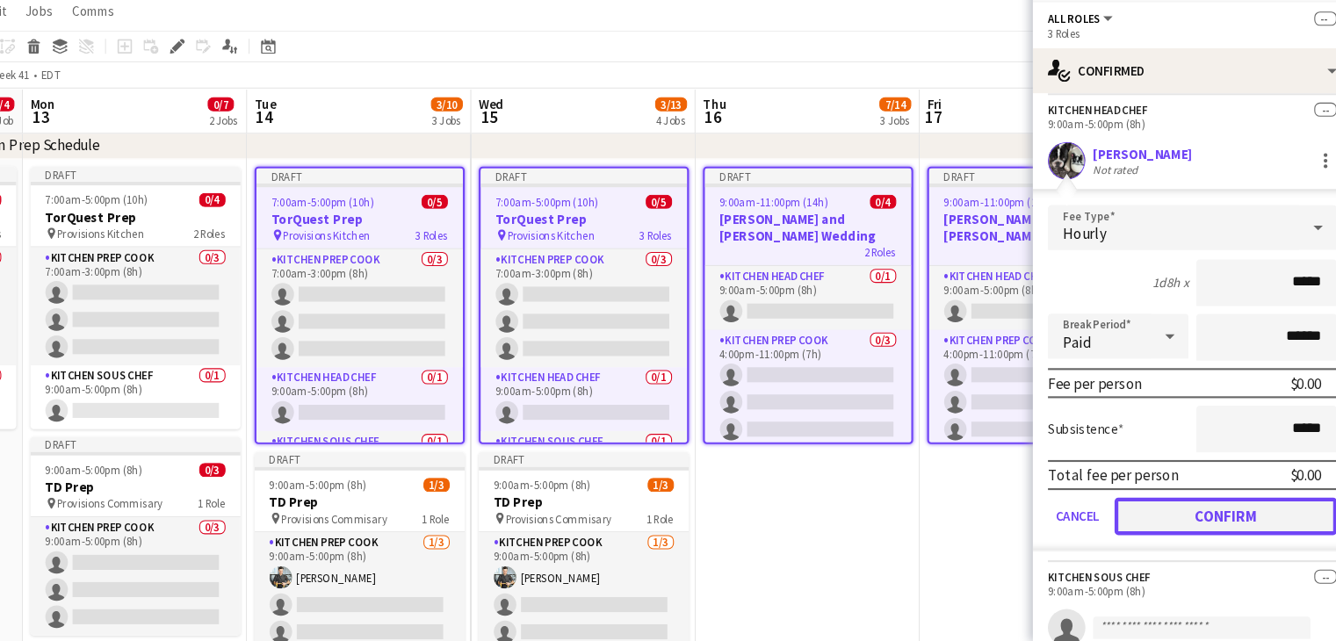
click at [1171, 506] on button "Confirm" at bounding box center [1218, 523] width 208 height 35
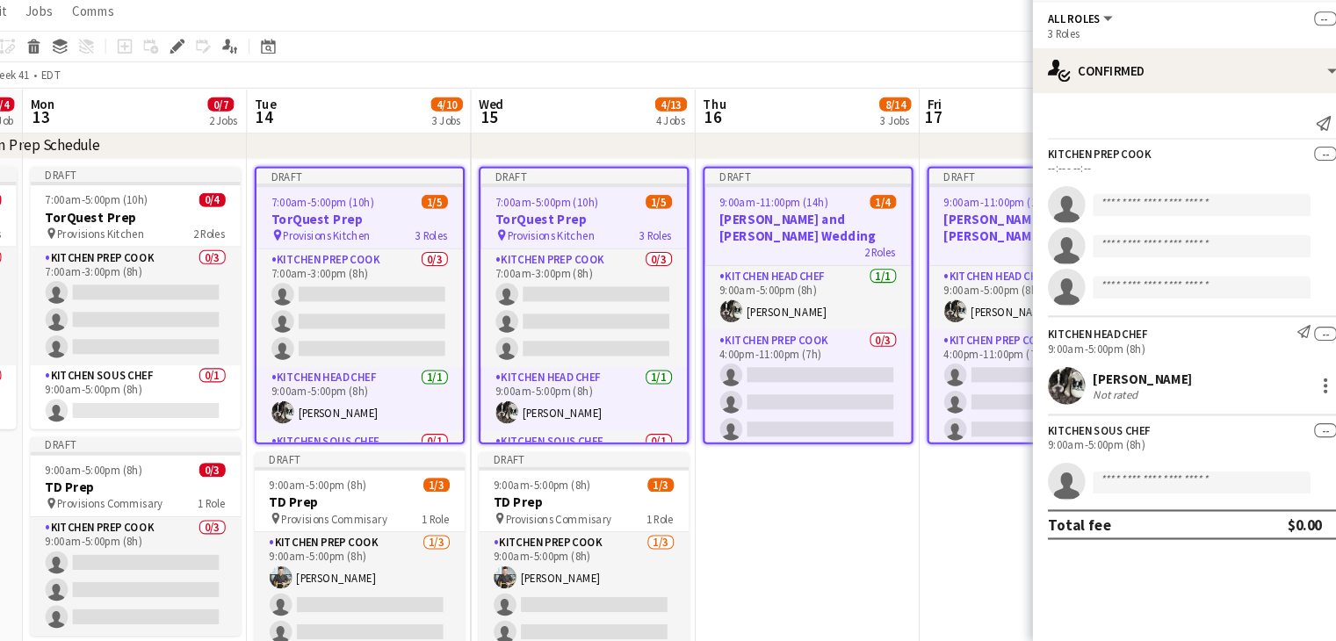
scroll to position [0, 0]
click at [892, 515] on app-date-cell "Draft 9:00am-11:00pm (14h) 1/4 Michelle and Alex Wedding 2 Roles Kitchen Head C…" at bounding box center [826, 543] width 210 height 707
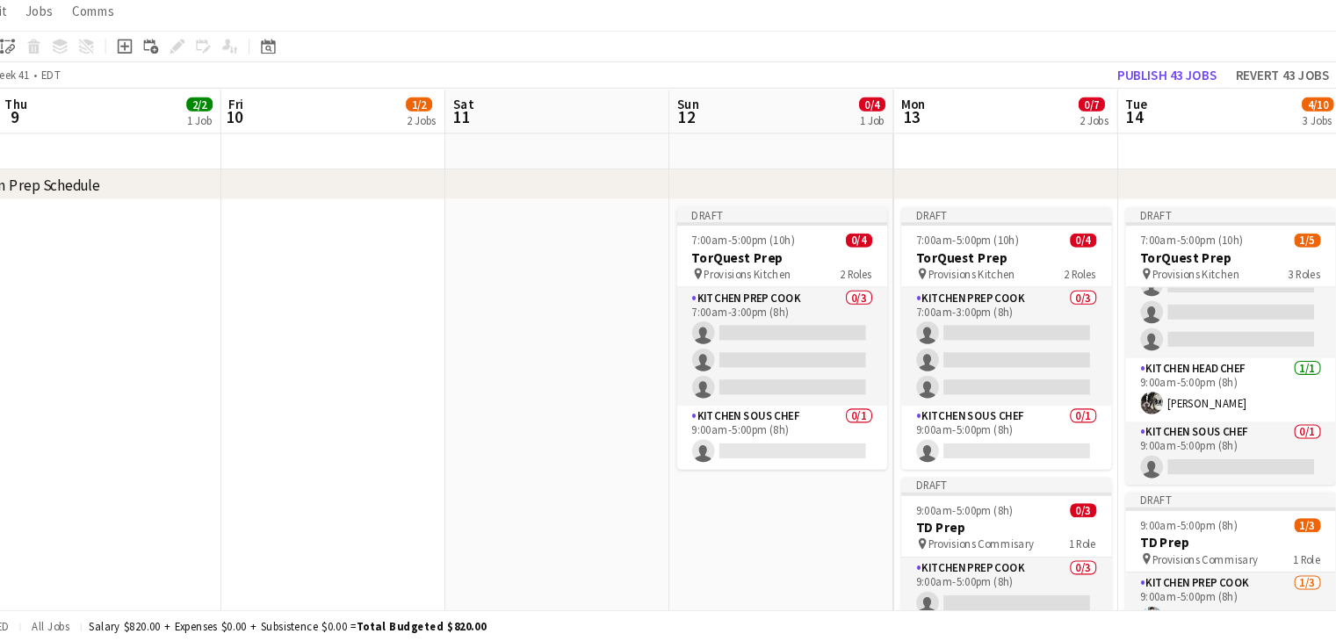
scroll to position [0, 559]
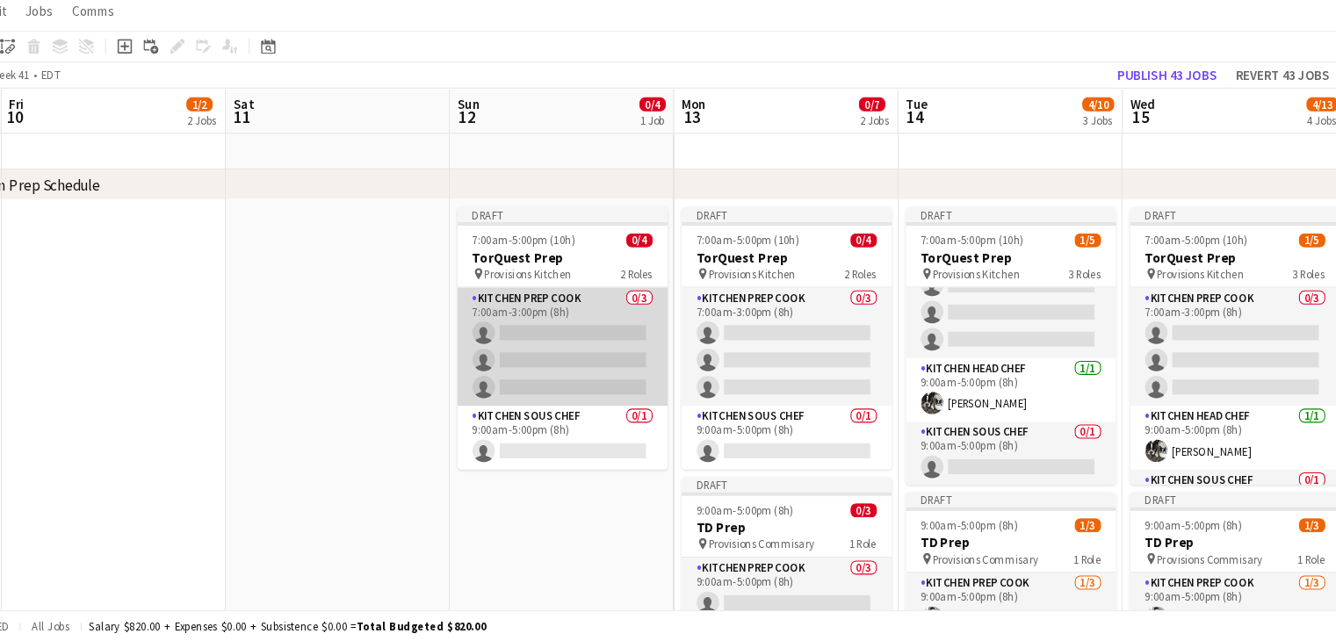
click at [616, 351] on app-card-role "Kitchen Prep Cook 0/3 7:00am-3:00pm (8h) single-neutral-actions single-neutral-…" at bounding box center [596, 365] width 197 height 111
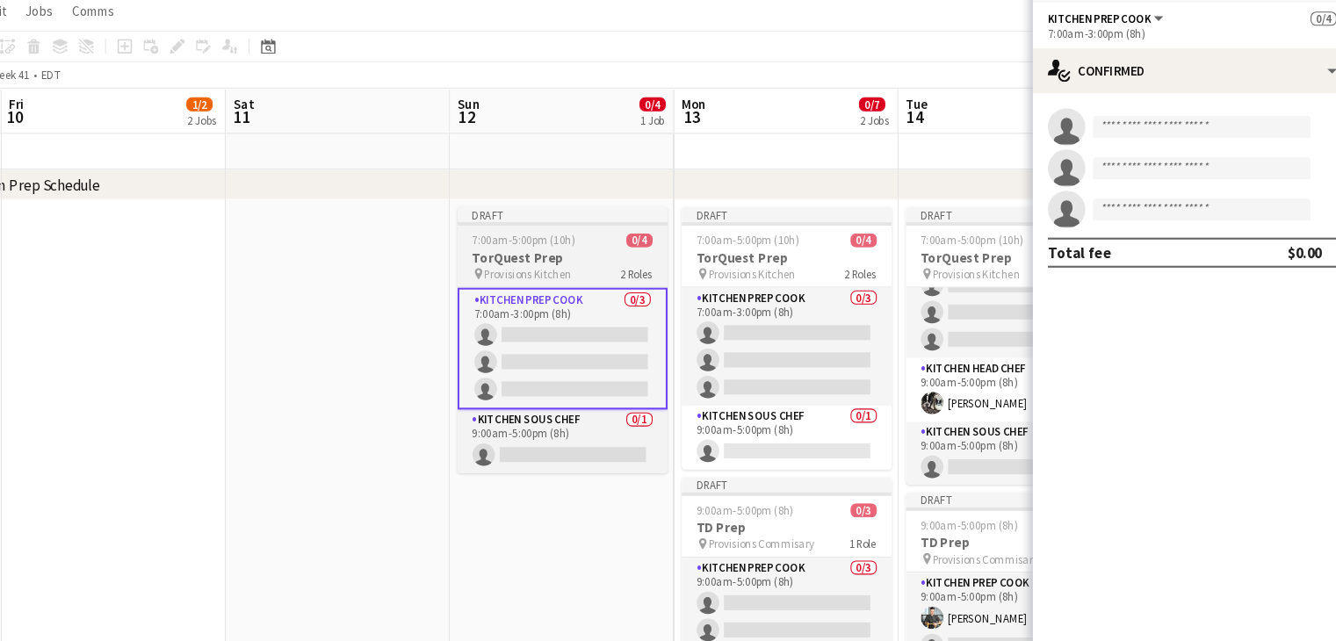
click at [628, 272] on app-job-card "Draft 7:00am-5:00pm (10h) 0/4 TorQuest Prep pin Provisions Kitchen 2 Roles Kitc…" at bounding box center [596, 358] width 197 height 249
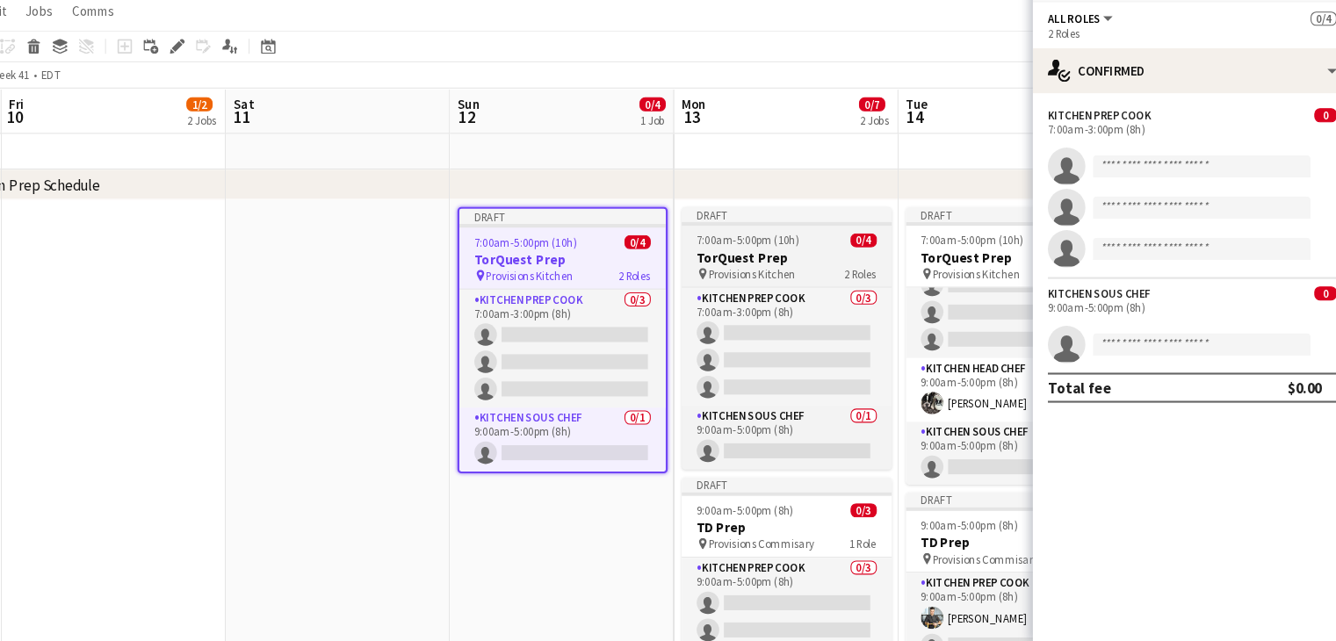
click at [847, 278] on h3 "TorQuest Prep" at bounding box center [806, 282] width 197 height 16
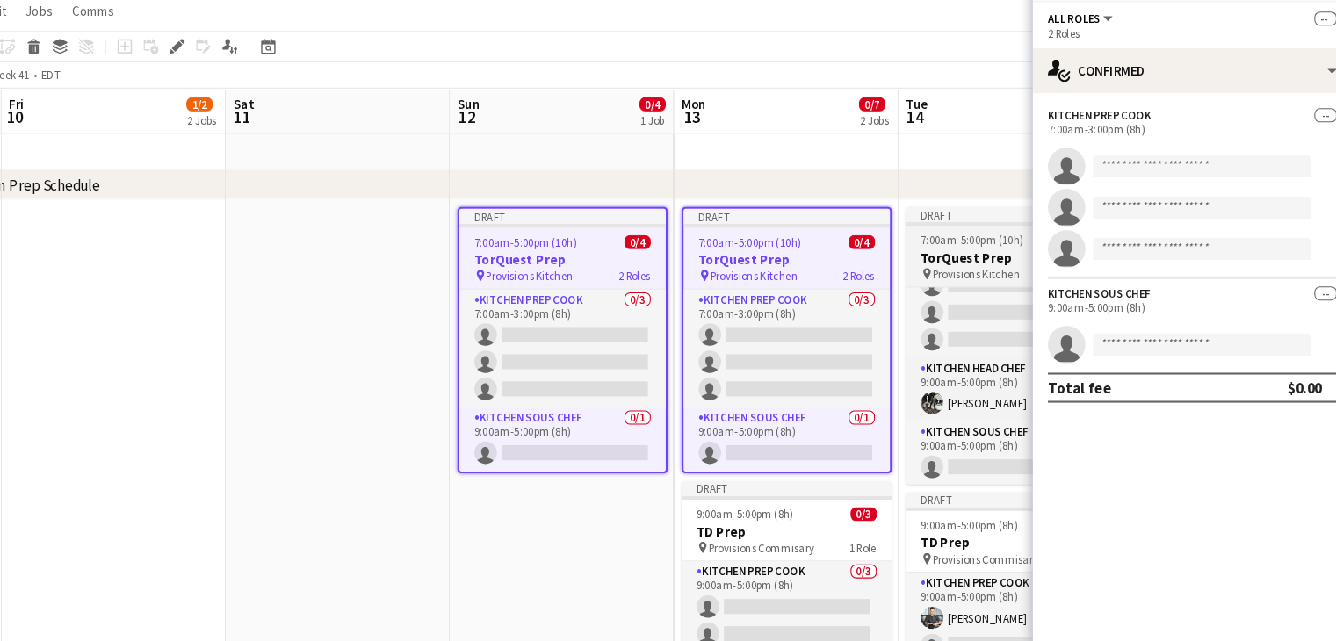
click at [959, 277] on h3 "TorQuest Prep" at bounding box center [1016, 282] width 197 height 16
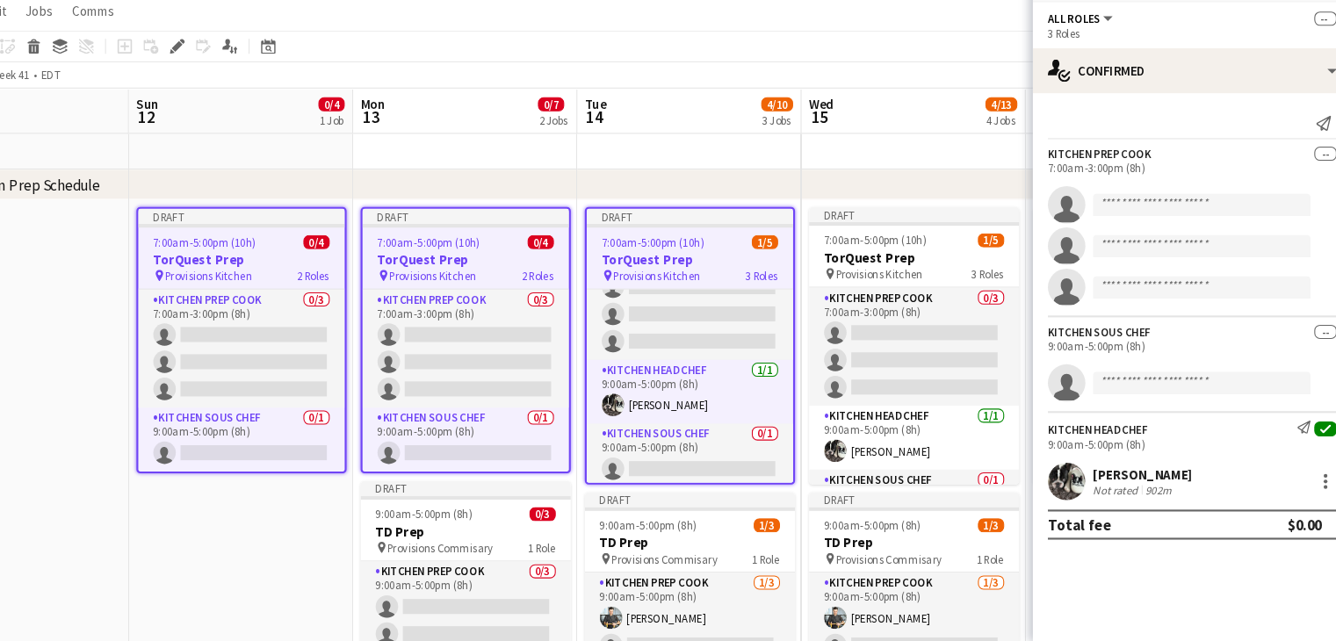
scroll to position [0, 457]
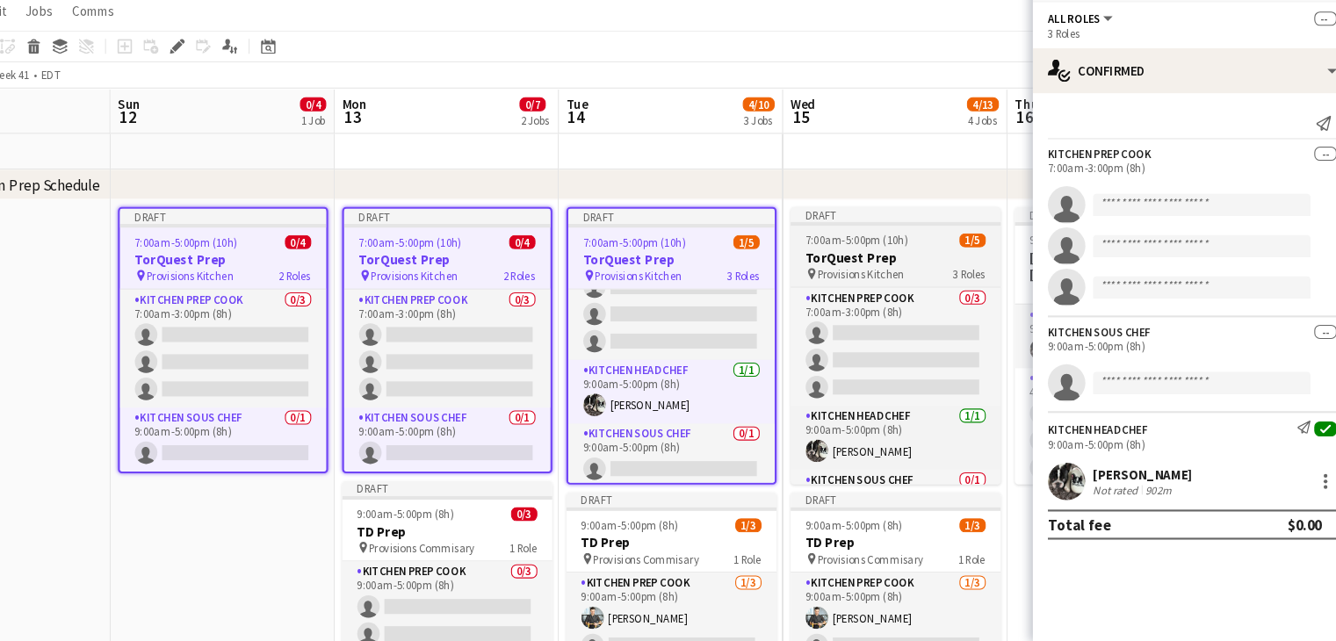
click at [891, 275] on h3 "TorQuest Prep" at bounding box center [908, 282] width 197 height 16
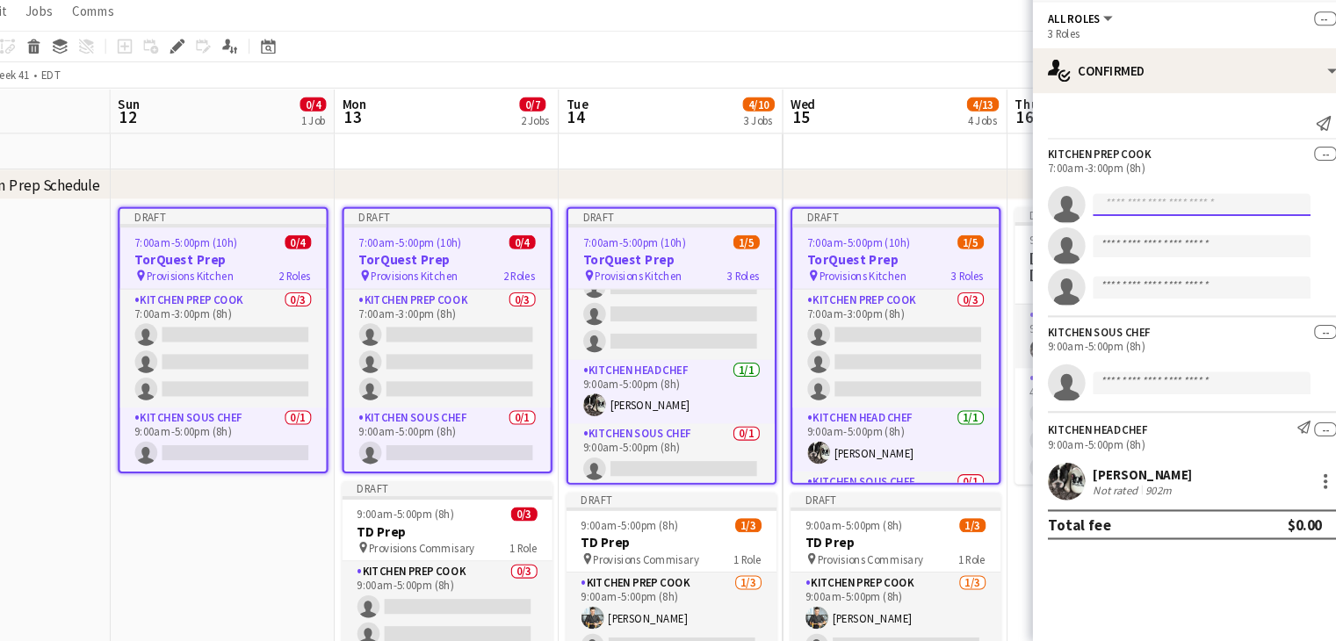
click at [1193, 234] on input at bounding box center [1195, 231] width 204 height 21
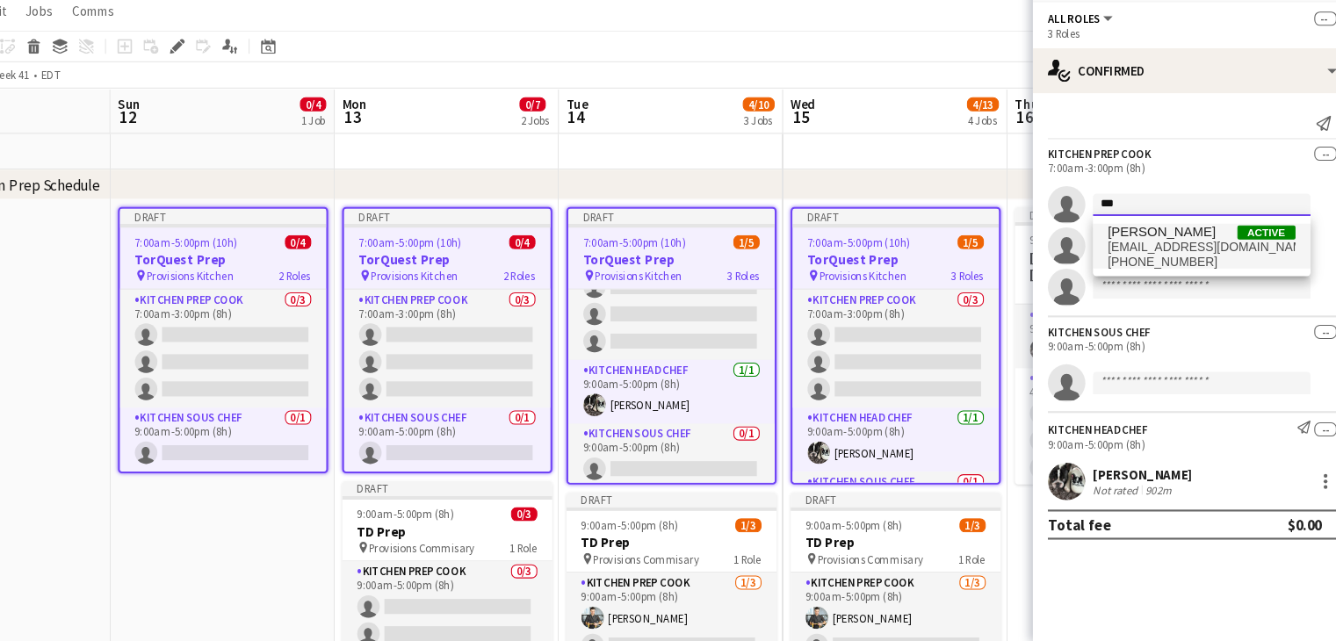
type input "***"
click at [1187, 257] on span "[PERSON_NAME]" at bounding box center [1157, 256] width 101 height 15
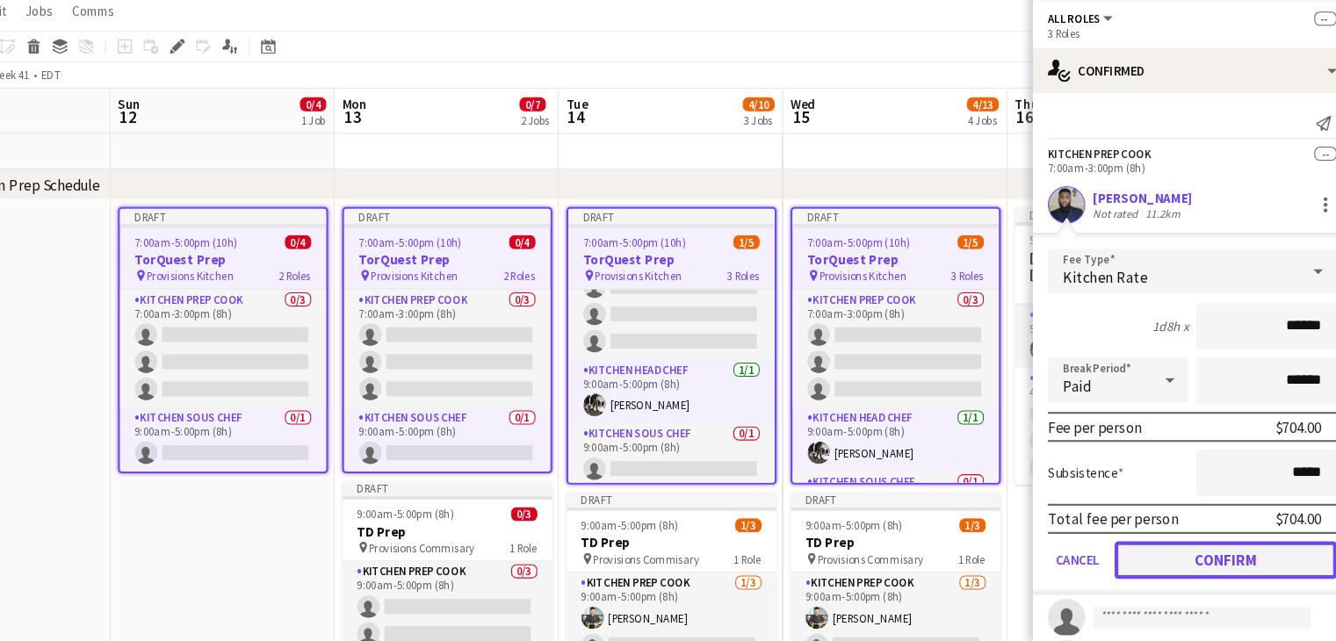
click at [1179, 548] on button "Confirm" at bounding box center [1218, 564] width 208 height 35
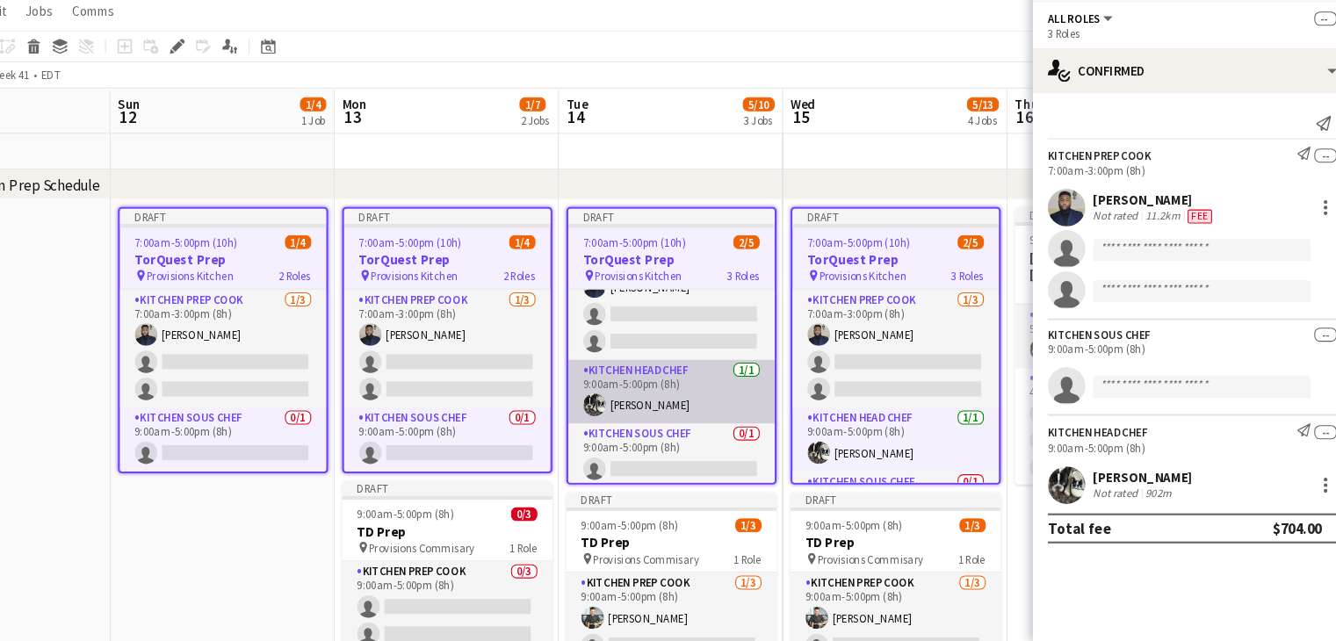
scroll to position [0, 0]
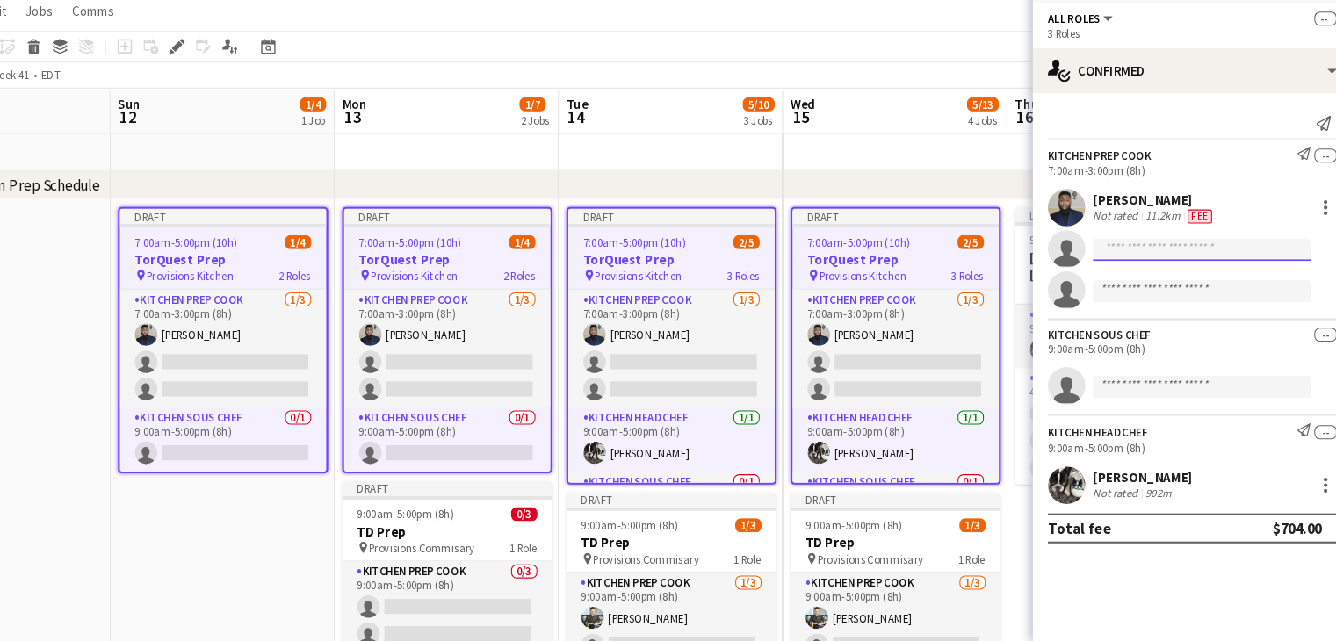
click at [1120, 272] on input at bounding box center [1195, 273] width 204 height 21
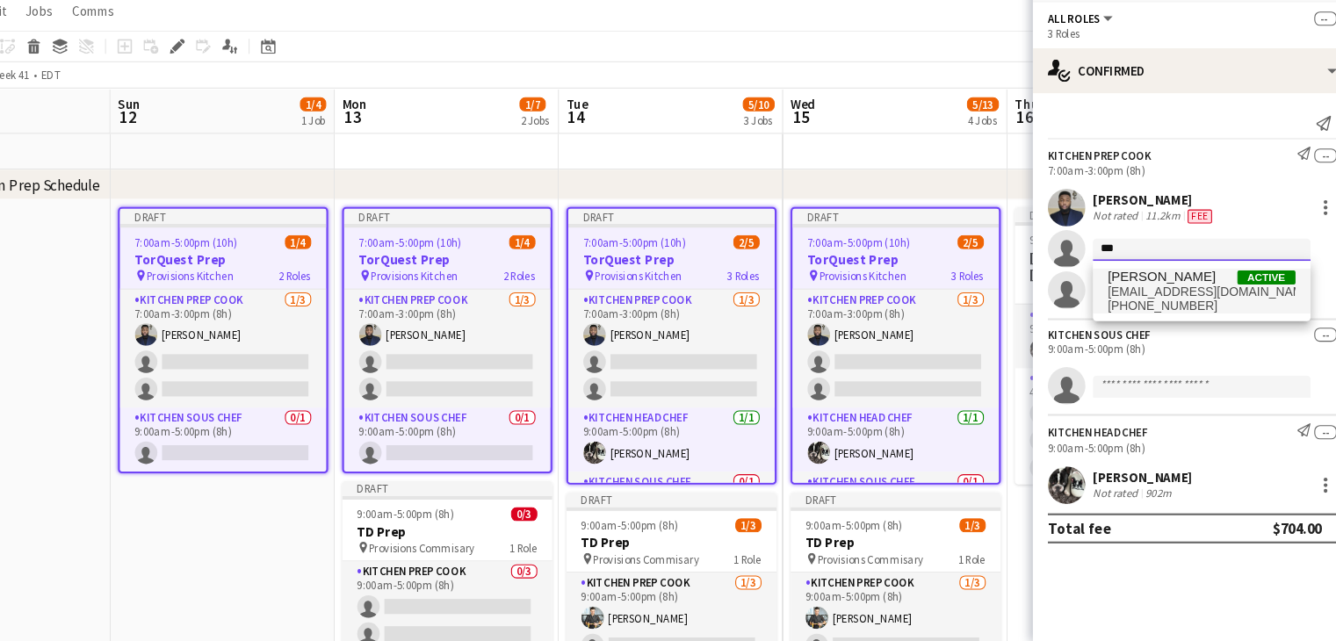
type input "***"
click at [1127, 306] on span "ehartsheldon@gmail.com" at bounding box center [1195, 313] width 176 height 14
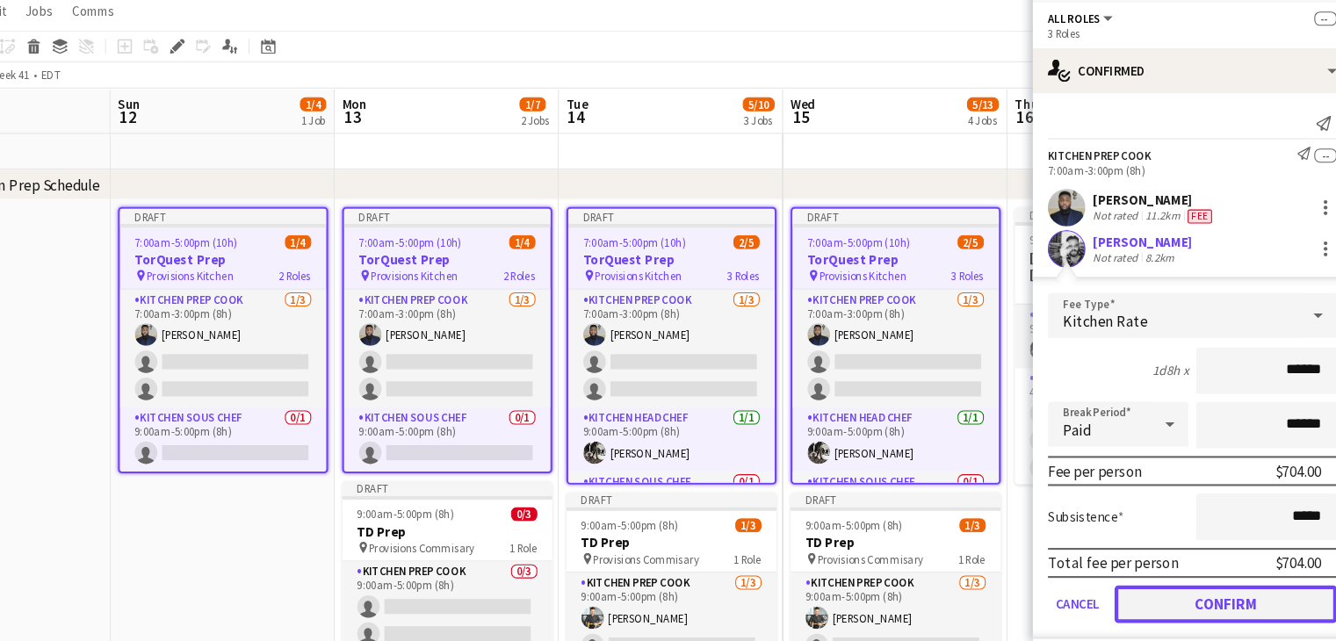
click at [1148, 609] on button "Confirm" at bounding box center [1218, 605] width 208 height 35
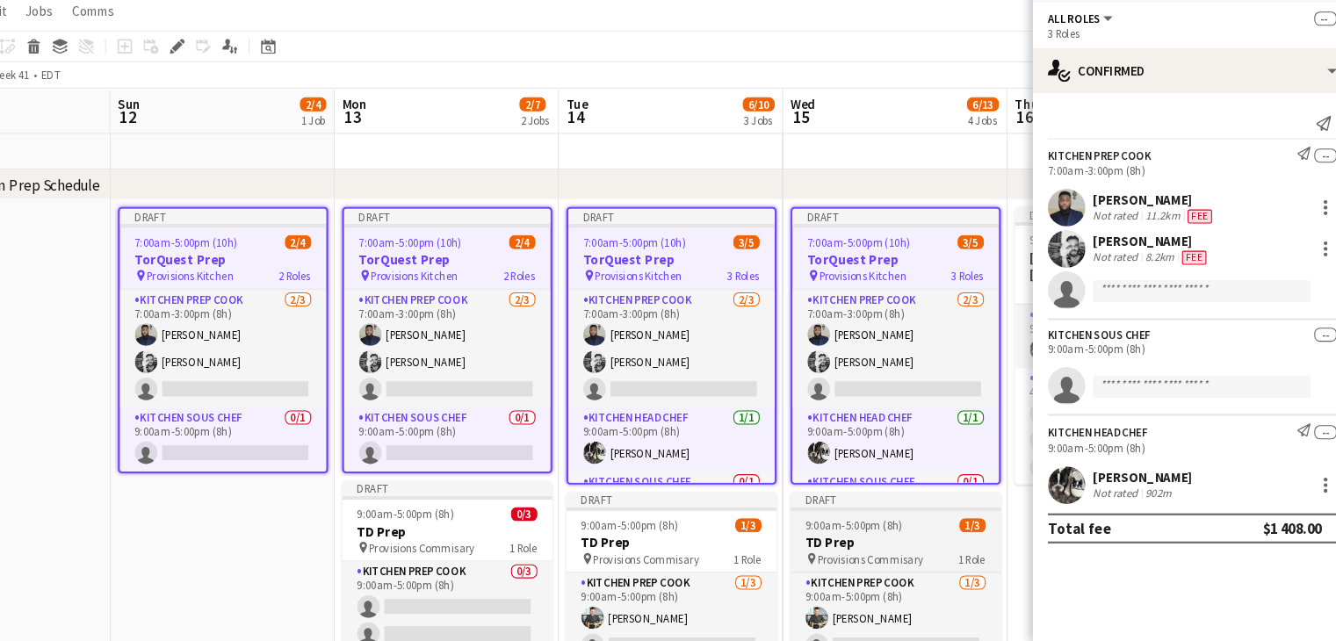
scroll to position [0, 466]
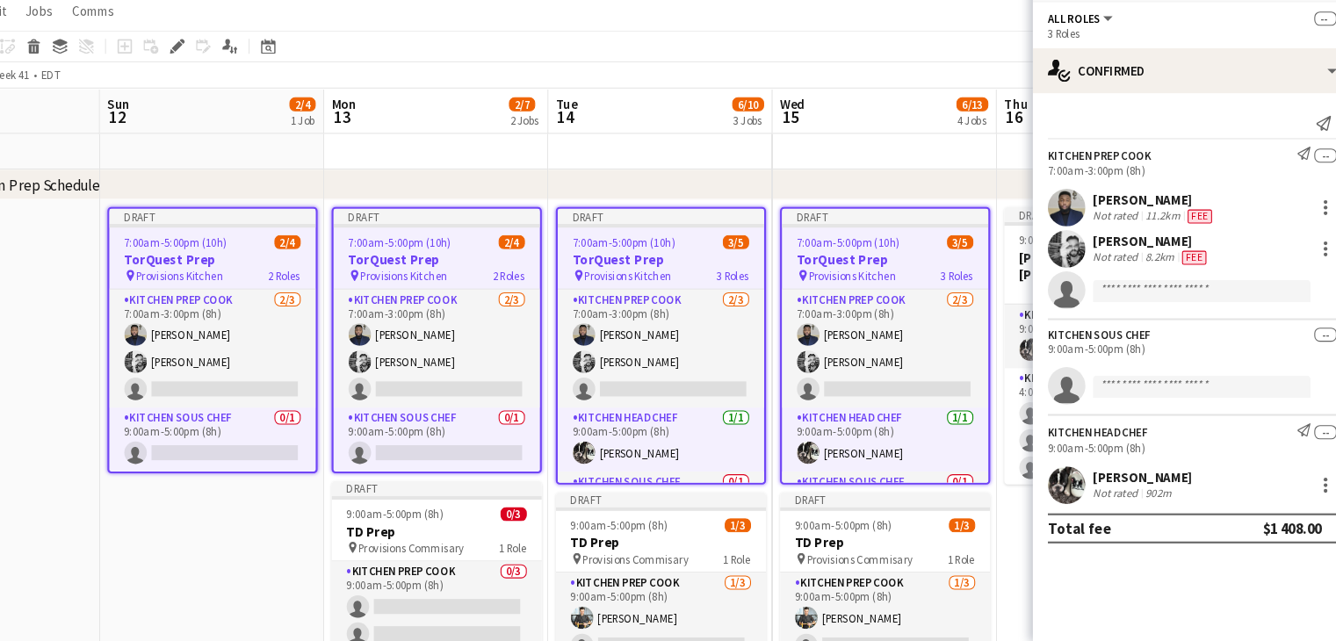
click at [256, 556] on app-date-cell "Draft 7:00am-5:00pm (10h) 2/4 TorQuest Prep pin Provisions Kitchen 2 Roles Kitc…" at bounding box center [268, 580] width 210 height 707
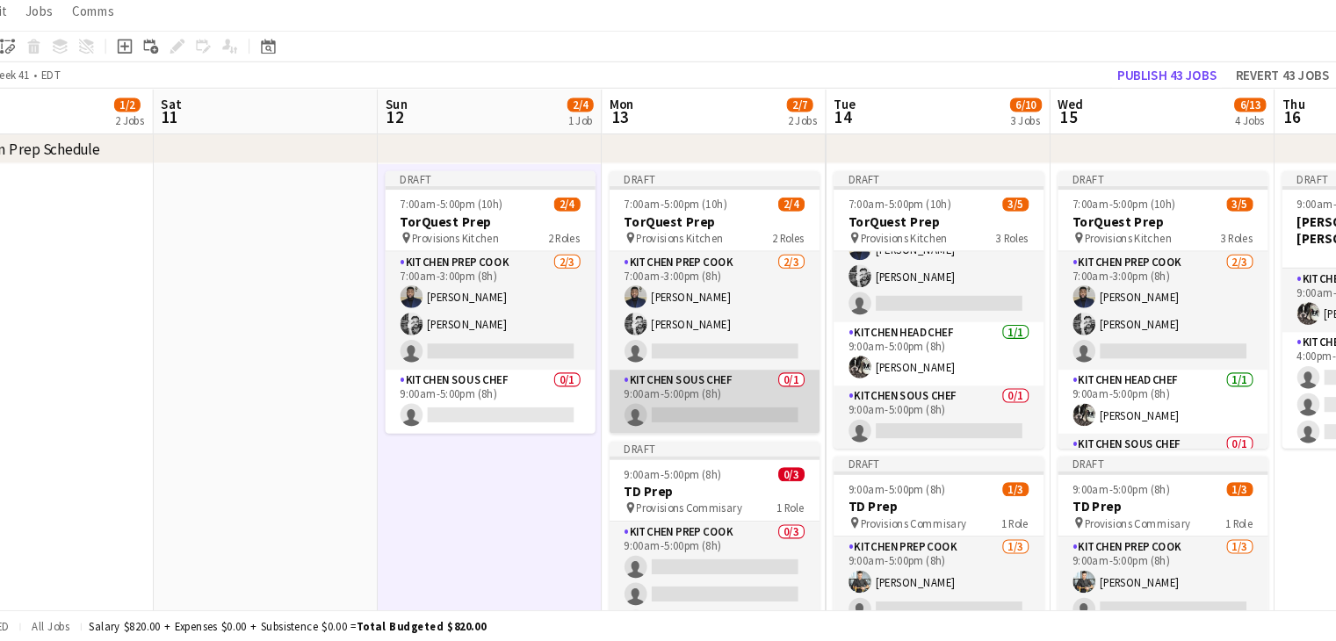
scroll to position [0, 601]
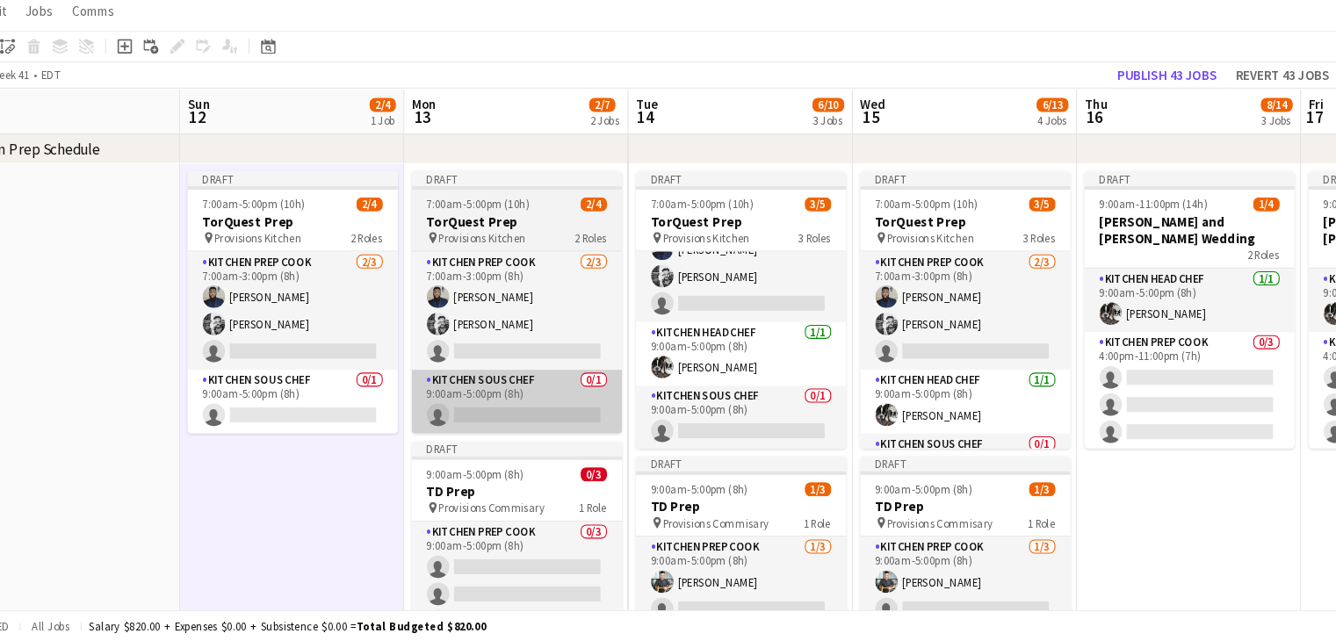
click at [678, 412] on app-card-role "Kitchen Sous Chef 0/1 9:00am-5:00pm (8h) single-neutral-actions" at bounding box center [764, 431] width 197 height 60
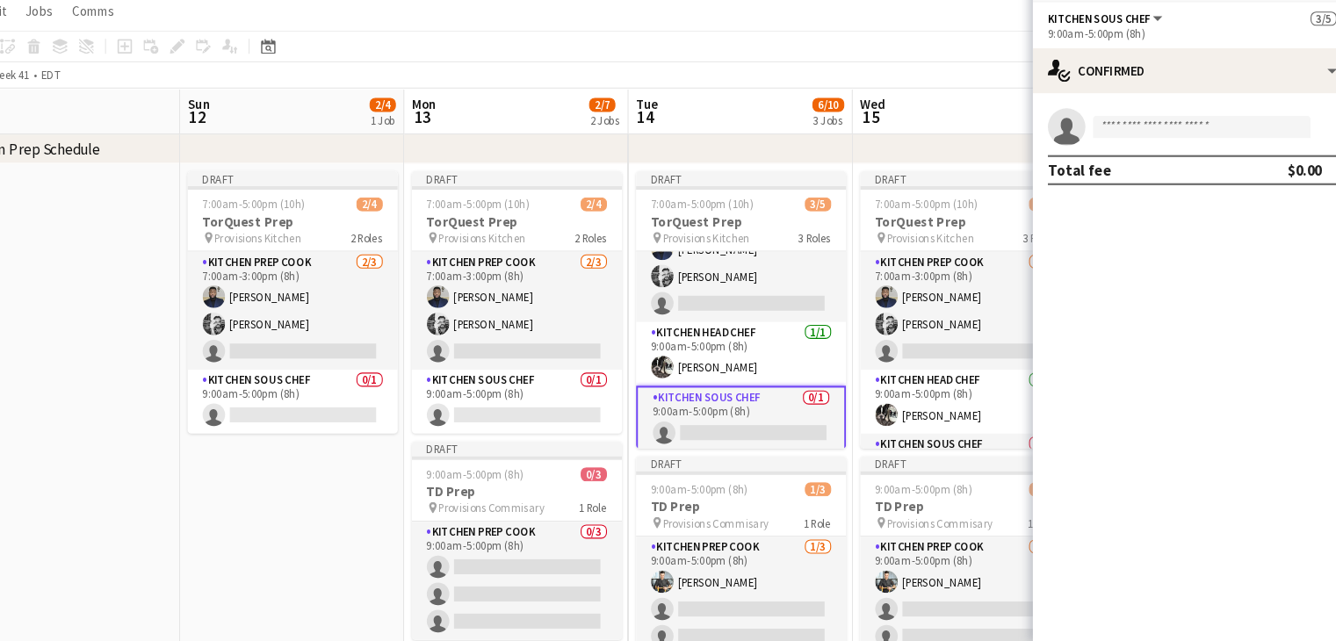
click at [353, 456] on app-date-cell "Draft 7:00am-5:00pm (10h) 2/4 TorQuest Prep pin Provisions Kitchen 2 Roles Kitc…" at bounding box center [344, 546] width 210 height 707
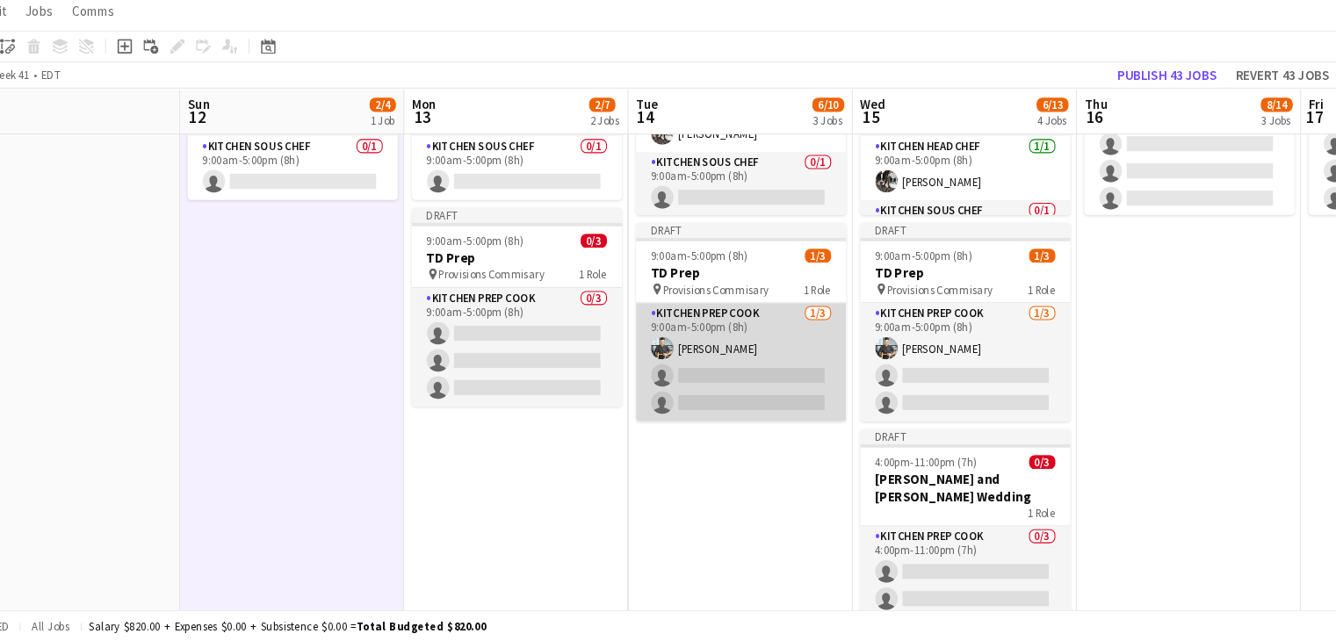
scroll to position [820, 0]
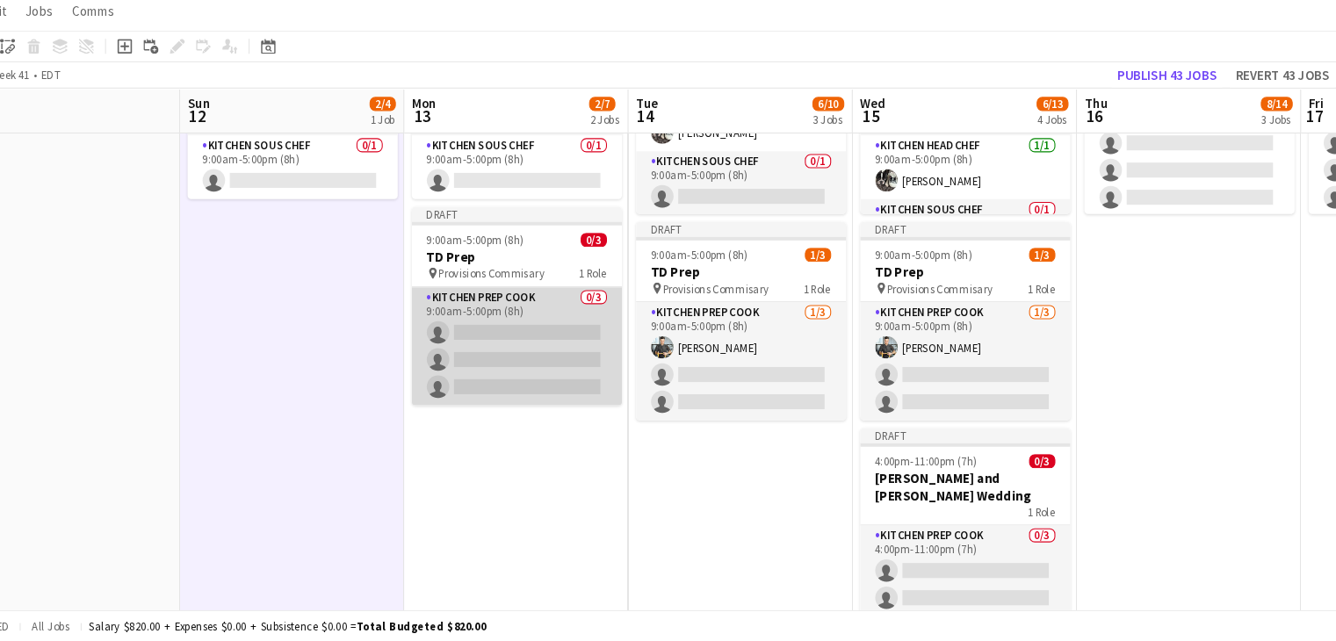
click at [551, 376] on app-card-role "Kitchen Prep Cook 0/3 9:00am-5:00pm (8h) single-neutral-actions single-neutral-…" at bounding box center [554, 364] width 197 height 111
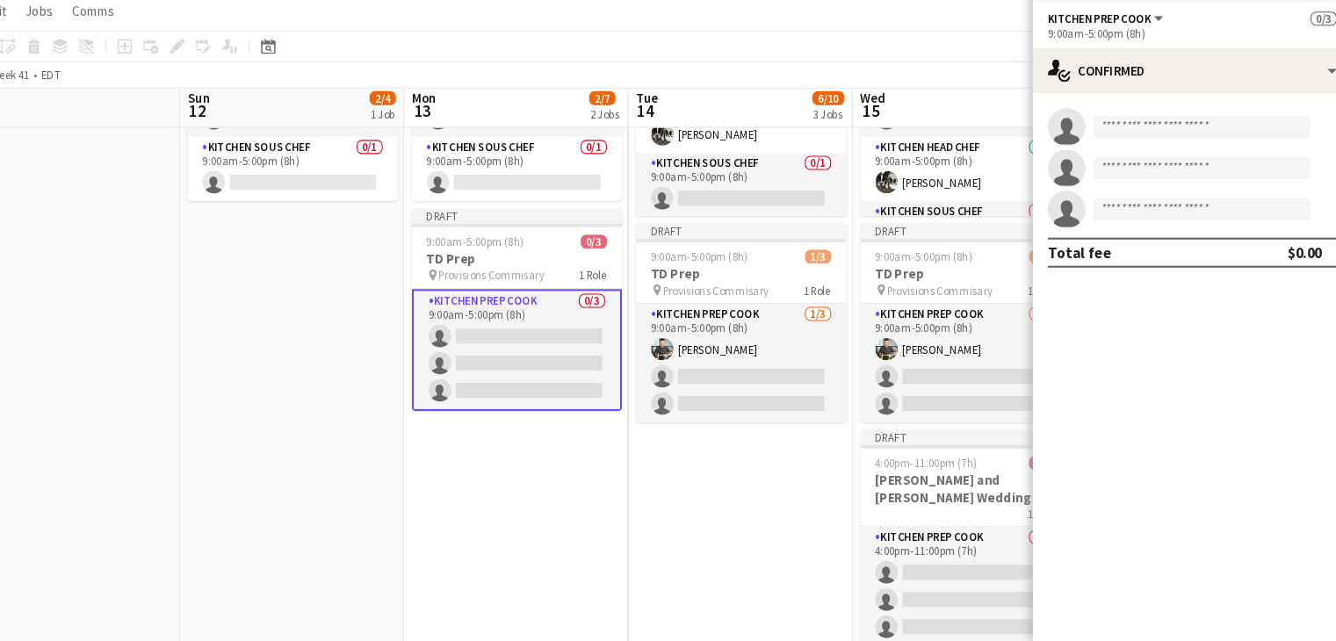
scroll to position [867, 0]
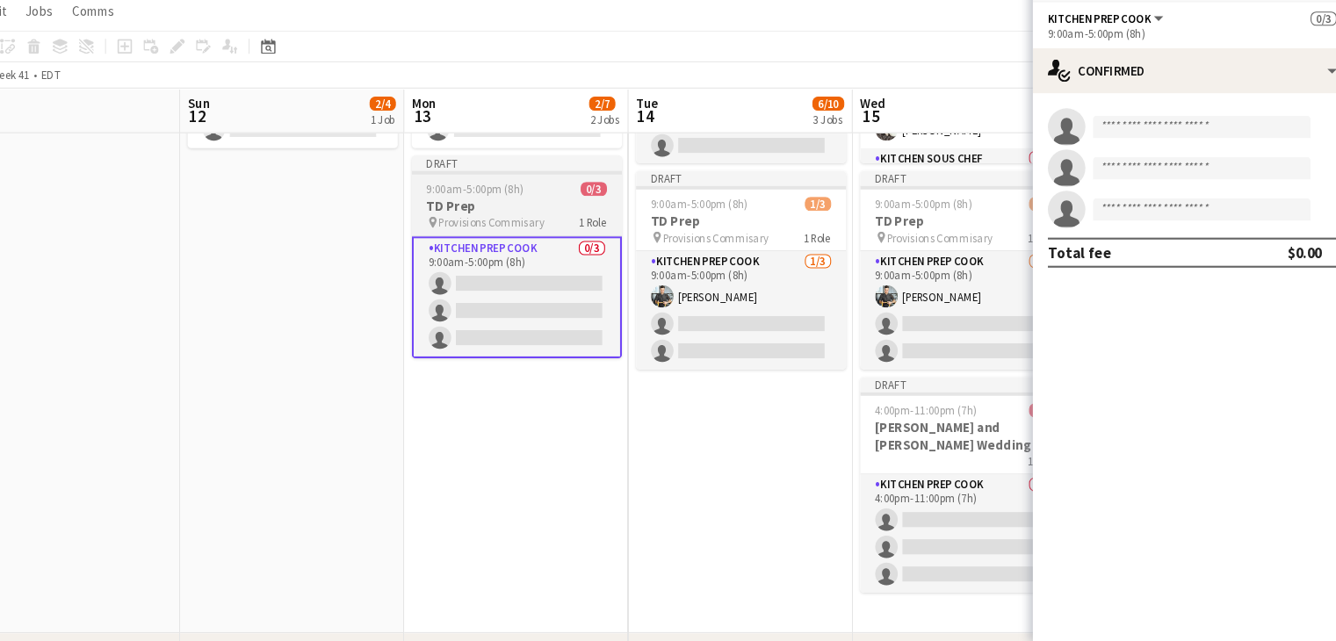
click at [537, 408] on app-date-cell "Draft 7:00am-5:00pm (10h) 2/4 TorQuest Prep pin Provisions Kitchen 2 Roles Kitc…" at bounding box center [554, 279] width 210 height 707
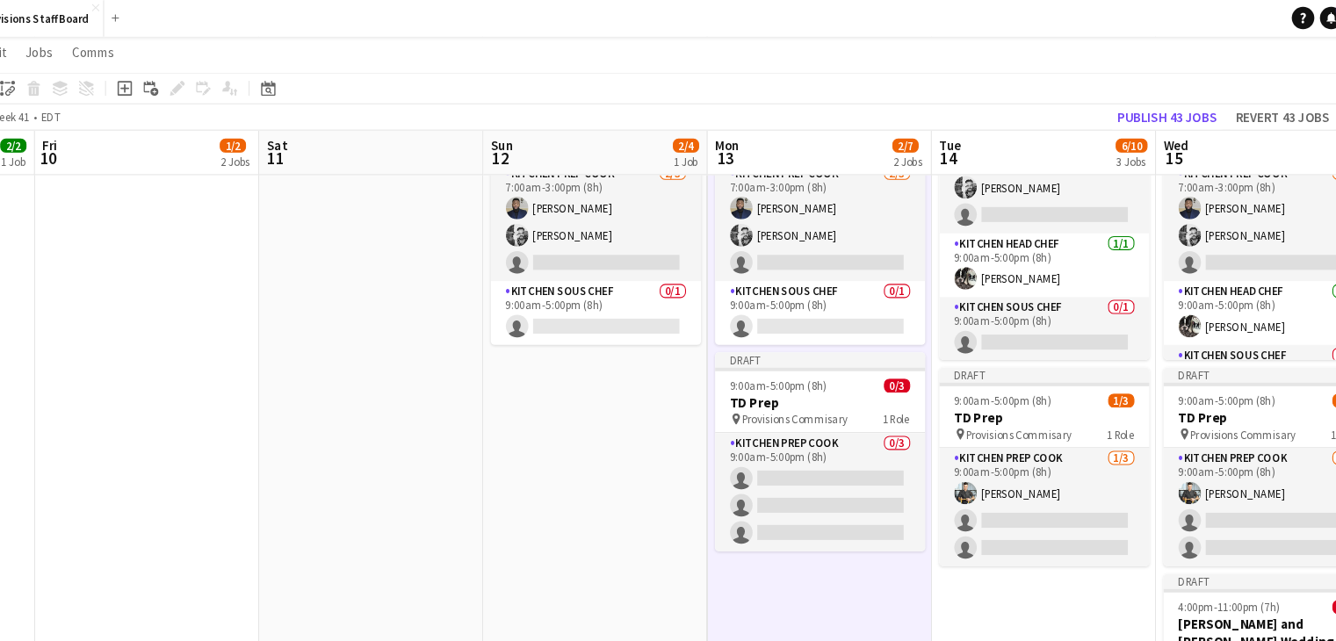
scroll to position [0, 471]
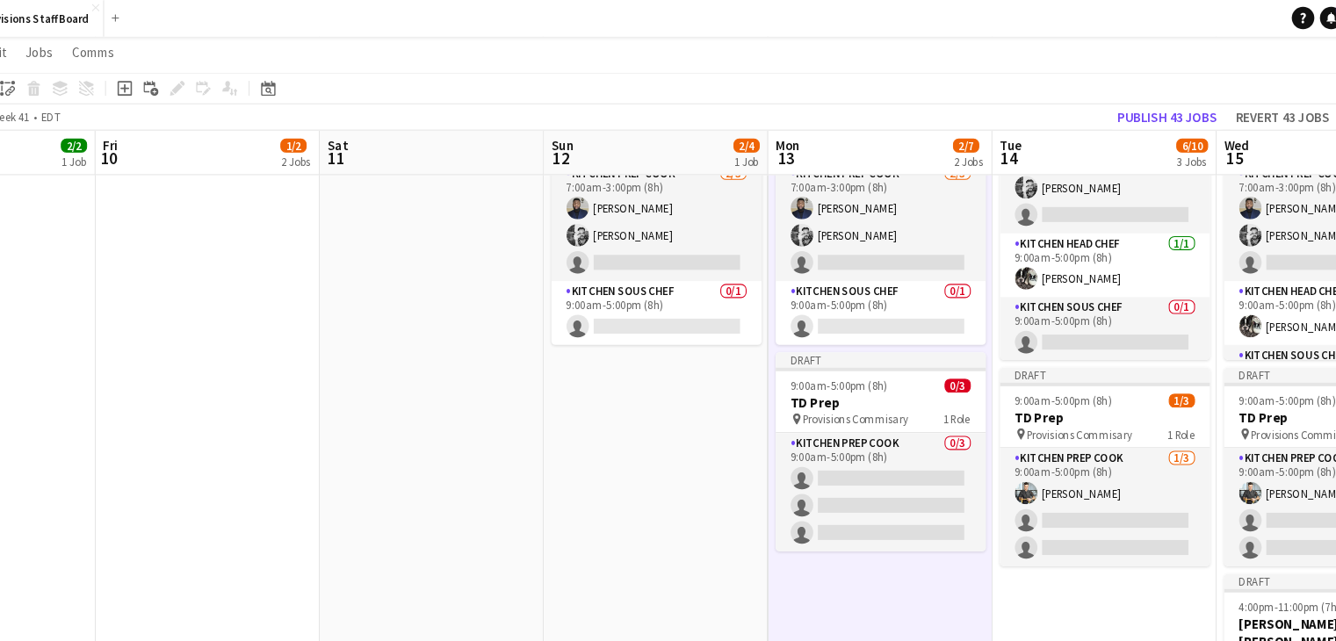
drag, startPoint x: 609, startPoint y: 382, endPoint x: 566, endPoint y: 378, distance: 44.1
click at [566, 378] on app-calendar-viewport "Tue 7 6/8 5 Jobs Wed 8 6/6 2 Jobs Thu 9 2/2 1 Job Fri 10 1/2 2 Jobs Sat 11 Sun …" at bounding box center [668, 263] width 1336 height 1835
click at [688, 371] on app-date-cell "Draft 7:00am-5:00pm (10h) 2/4 TorQuest Prep pin Provisions Kitchen 2 Roles Kitc…" at bounding box center [684, 424] width 210 height 707
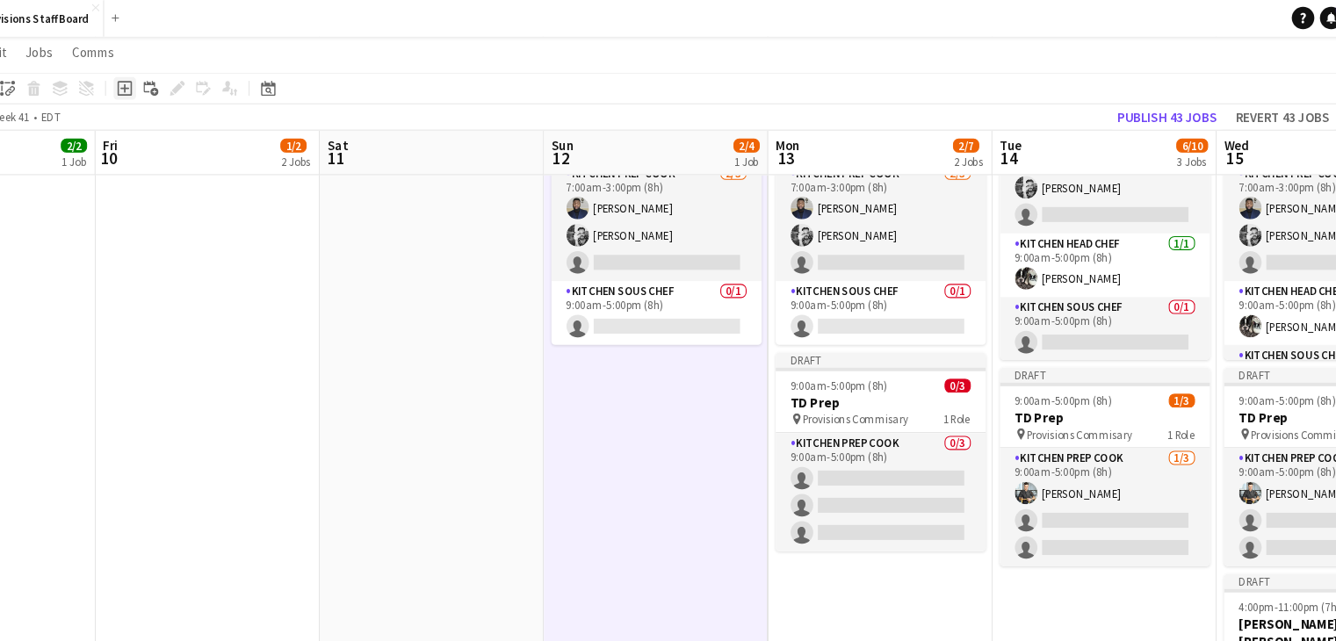
click at [189, 85] on icon "Add job" at bounding box center [187, 83] width 14 height 14
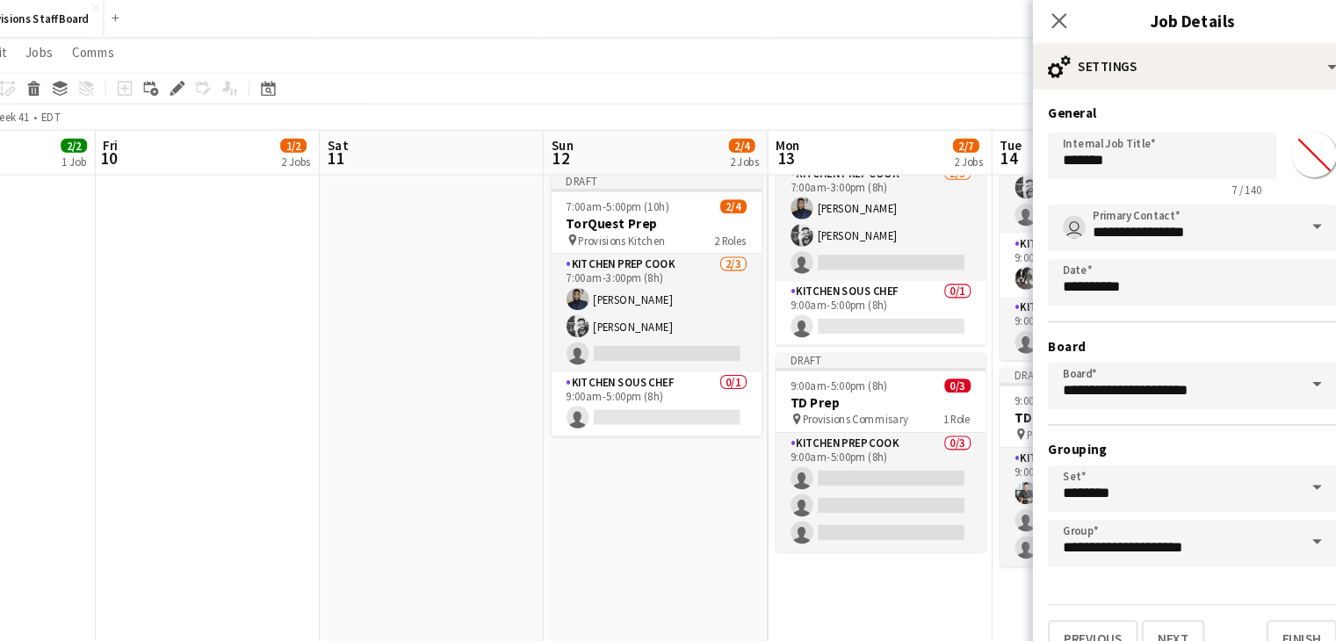
click at [709, 480] on app-date-cell "Draft New job Draft 7:00am-5:00pm (10h) 2/4 TorQuest Prep pin Provisions Kitche…" at bounding box center [684, 424] width 210 height 707
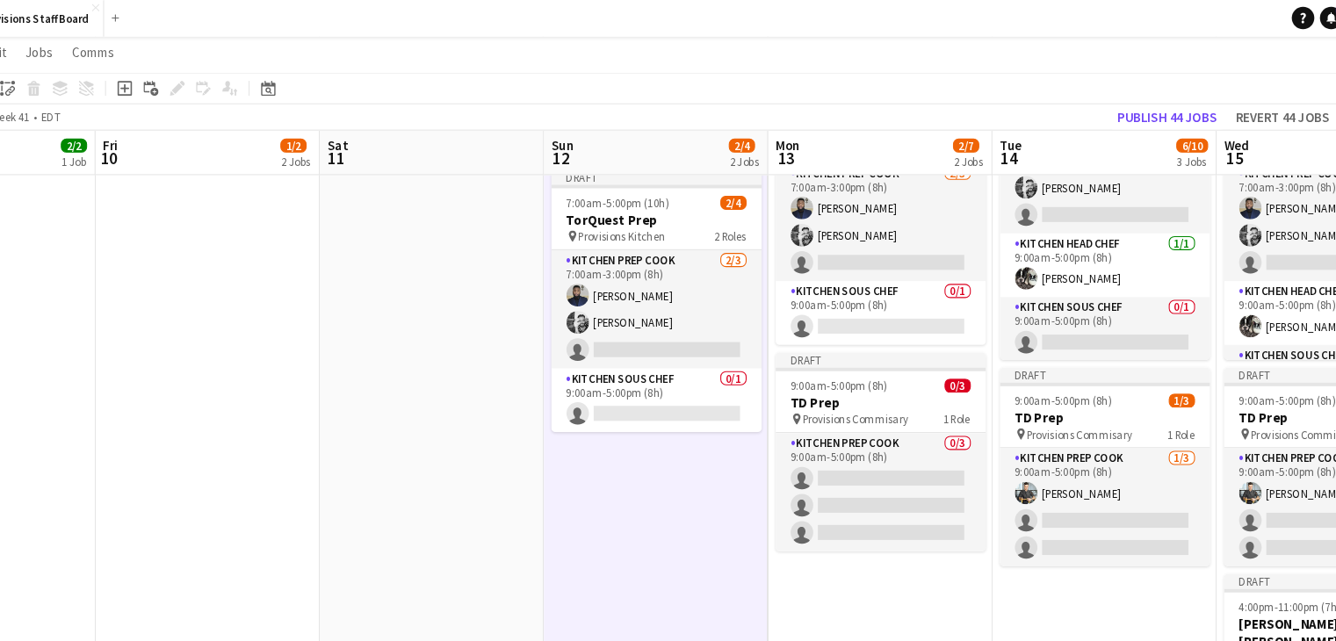
click at [845, 556] on app-date-cell "Draft 7:00am-5:00pm (10h) 2/4 TorQuest Prep pin Provisions Kitchen 2 Roles Kitc…" at bounding box center [894, 424] width 210 height 707
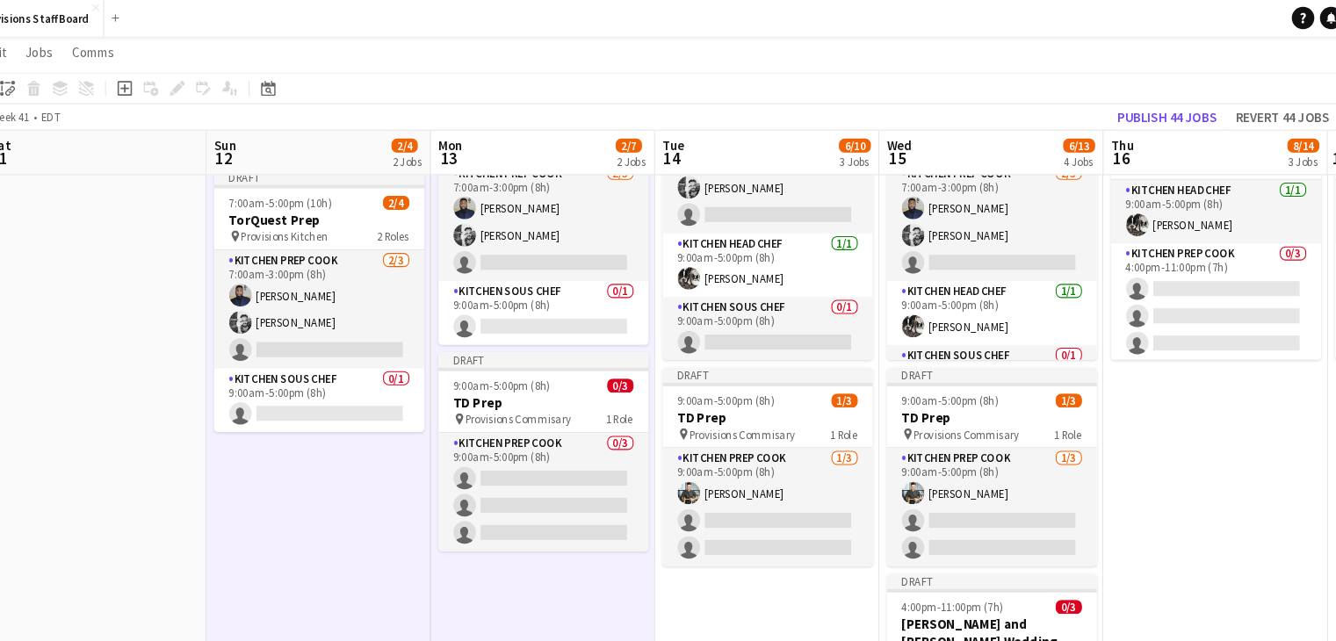
scroll to position [0, 790]
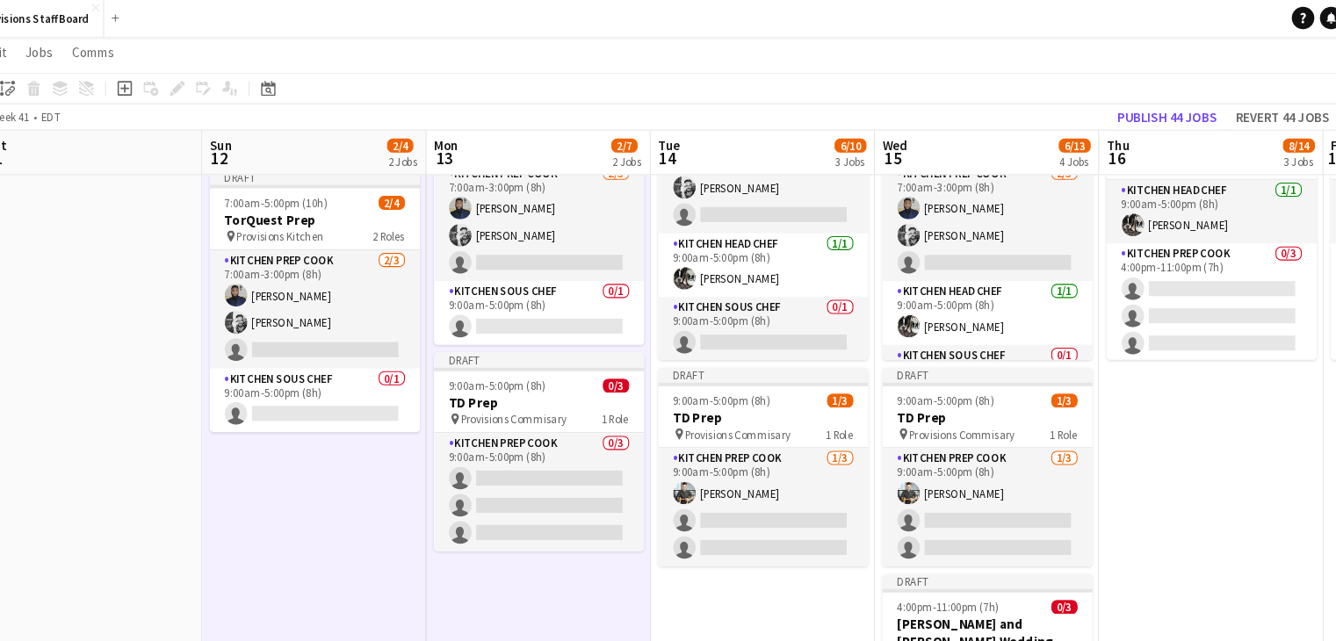
click at [781, 559] on app-date-cell "Draft 7:00am-5:00pm (10h) 3/5 TorQuest Prep pin Provisions Kitchen 3 Roles Kitc…" at bounding box center [784, 424] width 210 height 707
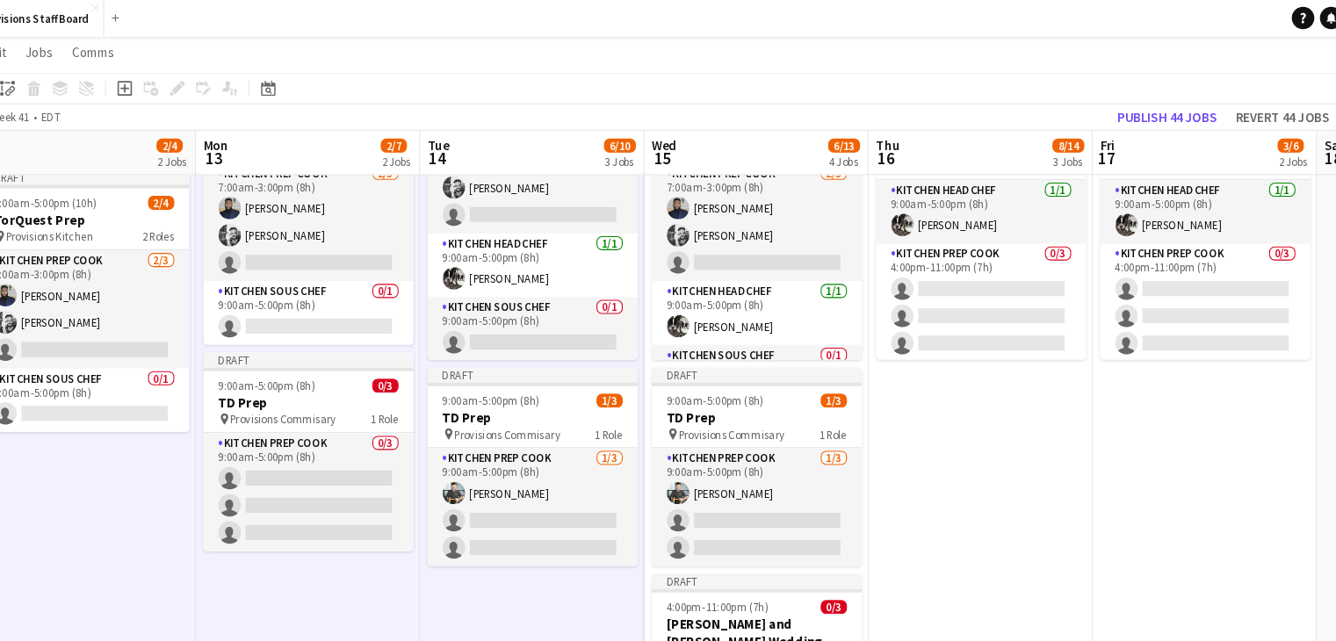
scroll to position [0, 749]
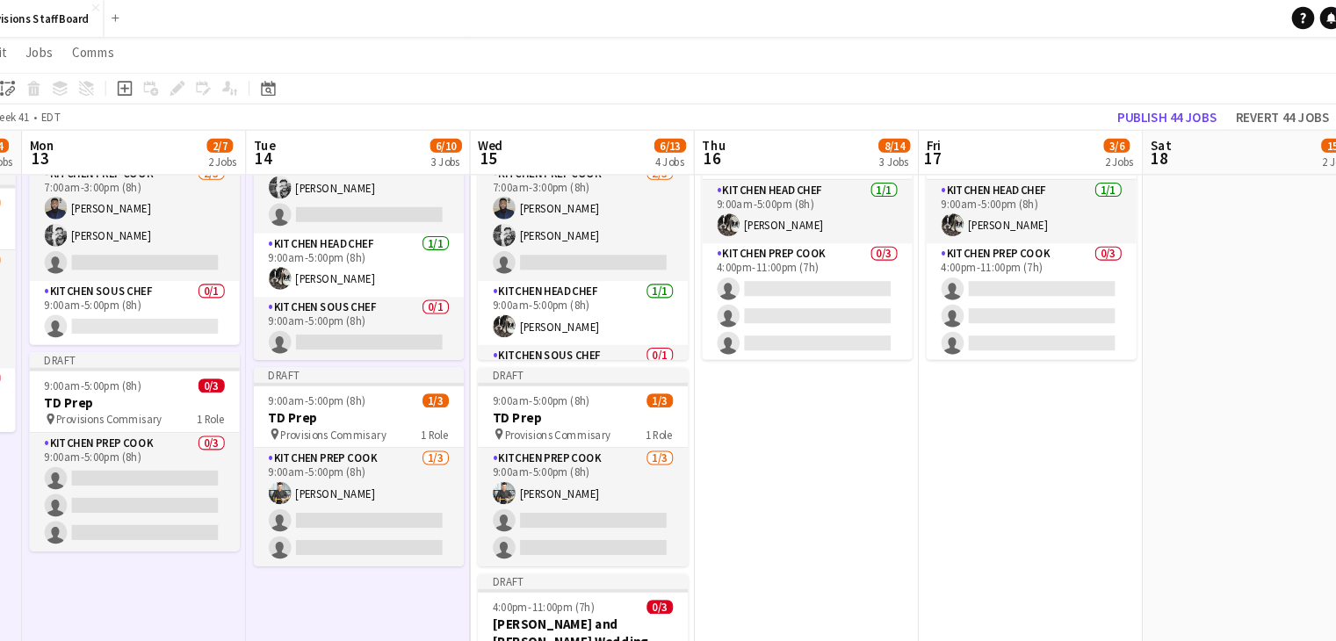
click at [592, 536] on app-date-cell "Draft 7:00am-5:00pm (10h) 3/5 TorQuest Prep pin Provisions Kitchen 3 Roles Kitc…" at bounding box center [615, 424] width 210 height 707
click at [811, 445] on app-date-cell "Draft 9:00am-11:00pm (14h) 1/4 Michelle and Alex Wedding 2 Roles Kitchen Head C…" at bounding box center [825, 424] width 210 height 707
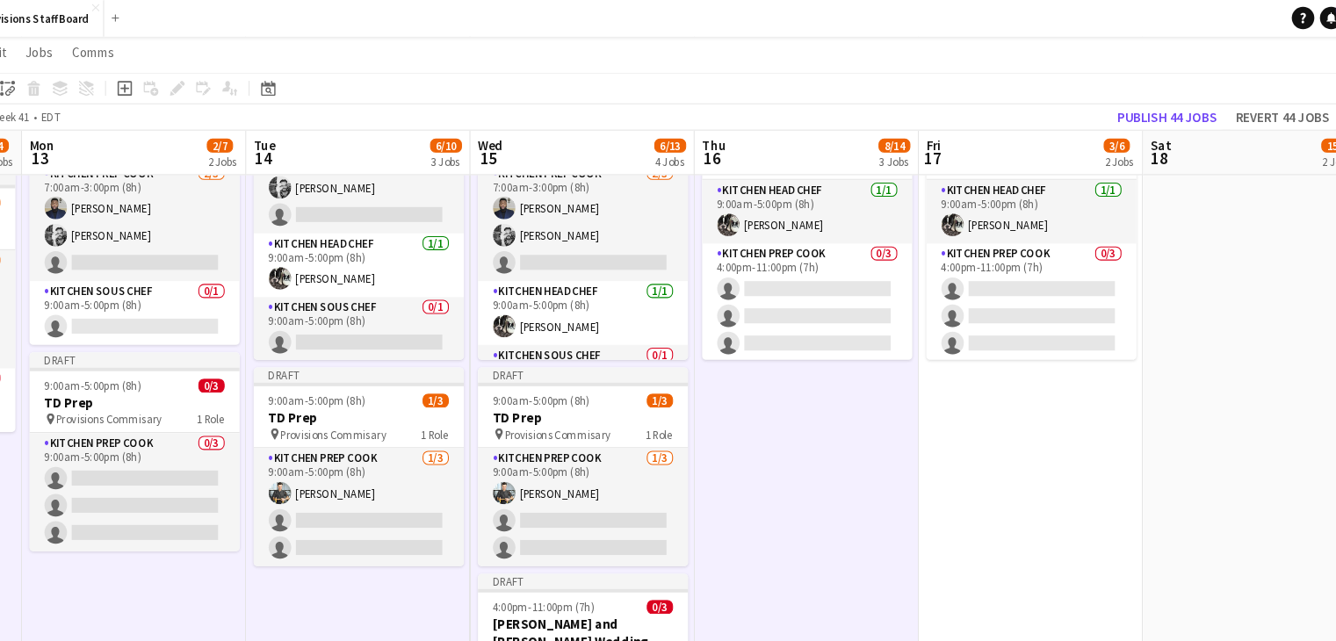
click at [1035, 433] on app-date-cell "Draft 9:00am-11:00pm (14h) 1/4 Michelle and Alex Wedding 2 Roles Kitchen Head C…" at bounding box center [1035, 424] width 210 height 707
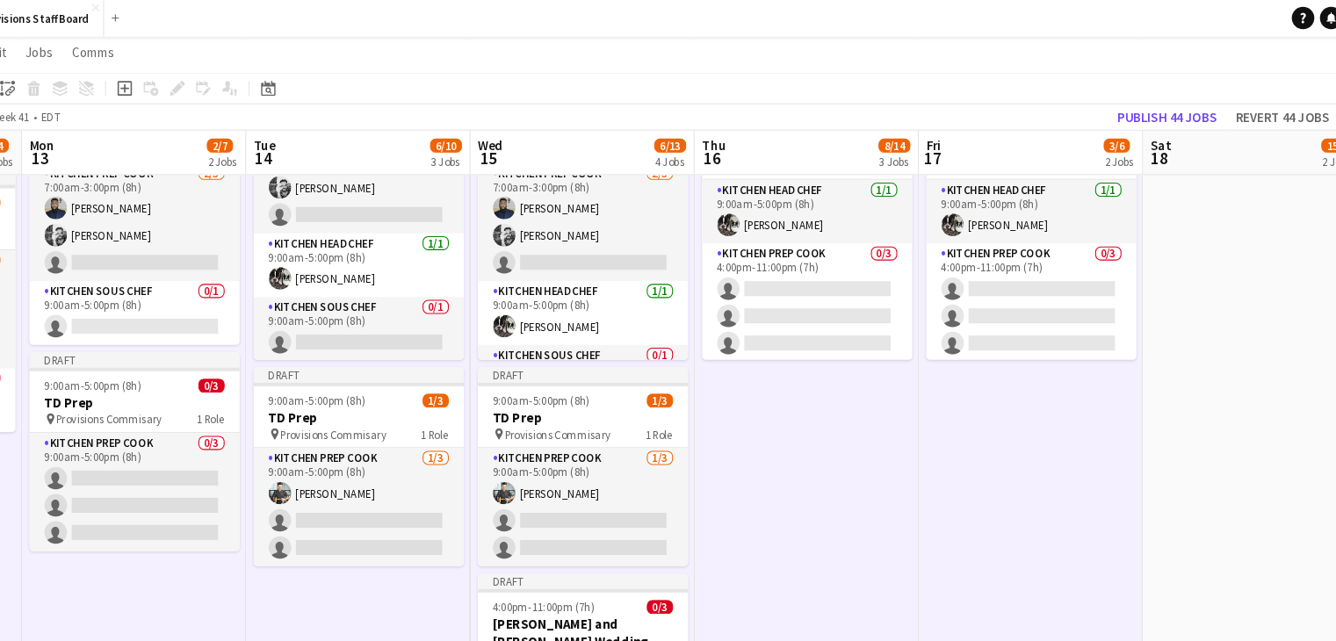
click at [1217, 373] on app-date-cell at bounding box center [1245, 424] width 210 height 707
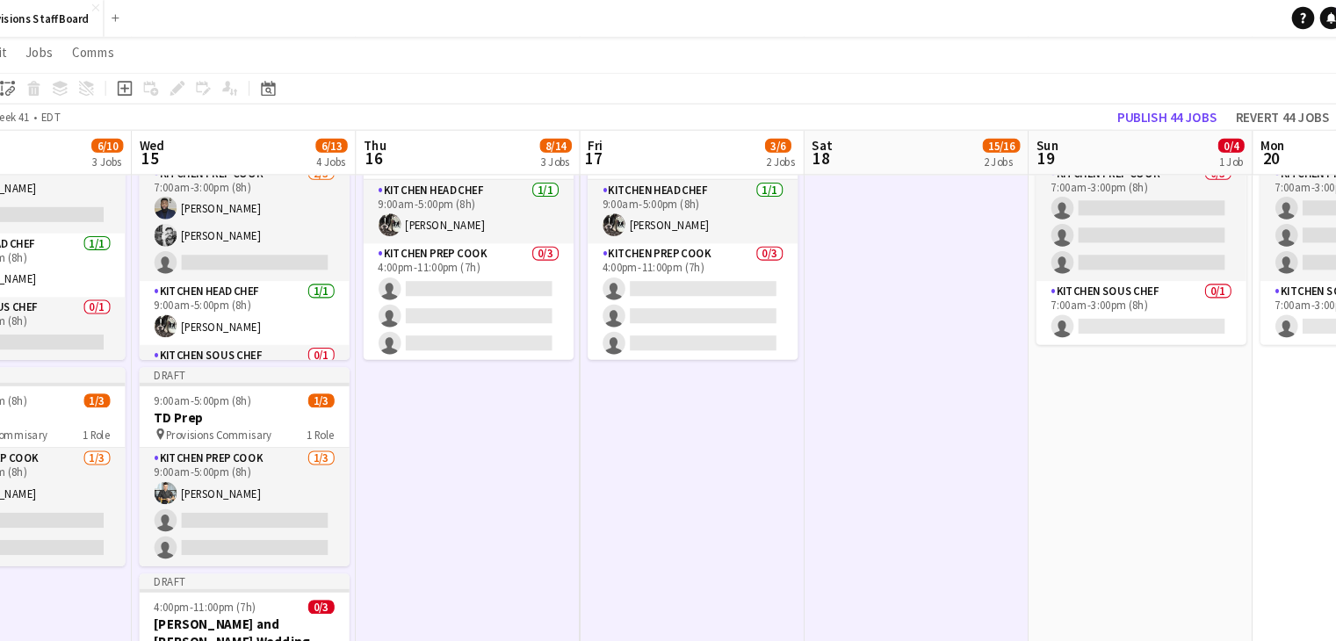
scroll to position [0, 646]
click at [1171, 399] on app-date-cell "Draft 7:00am-3:00pm (8h) 0/4 TorQuest Prep pin Provisions Kitchen 2 Roles Kitch…" at bounding box center [1138, 424] width 210 height 707
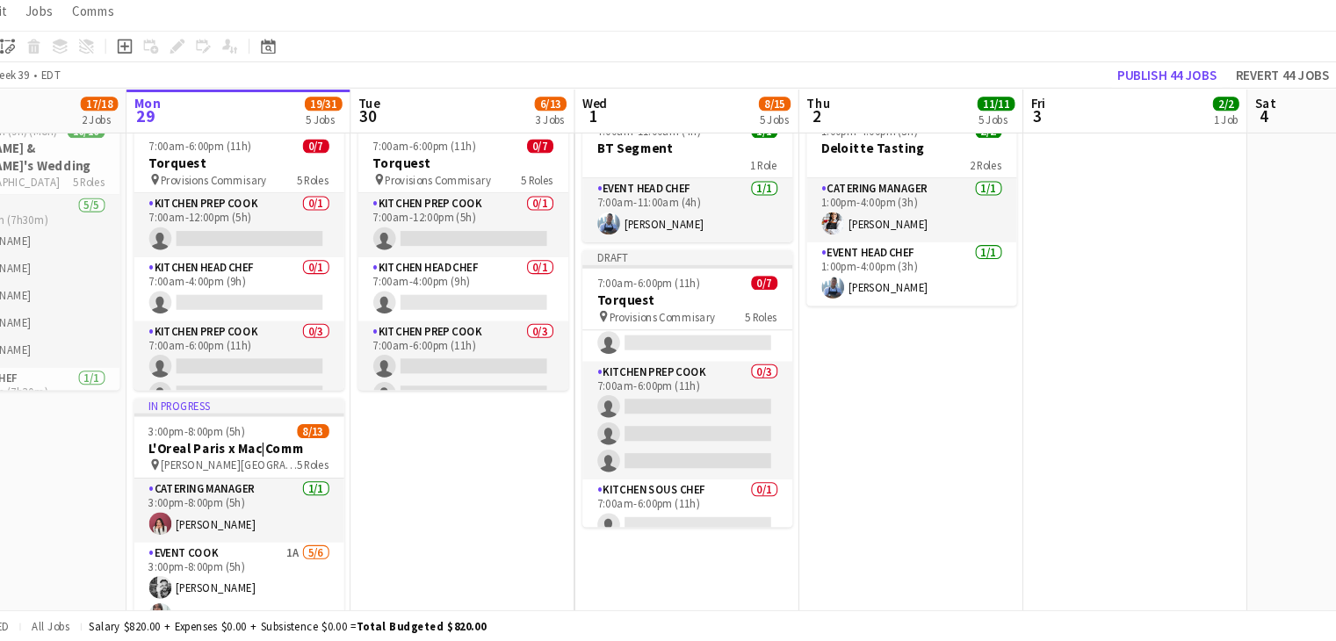
scroll to position [0, 0]
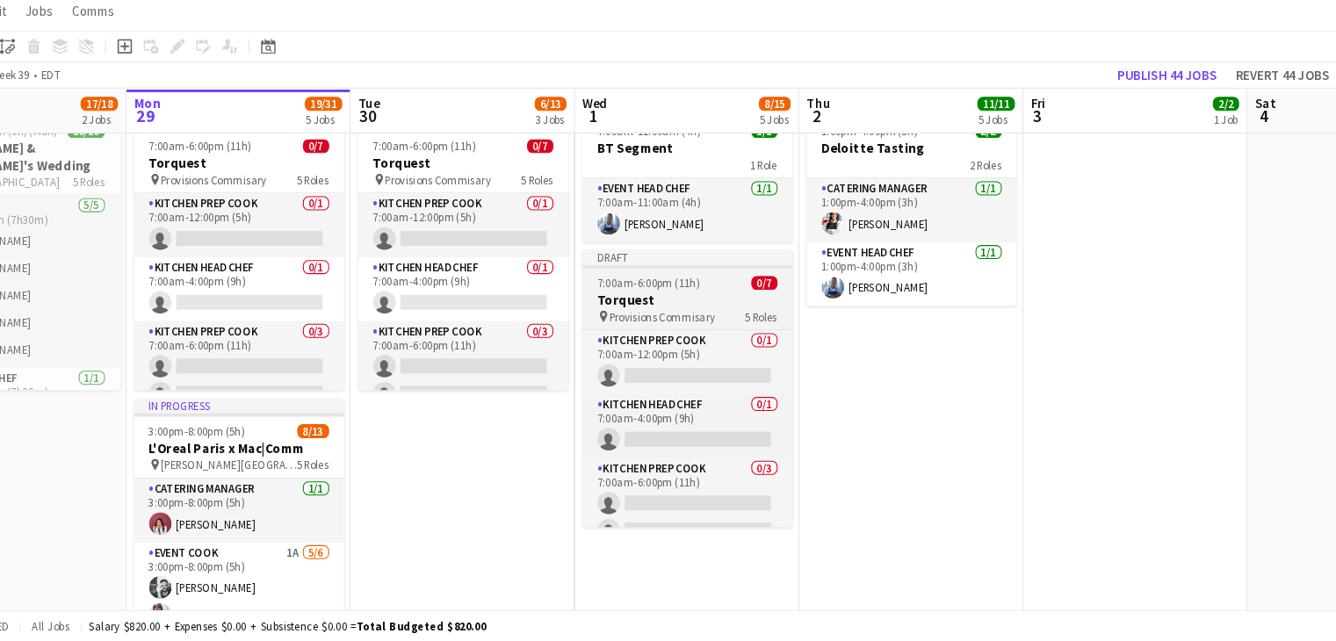
click at [713, 317] on h3 "Torquest" at bounding box center [713, 322] width 197 height 16
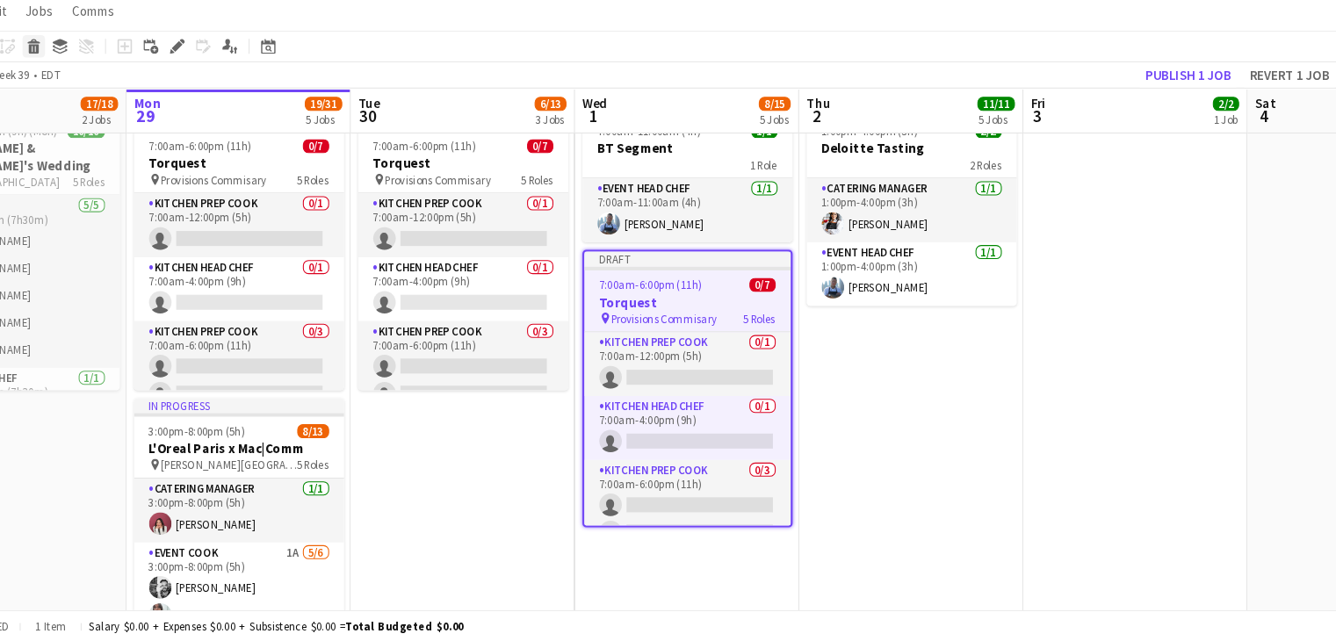
click at [96, 83] on icon "Delete" at bounding box center [102, 83] width 14 height 14
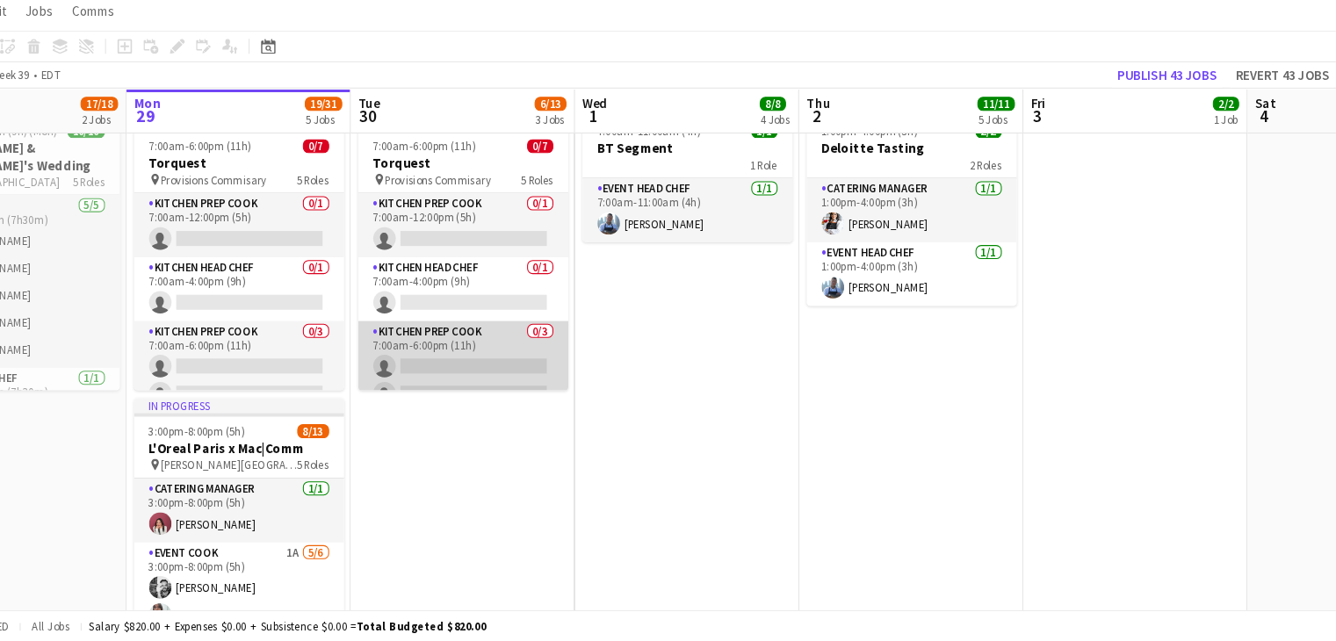
scroll to position [0, 636]
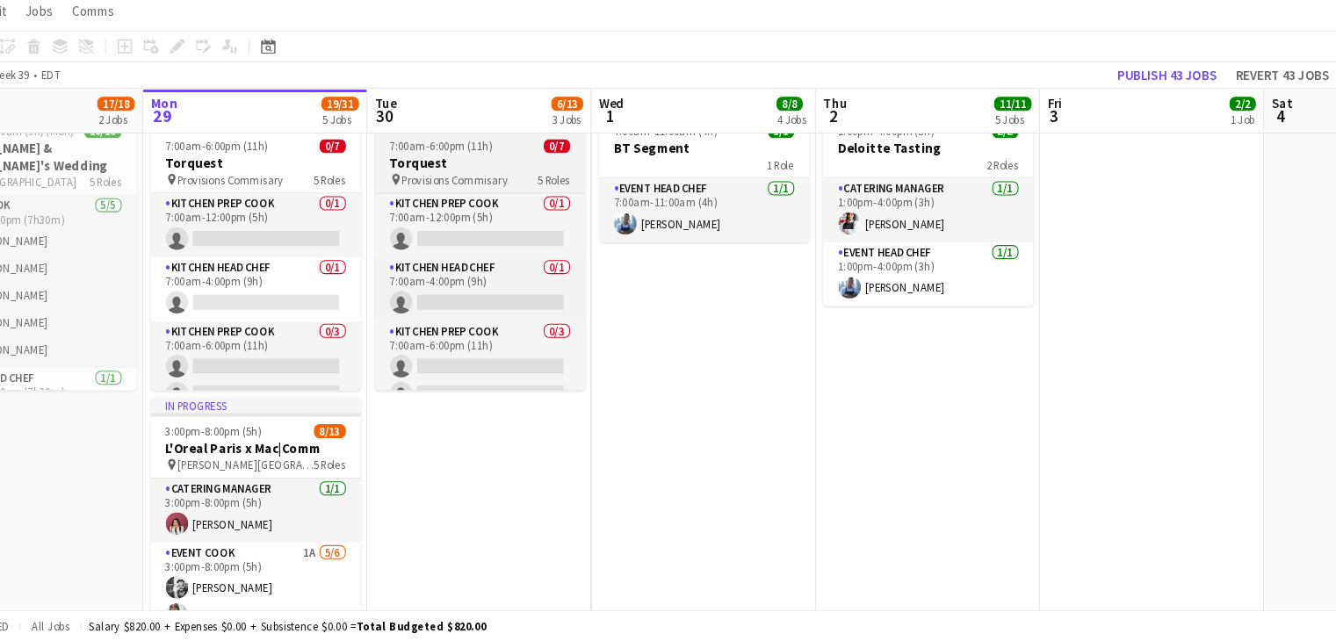
click at [527, 197] on h3 "Torquest" at bounding box center [519, 193] width 197 height 16
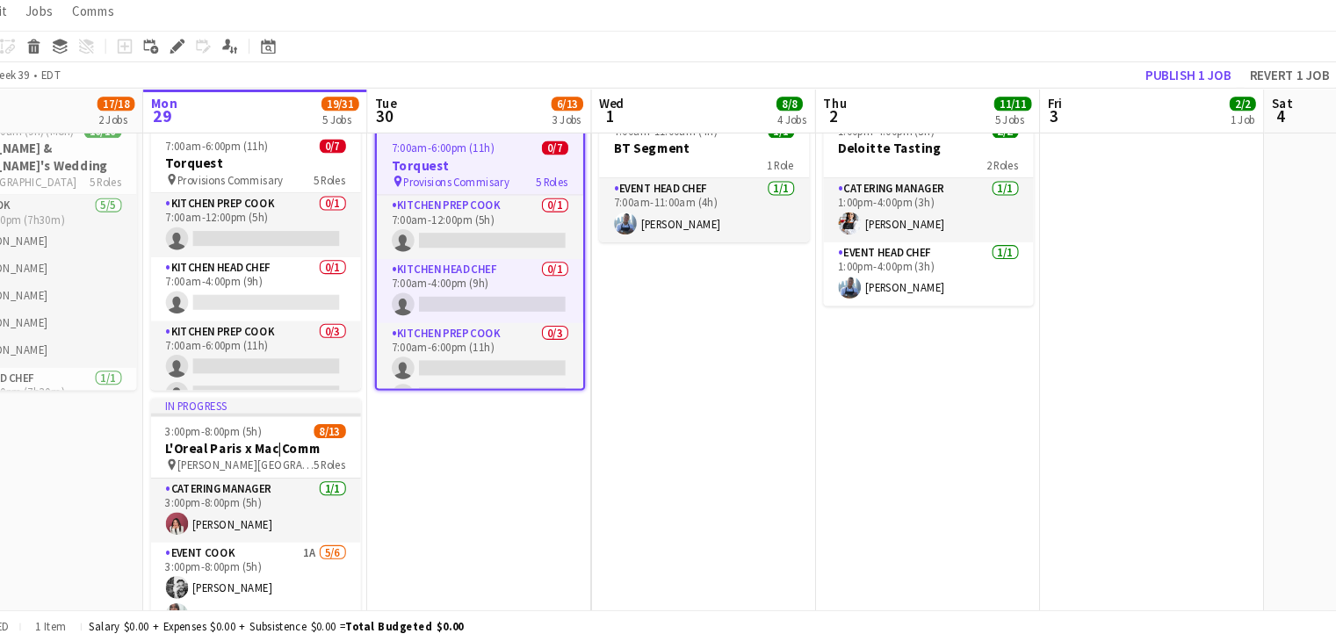
scroll to position [0, 432]
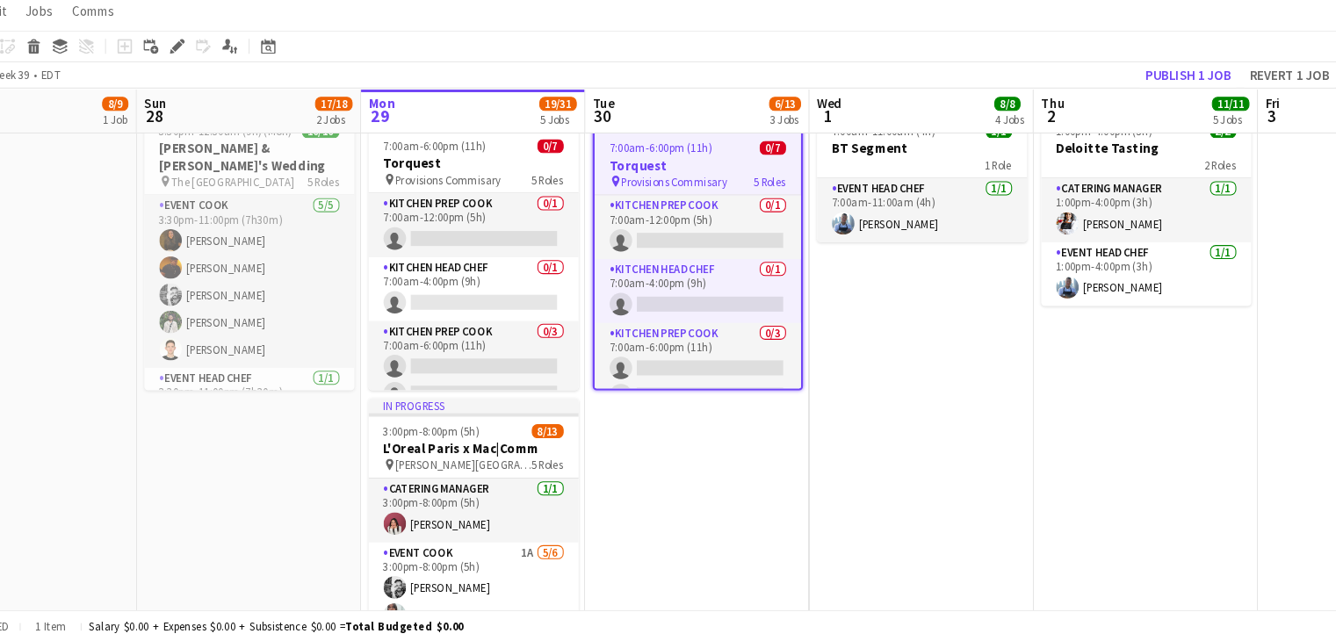
click at [527, 197] on h3 "Torquest" at bounding box center [512, 193] width 197 height 16
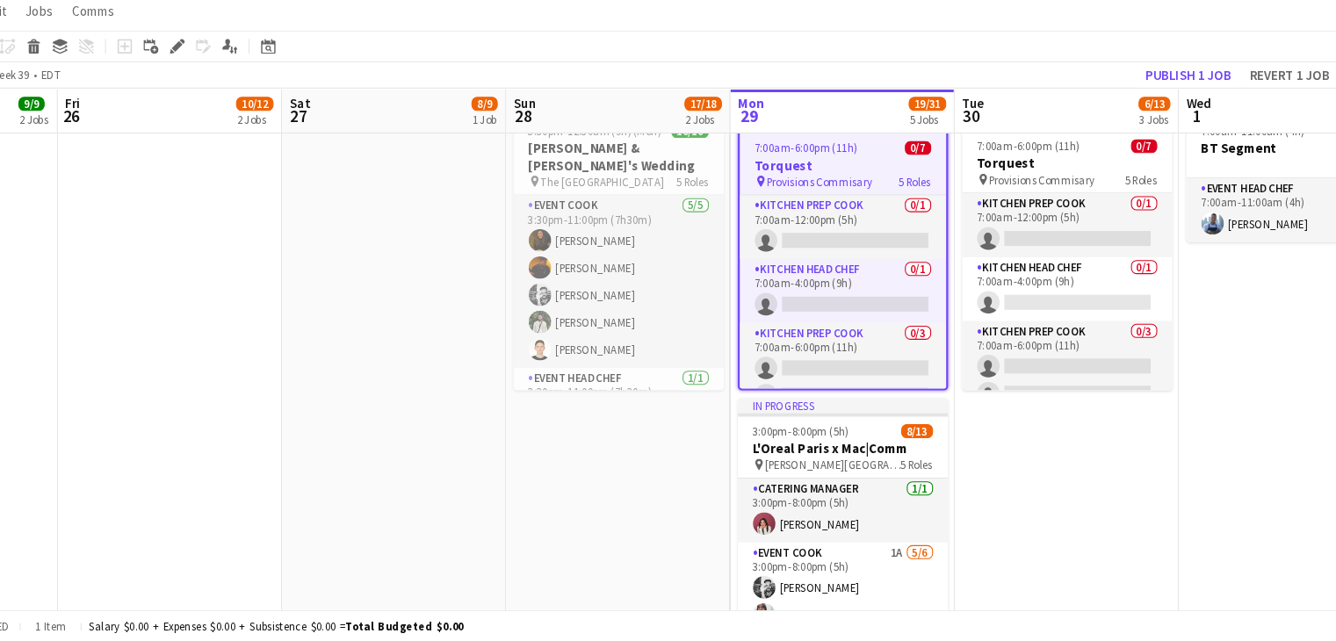
drag, startPoint x: 527, startPoint y: 197, endPoint x: 898, endPoint y: 205, distance: 371.6
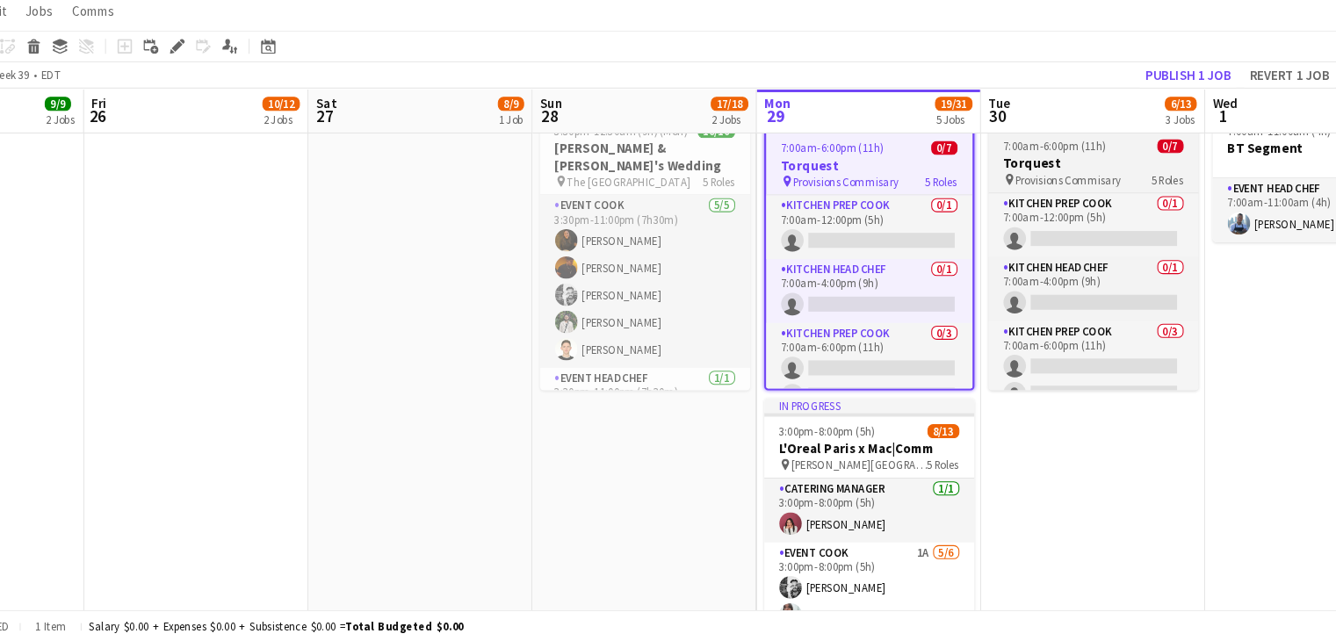
click at [1085, 178] on span "7:00am-6:00pm (11h)" at bounding box center [1057, 176] width 97 height 13
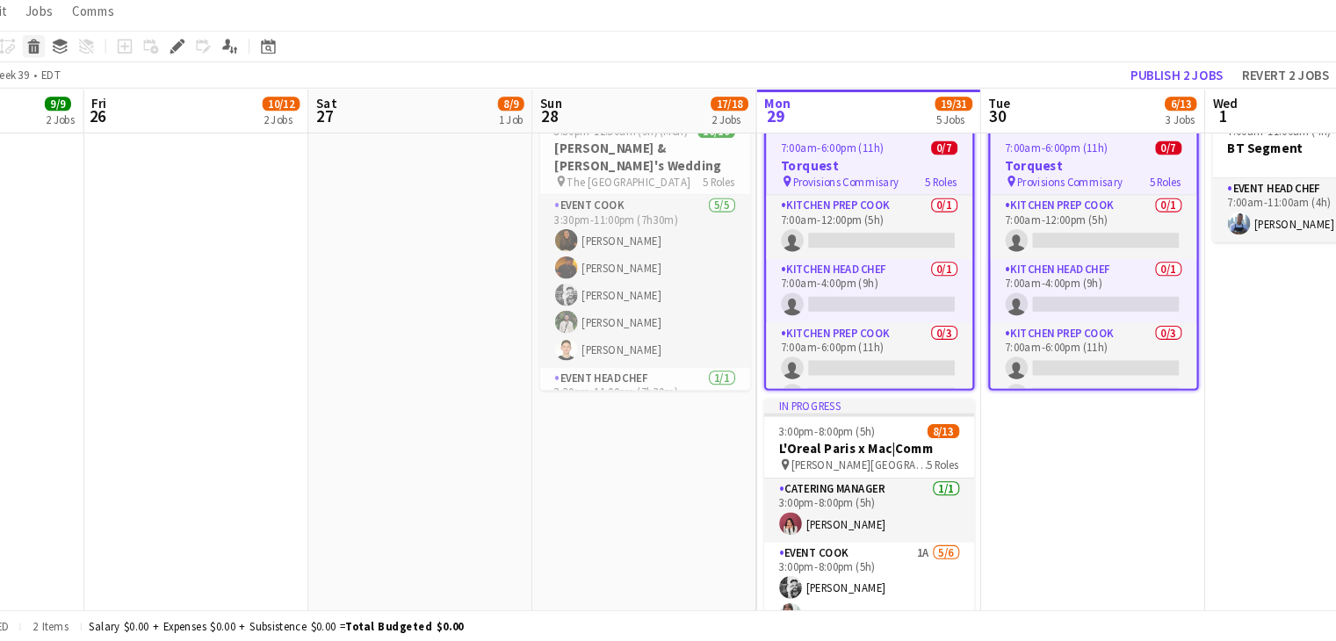
click at [96, 86] on icon "Delete" at bounding box center [102, 83] width 14 height 14
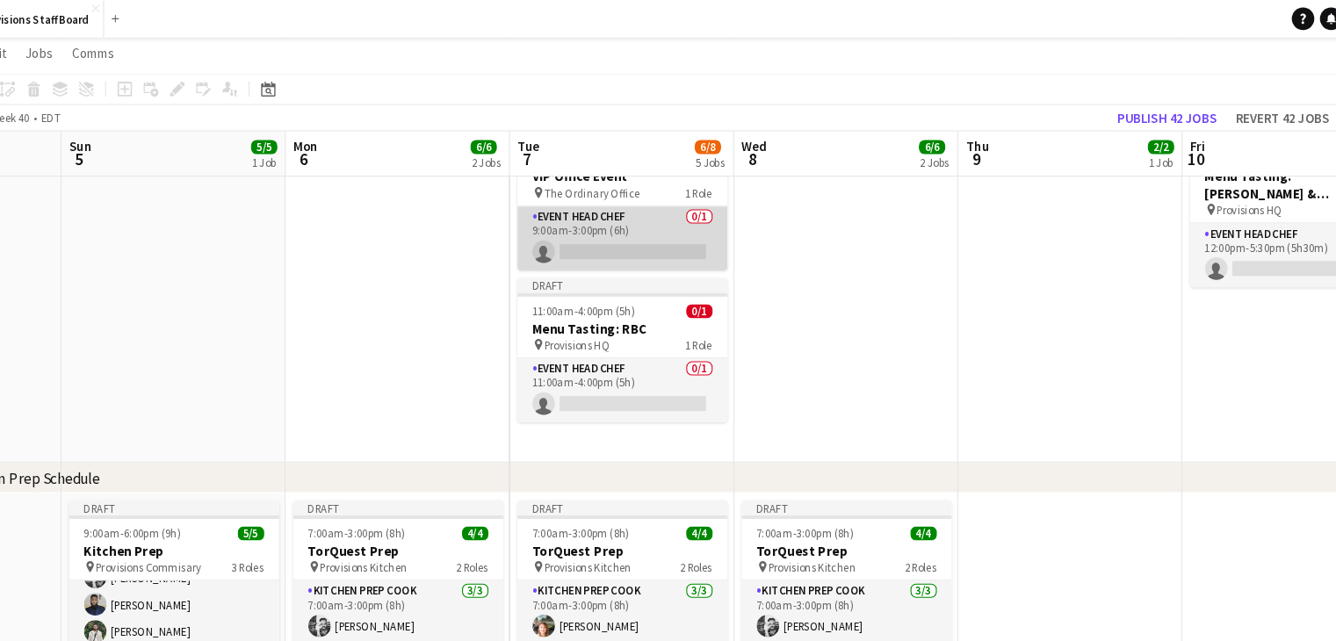
scroll to position [6, 0]
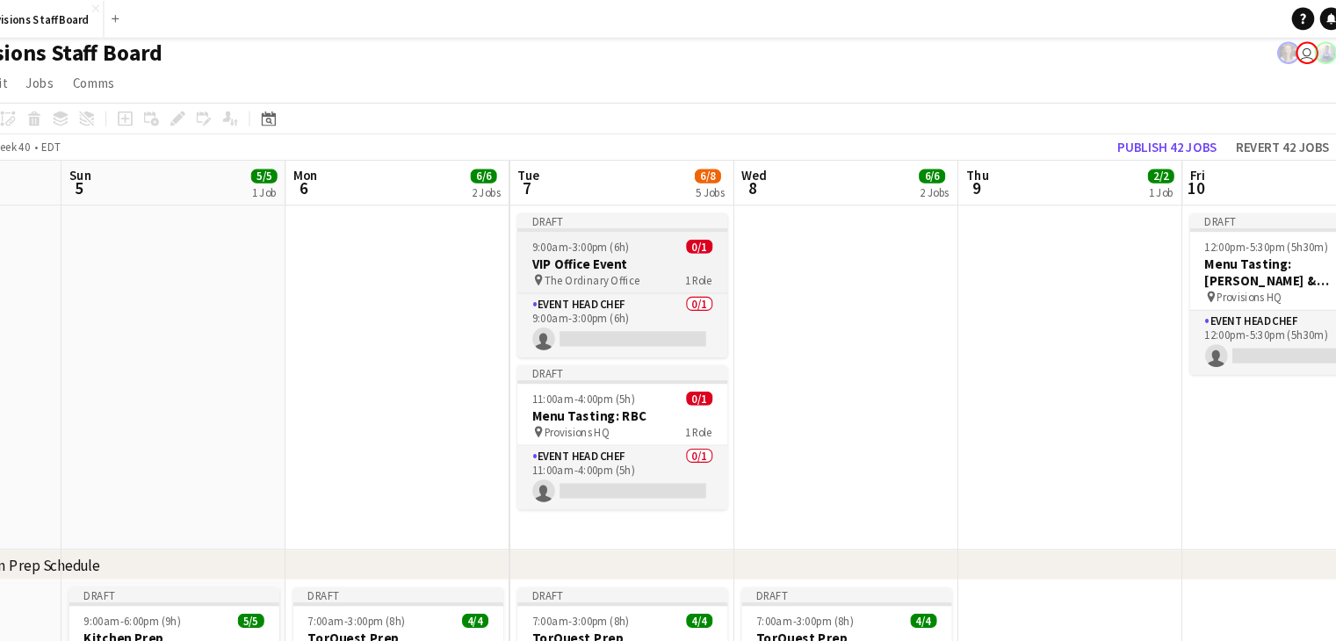
click at [645, 239] on h3 "VIP Office Event" at bounding box center [652, 247] width 197 height 16
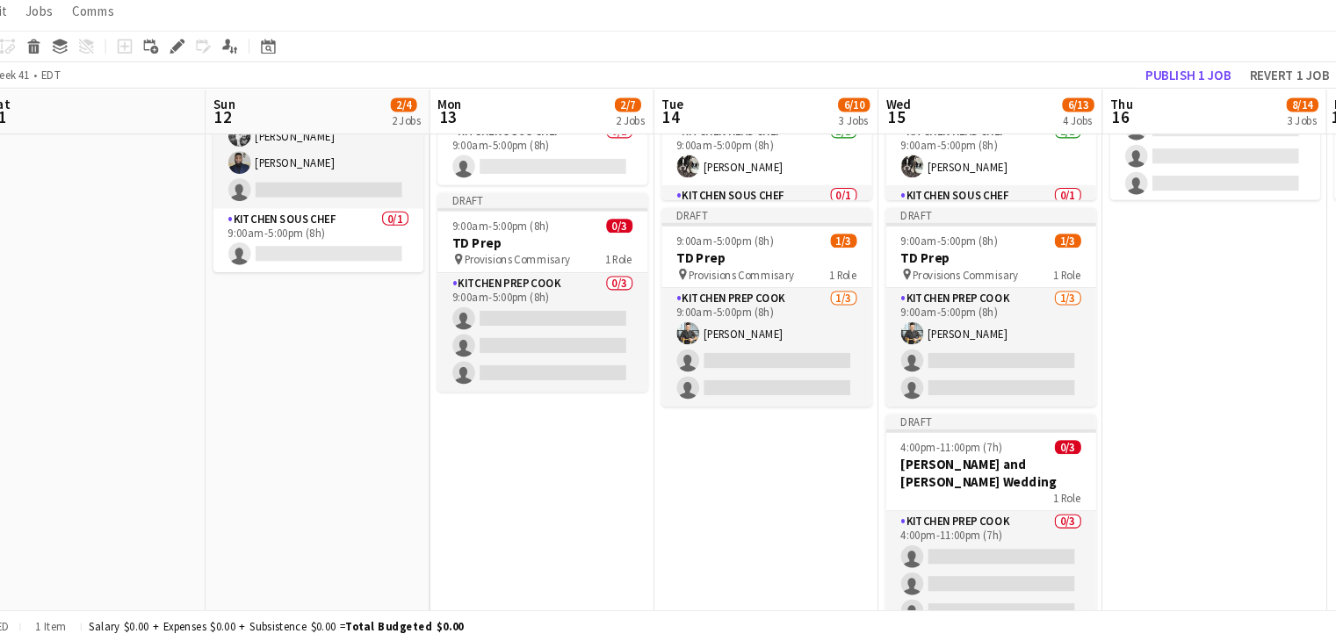
scroll to position [0, 788]
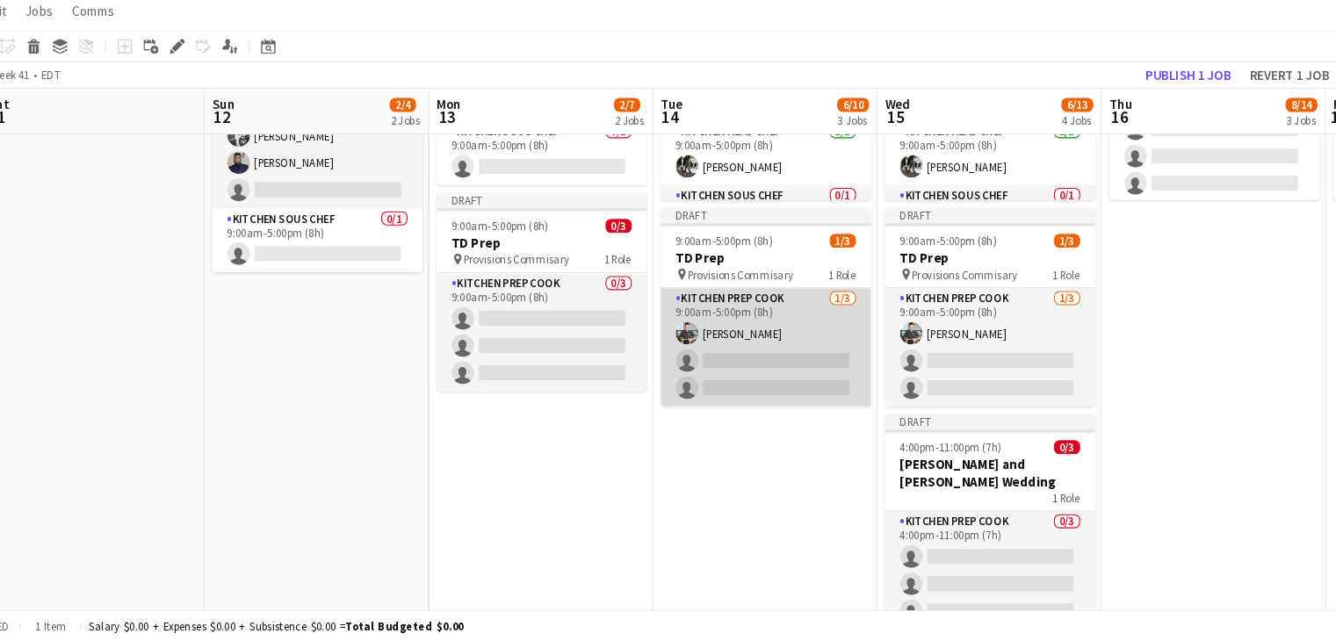
click at [786, 370] on app-card-role "Kitchen Prep Cook 1/3 9:00am-5:00pm (8h) Alec Kerr single-neutral-actions singl…" at bounding box center [786, 365] width 197 height 111
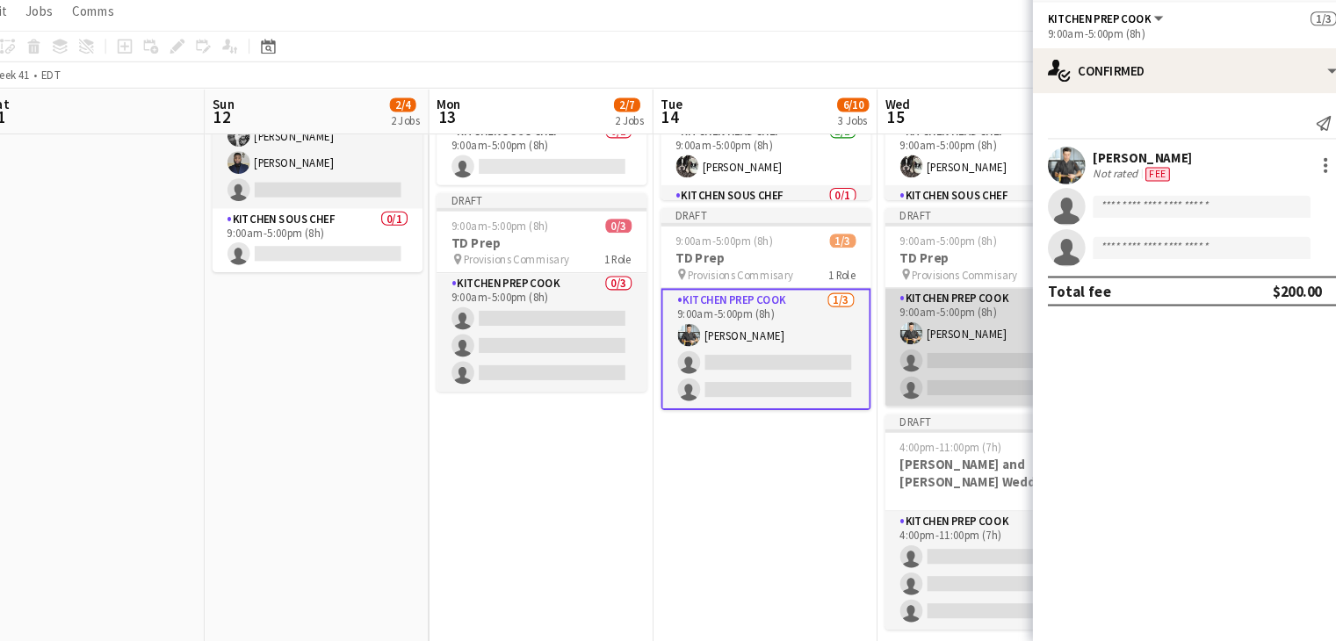
click at [971, 330] on app-card-role "Kitchen Prep Cook 1/3 9:00am-5:00pm (8h) Alec Kerr single-neutral-actions singl…" at bounding box center [996, 365] width 197 height 111
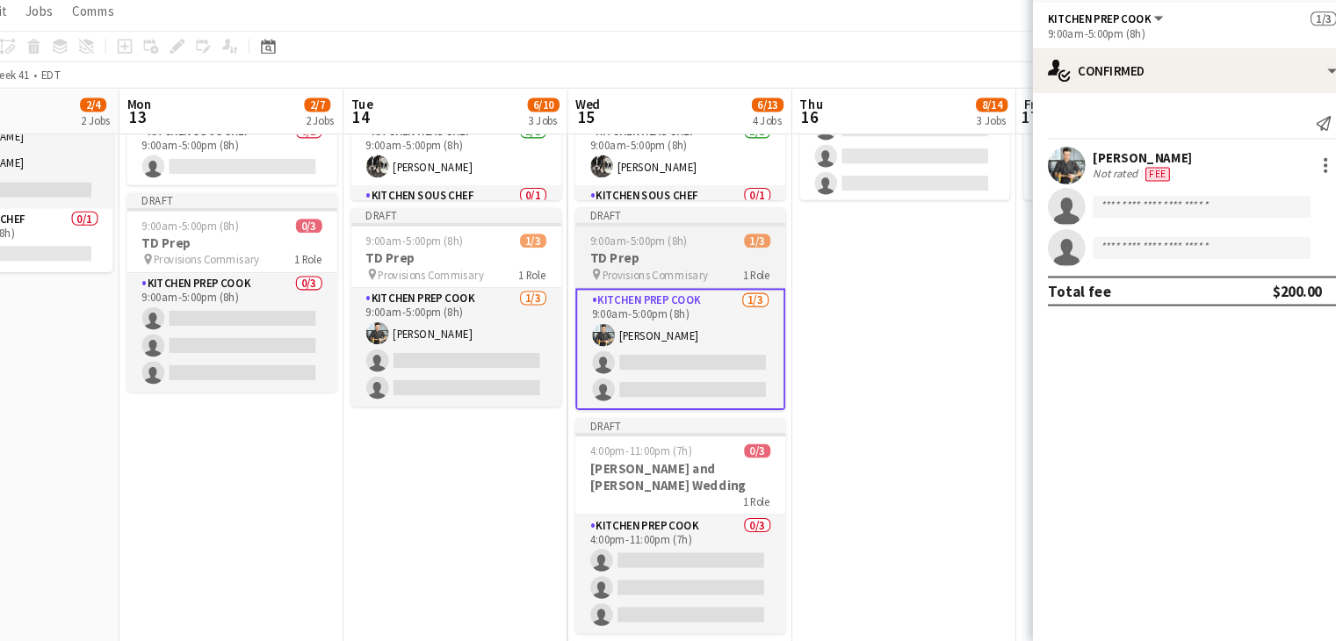
scroll to position [0, 659]
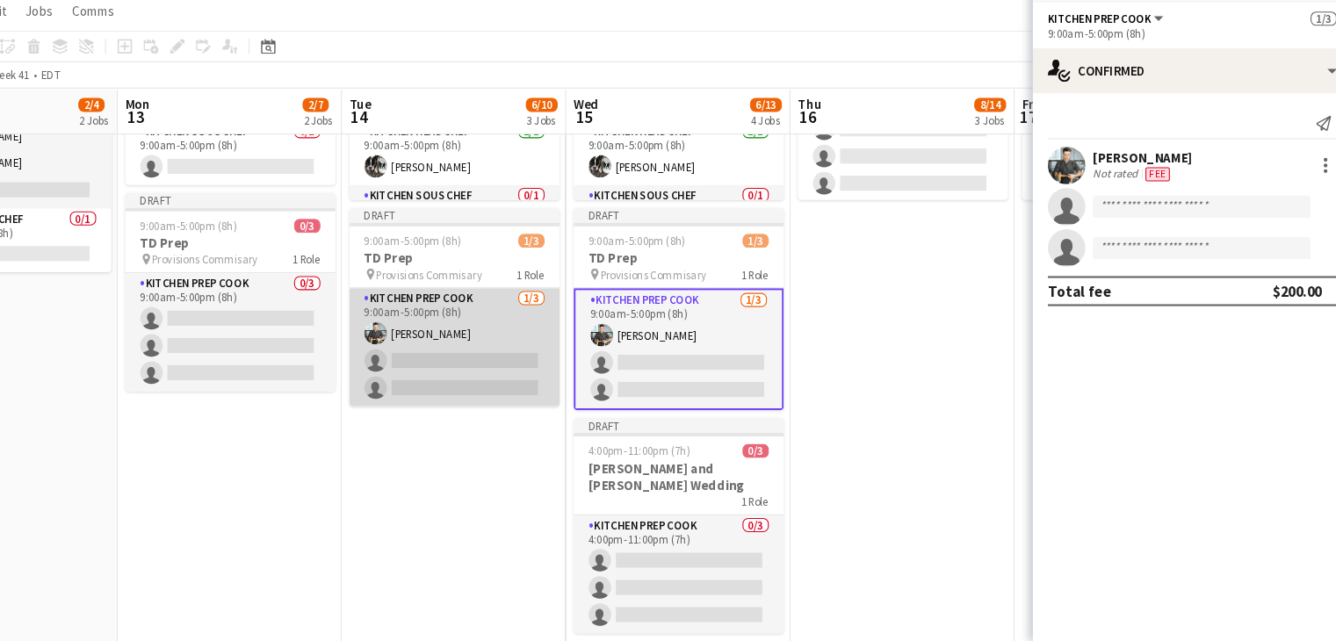
click at [535, 362] on app-card-role "Kitchen Prep Cook 1/3 9:00am-5:00pm (8h) Alec Kerr single-neutral-actions singl…" at bounding box center [495, 365] width 197 height 111
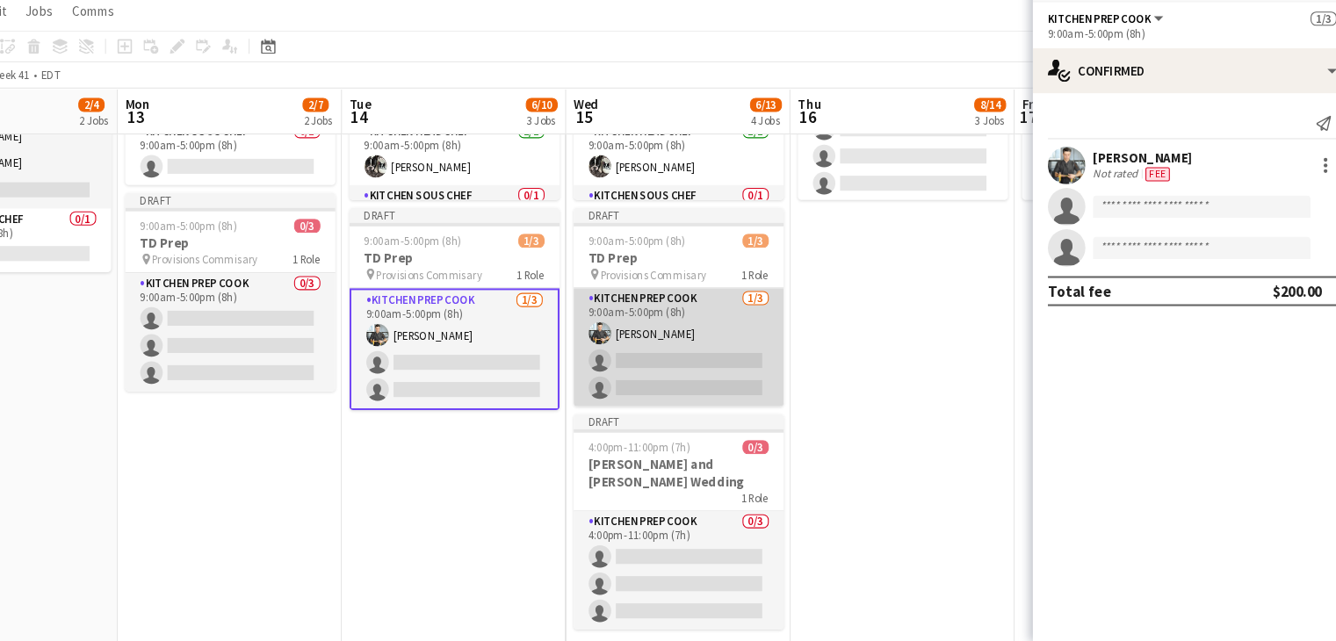
click at [665, 333] on app-card-role "Kitchen Prep Cook 1/3 9:00am-5:00pm (8h) Alec Kerr single-neutral-actions singl…" at bounding box center [705, 365] width 197 height 111
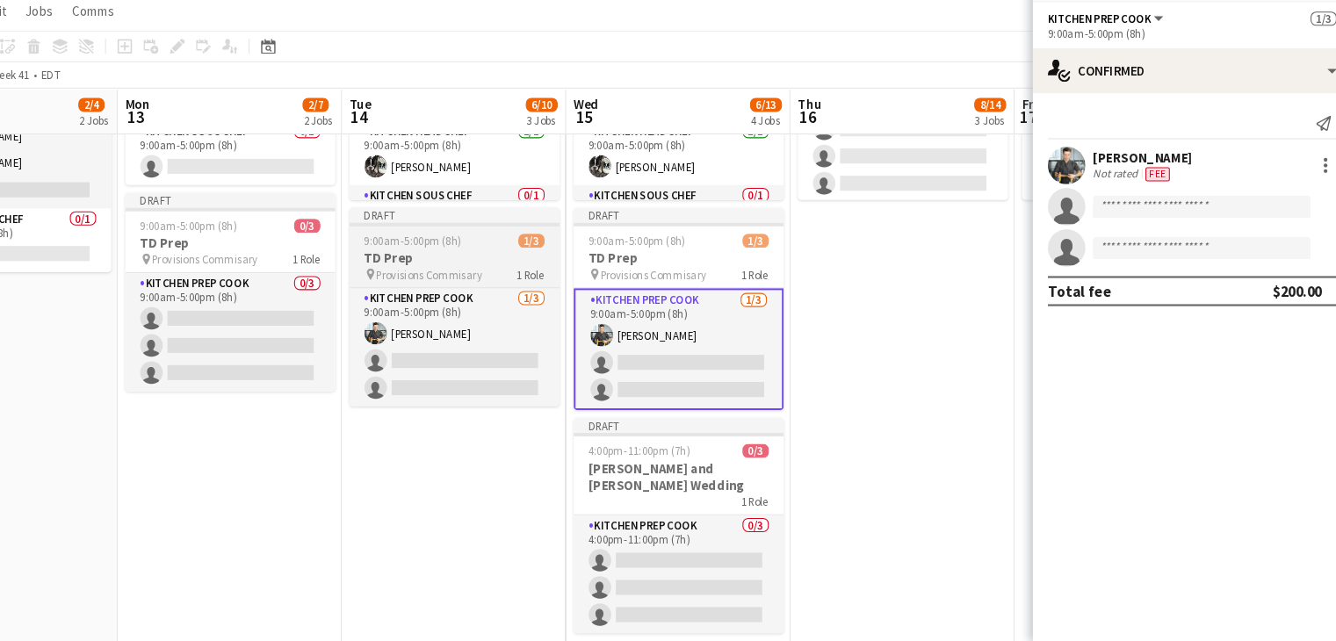
click at [472, 281] on h3 "TD Prep" at bounding box center [495, 282] width 197 height 16
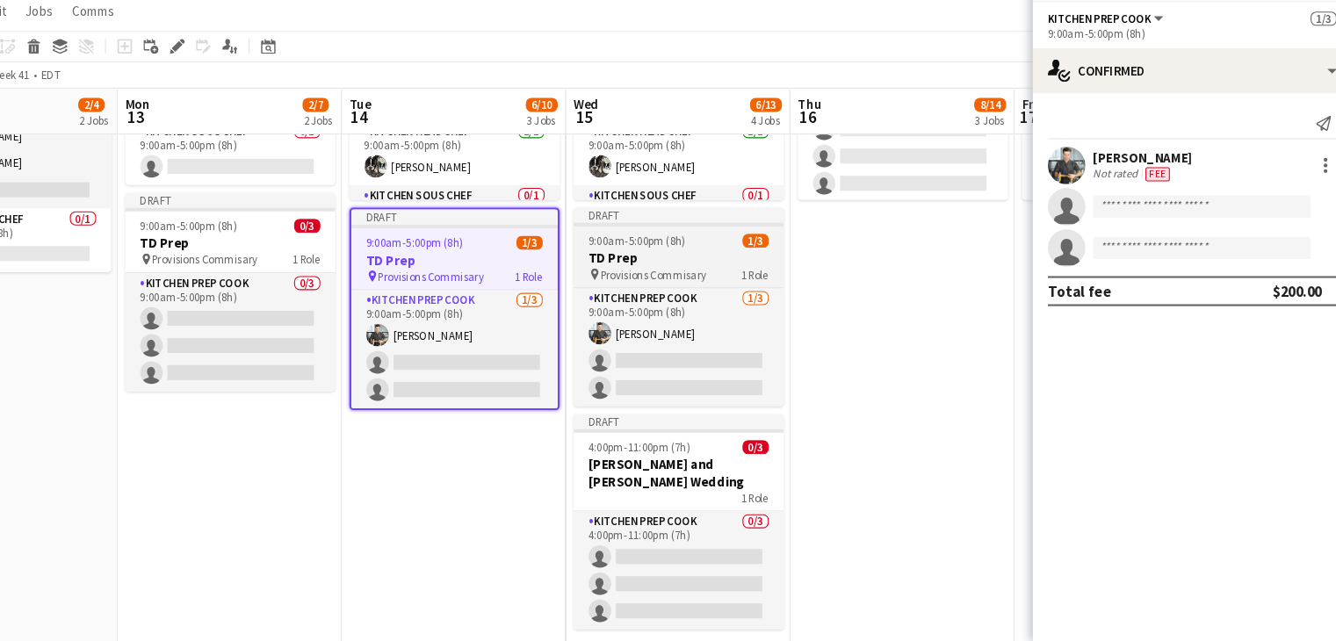
click at [706, 275] on h3 "TD Prep" at bounding box center [705, 282] width 197 height 16
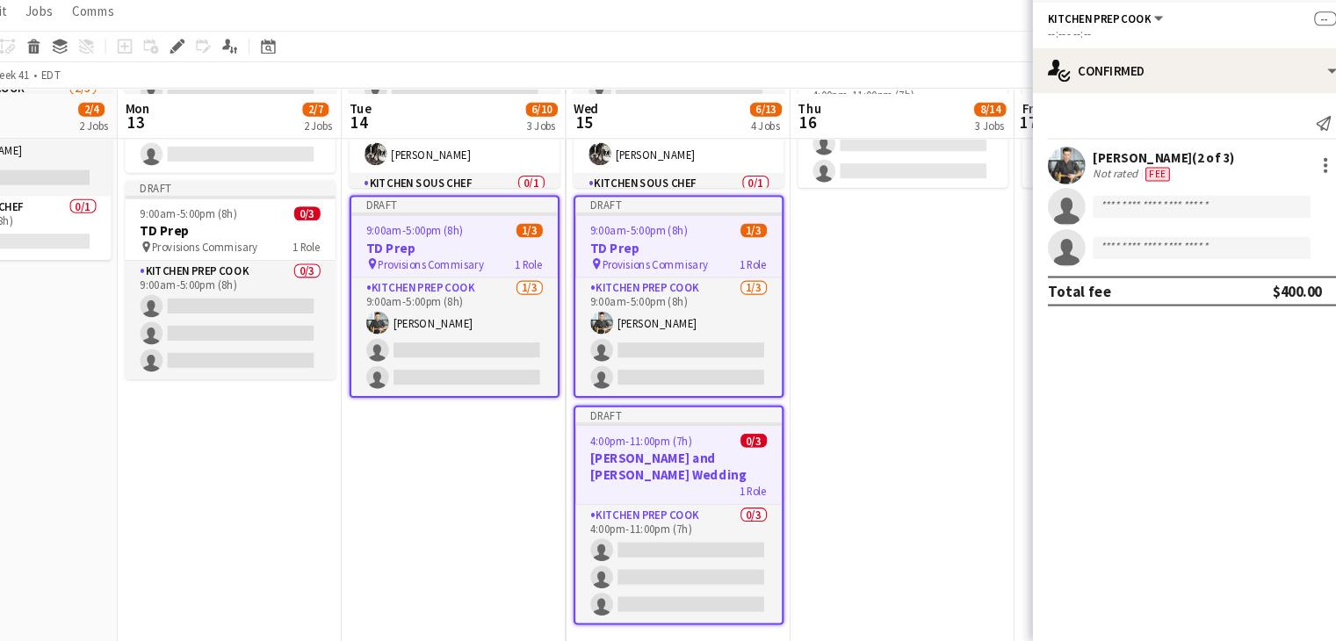
scroll to position [849, 0]
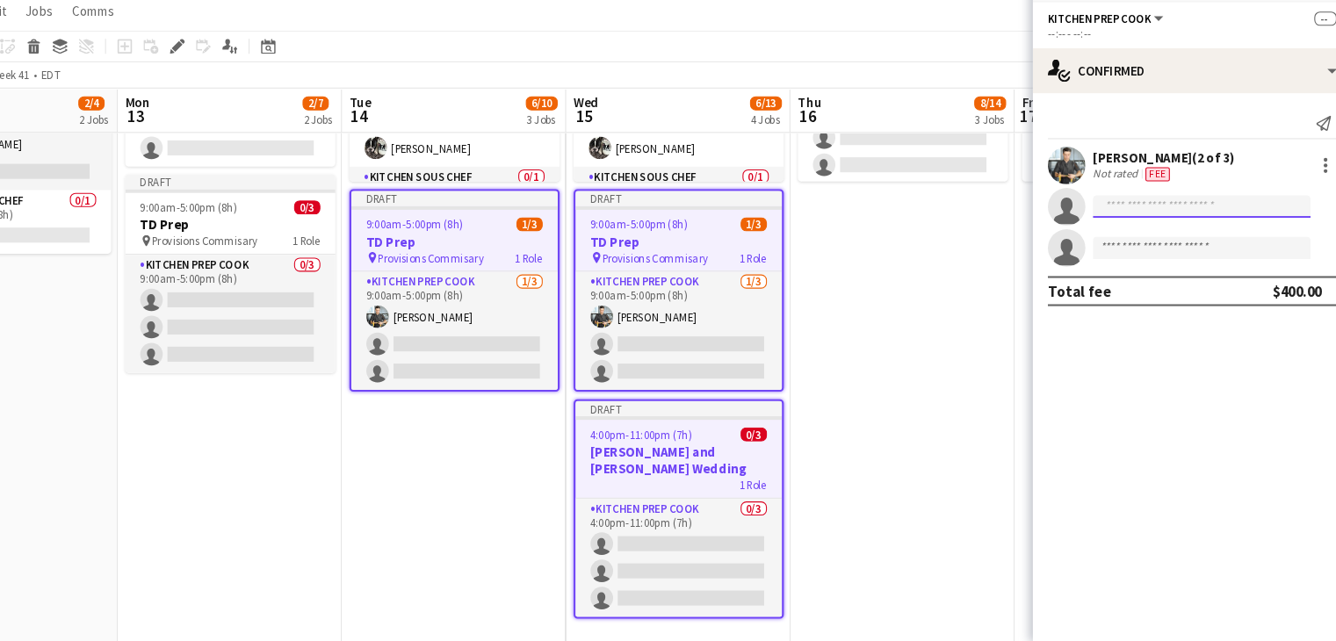
click at [1139, 232] on input at bounding box center [1195, 233] width 204 height 21
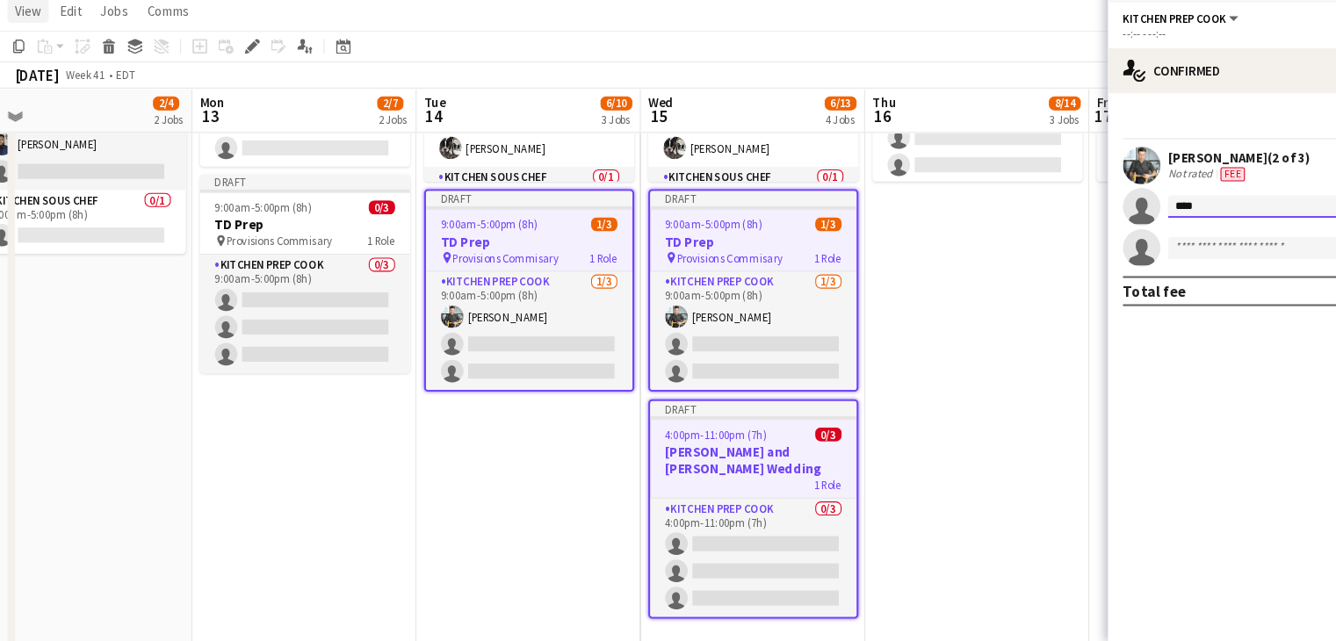
type input "****"
click at [489, 493] on app-date-cell "Draft 7:00am-5:00pm (10h) 3/5 TorQuest Prep pin Provisions Kitchen 3 Roles Kitc…" at bounding box center [495, 297] width 210 height 707
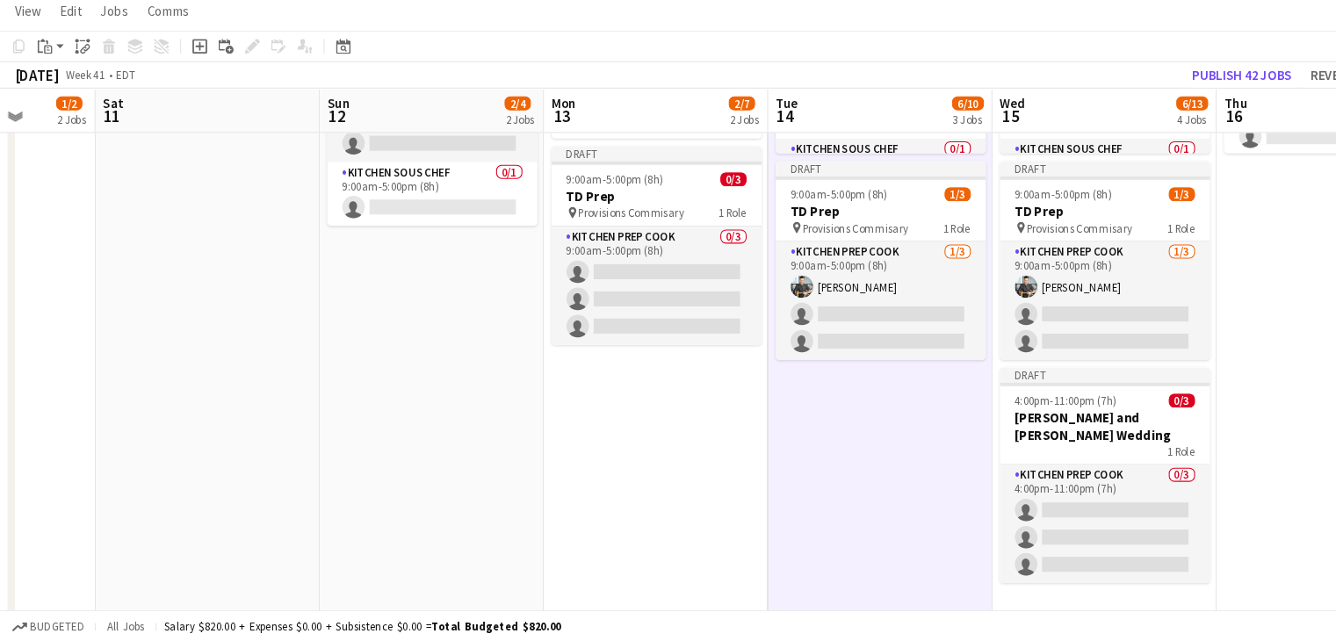
scroll to position [0, 540]
click at [420, 348] on app-date-cell "Draft New job Draft 7:00am-5:00pm (10h) 2/4 TorQuest Prep pin Provisions Kitche…" at bounding box center [404, 270] width 210 height 707
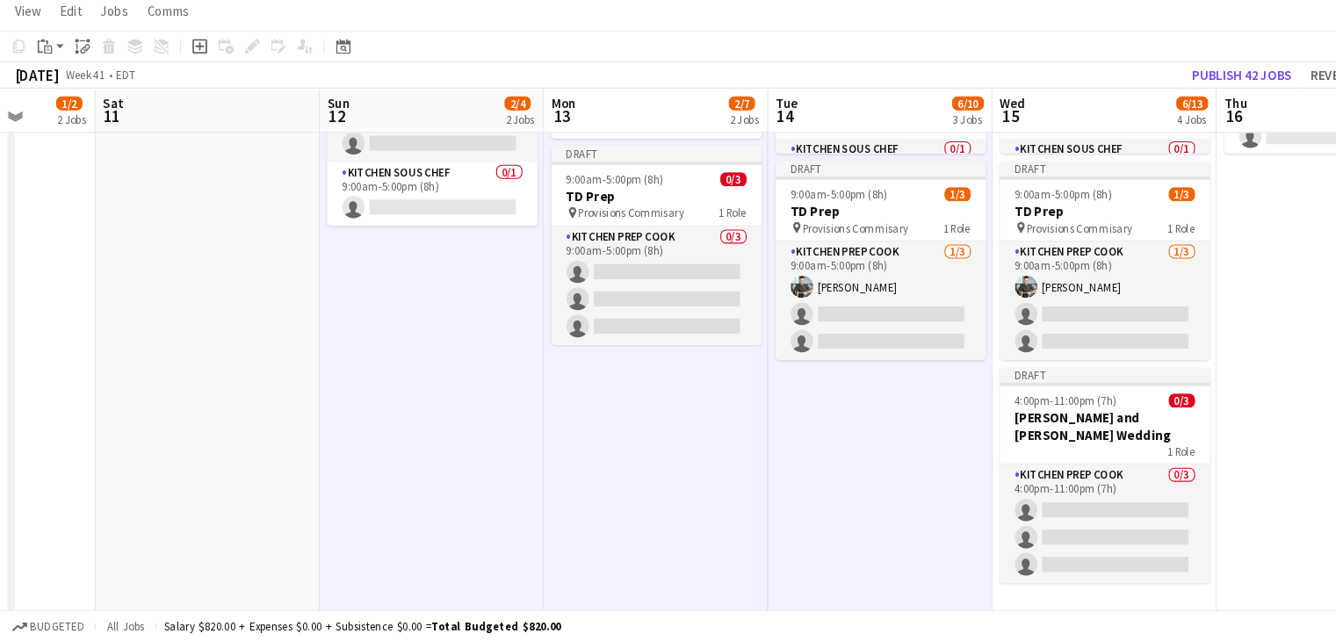
click at [617, 436] on app-date-cell "Draft 7:00am-5:00pm (10h) 2/4 TorQuest Prep pin Provisions Kitchen 2 Roles Kitc…" at bounding box center [614, 270] width 210 height 707
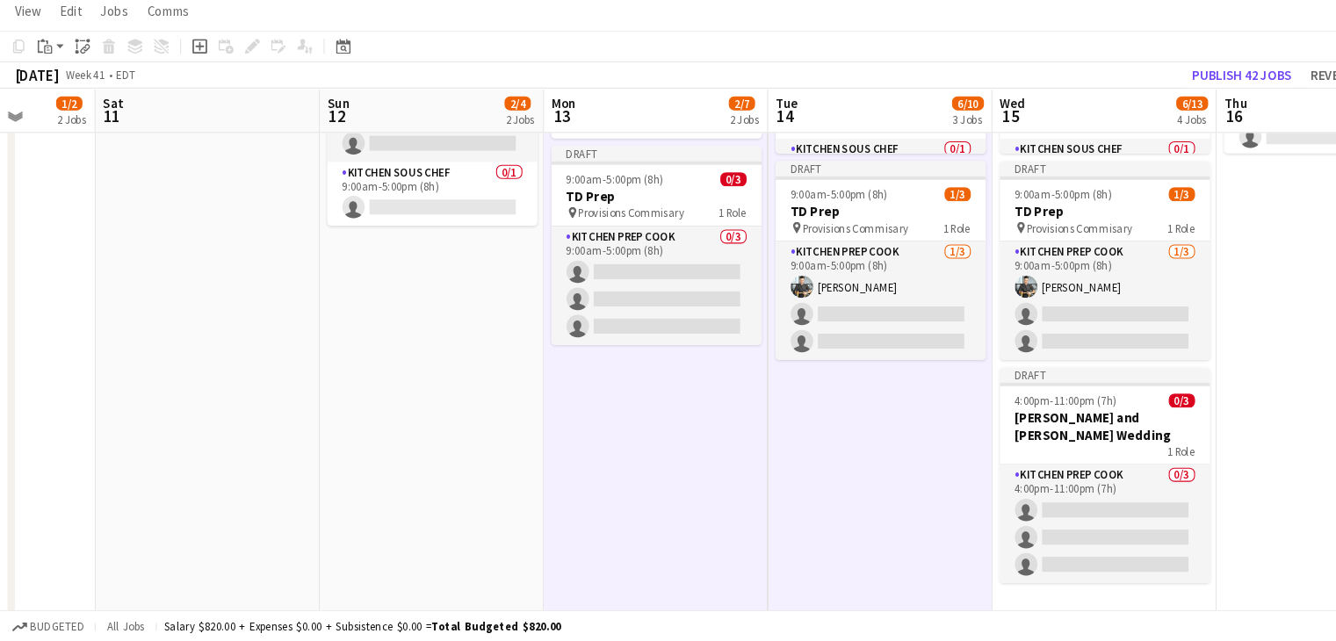
click at [448, 357] on app-date-cell "Draft New job Draft 7:00am-5:00pm (10h) 2/4 TorQuest Prep pin Provisions Kitche…" at bounding box center [404, 270] width 210 height 707
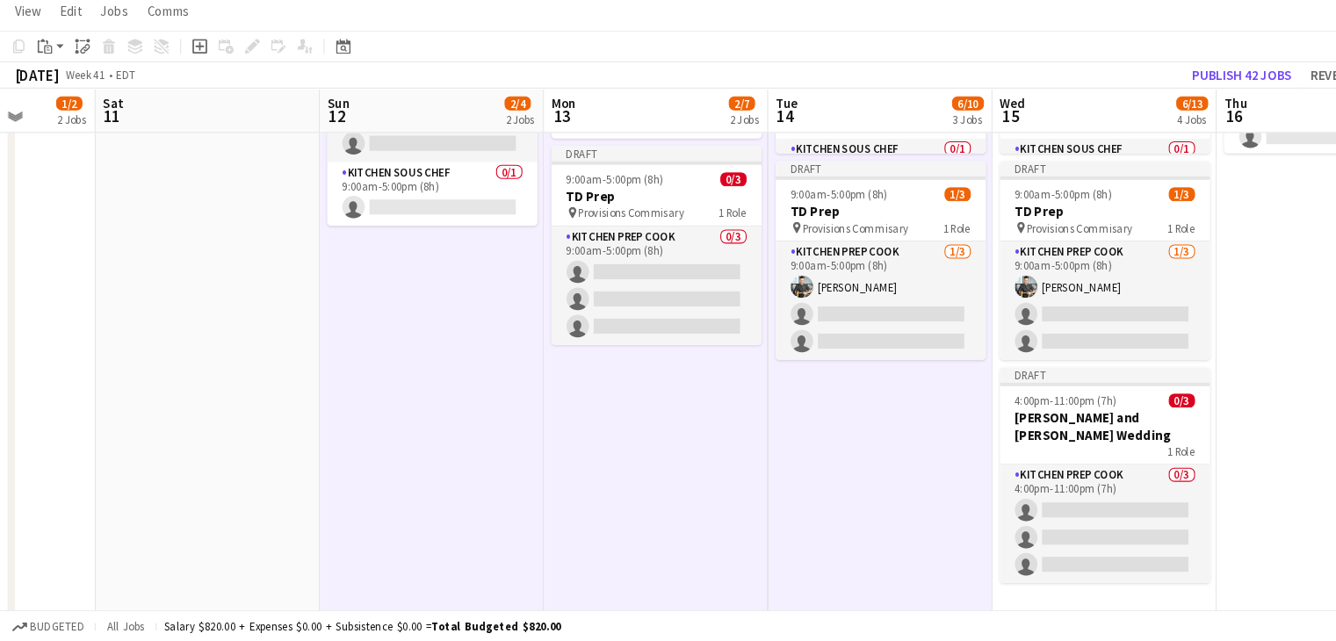
click at [354, 328] on app-date-cell "Draft New job Draft 7:00am-5:00pm (10h) 2/4 TorQuest Prep pin Provisions Kitche…" at bounding box center [404, 270] width 210 height 707
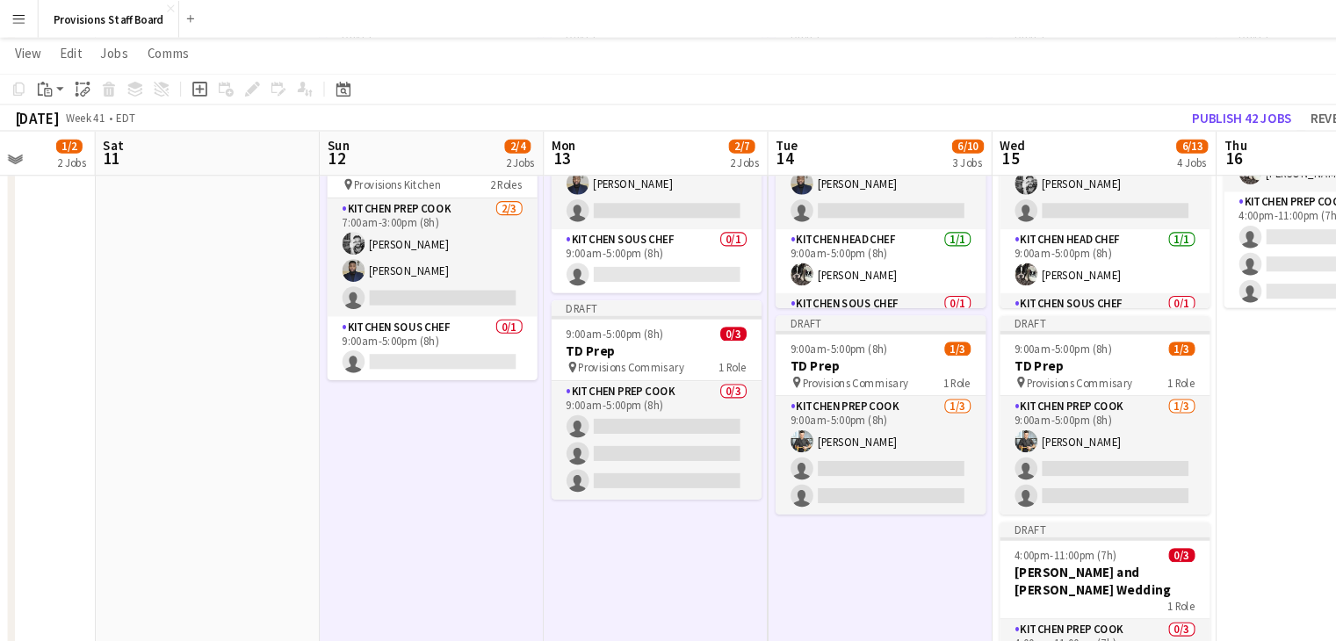
scroll to position [771, 0]
click at [397, 452] on app-date-cell "Draft New job Draft 7:00am-5:00pm (10h) 2/4 TorQuest Prep pin Provisions Kitche…" at bounding box center [404, 376] width 210 height 707
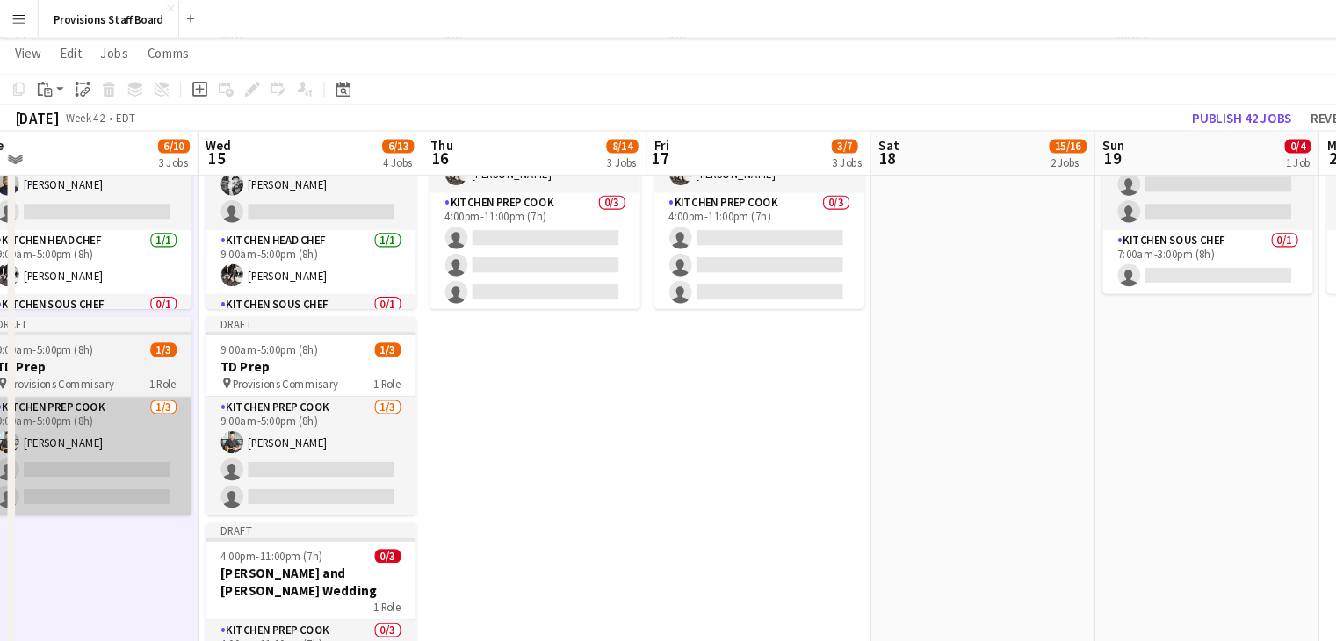
scroll to position [0, 592]
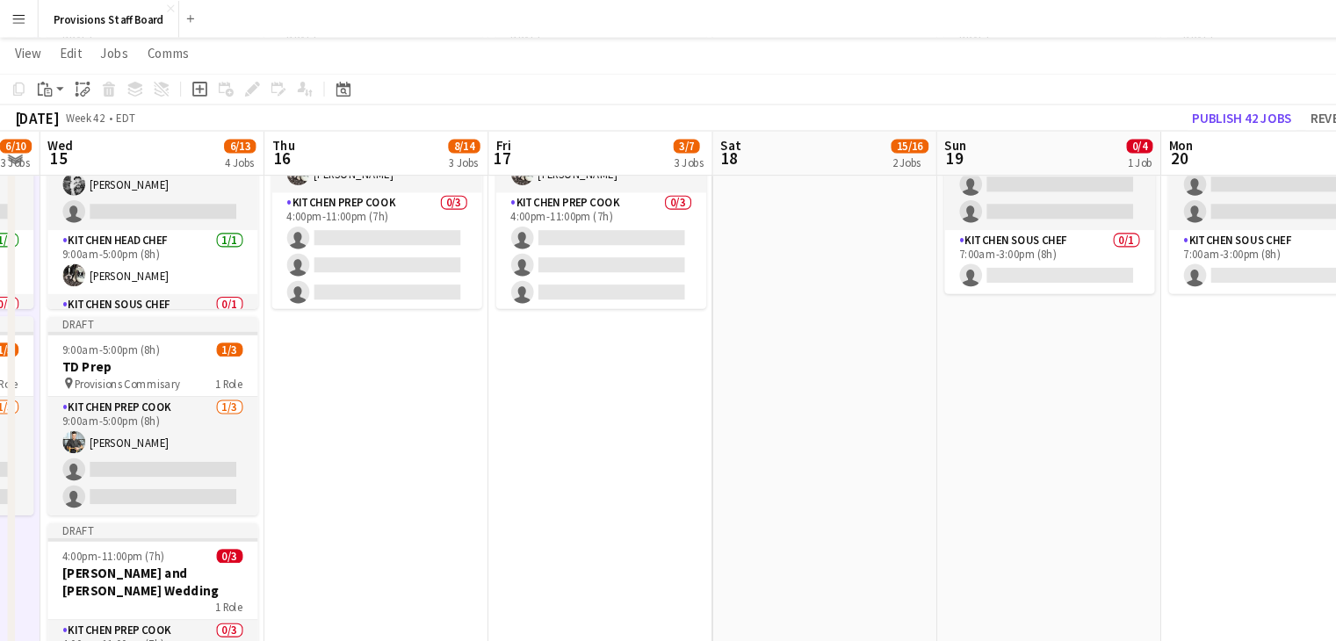
click at [996, 401] on app-date-cell "Draft 7:00am-3:00pm (8h) 0/4 TorQuest Prep pin Provisions Kitchen 2 Roles Kitch…" at bounding box center [982, 376] width 210 height 707
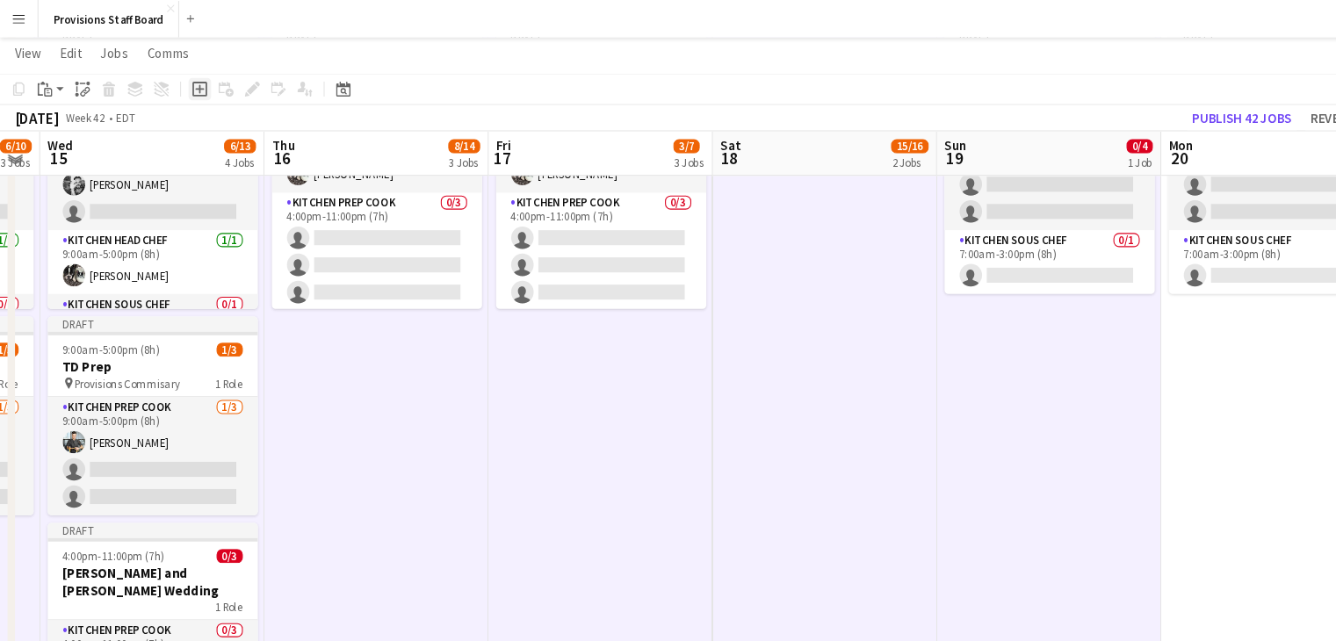
click at [184, 79] on icon "Add job" at bounding box center [187, 83] width 14 height 14
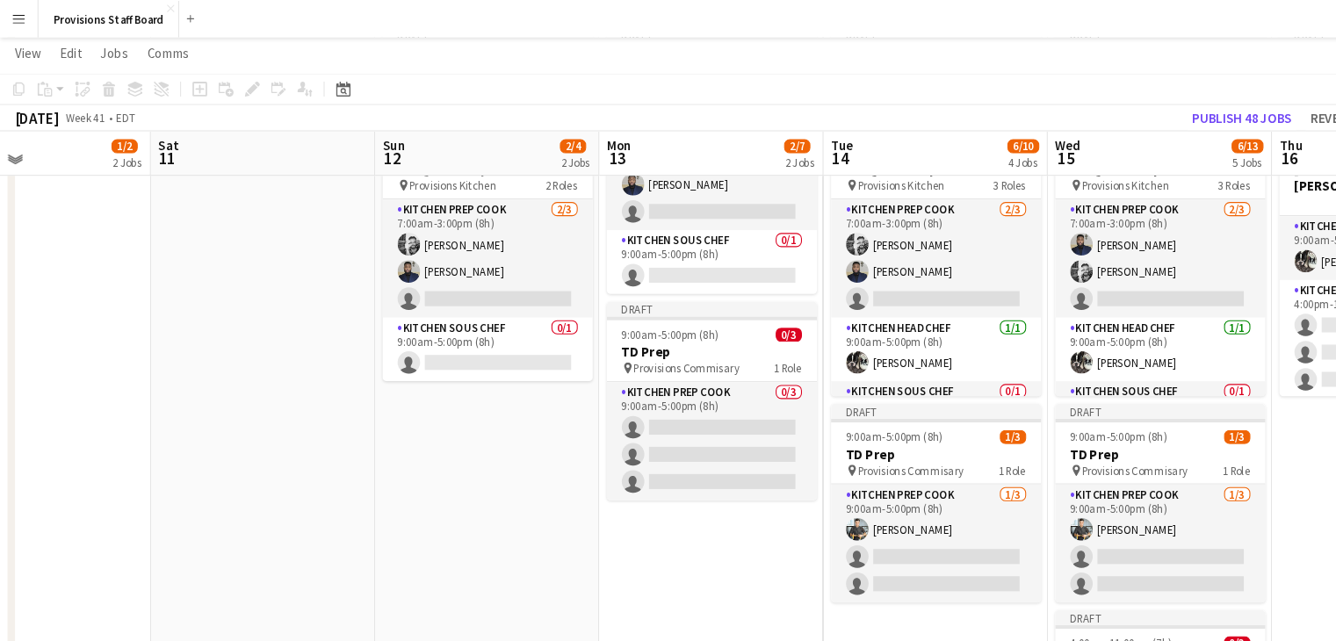
scroll to position [0, 488]
click at [455, 400] on app-date-cell "Draft New job Draft 7:00am-5:00pm (10h) 2/4 TorQuest Prep pin Provisions Kitche…" at bounding box center [456, 417] width 210 height 789
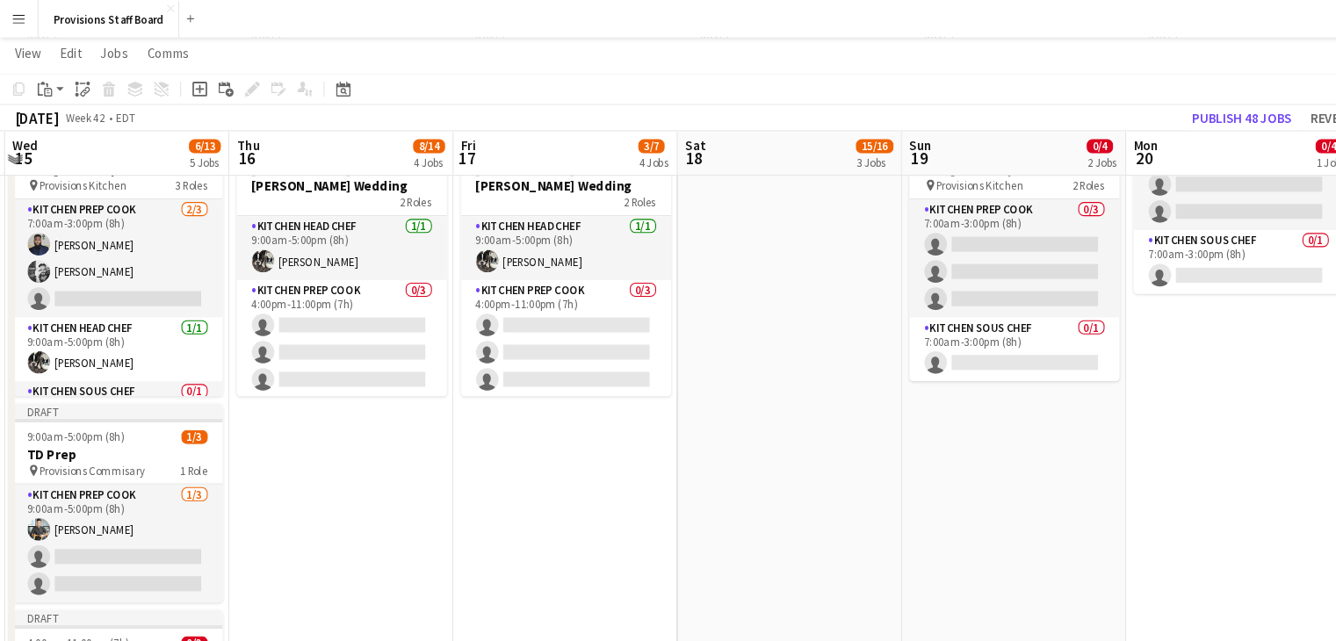
scroll to position [0, 701]
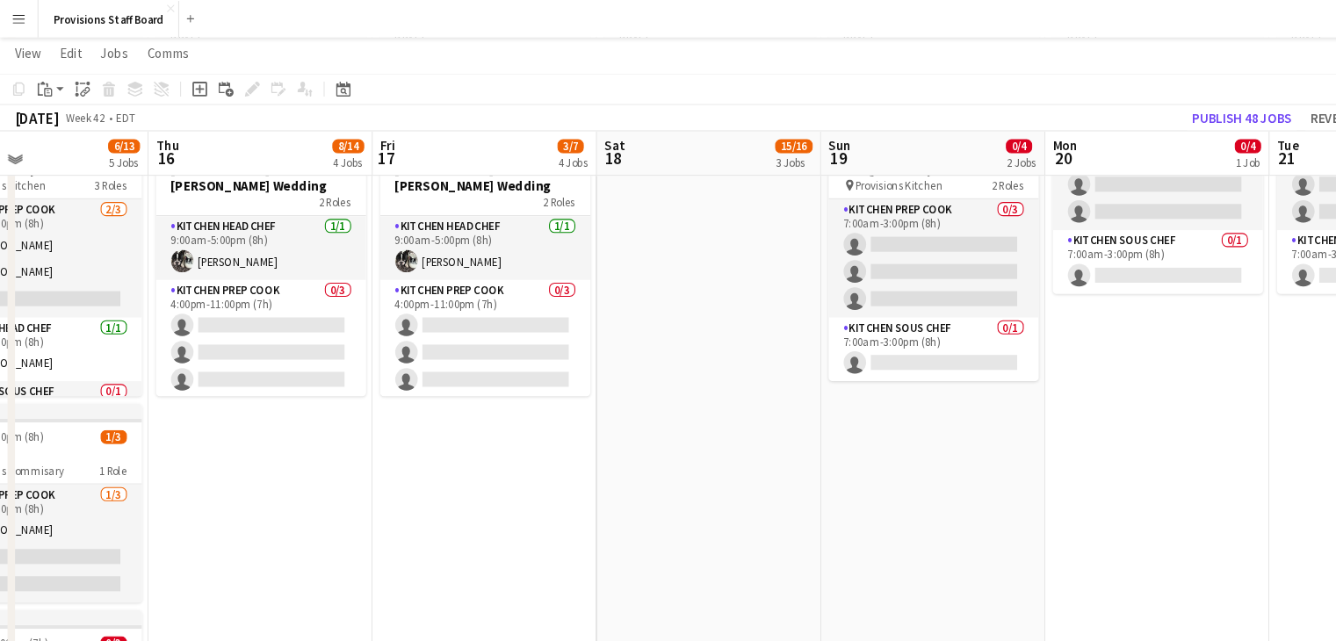
click at [823, 493] on app-date-cell "Draft New job Draft 7:00am-3:00pm (8h) 0/4 TorQuest Prep pin Provisions Kitchen…" at bounding box center [873, 417] width 210 height 789
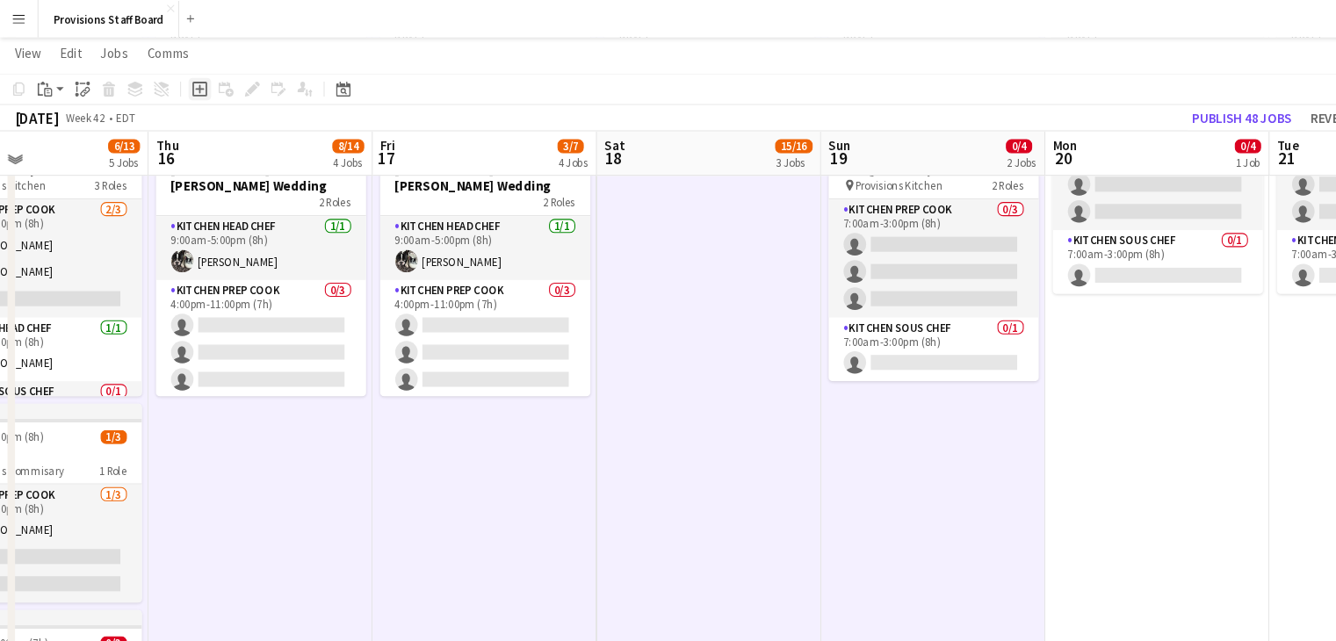
click at [184, 79] on icon "Add job" at bounding box center [187, 83] width 14 height 14
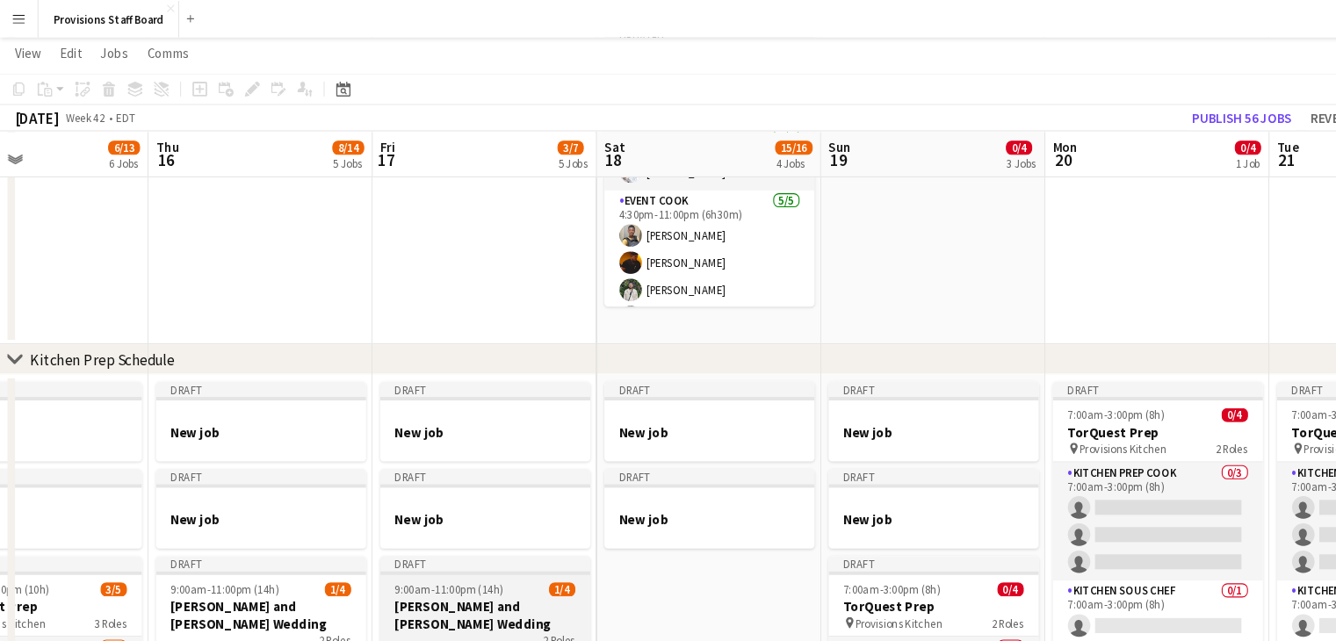
scroll to position [573, 0]
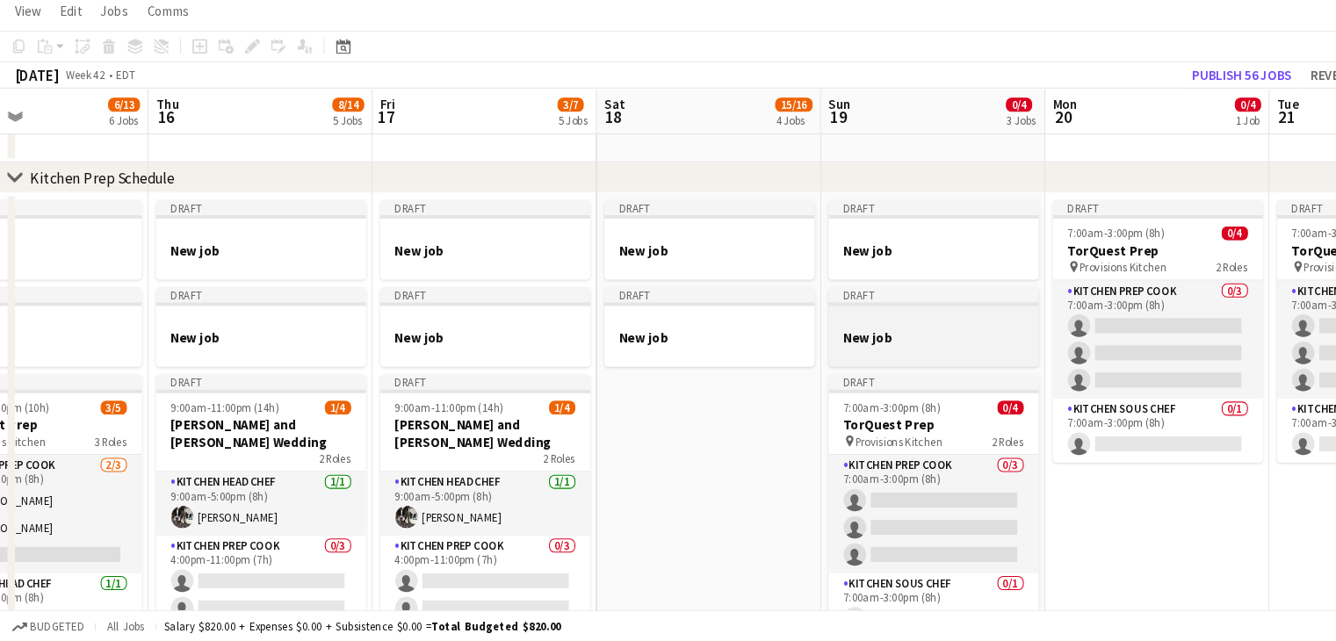
click at [904, 352] on h3 "New job" at bounding box center [873, 357] width 197 height 16
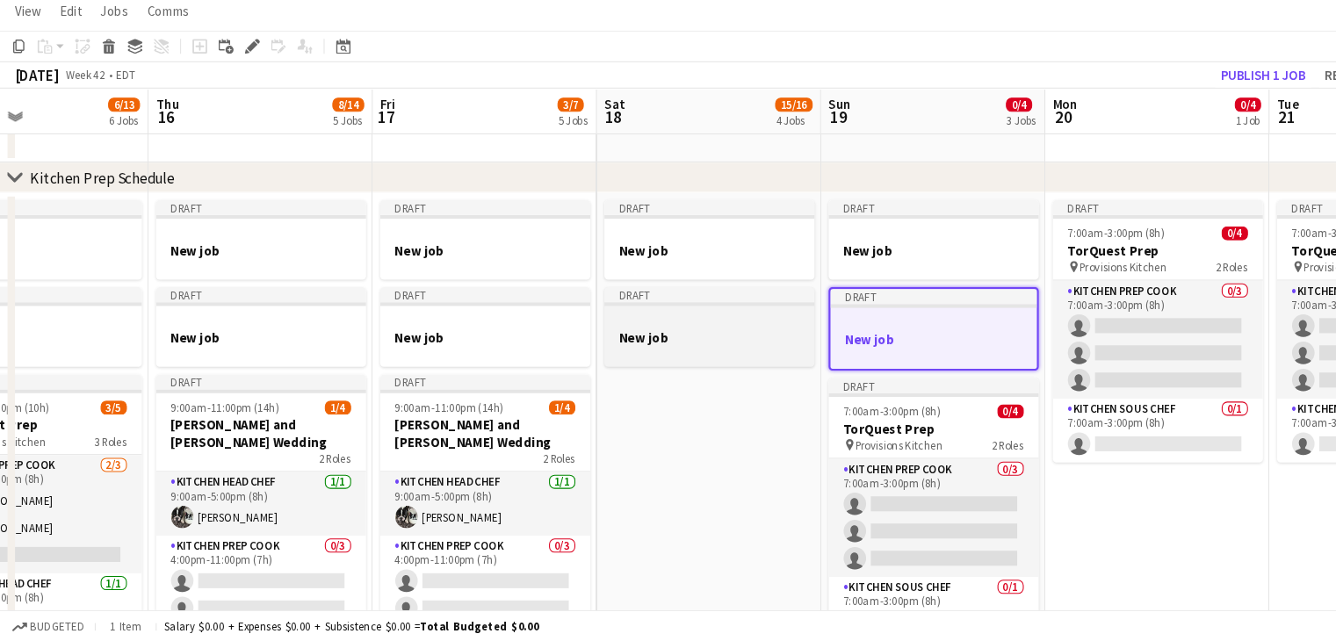
click at [697, 358] on h3 "New job" at bounding box center [664, 357] width 197 height 16
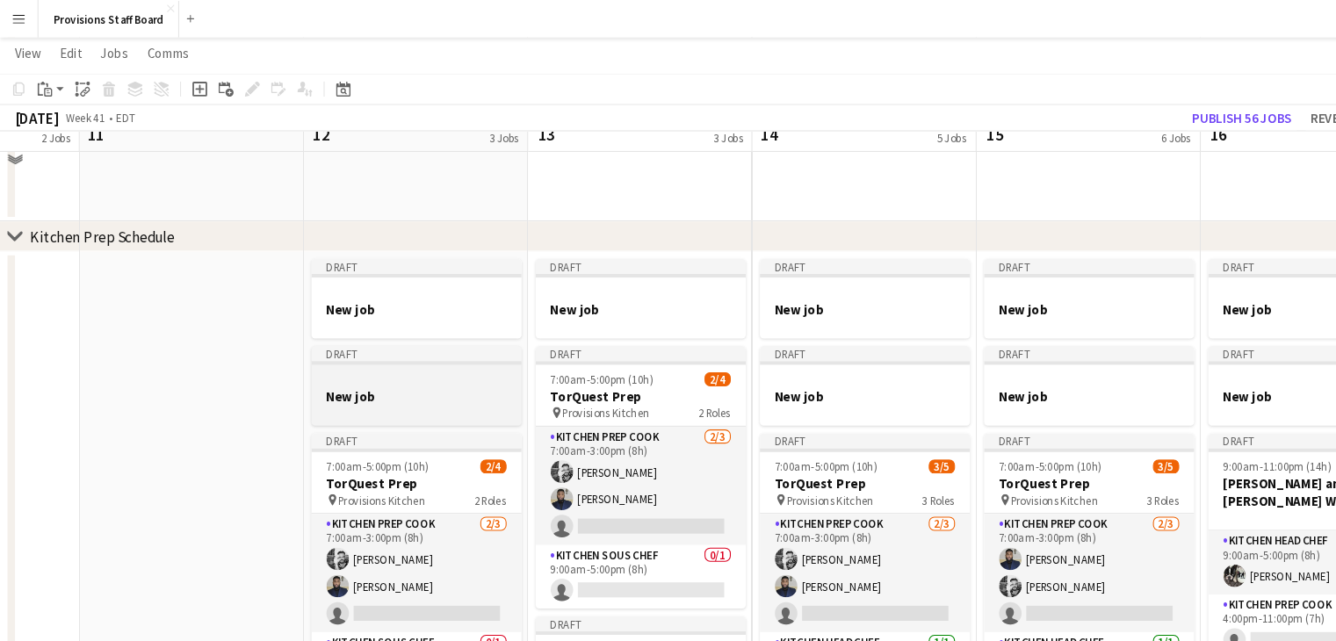
scroll to position [536, 0]
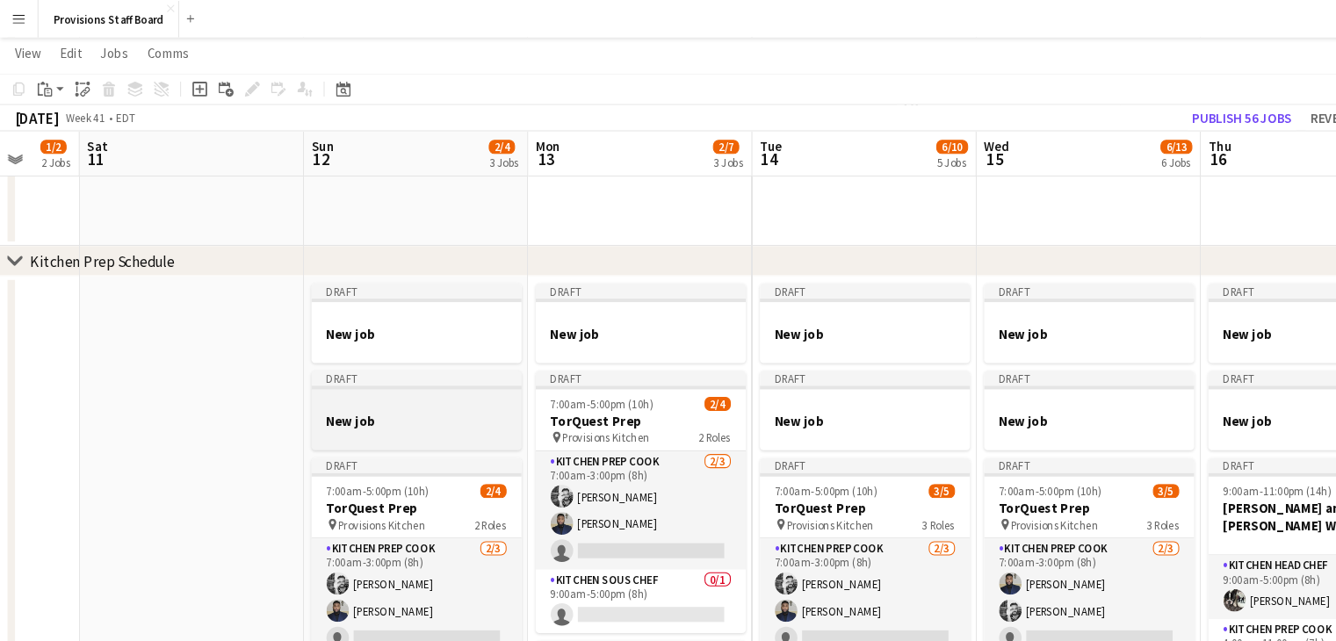
click at [371, 386] on h3 "New job" at bounding box center [390, 394] width 197 height 16
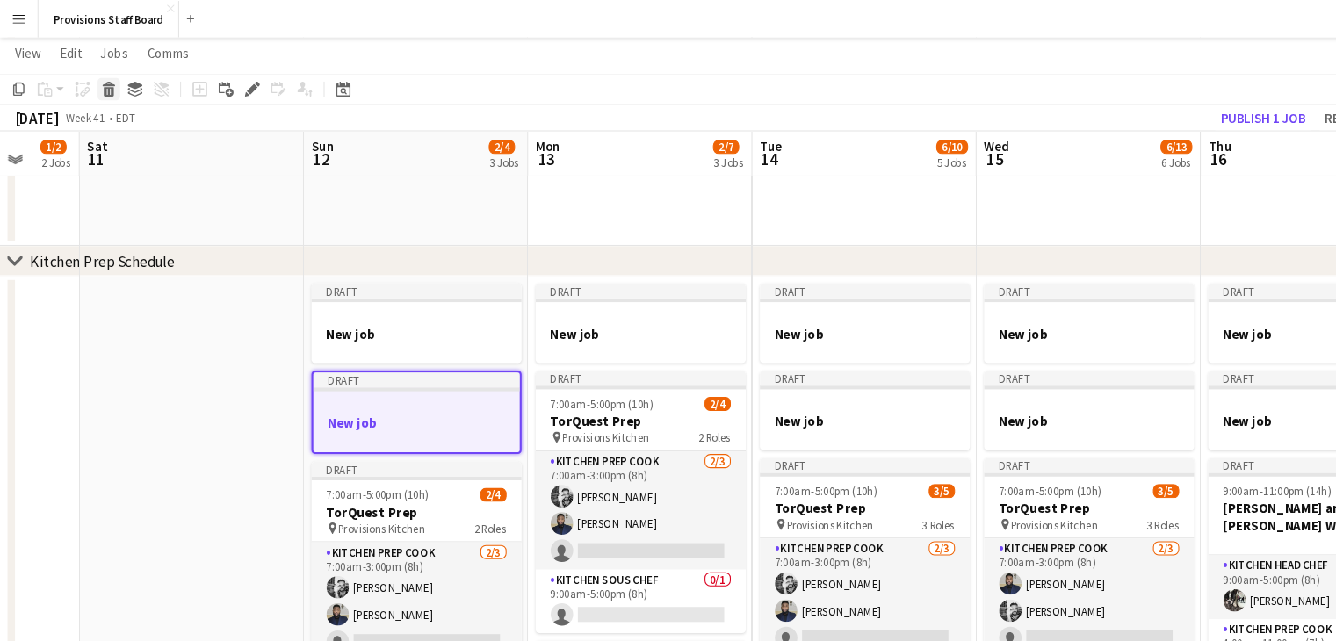
click at [102, 79] on icon at bounding box center [101, 78] width 11 height 4
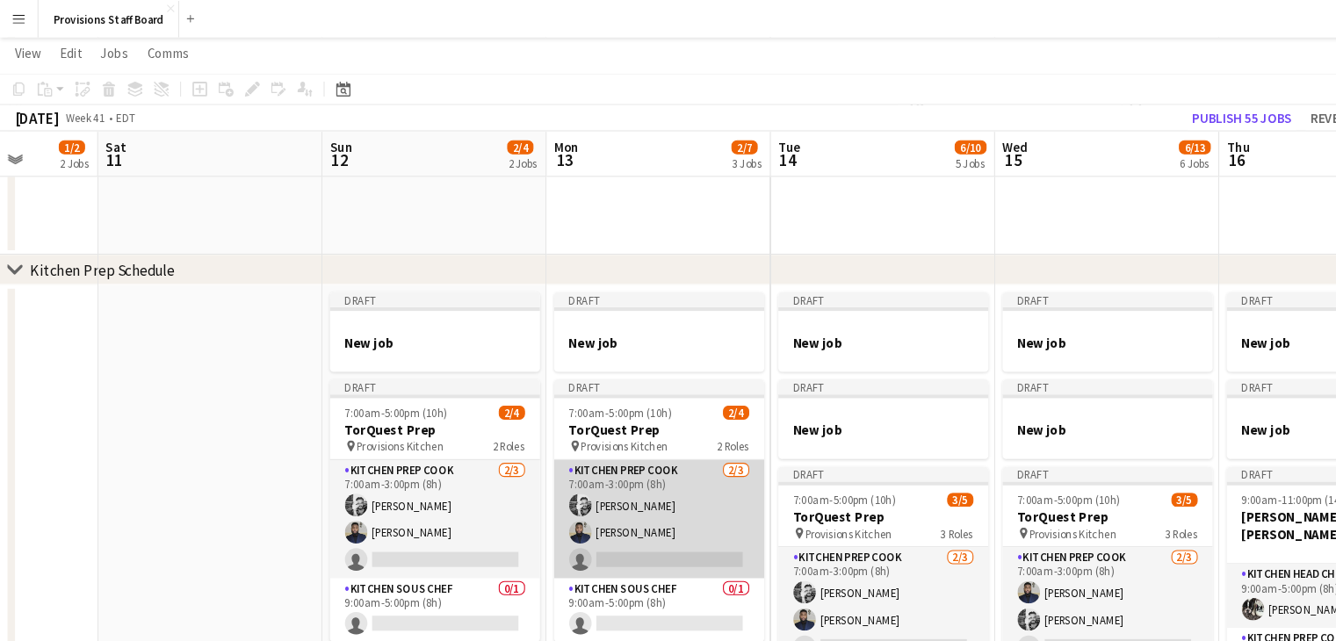
scroll to position [0, 538]
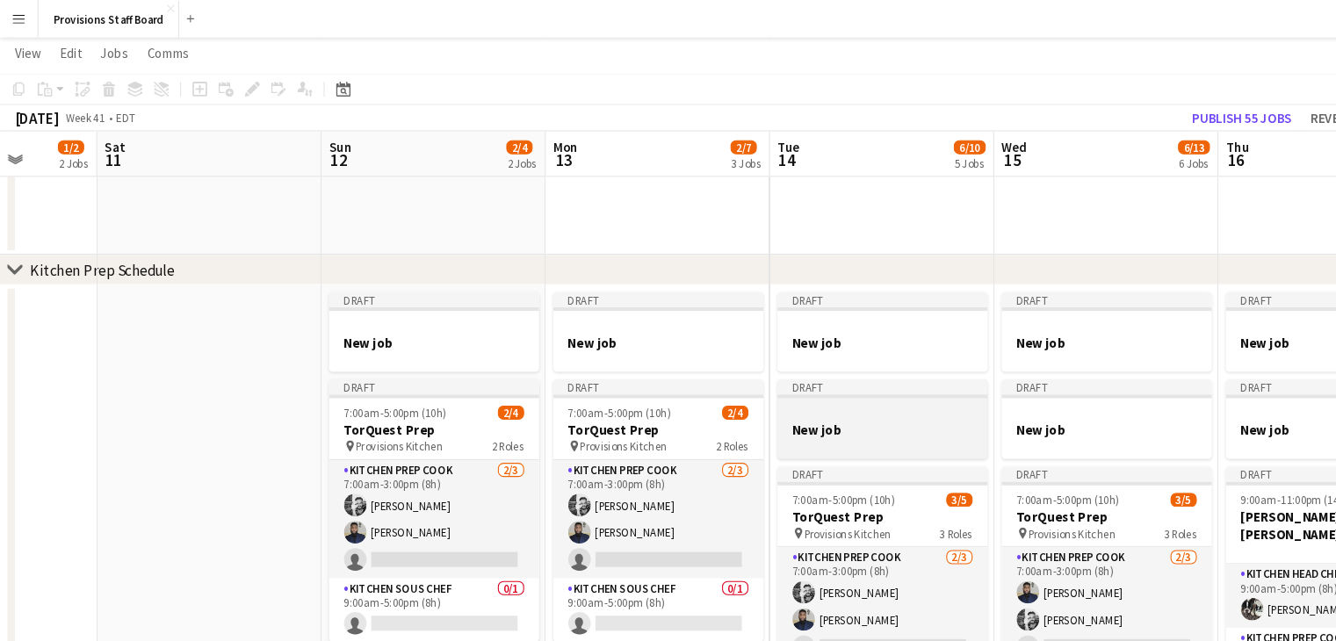
click at [815, 395] on h3 "New job" at bounding box center [826, 403] width 197 height 16
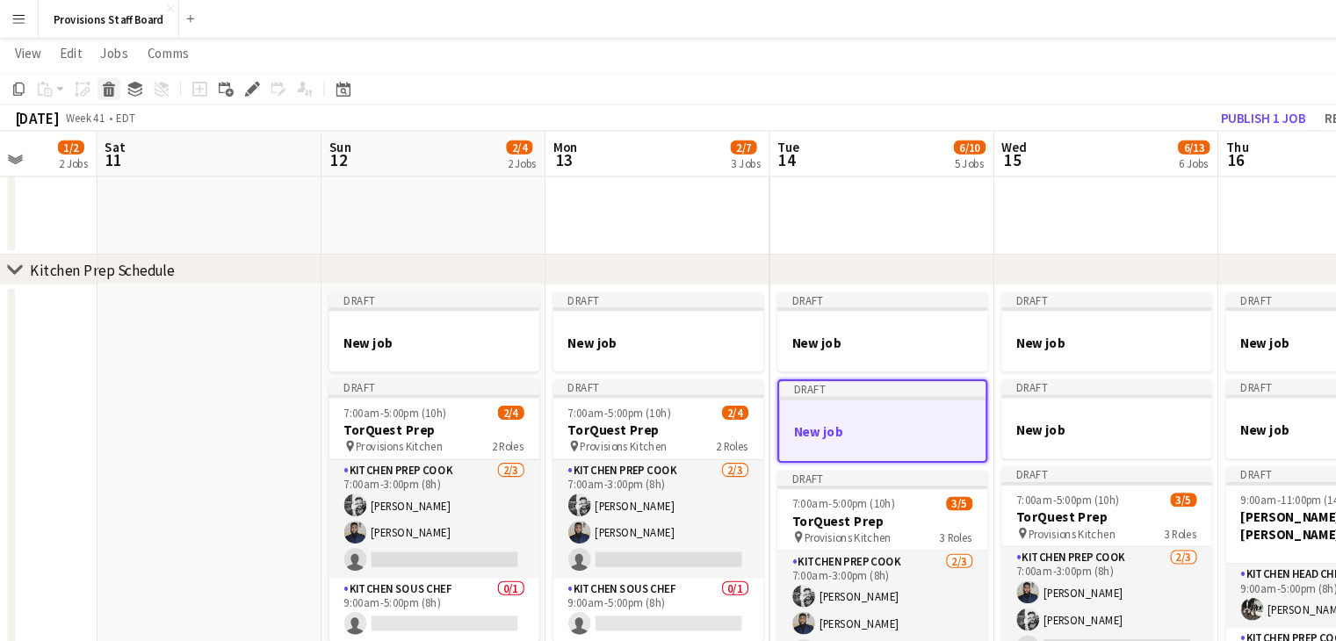
click at [99, 74] on div "Delete" at bounding box center [101, 83] width 21 height 21
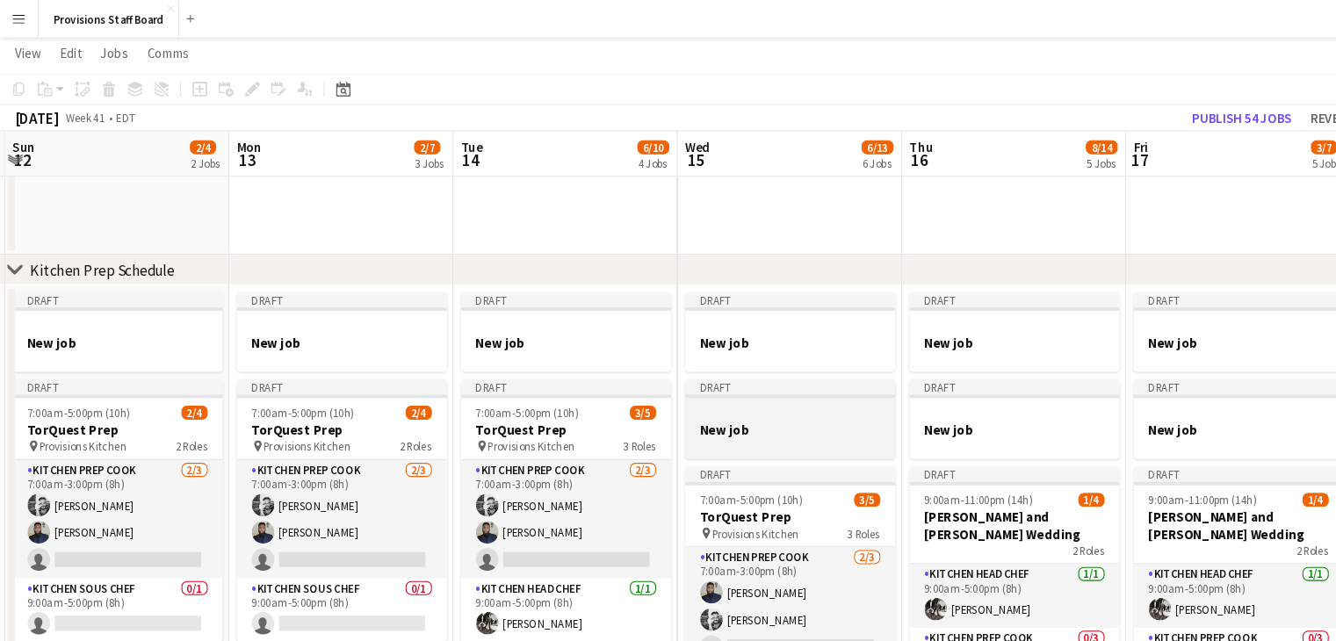
scroll to position [0, 646]
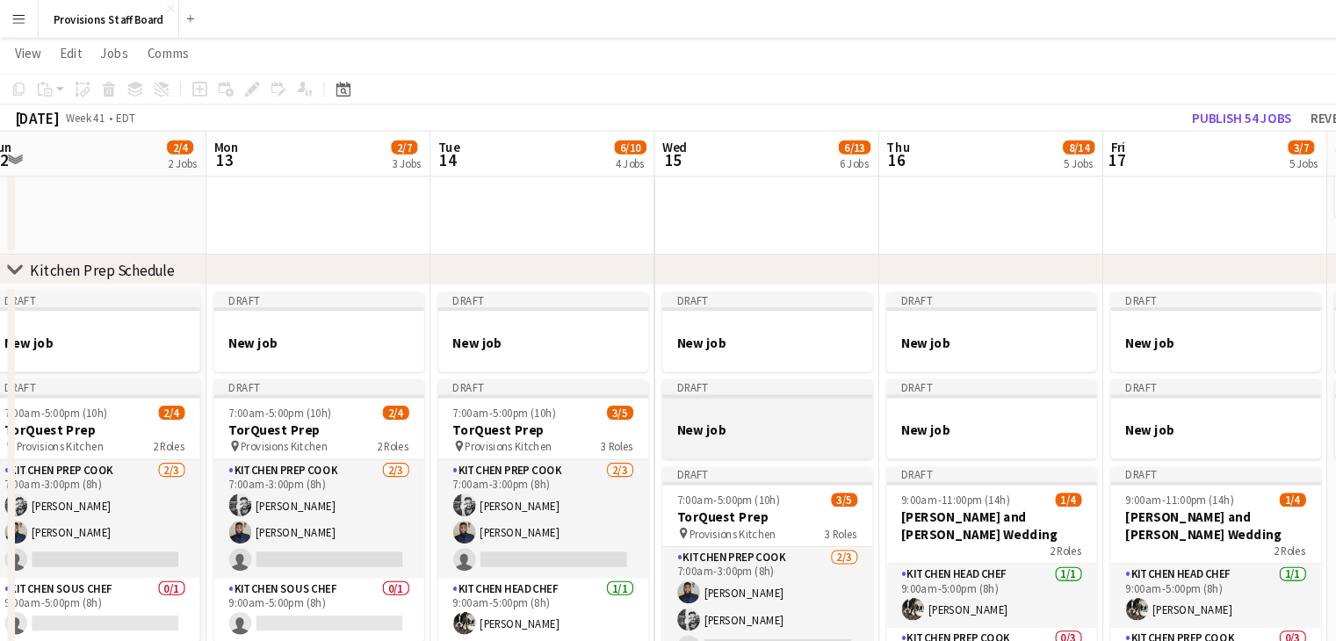
click at [721, 381] on div at bounding box center [718, 386] width 197 height 13
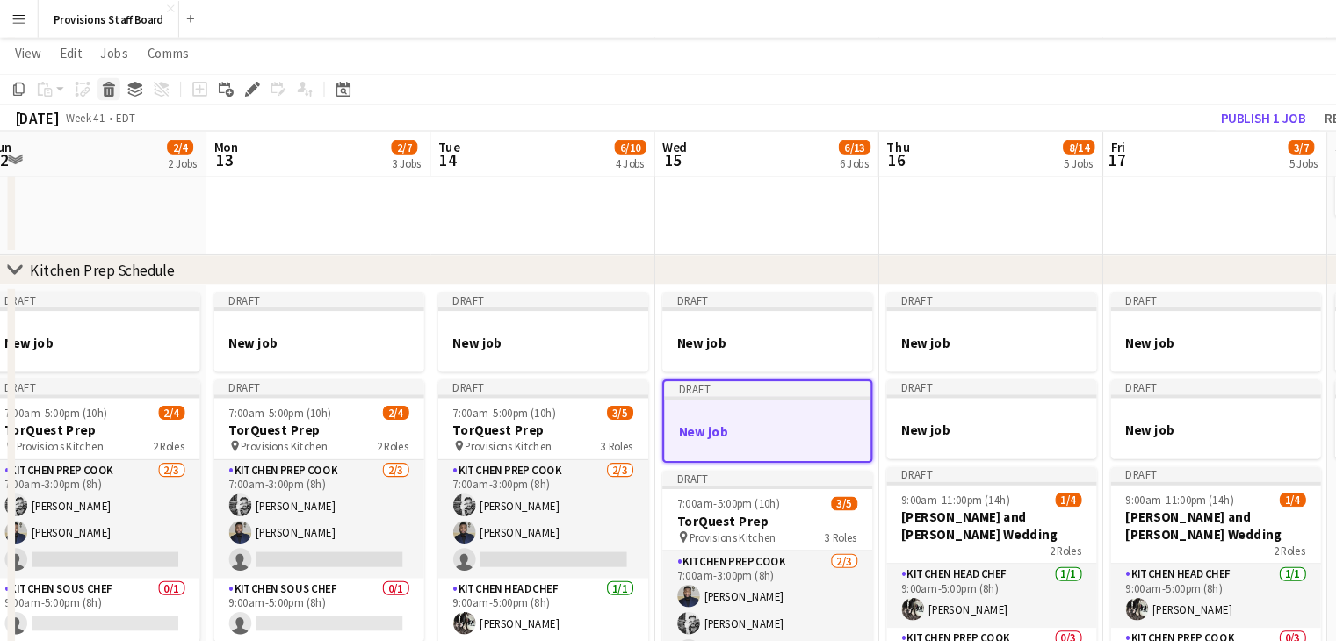
click at [104, 79] on icon at bounding box center [101, 78] width 11 height 4
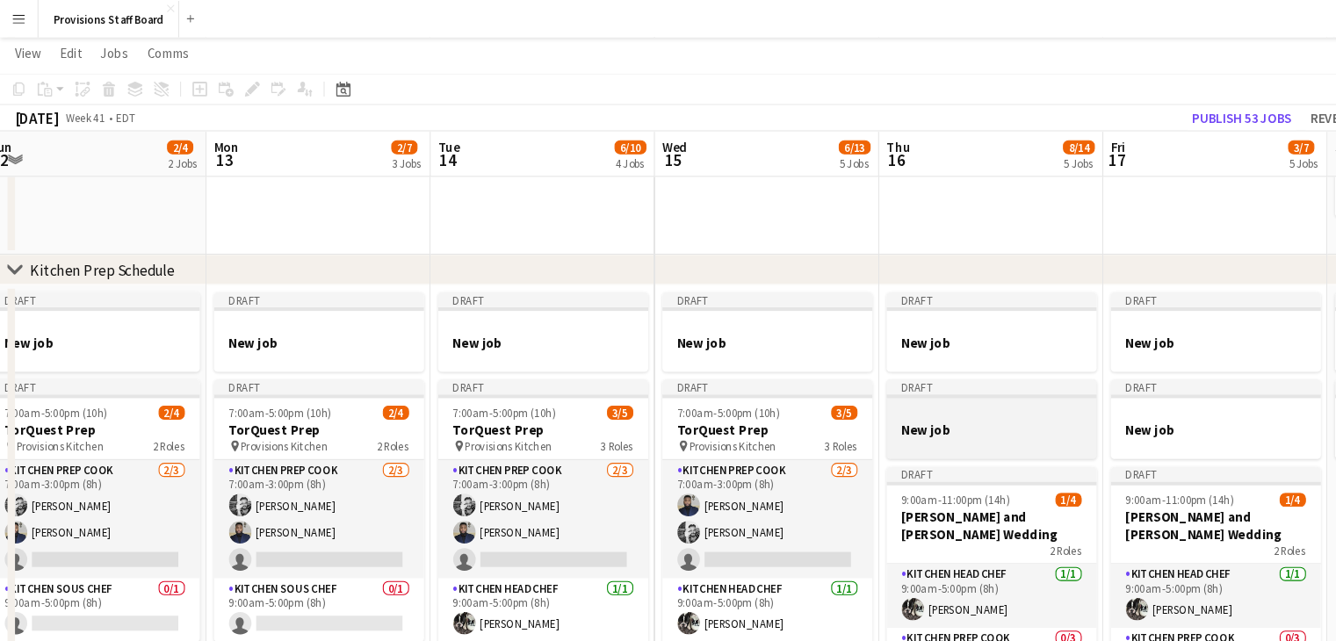
click at [963, 407] on h3 "New job" at bounding box center [928, 403] width 197 height 16
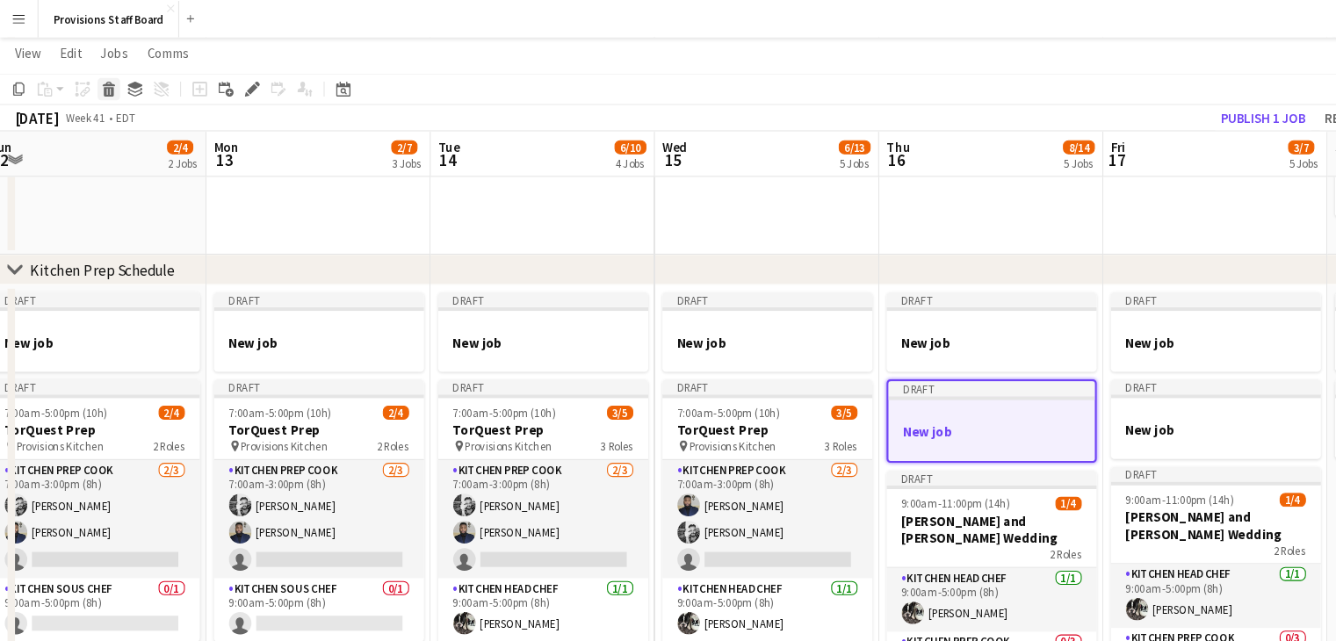
click at [105, 81] on icon "Delete" at bounding box center [102, 83] width 14 height 14
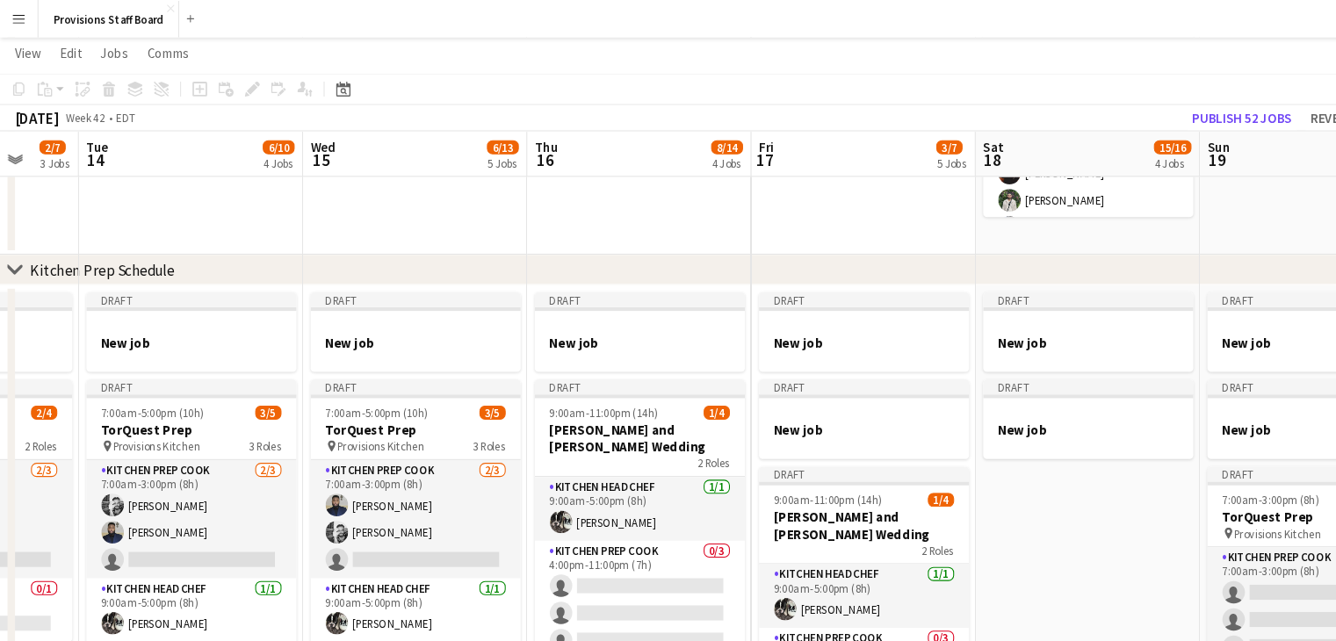
scroll to position [0, 558]
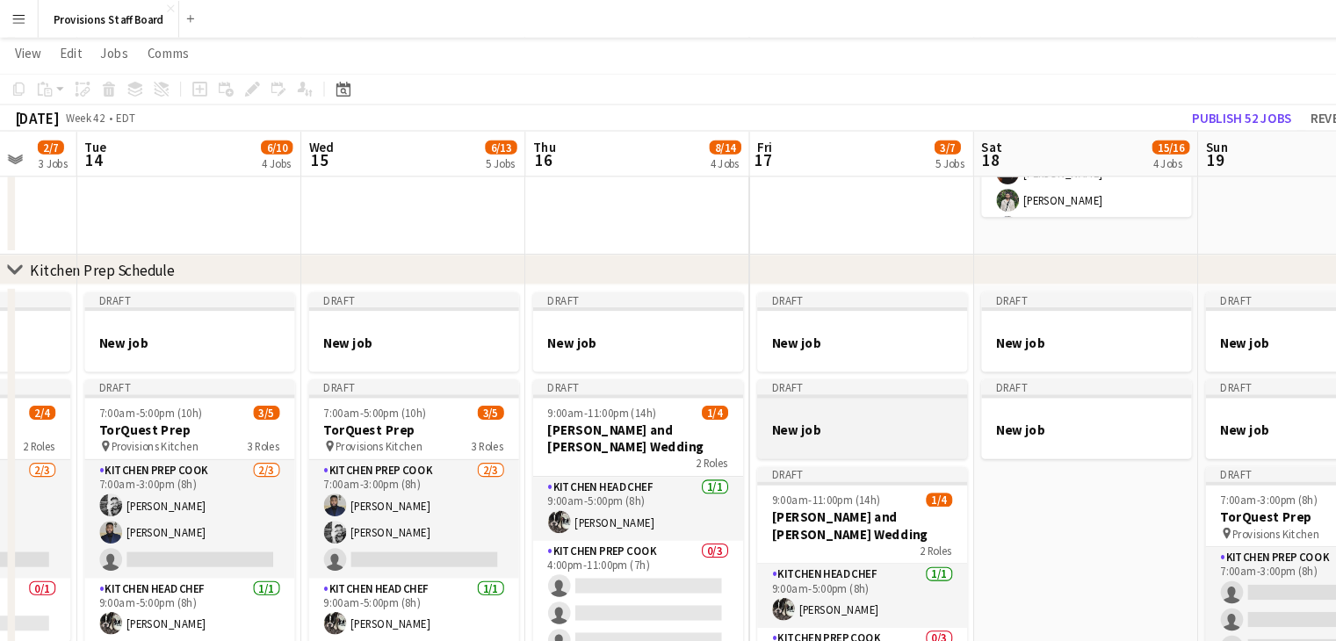
click at [801, 395] on h3 "New job" at bounding box center [807, 403] width 197 height 16
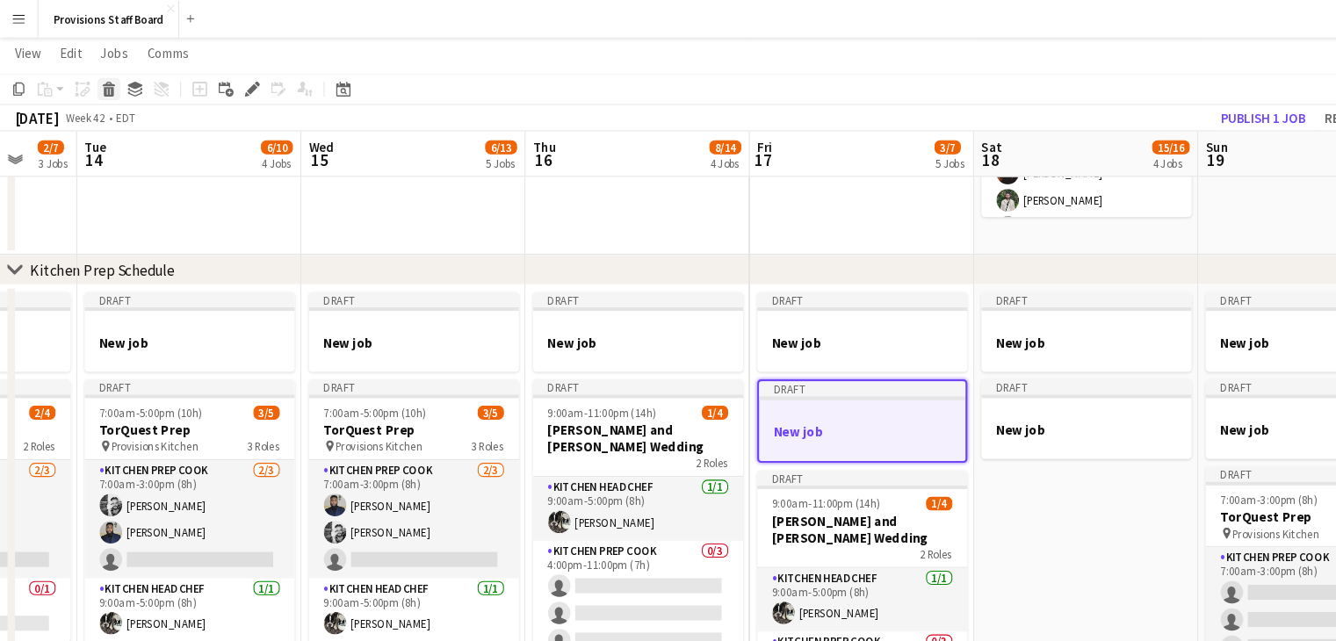
click at [105, 76] on icon "Delete" at bounding box center [102, 83] width 14 height 14
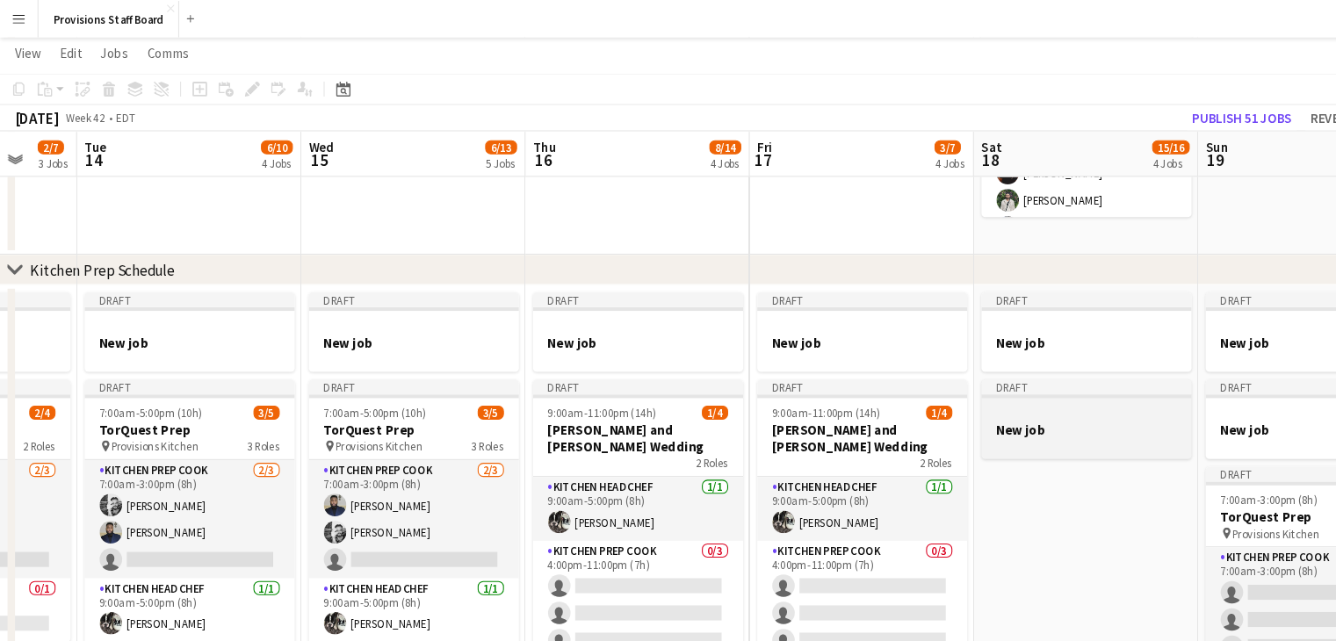
click at [1003, 365] on div "Draft" at bounding box center [1017, 363] width 197 height 14
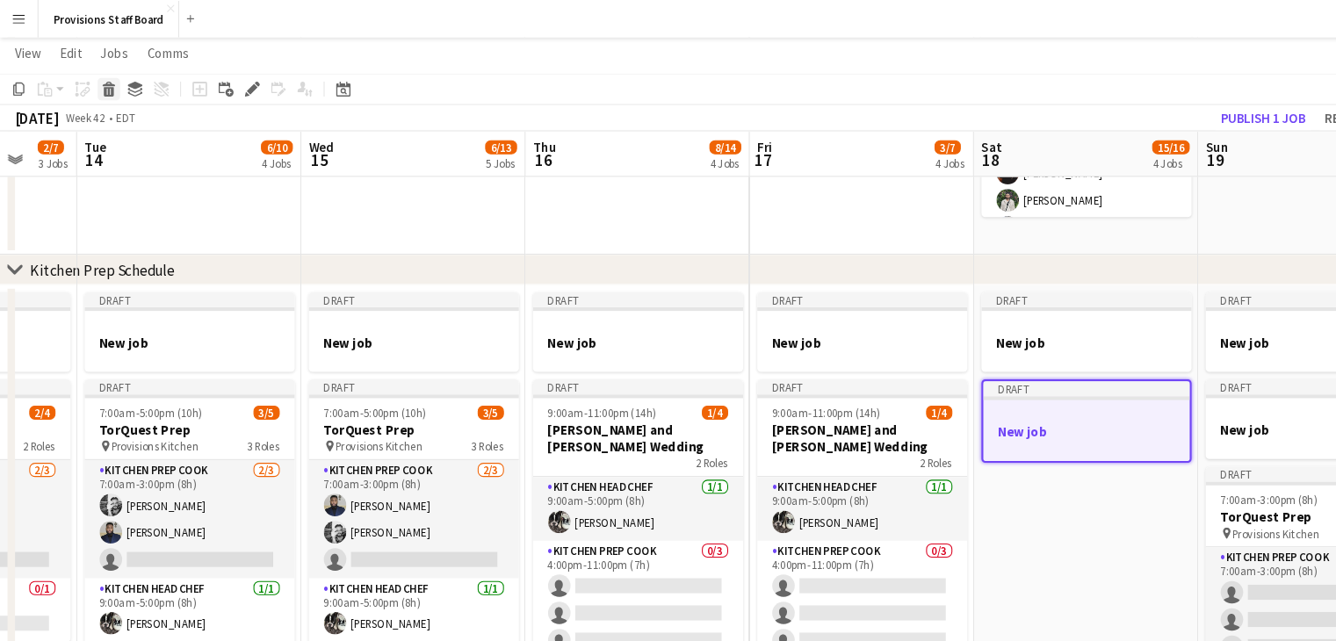
click at [99, 80] on icon at bounding box center [101, 78] width 11 height 4
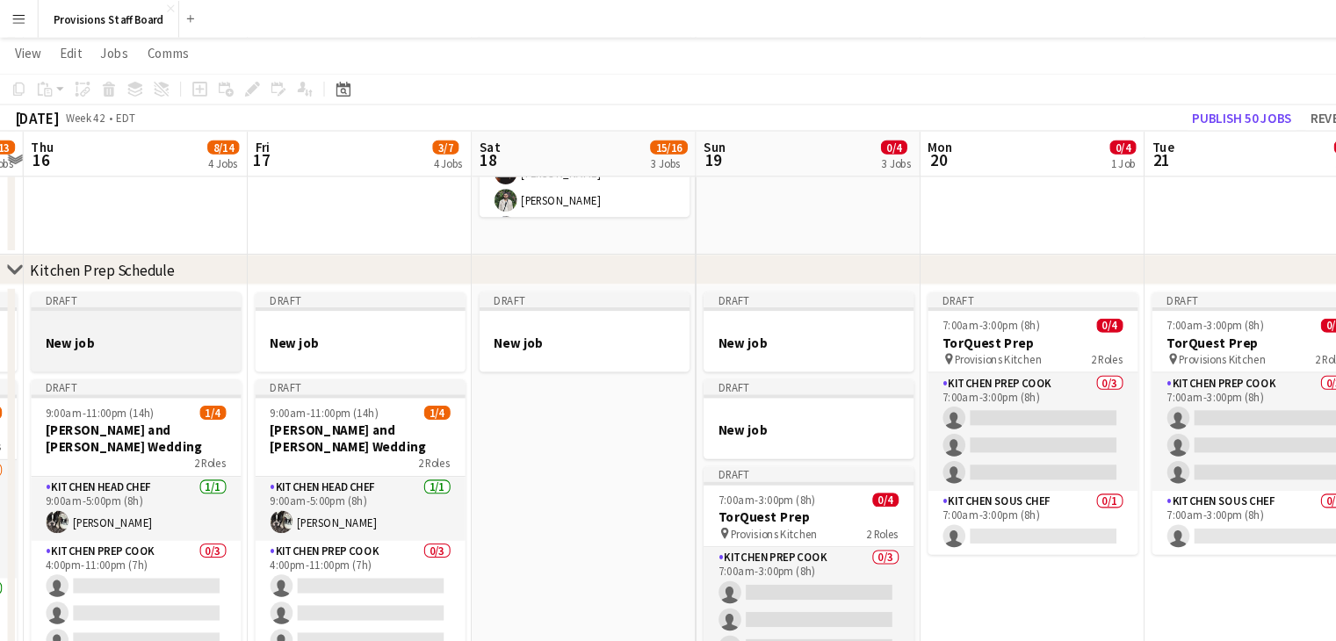
scroll to position [0, 608]
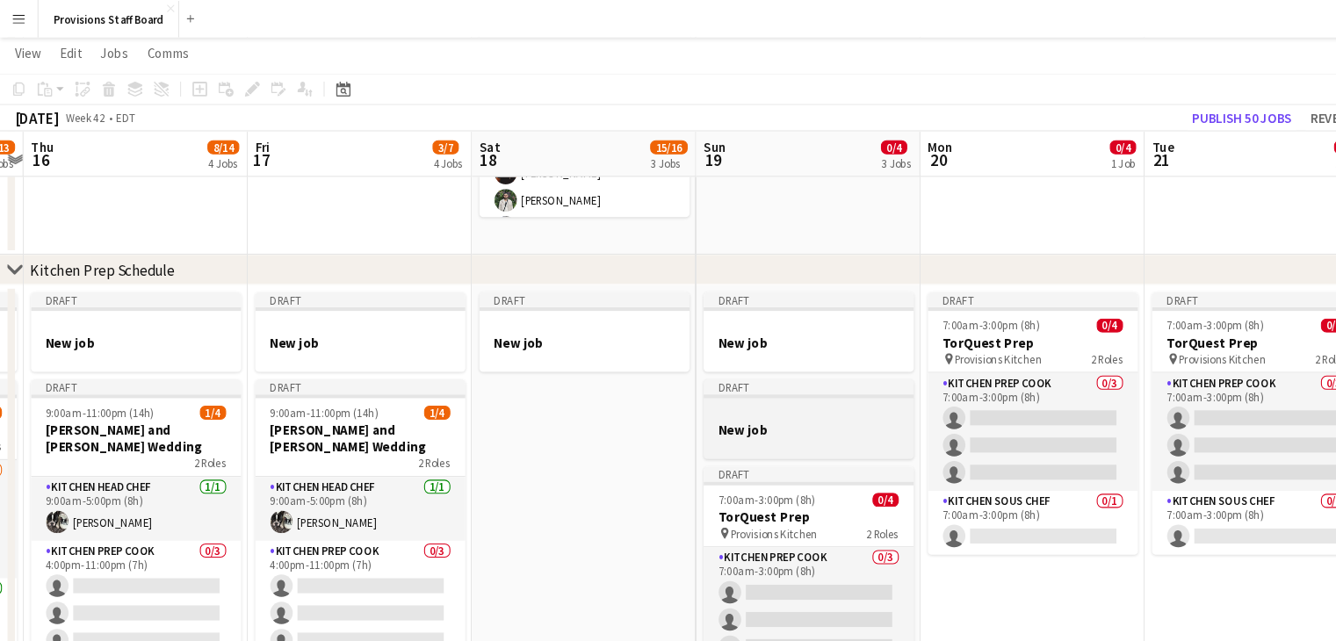
click at [723, 403] on h3 "New job" at bounding box center [757, 403] width 197 height 16
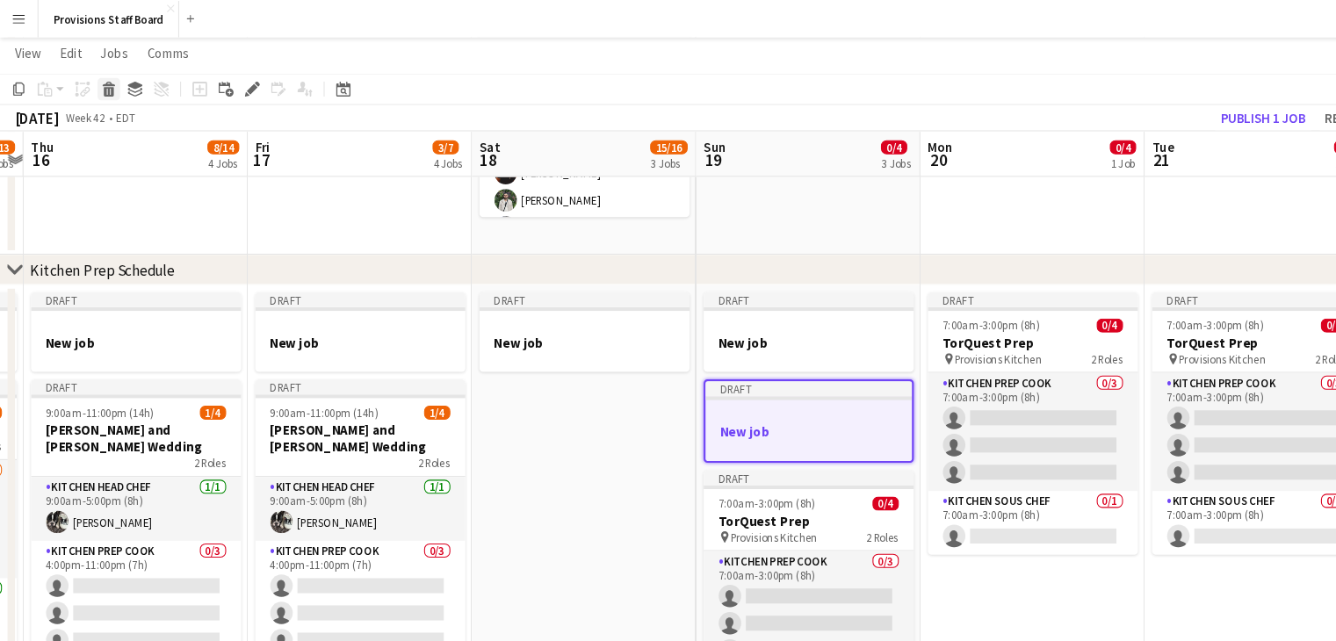
click at [105, 84] on icon at bounding box center [102, 86] width 10 height 9
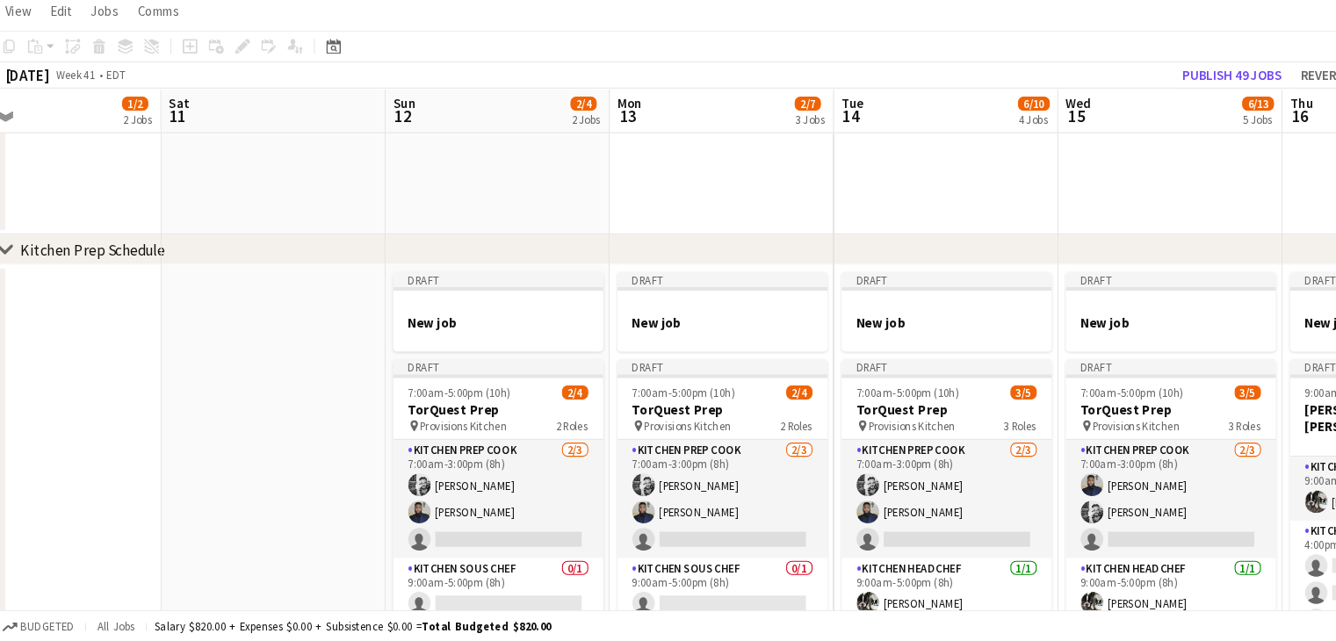
scroll to position [0, 472]
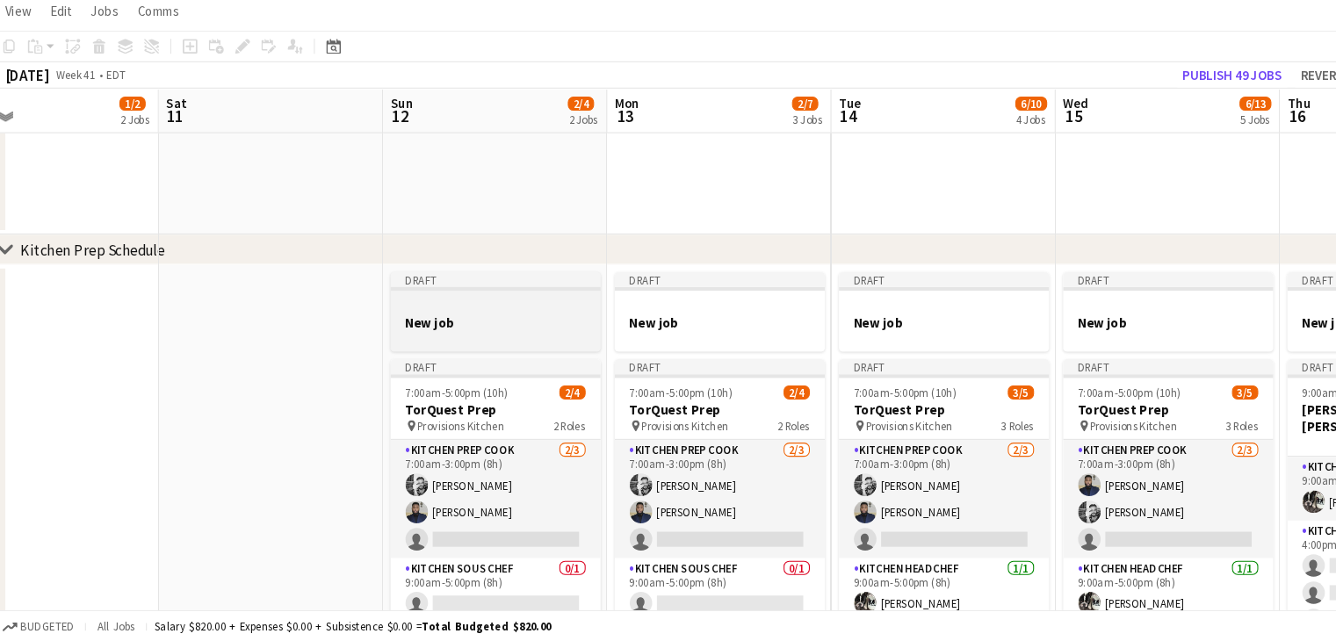
click at [498, 328] on div at bounding box center [473, 326] width 197 height 13
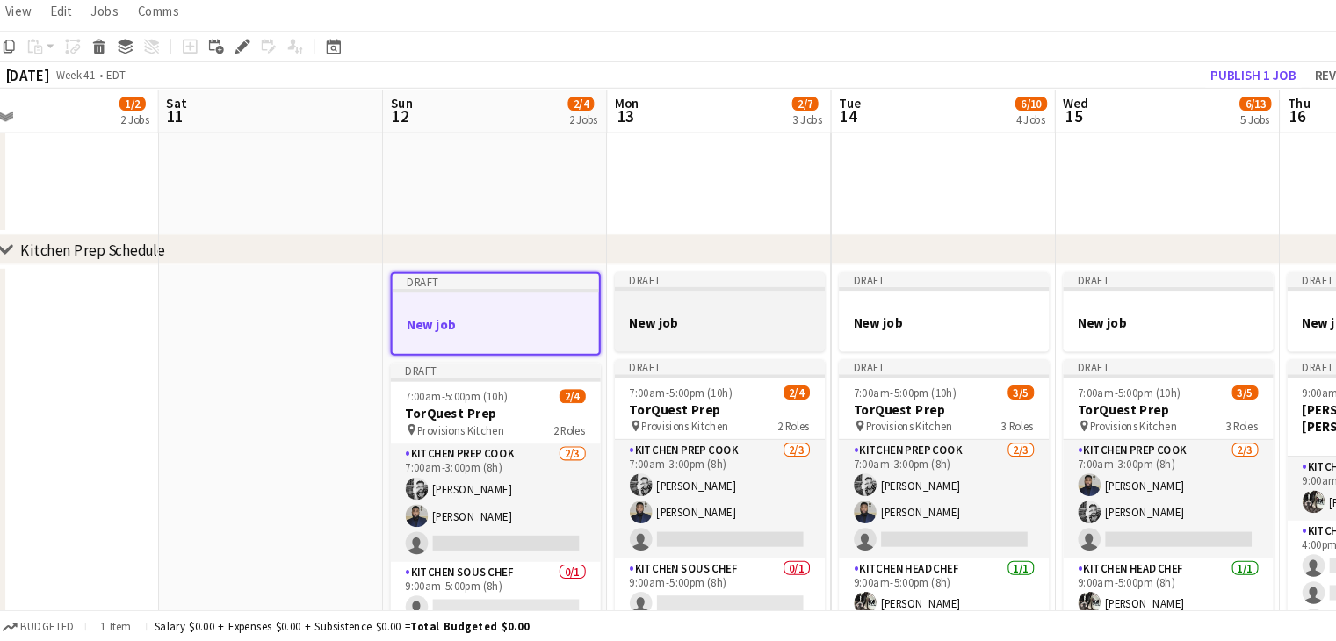
click at [614, 331] on div at bounding box center [683, 326] width 197 height 13
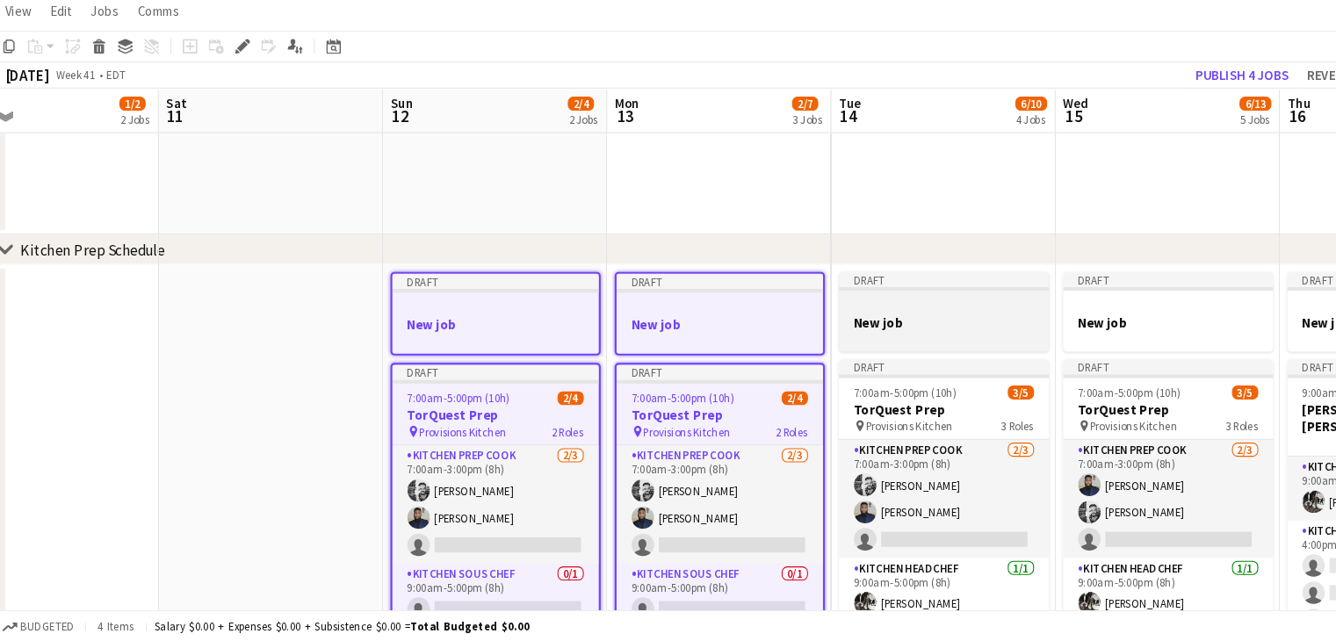
click at [875, 342] on h3 "New job" at bounding box center [893, 343] width 197 height 16
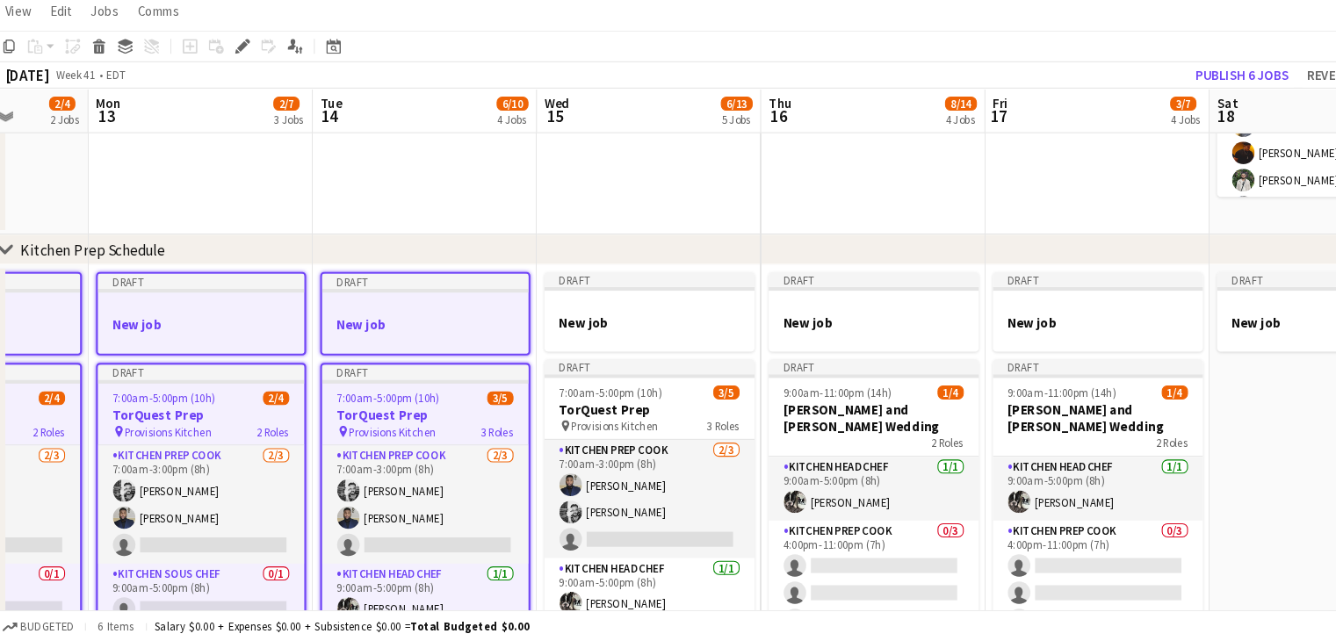
scroll to position [0, 539]
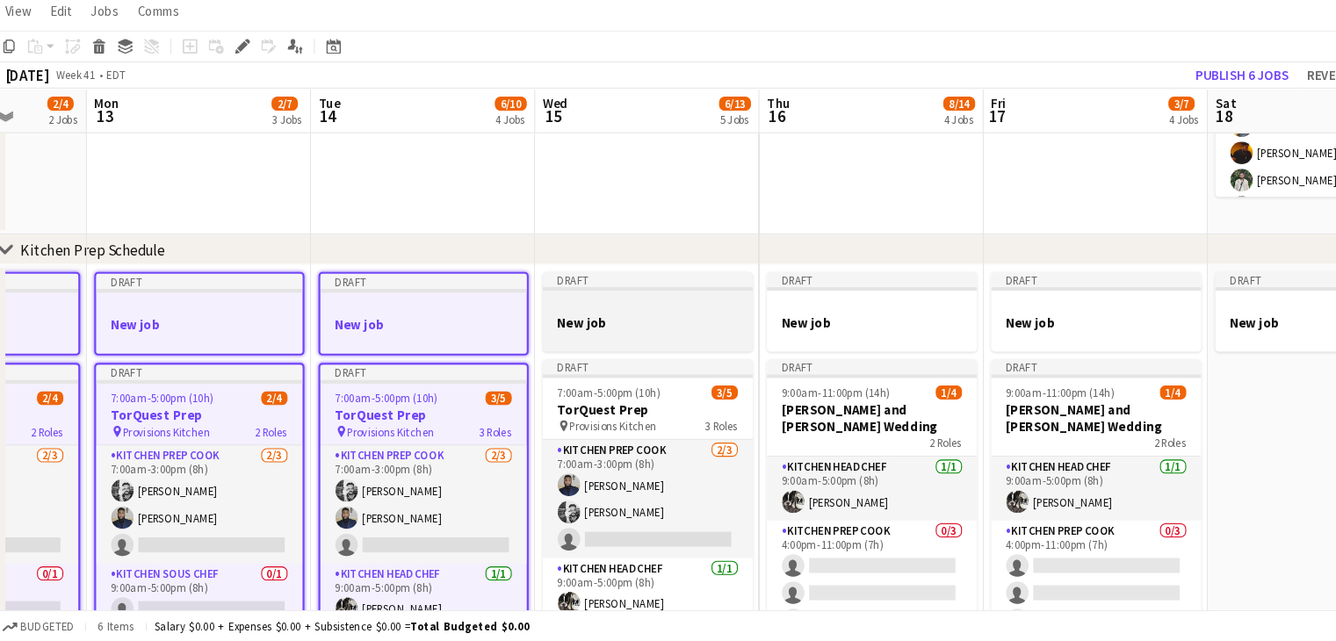
click at [631, 356] on div at bounding box center [615, 357] width 197 height 14
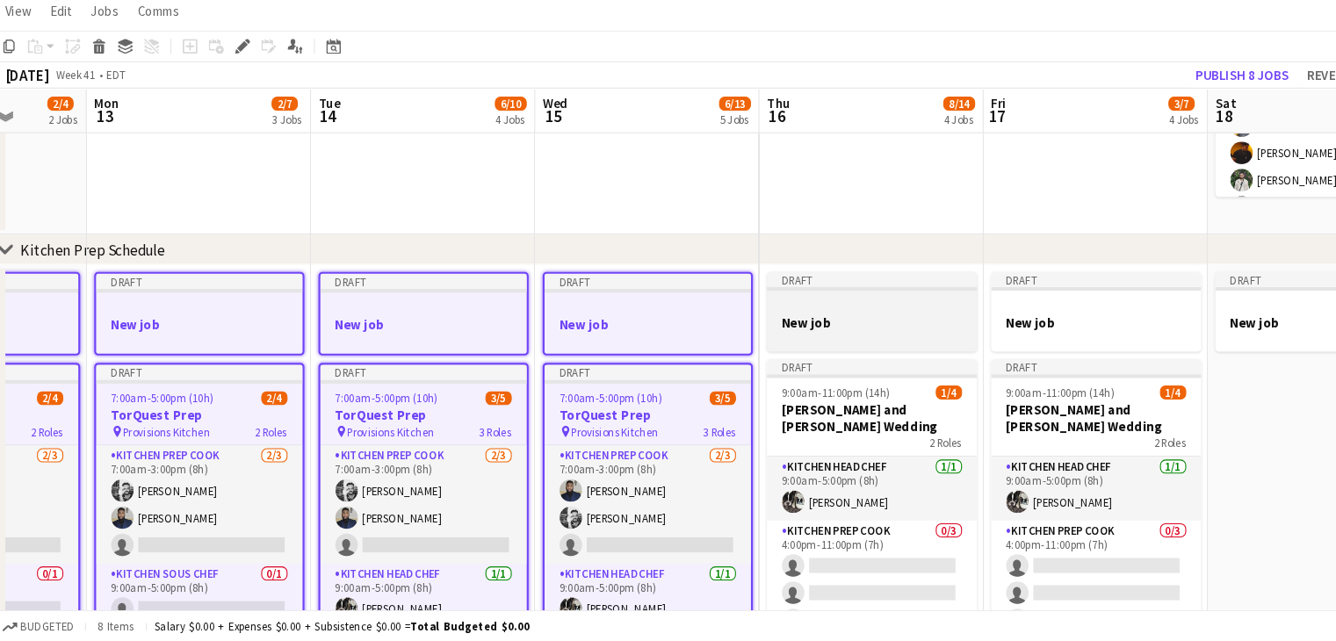
click at [796, 359] on div at bounding box center [825, 357] width 197 height 14
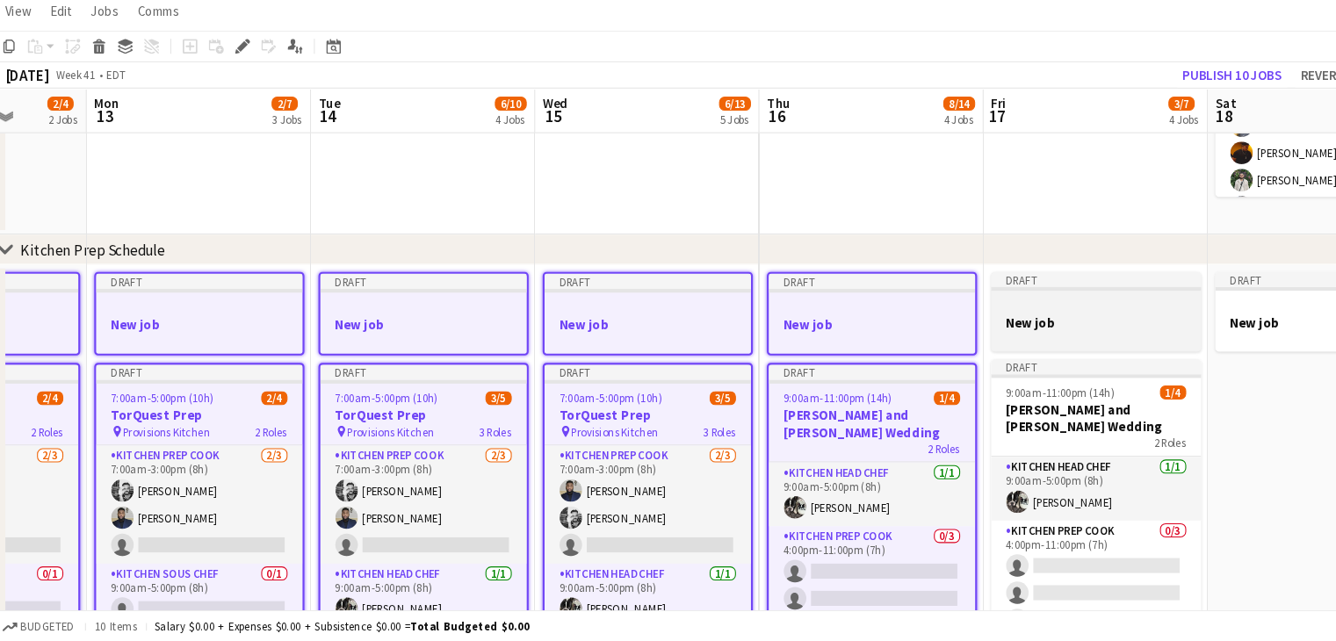
click at [946, 351] on div at bounding box center [1035, 357] width 197 height 14
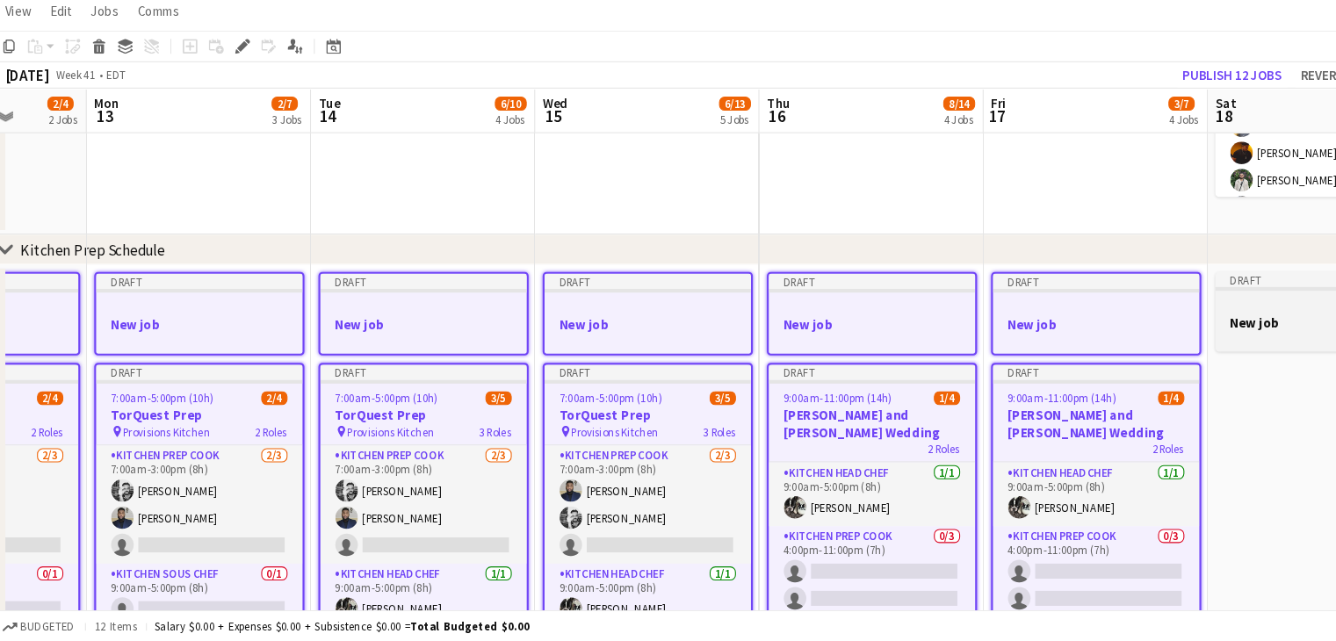
click at [1206, 351] on div at bounding box center [1245, 357] width 197 height 14
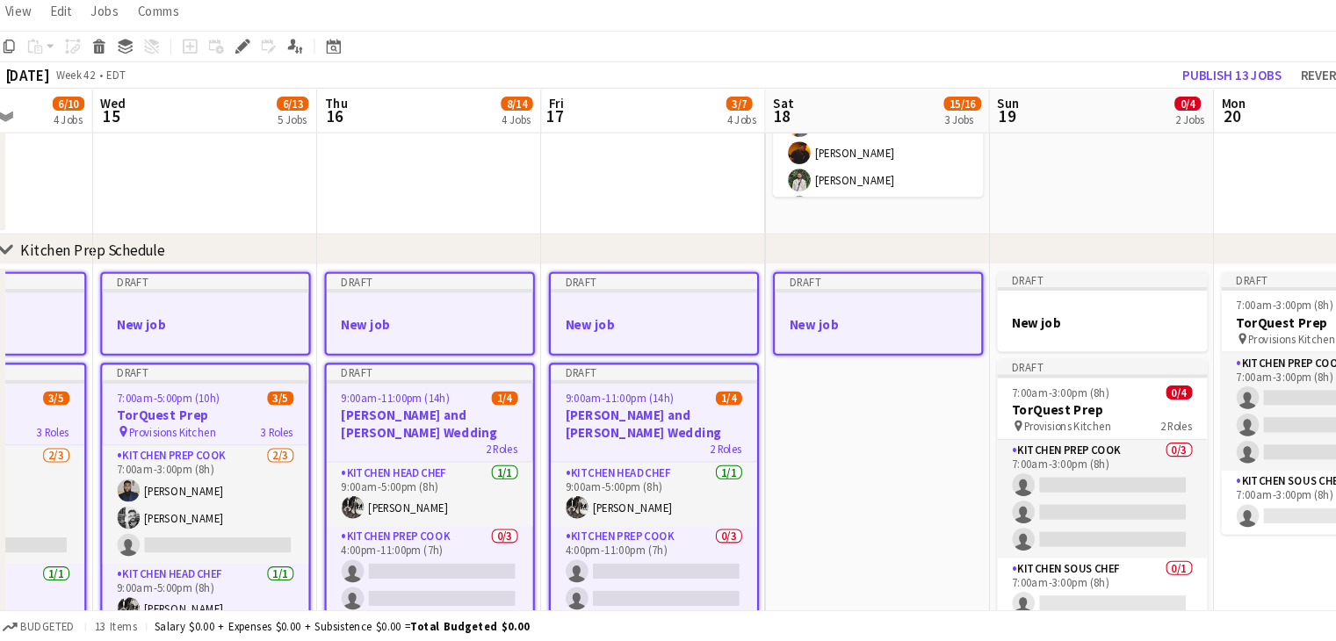
scroll to position [0, 576]
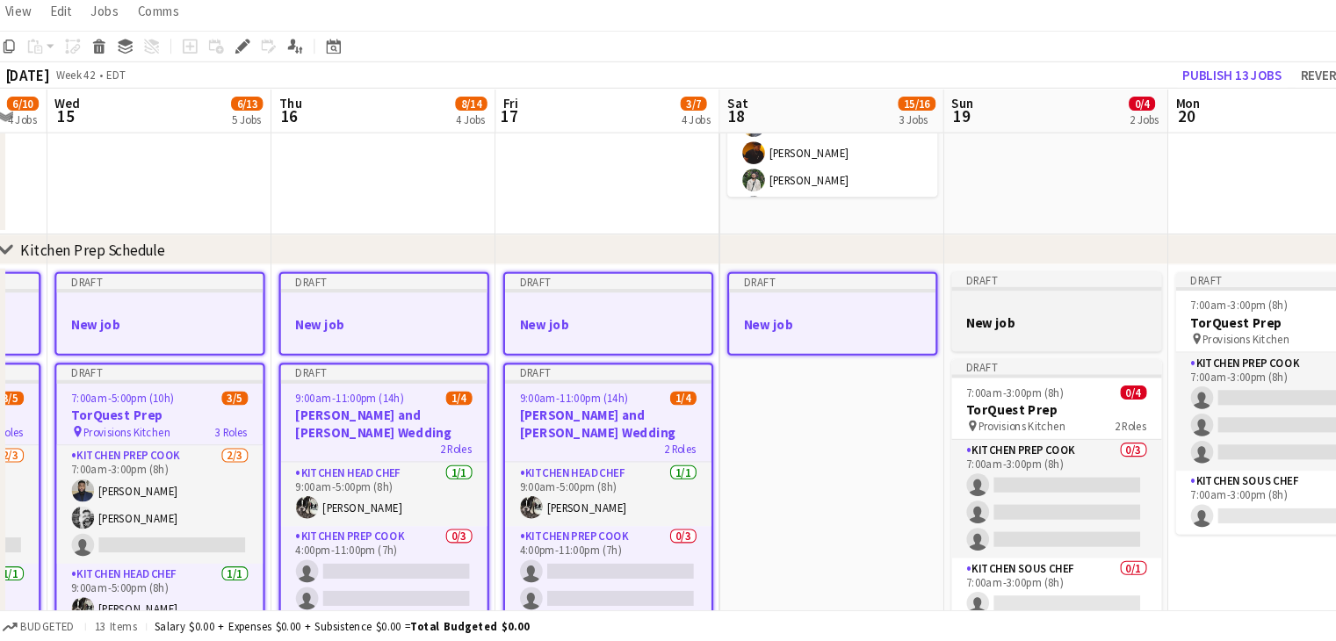
click at [962, 346] on h3 "New job" at bounding box center [998, 343] width 197 height 16
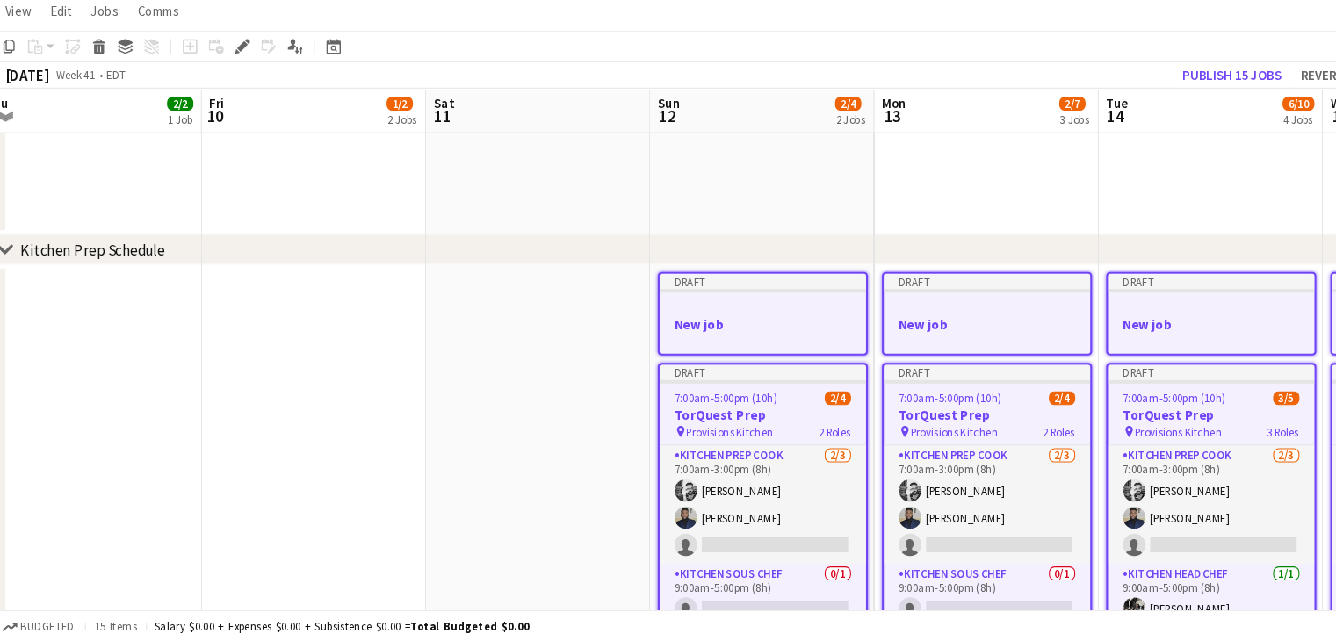
scroll to position [0, 457]
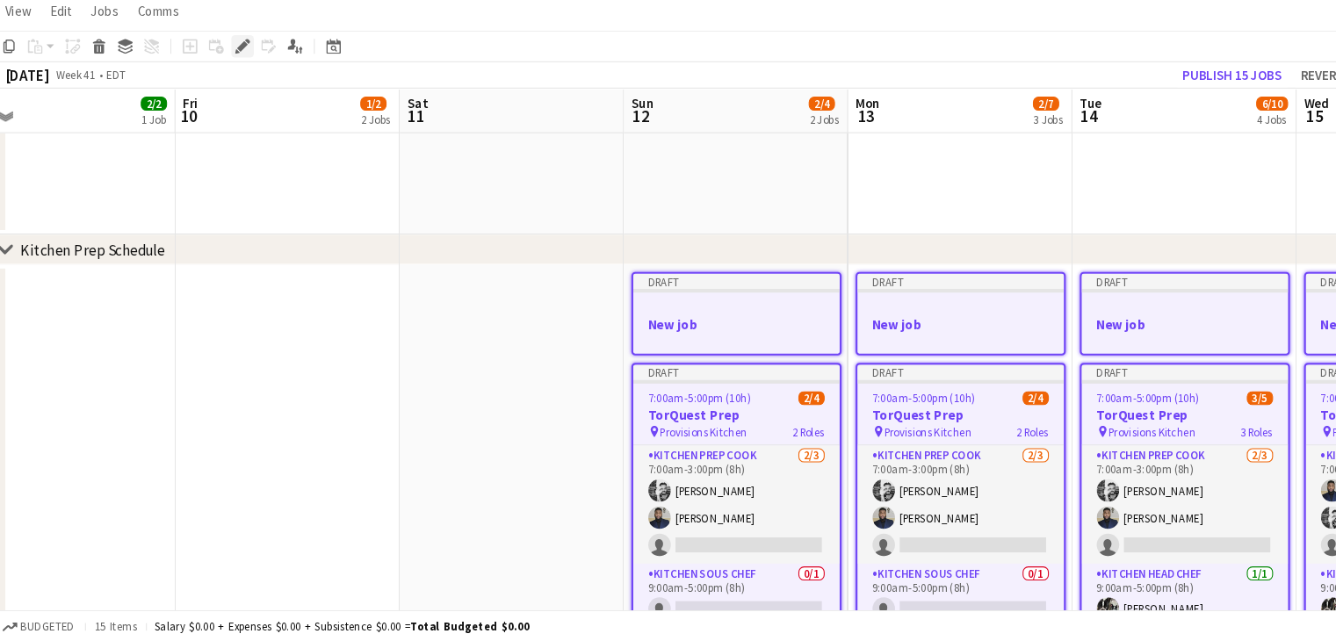
click at [242, 81] on icon "Edit" at bounding box center [236, 83] width 14 height 14
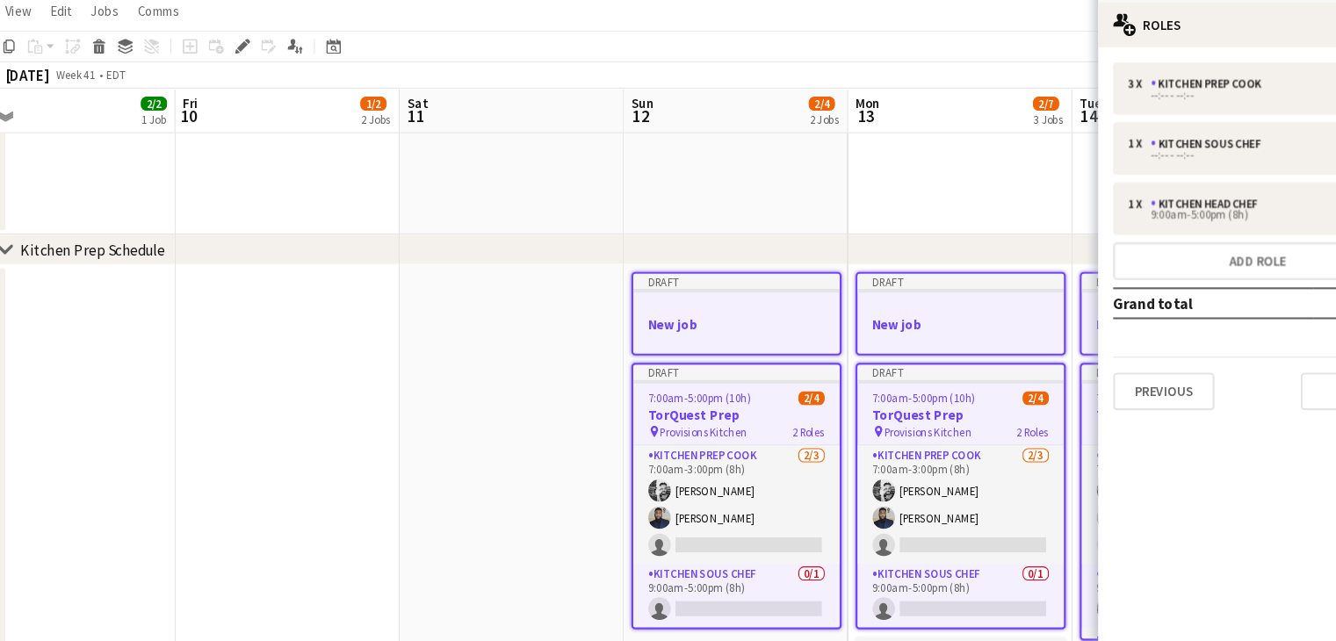
scroll to position [505, 0]
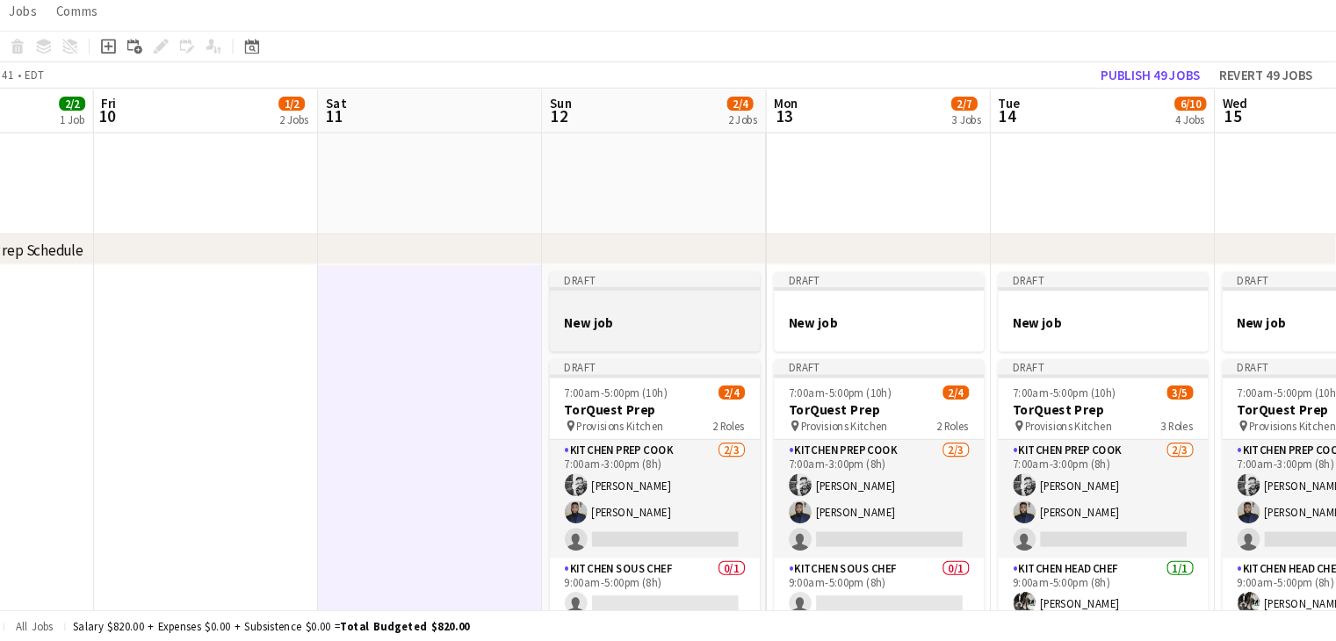
click at [638, 349] on h3 "New job" at bounding box center [698, 343] width 197 height 16
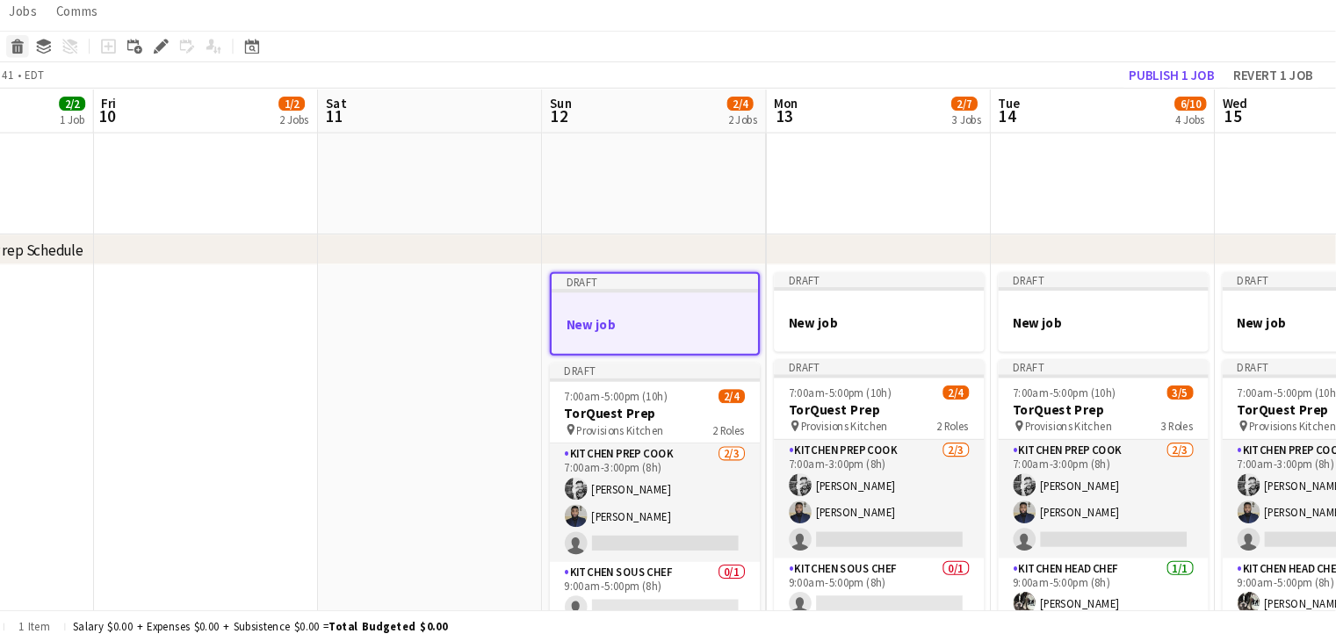
click at [100, 90] on icon at bounding box center [102, 86] width 10 height 9
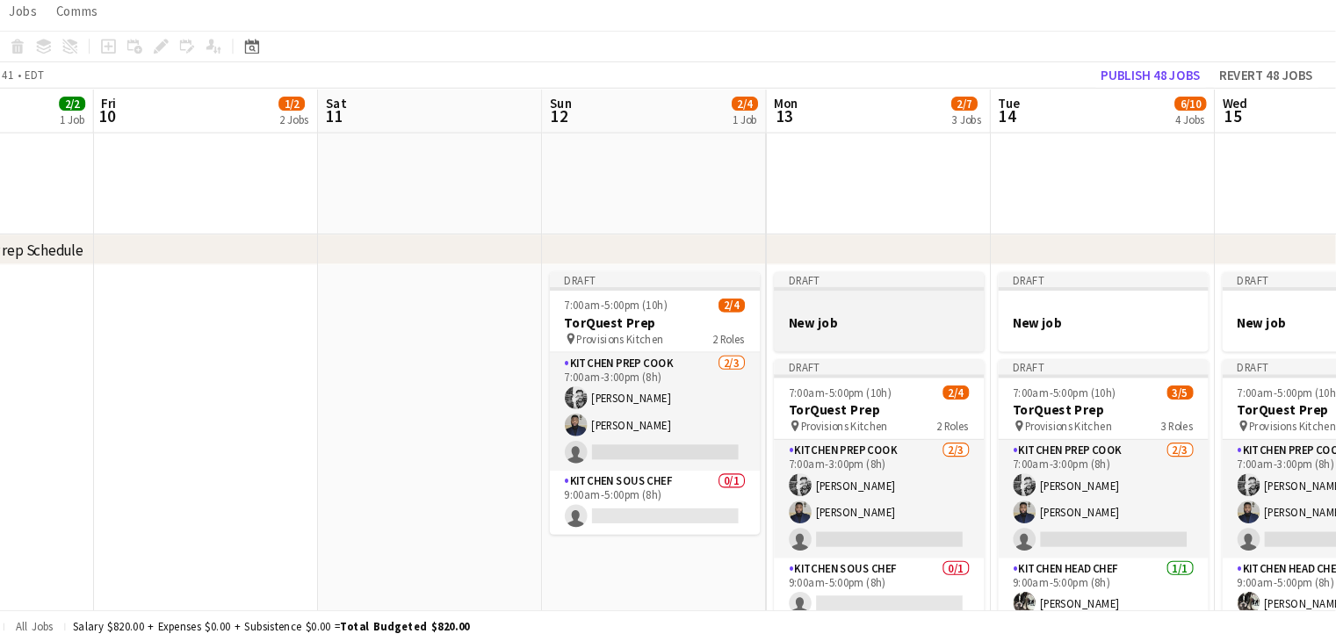
click at [899, 356] on div at bounding box center [908, 357] width 197 height 14
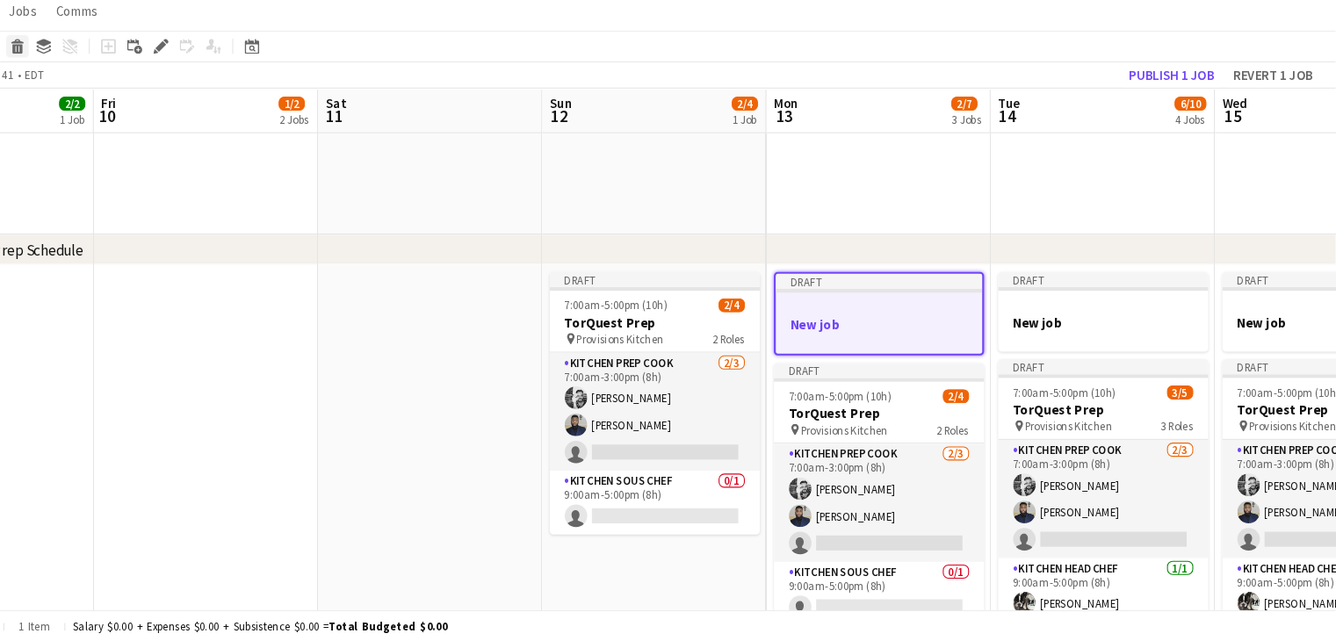
click at [91, 83] on div "Delete" at bounding box center [101, 83] width 21 height 21
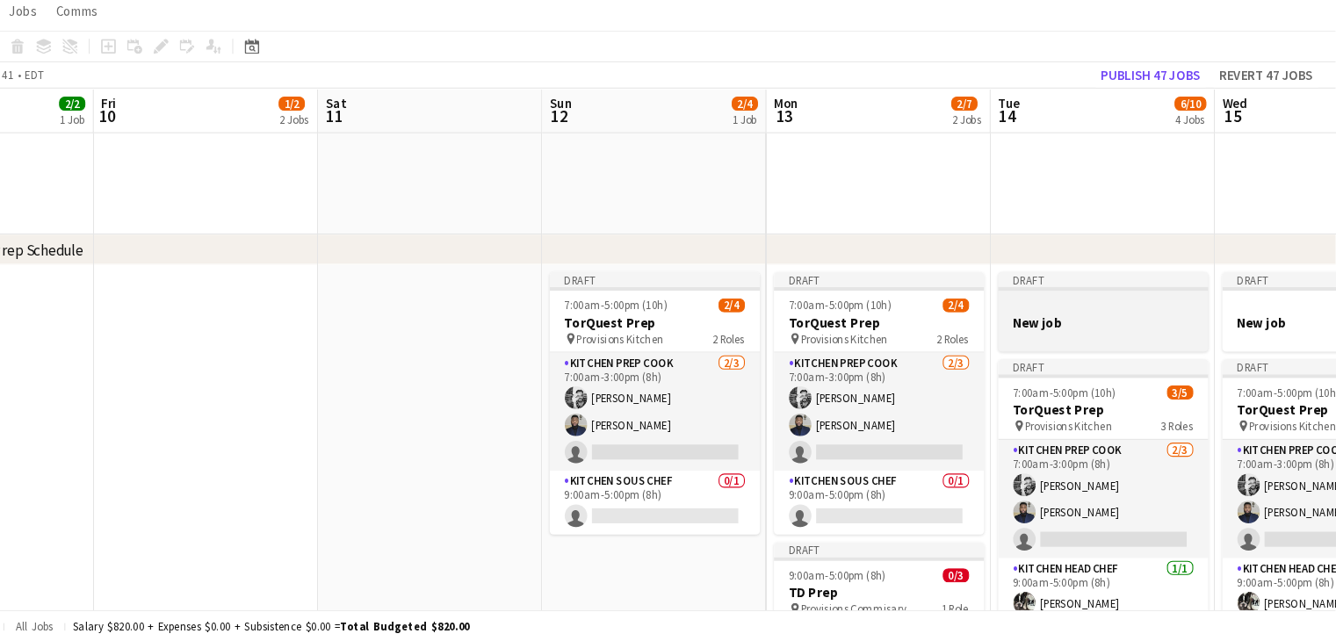
click at [1109, 321] on div at bounding box center [1118, 326] width 197 height 13
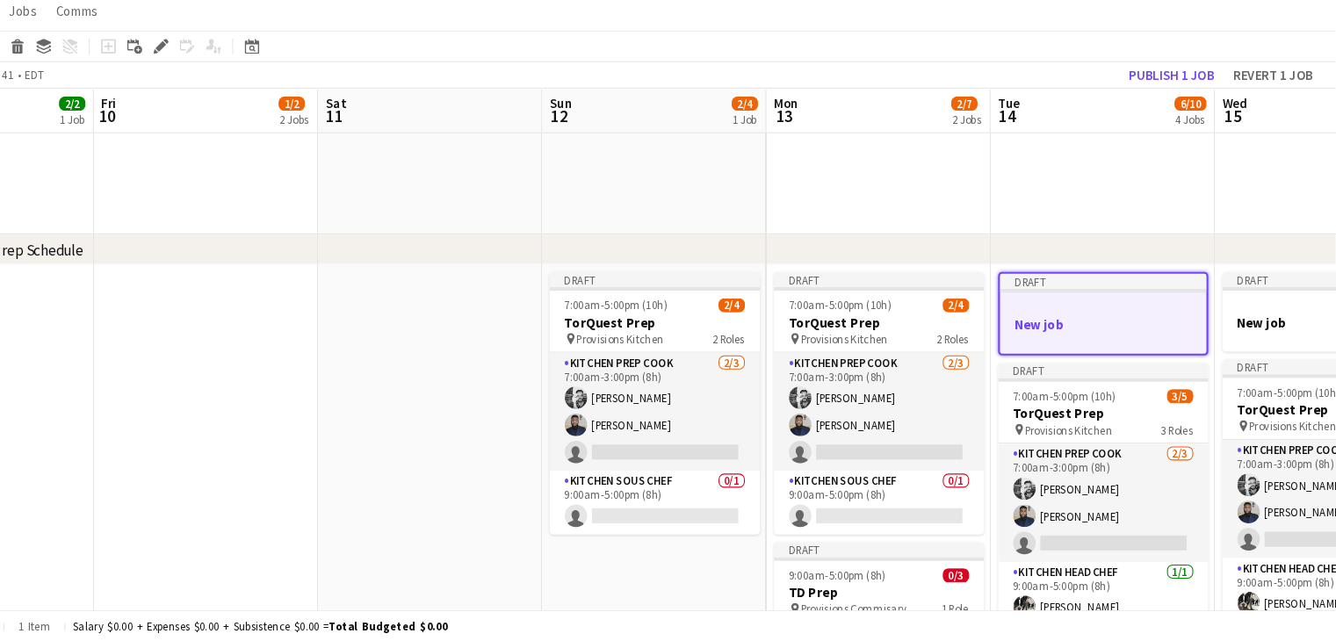
drag, startPoint x: 104, startPoint y: 81, endPoint x: 1135, endPoint y: 227, distance: 1042.1
click at [1135, 227] on app-calendar "Copy Paste Paste Ctrl+V Paste with crew Ctrl+Shift+V Paste linked Job Delete Gr…" at bounding box center [668, 522] width 1336 height 1918
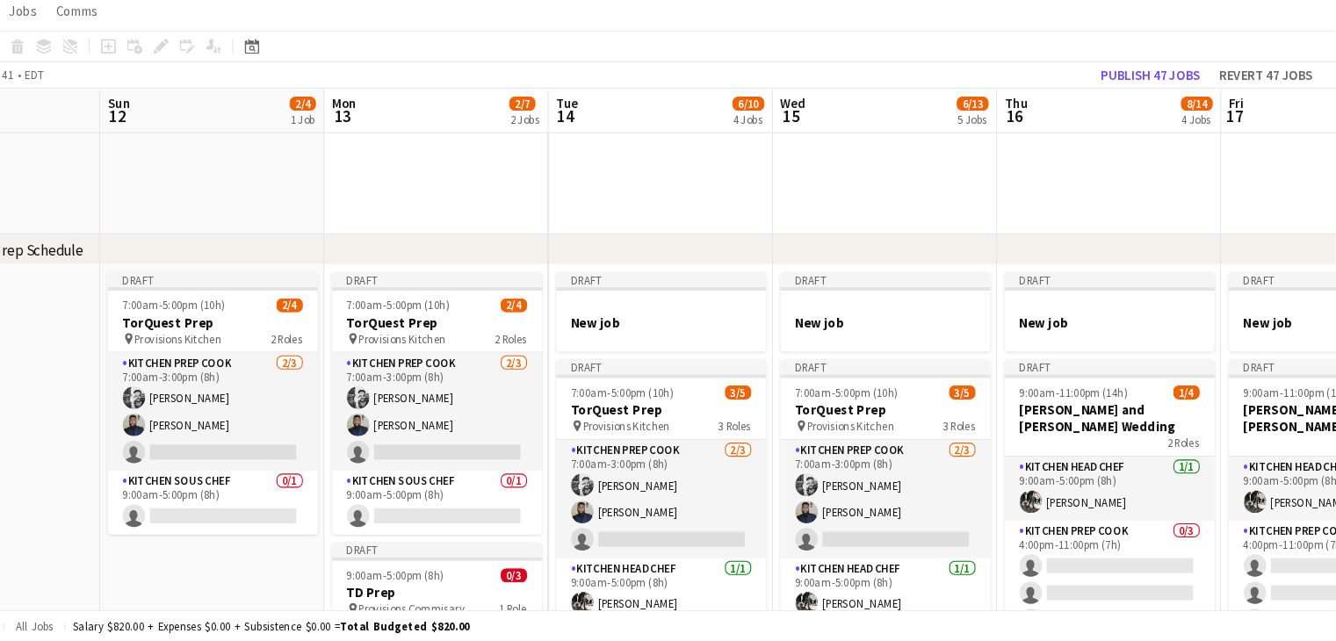
scroll to position [0, 660]
click at [749, 347] on h3 "New job" at bounding box center [704, 343] width 197 height 16
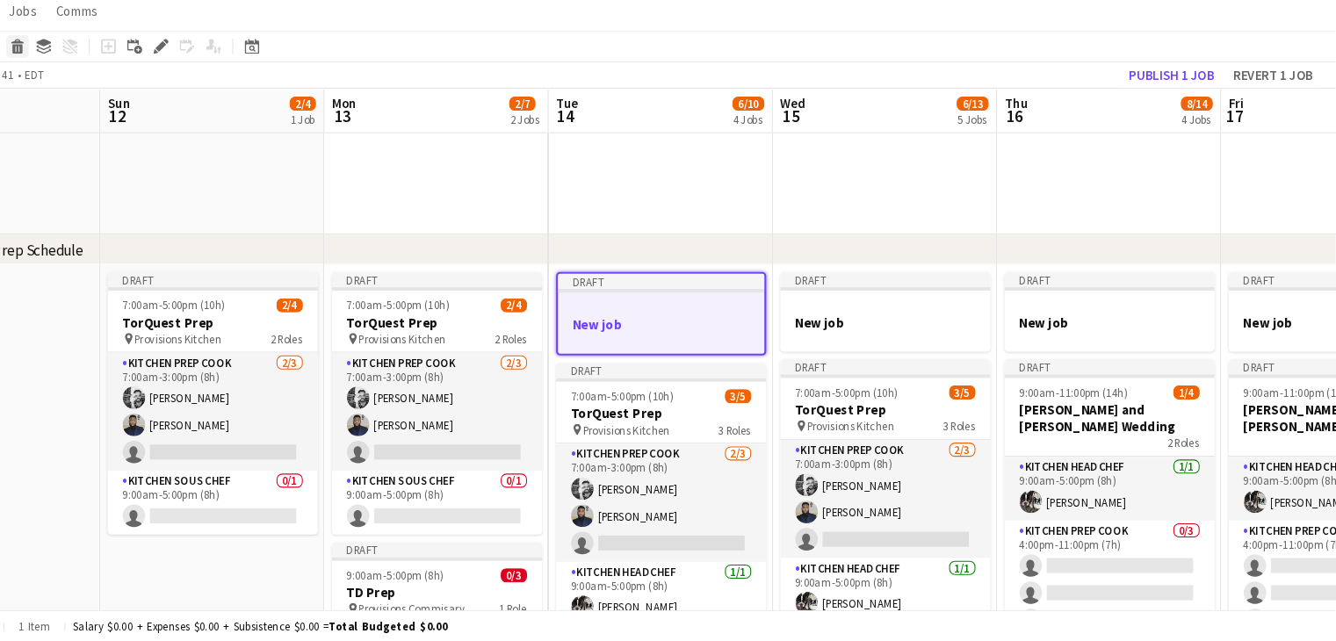
click at [105, 81] on icon "Delete" at bounding box center [102, 83] width 14 height 14
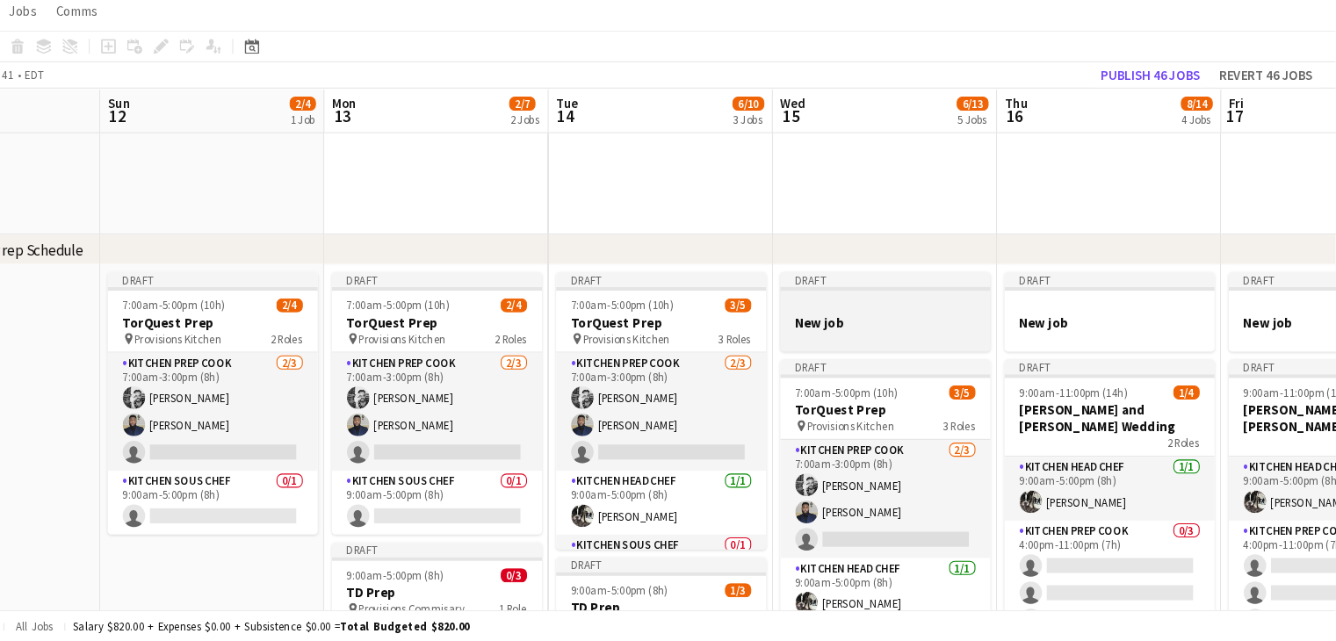
click at [927, 344] on h3 "New job" at bounding box center [914, 343] width 197 height 16
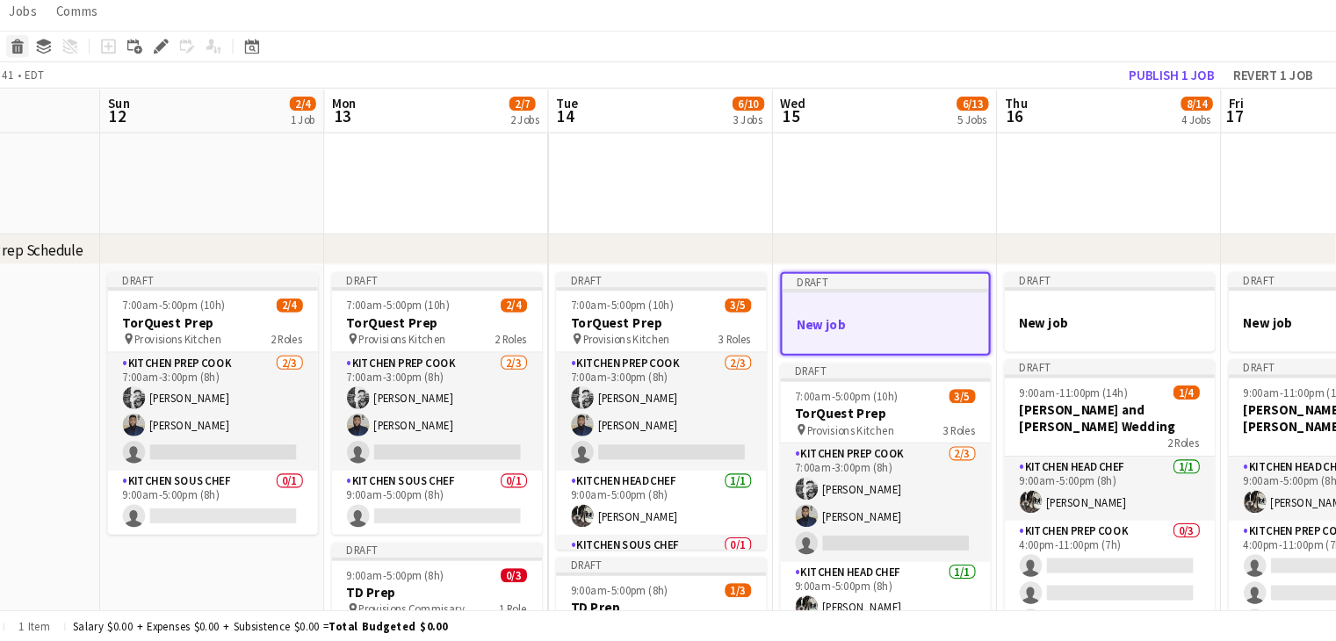
click at [103, 78] on icon at bounding box center [101, 78] width 11 height 4
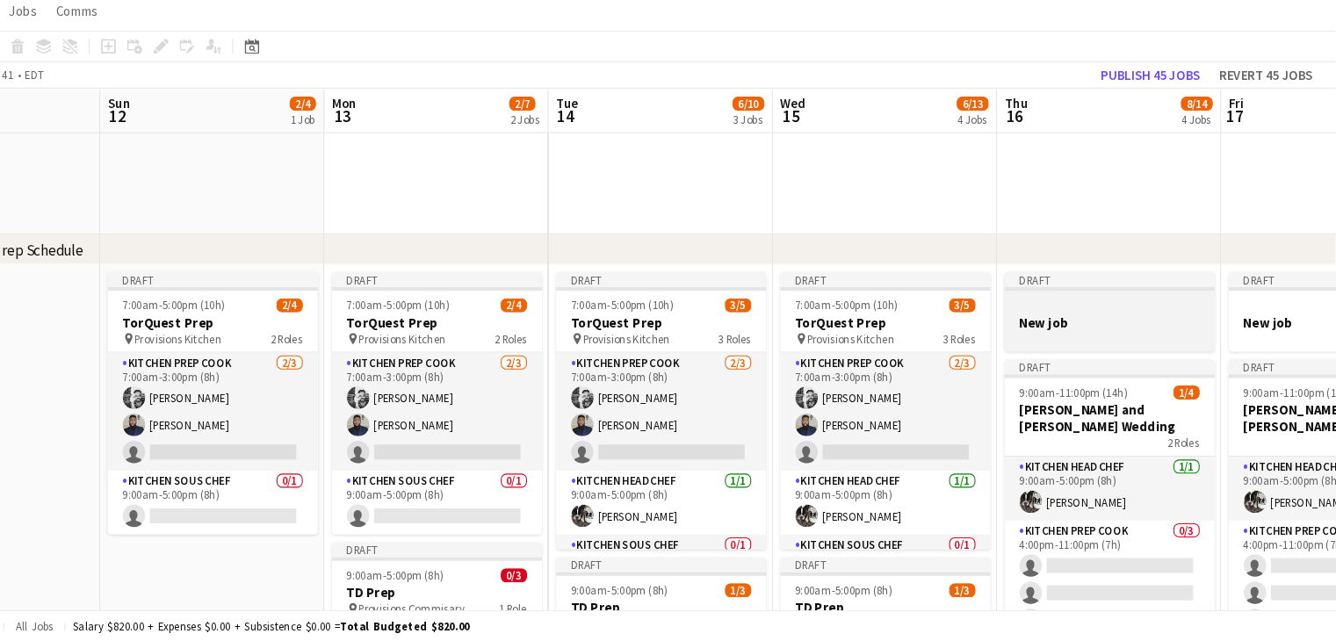
click at [1122, 351] on div at bounding box center [1124, 357] width 197 height 14
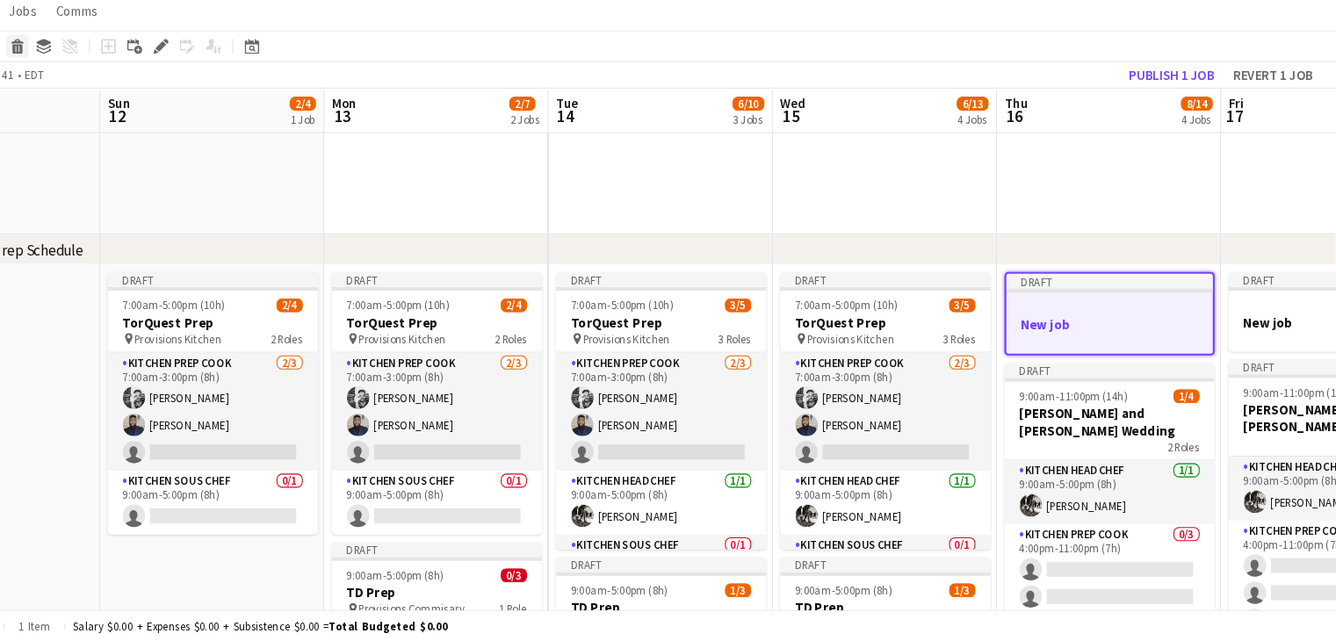
click at [103, 77] on icon at bounding box center [101, 78] width 11 height 4
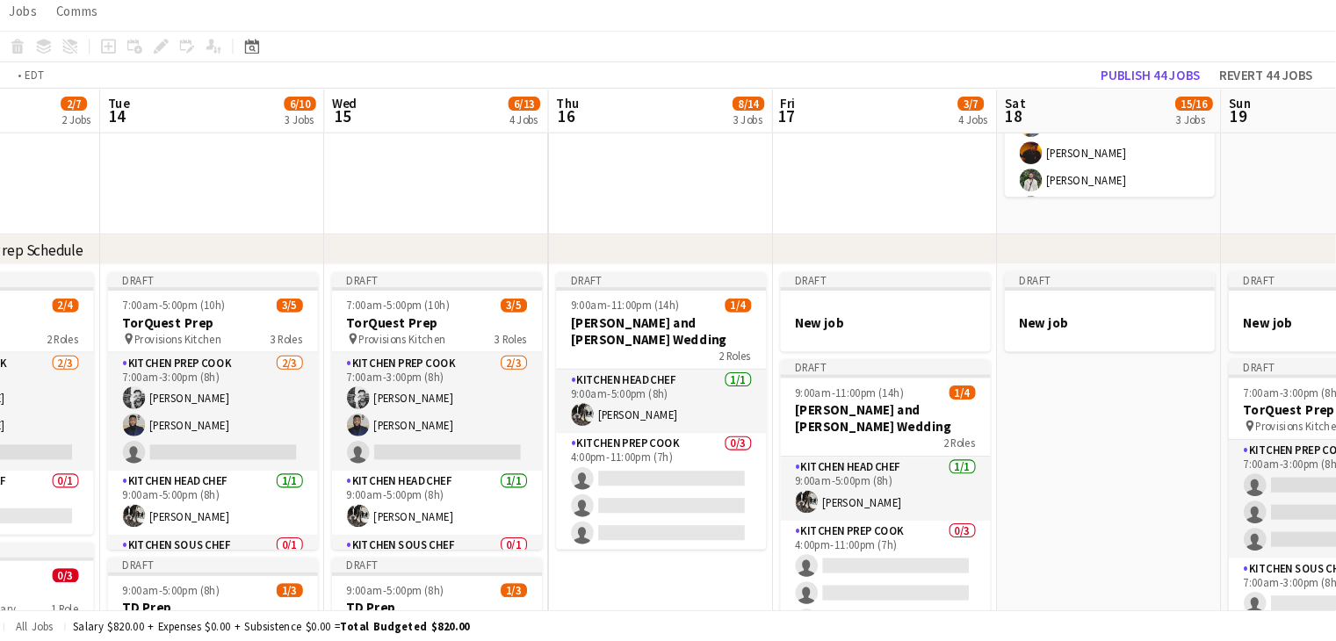
scroll to position [0, 665]
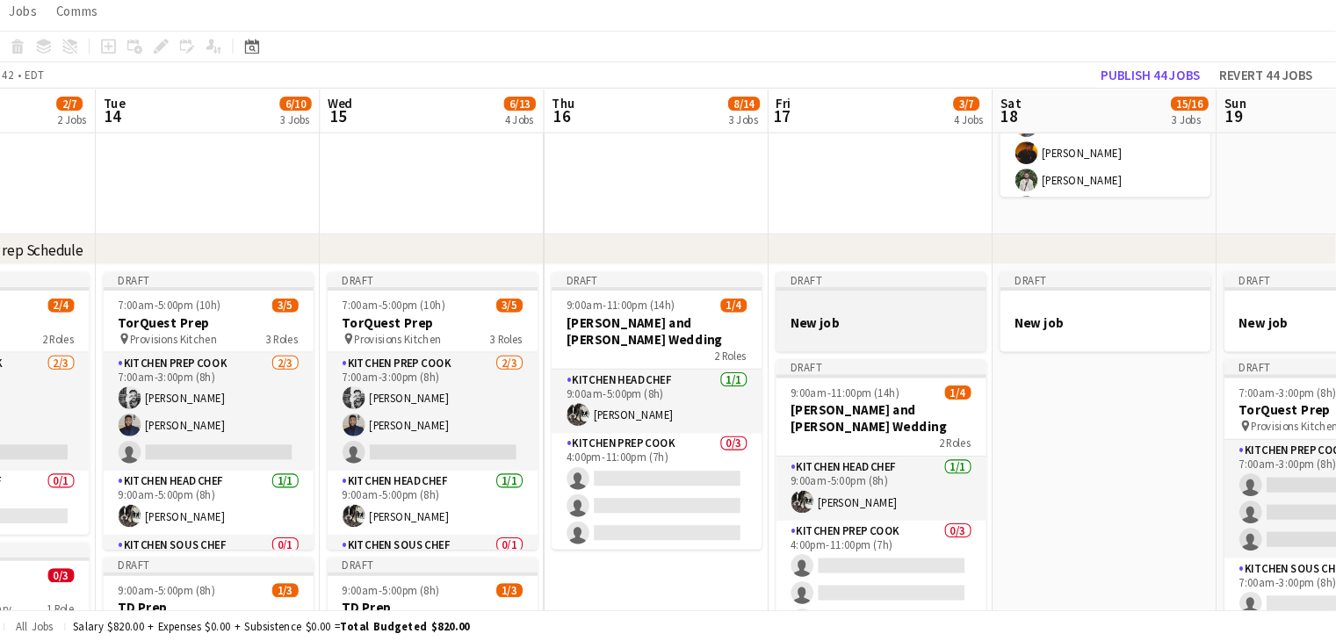
click at [840, 350] on div at bounding box center [909, 357] width 197 height 14
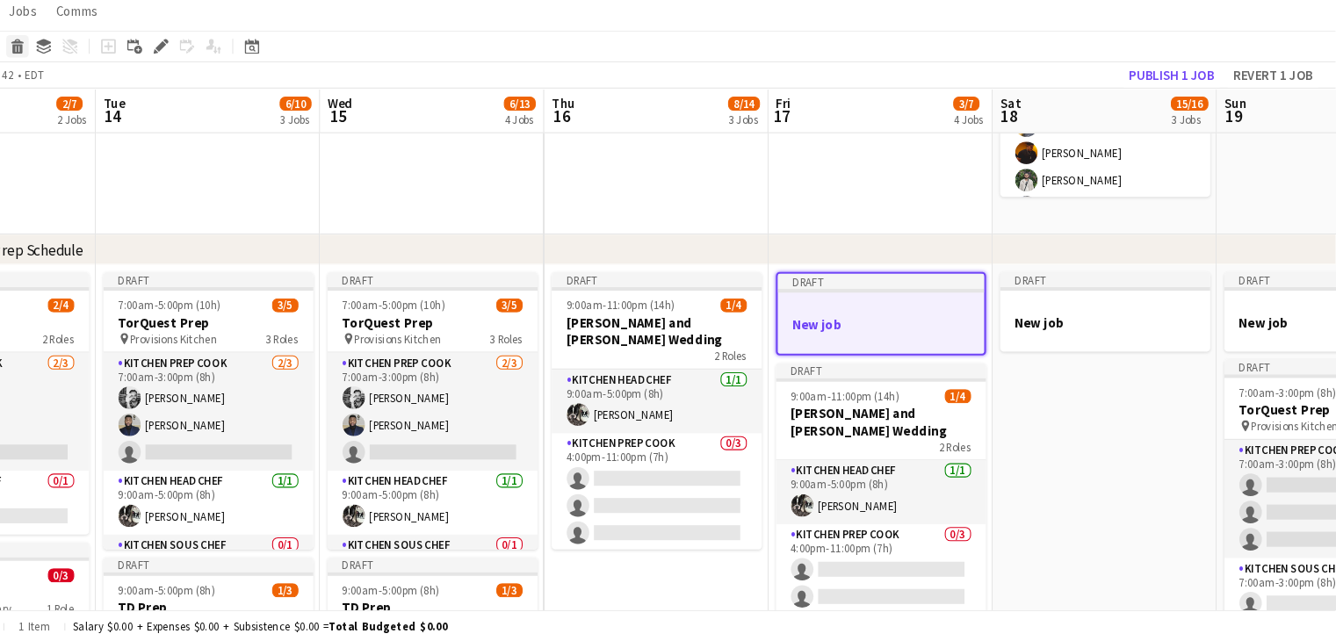
click at [106, 78] on icon "Delete" at bounding box center [102, 83] width 14 height 14
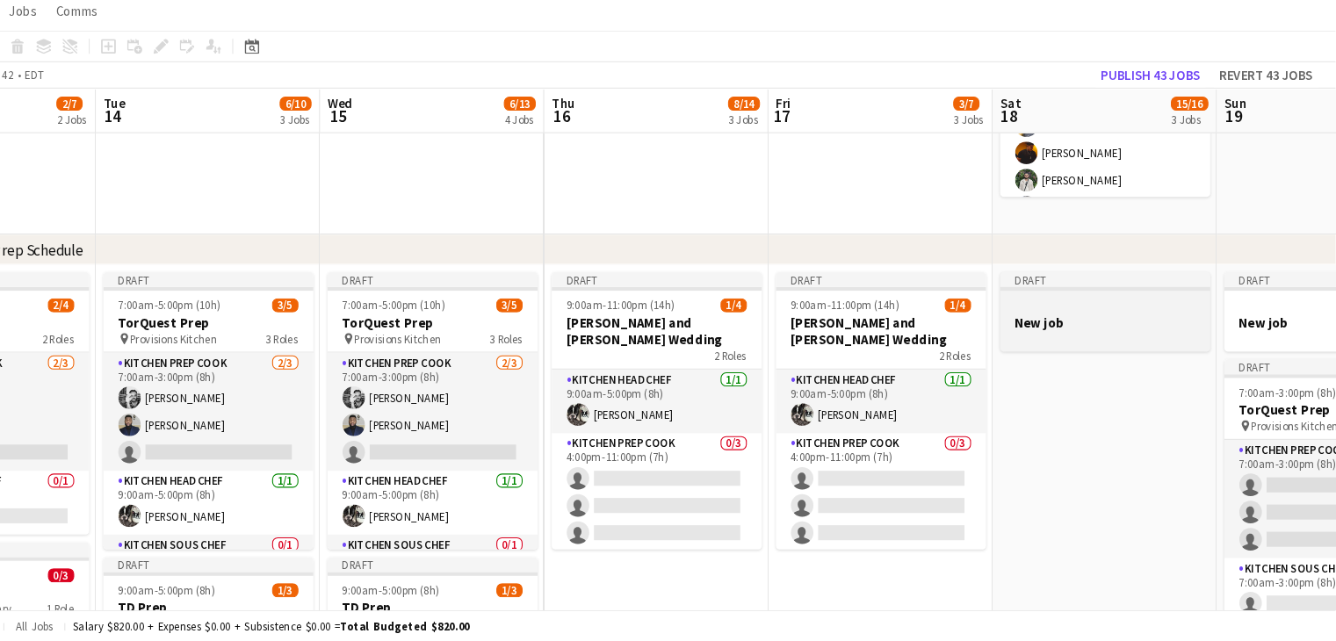
click at [1114, 339] on h3 "New job" at bounding box center [1119, 343] width 197 height 16
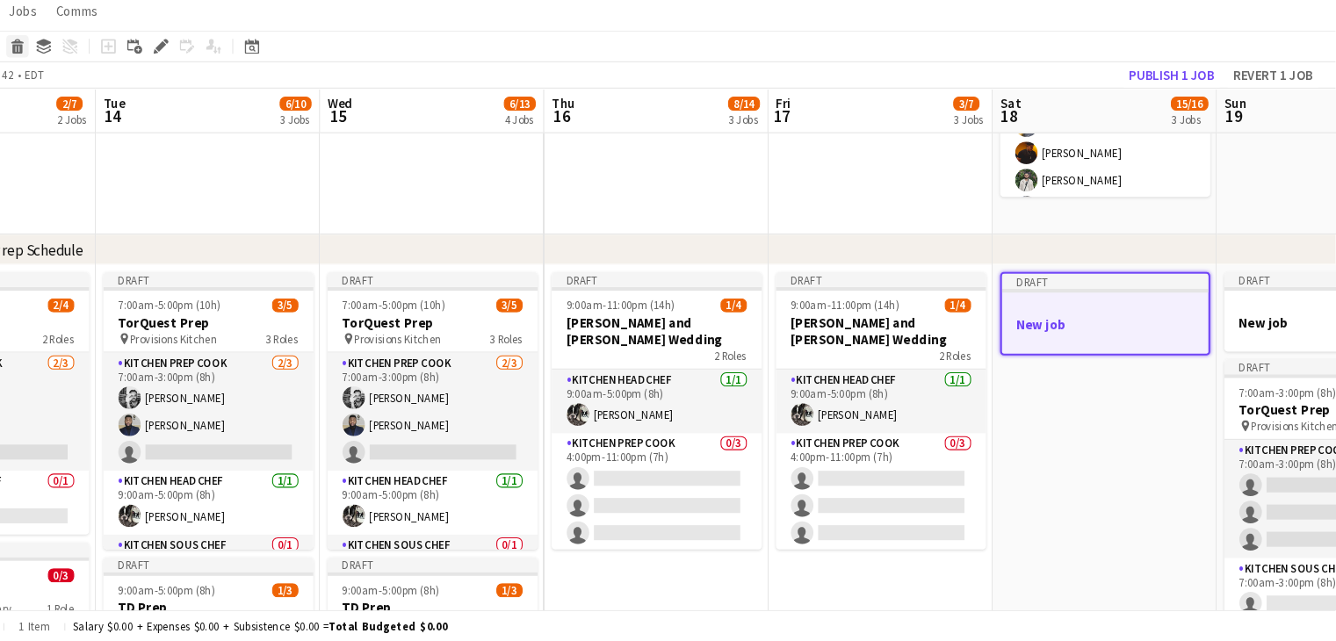
click at [102, 83] on icon at bounding box center [102, 86] width 10 height 9
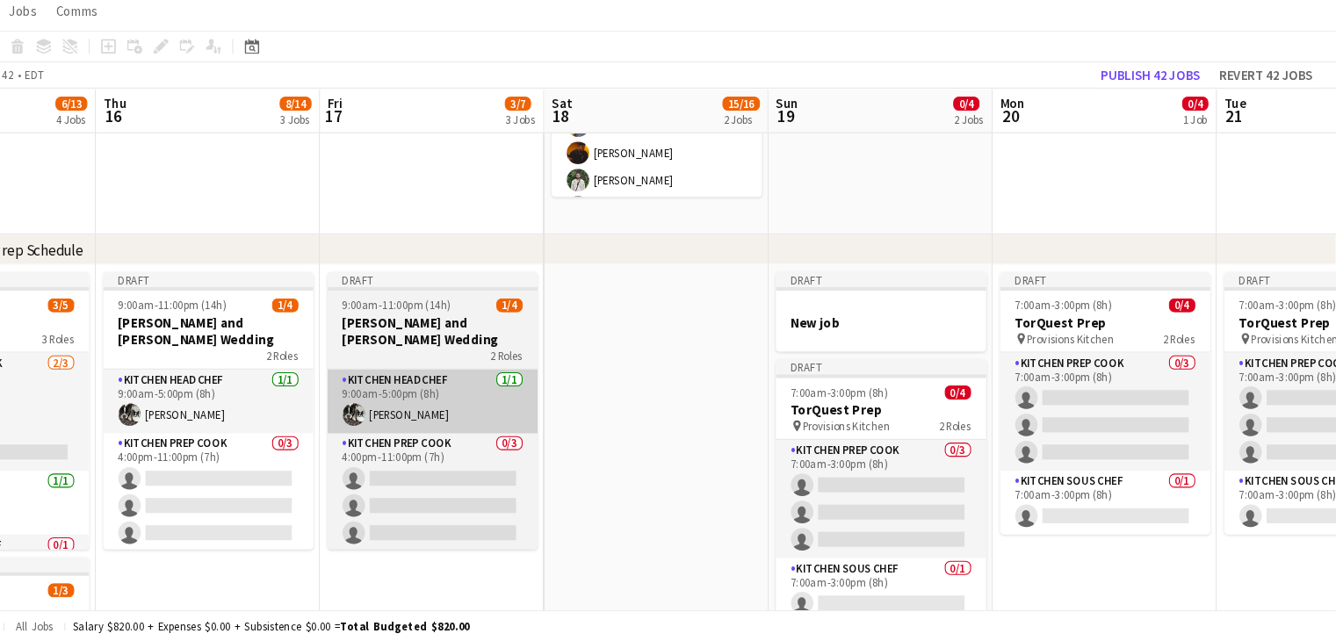
scroll to position [0, 571]
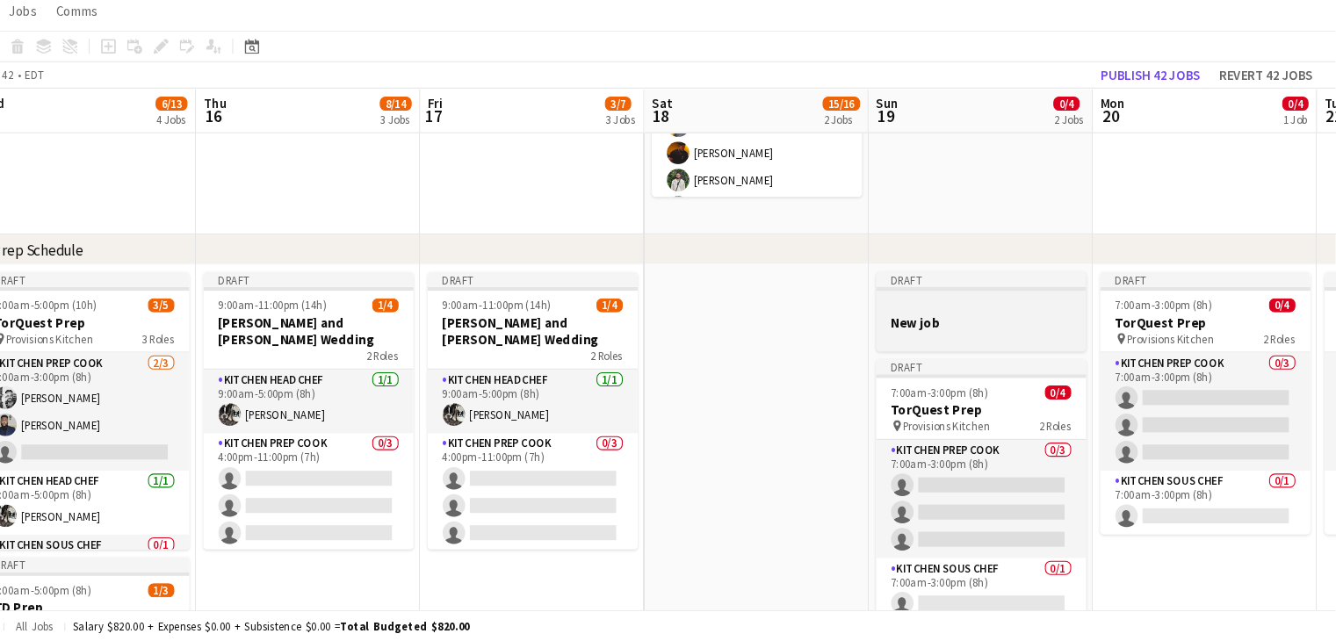
click at [991, 330] on div at bounding box center [1003, 326] width 197 height 13
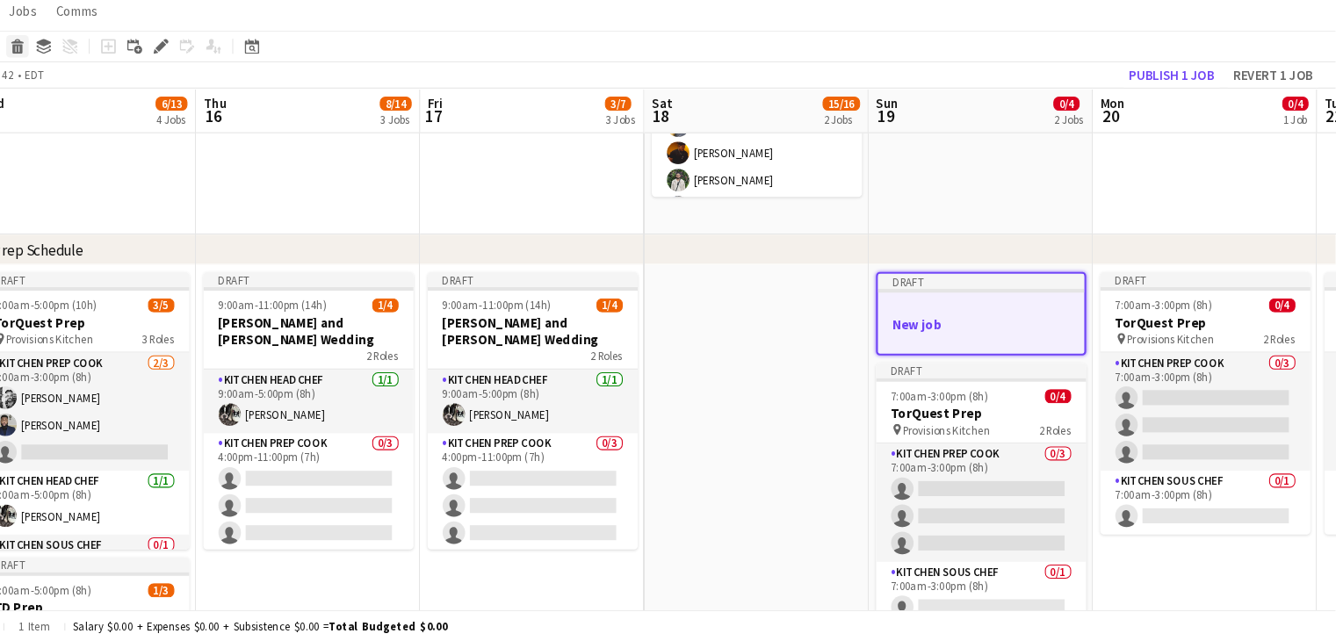
click at [103, 90] on icon at bounding box center [102, 86] width 10 height 9
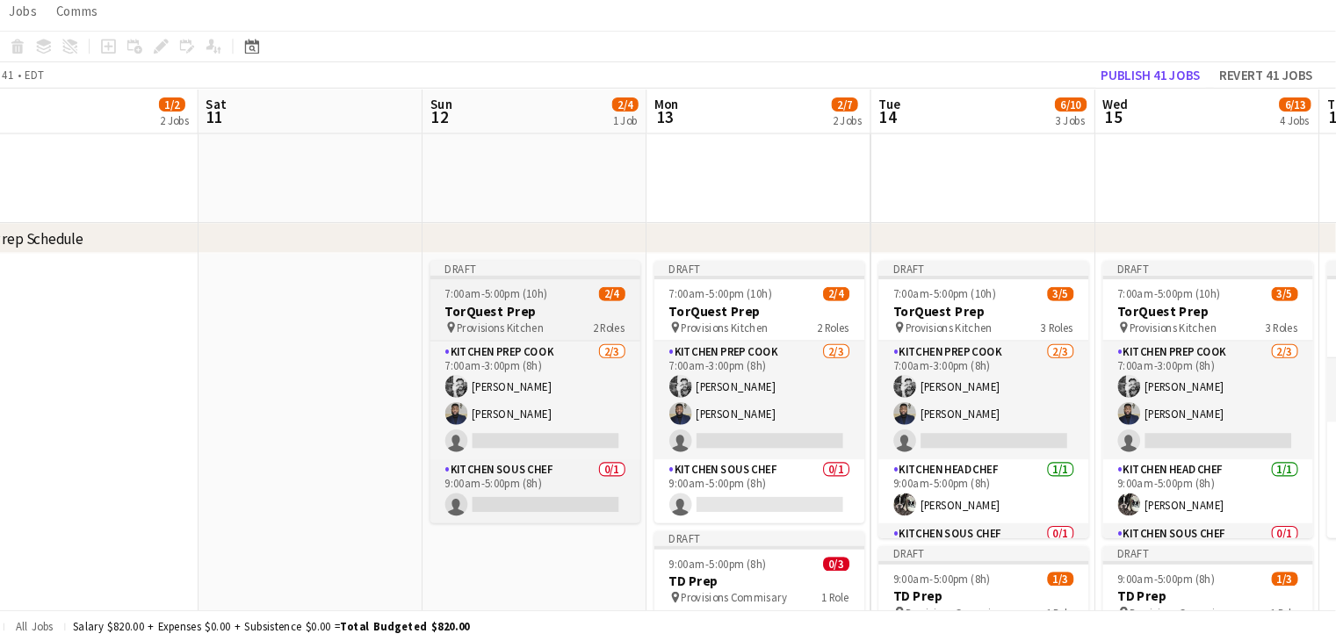
scroll to position [516, 0]
click at [571, 309] on span "7:00am-5:00pm (10h)" at bounding box center [550, 315] width 97 height 13
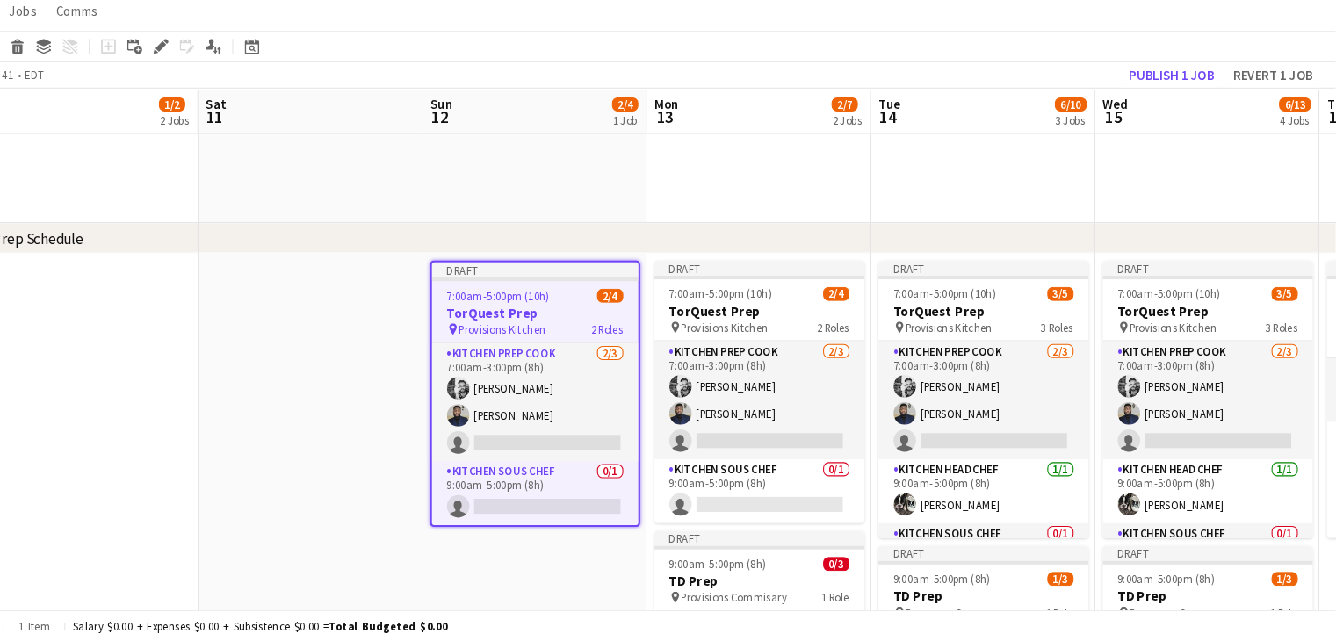
click at [347, 359] on app-date-cell at bounding box center [376, 630] width 210 height 707
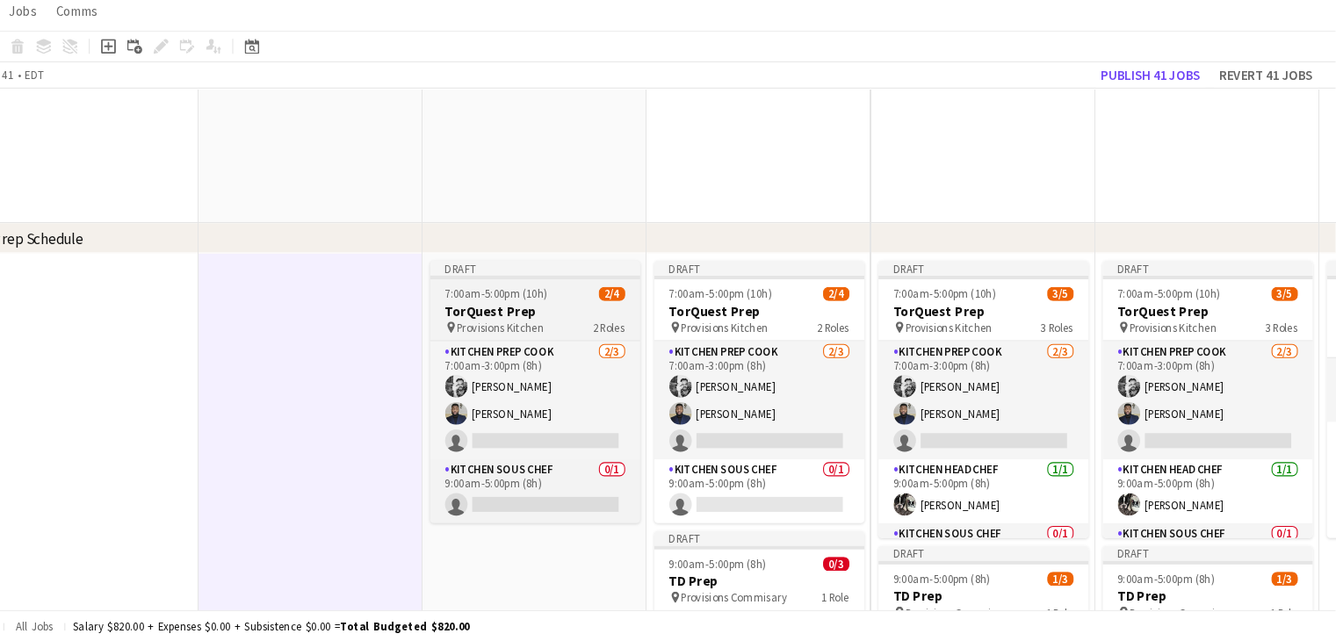
scroll to position [434, 0]
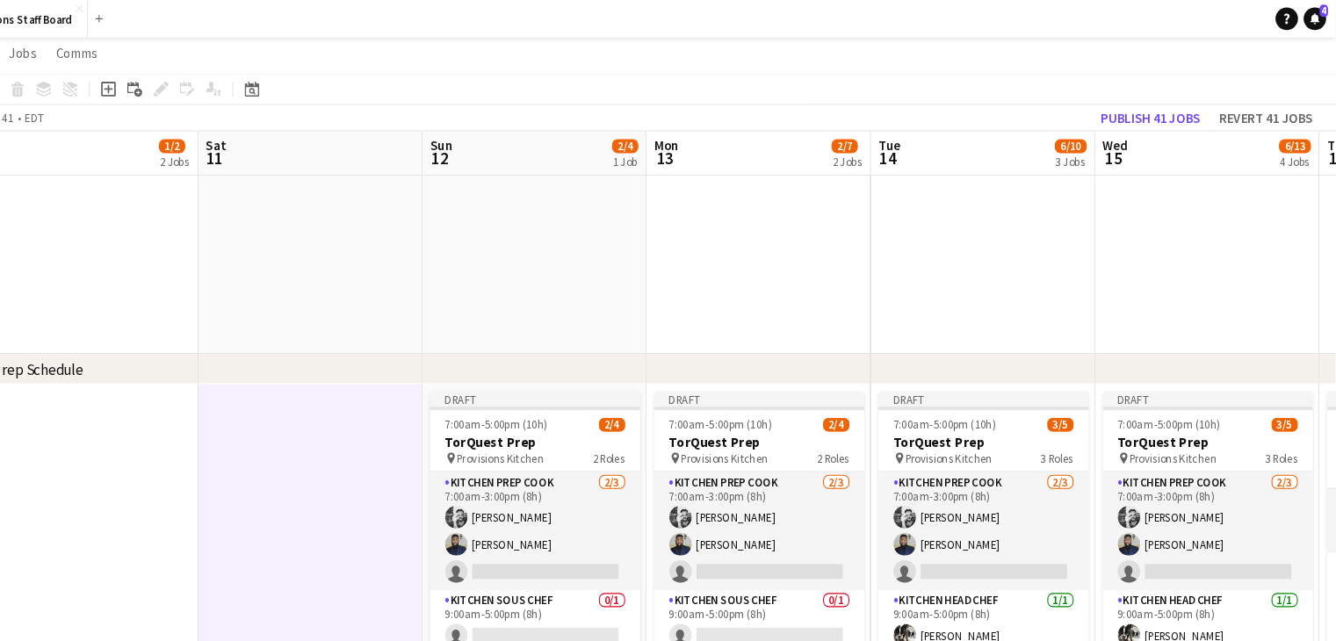
click at [598, 273] on app-date-cell at bounding box center [586, 47] width 210 height 569
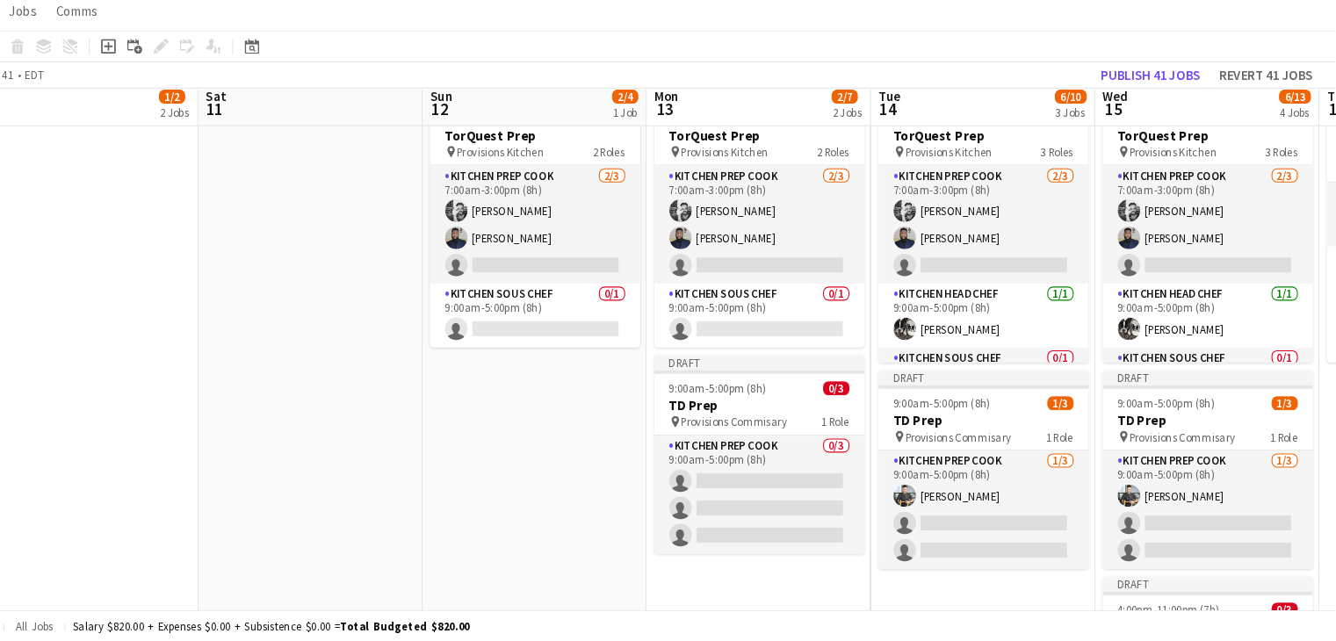
scroll to position [683, 0]
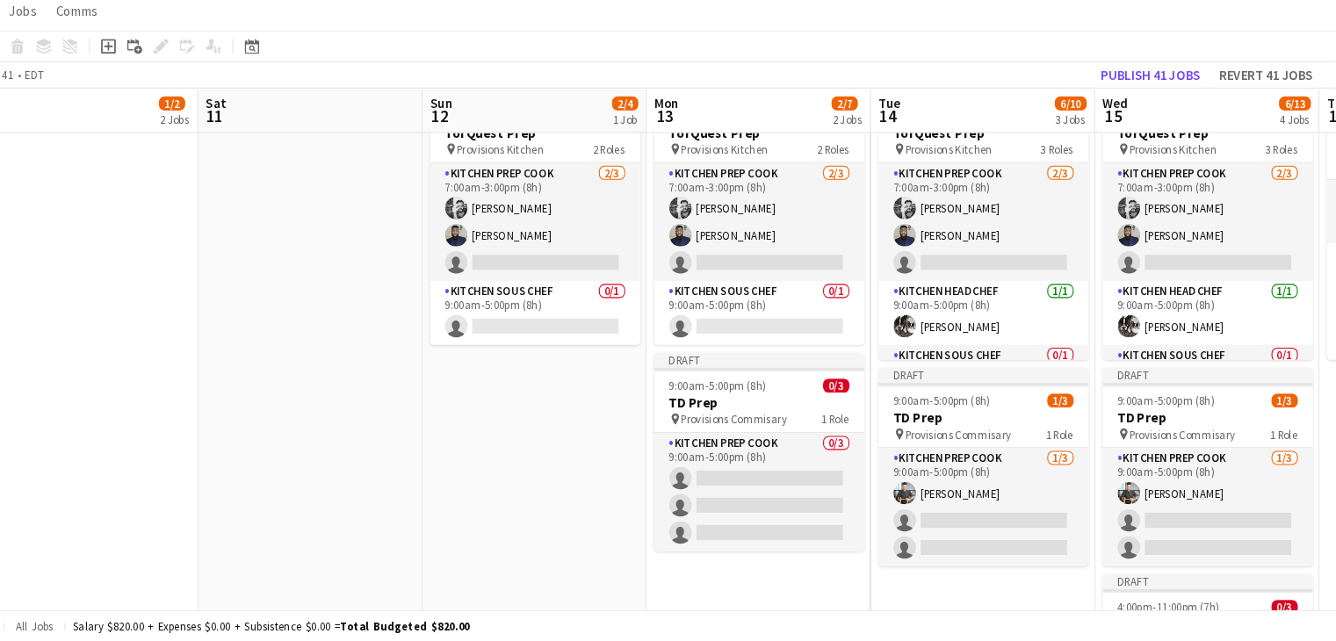
click at [582, 466] on app-date-cell "Draft 7:00am-5:00pm (10h) 2/4 TorQuest Prep pin Provisions Kitchen 2 Roles Kitc…" at bounding box center [586, 464] width 210 height 707
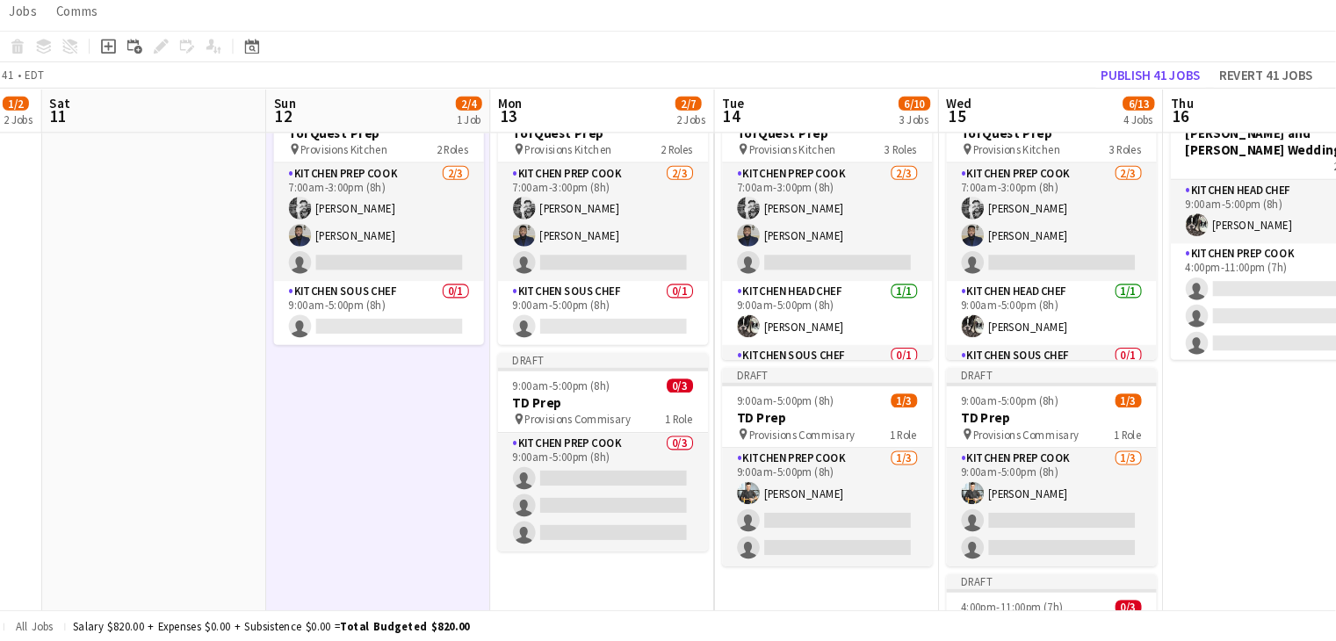
drag, startPoint x: 1176, startPoint y: 411, endPoint x: 1049, endPoint y: 433, distance: 128.3
click at [1049, 433] on app-calendar-viewport "Wed 8 6/6 2 Jobs Thu 9 2/2 1 Job Fri 10 1/2 2 Jobs Sat 11 Sun 12 2/4 1 Job Mon …" at bounding box center [668, 302] width 1336 height 1835
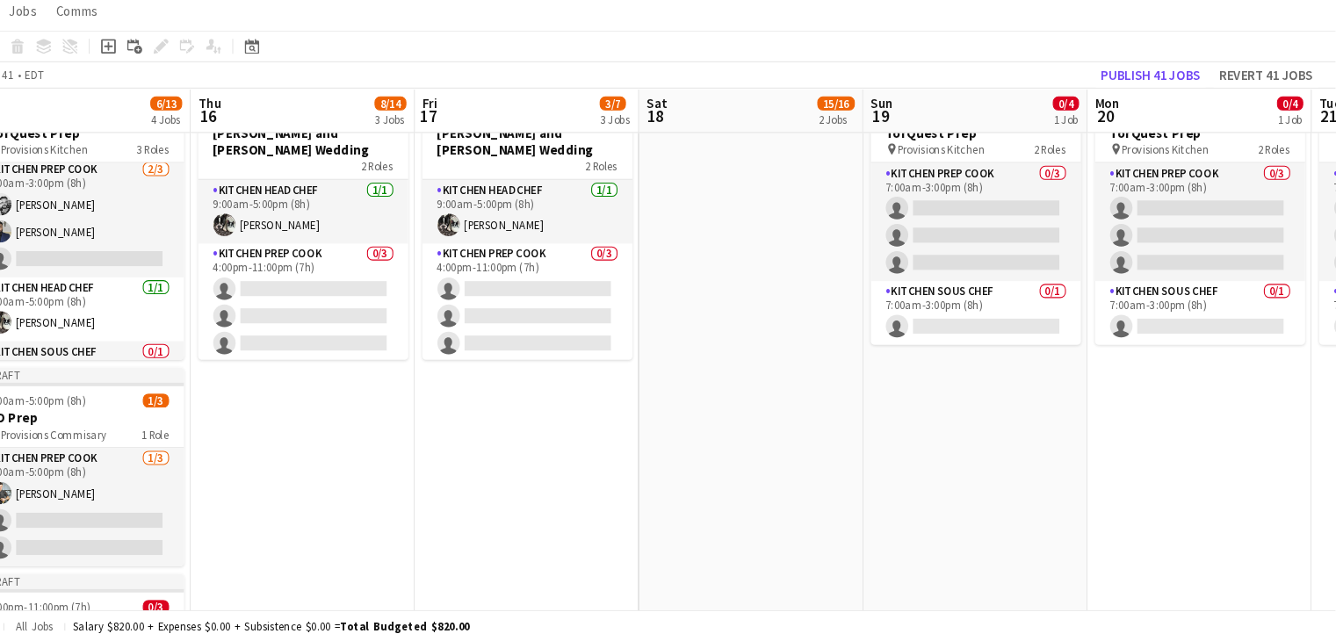
scroll to position [0, 576]
click at [998, 499] on app-date-cell "Draft 7:00am-3:00pm (8h) 0/4 TorQuest Prep pin Provisions Kitchen 2 Roles Kitch…" at bounding box center [998, 464] width 210 height 707
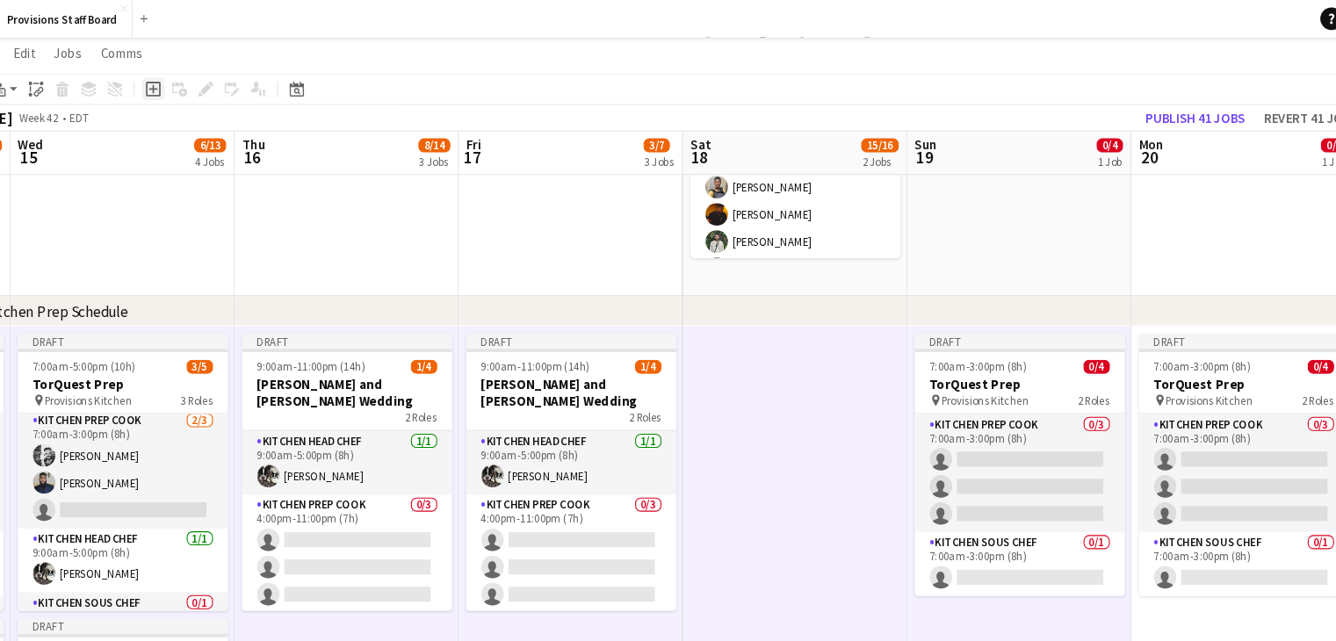
scroll to position [487, 0]
click at [184, 80] on icon "Add job" at bounding box center [187, 83] width 14 height 14
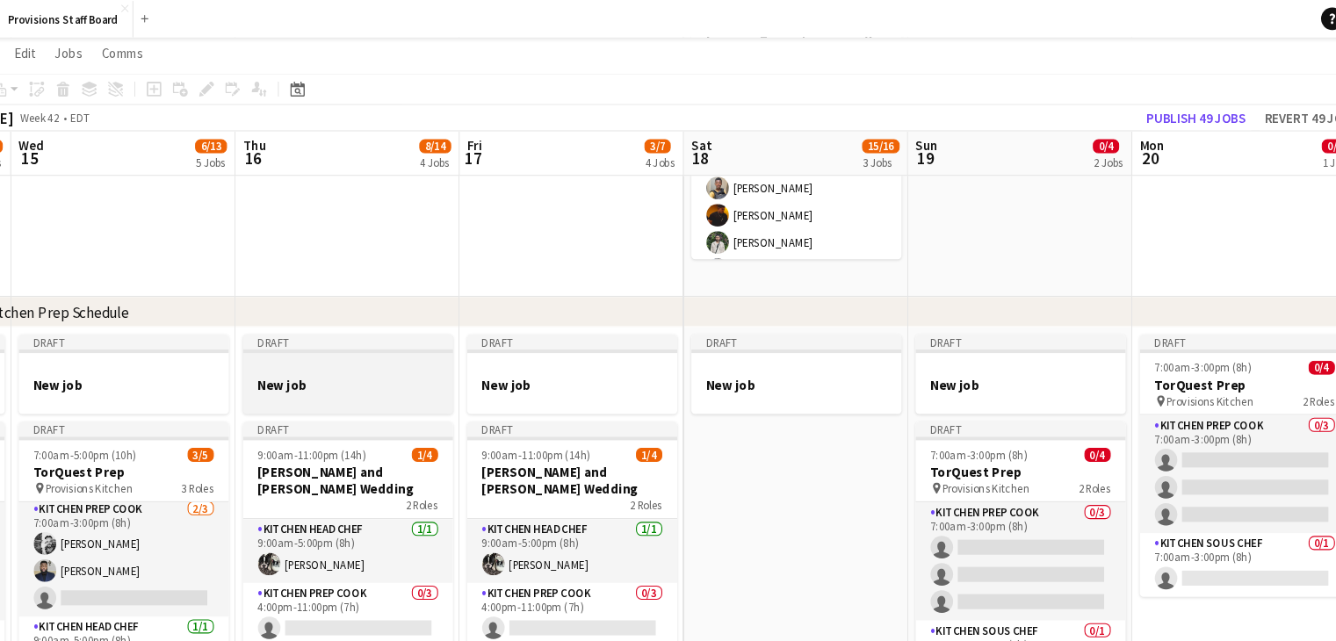
click at [375, 353] on h3 "New job" at bounding box center [368, 361] width 197 height 16
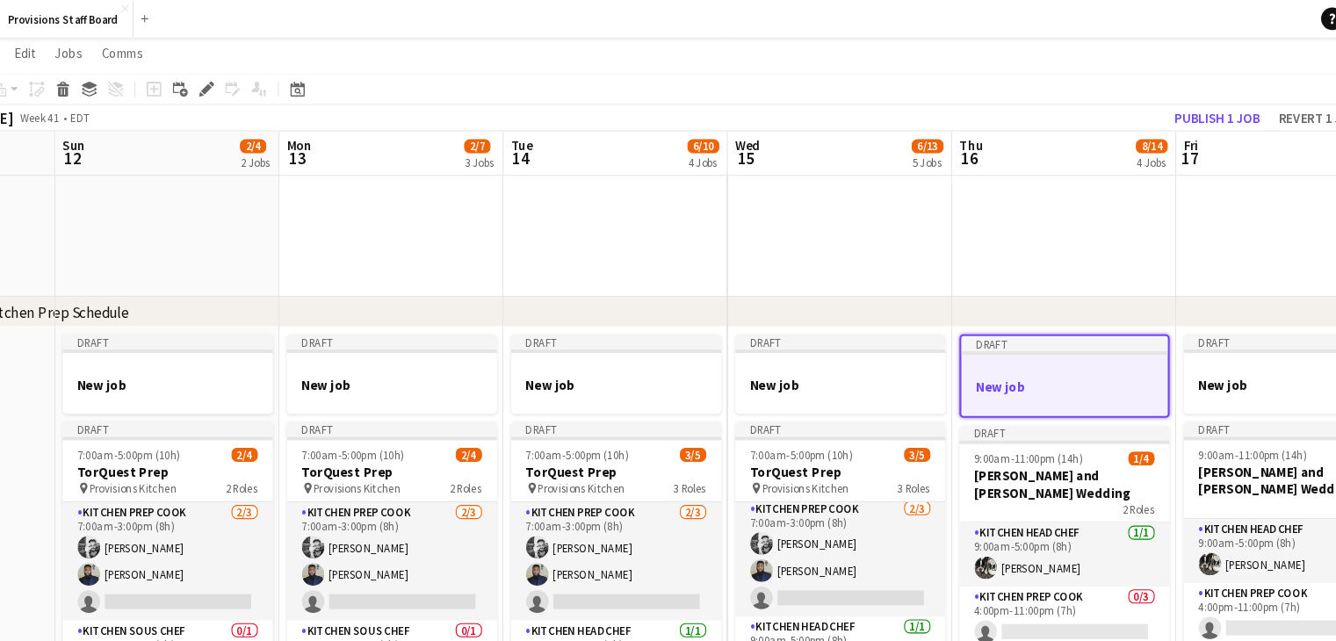
scroll to position [0, 508]
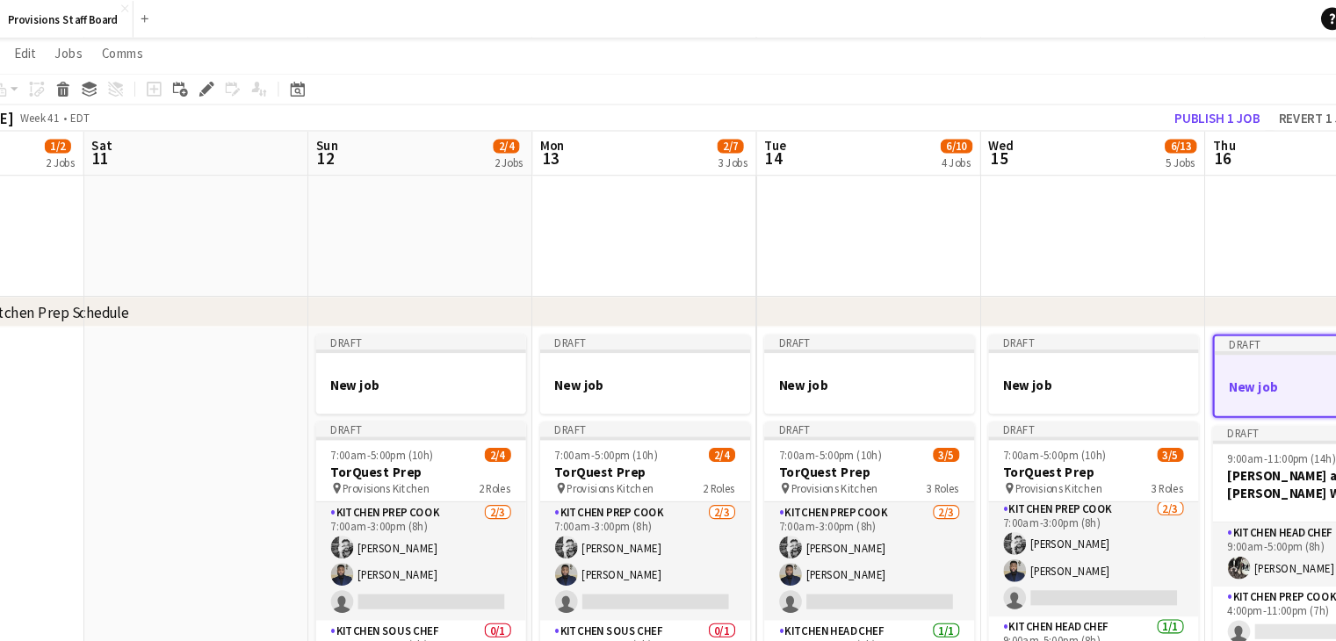
click at [375, 353] on h3 "New job" at bounding box center [436, 361] width 197 height 16
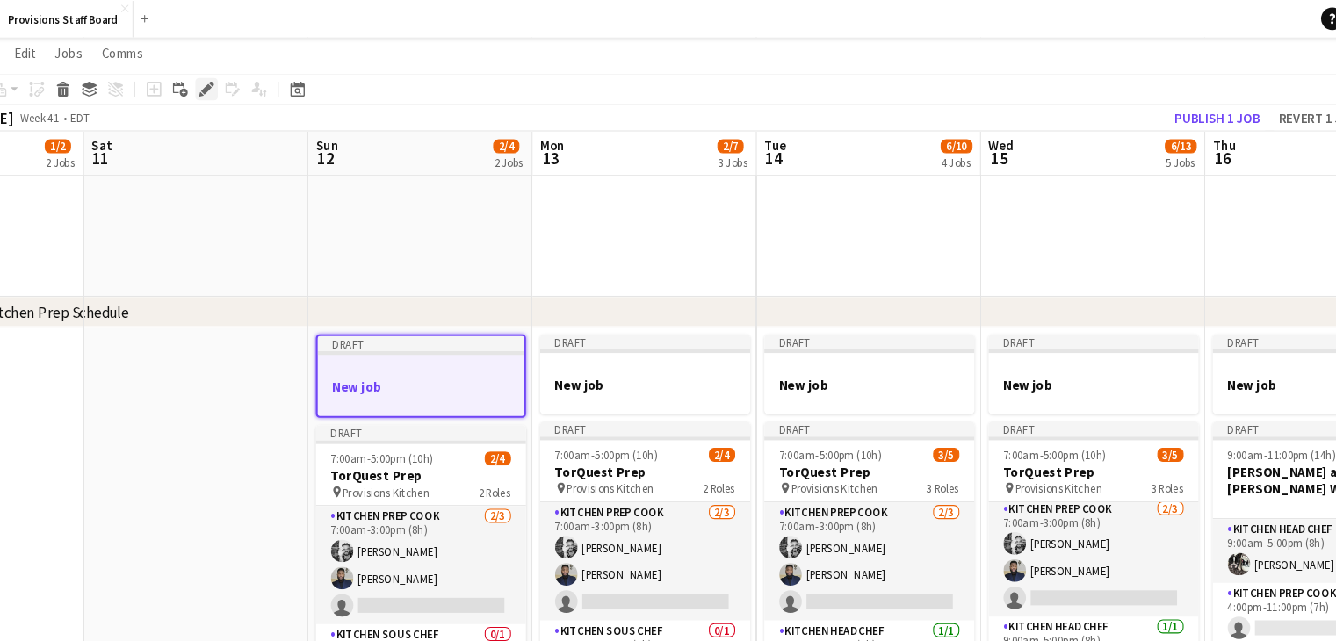
click at [227, 84] on div "Edit" at bounding box center [236, 83] width 21 height 21
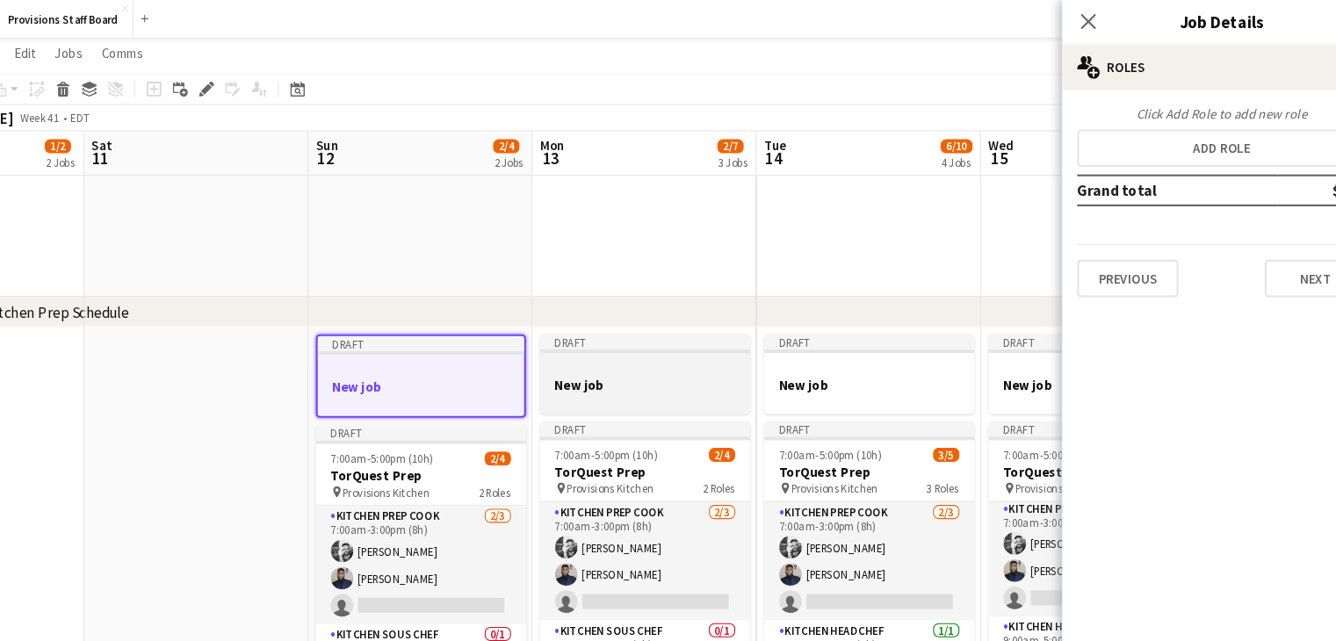
click at [635, 365] on h3 "New job" at bounding box center [646, 361] width 197 height 16
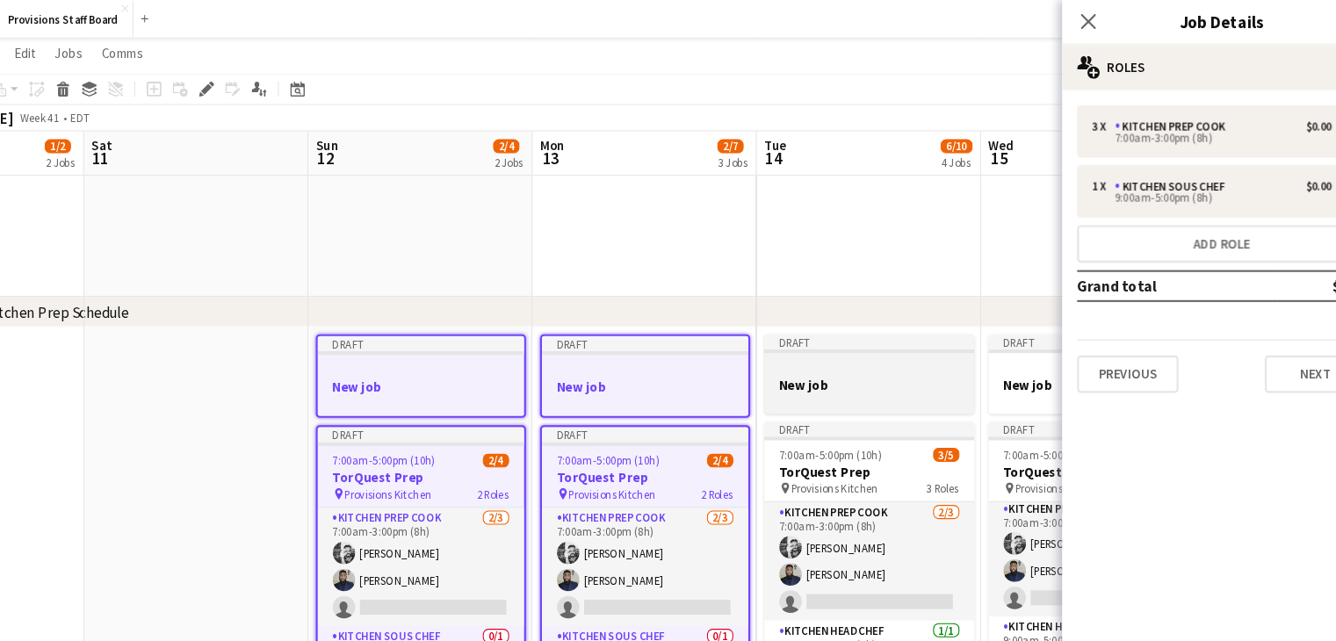
click at [883, 342] on div at bounding box center [856, 344] width 197 height 13
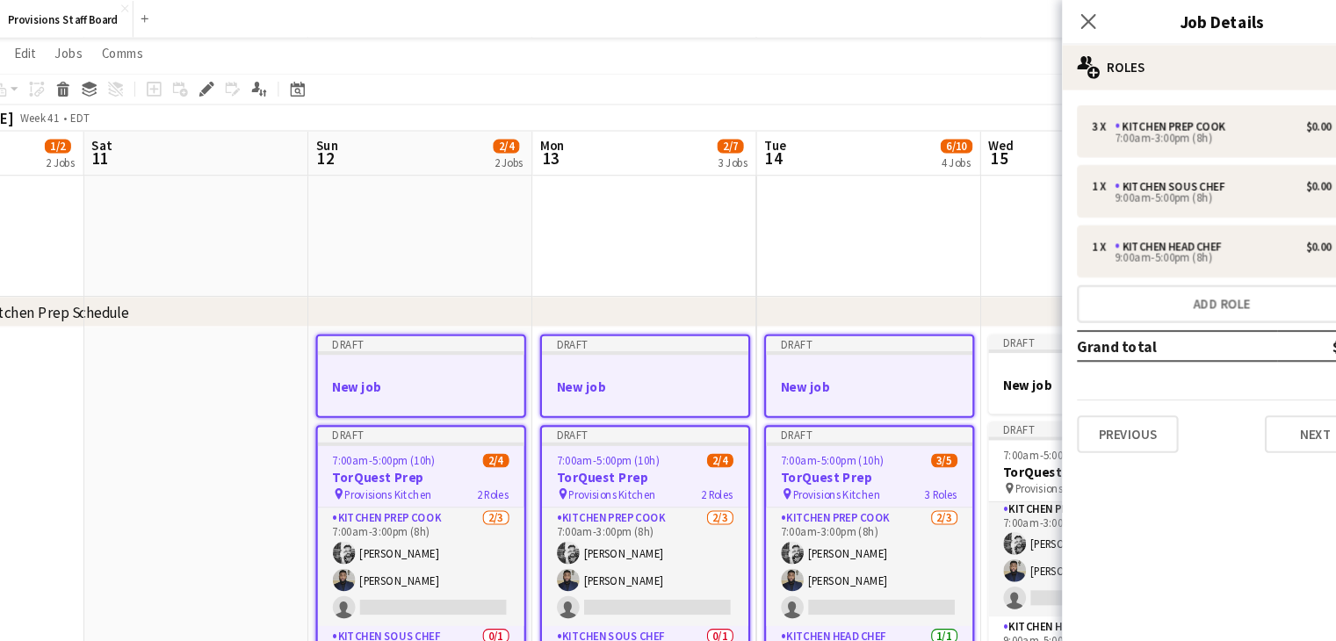
scroll to position [0, 563]
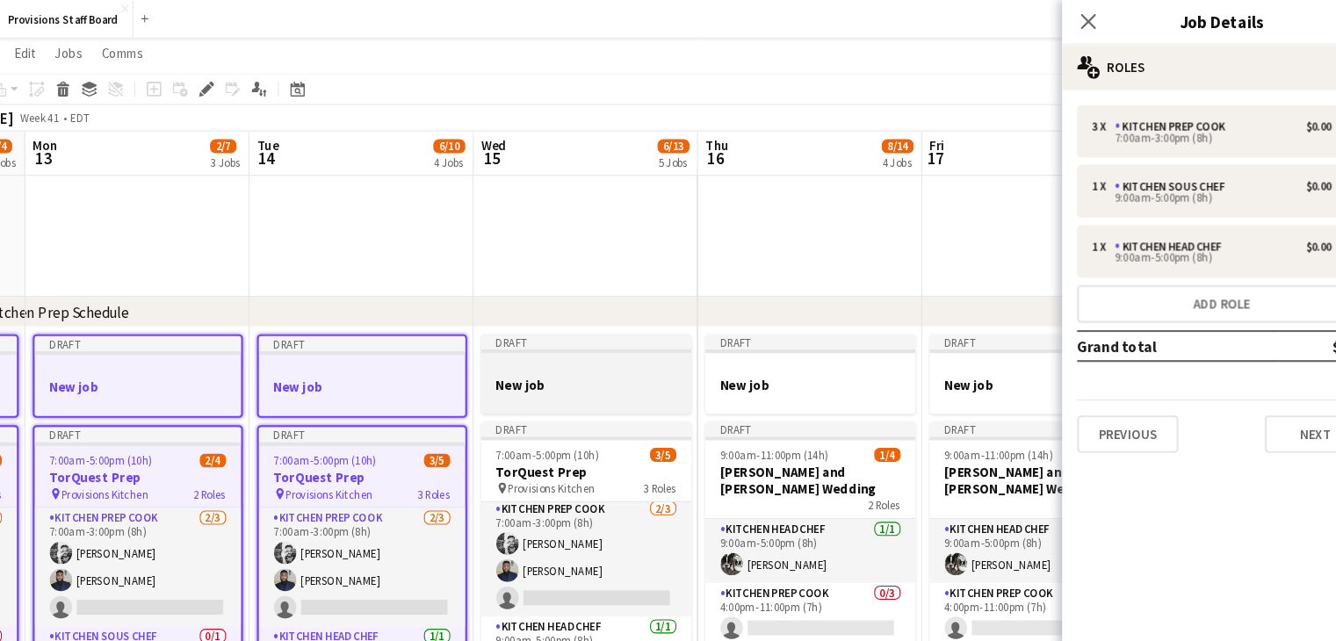
click at [644, 371] on div at bounding box center [592, 376] width 197 height 14
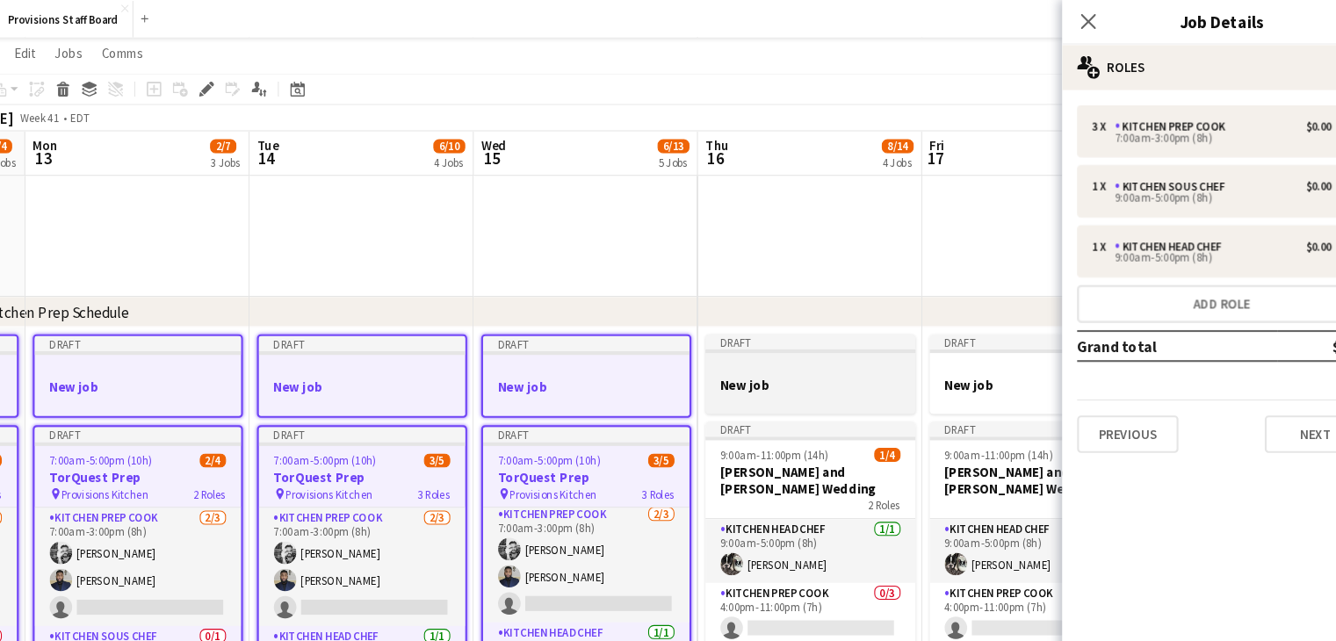
click at [762, 355] on h3 "New job" at bounding box center [801, 361] width 197 height 16
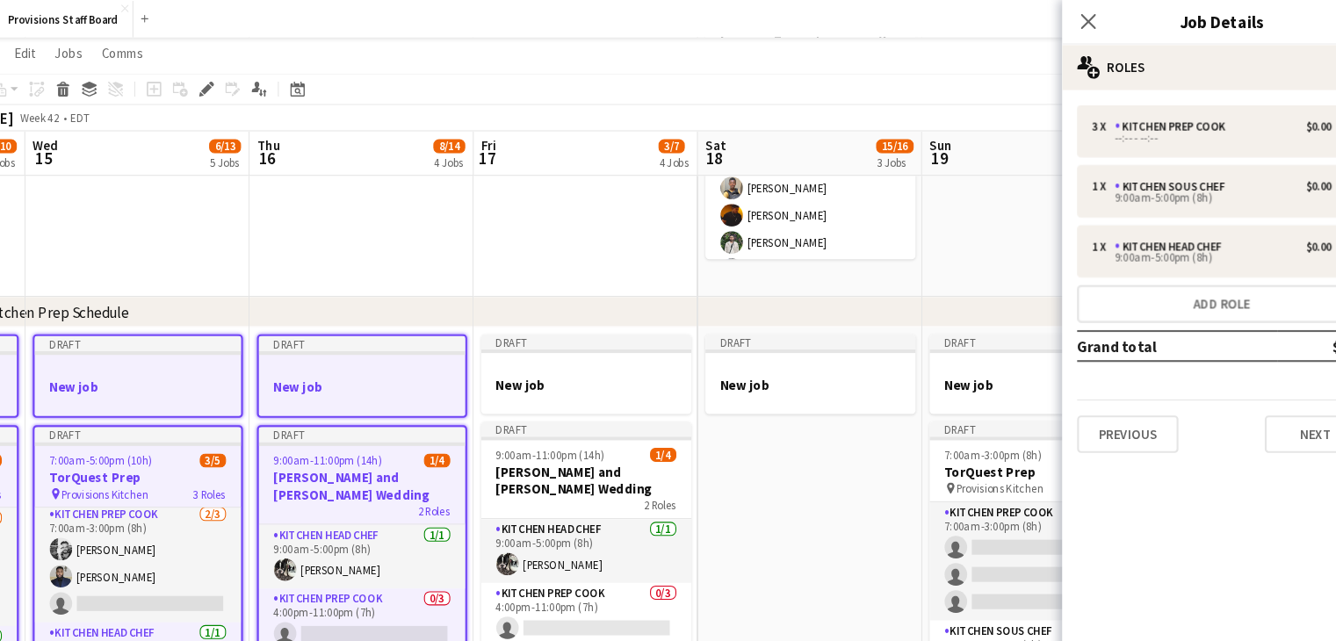
scroll to position [0, 479]
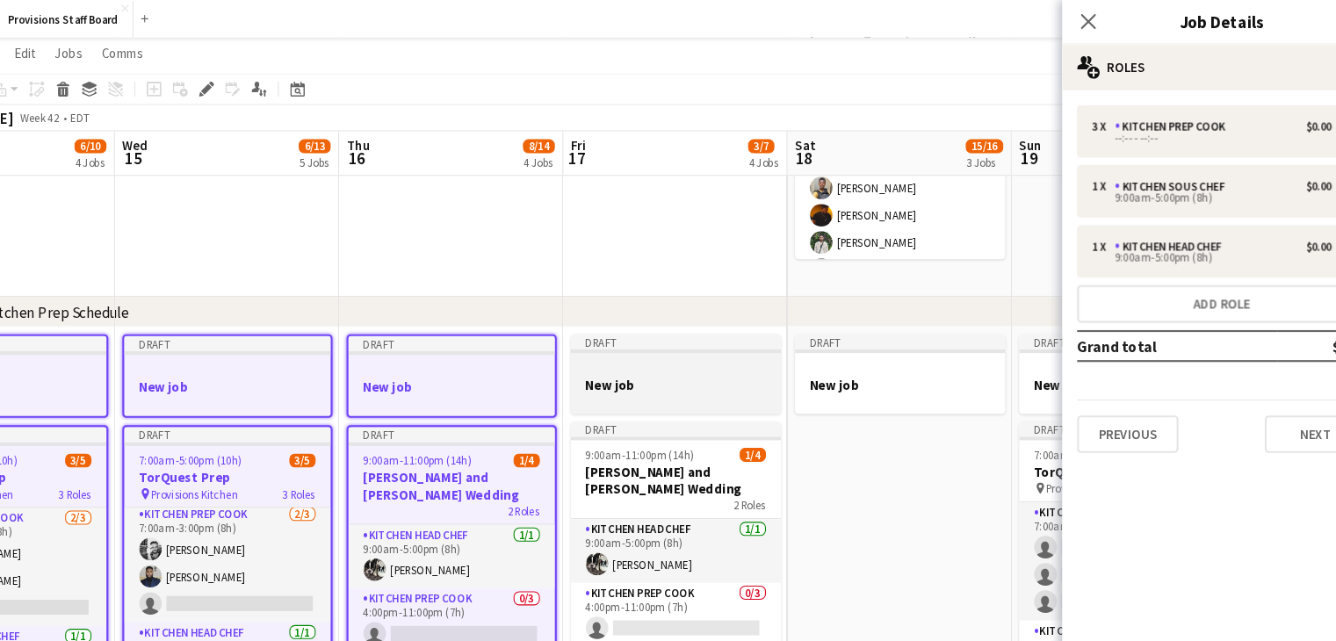
click at [680, 356] on h3 "New job" at bounding box center [675, 361] width 197 height 16
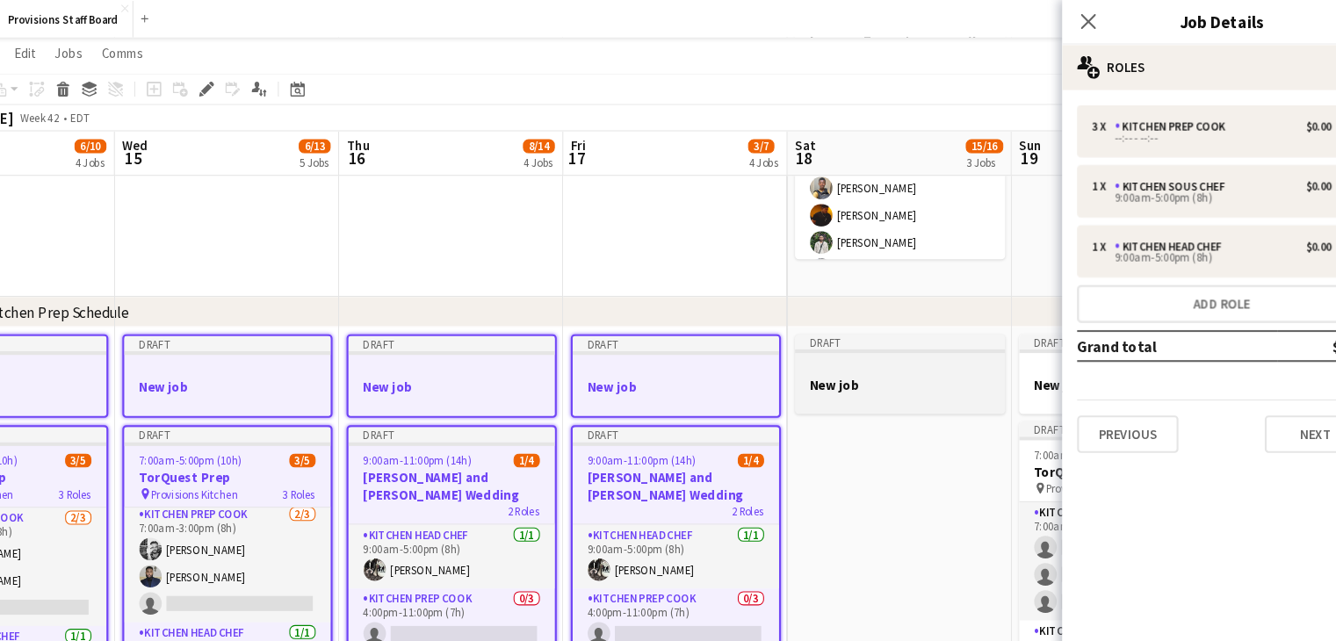
click at [832, 358] on h3 "New job" at bounding box center [885, 361] width 197 height 16
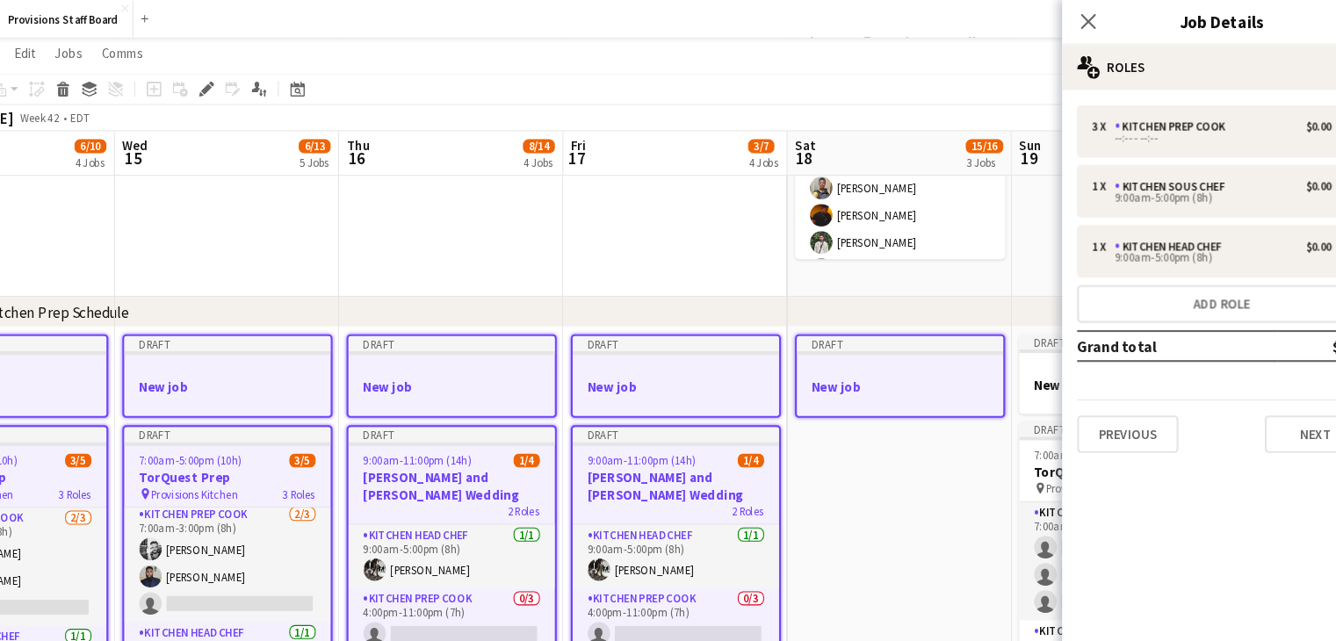
scroll to position [0, 811]
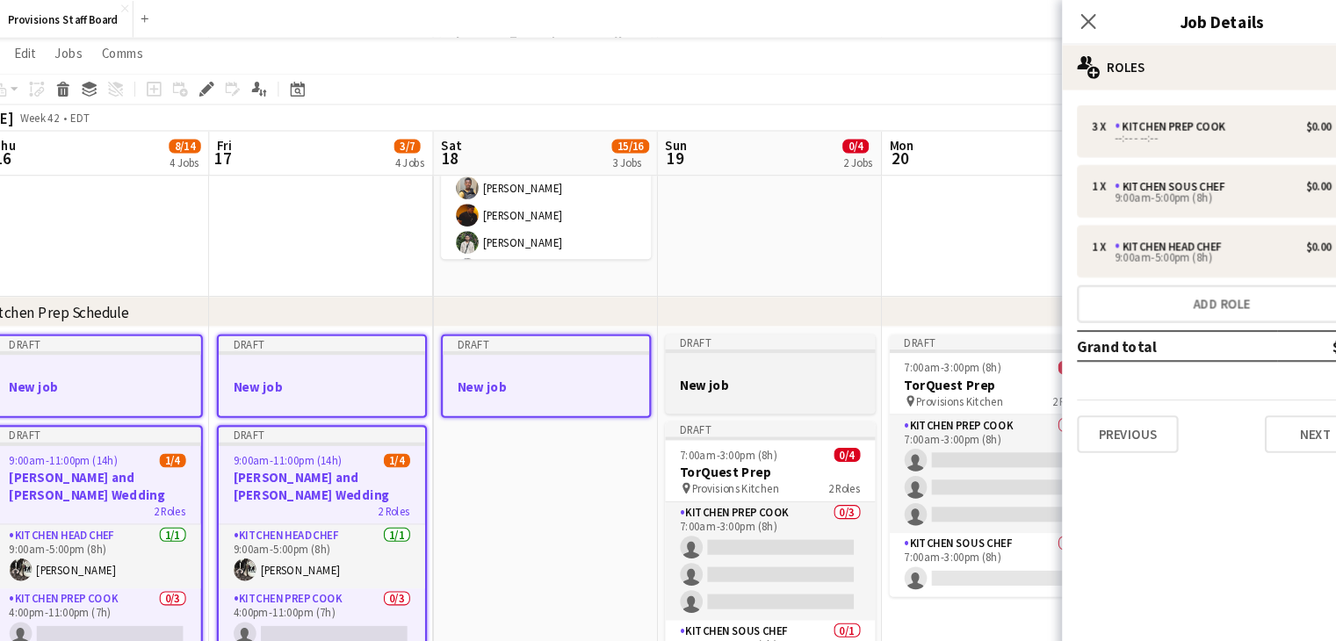
click at [752, 375] on div at bounding box center [764, 376] width 197 height 14
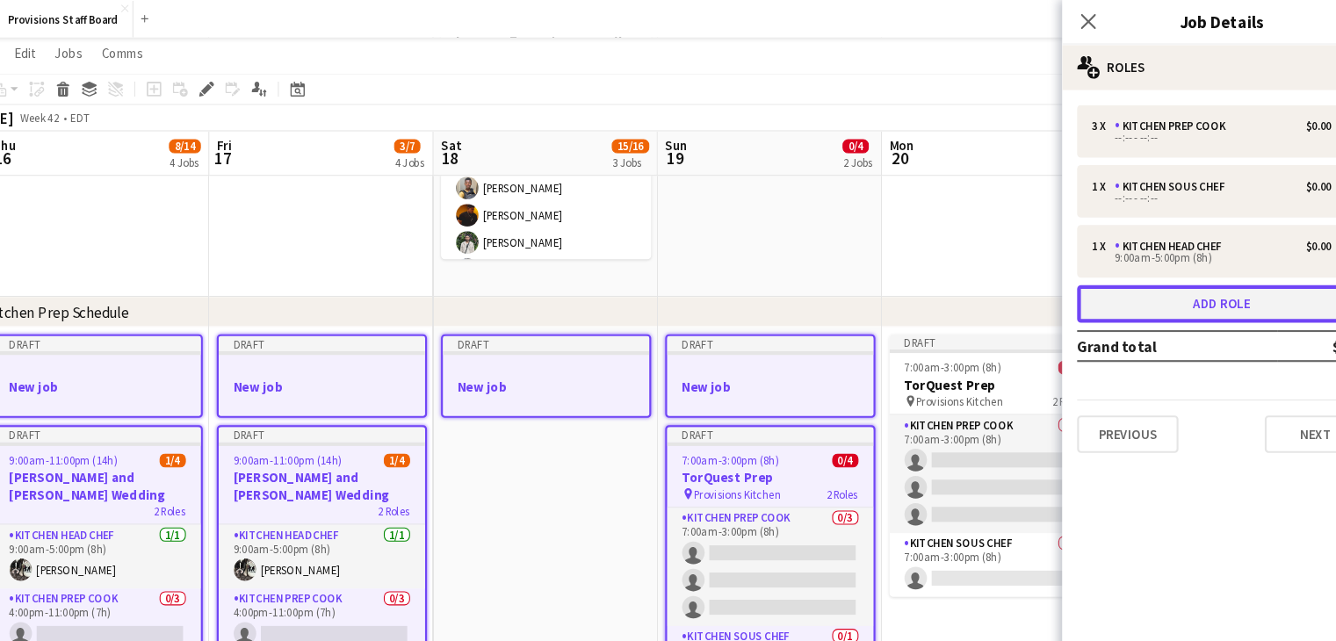
click at [1150, 288] on button "Add role" at bounding box center [1186, 284] width 270 height 35
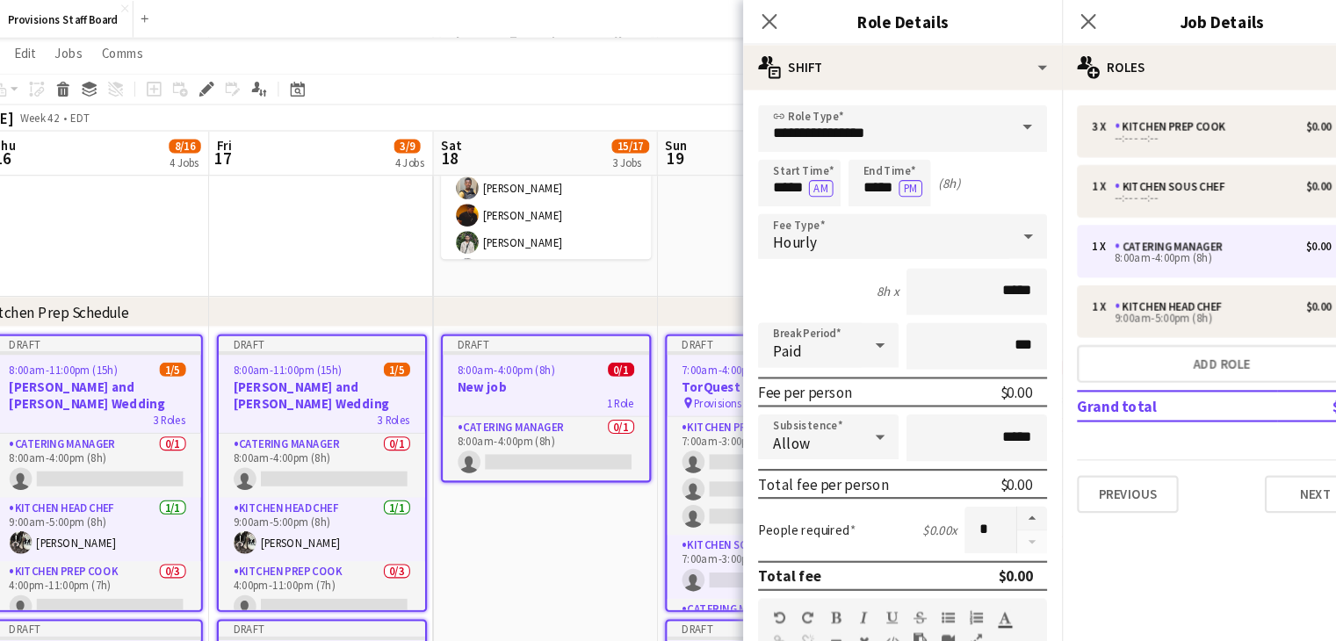
click at [990, 119] on span at bounding box center [1004, 119] width 37 height 42
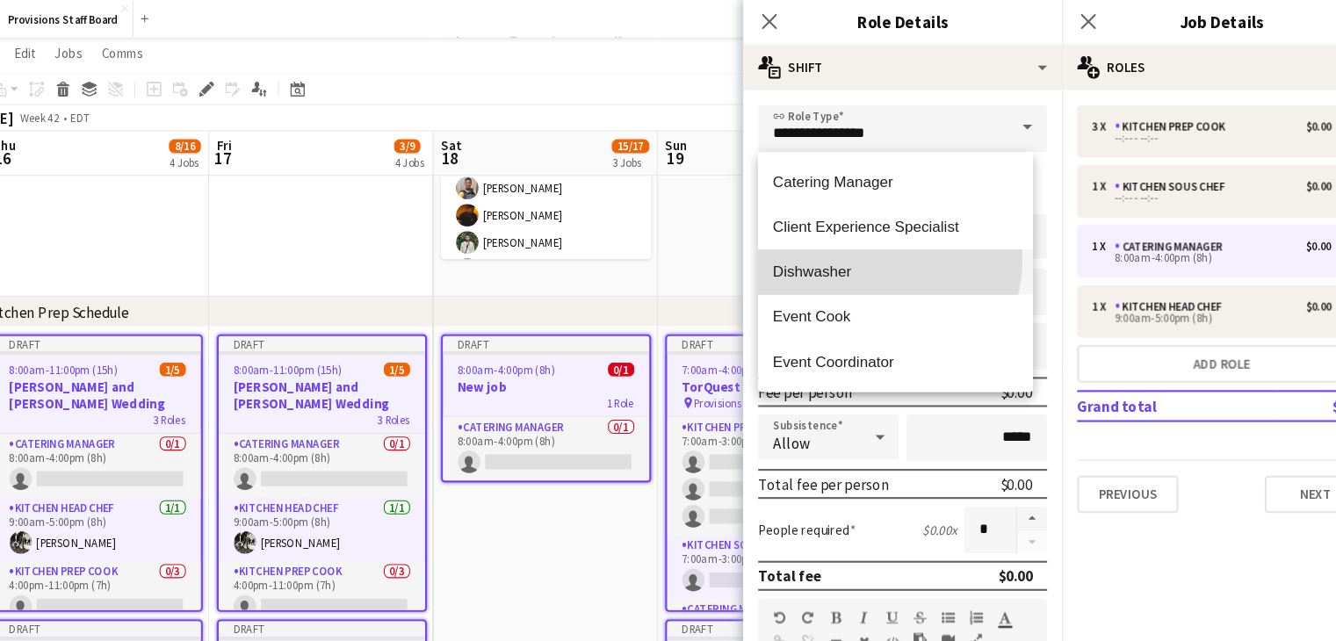
click at [847, 240] on mat-option "Dishwasher" at bounding box center [881, 255] width 257 height 42
type input "**********"
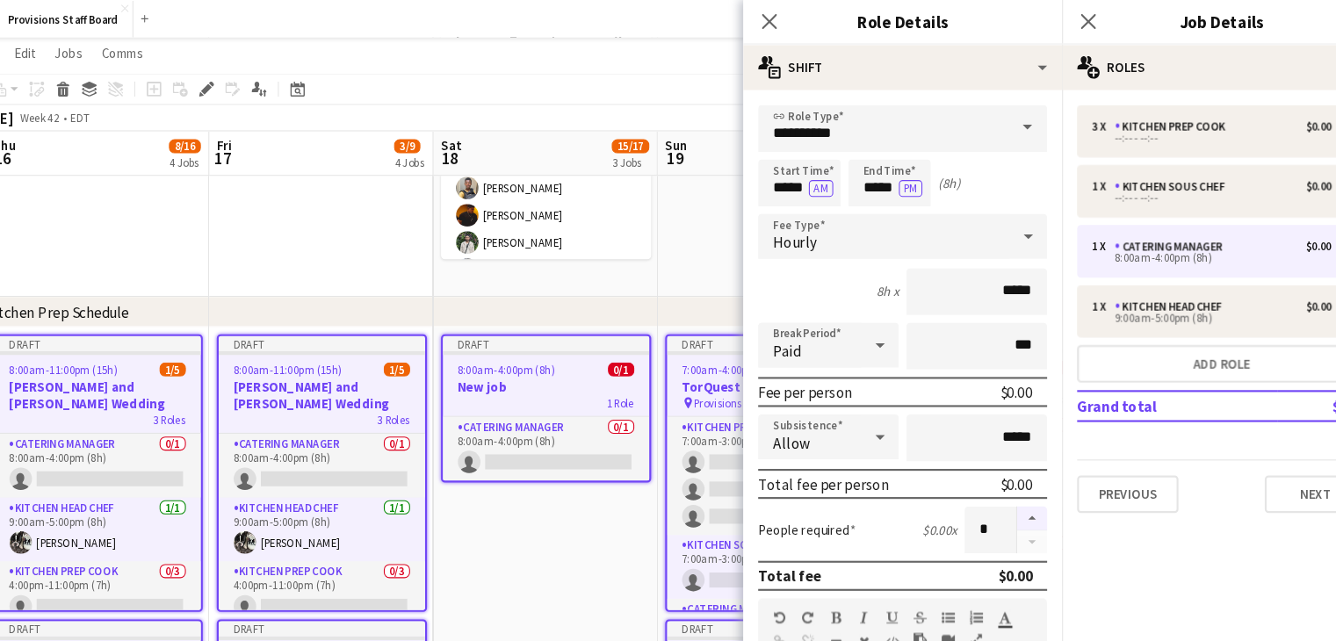
click at [995, 482] on button "button" at bounding box center [1009, 485] width 28 height 23
type input "*"
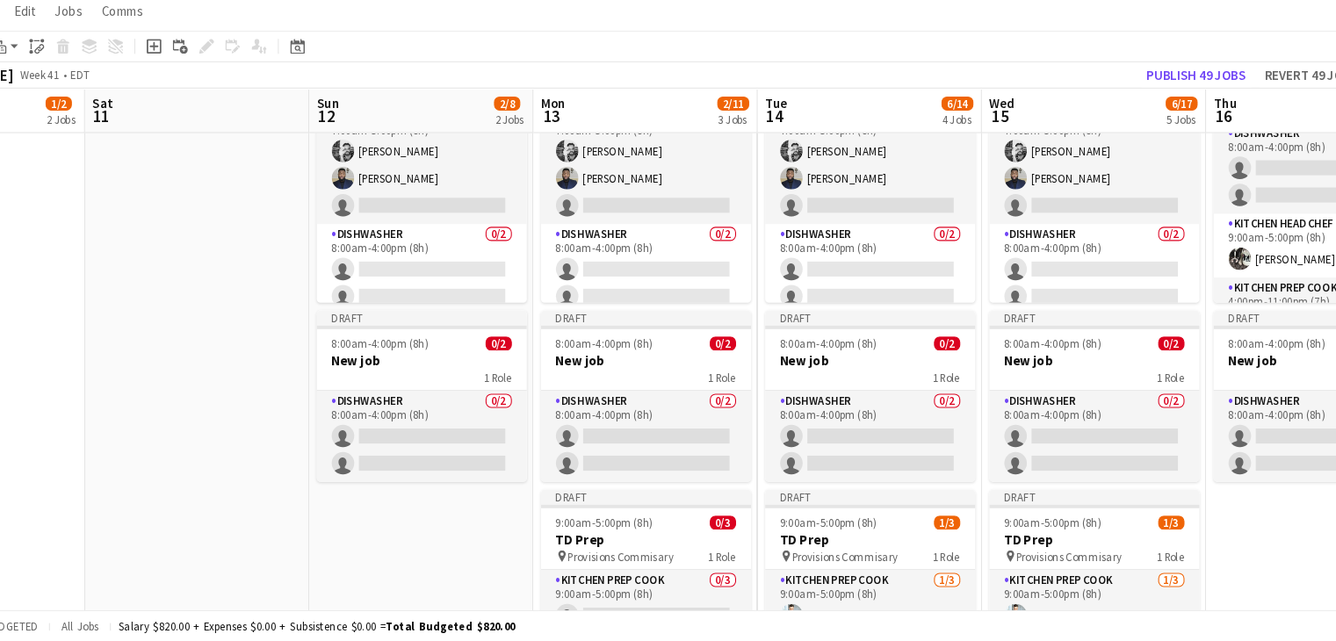
scroll to position [0, 509]
click at [595, 482] on app-card-role "Dishwasher 0/2 8:00am-4:00pm (8h) single-neutral-actions single-neutral-actions" at bounding box center [645, 449] width 197 height 85
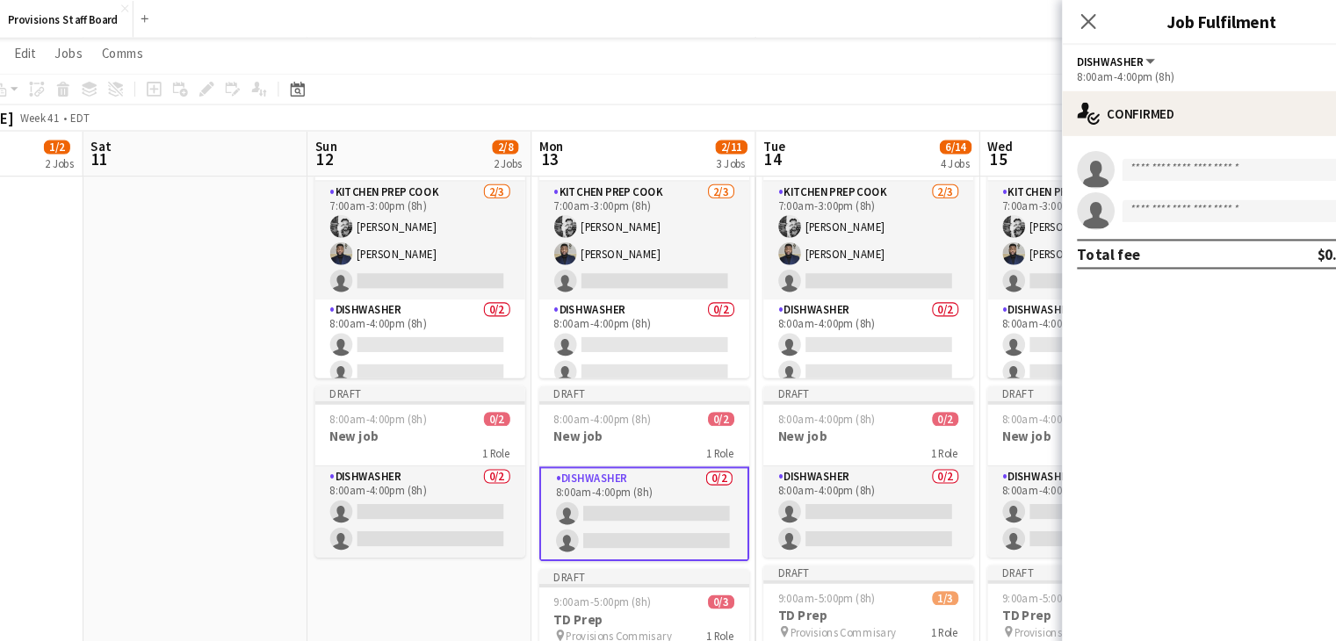
scroll to position [706, 0]
click at [215, 336] on app-date-cell at bounding box center [225, 526] width 210 height 876
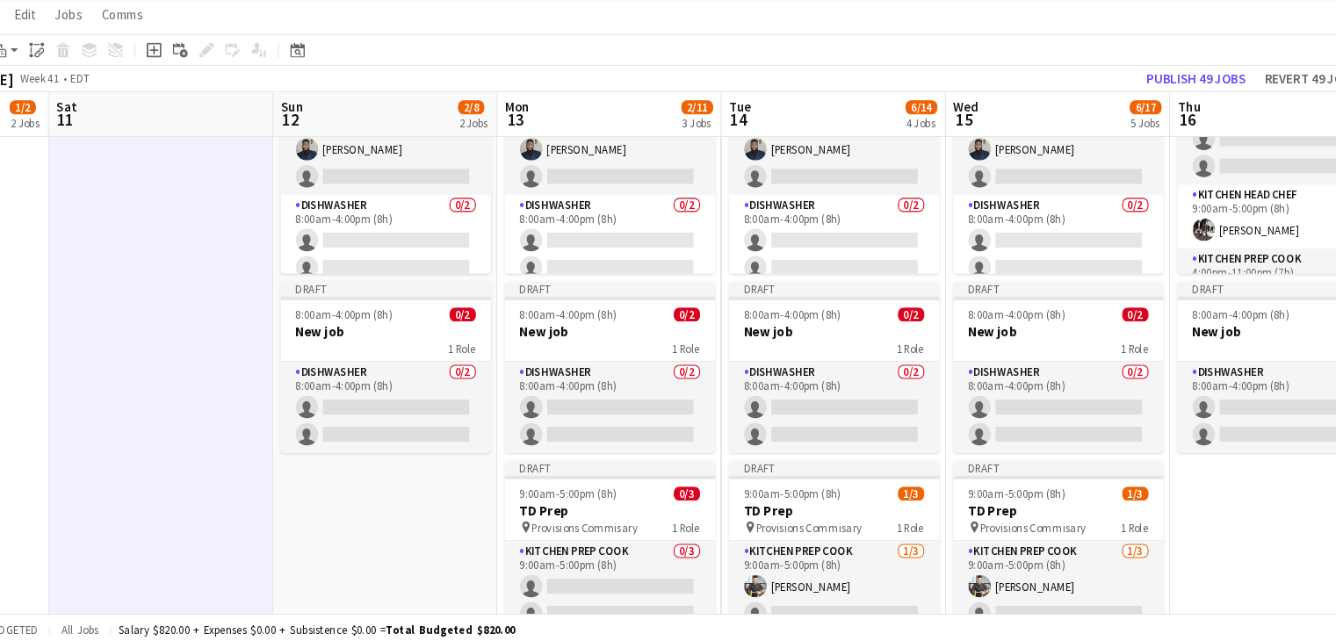
scroll to position [0, 537]
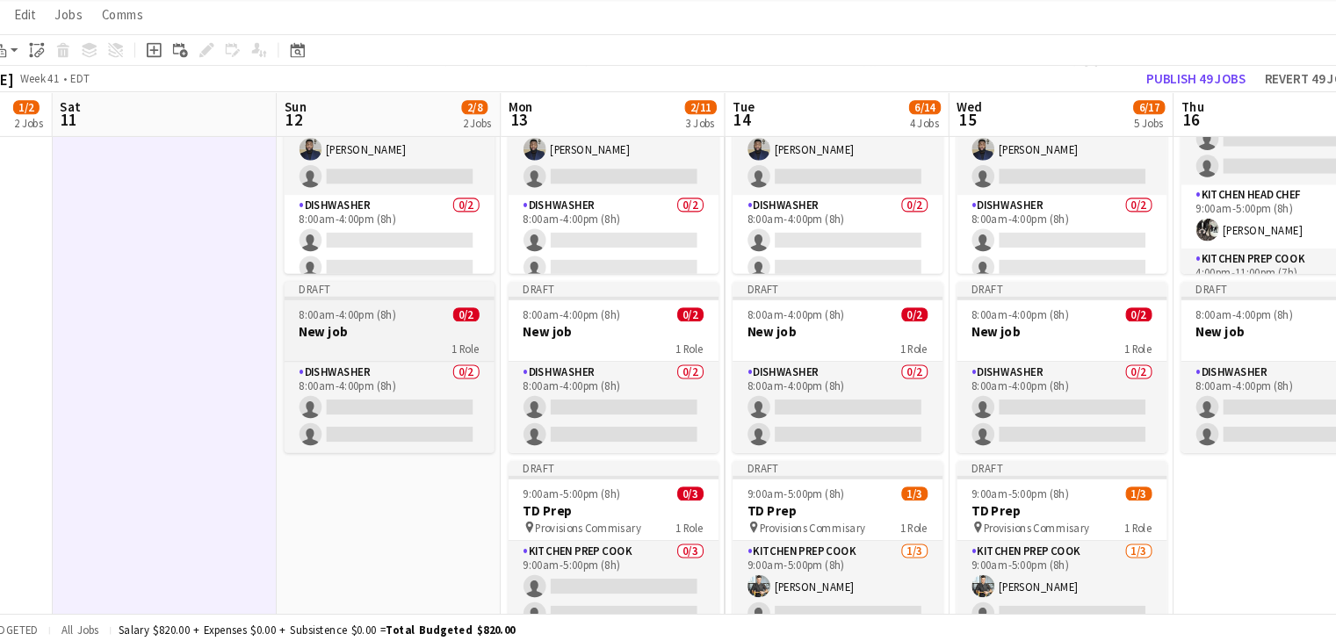
click at [390, 349] on h3 "New job" at bounding box center [407, 348] width 197 height 16
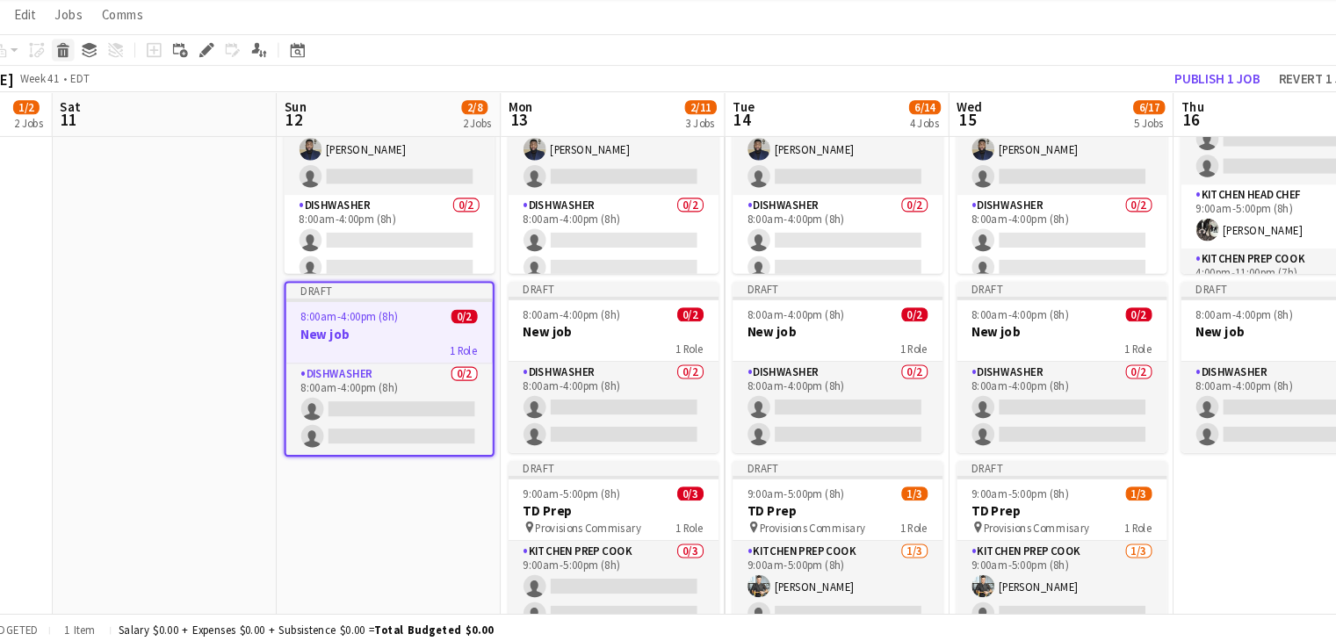
click at [97, 84] on icon at bounding box center [102, 86] width 10 height 9
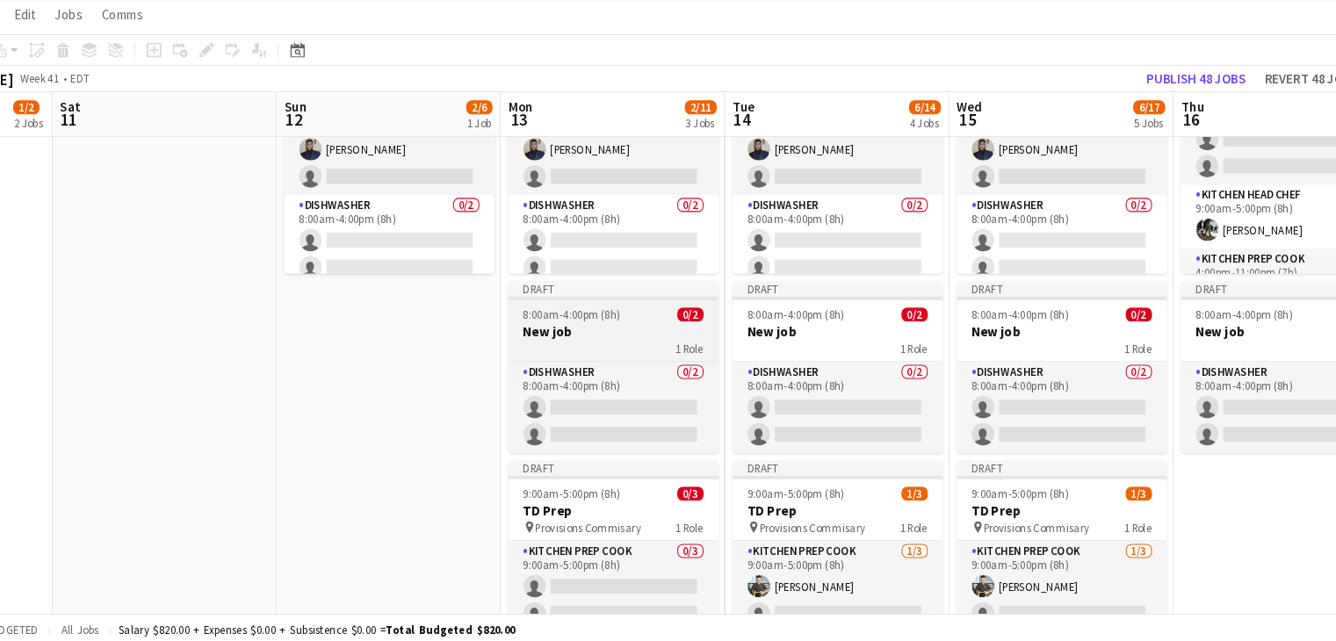
click at [603, 329] on span "8:00am-4:00pm (8h)" at bounding box center [578, 331] width 91 height 13
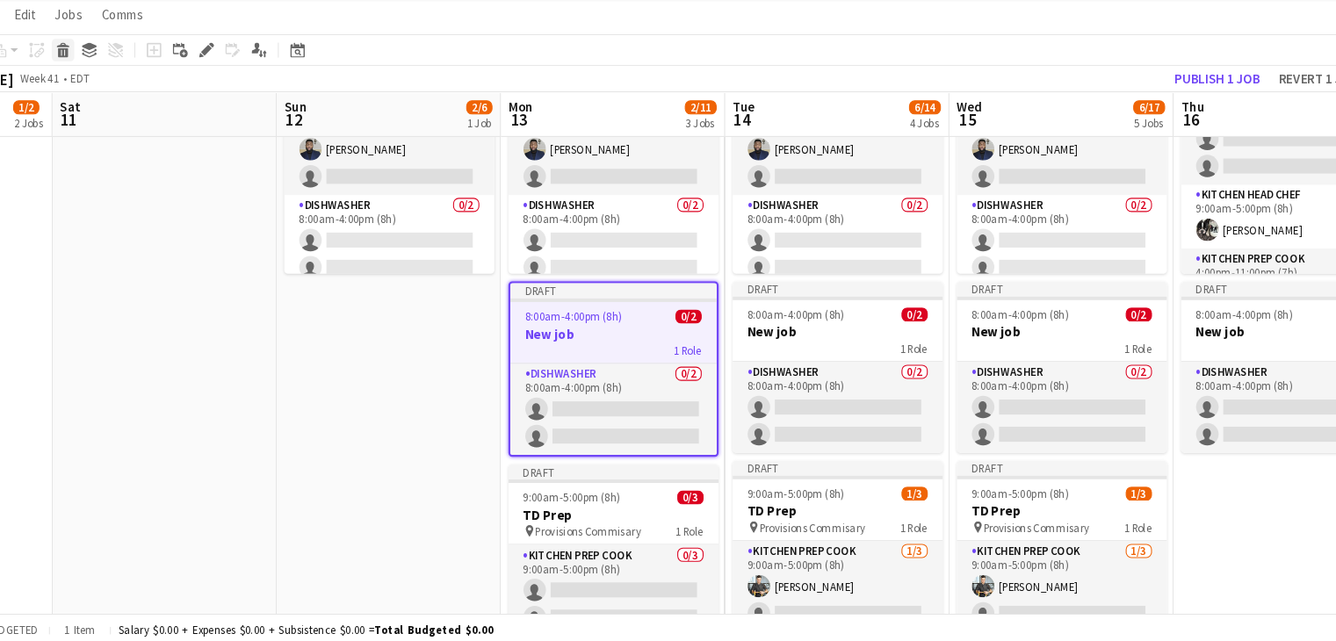
click at [102, 78] on icon at bounding box center [101, 78] width 11 height 4
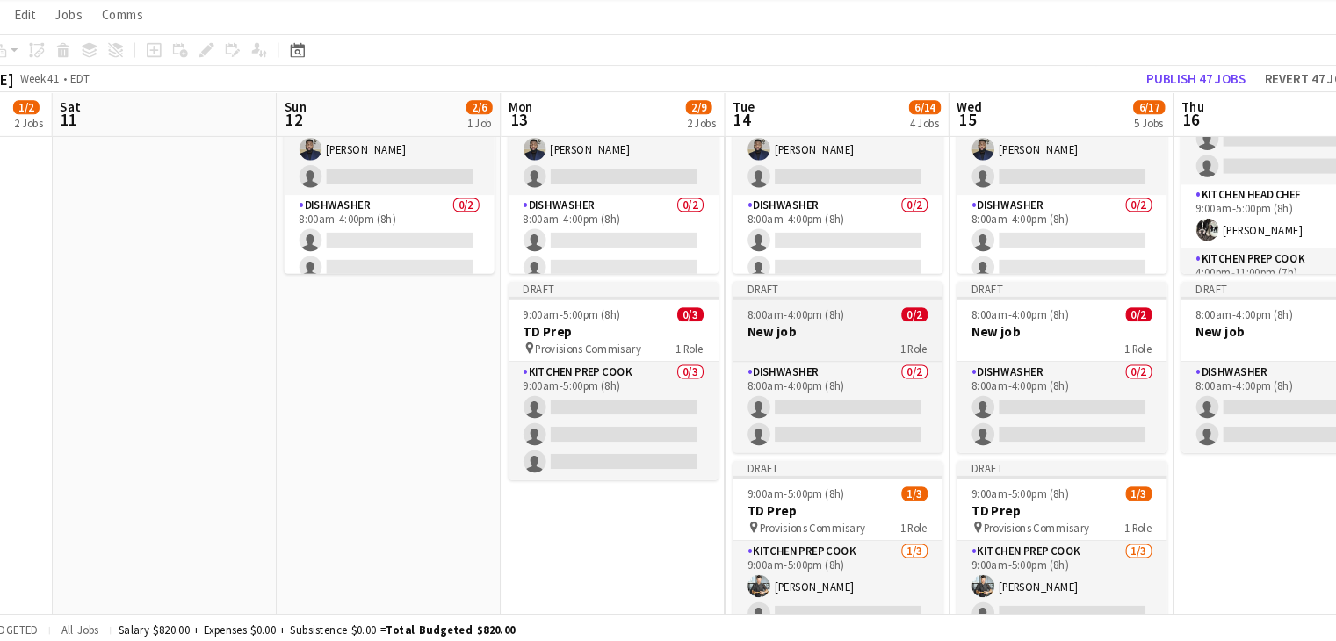
click at [833, 350] on h3 "New job" at bounding box center [827, 348] width 197 height 16
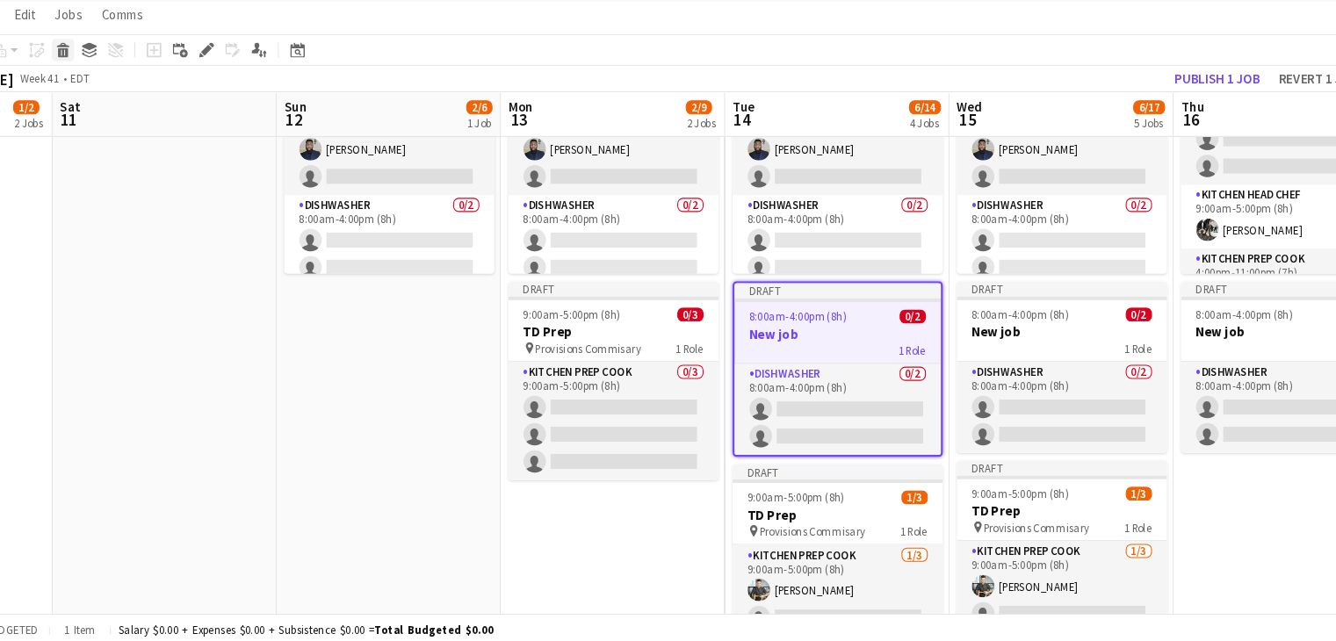
click at [104, 76] on icon "Delete" at bounding box center [102, 83] width 14 height 14
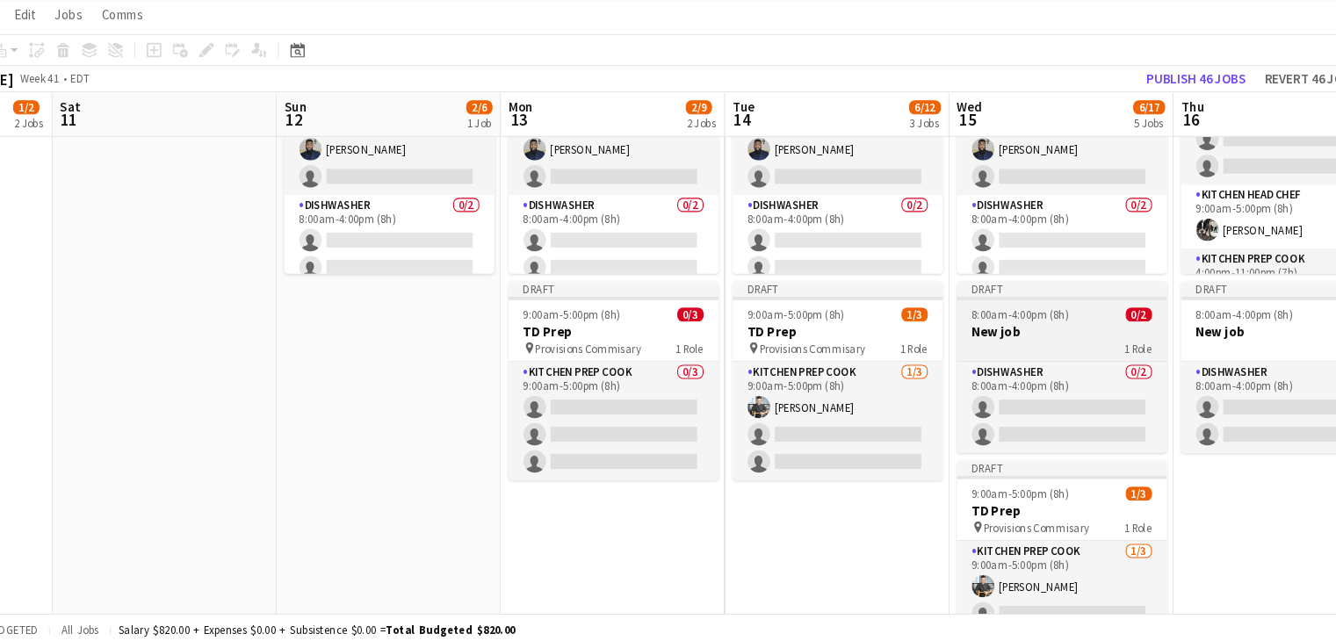
click at [1009, 349] on h3 "New job" at bounding box center [1037, 348] width 197 height 16
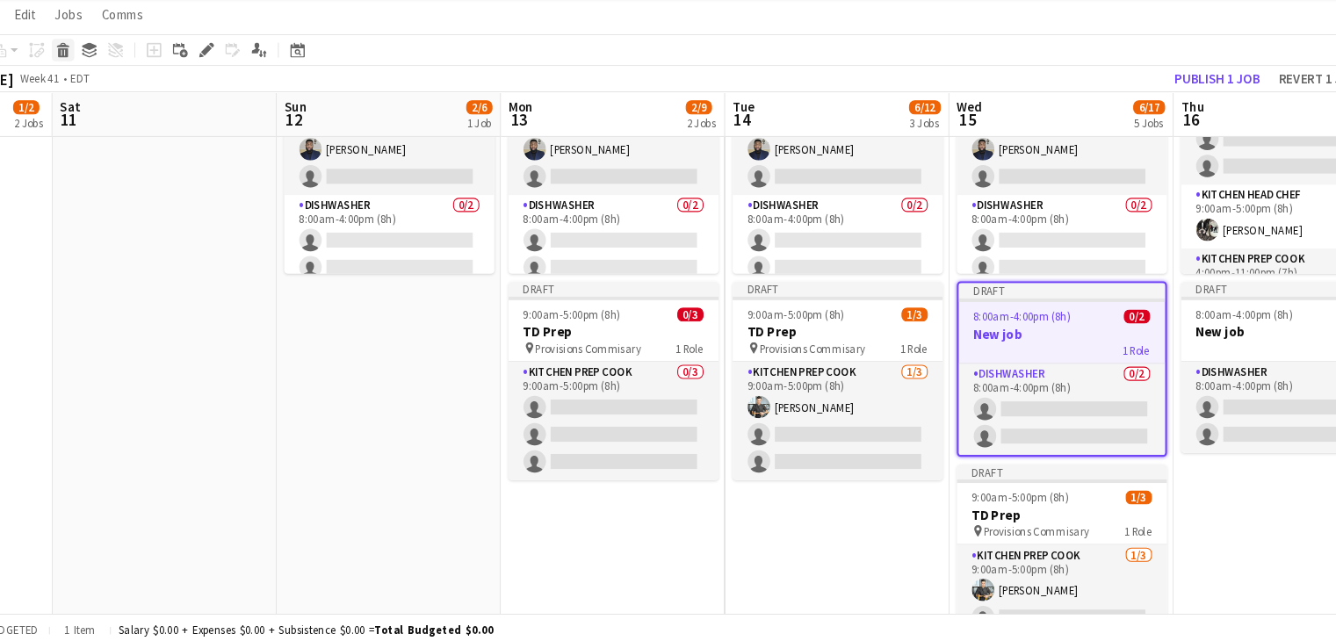
click at [97, 83] on icon at bounding box center [102, 86] width 10 height 9
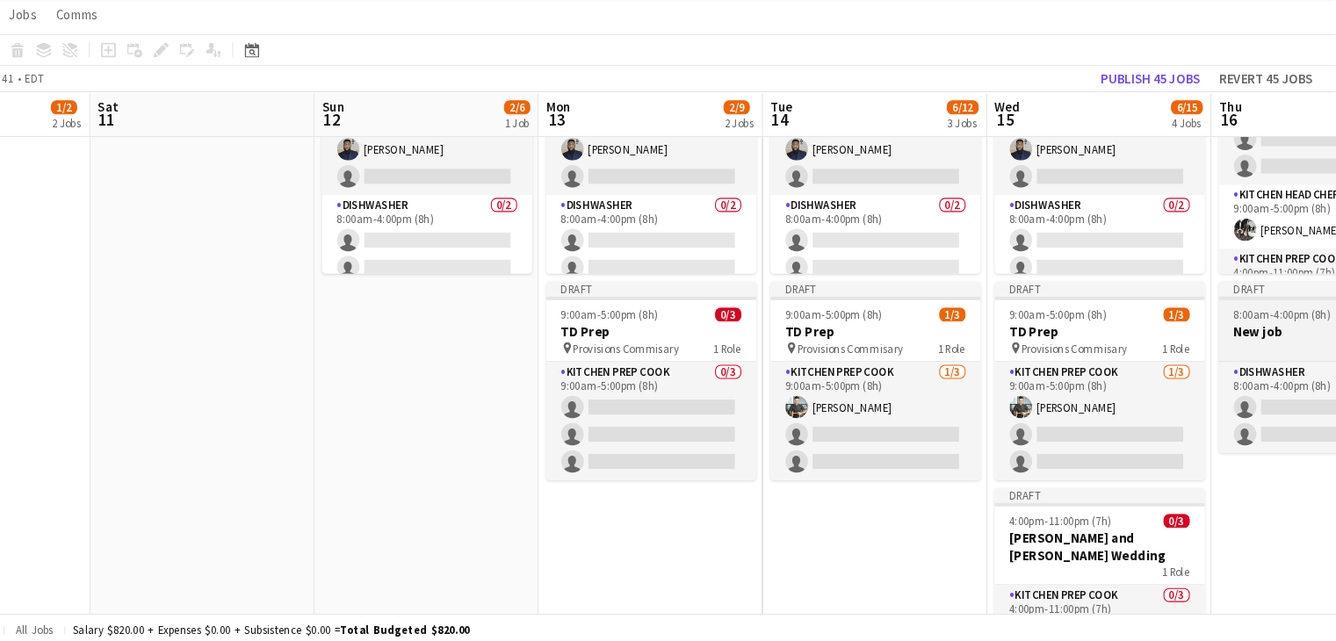
scroll to position [0, 464]
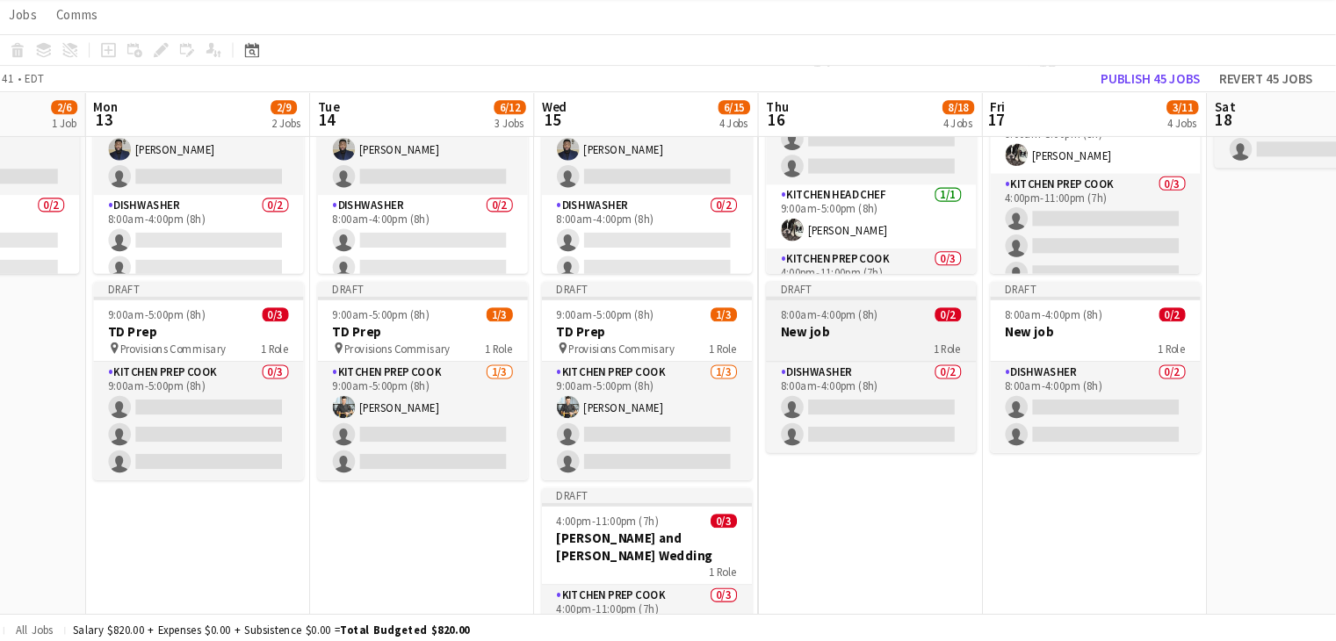
click at [877, 361] on div "1 Role" at bounding box center [901, 363] width 197 height 14
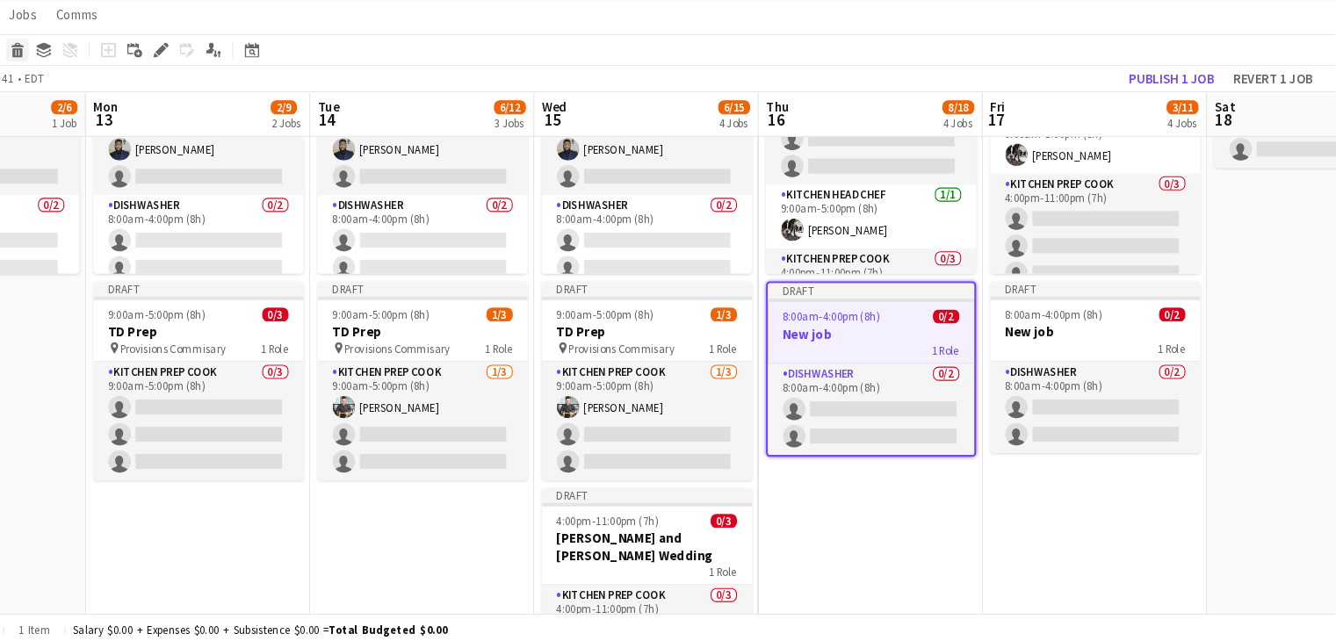
click at [105, 78] on icon at bounding box center [101, 78] width 11 height 4
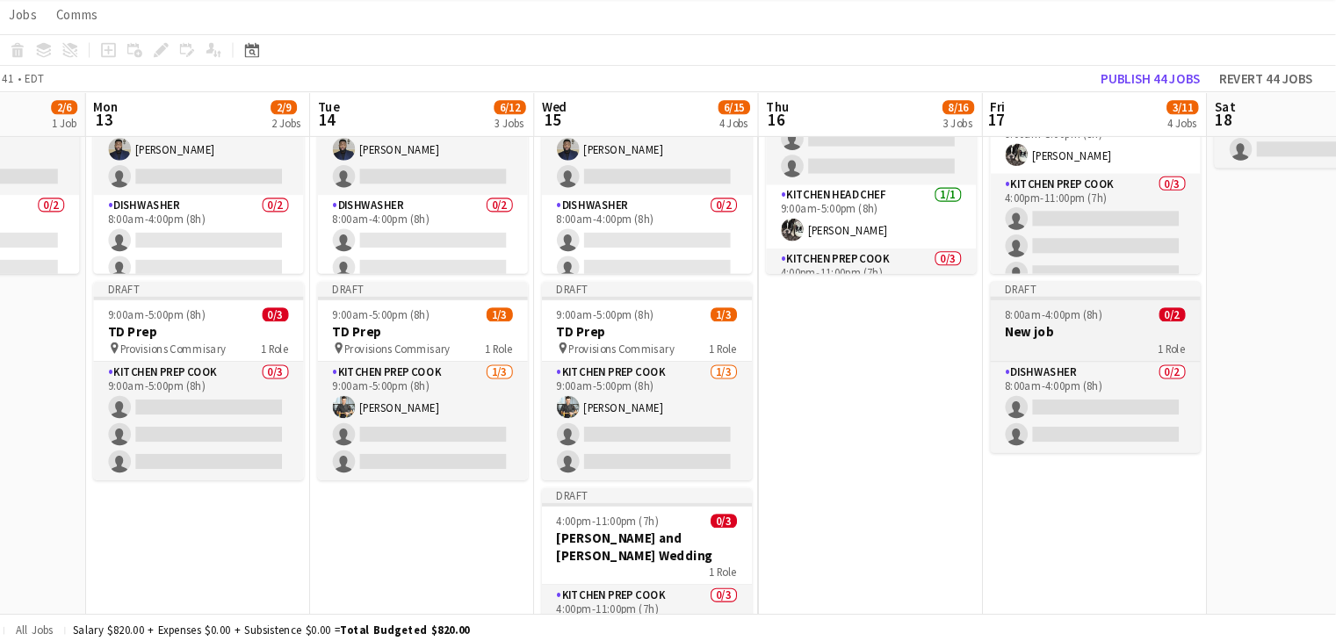
click at [1099, 359] on div "1 Role" at bounding box center [1111, 363] width 197 height 14
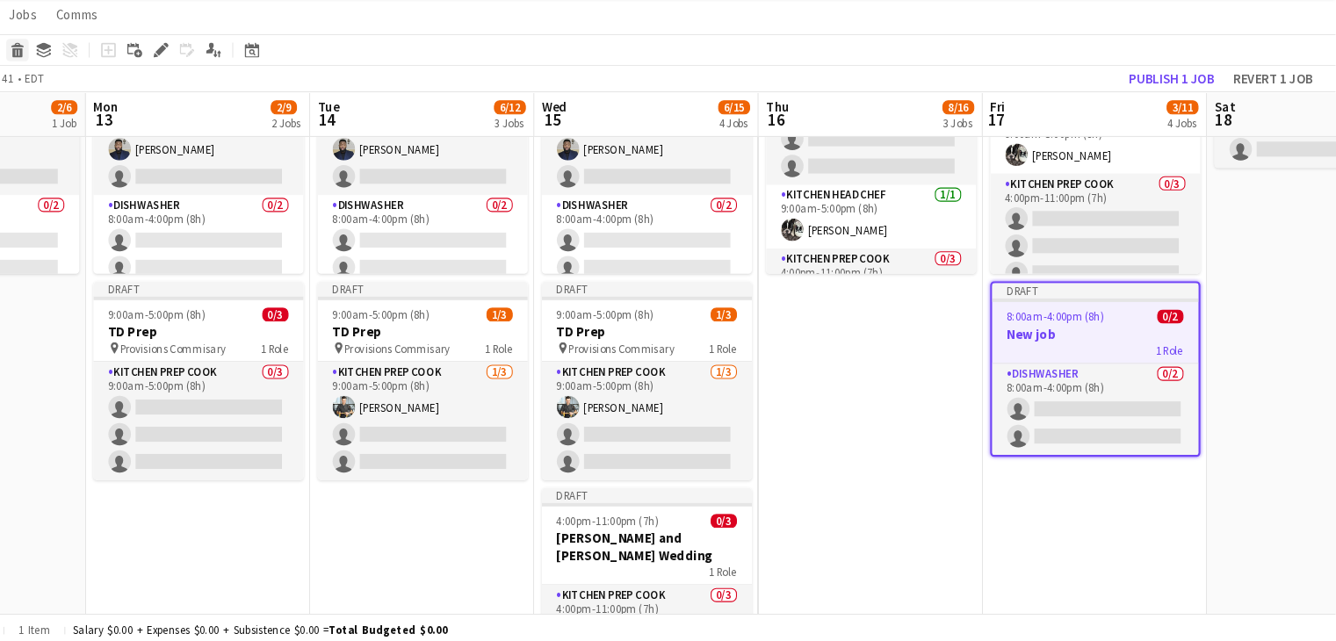
click at [97, 83] on icon at bounding box center [102, 86] width 10 height 9
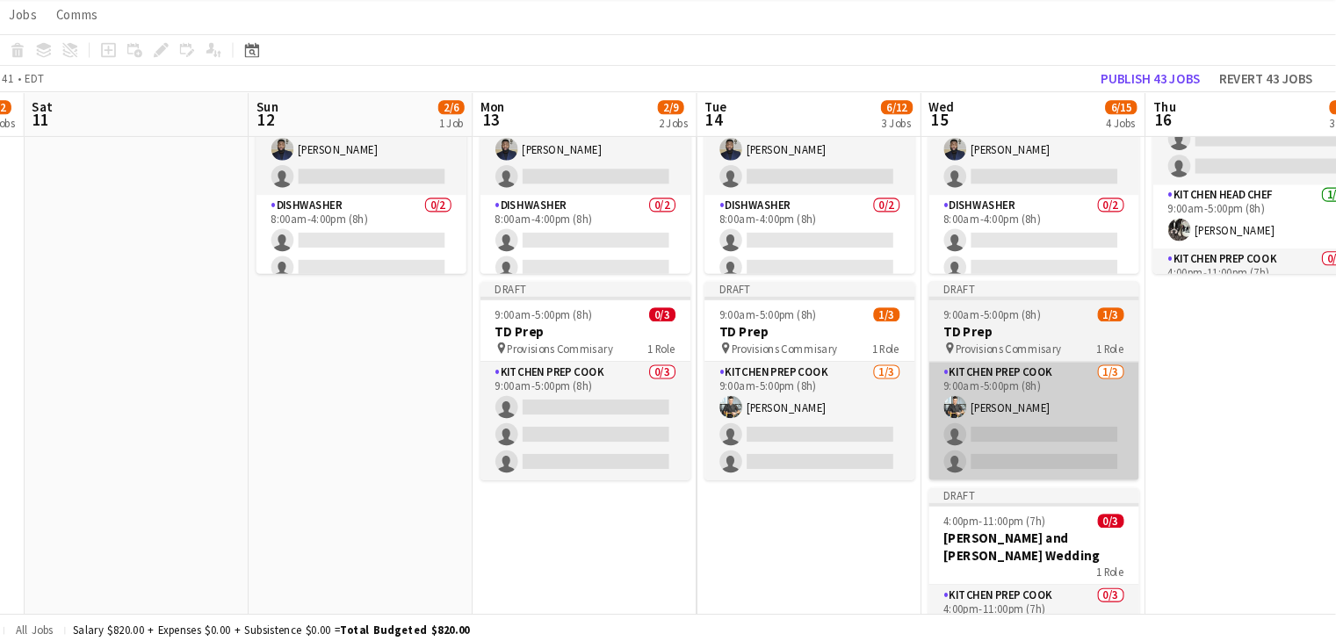
scroll to position [0, 520]
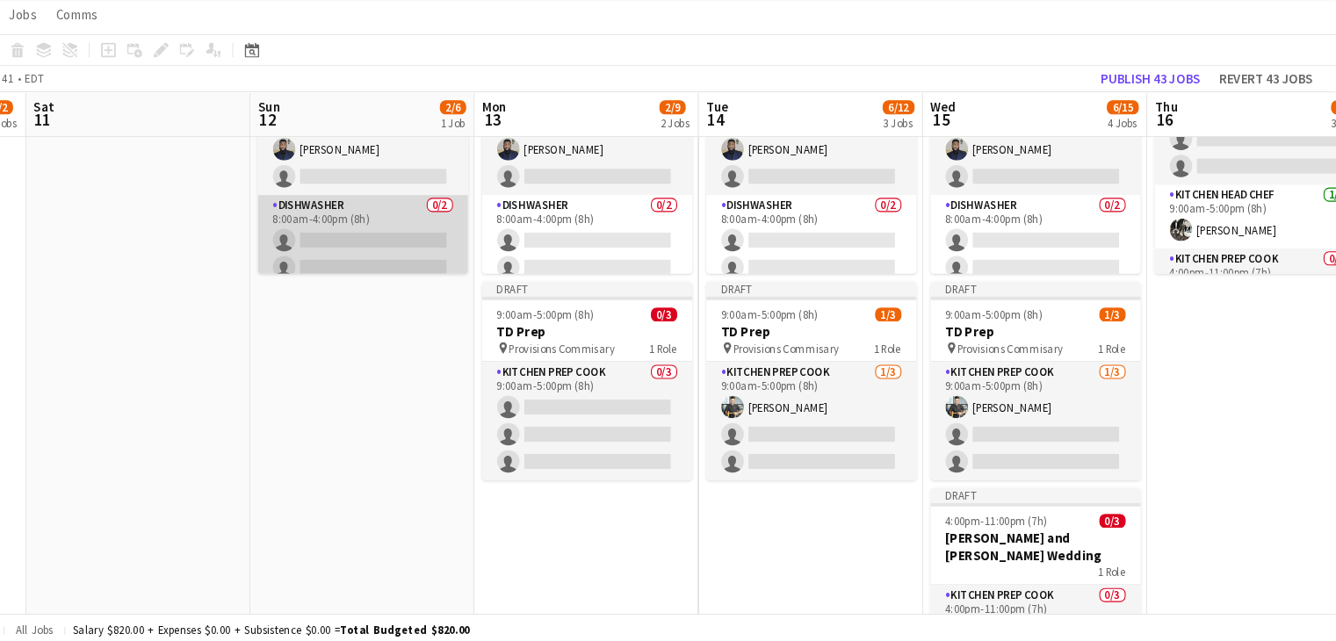
click at [409, 269] on app-card-role "Dishwasher 0/2 8:00am-4:00pm (8h) single-neutral-actions single-neutral-actions" at bounding box center [425, 262] width 197 height 85
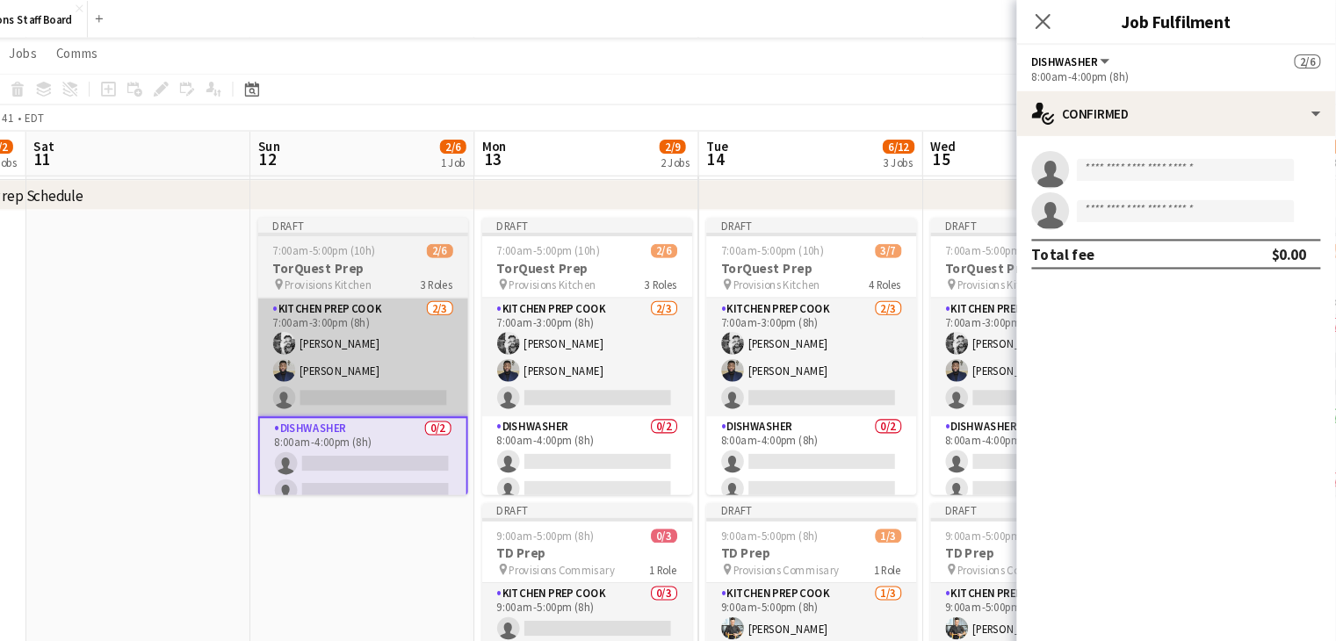
scroll to position [596, 0]
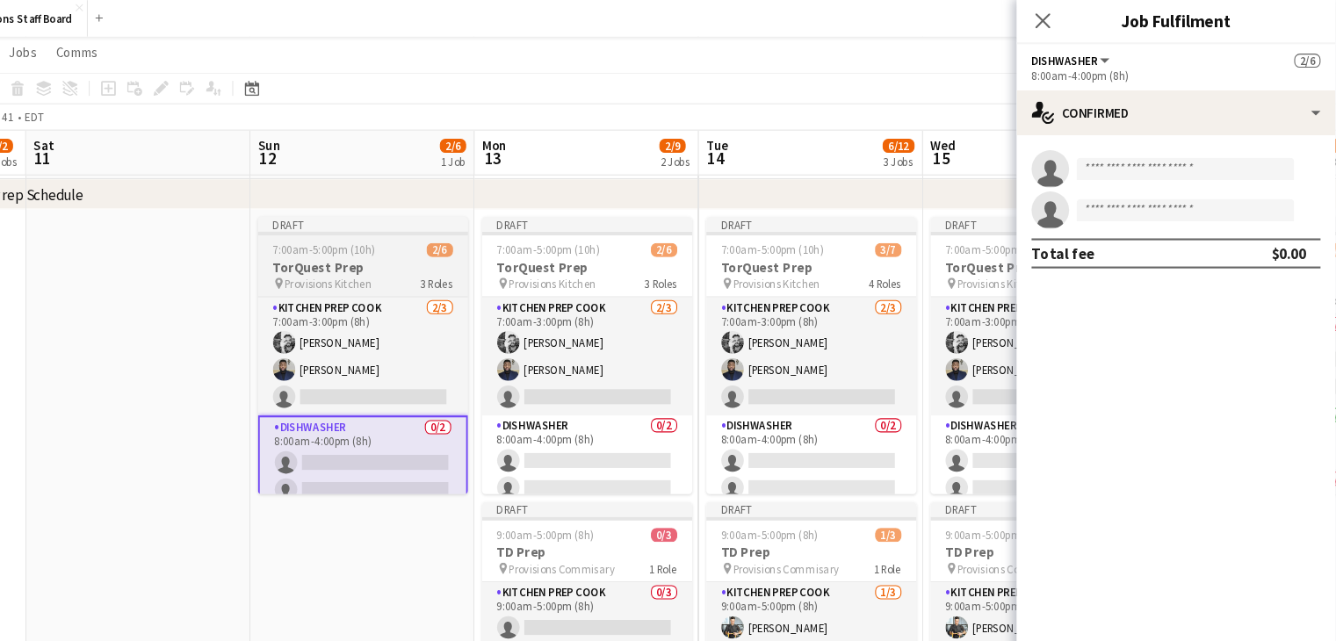
click at [446, 254] on h3 "TorQuest Prep" at bounding box center [425, 251] width 197 height 16
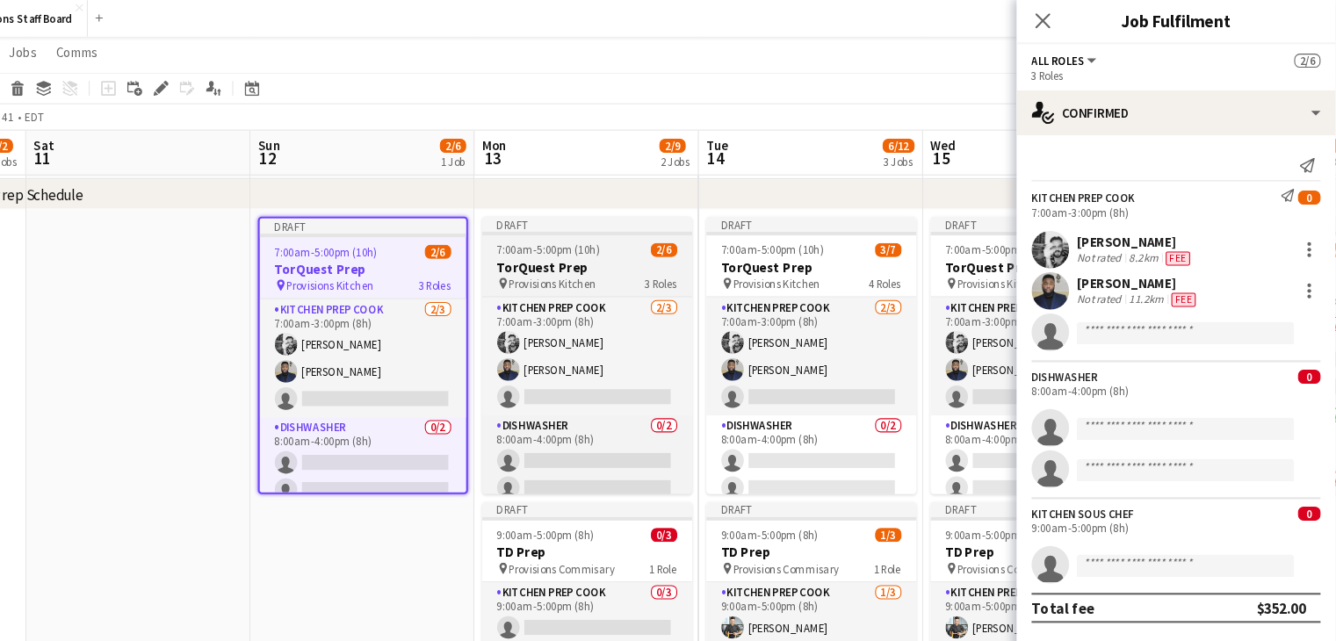
click at [659, 265] on div "pin Provisions Kitchen 3 Roles" at bounding box center [635, 266] width 197 height 14
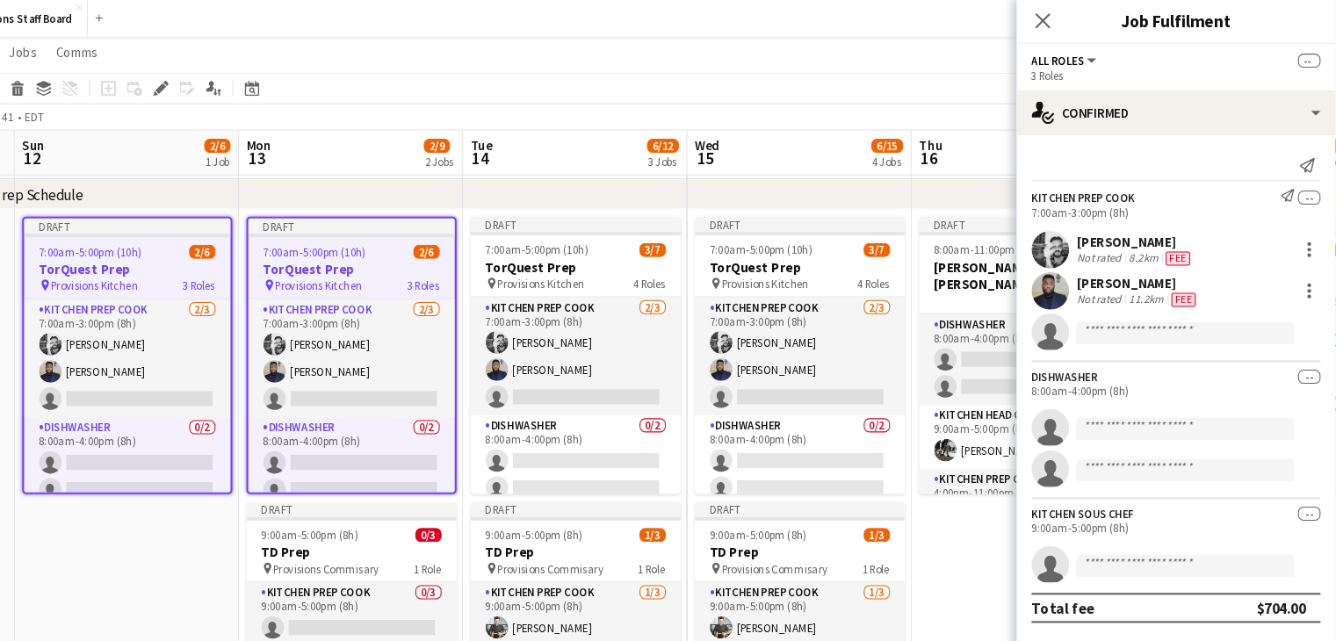
scroll to position [0, 566]
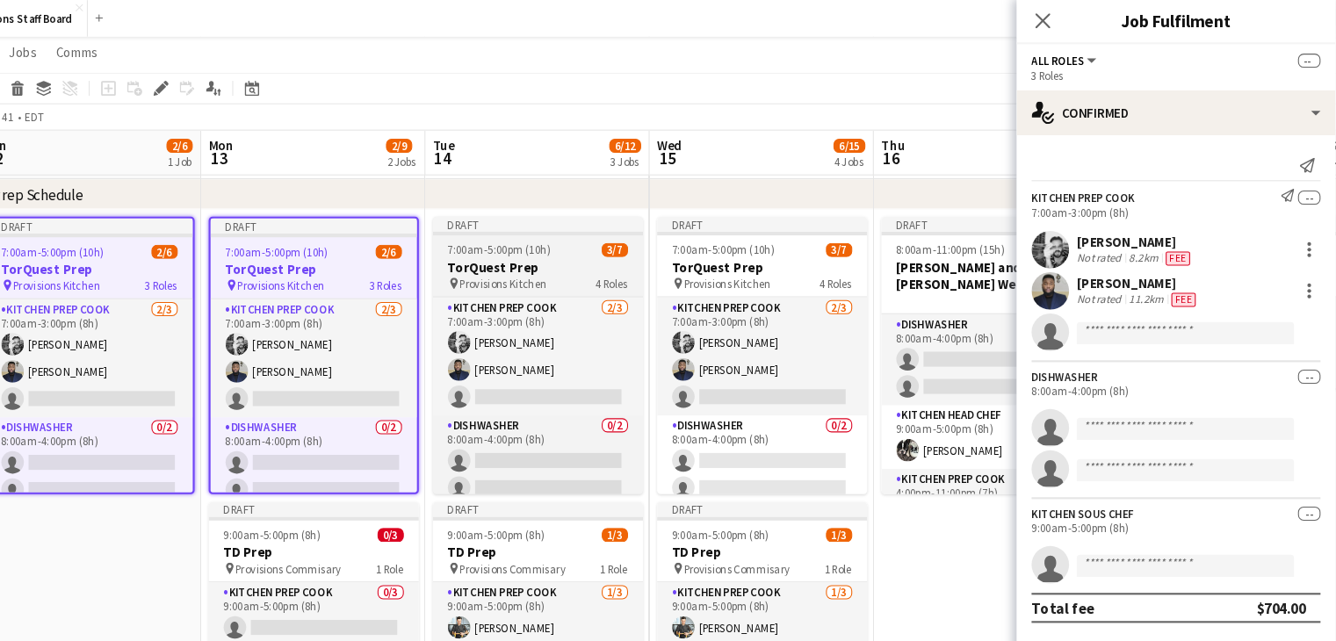
click at [578, 257] on h3 "TorQuest Prep" at bounding box center [589, 251] width 197 height 16
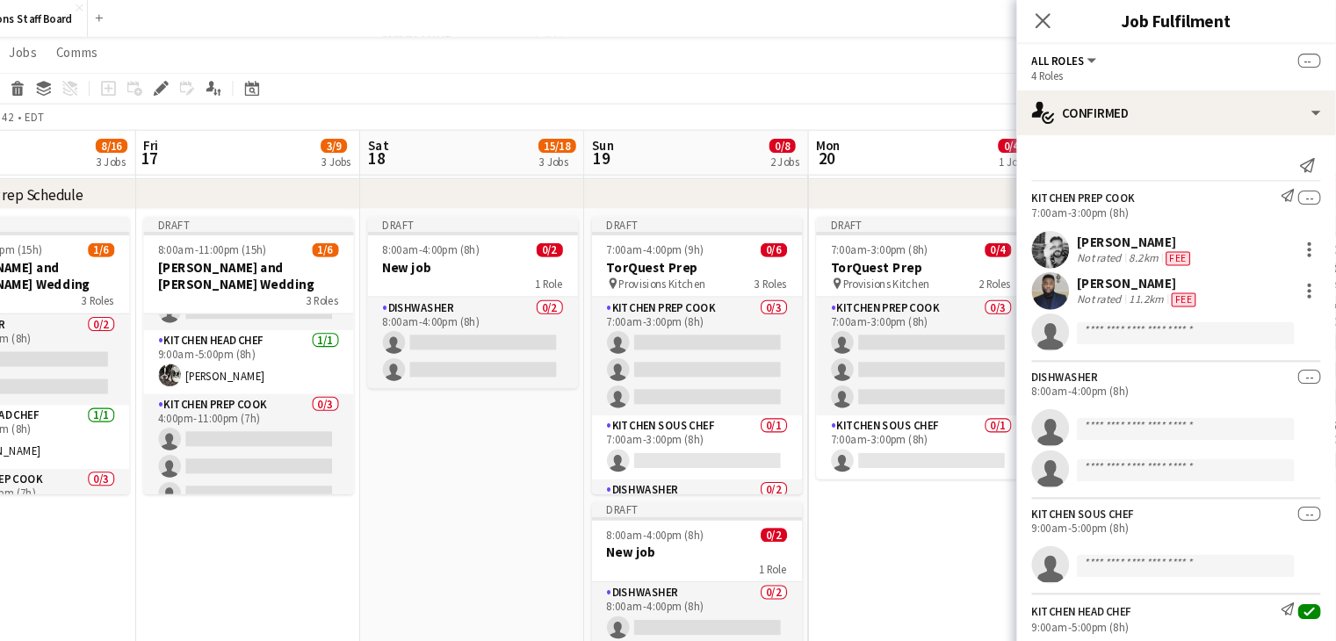
scroll to position [0, 400]
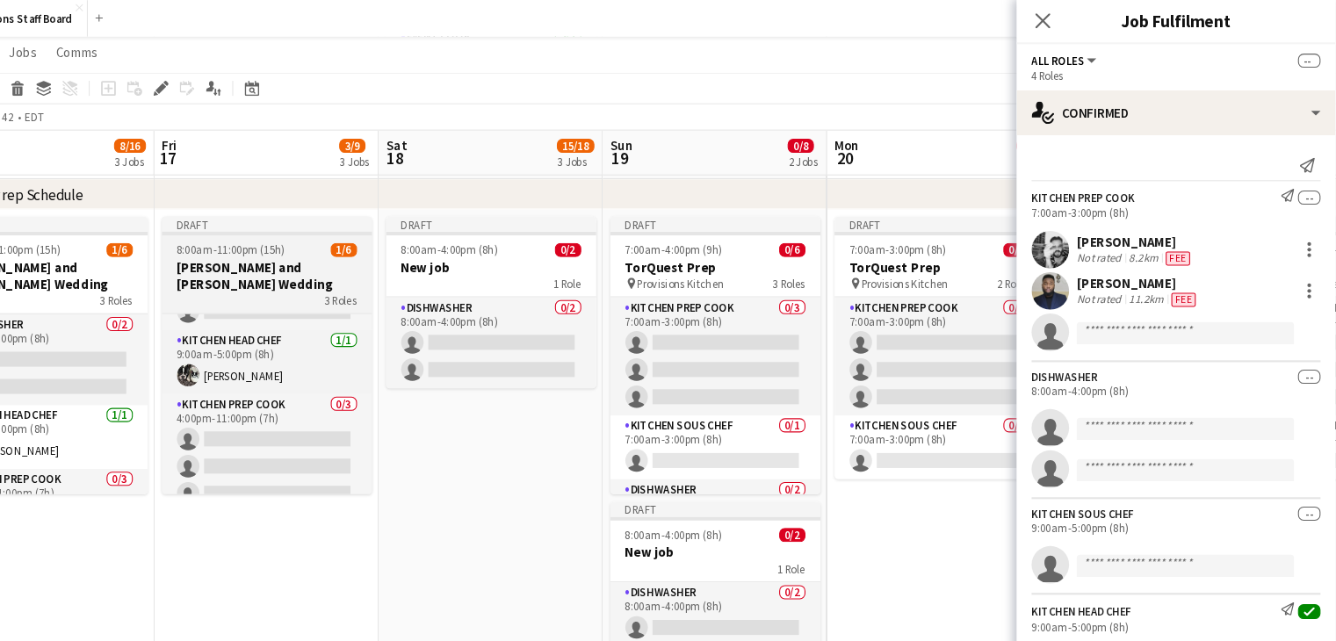
click at [375, 249] on h3 "[PERSON_NAME] and [PERSON_NAME] Wedding" at bounding box center [335, 259] width 197 height 32
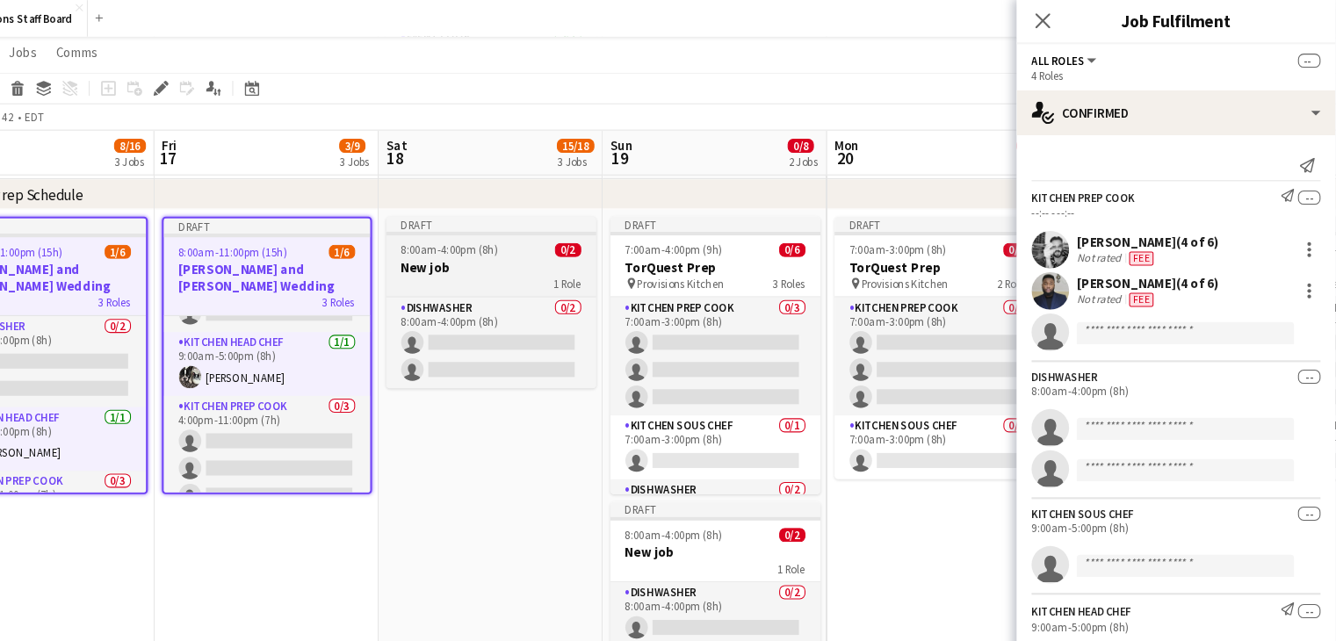
click at [462, 260] on div "1 Role" at bounding box center [545, 266] width 197 height 14
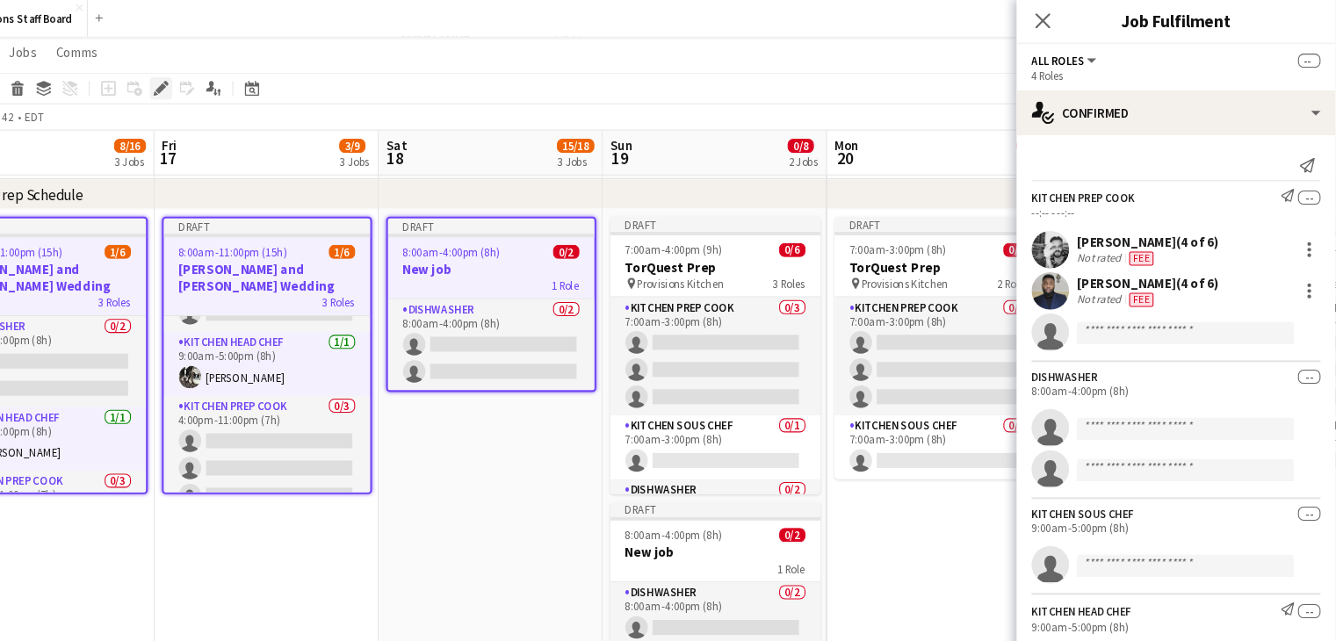
click at [234, 77] on icon "Edit" at bounding box center [236, 83] width 14 height 14
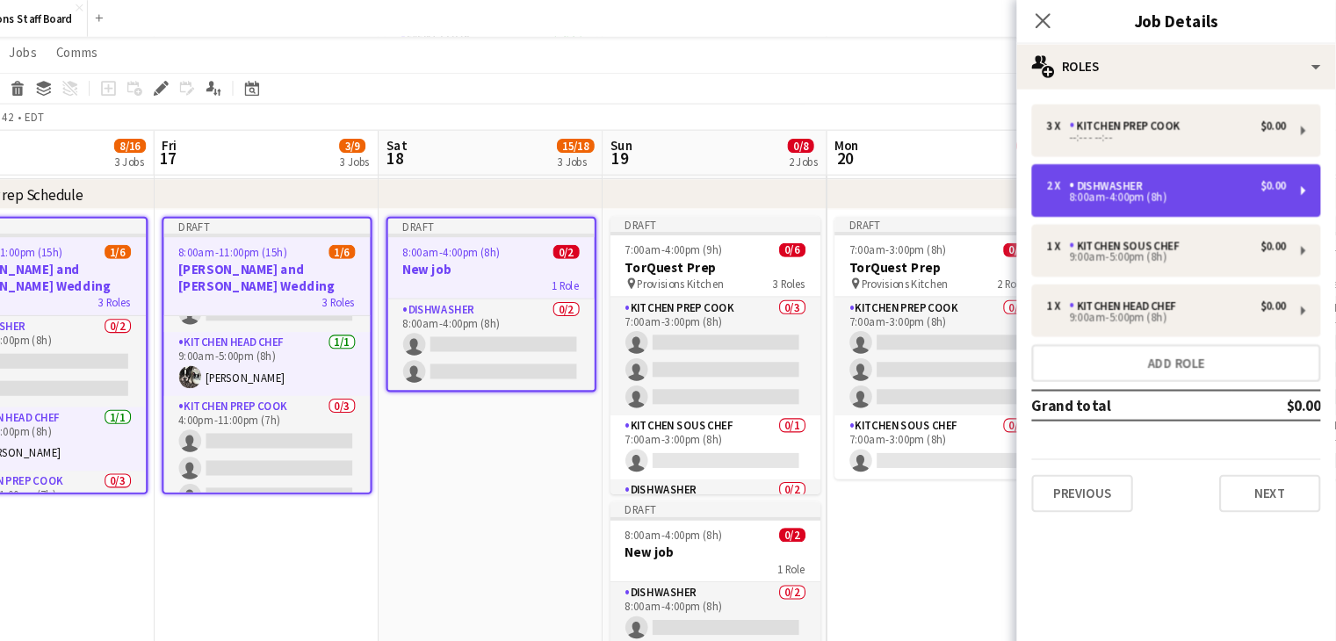
click at [1214, 173] on div "2 x Dishwasher $0.00" at bounding box center [1177, 175] width 224 height 12
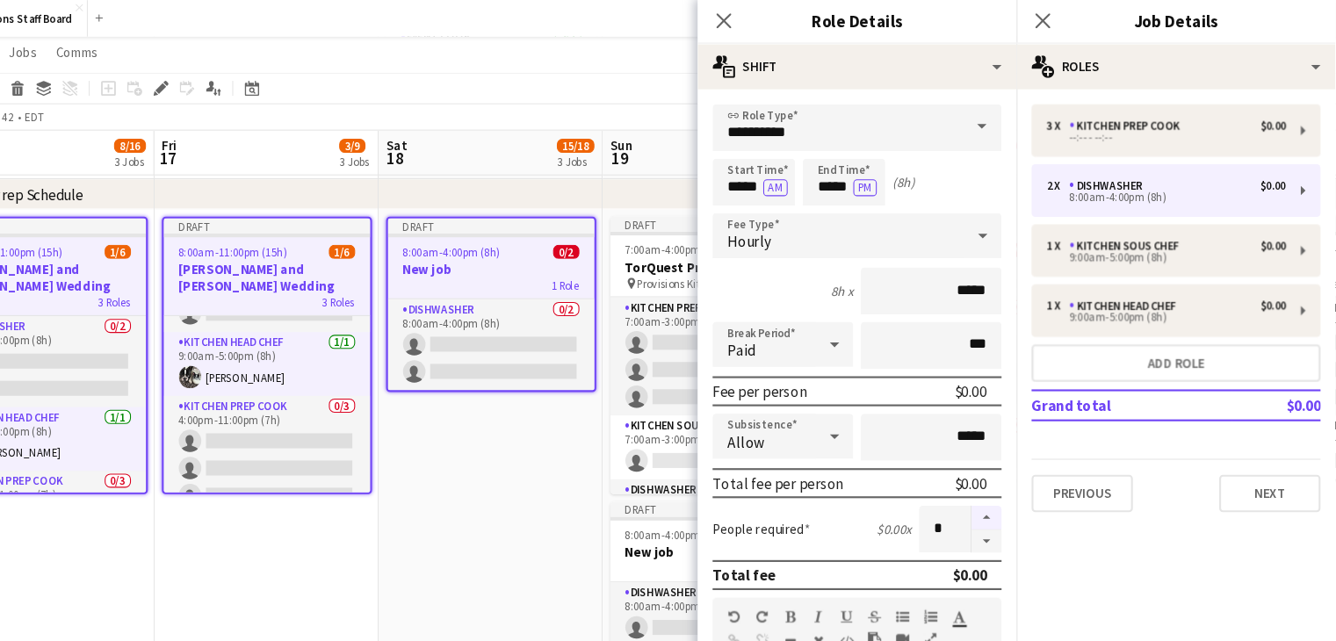
click at [995, 487] on button "button" at bounding box center [1009, 485] width 28 height 23
click at [995, 504] on button "button" at bounding box center [1009, 508] width 28 height 22
type input "*"
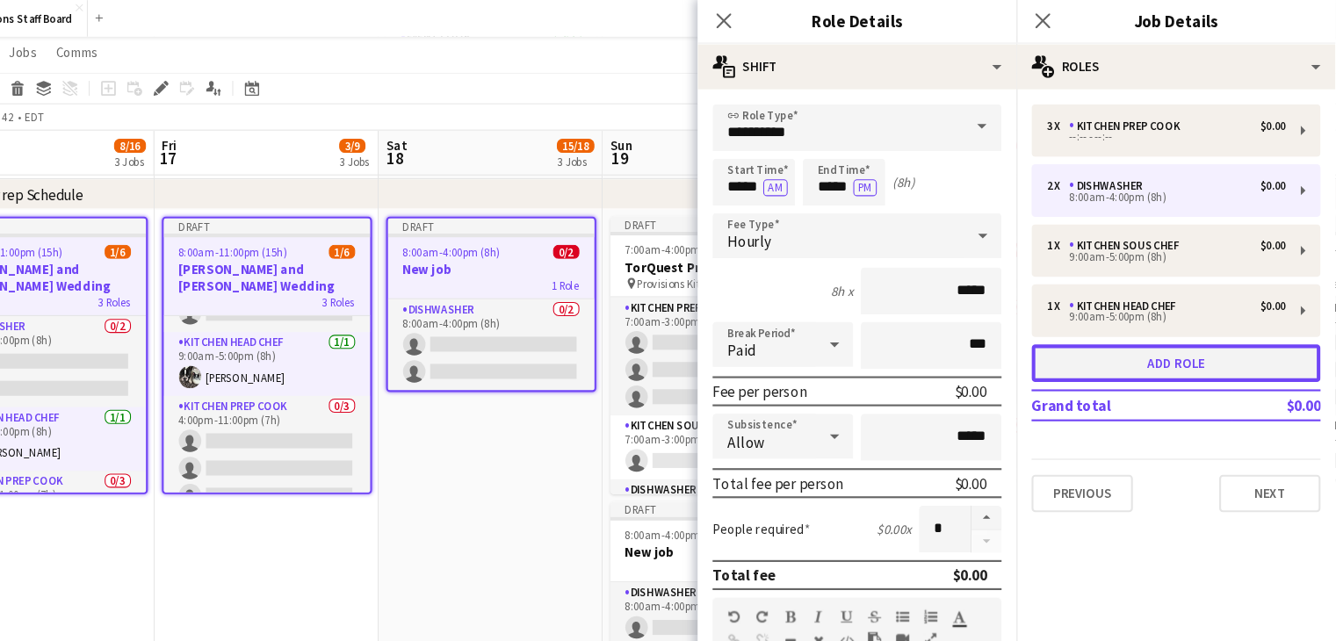
click at [1105, 334] on button "Add role" at bounding box center [1186, 340] width 270 height 35
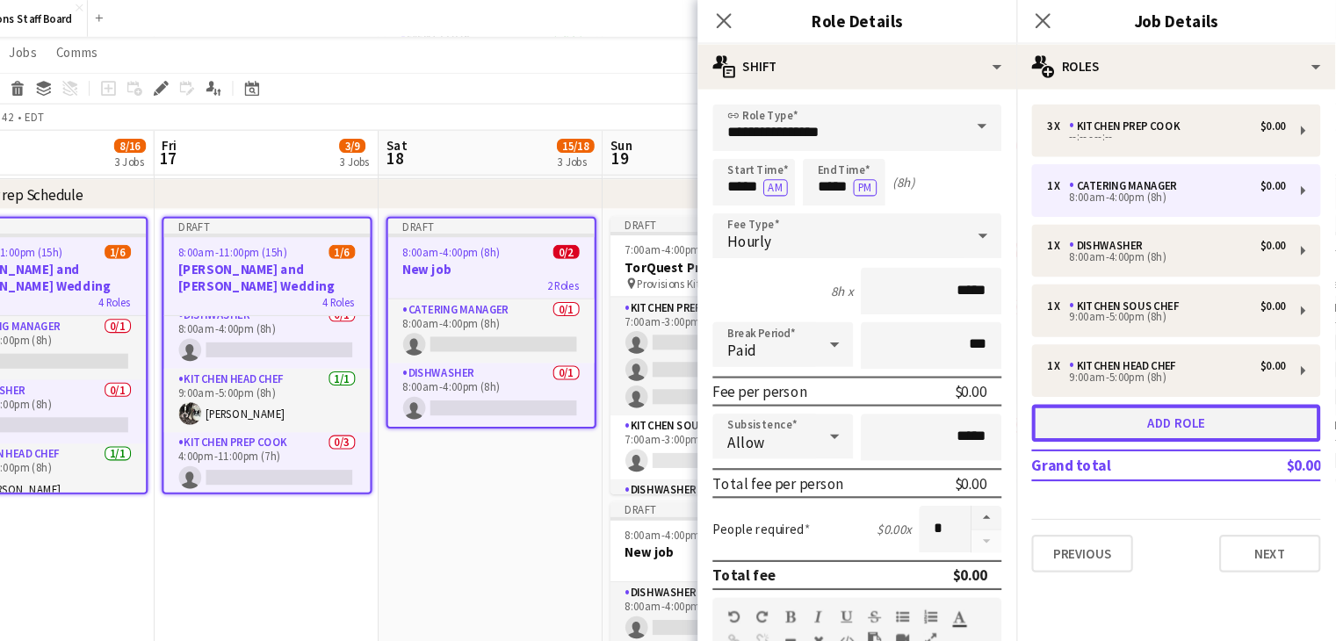
scroll to position [108, 0]
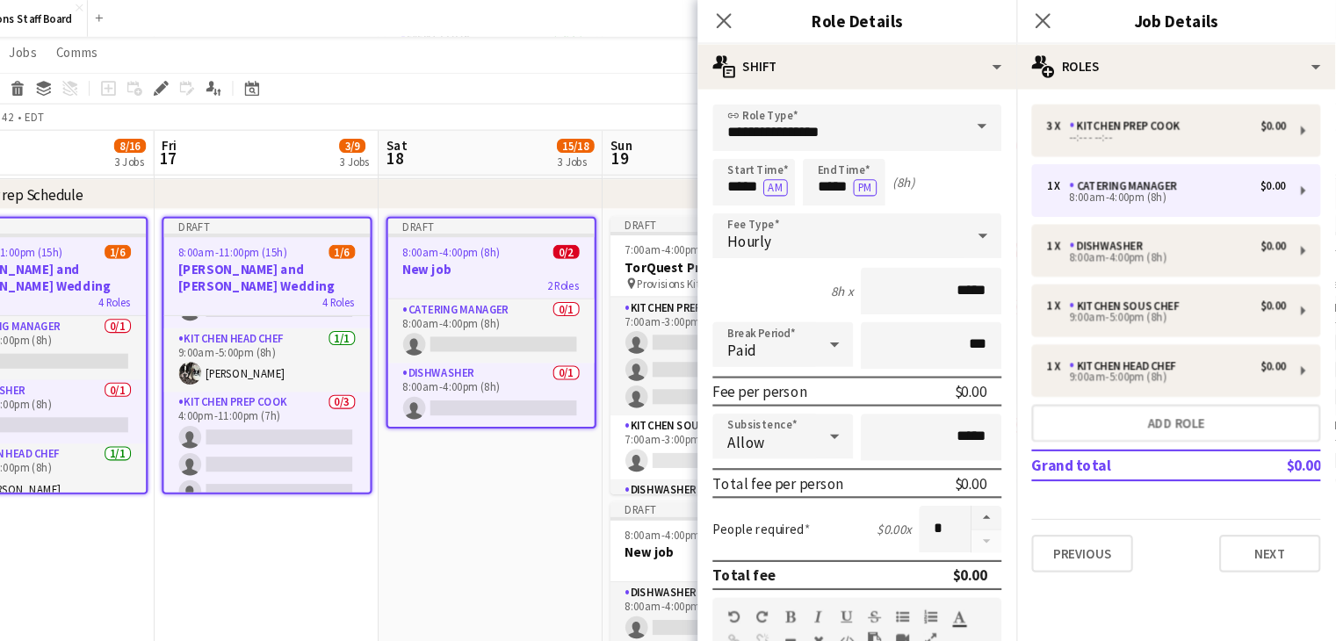
click at [991, 118] on span at bounding box center [1004, 119] width 37 height 42
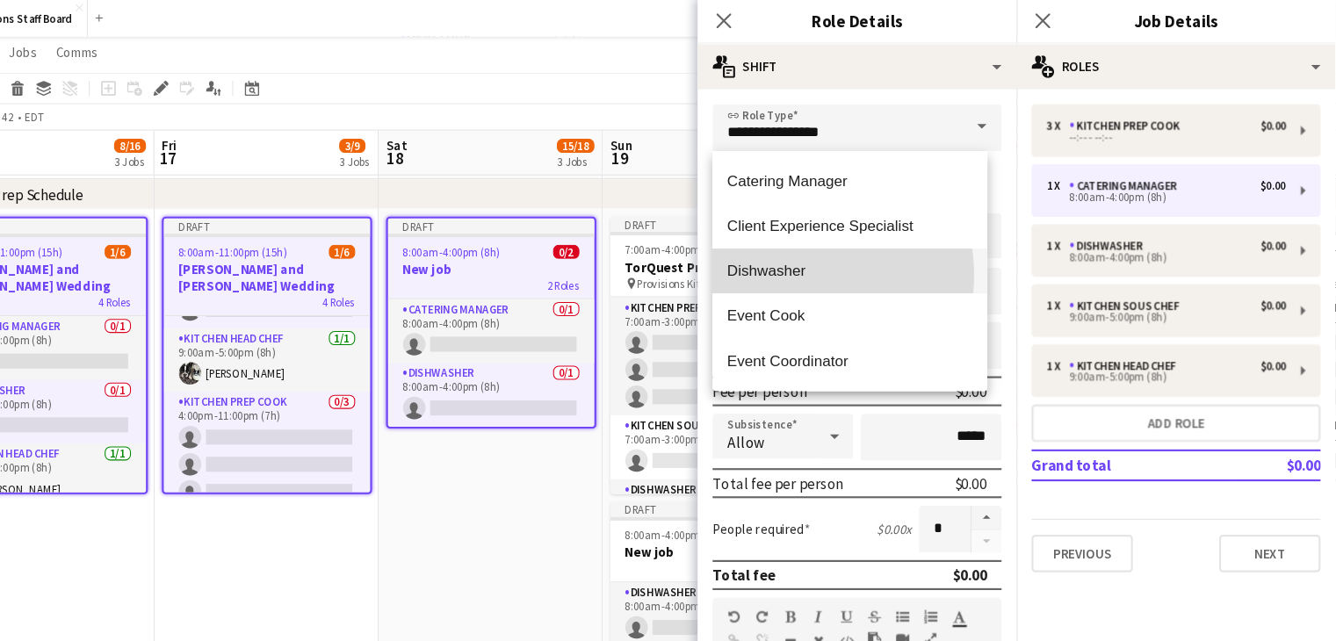
click at [823, 259] on span "Dishwasher" at bounding box center [881, 254] width 229 height 17
type input "**********"
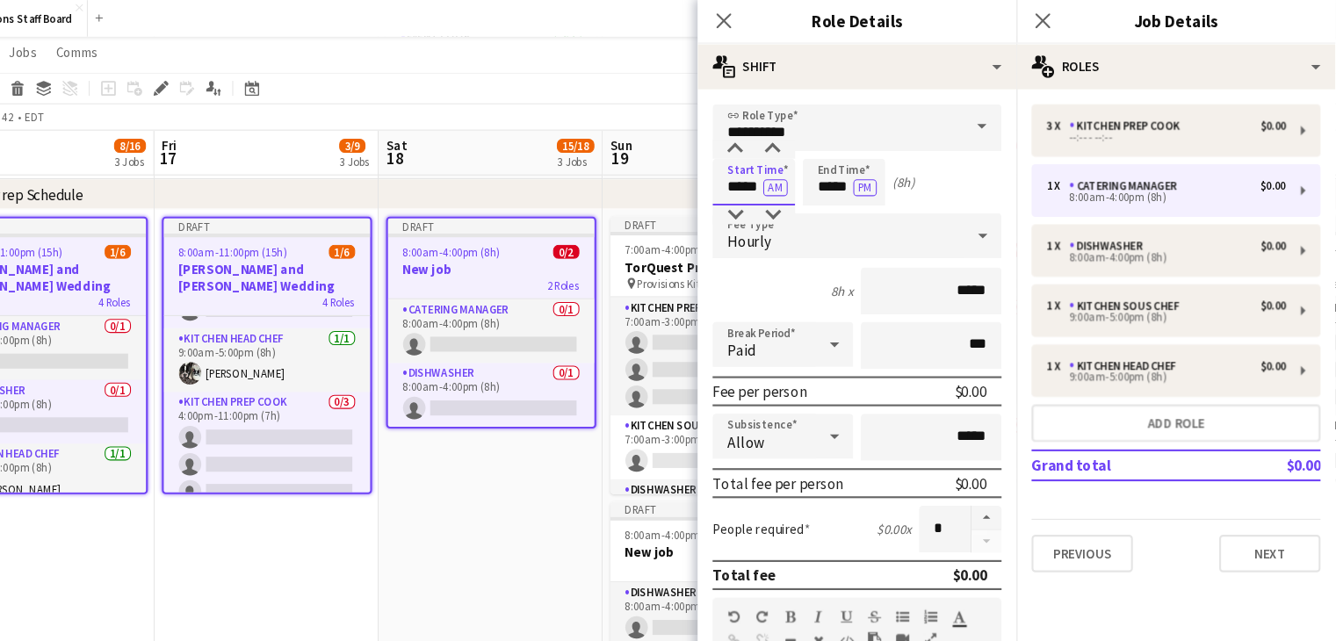
click at [781, 174] on input "*****" at bounding box center [791, 171] width 77 height 44
type input "****"
type input "*****"
click at [552, 77] on app-toolbar "Copy Paste Paste Ctrl+V Paste with crew Ctrl+Shift+V Paste linked Job Delete Gr…" at bounding box center [668, 83] width 1336 height 30
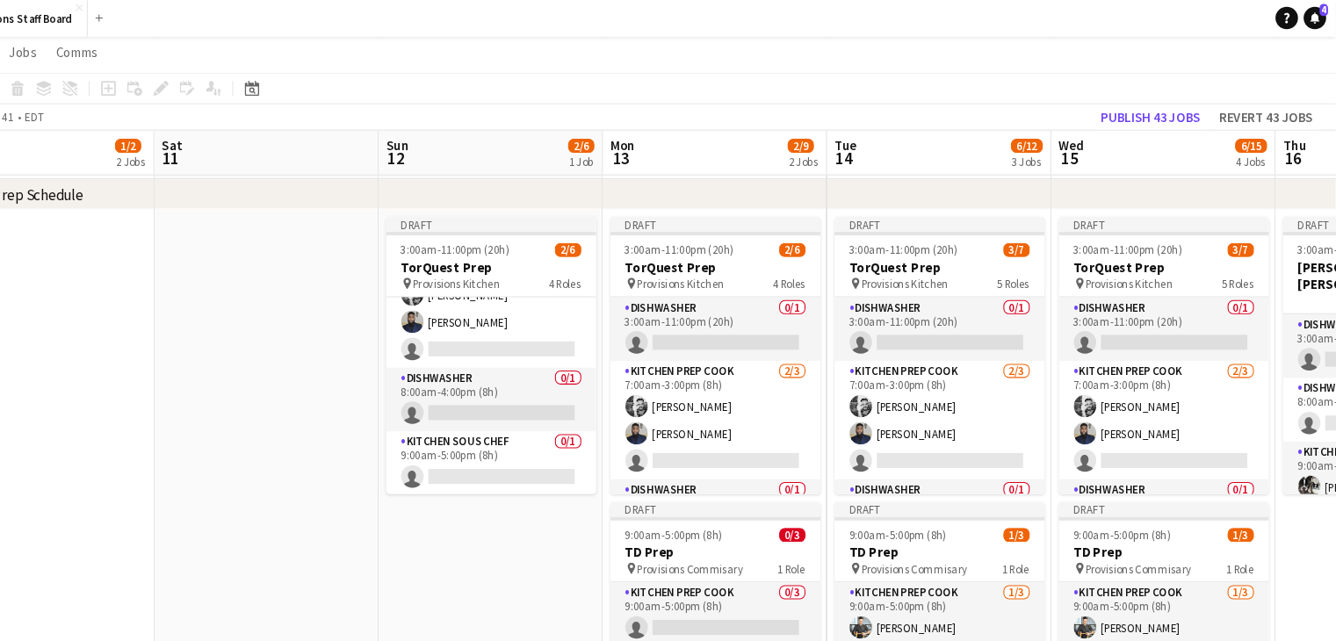
scroll to position [0, 0]
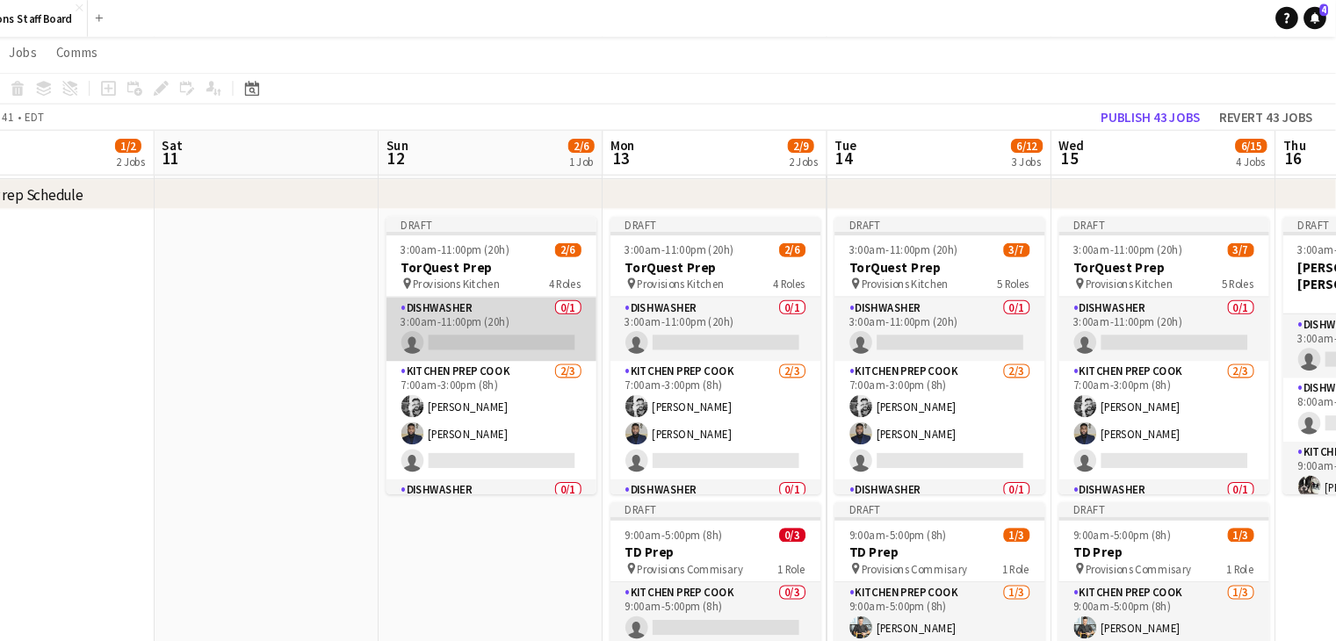
click at [515, 290] on app-card-role "Dishwasher 0/1 3:00am-11:00pm (20h) single-neutral-actions" at bounding box center [545, 309] width 197 height 60
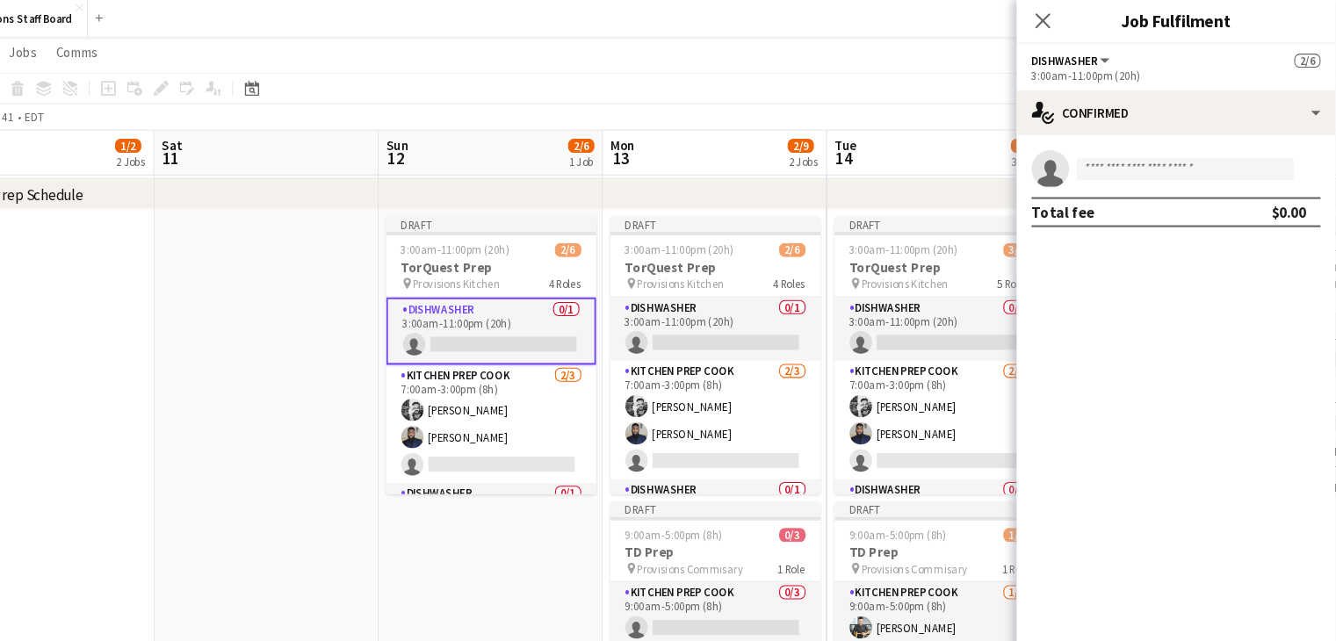
click at [1113, 53] on button "Dishwasher" at bounding box center [1089, 57] width 76 height 13
click at [885, 64] on app-page-menu "View Day view expanded Day view collapsed Month view Date picker Jump to today …" at bounding box center [668, 51] width 1336 height 33
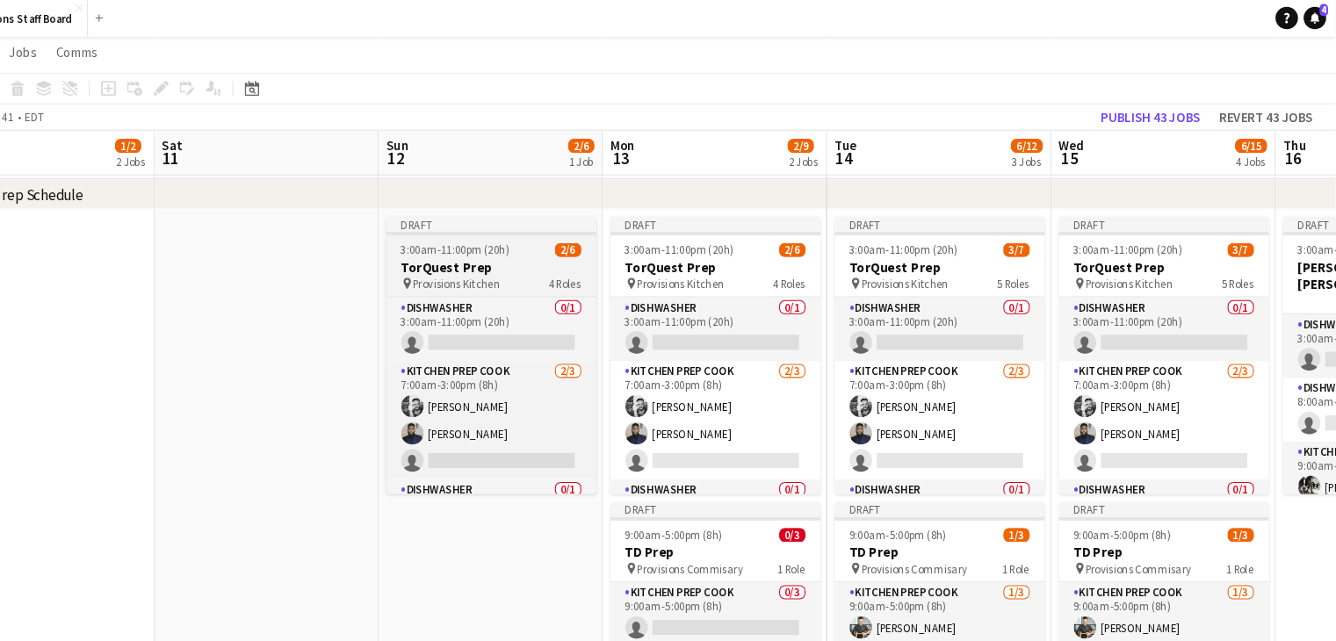
click at [499, 228] on span "3:00am-11:00pm (20h)" at bounding box center [512, 234] width 102 height 13
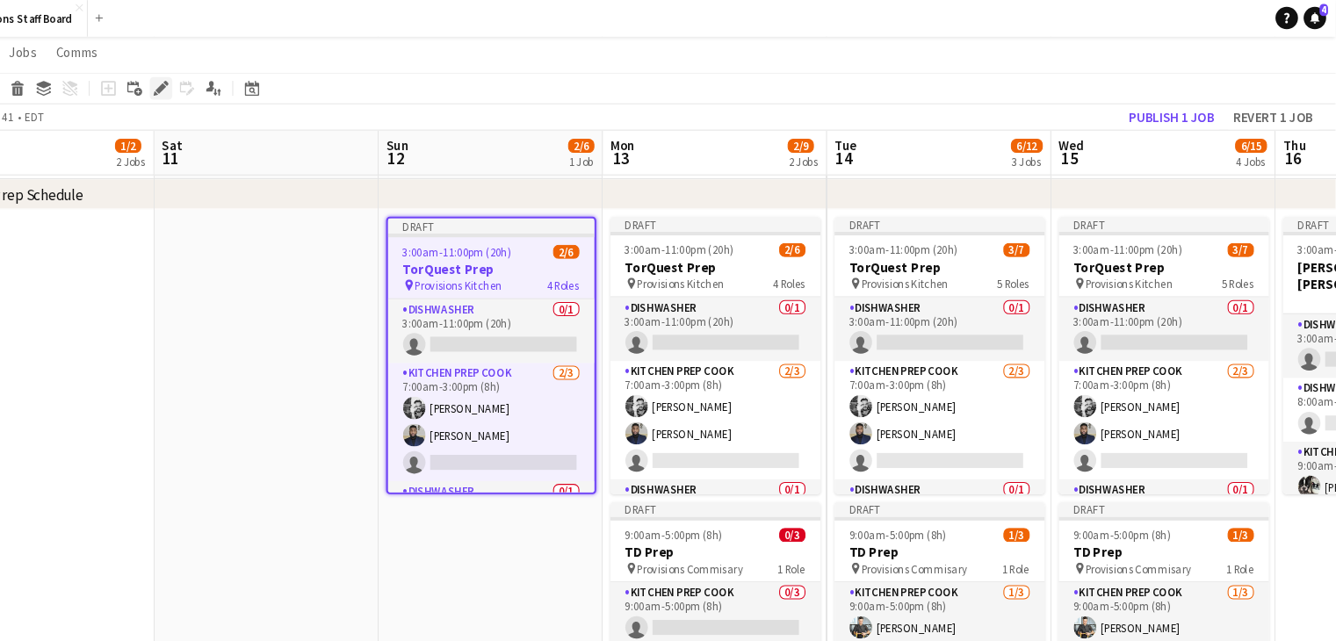
click at [232, 78] on icon "Edit" at bounding box center [236, 83] width 14 height 14
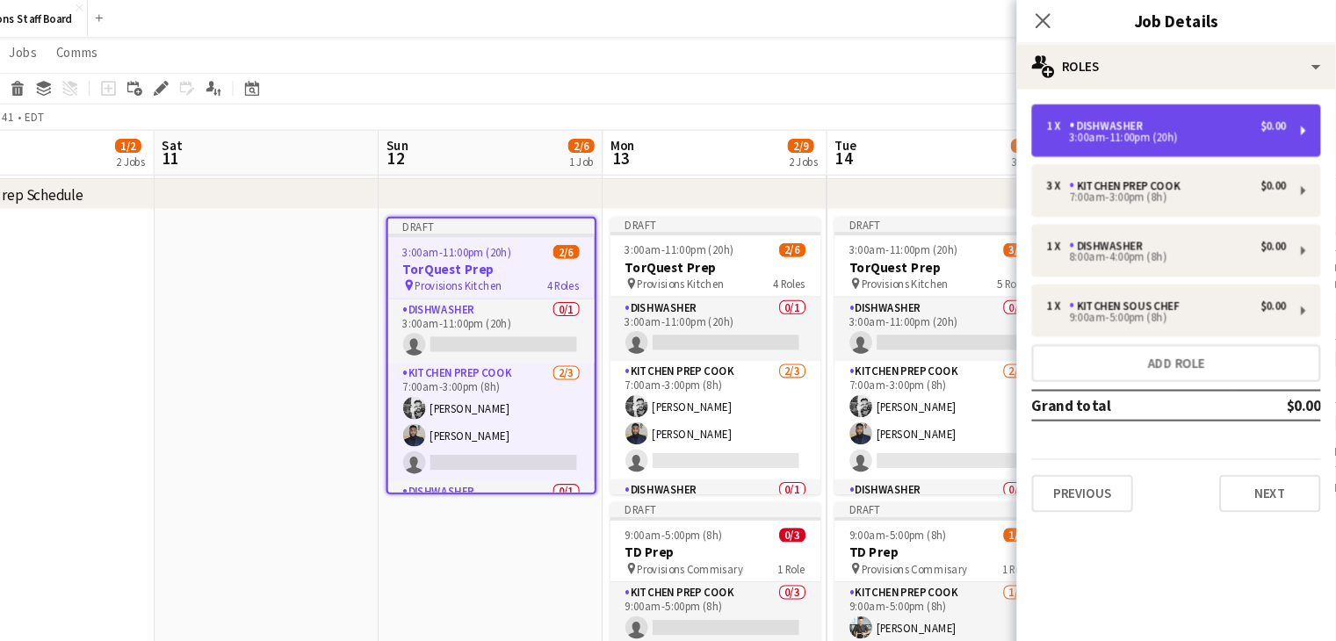
click at [1246, 125] on div "3:00am-11:00pm (20h)" at bounding box center [1177, 129] width 224 height 9
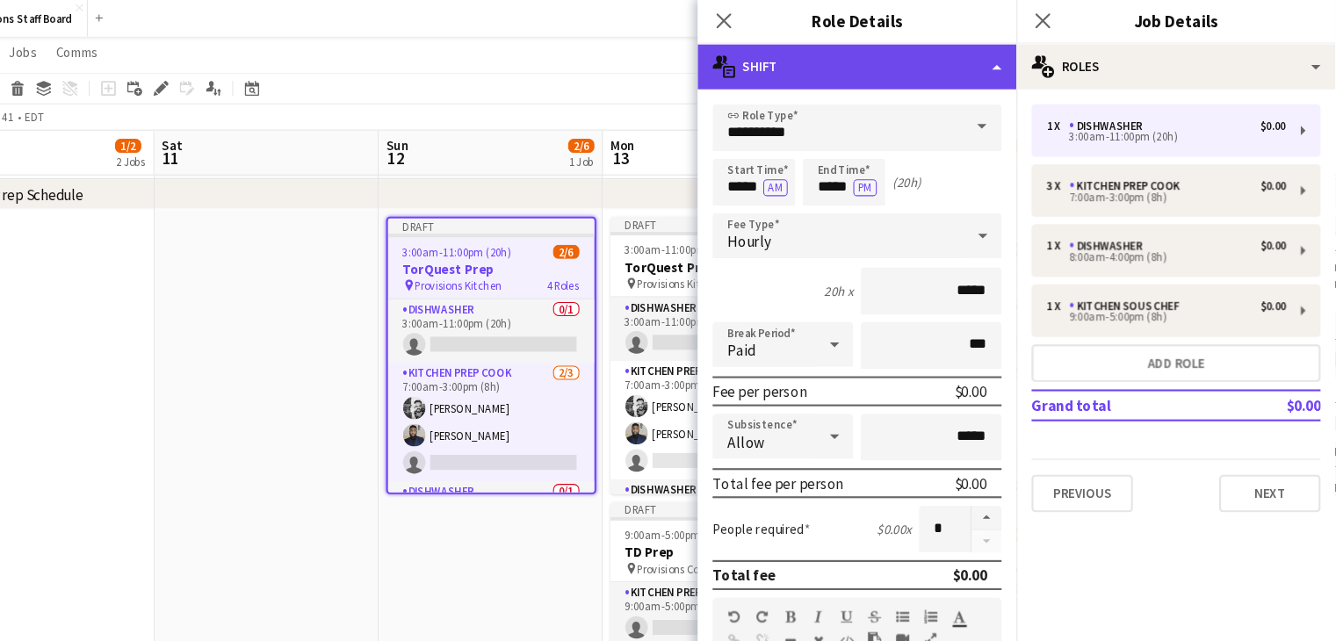
click at [760, 63] on icon "multiple-actions-text" at bounding box center [763, 63] width 21 height 21
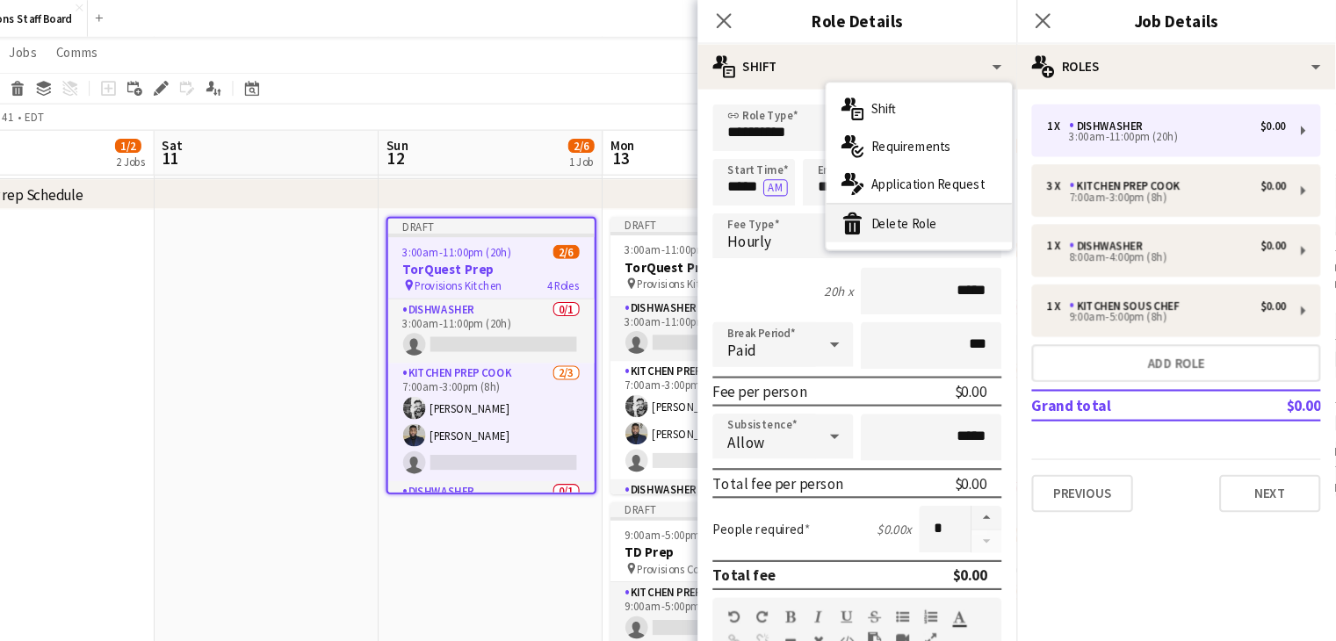
click at [941, 205] on div "bin-2 Delete Role" at bounding box center [946, 209] width 174 height 35
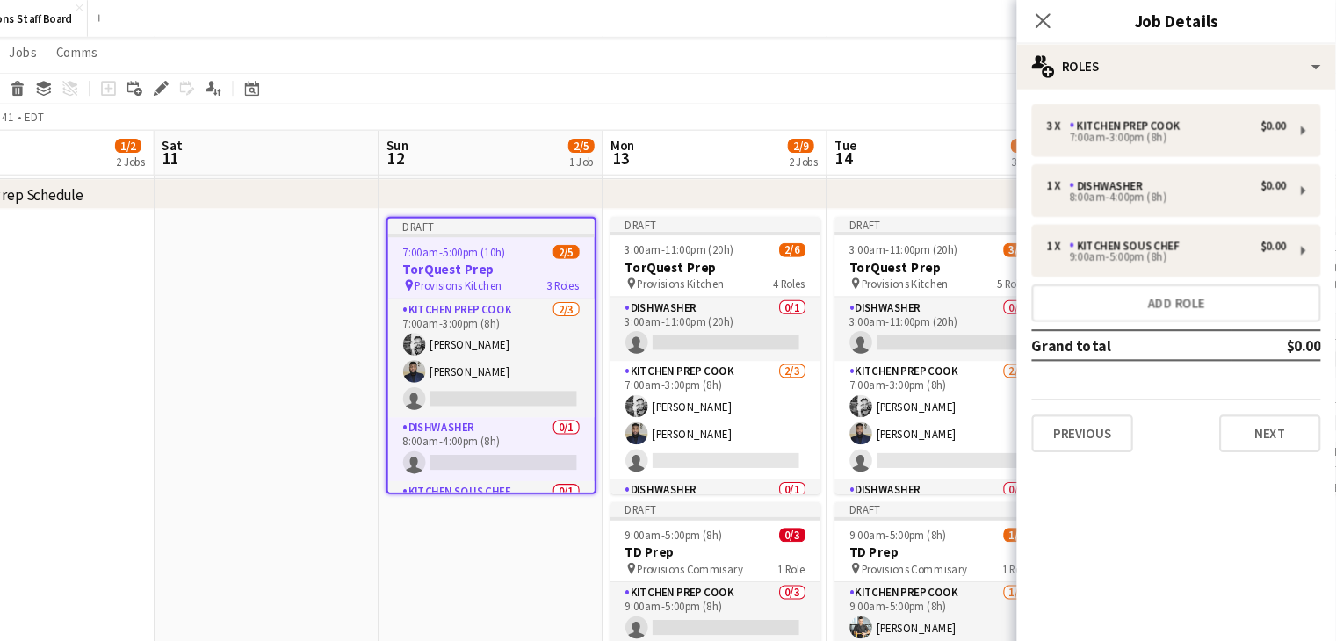
click at [328, 344] on app-date-cell at bounding box center [335, 550] width 210 height 707
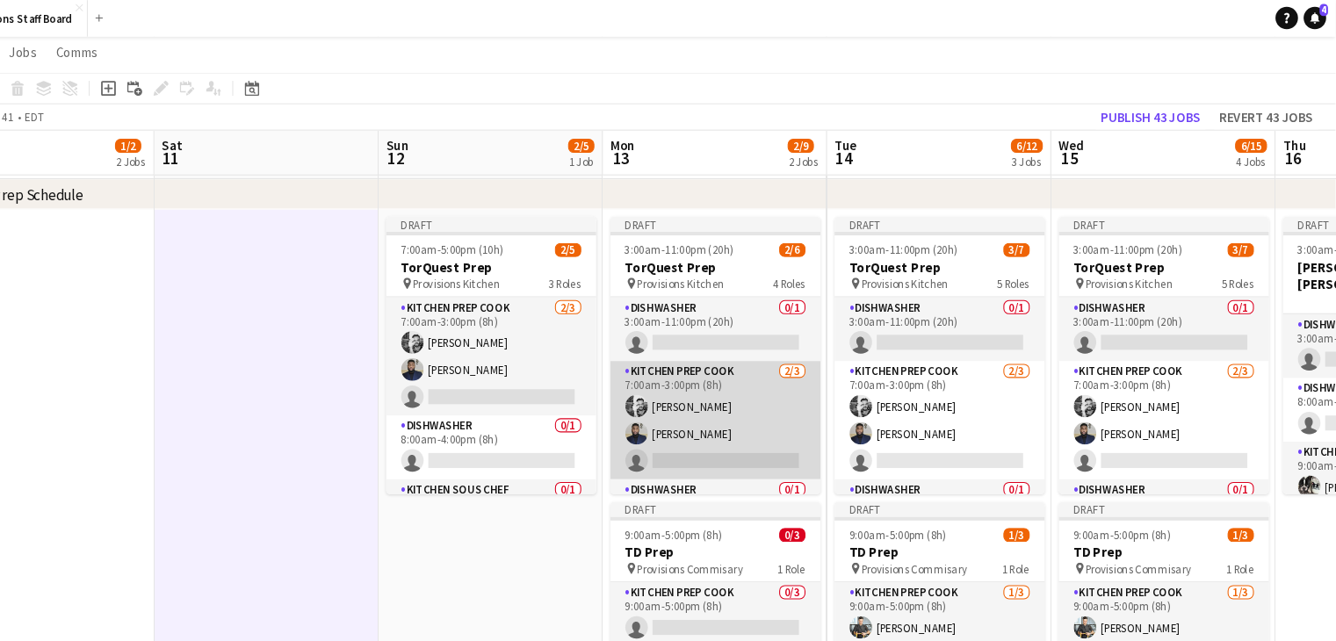
click at [768, 378] on app-card-role "Kitchen Prep Cook [DATE] 7:00am-3:00pm (8h) [PERSON_NAME] [PERSON_NAME] single-…" at bounding box center [755, 394] width 197 height 111
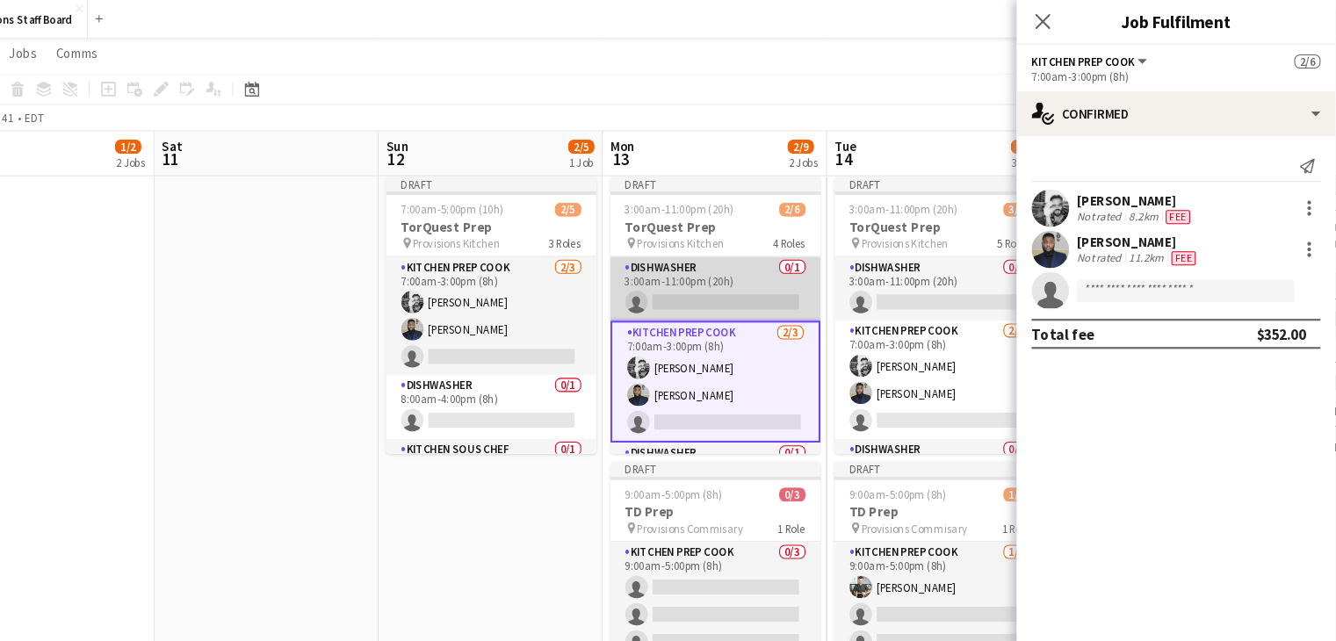
click at [736, 249] on app-card-role "Dishwasher 0/1 3:00am-11:00pm (20h) single-neutral-actions" at bounding box center [755, 271] width 197 height 60
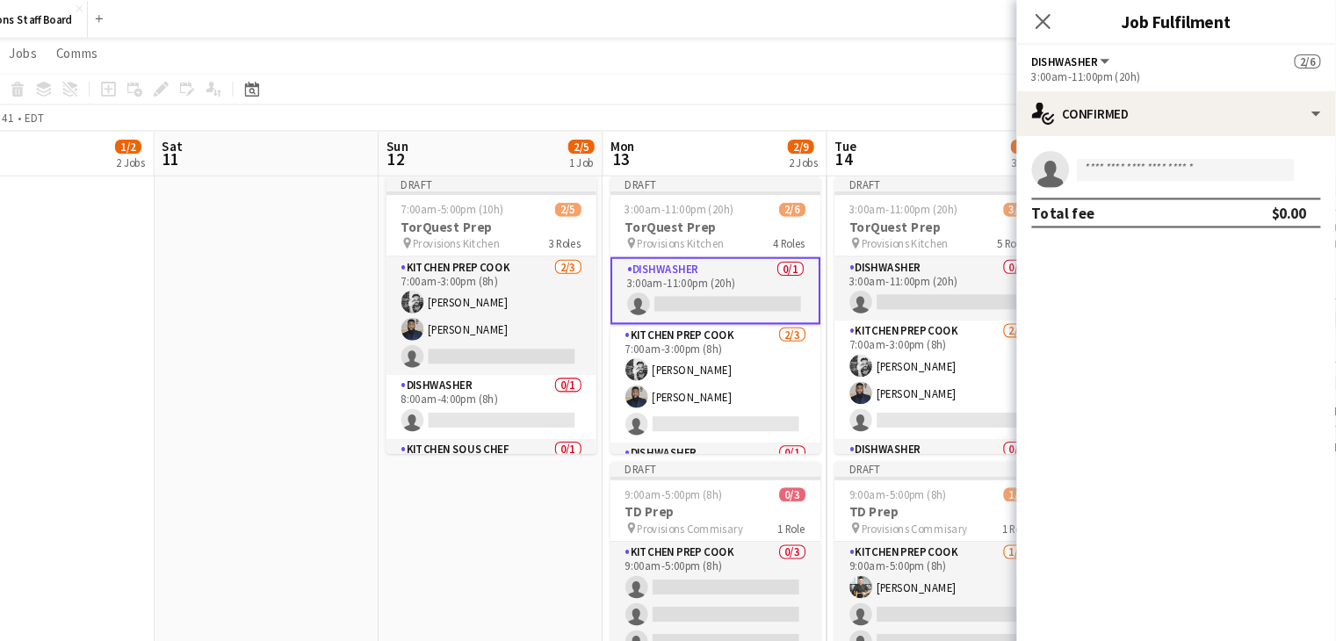
click at [343, 299] on app-date-cell at bounding box center [335, 511] width 210 height 707
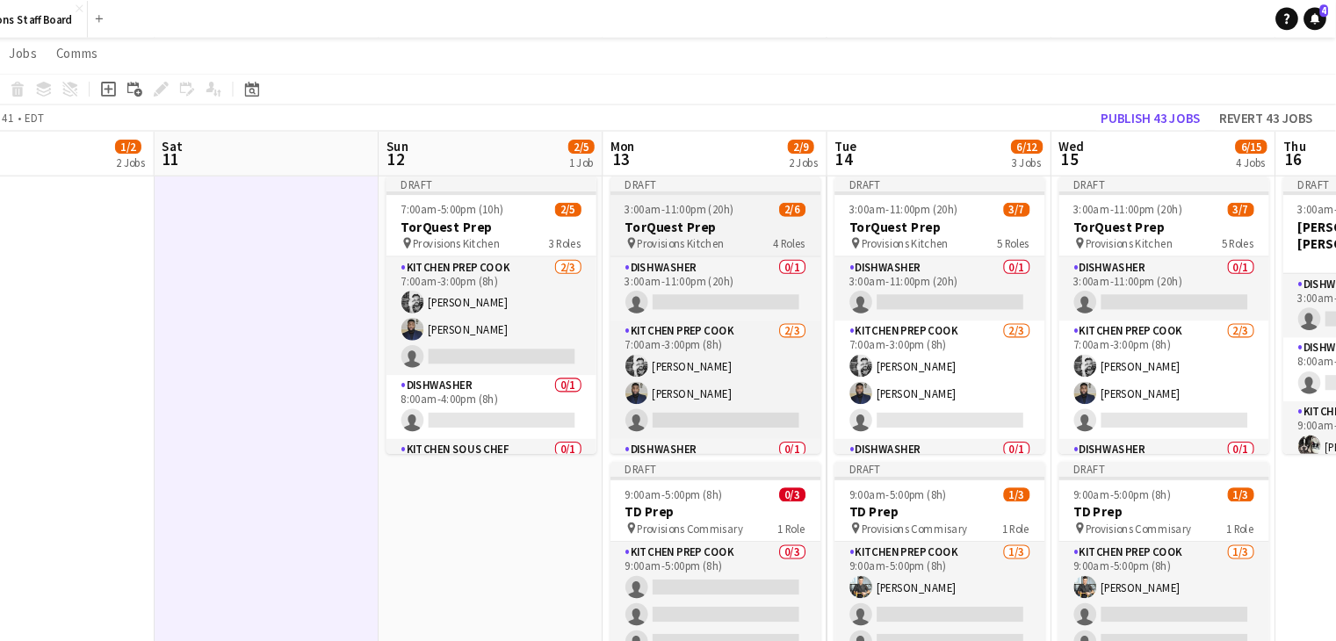
click at [710, 210] on h3 "TorQuest Prep" at bounding box center [755, 213] width 197 height 16
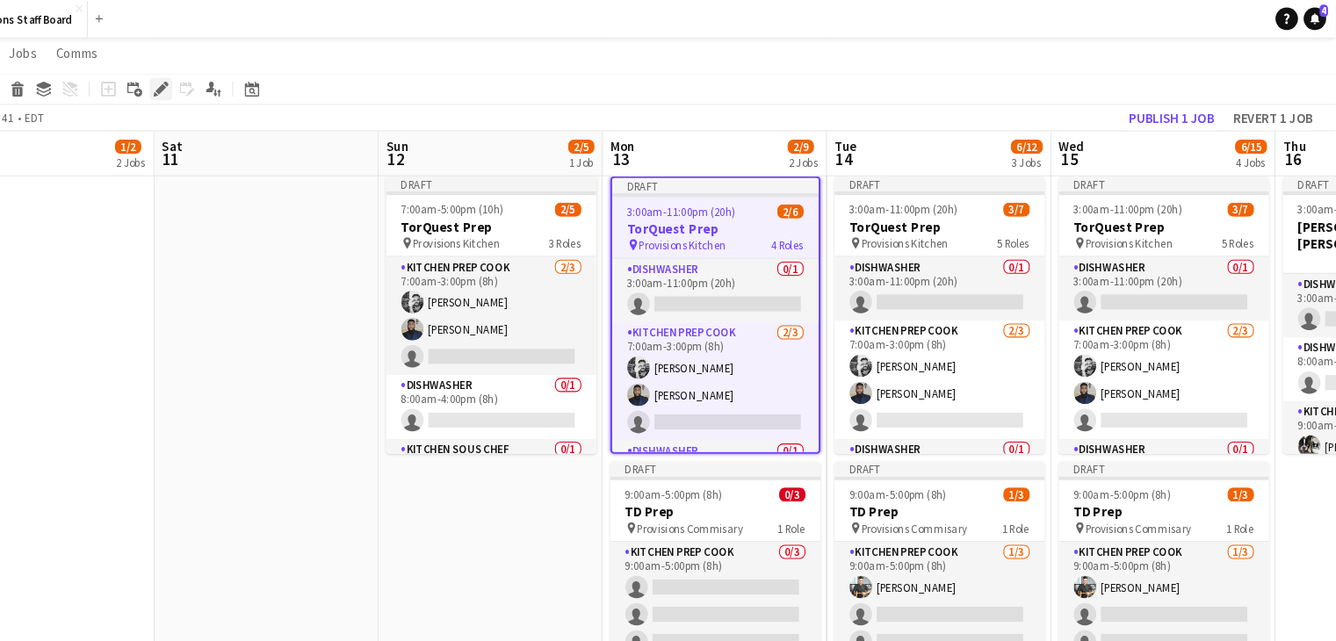
click at [231, 78] on icon "Edit" at bounding box center [236, 83] width 14 height 14
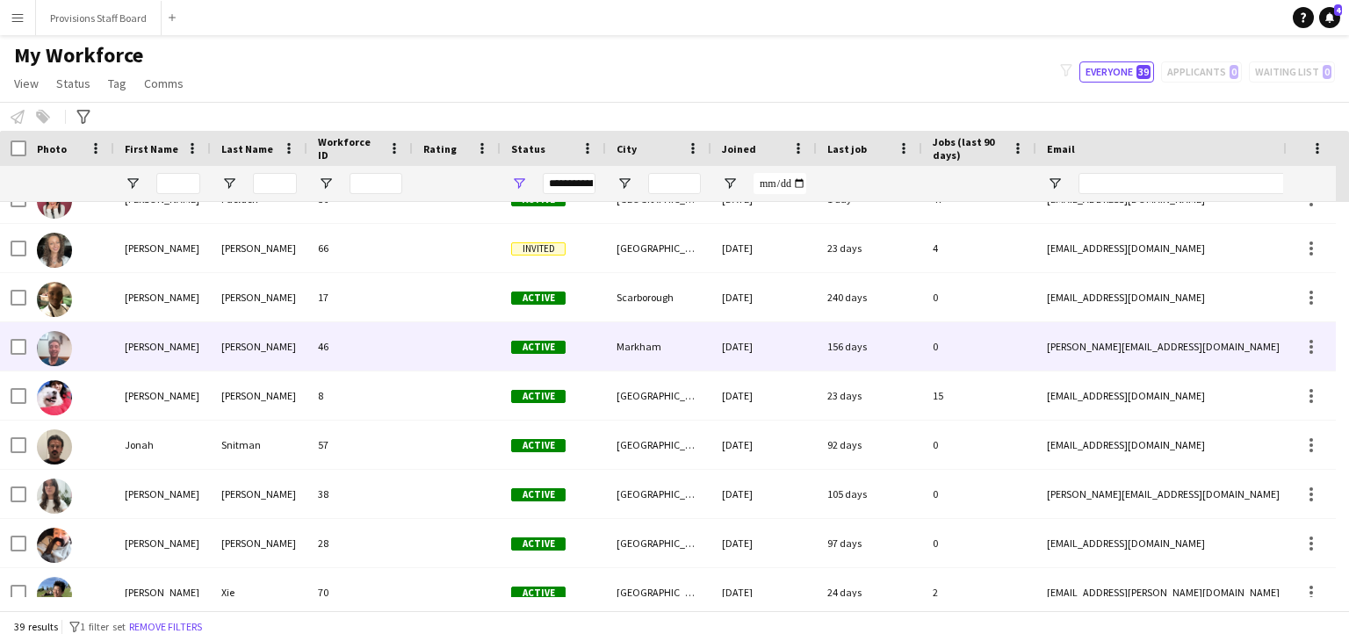
scroll to position [763, 0]
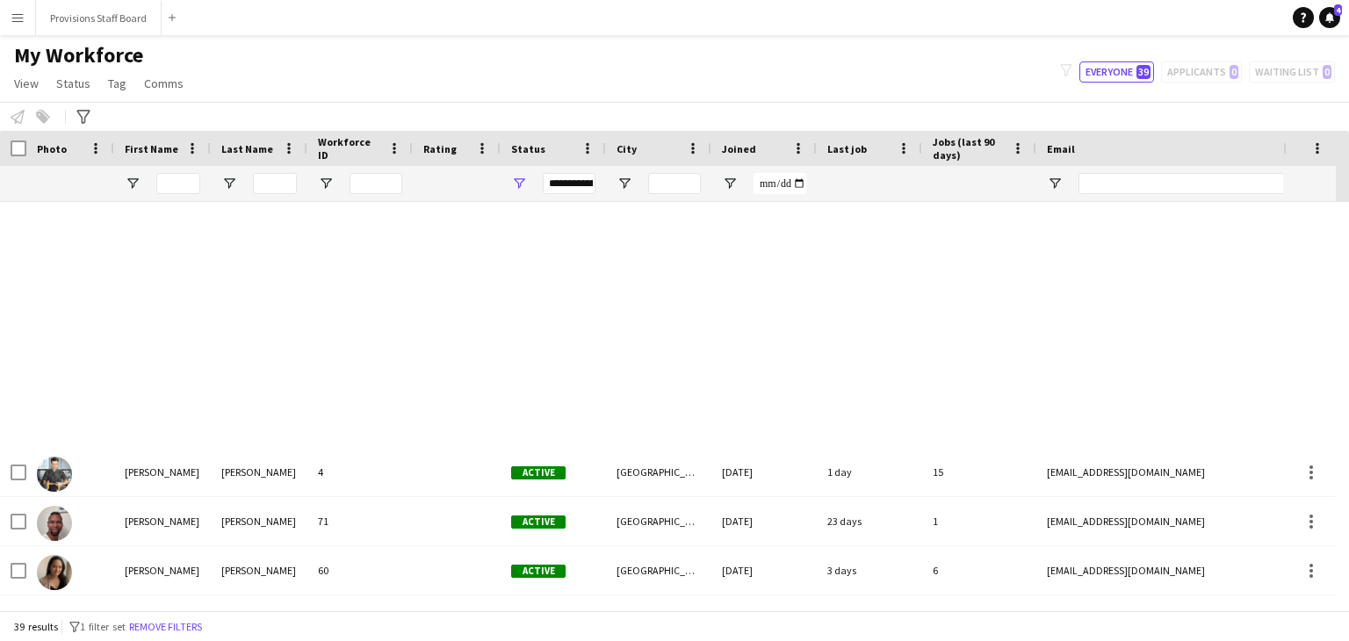
scroll to position [751, 0]
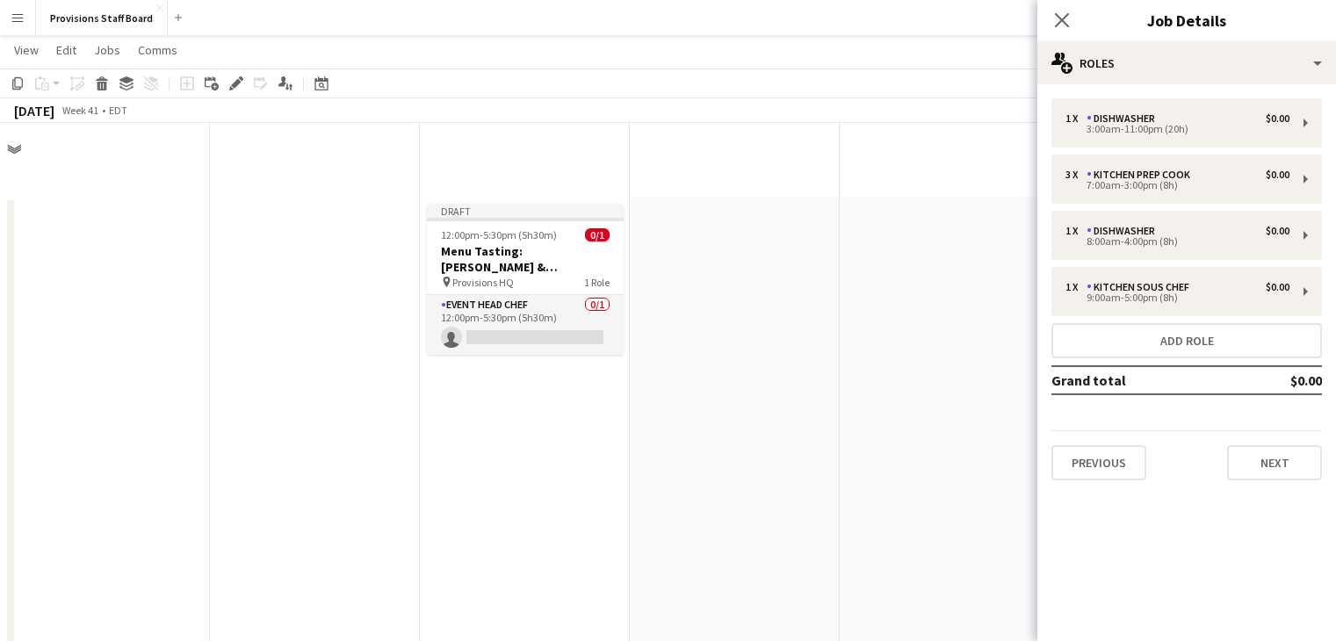
click at [1200, 119] on div "1 x Dishwasher $0.00" at bounding box center [1177, 118] width 224 height 12
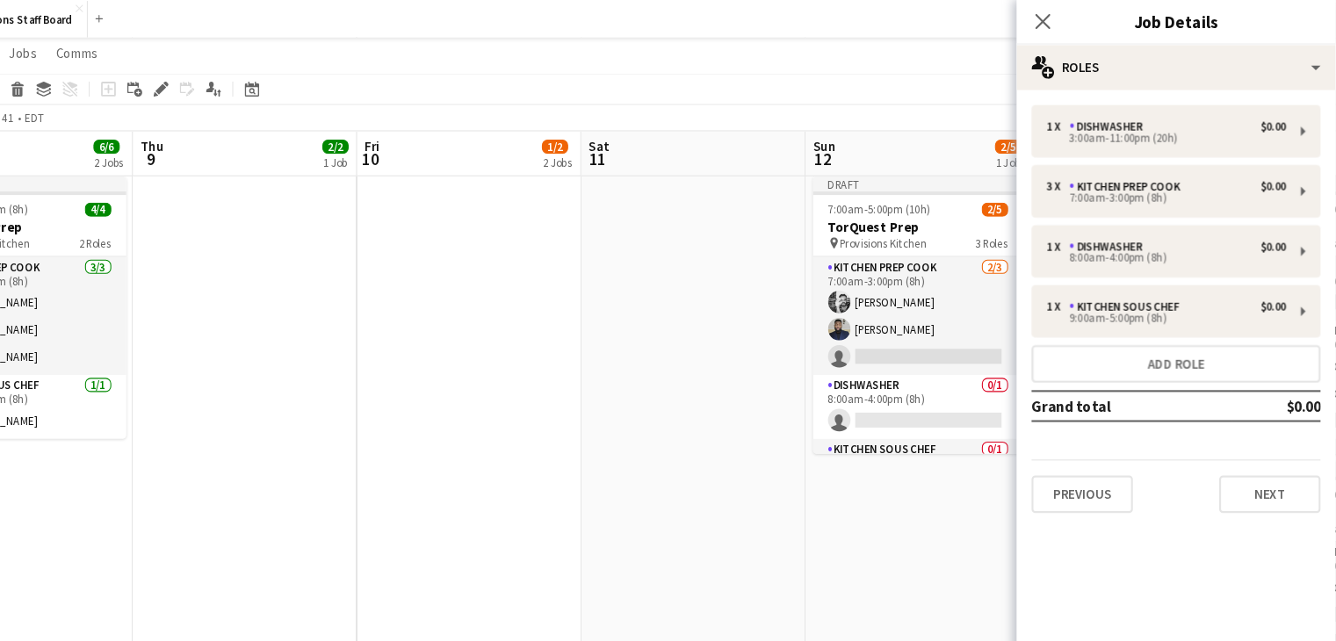
scroll to position [105, 0]
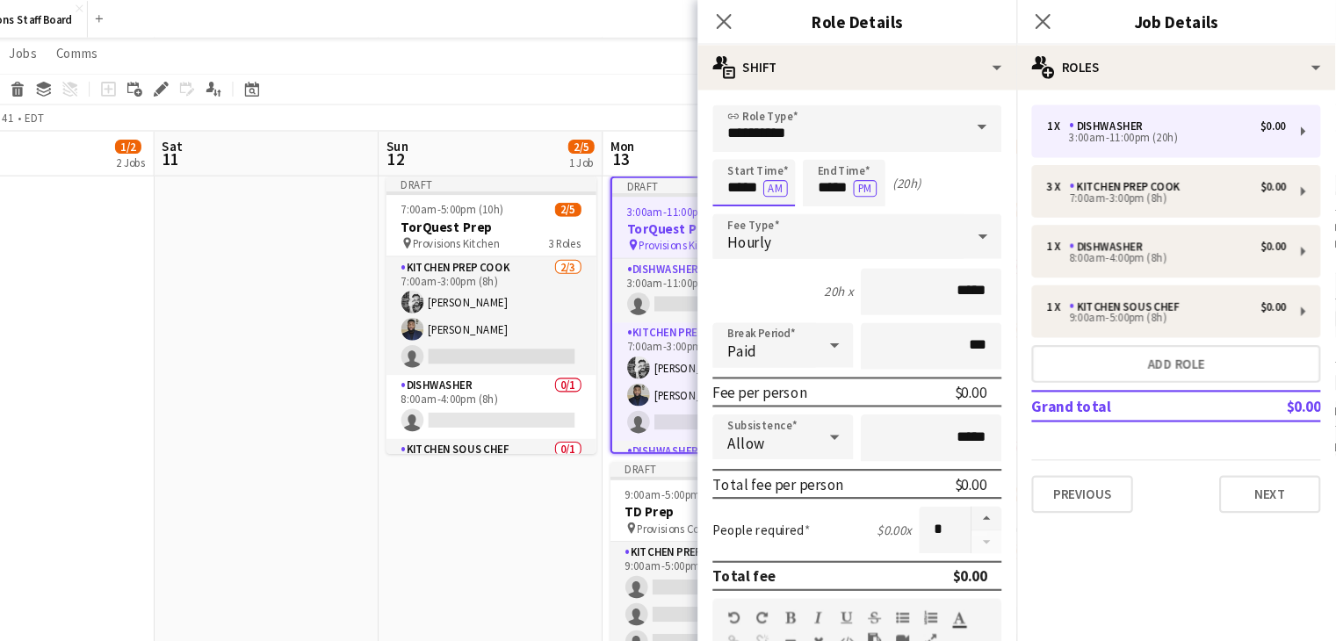
click at [771, 174] on input "*****" at bounding box center [791, 171] width 77 height 44
type input "****"
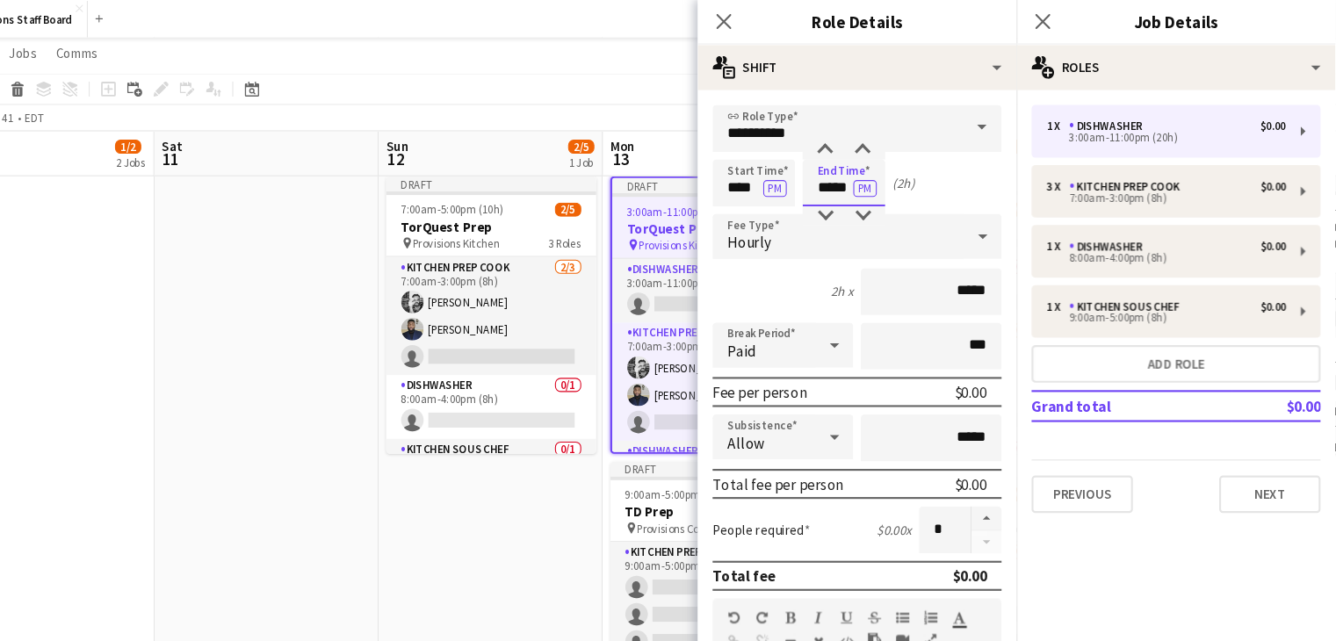
click at [868, 169] on input "*****" at bounding box center [875, 171] width 77 height 44
type input "****"
click at [319, 253] on app-date-cell at bounding box center [335, 511] width 210 height 707
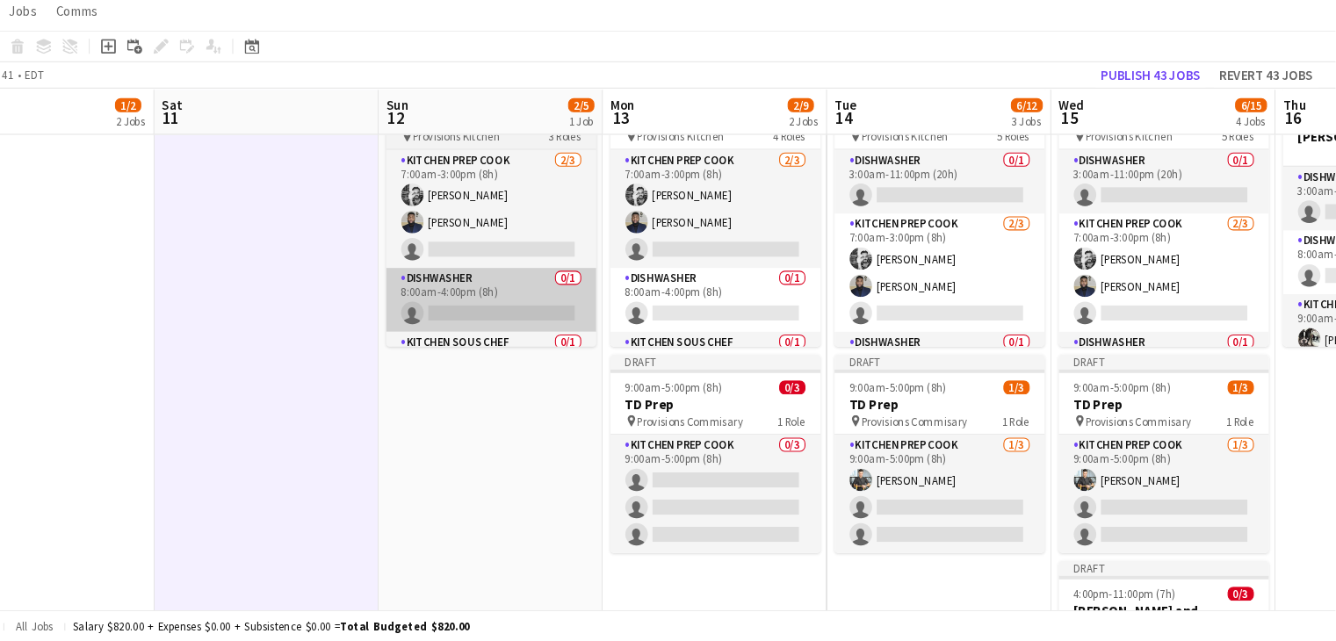
scroll to position [697, 0]
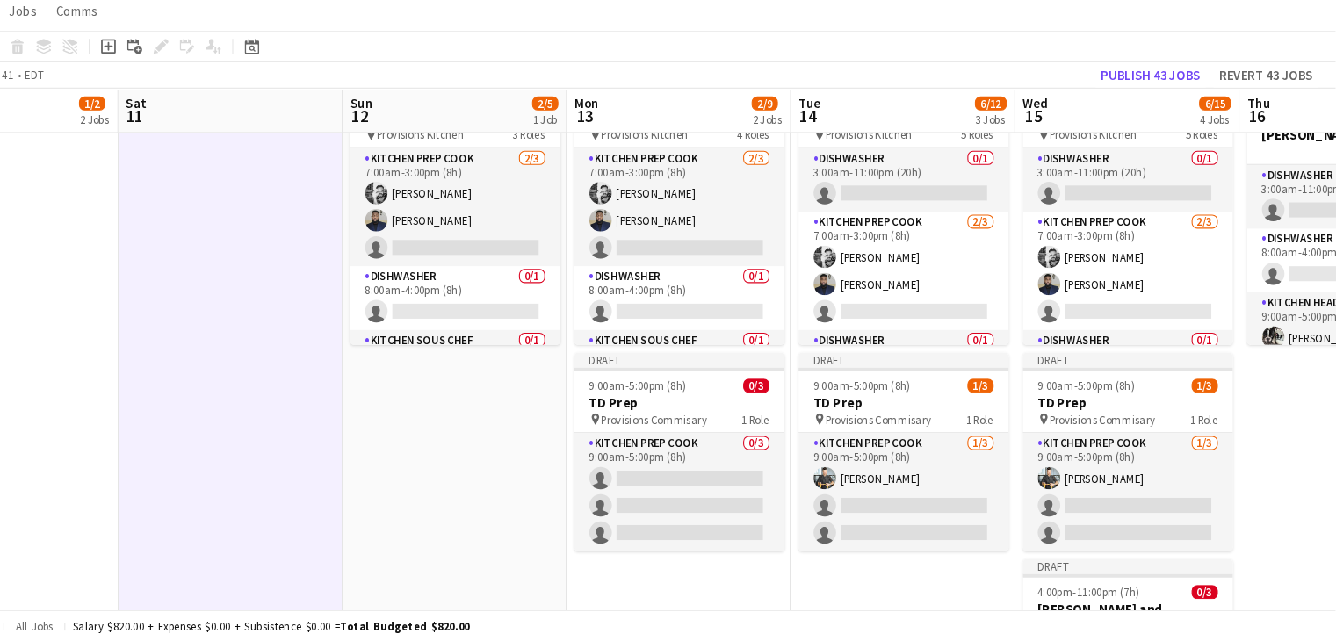
drag, startPoint x: 522, startPoint y: 407, endPoint x: 491, endPoint y: 248, distance: 162.8
click at [491, 248] on app-calendar-viewport "Wed 8 6/6 2 Jobs Thu 9 2/2 1 Job Fri 10 1/2 2 Jobs Sat 11 Sun 12 2/5 1 Job Mon …" at bounding box center [668, 288] width 1336 height 1835
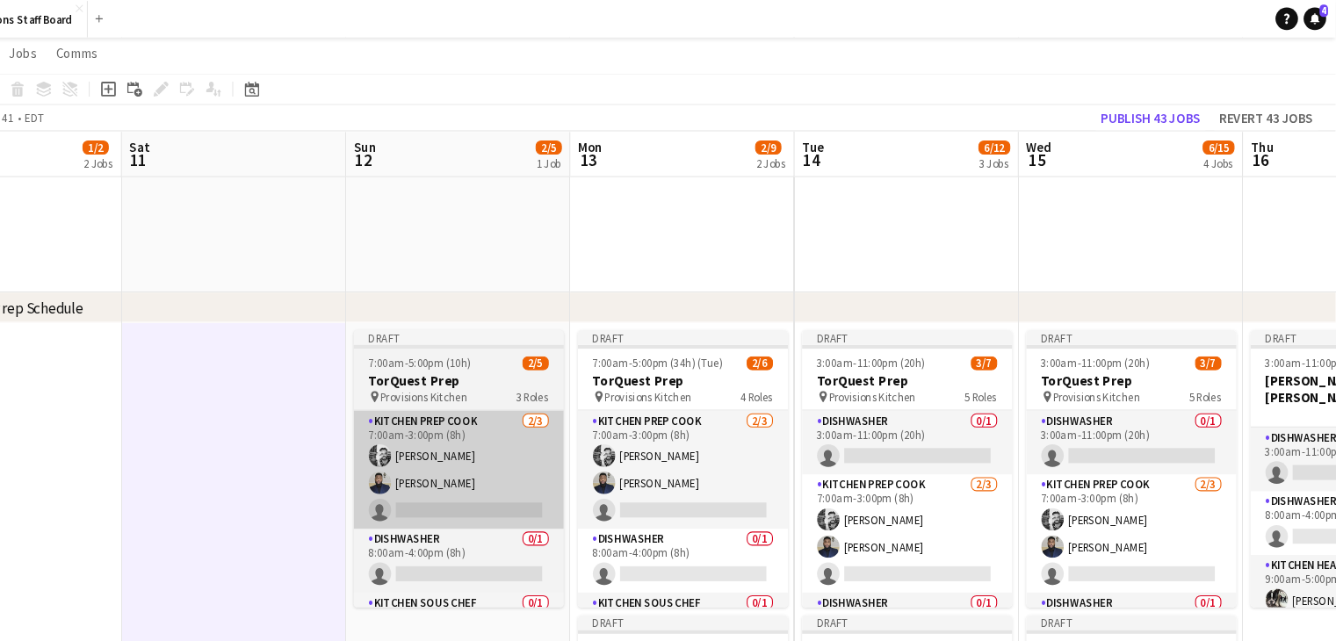
scroll to position [492, 0]
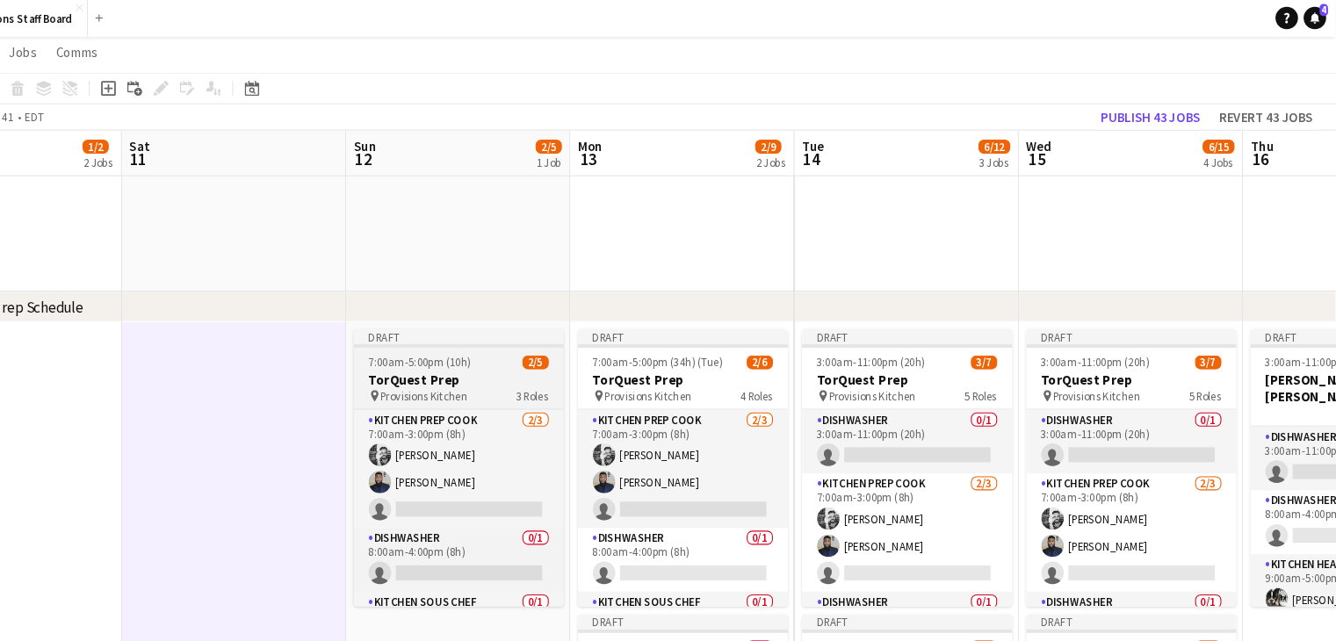
click at [494, 345] on span "7:00am-5:00pm (10h)" at bounding box center [478, 340] width 97 height 13
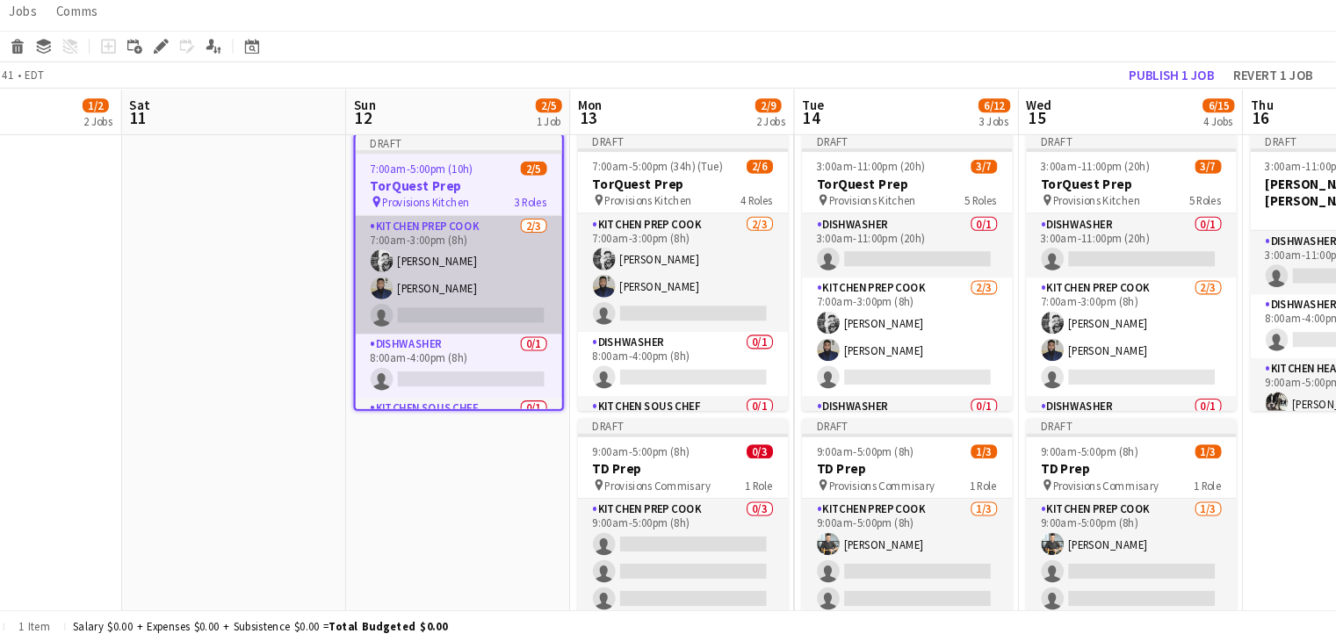
scroll to position [638, 0]
click at [508, 302] on app-card-role "Kitchen Prep Cook [DATE] 7:00am-3:00pm (8h) [PERSON_NAME] [PERSON_NAME] single-…" at bounding box center [514, 296] width 193 height 111
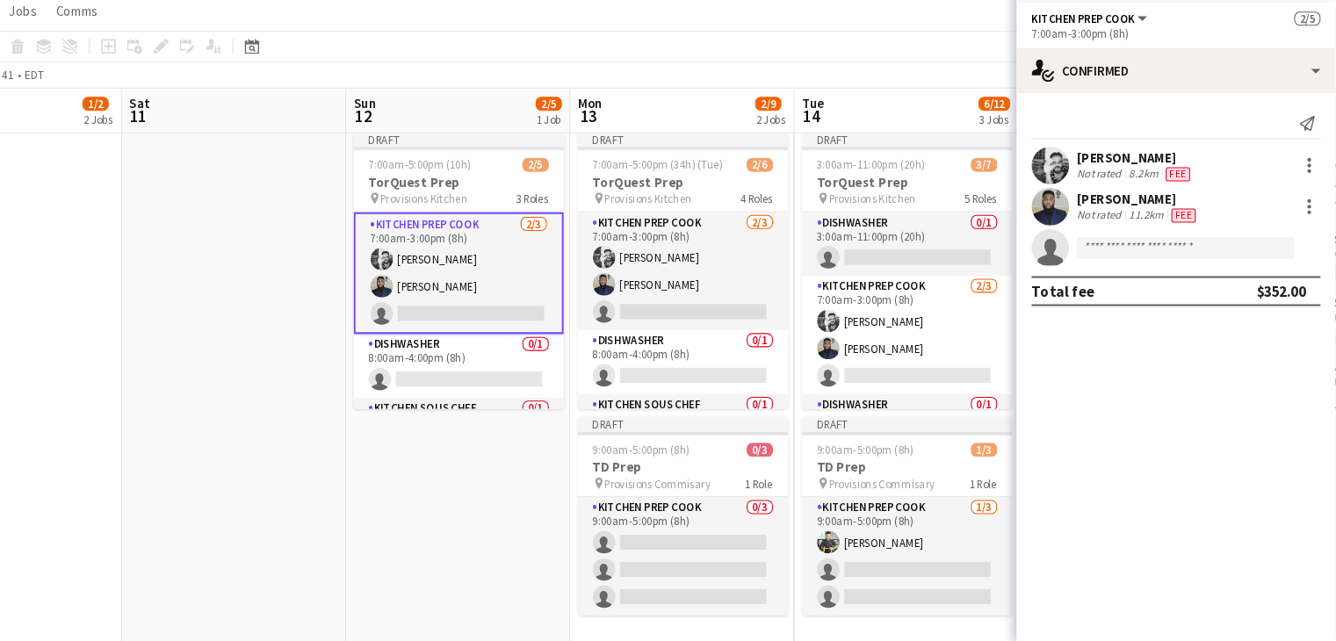
scroll to position [47, 0]
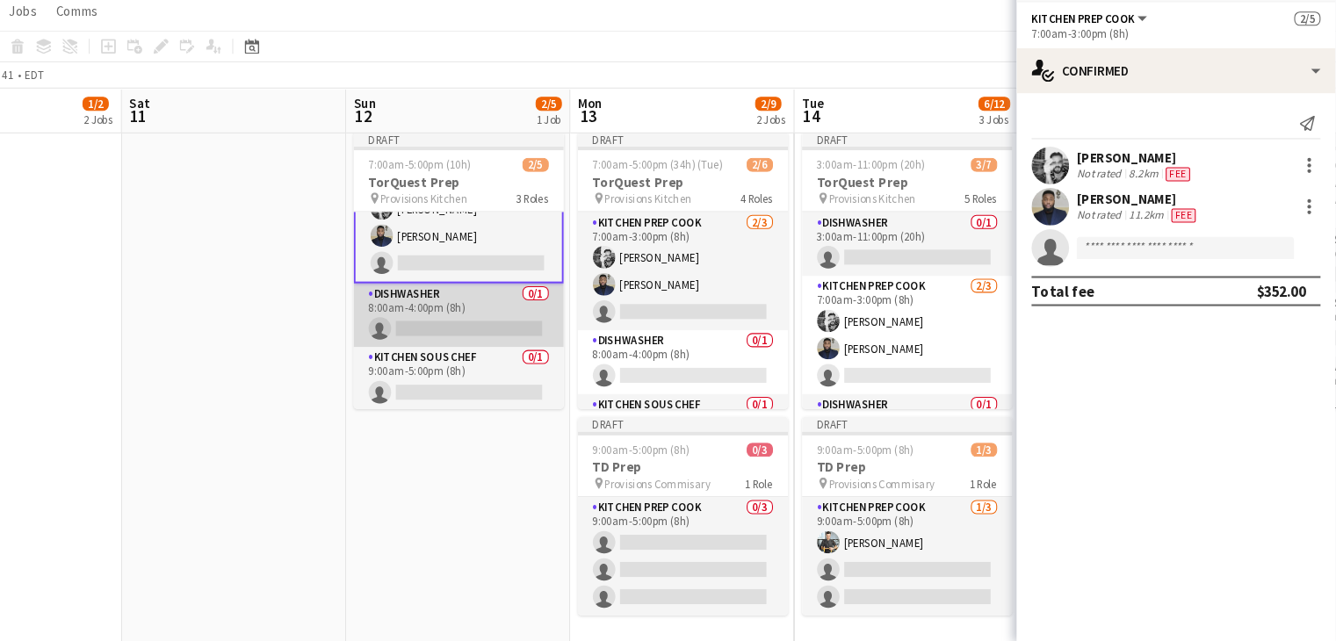
click at [507, 341] on app-card-role "Dishwasher 0/1 8:00am-4:00pm (8h) single-neutral-actions" at bounding box center [514, 336] width 197 height 60
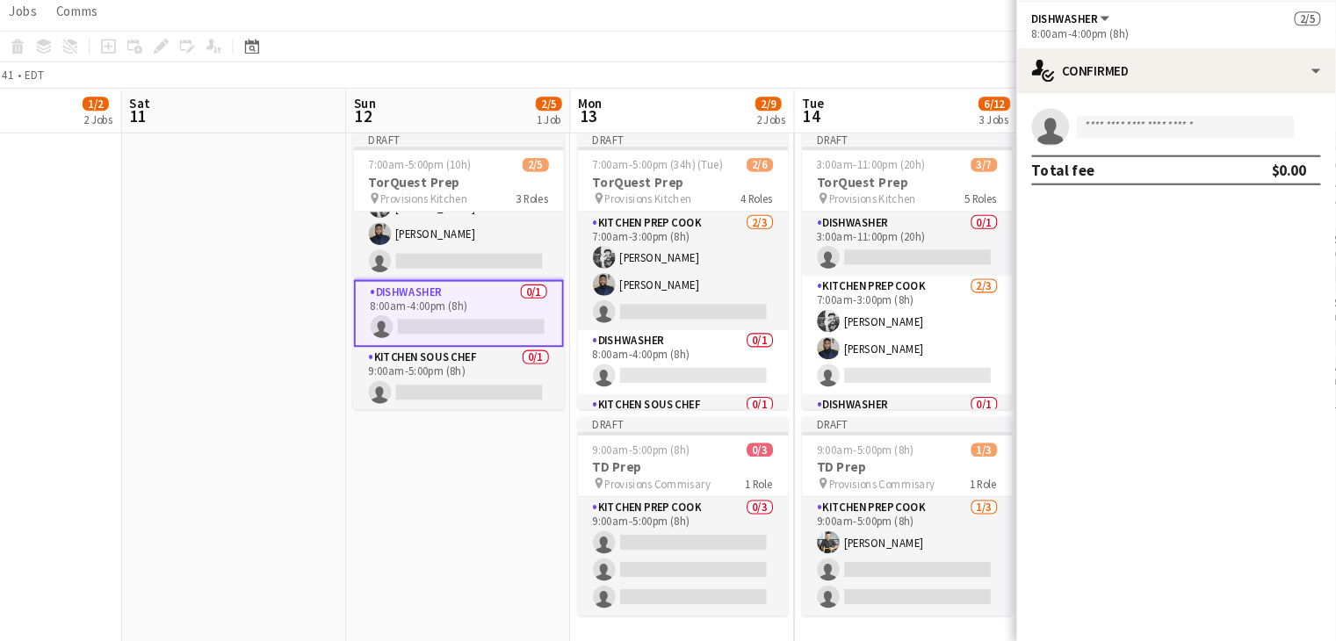
scroll to position [46, 0]
click at [1115, 156] on input at bounding box center [1195, 158] width 204 height 21
click at [503, 326] on app-card-role "Dishwasher 0/1 8:00am-4:00pm (8h) single-neutral-actions" at bounding box center [514, 335] width 197 height 63
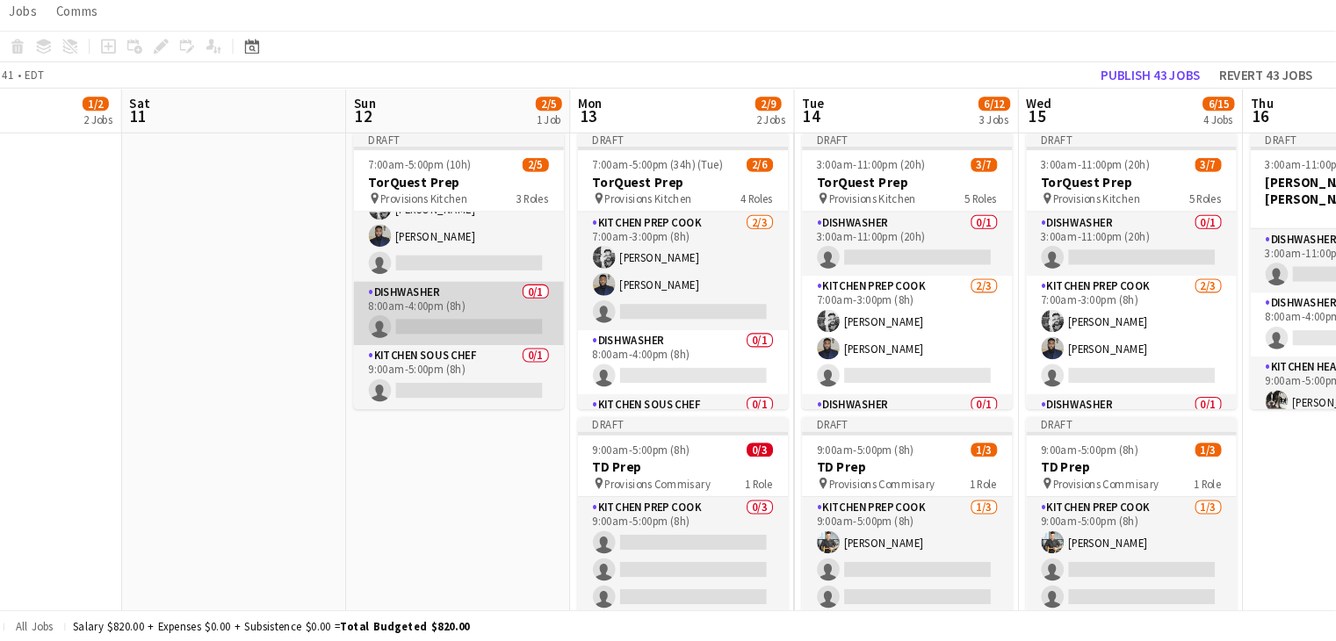
scroll to position [0, 0]
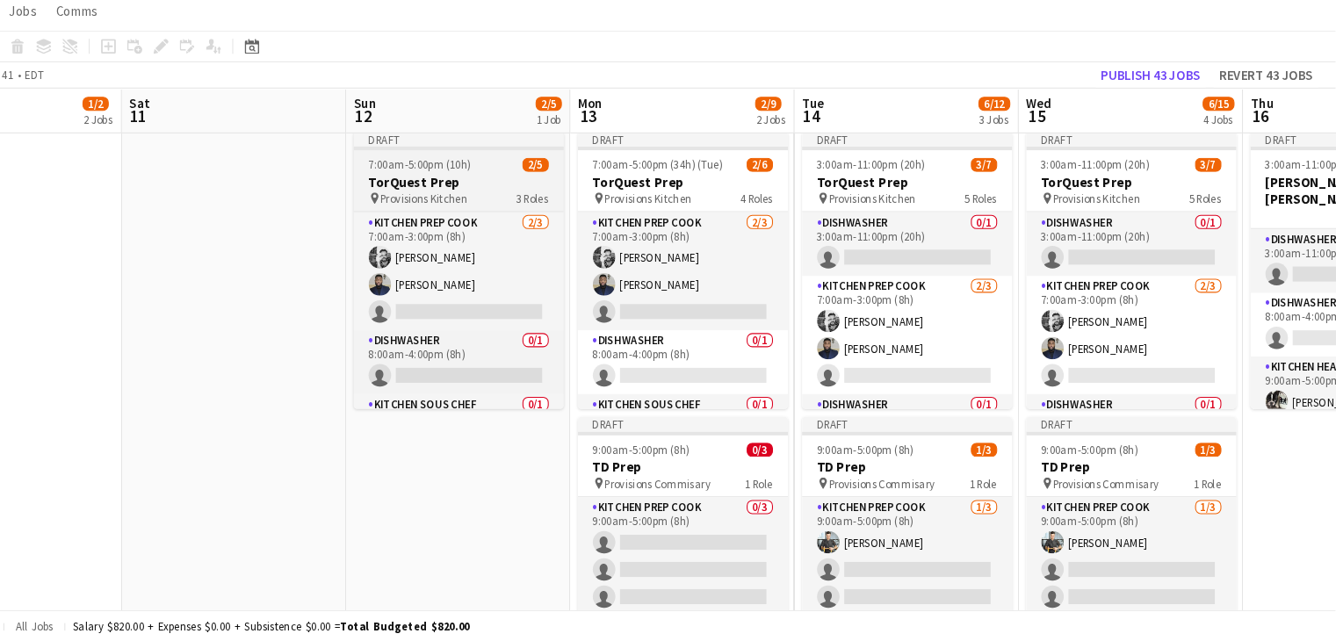
click at [501, 210] on h3 "TorQuest Prep" at bounding box center [514, 211] width 197 height 16
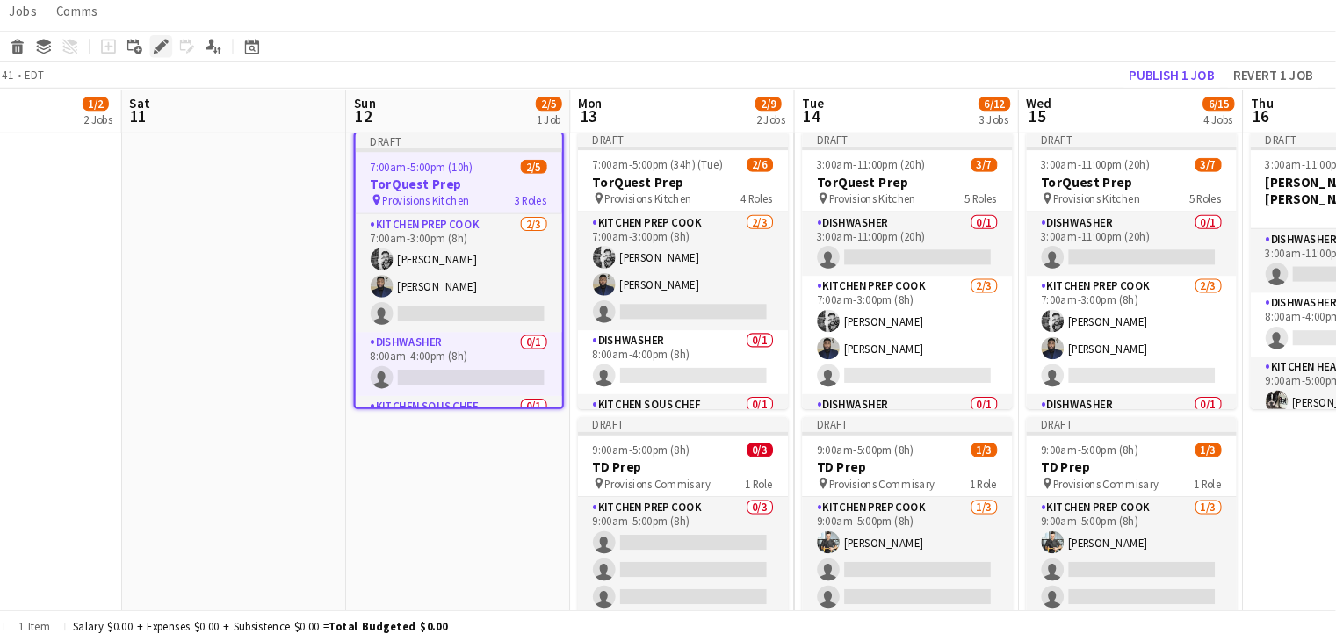
click at [232, 83] on icon "Edit" at bounding box center [236, 83] width 14 height 14
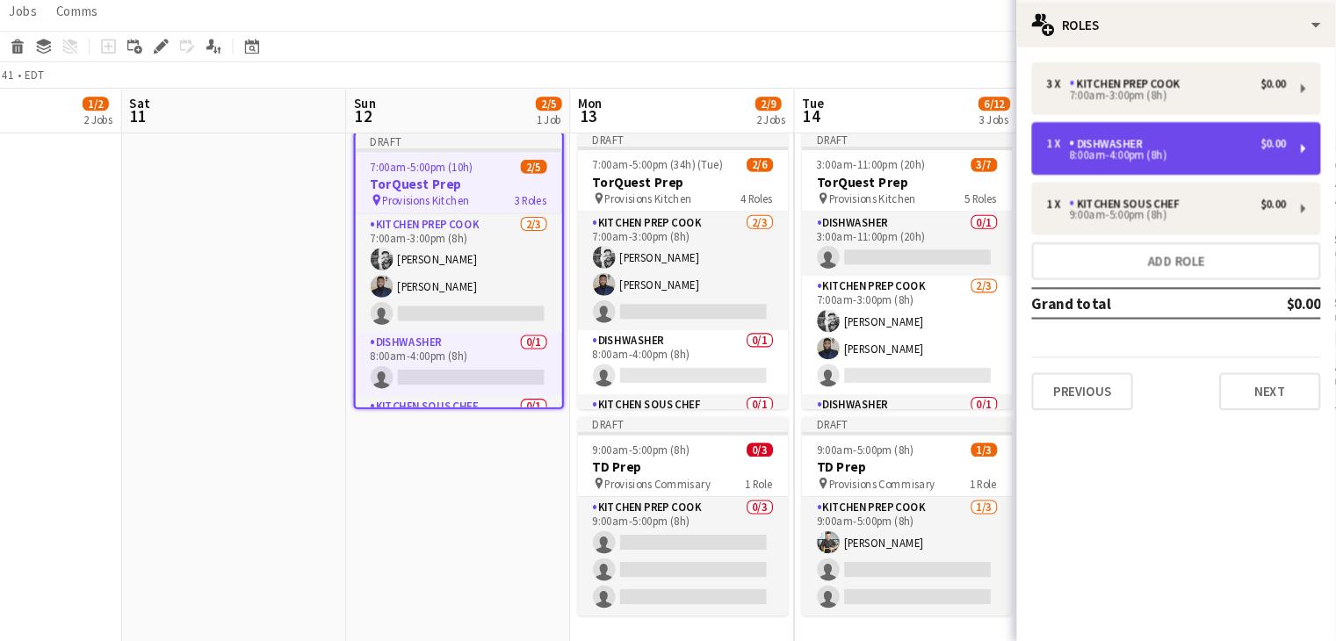
click at [1118, 180] on div "Dishwasher" at bounding box center [1124, 175] width 76 height 12
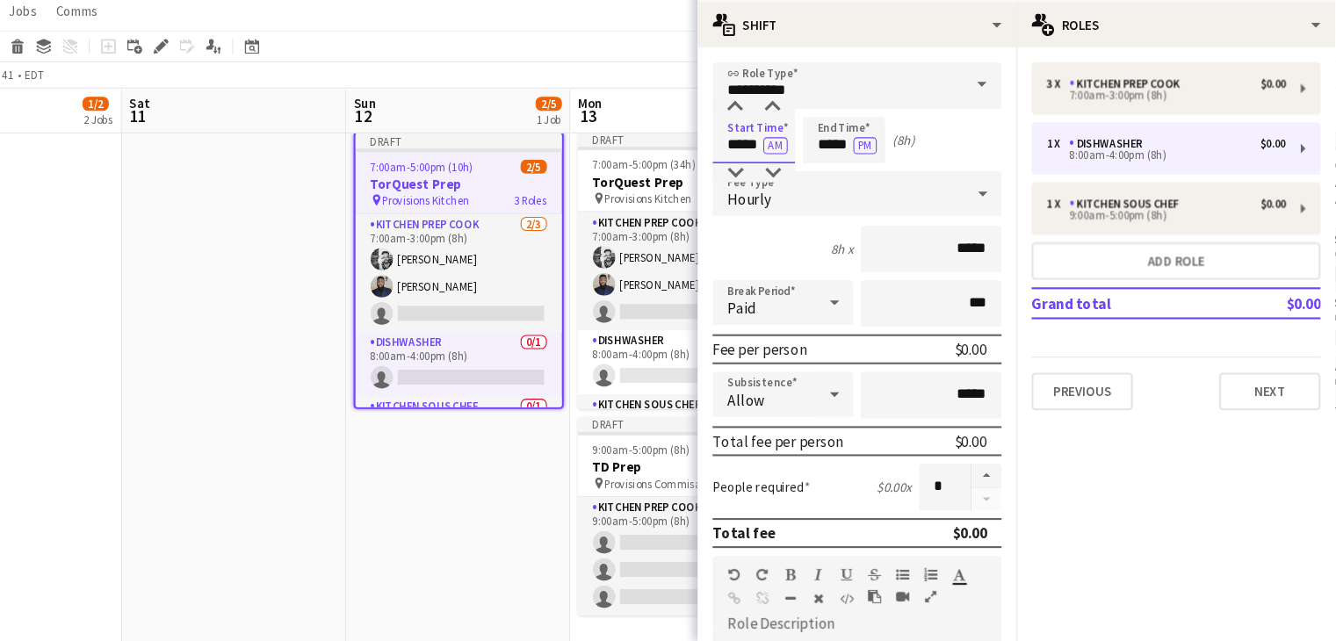
click at [789, 177] on input "*****" at bounding box center [791, 171] width 77 height 44
type input "****"
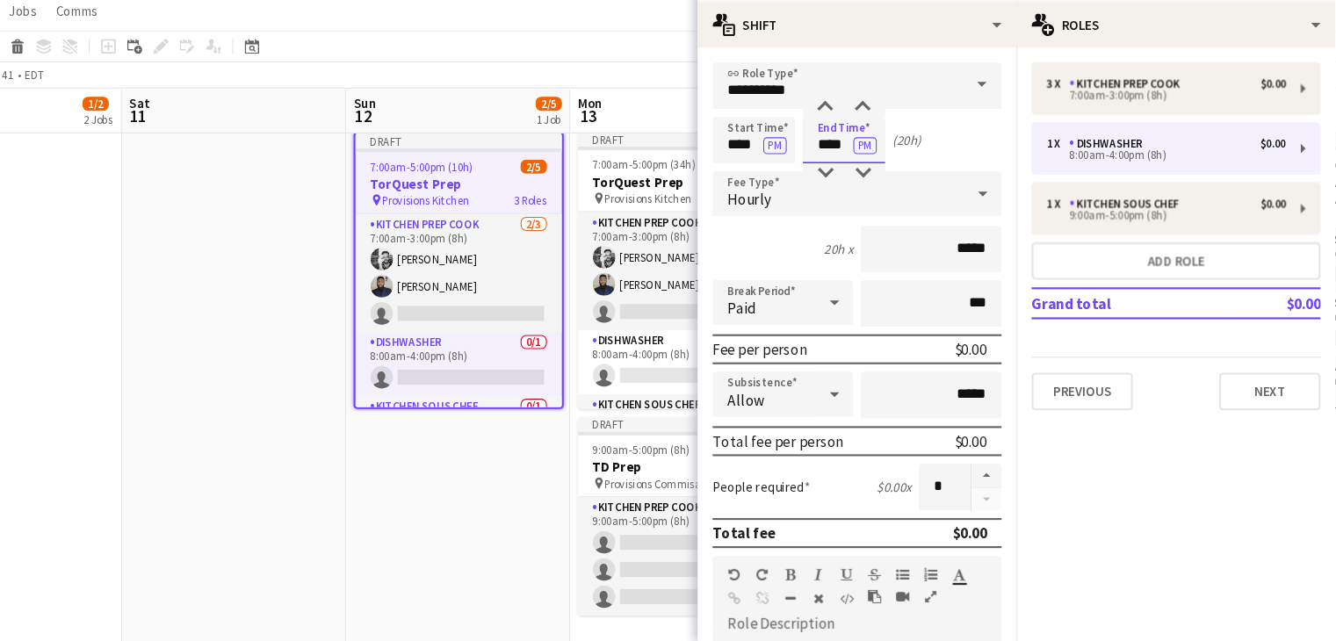
type input "****"
click at [333, 294] on app-date-cell at bounding box center [304, 509] width 210 height 707
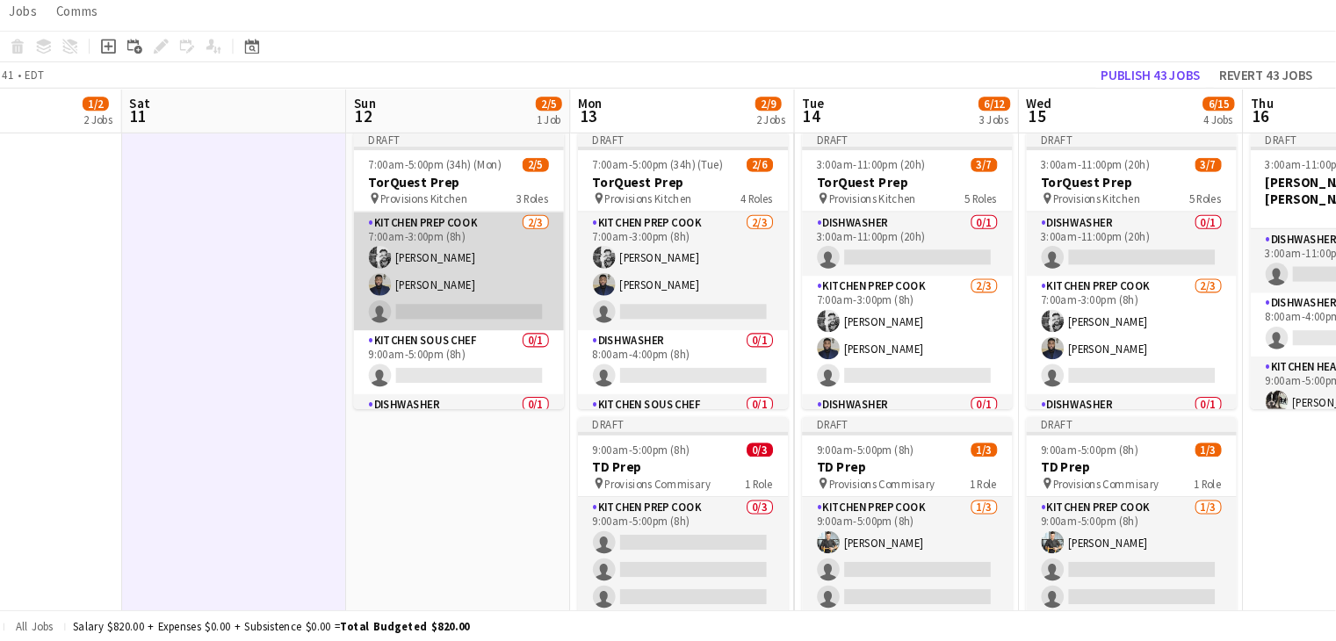
click at [490, 252] on app-card-role "Kitchen Prep Cook [DATE] 7:00am-3:00pm (8h) [PERSON_NAME] [PERSON_NAME] single-…" at bounding box center [514, 294] width 197 height 111
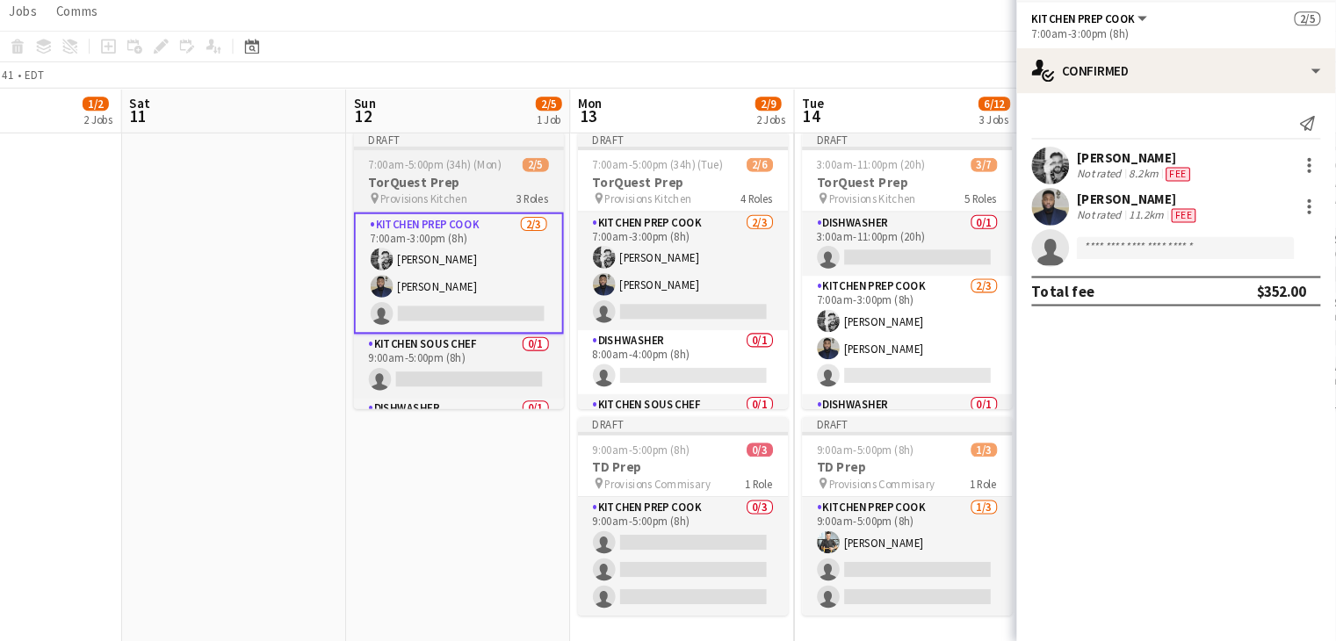
click at [486, 220] on span "Provisions Kitchen" at bounding box center [483, 226] width 82 height 13
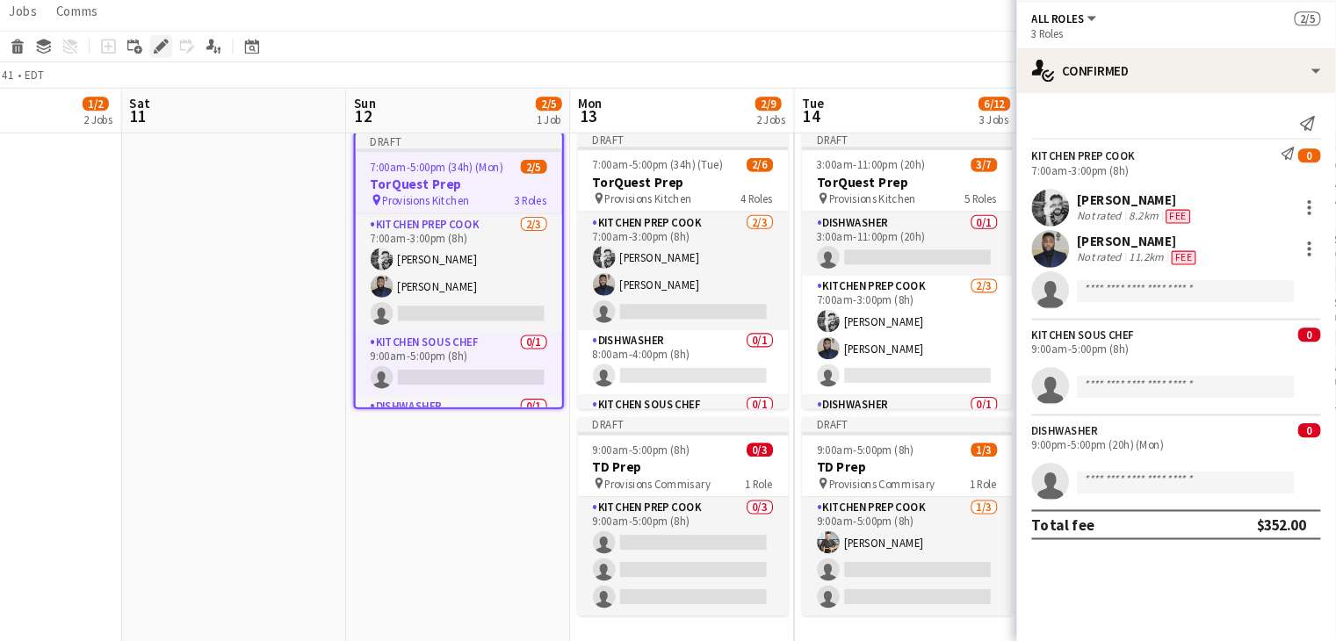
click at [234, 83] on icon at bounding box center [236, 84] width 10 height 10
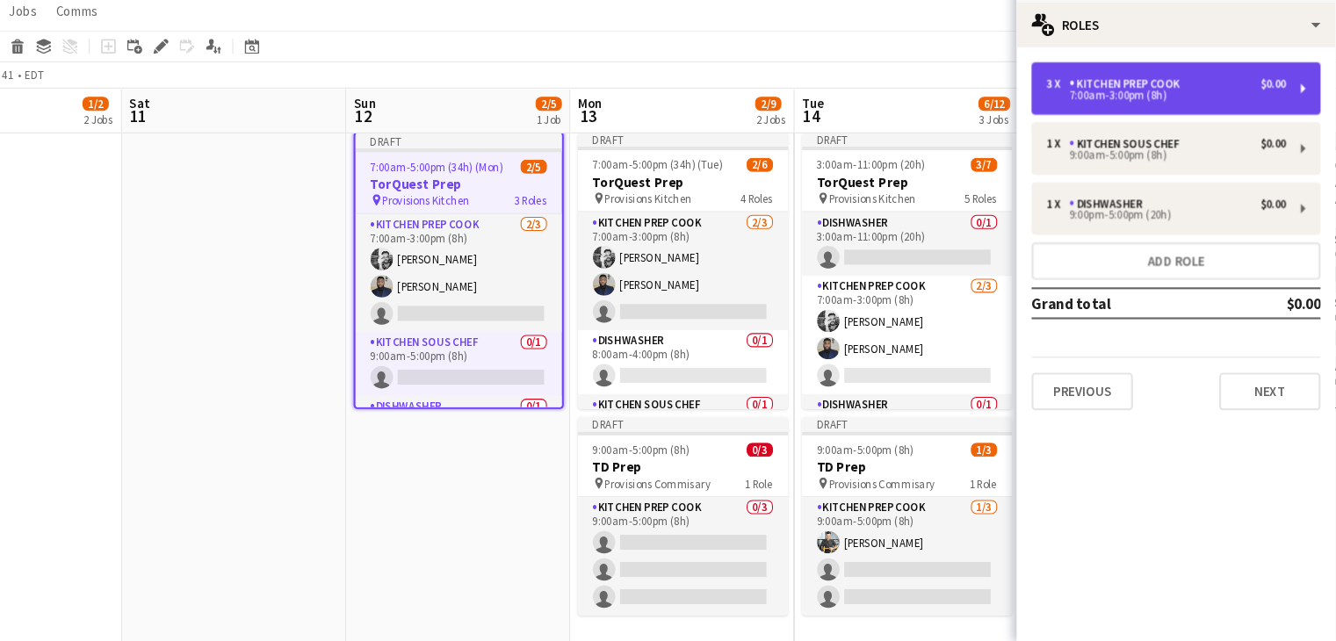
click at [1135, 135] on div "3 x Kitchen Prep Cook $0.00 7:00am-3:00pm (8h)" at bounding box center [1186, 122] width 270 height 49
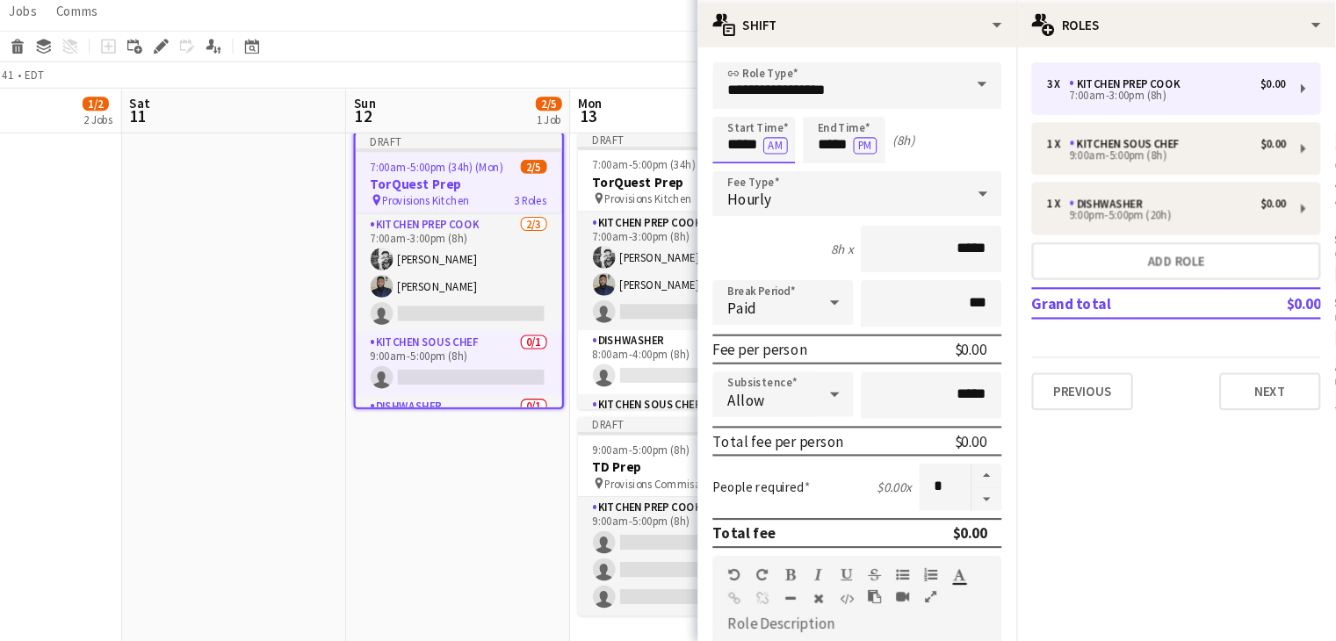
click at [782, 173] on input "*****" at bounding box center [791, 171] width 77 height 44
type input "****"
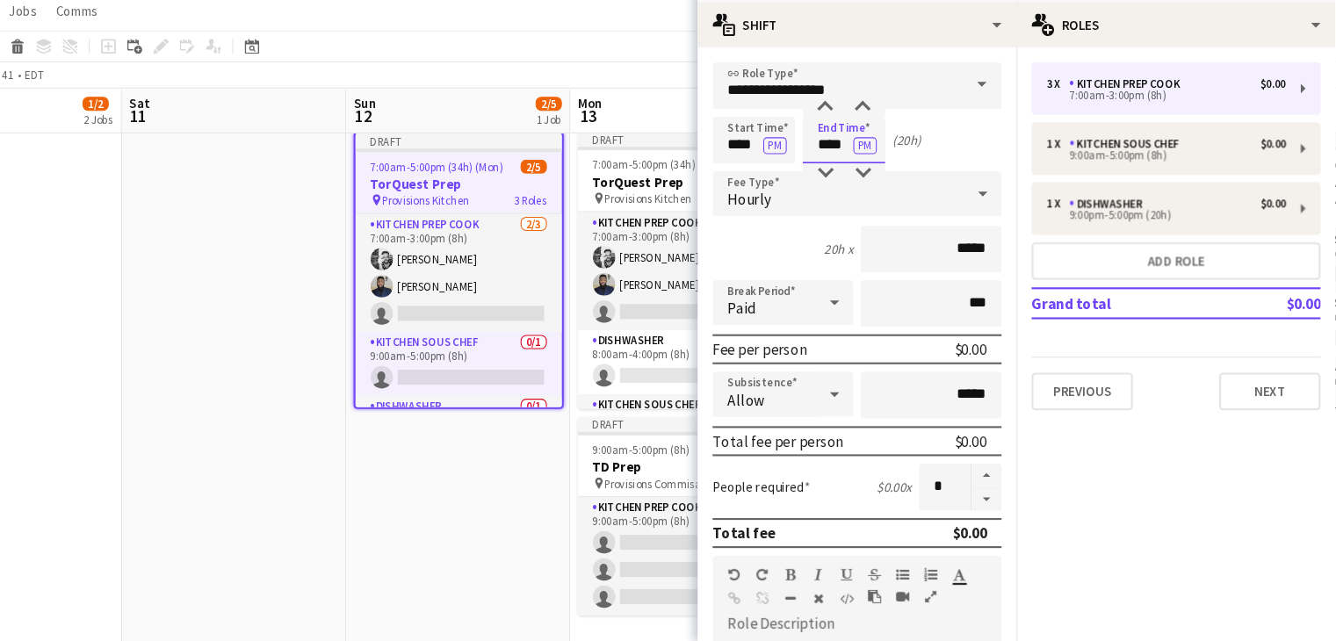
type input "****"
click at [289, 288] on app-date-cell at bounding box center [304, 509] width 210 height 707
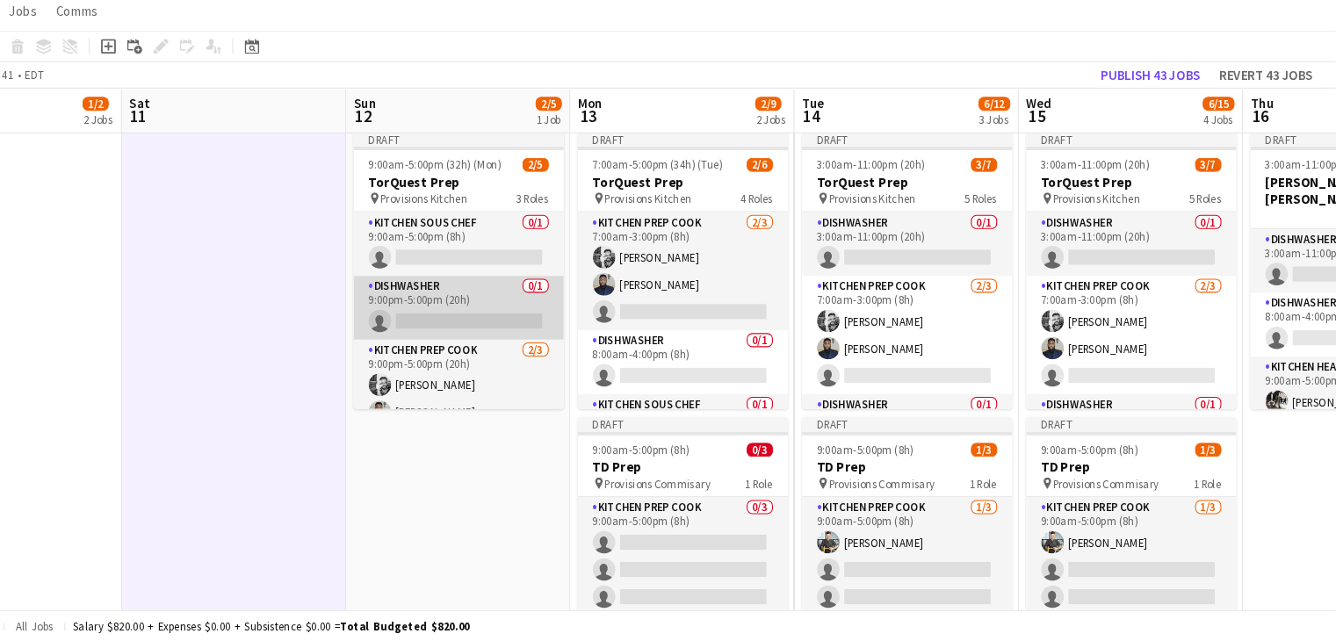
click at [498, 342] on app-card-role "Dishwasher 0/1 9:00pm-5:00pm (20h) single-neutral-actions" at bounding box center [514, 329] width 197 height 60
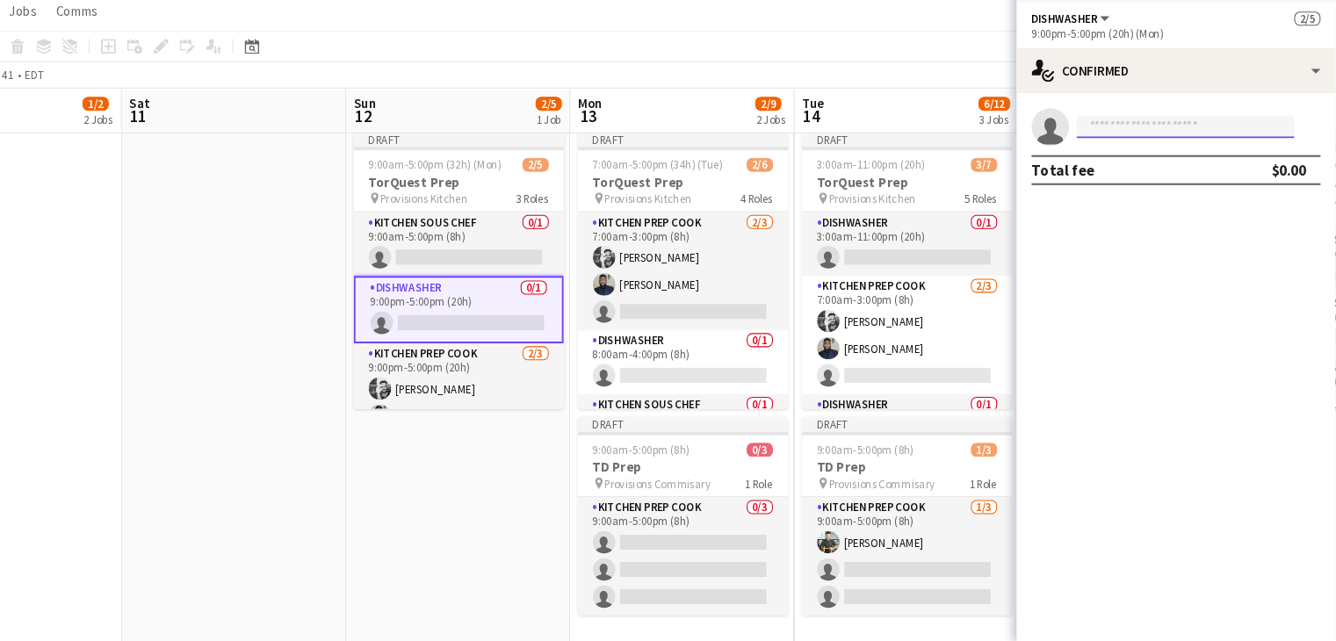
click at [1195, 152] on input at bounding box center [1195, 158] width 204 height 21
type input "*"
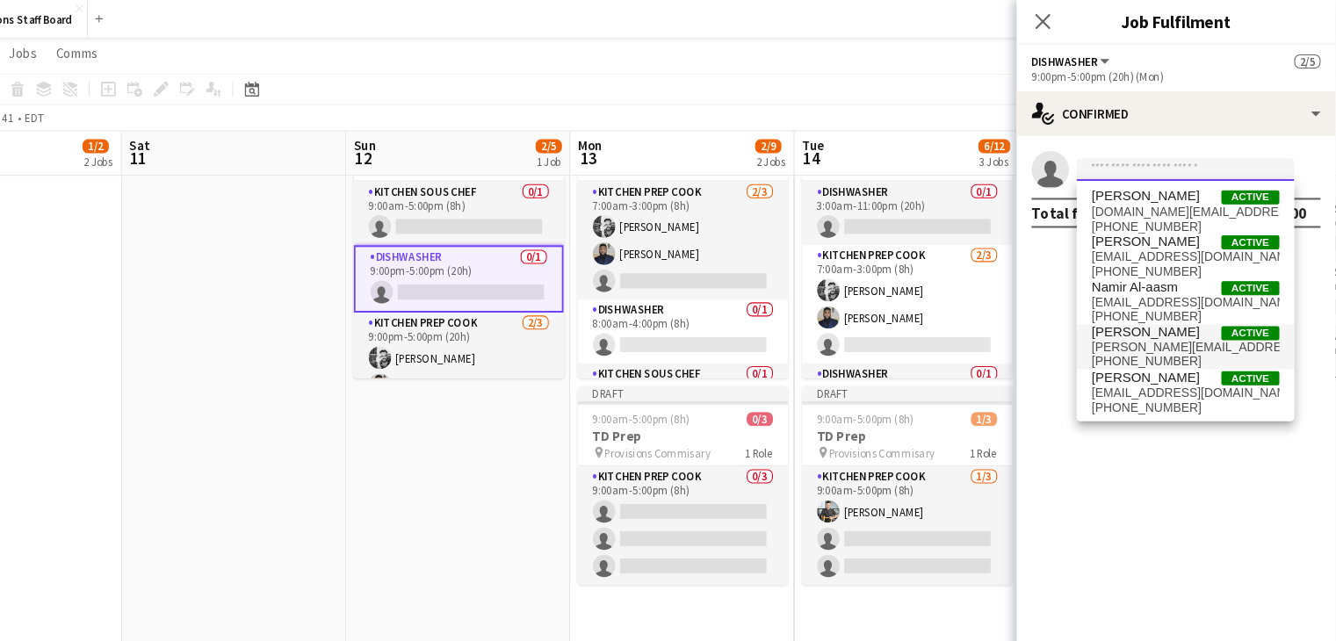
scroll to position [672, 0]
